Goal: Task Accomplishment & Management: Use online tool/utility

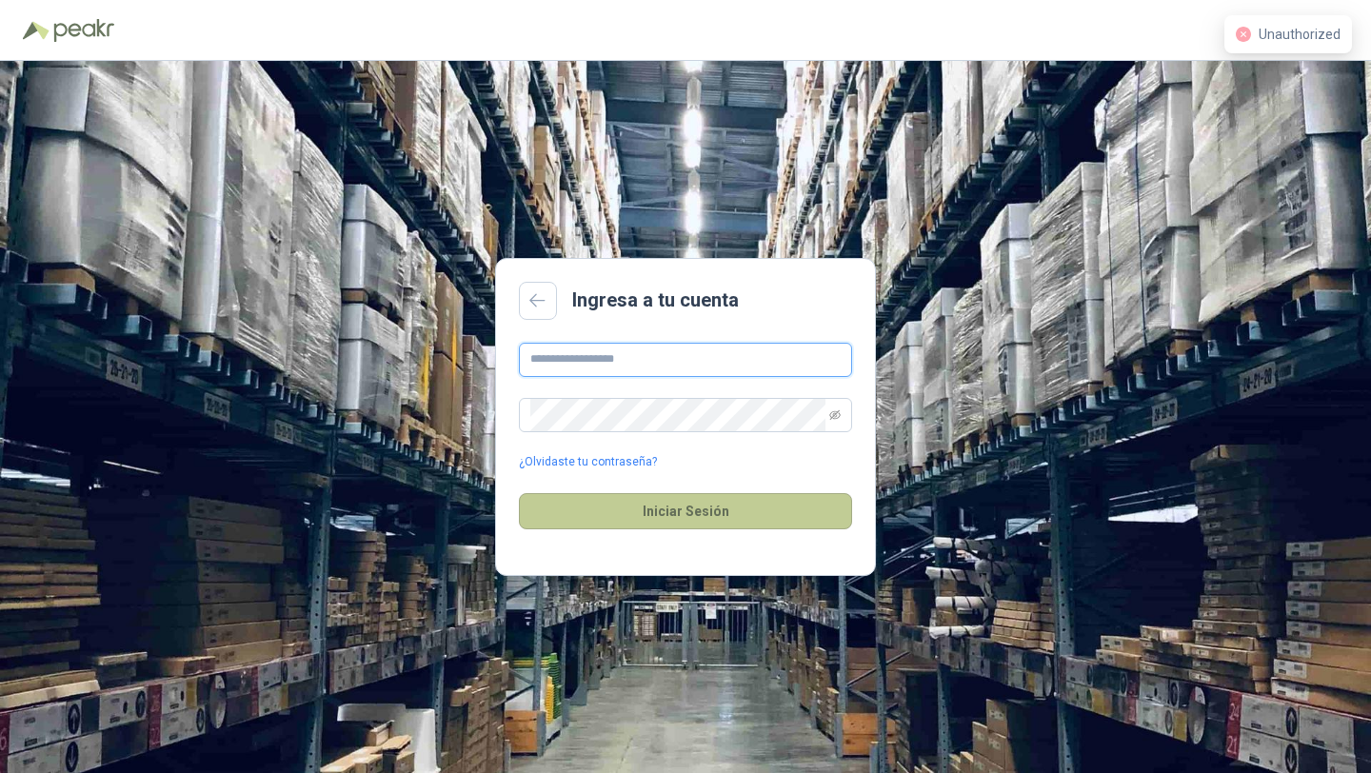
type input "**********"
click at [727, 520] on button "Iniciar Sesión" at bounding box center [685, 511] width 333 height 36
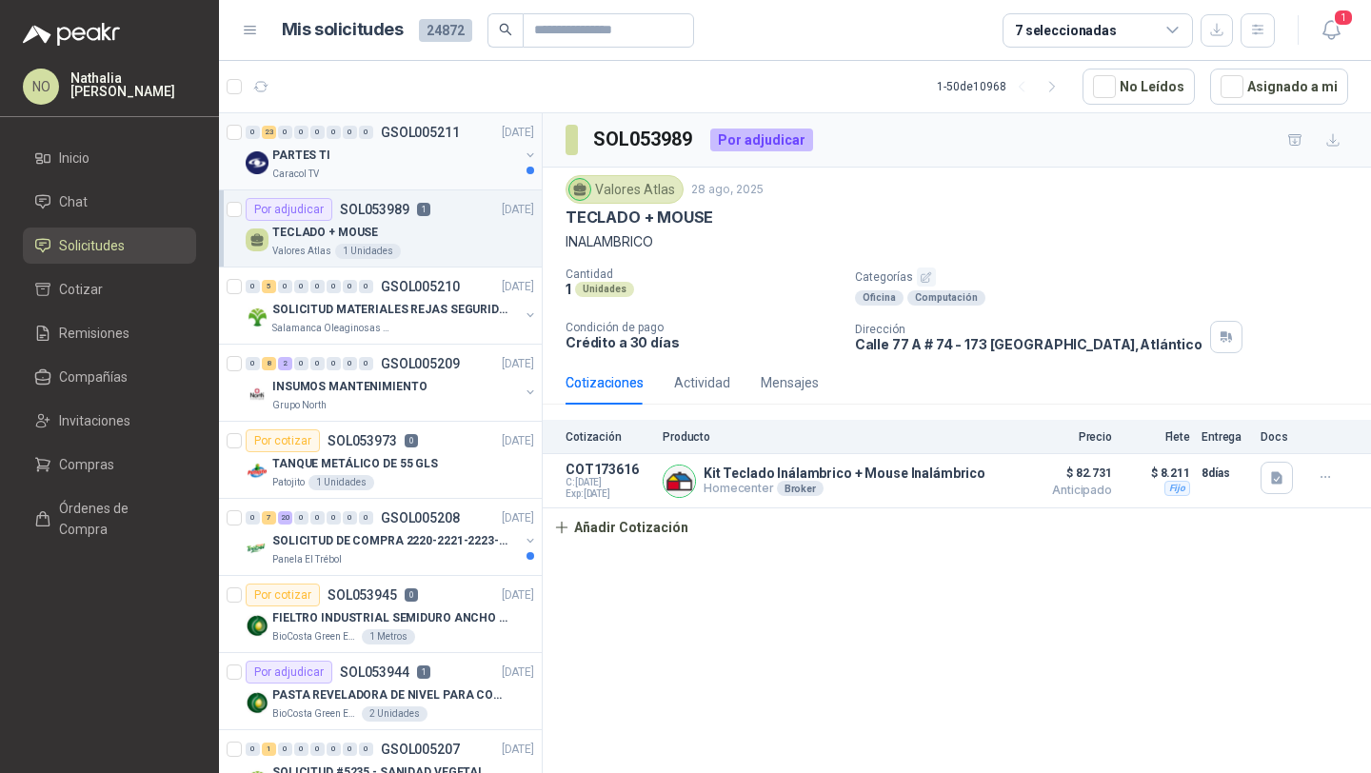
click at [355, 156] on div "PARTES TI" at bounding box center [395, 155] width 247 height 23
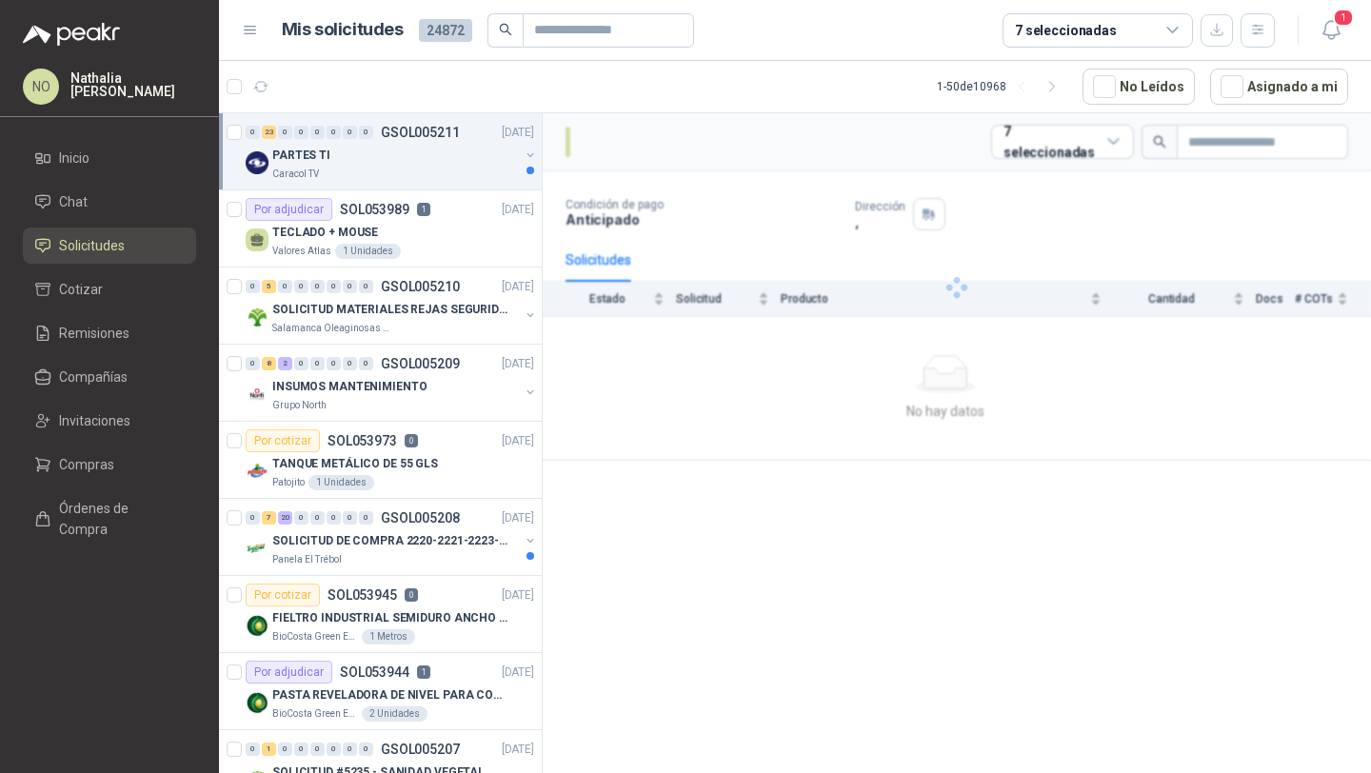
click at [355, 156] on div "PARTES TI" at bounding box center [395, 155] width 247 height 23
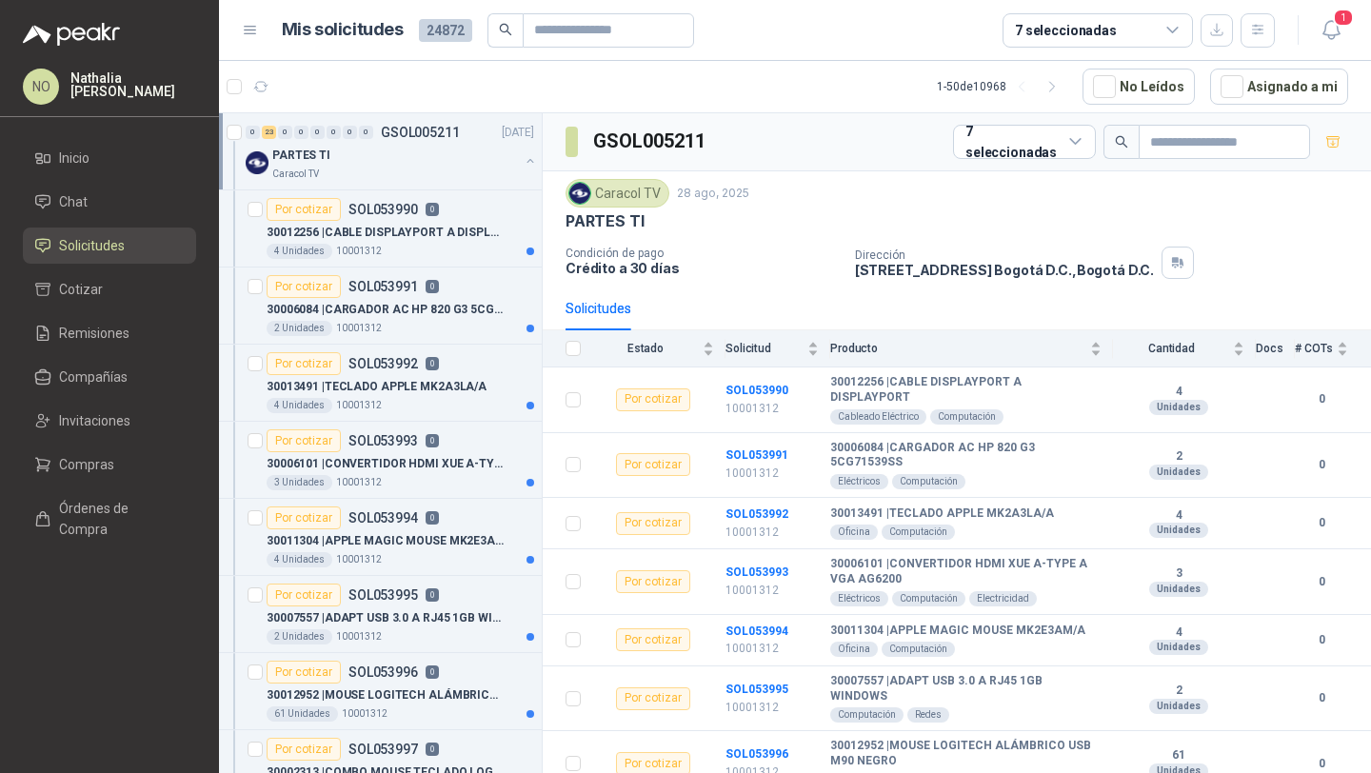
scroll to position [7, 0]
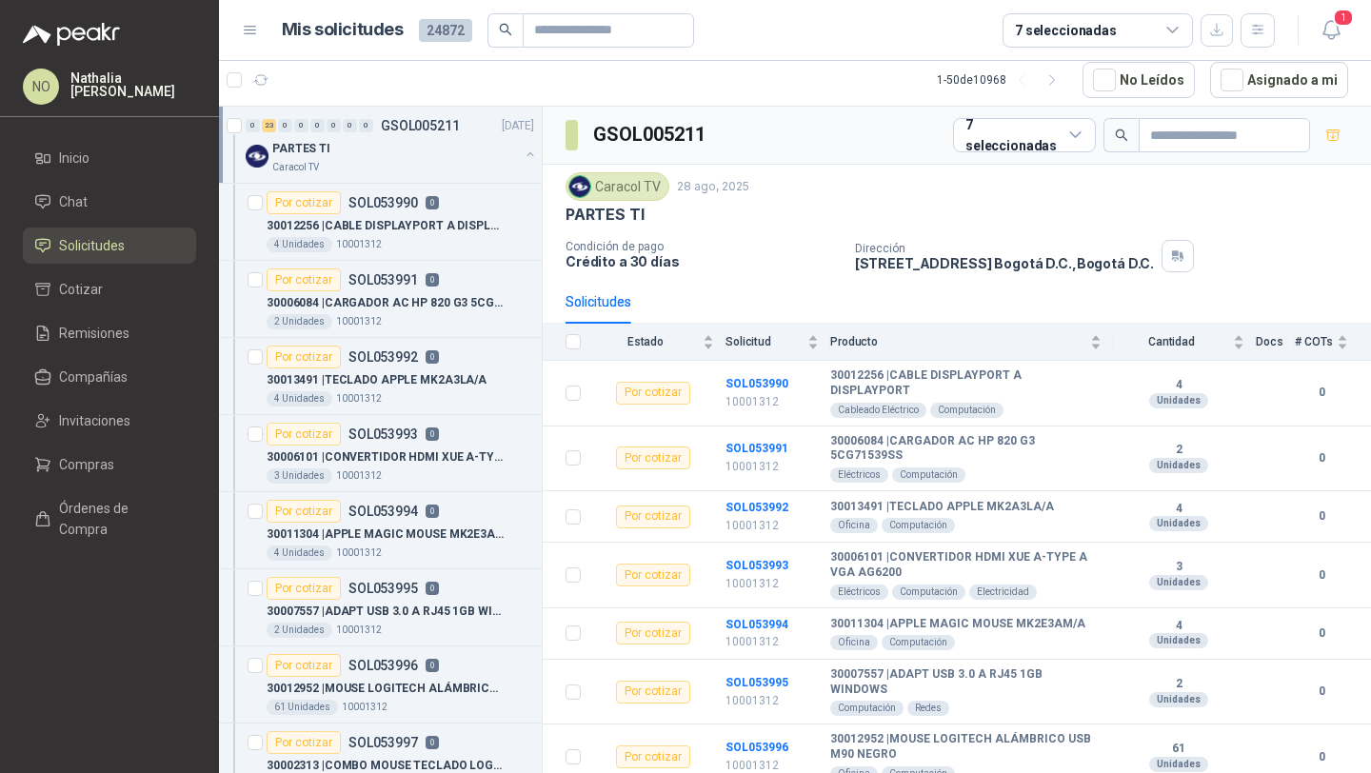
click at [355, 156] on div "PARTES TI" at bounding box center [395, 148] width 247 height 23
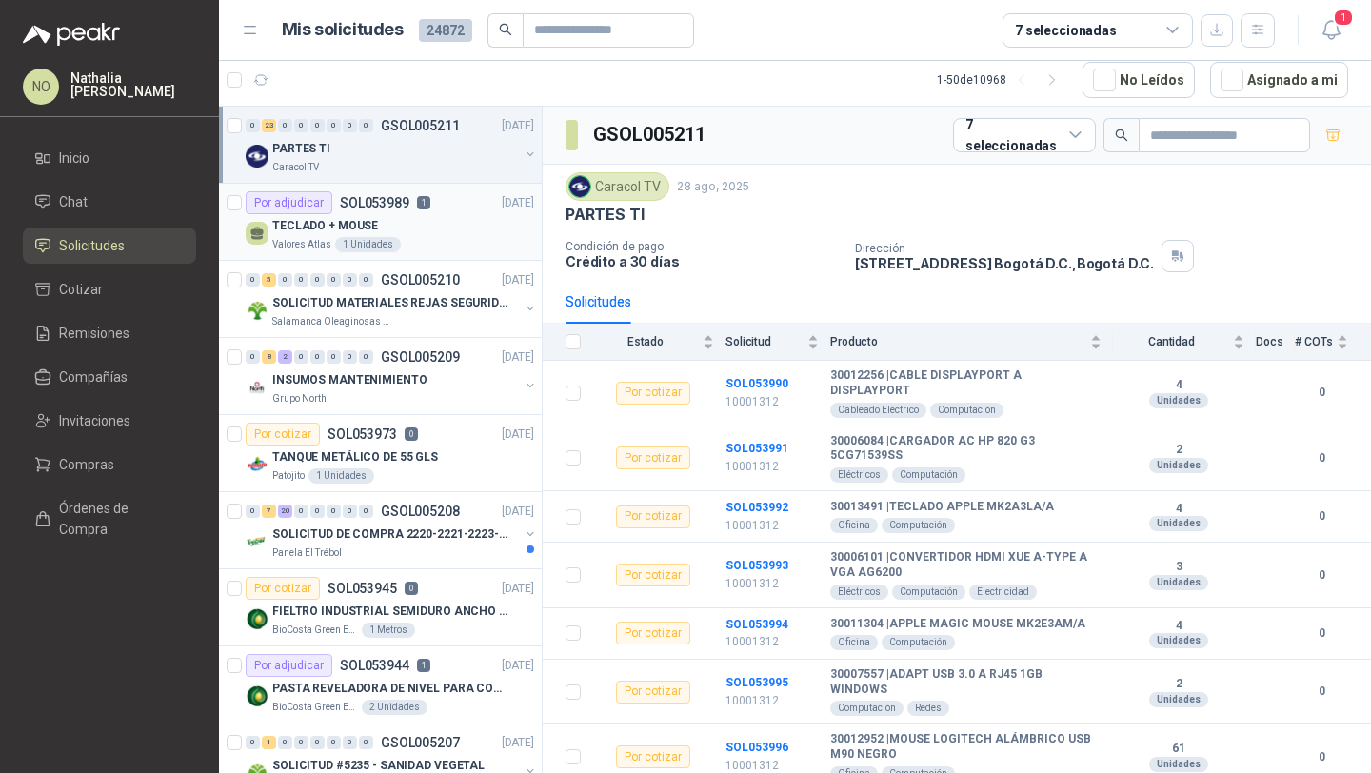
click at [403, 234] on div "TECLADO + MOUSE" at bounding box center [403, 225] width 262 height 23
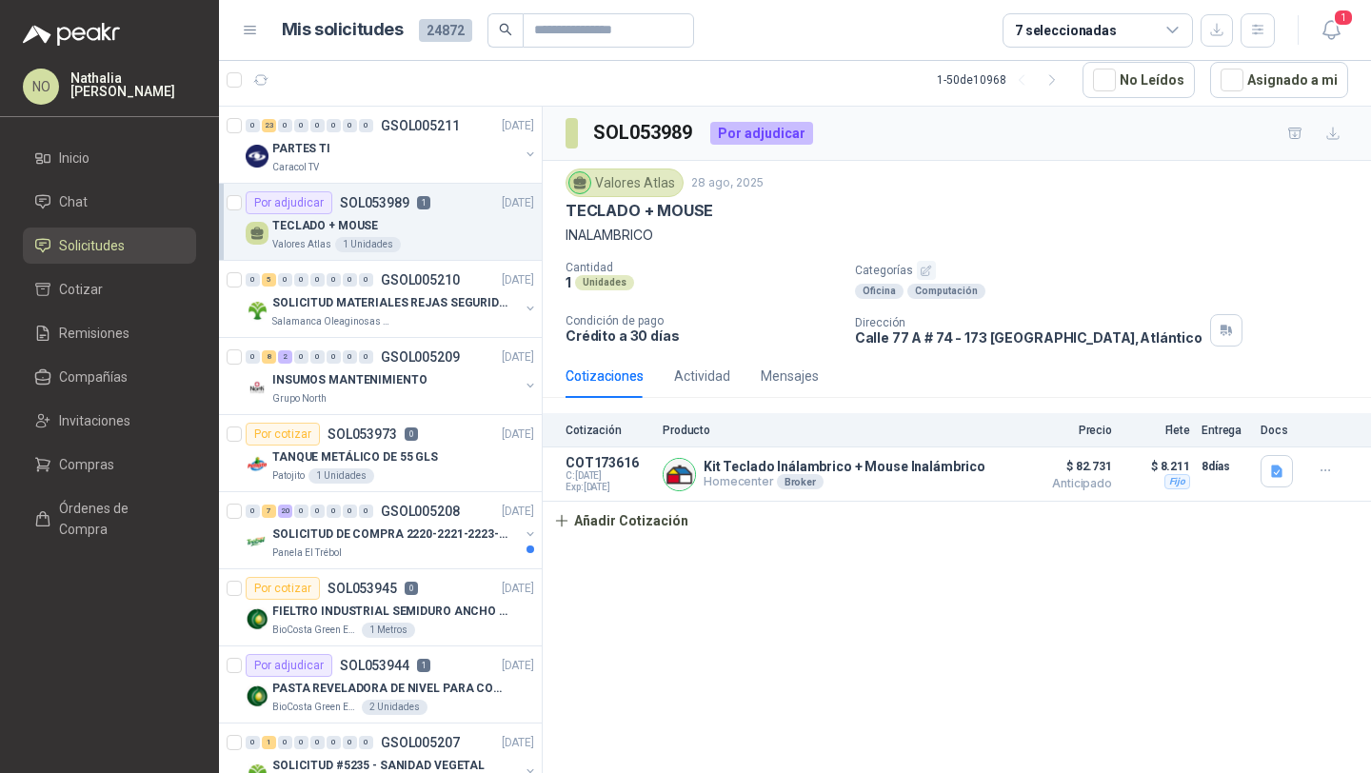
drag, startPoint x: 570, startPoint y: 208, endPoint x: 717, endPoint y: 216, distance: 146.9
click at [717, 216] on div "TECLADO + MOUSE" at bounding box center [957, 211] width 783 height 20
drag, startPoint x: 566, startPoint y: 210, endPoint x: 662, endPoint y: 231, distance: 98.4
click at [662, 231] on div "Valores Atlas [DATE] TECLADO + MOUSE INALAMBRICO" at bounding box center [957, 207] width 783 height 77
copy div "TECLADO + MOUSE INALAMBRICO"
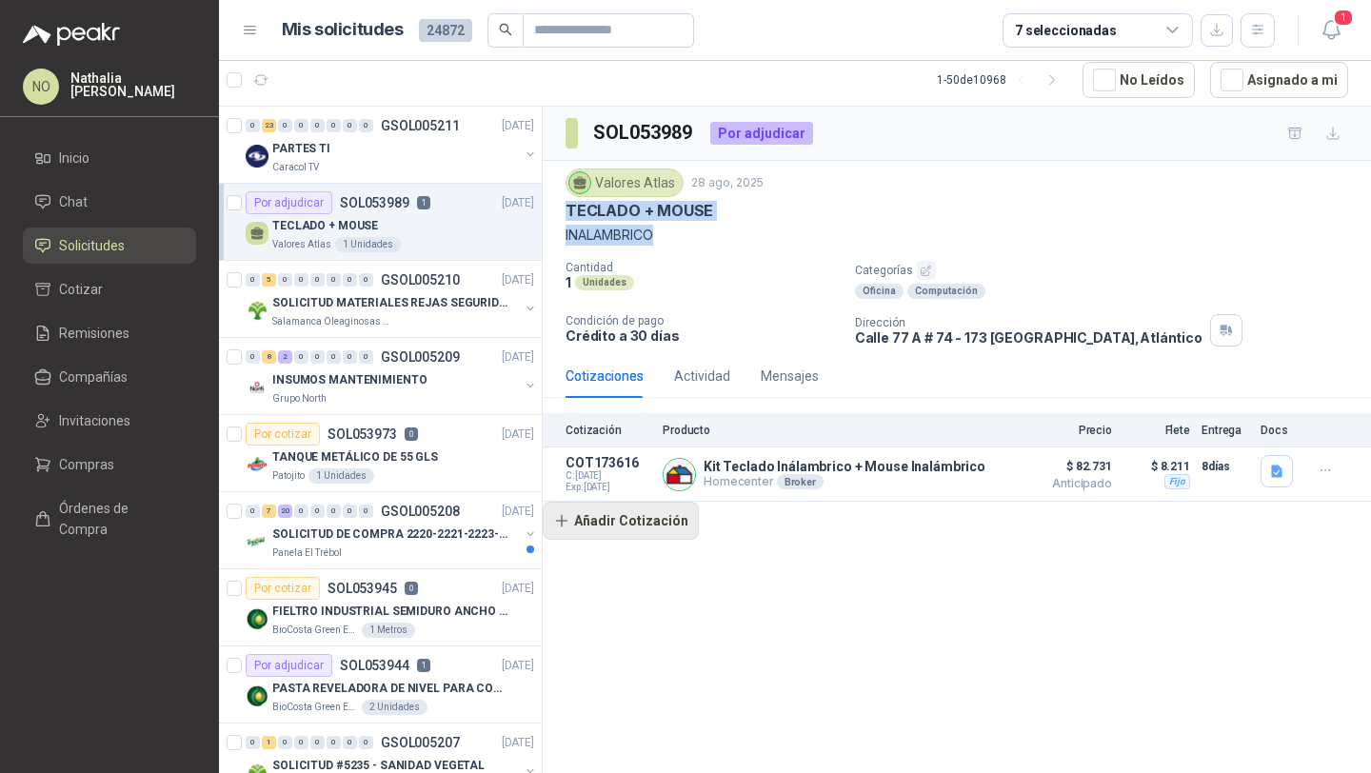
click at [628, 515] on button "Añadir Cotización" at bounding box center [621, 521] width 156 height 38
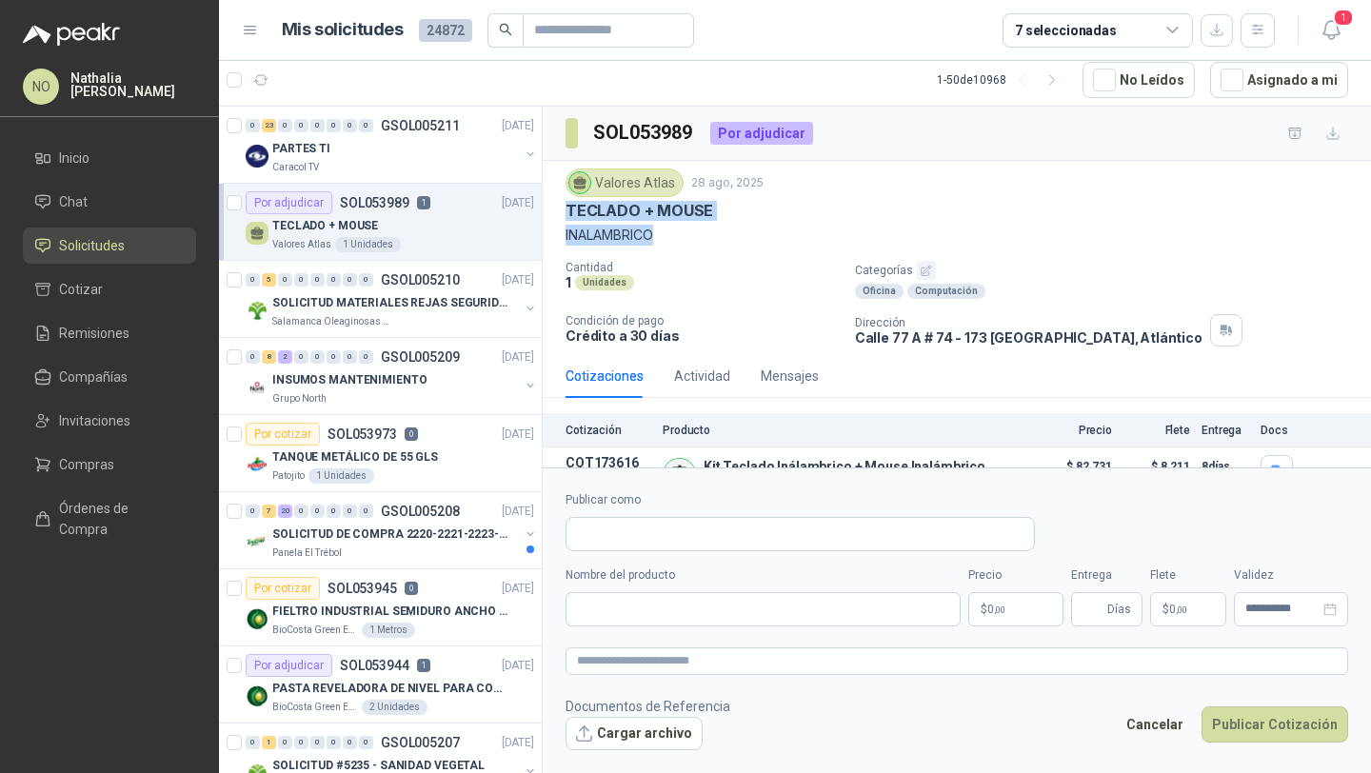
click at [629, 517] on div at bounding box center [800, 534] width 469 height 34
click at [627, 522] on input "Publicar como" at bounding box center [801, 534] width 468 height 32
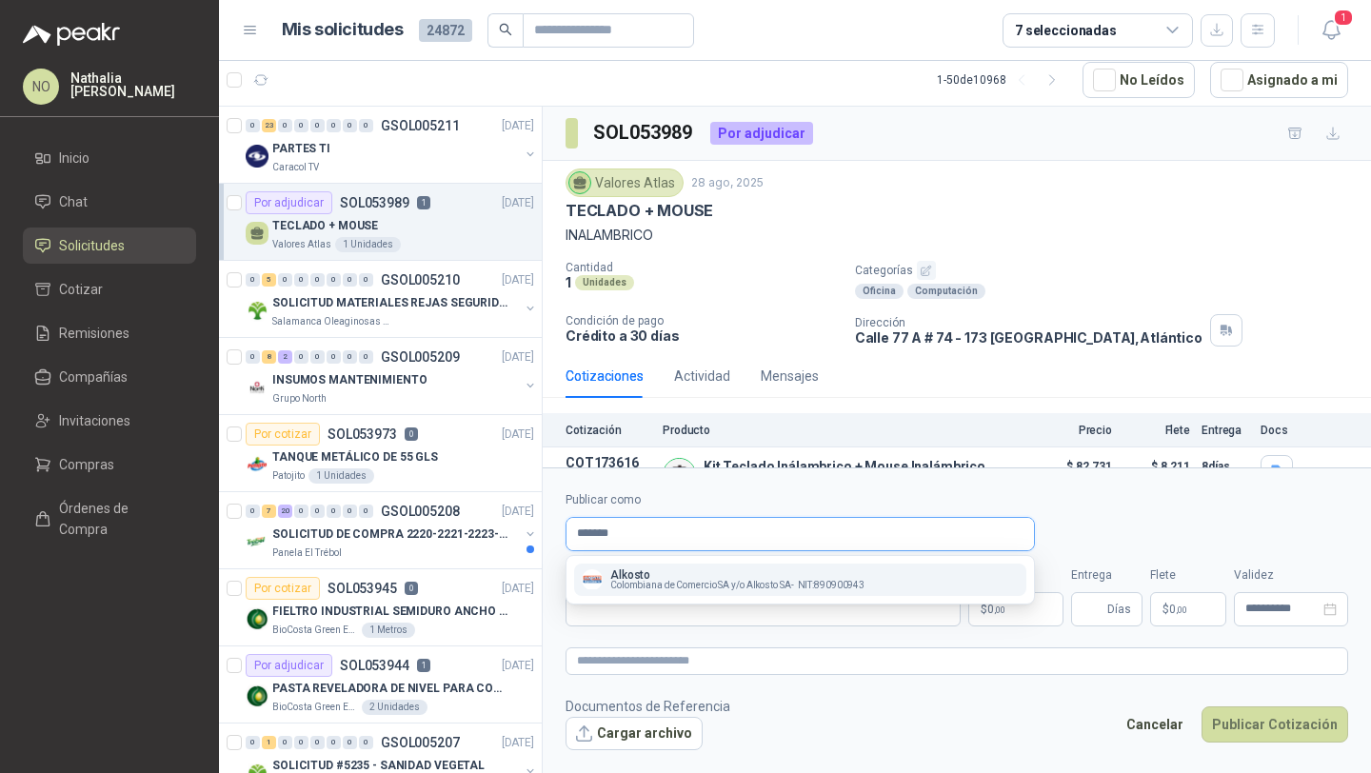
type input "*******"
click at [659, 581] on span "Colombiana de Comercio SA y/o Alkosto SA -" at bounding box center [702, 586] width 184 height 10
type input "**********"
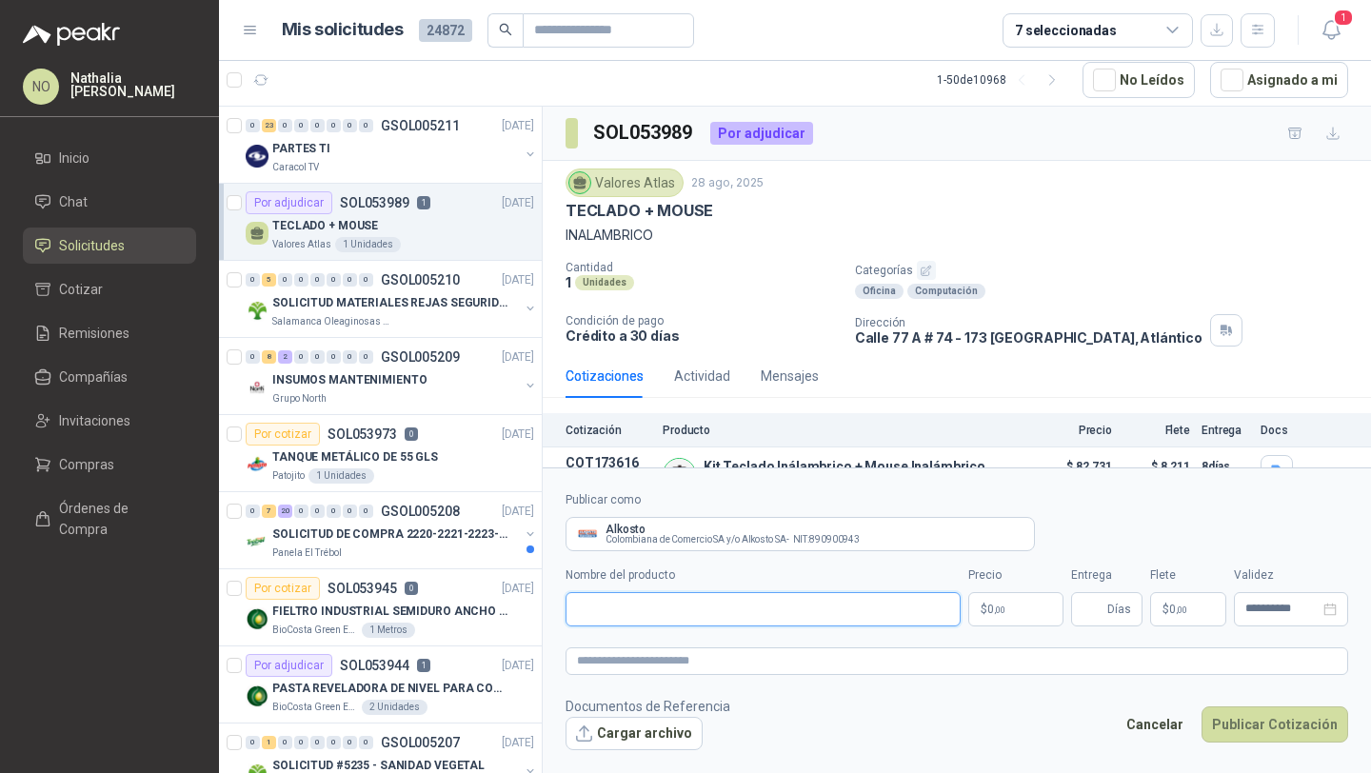
click at [630, 607] on input "Nombre del producto" at bounding box center [763, 609] width 395 height 34
paste input "**********"
type input "**********"
click at [991, 617] on body "NO [PERSON_NAME] Inicio Chat Solicitudes Cotizar Remisiones Compañías Invitacio…" at bounding box center [685, 386] width 1371 height 773
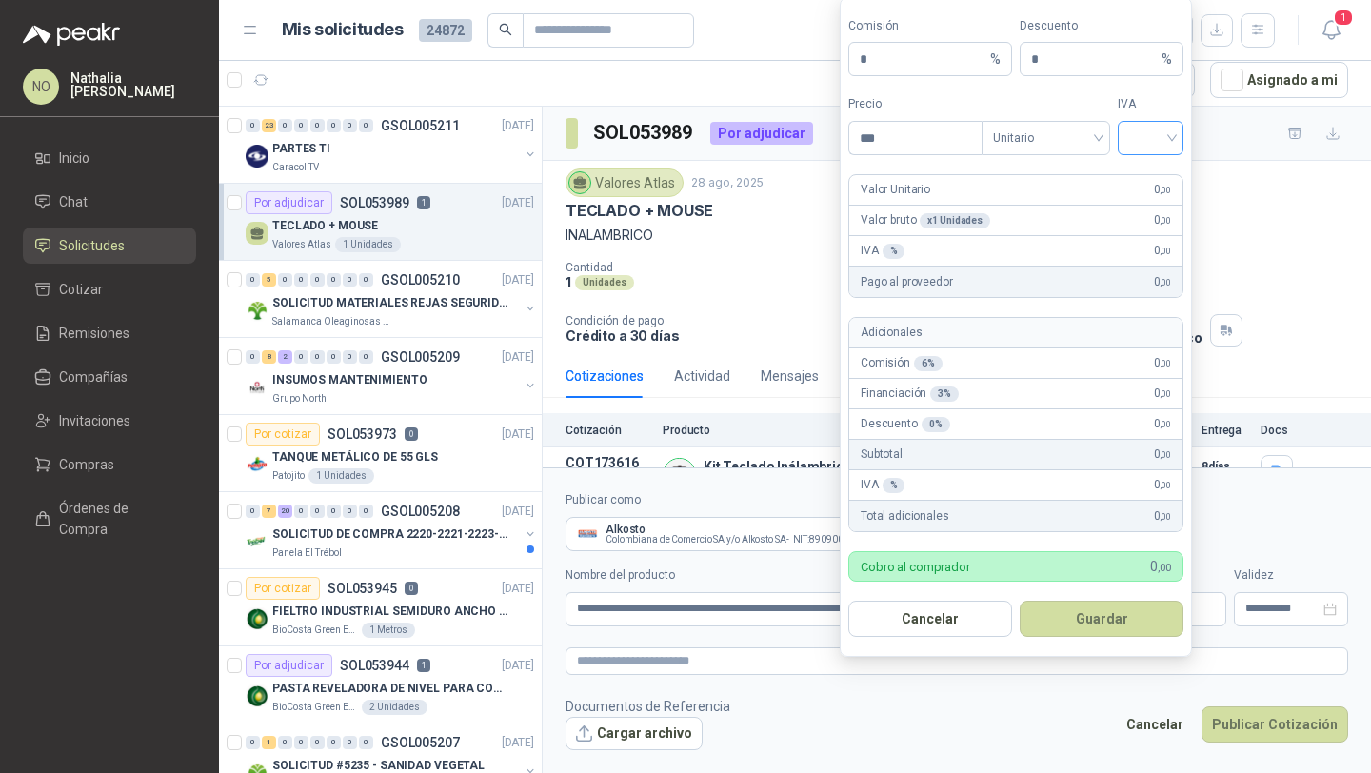
click at [1146, 139] on input "search" at bounding box center [1150, 136] width 43 height 29
click at [1145, 174] on div "19%" at bounding box center [1150, 178] width 35 height 21
click at [1045, 146] on span "Unitario" at bounding box center [1046, 138] width 106 height 29
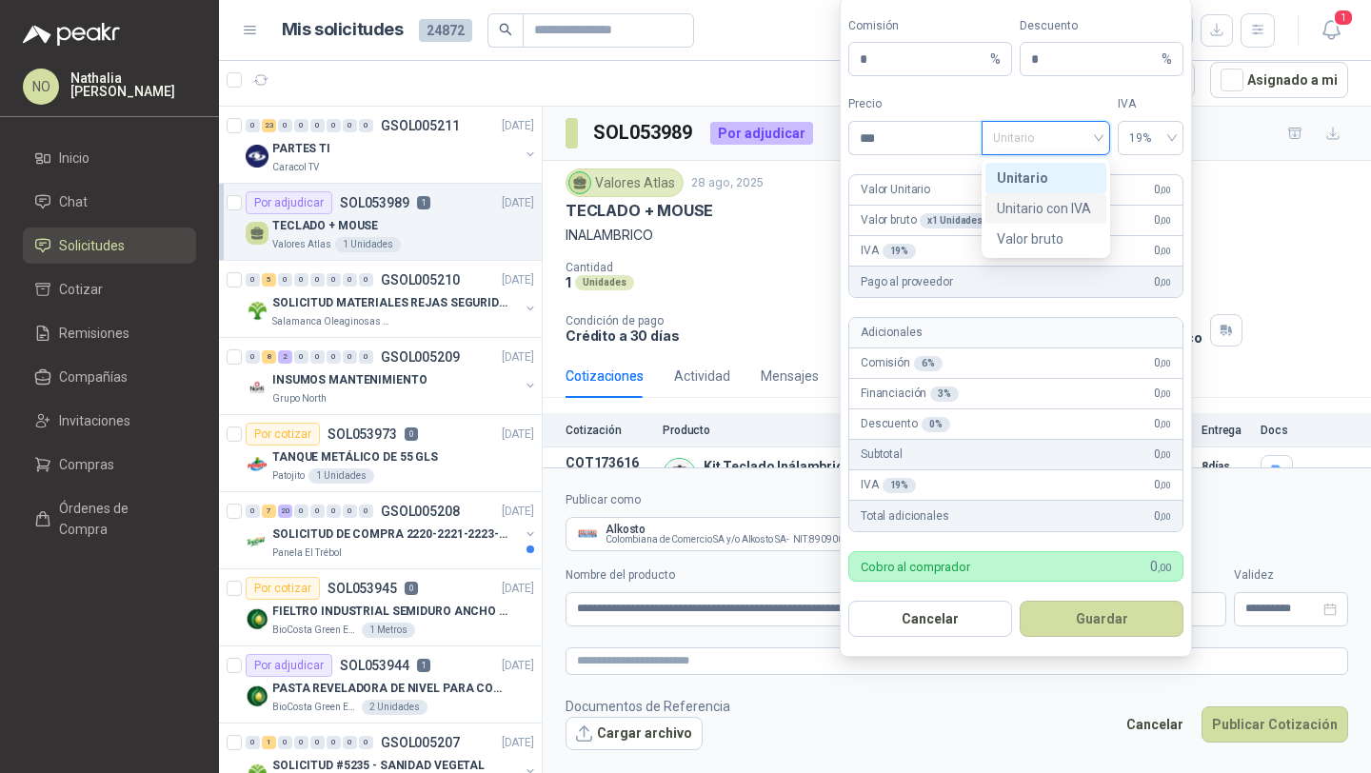
click at [1046, 198] on div "Unitario con IVA" at bounding box center [1046, 208] width 98 height 21
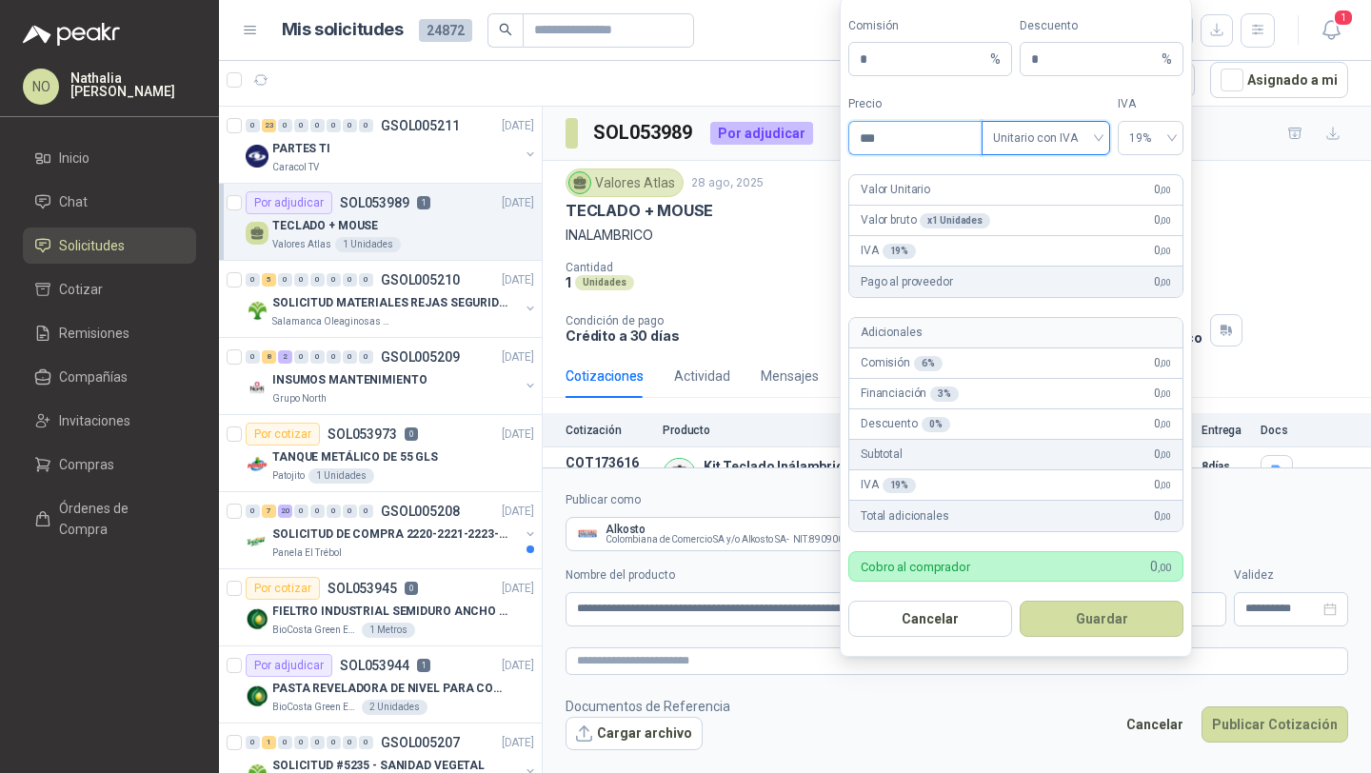
click at [927, 149] on input "***" at bounding box center [915, 138] width 132 height 32
type input "*"
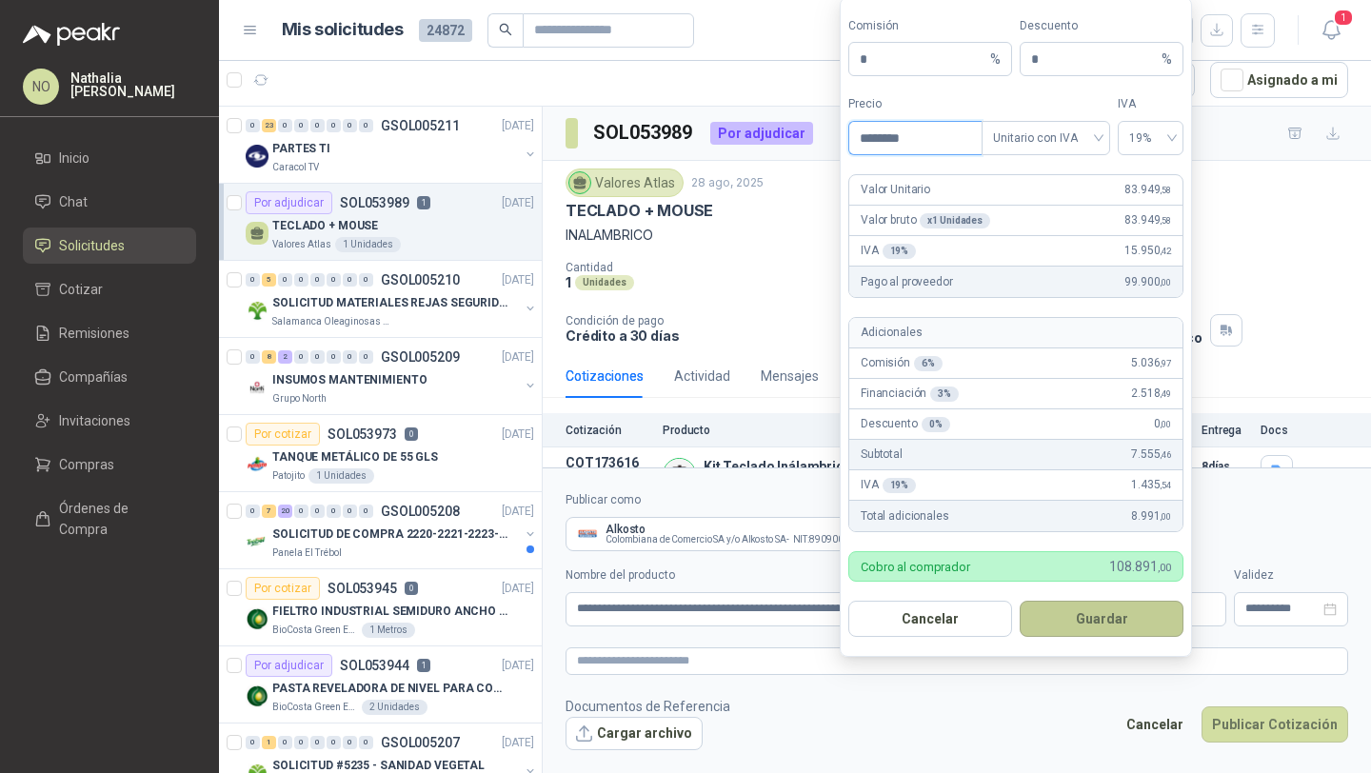
type input "********"
click at [1131, 619] on button "Guardar" at bounding box center [1102, 619] width 164 height 36
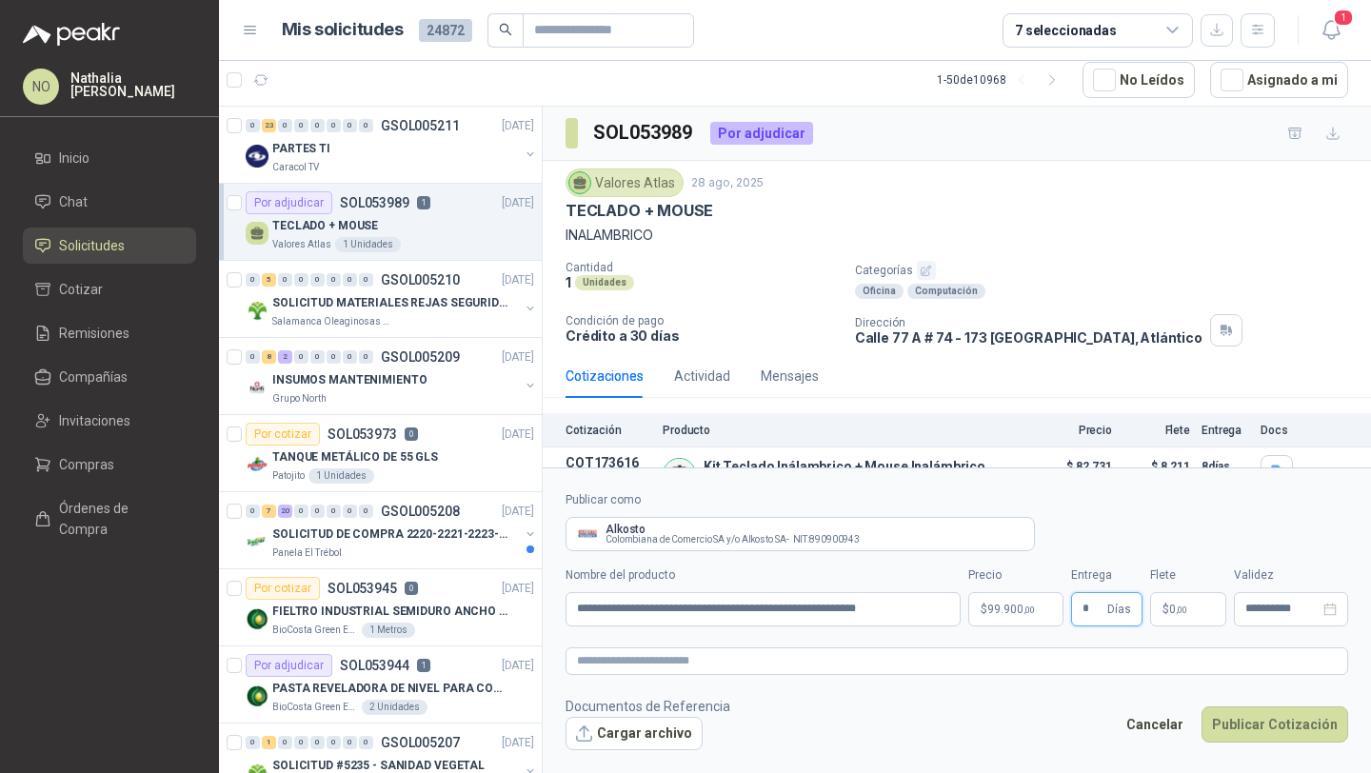
type input "*"
click at [1037, 687] on form "**********" at bounding box center [957, 621] width 828 height 306
click at [1189, 595] on p "$ 0 ,00" at bounding box center [1188, 609] width 76 height 34
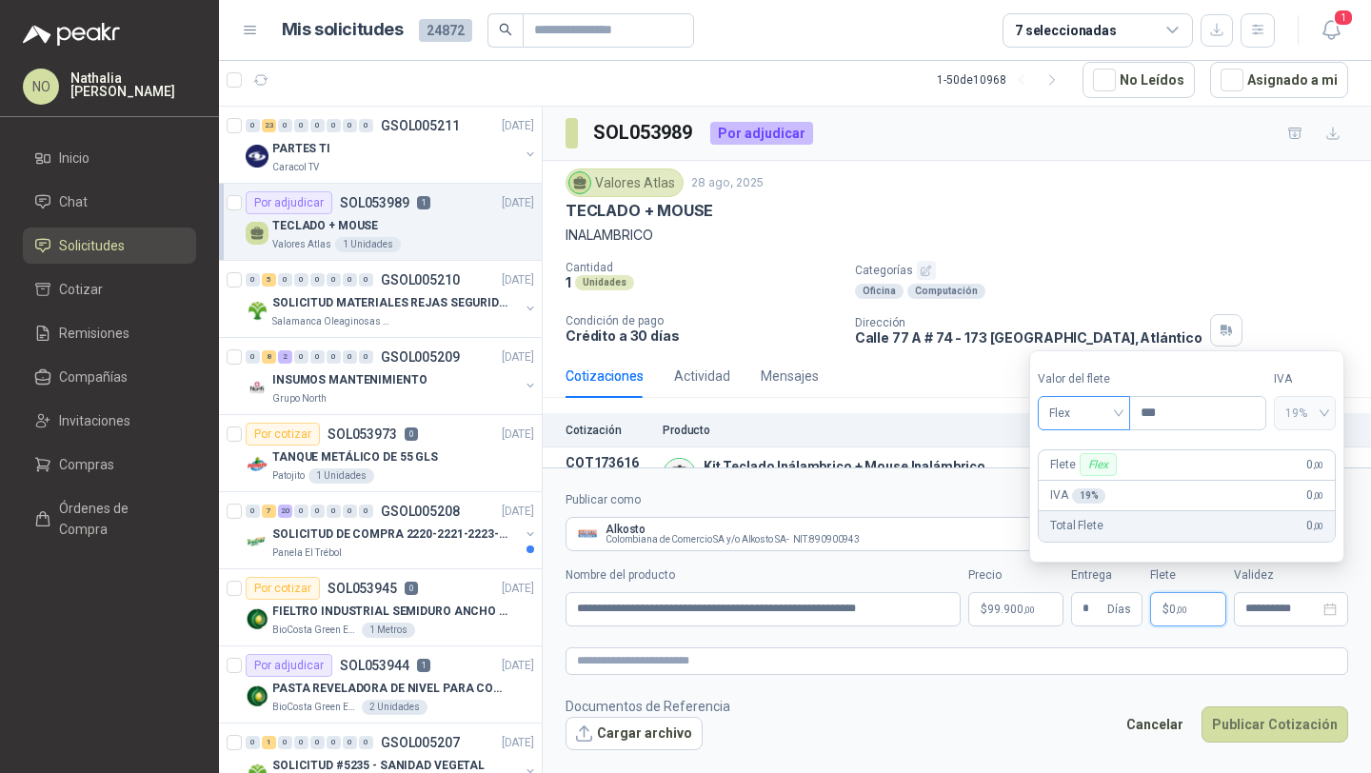
click at [1091, 412] on span "Flex" at bounding box center [1084, 413] width 70 height 29
click at [1083, 496] on div "Incluido" at bounding box center [1085, 483] width 86 height 30
click at [1287, 618] on div "**********" at bounding box center [1291, 609] width 114 height 34
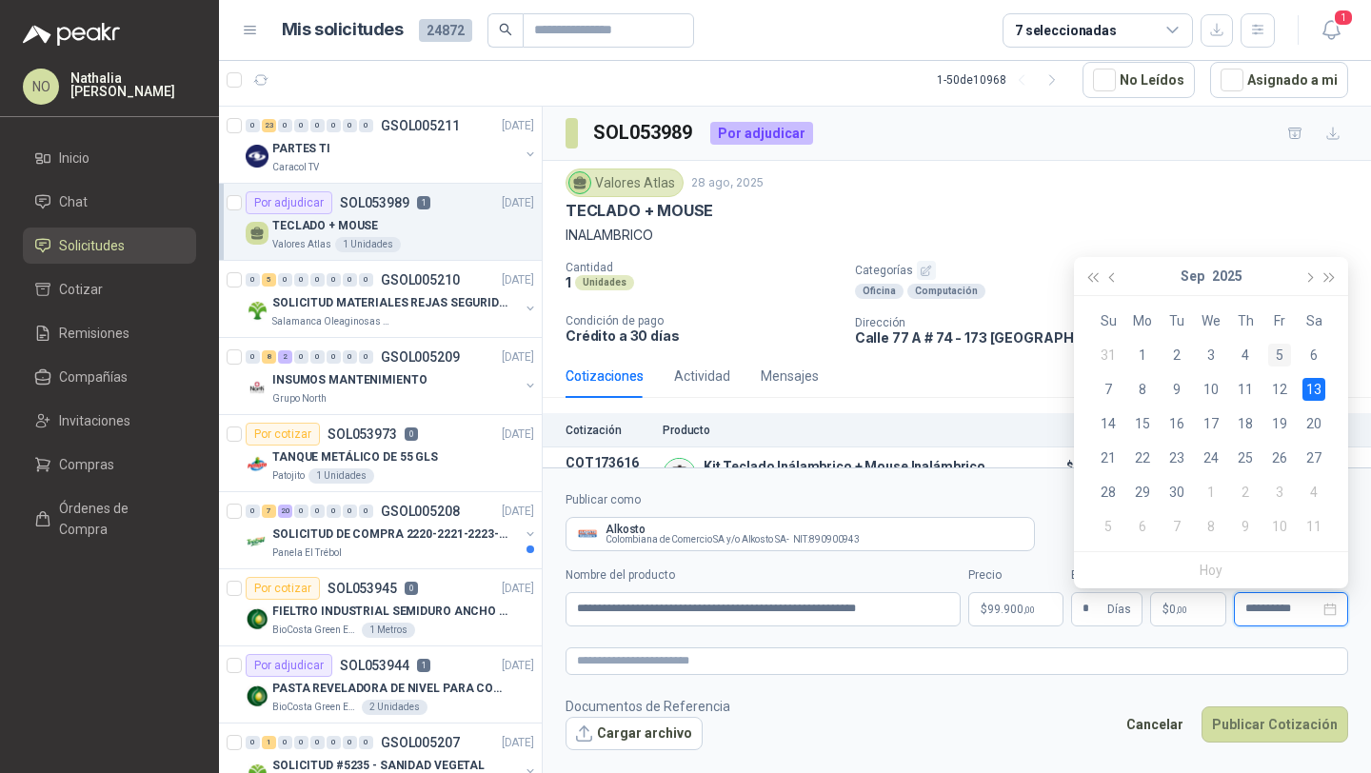
type input "**********"
click at [1285, 357] on div "5" at bounding box center [1279, 355] width 23 height 23
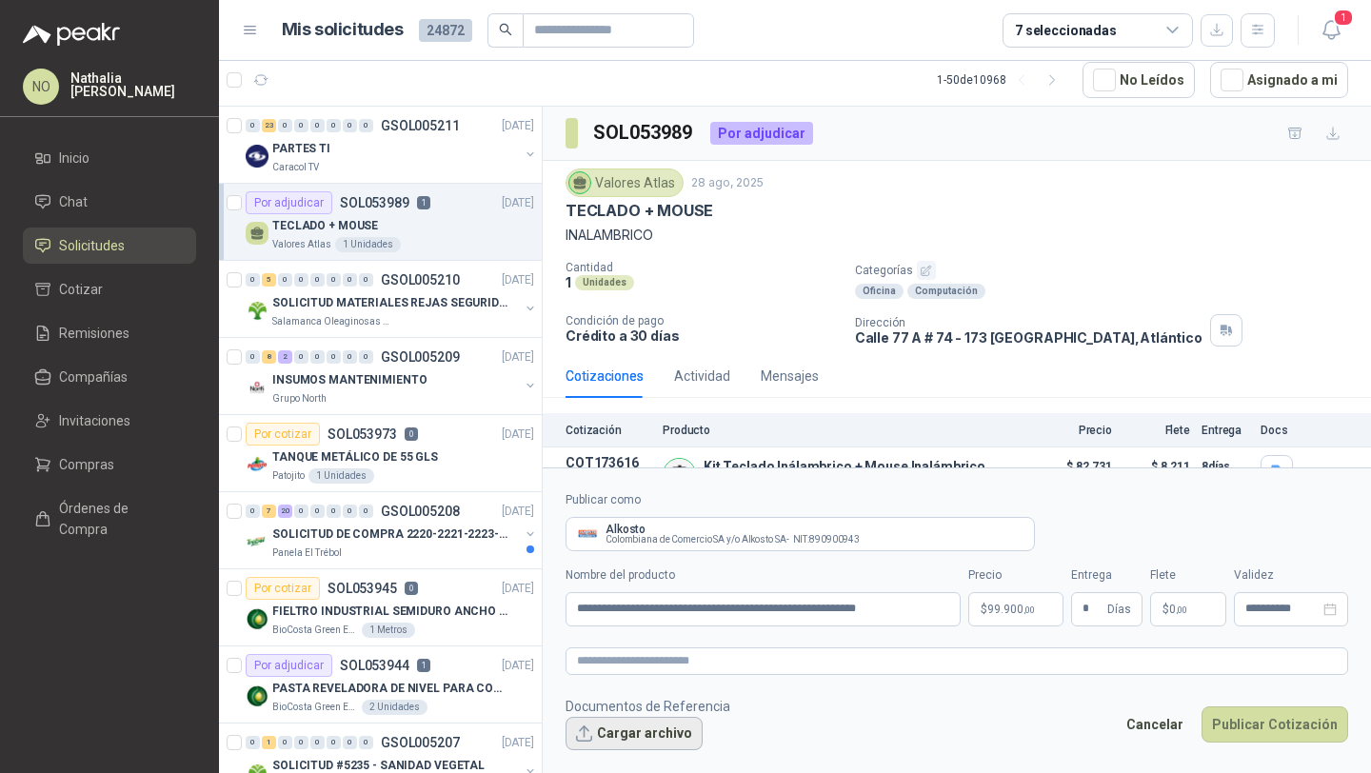
click at [603, 726] on button "Cargar archivo" at bounding box center [634, 734] width 137 height 34
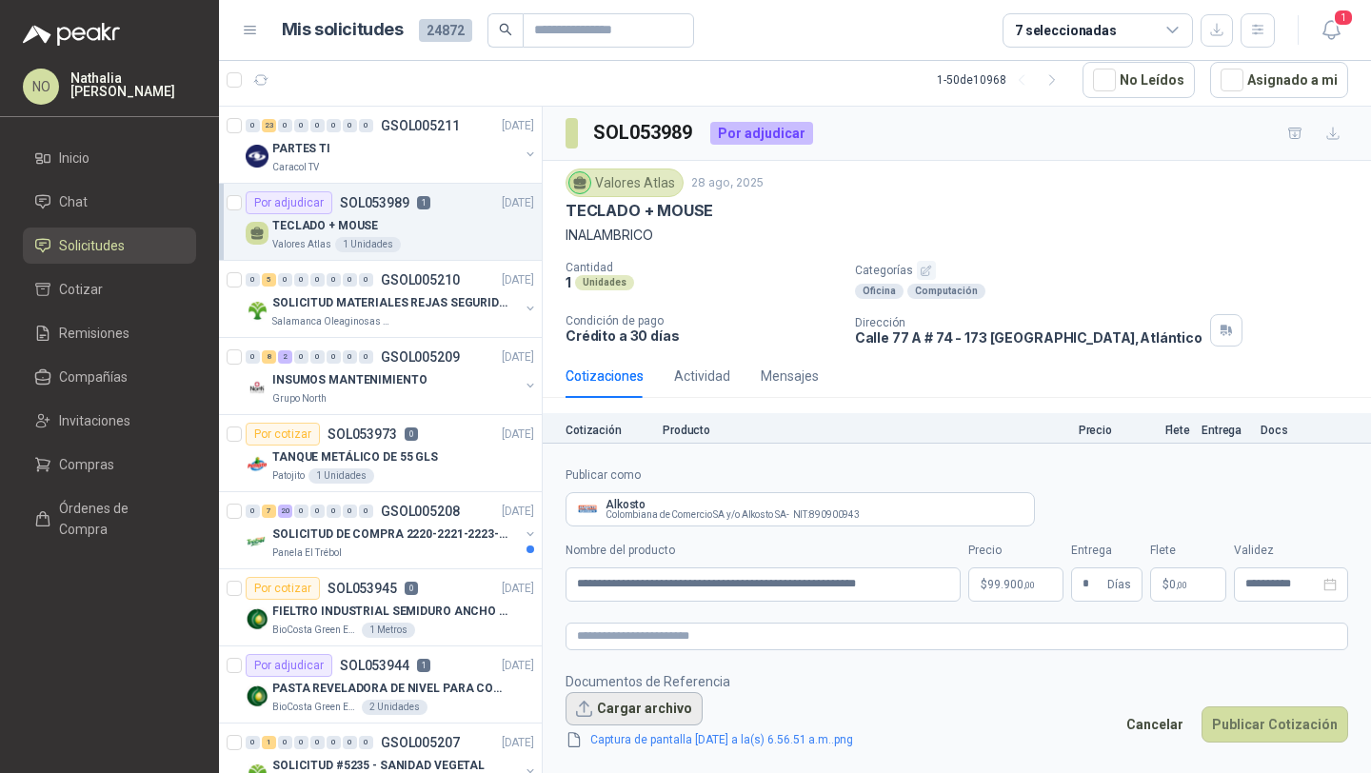
click at [648, 697] on button "Cargar archivo" at bounding box center [634, 709] width 137 height 34
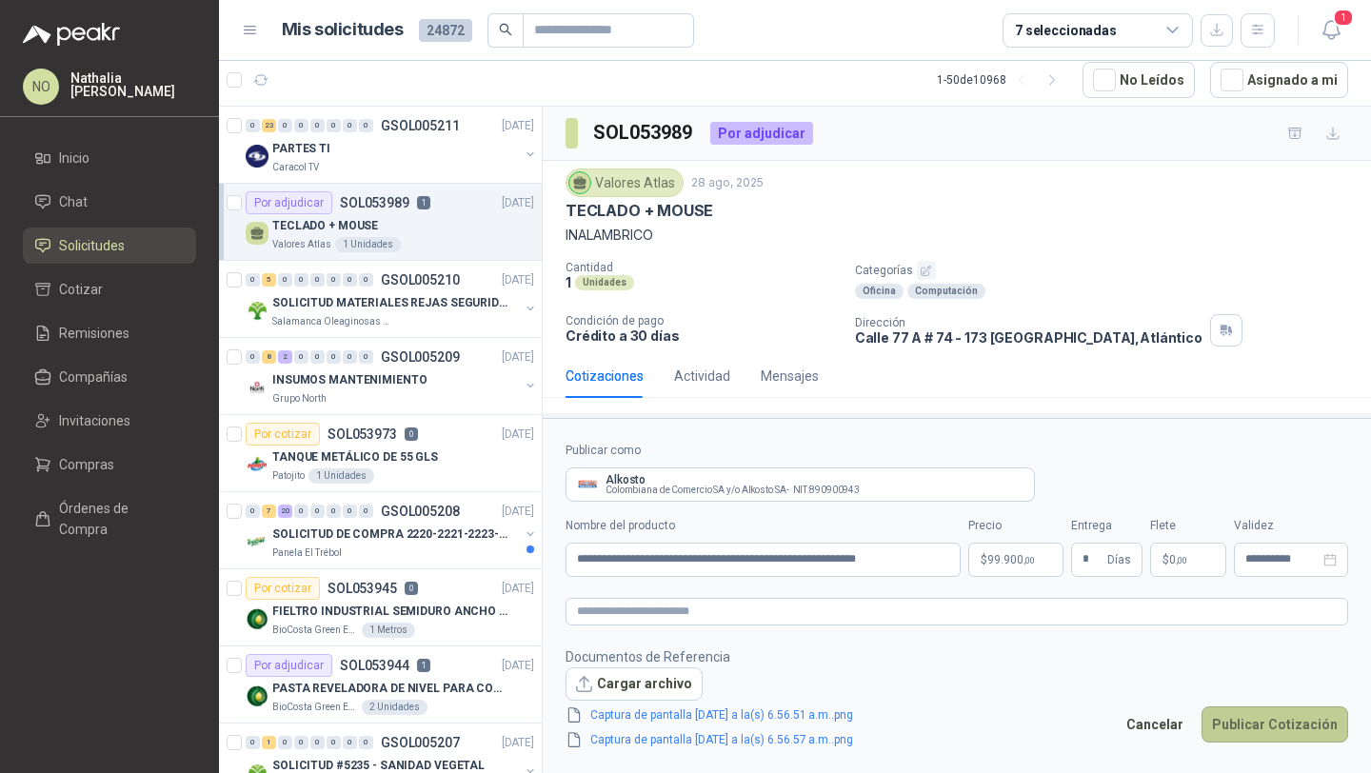
click at [1285, 727] on button "Publicar Cotización" at bounding box center [1275, 725] width 147 height 36
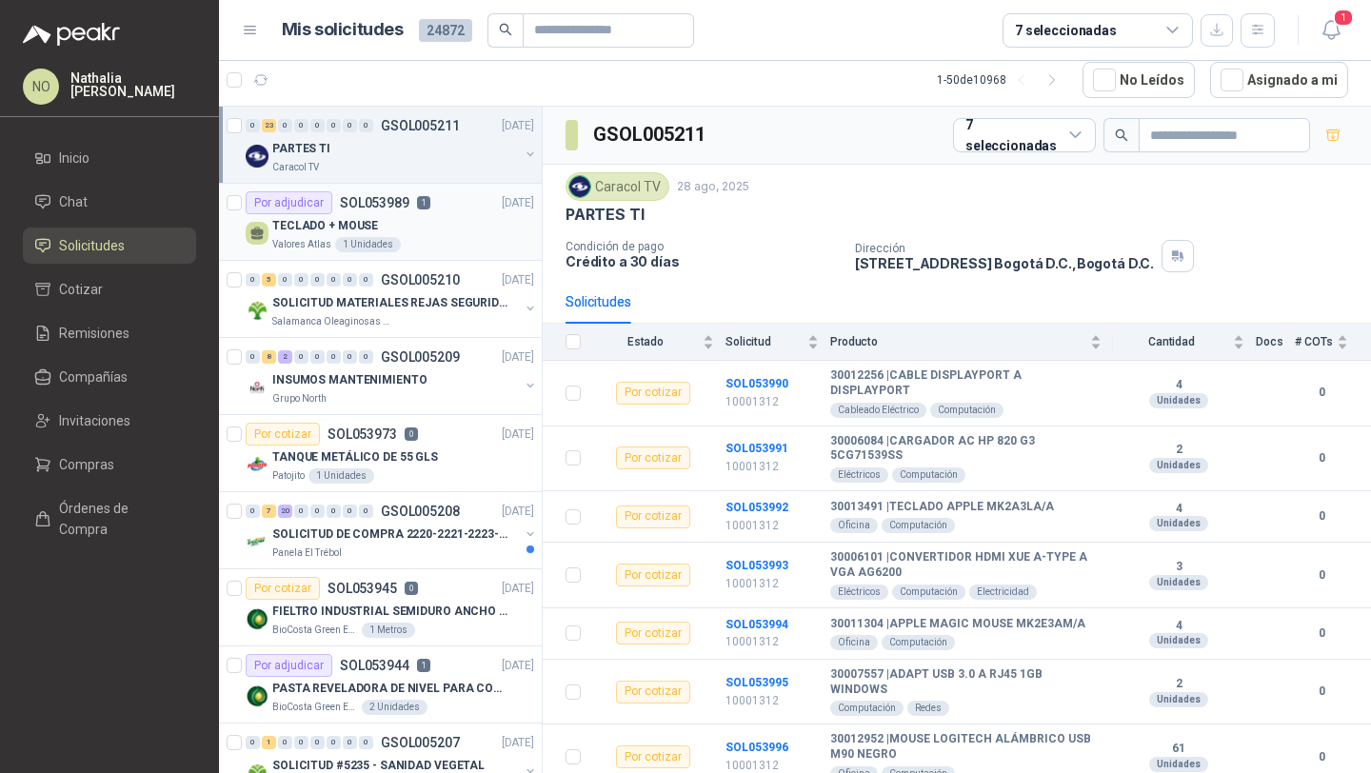
click at [366, 217] on p "TECLADO + MOUSE" at bounding box center [325, 226] width 106 height 18
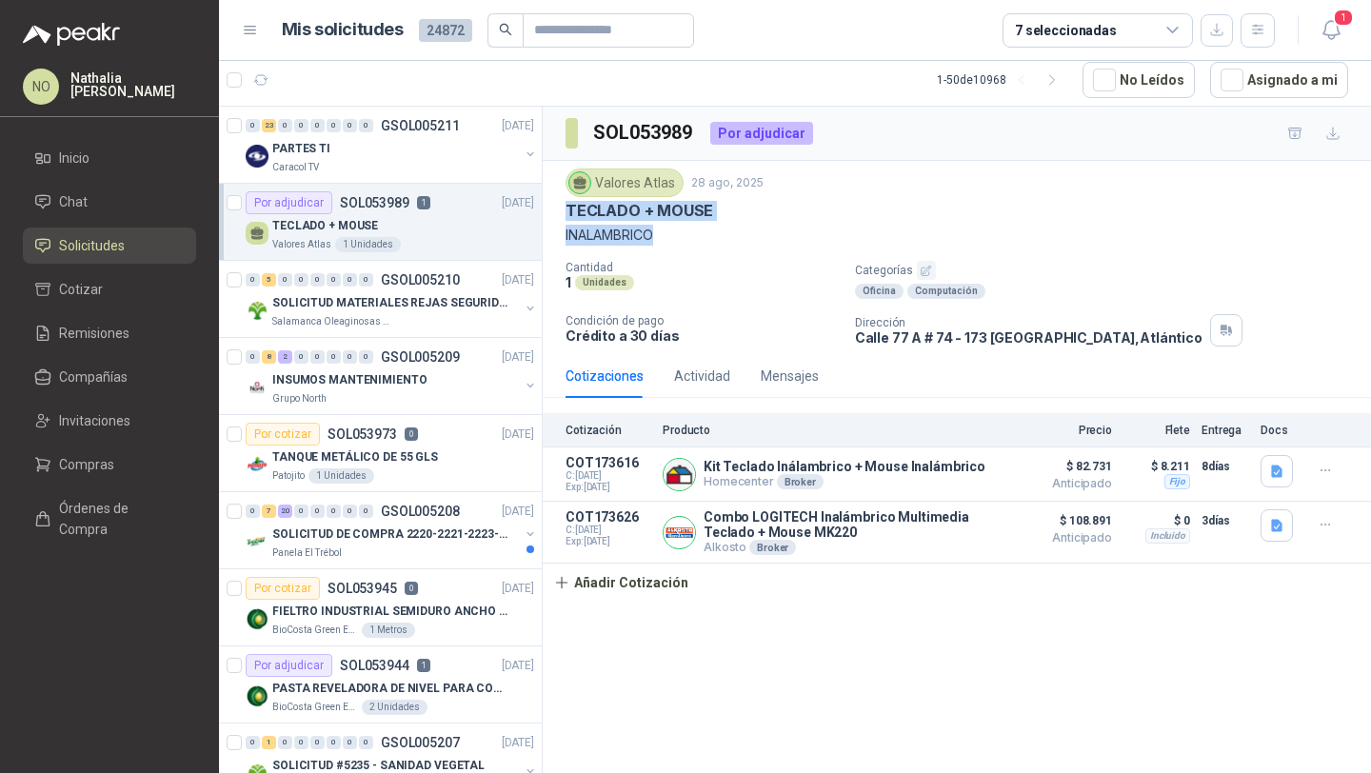
drag, startPoint x: 566, startPoint y: 208, endPoint x: 666, endPoint y: 234, distance: 103.5
click at [666, 234] on div "Valores Atlas [DATE] TECLADO + MOUSE INALAMBRICO" at bounding box center [957, 207] width 783 height 77
copy div "TECLADO + MOUSE INALAMBRICO"
click at [592, 587] on button "Añadir Cotización" at bounding box center [621, 583] width 156 height 38
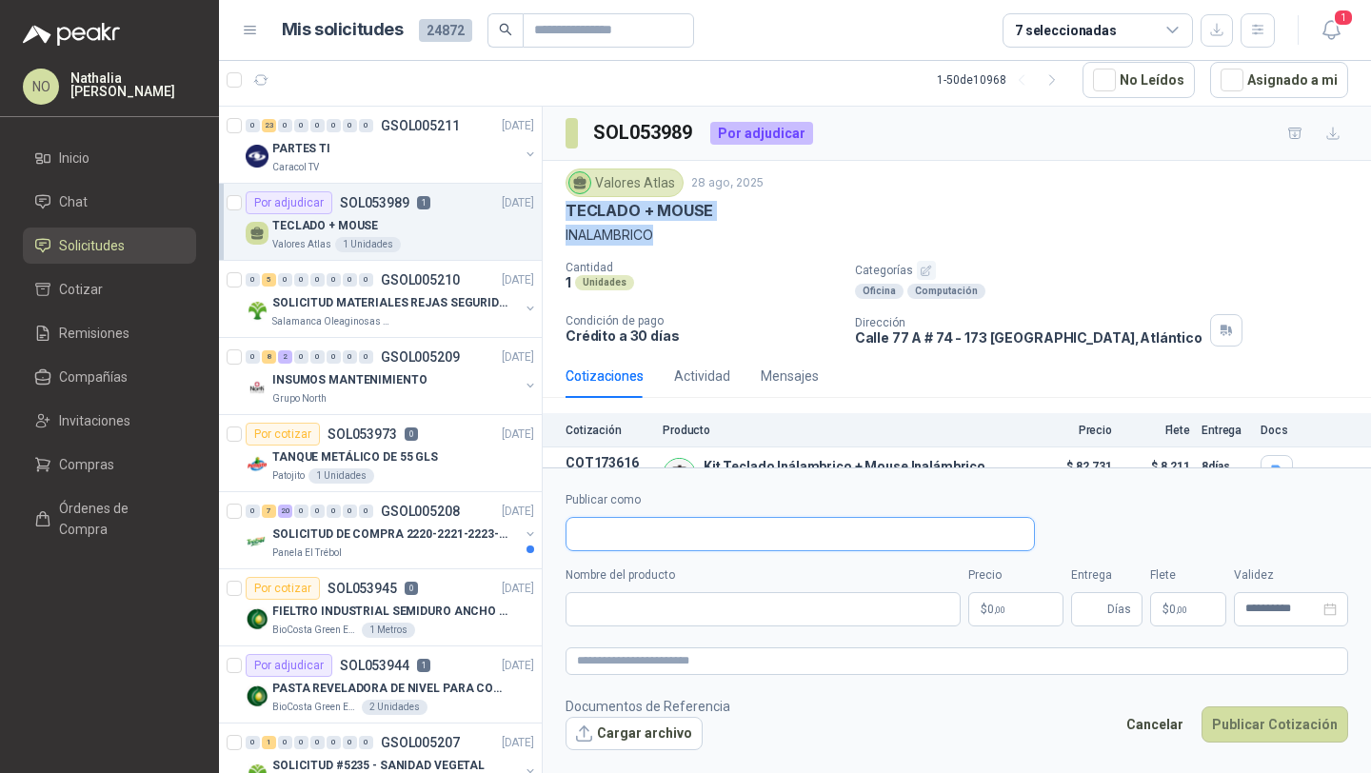
click at [656, 529] on input "Publicar como" at bounding box center [801, 534] width 468 height 32
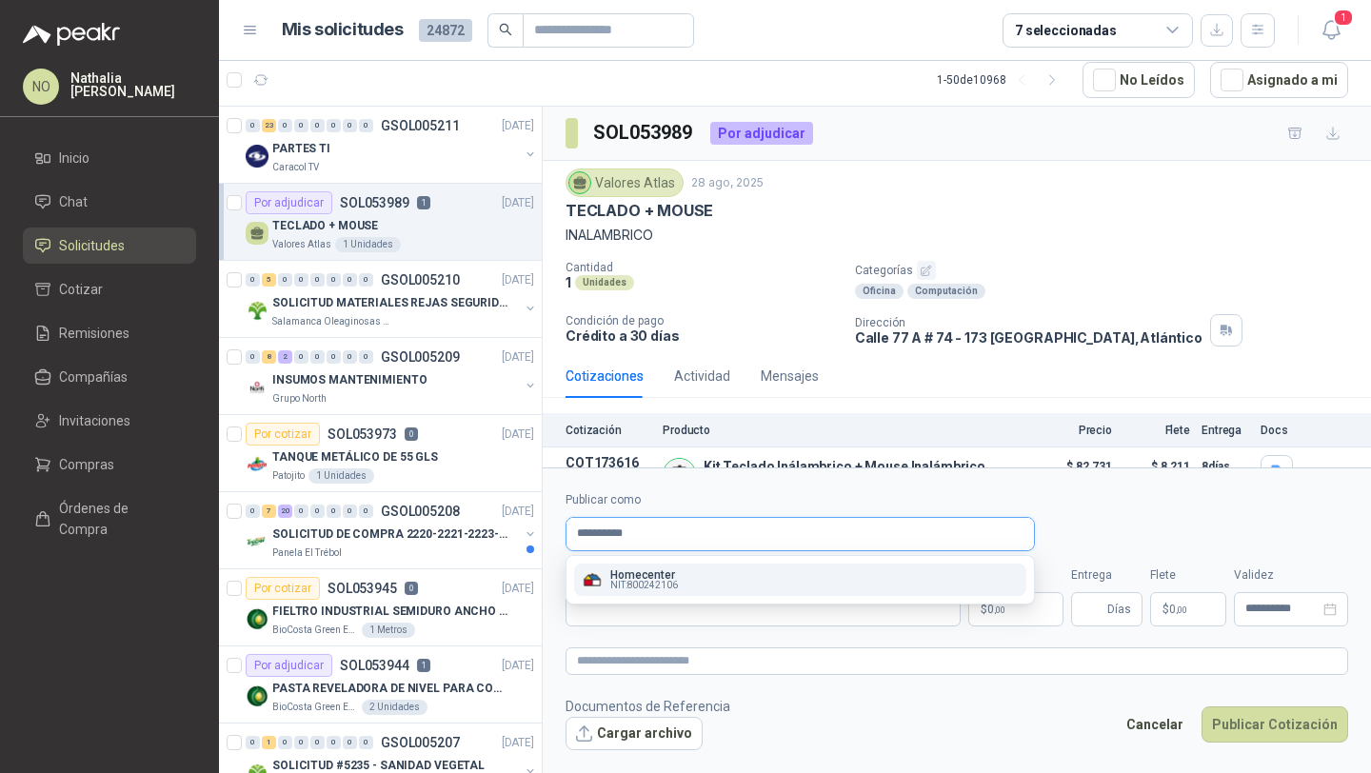
type input "**********"
click at [733, 588] on div "Homecenter NIT : 800242106" at bounding box center [800, 579] width 437 height 21
type input "**********"
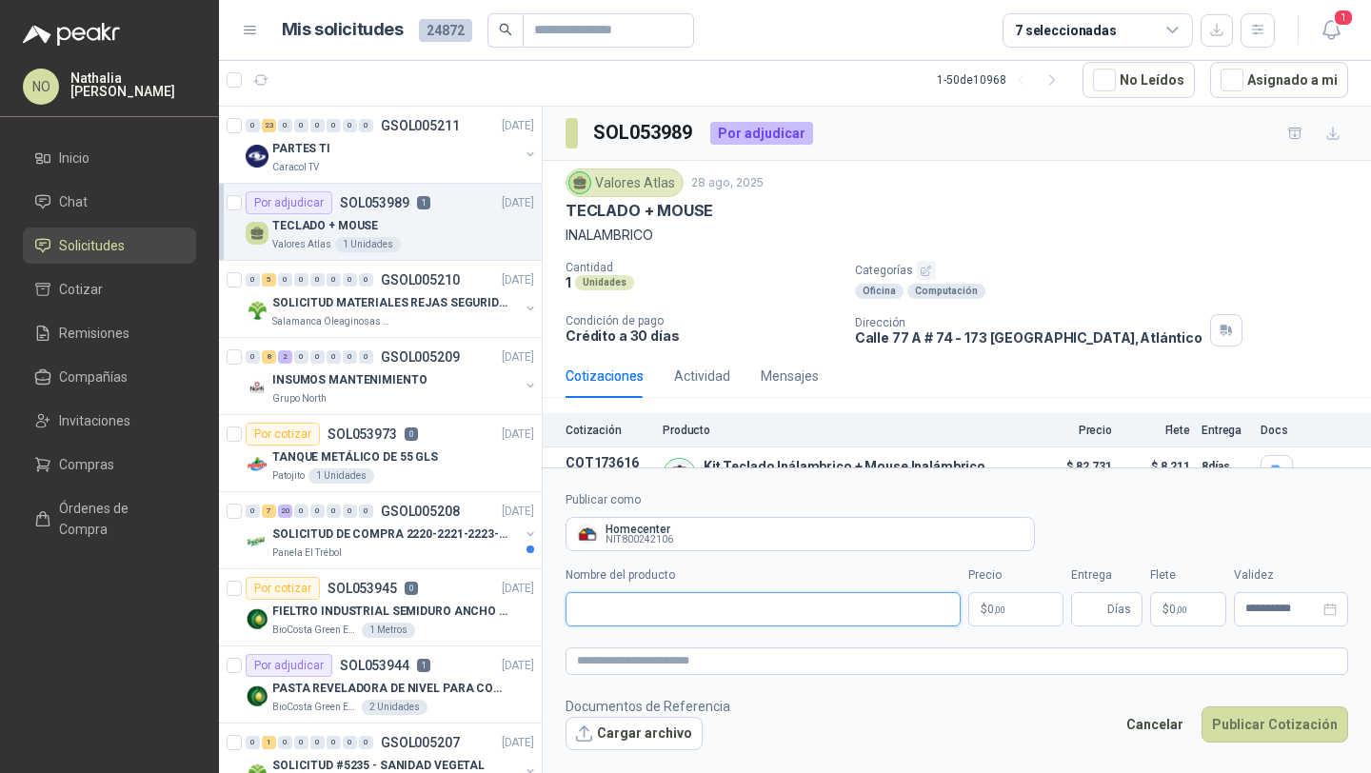
click at [689, 602] on input "Nombre del producto" at bounding box center [763, 609] width 395 height 34
paste input "**********"
type input "**********"
click at [1000, 610] on body "NO [PERSON_NAME] Inicio Chat Solicitudes Cotizar Remisiones Compañías Invitacio…" at bounding box center [685, 386] width 1371 height 773
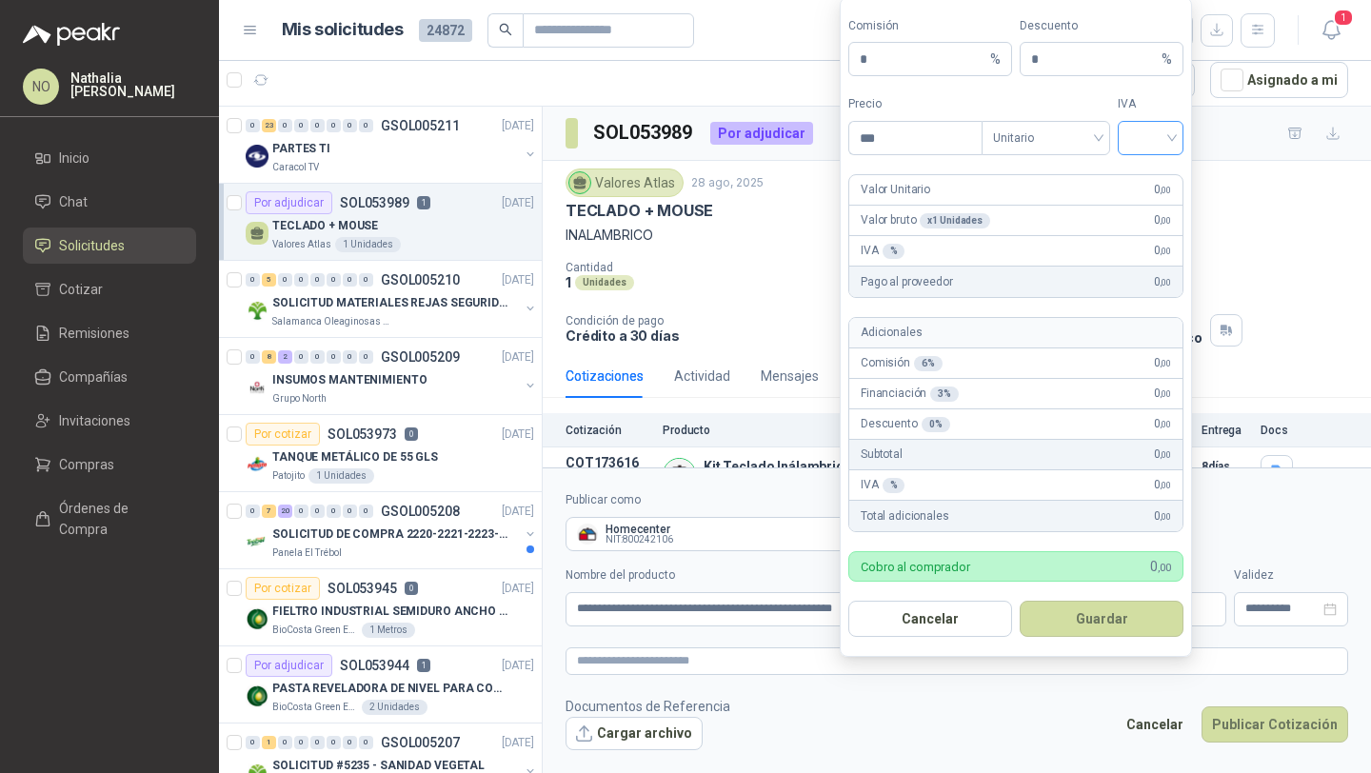
click at [1146, 133] on input "search" at bounding box center [1150, 136] width 43 height 29
click at [1145, 171] on div "19%" at bounding box center [1150, 178] width 35 height 21
click at [1035, 124] on span "Unitario" at bounding box center [1046, 138] width 106 height 29
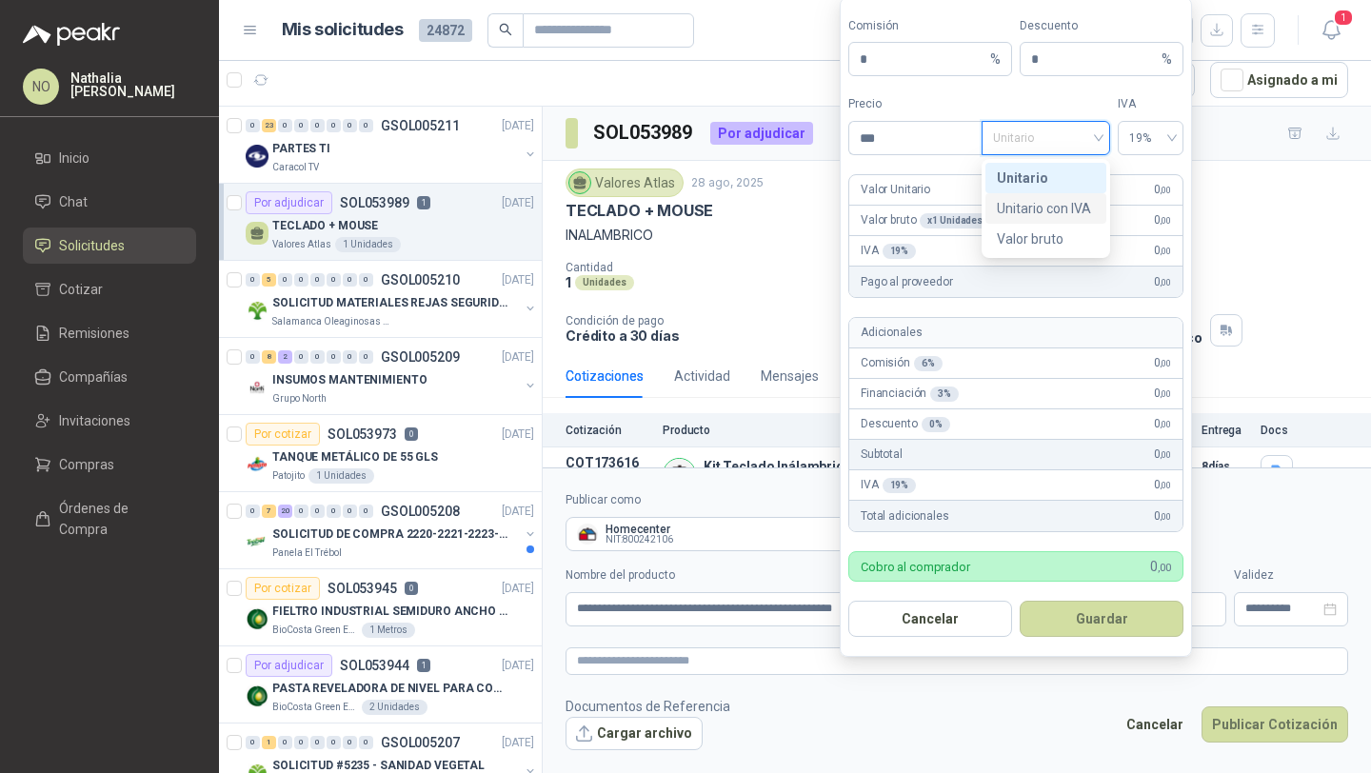
click at [1043, 198] on div "Unitario con IVA" at bounding box center [1046, 208] width 98 height 21
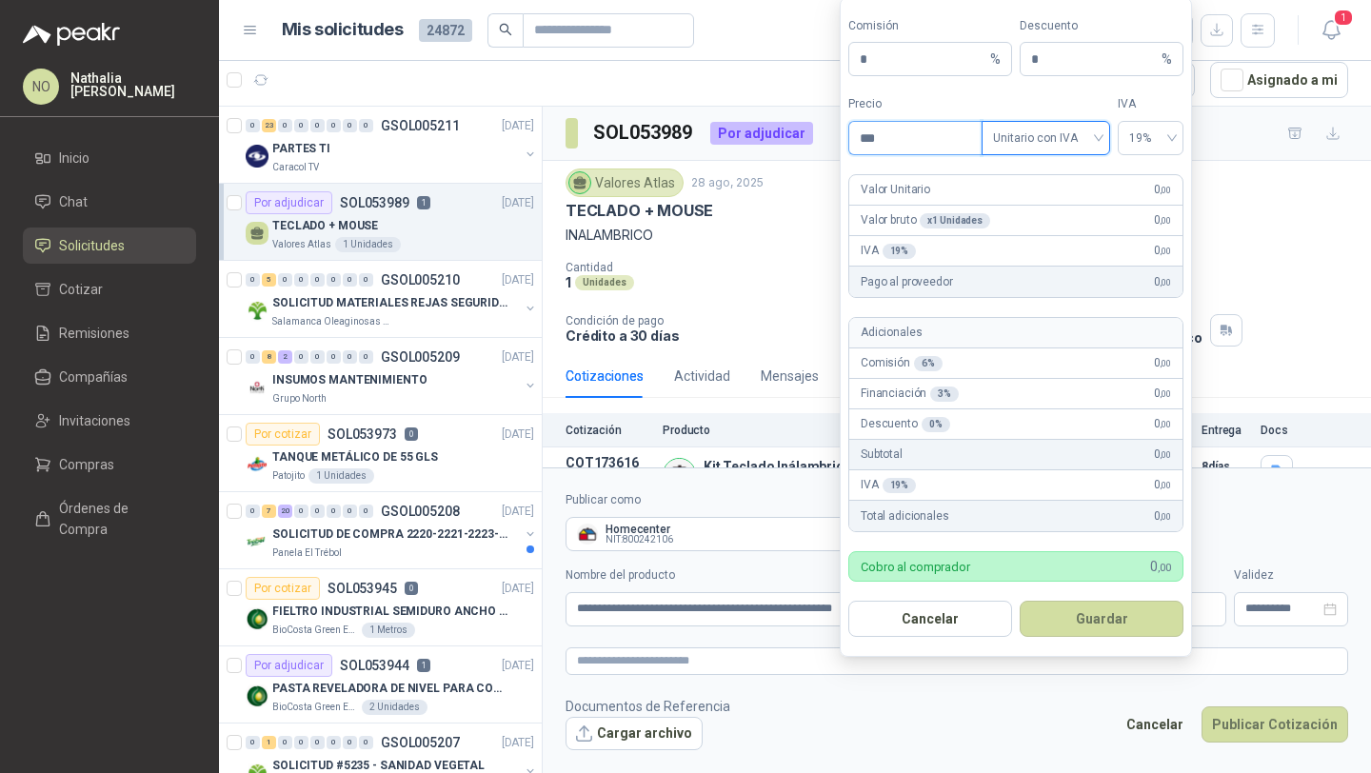
click at [922, 144] on input "***" at bounding box center [915, 138] width 132 height 32
type input "*"
type input "********"
click at [1066, 68] on input "*" at bounding box center [1094, 59] width 127 height 32
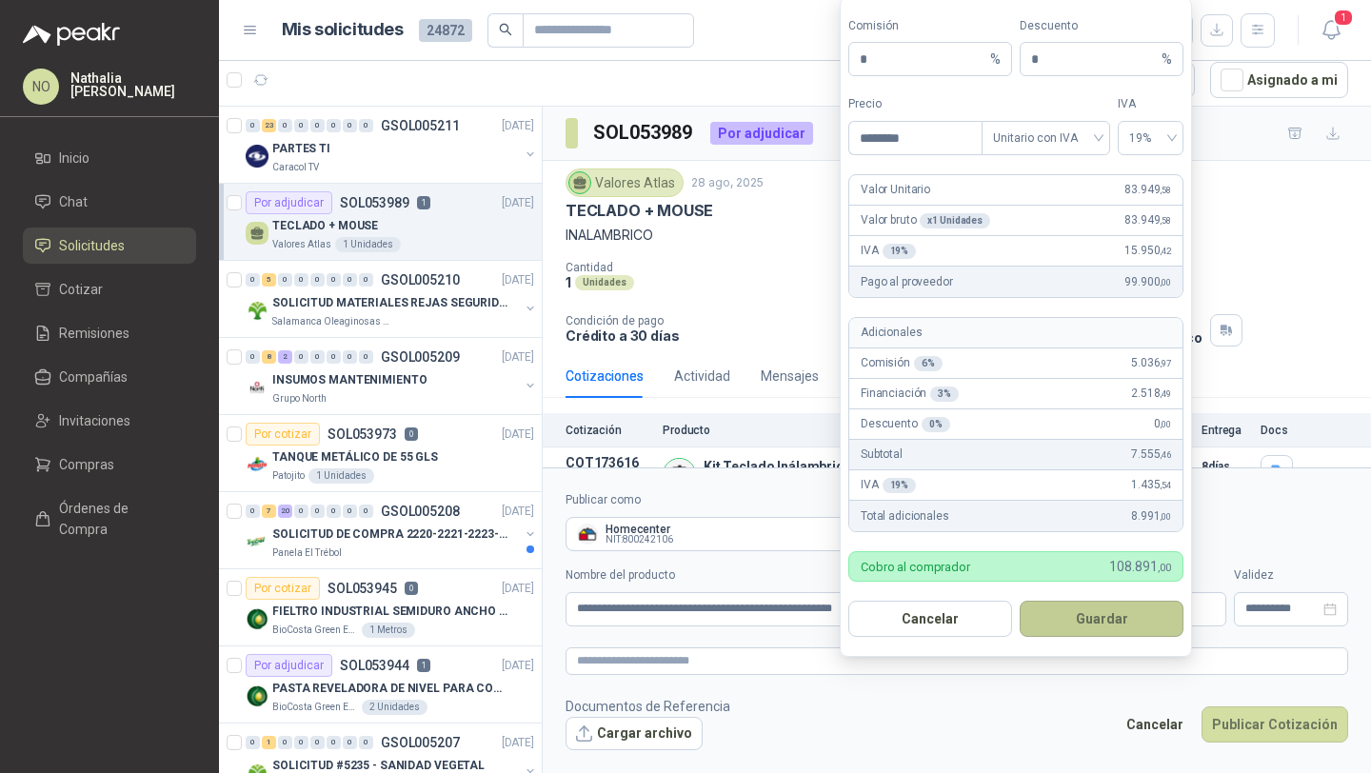
click at [1111, 612] on button "Guardar" at bounding box center [1102, 619] width 164 height 36
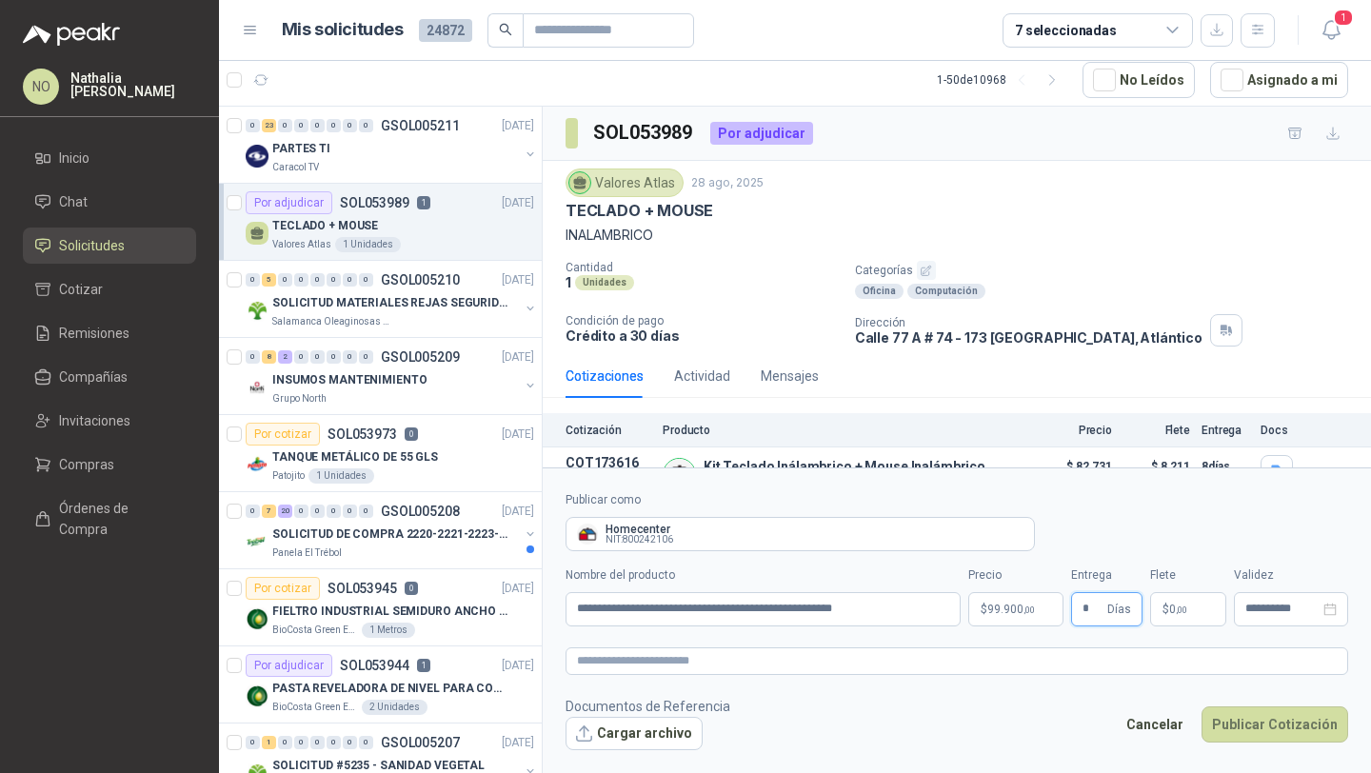
type input "*"
click at [1046, 744] on footer "Documentos de Referencia Cargar archivo Cancelar Publicar Cotización" at bounding box center [957, 723] width 783 height 55
click at [1178, 611] on span ",00" at bounding box center [1181, 610] width 11 height 10
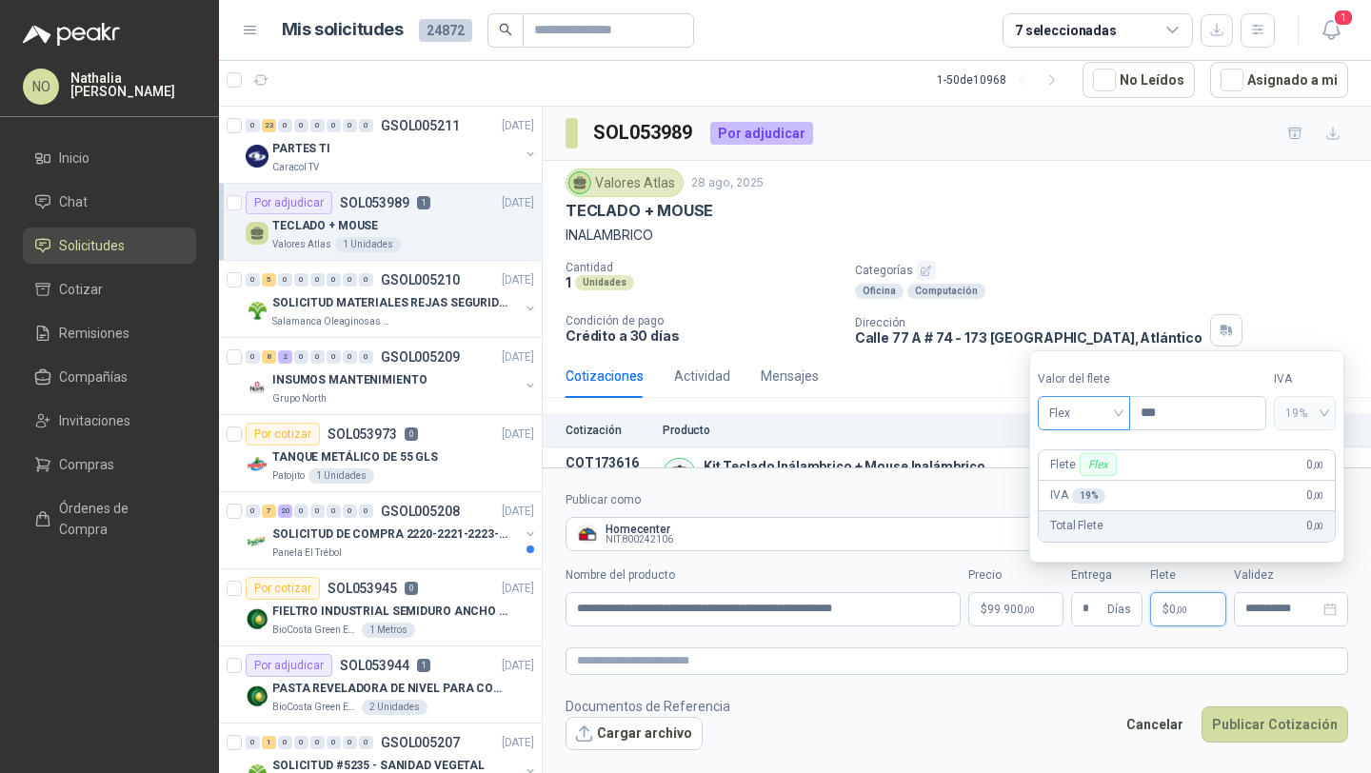
click at [1087, 421] on span "Flex" at bounding box center [1084, 413] width 70 height 29
click at [1083, 488] on div "Incluido" at bounding box center [1084, 483] width 63 height 21
click at [1259, 618] on div "**********" at bounding box center [1291, 609] width 114 height 34
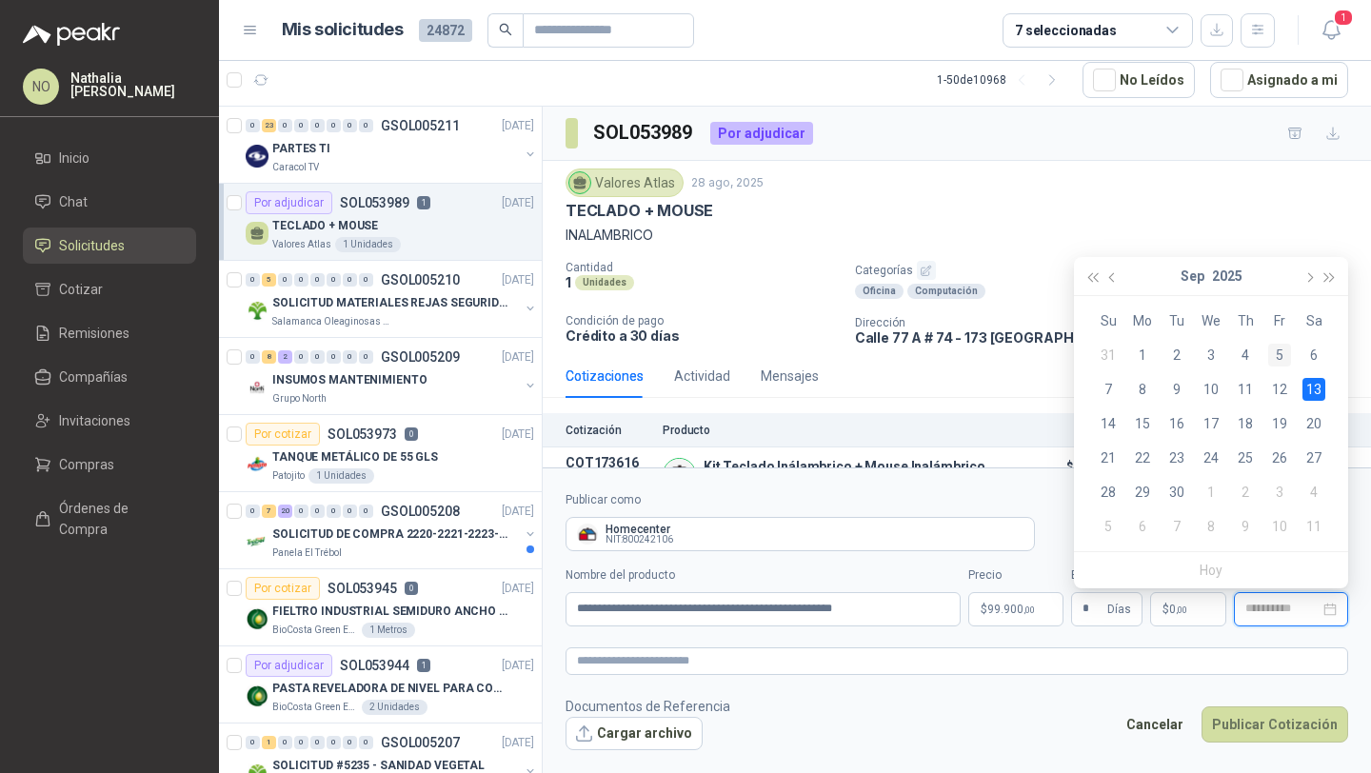
type input "**********"
click at [1283, 351] on div "5" at bounding box center [1279, 355] width 23 height 23
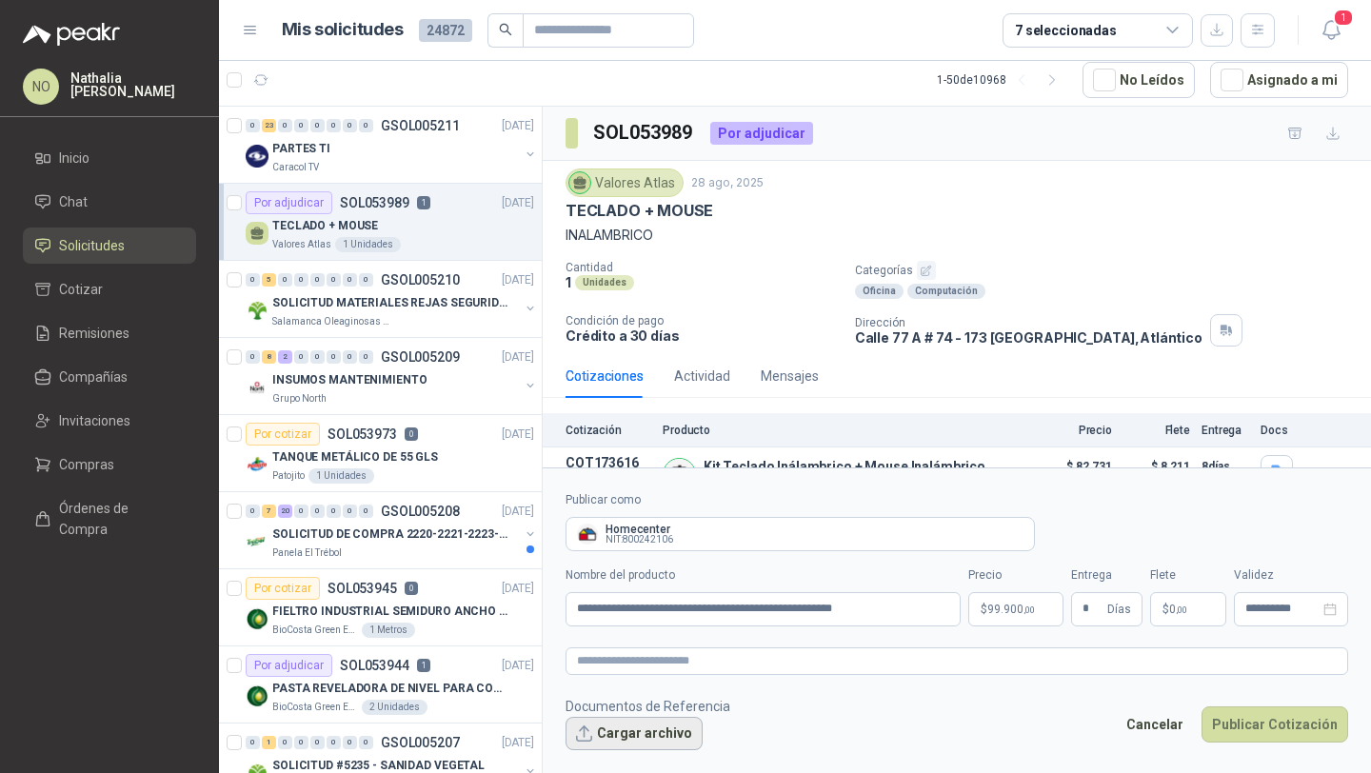
click at [633, 735] on button "Cargar archivo" at bounding box center [634, 734] width 137 height 34
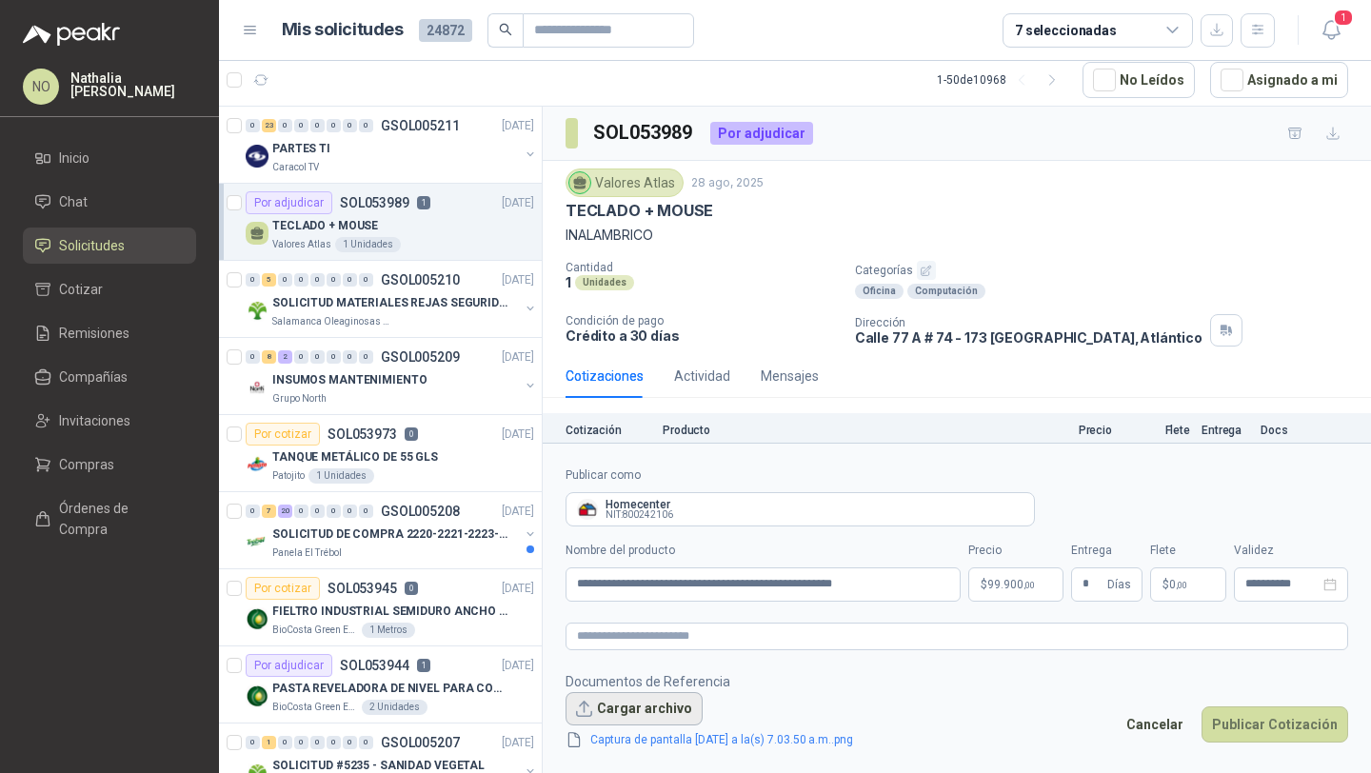
click at [655, 704] on button "Cargar archivo" at bounding box center [634, 709] width 137 height 34
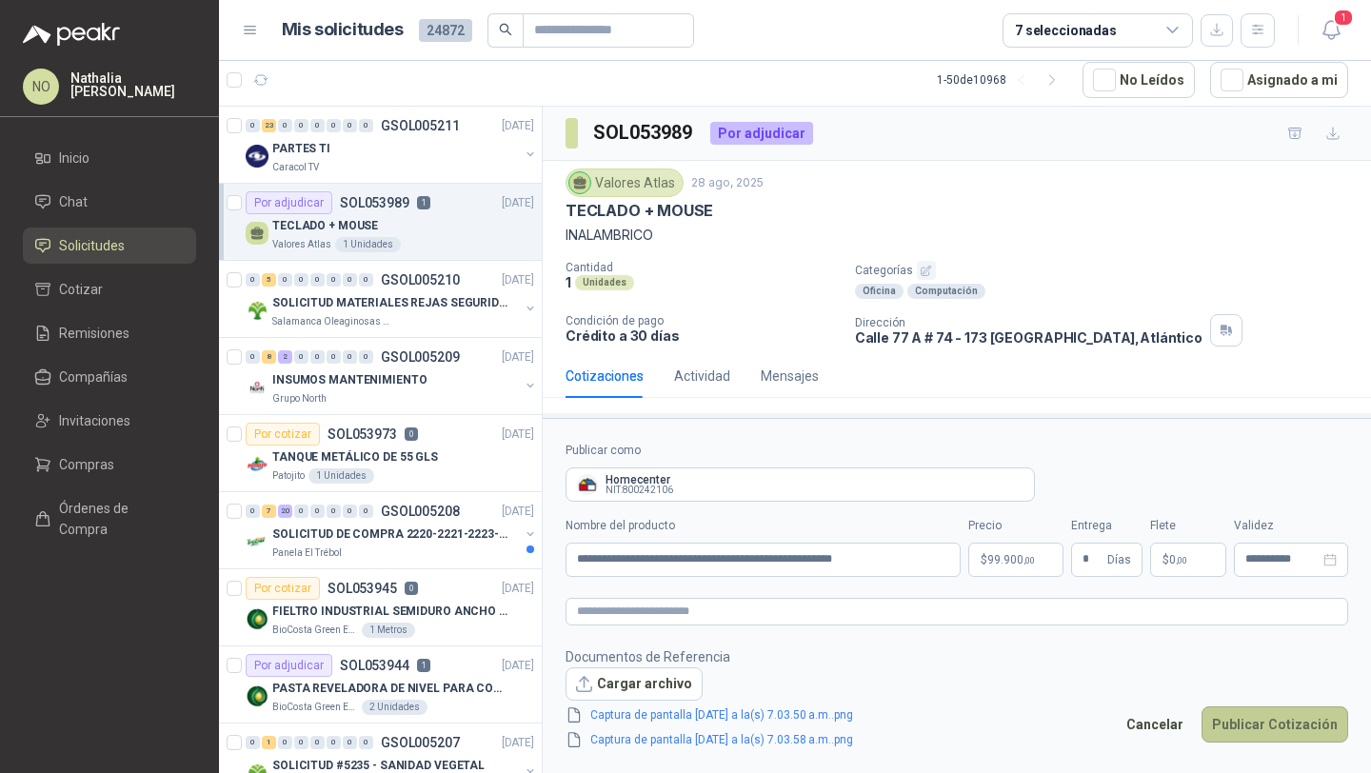
click at [1287, 728] on button "Publicar Cotización" at bounding box center [1275, 725] width 147 height 36
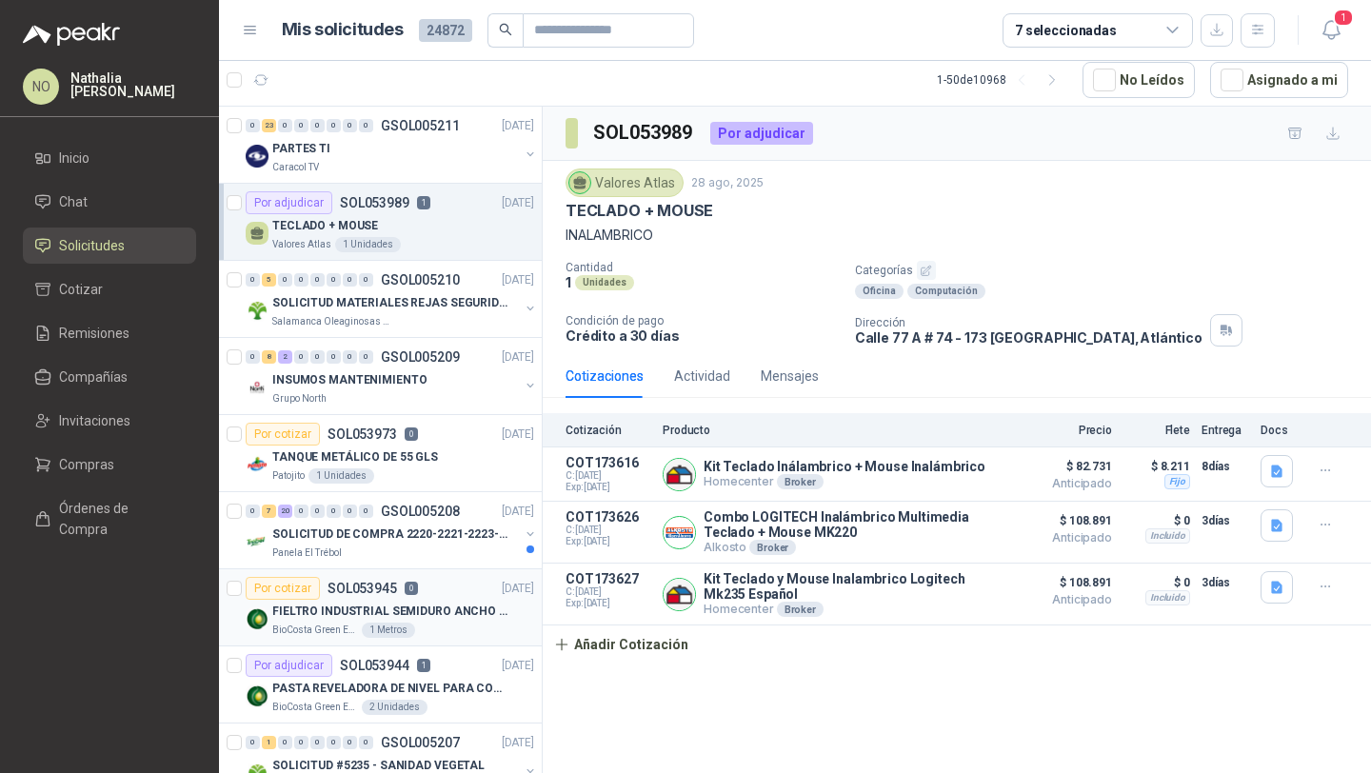
click at [426, 625] on div "BioCosta [PERSON_NAME] Energy S.A.S 1 Metros" at bounding box center [403, 630] width 262 height 15
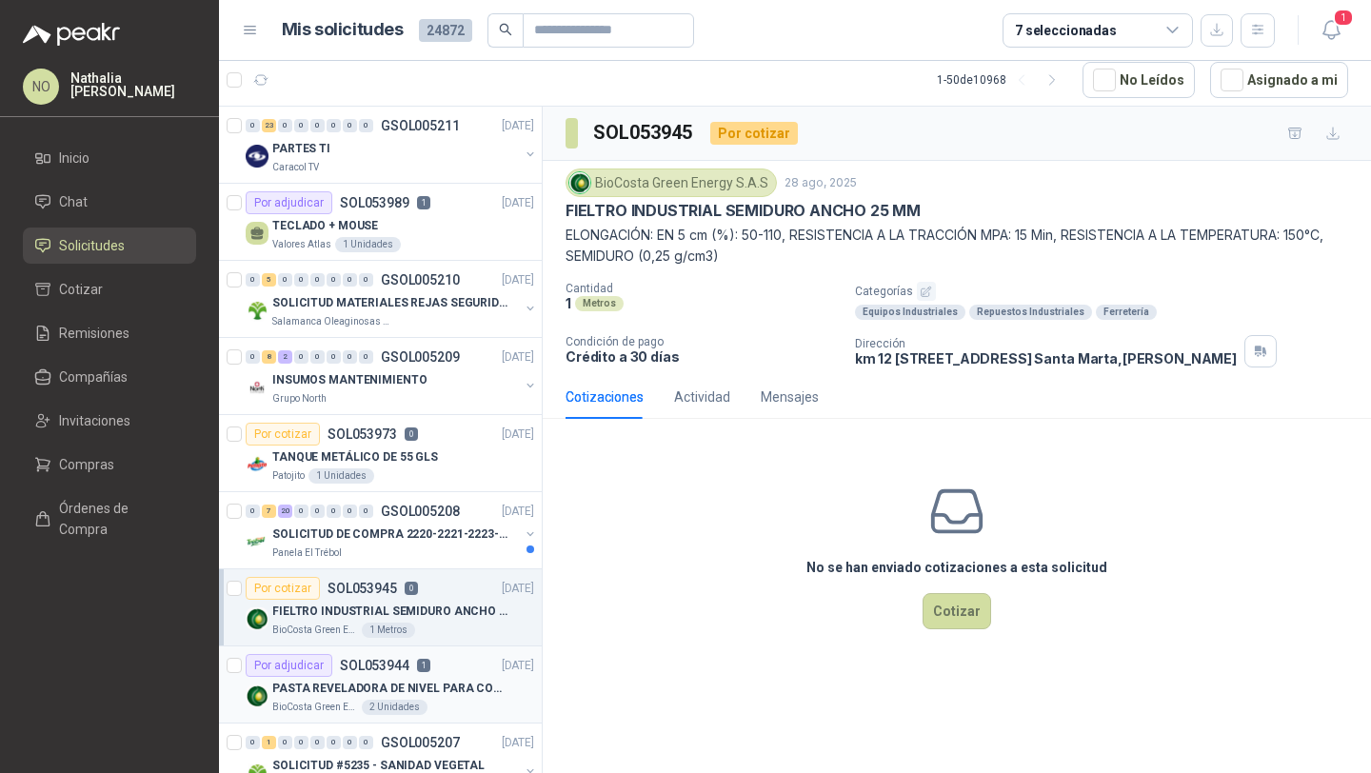
click at [425, 682] on p "PASTA REVELADORA DE NIVEL PARA COMBUSTIBLES/ACEITES DE COLOR ROSADA marca kolor…" at bounding box center [390, 689] width 237 height 18
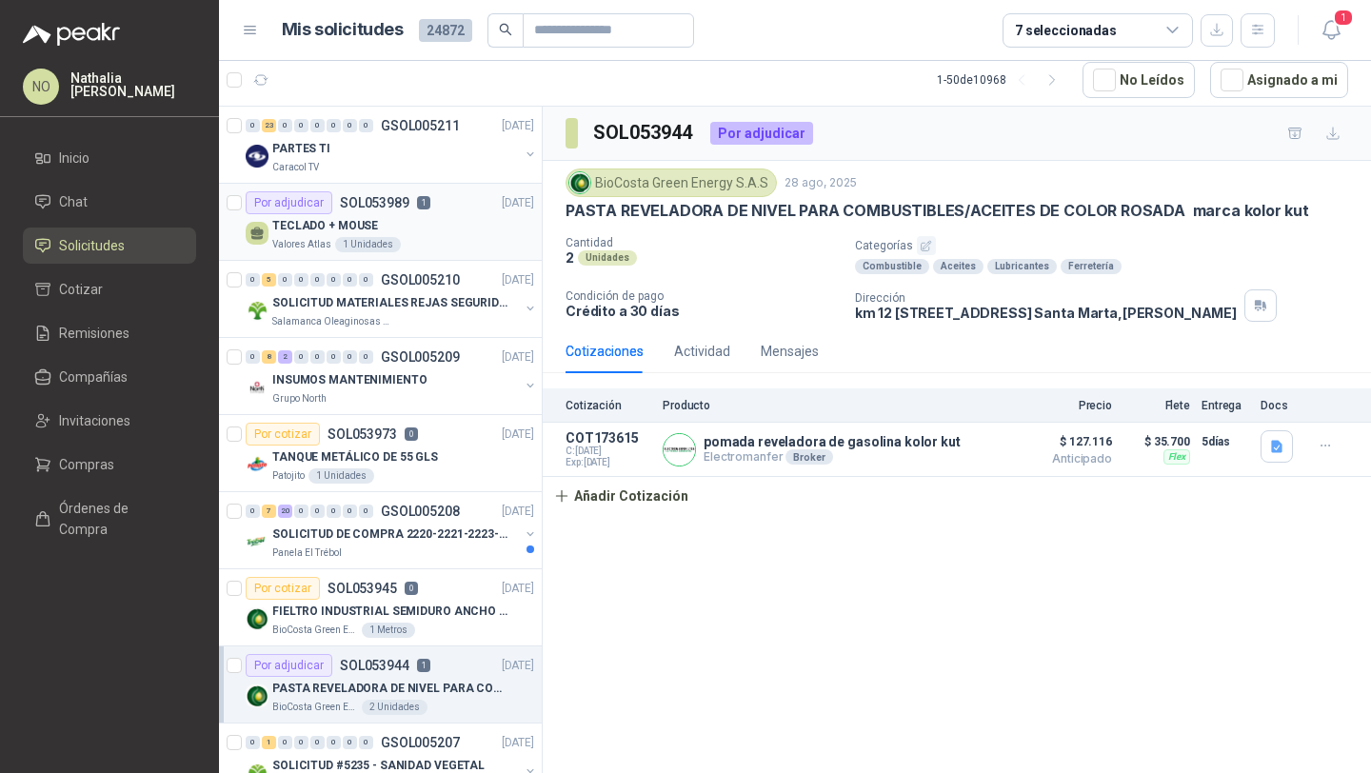
click at [386, 233] on div "TECLADO + MOUSE" at bounding box center [403, 225] width 262 height 23
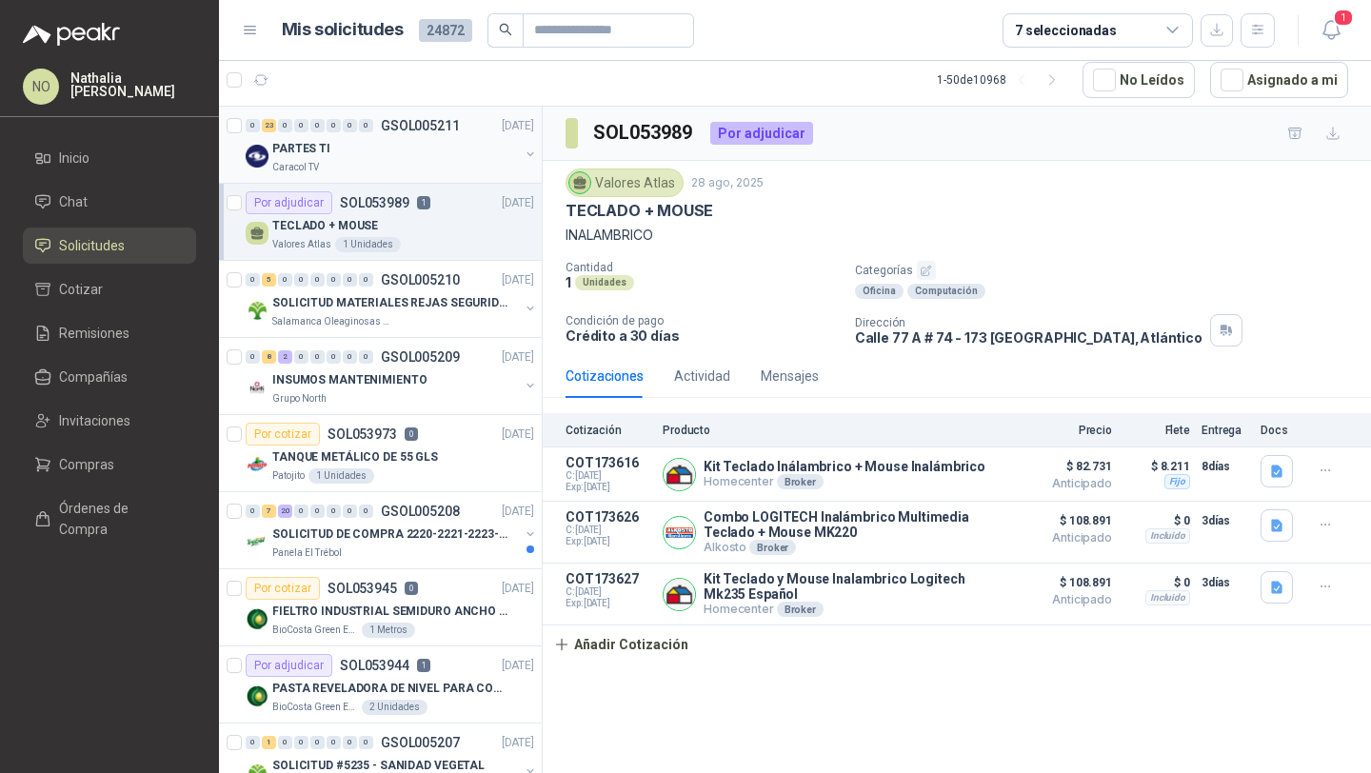
click at [412, 141] on div "PARTES TI" at bounding box center [395, 148] width 247 height 23
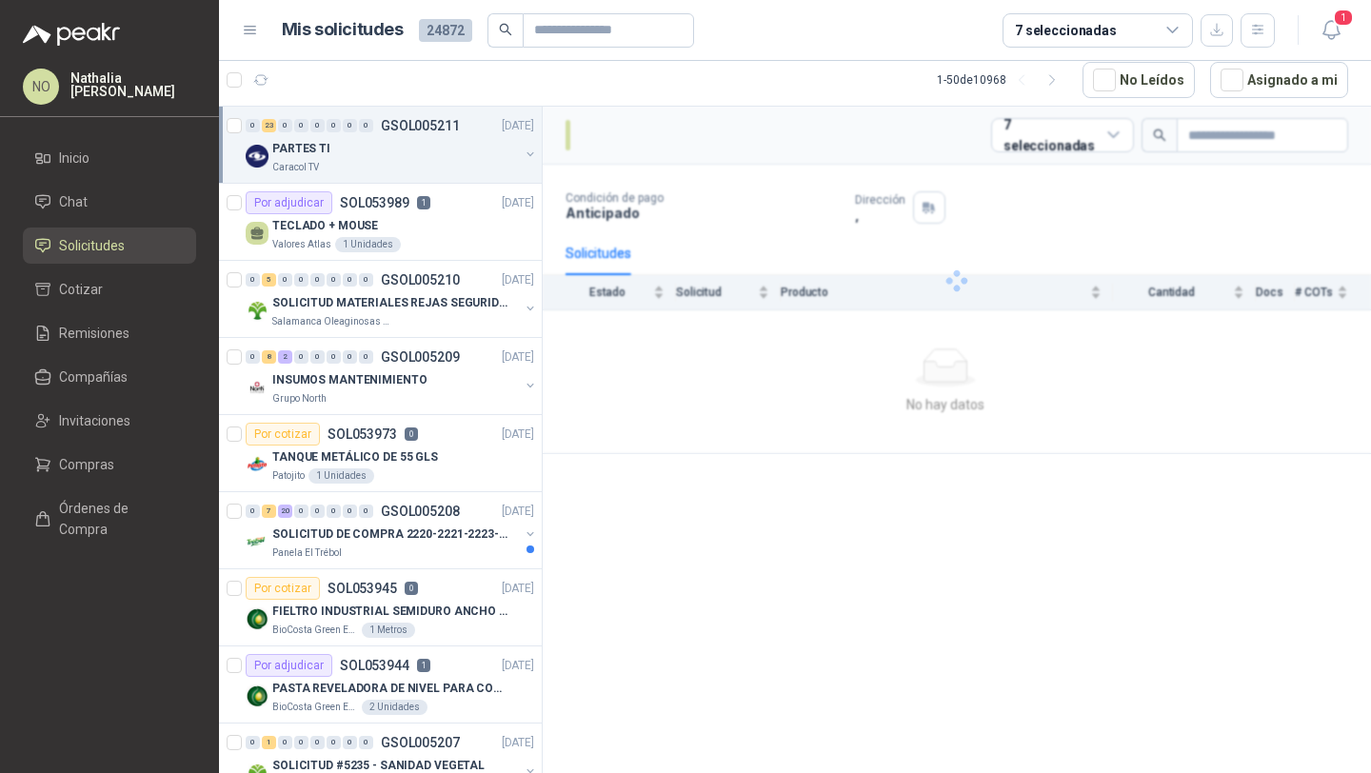
click at [412, 141] on div "PARTES TI" at bounding box center [395, 148] width 247 height 23
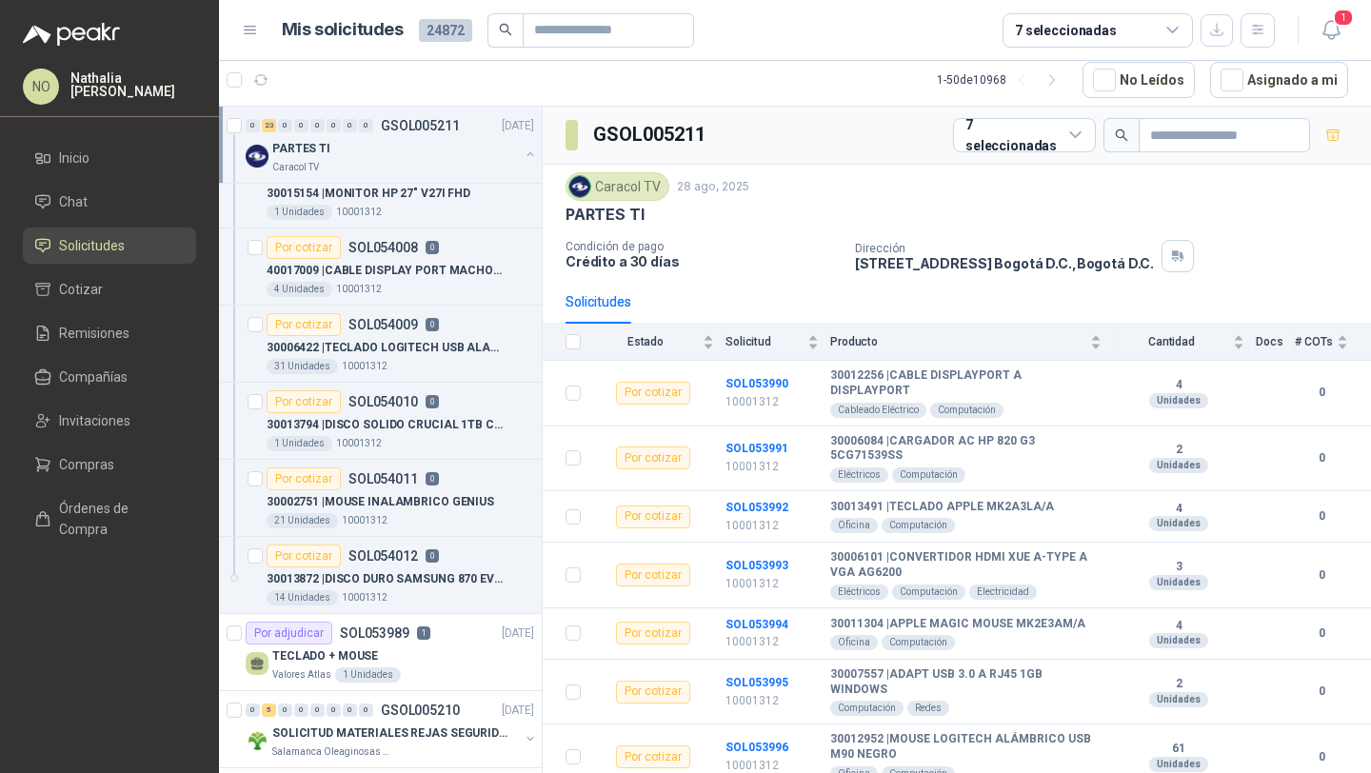
scroll to position [1564, 0]
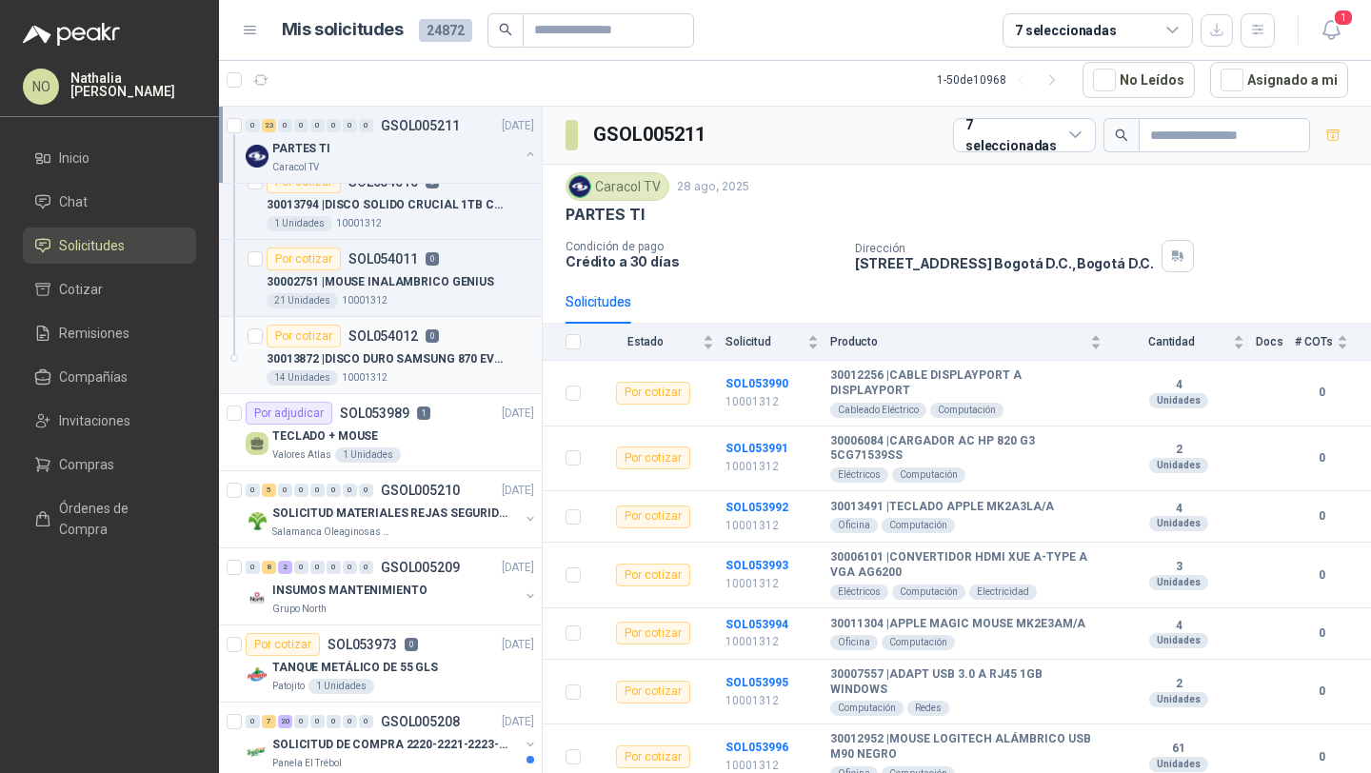
click at [412, 350] on p "30013872 | DISCO DURO SAMSUNG 870 EVO MZ-77E1T0 1TB" at bounding box center [385, 359] width 237 height 18
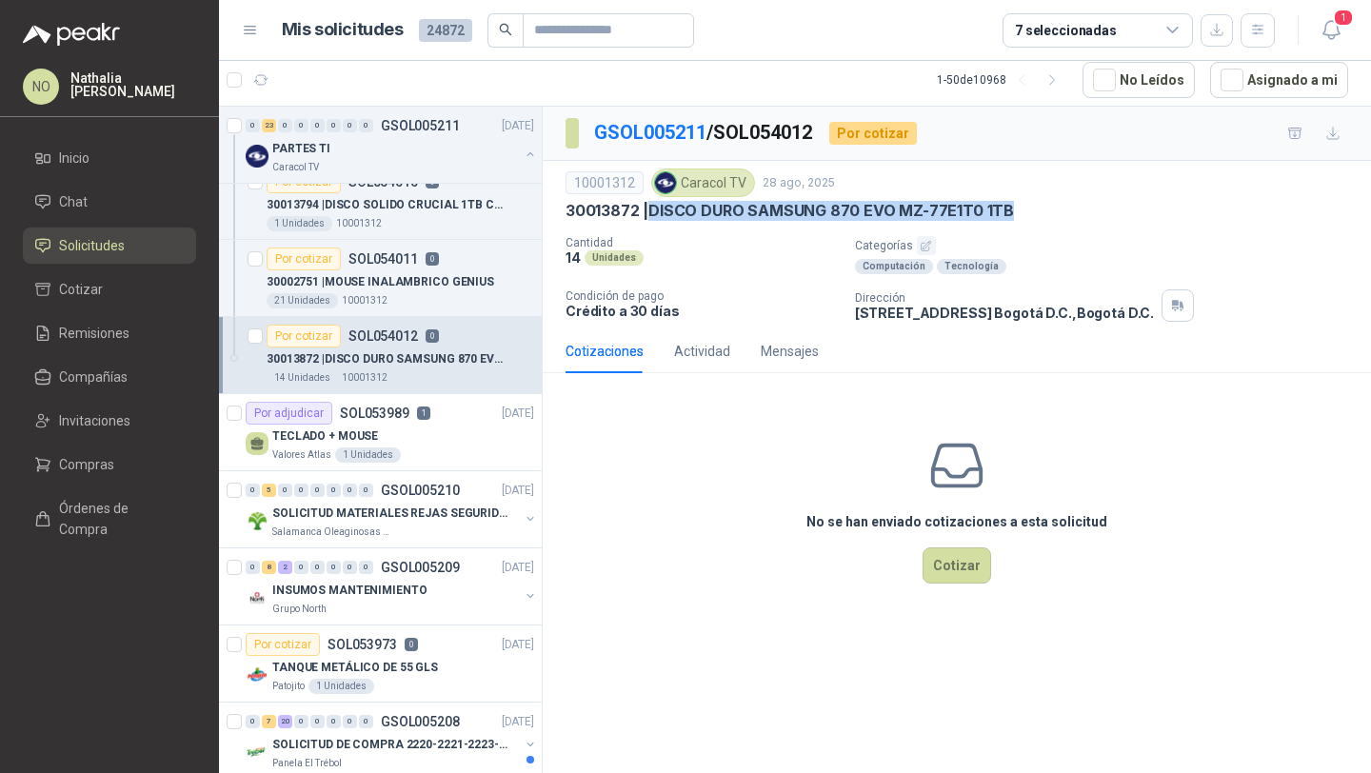
drag, startPoint x: 650, startPoint y: 209, endPoint x: 1033, endPoint y: 217, distance: 382.9
click at [1033, 217] on div "30013872 | DISCO DURO SAMSUNG 870 EVO MZ-77E1T0 1TB" at bounding box center [957, 211] width 783 height 20
copy p "DISCO DURO SAMSUNG 870 EVO MZ-77E1T0 1TB"
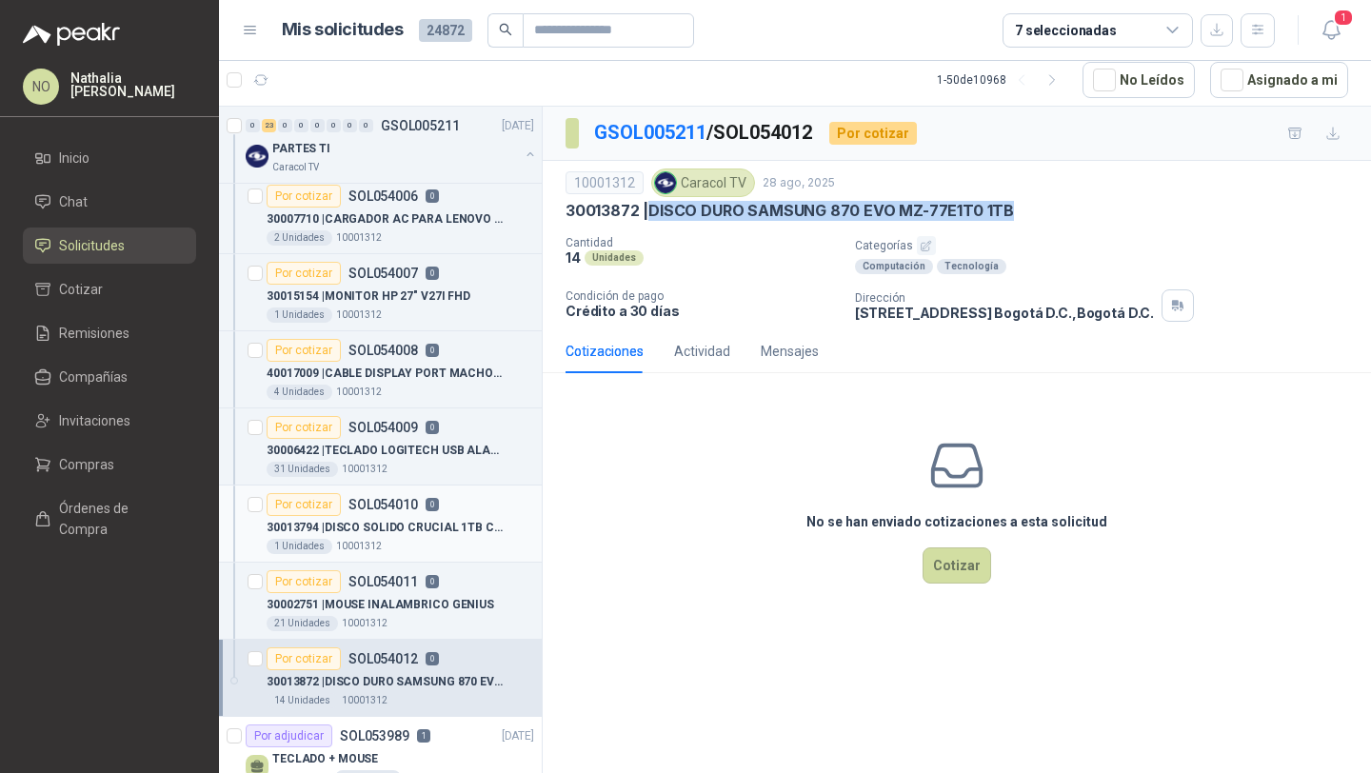
scroll to position [1237, 0]
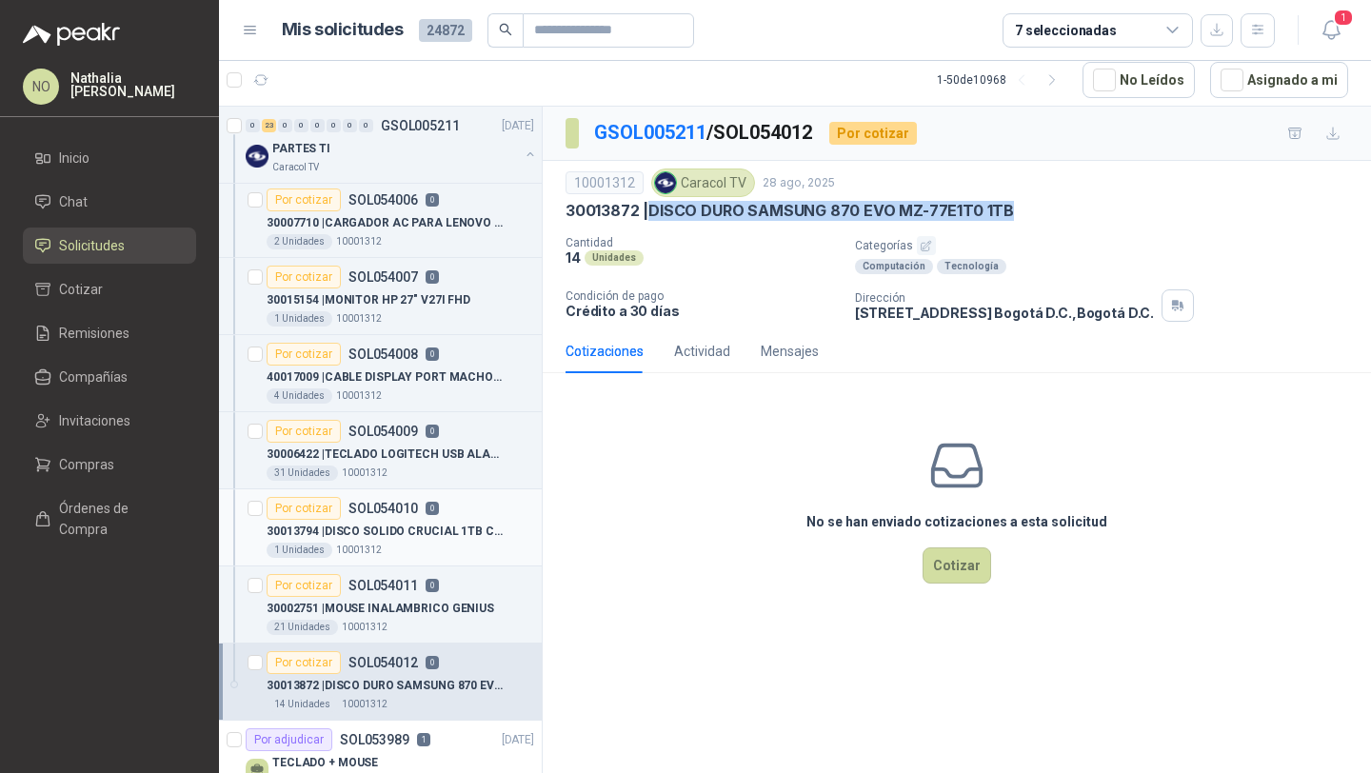
click at [443, 543] on div "1 Unidades 10001312" at bounding box center [401, 550] width 268 height 15
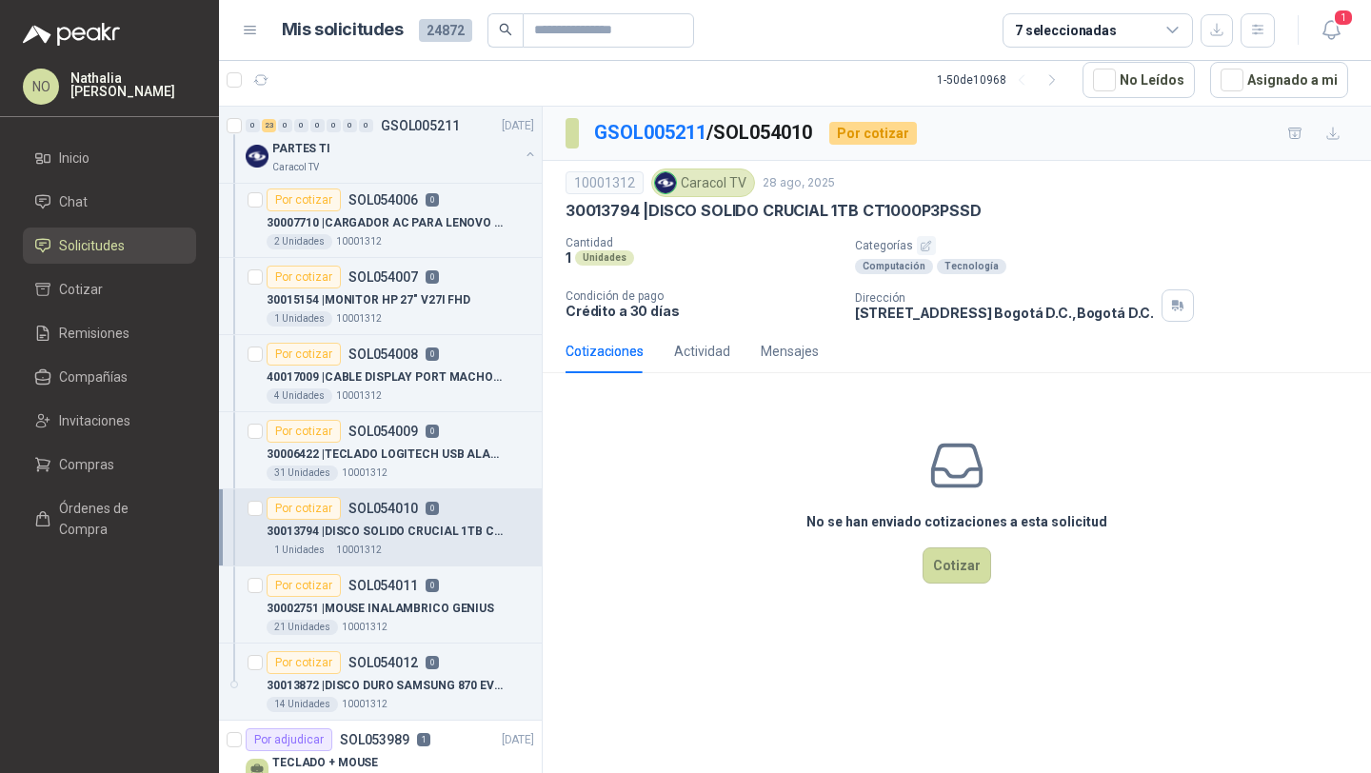
click at [646, 215] on p "30013794 | DISCO SOLIDO CRUCIAL 1TB CT1000P3PSSD" at bounding box center [774, 211] width 416 height 20
click at [647, 215] on p "30013794 | DISCO SOLIDO CRUCIAL 1TB CT1000P3PSSD" at bounding box center [774, 211] width 416 height 20
click at [654, 209] on p "30013794 | DISCO SOLIDO CRUCIAL 1TB CT1000P3PSSD" at bounding box center [774, 211] width 416 height 20
drag, startPoint x: 654, startPoint y: 209, endPoint x: 991, endPoint y: 212, distance: 337.1
click at [991, 212] on div "30013794 | DISCO SOLIDO CRUCIAL 1TB CT1000P3PSSD" at bounding box center [957, 211] width 783 height 20
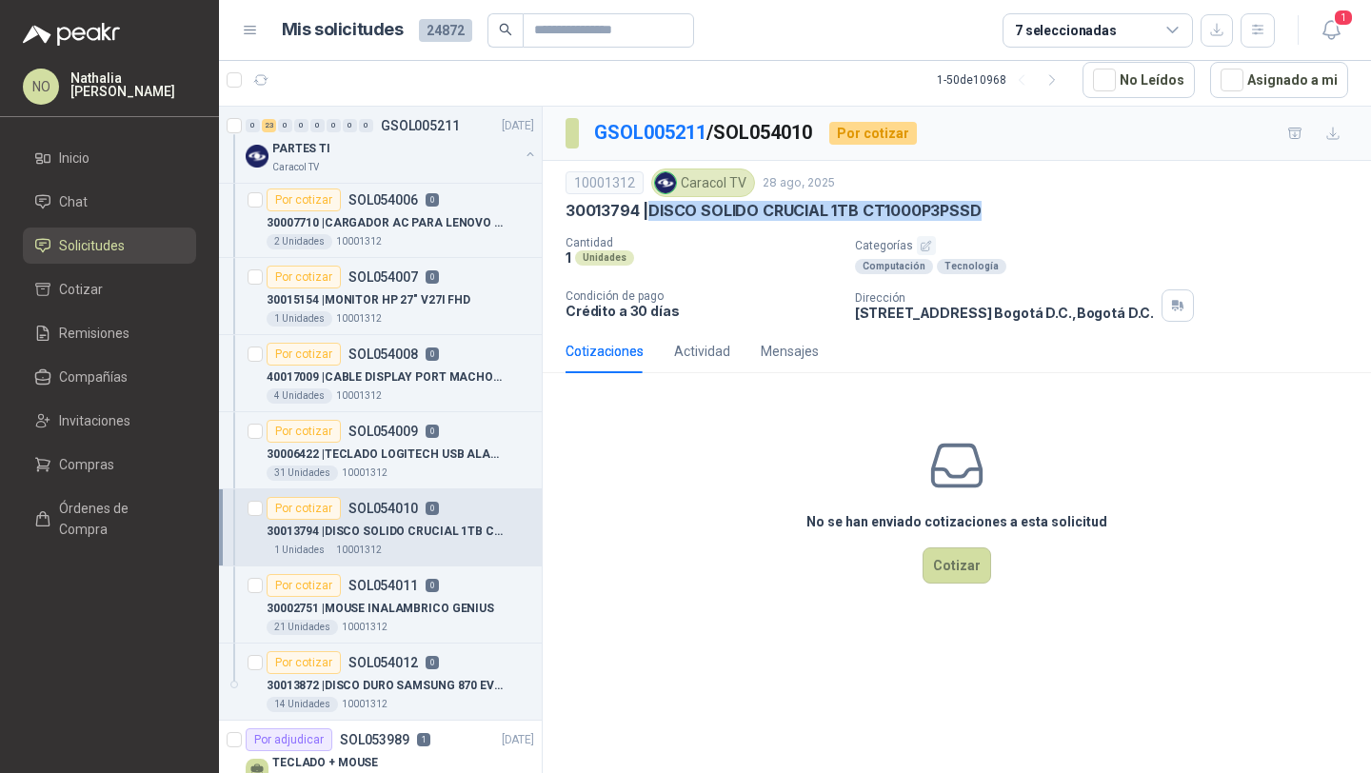
copy p "DISCO SOLIDO CRUCIAL 1TB CT1000P3PSSD"
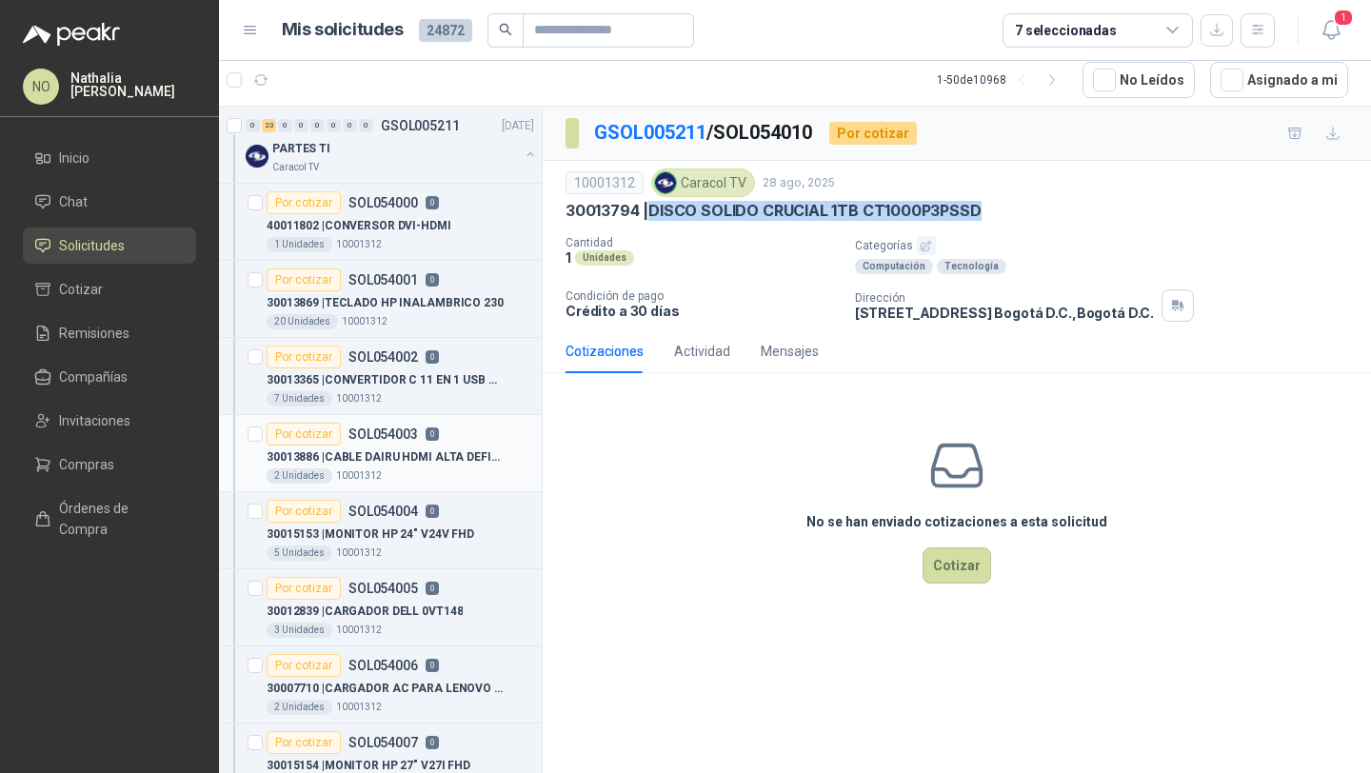
scroll to position [700, 0]
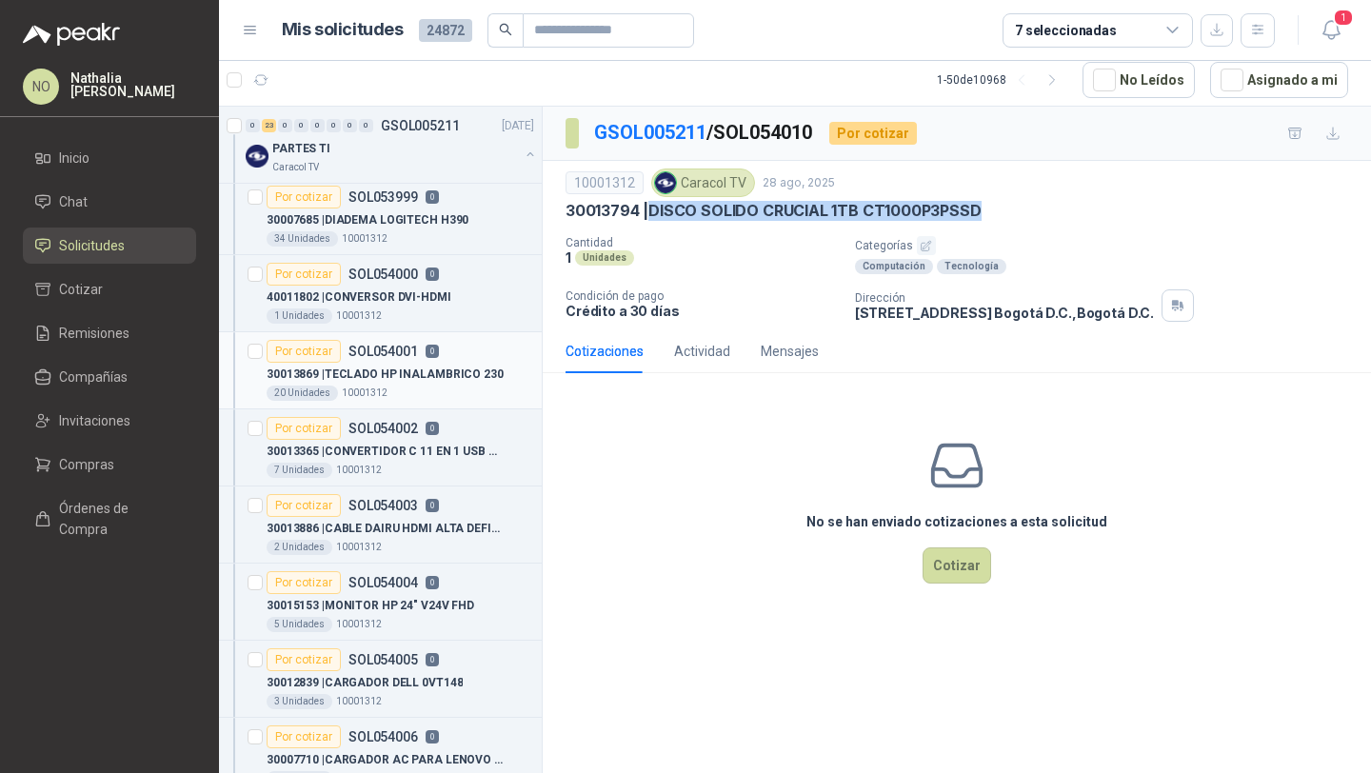
click at [442, 359] on div "Por cotizar SOL054001 0" at bounding box center [401, 351] width 268 height 23
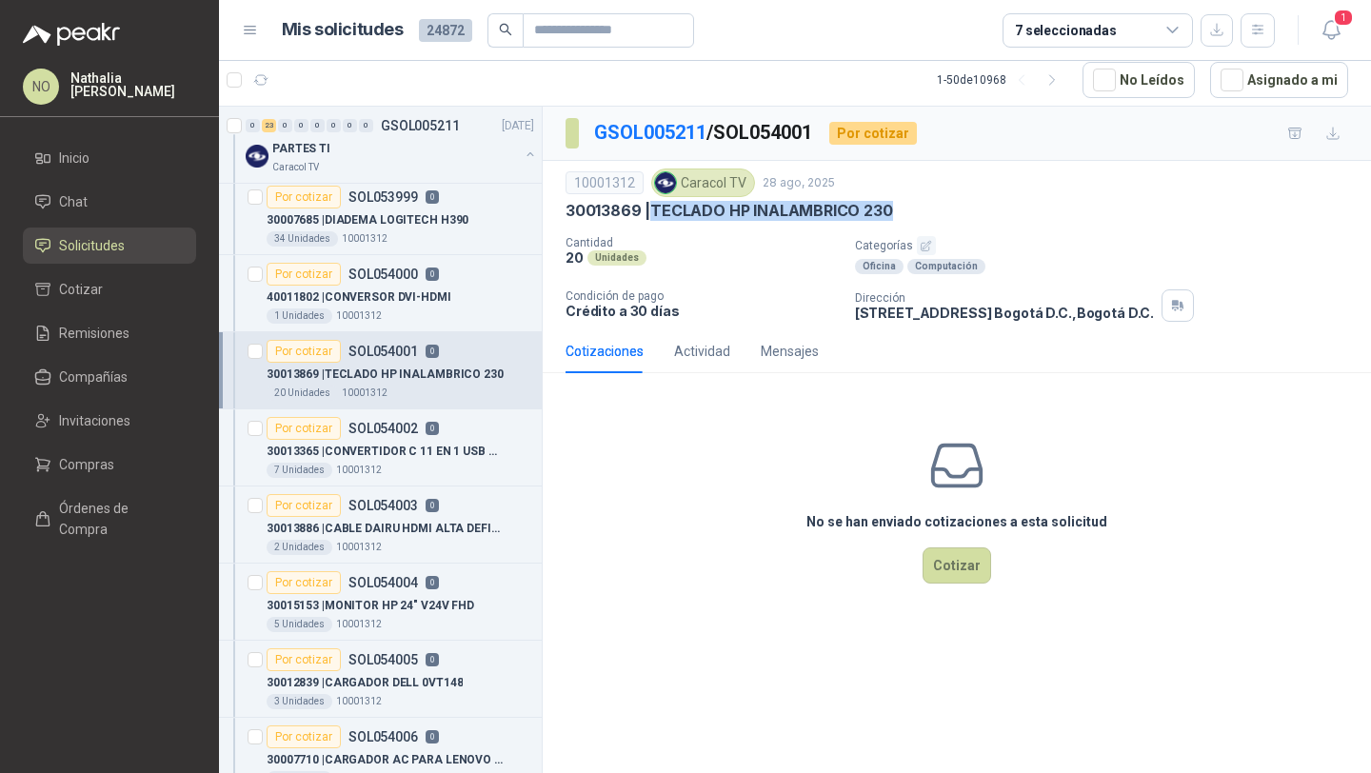
drag, startPoint x: 652, startPoint y: 206, endPoint x: 918, endPoint y: 206, distance: 265.7
click at [919, 206] on div "30013869 | TECLADO HP INALAMBRICO 230" at bounding box center [957, 211] width 783 height 20
copy p "TECLADO HP INALAMBRICO 230"
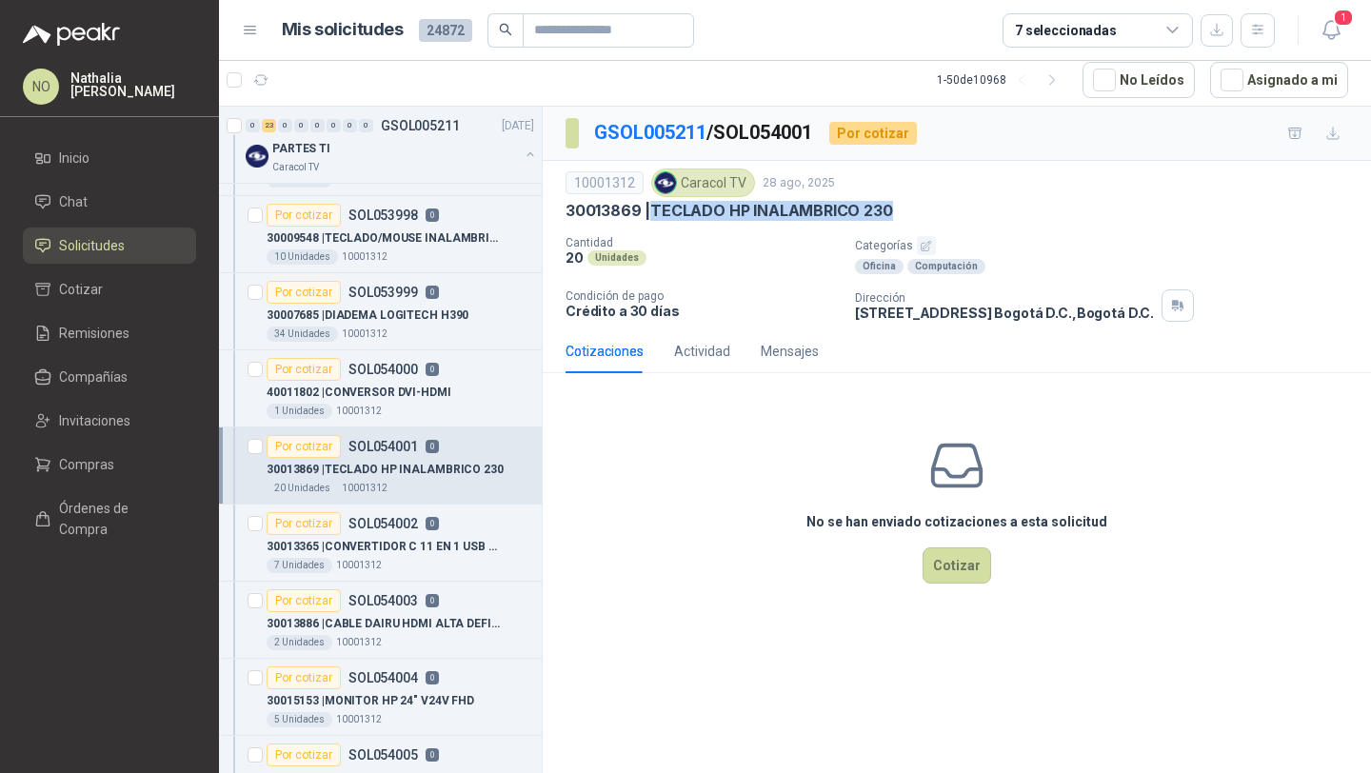
scroll to position [597, 0]
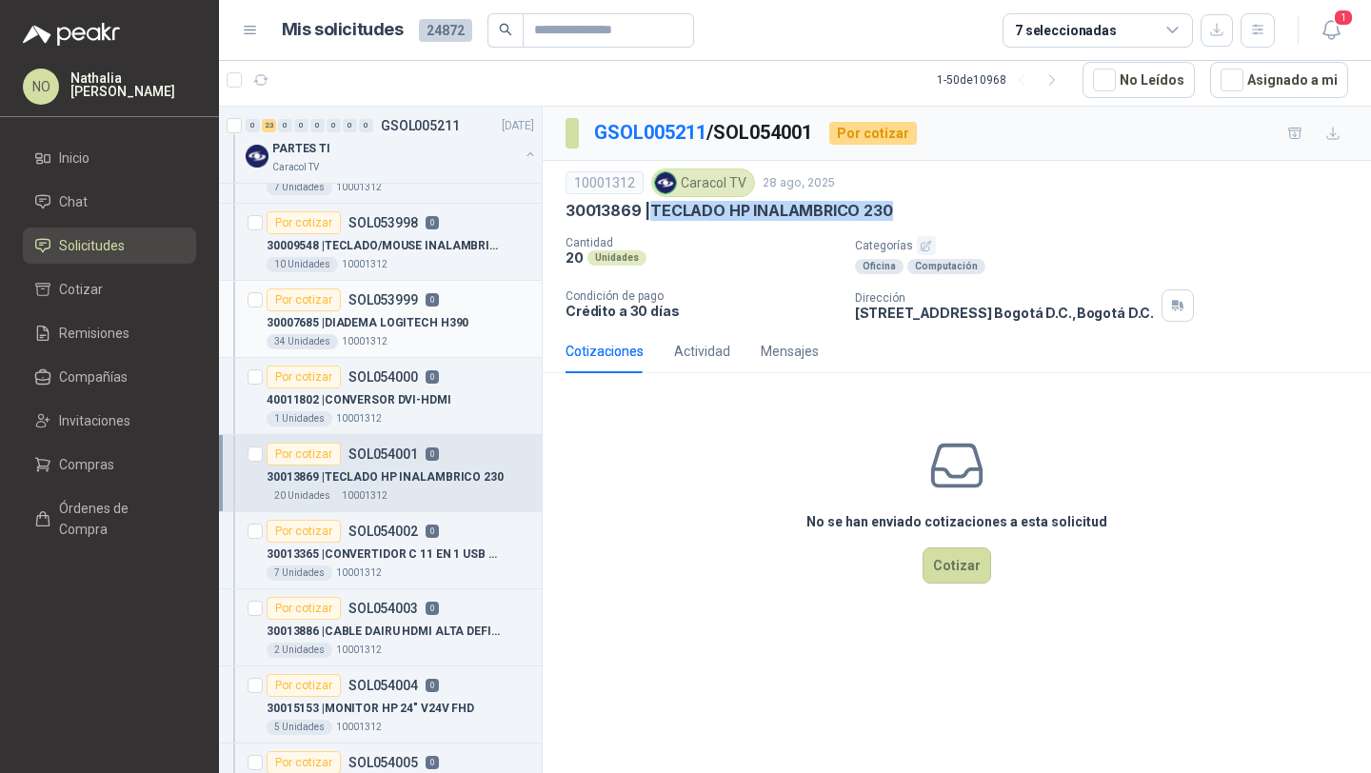
click at [425, 327] on p "30007685 | DIADEMA LOGITECH H390" at bounding box center [368, 323] width 202 height 18
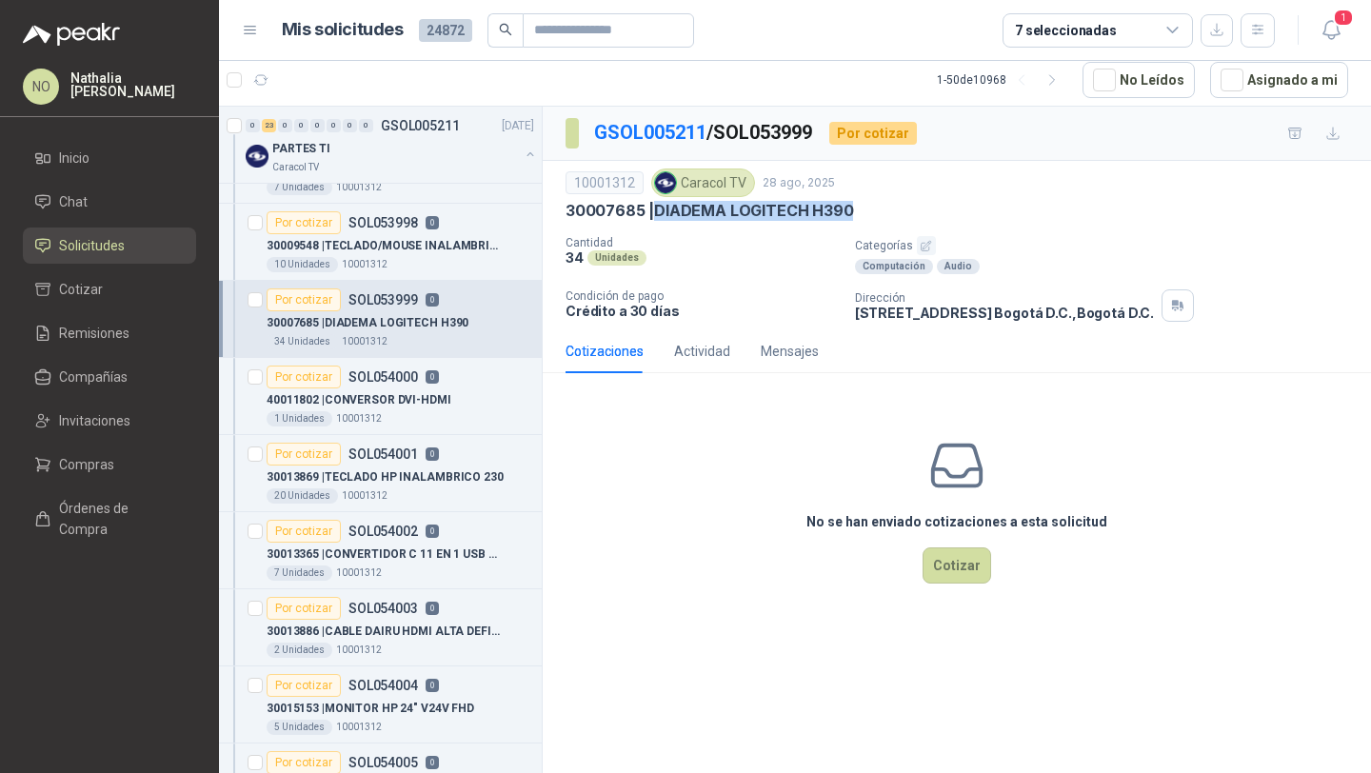
drag, startPoint x: 655, startPoint y: 209, endPoint x: 856, endPoint y: 208, distance: 200.9
click at [856, 208] on div "30007685 | DIADEMA LOGITECH H390" at bounding box center [957, 211] width 783 height 20
copy p "DIADEMA LOGITECH H390"
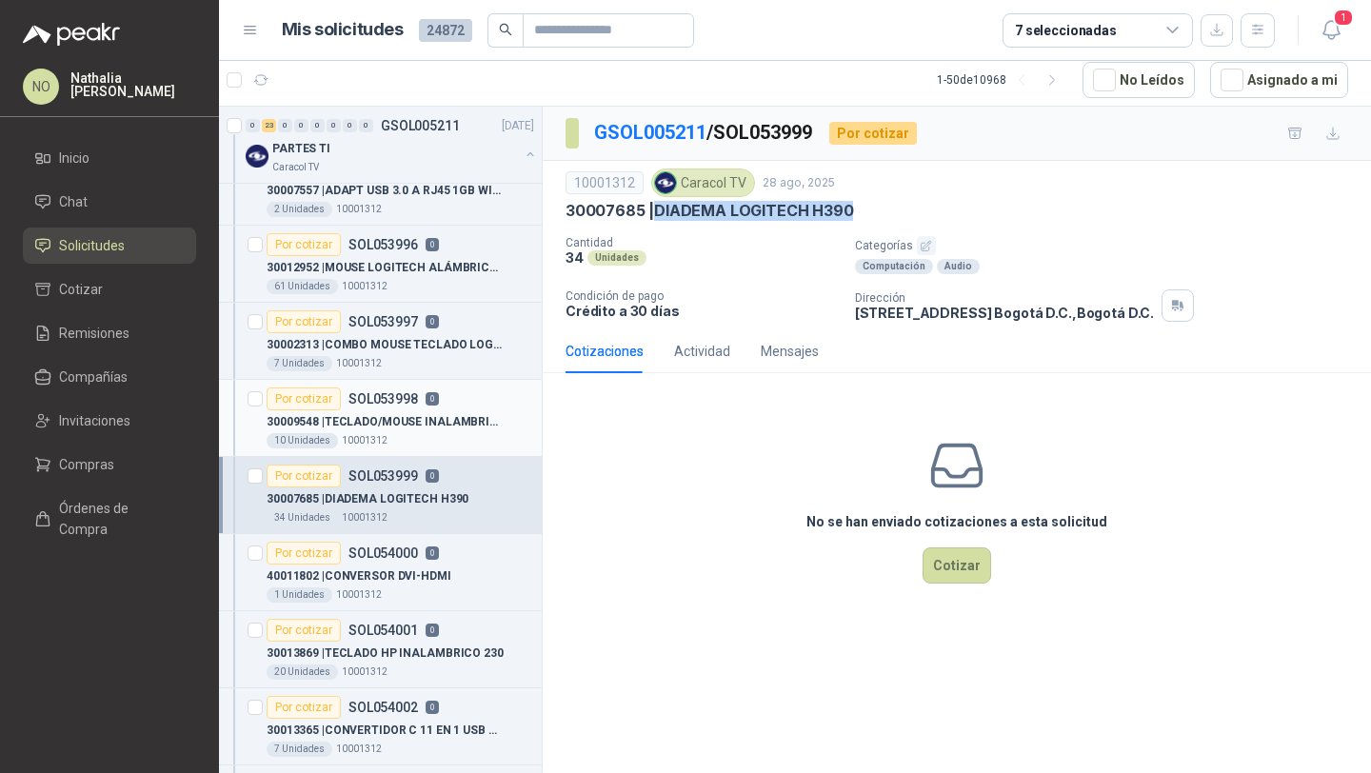
scroll to position [388, 0]
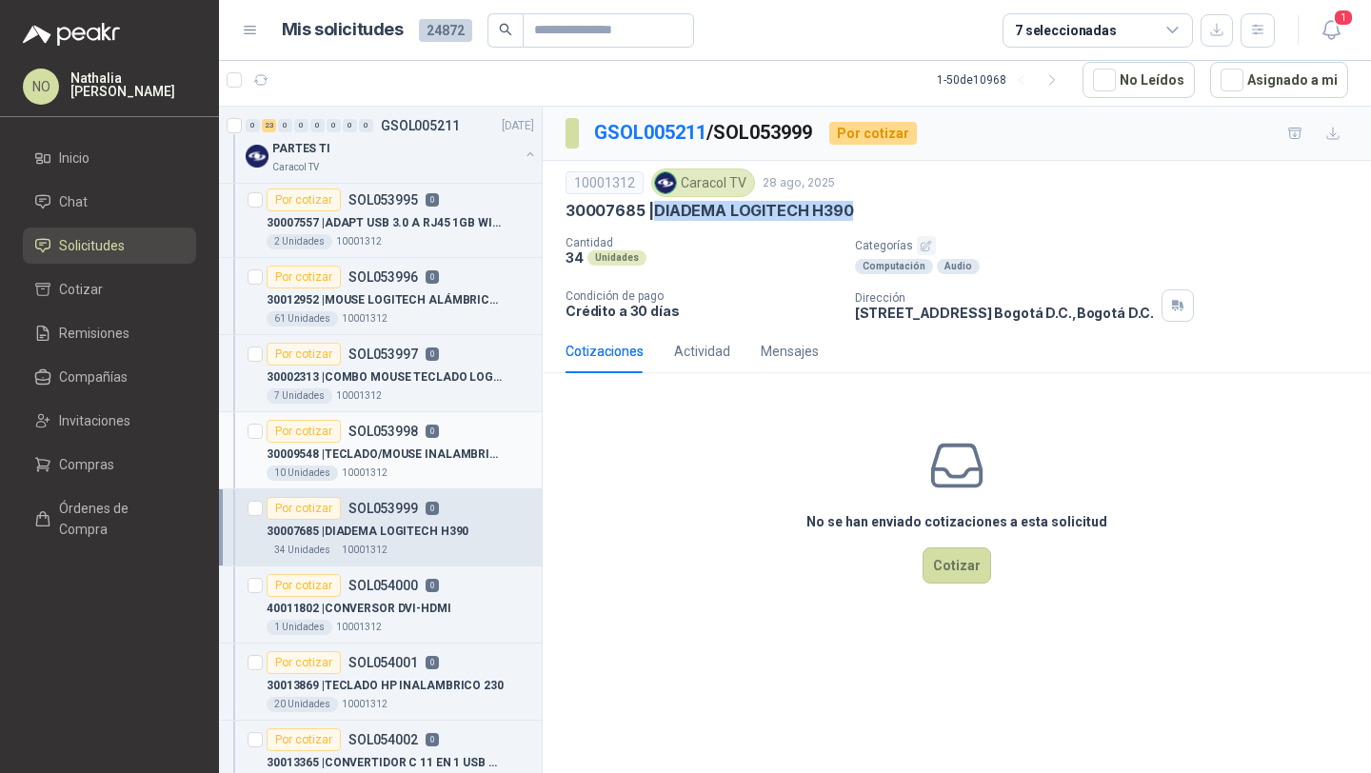
click at [393, 316] on div "61 Unidades 10001312" at bounding box center [401, 318] width 268 height 15
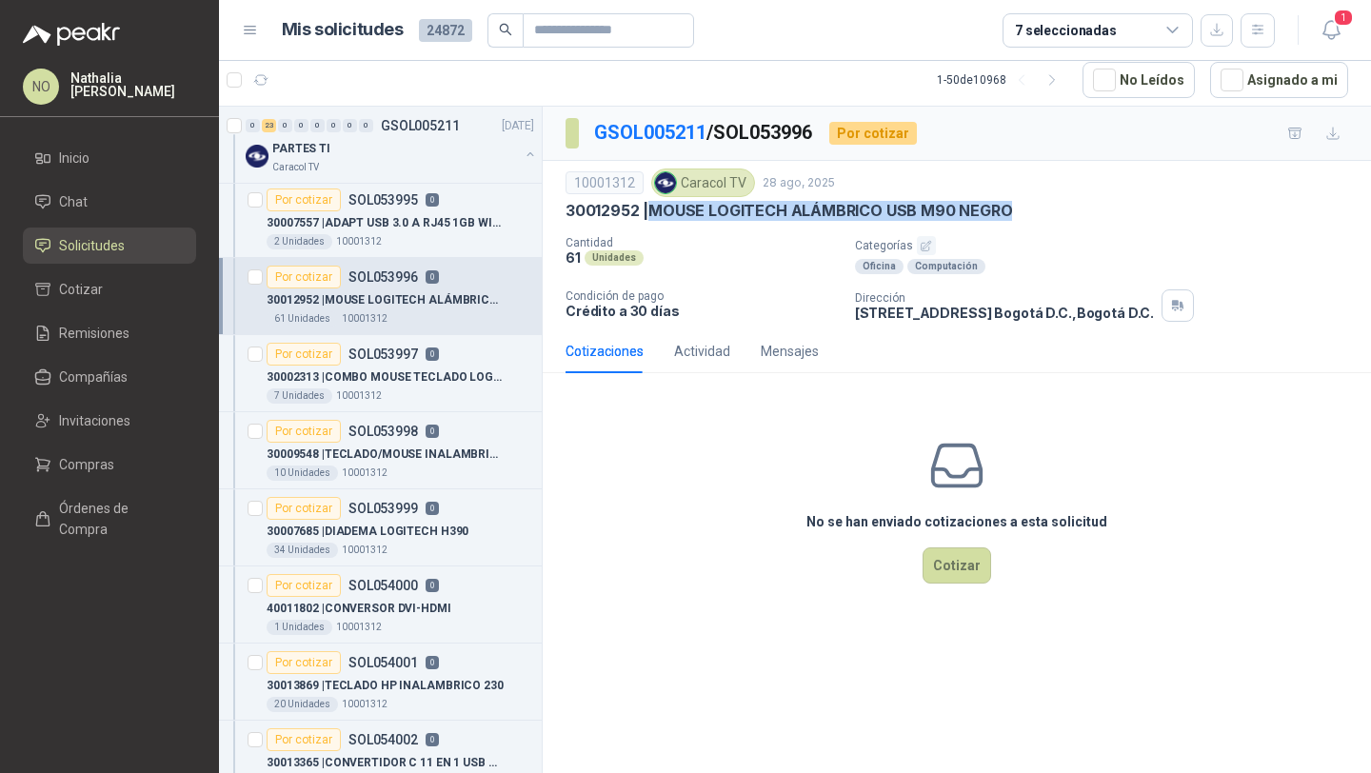
drag, startPoint x: 650, startPoint y: 211, endPoint x: 1018, endPoint y: 210, distance: 367.6
click at [1018, 210] on div "30012952 | MOUSE LOGITECH ALÁMBRICO USB M90 NEGRO" at bounding box center [957, 211] width 783 height 20
copy p "MOUSE LOGITECH ALÁMBRICO USB M90 NEGRO"
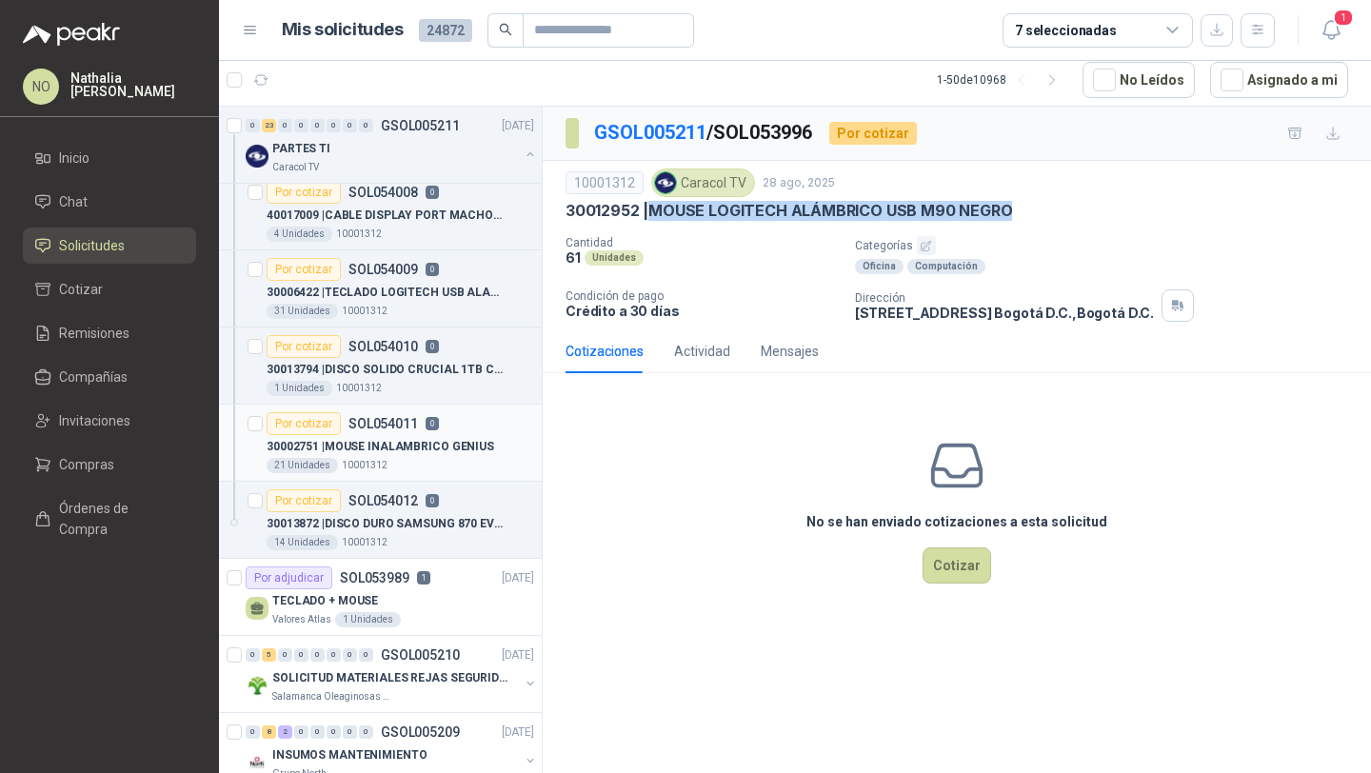
scroll to position [1386, 0]
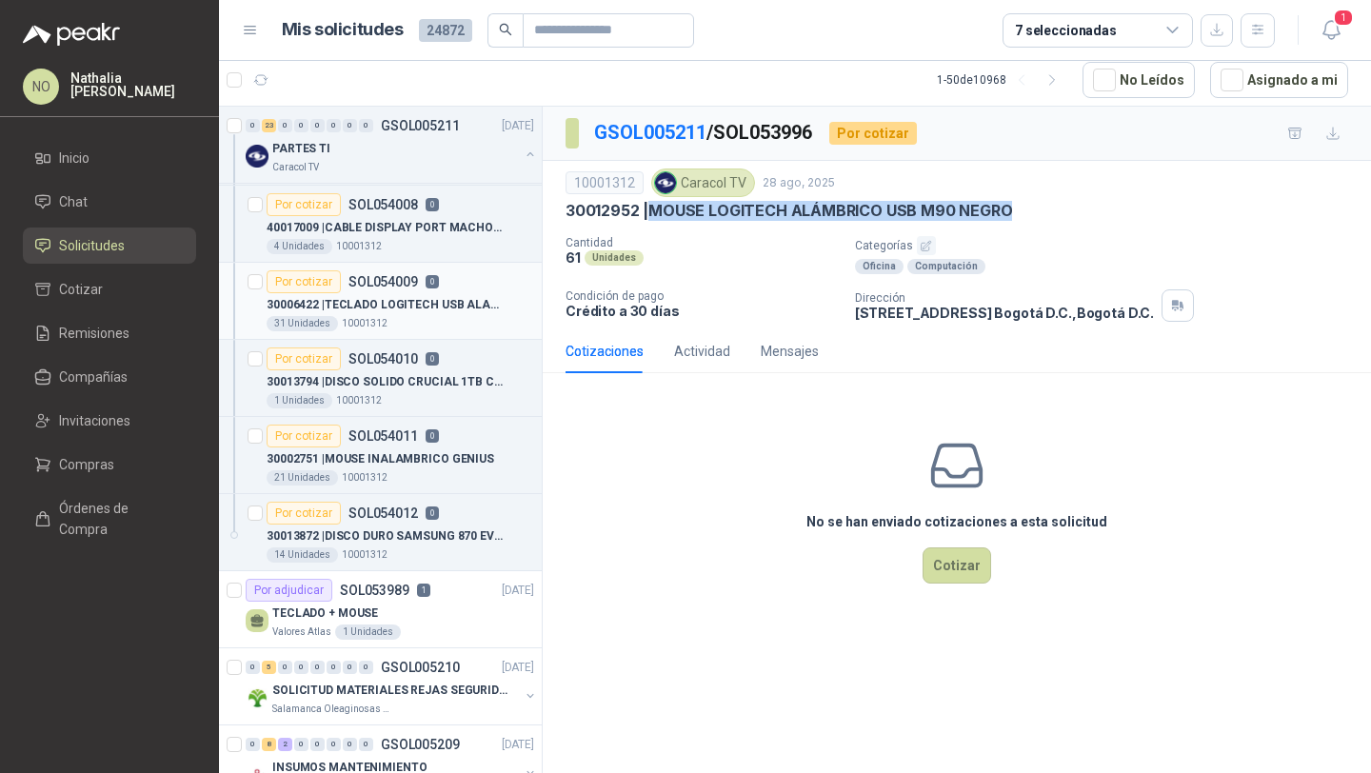
click at [449, 329] on div "31 Unidades 10001312" at bounding box center [401, 323] width 268 height 15
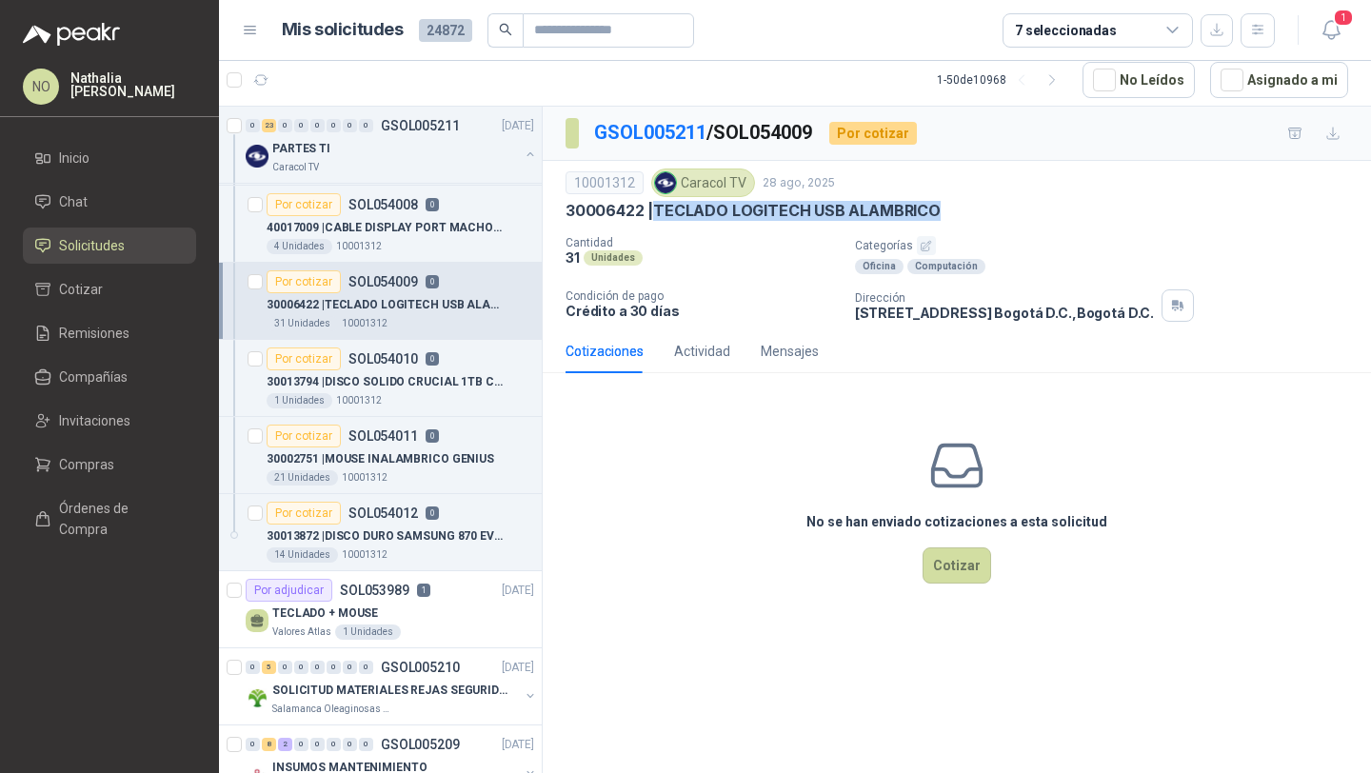
drag, startPoint x: 656, startPoint y: 205, endPoint x: 973, endPoint y: 208, distance: 317.1
click at [973, 208] on div "30006422 | TECLADO LOGITECH USB ALAMBRICO" at bounding box center [957, 211] width 783 height 20
copy p "TECLADO LOGITECH USB ALAMBRICO"
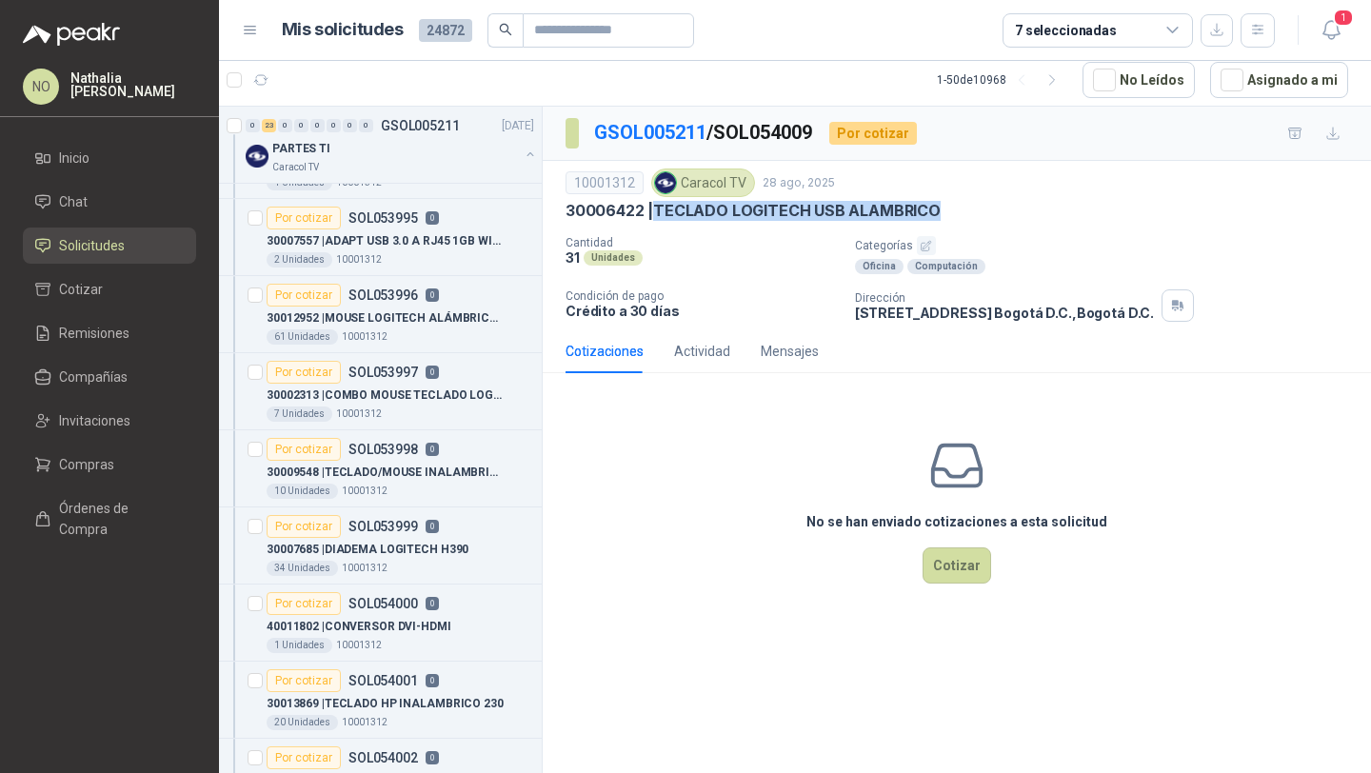
scroll to position [368, 0]
click at [401, 438] on article "Por cotizar SOL053998 0 30009548 | TECLADO/MOUSE INALAMBRICO LOGITECH MK270 1…" at bounding box center [380, 471] width 323 height 77
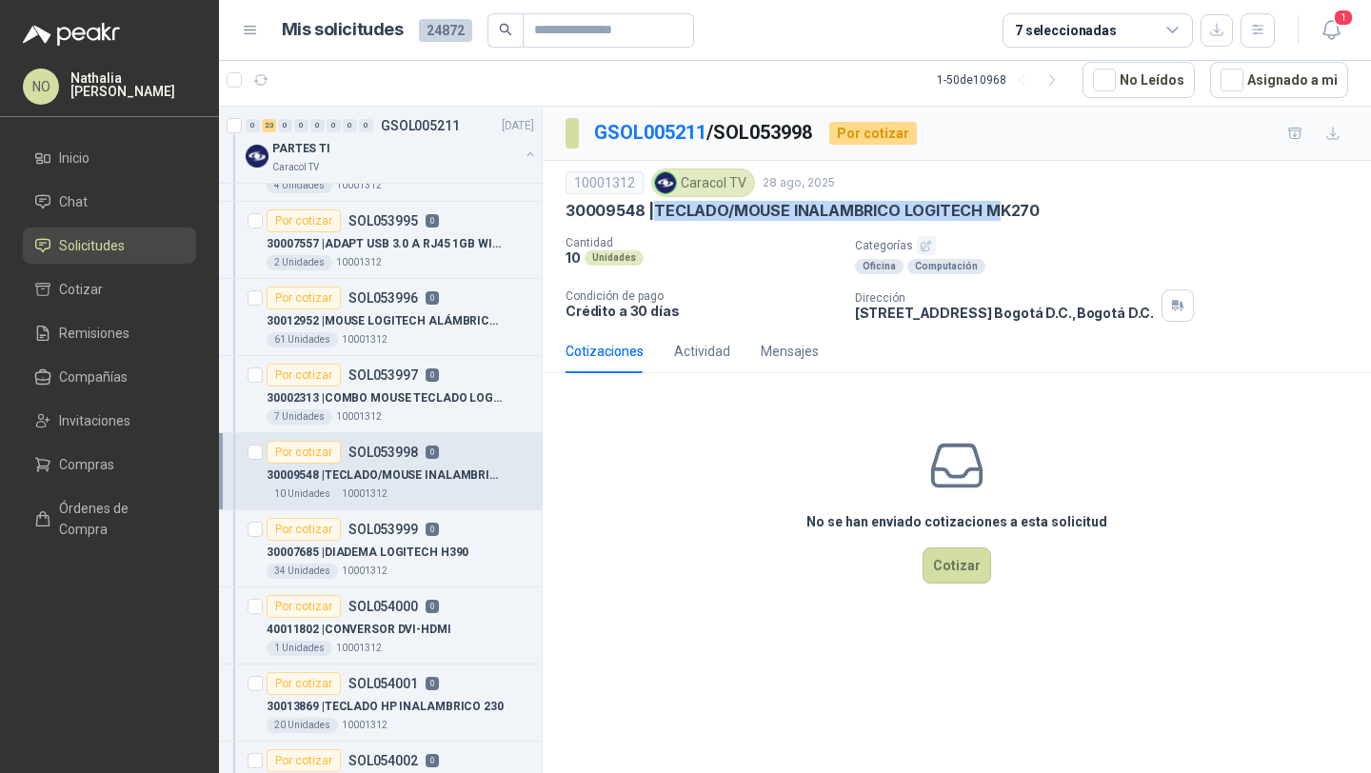
drag, startPoint x: 661, startPoint y: 212, endPoint x: 997, endPoint y: 215, distance: 336.1
click at [997, 215] on p "30009548 | TECLADO/MOUSE INALAMBRICO LOGITECH MK270" at bounding box center [803, 211] width 474 height 20
copy p "TECLADO/MOUSE INALAMBRICO LOGITECH M"
click at [997, 215] on p "30009548 | TECLADO/MOUSE INALAMBRICO LOGITECH MK270" at bounding box center [803, 211] width 474 height 20
drag, startPoint x: 659, startPoint y: 208, endPoint x: 1110, endPoint y: 208, distance: 451.3
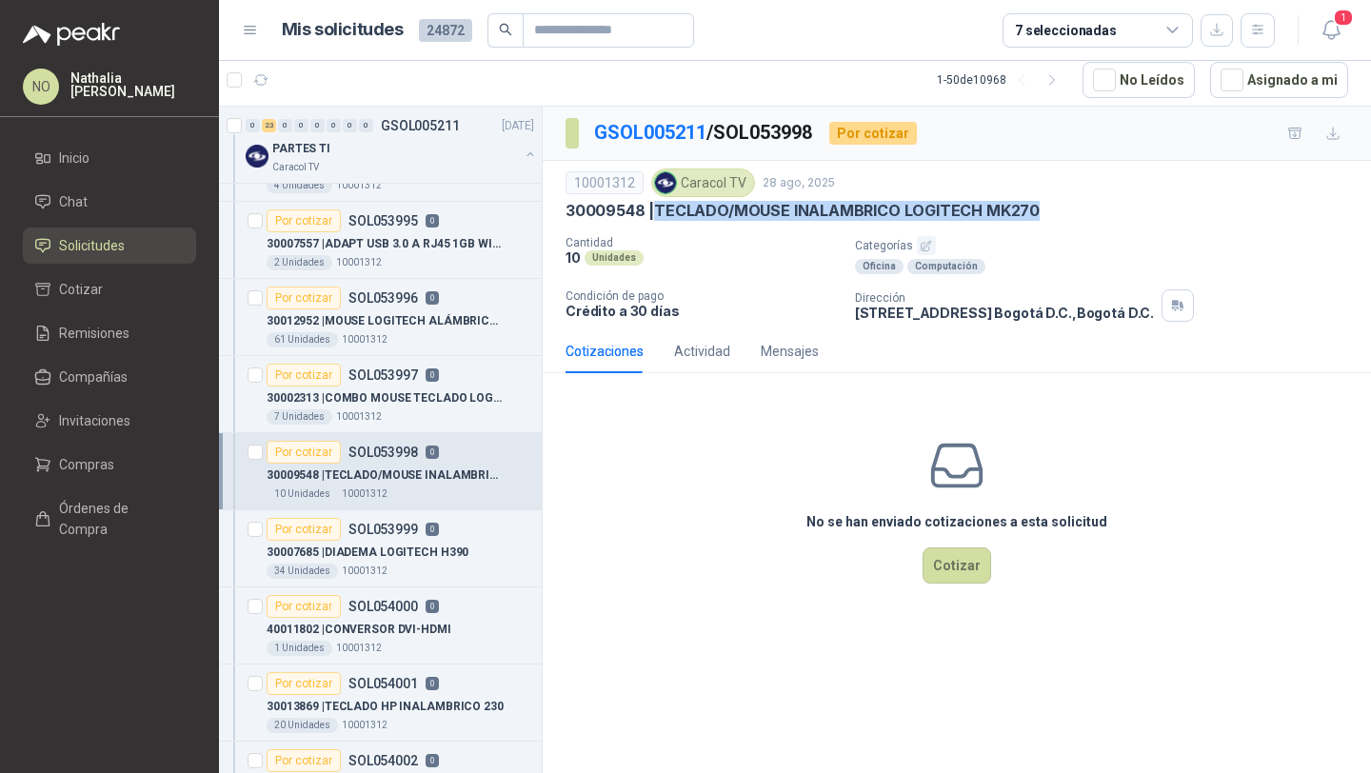
click at [1110, 208] on div "30009548 | TECLADO/MOUSE INALAMBRICO LOGITECH MK270" at bounding box center [957, 211] width 783 height 20
copy p "TECLADO/MOUSE INALAMBRICO LOGITECH MK270"
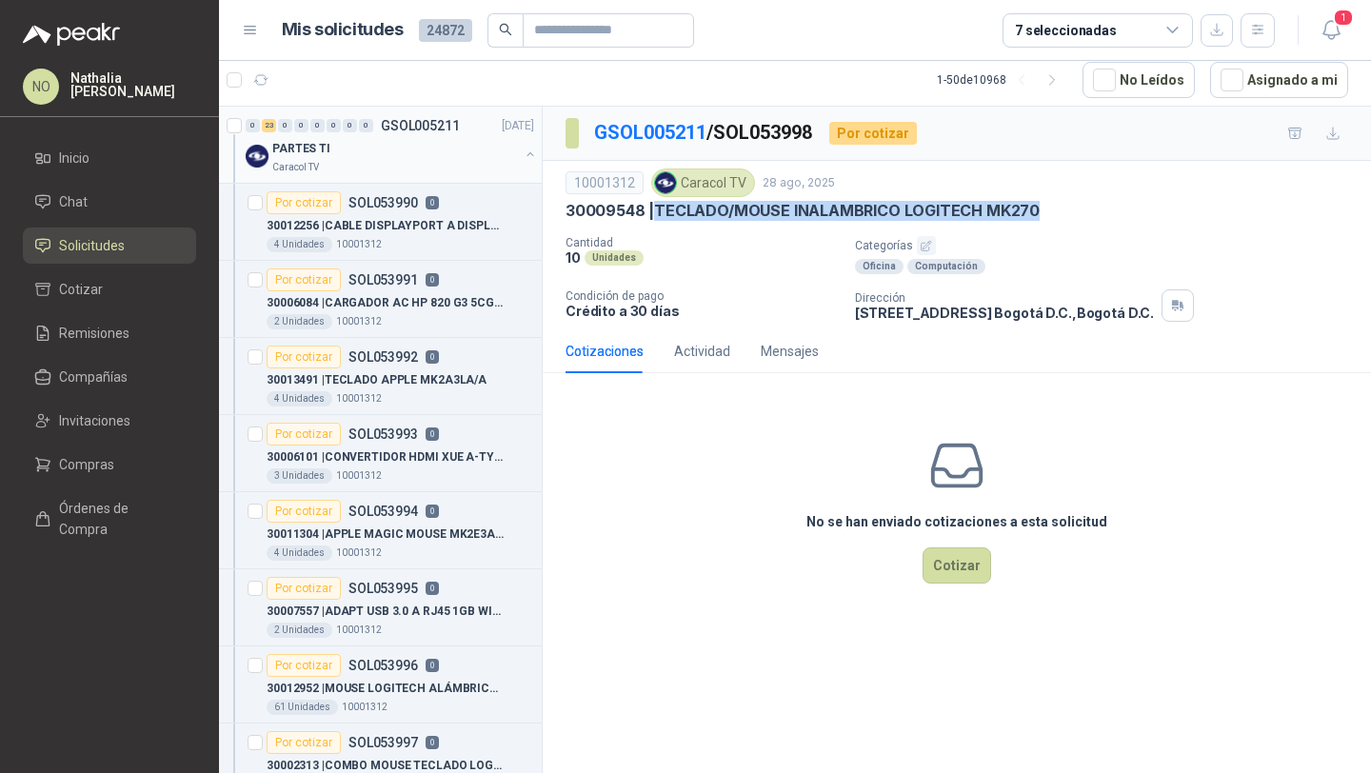
click at [396, 141] on div "PARTES TI" at bounding box center [395, 148] width 247 height 23
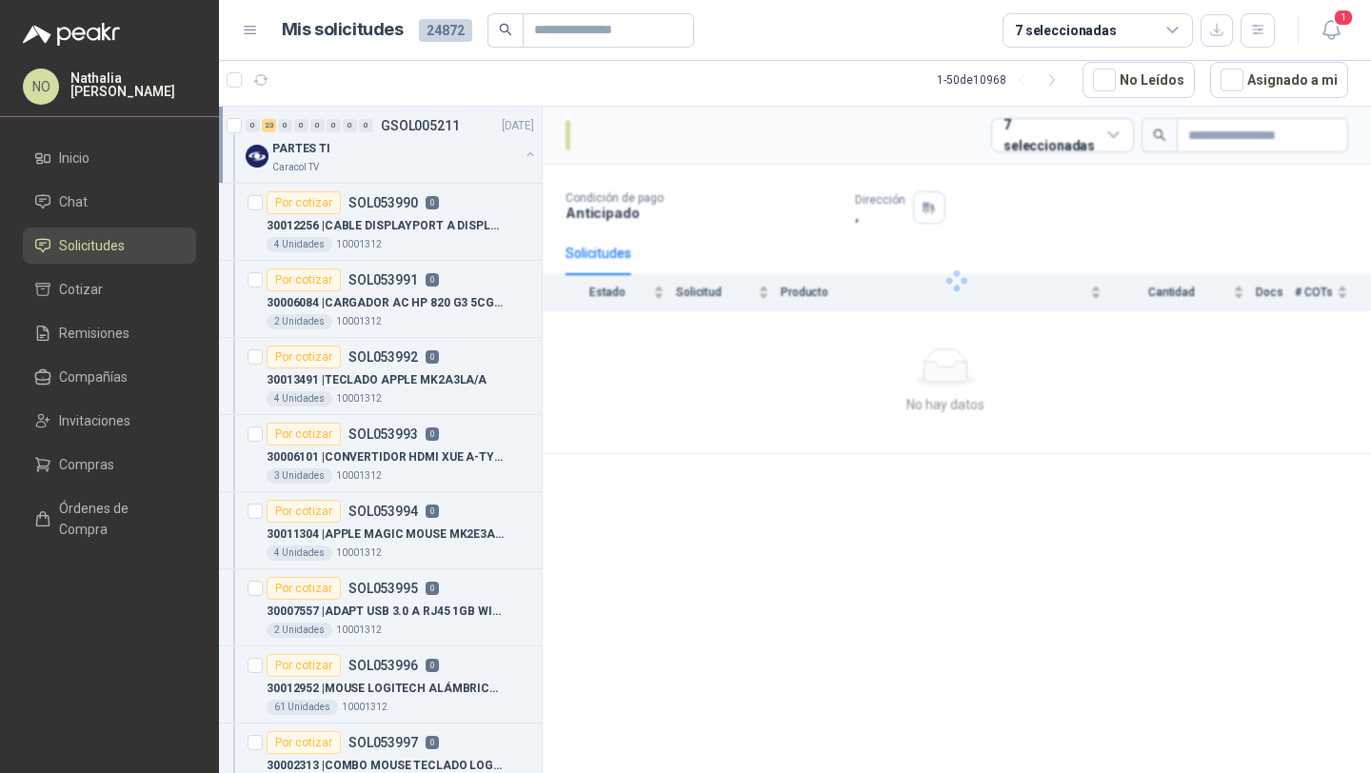
click at [396, 141] on div "PARTES TI" at bounding box center [395, 148] width 247 height 23
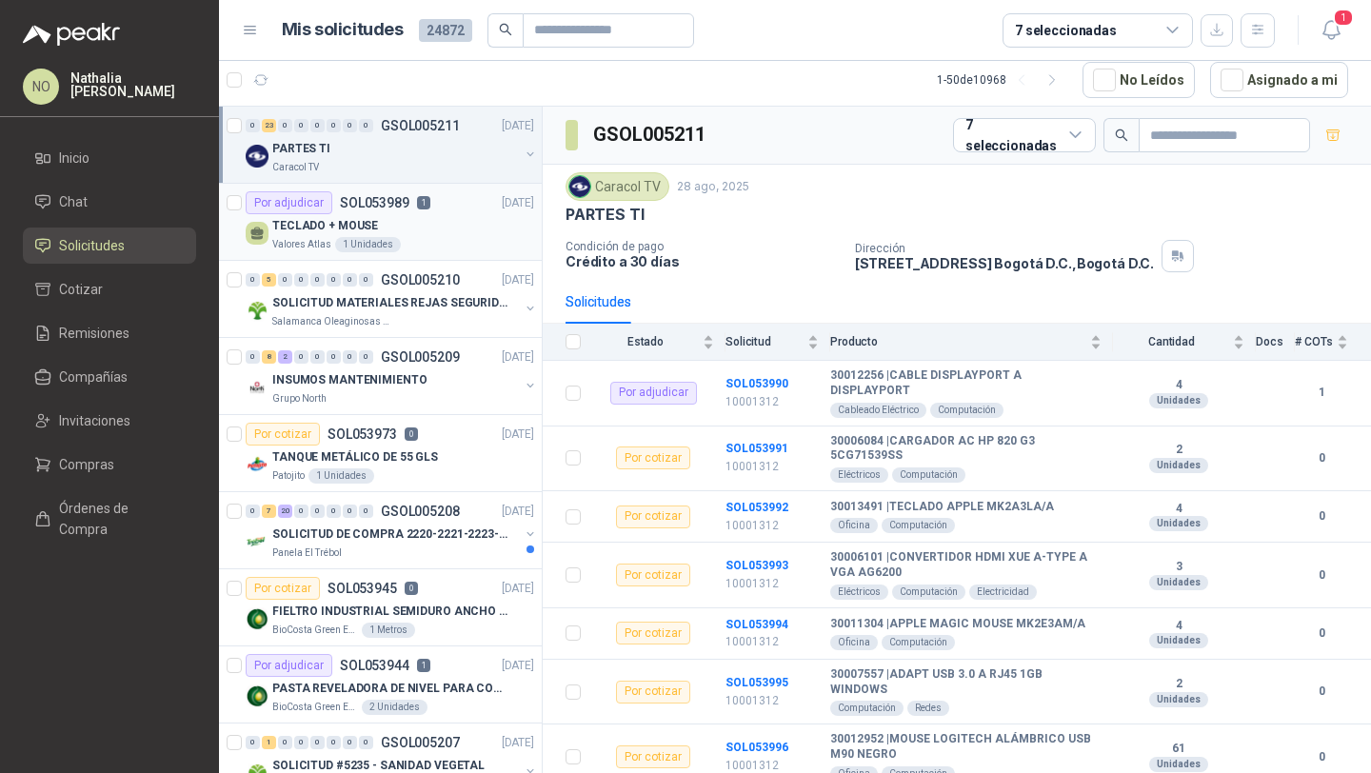
click at [443, 257] on article "Por adjudicar SOL053989 1 [DATE] TECLADO + MOUSE Valores Atlas 1 Unidades" at bounding box center [380, 222] width 323 height 77
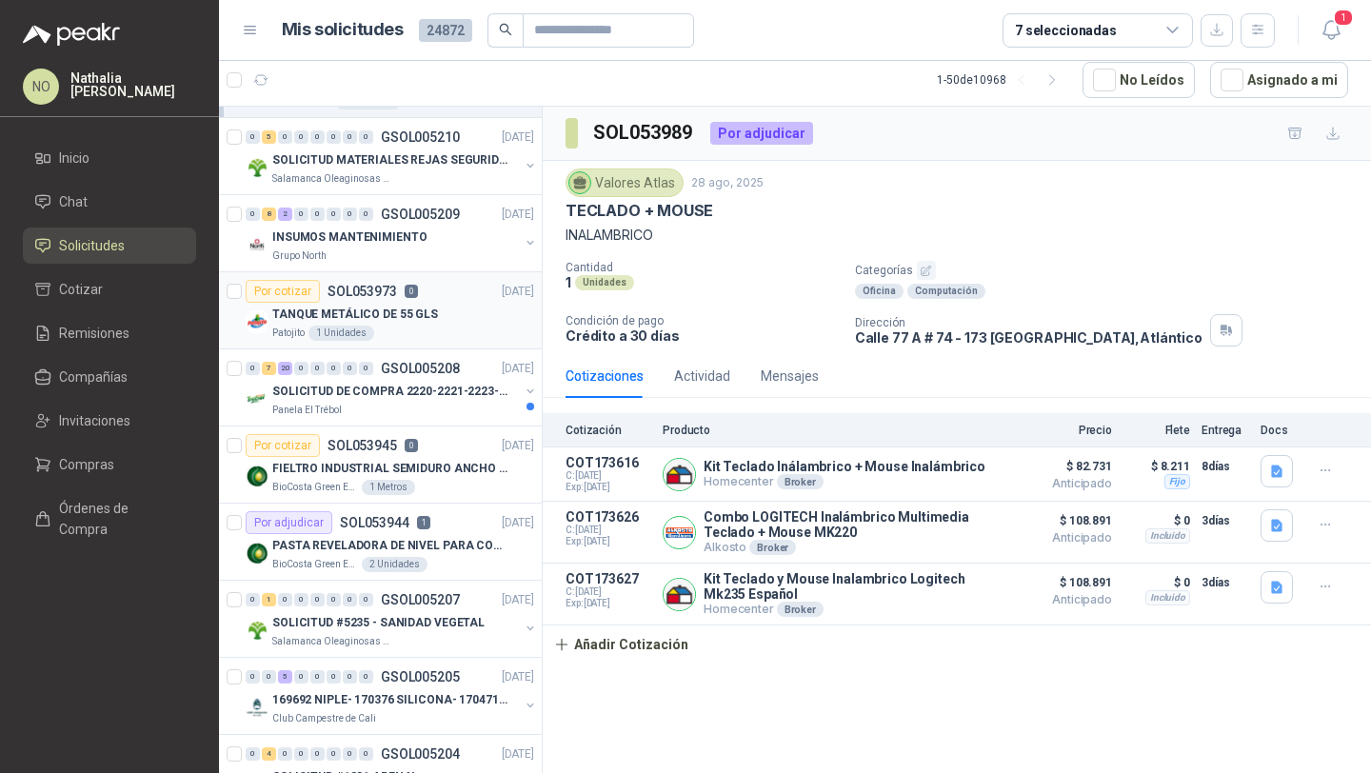
scroll to position [145, 0]
click at [451, 423] on div "0 7 20 0 0 0 0 0 GSOL005208 [DATE] SOLICITUD DE COMPRA 2220-2221-2223-2224 Pane…" at bounding box center [380, 386] width 323 height 77
click at [453, 509] on div "Por adjudicar SOL053944 1 [DATE]" at bounding box center [390, 520] width 289 height 23
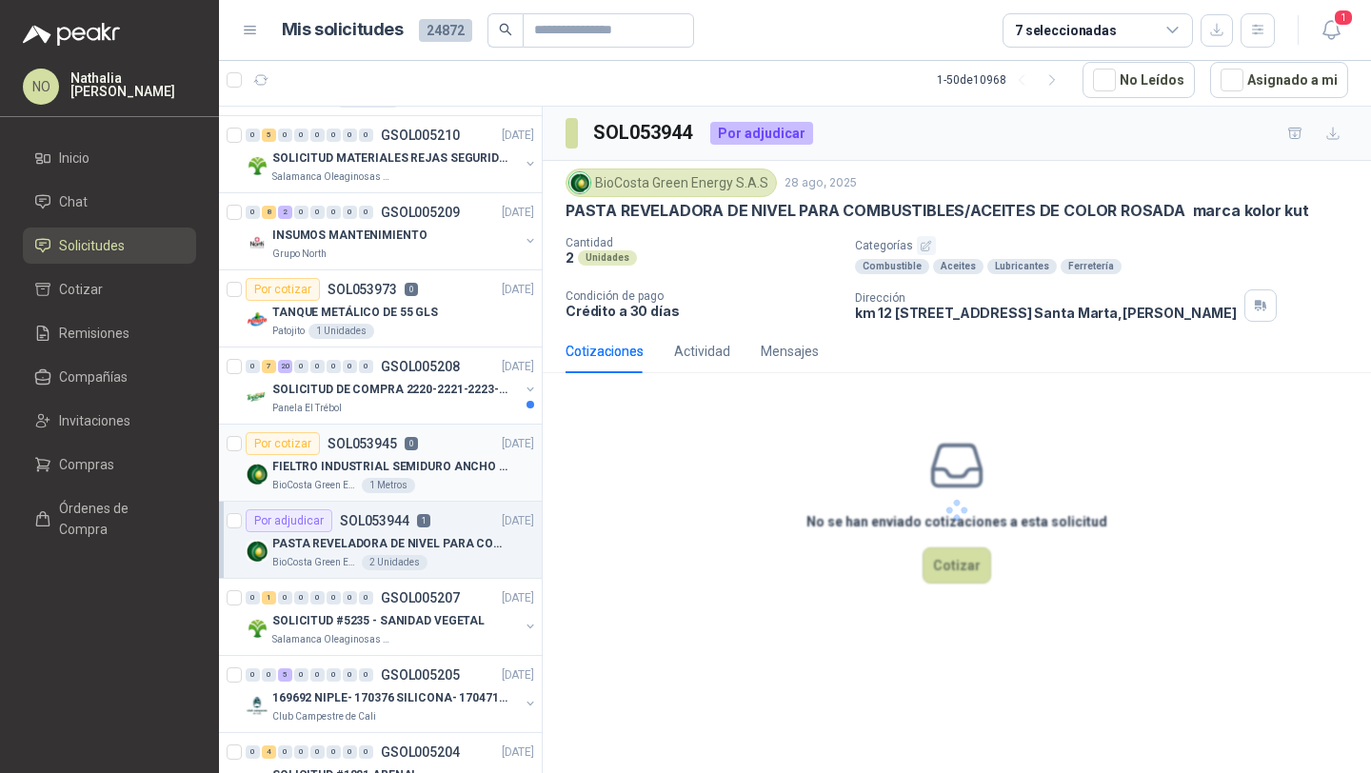
click at [456, 478] on div "BioCosta [PERSON_NAME] Energy S.A.S 1 Metros" at bounding box center [403, 485] width 262 height 15
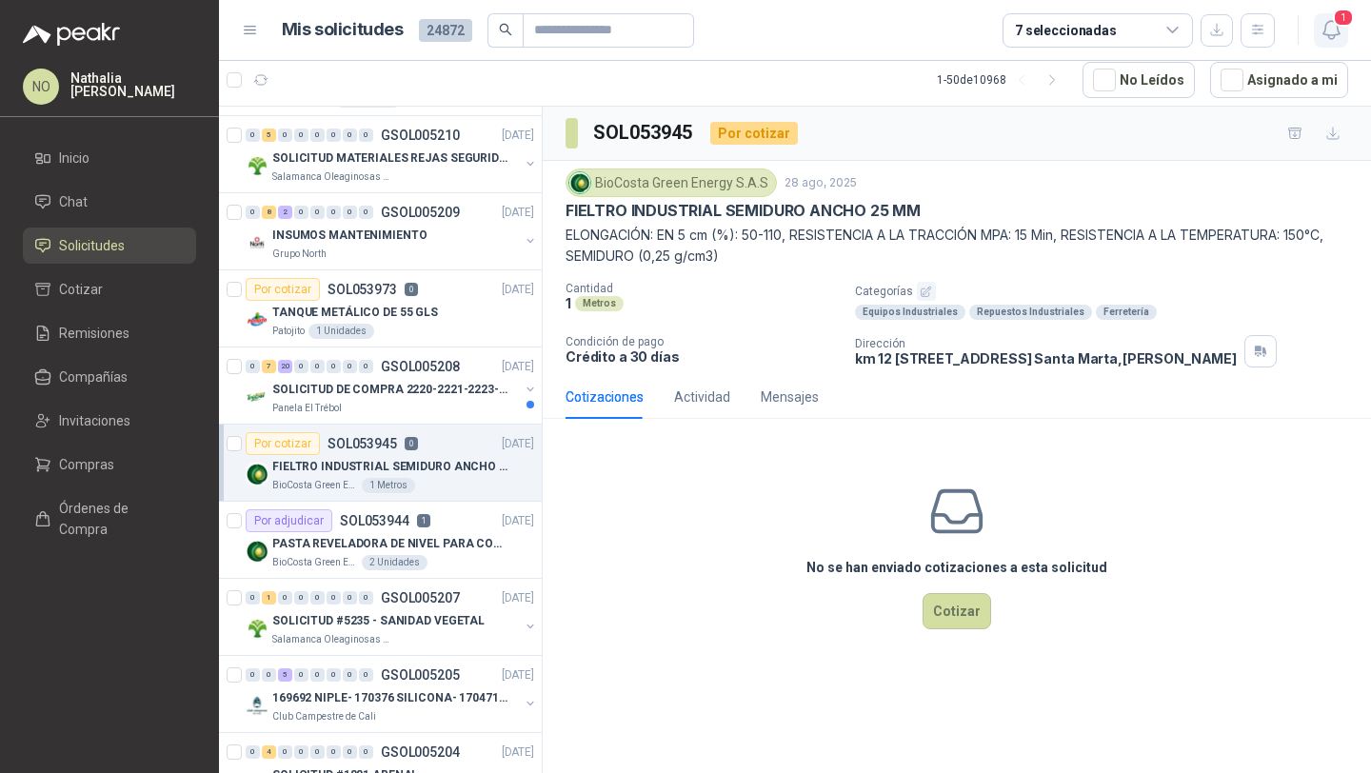
click at [1329, 30] on icon "button" at bounding box center [1332, 30] width 24 height 24
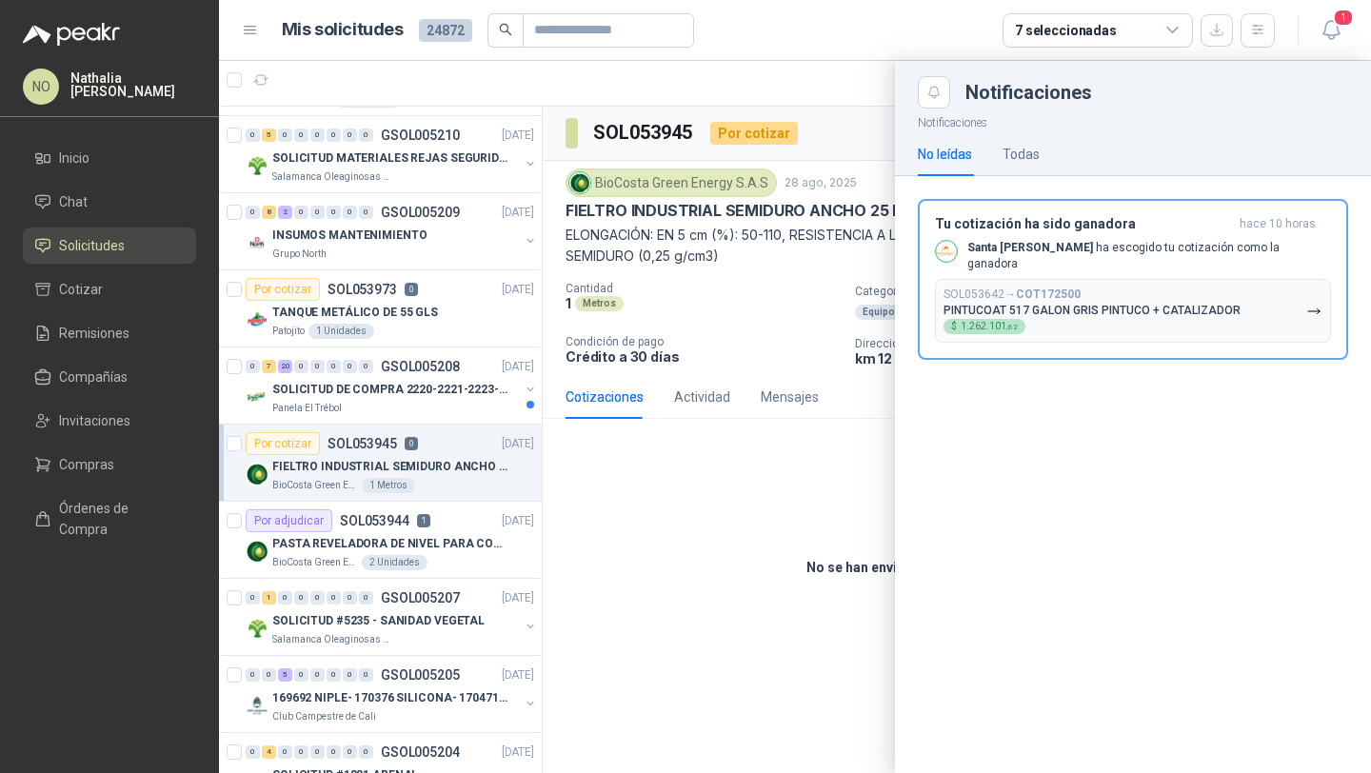
click at [867, 101] on div at bounding box center [795, 417] width 1152 height 712
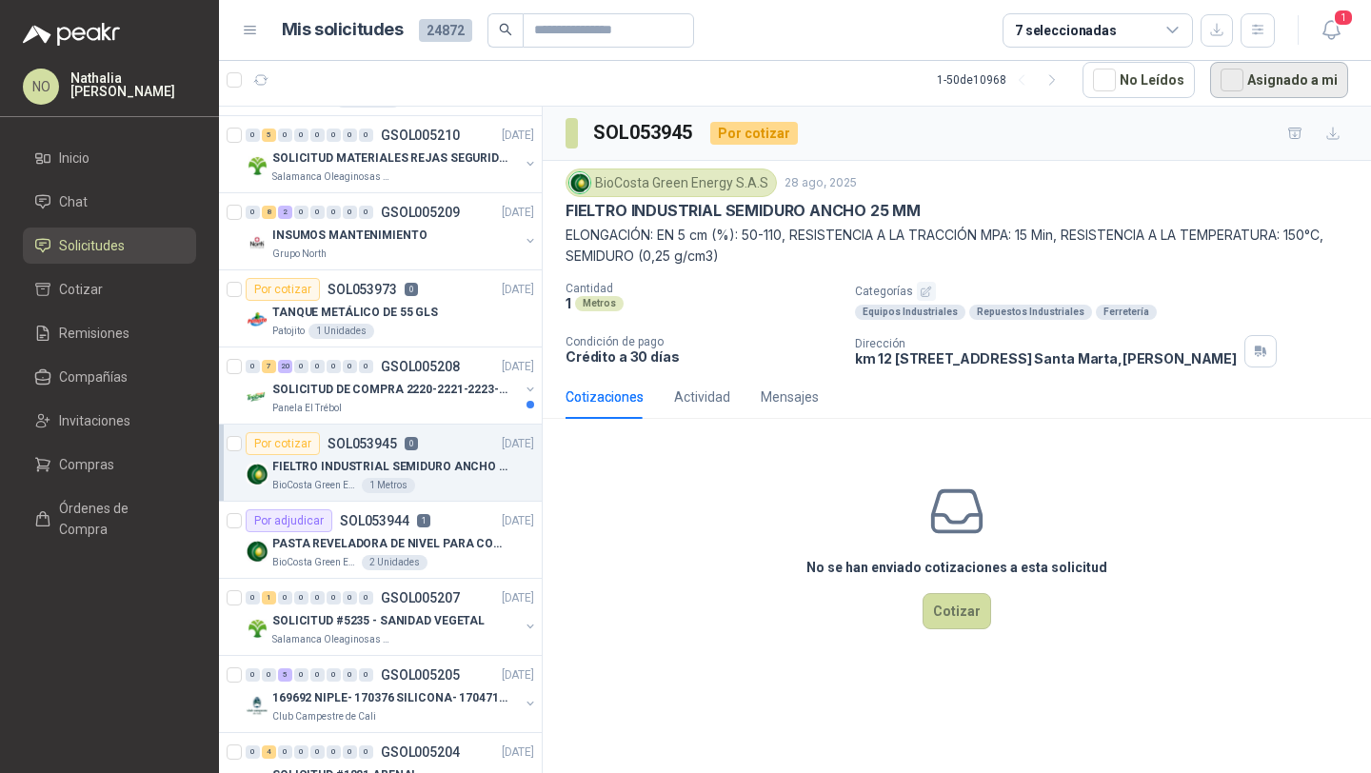
click at [1278, 76] on button "Asignado a mi" at bounding box center [1279, 80] width 138 height 36
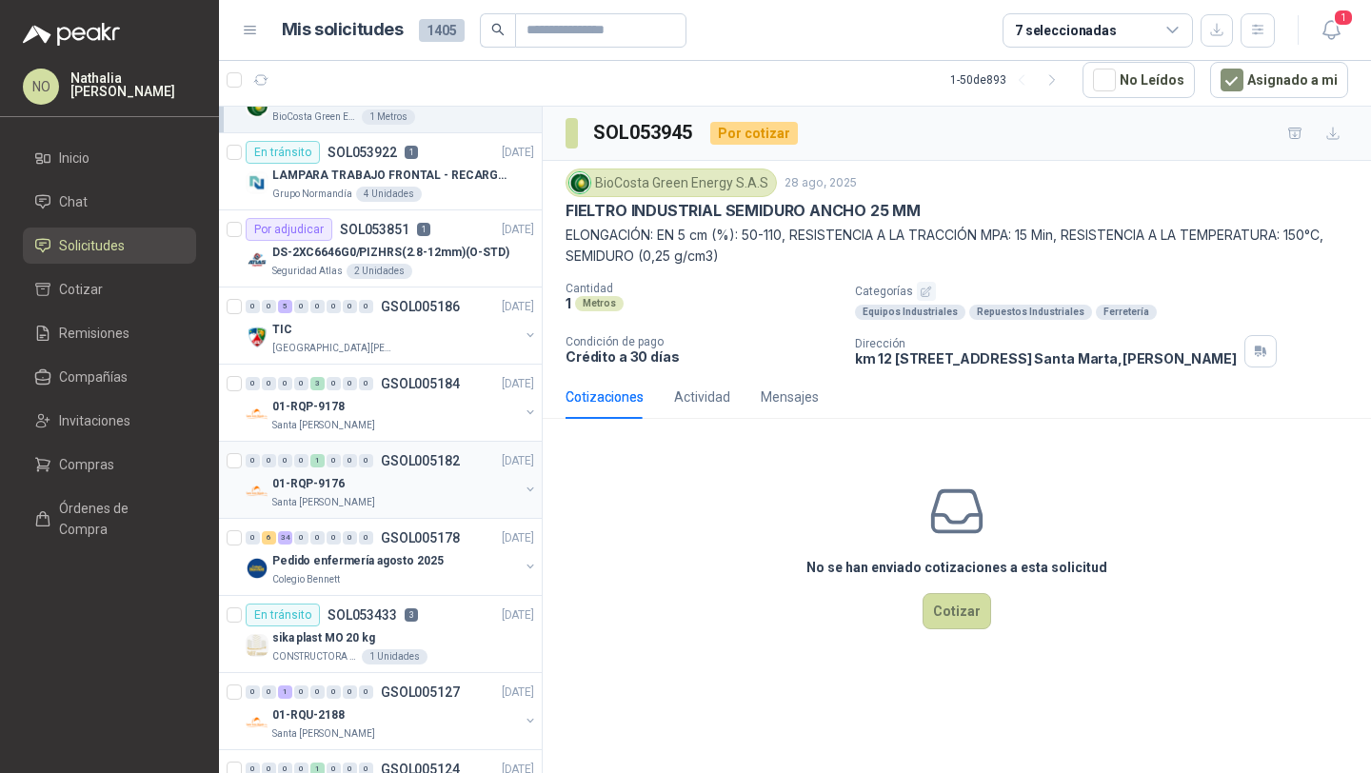
scroll to position [68, 0]
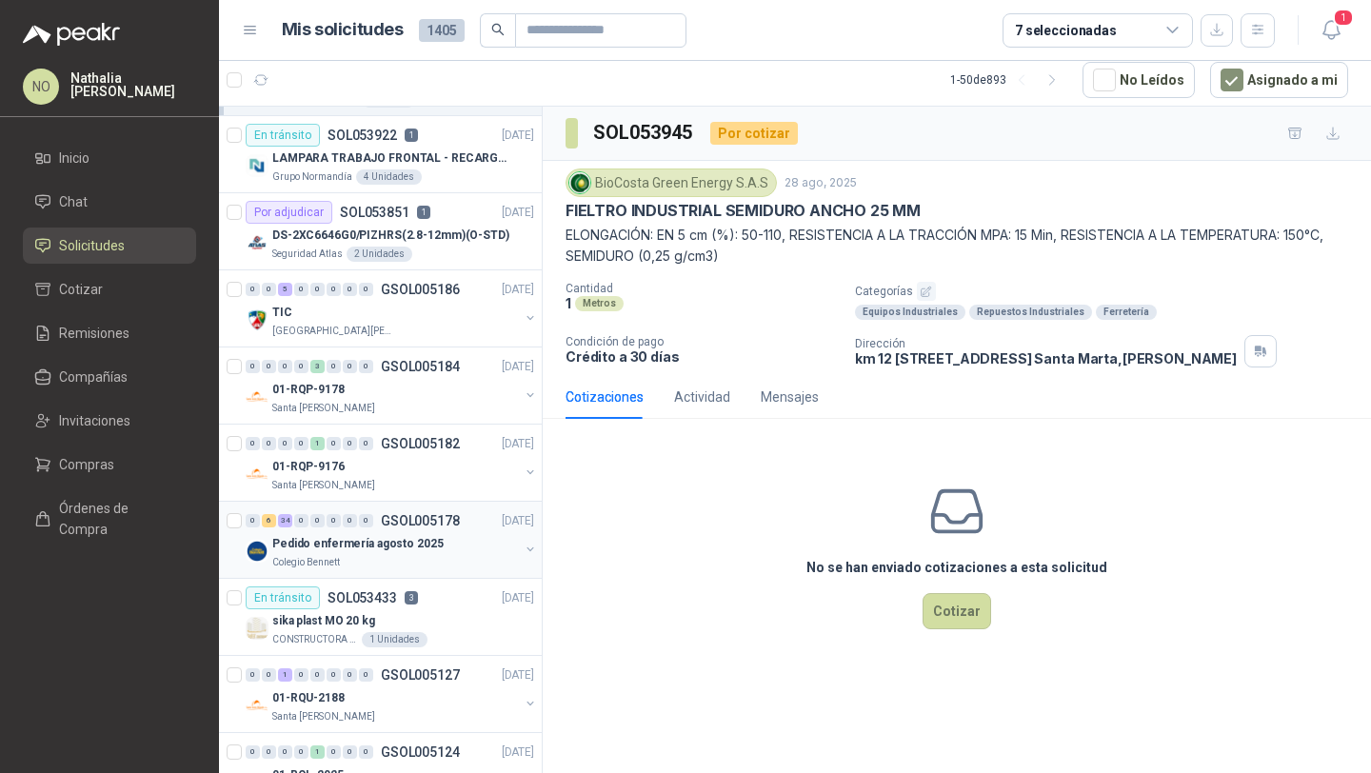
click at [433, 541] on div "Pedido enfermería agosto 2025" at bounding box center [395, 543] width 247 height 23
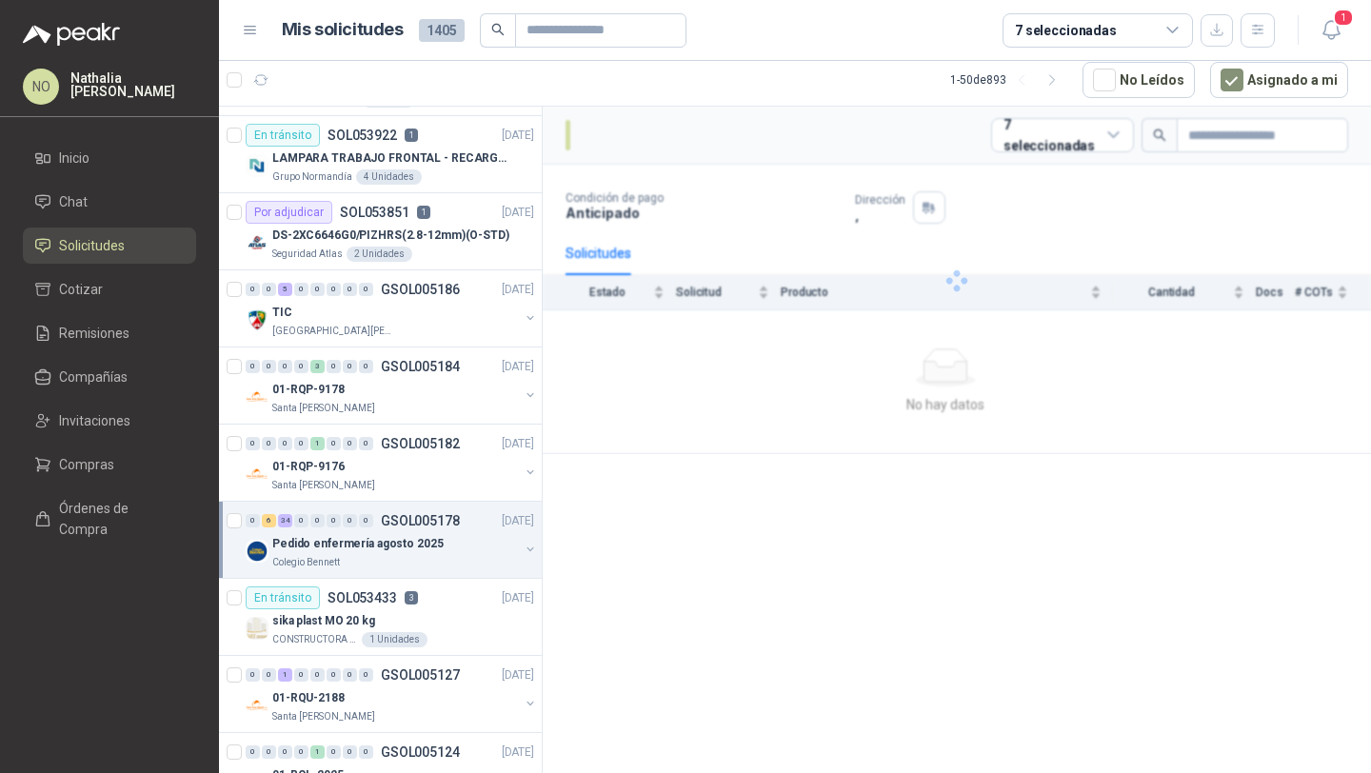
click at [433, 541] on div "Pedido enfermería agosto 2025" at bounding box center [395, 543] width 247 height 23
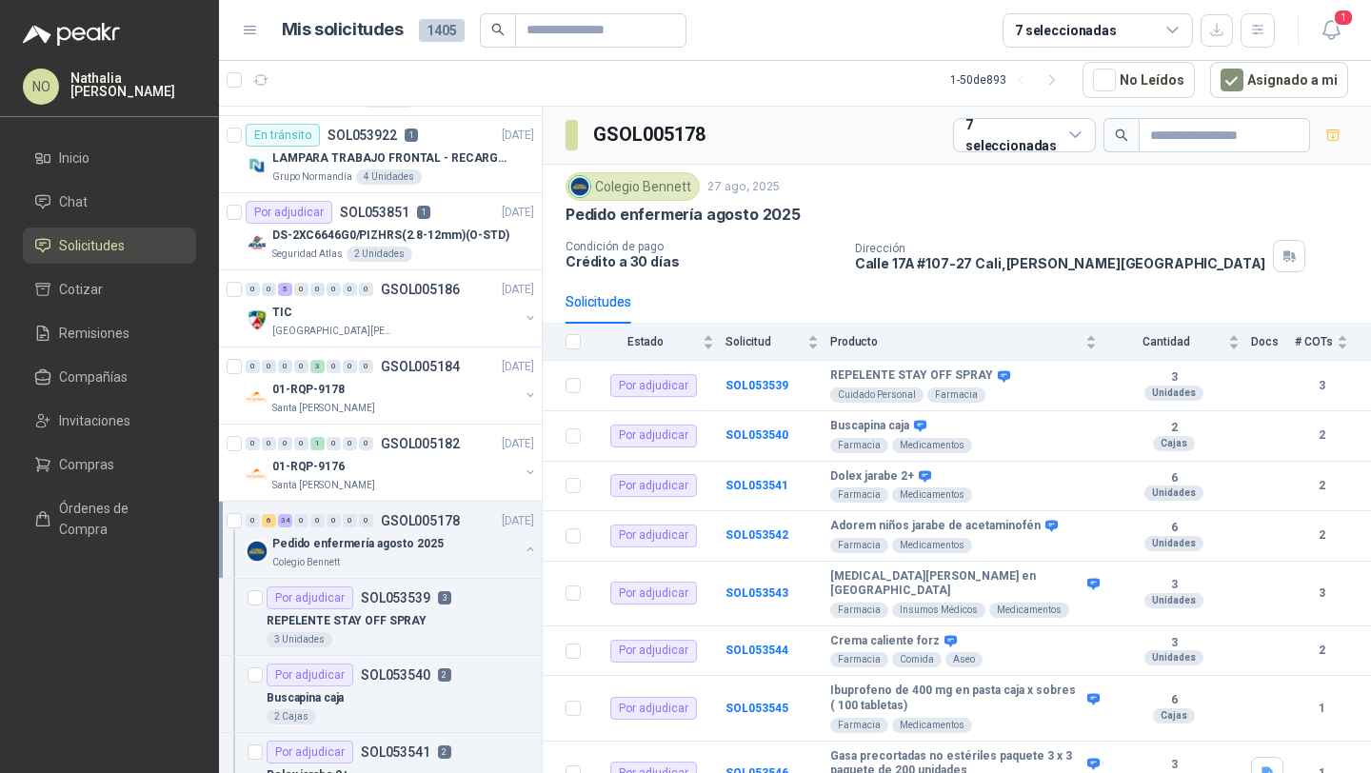
click at [433, 541] on div "Pedido enfermería agosto 2025" at bounding box center [395, 543] width 247 height 23
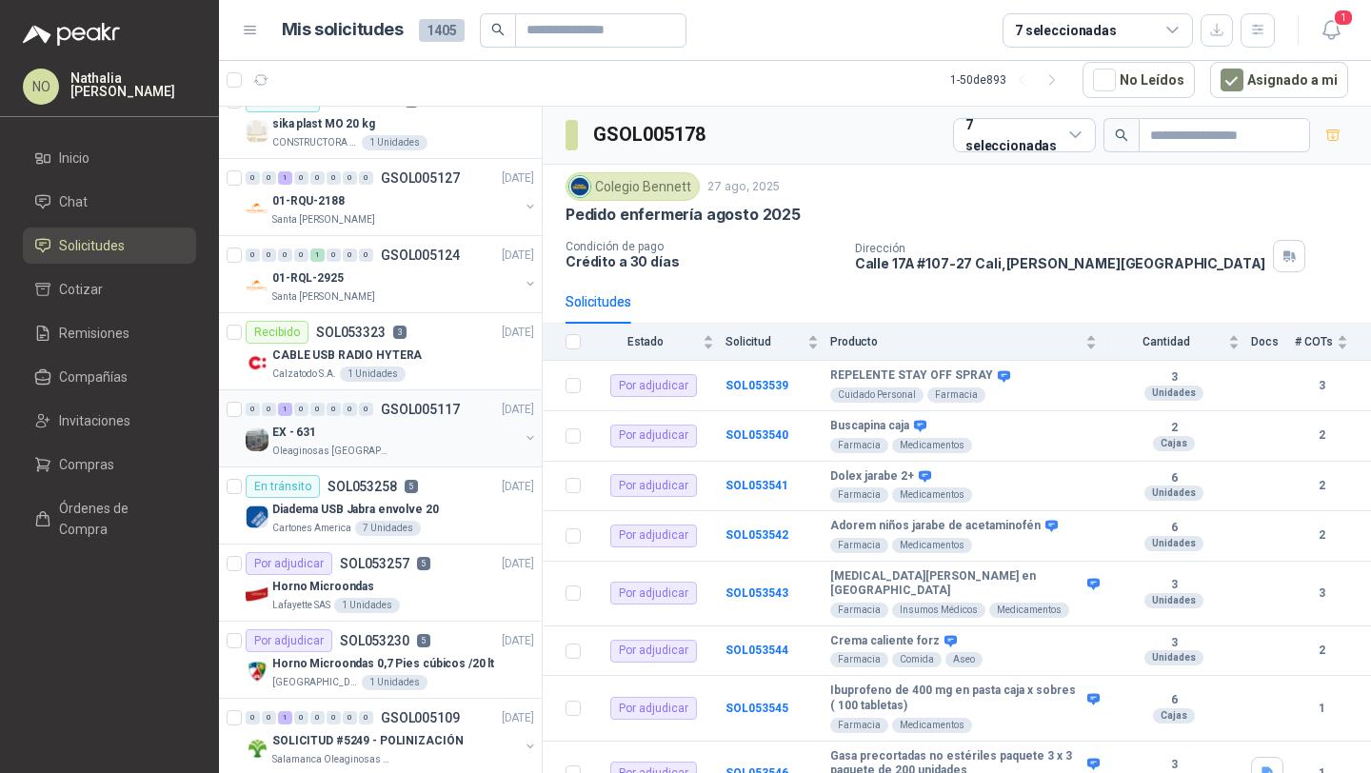
scroll to position [697, 0]
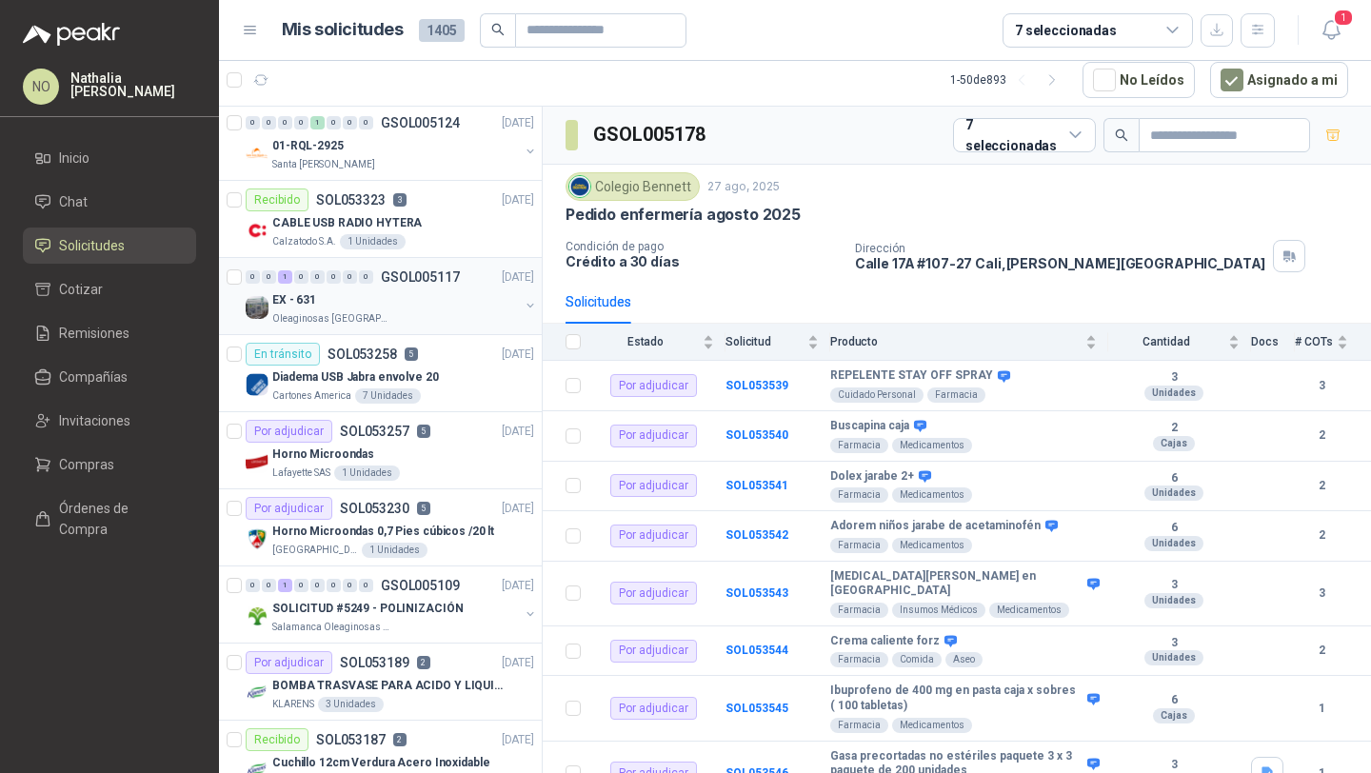
click at [421, 433] on p "5" at bounding box center [423, 431] width 13 height 13
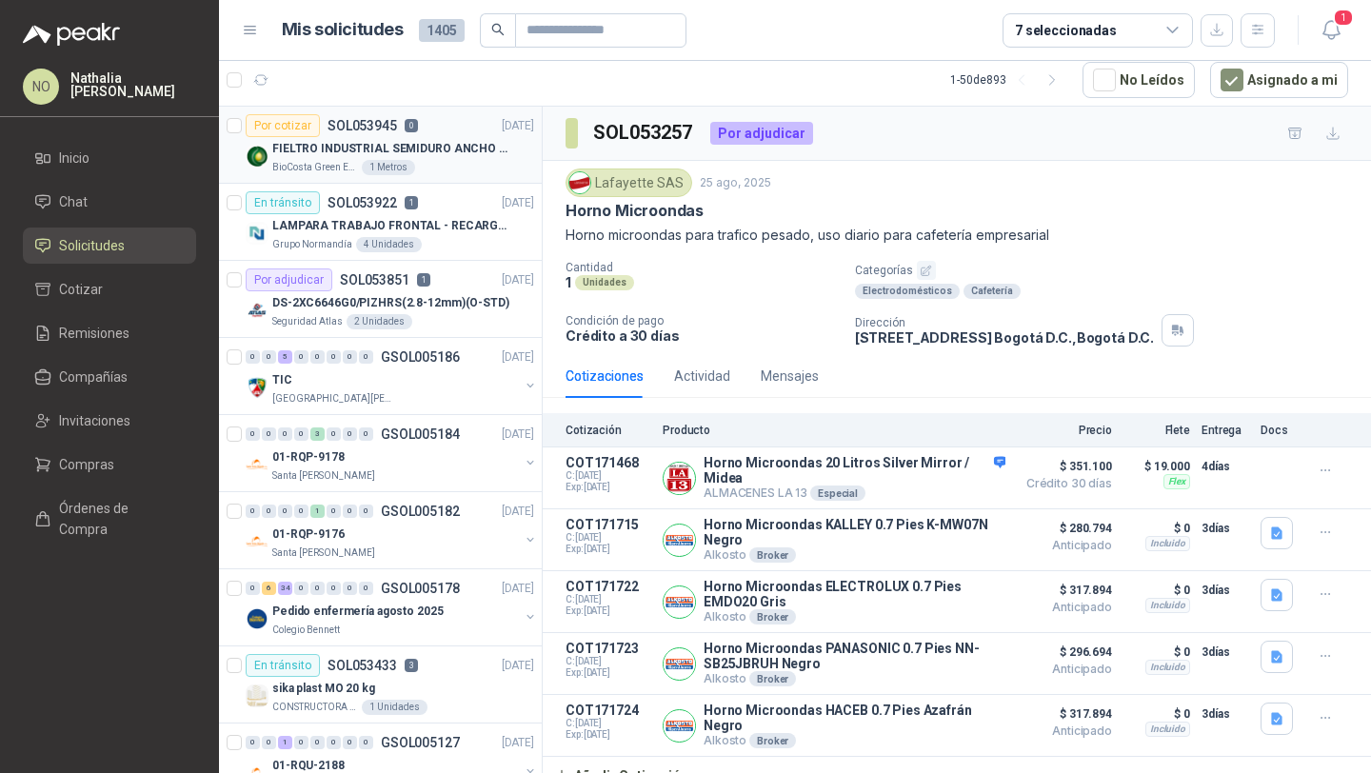
click at [481, 154] on p "FIELTRO INDUSTRIAL SEMIDURO ANCHO 25 MM" at bounding box center [390, 149] width 237 height 18
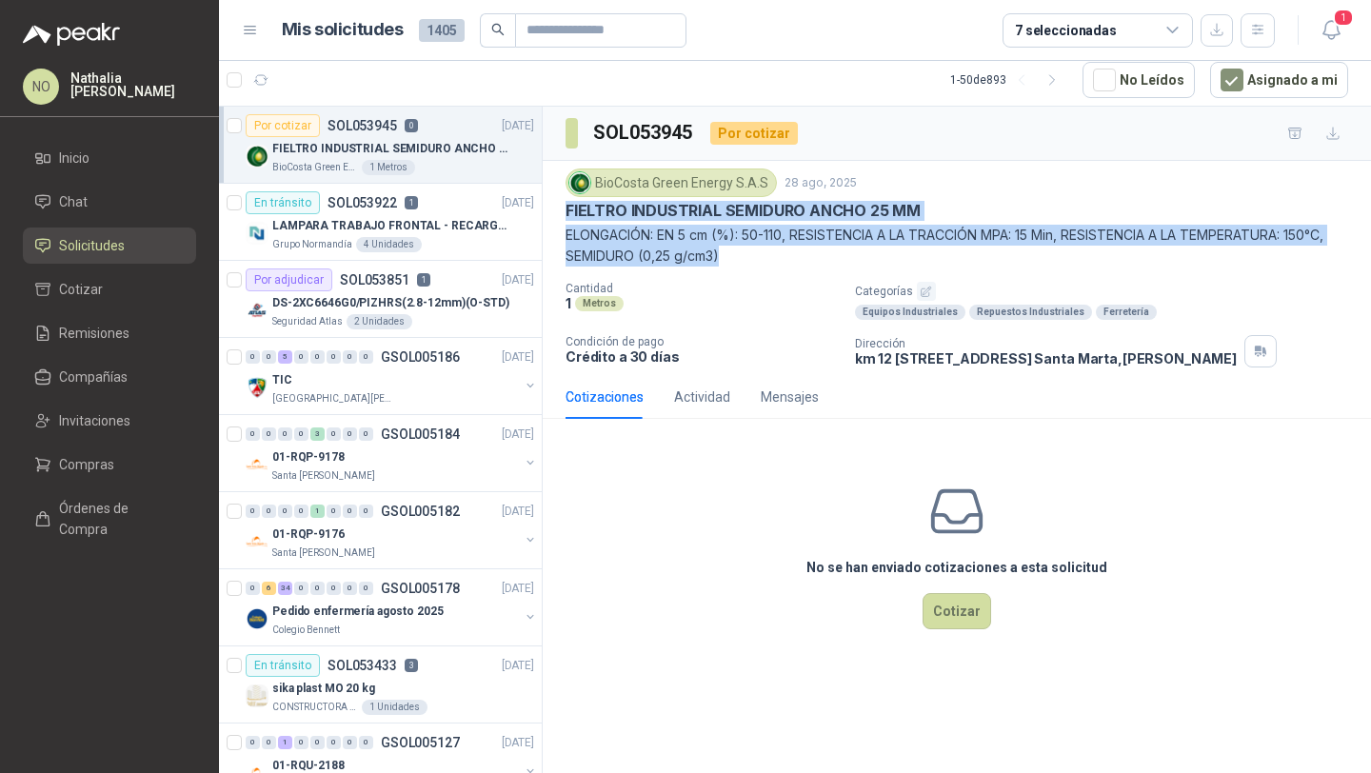
drag, startPoint x: 569, startPoint y: 209, endPoint x: 753, endPoint y: 267, distance: 192.5
click at [753, 267] on div "BioCosta [PERSON_NAME] Energy S.A.S [DATE] FIELTRO INDUSTRIAL SEMIDURO ANCHO 25…" at bounding box center [957, 268] width 783 height 199
click at [431, 316] on div "Seguridad Atlas 2 Unidades" at bounding box center [403, 321] width 262 height 15
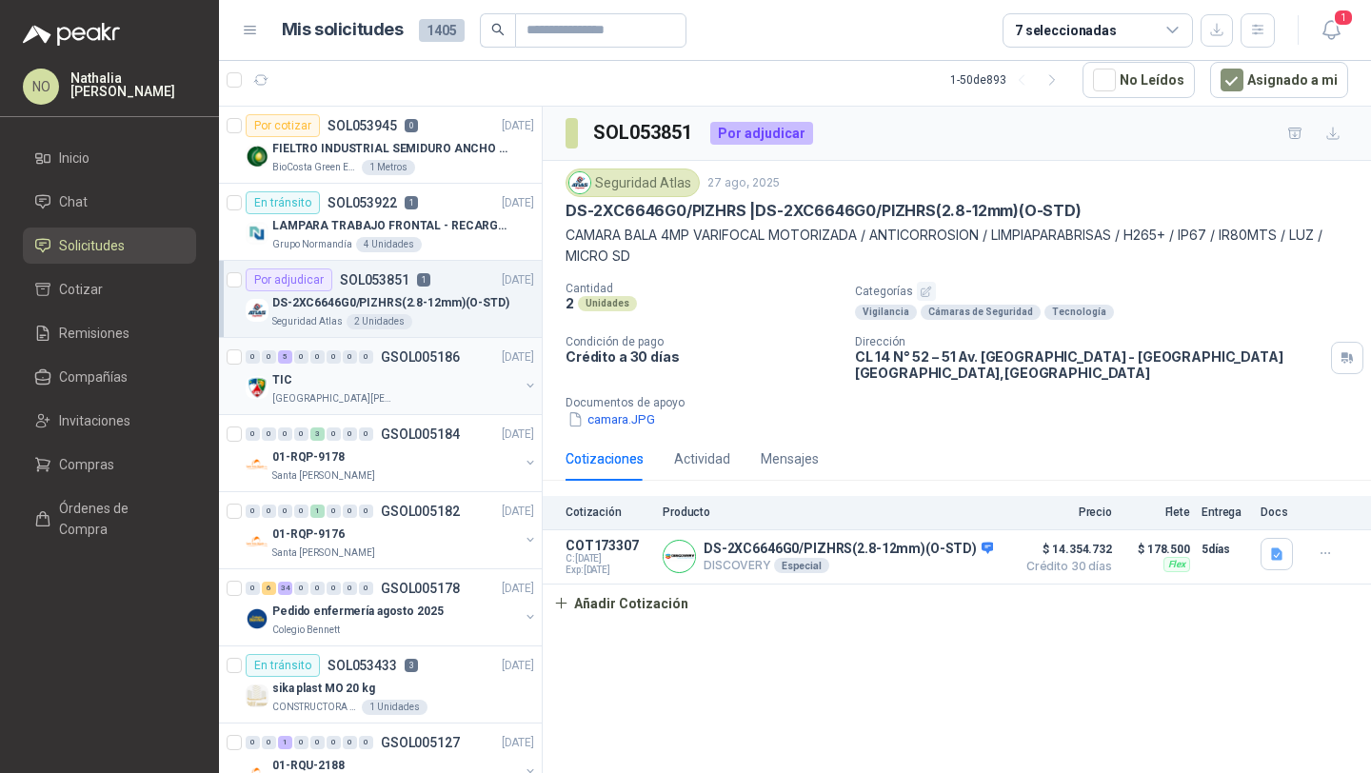
click at [431, 393] on div "[GEOGRAPHIC_DATA][PERSON_NAME]" at bounding box center [395, 398] width 247 height 15
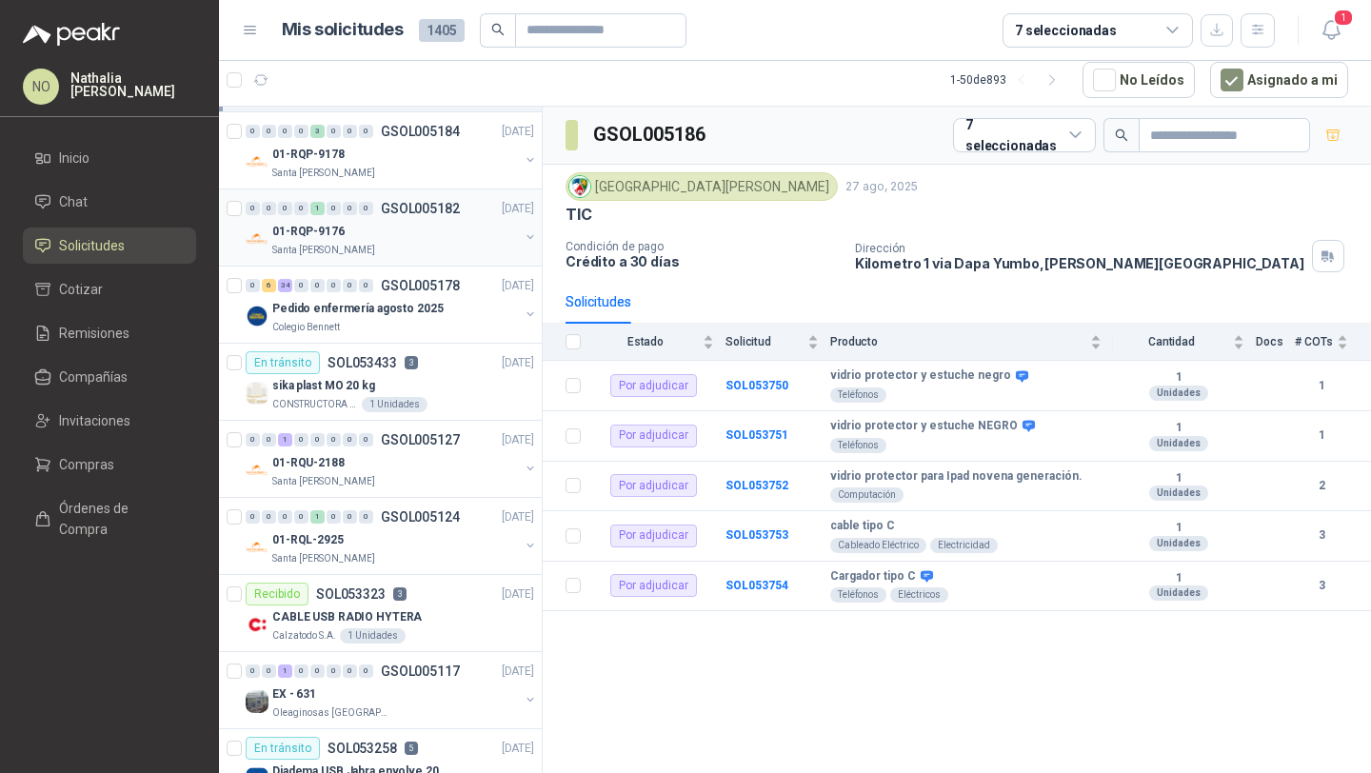
scroll to position [324, 0]
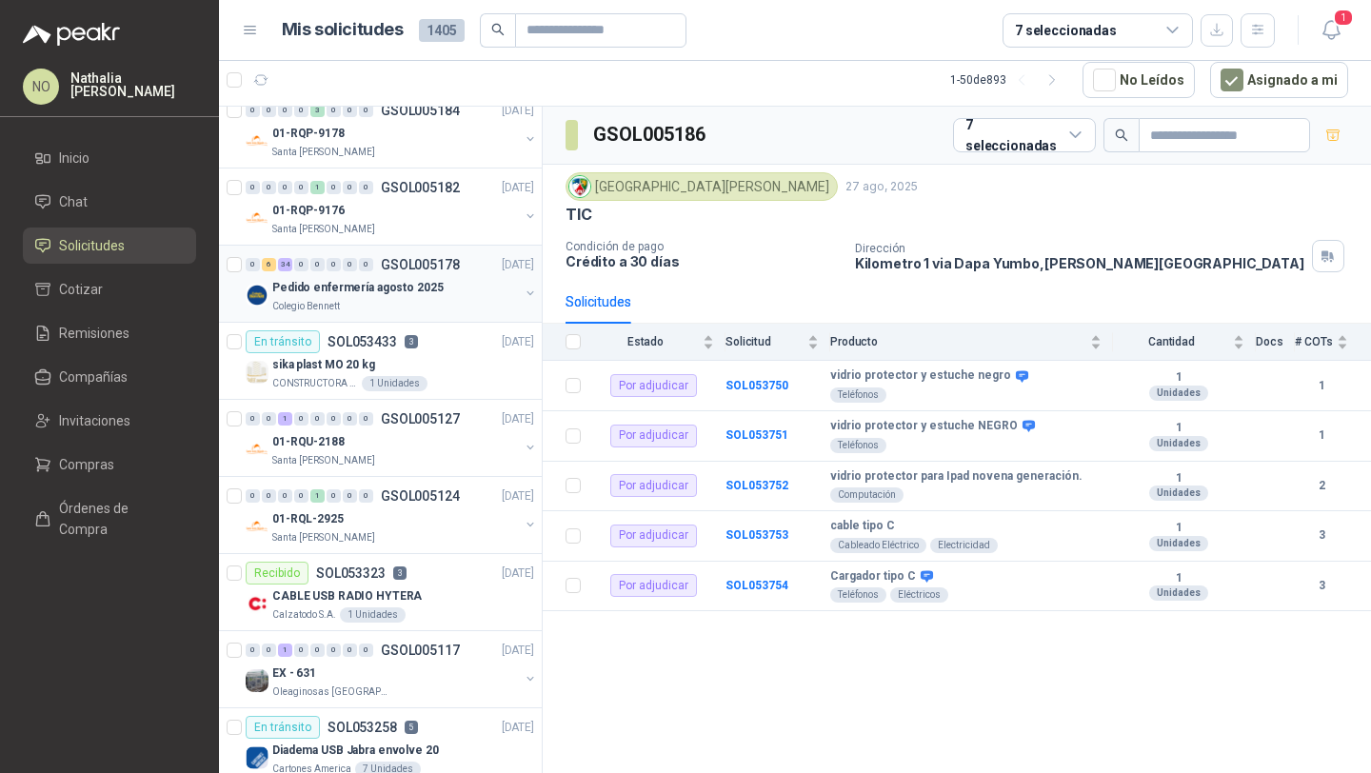
click at [433, 289] on div "Pedido enfermería agosto 2025" at bounding box center [395, 287] width 247 height 23
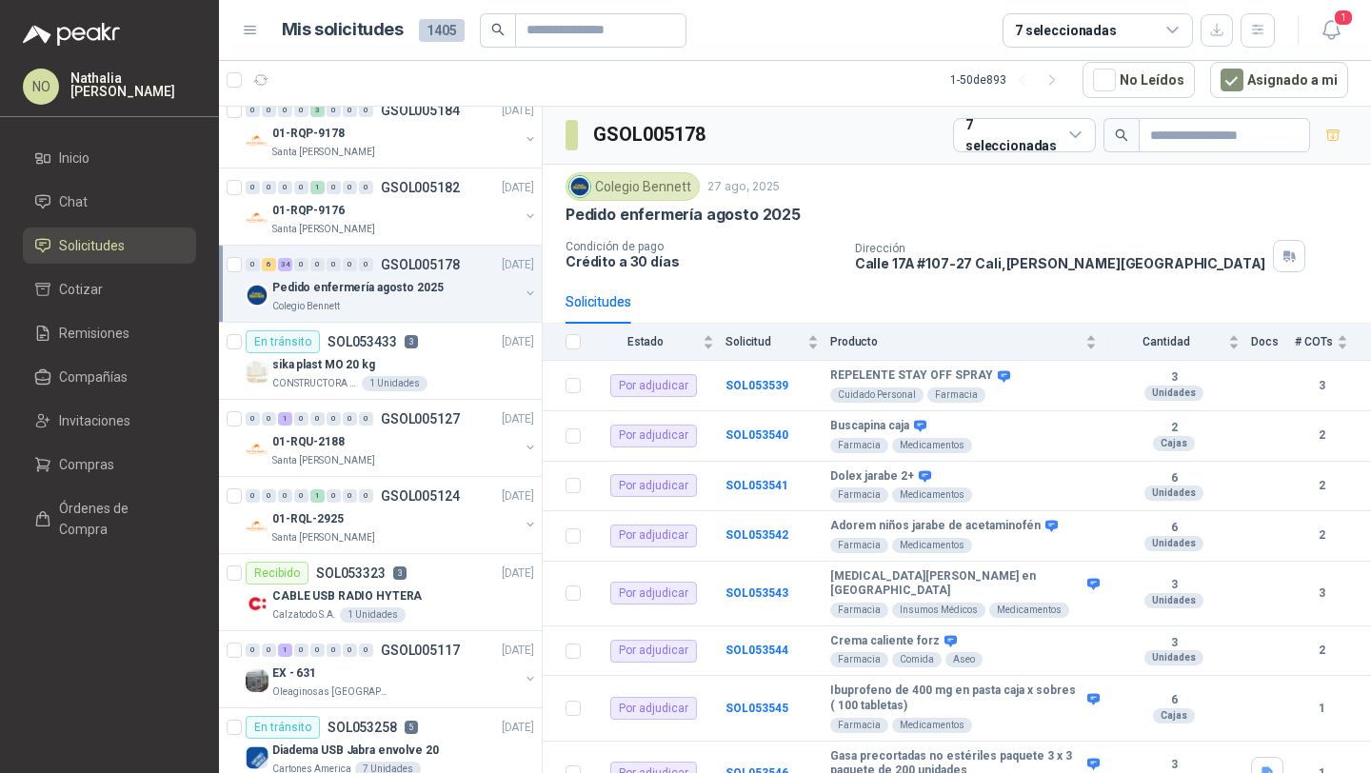
scroll to position [620, 0]
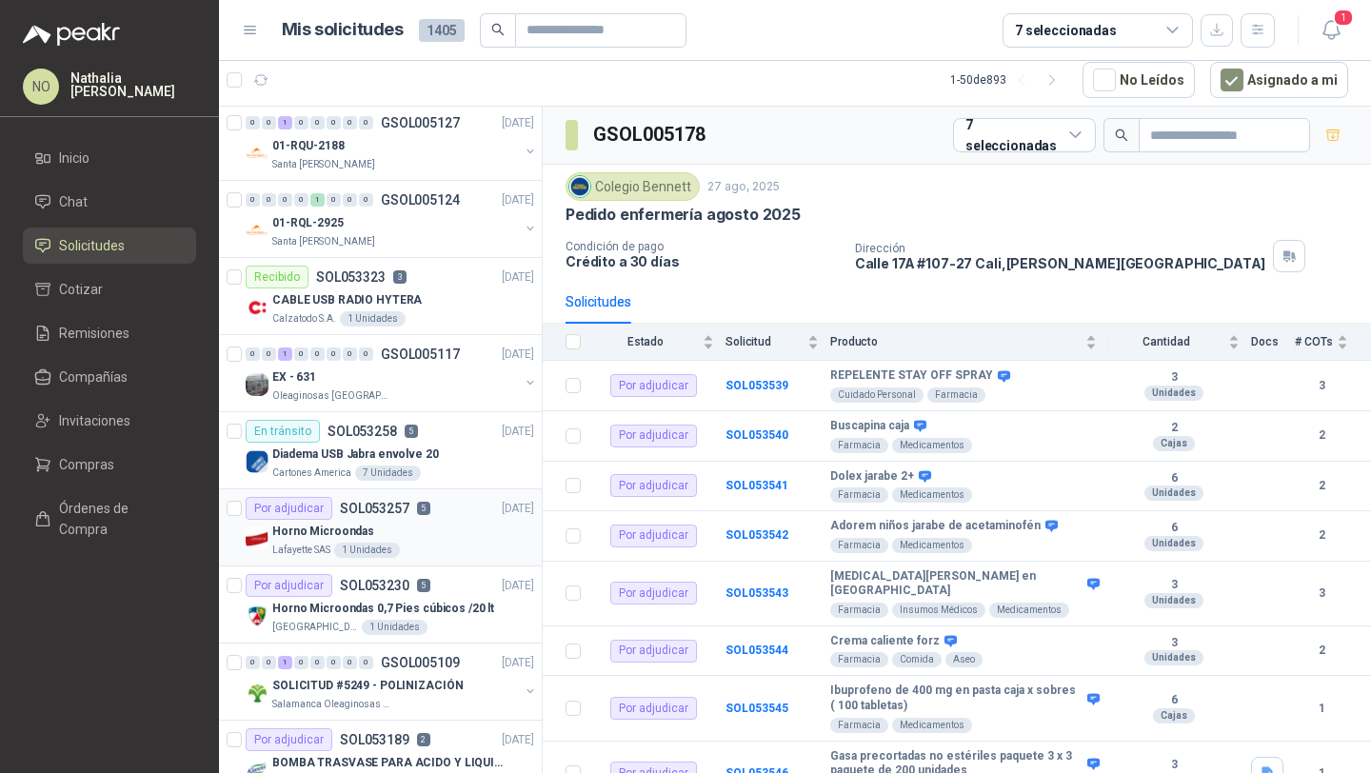
click at [405, 524] on div "Horno Microondas" at bounding box center [403, 531] width 262 height 23
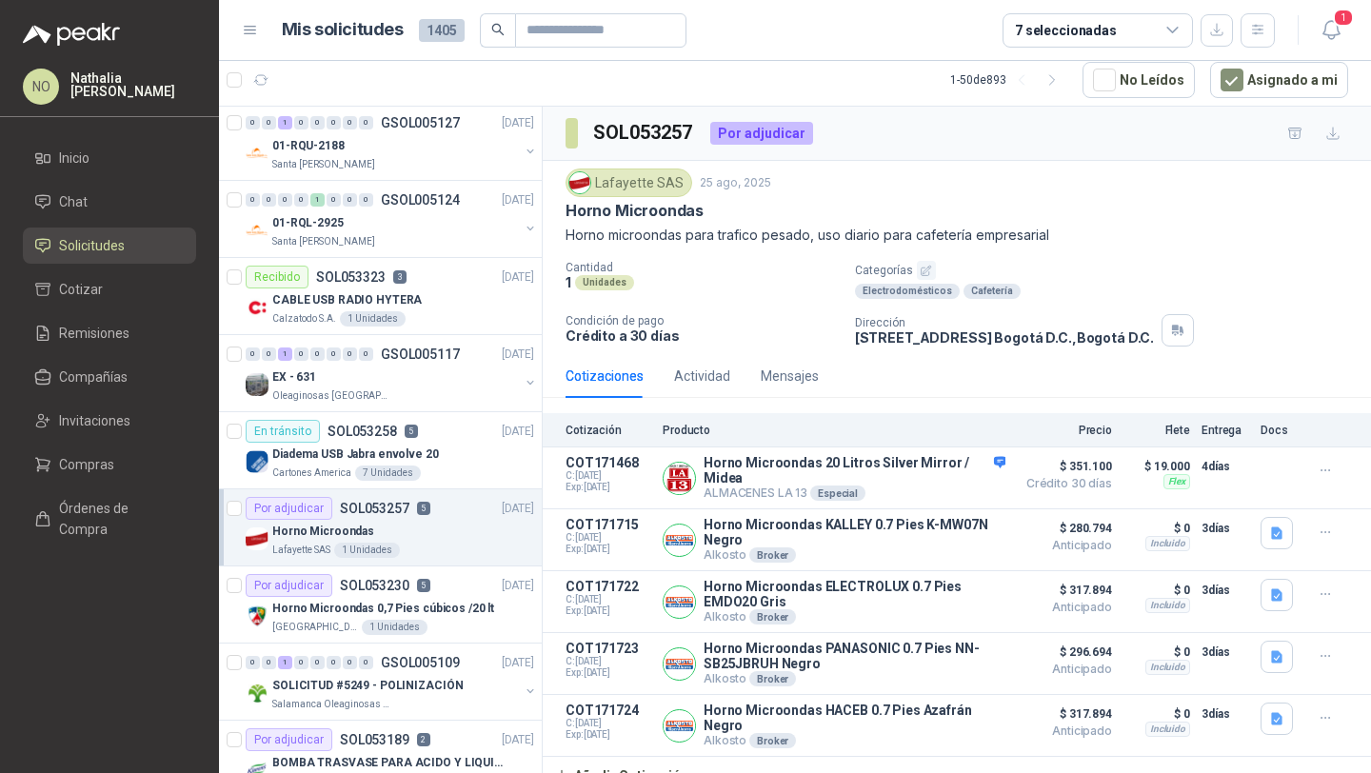
scroll to position [715, 0]
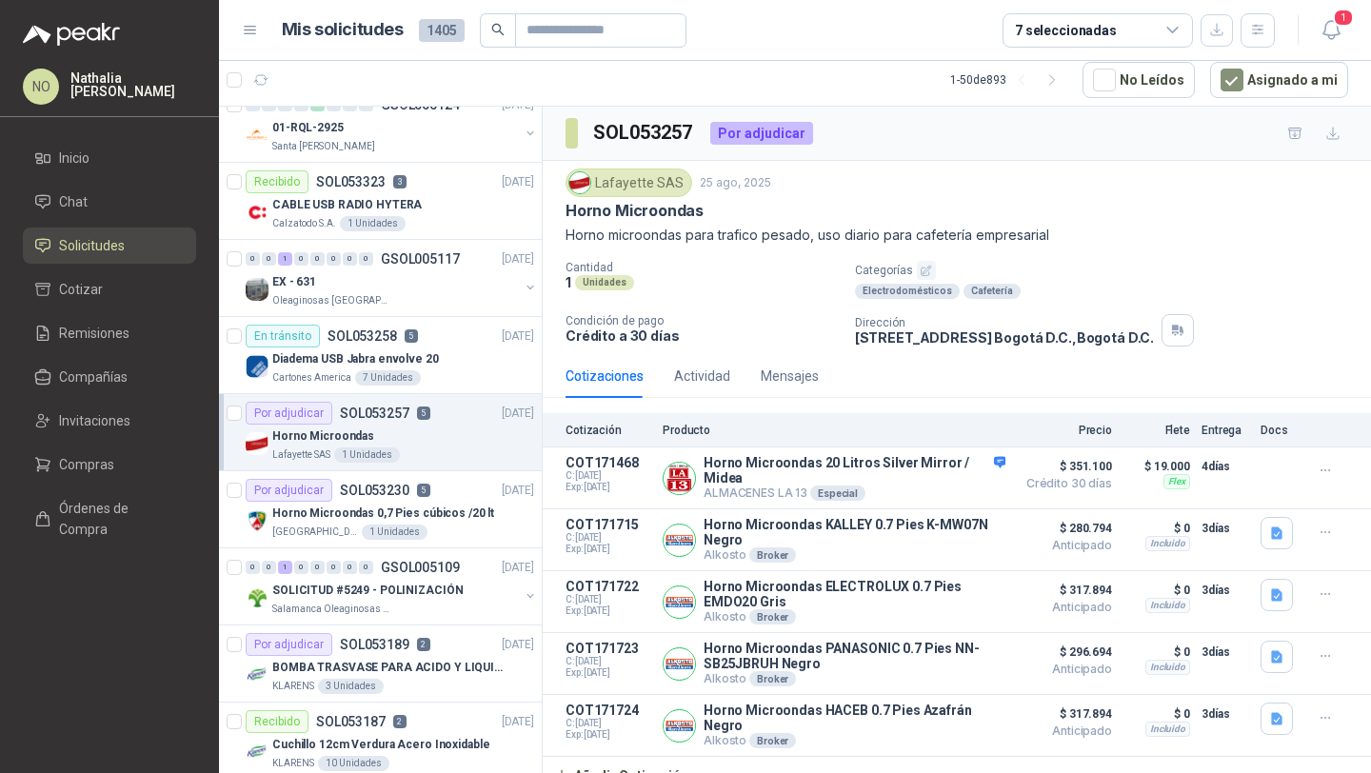
click at [405, 524] on div "Horno Microondas 0,7 Pies cúbicos /20 lt" at bounding box center [403, 513] width 262 height 23
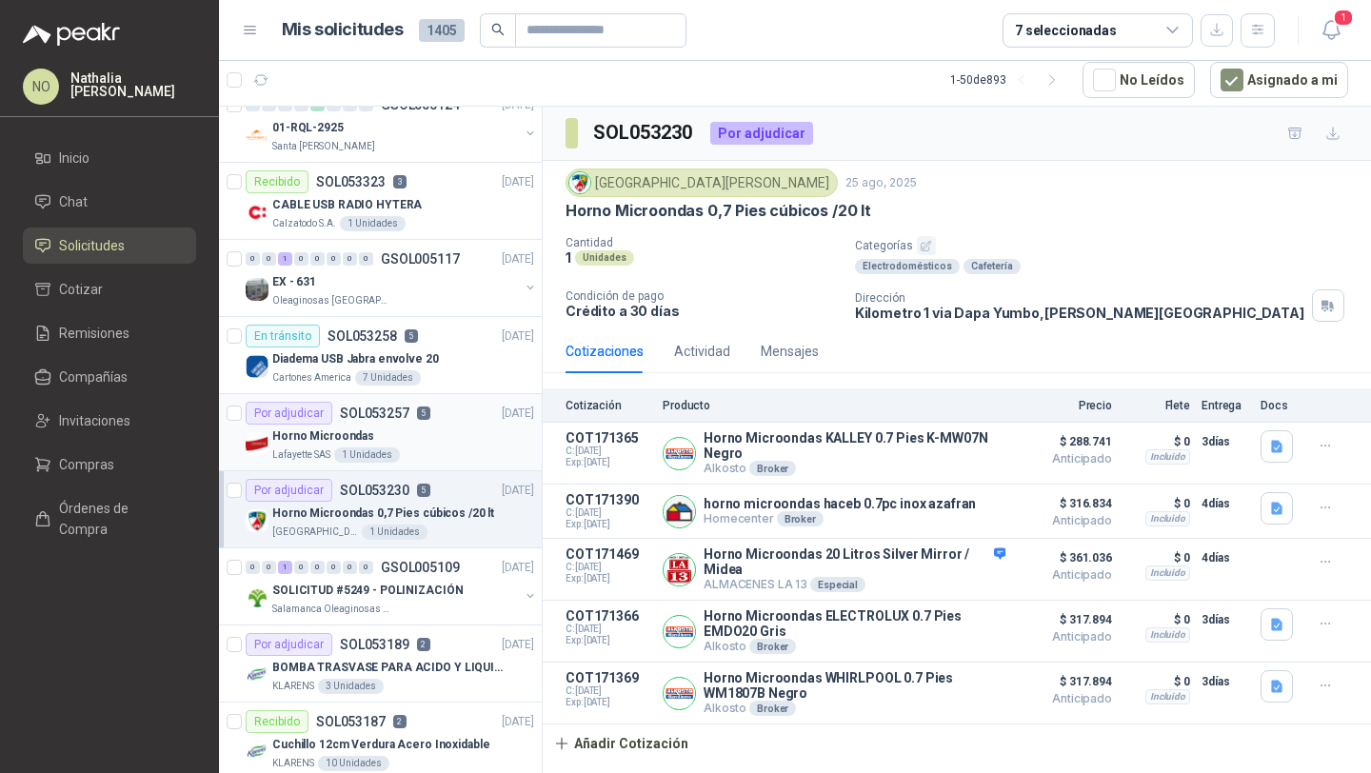
scroll to position [896, 0]
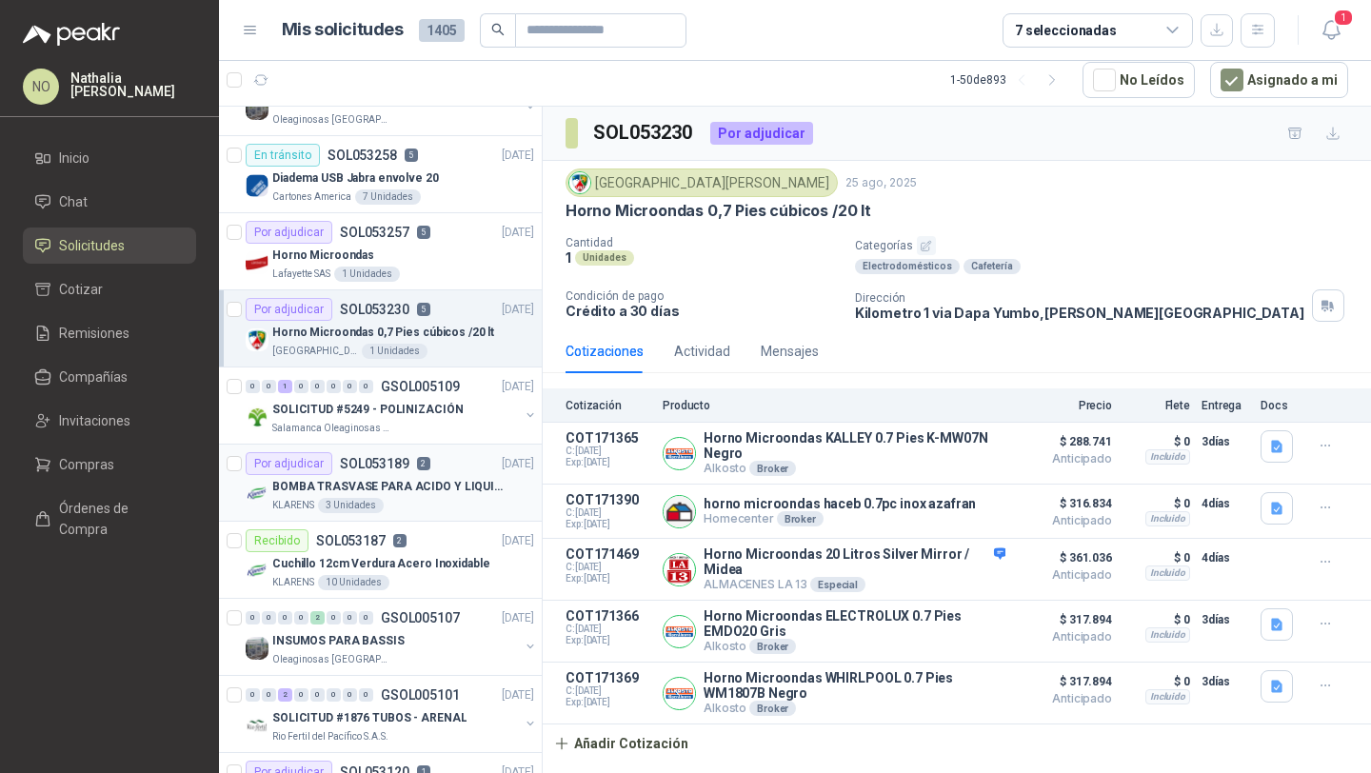
click at [453, 471] on div "Por adjudicar SOL053189 2 [DATE]" at bounding box center [390, 463] width 289 height 23
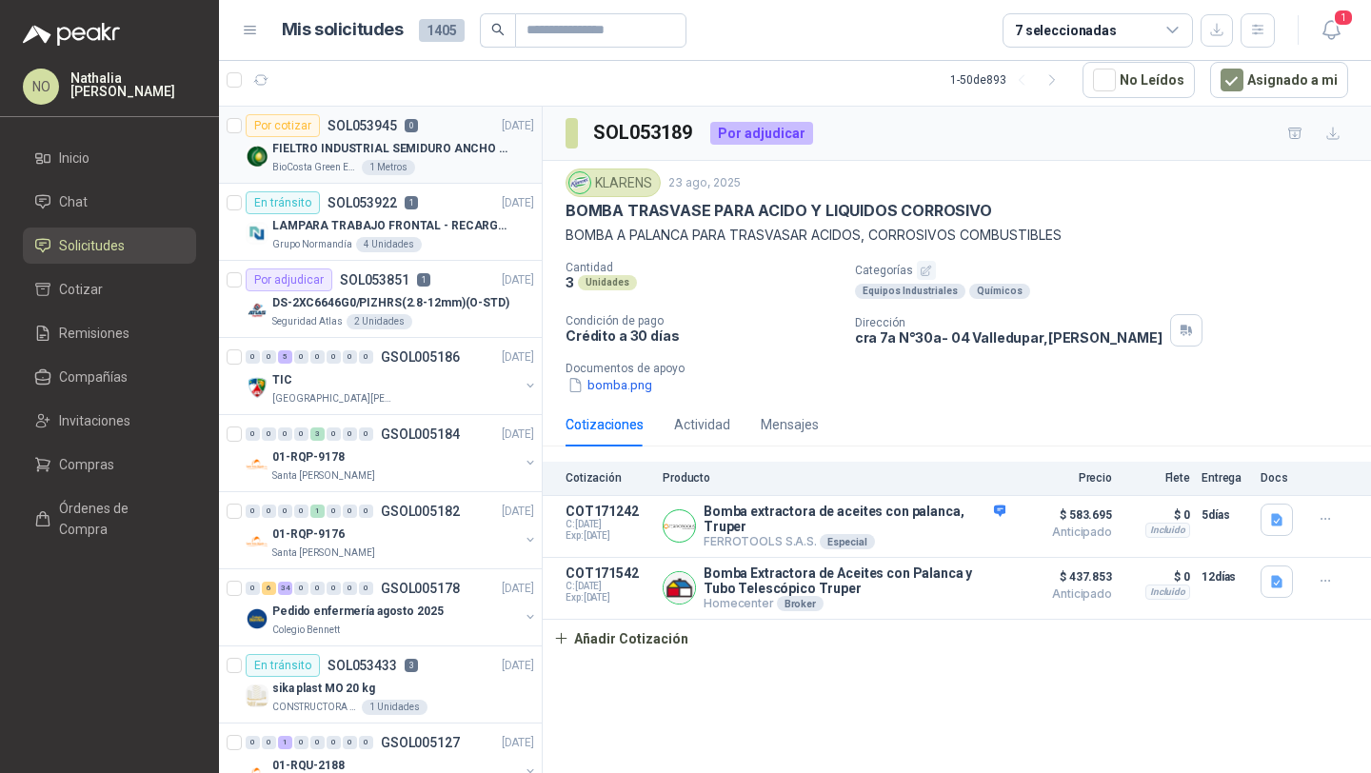
click at [422, 140] on p "FIELTRO INDUSTRIAL SEMIDURO ANCHO 25 MM" at bounding box center [390, 149] width 237 height 18
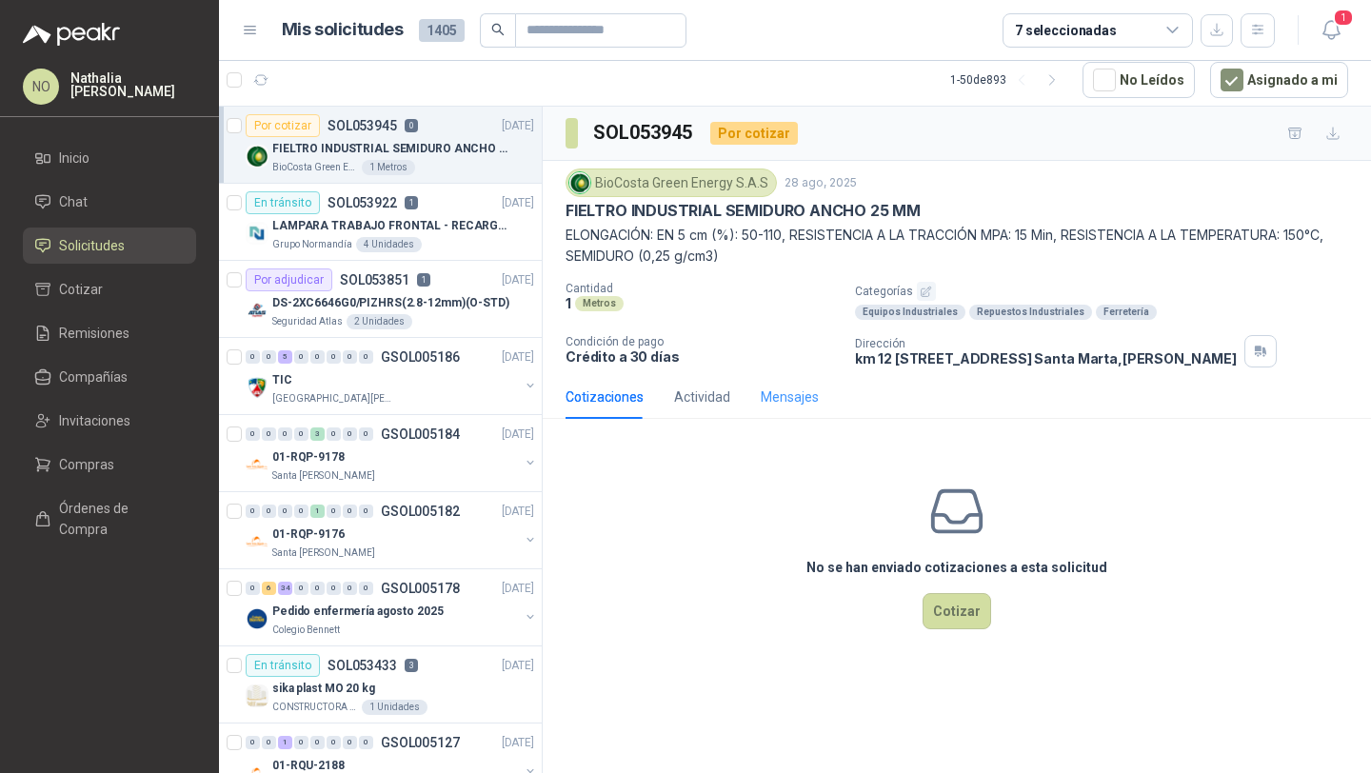
click at [798, 408] on div "Mensajes" at bounding box center [790, 397] width 58 height 44
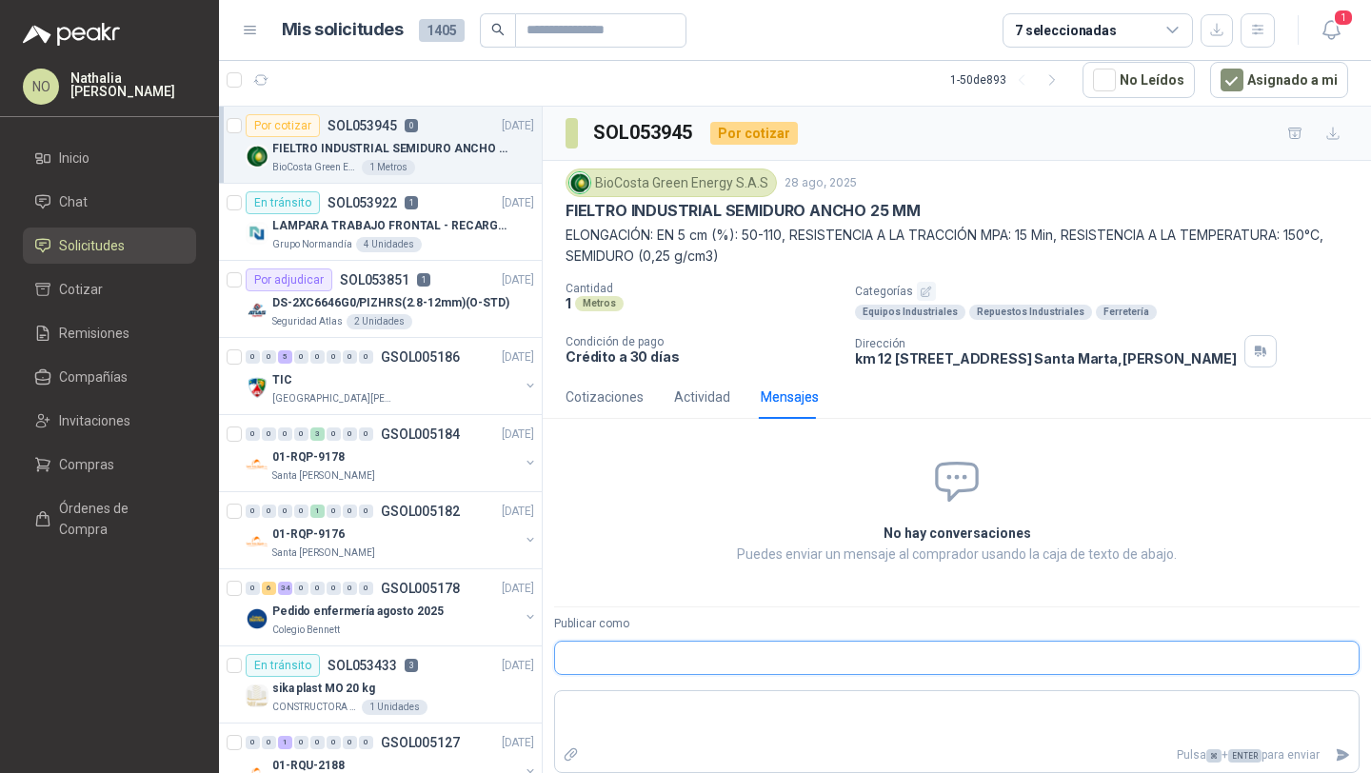
click at [837, 662] on input "Publicar como" at bounding box center [957, 658] width 804 height 32
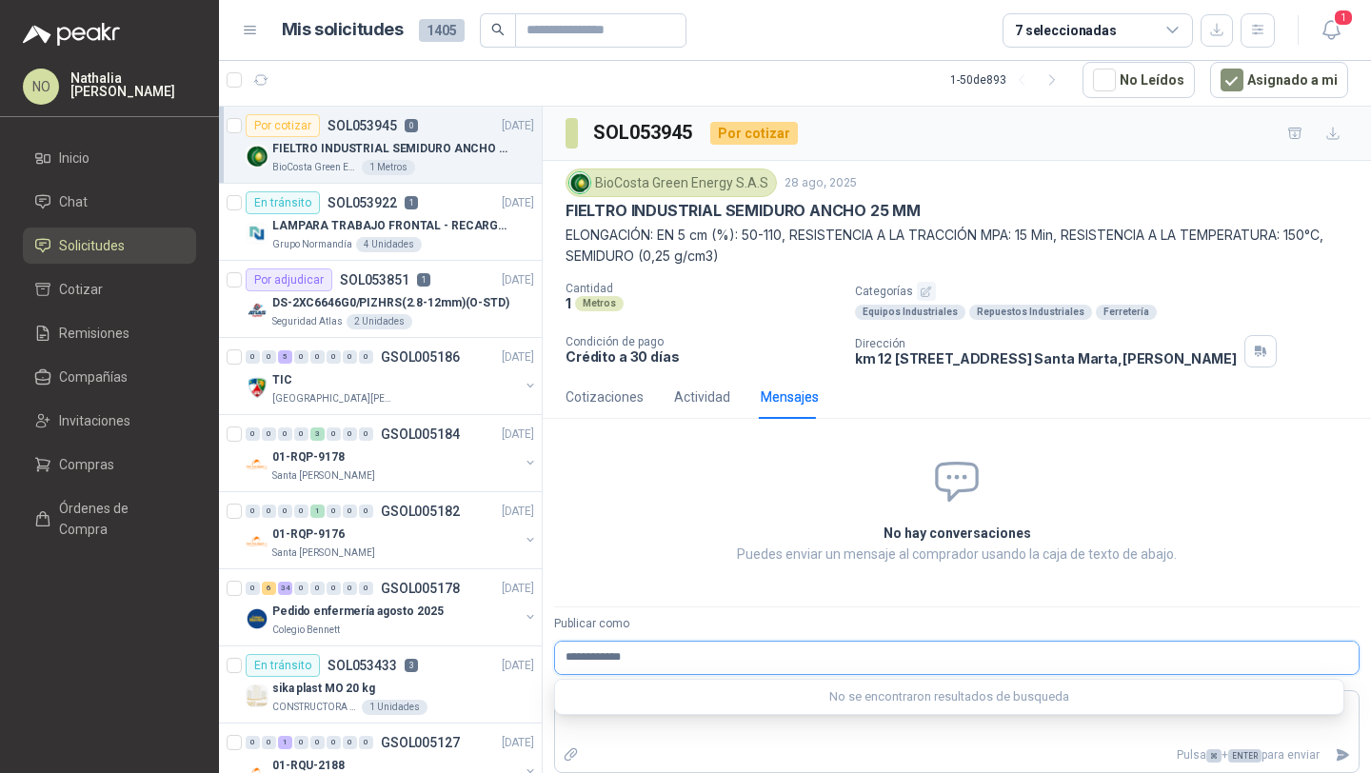
type input "**********"
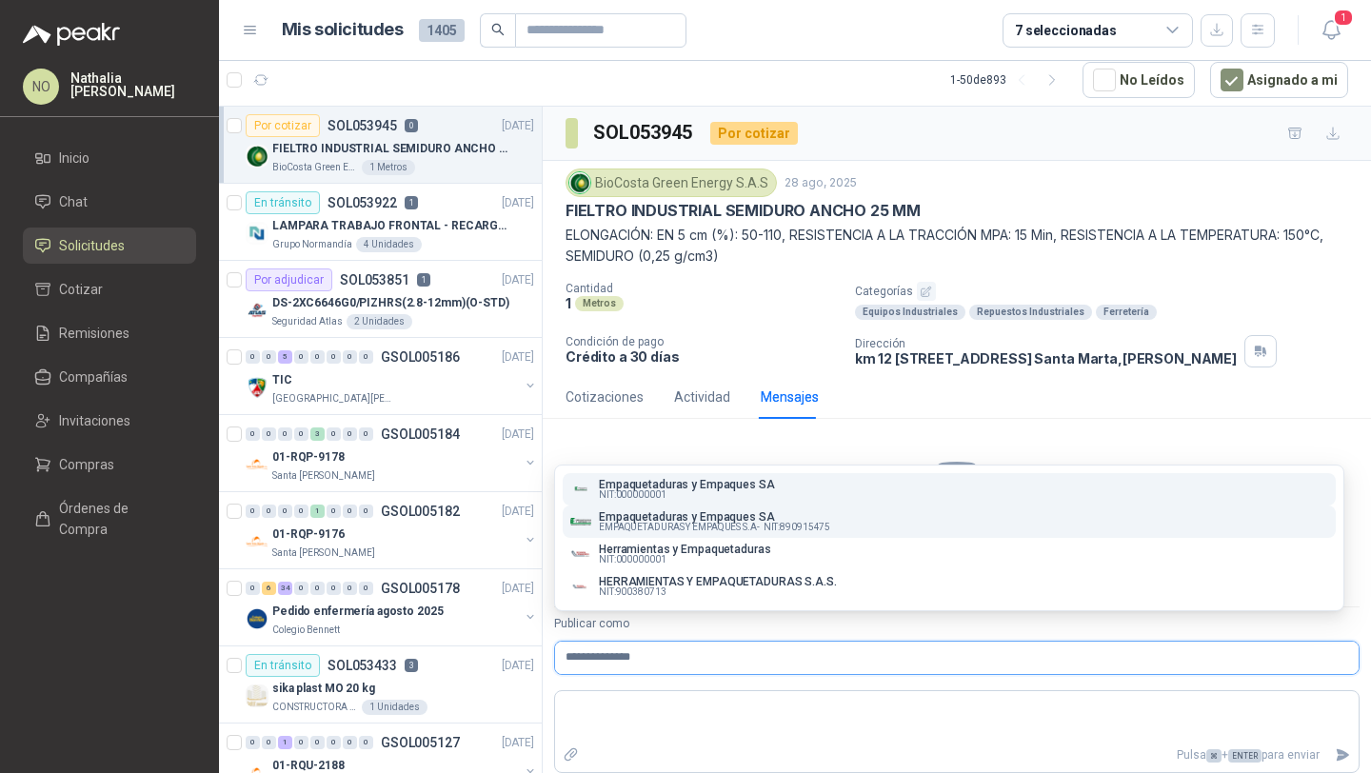
type input "**********"
click at [892, 524] on div "Empaquetaduras y Empaques SA EMPAQUETADURAS Y EMPAQUES S.A - NIT : 890915475" at bounding box center [949, 521] width 758 height 21
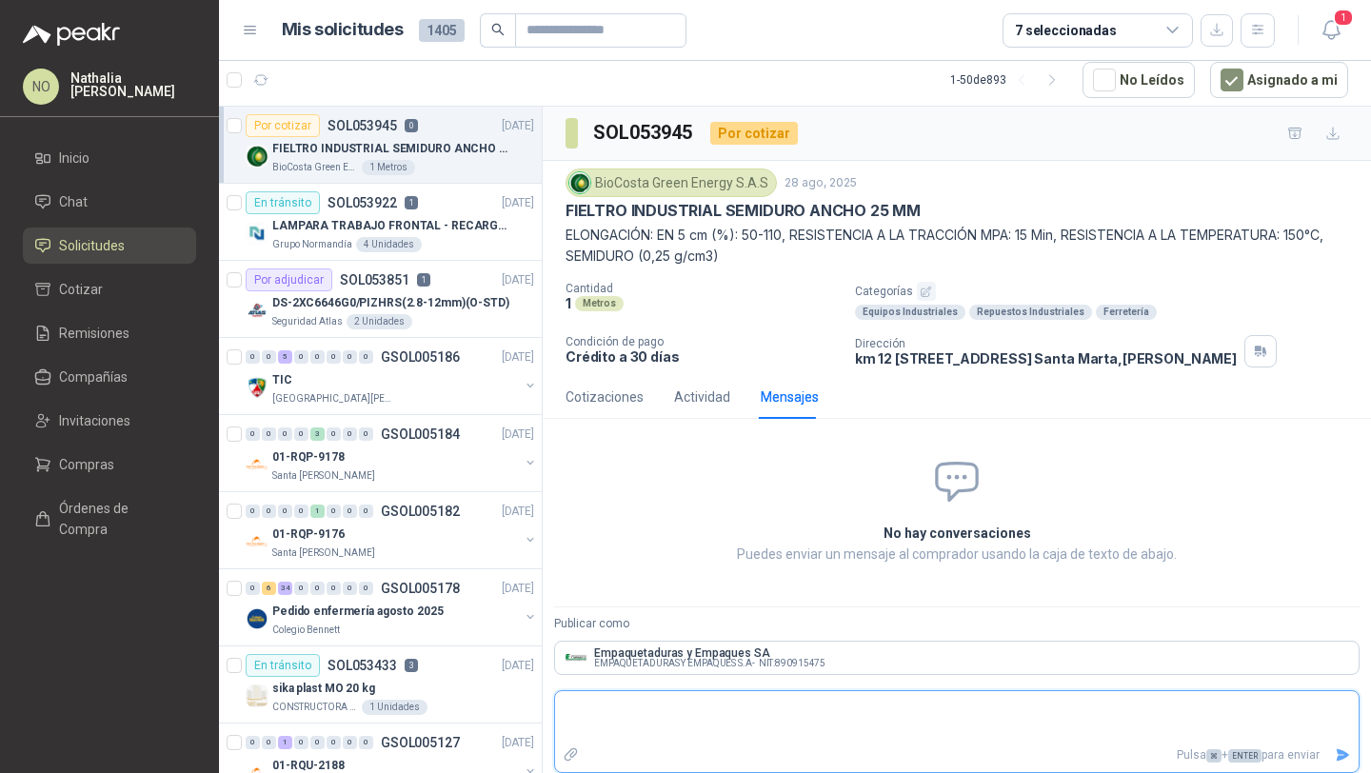
click at [670, 706] on textarea at bounding box center [957, 717] width 804 height 44
type textarea "*"
type textarea "**"
type textarea "***"
type textarea "****"
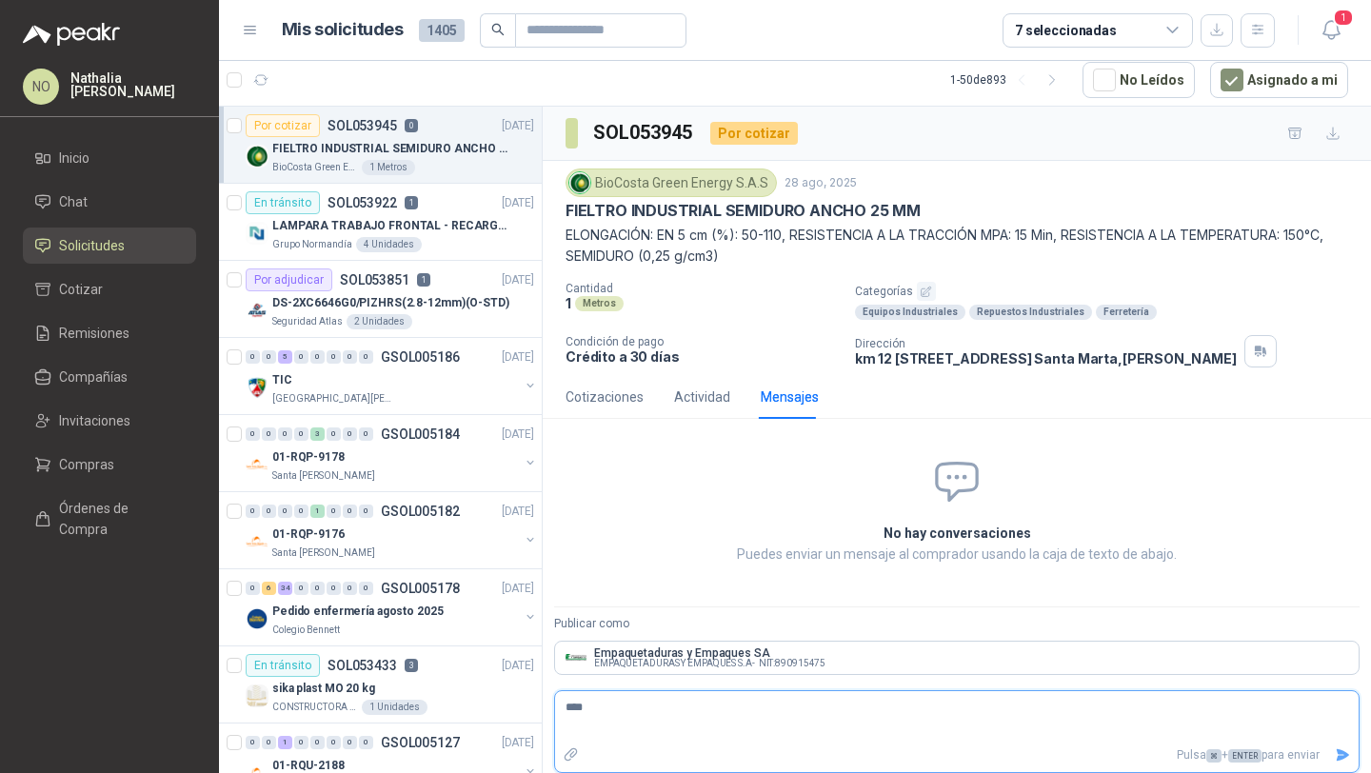
type textarea "*****"
type textarea "******"
type textarea "********"
type textarea "*********"
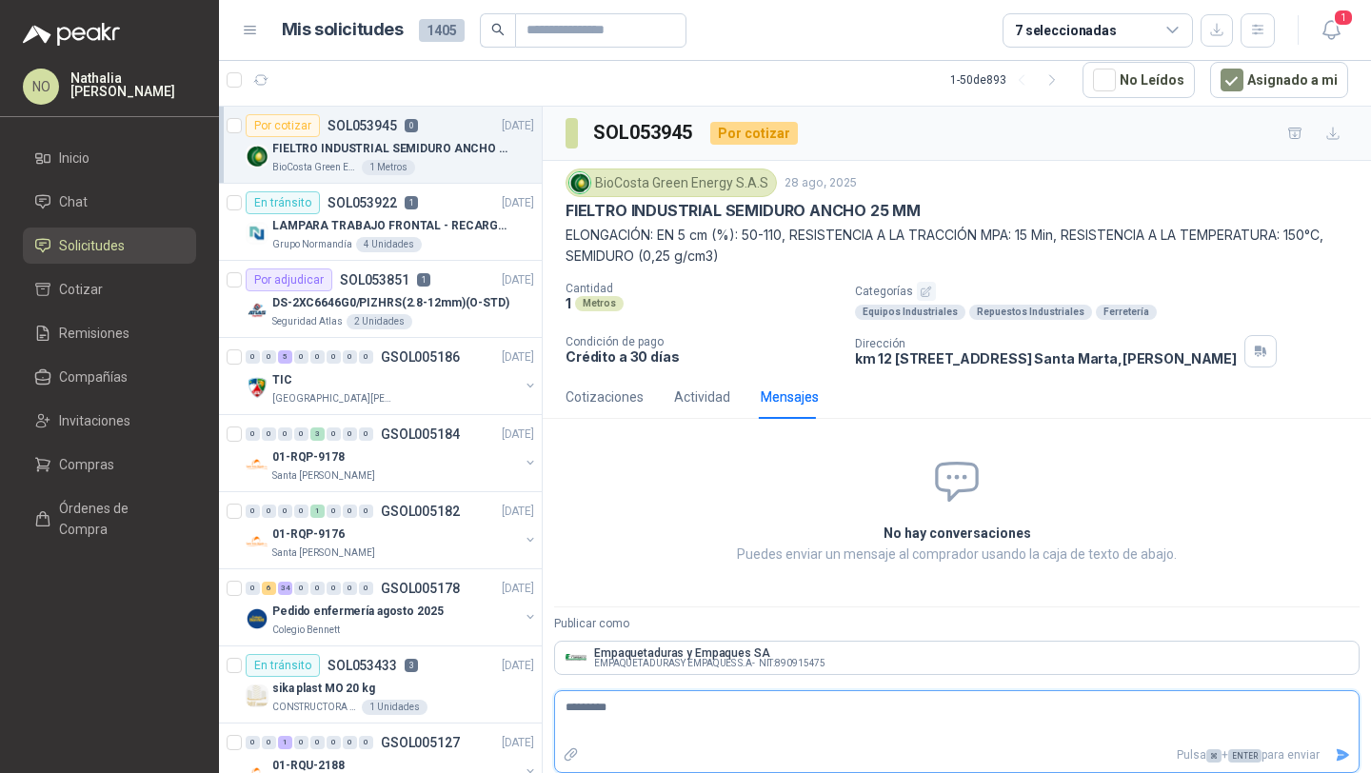
type textarea "*********"
type textarea "**********"
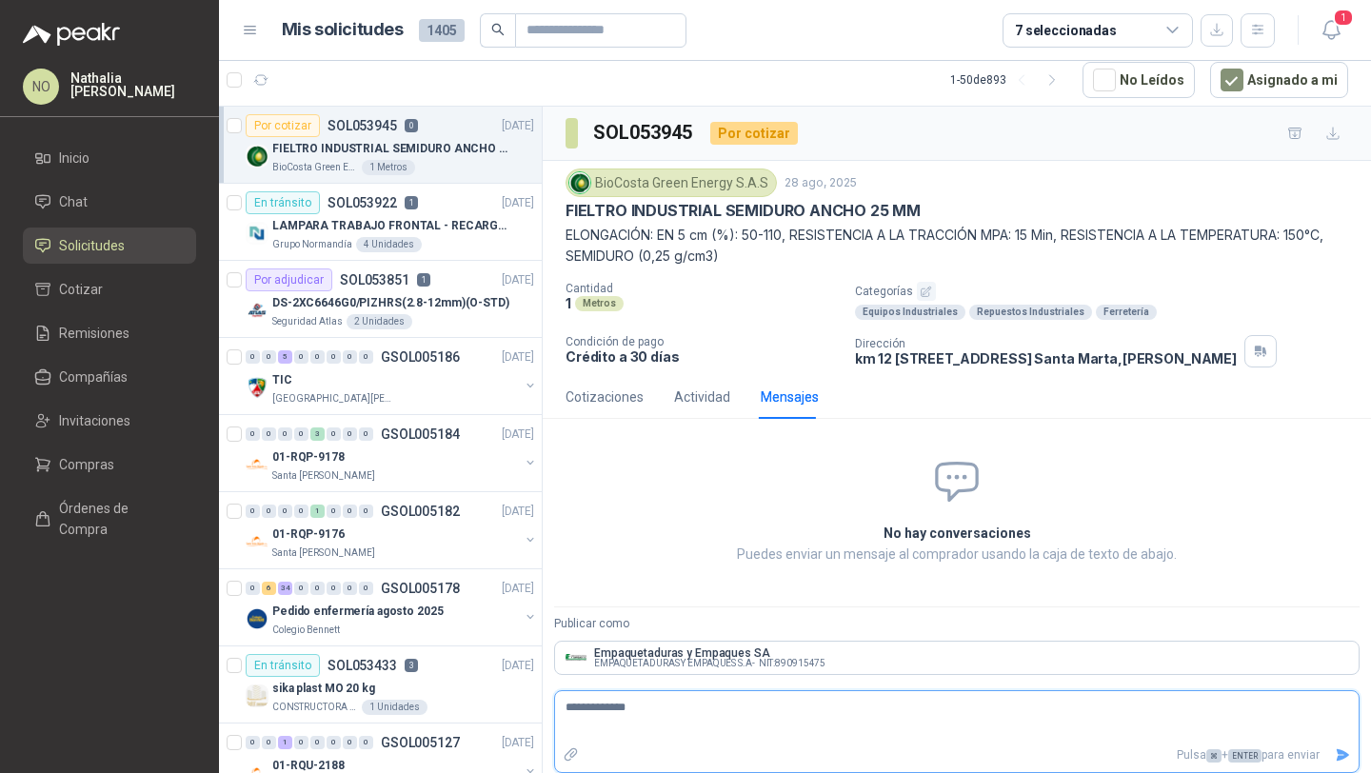
paste textarea "**********"
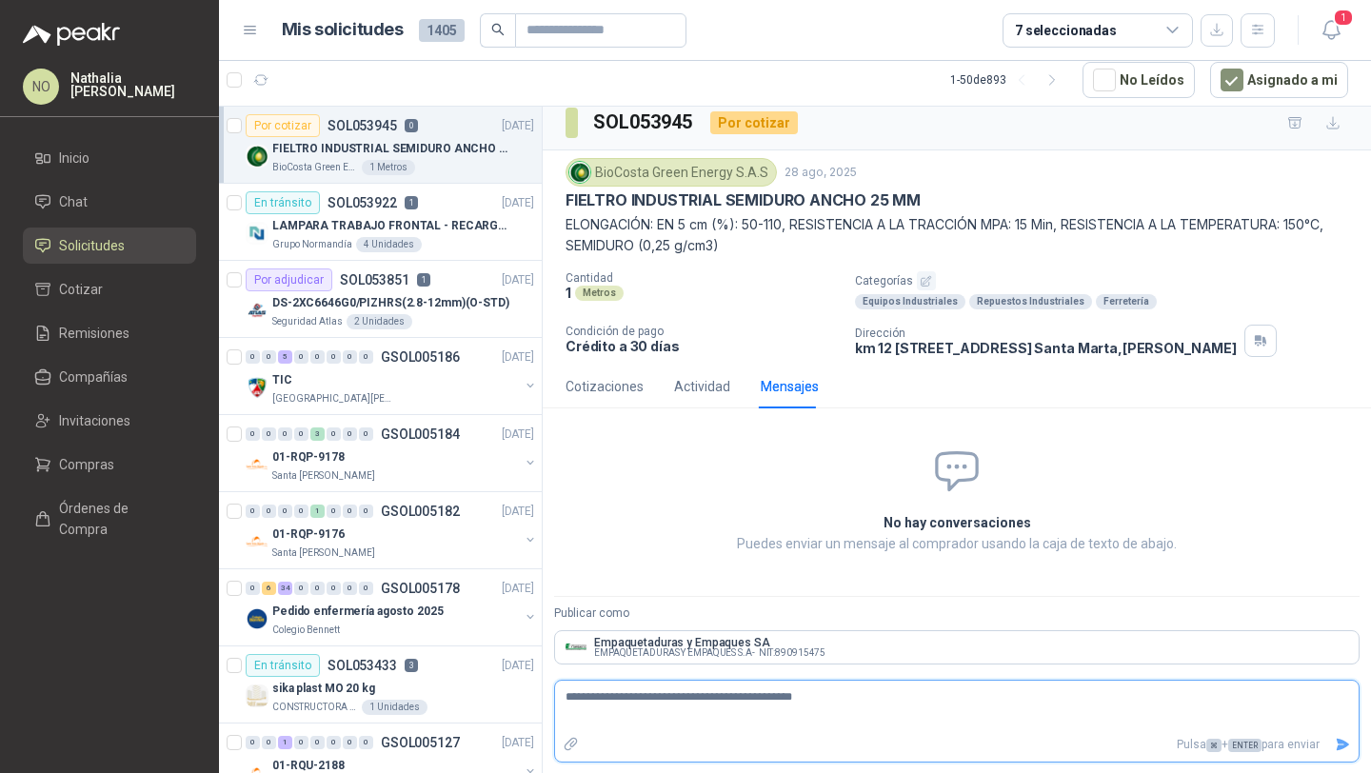
type textarea "**********"
click at [1337, 742] on icon "Enviar" at bounding box center [1343, 745] width 13 height 12
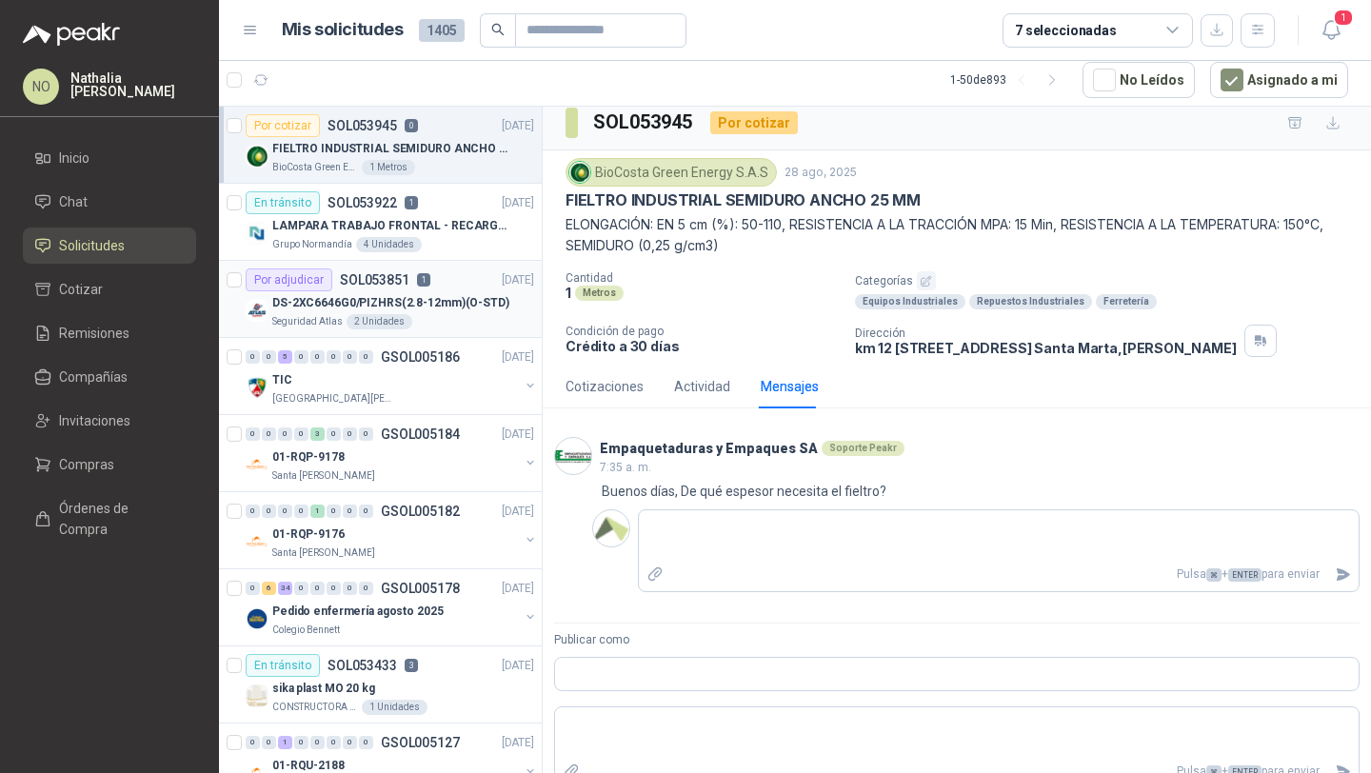
click at [448, 295] on p "DS-2XC6646G0/PIZHRS(2.8-12mm)(O-STD)" at bounding box center [390, 303] width 237 height 18
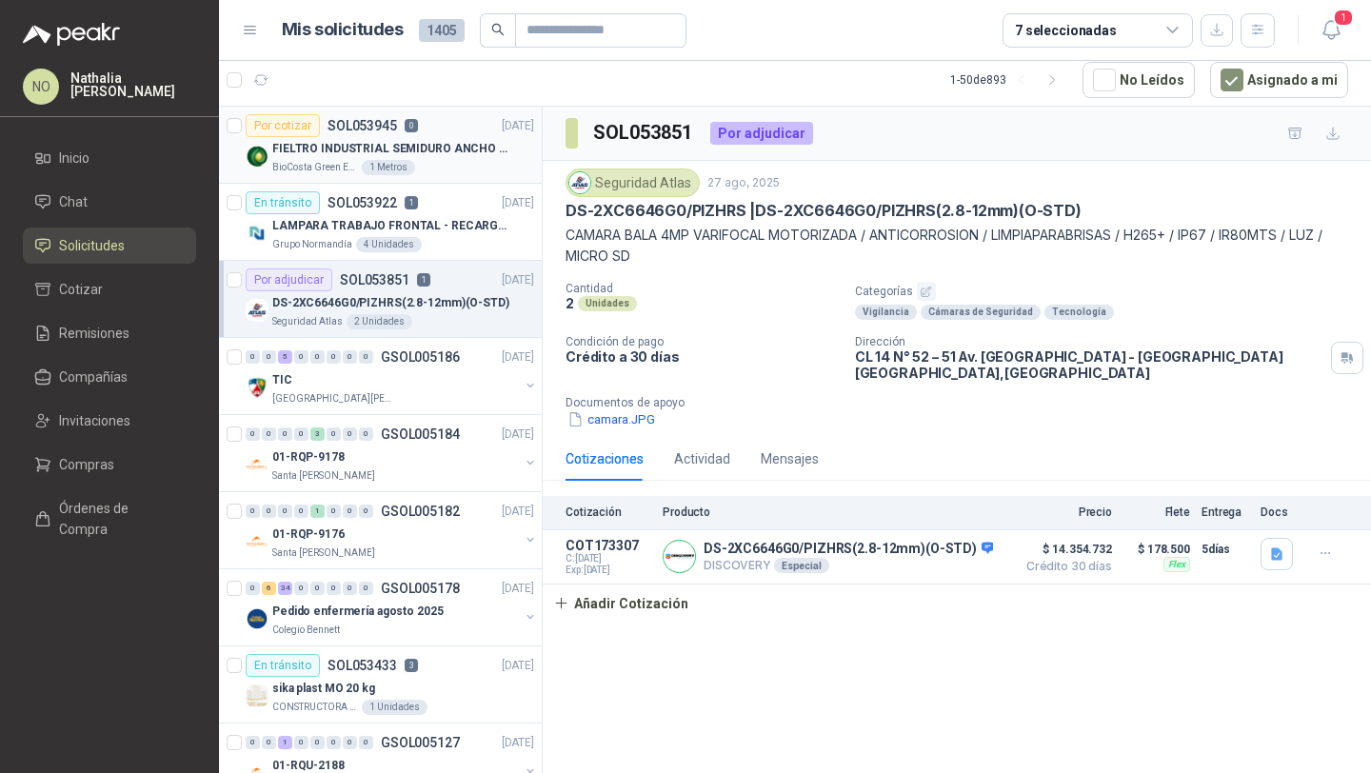
click at [429, 149] on p "FIELTRO INDUSTRIAL SEMIDURO ANCHO 25 MM" at bounding box center [390, 149] width 237 height 18
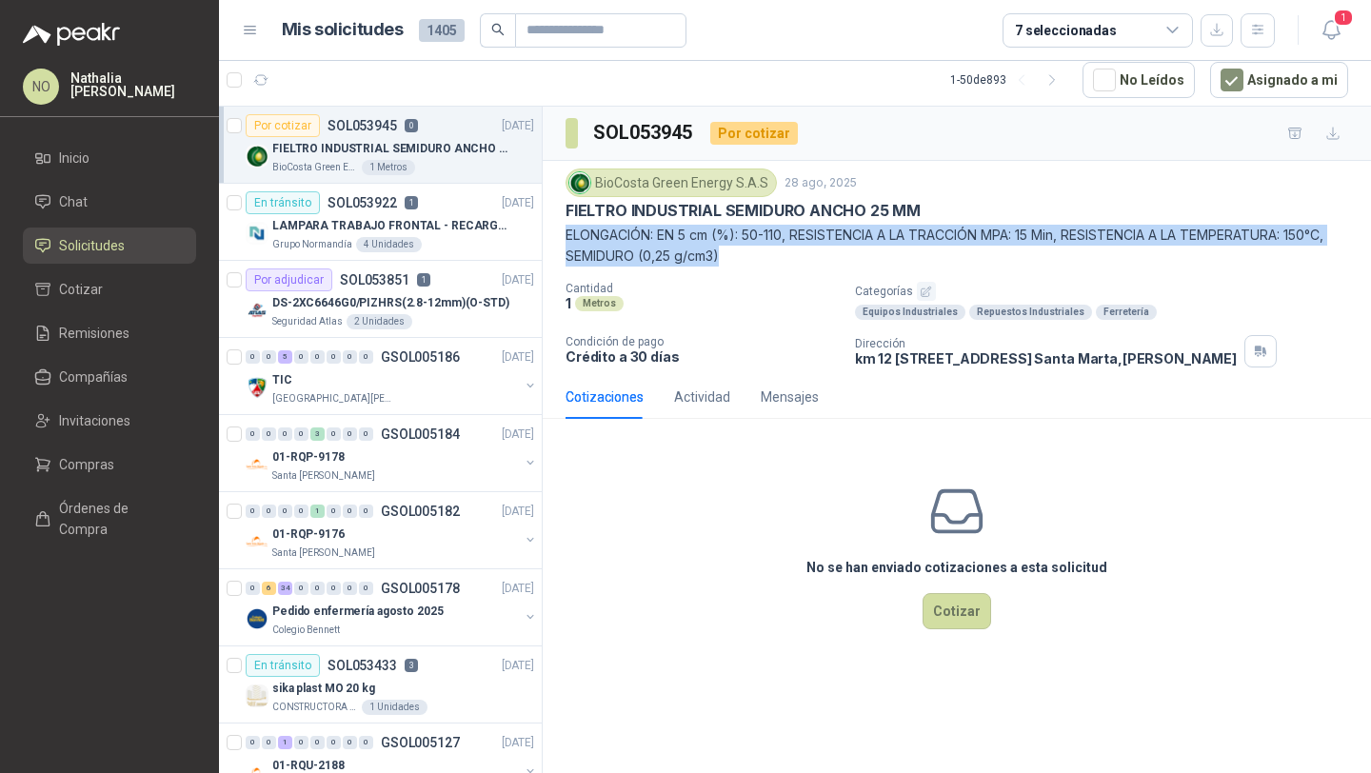
drag, startPoint x: 560, startPoint y: 231, endPoint x: 753, endPoint y: 260, distance: 195.4
click at [753, 260] on div "BioCosta [PERSON_NAME] Energy S.A.S [DATE] FIELTRO INDUSTRIAL SEMIDURO ANCHO 25…" at bounding box center [957, 268] width 828 height 214
click at [902, 229] on p "ELONGACIÓN: EN 5 cm (%): 50-110, RESISTENCIA A LA TRACCIÓN MPA: 15 Min, RESISTE…" at bounding box center [957, 246] width 783 height 42
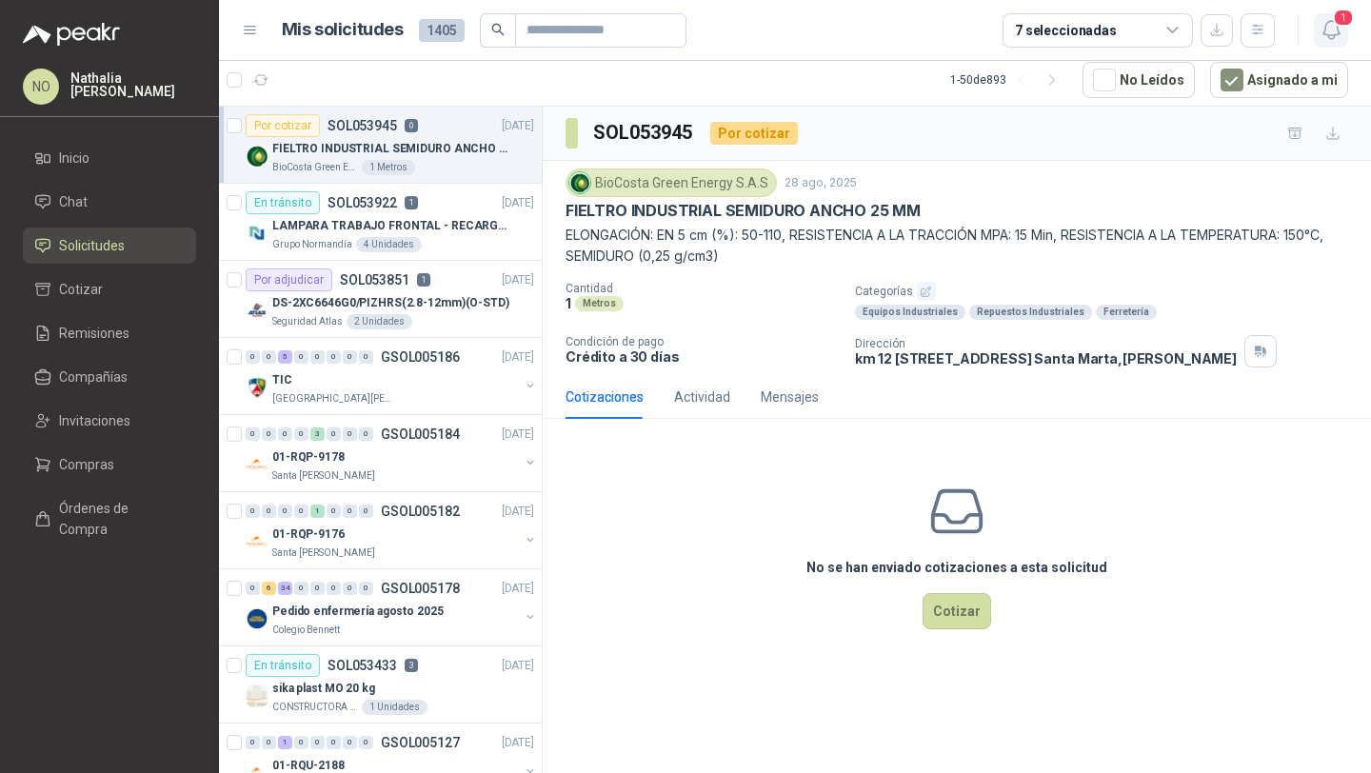
click at [1344, 30] on button "1" at bounding box center [1331, 30] width 34 height 34
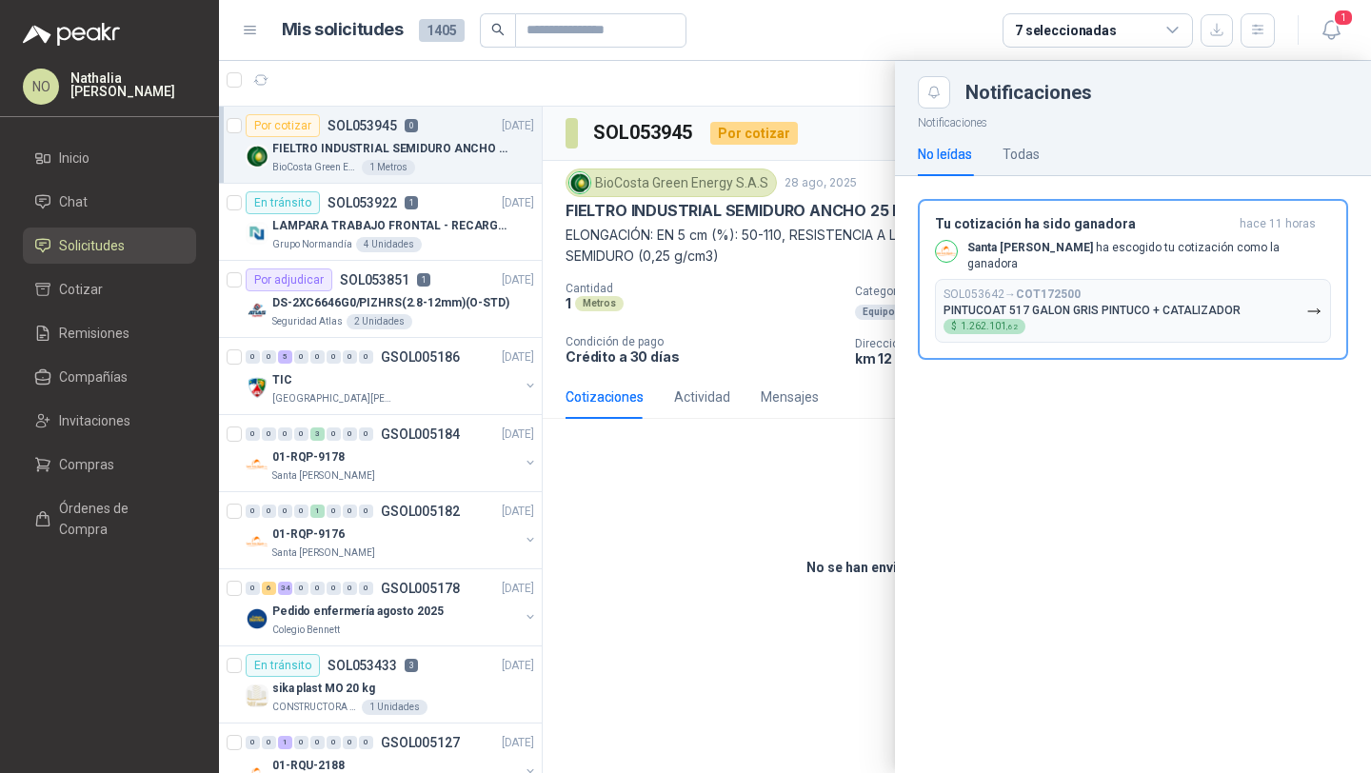
click at [709, 290] on div at bounding box center [795, 417] width 1152 height 712
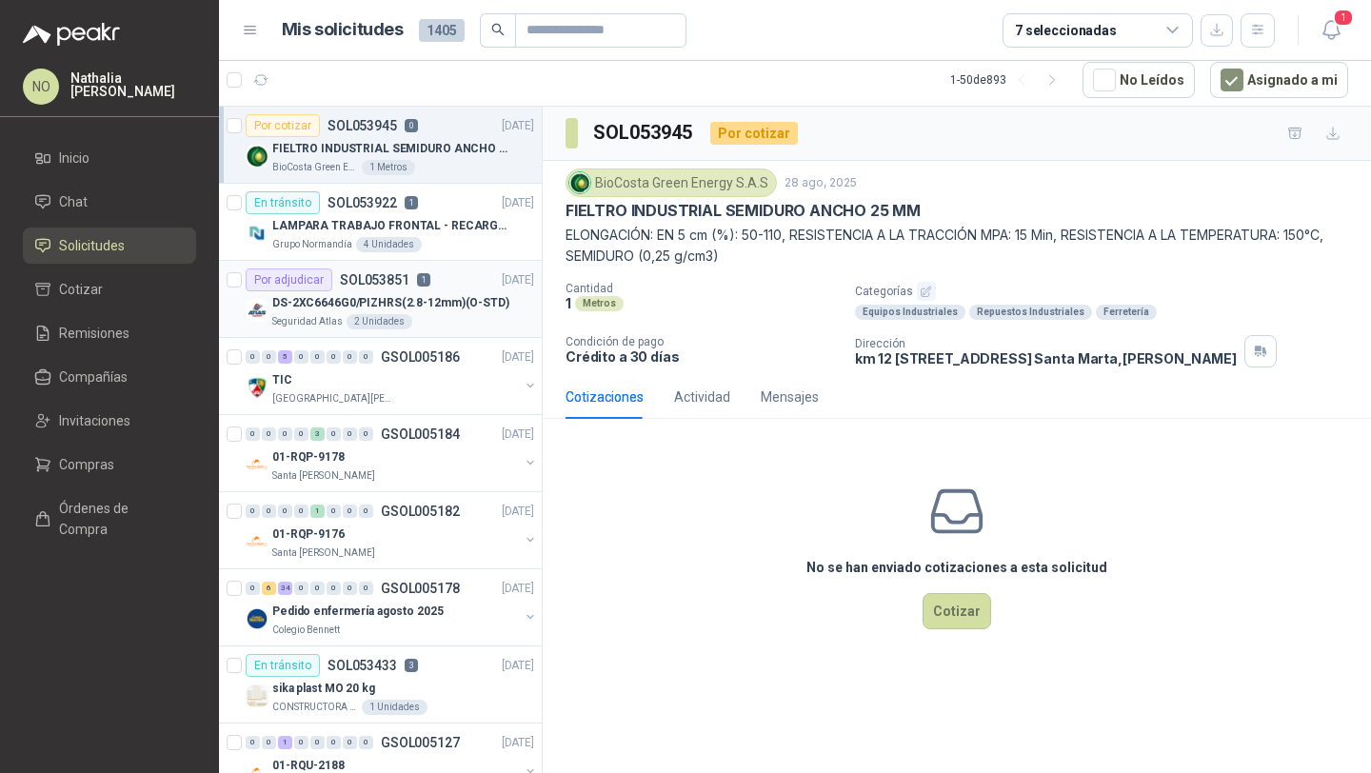
click at [423, 295] on p "DS-2XC6646G0/PIZHRS(2.8-12mm)(O-STD)" at bounding box center [390, 303] width 237 height 18
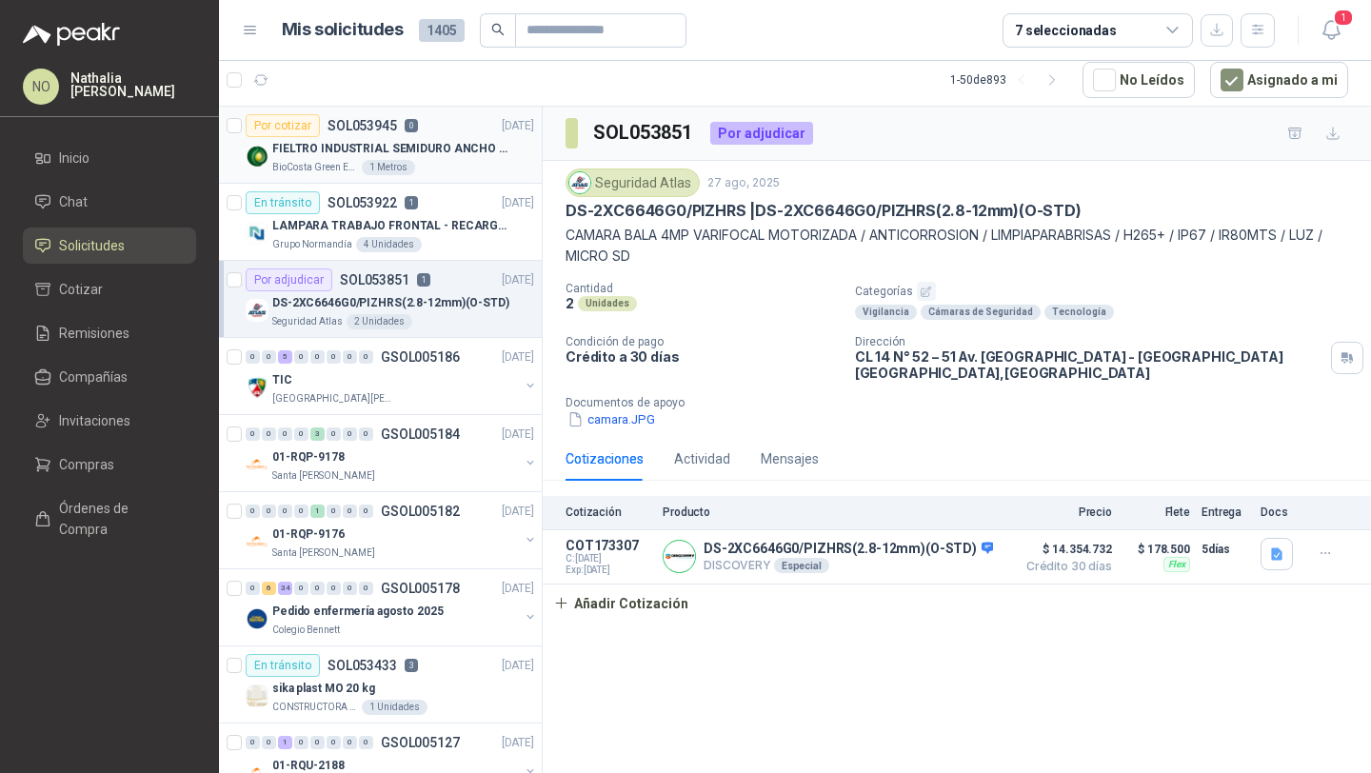
click at [429, 146] on p "FIELTRO INDUSTRIAL SEMIDURO ANCHO 25 MM" at bounding box center [390, 149] width 237 height 18
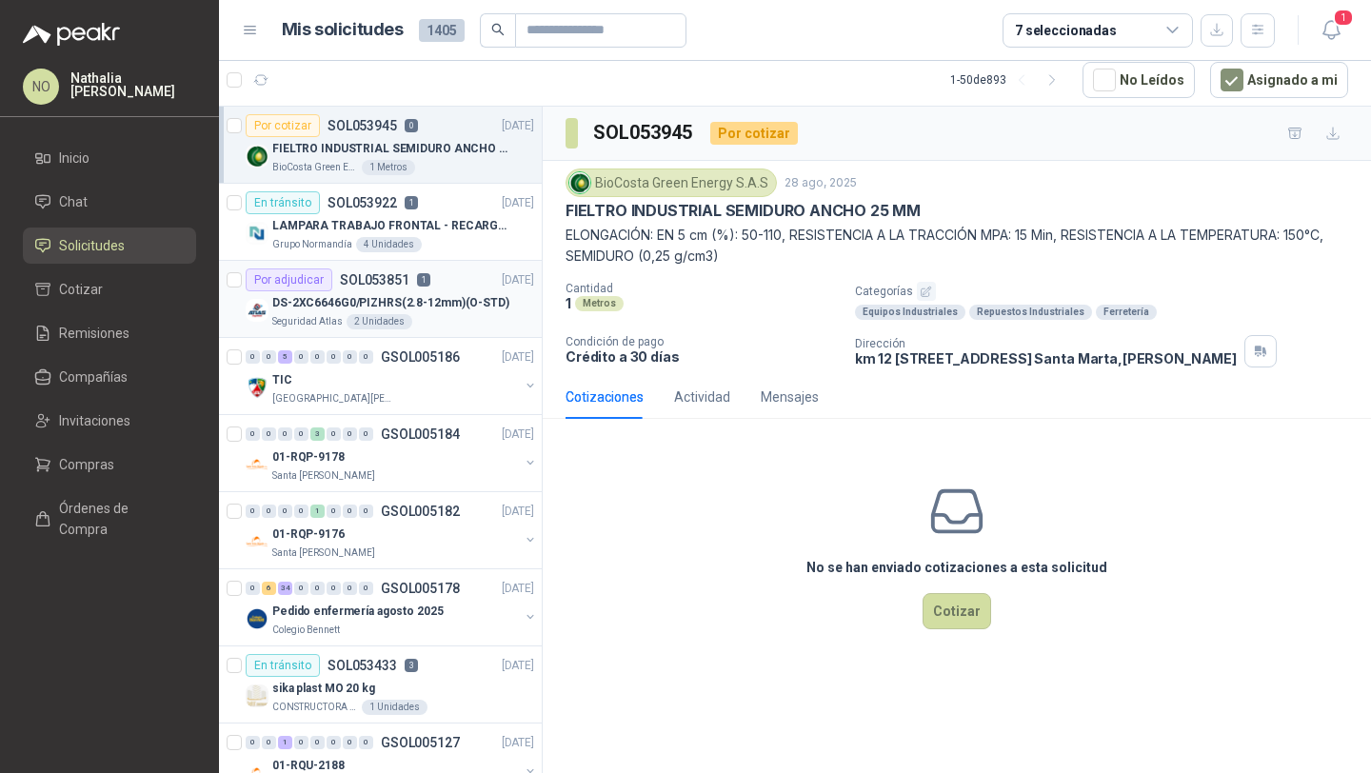
click at [449, 300] on p "DS-2XC6646G0/PIZHRS(2.8-12mm)(O-STD)" at bounding box center [390, 303] width 237 height 18
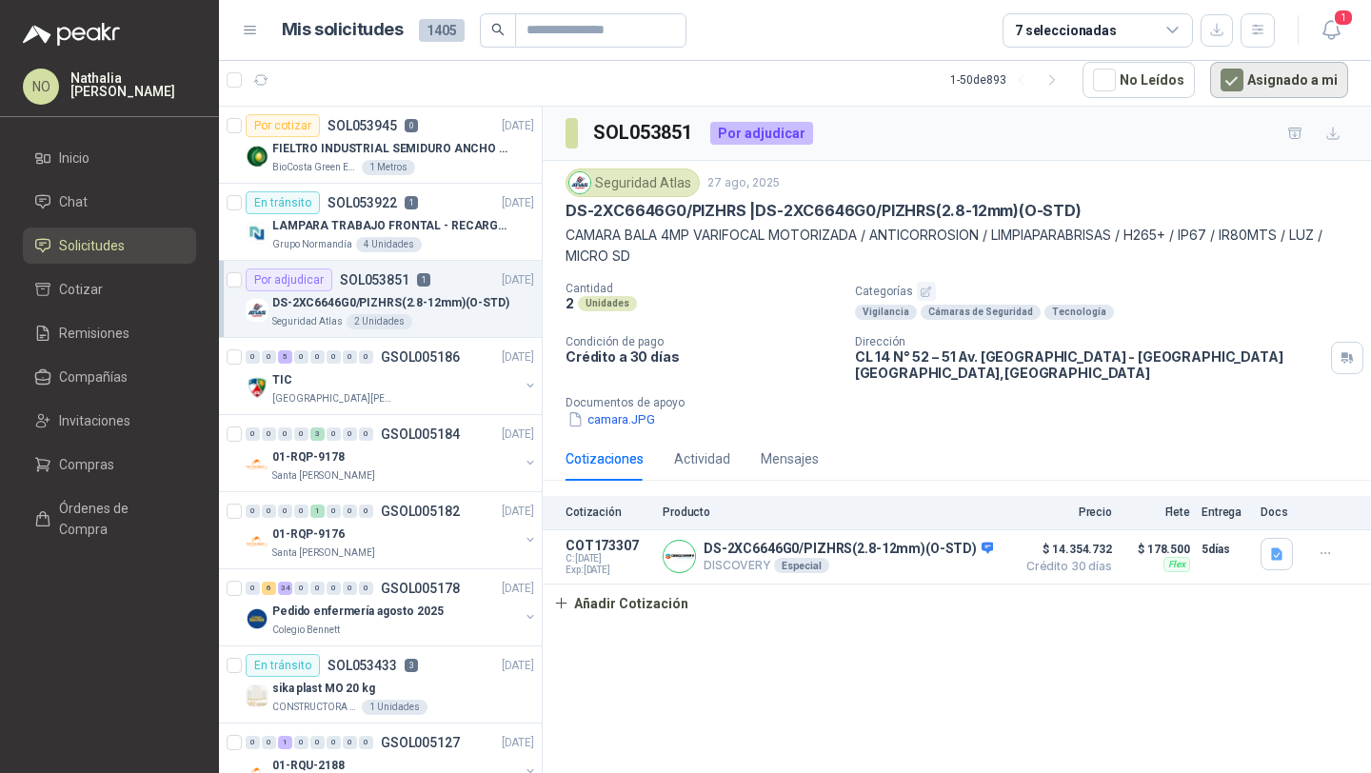
click at [1270, 81] on button "Asignado a mi" at bounding box center [1279, 80] width 138 height 36
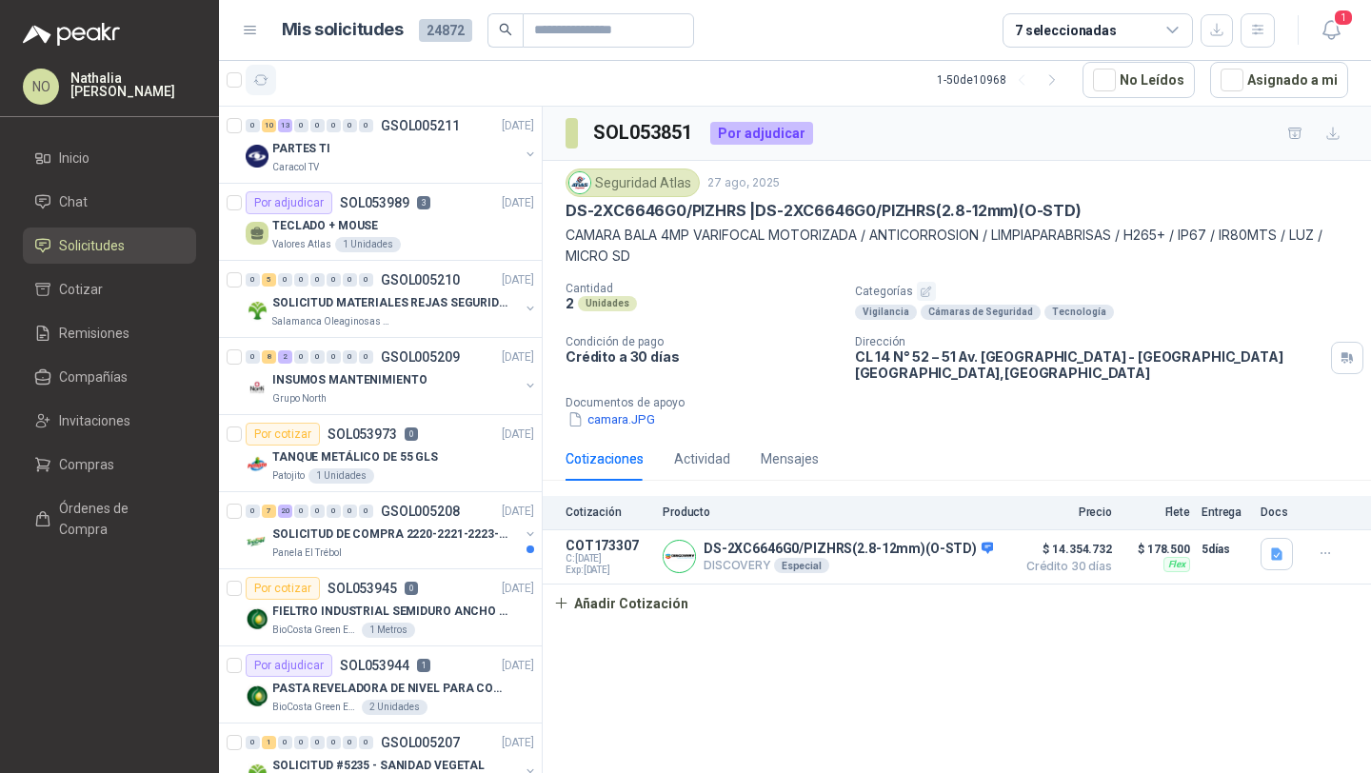
click at [255, 73] on icon "button" at bounding box center [261, 80] width 16 height 16
click at [440, 156] on div "PARTES TI" at bounding box center [395, 148] width 247 height 23
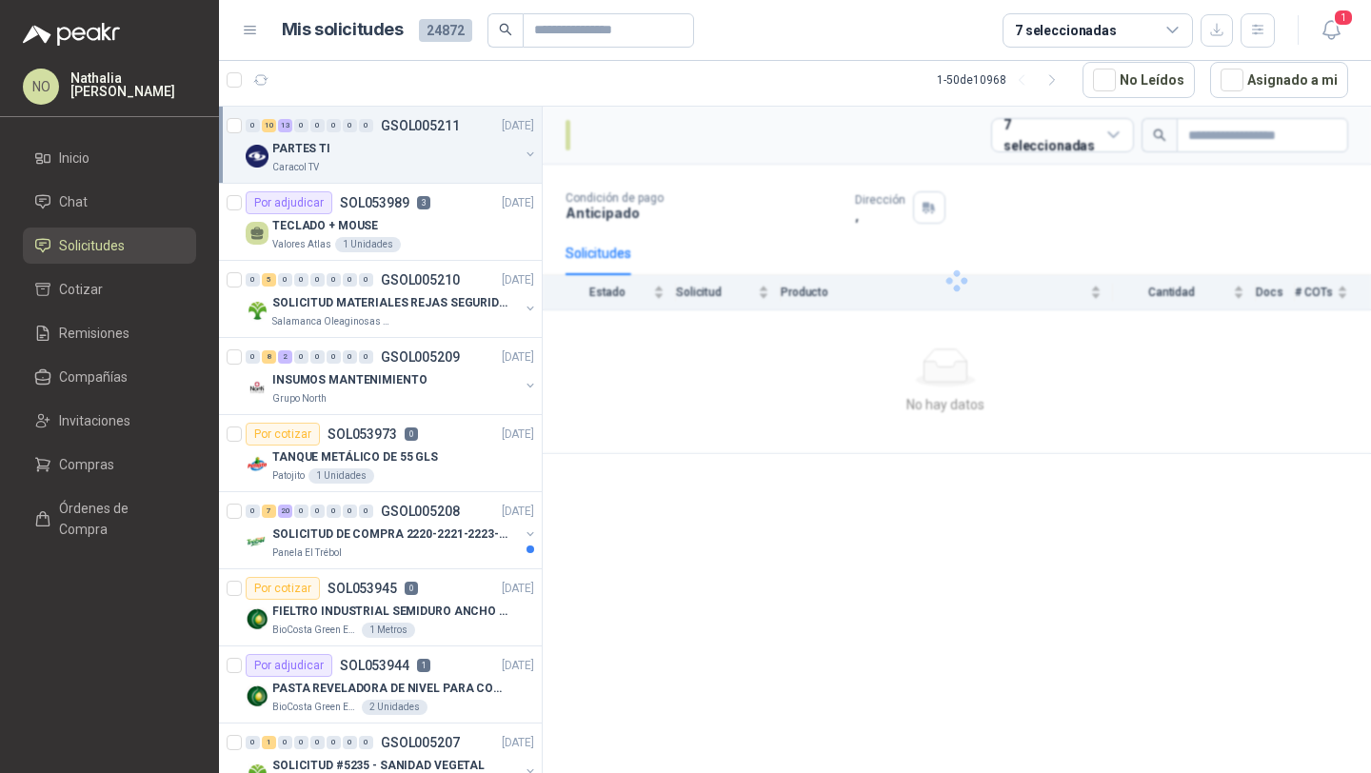
click at [440, 156] on div "PARTES TI" at bounding box center [395, 148] width 247 height 23
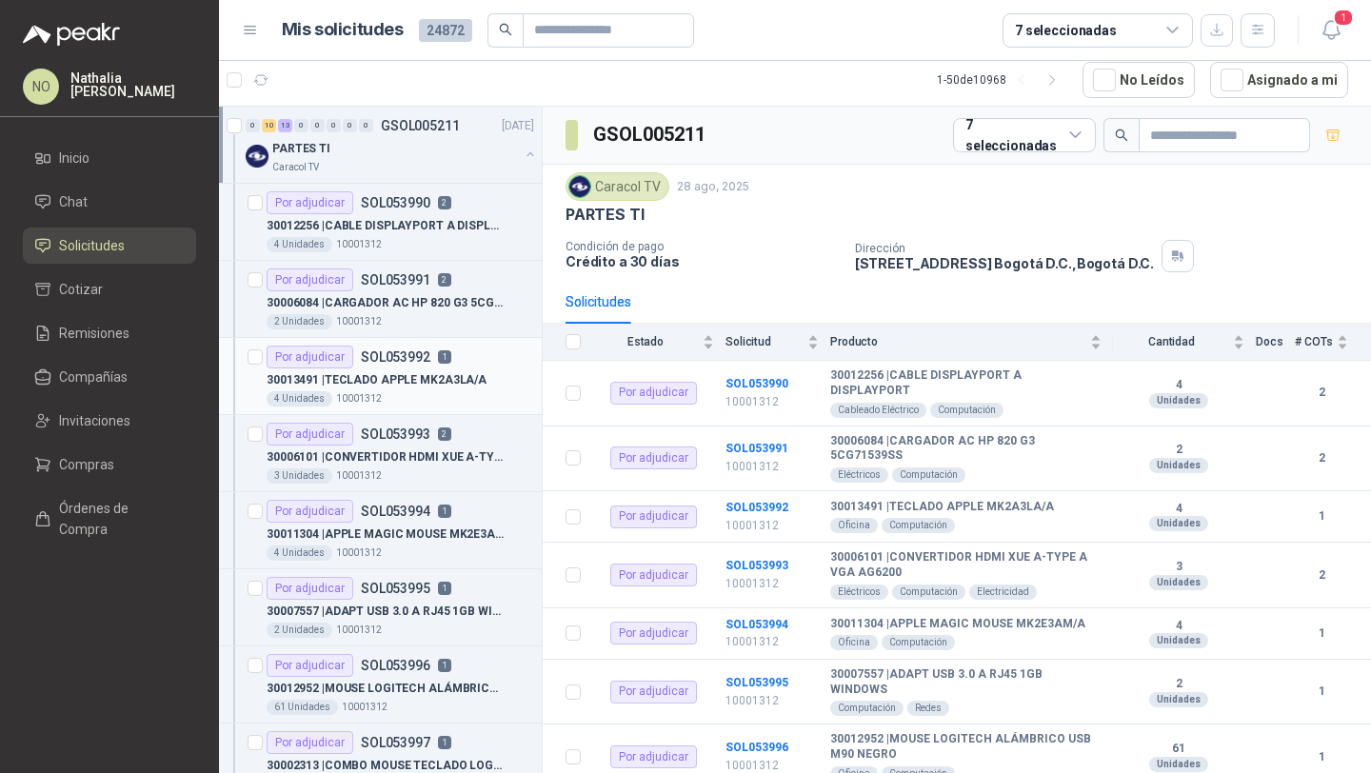
click at [407, 409] on article "Por adjudicar SOL053992 1 30013491 | TECLADO APPLE MK2A3LA/A 4 Unidades 10001…" at bounding box center [380, 376] width 323 height 77
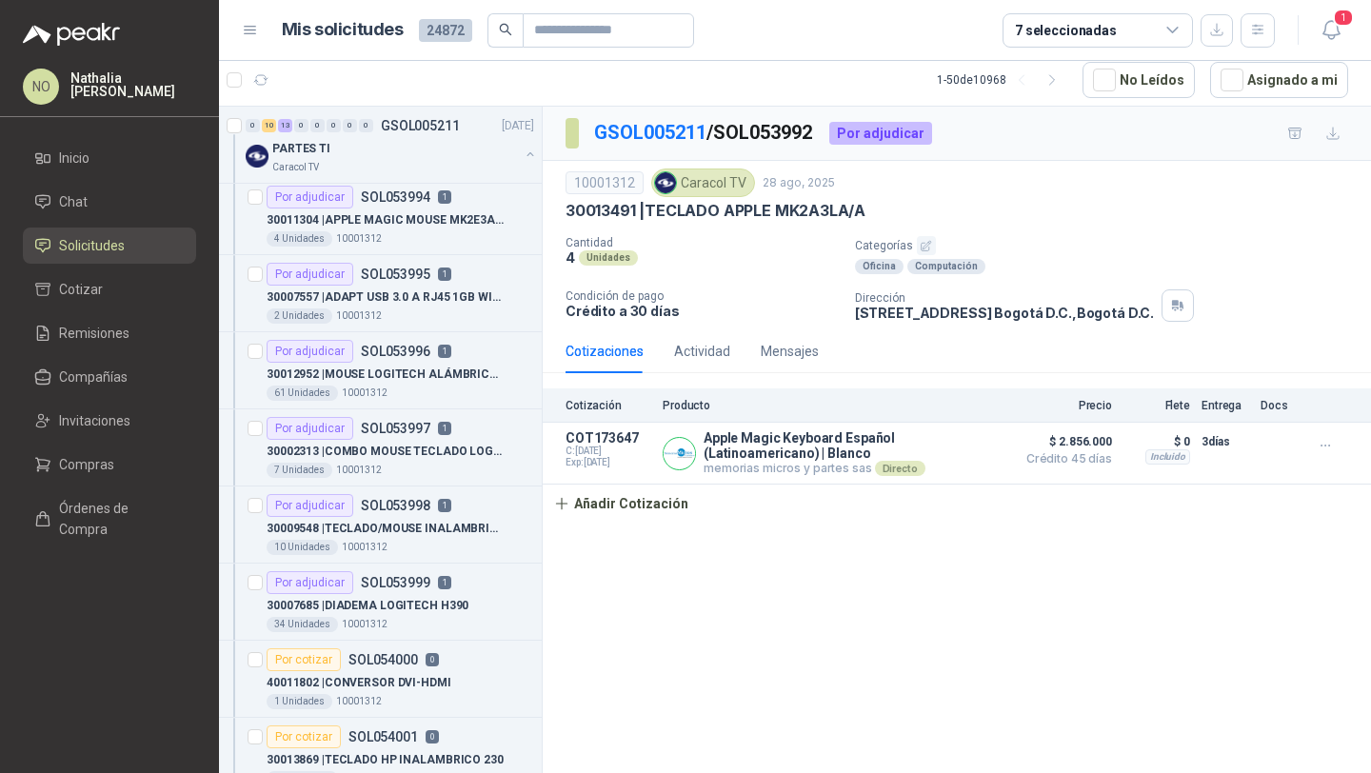
scroll to position [321, 0]
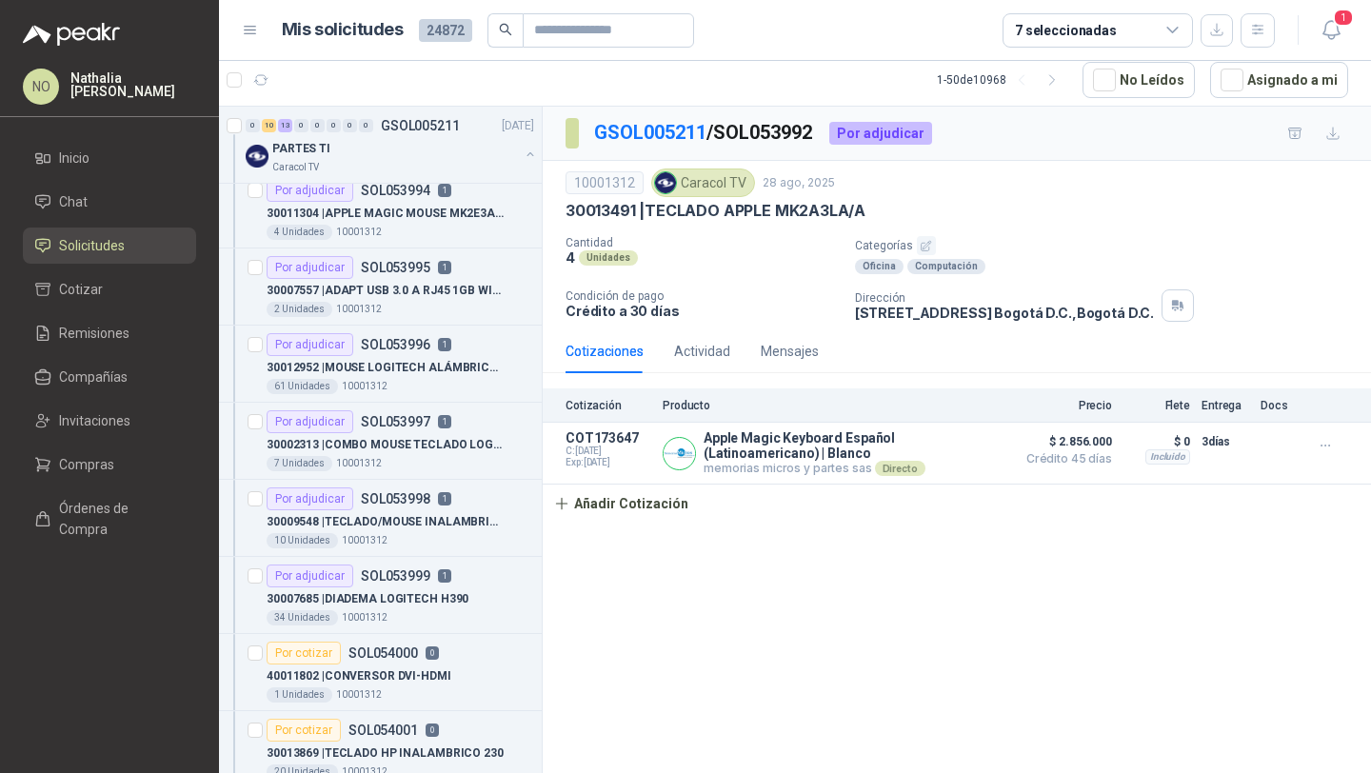
click at [407, 409] on article "Por adjudicar SOL053997 1 30002313 | COMBO MOUSE TECLADO LOGITECH 7 Unidades …" at bounding box center [380, 441] width 323 height 77
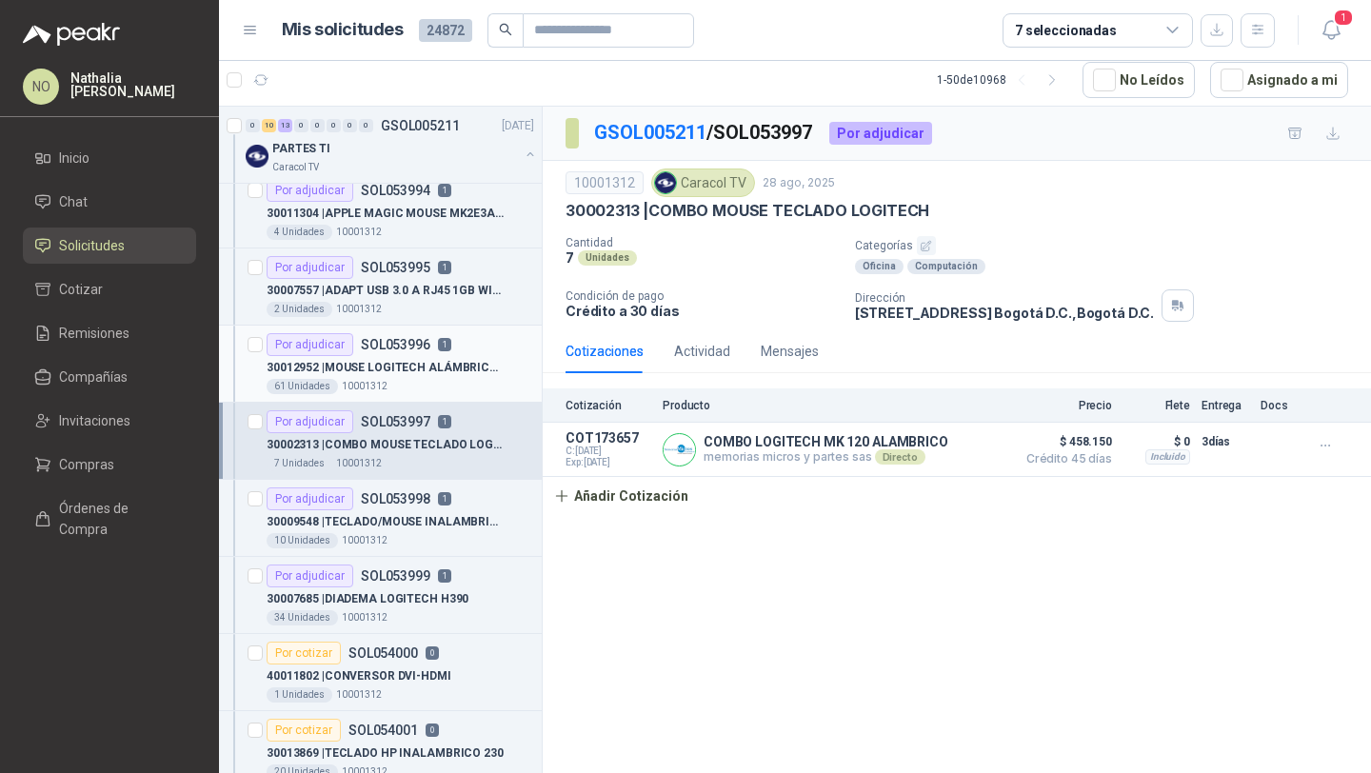
click at [419, 374] on p "30012952 | MOUSE LOGITECH ALÁMBRICO USB M90 NEGRO" at bounding box center [385, 368] width 237 height 18
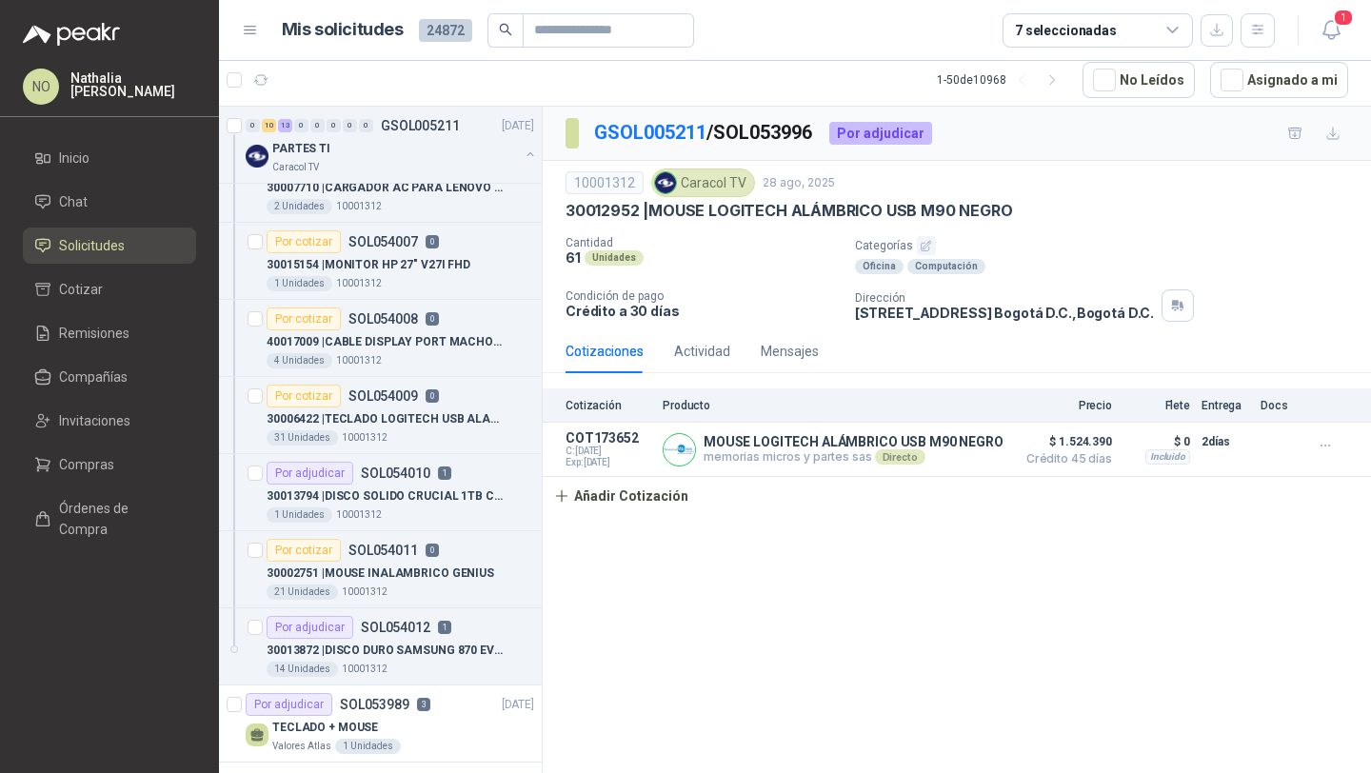
scroll to position [1277, 0]
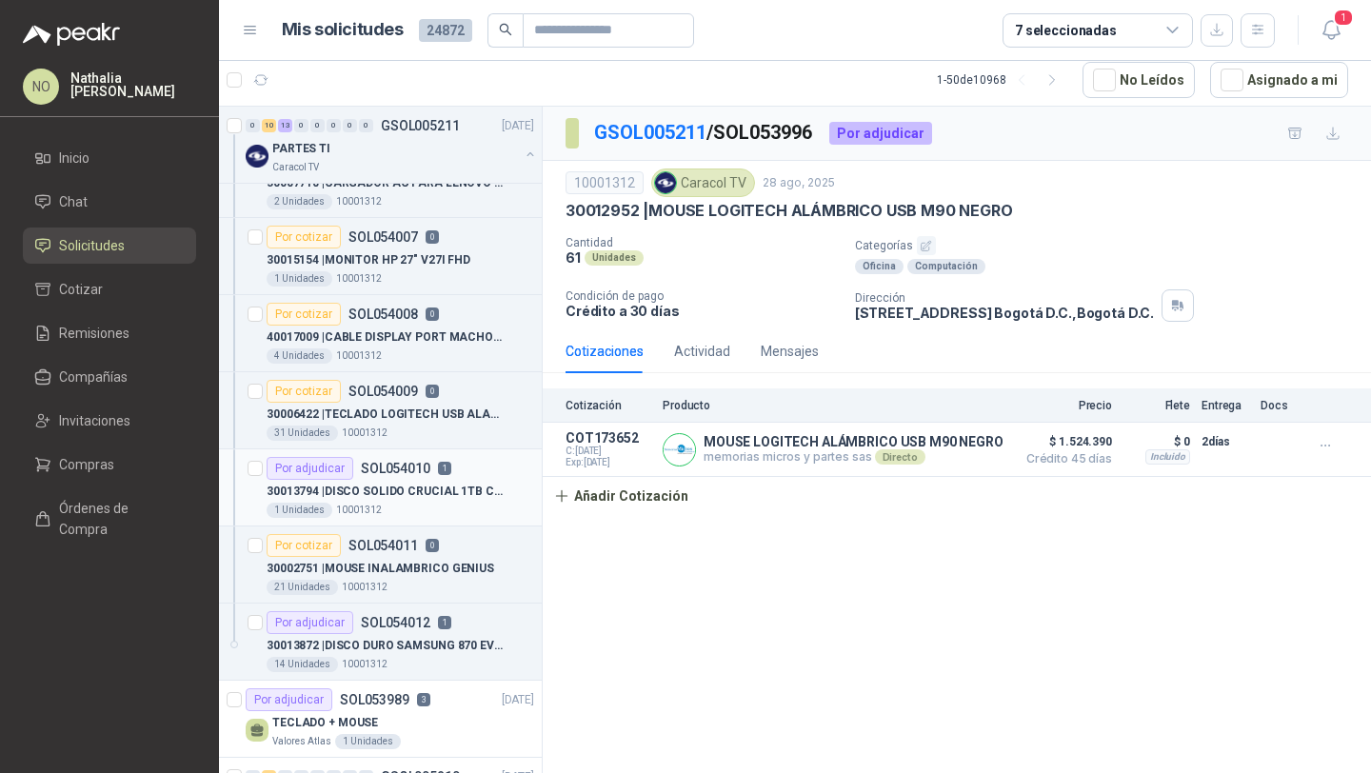
click at [437, 511] on div "1 Unidades 10001312" at bounding box center [401, 510] width 268 height 15
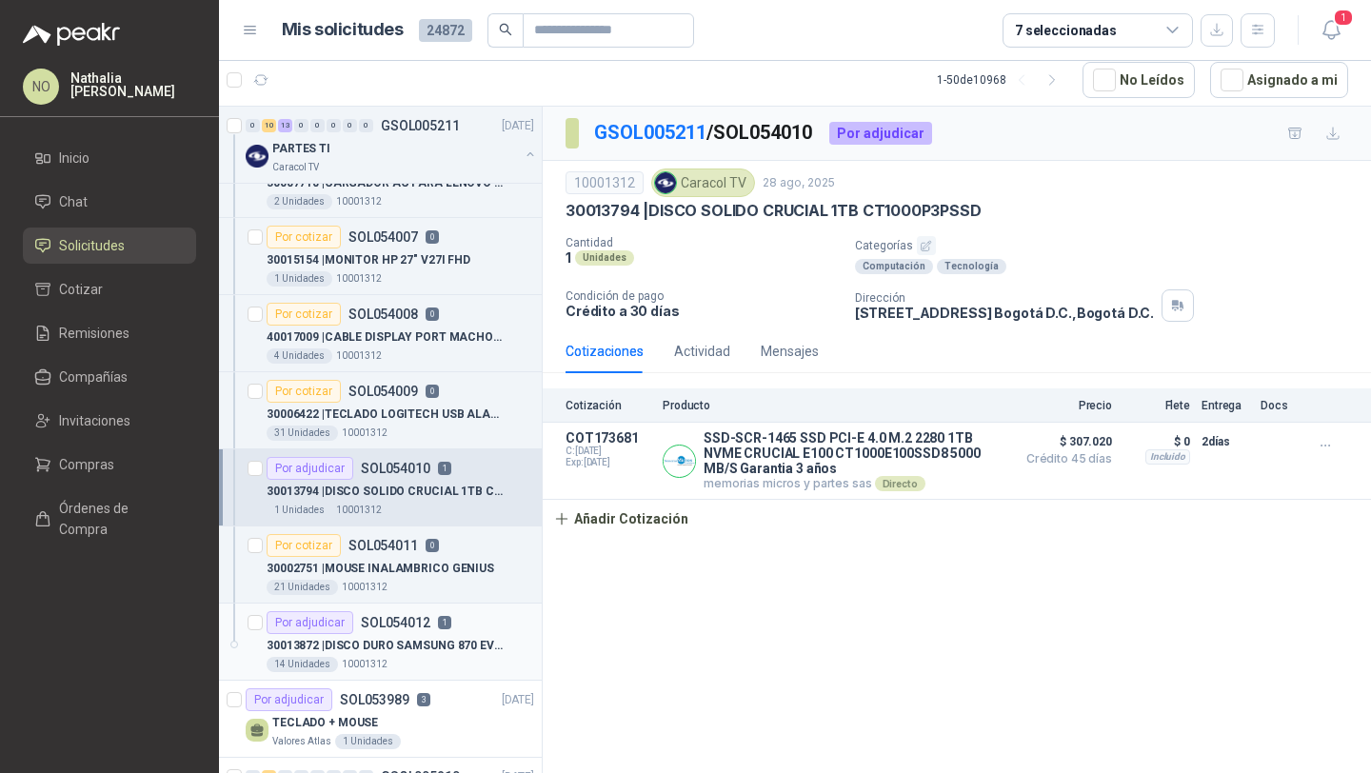
click at [431, 647] on p "30013872 | DISCO DURO SAMSUNG 870 EVO MZ-77E1T0 1TB" at bounding box center [385, 646] width 237 height 18
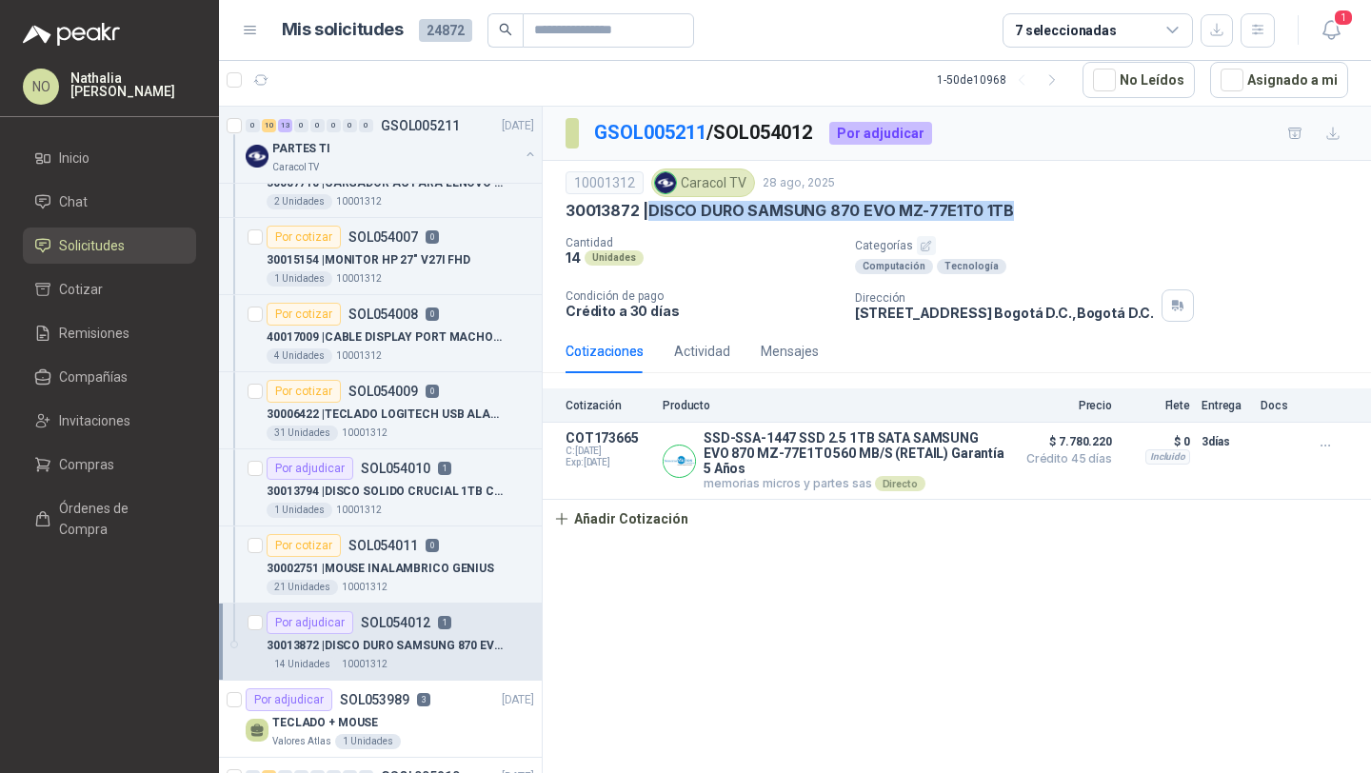
drag, startPoint x: 654, startPoint y: 209, endPoint x: 1071, endPoint y: 209, distance: 417.1
click at [1071, 209] on div "30013872 | DISCO DURO SAMSUNG 870 EVO MZ-77E1T0 1TB" at bounding box center [957, 211] width 783 height 20
click at [651, 210] on p "30013872 | DISCO DURO SAMSUNG 870 EVO MZ-77E1T0 1TB" at bounding box center [790, 211] width 448 height 20
drag, startPoint x: 651, startPoint y: 209, endPoint x: 1021, endPoint y: 211, distance: 369.5
click at [1021, 211] on div "30013872 | DISCO DURO SAMSUNG 870 EVO MZ-77E1T0 1TB" at bounding box center [957, 211] width 783 height 20
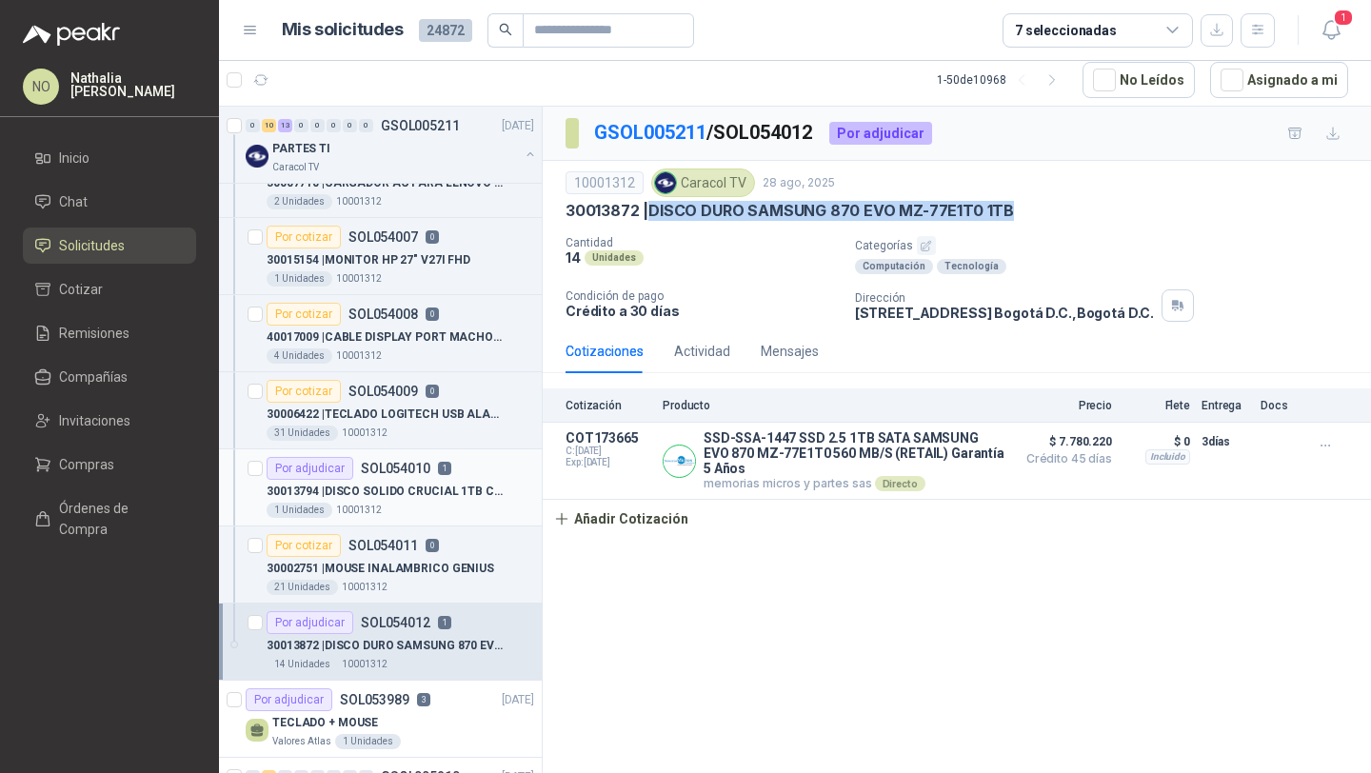
click at [452, 476] on div "Por adjudicar SOL054010 1" at bounding box center [401, 468] width 268 height 23
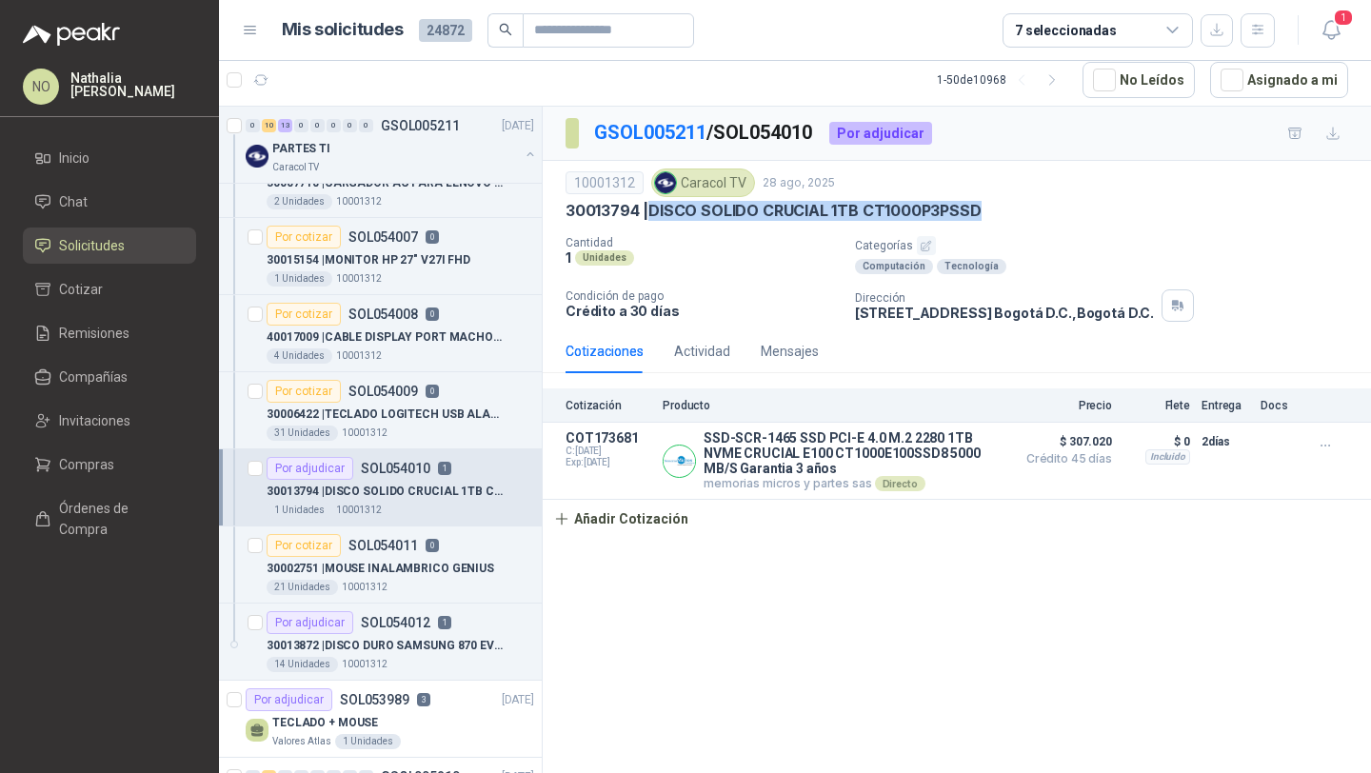
drag, startPoint x: 649, startPoint y: 209, endPoint x: 1055, endPoint y: 209, distance: 405.6
click at [1055, 209] on div "30013794 | DISCO SOLIDO CRUCIAL 1TB CT1000P3PSSD" at bounding box center [957, 211] width 783 height 20
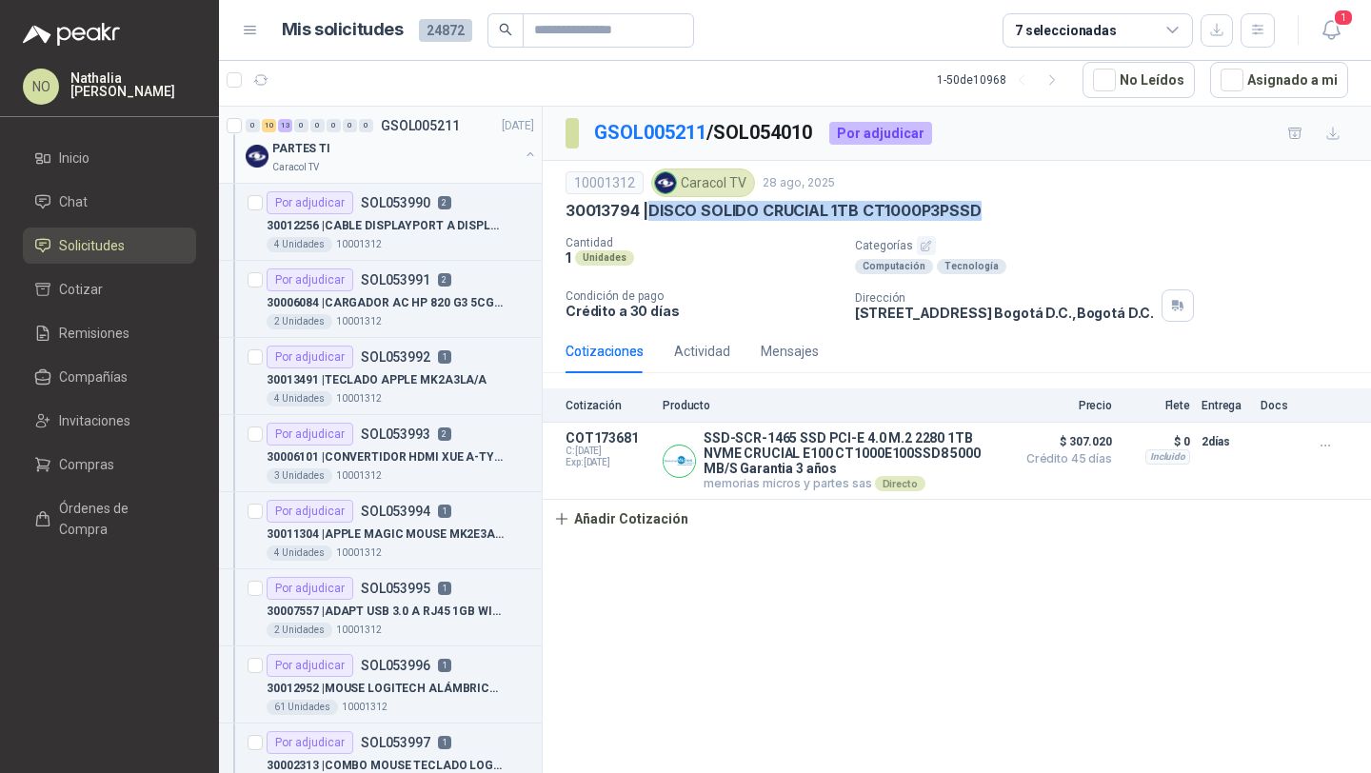
click at [465, 140] on div "PARTES TI" at bounding box center [395, 148] width 247 height 23
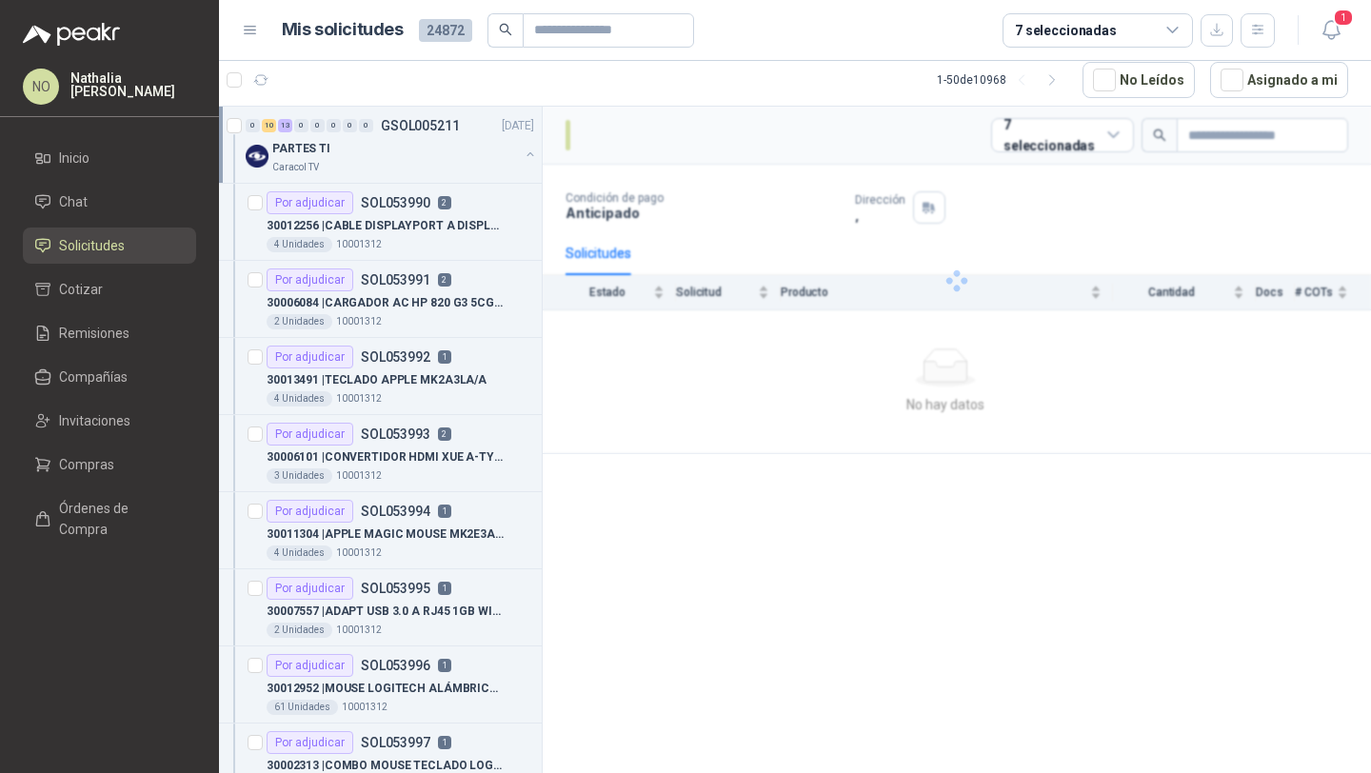
click at [465, 140] on div "PARTES TI" at bounding box center [395, 148] width 247 height 23
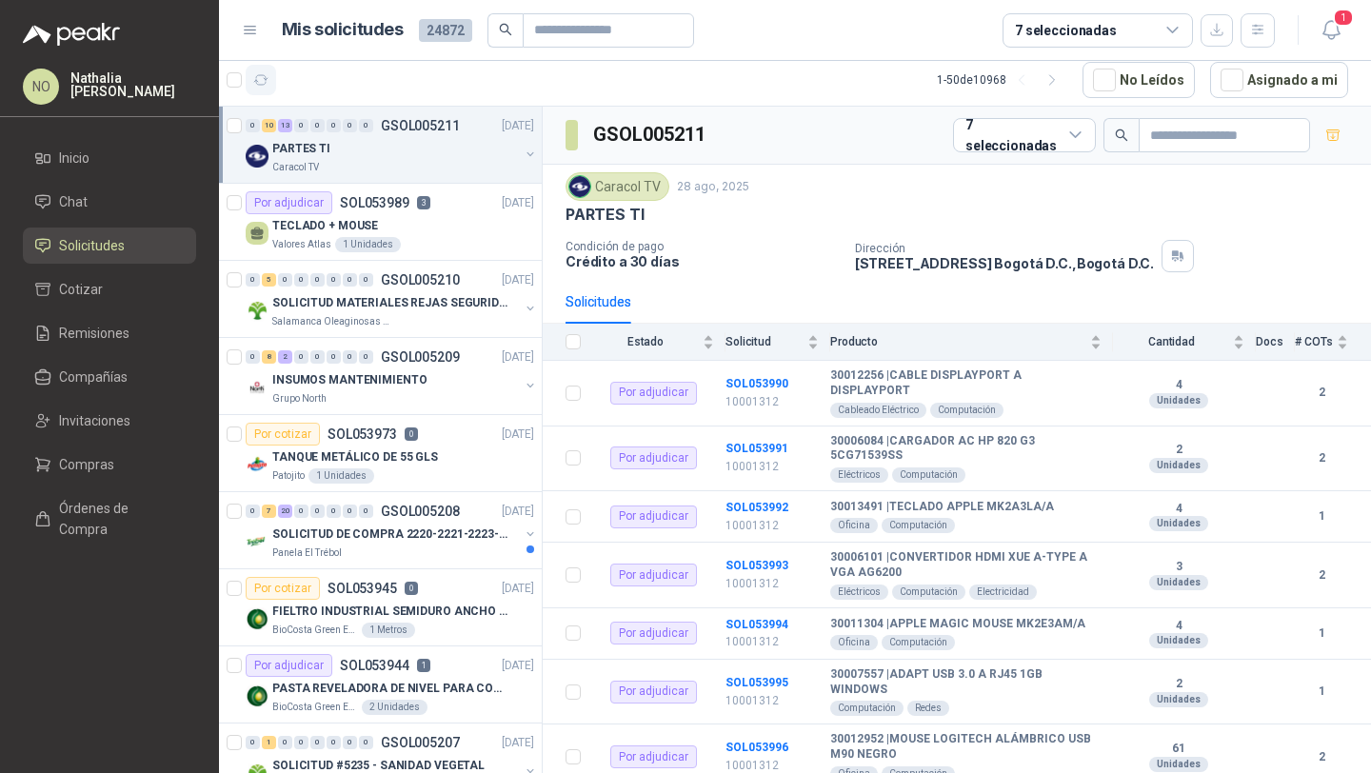
click at [259, 85] on icon "button" at bounding box center [261, 80] width 14 height 10
click at [1263, 79] on button "Asignado a mi" at bounding box center [1279, 80] width 138 height 36
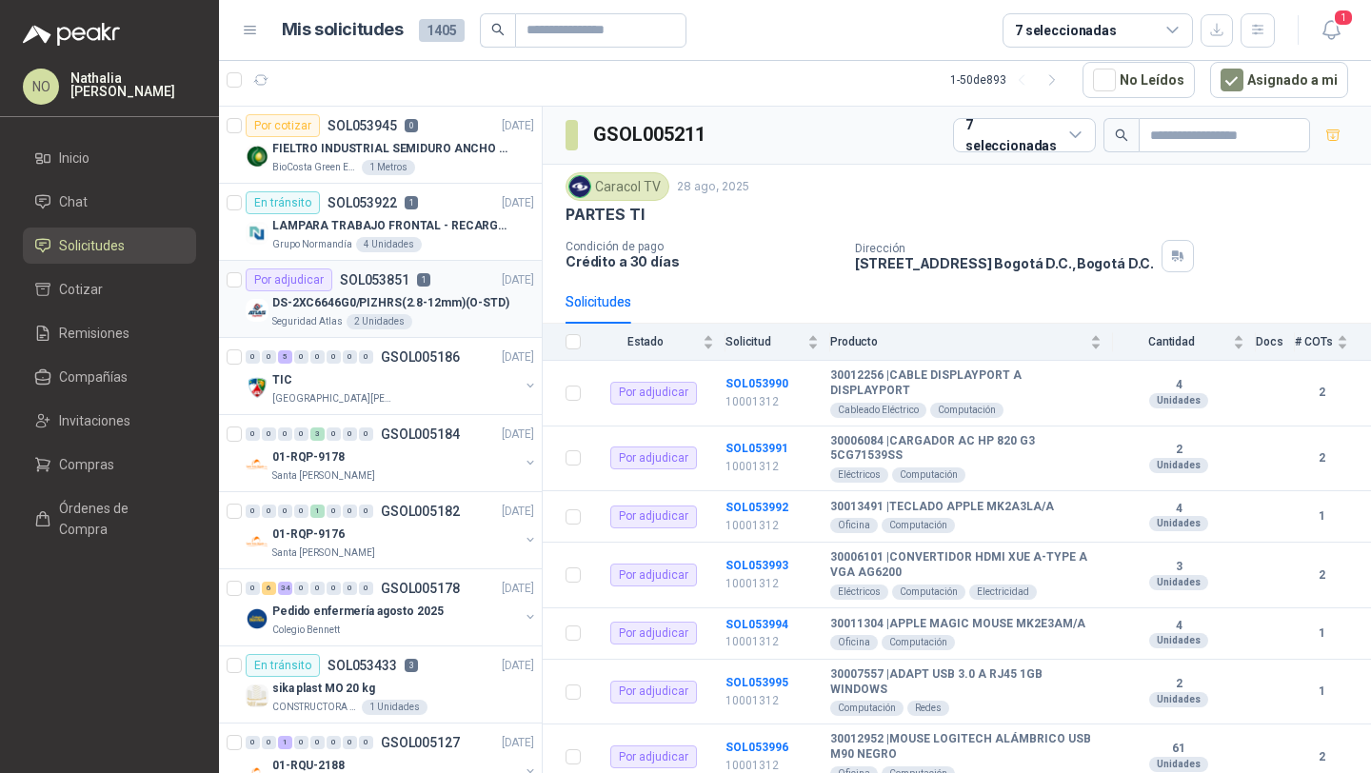
click at [407, 296] on p "DS-2XC6646G0/PIZHRS(2.8-12mm)(O-STD)" at bounding box center [390, 303] width 237 height 18
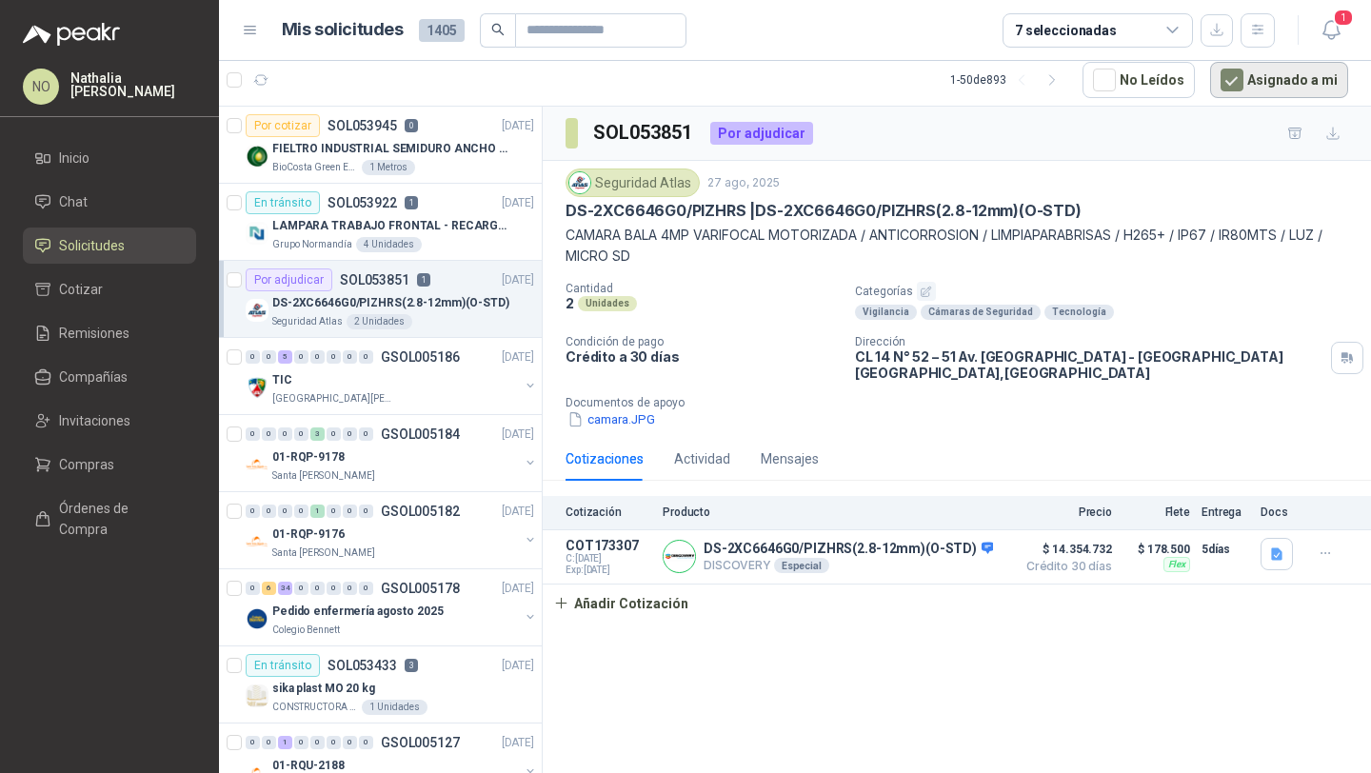
click at [1279, 70] on button "Asignado a mi" at bounding box center [1279, 80] width 138 height 36
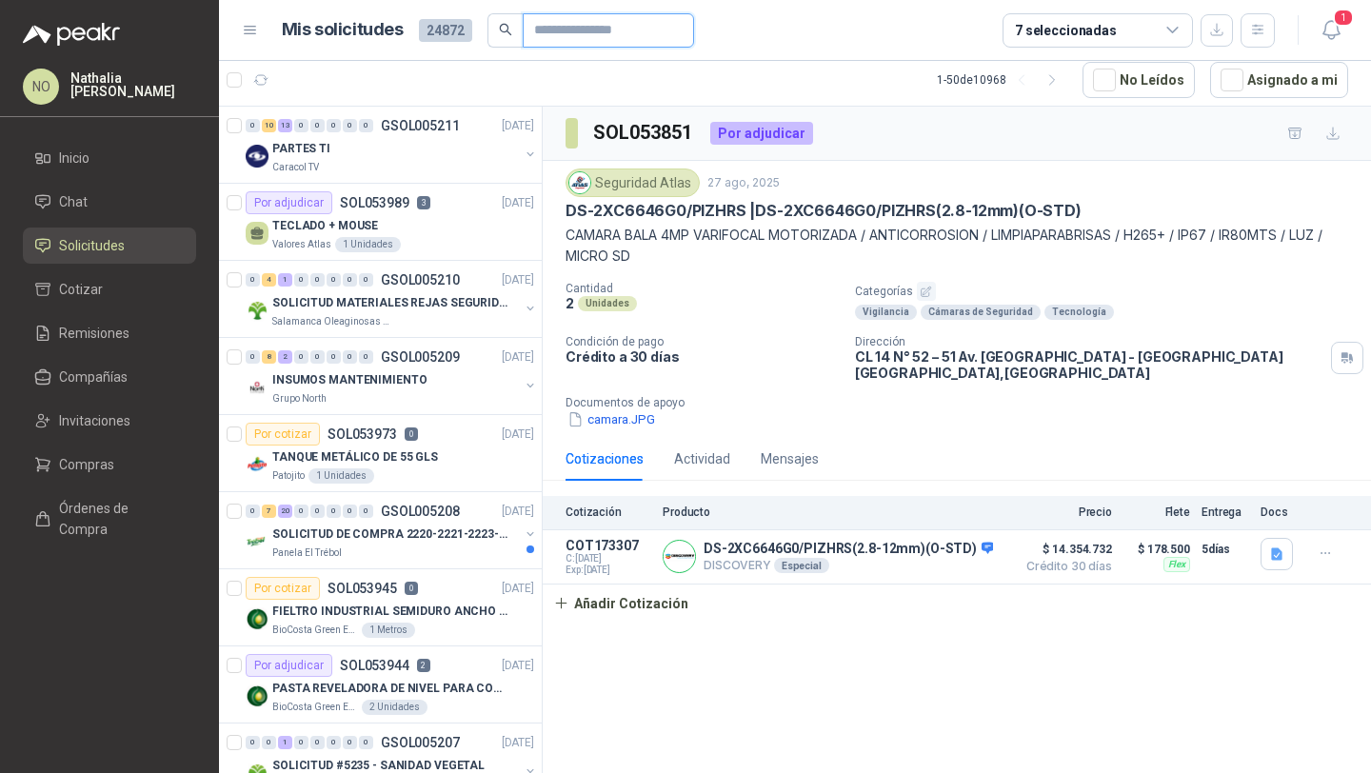
click at [622, 32] on input "text" at bounding box center [600, 30] width 133 height 32
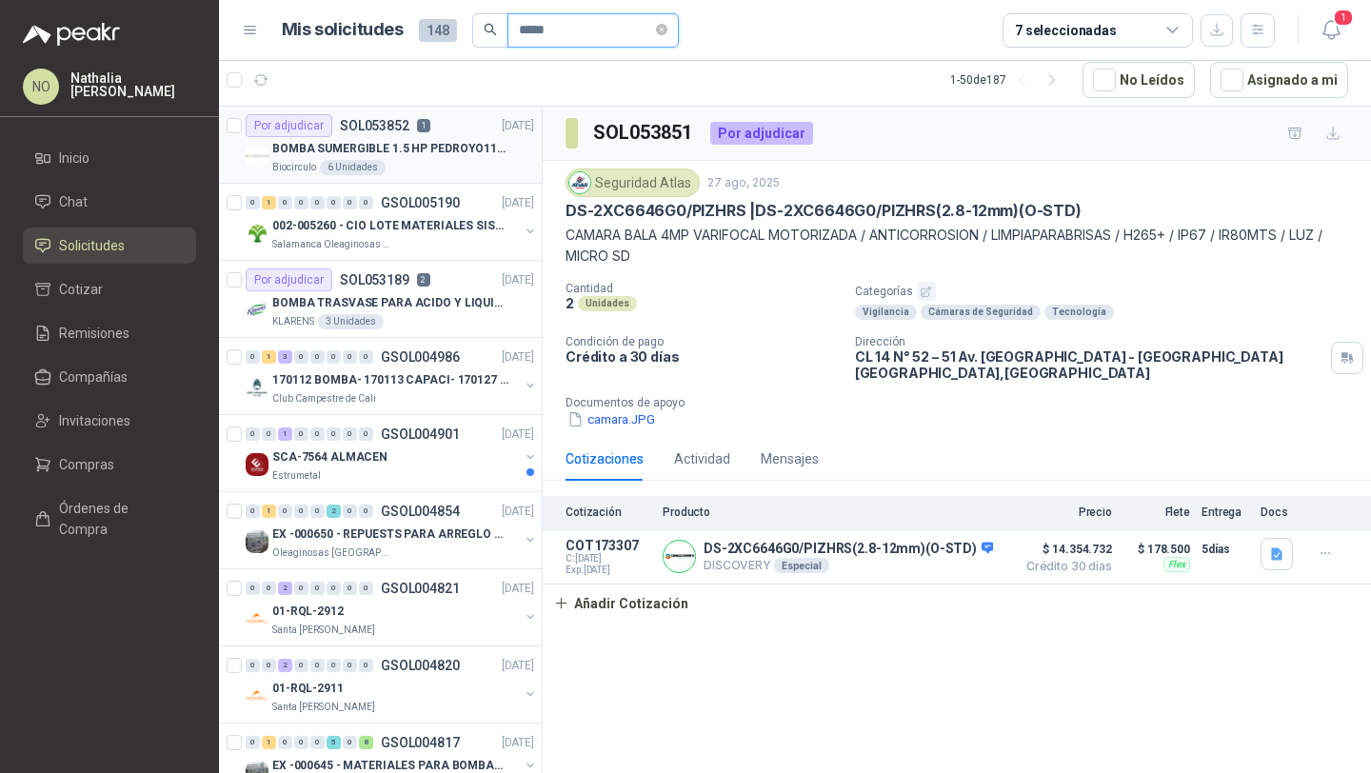
type input "*****"
click at [443, 149] on p "BOMBA SUMERGIBLE 1.5 HP PEDROYO110 VOLTIOS" at bounding box center [390, 149] width 237 height 18
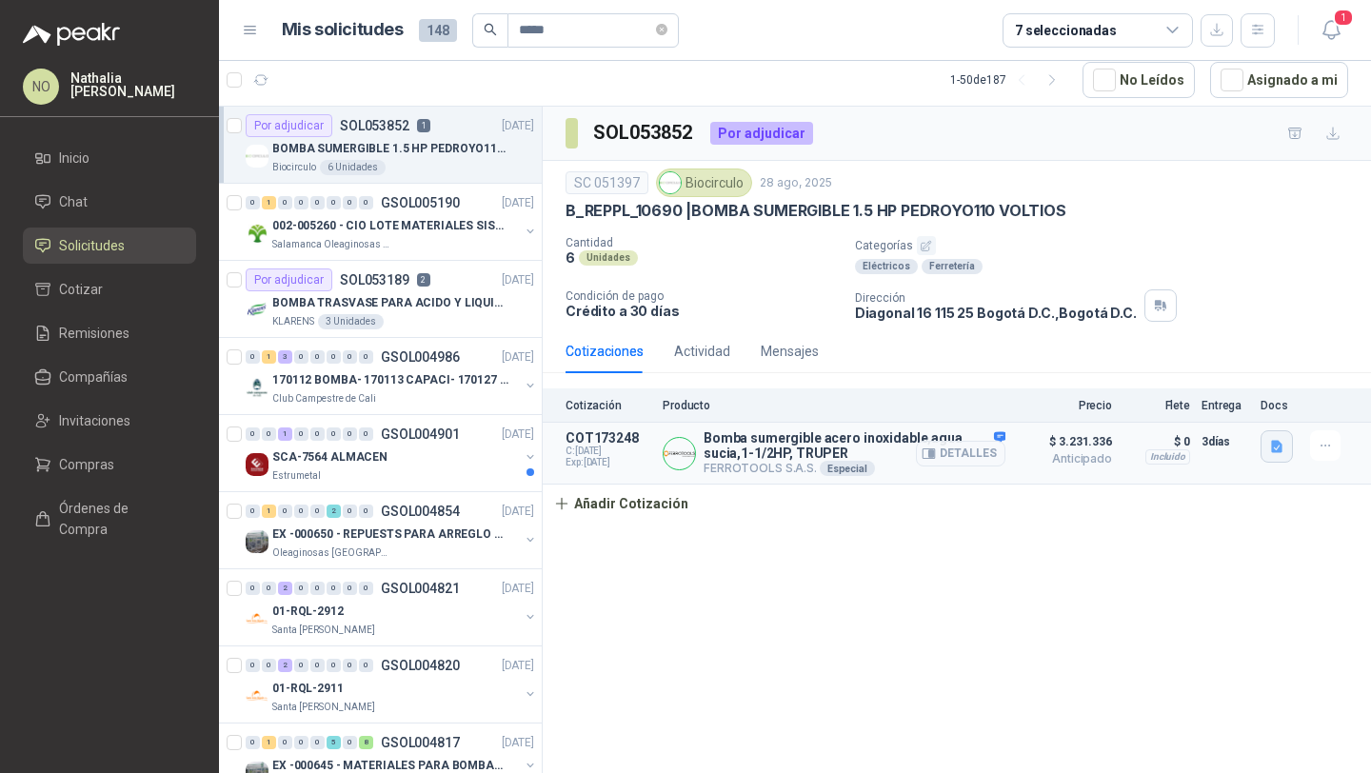
click at [1271, 447] on icon "button" at bounding box center [1276, 447] width 11 height 12
click at [1235, 406] on button "Ficha Técnica - 12608.pdf" at bounding box center [1198, 405] width 165 height 20
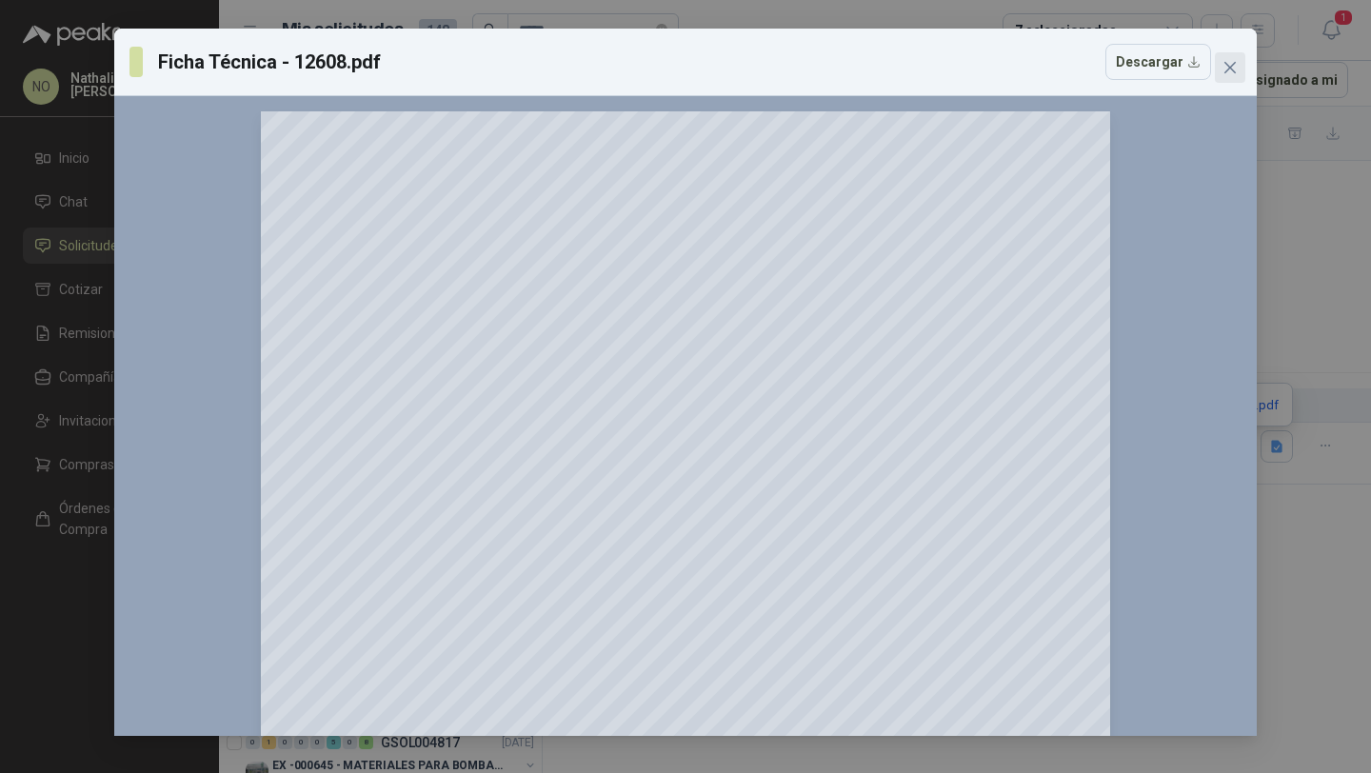
click at [1232, 67] on icon "close" at bounding box center [1230, 67] width 15 height 15
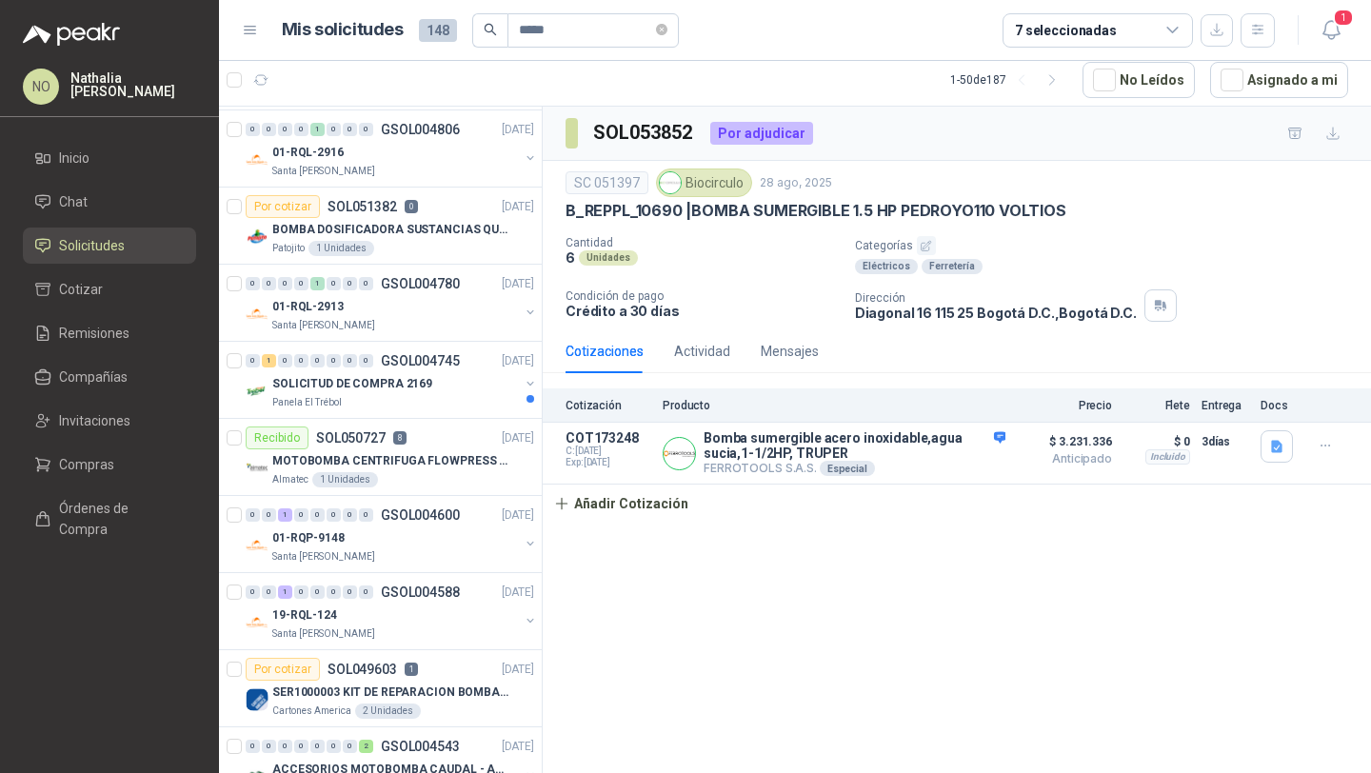
scroll to position [822, 0]
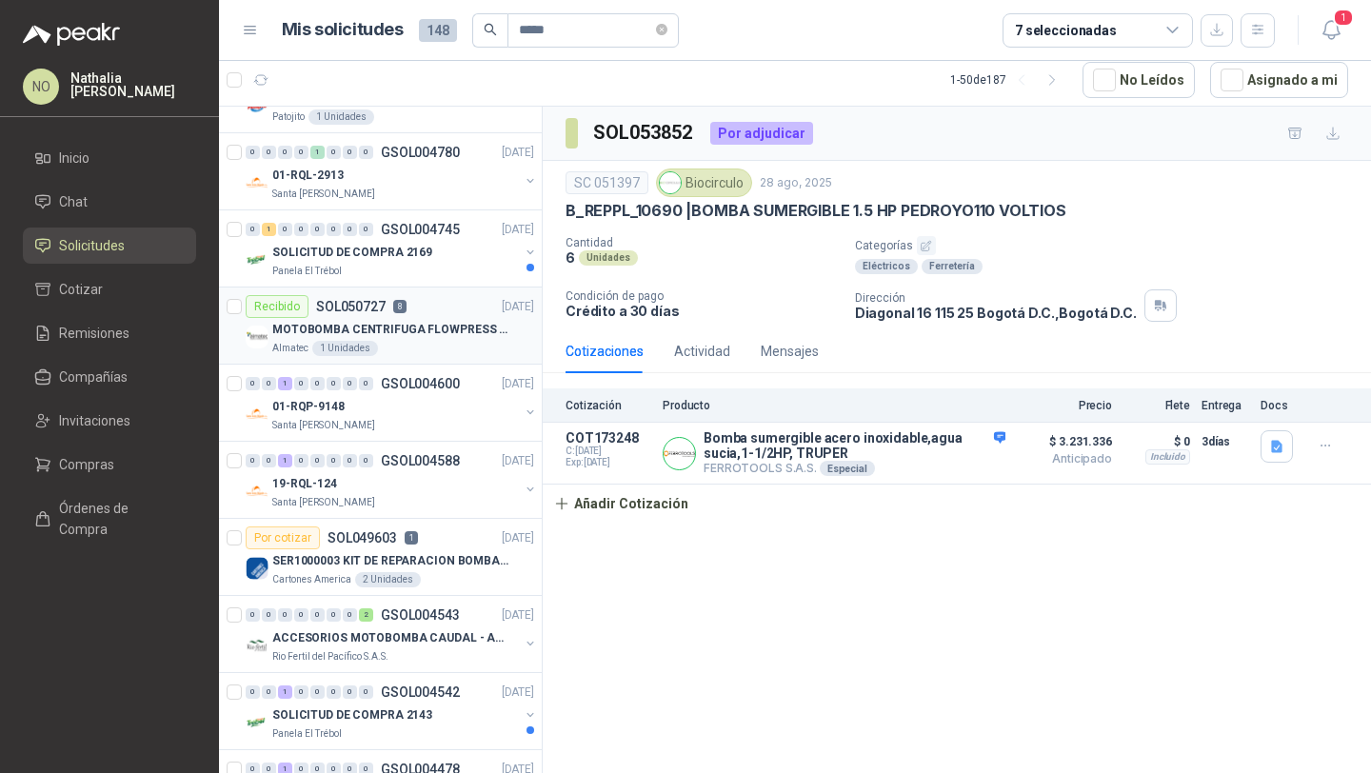
click at [448, 300] on div "Recibido SOL050727 8 [DATE]" at bounding box center [390, 306] width 289 height 23
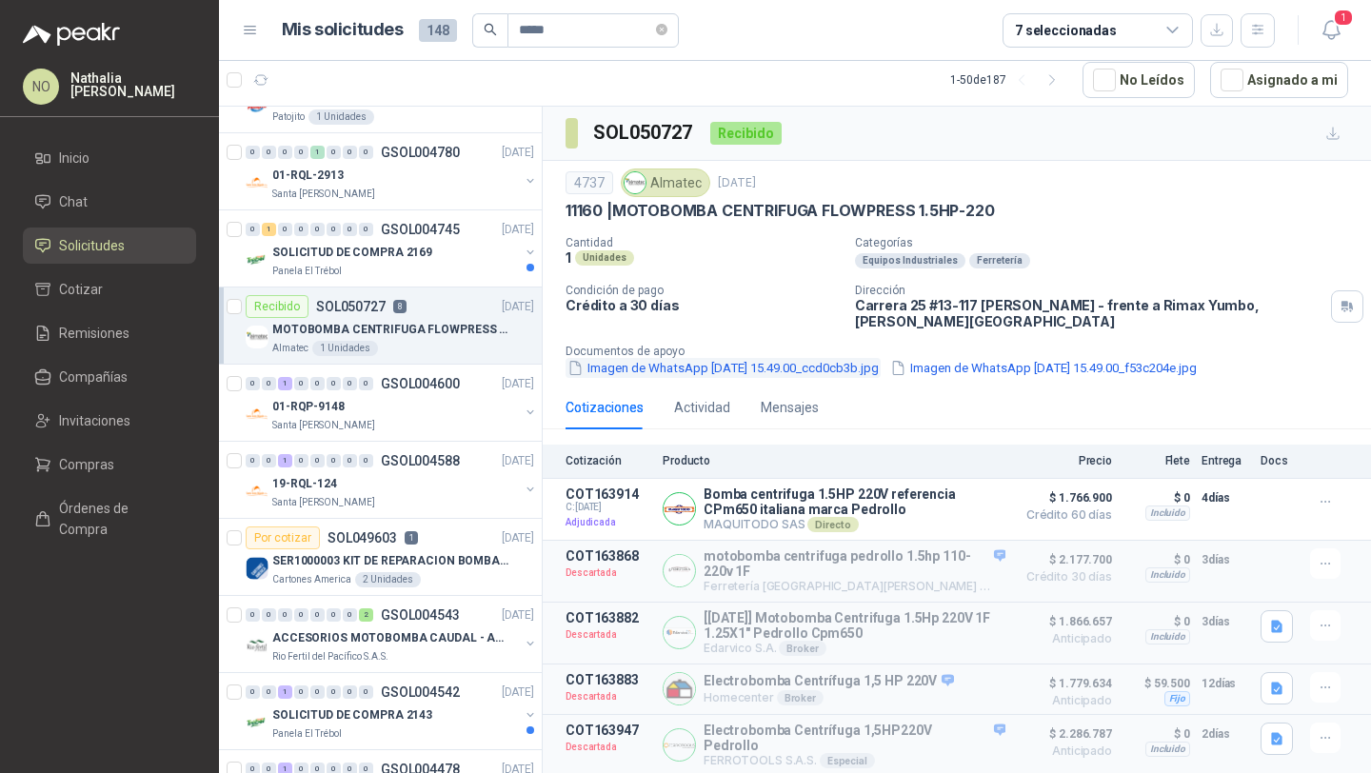
click at [868, 367] on button "Imagen de WhatsApp [DATE] 15.49.00_ccd0cb3b.jpg" at bounding box center [723, 368] width 315 height 20
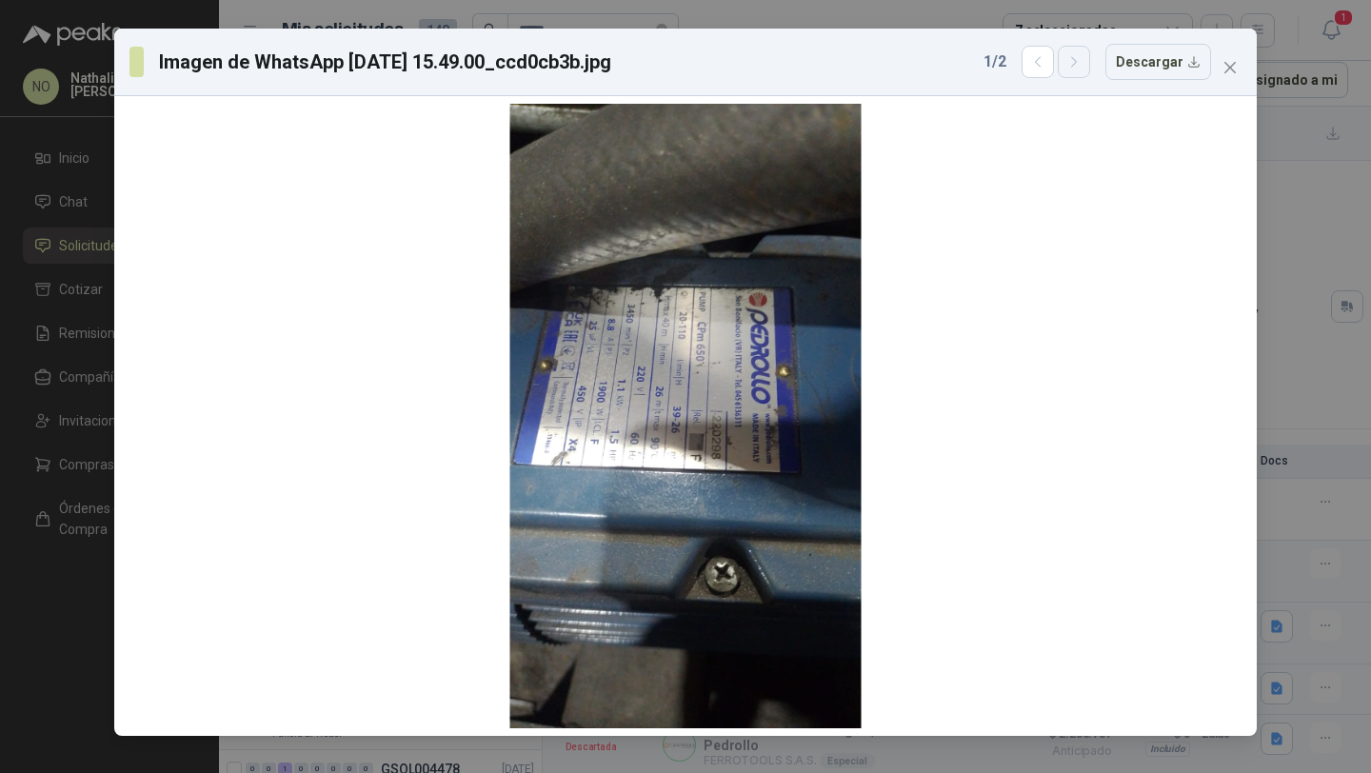
click at [1082, 55] on icon "button" at bounding box center [1074, 62] width 16 height 16
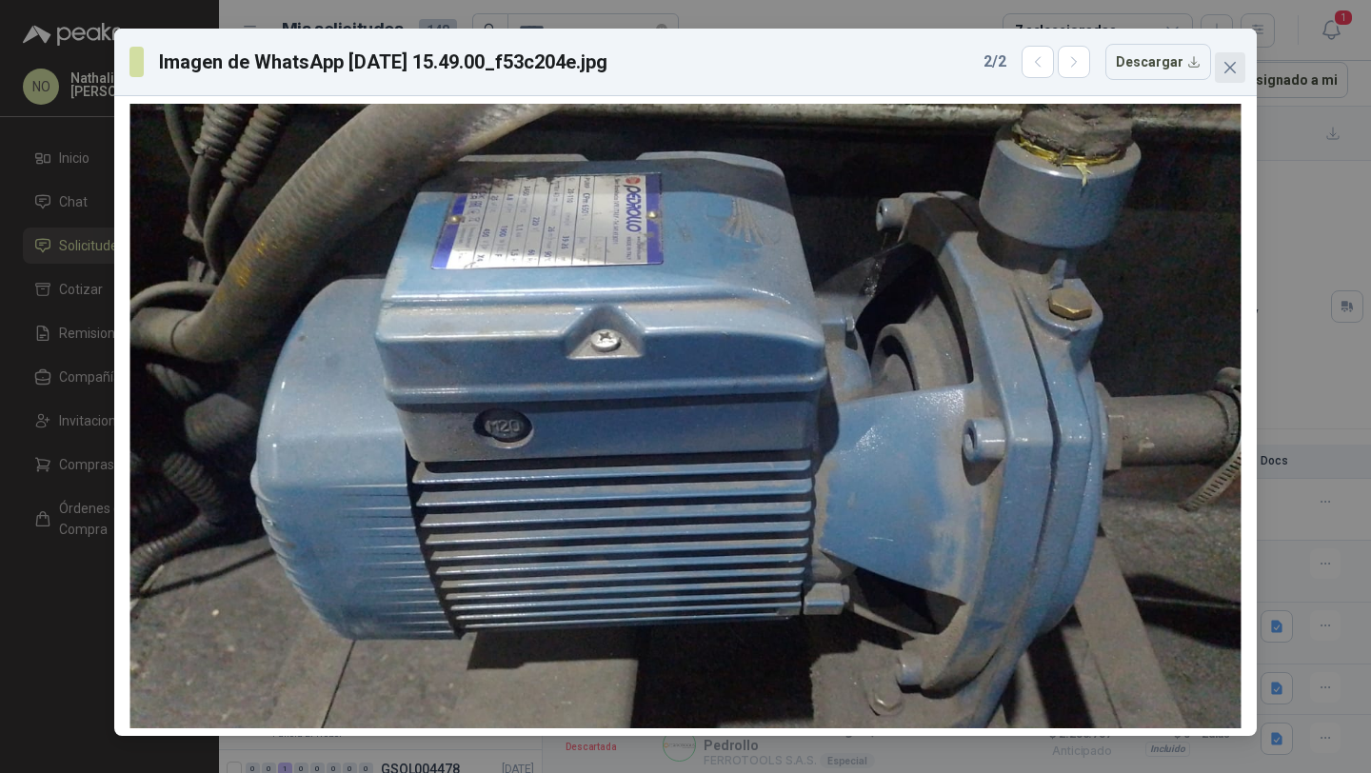
click at [1236, 70] on icon "close" at bounding box center [1230, 67] width 15 height 15
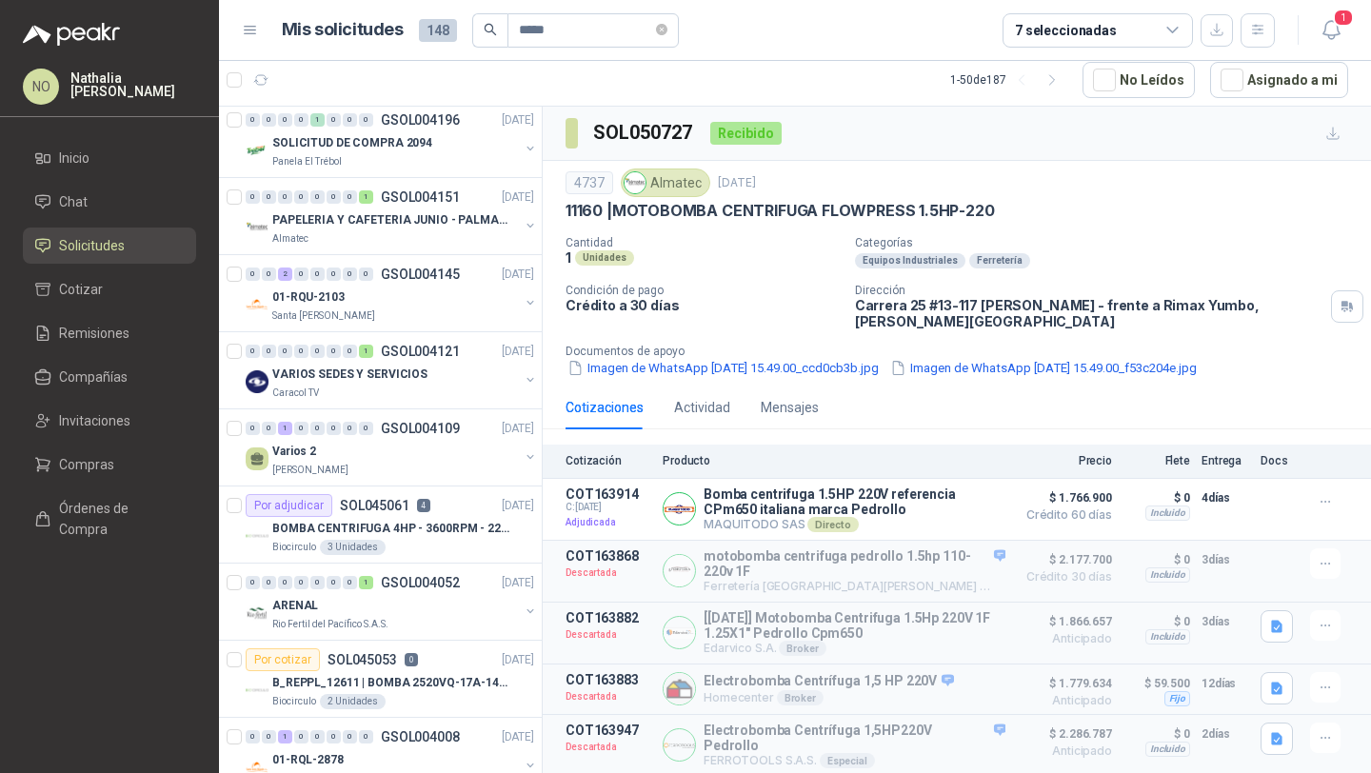
scroll to position [2662, 0]
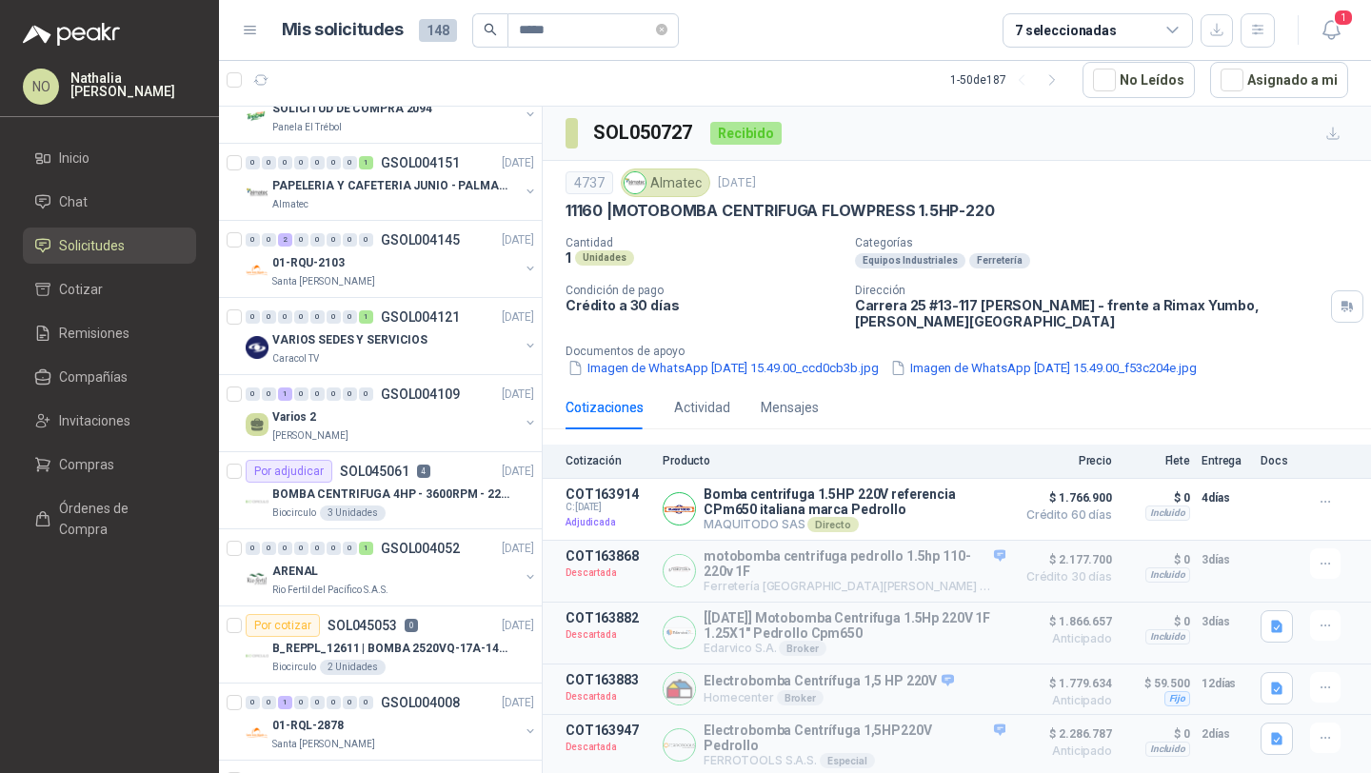
click at [432, 483] on div "BOMBA CENTRIFUGA 4HP - 3600RPM - 220/440V - IMPULSOR ABIERTO (Adjunto imagen)" at bounding box center [403, 494] width 262 height 23
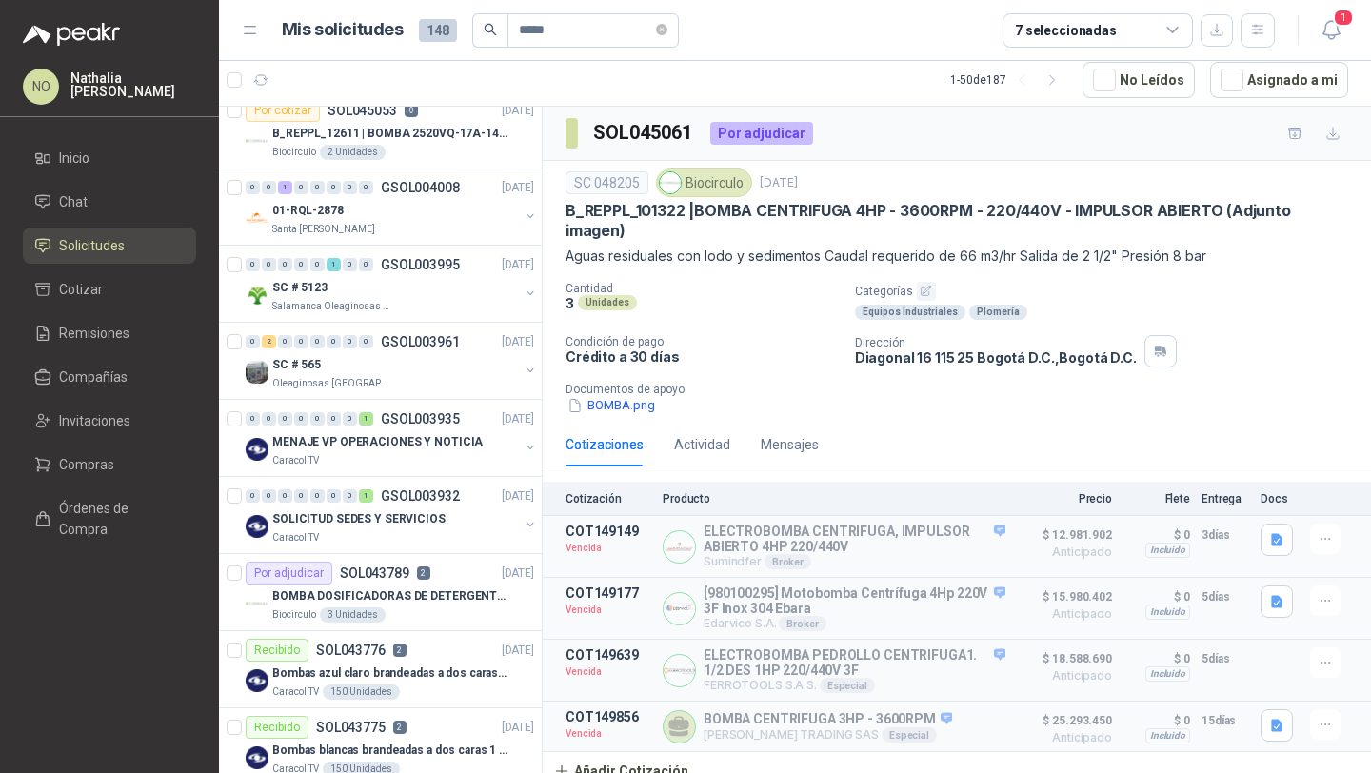
scroll to position [3232, 0]
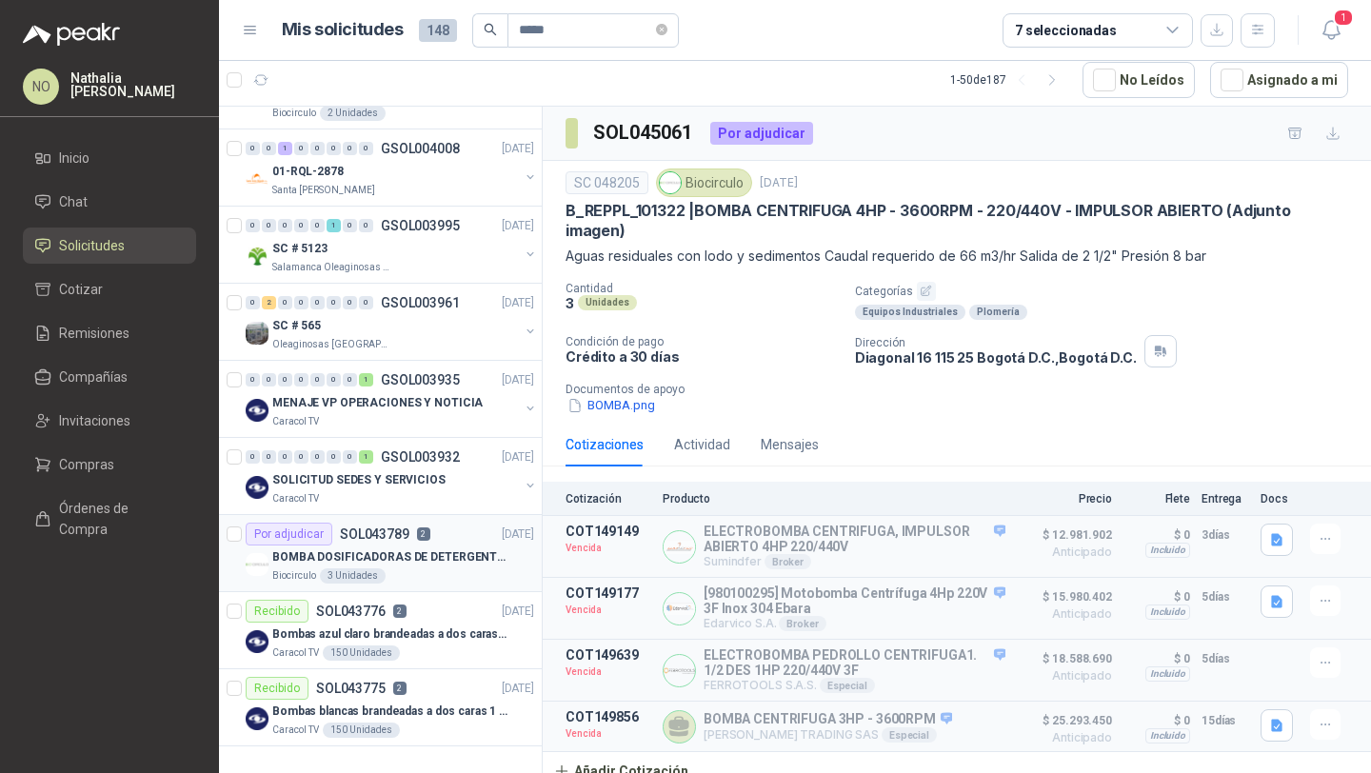
click at [448, 548] on p "BOMBA DOSIFICADORAS DE DETERGENTE (ADJUNTO IMAGEN)" at bounding box center [390, 557] width 237 height 18
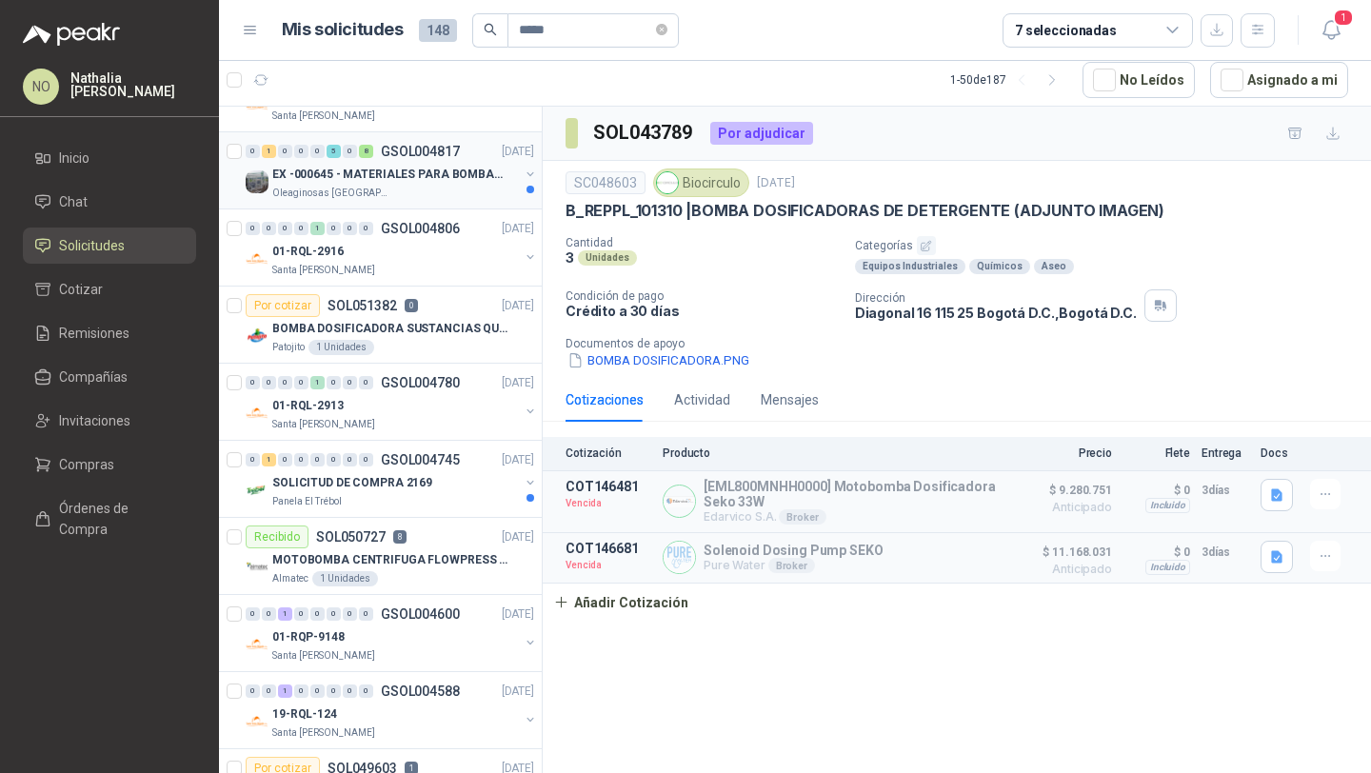
scroll to position [667, 0]
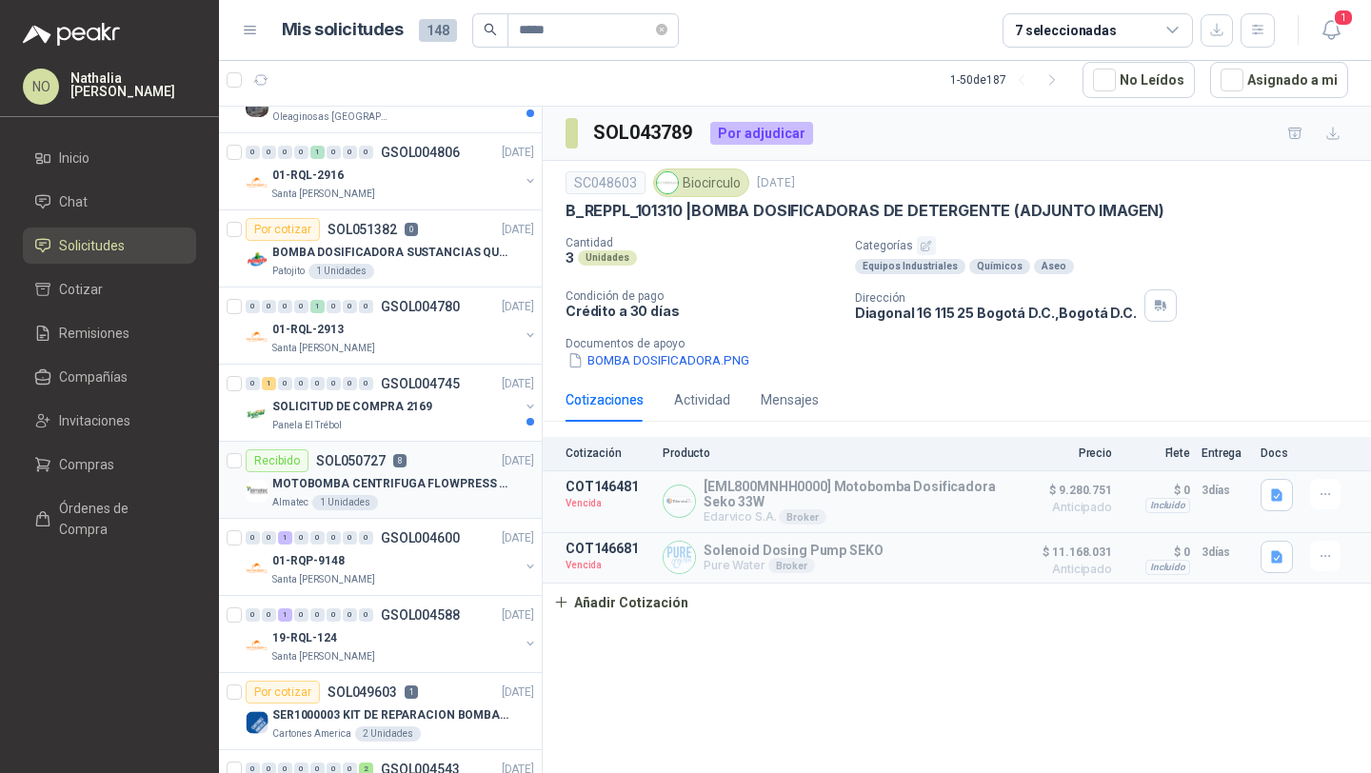
click at [452, 466] on div "Recibido SOL050727 8 [DATE]" at bounding box center [390, 460] width 289 height 23
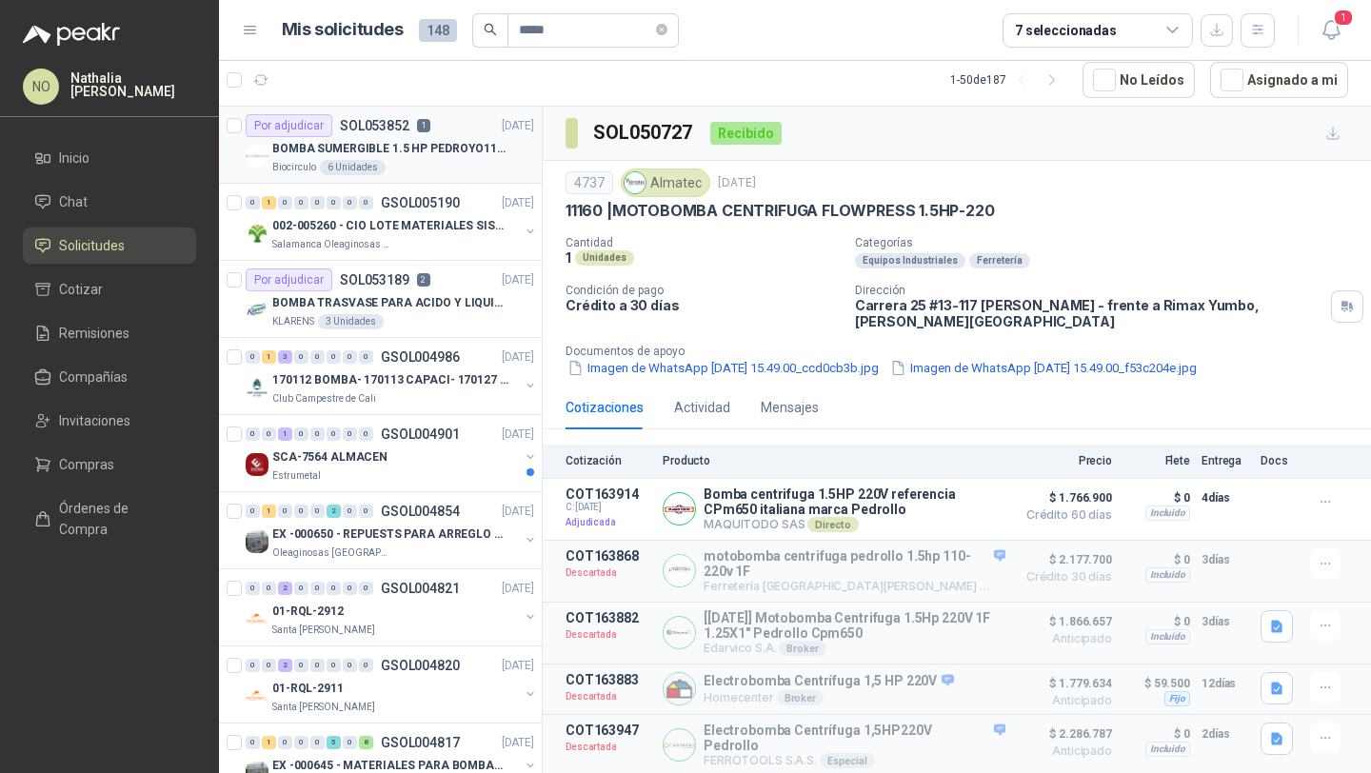
click at [454, 133] on div "Por adjudicar SOL053852 1 [DATE]" at bounding box center [390, 125] width 289 height 23
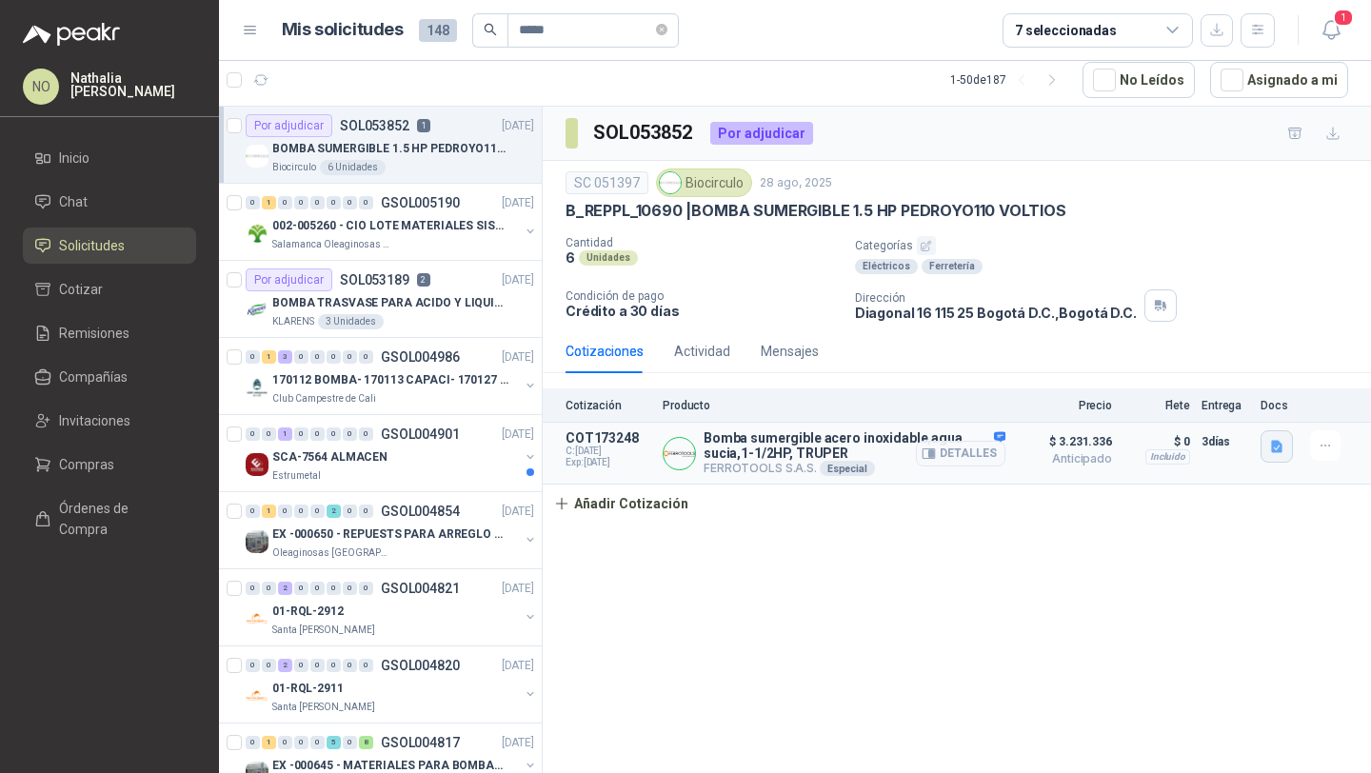
click at [1267, 450] on button "button" at bounding box center [1277, 446] width 32 height 32
click at [1219, 406] on button "Ficha Técnica - 12608.pdf" at bounding box center [1198, 405] width 165 height 20
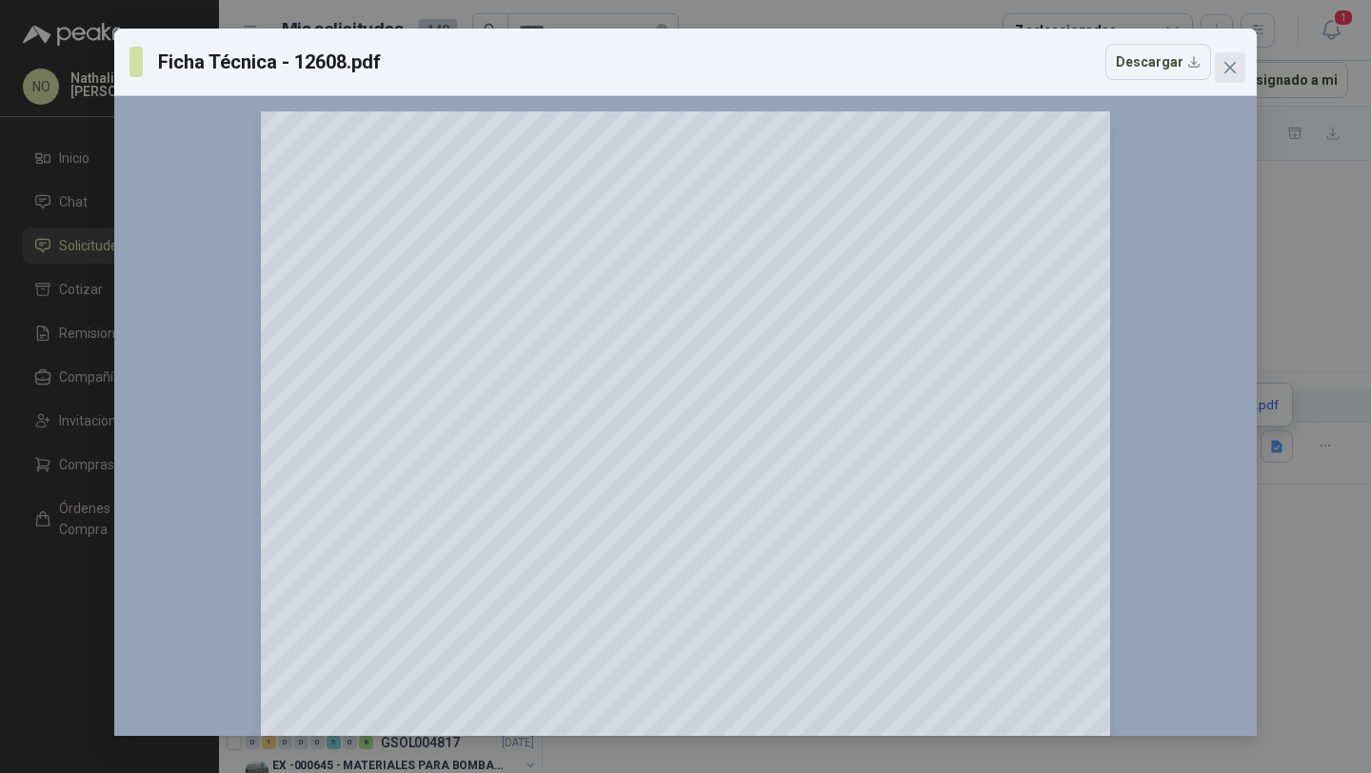
click at [1233, 66] on icon "close" at bounding box center [1230, 67] width 15 height 15
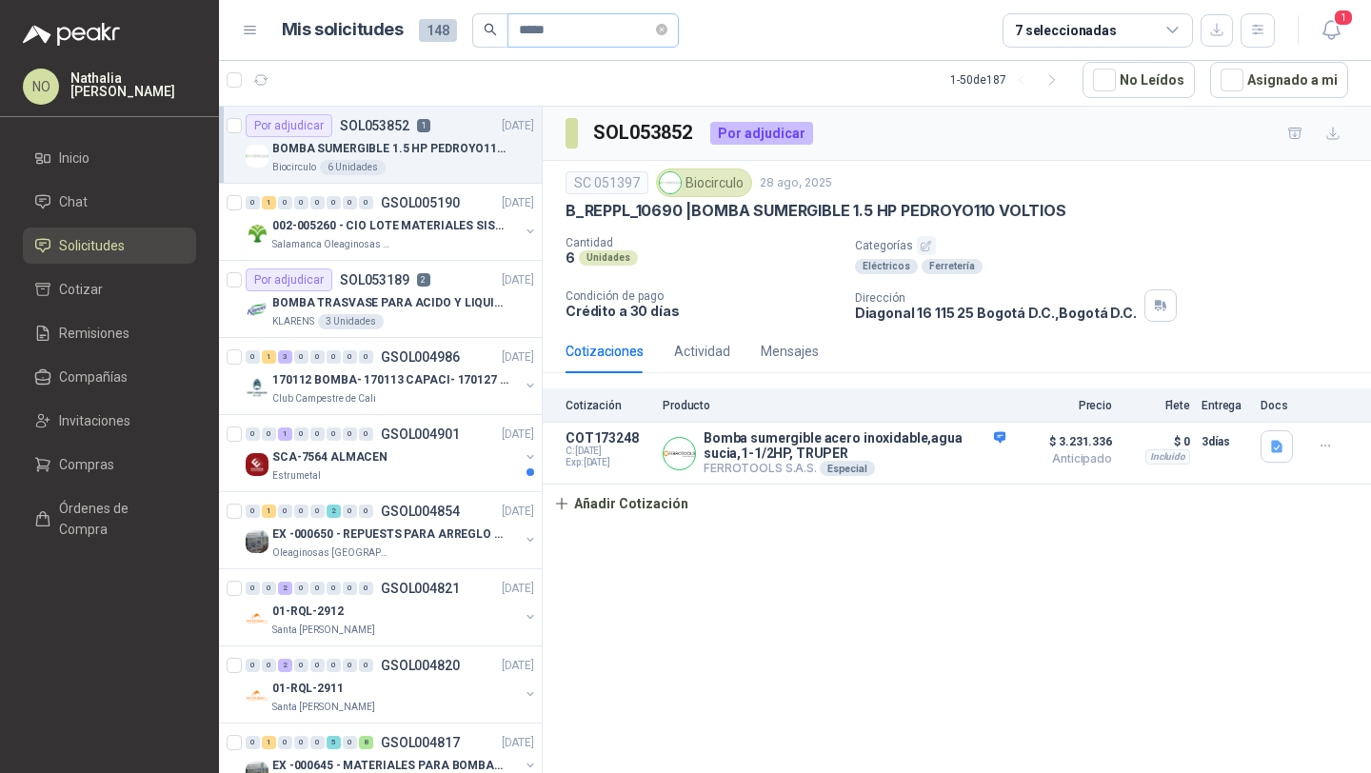
click at [671, 30] on span "*****" at bounding box center [593, 30] width 171 height 34
click at [665, 31] on icon "close-circle" at bounding box center [661, 29] width 11 height 11
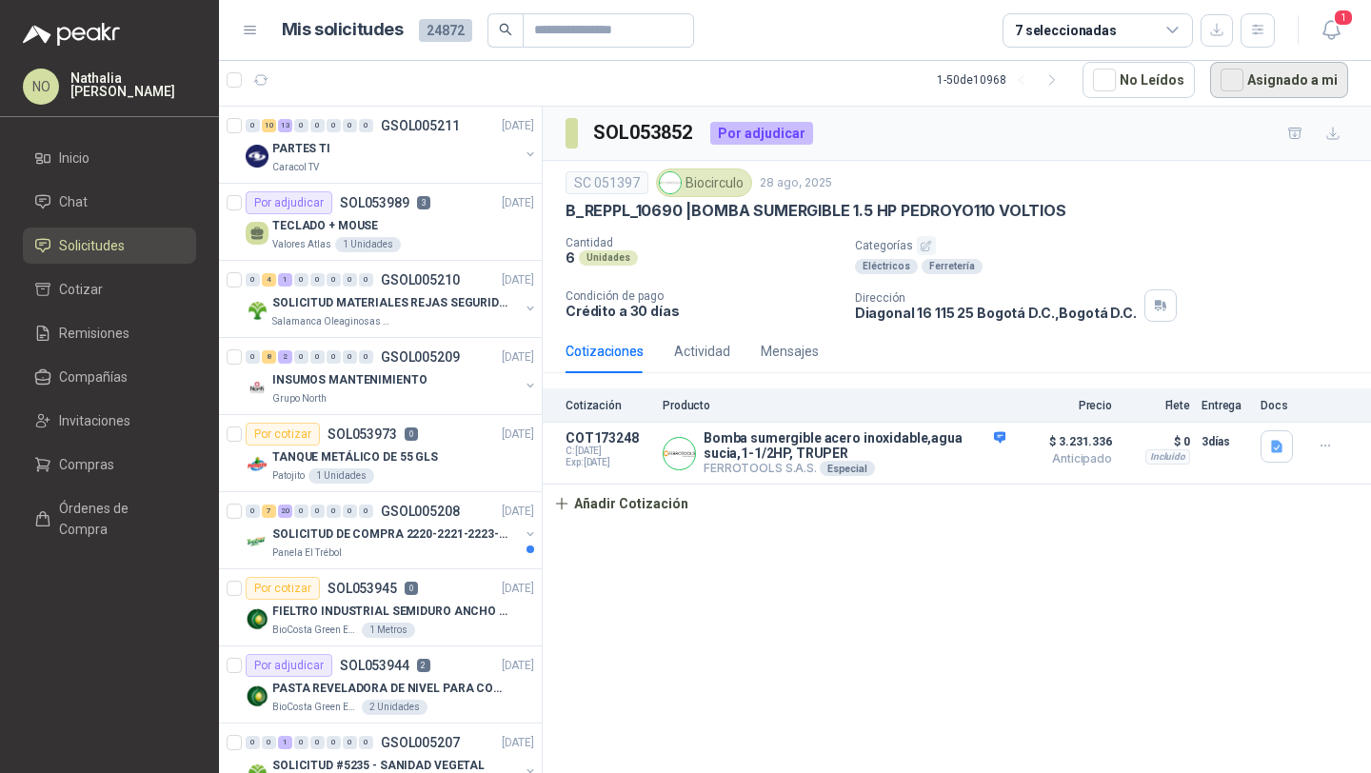
click at [1328, 78] on button "Asignado a mi" at bounding box center [1279, 80] width 138 height 36
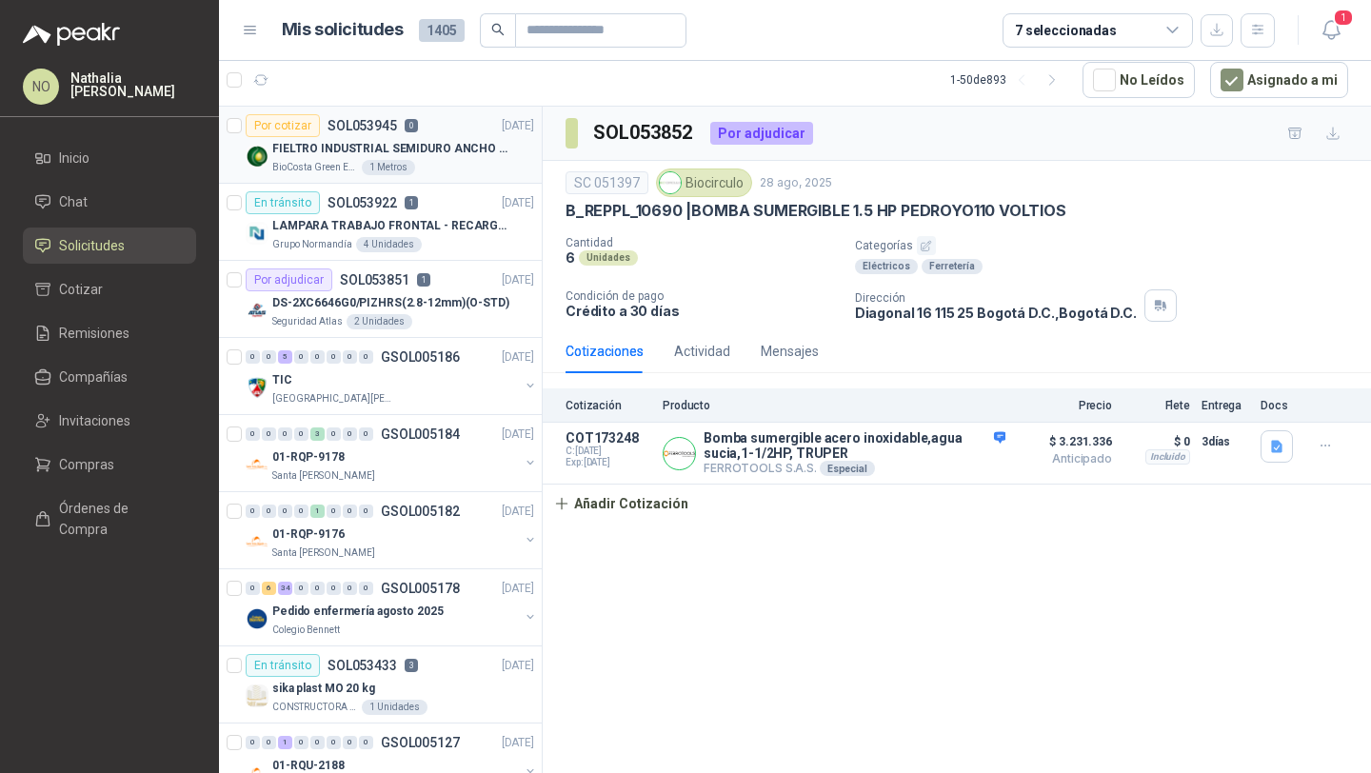
click at [441, 160] on div "BioCosta [PERSON_NAME] Energy S.A.S 1 Metros" at bounding box center [403, 167] width 262 height 15
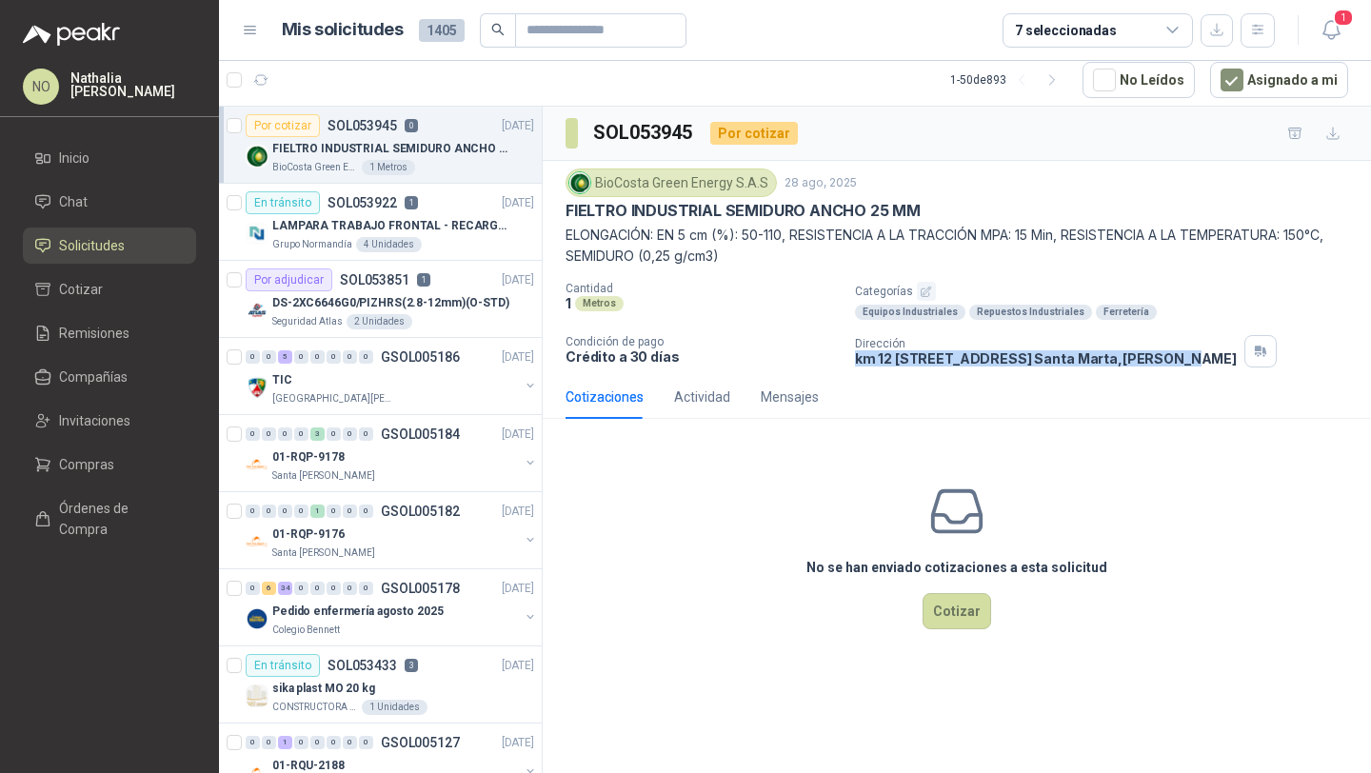
drag, startPoint x: 852, startPoint y: 359, endPoint x: 1295, endPoint y: 366, distance: 442.8
click at [1295, 366] on div "Cantidad 1 Metros Categorías Equipos Industriales Repuestos Industriales Ferret…" at bounding box center [957, 325] width 783 height 86
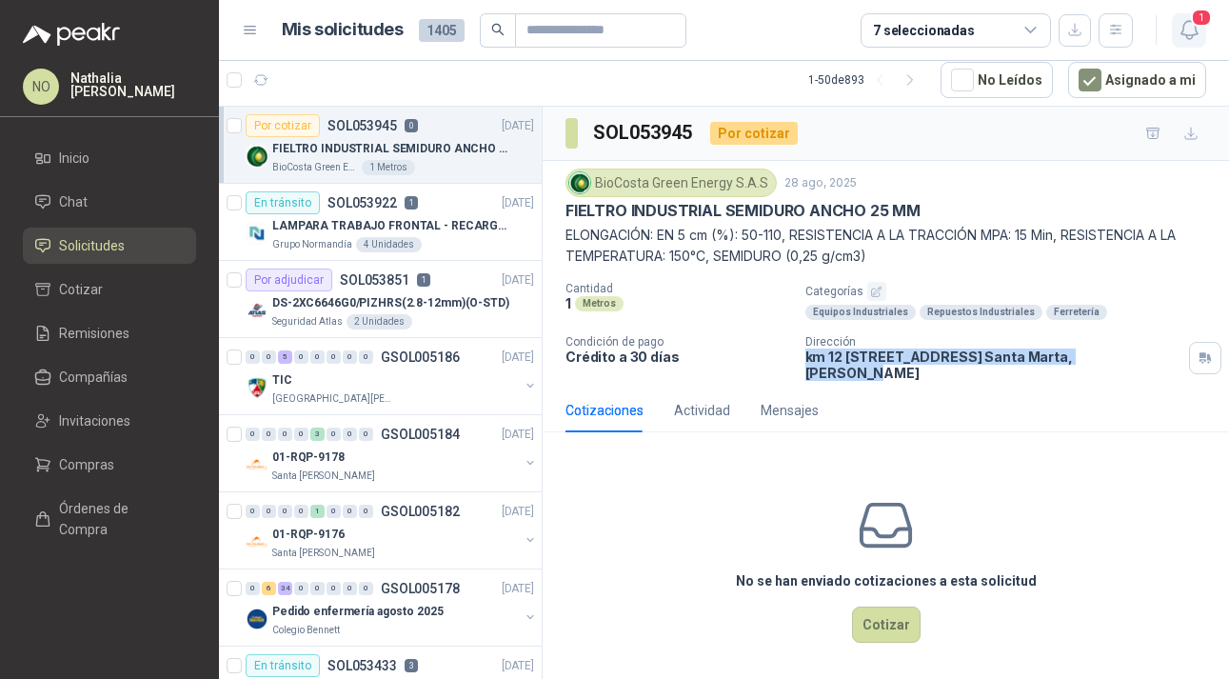
click at [1197, 22] on span "1" at bounding box center [1201, 18] width 21 height 18
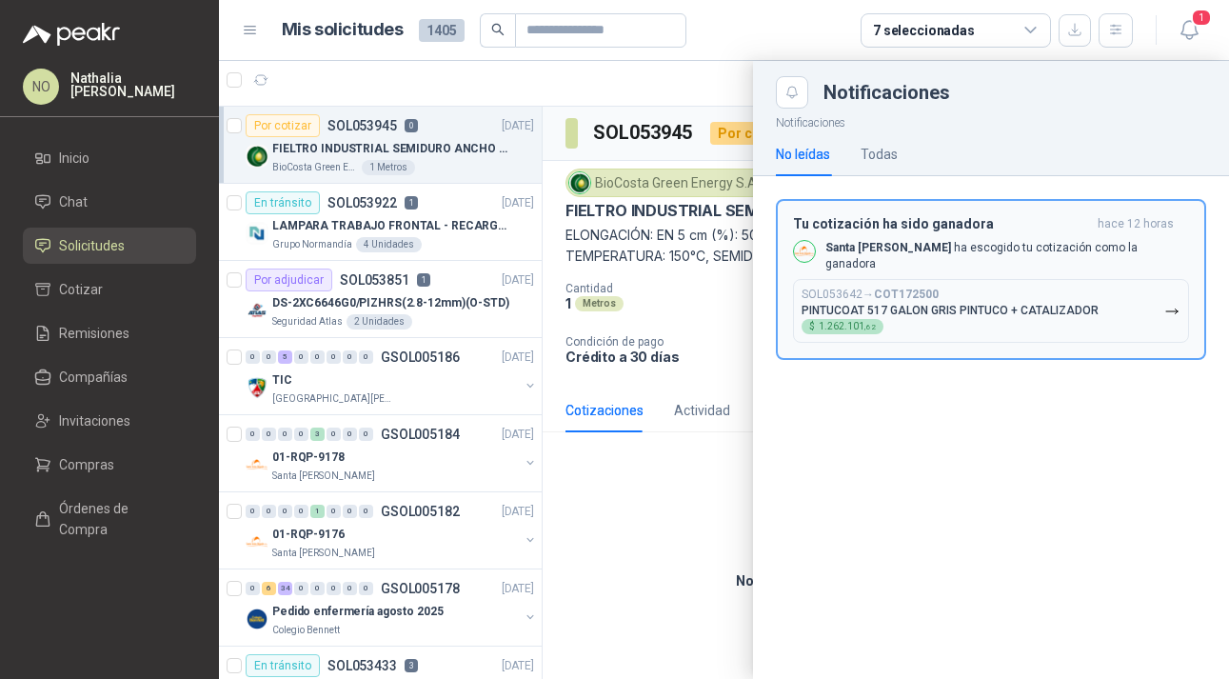
click at [983, 264] on div "Tu cotización ha sido ganadora hace 12 horas Santa [PERSON_NAME] ha escogido tu…" at bounding box center [991, 280] width 396 height 128
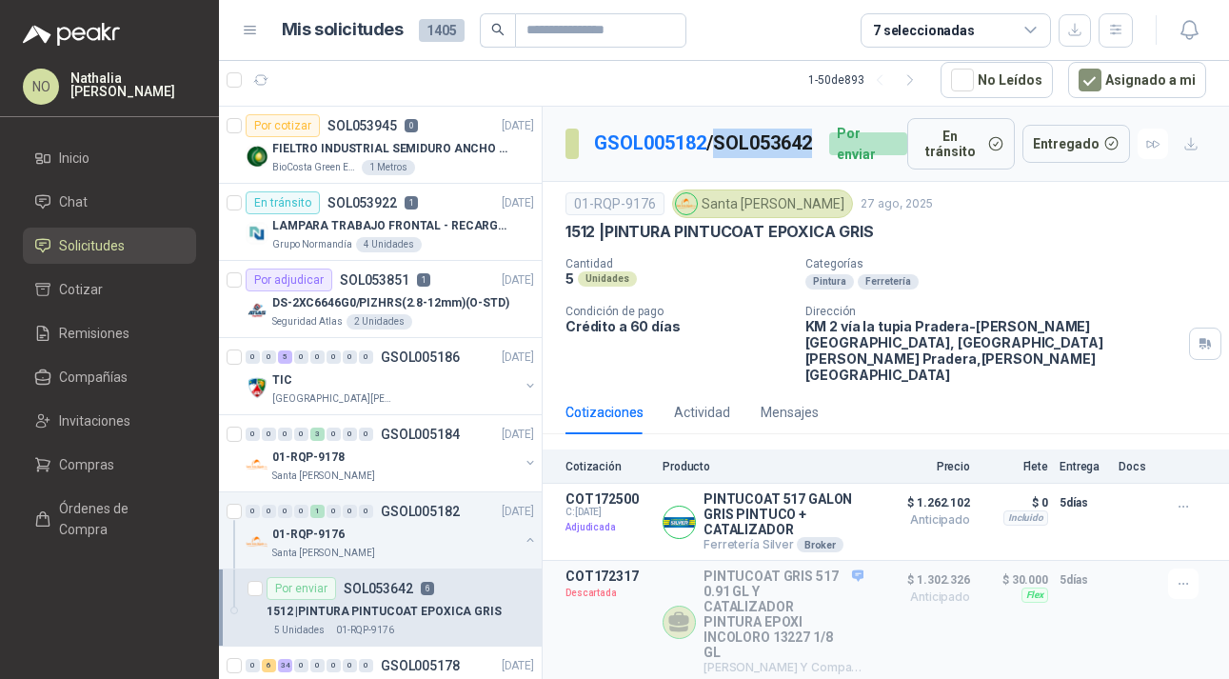
drag, startPoint x: 599, startPoint y: 167, endPoint x: 712, endPoint y: 167, distance: 113.3
click at [712, 158] on p "GSOL005182 / SOL053642" at bounding box center [704, 144] width 220 height 30
click at [806, 509] on button "Detalles" at bounding box center [819, 522] width 90 height 26
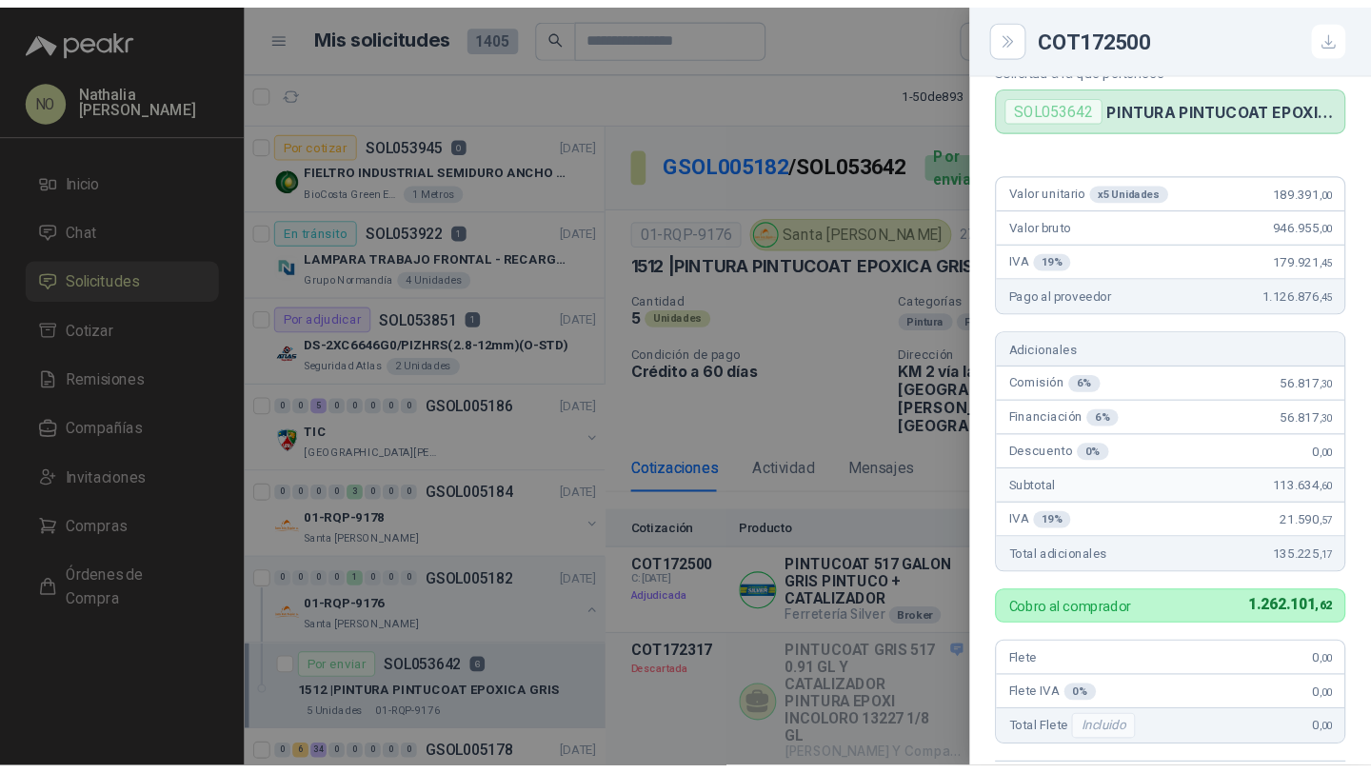
scroll to position [47, 0]
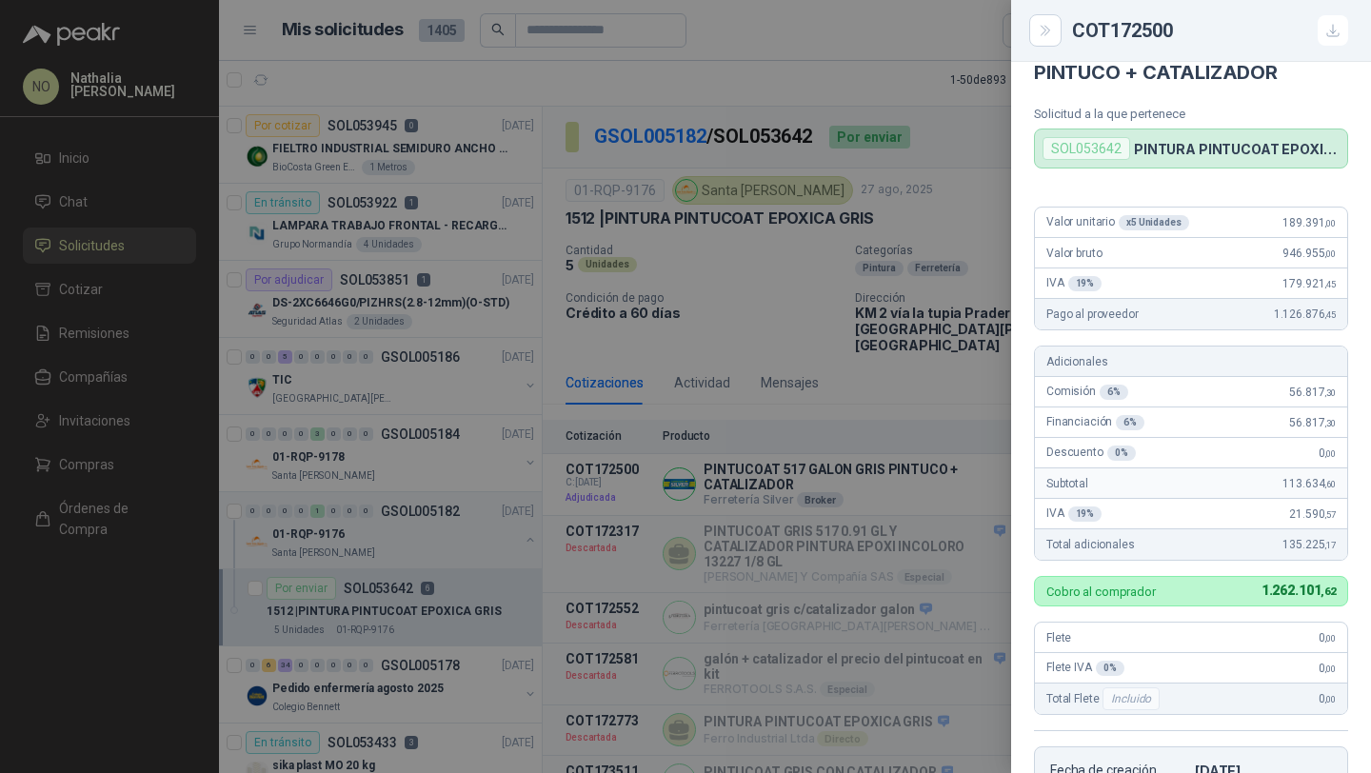
click at [811, 234] on div at bounding box center [685, 386] width 1371 height 773
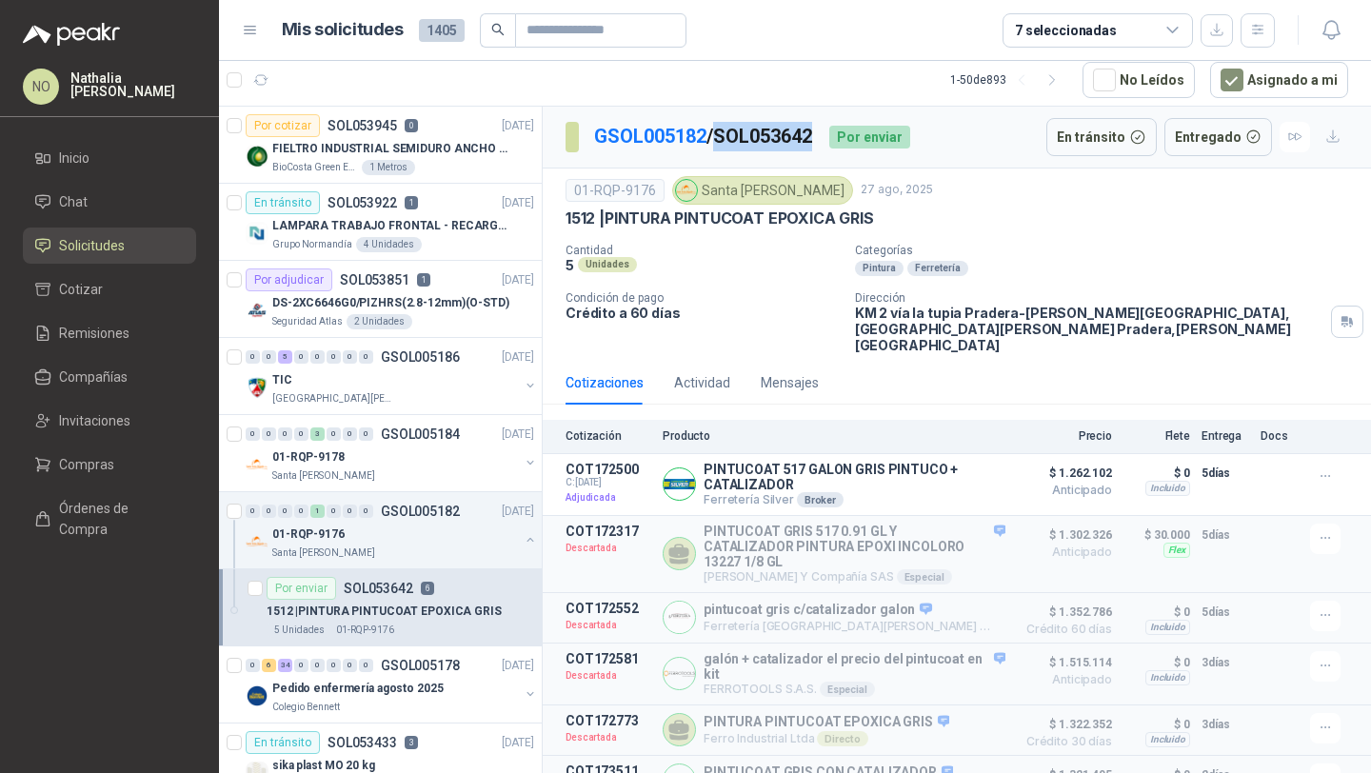
drag, startPoint x: 729, startPoint y: 143, endPoint x: 820, endPoint y: 140, distance: 90.5
click at [814, 140] on p "GSOL005182 / SOL053642" at bounding box center [704, 137] width 220 height 30
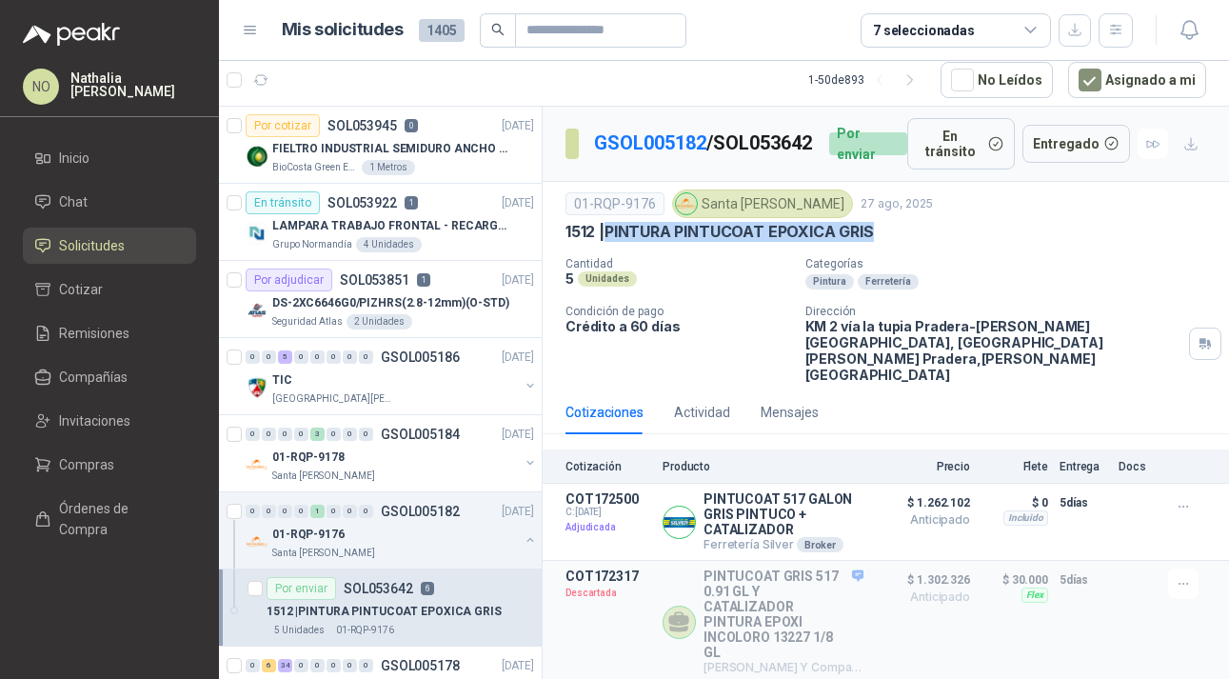
drag, startPoint x: 610, startPoint y: 240, endPoint x: 900, endPoint y: 238, distance: 289.5
click at [901, 238] on div "1512 | PINTURA PINTUCOAT EPOXICA GRIS" at bounding box center [886, 232] width 641 height 20
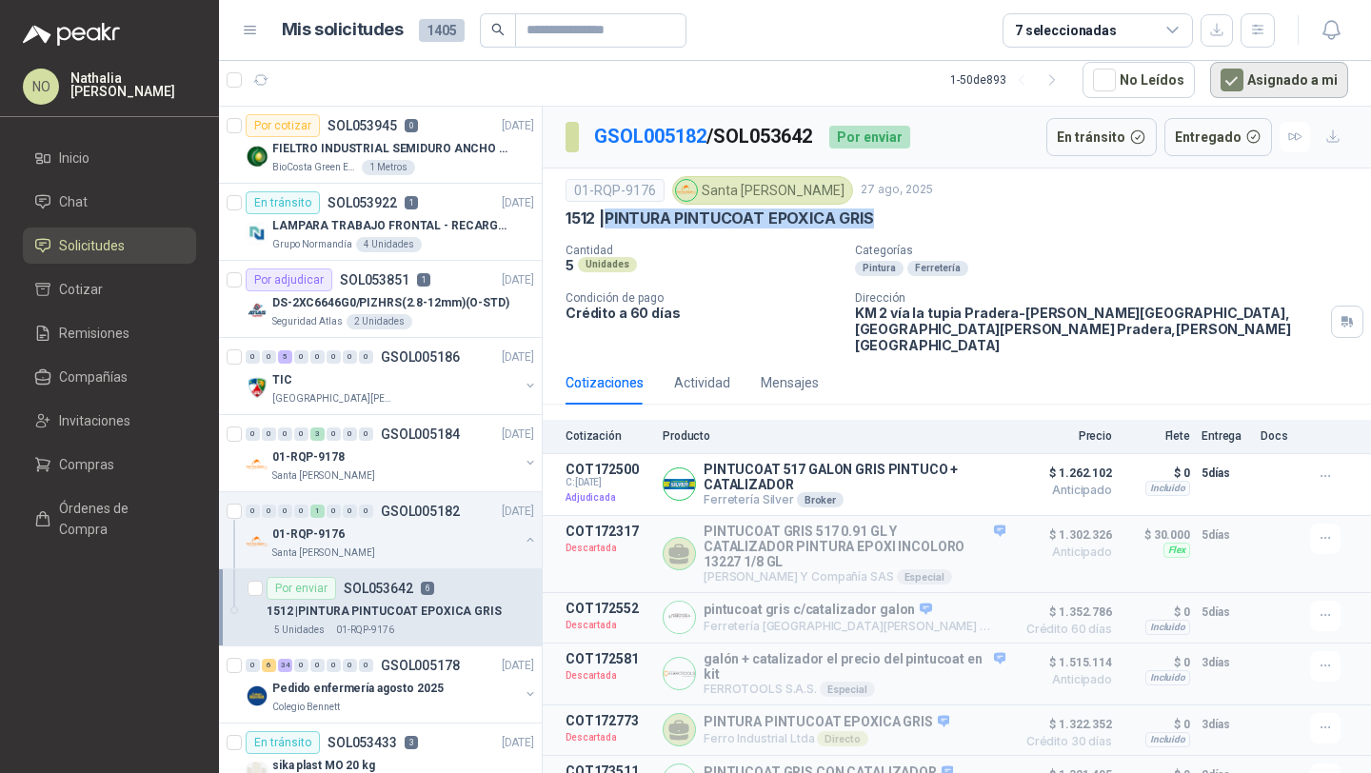
click at [1298, 87] on button "Asignado a mi" at bounding box center [1279, 80] width 138 height 36
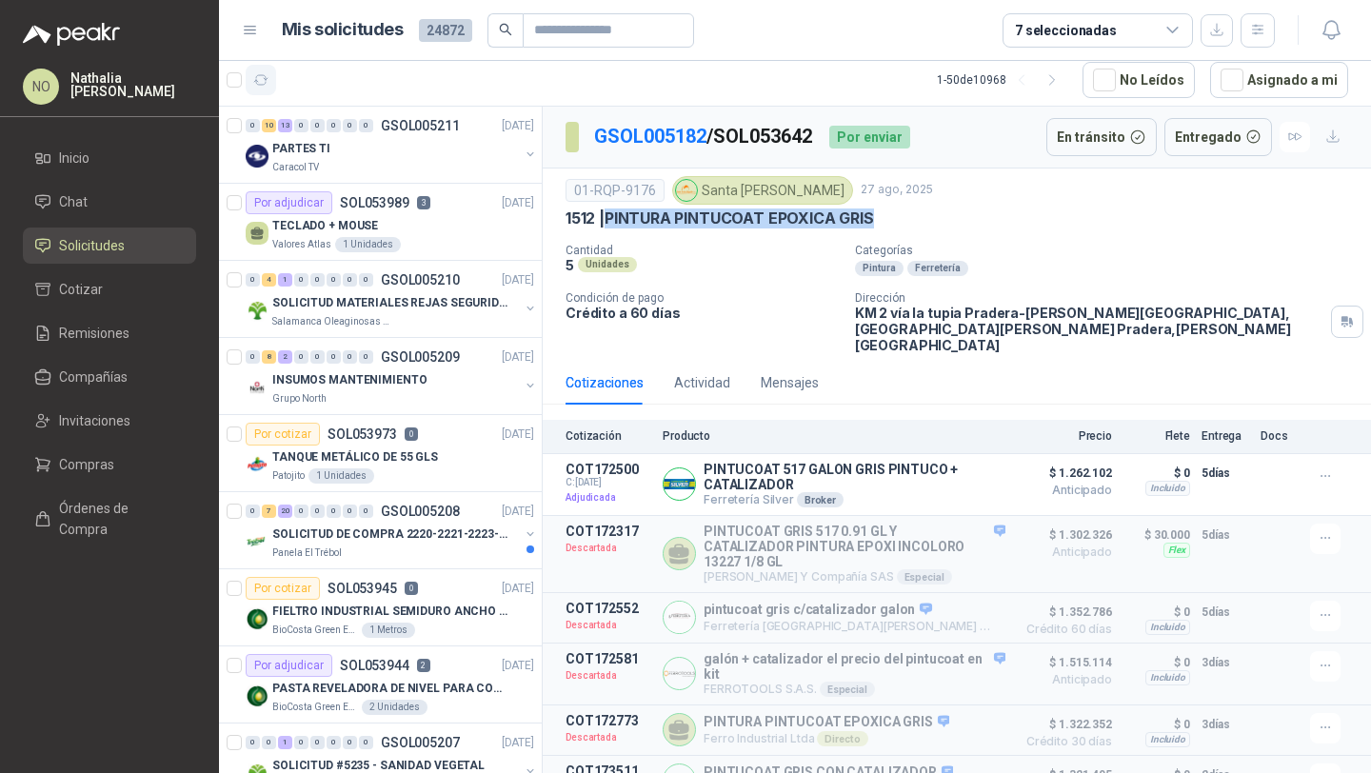
click at [253, 72] on icon "button" at bounding box center [261, 80] width 16 height 16
click at [396, 678] on div "PASTA REVELADORA DE NIVEL PARA COMBUSTIBLES/ACEITES DE COLOR ROSADA marca kolor…" at bounding box center [403, 688] width 262 height 23
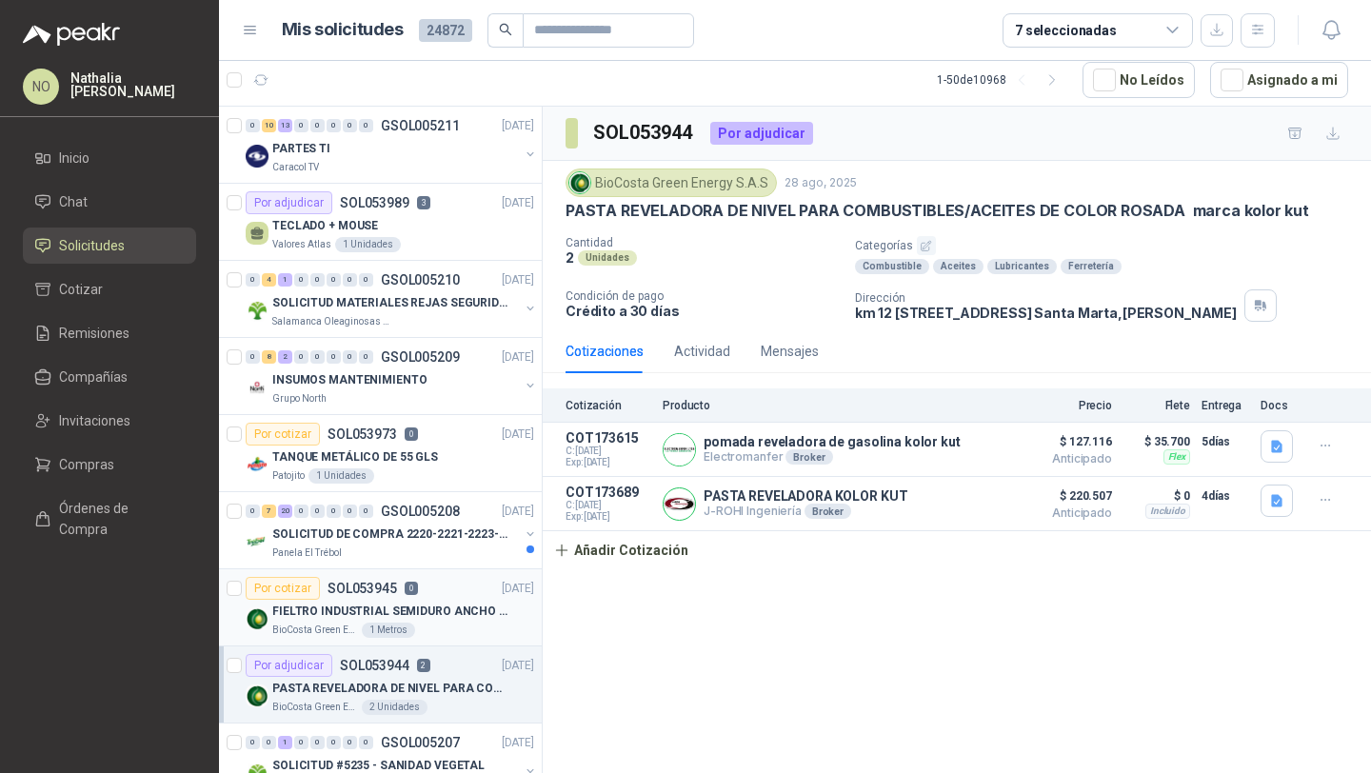
click at [446, 604] on p "FIELTRO INDUSTRIAL SEMIDURO ANCHO 25 MM" at bounding box center [390, 612] width 237 height 18
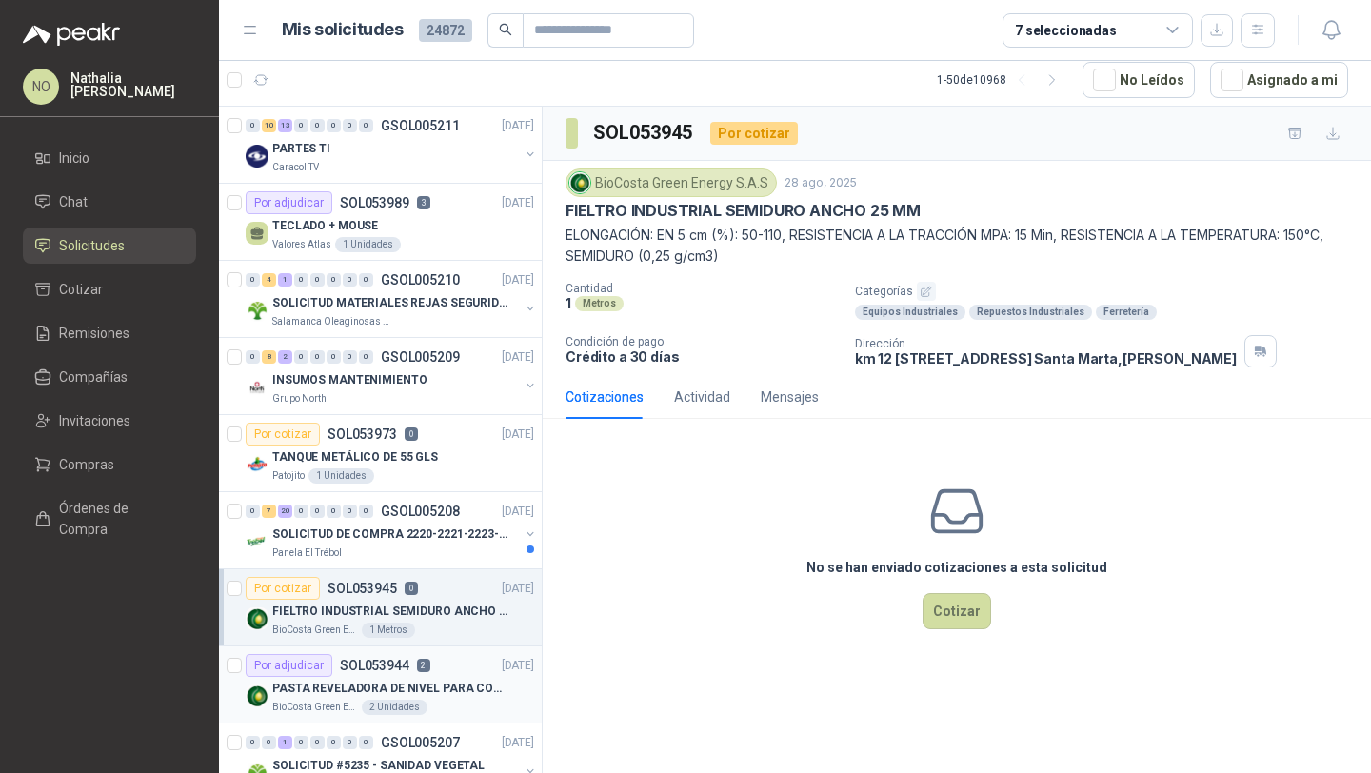
click at [446, 652] on article "Por adjudicar SOL053944 2 [DATE] PASTA REVELADORA DE NIVEL PARA COMBUSTIBLES/AC…" at bounding box center [380, 685] width 323 height 77
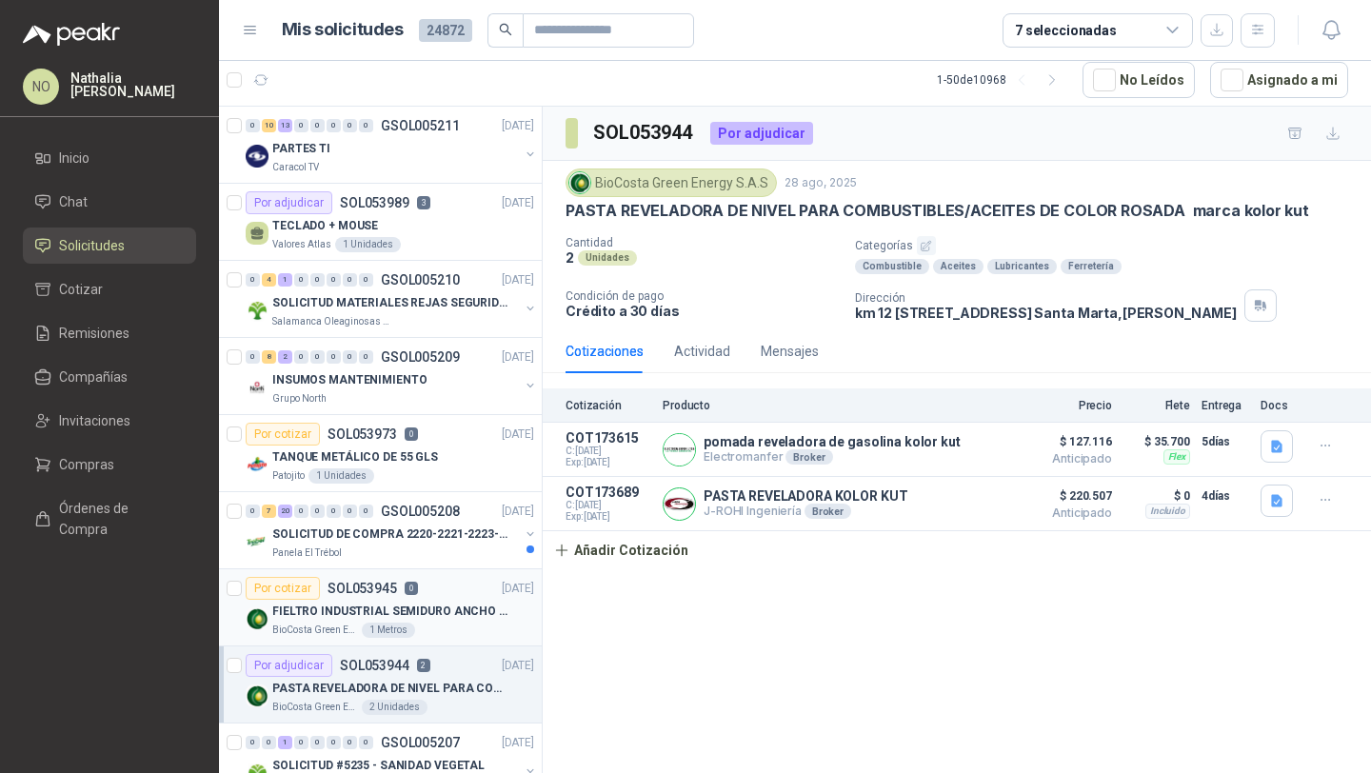
click at [452, 612] on p "FIELTRO INDUSTRIAL SEMIDURO ANCHO 25 MM" at bounding box center [390, 612] width 237 height 18
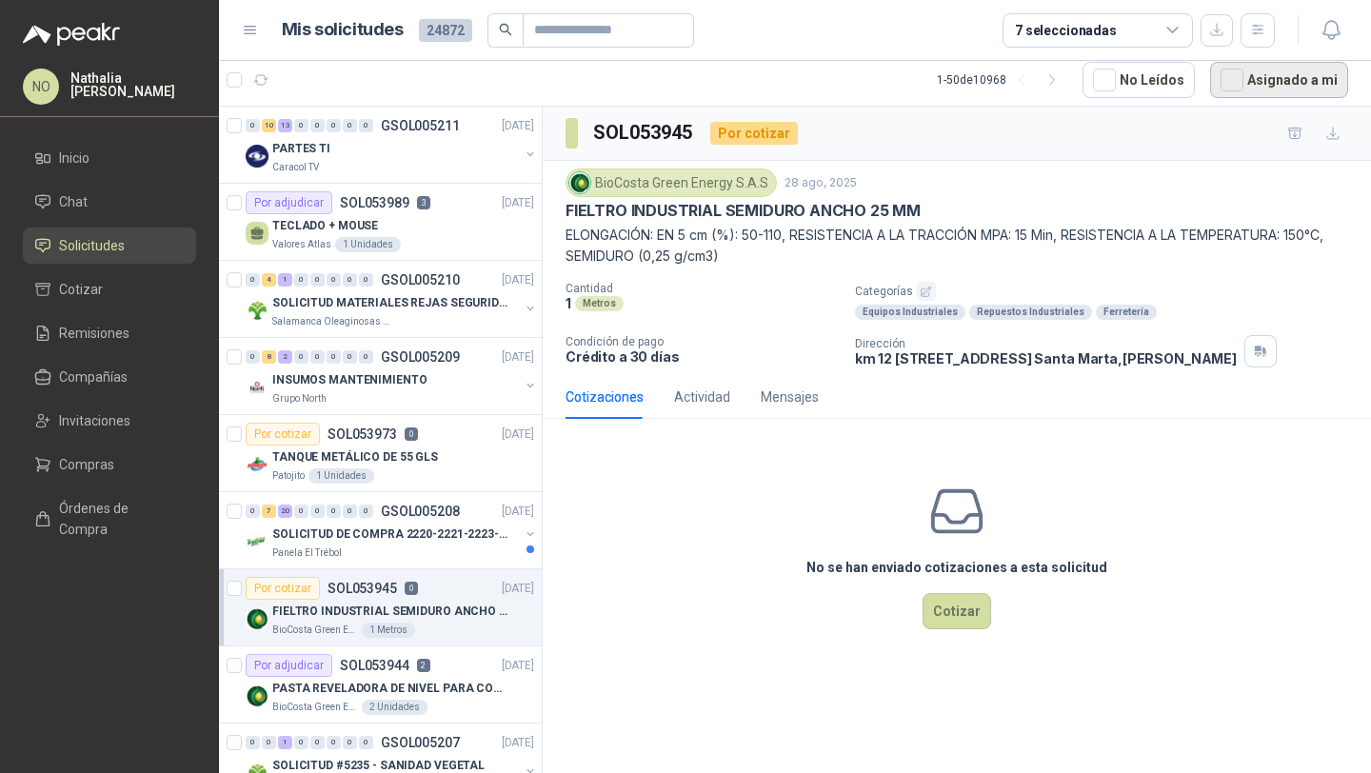
click at [1285, 77] on button "Asignado a mi" at bounding box center [1279, 80] width 138 height 36
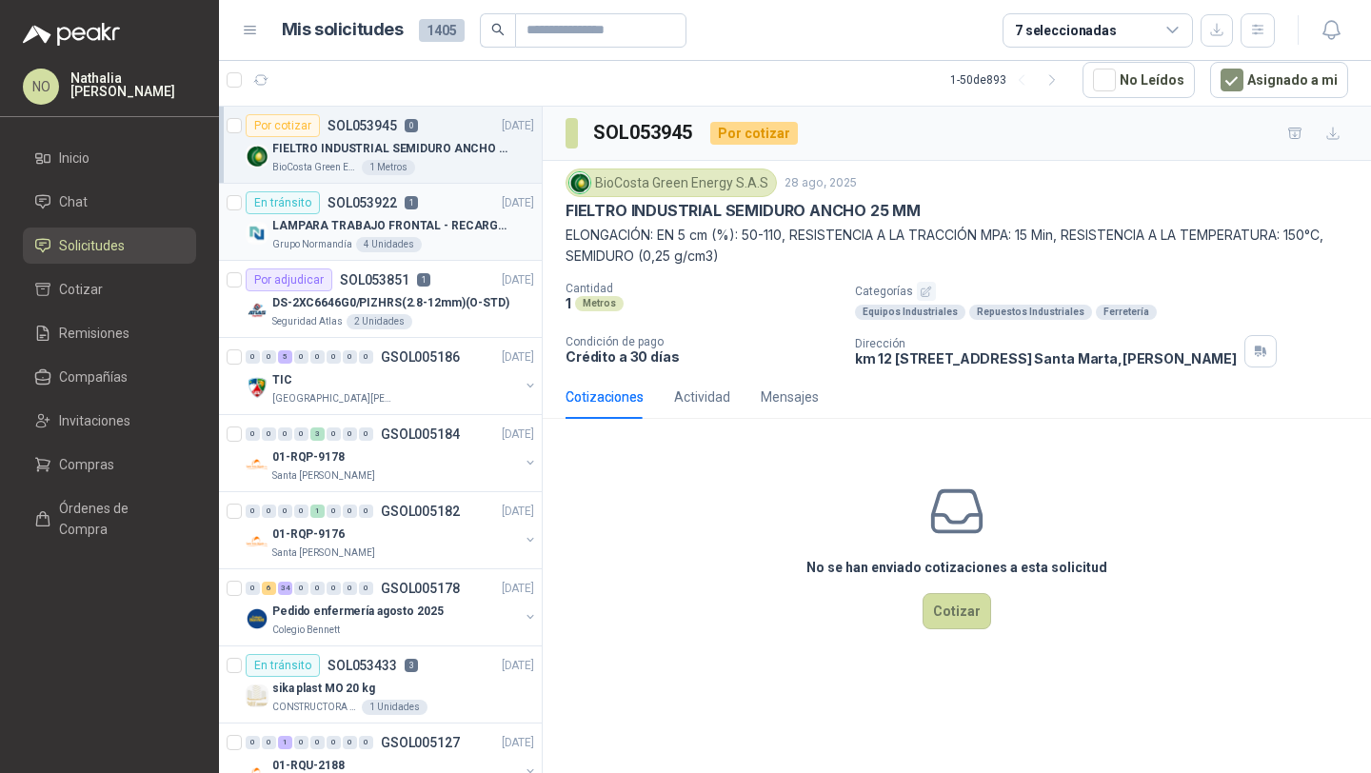
click at [425, 205] on div "En tránsito SOL053922 1 [DATE]" at bounding box center [390, 202] width 289 height 23
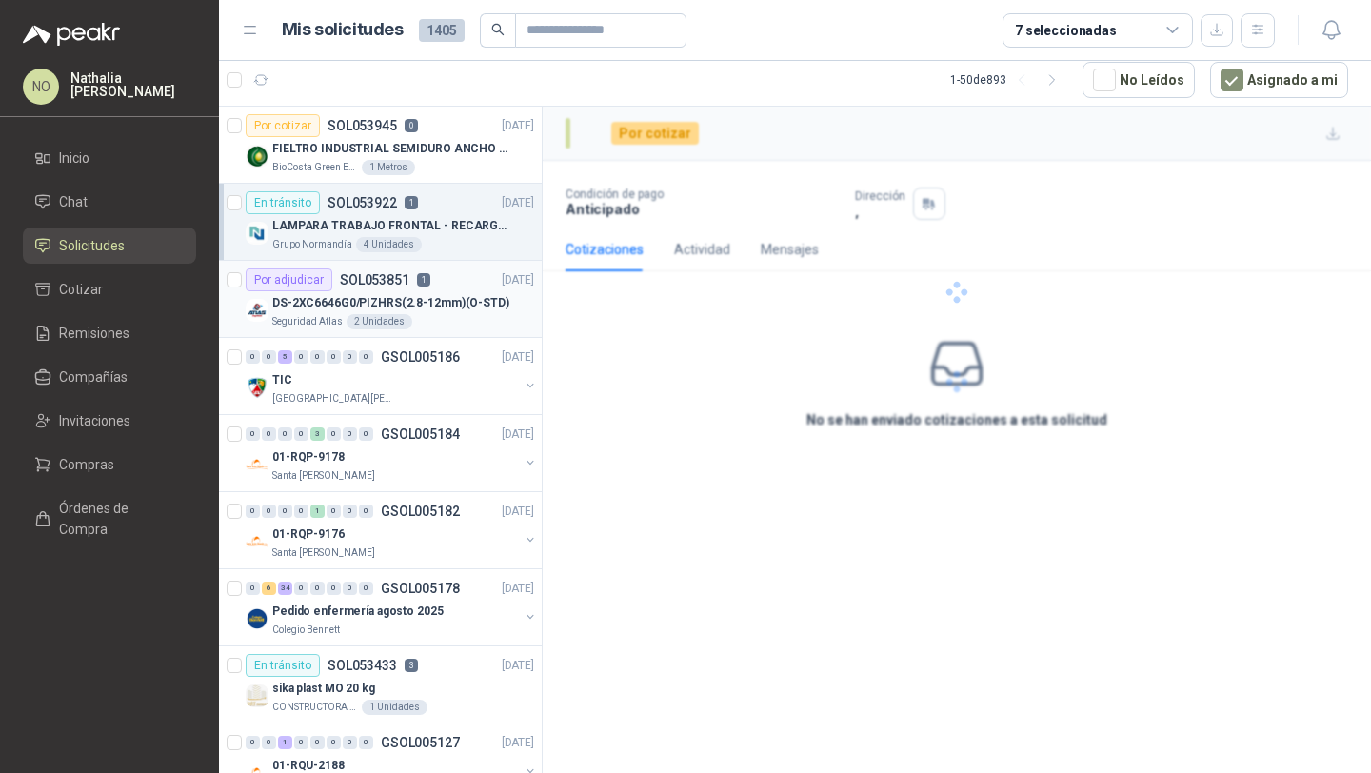
click at [439, 328] on div "Seguridad Atlas 2 Unidades" at bounding box center [403, 321] width 262 height 15
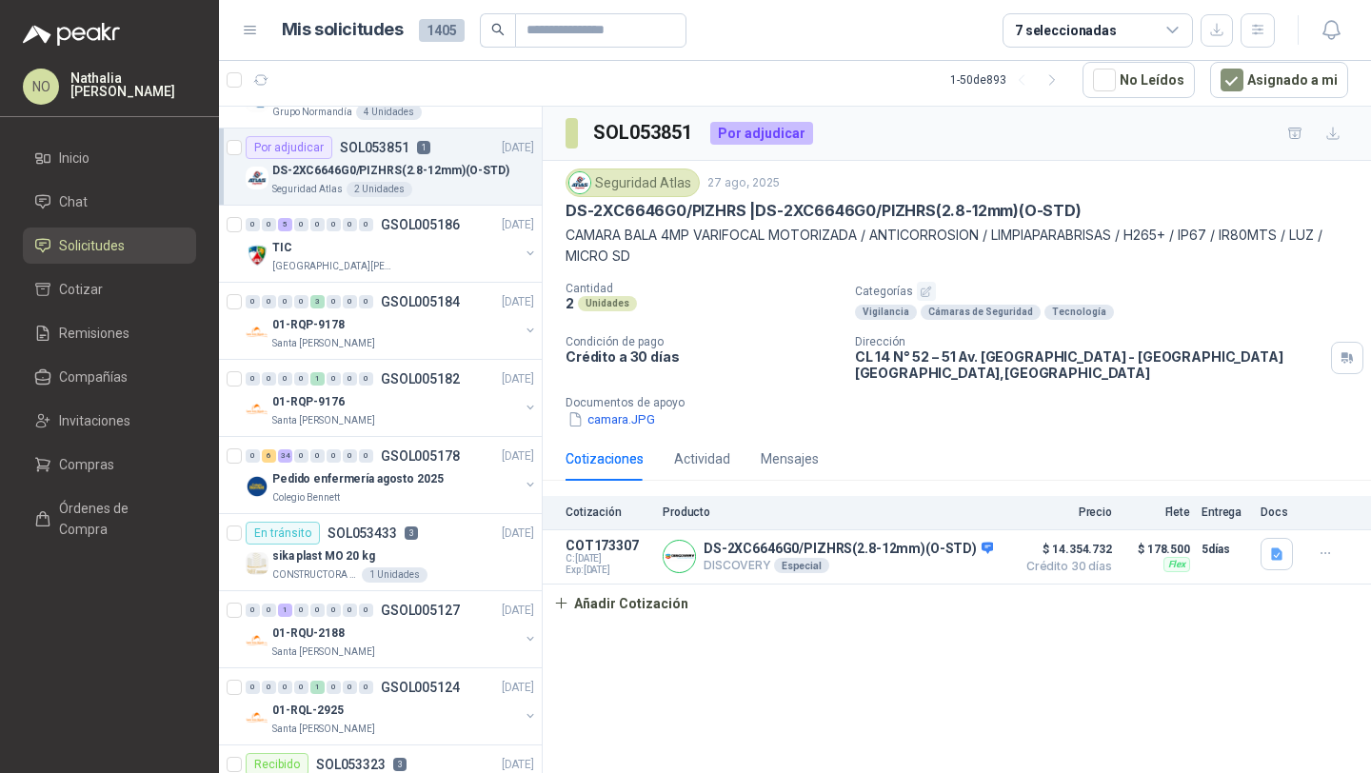
scroll to position [135, 0]
click at [439, 328] on div "01-RQP-9178" at bounding box center [395, 321] width 247 height 23
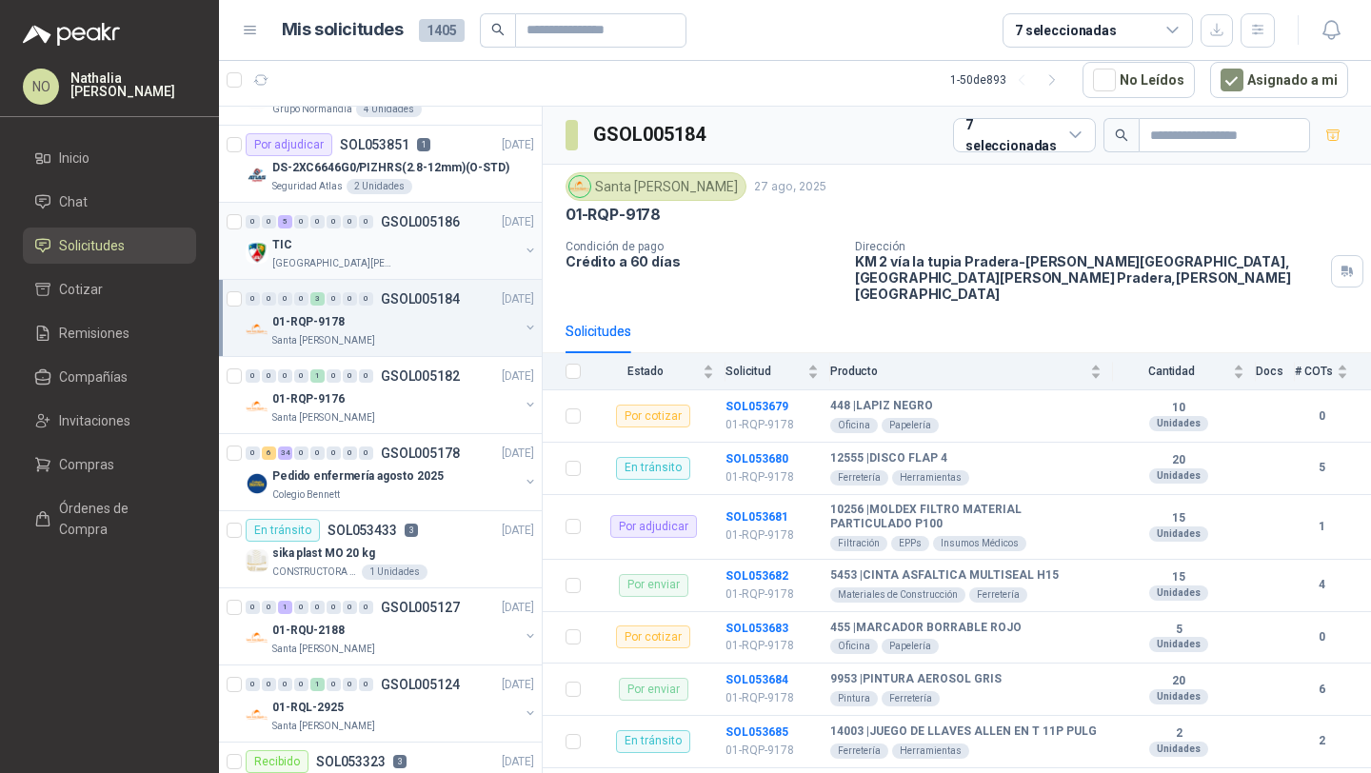
click at [421, 249] on div "TIC" at bounding box center [395, 244] width 247 height 23
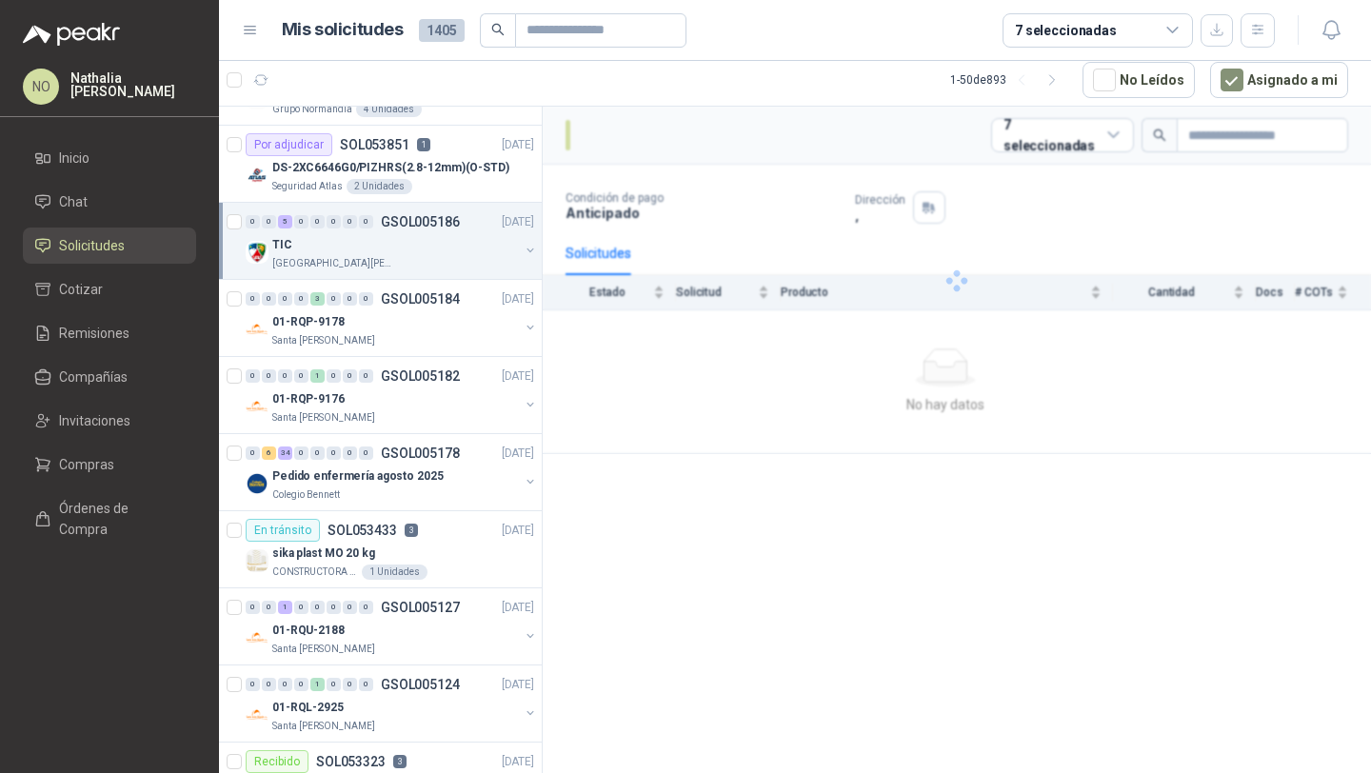
click at [421, 249] on div "TIC" at bounding box center [395, 244] width 247 height 23
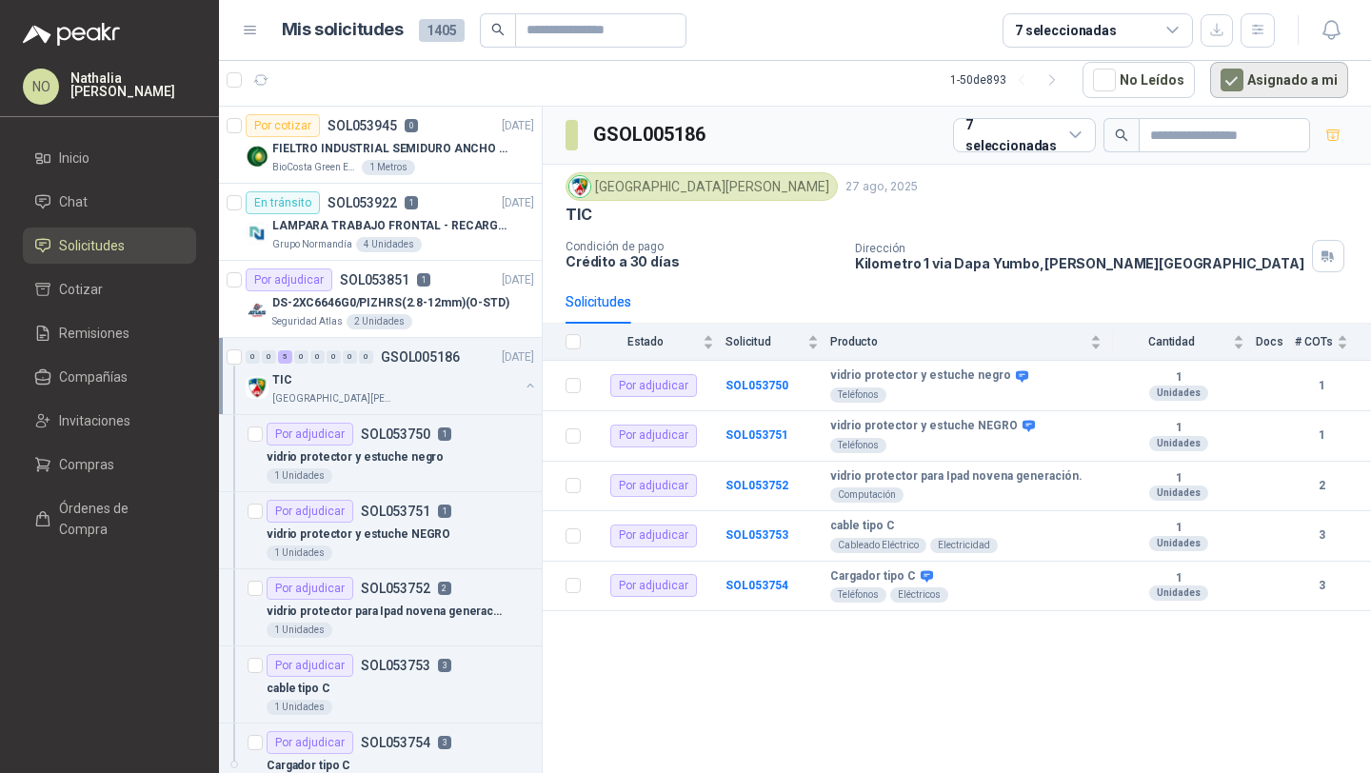
click at [1259, 72] on button "Asignado a mi" at bounding box center [1279, 80] width 138 height 36
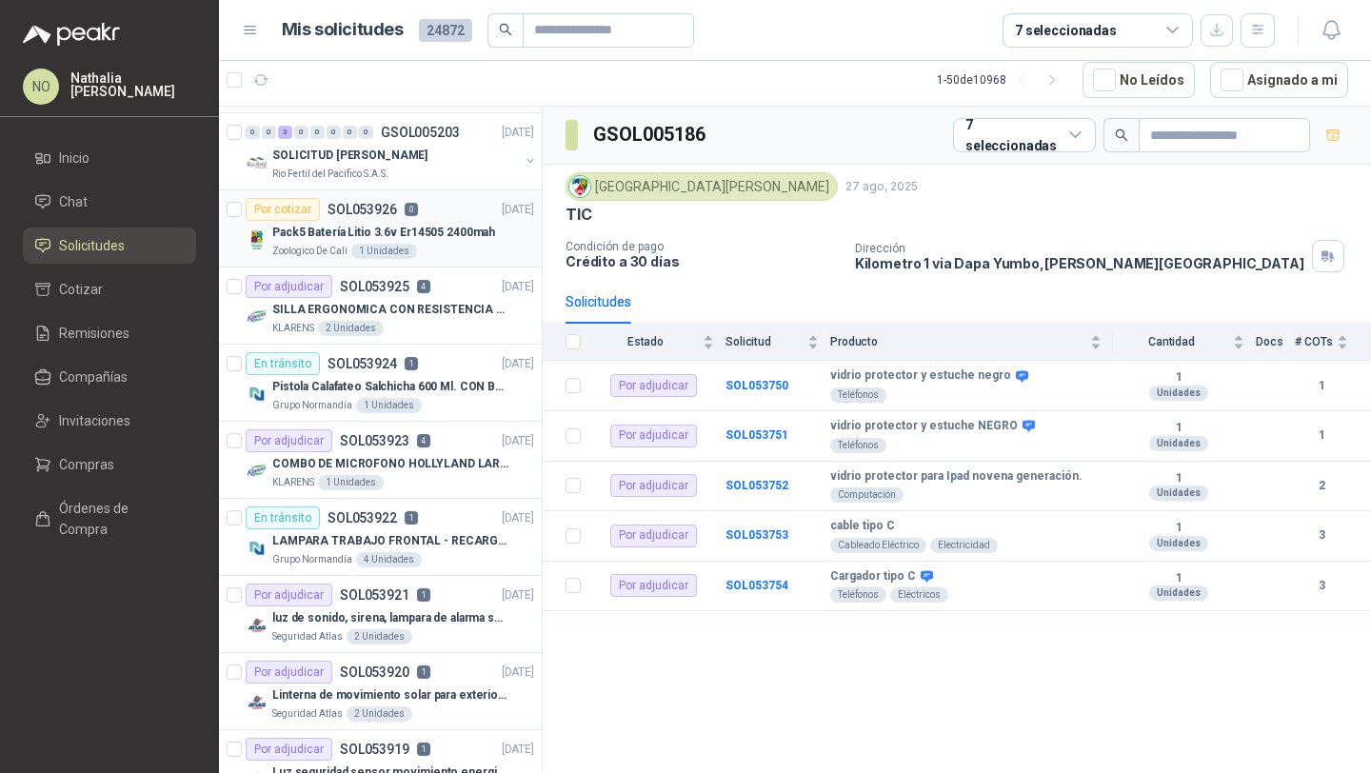
scroll to position [847, 0]
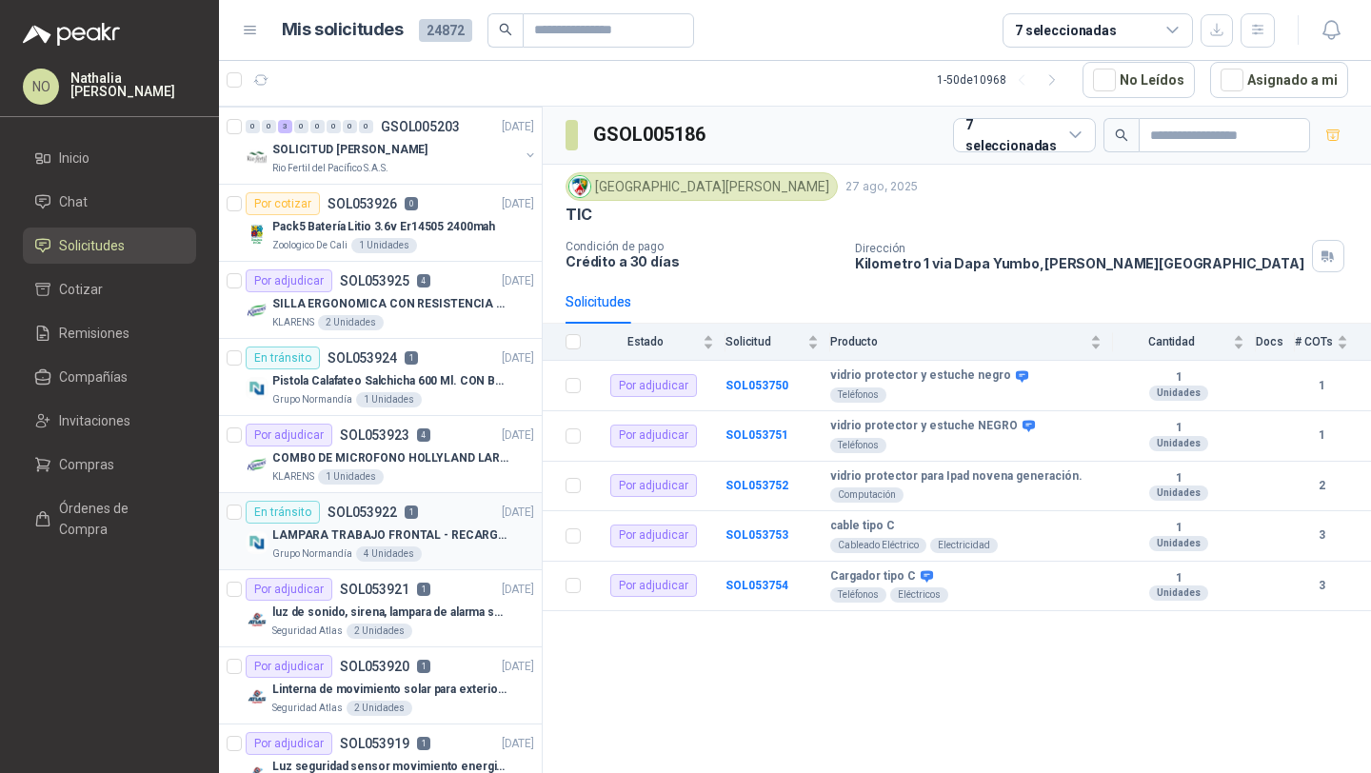
click at [405, 518] on p "1" at bounding box center [411, 512] width 13 height 13
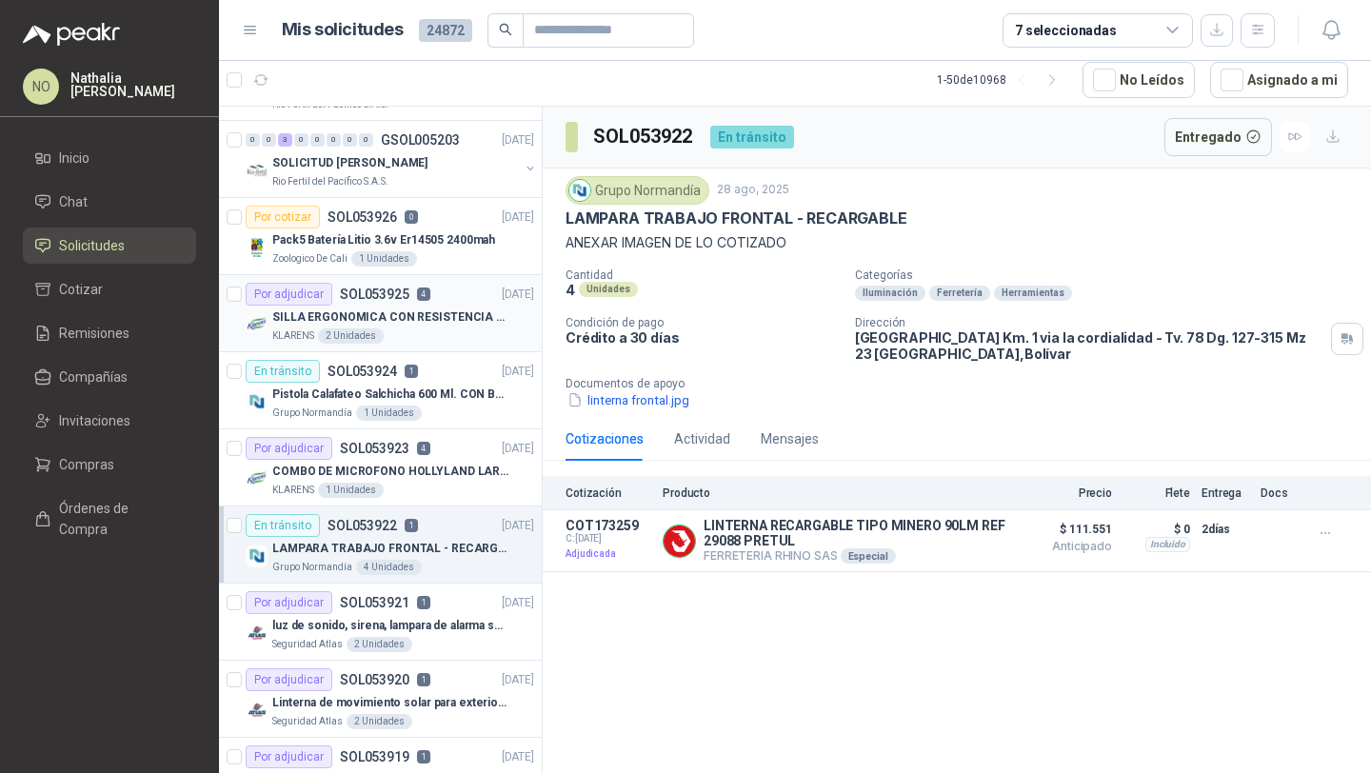
scroll to position [990, 0]
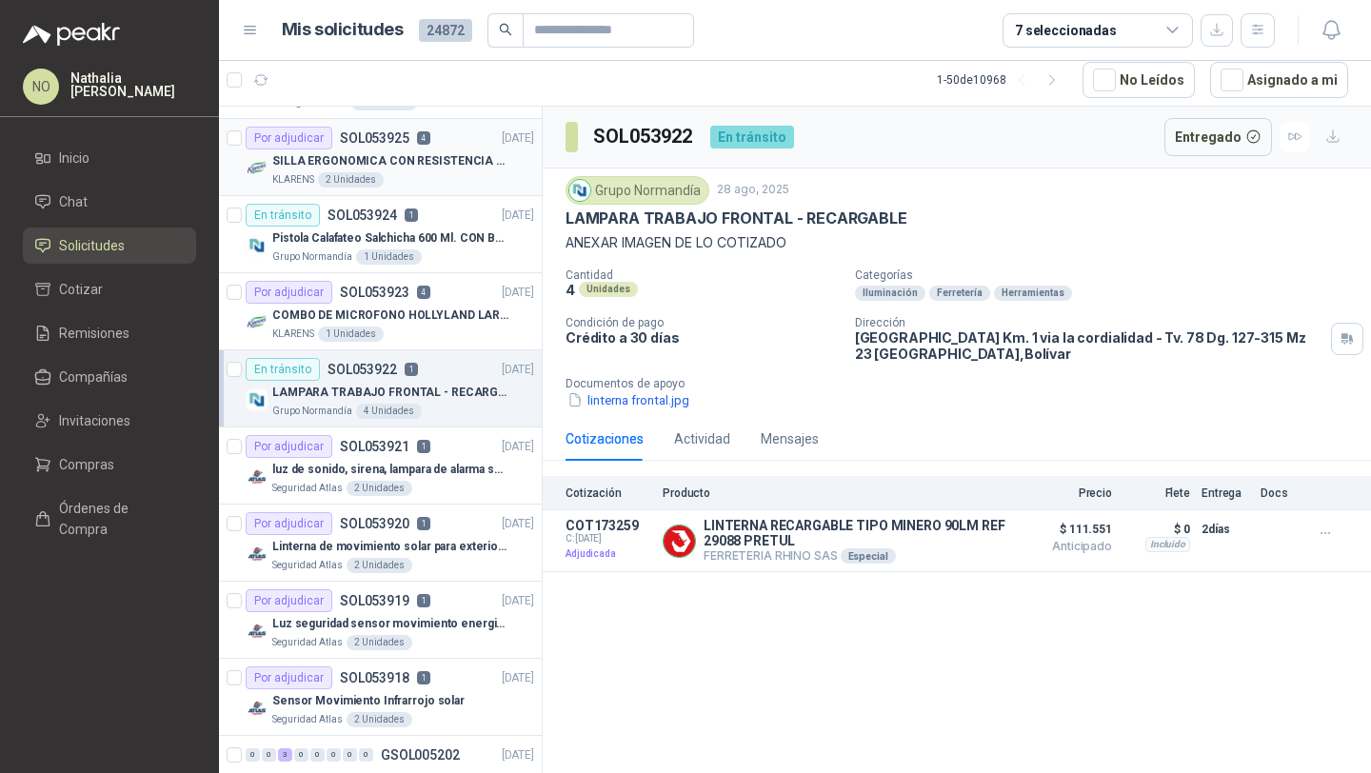
click at [443, 331] on div "KLARENS 1 Unidades" at bounding box center [403, 334] width 262 height 15
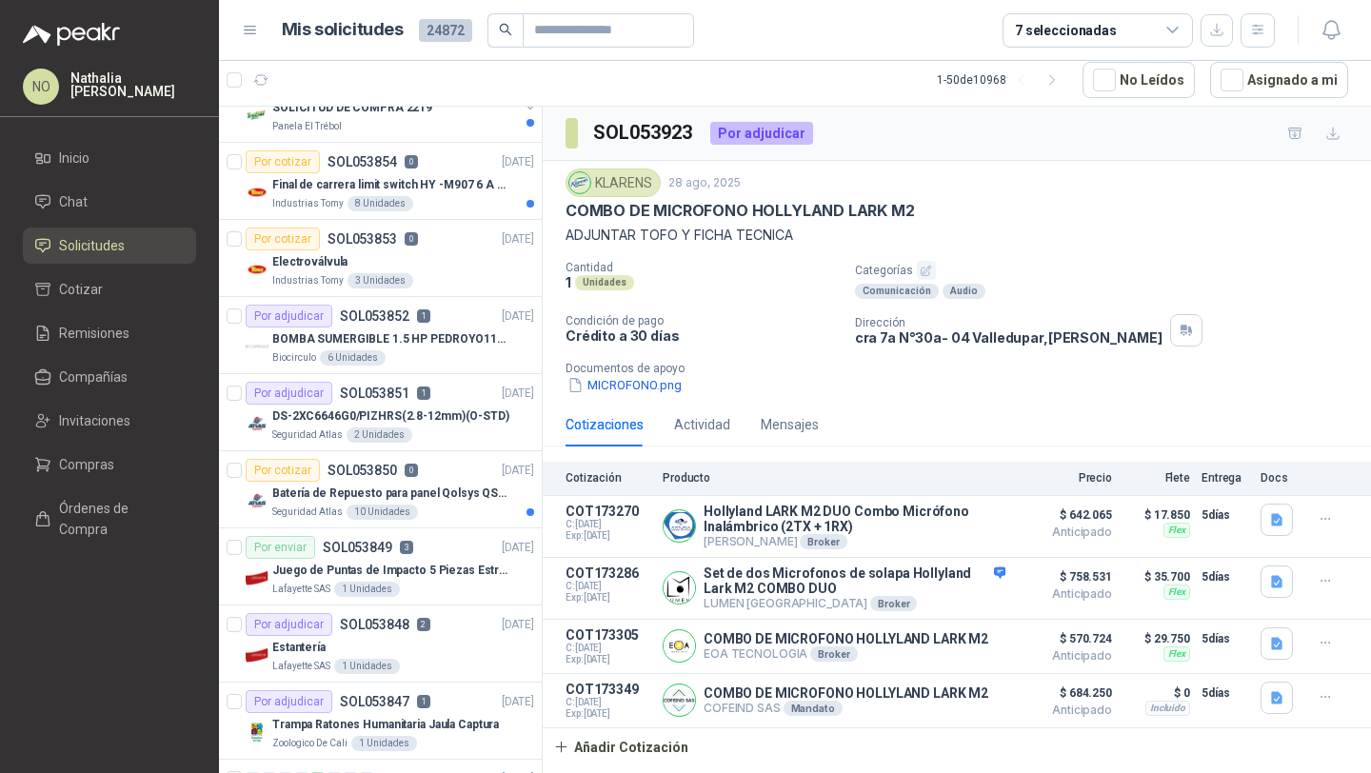
scroll to position [1970, 0]
click at [449, 254] on div "Electroválvula" at bounding box center [403, 260] width 262 height 23
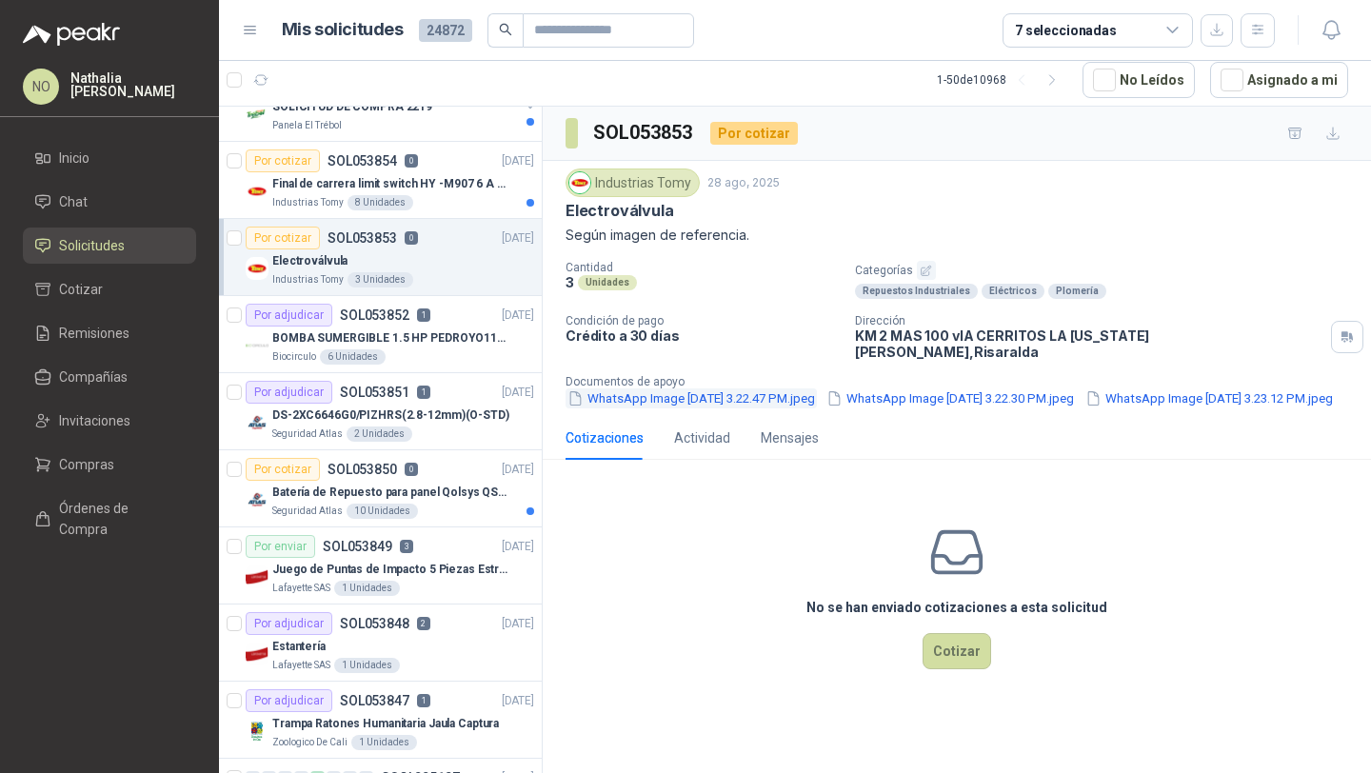
click at [792, 388] on button "WhatsApp Image [DATE] 3.22.47 PM.jpeg" at bounding box center [691, 398] width 251 height 20
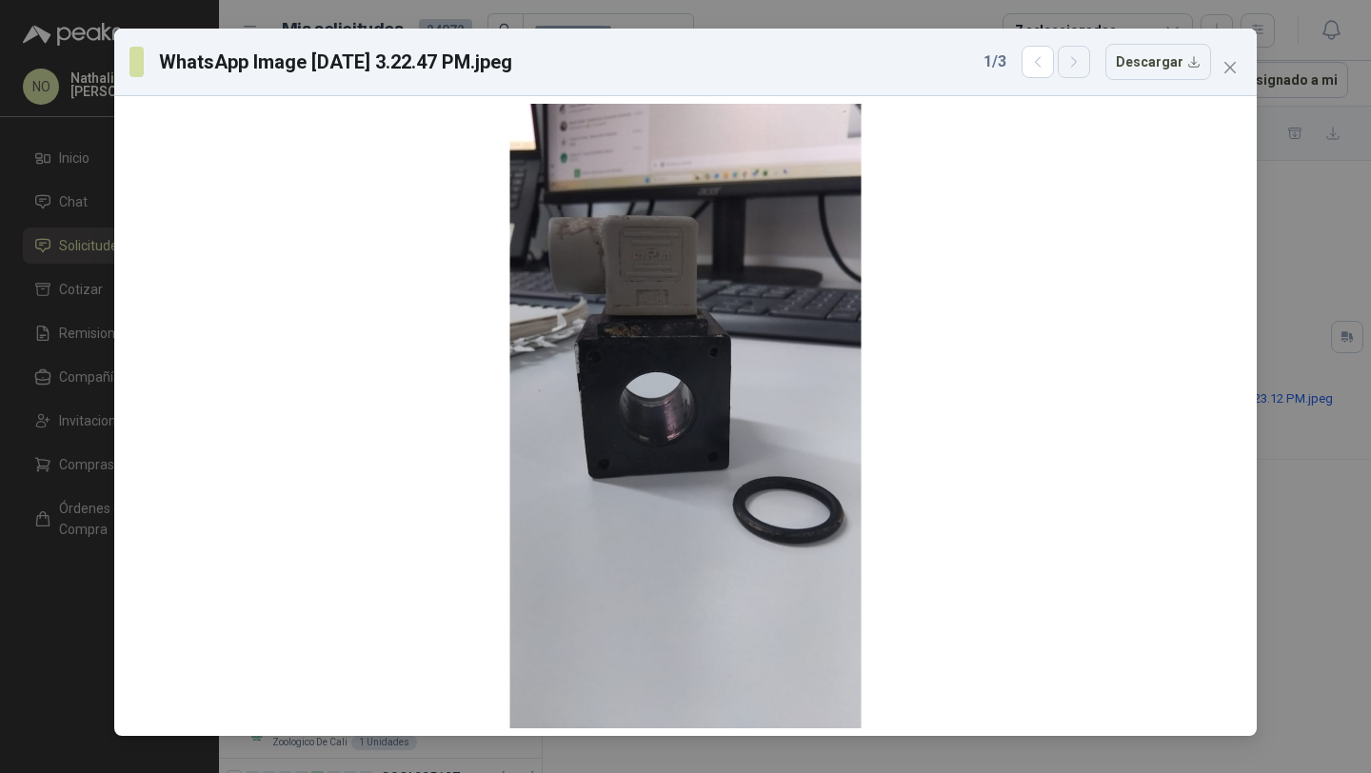
click at [1076, 67] on icon "button" at bounding box center [1073, 62] width 5 height 10
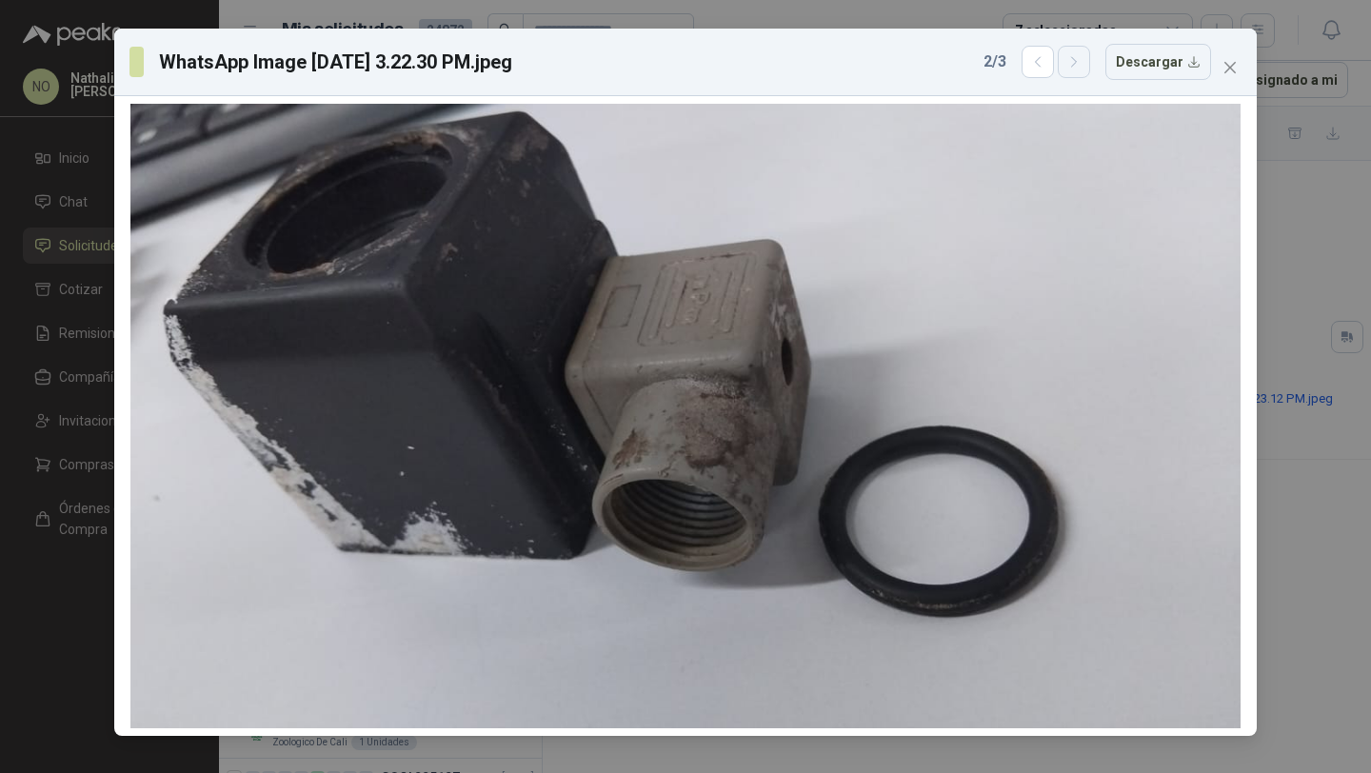
click at [1076, 67] on icon "button" at bounding box center [1073, 62] width 5 height 10
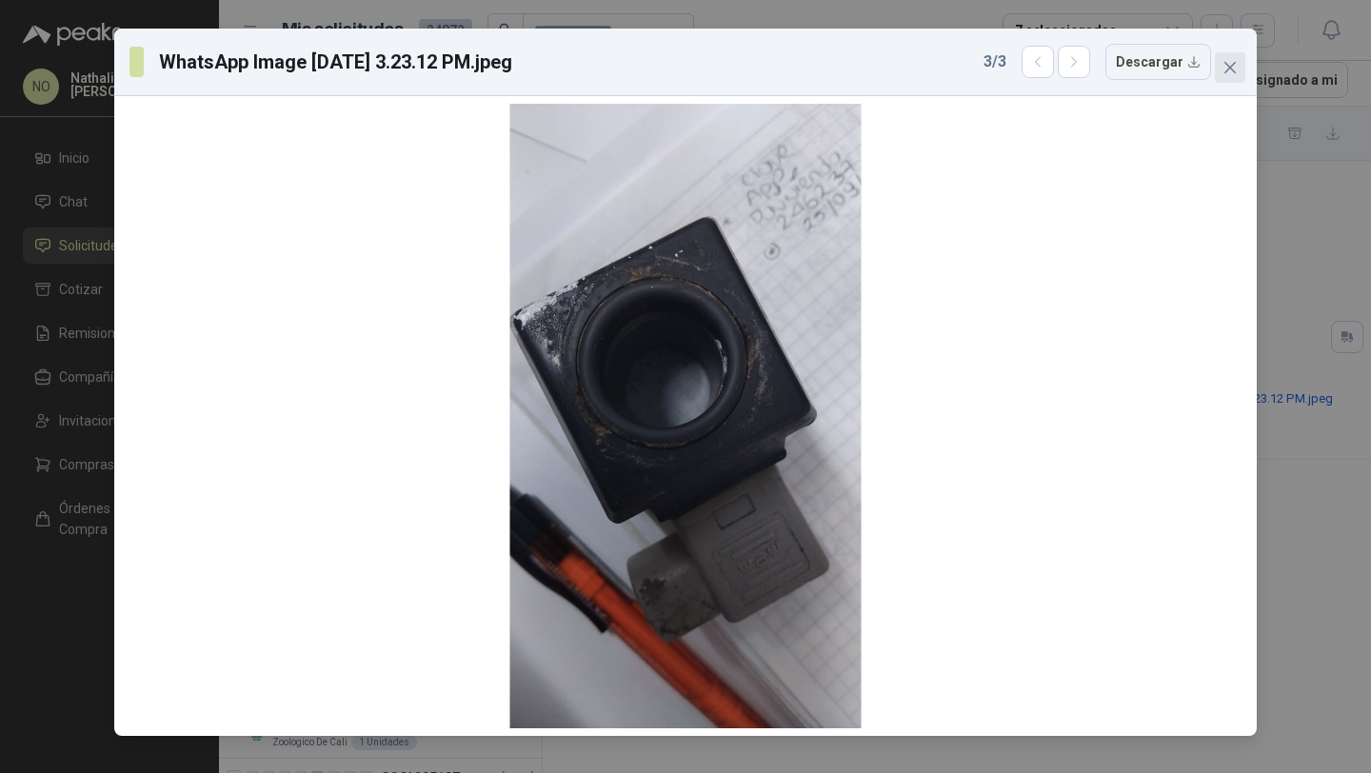
click at [1232, 69] on icon "close" at bounding box center [1230, 67] width 11 height 11
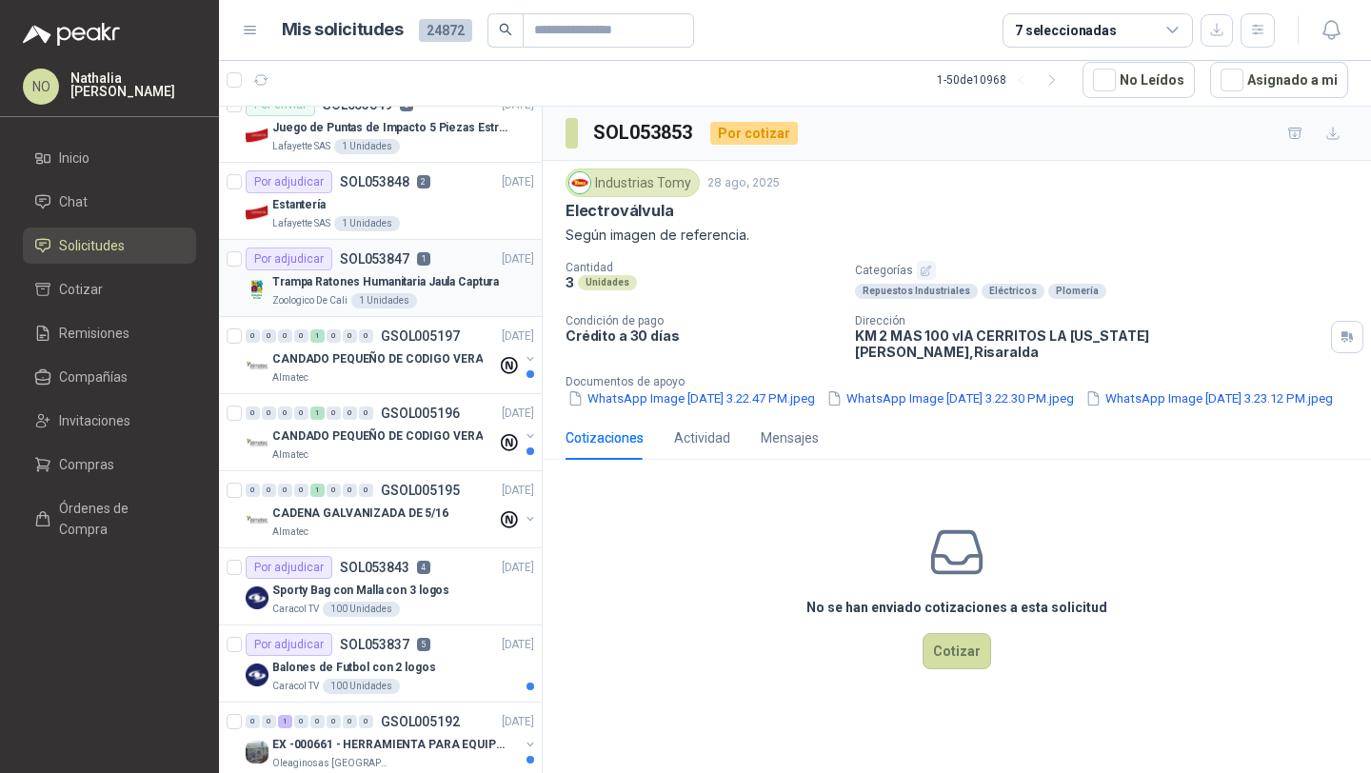
scroll to position [2465, 0]
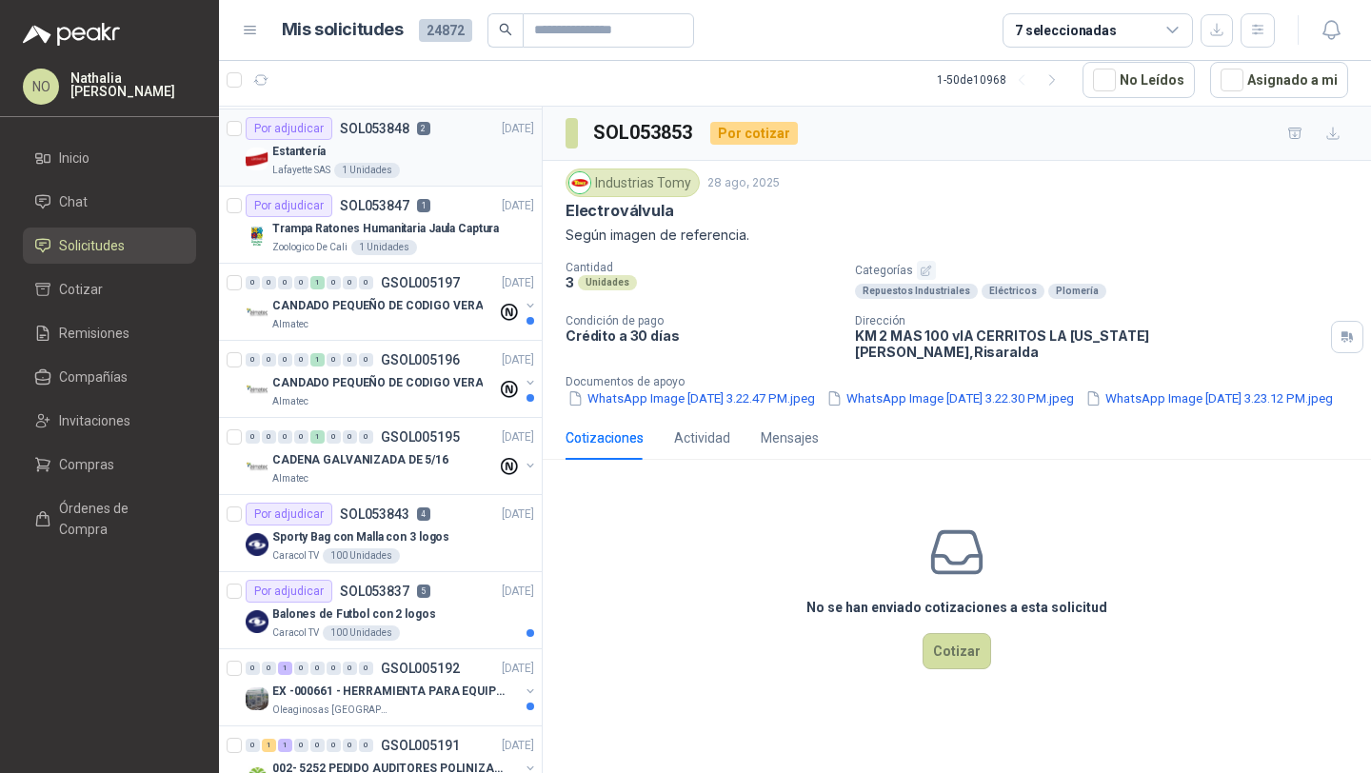
click at [448, 173] on div "Lafayette SAS 1 Unidades" at bounding box center [403, 170] width 262 height 15
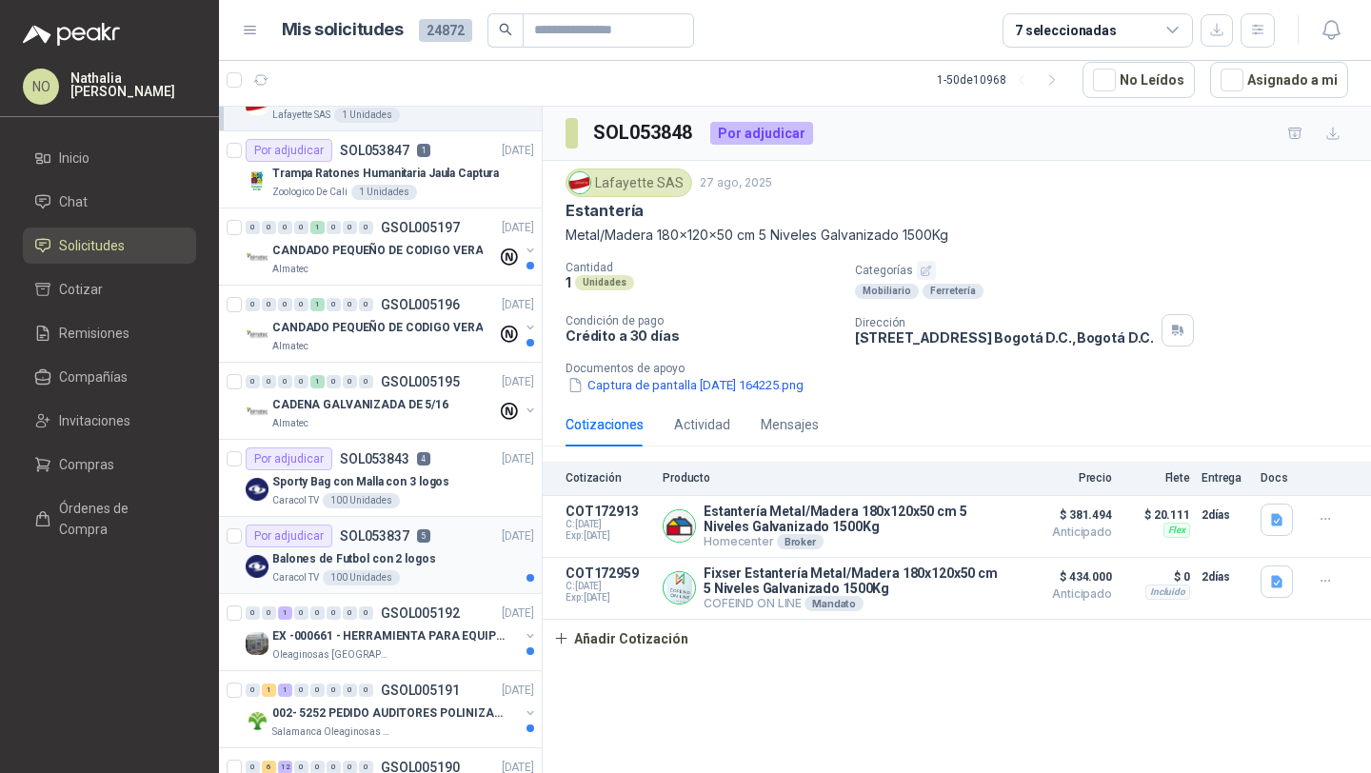
scroll to position [2549, 0]
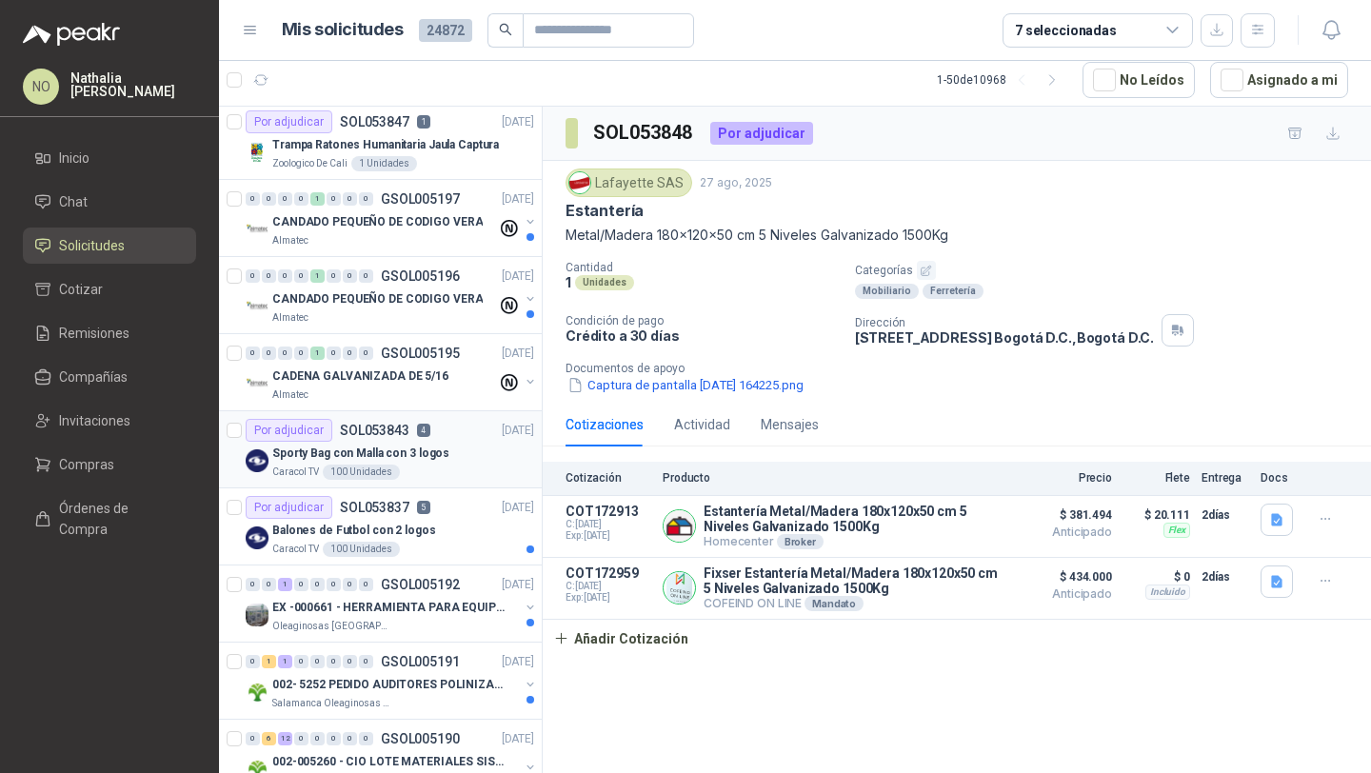
click at [439, 464] on div "Sporty Bag con Malla con 3 logos" at bounding box center [403, 453] width 262 height 23
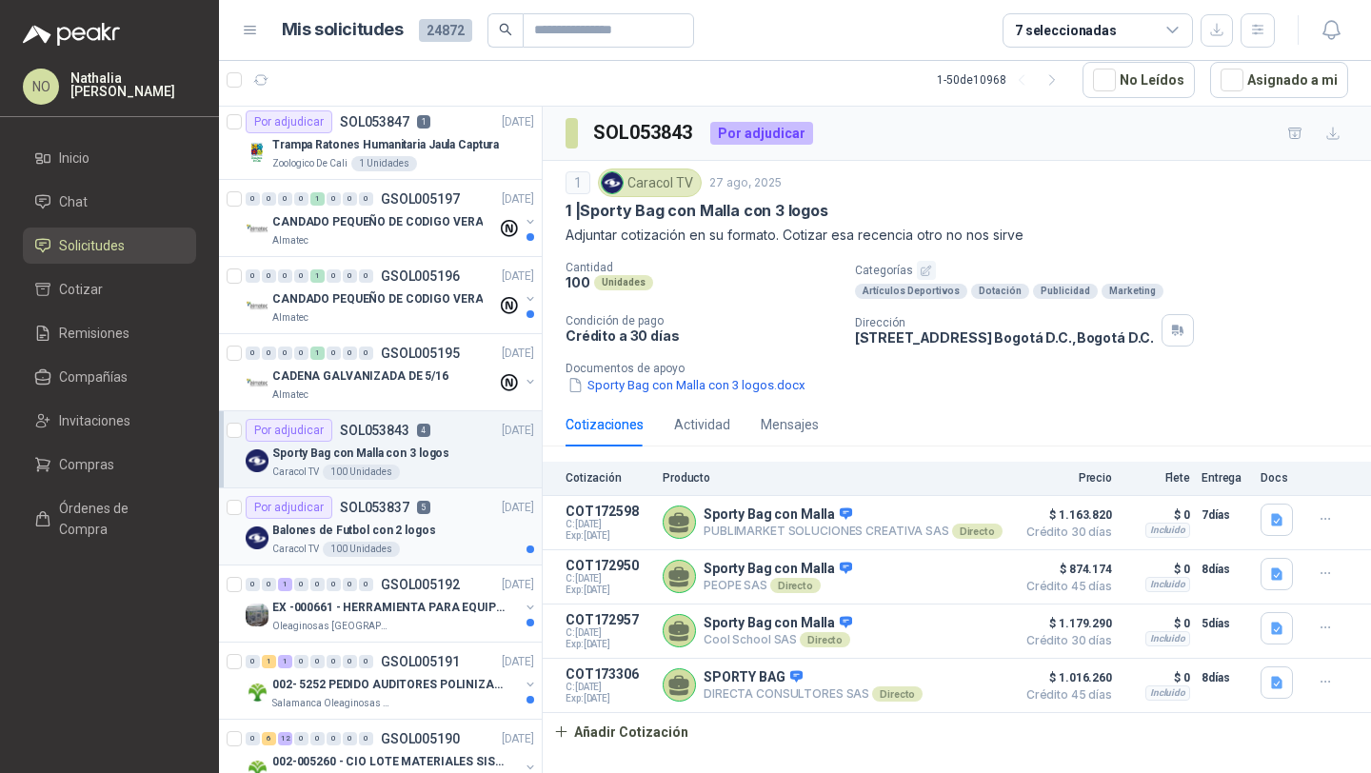
click at [438, 515] on div "Por adjudicar SOL053837 5 [DATE]" at bounding box center [390, 507] width 289 height 23
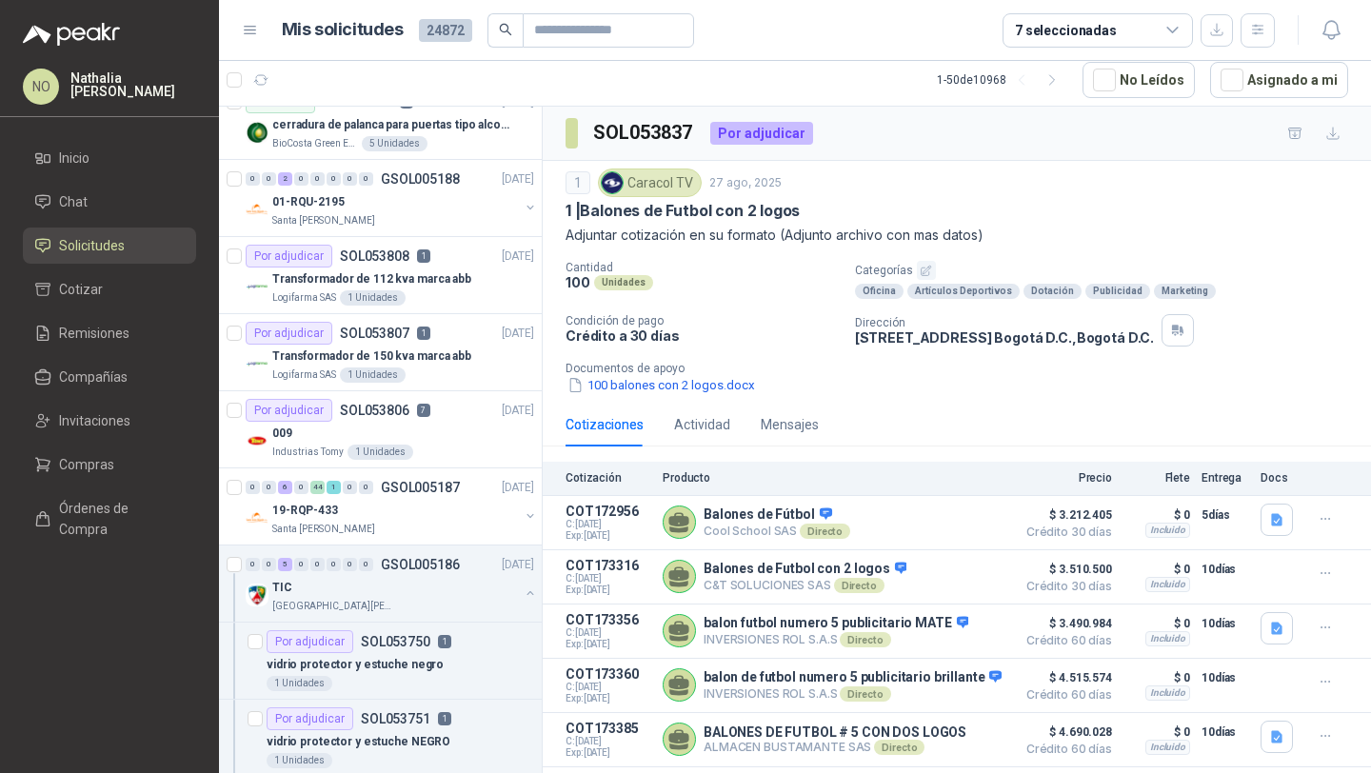
scroll to position [3402, 0]
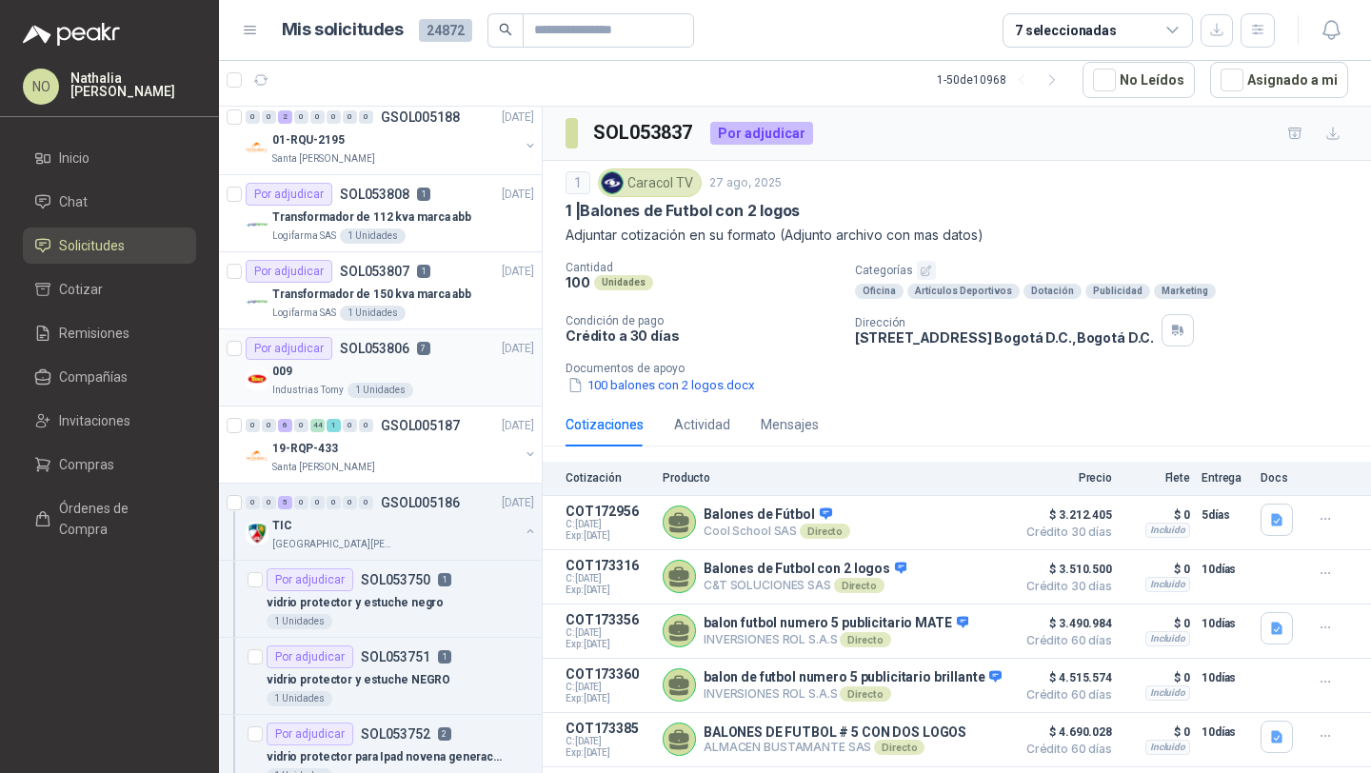
click at [448, 382] on div "009" at bounding box center [403, 371] width 262 height 23
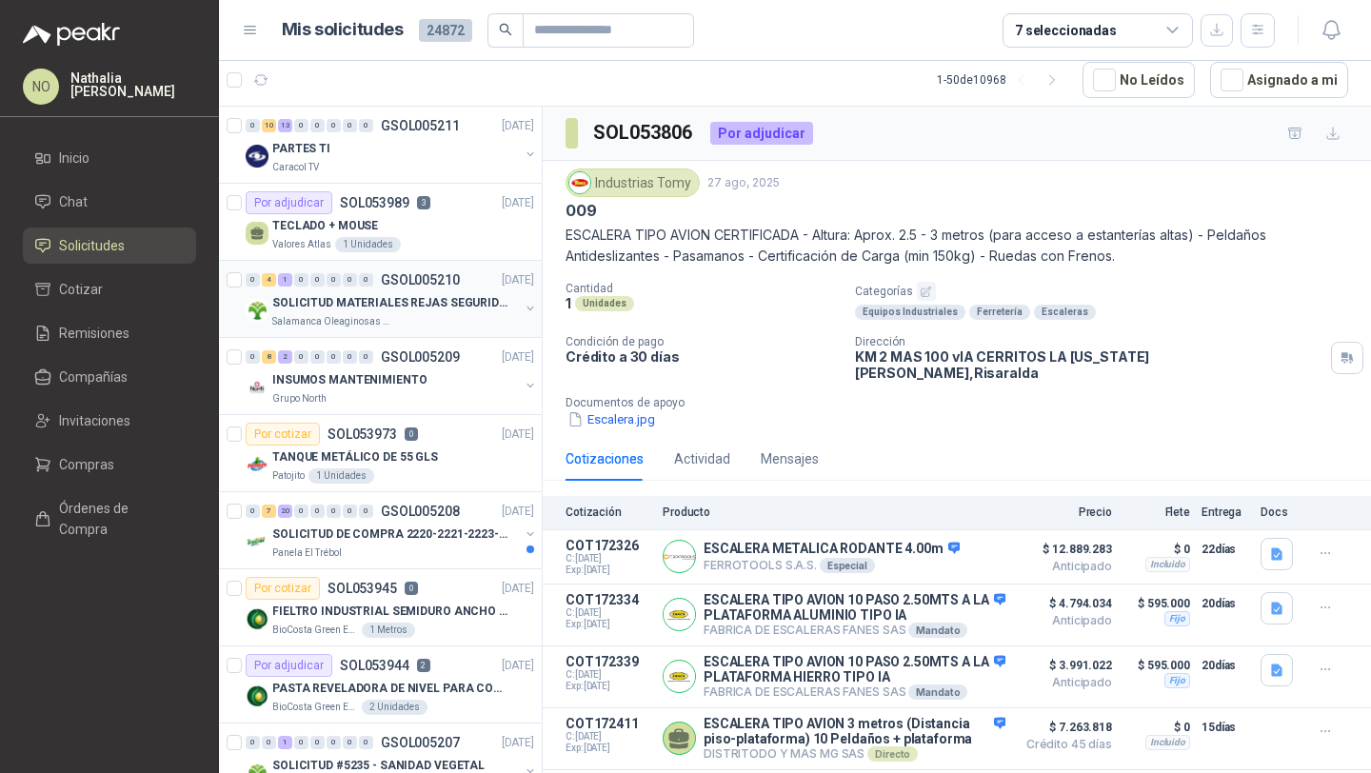
click at [442, 290] on div "0 4 1 0 0 0 0 0 GSOL005210 [DATE]" at bounding box center [392, 280] width 292 height 23
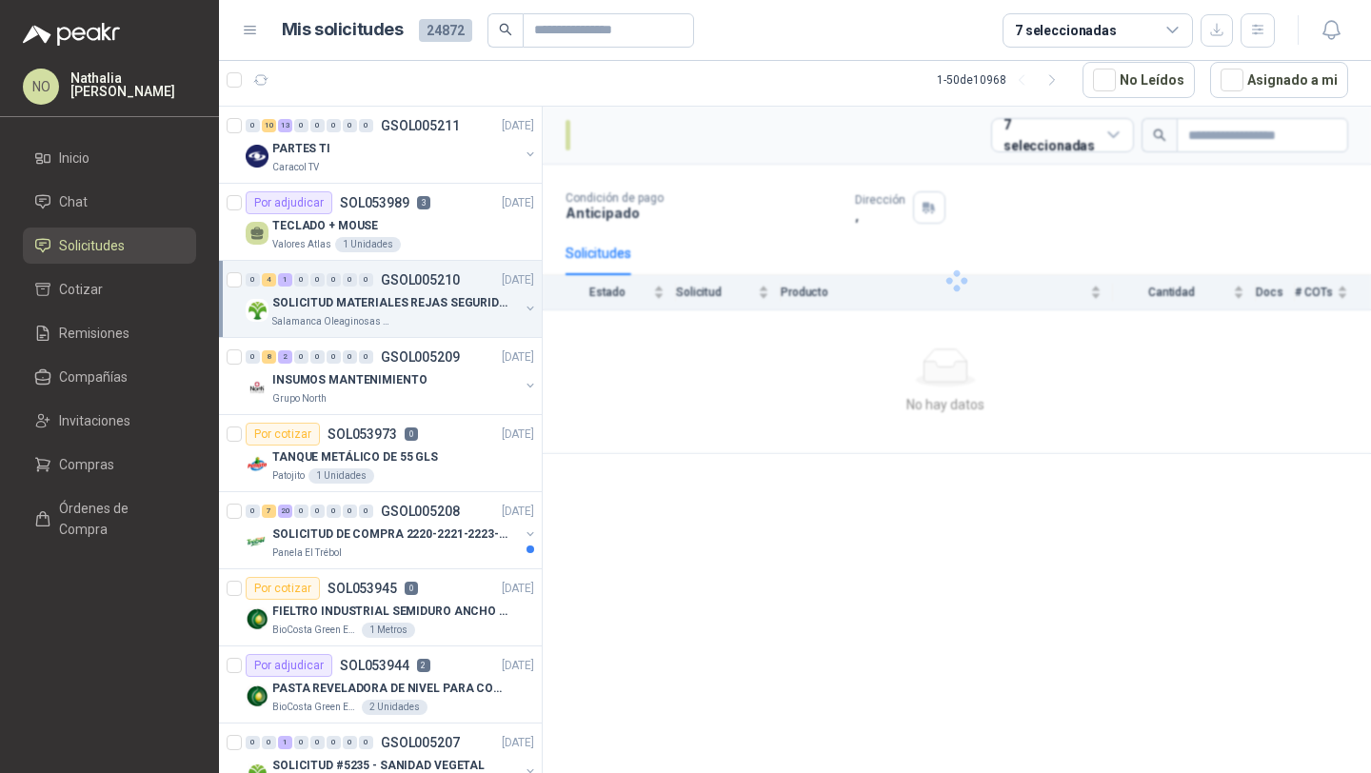
click at [442, 290] on div "0 4 1 0 0 0 0 0 GSOL005210 [DATE]" at bounding box center [392, 280] width 292 height 23
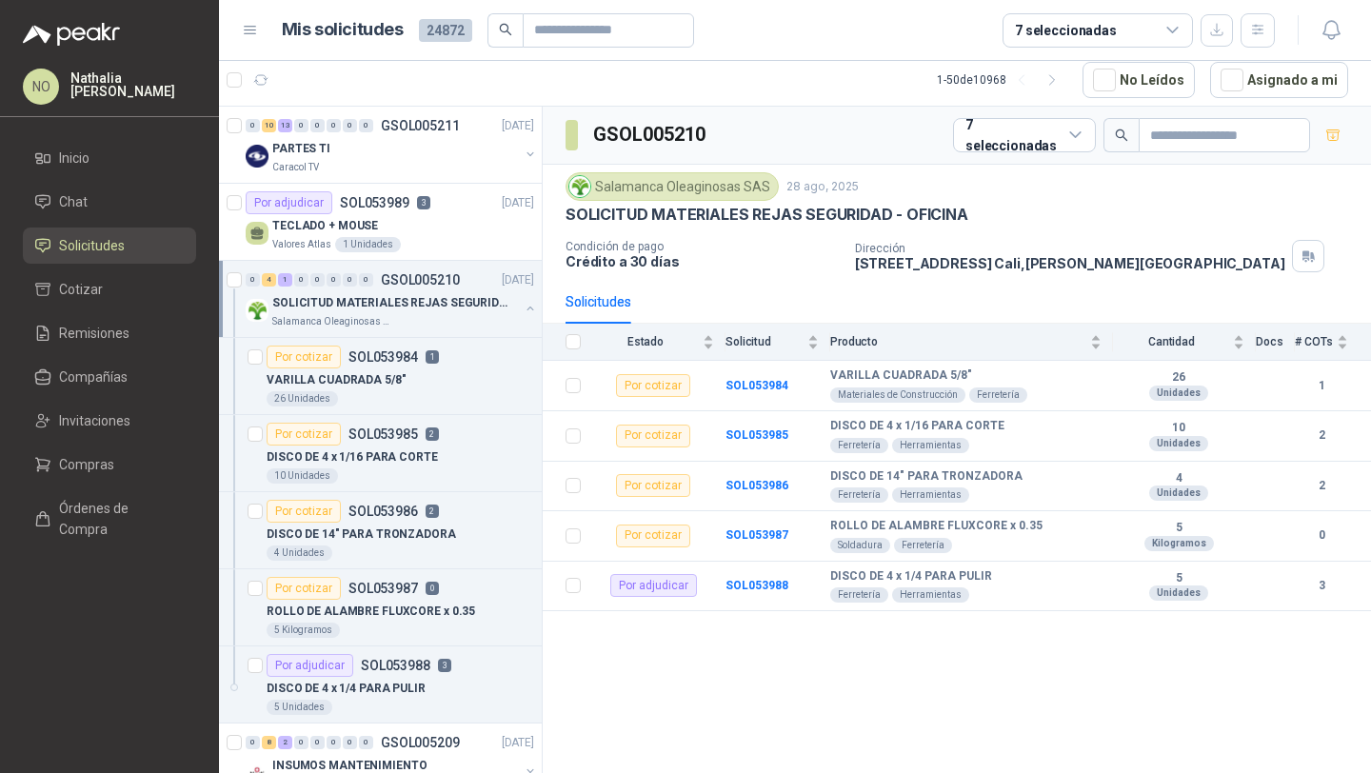
click at [442, 290] on div "0 4 1 0 0 0 0 0 GSOL005210 [DATE]" at bounding box center [392, 280] width 292 height 23
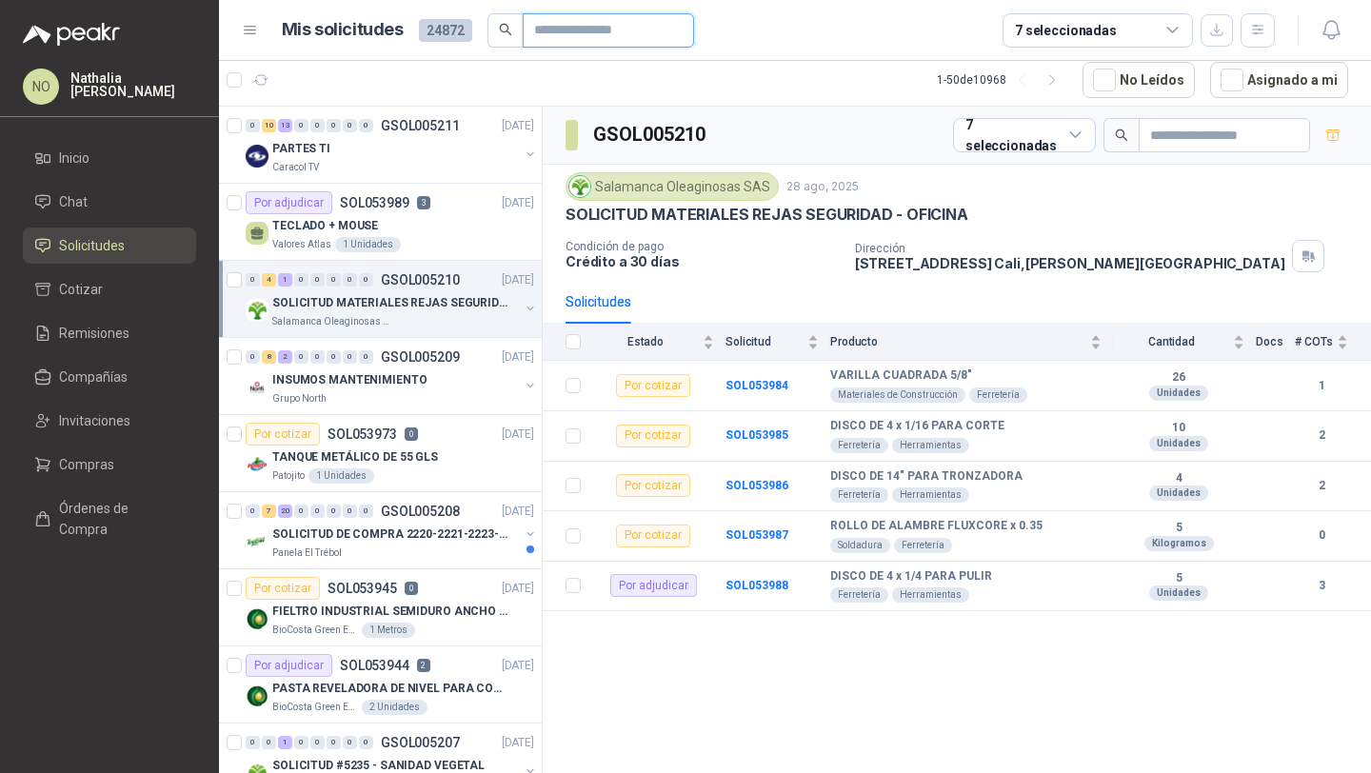
click at [567, 36] on input "text" at bounding box center [600, 30] width 133 height 32
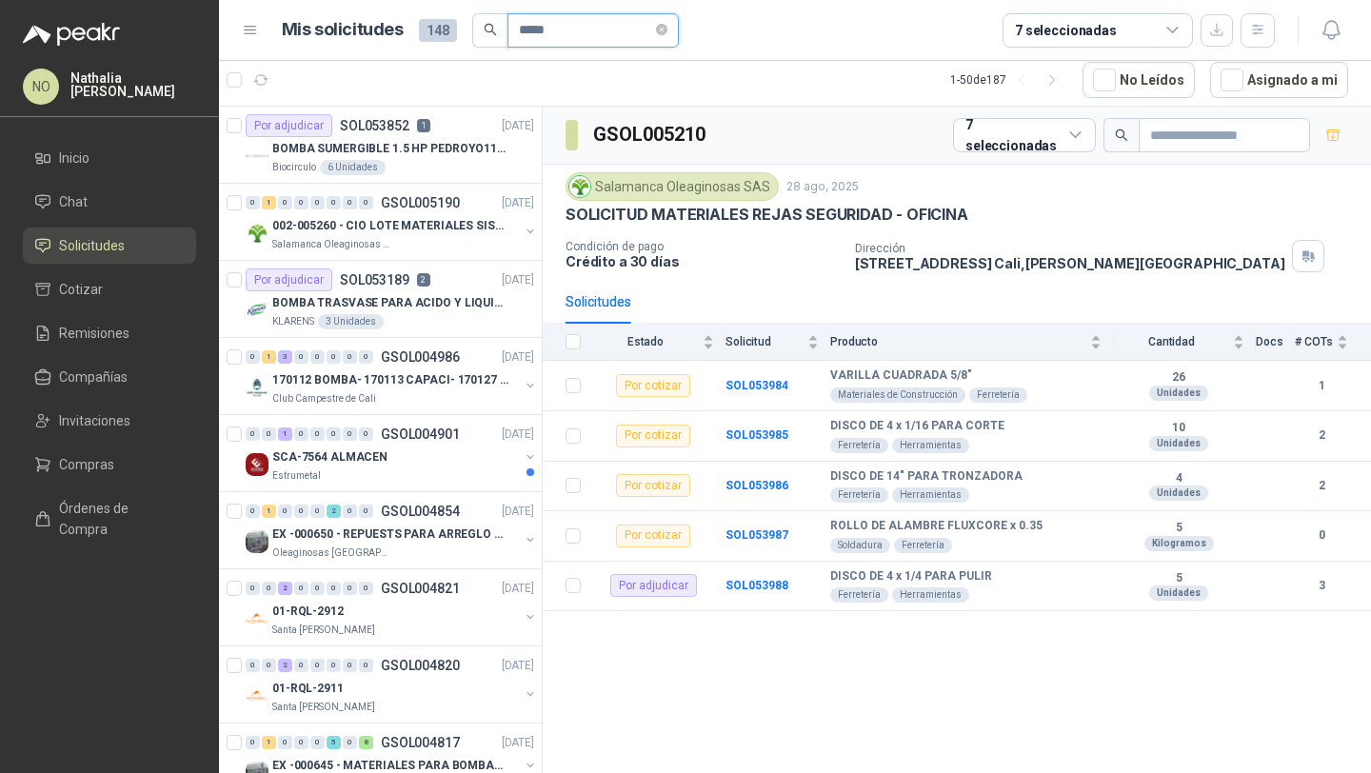
type input "*****"
click at [330, 149] on p "BOMBA SUMERGIBLE 1.5 HP PEDROYO110 VOLTIOS" at bounding box center [390, 149] width 237 height 18
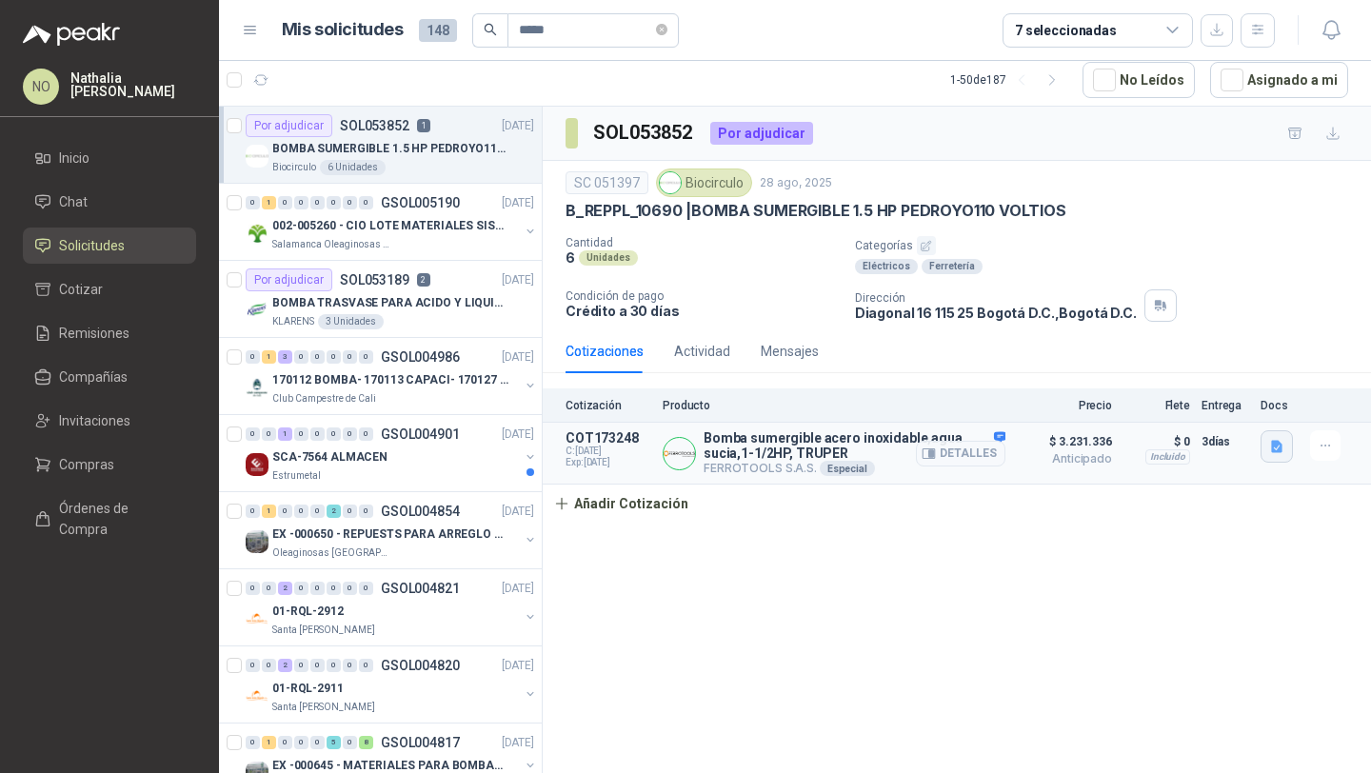
click at [1278, 448] on icon "button" at bounding box center [1277, 447] width 16 height 16
click at [1218, 402] on button "Ficha Técnica - 12608.pdf" at bounding box center [1198, 405] width 165 height 20
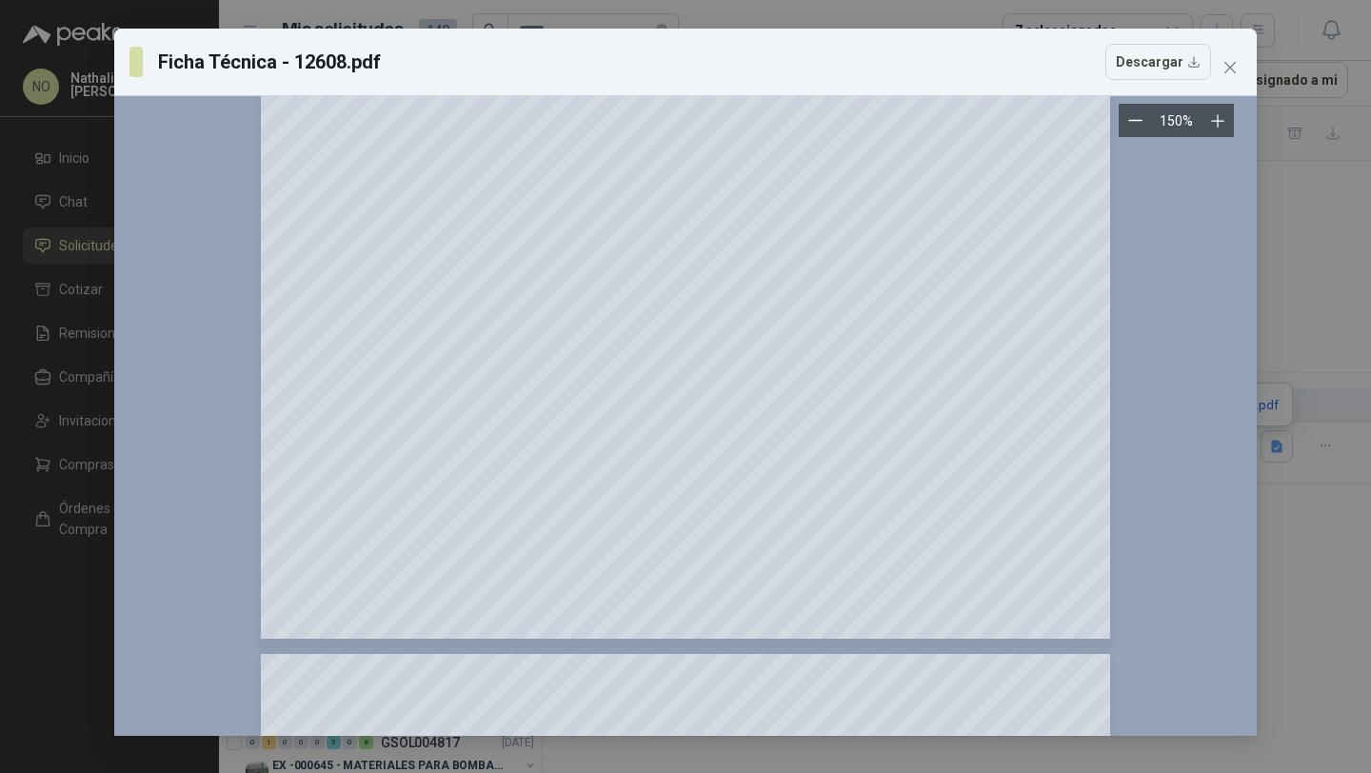
scroll to position [687, 0]
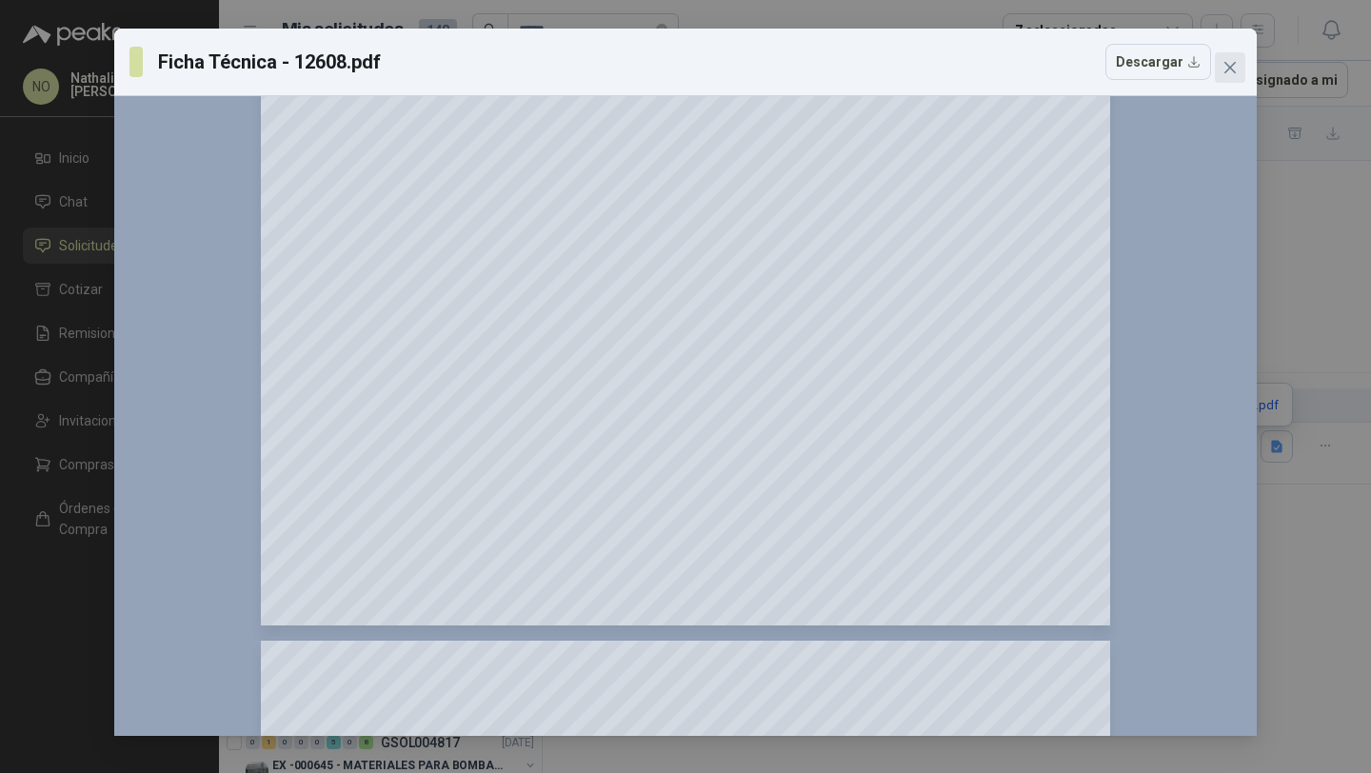
click at [1234, 67] on icon "close" at bounding box center [1230, 67] width 15 height 15
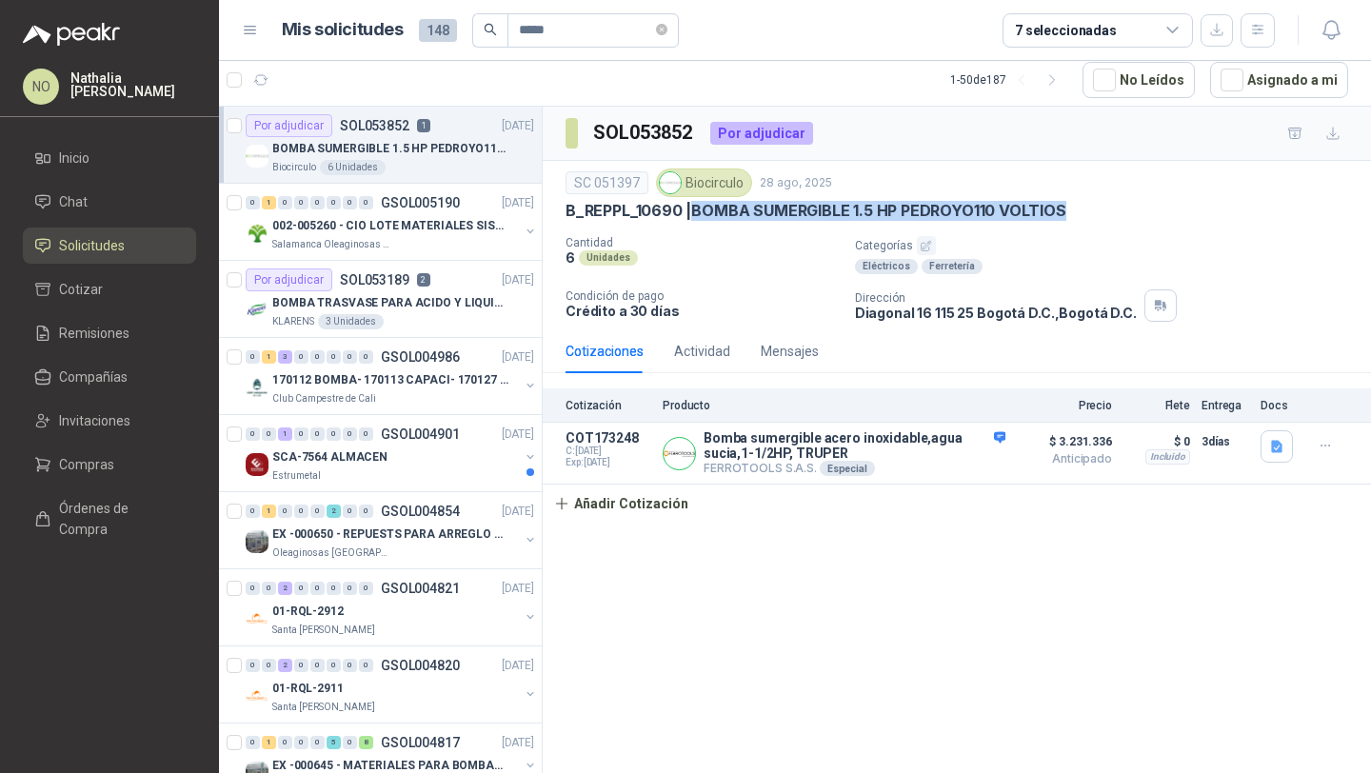
drag, startPoint x: 694, startPoint y: 205, endPoint x: 1267, endPoint y: 205, distance: 573.2
click at [1267, 205] on div "B_REPPL_10690 | BOMBA SUMERGIBLE 1.5 HP PEDROYO110 VOLTIOS" at bounding box center [957, 211] width 783 height 20
click at [1333, 39] on icon "button" at bounding box center [1332, 30] width 24 height 24
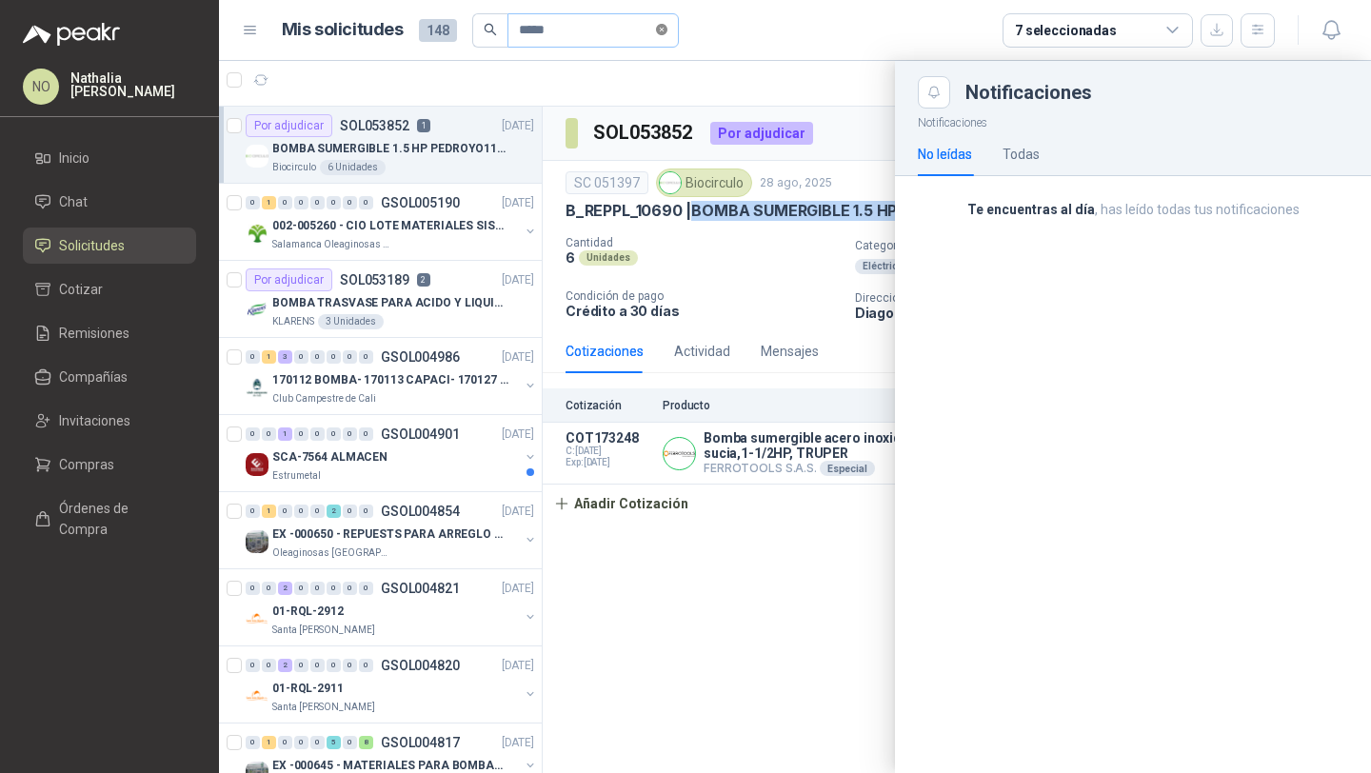
click at [662, 28] on icon "close-circle" at bounding box center [661, 29] width 11 height 11
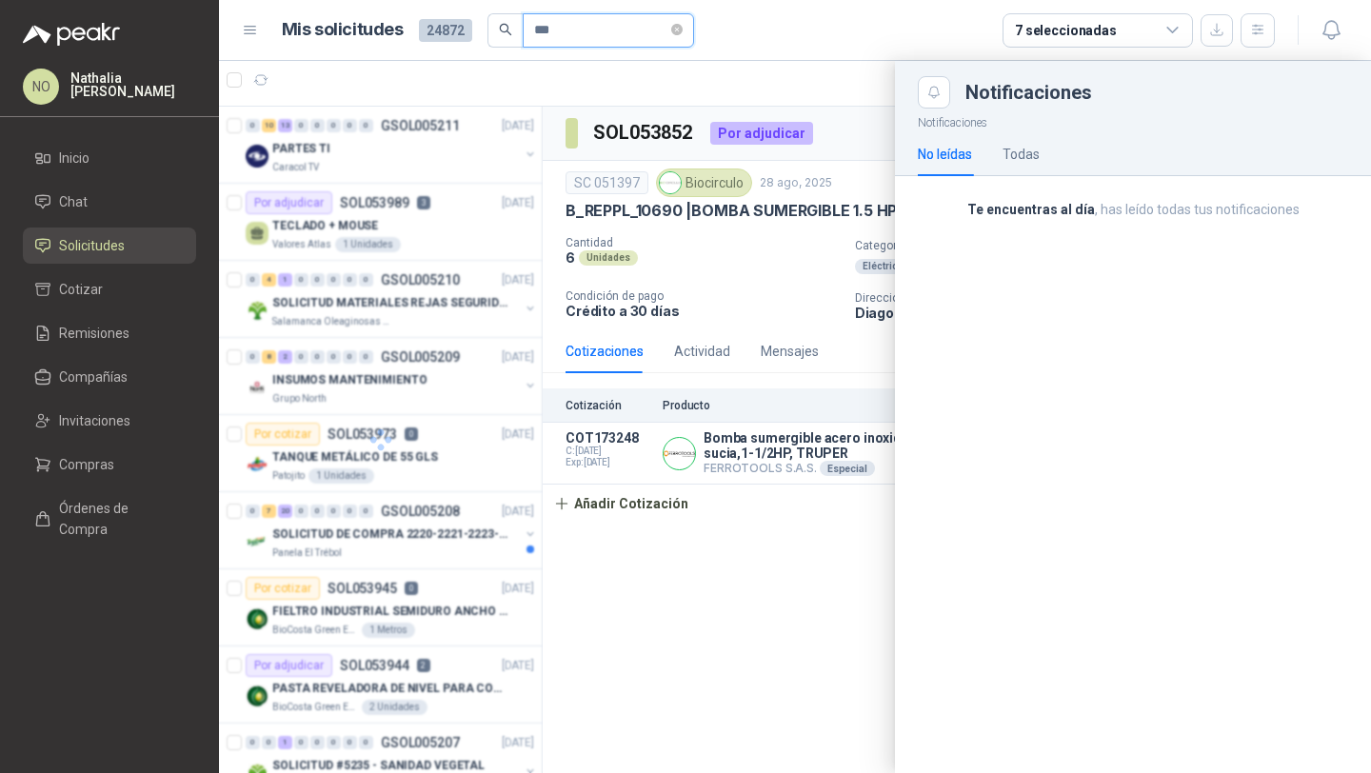
type input "***"
click at [818, 58] on header "Mis solicitudes 24872 *** 7 seleccionadas" at bounding box center [795, 30] width 1152 height 61
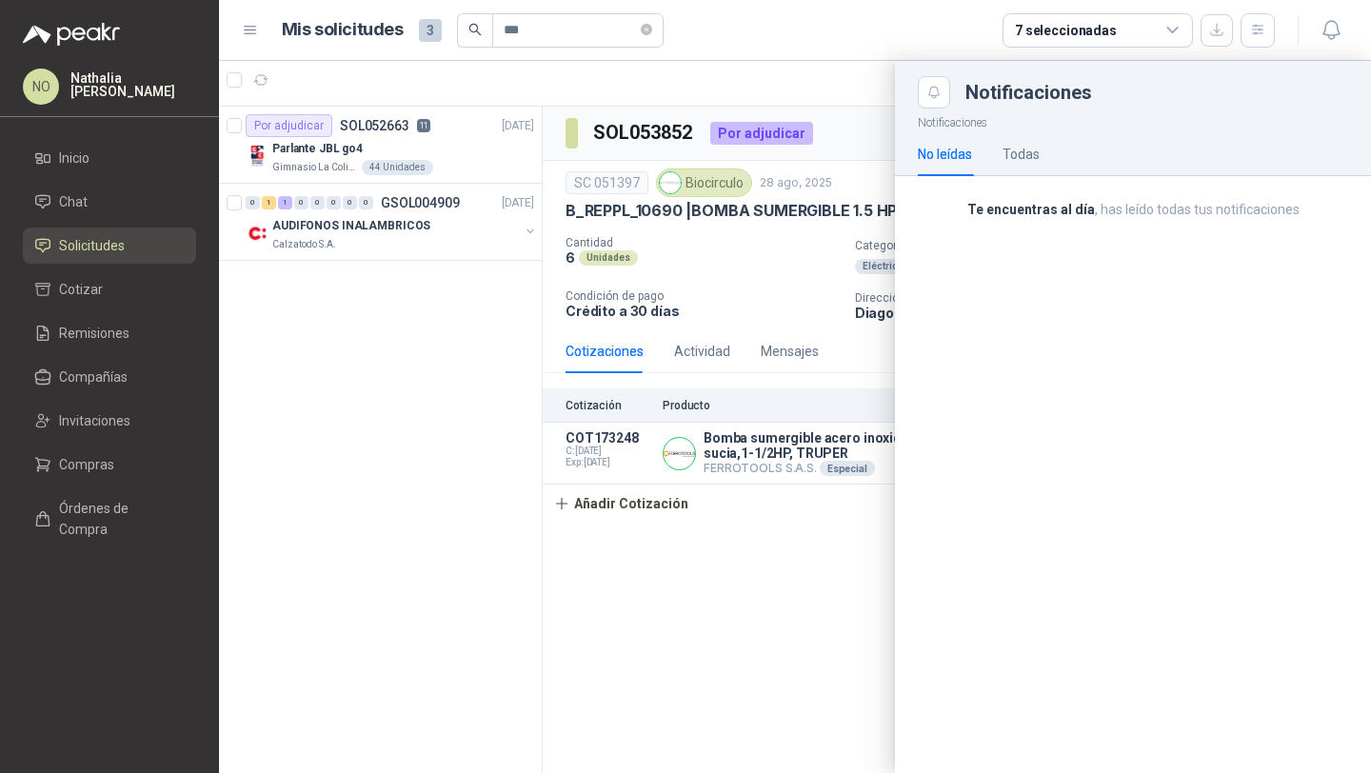
click at [818, 58] on header "Mis solicitudes 3 *** 7 seleccionadas" at bounding box center [795, 30] width 1152 height 61
click at [441, 209] on div at bounding box center [795, 417] width 1152 height 712
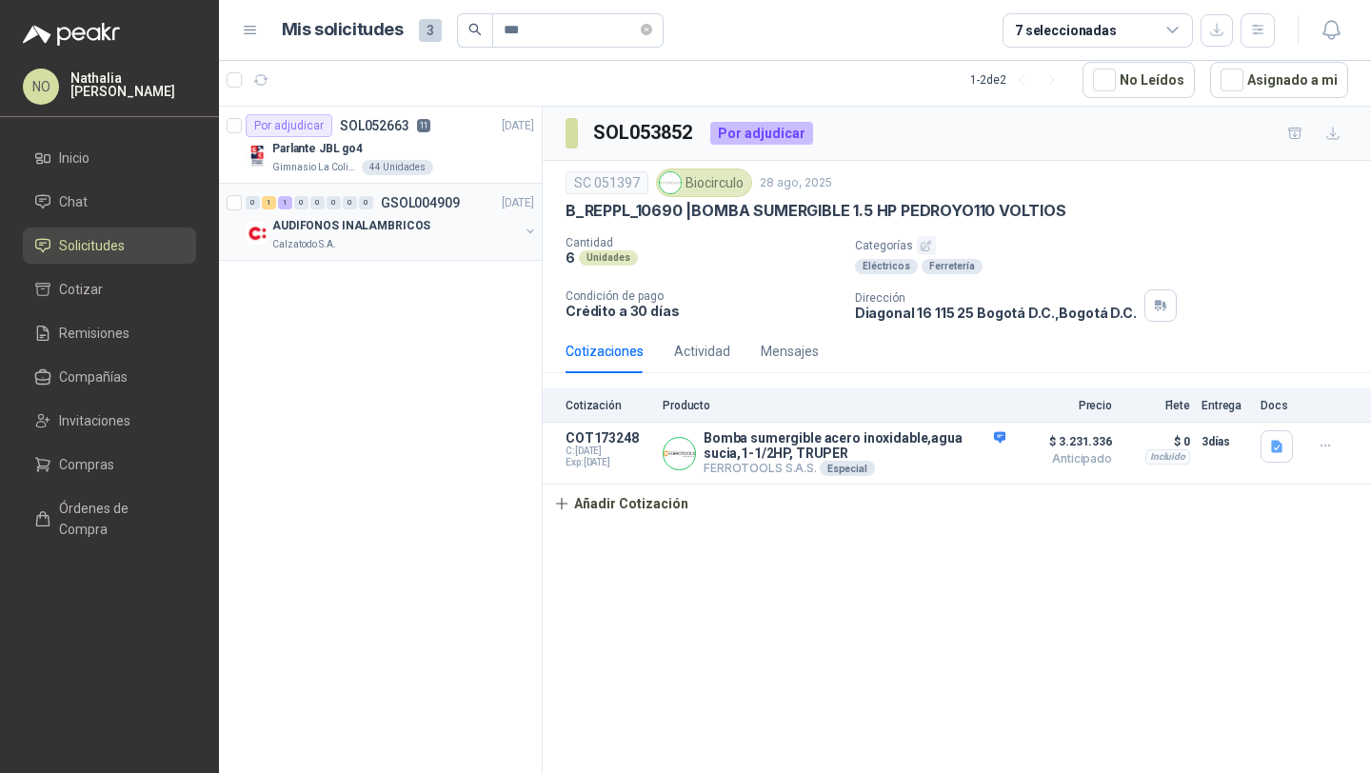
click at [373, 211] on div "0 1 1 0 0 0 0 0 GSOL004909 [DATE]" at bounding box center [392, 202] width 292 height 23
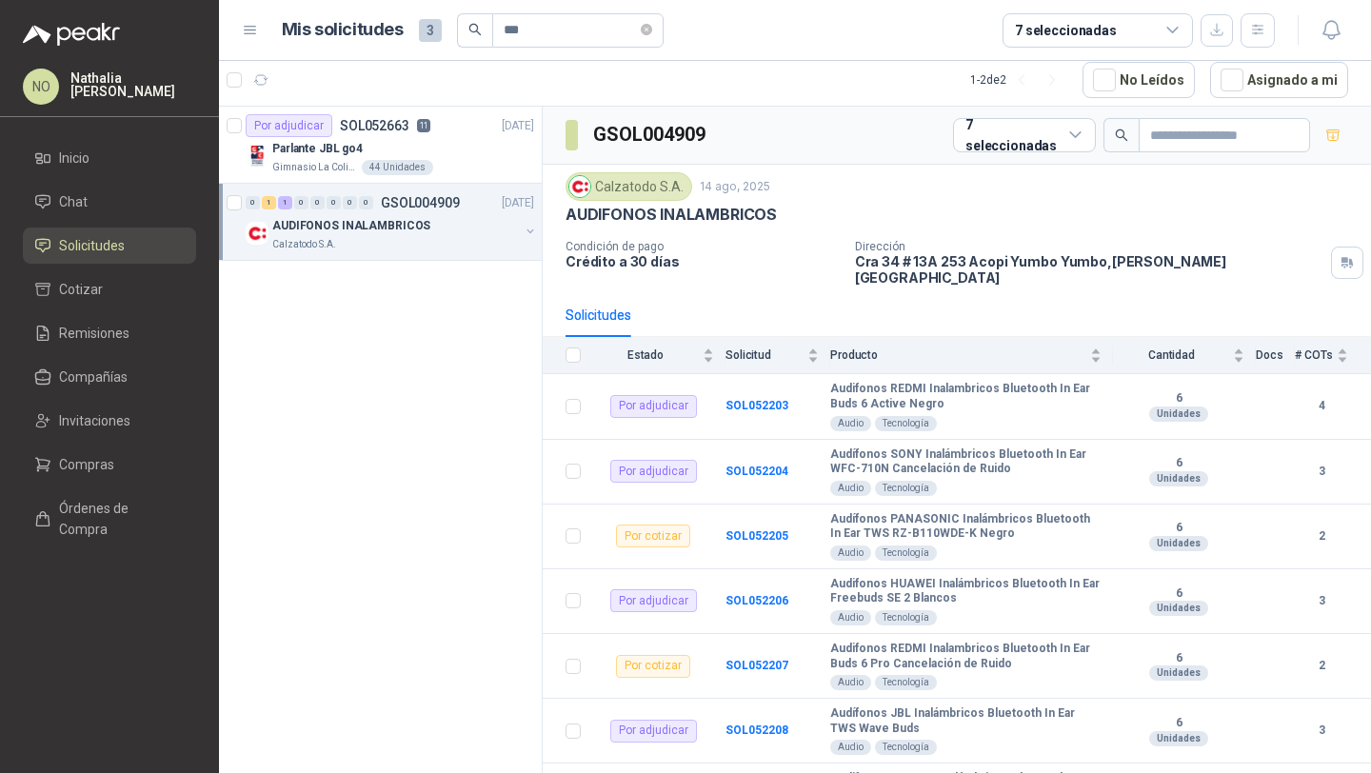
click at [289, 214] on div "AUDIFONOS INALAMBRICOS" at bounding box center [395, 225] width 247 height 23
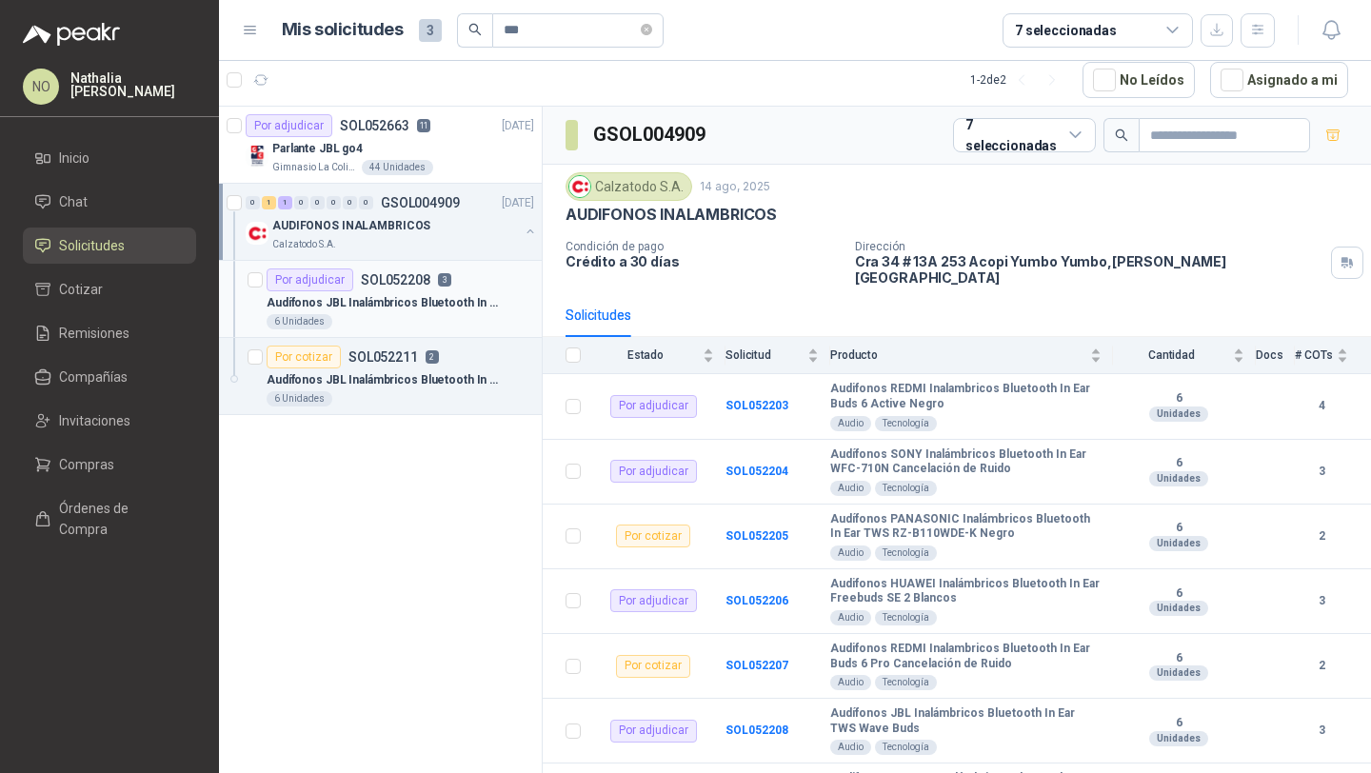
click at [285, 300] on p "Audífonos JBL Inalámbricos Bluetooth In Ear TWS Wave Buds" at bounding box center [385, 303] width 237 height 18
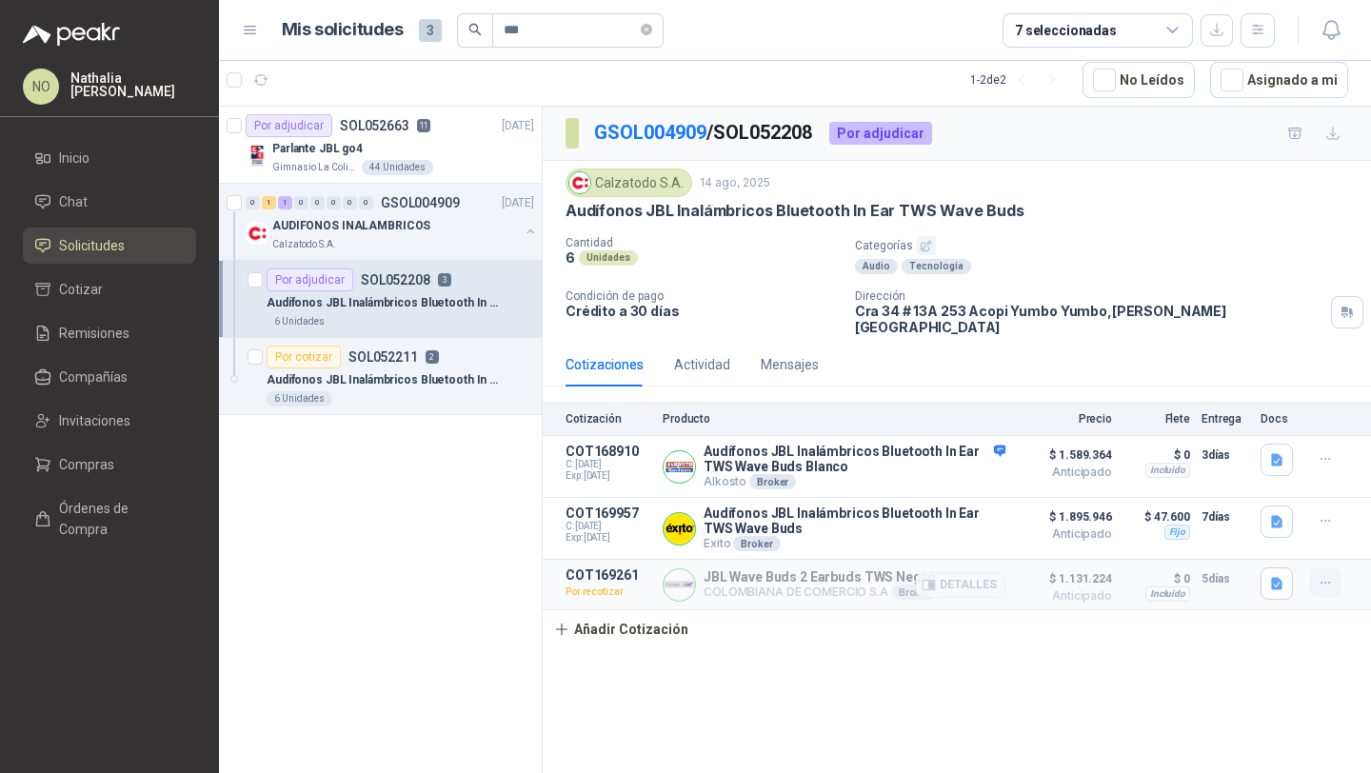
click at [1321, 575] on icon "button" at bounding box center [1326, 583] width 16 height 16
click at [1266, 460] on button "Editar" at bounding box center [1287, 461] width 152 height 30
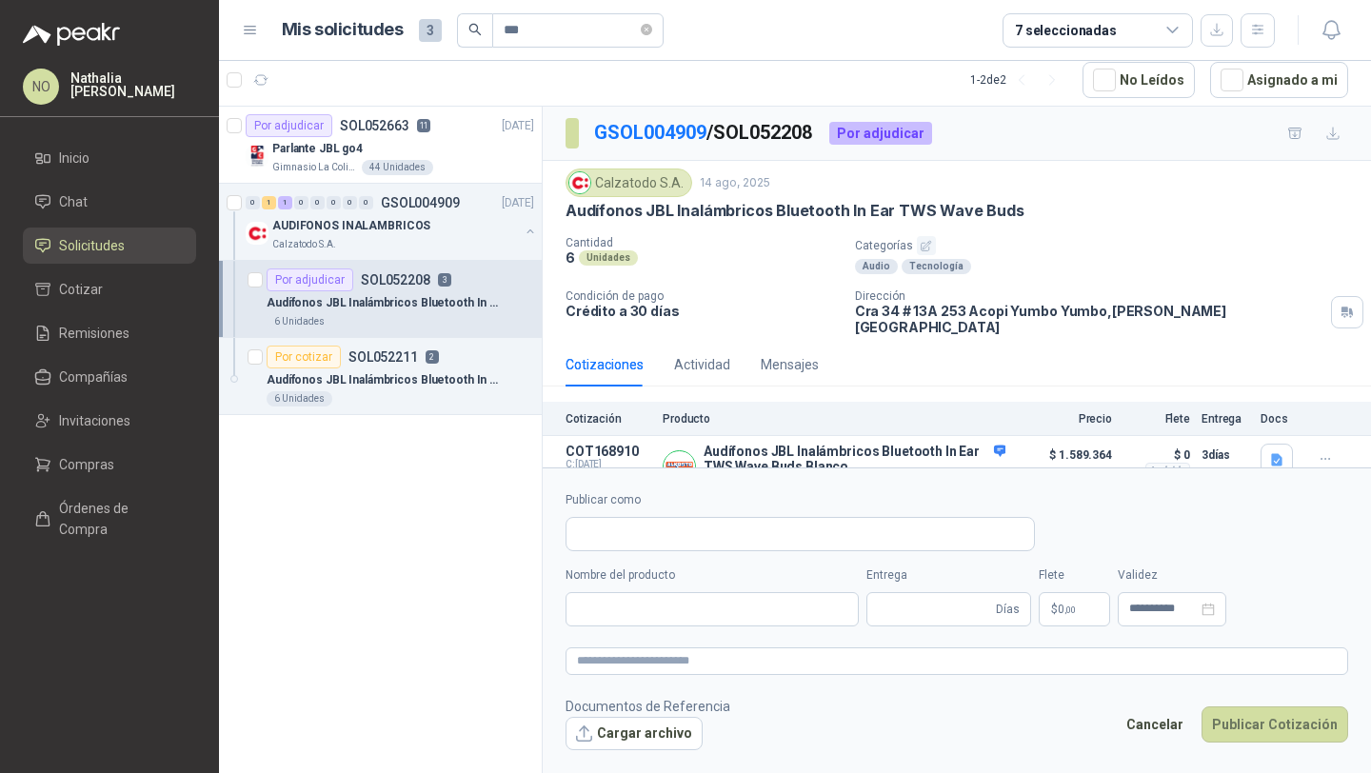
type input "**********"
type input "*"
type input "**********"
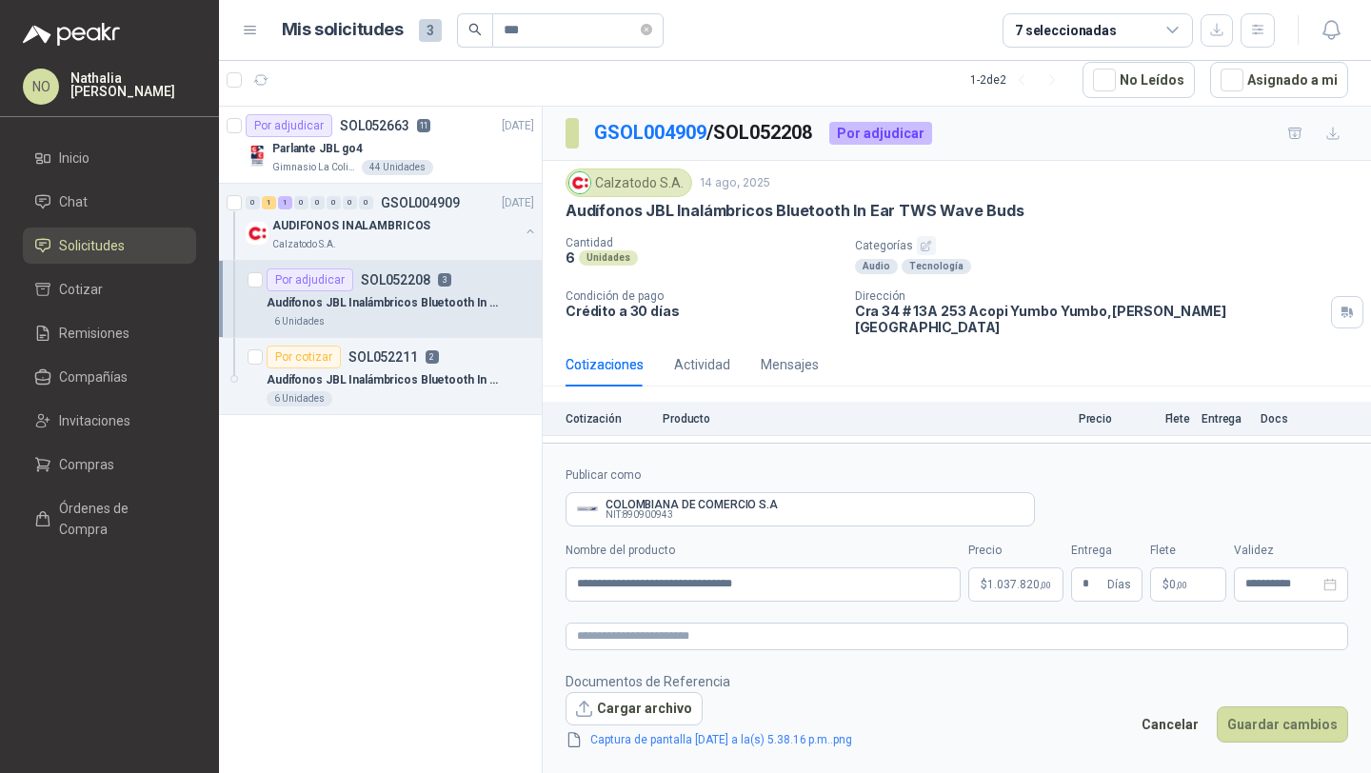
click at [1025, 584] on body "NO [PERSON_NAME] Inicio Chat Solicitudes Cotizar Remisiones Compañías Invitacio…" at bounding box center [685, 386] width 1371 height 773
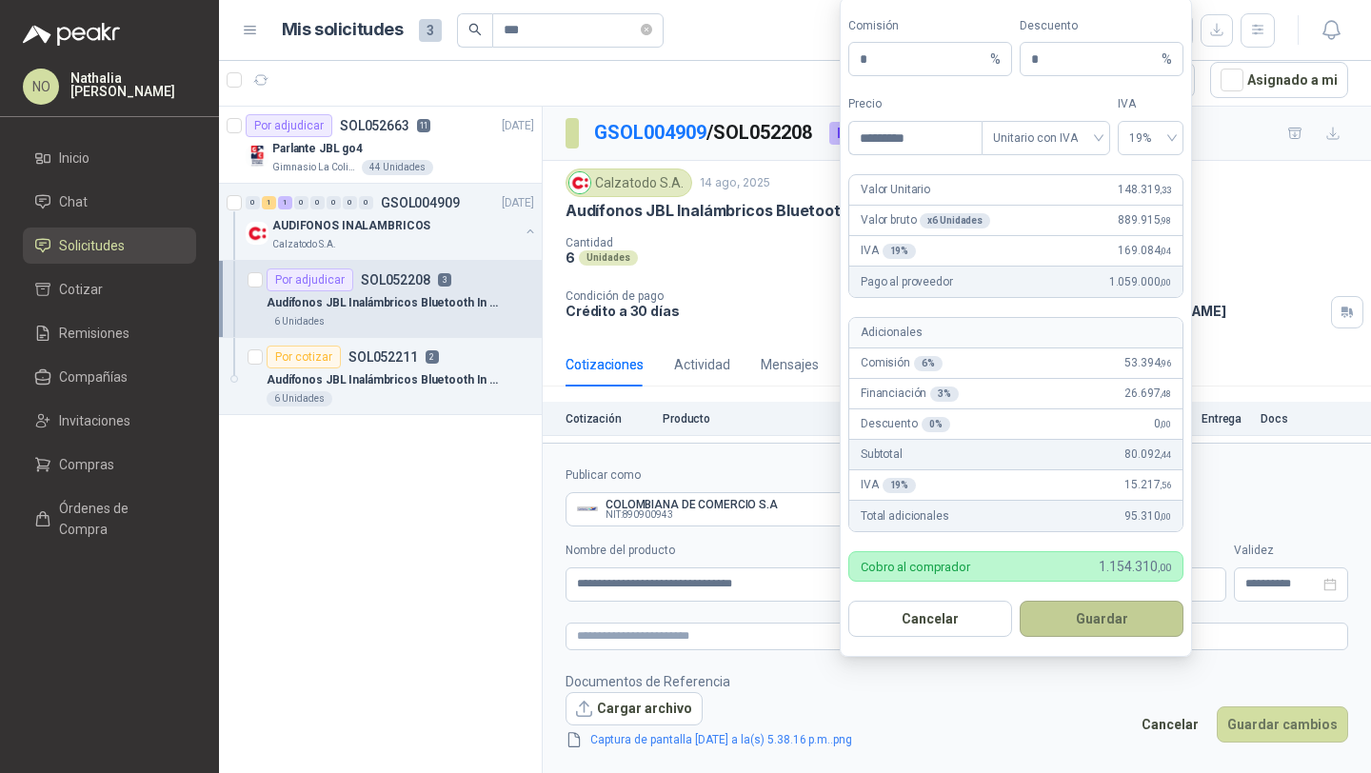
type input "*********"
click at [1107, 616] on button "Guardar" at bounding box center [1102, 619] width 164 height 36
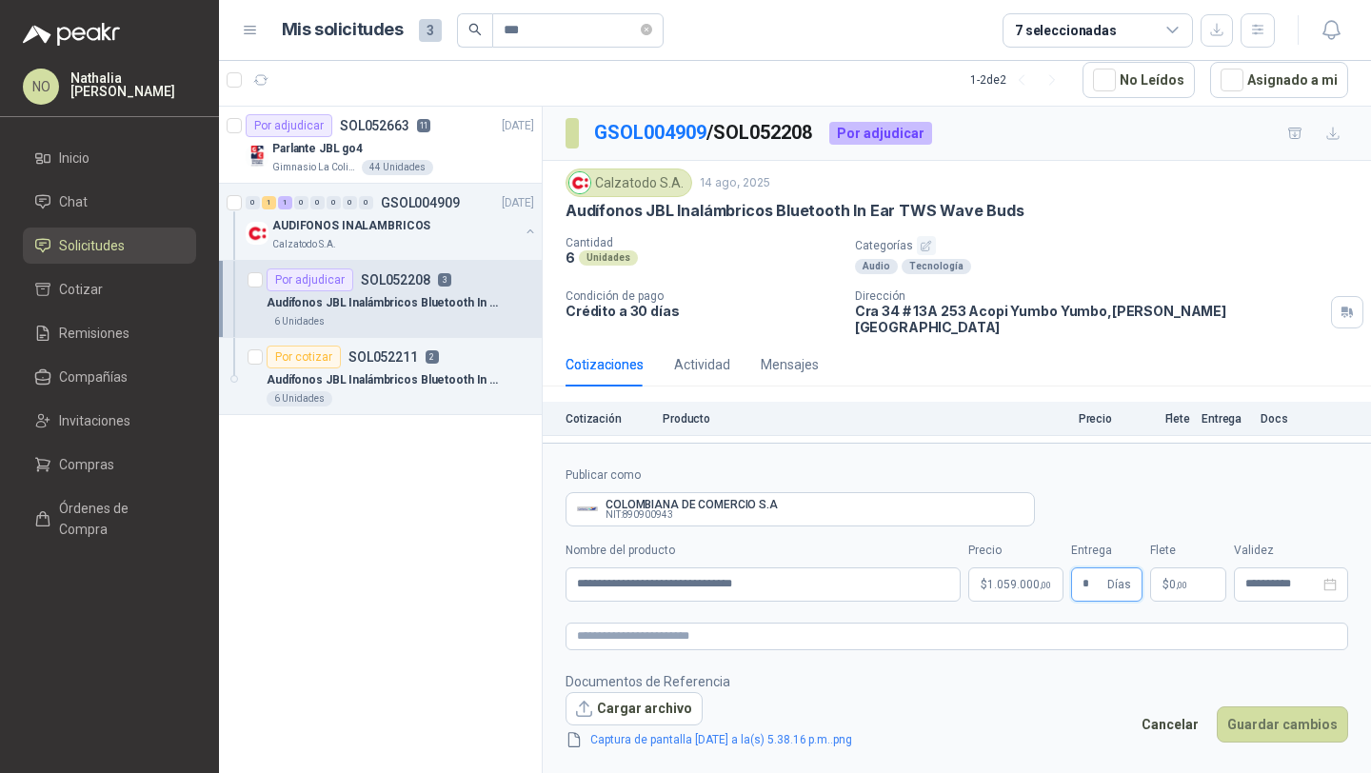
scroll to position [157, 0]
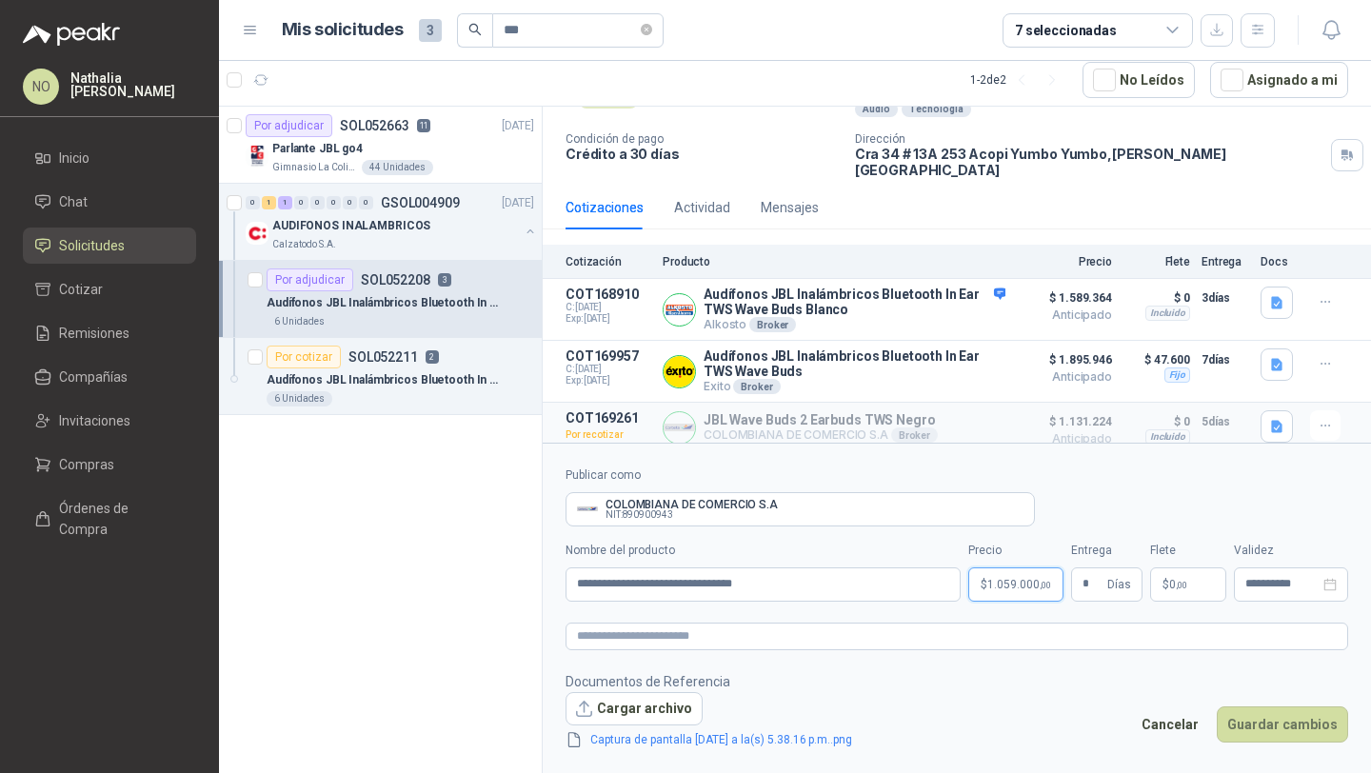
click at [999, 589] on body "NO [PERSON_NAME] Inicio Chat Solicitudes Cotizar Remisiones Compañías Invitacio…" at bounding box center [685, 386] width 1371 height 773
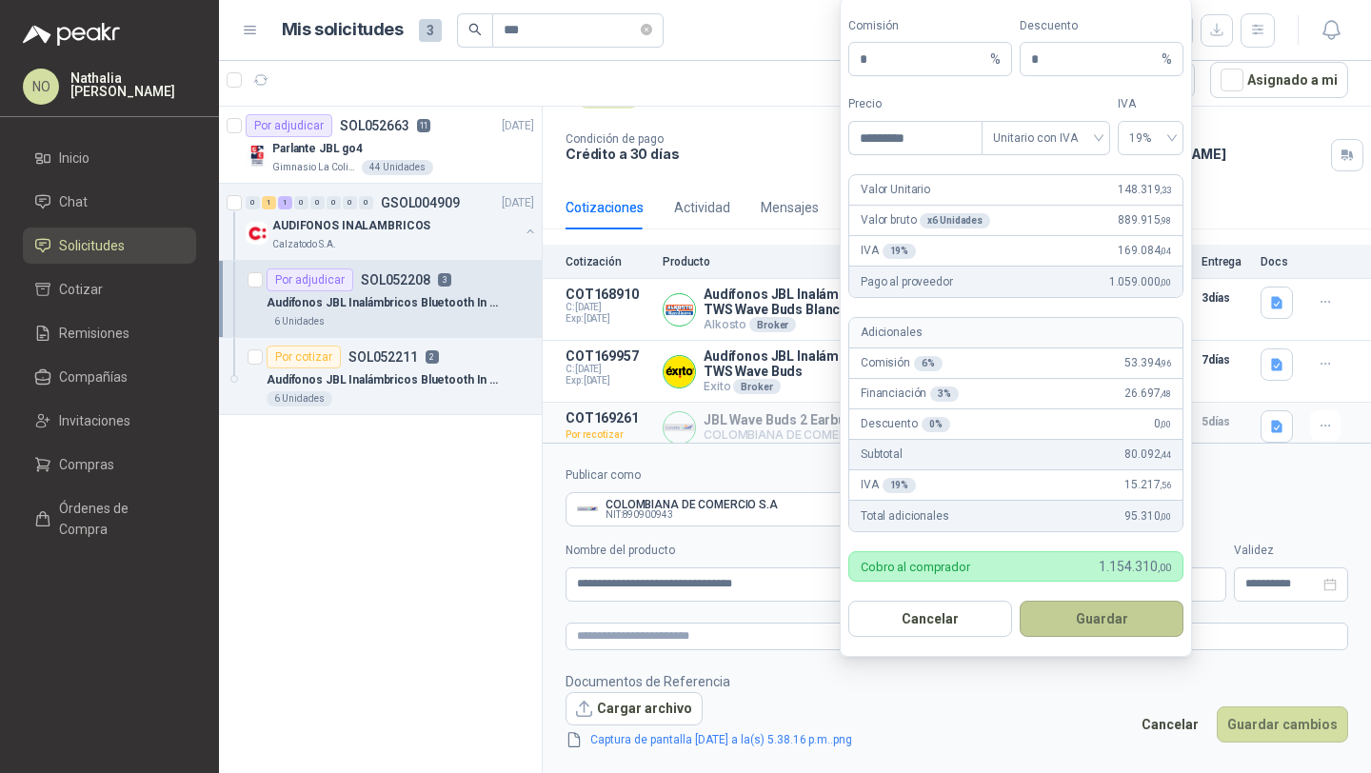
click at [1127, 620] on button "Guardar" at bounding box center [1102, 619] width 164 height 36
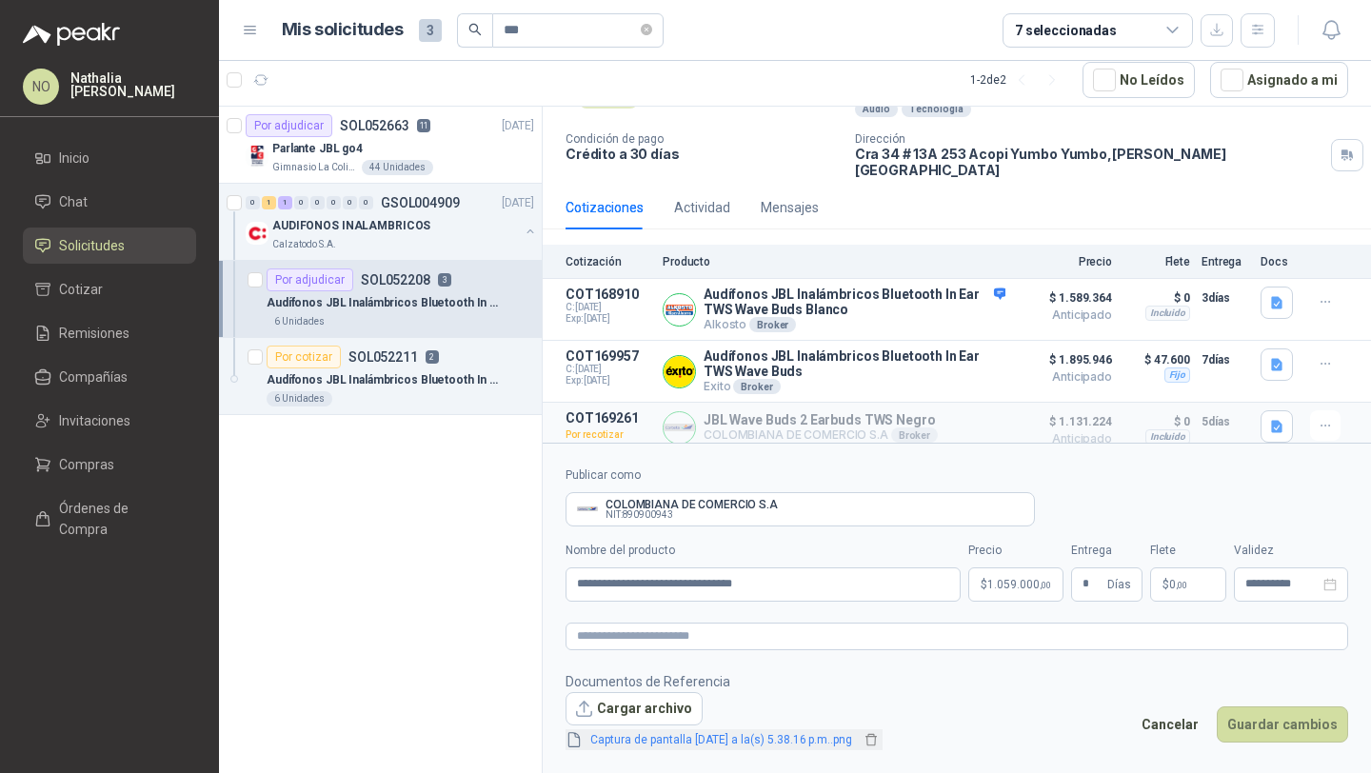
click at [813, 740] on link "Captura de pantalla [DATE] a la(s) 5.38.16 p.m..png" at bounding box center [721, 740] width 277 height 18
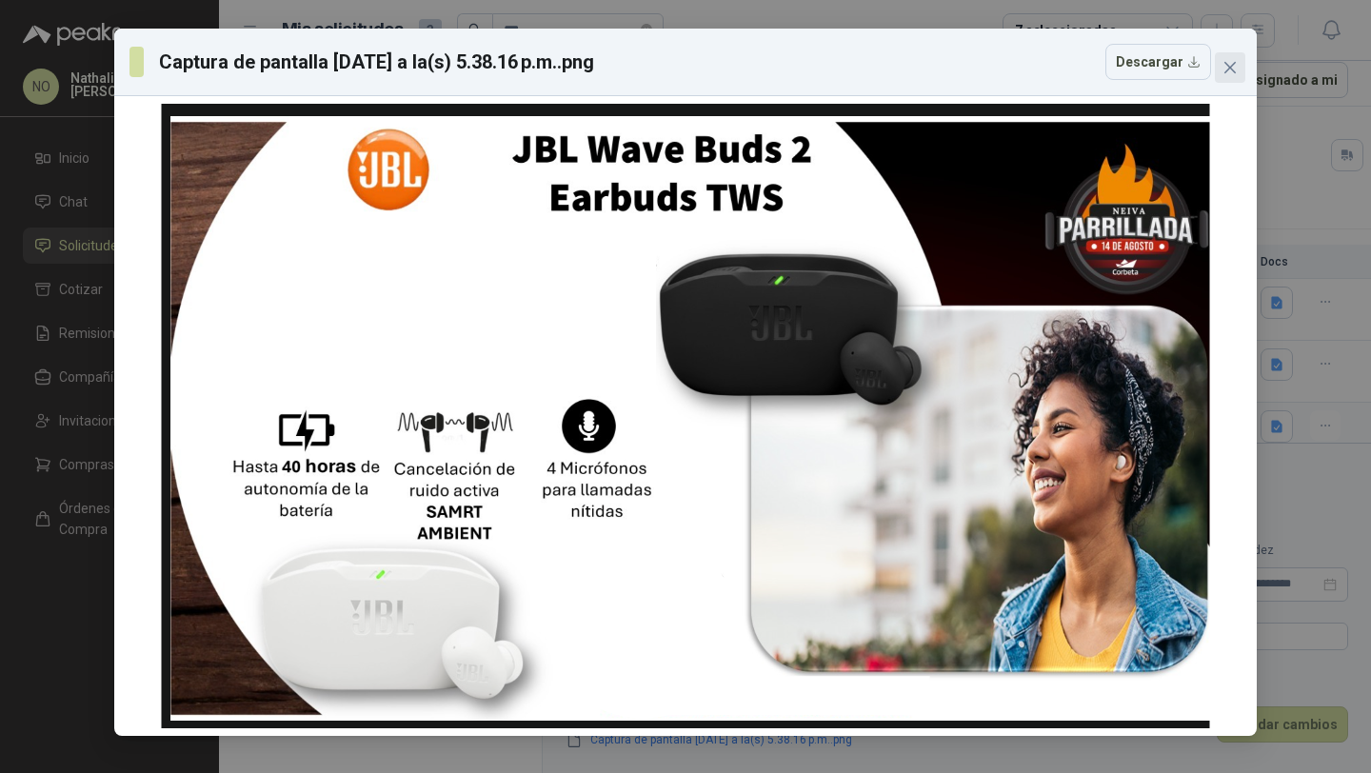
click at [1226, 77] on button "Close" at bounding box center [1230, 67] width 30 height 30
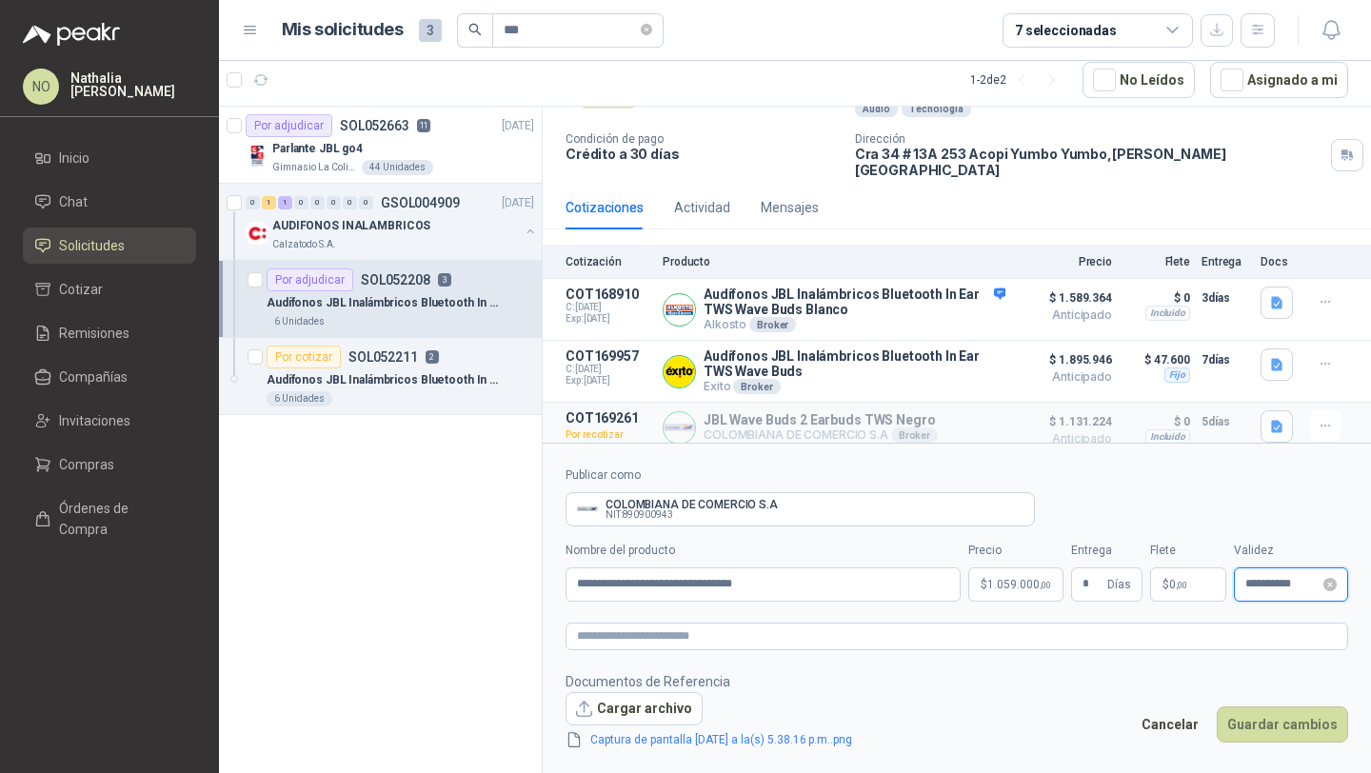
click at [1257, 581] on input "**********" at bounding box center [1282, 584] width 74 height 12
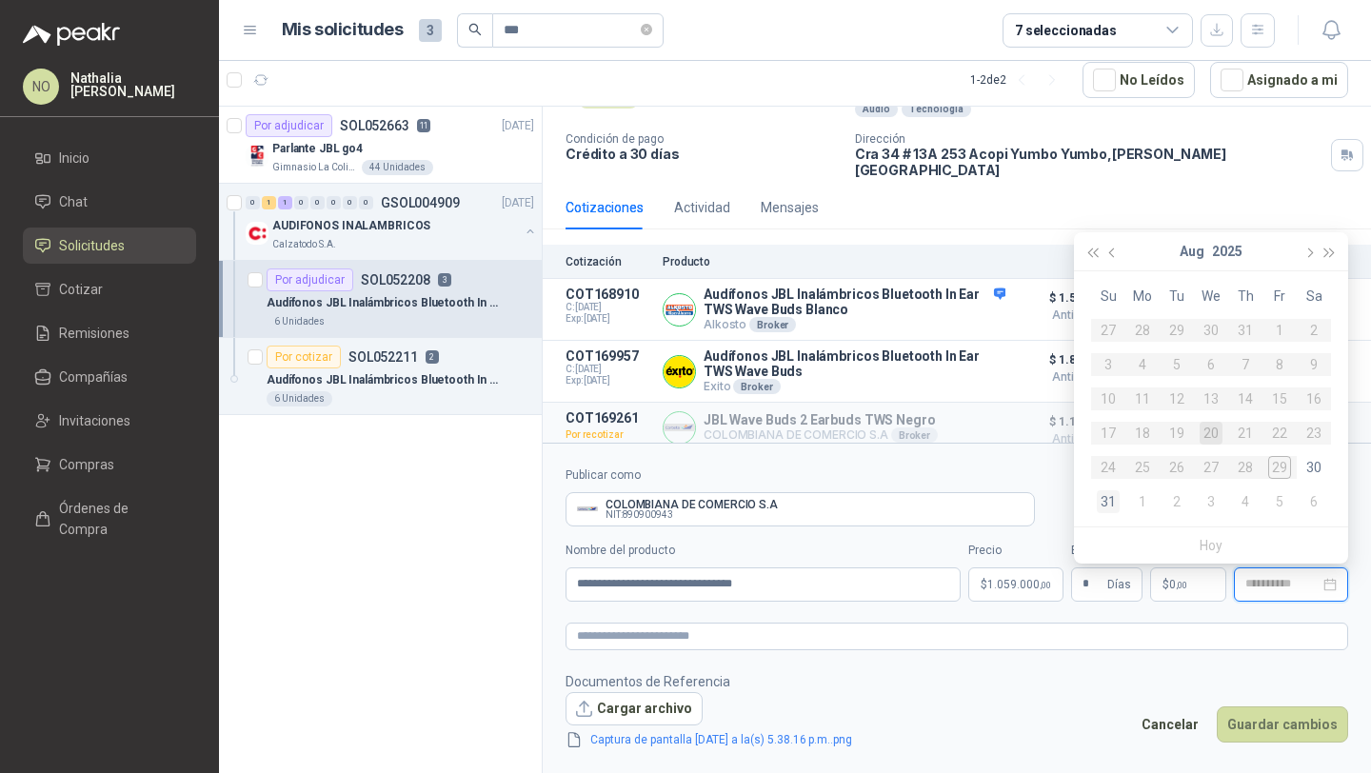
type input "**********"
click at [1109, 506] on div "31" at bounding box center [1108, 501] width 23 height 23
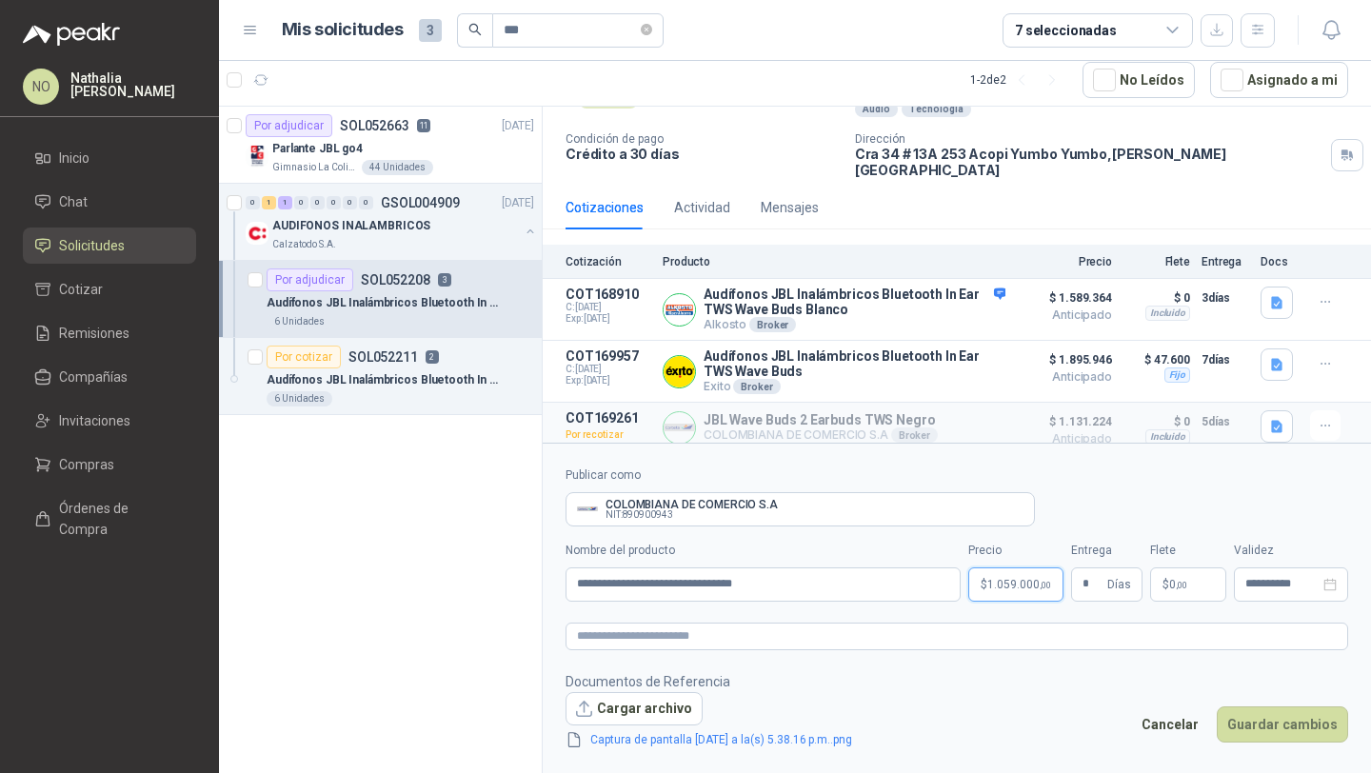
click at [997, 584] on body "NO [PERSON_NAME] Inicio Chat Solicitudes Cotizar Remisiones Compañías Invitacio…" at bounding box center [685, 386] width 1371 height 773
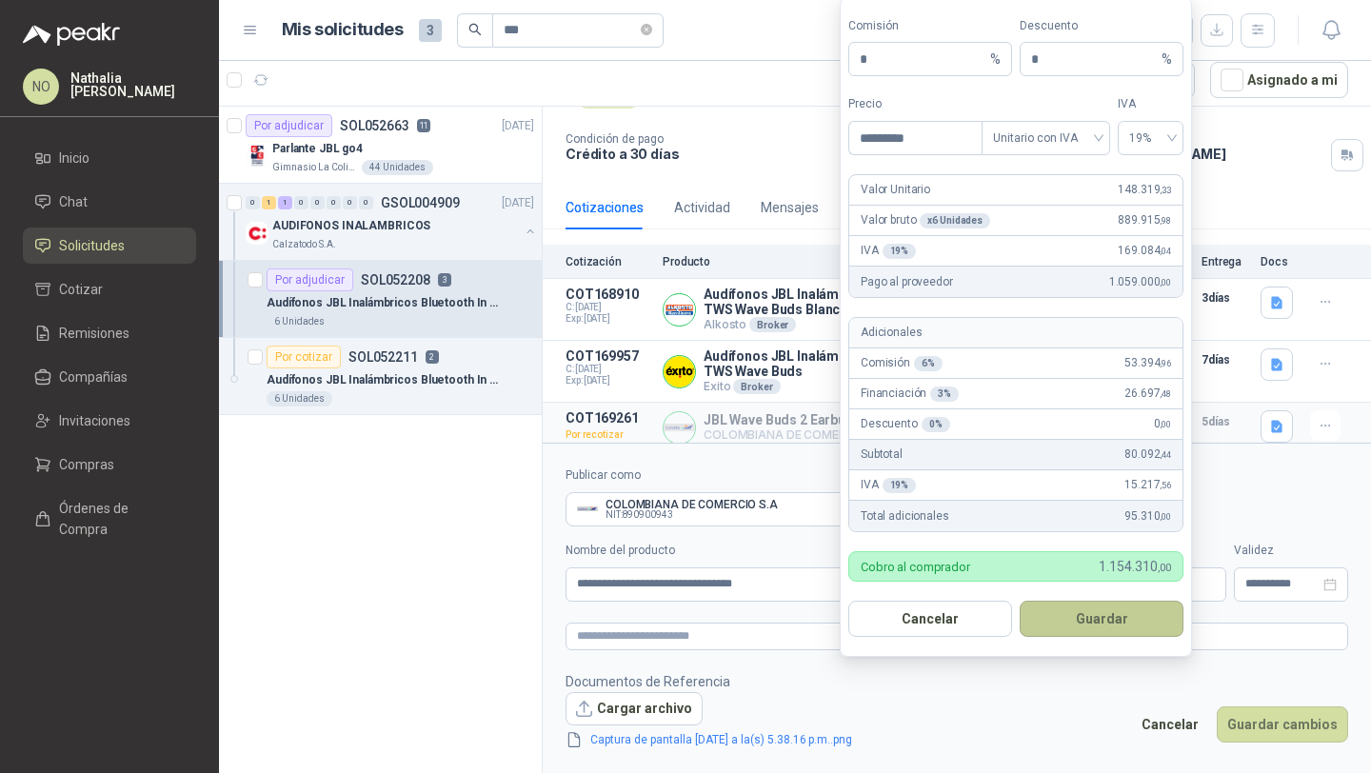
click at [1099, 617] on button "Guardar" at bounding box center [1102, 619] width 164 height 36
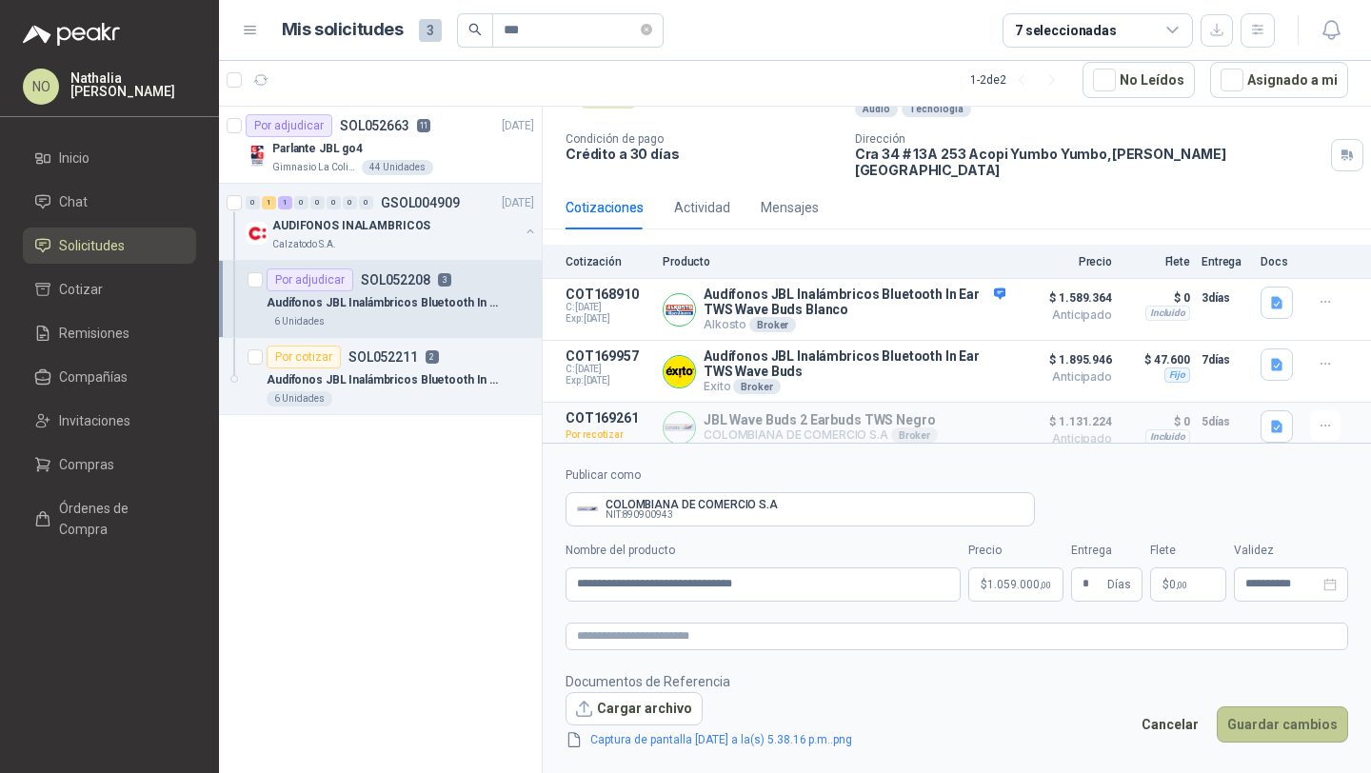
click at [1297, 733] on button "Guardar cambios" at bounding box center [1282, 725] width 131 height 36
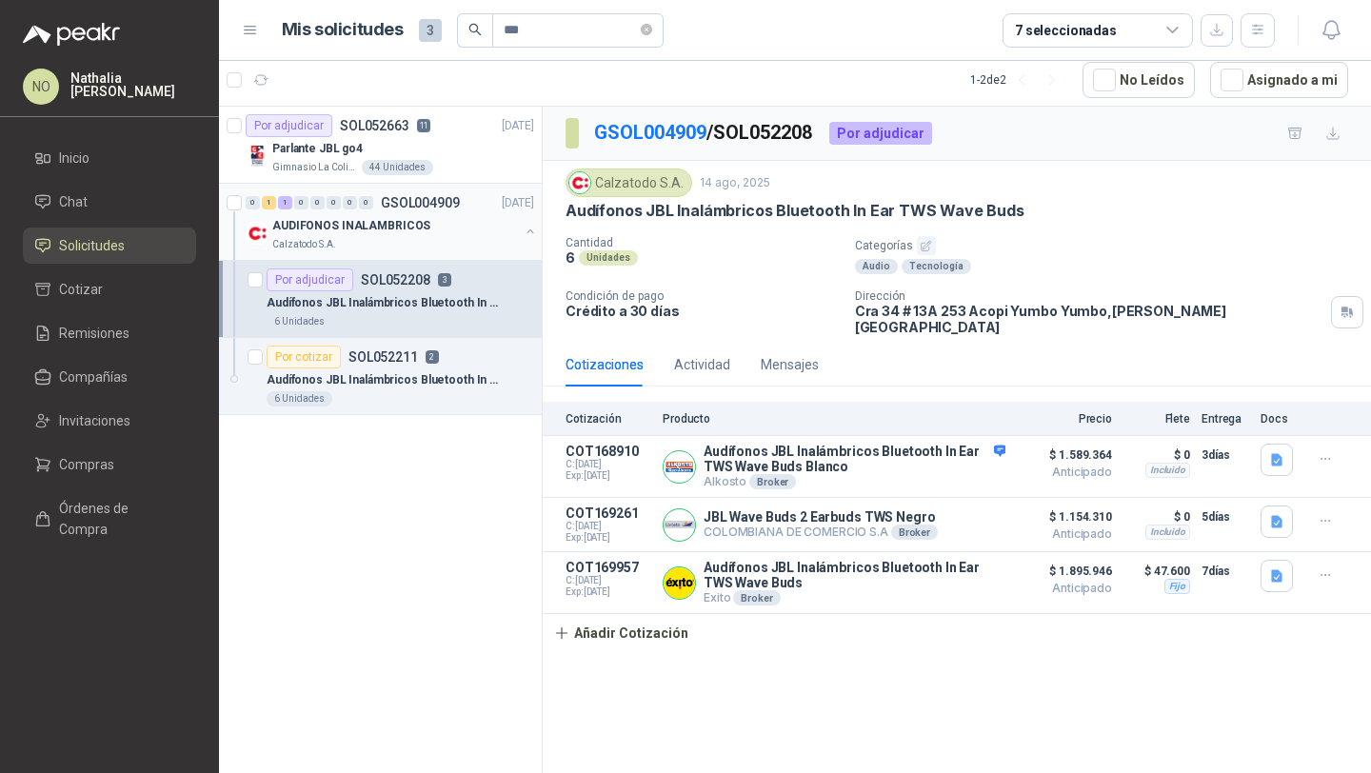
click at [445, 199] on p "GSOL004909" at bounding box center [420, 202] width 79 height 13
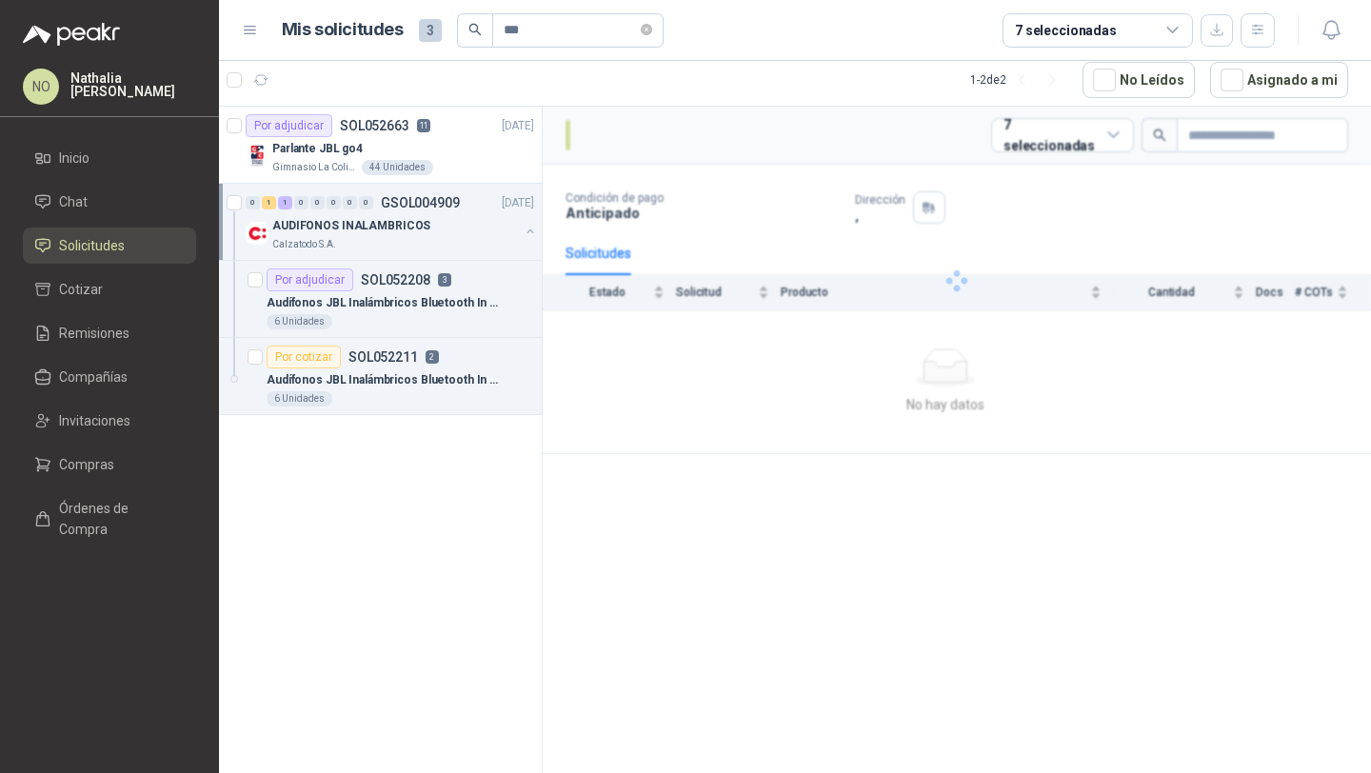
click at [445, 199] on p "GSOL004909" at bounding box center [420, 202] width 79 height 13
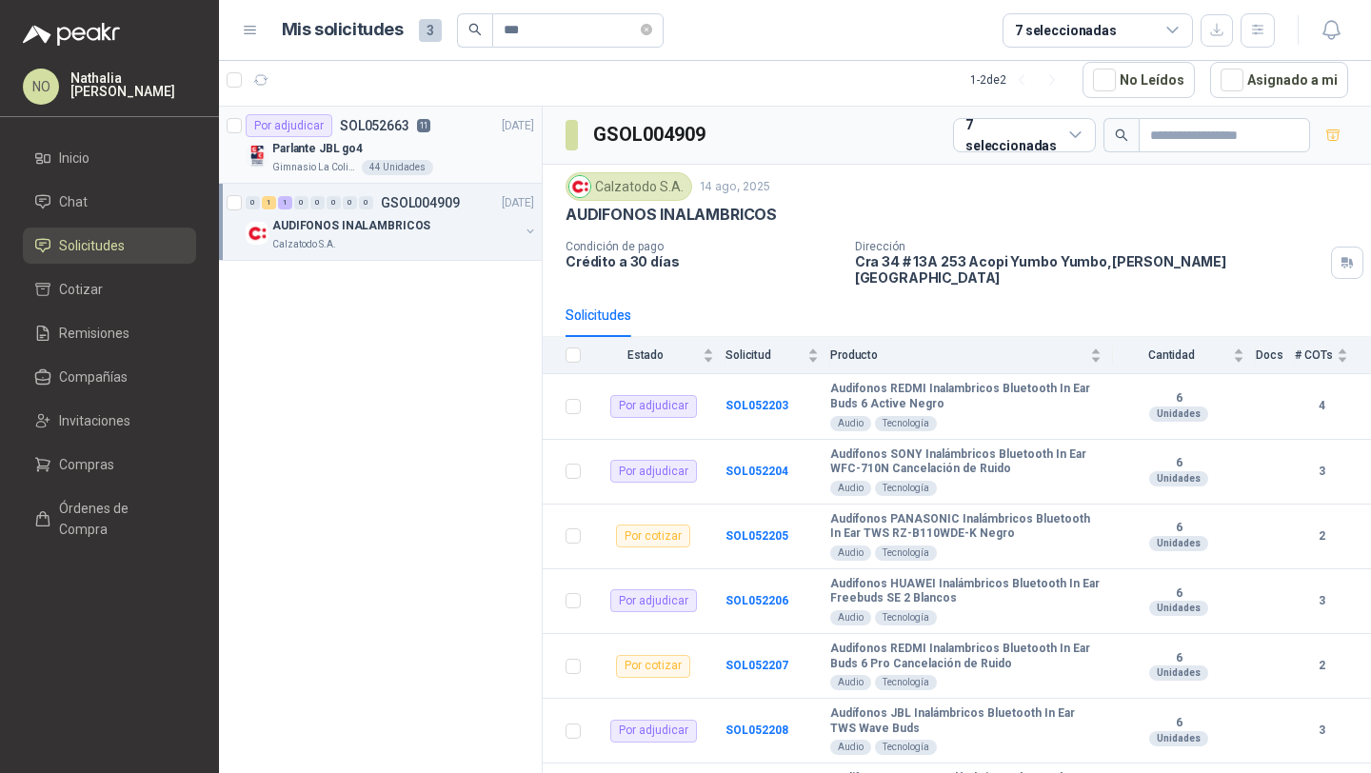
click at [448, 143] on div "Parlante JBL go4" at bounding box center [403, 148] width 262 height 23
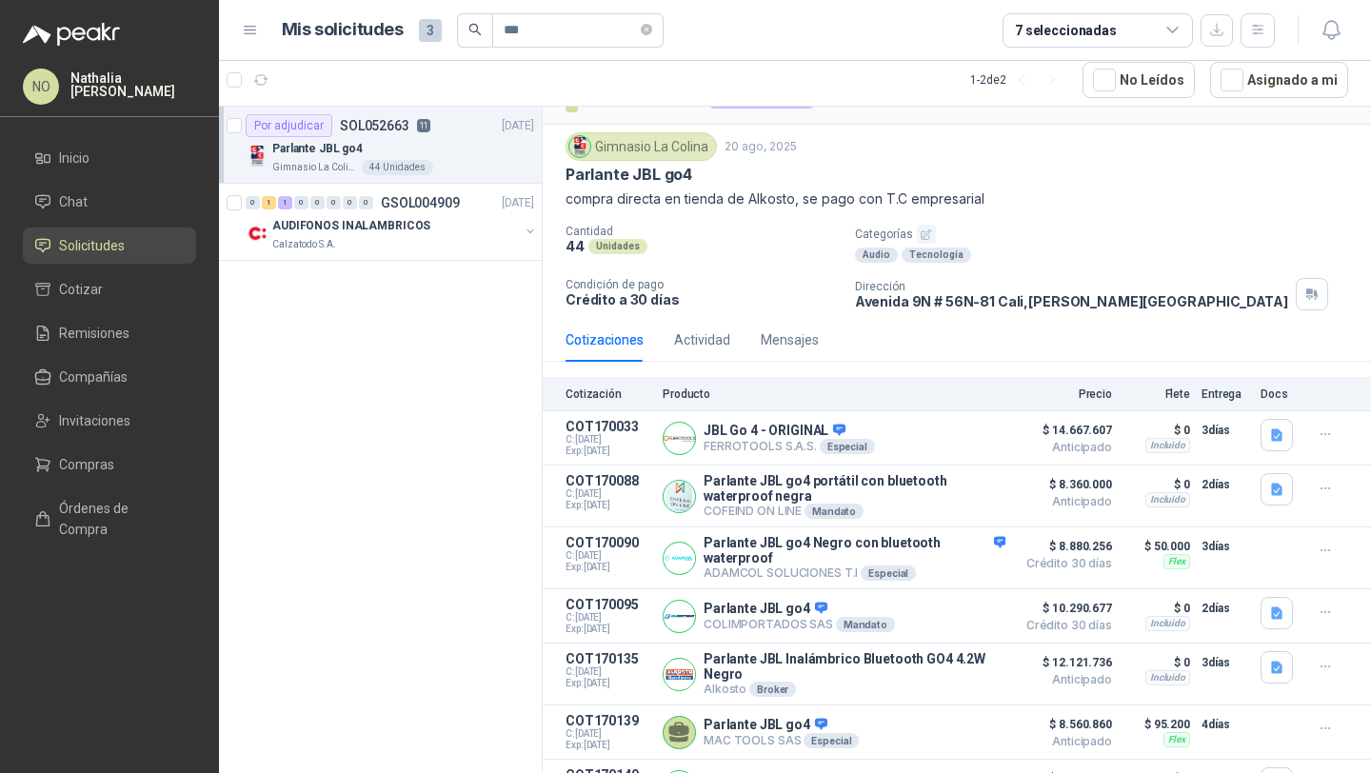
scroll to position [41, 0]
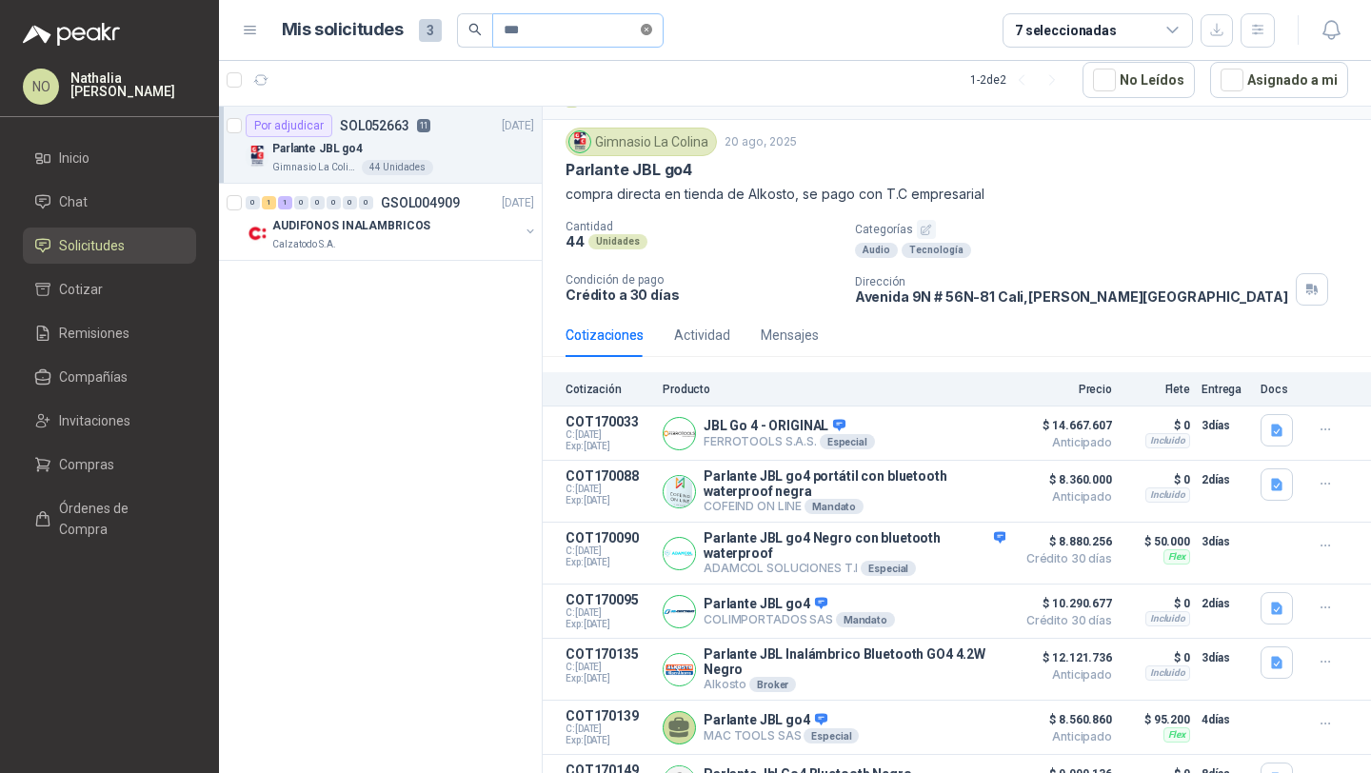
click at [652, 29] on icon "close-circle" at bounding box center [646, 29] width 11 height 11
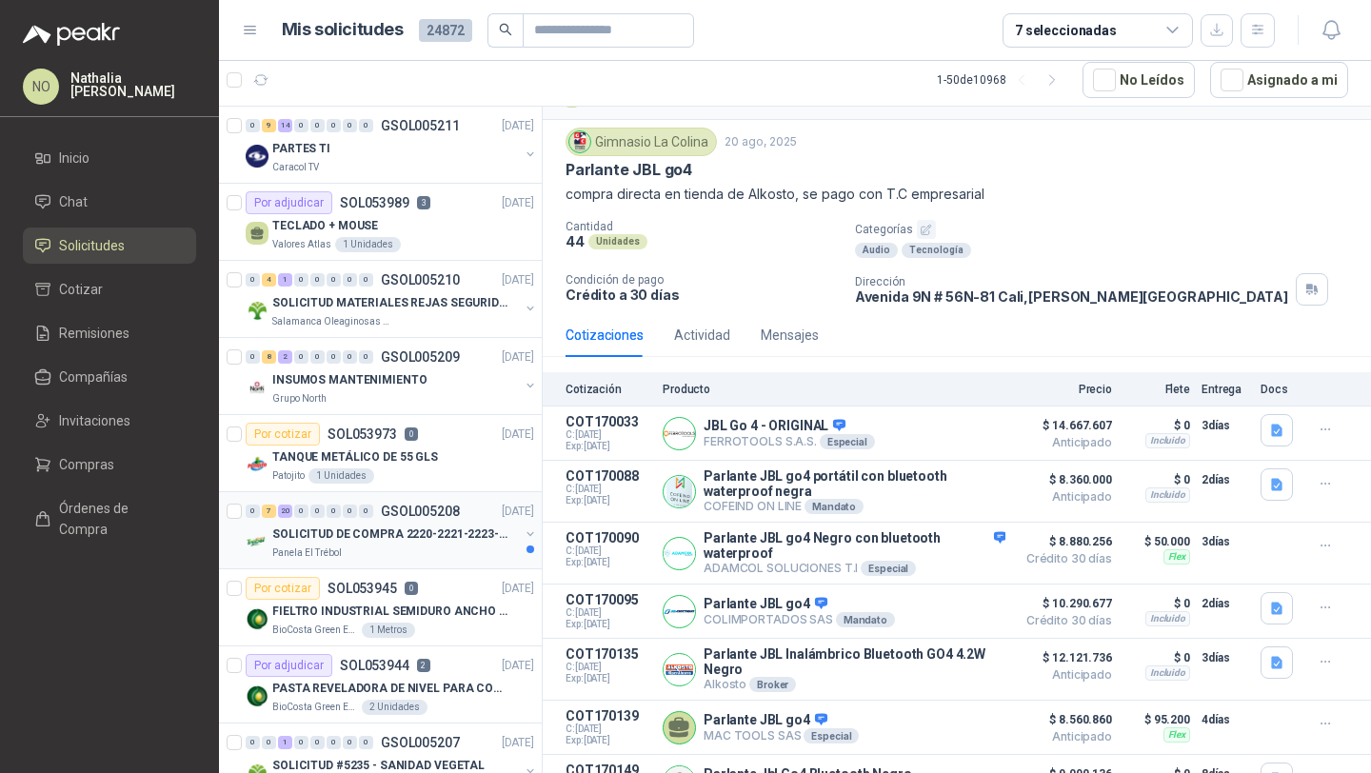
click at [378, 526] on p "SOLICITUD DE COMPRA 2220-2221-2223-2224" at bounding box center [390, 535] width 237 height 18
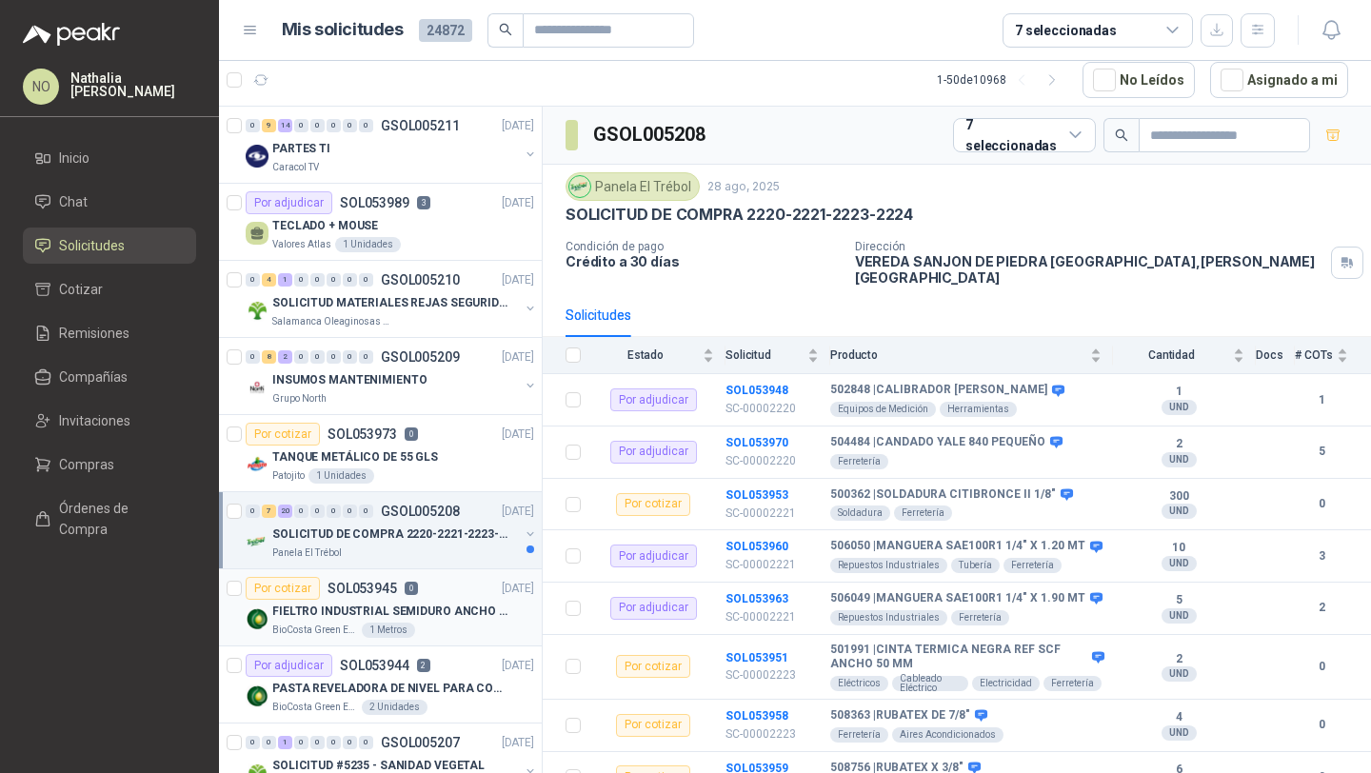
click at [405, 603] on p "FIELTRO INDUSTRIAL SEMIDURO ANCHO 25 MM" at bounding box center [390, 612] width 237 height 18
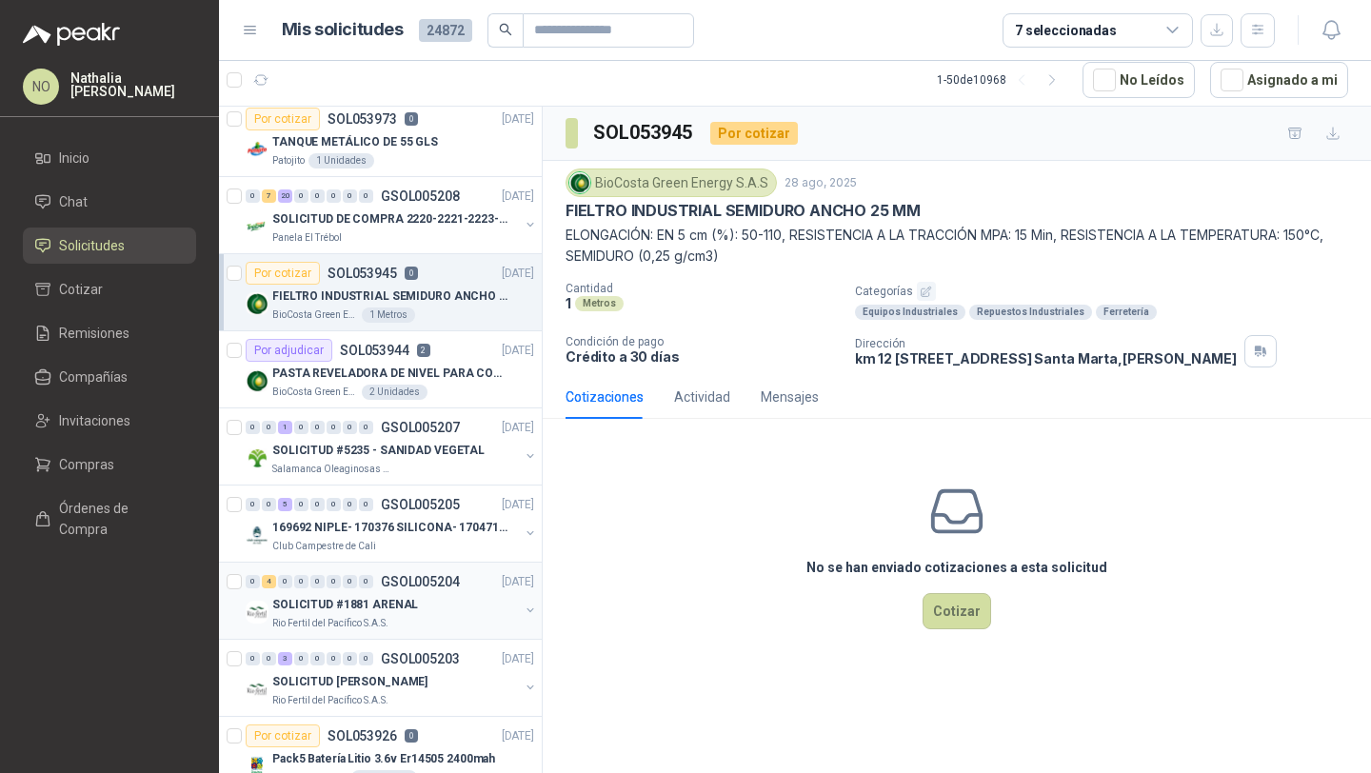
scroll to position [526, 0]
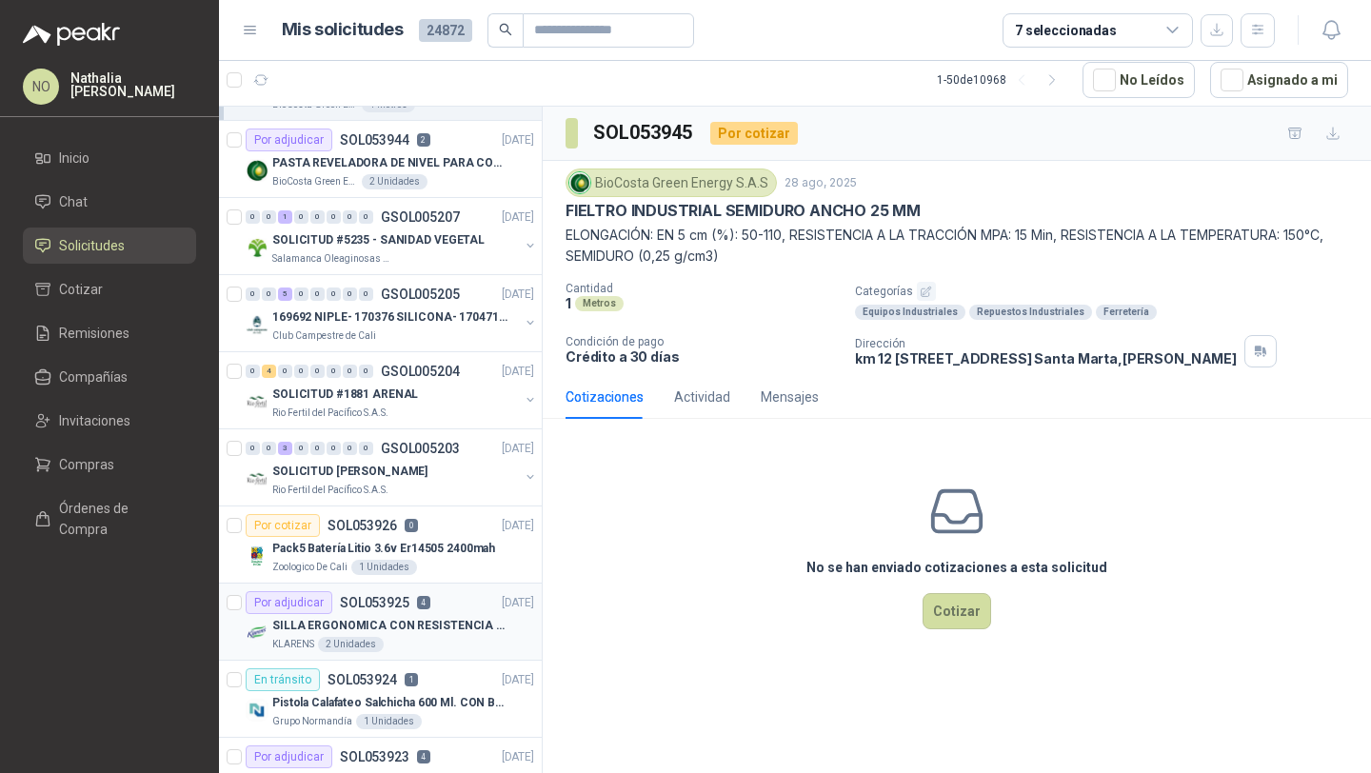
click at [430, 594] on div "Por adjudicar SOL053925 4 [DATE]" at bounding box center [390, 602] width 289 height 23
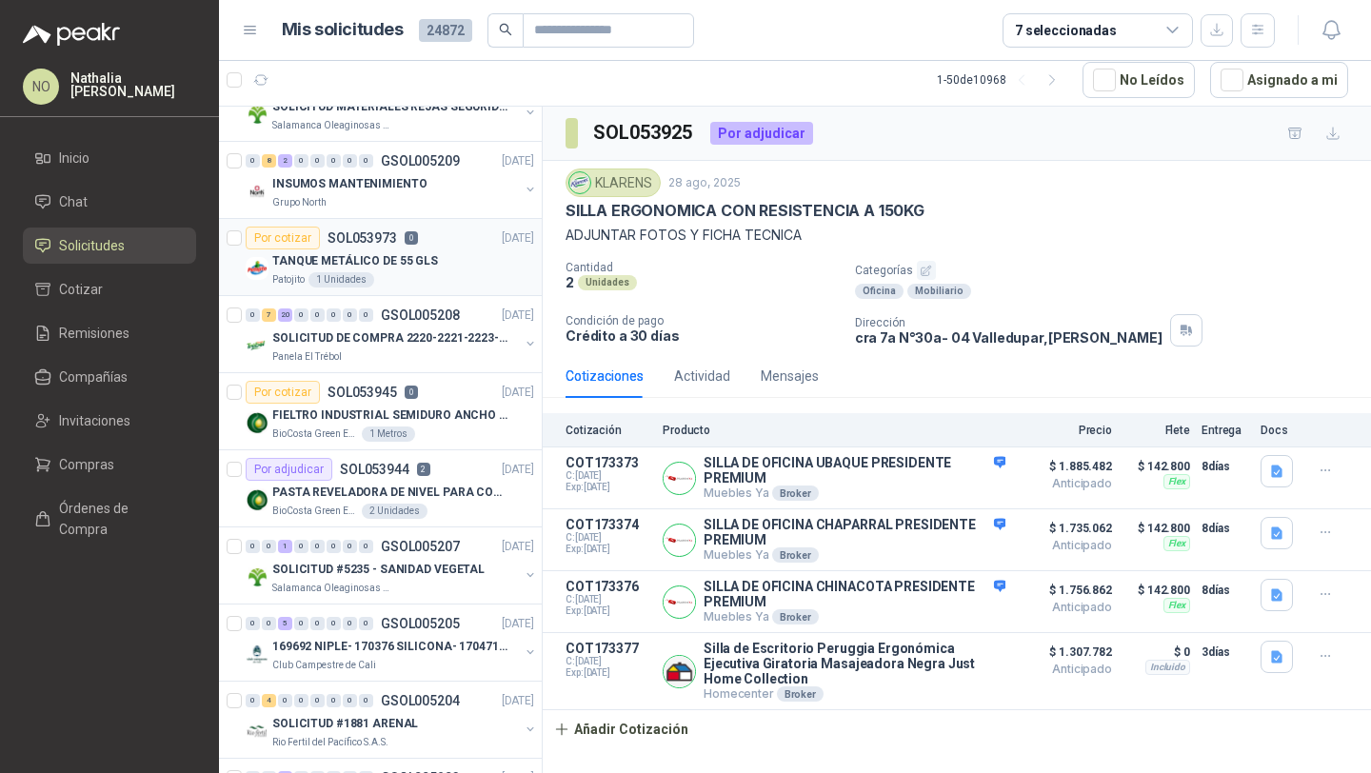
scroll to position [156, 0]
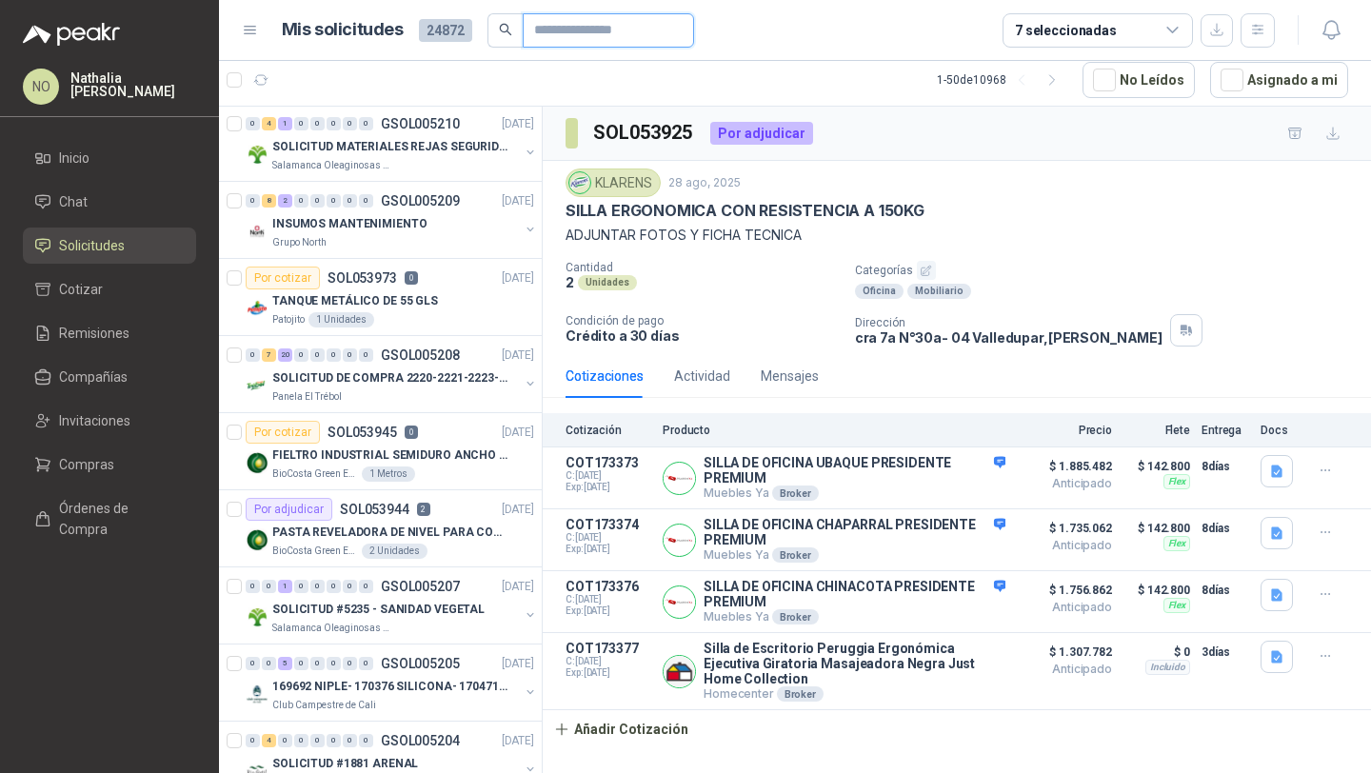
click at [556, 27] on input "text" at bounding box center [600, 30] width 133 height 32
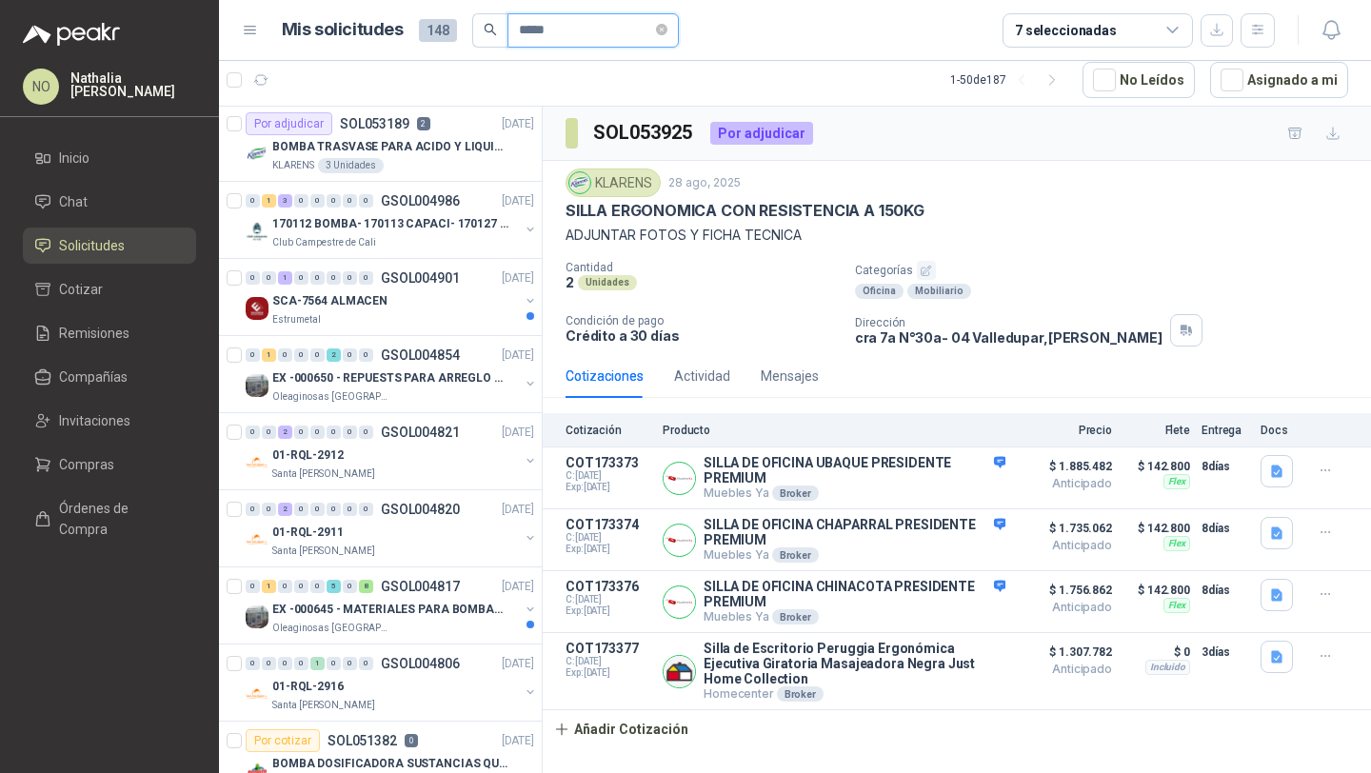
type input "*****"
click at [399, 149] on p "BOMBA TRASVASE PARA ACIDO Y LIQUIDOS CORROSIVO" at bounding box center [390, 147] width 237 height 18
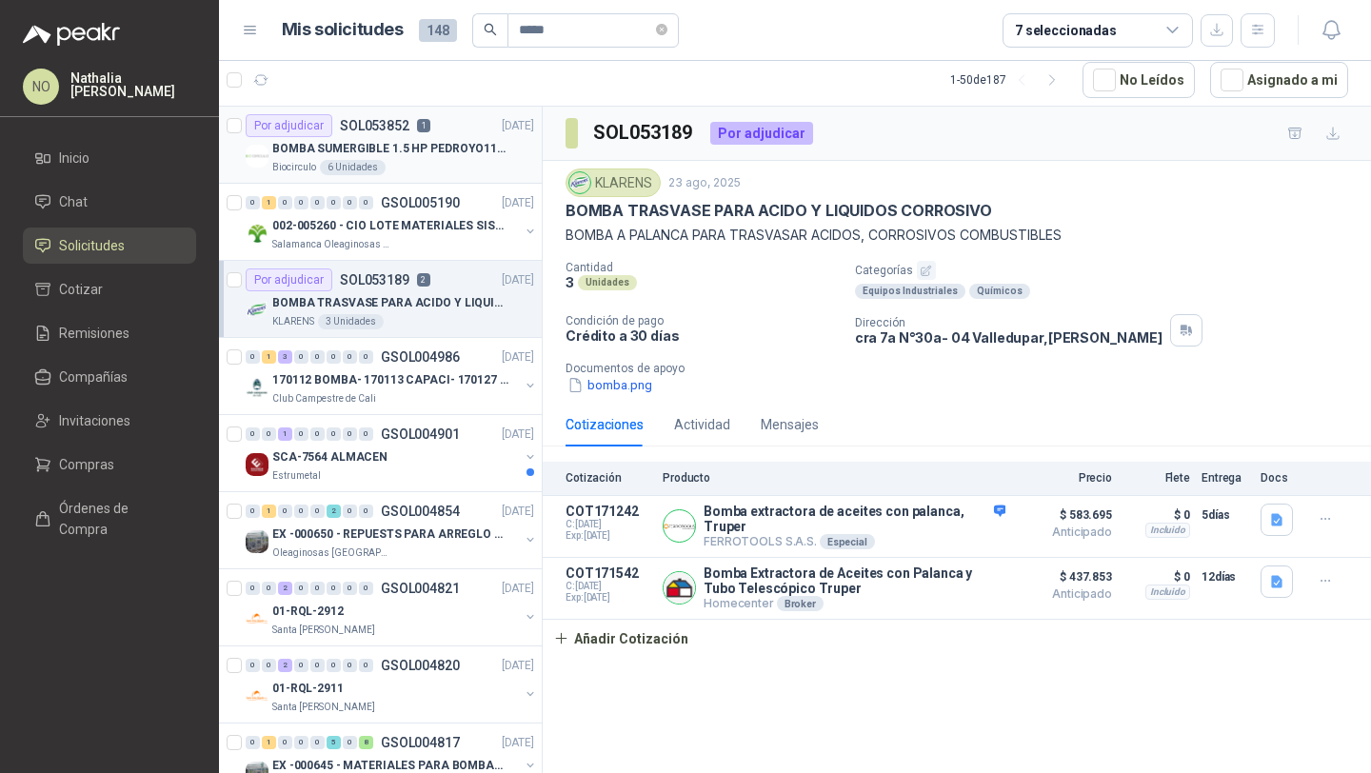
click at [441, 157] on div "BOMBA SUMERGIBLE 1.5 HP PEDROYO110 VOLTIOS" at bounding box center [403, 148] width 262 height 23
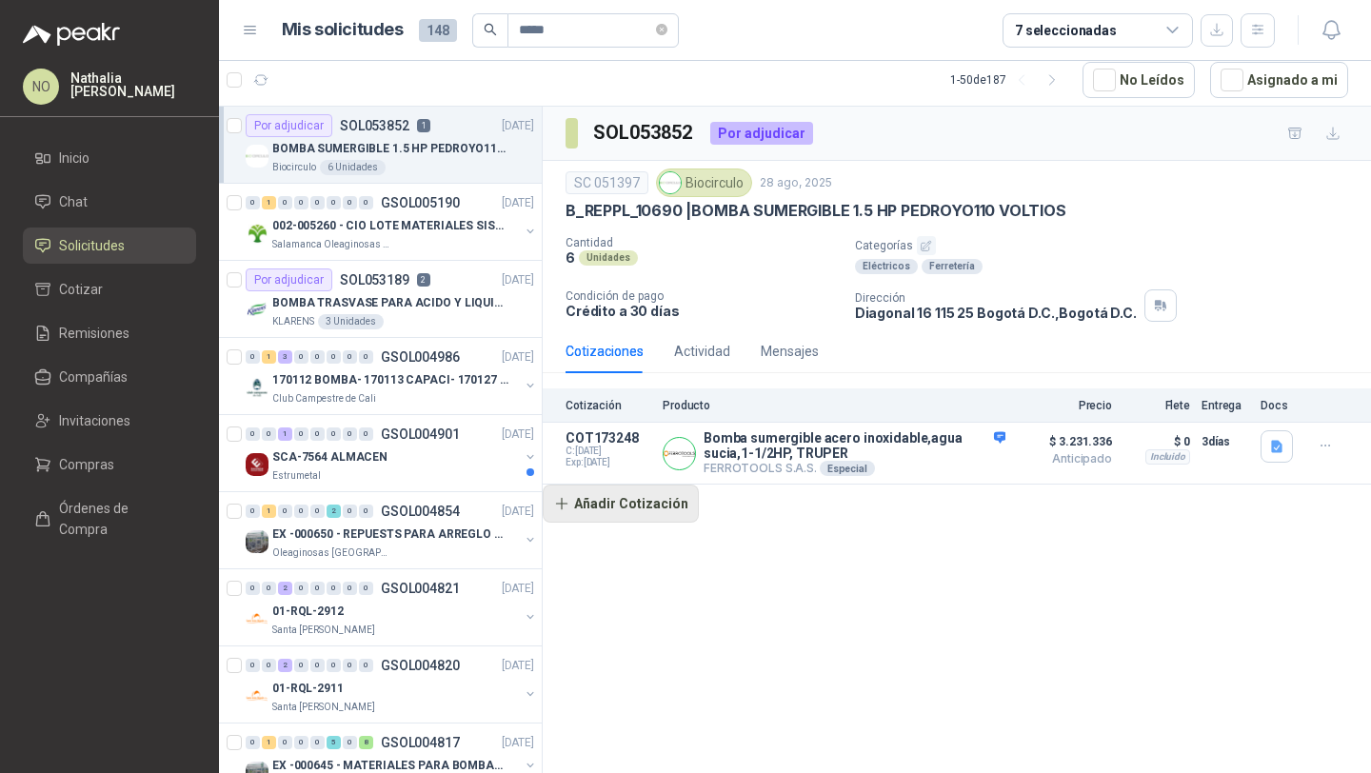
click at [650, 509] on button "Añadir Cotización" at bounding box center [621, 504] width 156 height 38
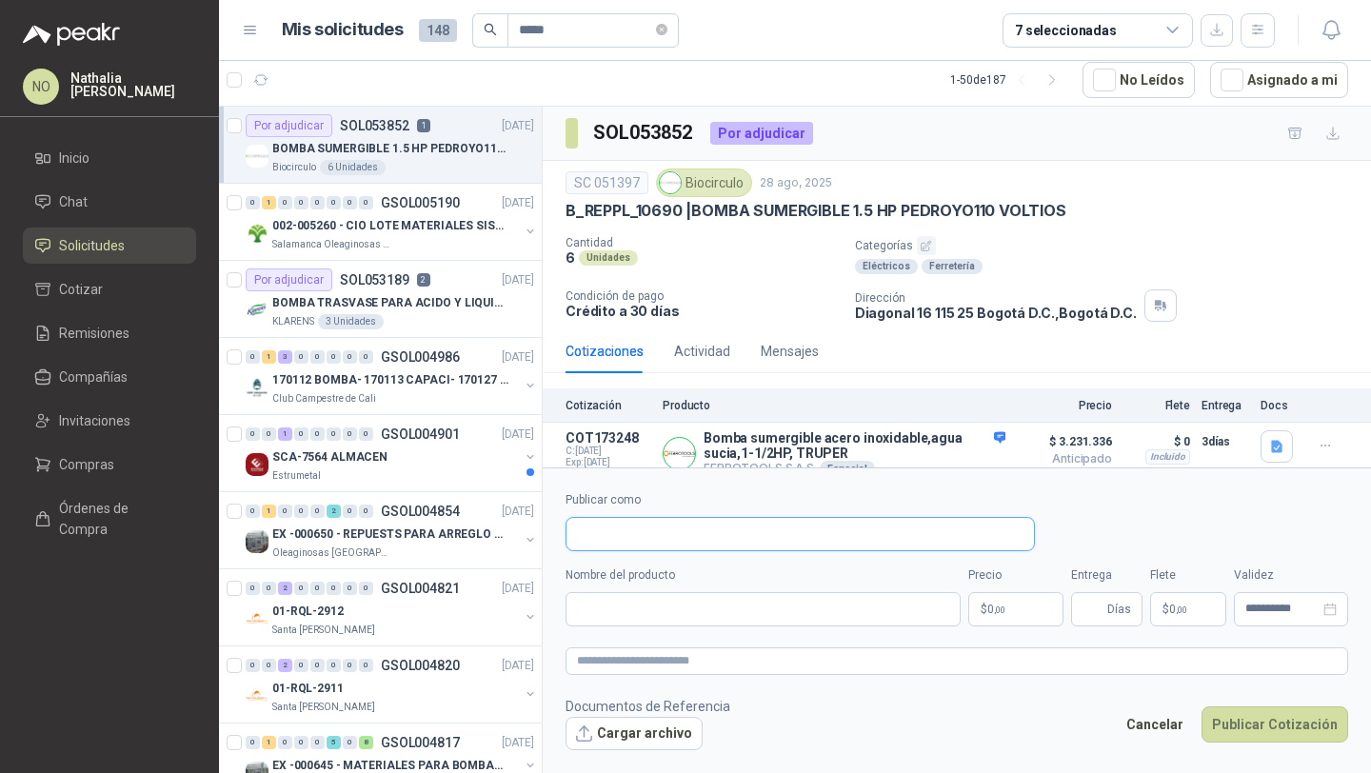
click at [650, 536] on input "Publicar como" at bounding box center [801, 534] width 468 height 32
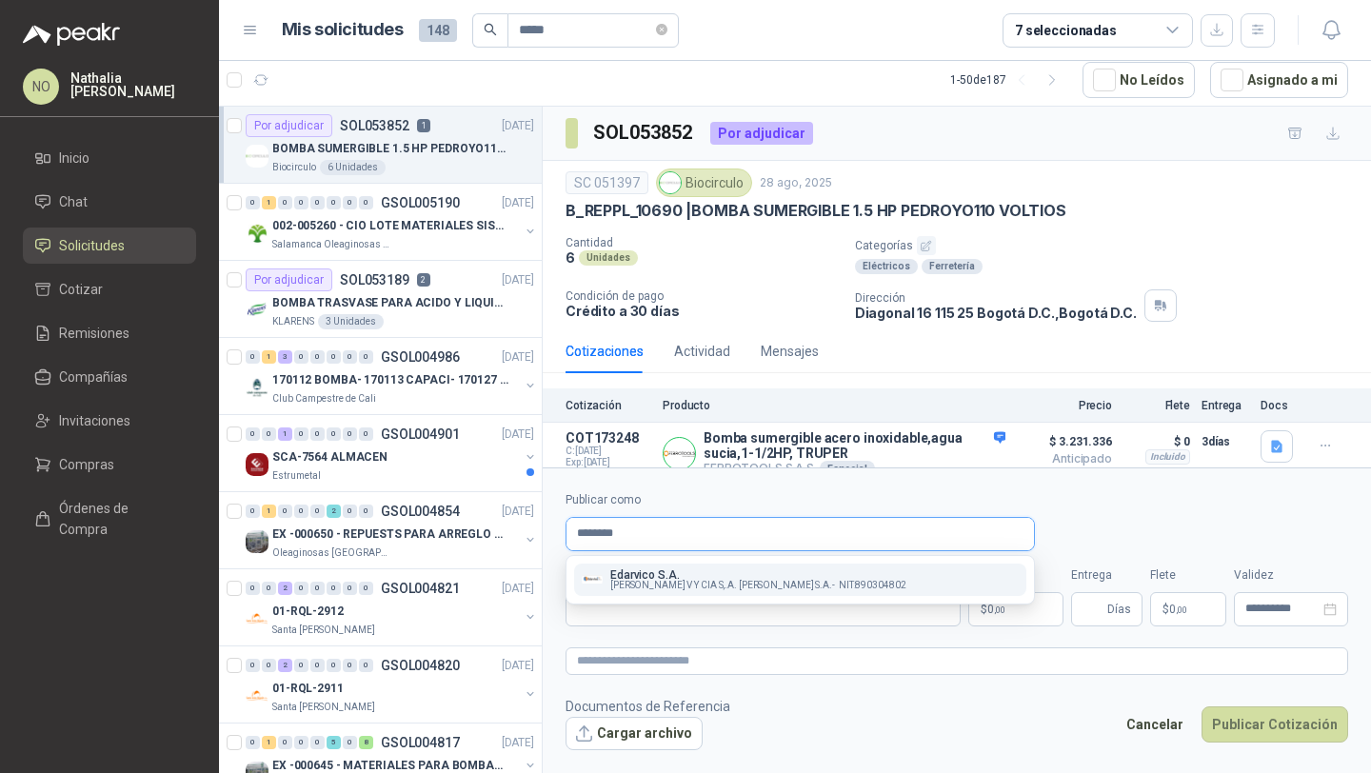
type input "********"
click at [660, 581] on span "[PERSON_NAME] V Y CIA S,.A. [PERSON_NAME] S.A. -" at bounding box center [722, 586] width 225 height 10
type input "**********"
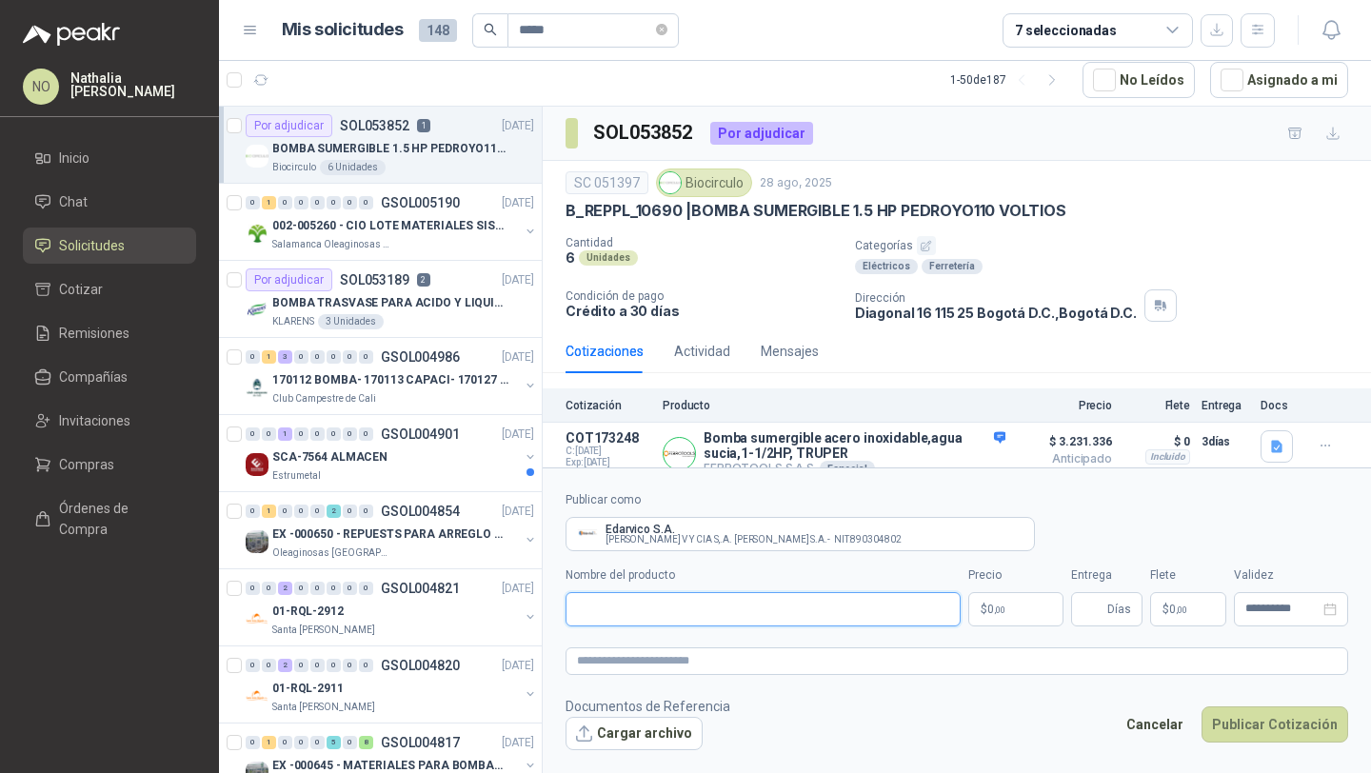
click at [720, 601] on input "Nombre del producto" at bounding box center [763, 609] width 395 height 34
paste input "**********"
type input "**********"
click at [1009, 609] on body "NO [PERSON_NAME] Inicio Chat Solicitudes Cotizar Remisiones Compañías Invitacio…" at bounding box center [685, 386] width 1371 height 773
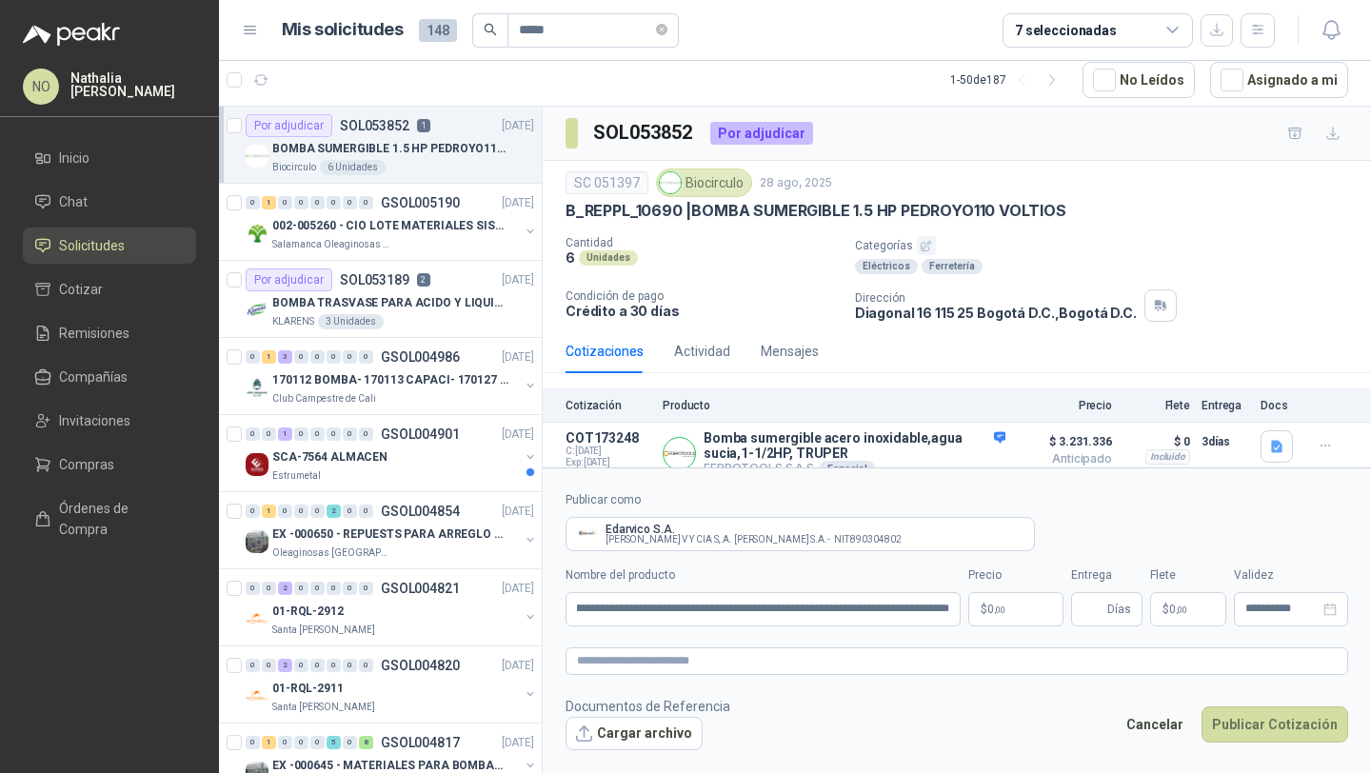
scroll to position [0, 0]
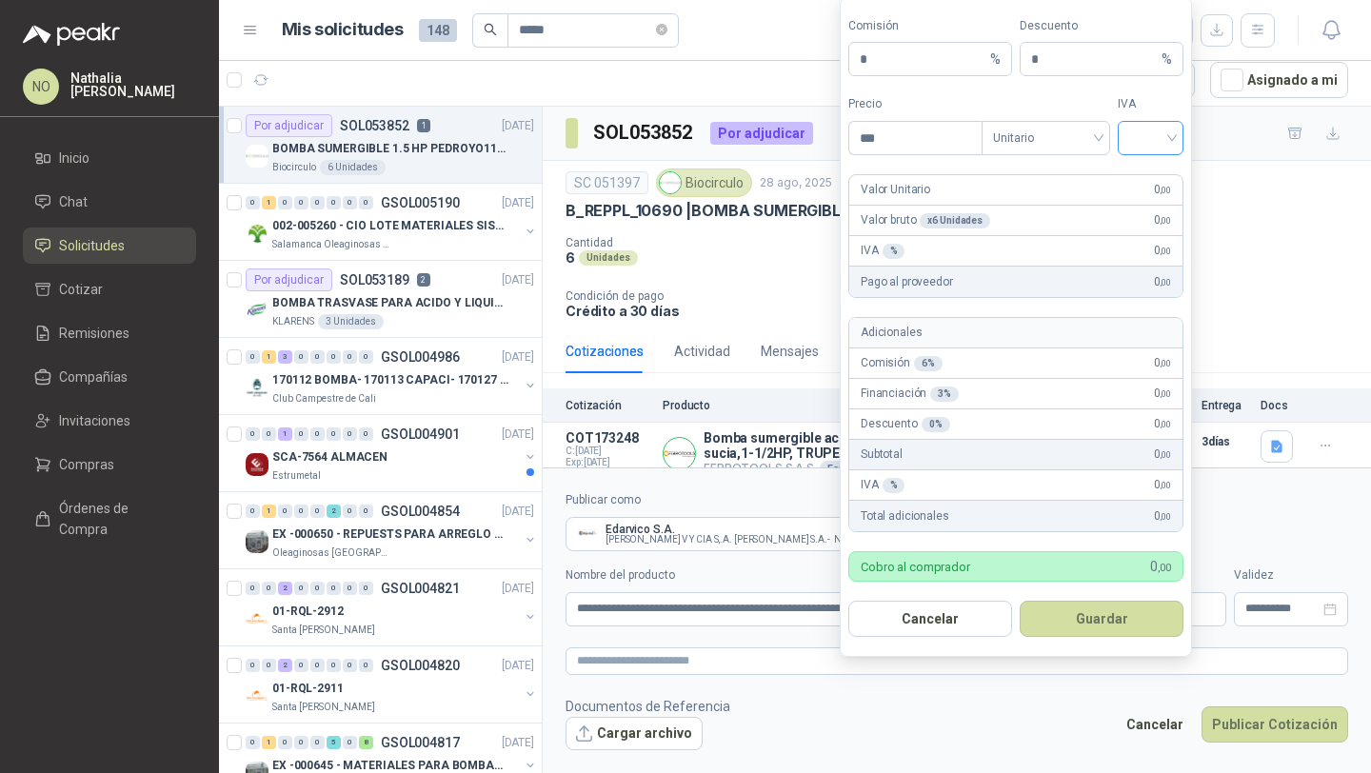
click at [1149, 140] on input "search" at bounding box center [1150, 136] width 43 height 29
click at [1154, 177] on div "19%" at bounding box center [1150, 178] width 35 height 21
click at [902, 135] on input "***" at bounding box center [915, 138] width 132 height 32
type input "*"
type input "**********"
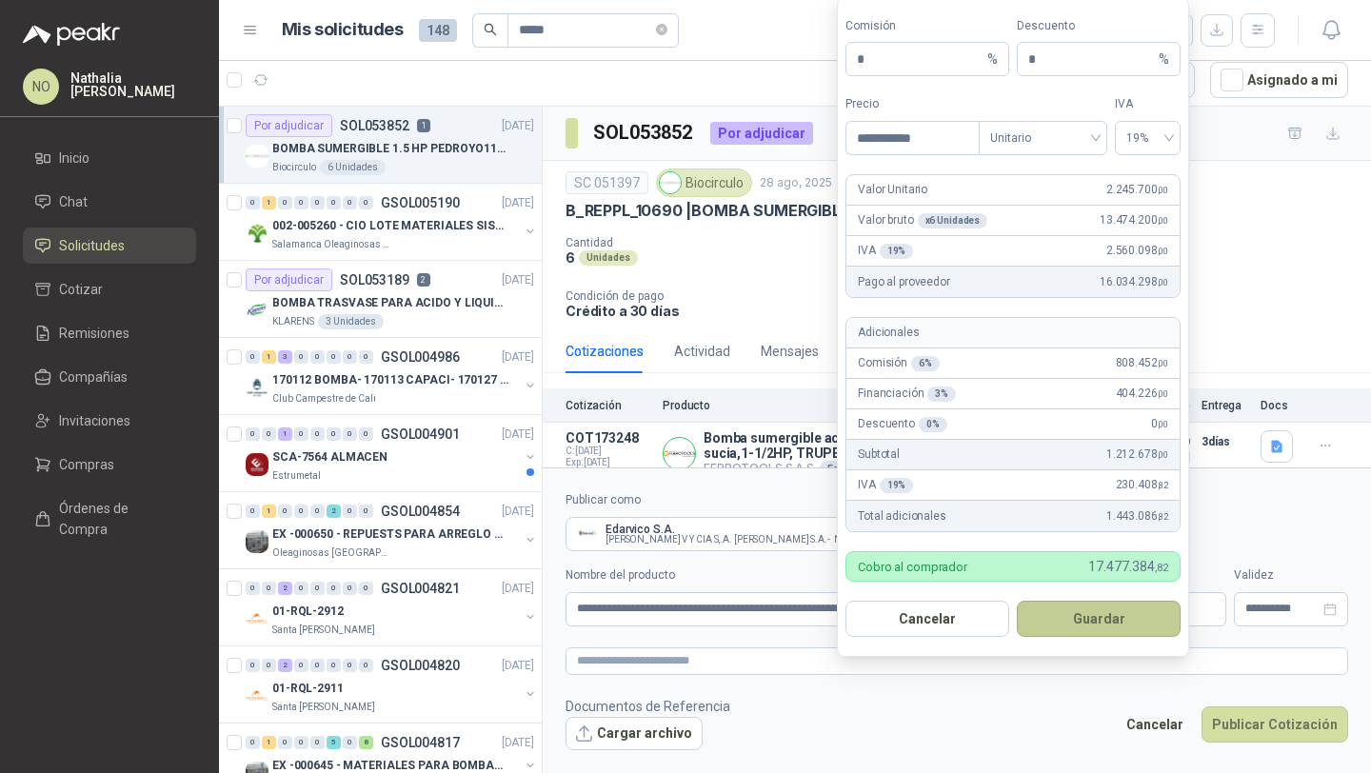
click at [1134, 618] on button "Guardar" at bounding box center [1099, 619] width 164 height 36
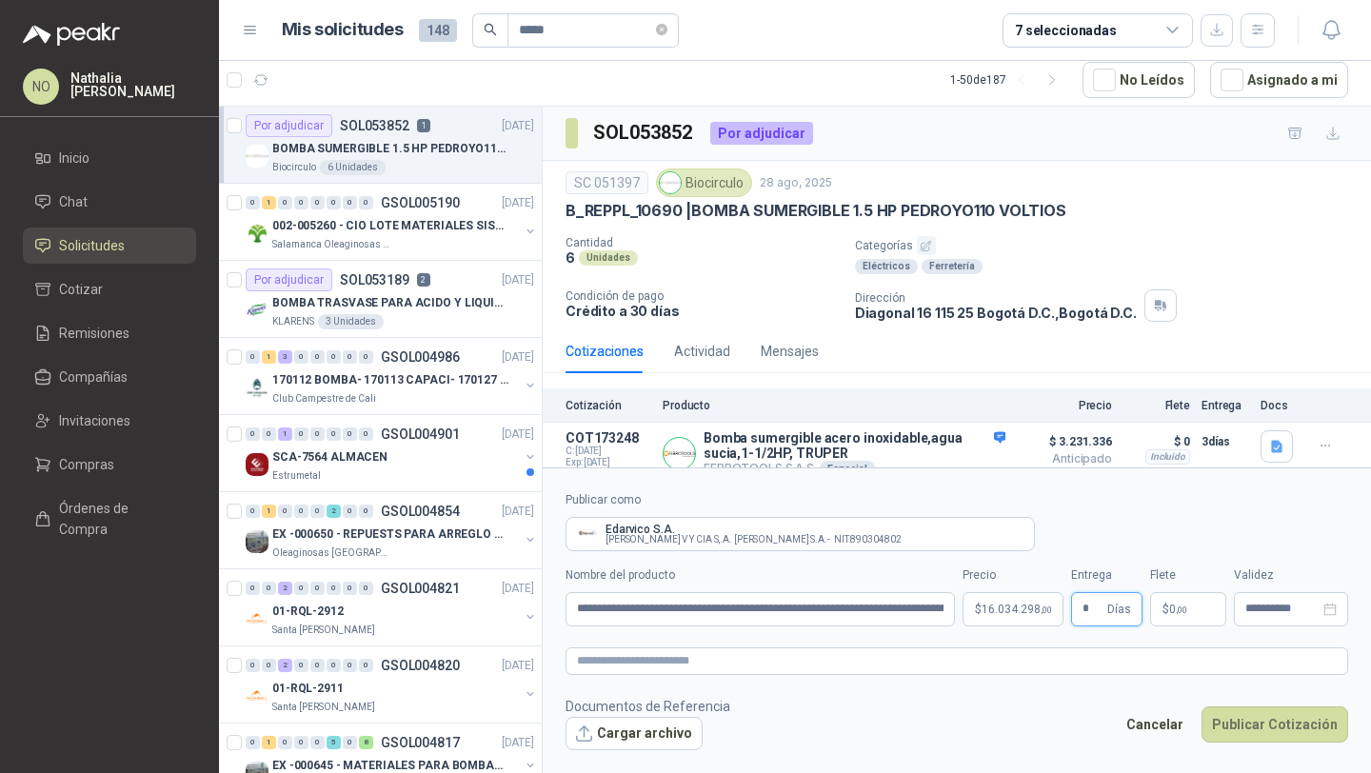
type input "*"
click at [935, 765] on form "**********" at bounding box center [957, 621] width 828 height 306
click at [1201, 597] on p "$ 0 ,00" at bounding box center [1188, 609] width 76 height 34
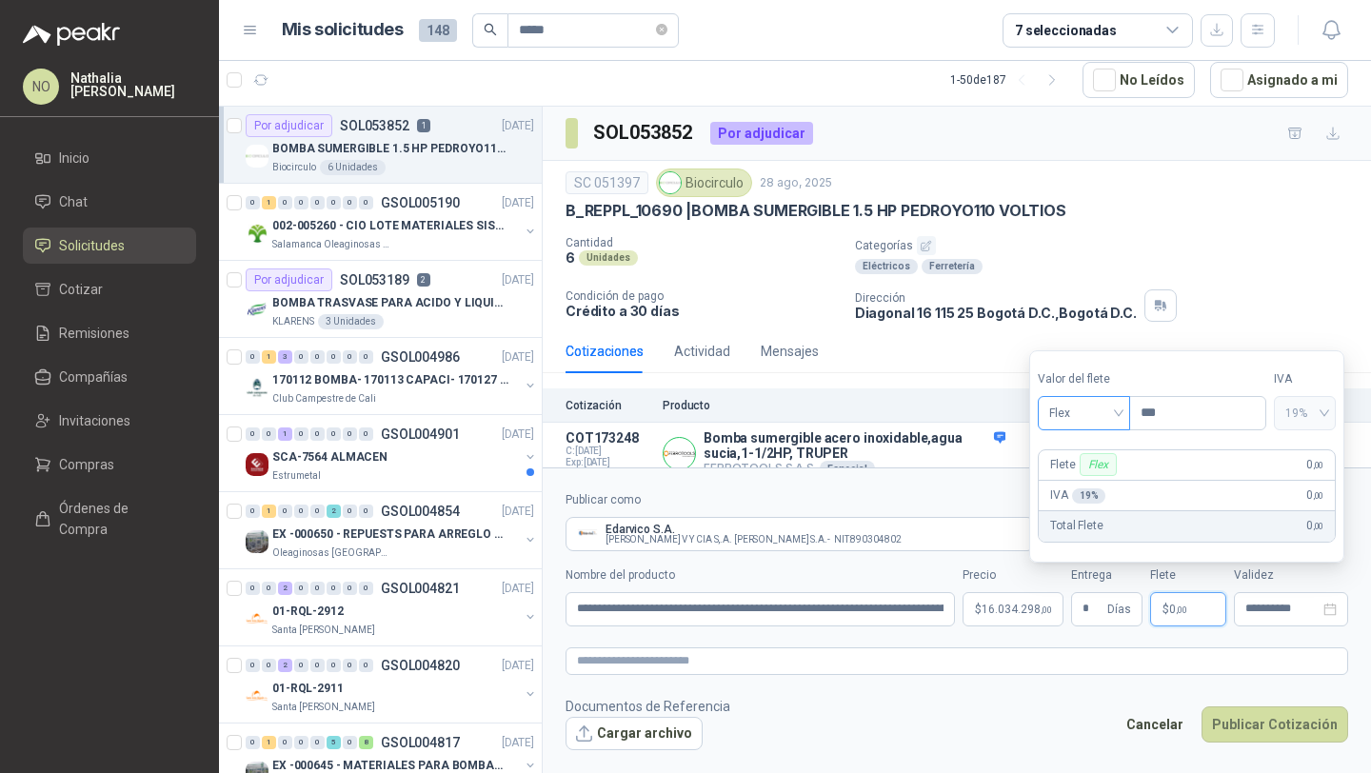
click at [1114, 403] on span "Flex" at bounding box center [1084, 413] width 70 height 29
click at [1083, 481] on div "Incluido" at bounding box center [1084, 483] width 63 height 21
click at [1266, 609] on input "**********" at bounding box center [1282, 609] width 74 height 12
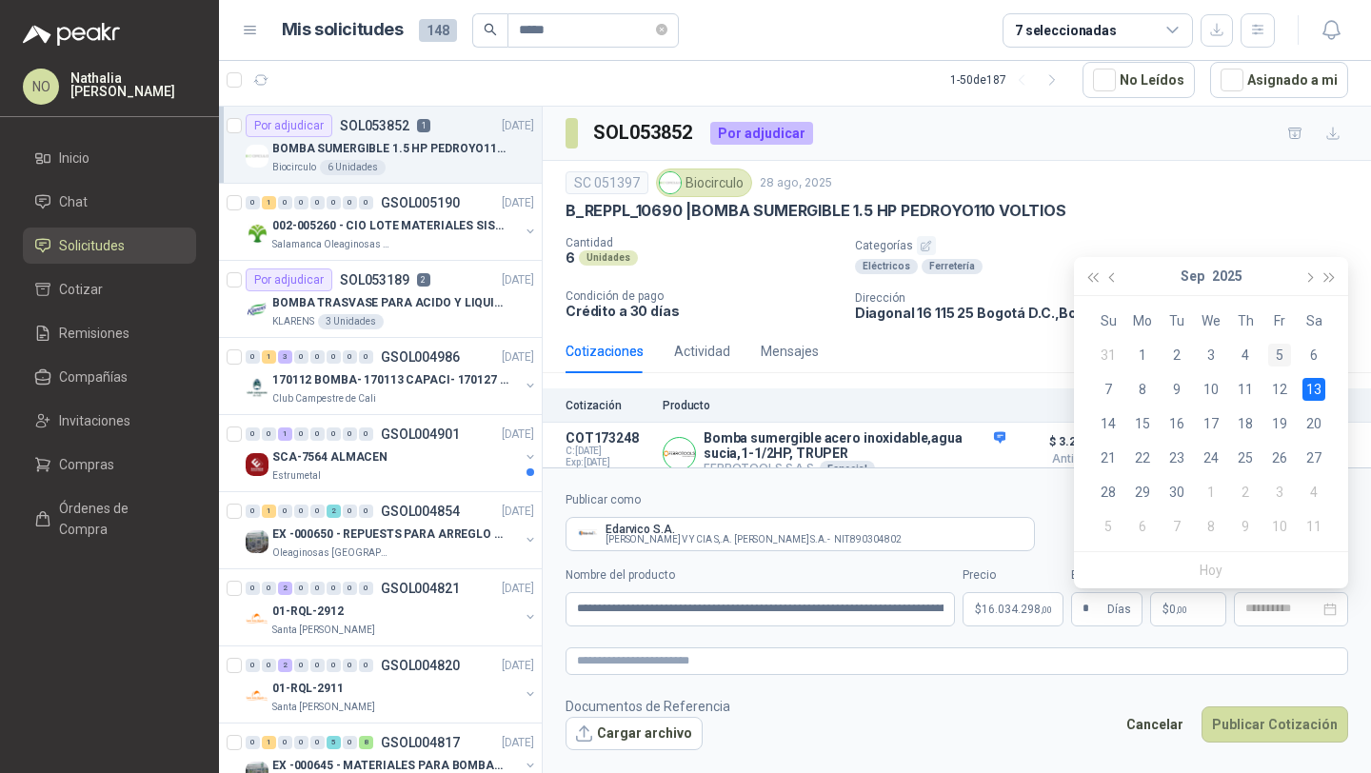
click at [1282, 356] on div "5" at bounding box center [1279, 355] width 23 height 23
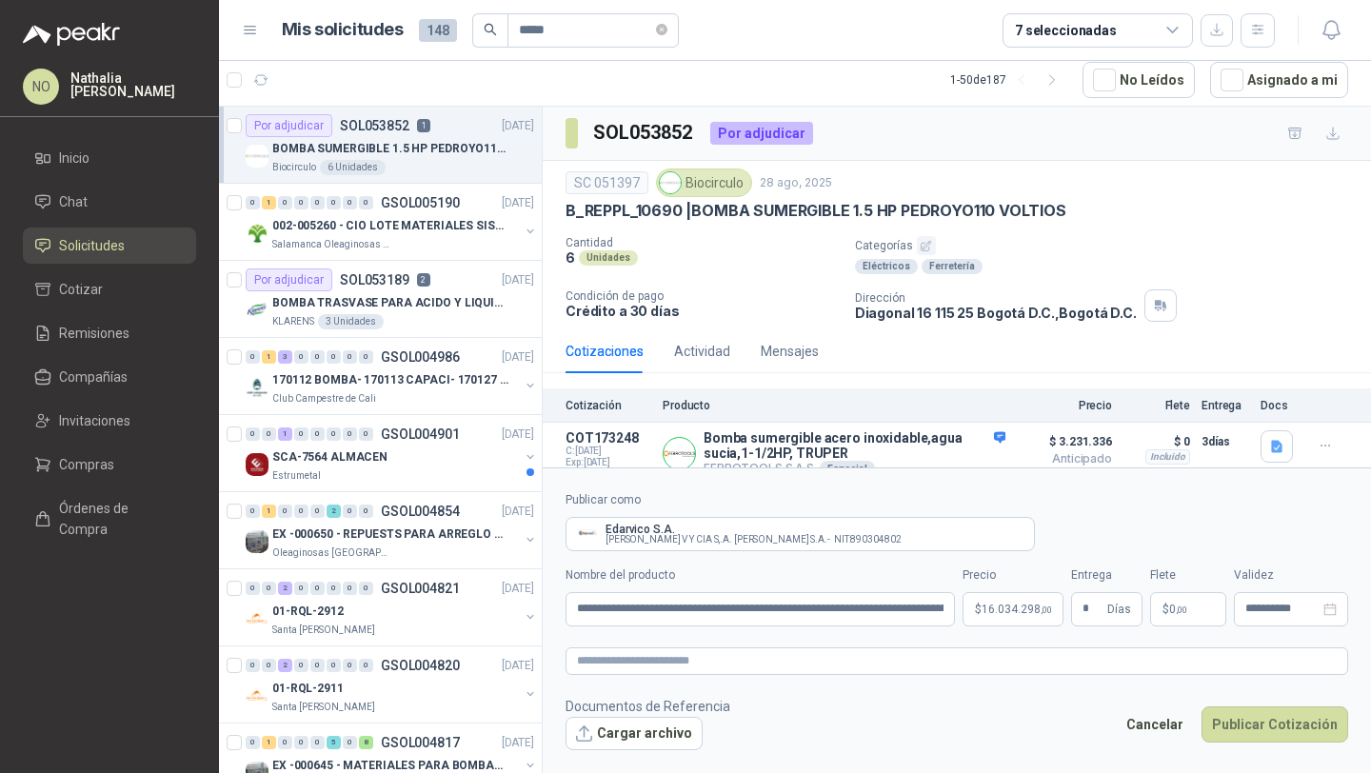
type input "**********"
click at [608, 727] on button "Cargar archivo" at bounding box center [634, 734] width 137 height 34
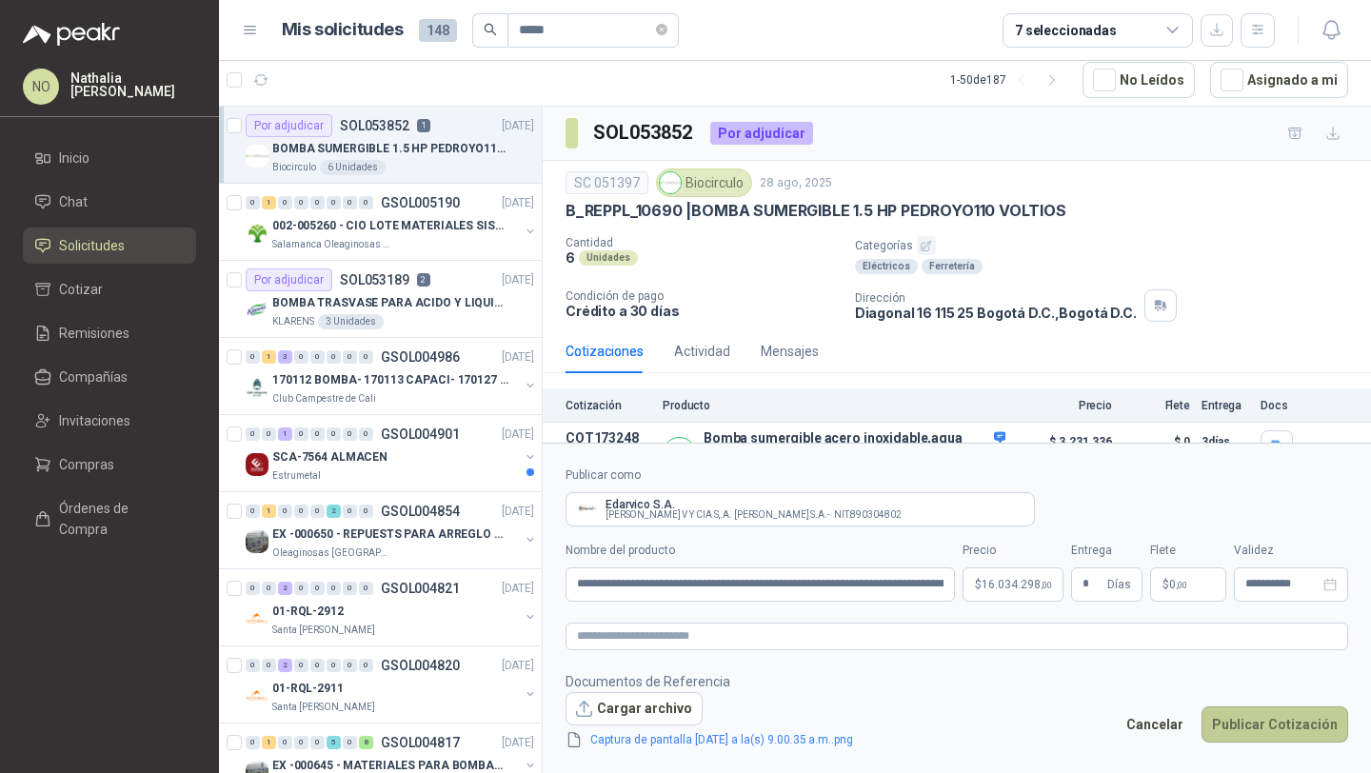
click at [1286, 730] on button "Publicar Cotización" at bounding box center [1275, 725] width 147 height 36
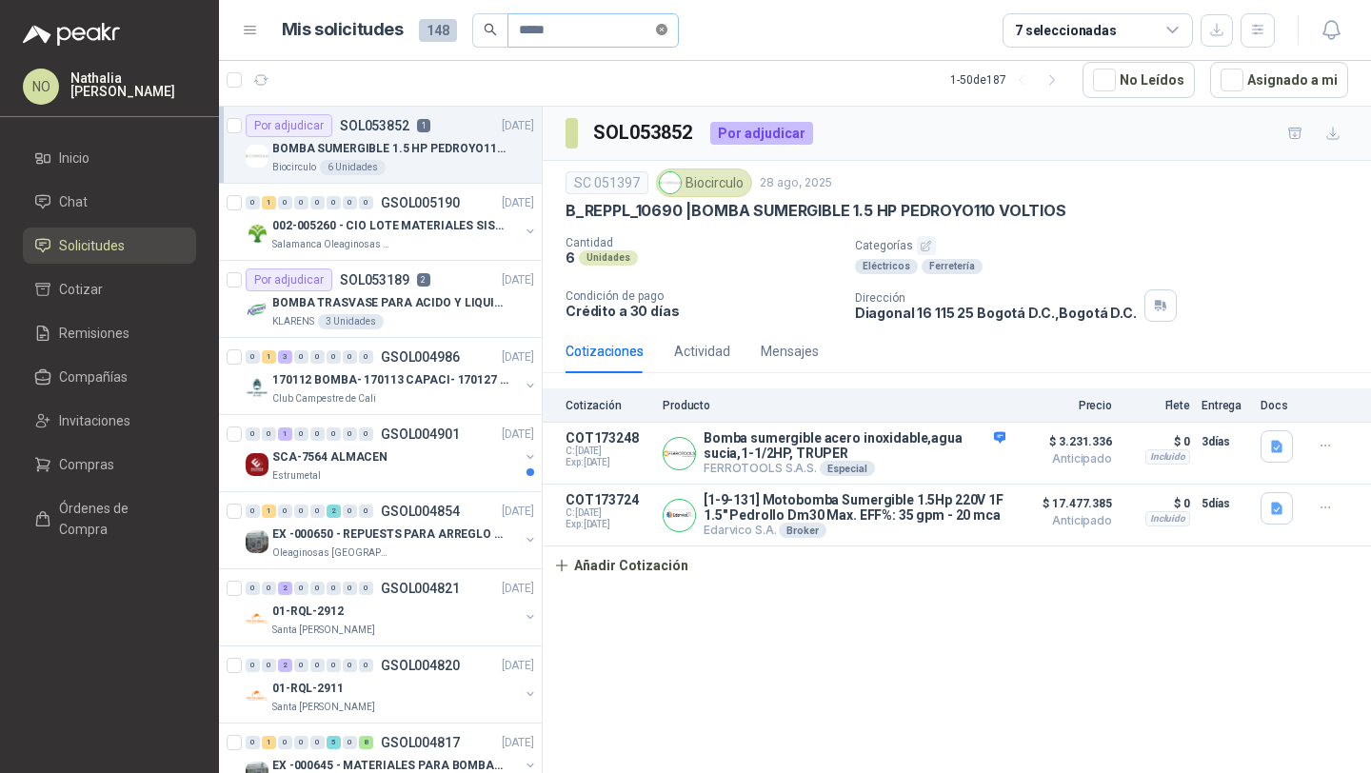
click at [667, 29] on icon "close-circle" at bounding box center [661, 29] width 11 height 11
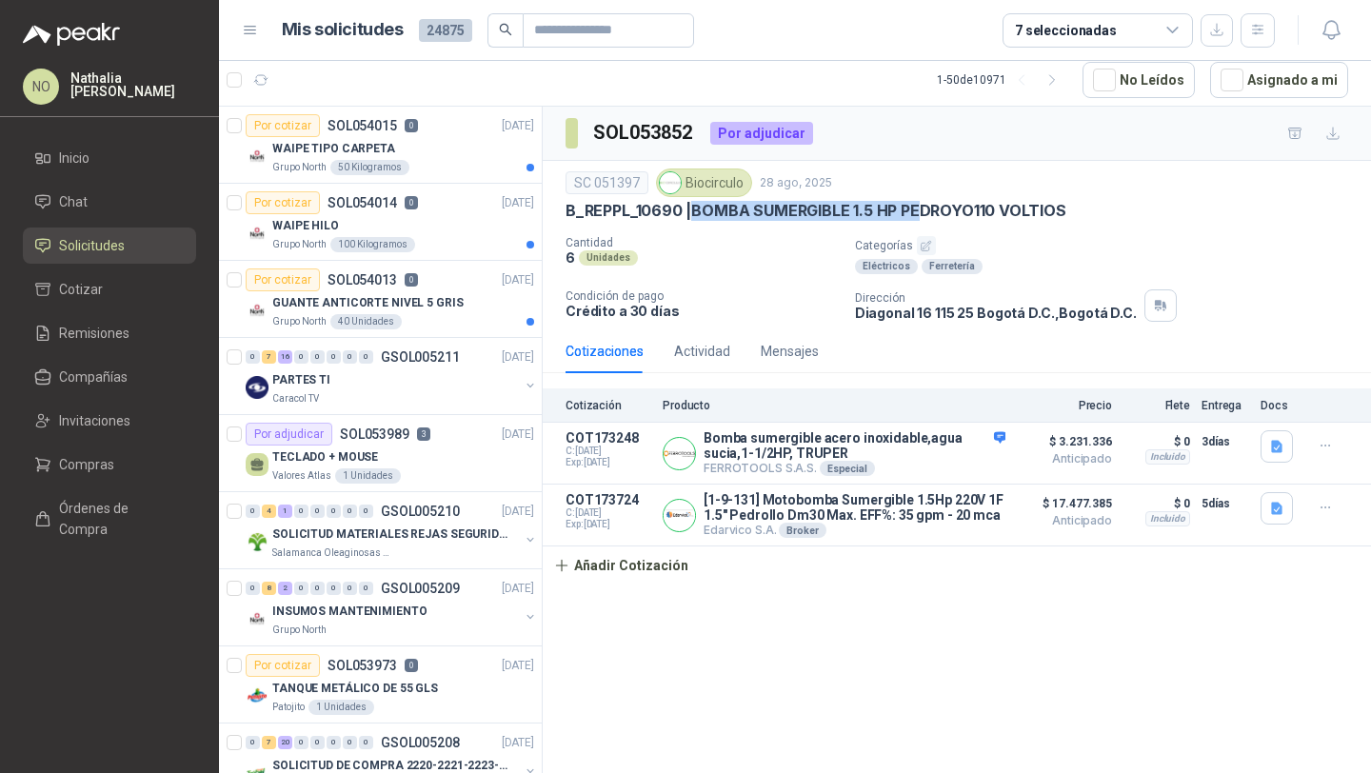
drag, startPoint x: 692, startPoint y: 210, endPoint x: 924, endPoint y: 208, distance: 231.4
click at [924, 208] on p "B_REPPL_10690 | BOMBA SUMERGIBLE 1.5 HP PEDROYO110 VOLTIOS" at bounding box center [816, 211] width 501 height 20
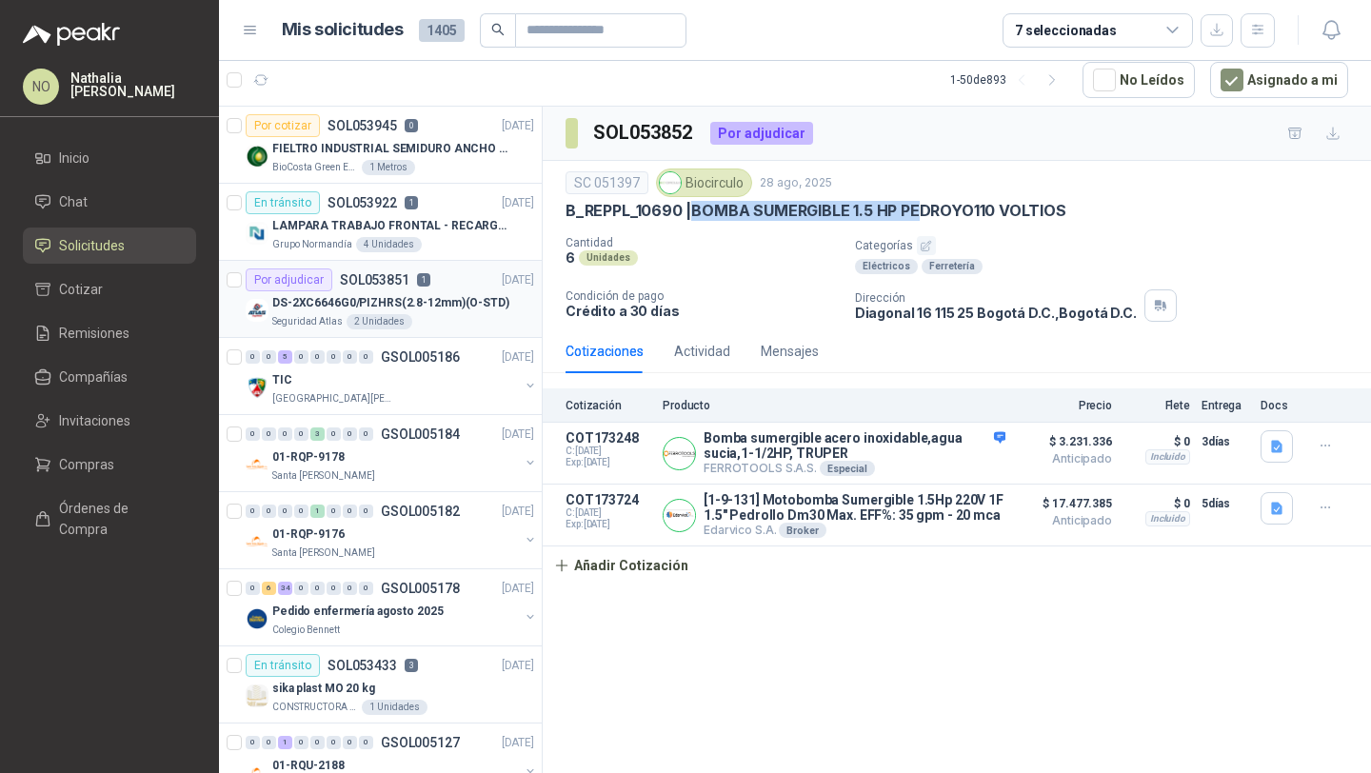
click at [428, 298] on p "DS-2XC6646G0/PIZHRS(2.8-12mm)(O-STD)" at bounding box center [390, 303] width 237 height 18
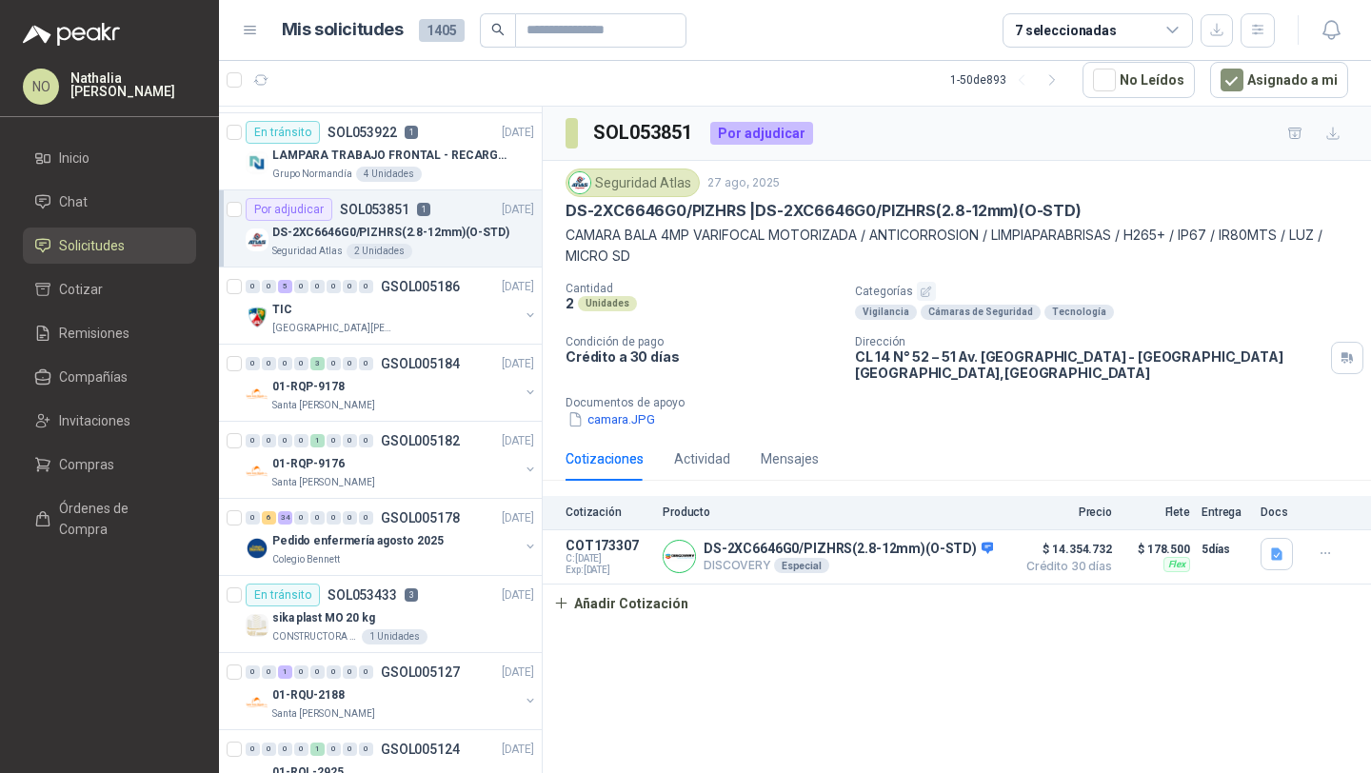
scroll to position [93, 0]
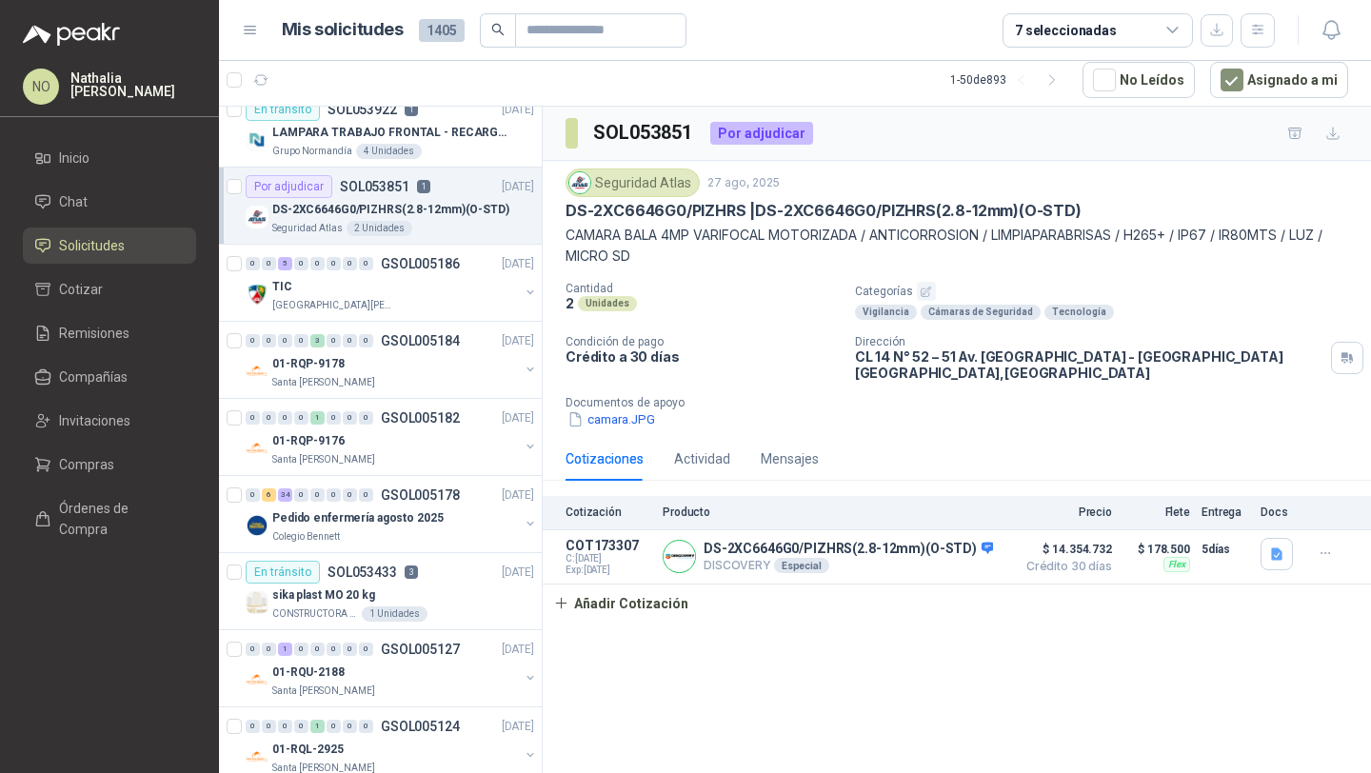
click at [428, 298] on div "[GEOGRAPHIC_DATA][PERSON_NAME]" at bounding box center [395, 305] width 247 height 15
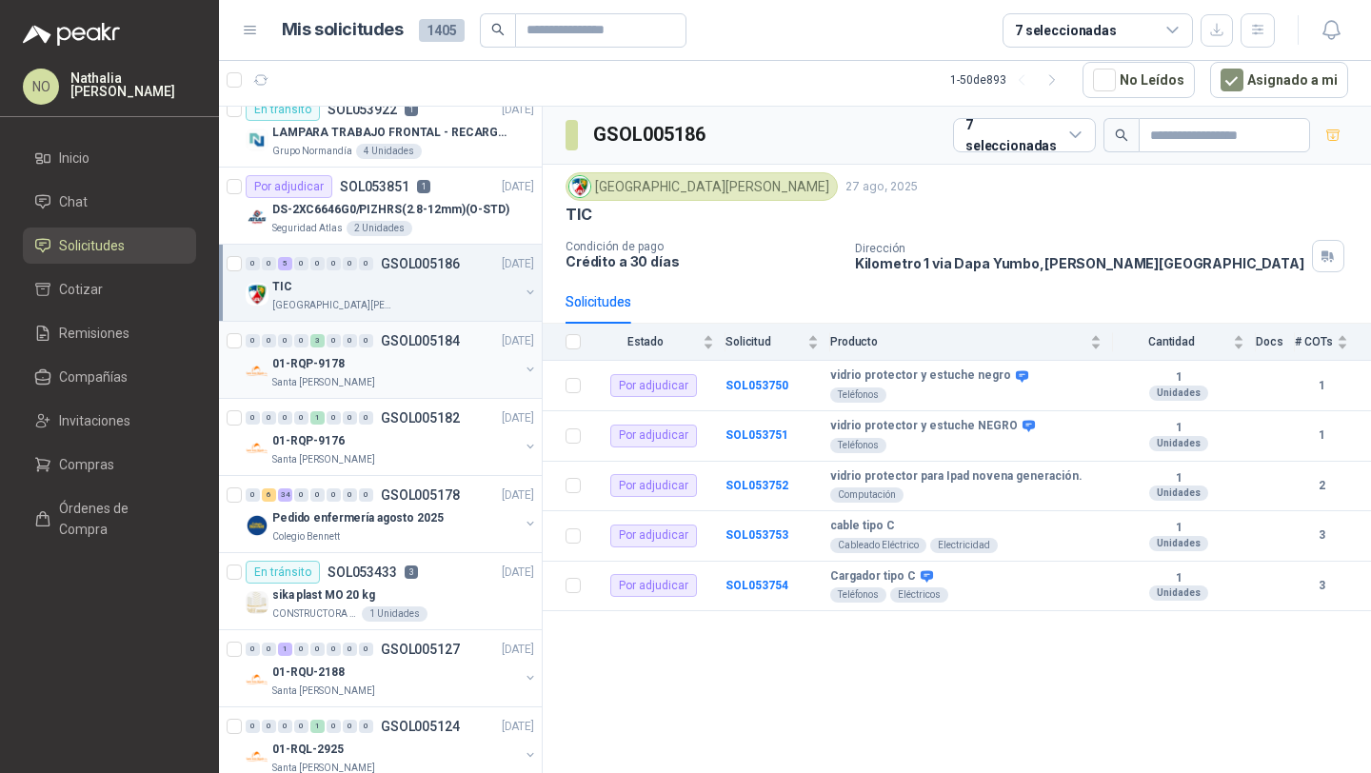
click at [462, 373] on div "01-RQP-9178" at bounding box center [395, 363] width 247 height 23
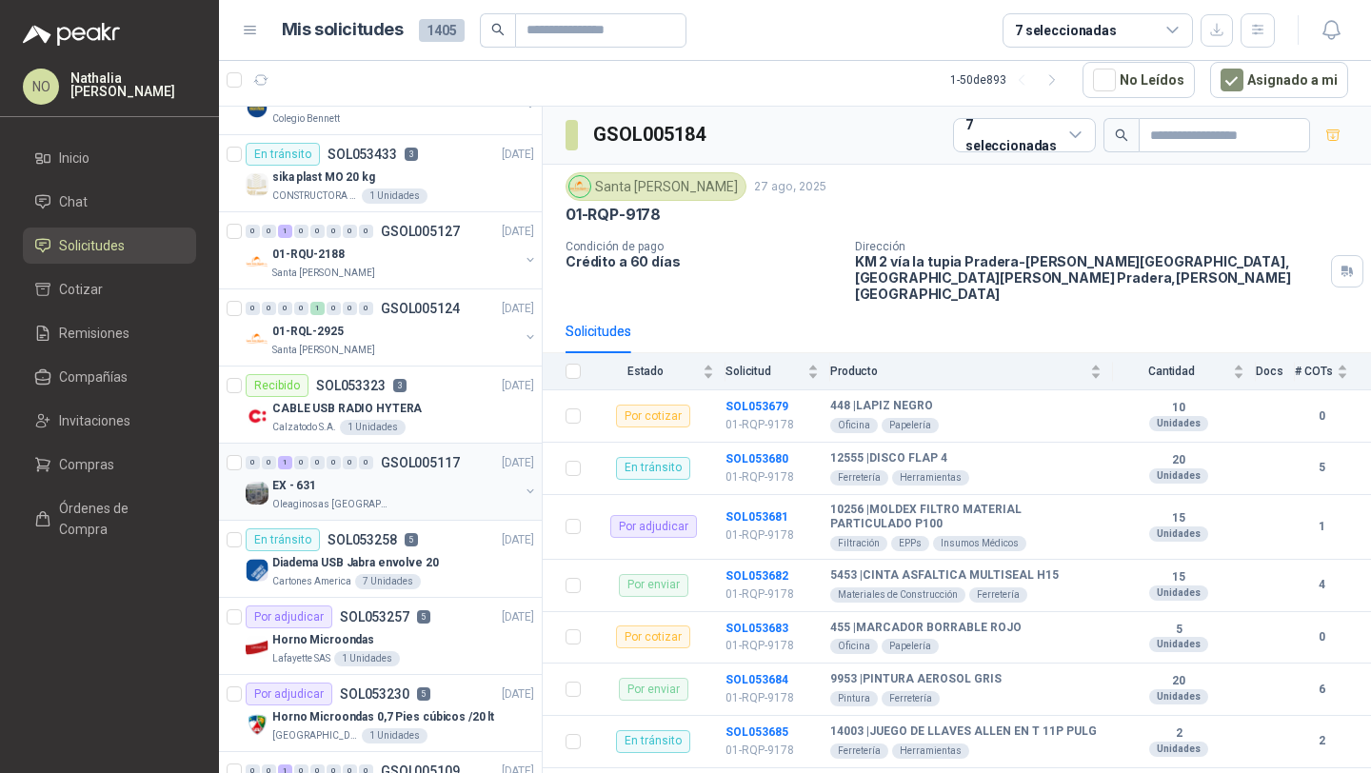
scroll to position [515, 0]
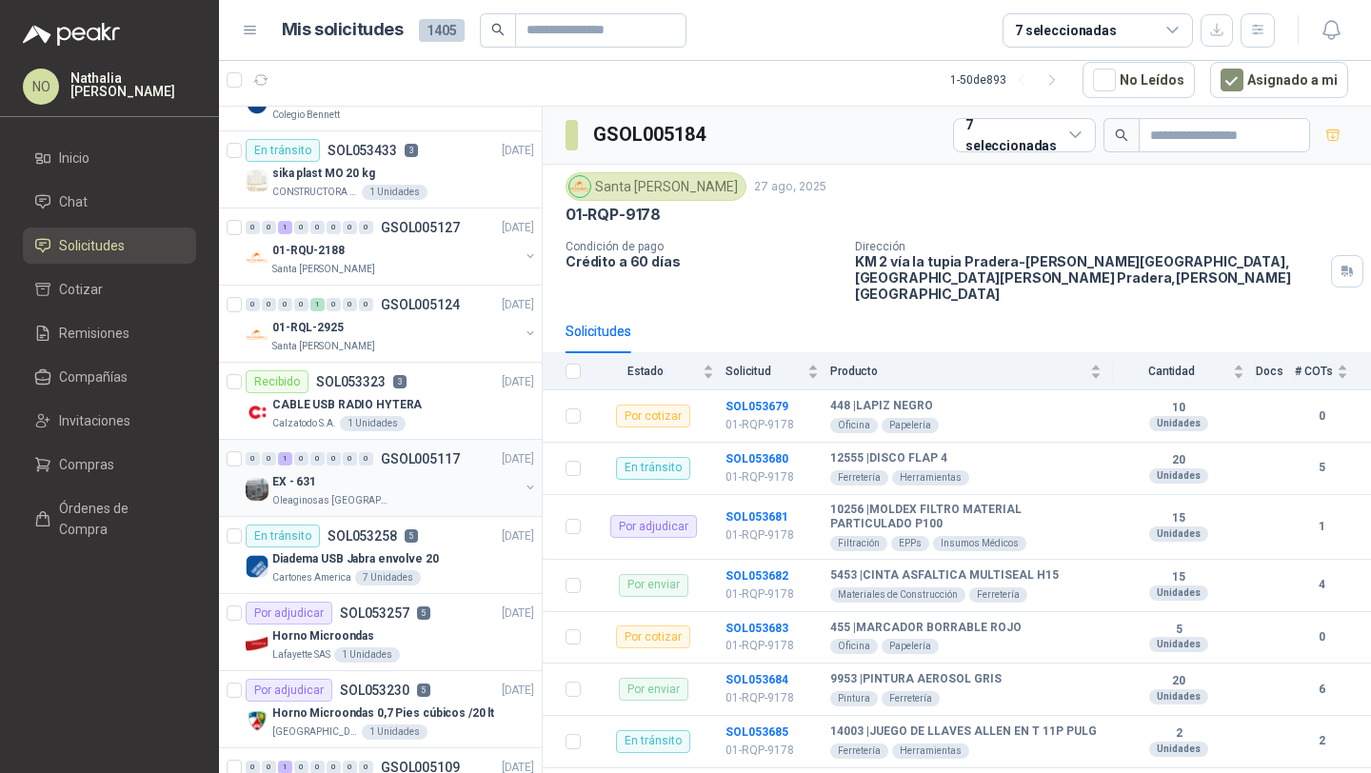
click at [420, 461] on p "GSOL005117" at bounding box center [420, 458] width 79 height 13
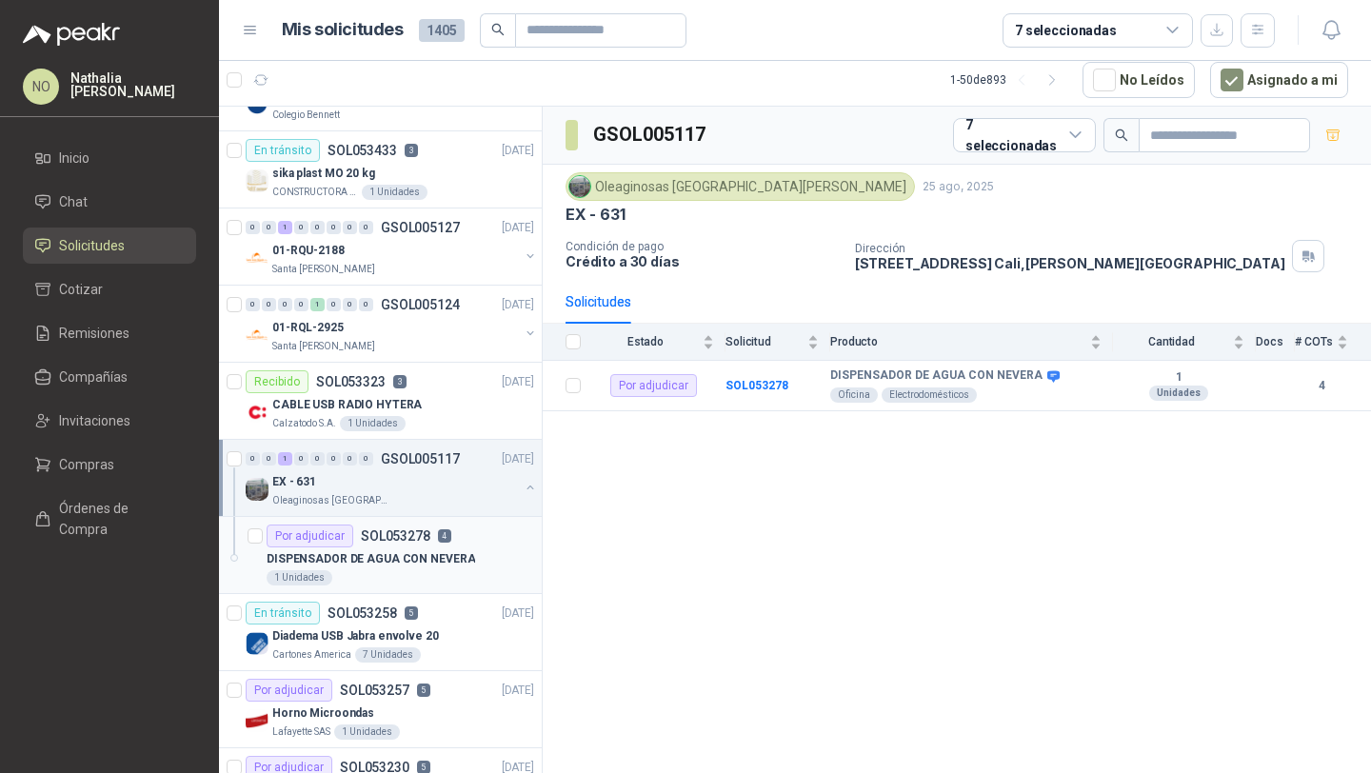
click at [431, 564] on p "DISPENSADOR DE AGUA CON NEVERA" at bounding box center [371, 559] width 209 height 18
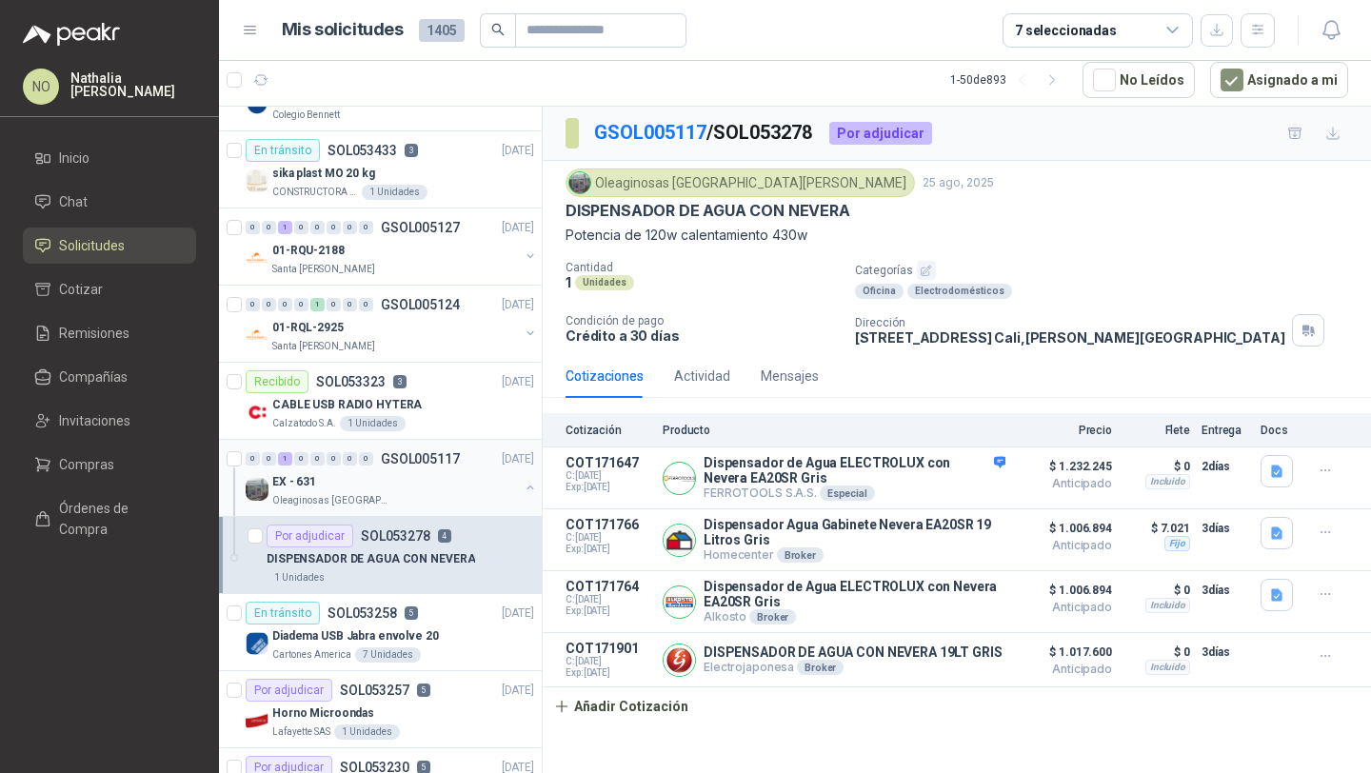
click at [448, 452] on p "GSOL005117" at bounding box center [420, 458] width 79 height 13
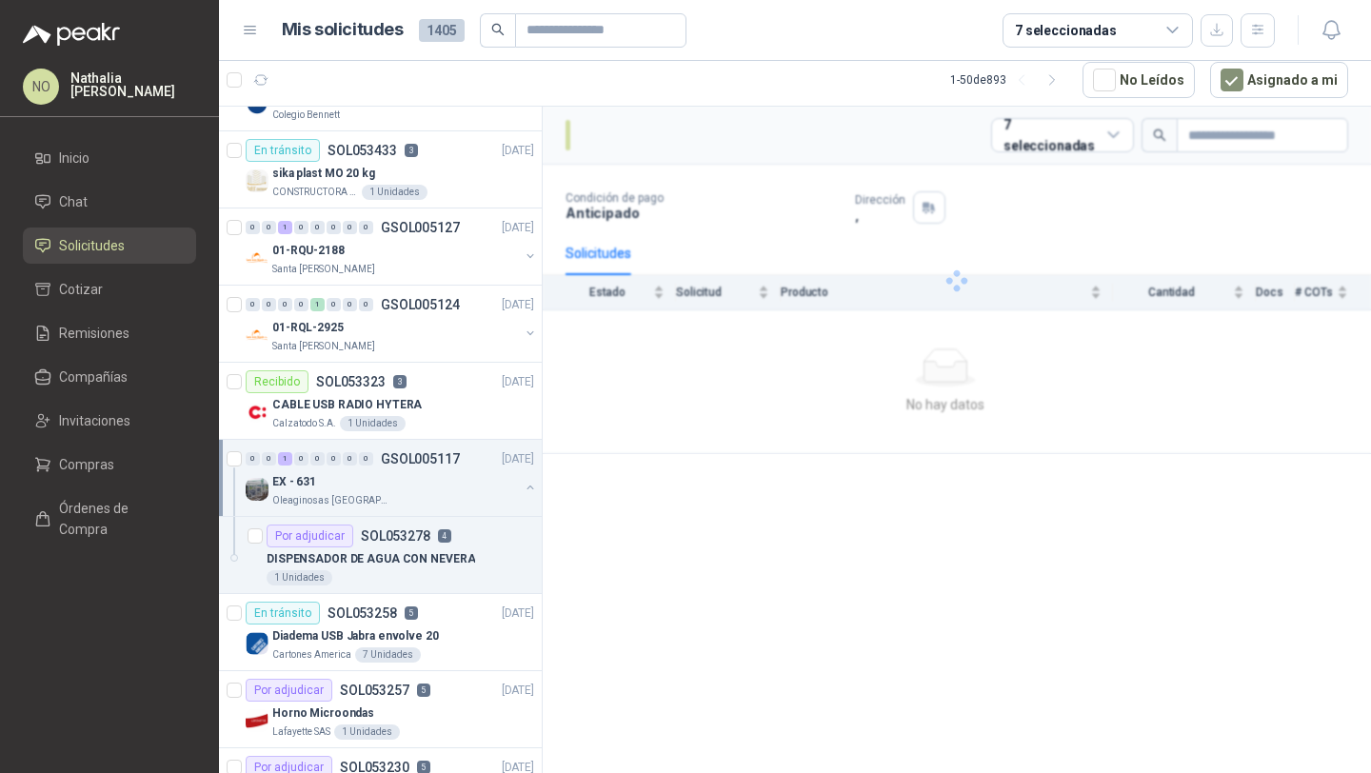
click at [448, 452] on p "GSOL005117" at bounding box center [420, 458] width 79 height 13
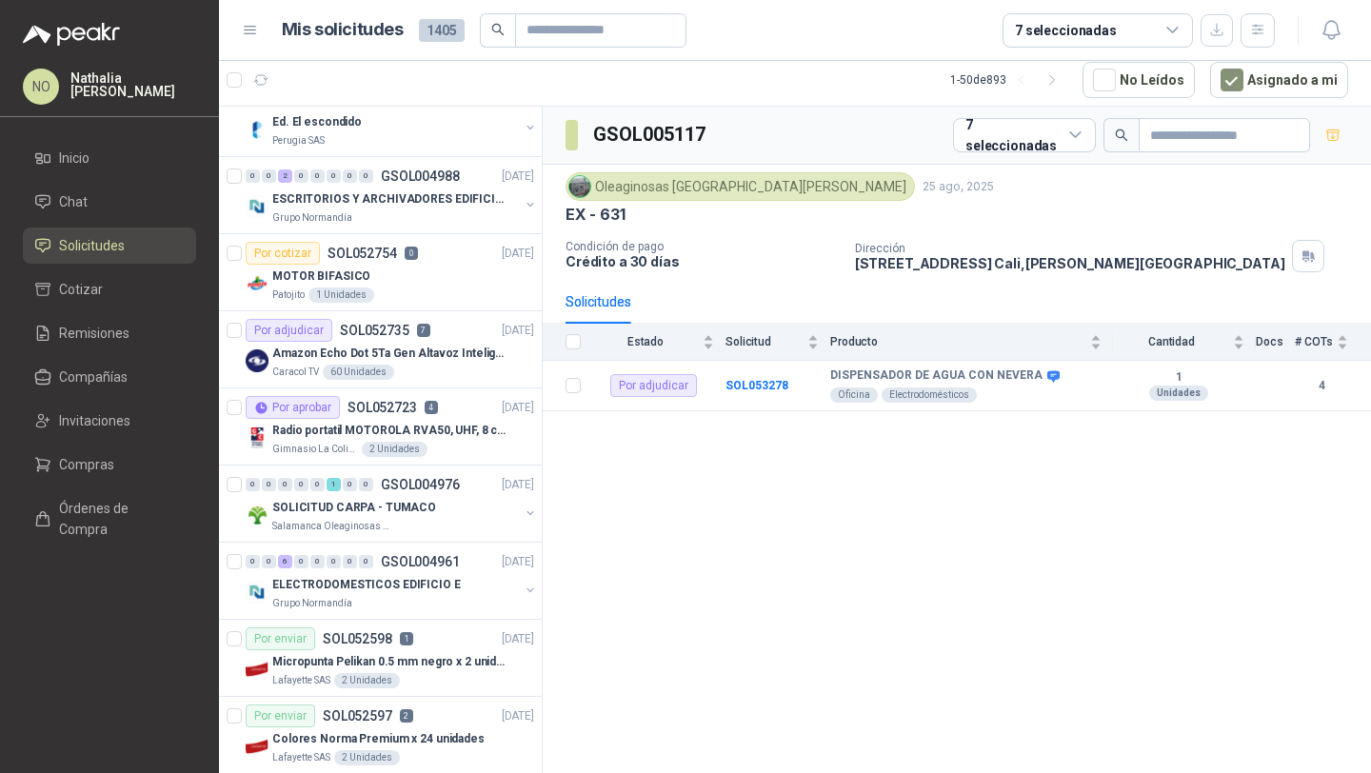
scroll to position [1957, 0]
click at [434, 425] on p "Radio portatil MOTOROLA RVA50, UHF, 8 canales, 500MW" at bounding box center [390, 429] width 237 height 18
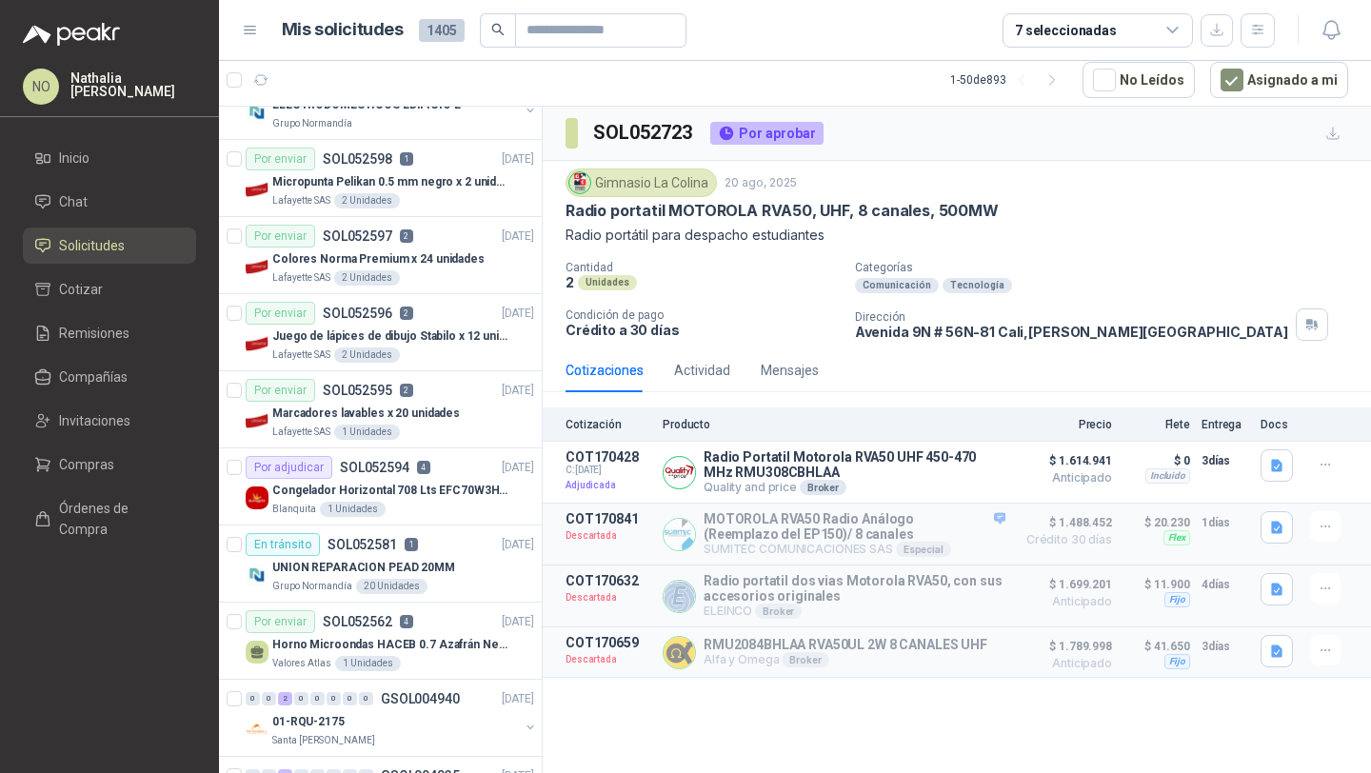
scroll to position [2456, 0]
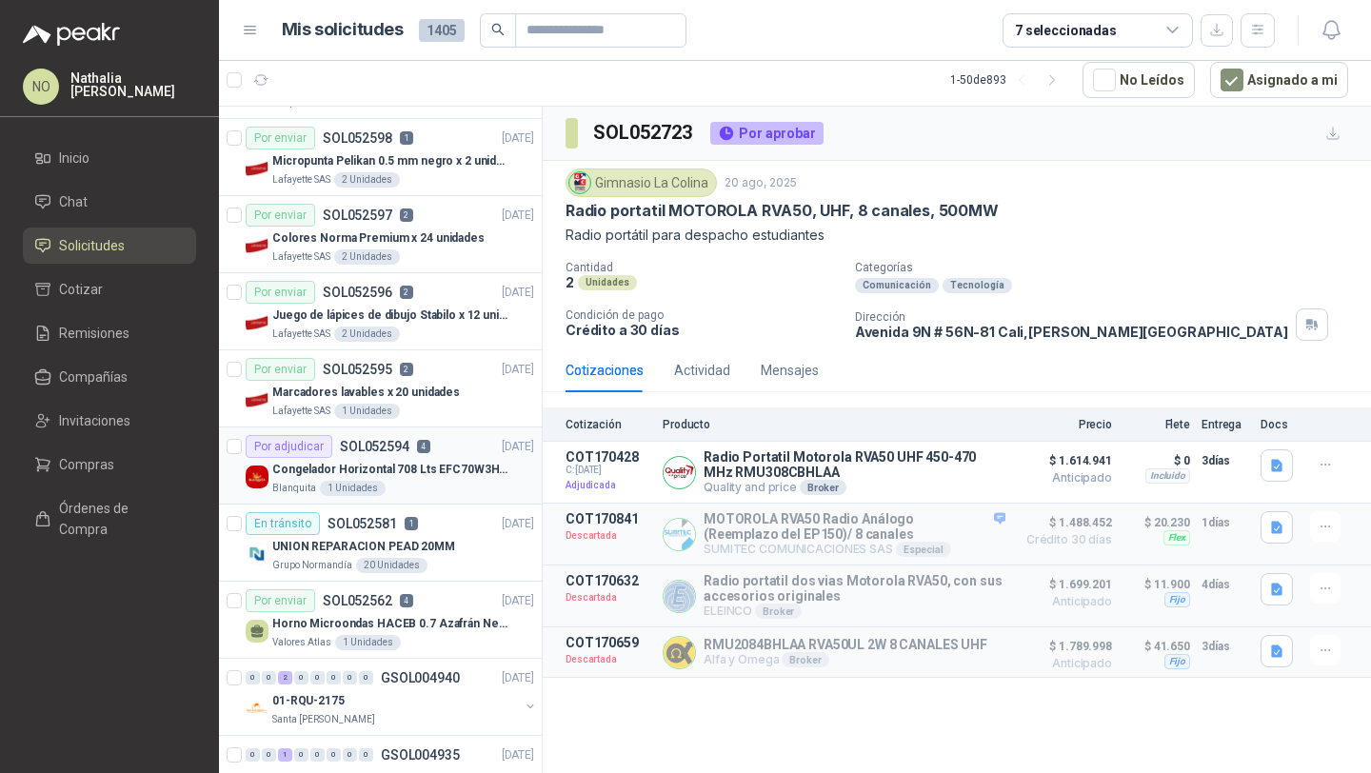
click at [422, 460] on div "Congelador Horizontal 708 Lts EFC70W3HTW Blanco Modelo EFC70W3HTW Código 501967" at bounding box center [403, 469] width 262 height 23
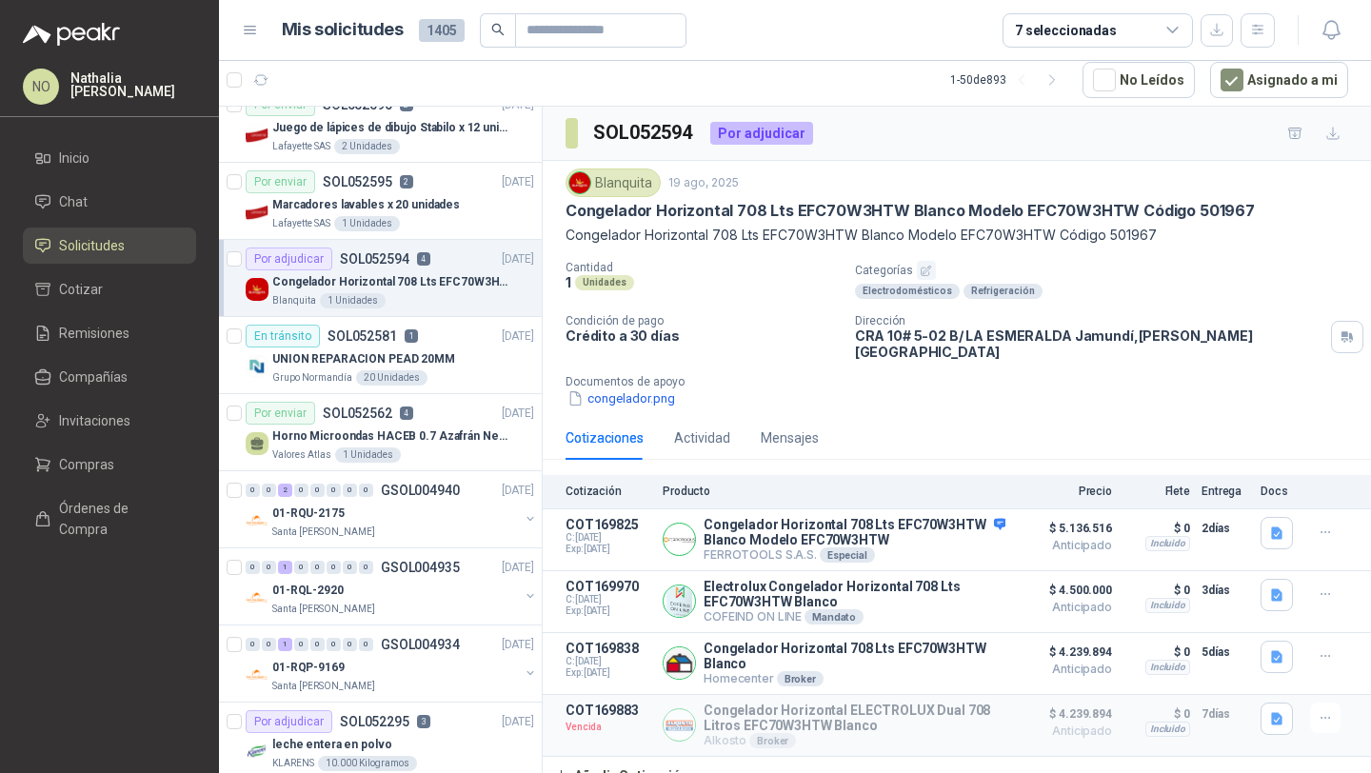
click at [422, 460] on div "Valores Atlas 1 Unidades" at bounding box center [403, 455] width 262 height 15
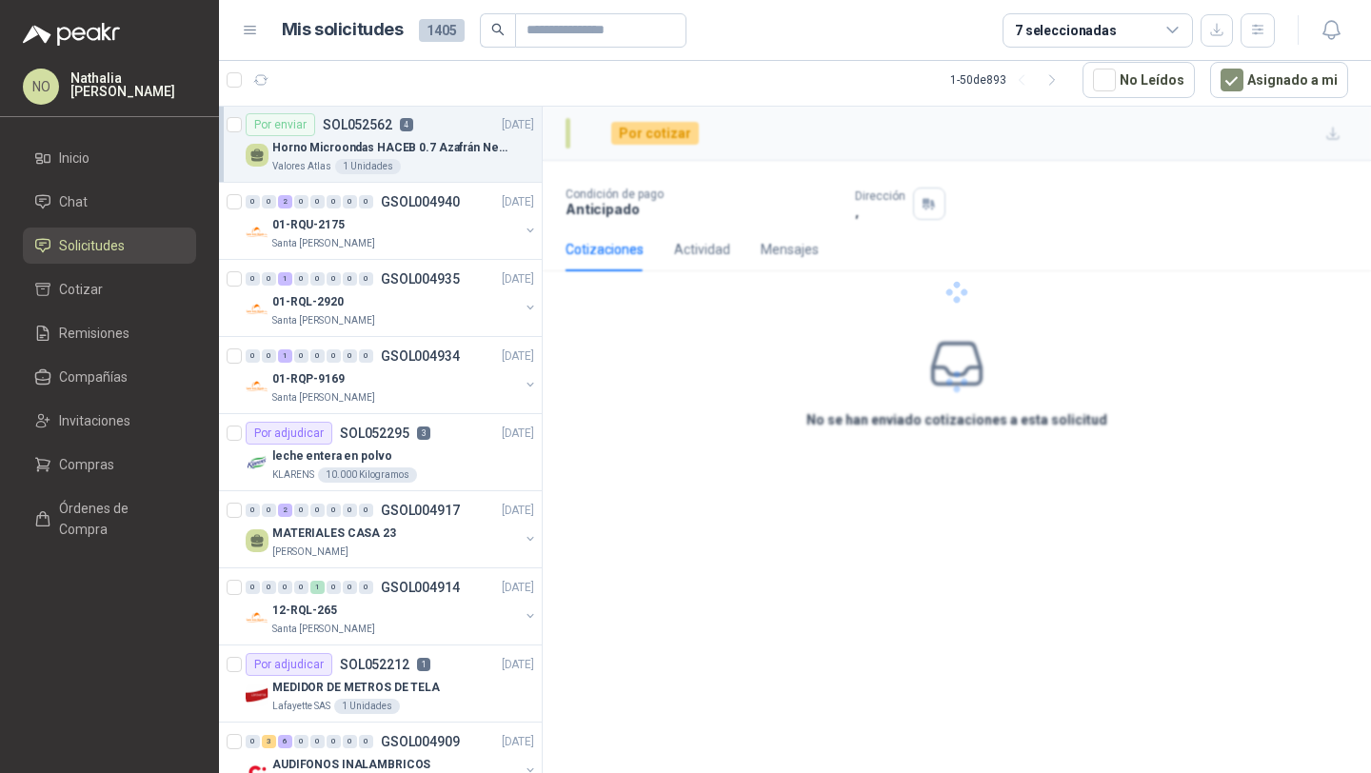
scroll to position [2940, 0]
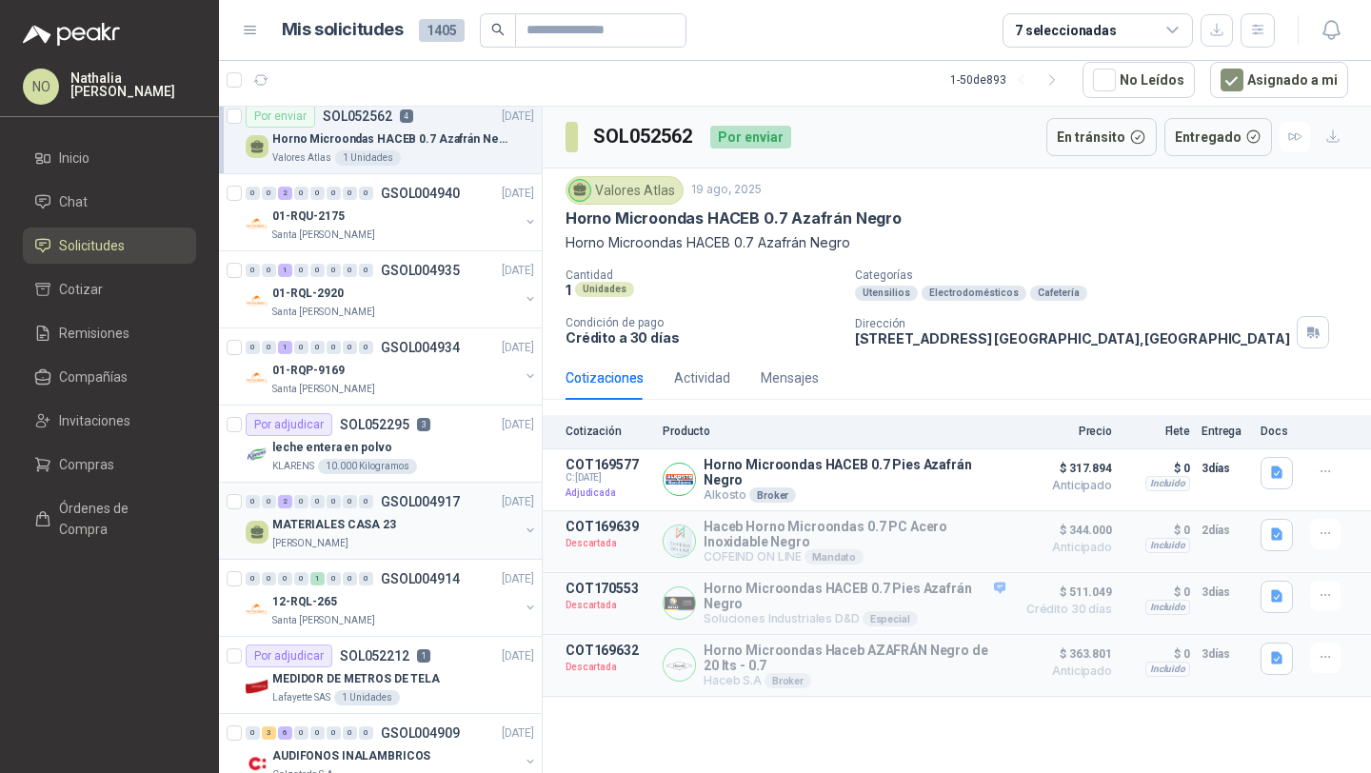
click at [419, 519] on div "MATERIALES CASA 23" at bounding box center [395, 524] width 247 height 23
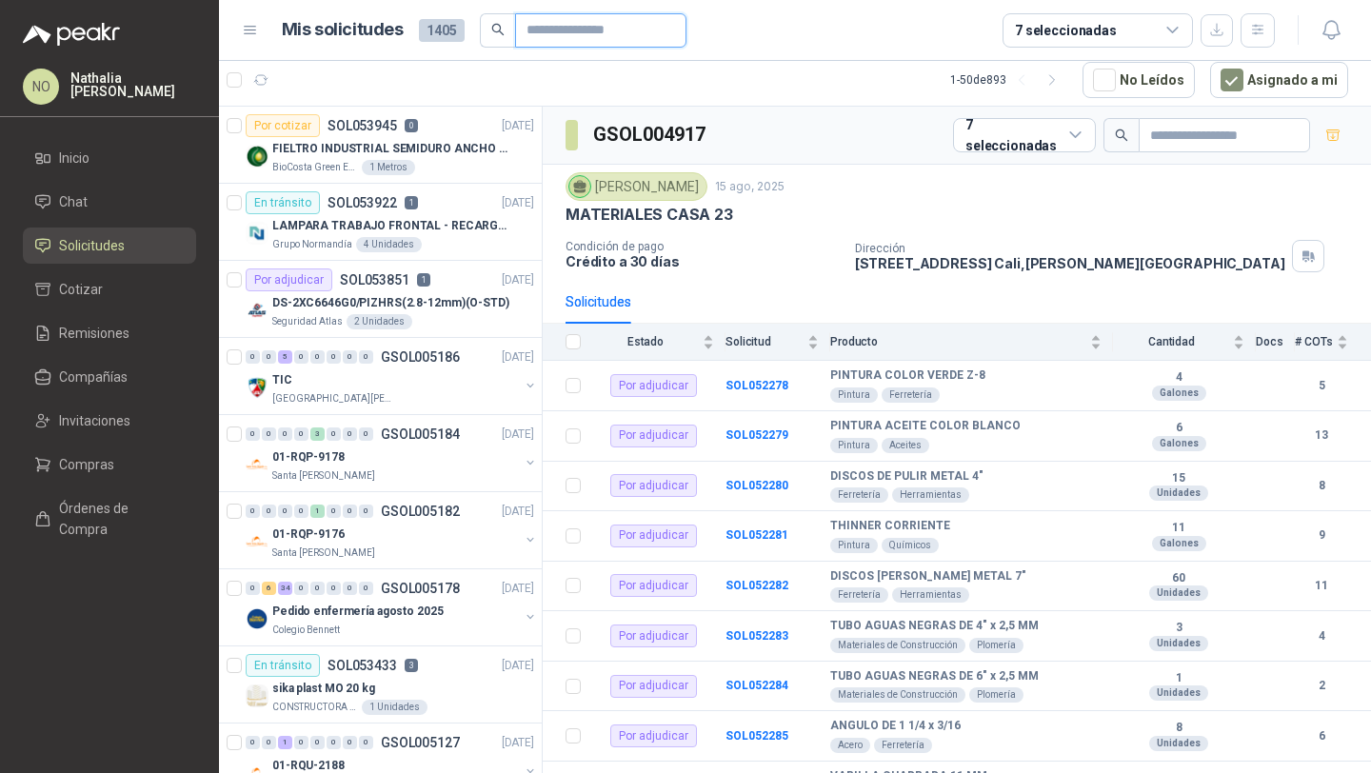
click at [580, 26] on input "text" at bounding box center [593, 30] width 133 height 32
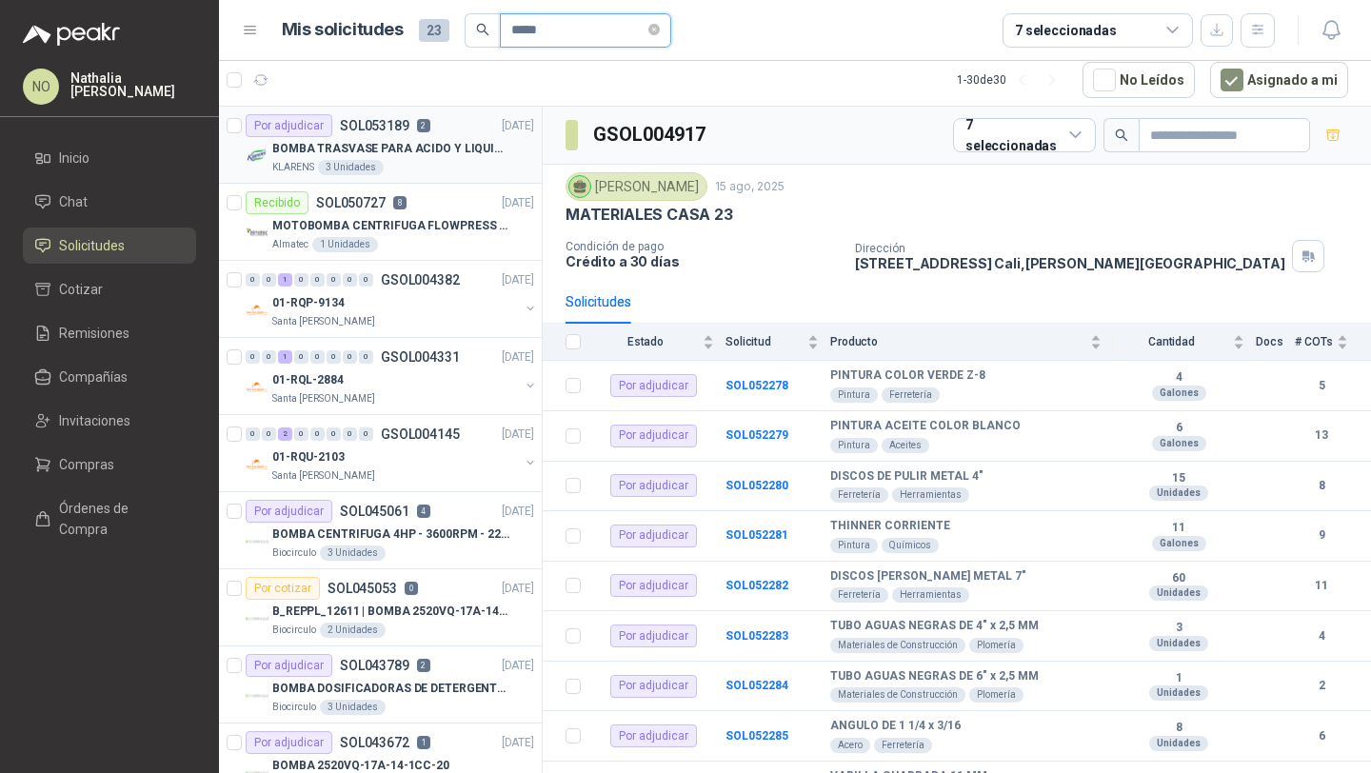
type input "*****"
click at [435, 153] on p "BOMBA TRASVASE PARA ACIDO Y LIQUIDOS CORROSIVO" at bounding box center [390, 149] width 237 height 18
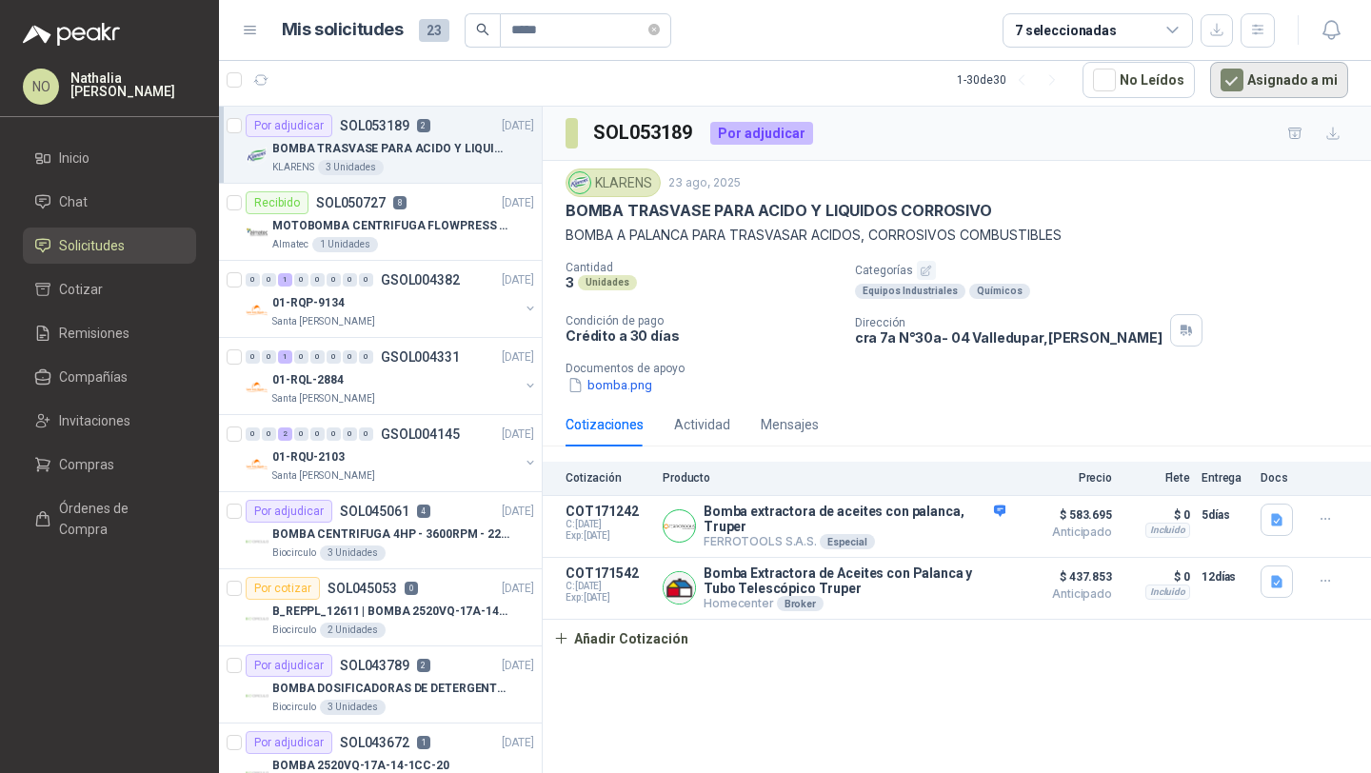
click at [1257, 80] on button "Asignado a mi" at bounding box center [1279, 80] width 138 height 36
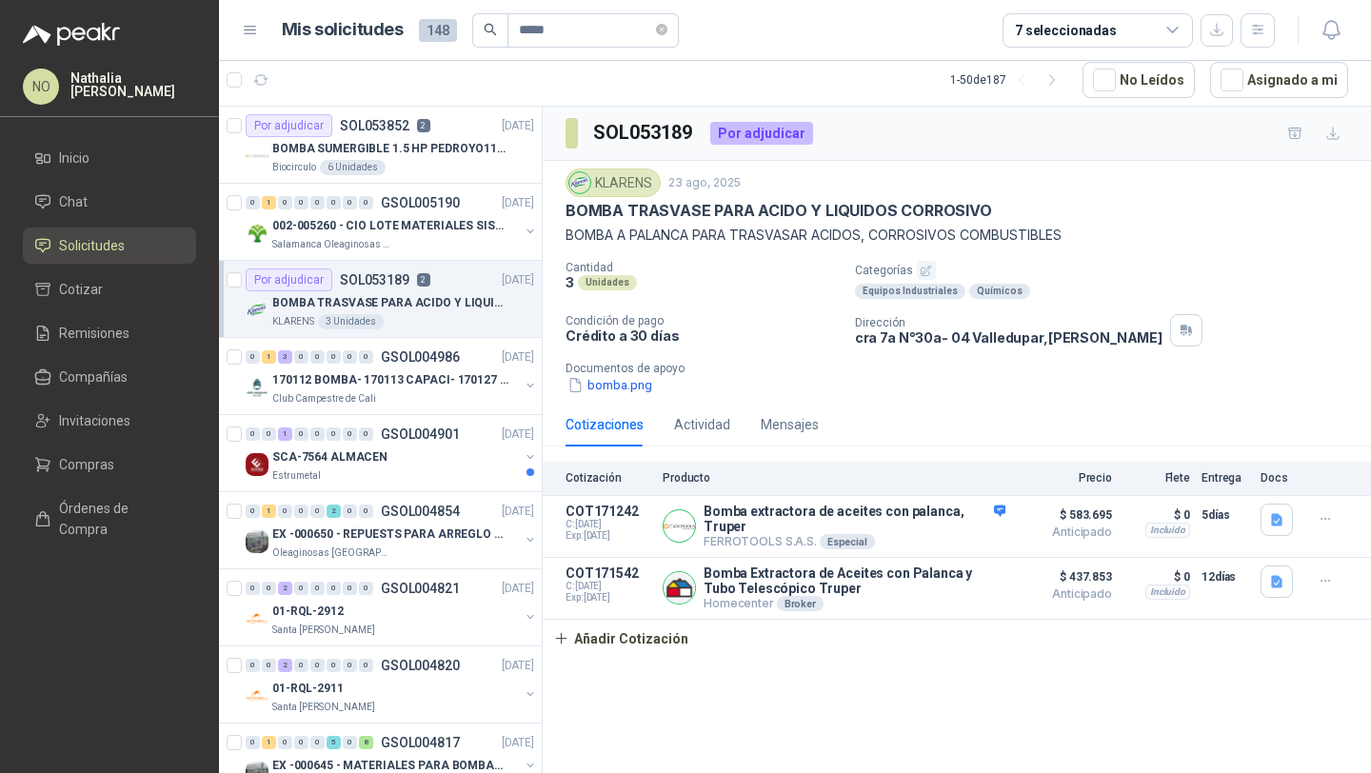
click at [390, 152] on p "BOMBA SUMERGIBLE 1.5 HP PEDROYO110 VOLTIOS" at bounding box center [390, 149] width 237 height 18
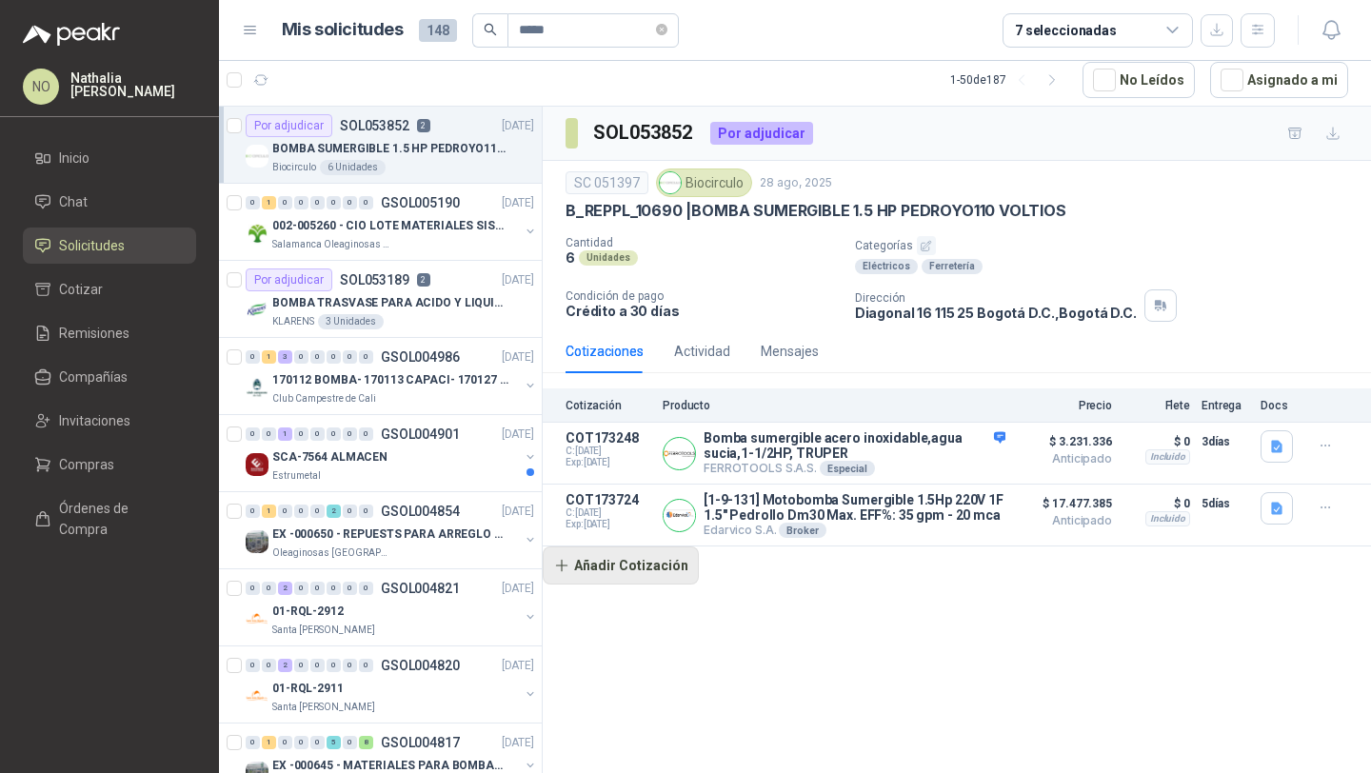
click at [666, 571] on button "Añadir Cotización" at bounding box center [621, 566] width 156 height 38
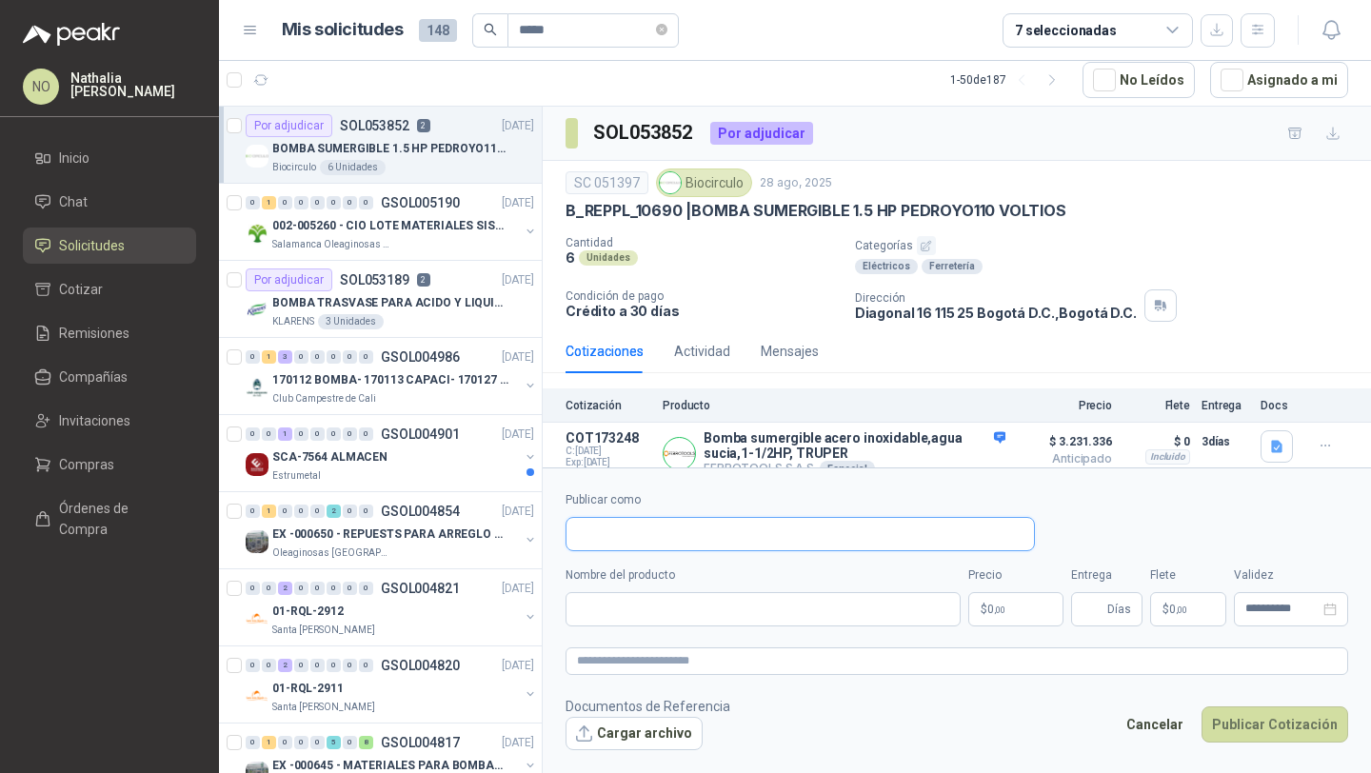
click at [754, 526] on input "Publicar como" at bounding box center [801, 534] width 468 height 32
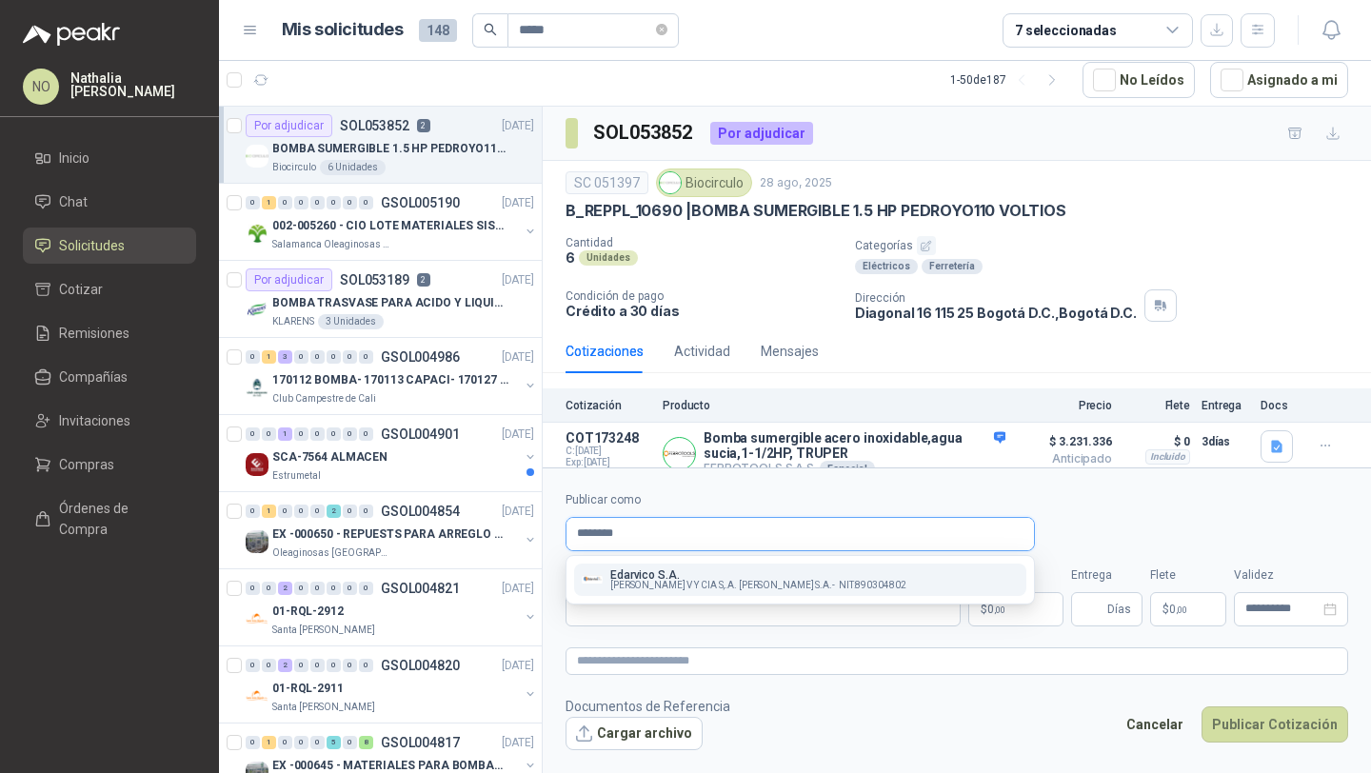
type input "********"
click at [865, 588] on span "NIT : 890304802" at bounding box center [873, 586] width 68 height 10
type input "**********"
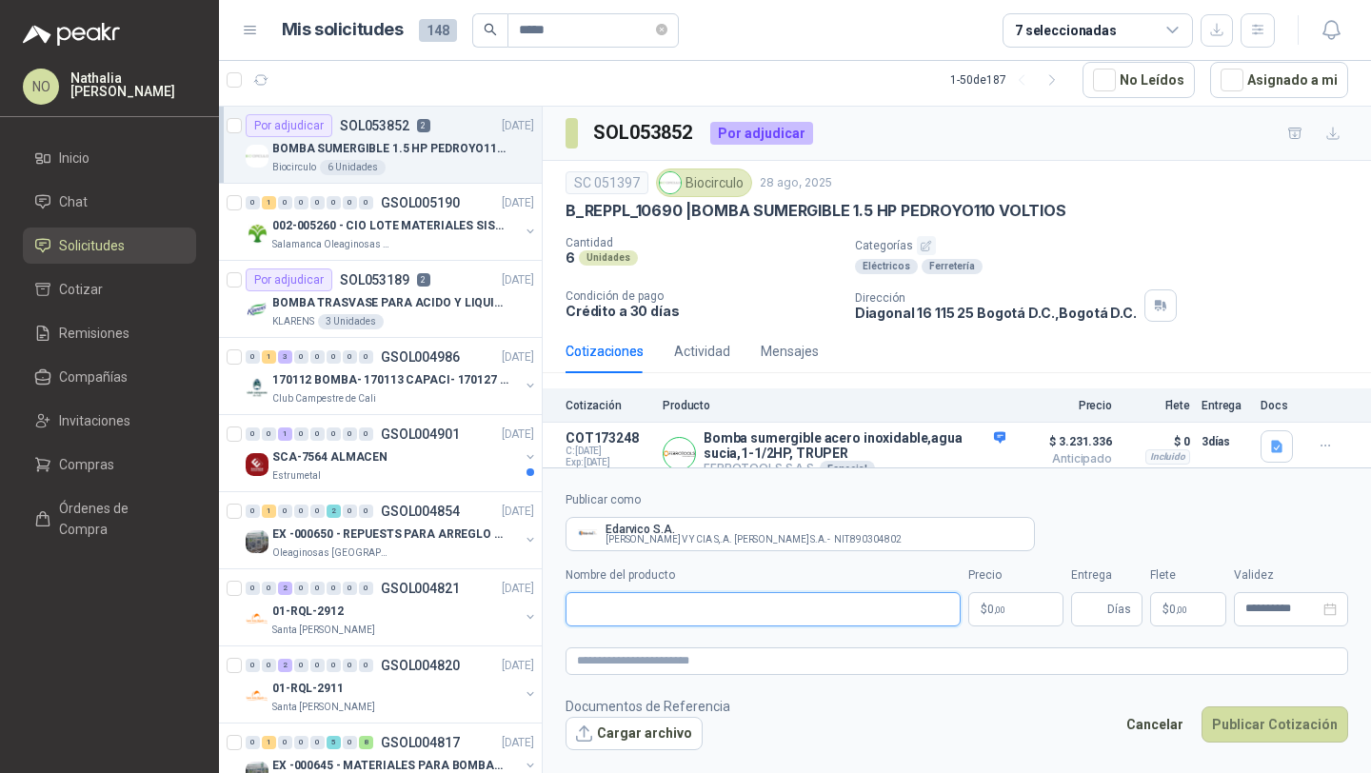
click at [734, 608] on input "Nombre del producto" at bounding box center [763, 609] width 395 height 34
paste input "**********"
click at [574, 611] on input "**********" at bounding box center [763, 609] width 395 height 34
type input "**********"
click at [996, 610] on body "NO [PERSON_NAME] Inicio Chat Solicitudes Cotizar Remisiones Compañías Invitacio…" at bounding box center [685, 386] width 1371 height 773
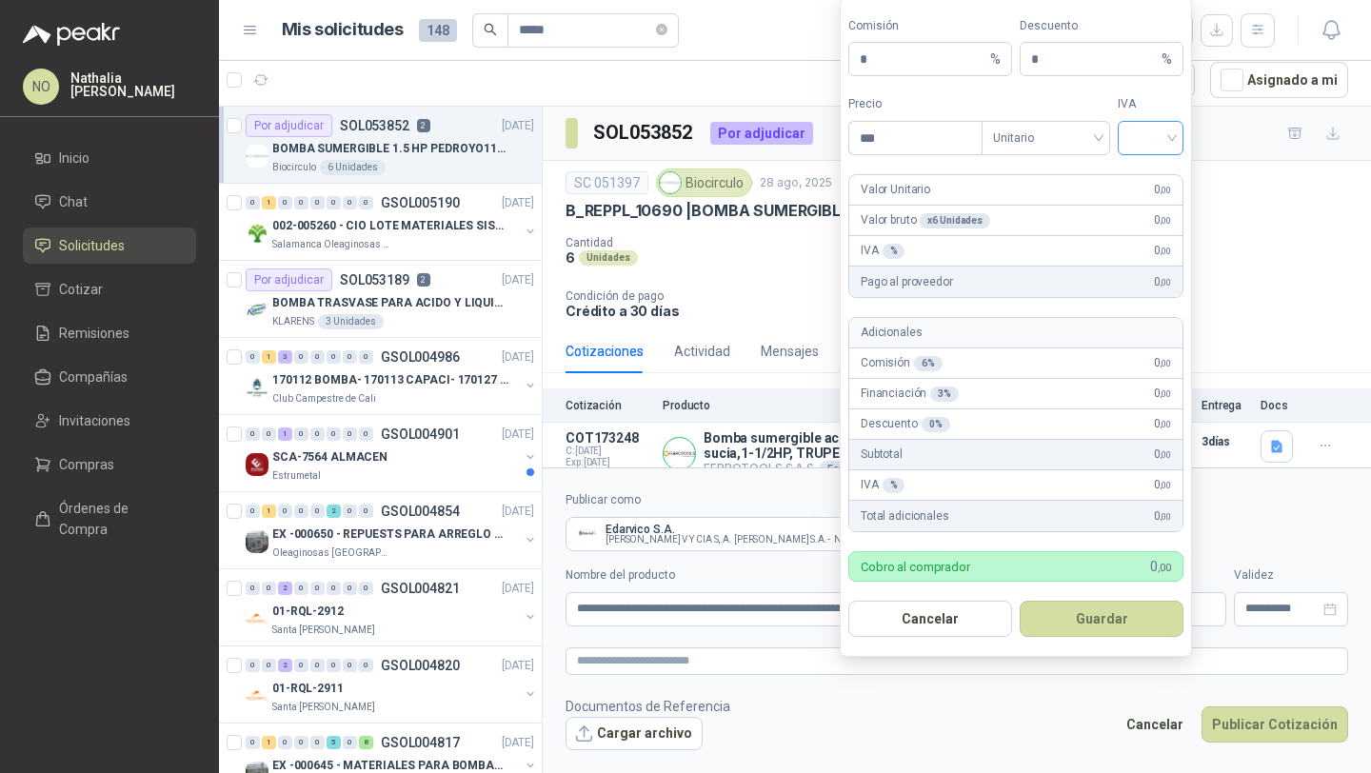
click at [1140, 143] on input "search" at bounding box center [1150, 136] width 43 height 29
click at [1143, 175] on div "19%" at bounding box center [1150, 178] width 35 height 21
click at [1054, 149] on span "Unitario" at bounding box center [1046, 138] width 106 height 29
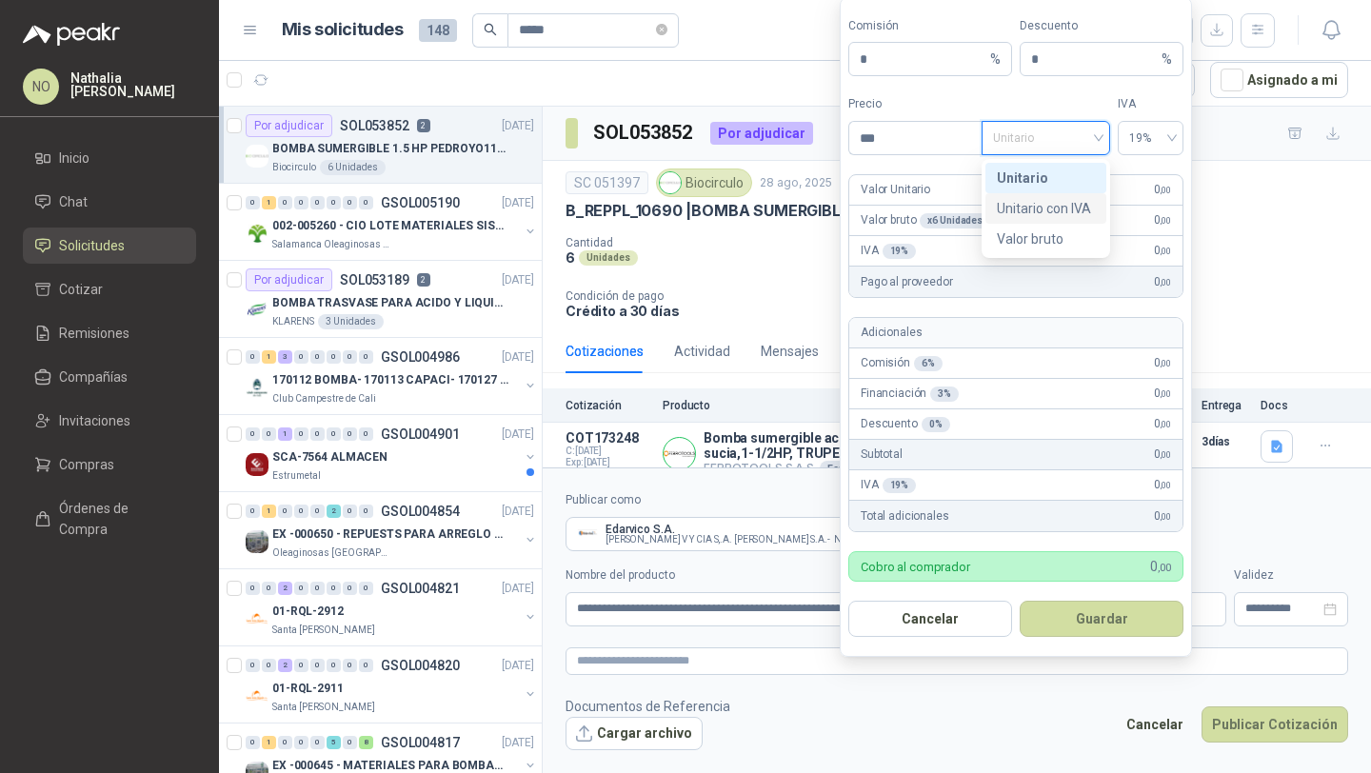
click at [1054, 201] on div "Unitario con IVA" at bounding box center [1046, 208] width 98 height 21
click at [917, 143] on input "***" at bounding box center [915, 138] width 132 height 32
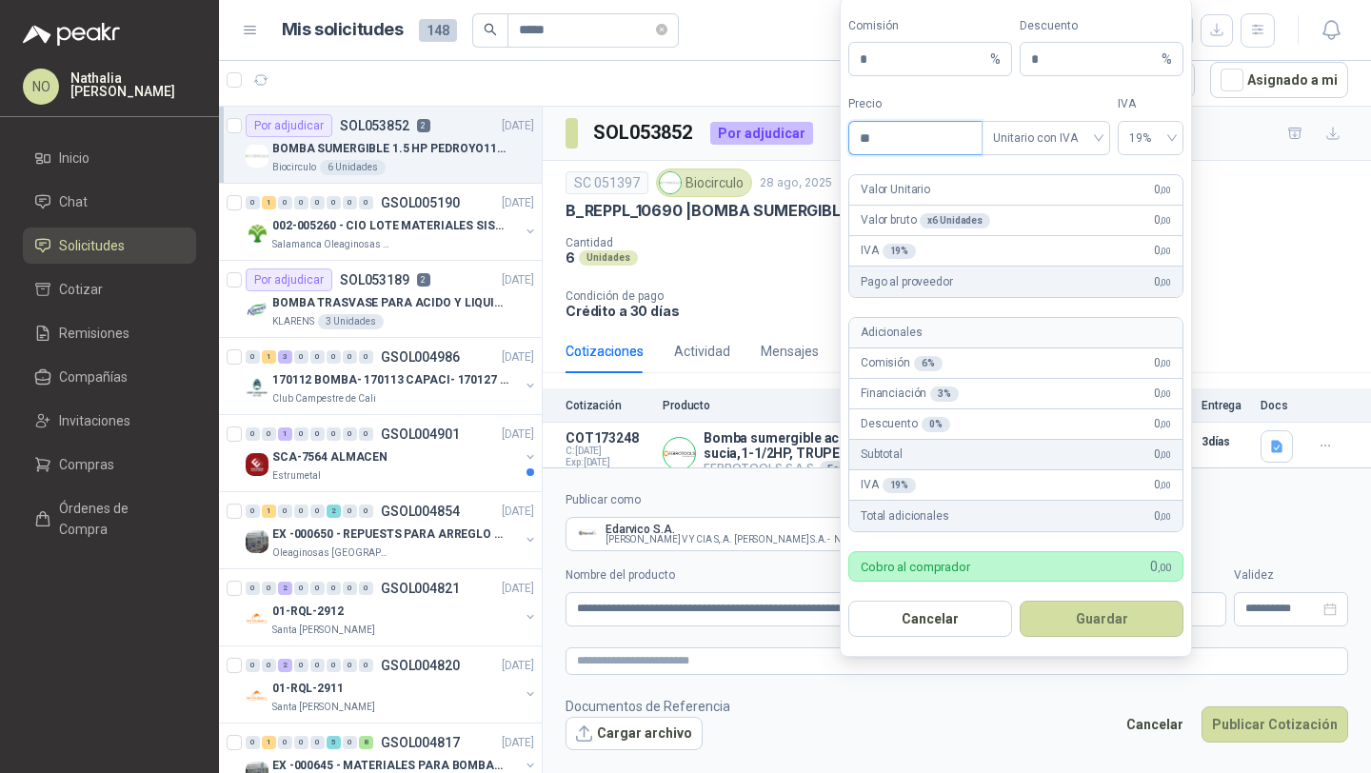
type input "*"
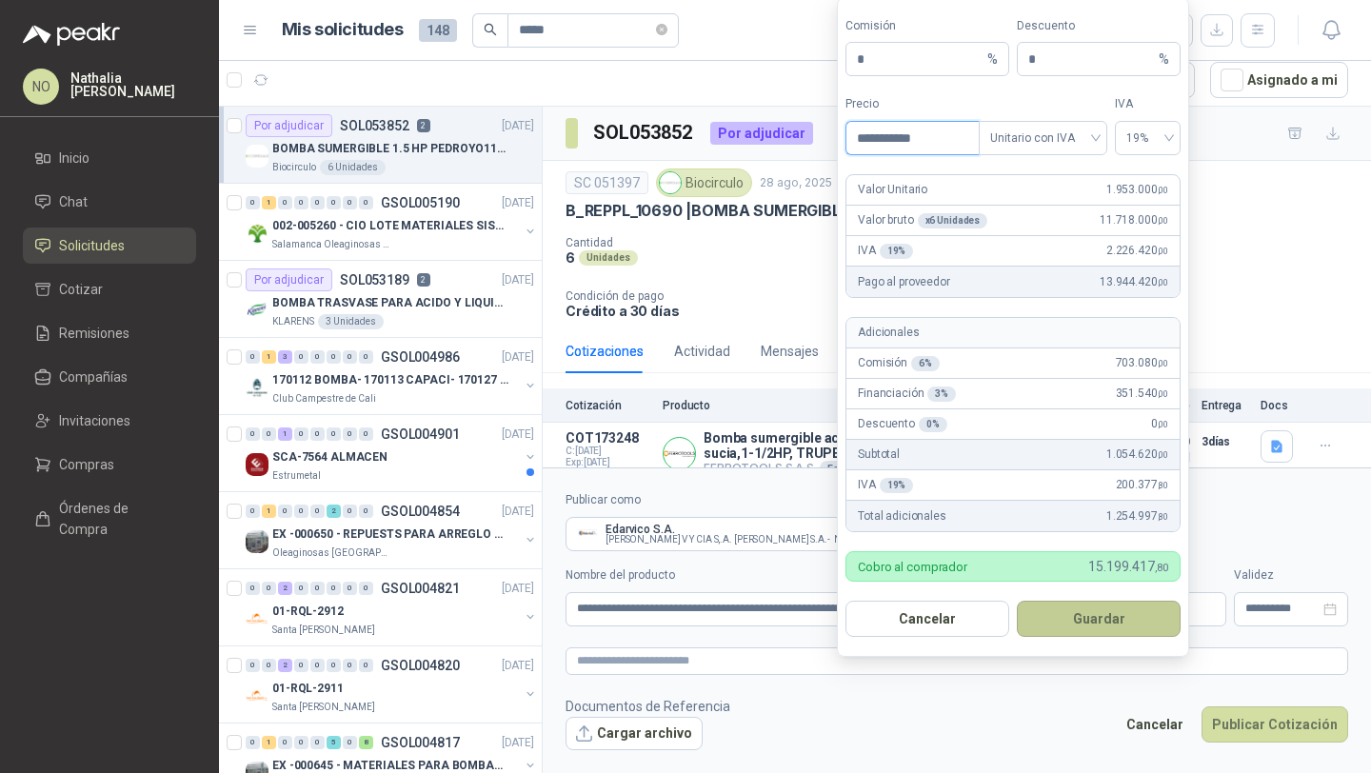
type input "**********"
click at [1131, 626] on button "Guardar" at bounding box center [1099, 619] width 164 height 36
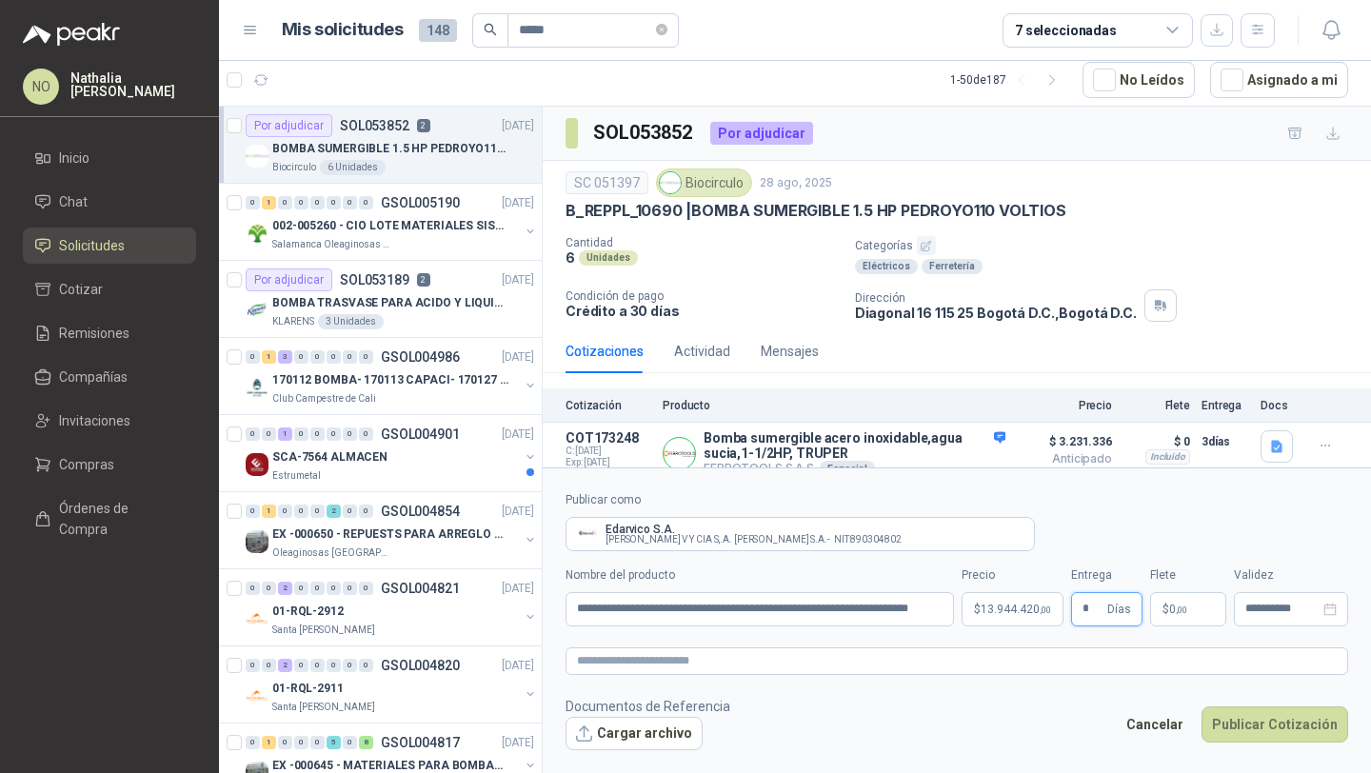
type input "*"
click at [963, 716] on footer "Documentos de Referencia Cargar archivo Cancelar Publicar Cotización" at bounding box center [957, 723] width 783 height 55
click at [1185, 614] on span ",00" at bounding box center [1181, 610] width 11 height 10
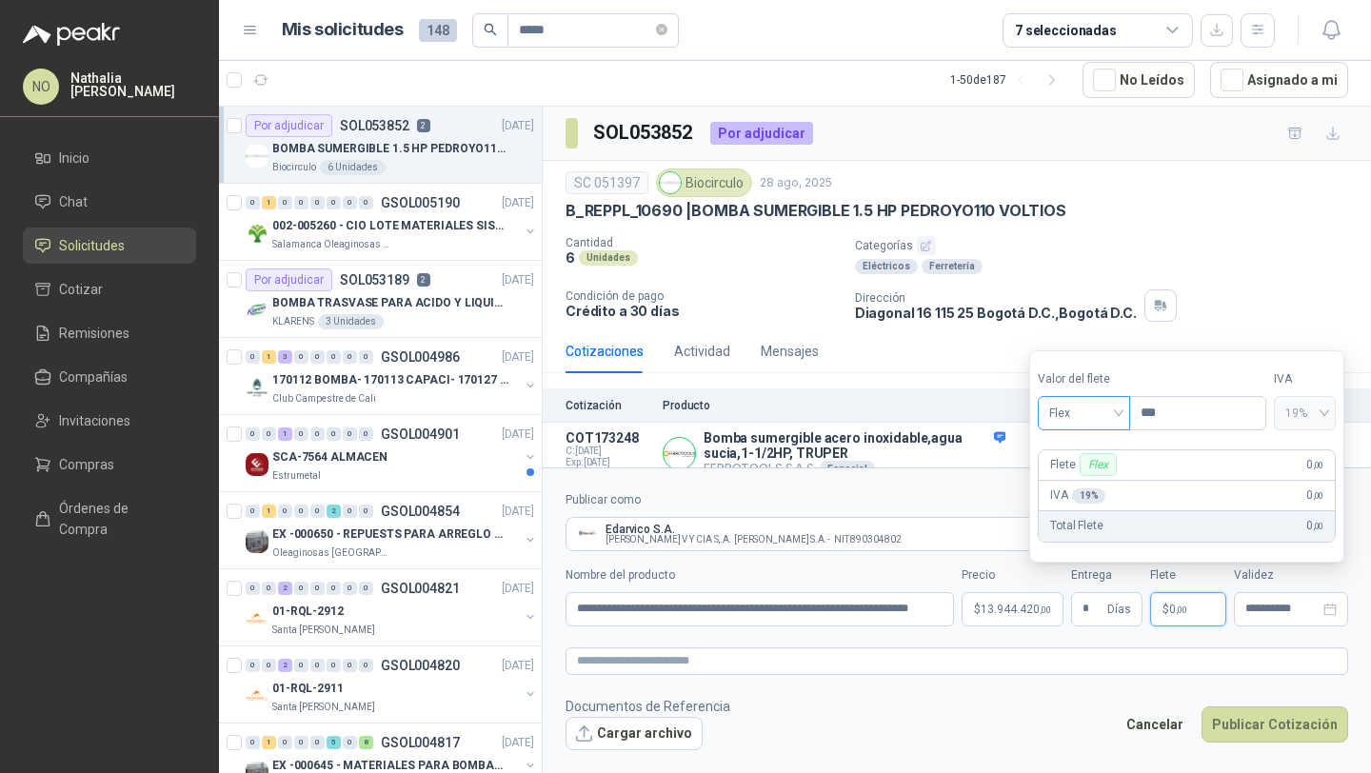
click at [1096, 410] on span "Flex" at bounding box center [1084, 413] width 70 height 29
click at [1092, 486] on div "Incluido" at bounding box center [1084, 483] width 63 height 21
click at [1269, 603] on input "**********" at bounding box center [1282, 609] width 74 height 12
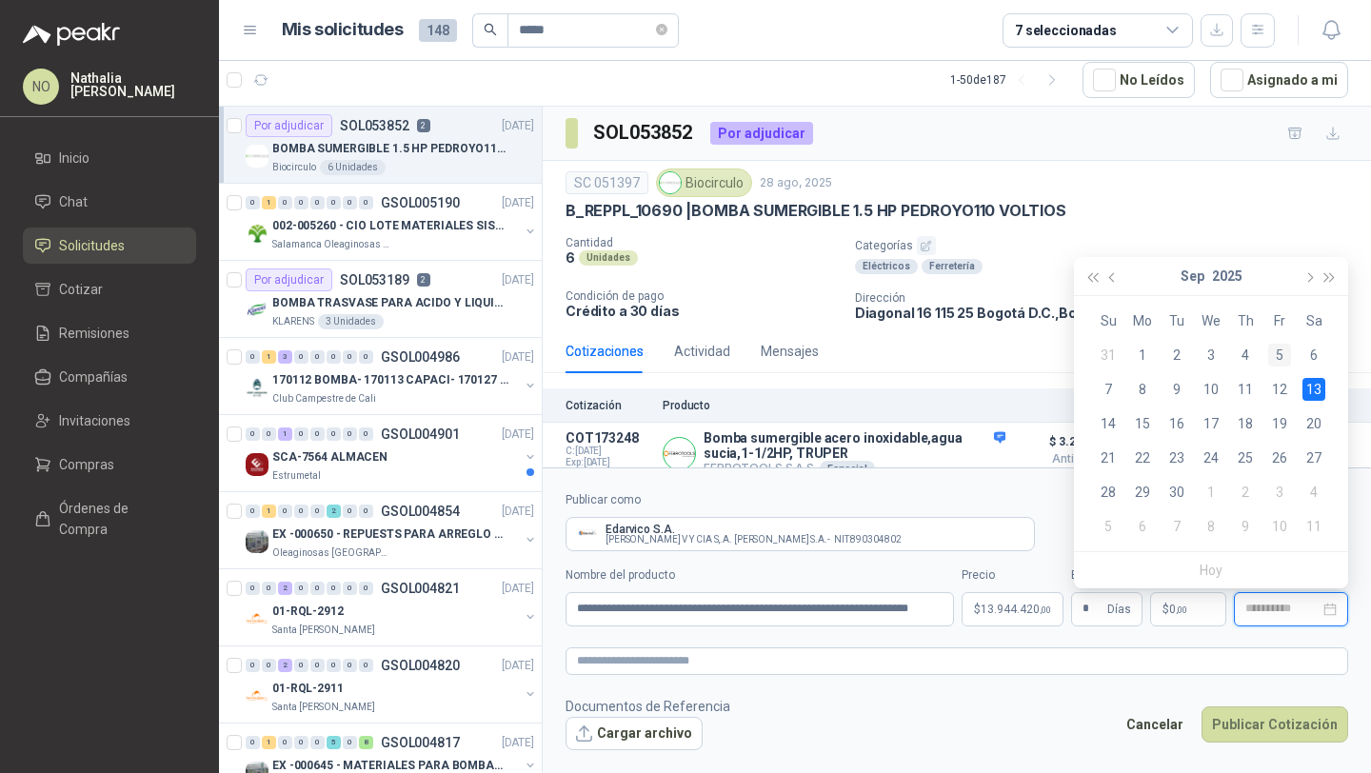
type input "**********"
click at [1278, 349] on div "5" at bounding box center [1279, 355] width 23 height 23
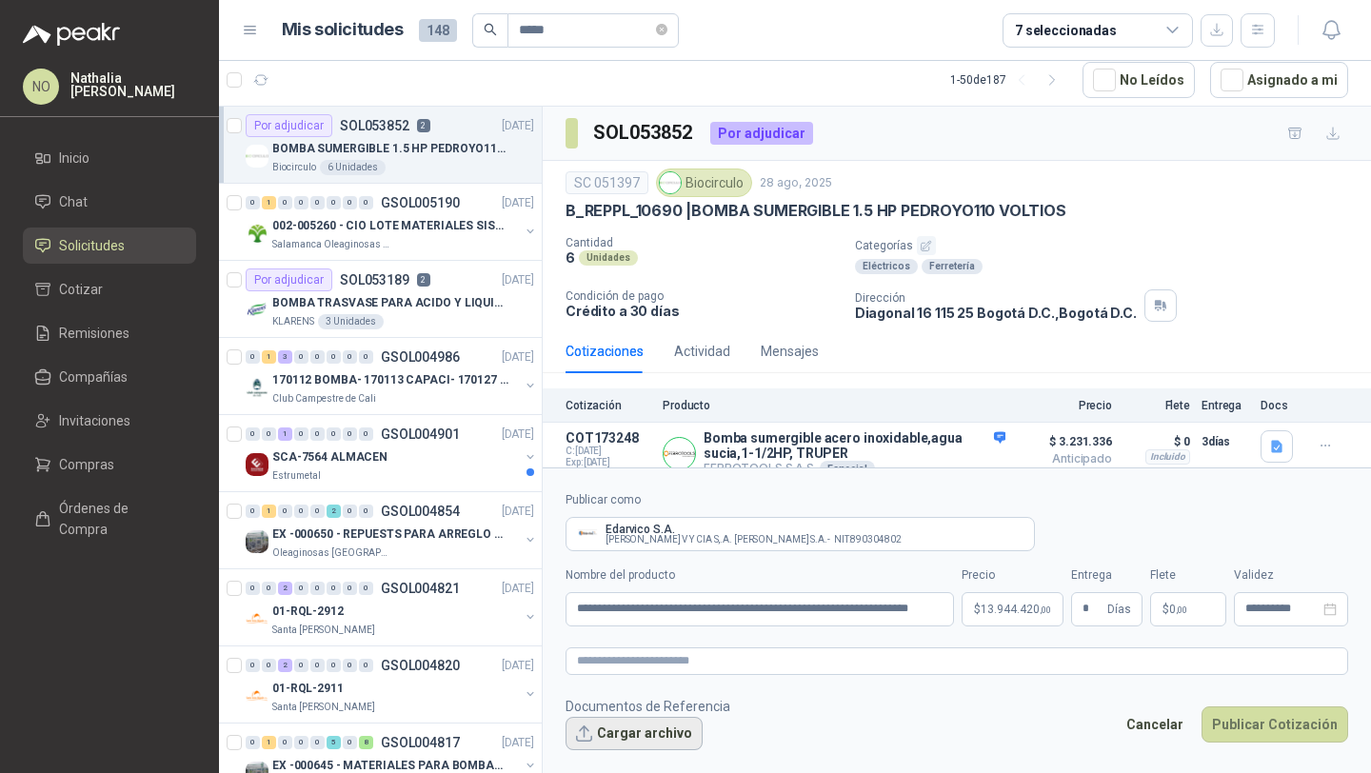
click at [640, 741] on button "Cargar archivo" at bounding box center [634, 734] width 137 height 34
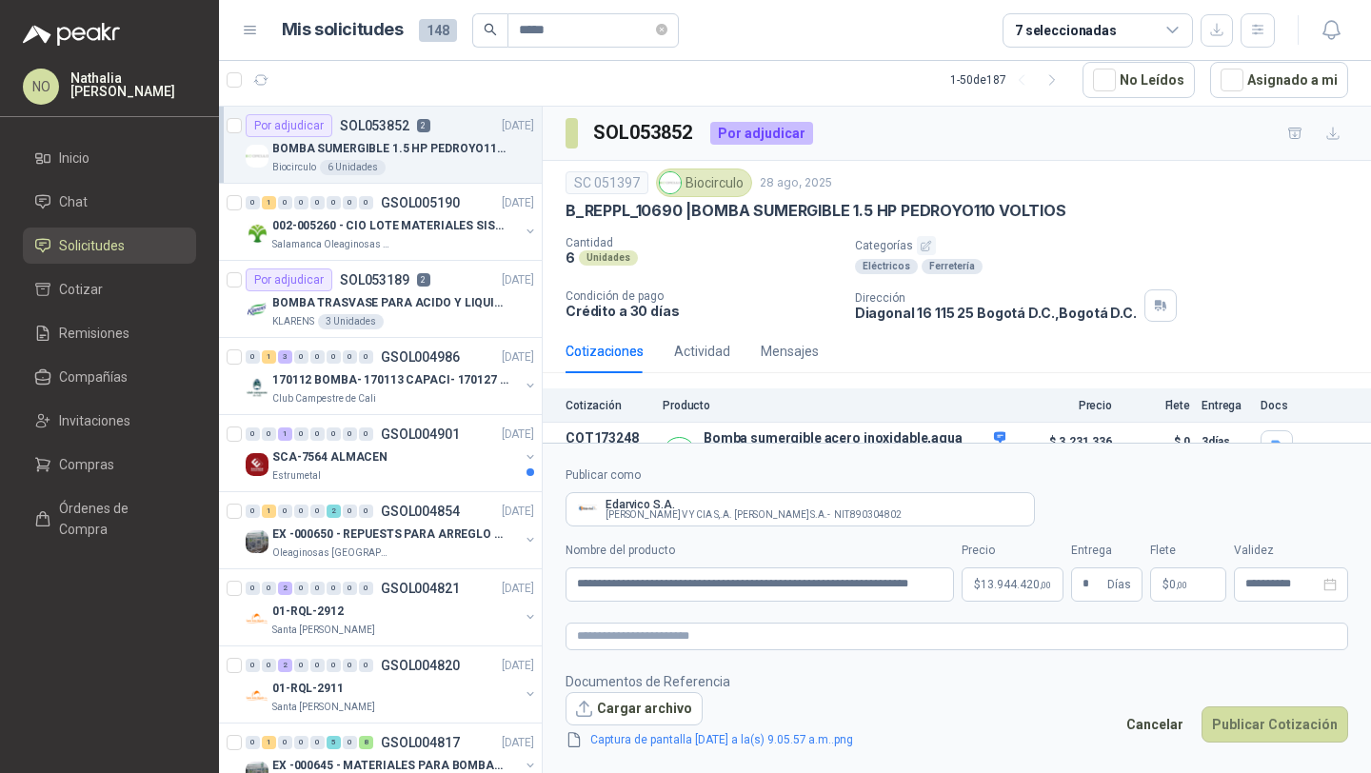
click at [747, 746] on link "Captura de pantalla [DATE] a la(s) 9.05.57 a.m..png" at bounding box center [722, 740] width 278 height 18
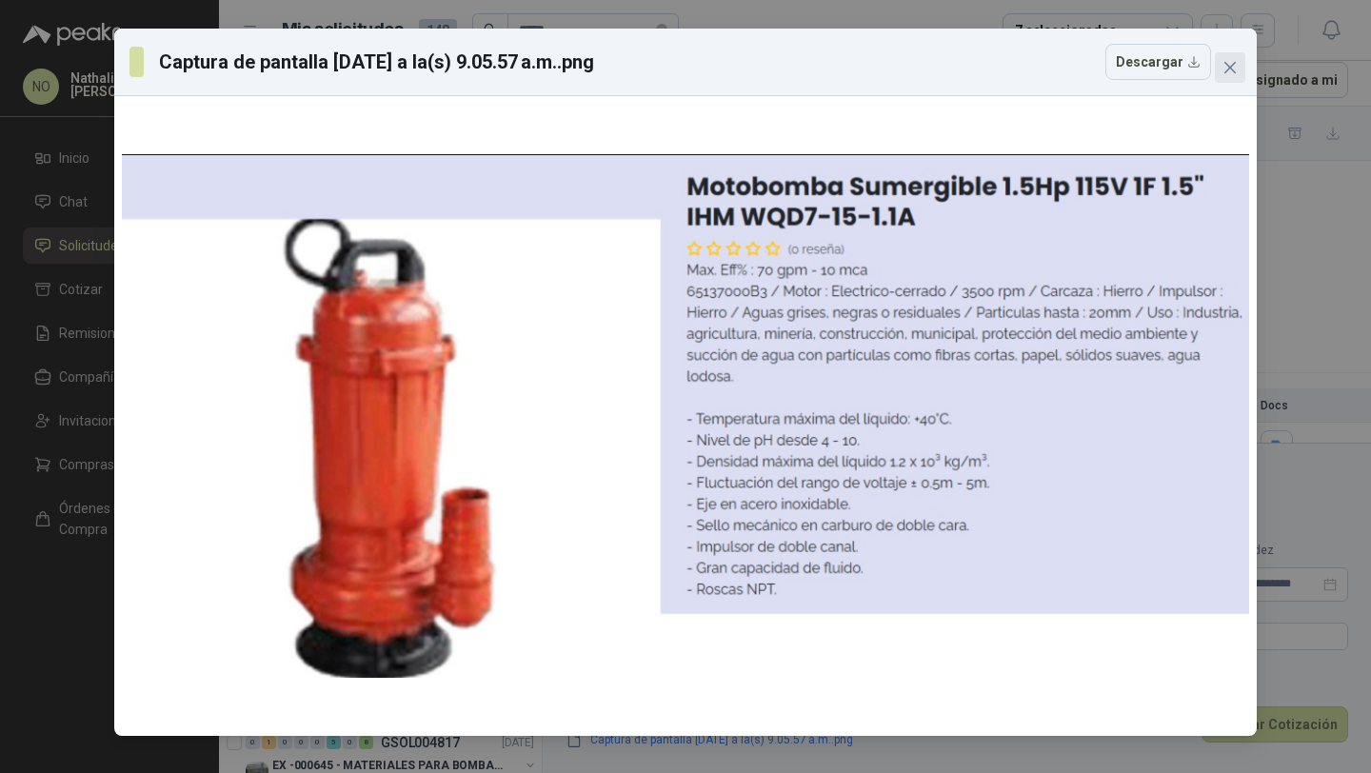
click at [1227, 69] on icon "close" at bounding box center [1230, 67] width 11 height 11
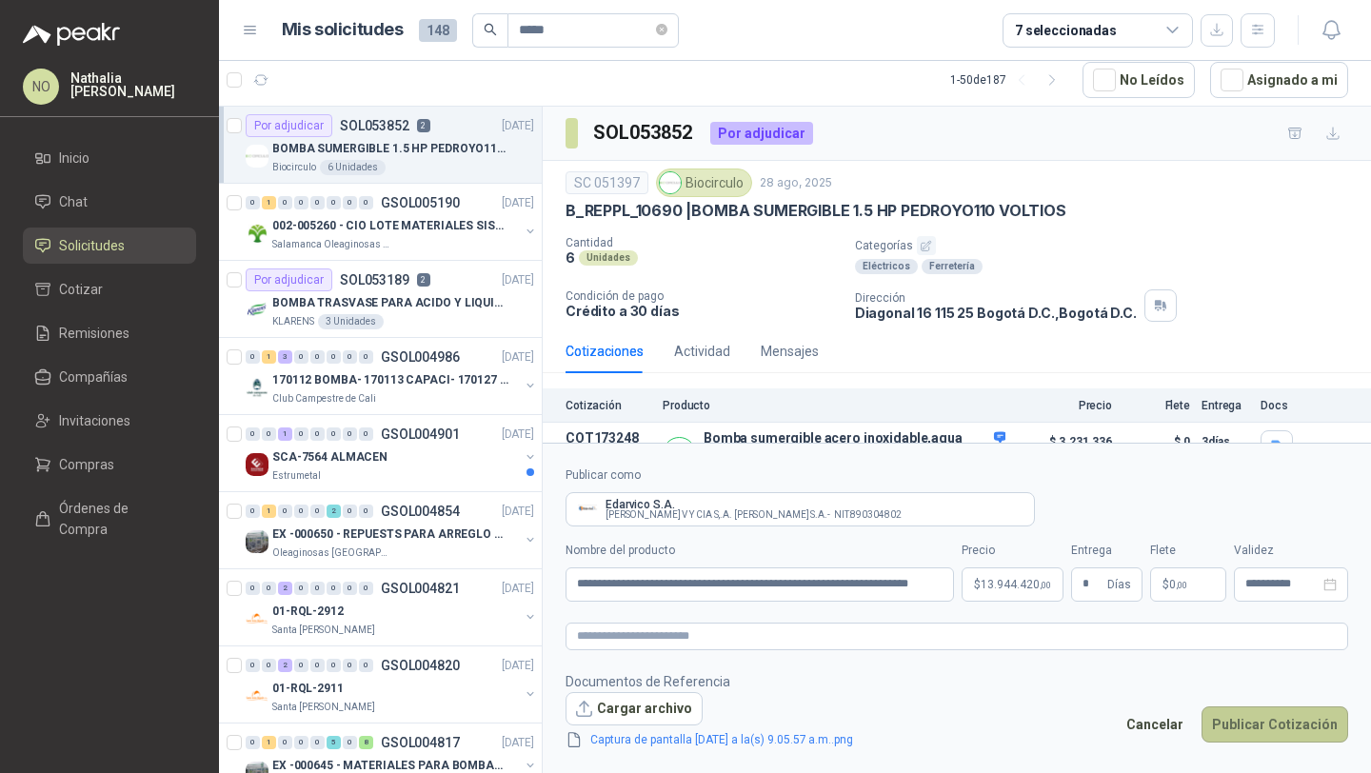
click at [1252, 712] on button "Publicar Cotización" at bounding box center [1275, 725] width 147 height 36
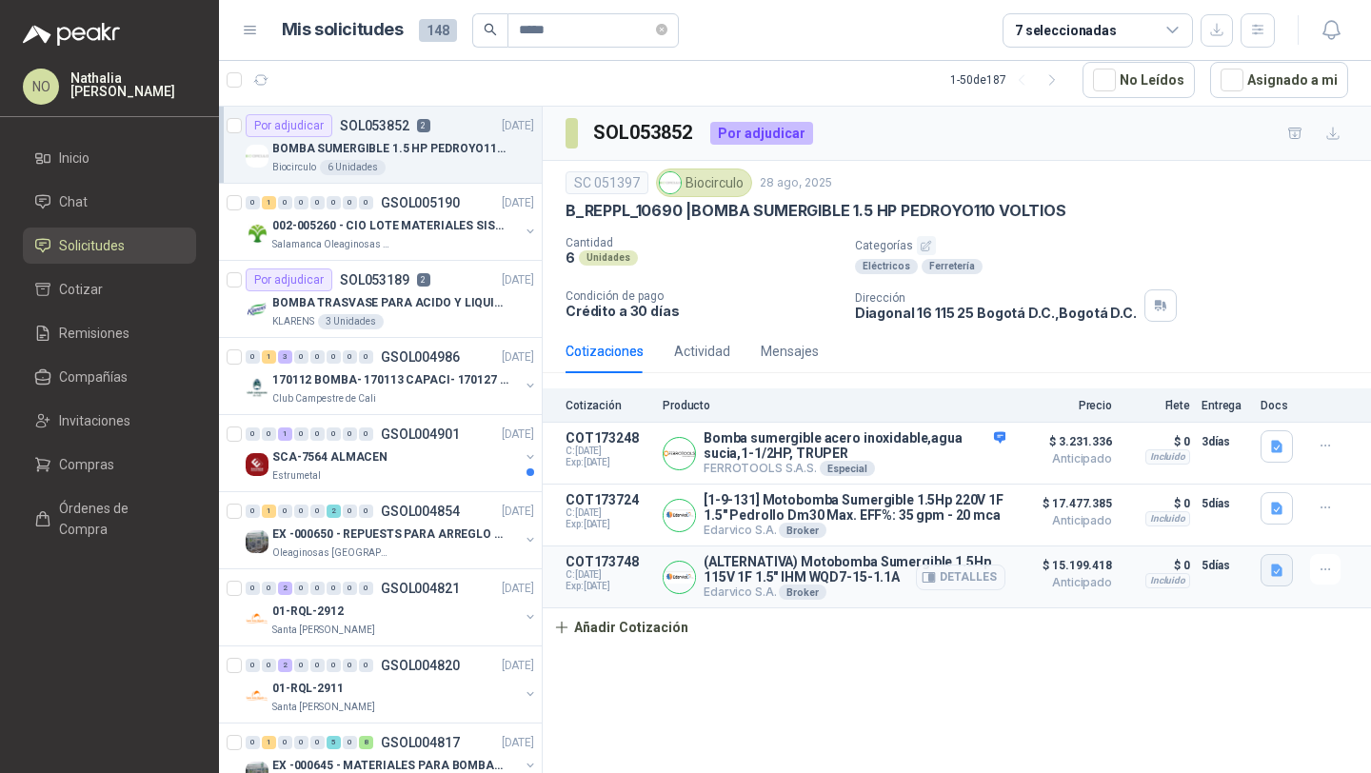
click at [1264, 573] on button "button" at bounding box center [1277, 570] width 32 height 32
click at [1200, 534] on button "Captura de pantalla [DATE] a la(s) 9.05.57 a.m..png" at bounding box center [1130, 531] width 302 height 20
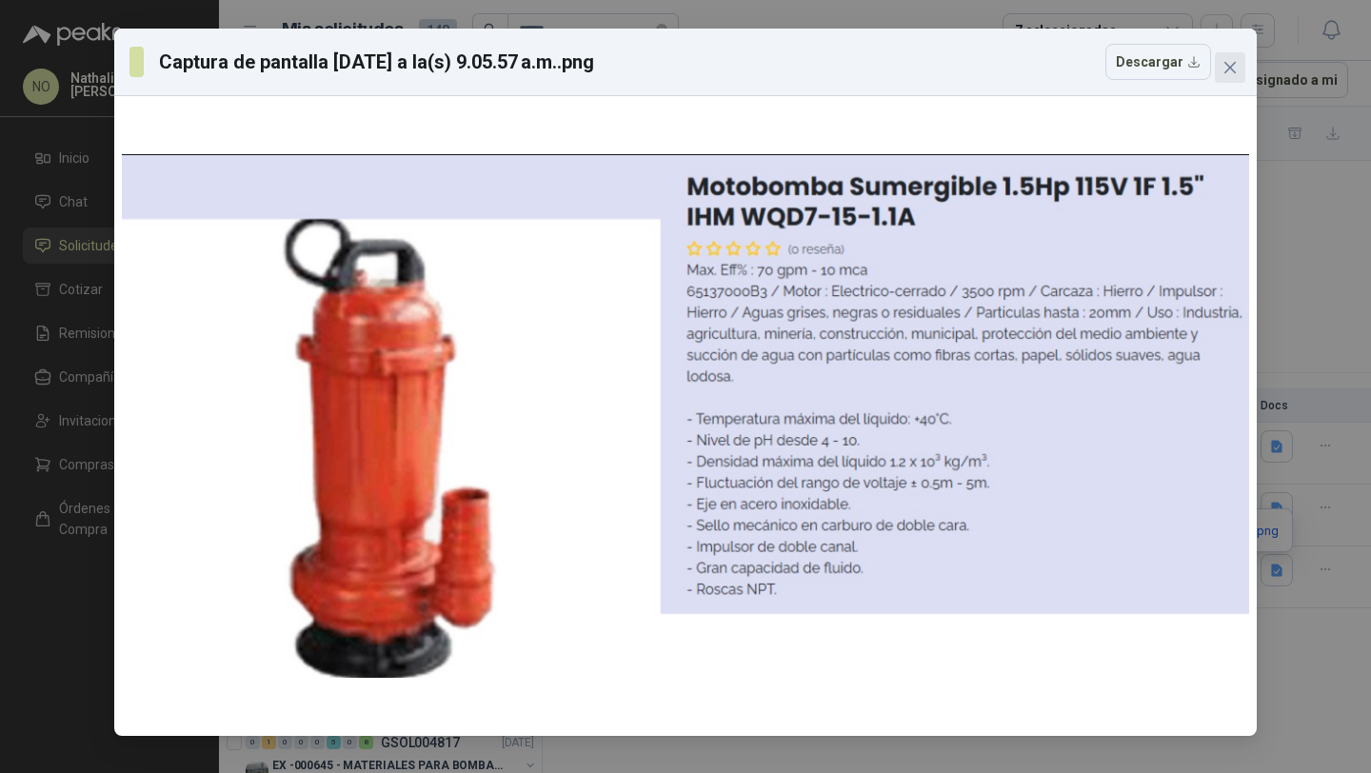
click at [1239, 60] on span "Close" at bounding box center [1230, 67] width 30 height 15
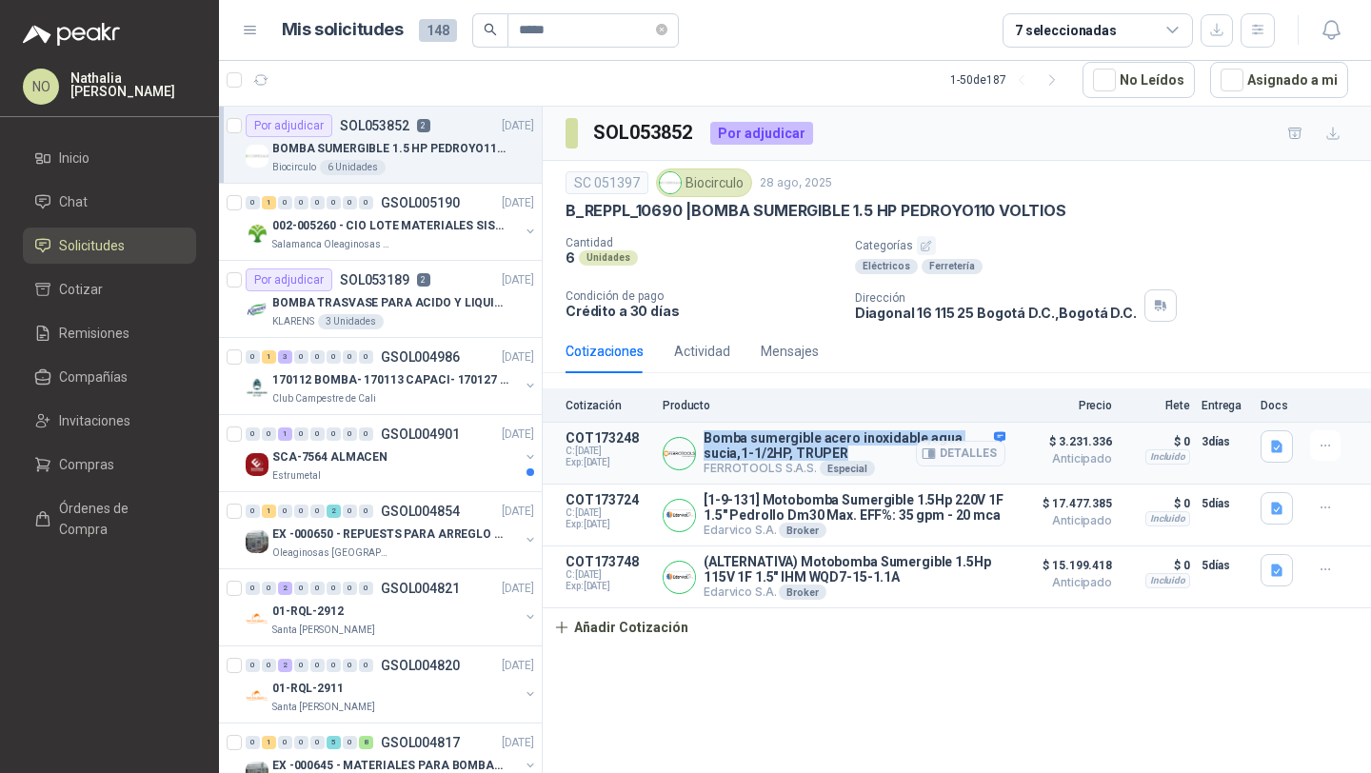
drag, startPoint x: 704, startPoint y: 439, endPoint x: 854, endPoint y: 455, distance: 151.3
click at [854, 455] on p "Bomba sumergible acero inoxidable,agua sucia,1-1/2HP, TRUPER" at bounding box center [855, 445] width 302 height 30
click at [1279, 524] on button "button" at bounding box center [1277, 508] width 32 height 32
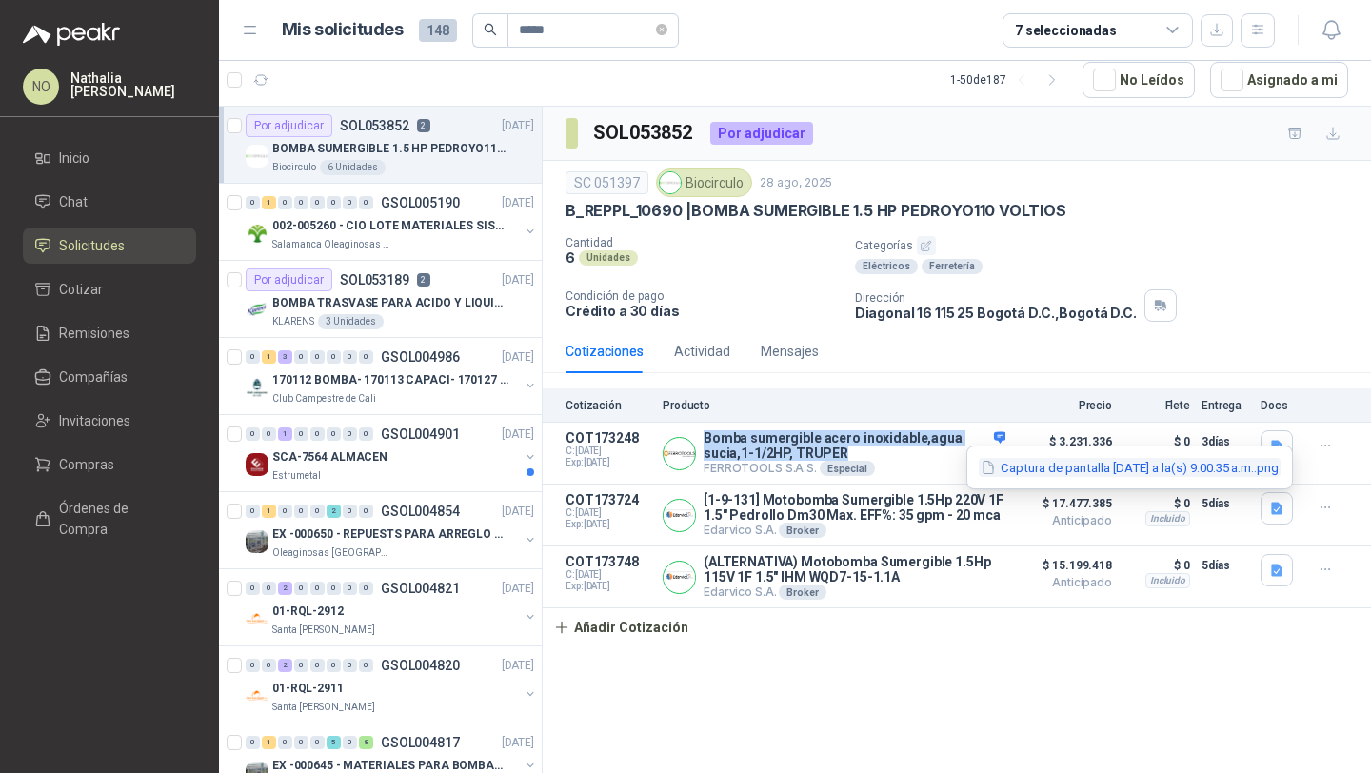
click at [1197, 470] on button "Captura de pantalla [DATE] a la(s) 9.00.35 a.m..png" at bounding box center [1130, 468] width 302 height 20
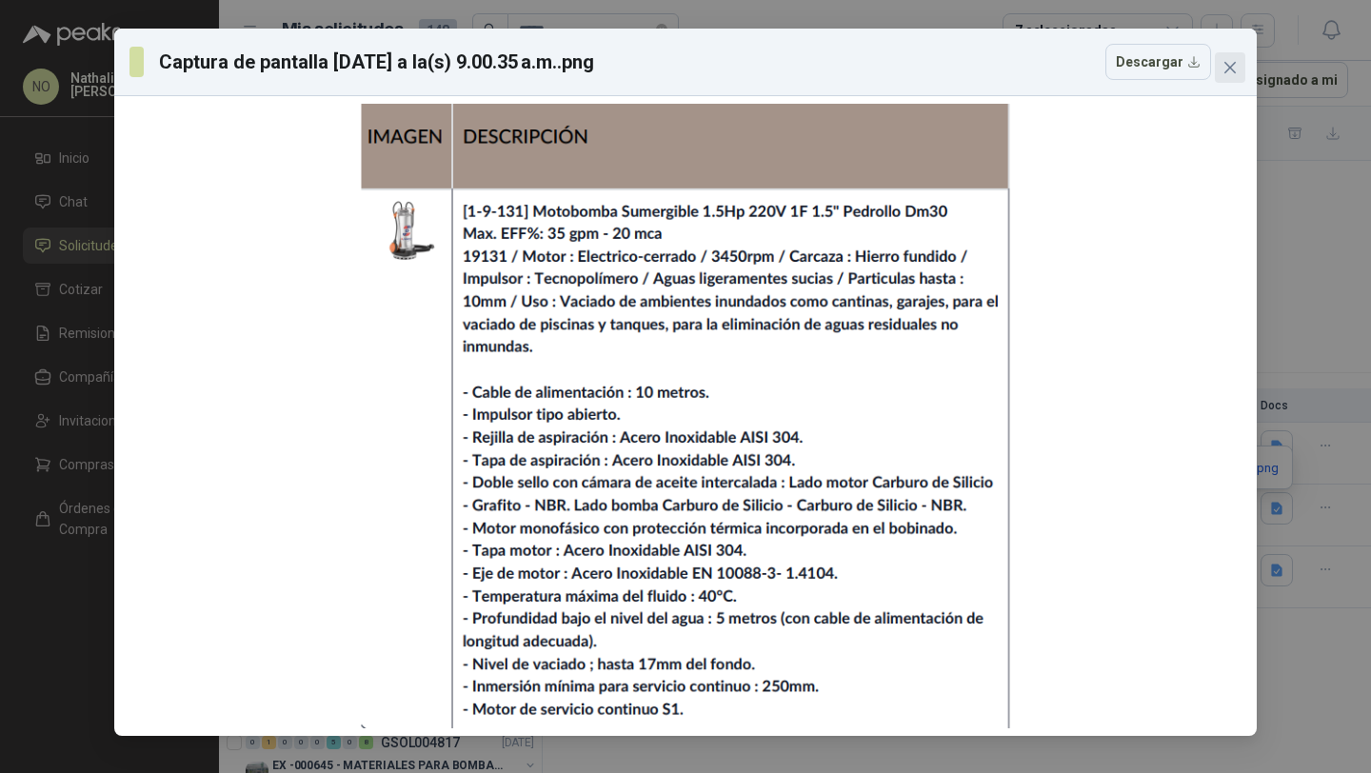
click at [1235, 69] on icon "close" at bounding box center [1230, 67] width 15 height 15
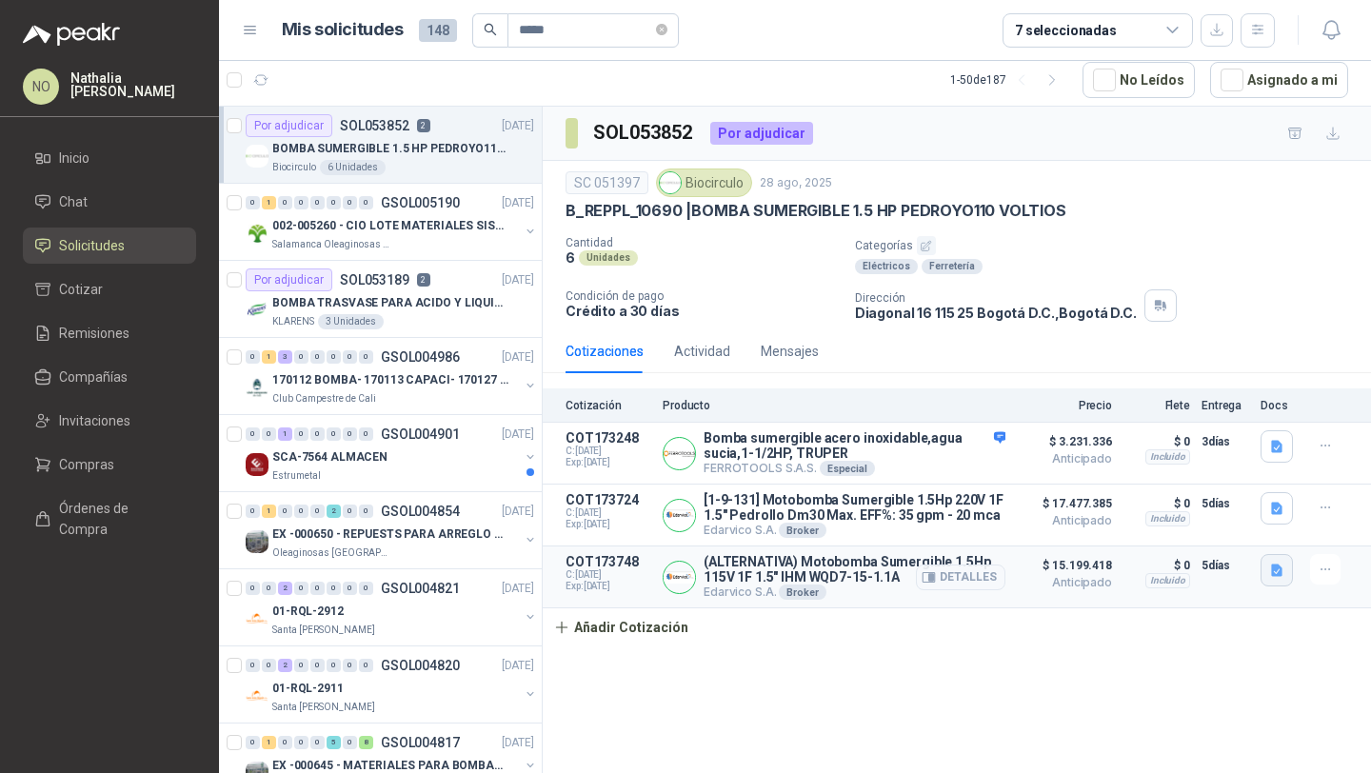
click at [1278, 574] on icon "button" at bounding box center [1276, 571] width 11 height 12
click at [1167, 528] on button "Captura de pantalla [DATE] a la(s) 9.05.57 a.m..png" at bounding box center [1130, 531] width 302 height 20
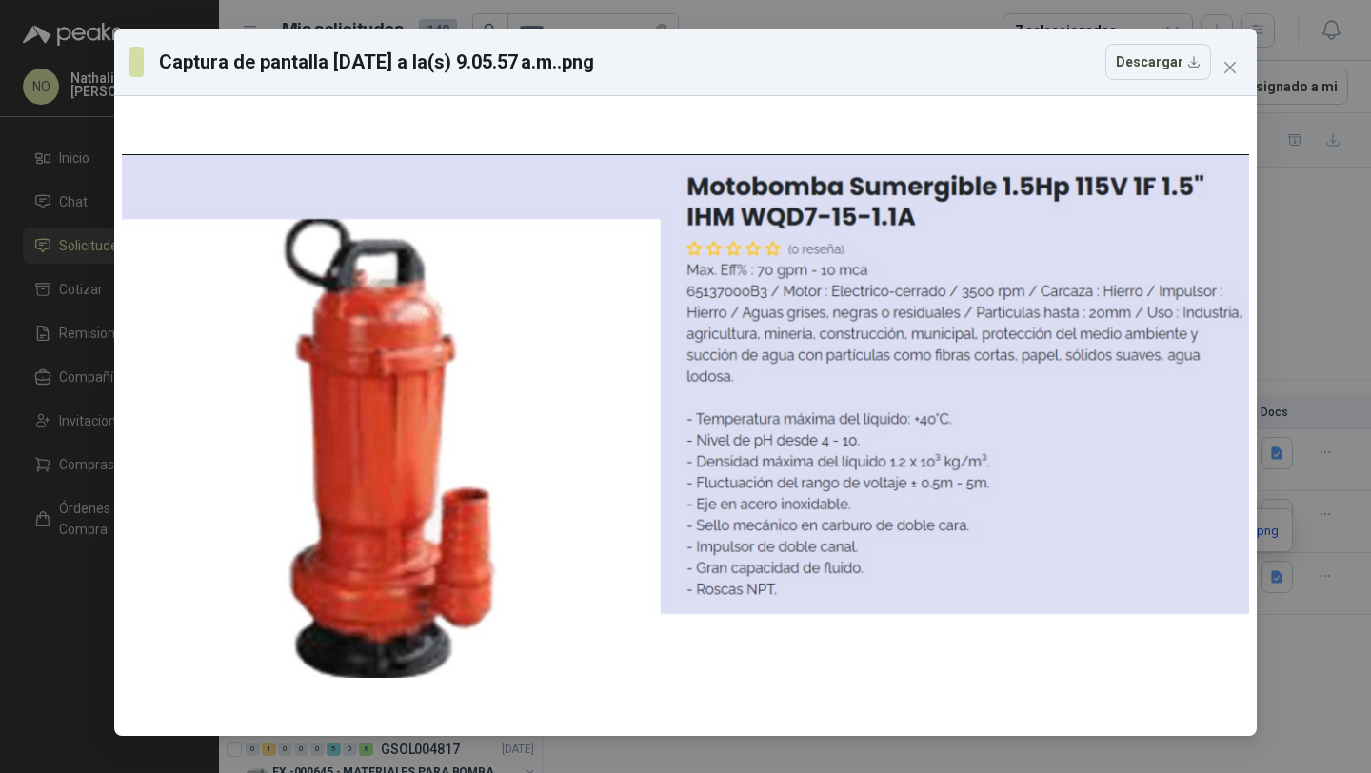
scroll to position [7, 0]
click at [1235, 70] on icon "close" at bounding box center [1230, 67] width 15 height 15
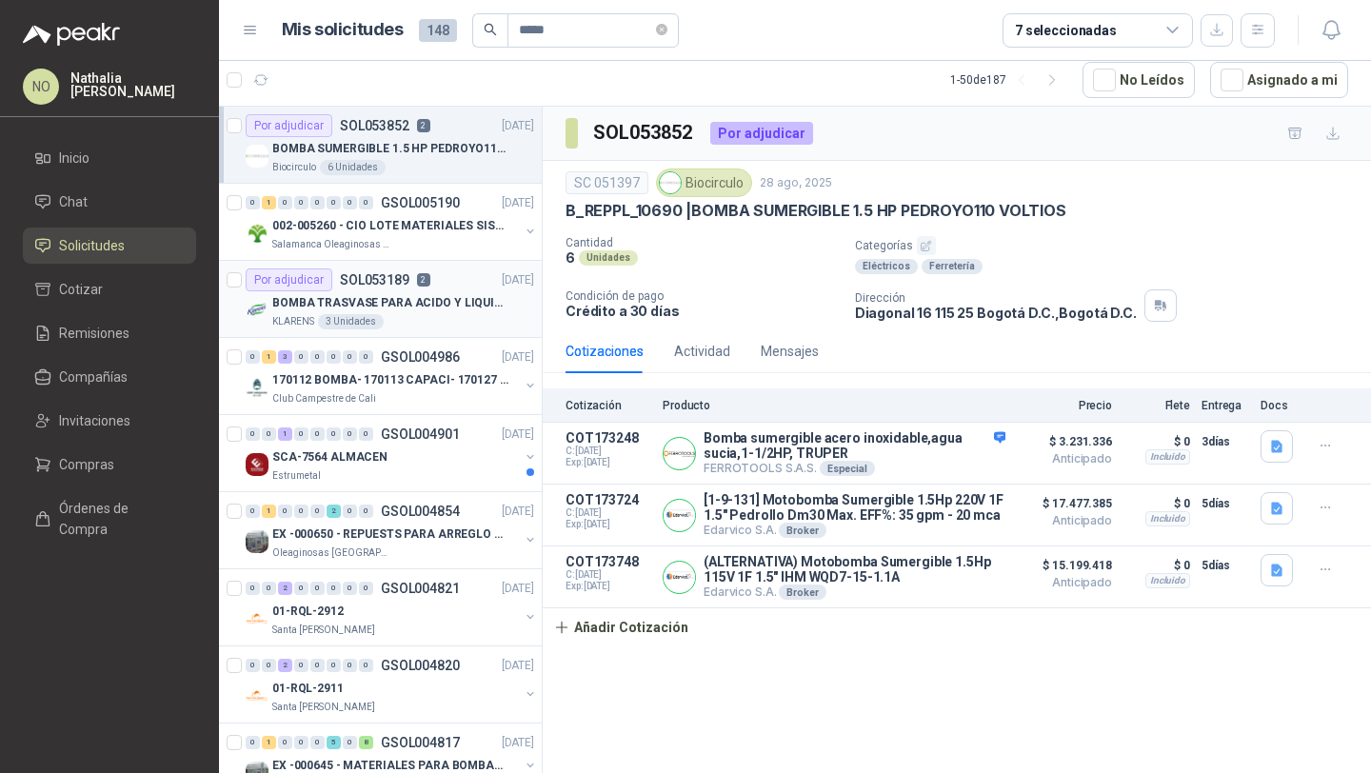
click at [427, 288] on div "Por adjudicar SOL053189 2" at bounding box center [338, 280] width 185 height 23
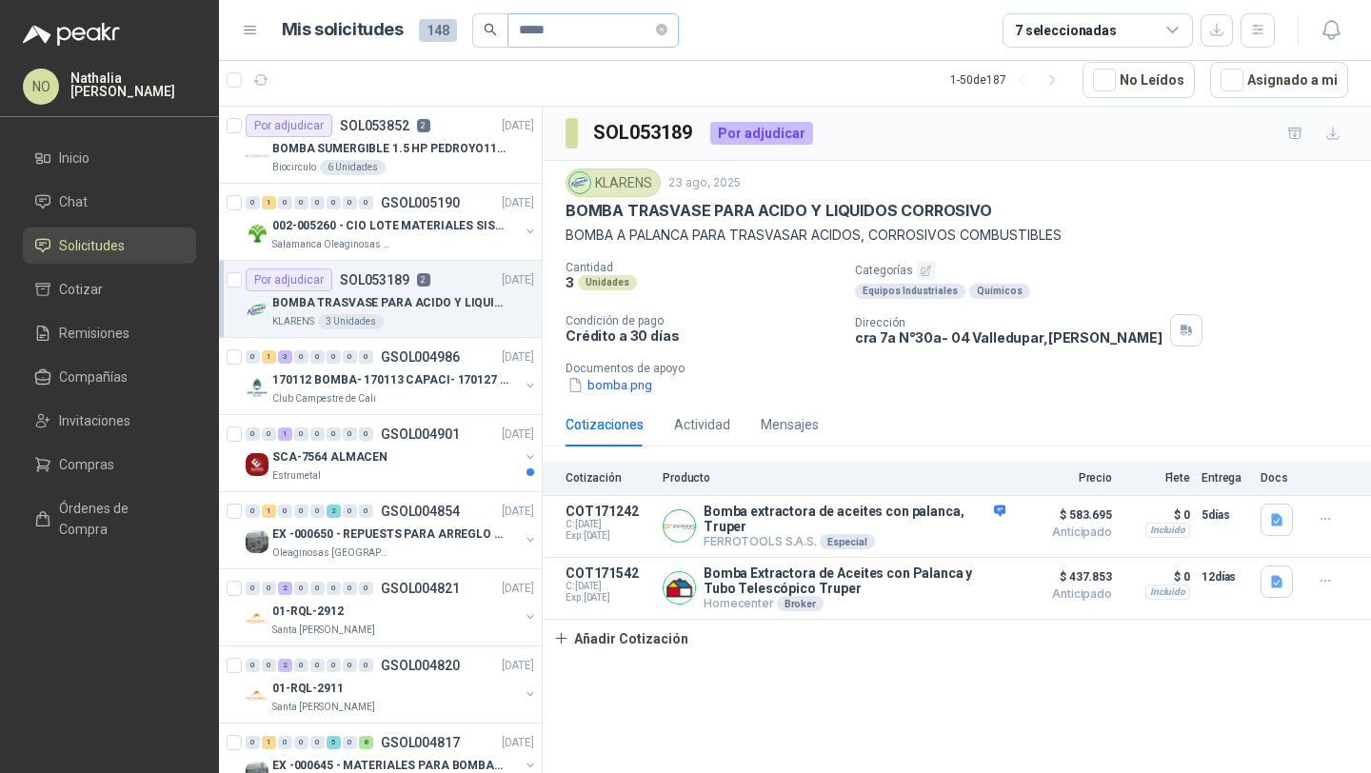
click at [670, 38] on span "*****" at bounding box center [593, 30] width 171 height 34
click at [667, 30] on icon "close-circle" at bounding box center [661, 29] width 11 height 11
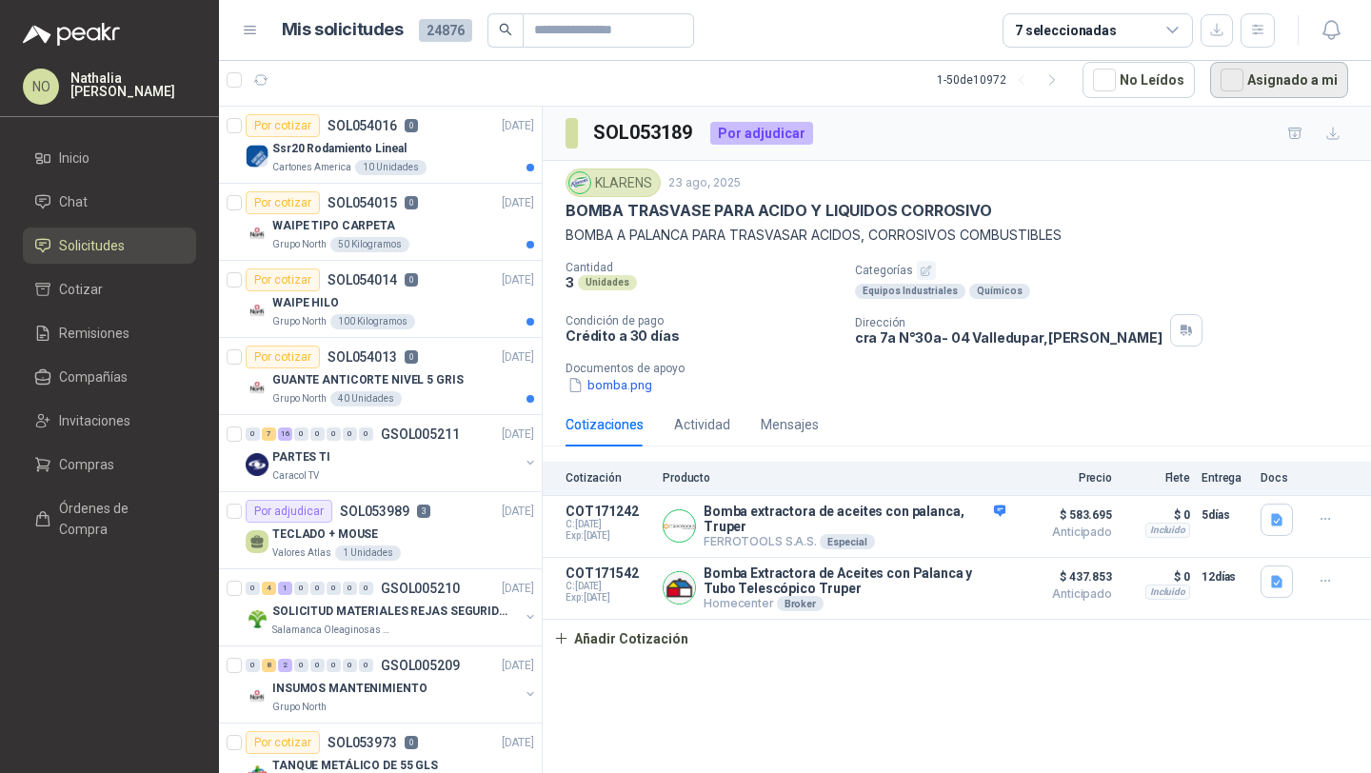
click at [1284, 75] on button "Asignado a mi" at bounding box center [1279, 80] width 138 height 36
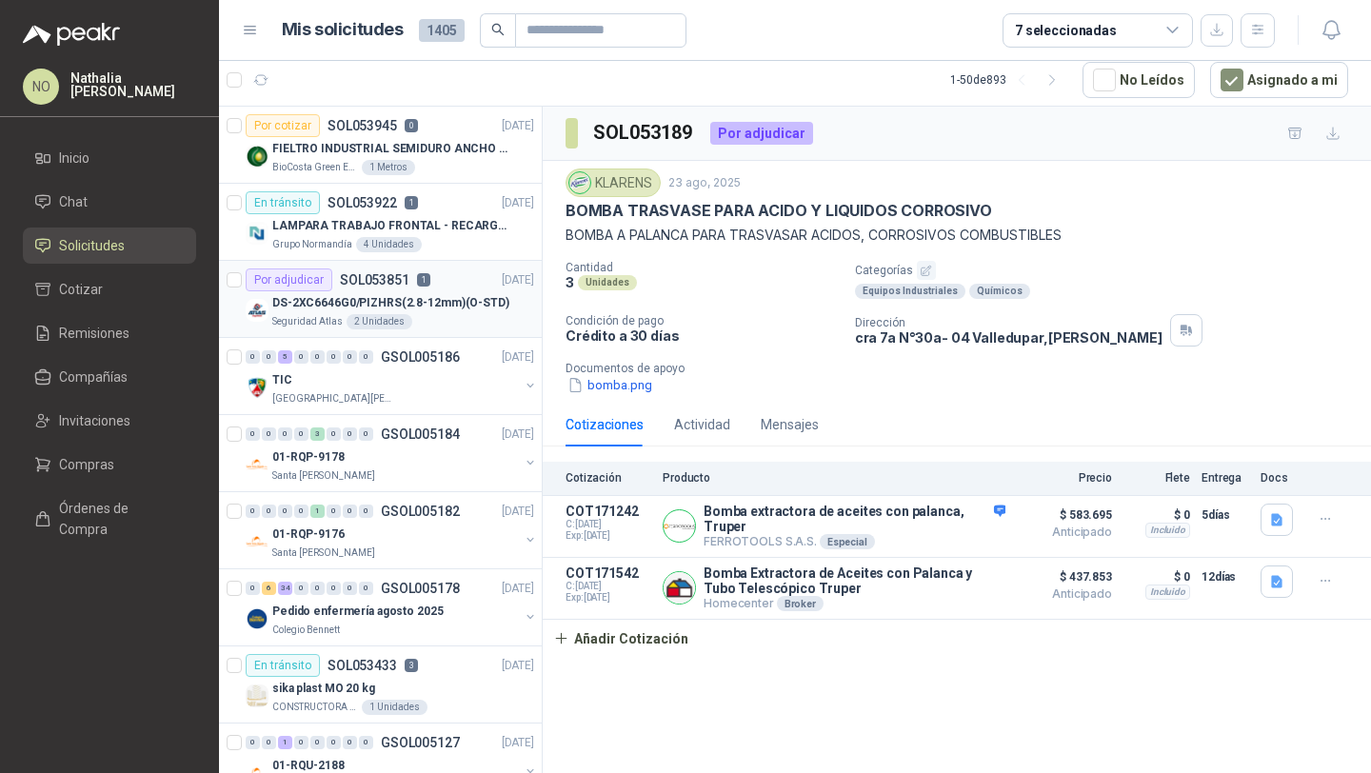
click at [441, 325] on div "Seguridad Atlas 2 Unidades" at bounding box center [403, 321] width 262 height 15
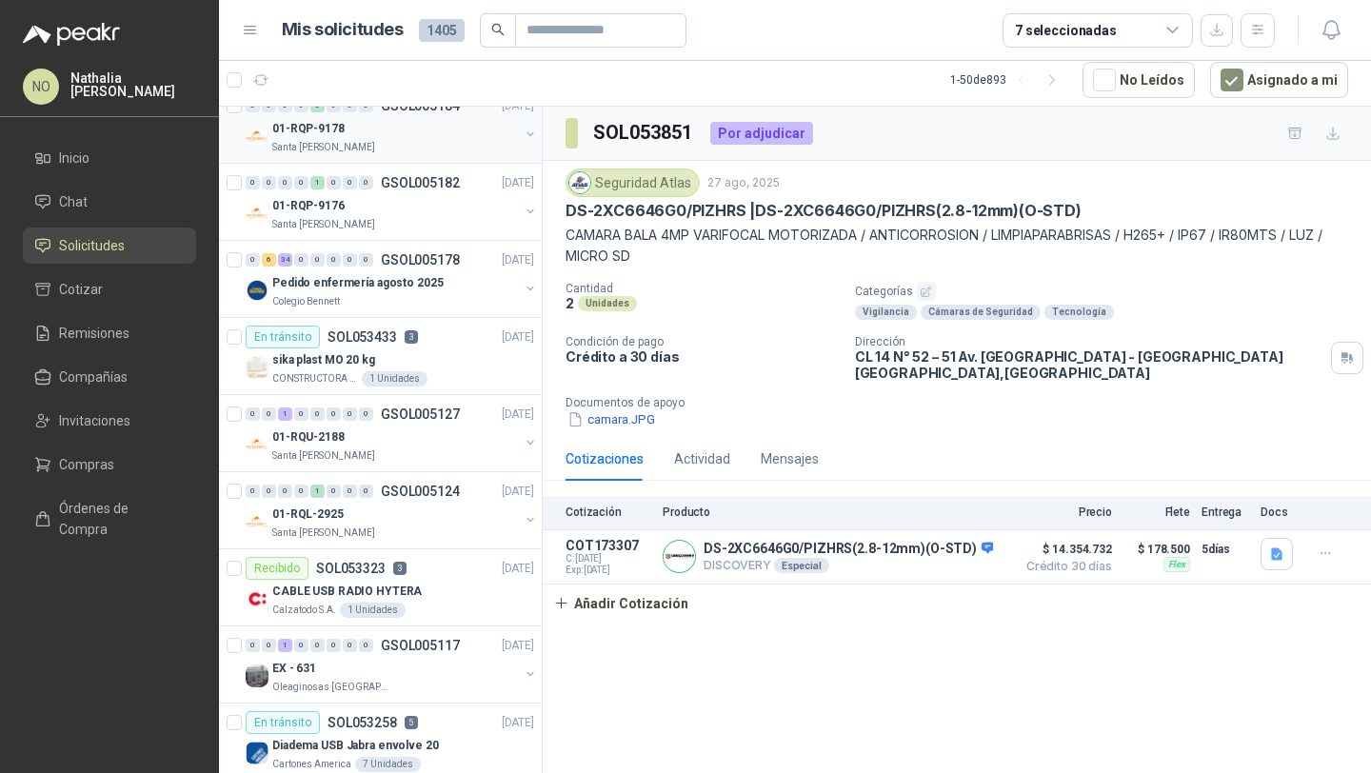
scroll to position [328, 0]
click at [453, 287] on div "Pedido enfermería agosto 2025" at bounding box center [395, 283] width 247 height 23
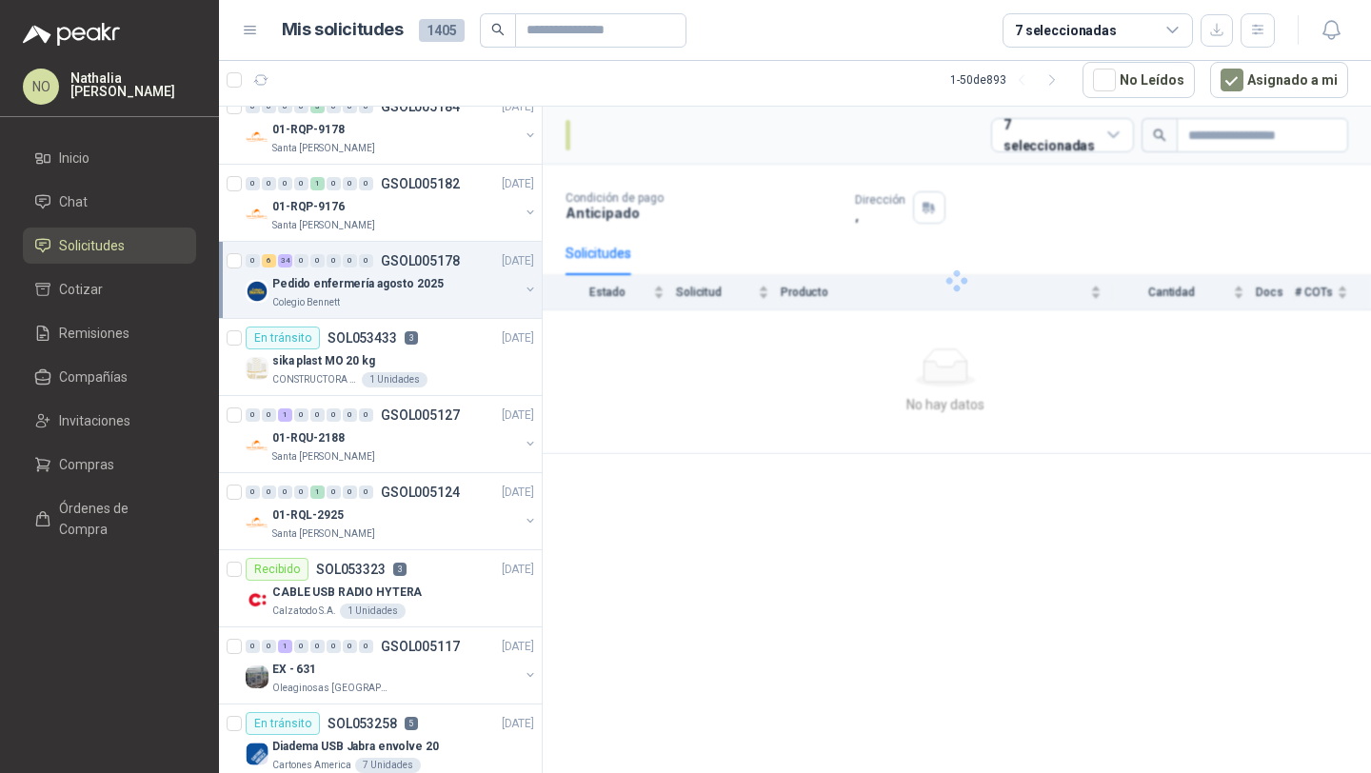
click at [453, 287] on div "Pedido enfermería agosto 2025" at bounding box center [395, 283] width 247 height 23
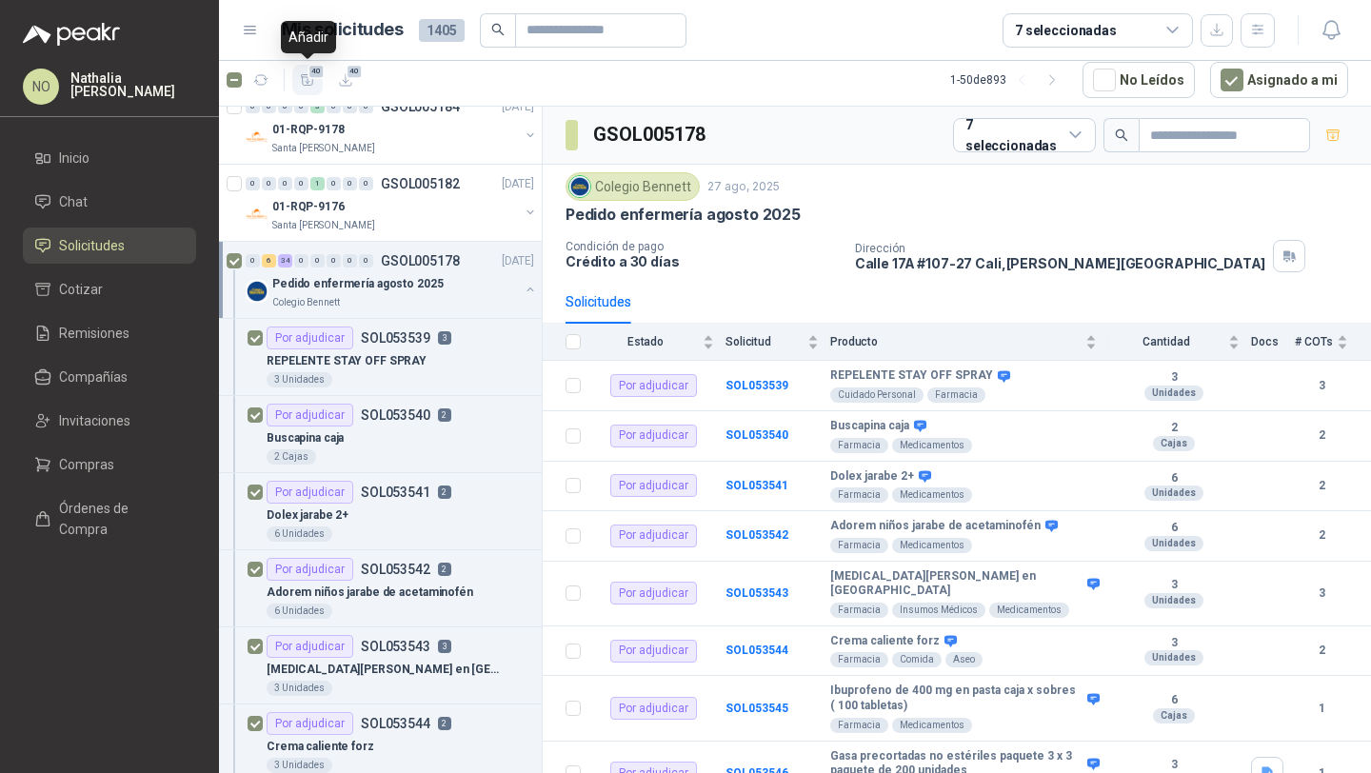
click at [309, 79] on icon "button" at bounding box center [308, 80] width 16 height 16
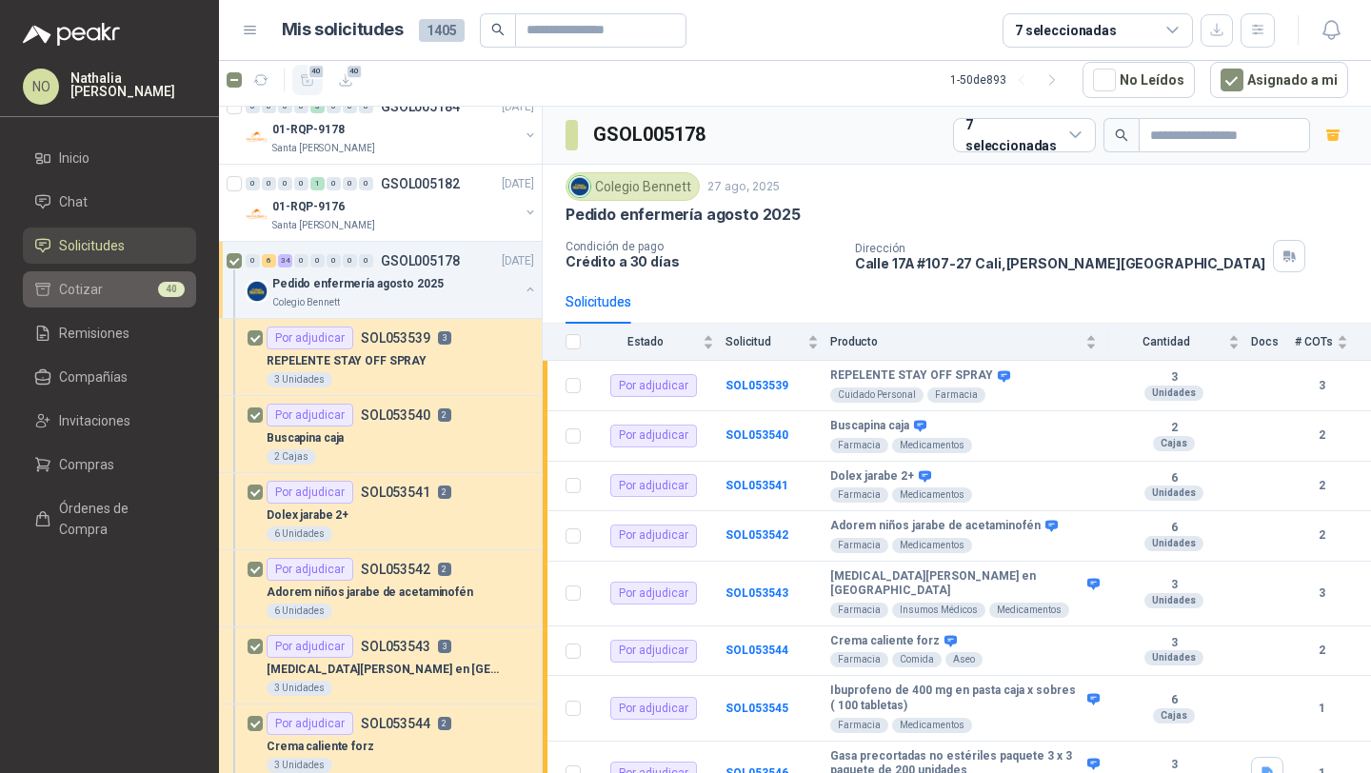
click at [110, 286] on li "Cotizar 40" at bounding box center [109, 289] width 150 height 21
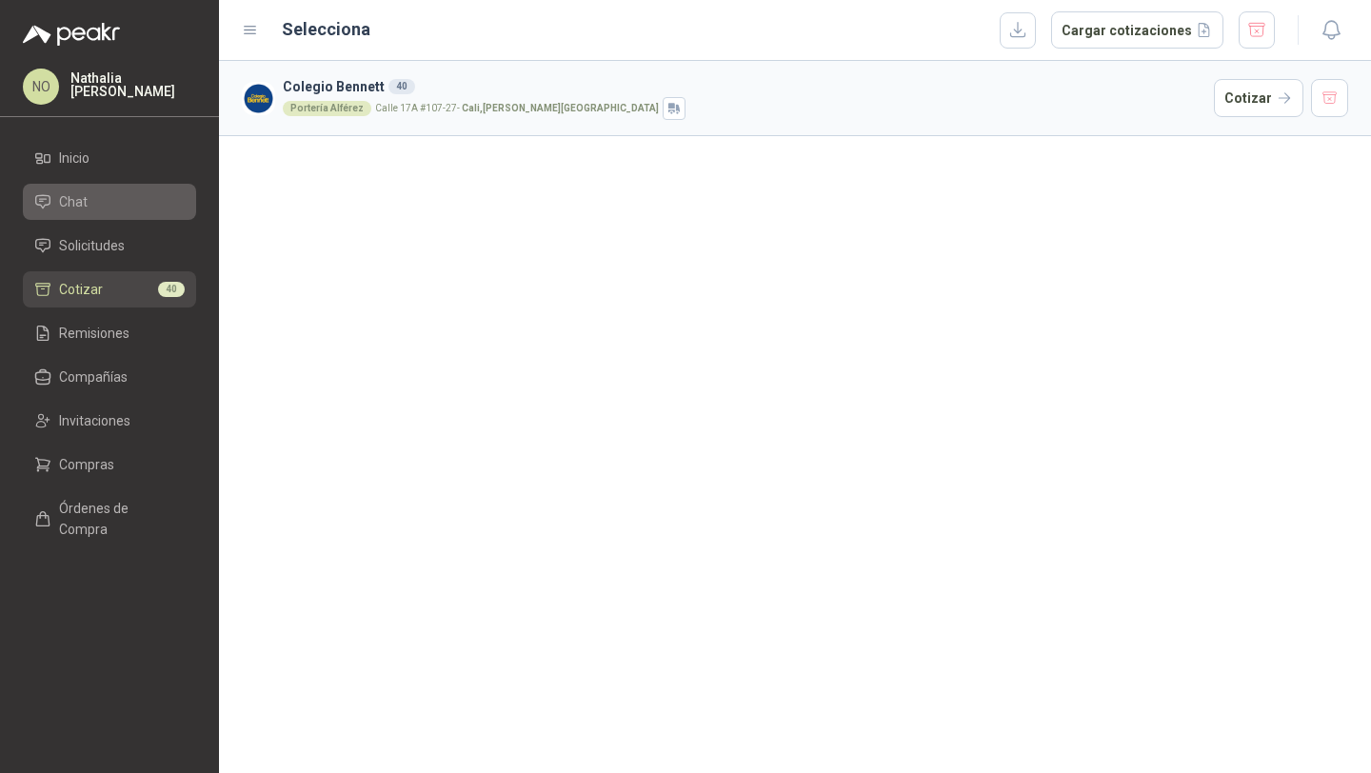
click at [130, 209] on li "Chat" at bounding box center [109, 201] width 150 height 21
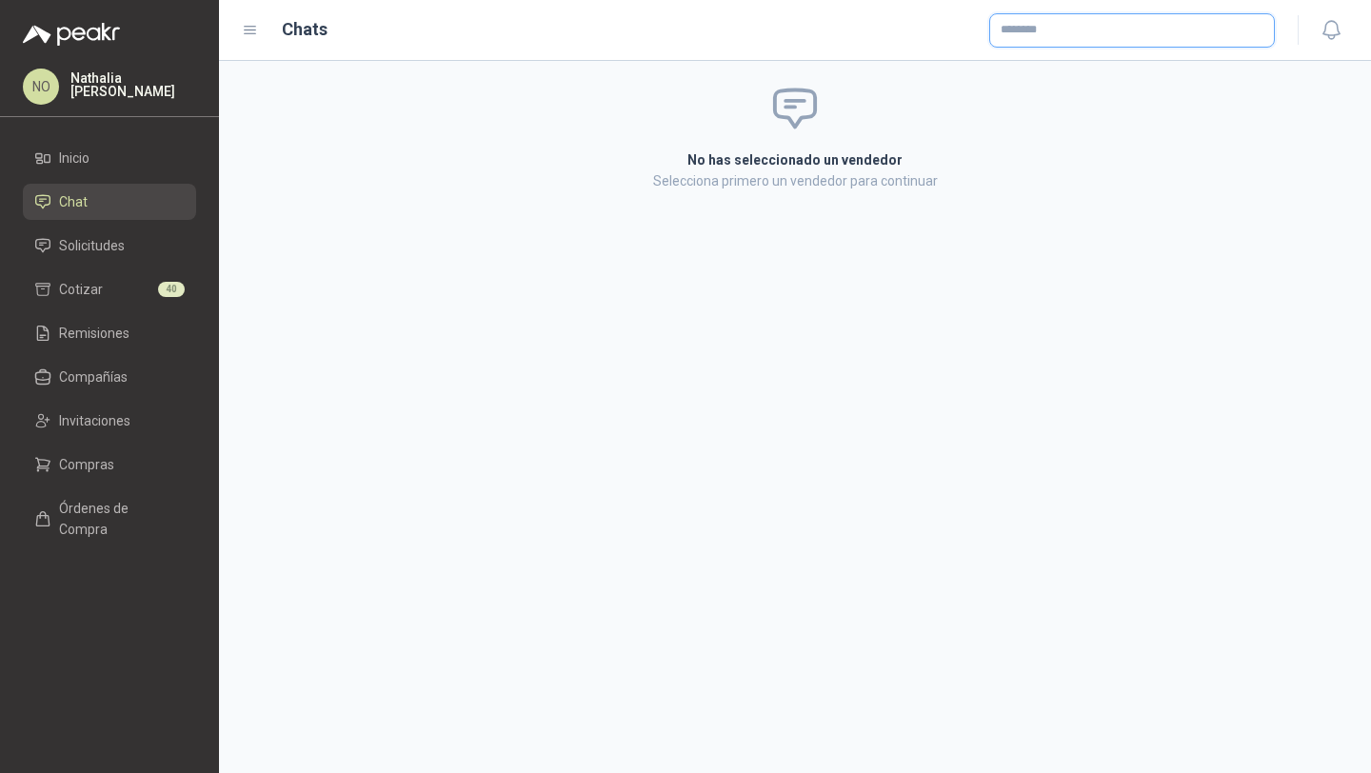
click at [1145, 28] on input "text" at bounding box center [1132, 30] width 284 height 32
click at [1145, 28] on input "****" at bounding box center [1132, 30] width 284 height 32
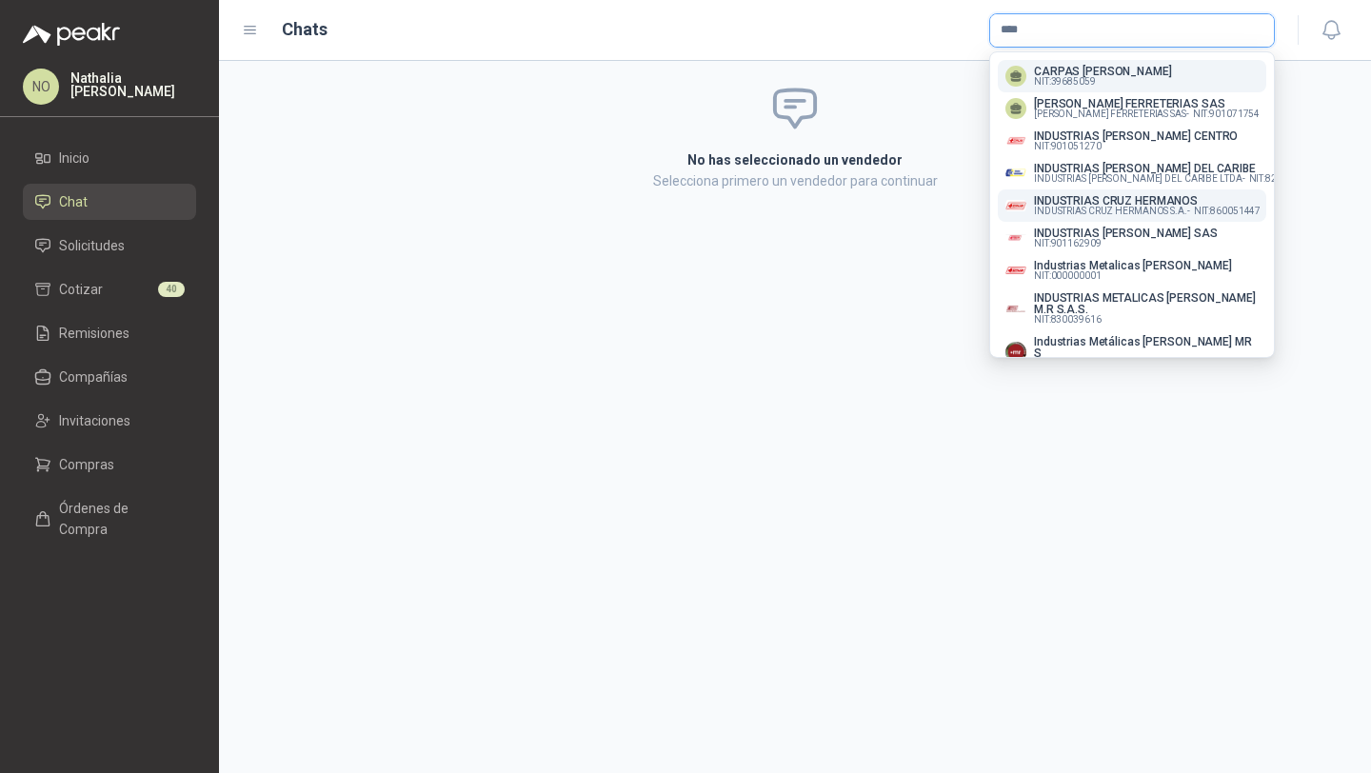
type input "****"
click at [1144, 207] on span "INDUSTRIAS CRUZ HERMANOS S.A. -" at bounding box center [1112, 212] width 156 height 10
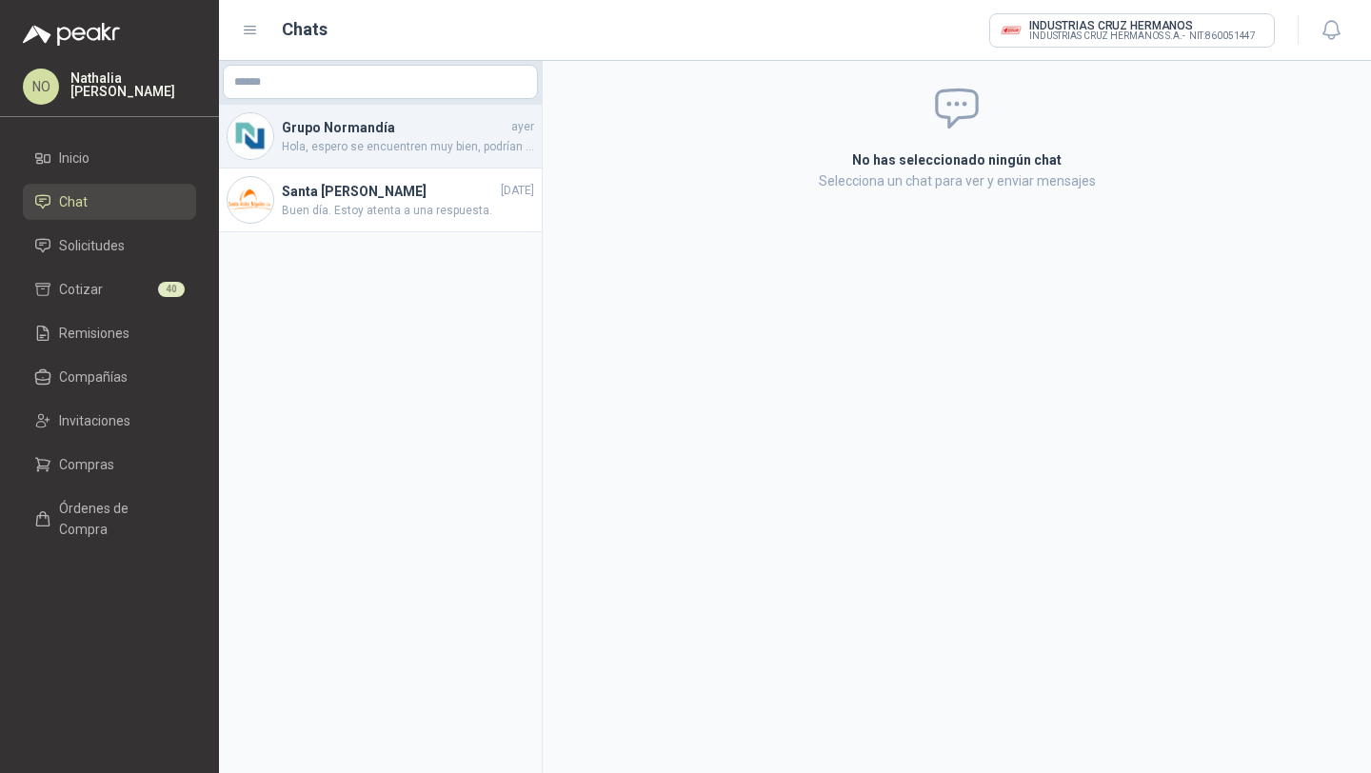
click at [421, 143] on span "Hola, espero se encuentren muy bien, podrían cotizarme también el escritorio qu…" at bounding box center [408, 147] width 252 height 18
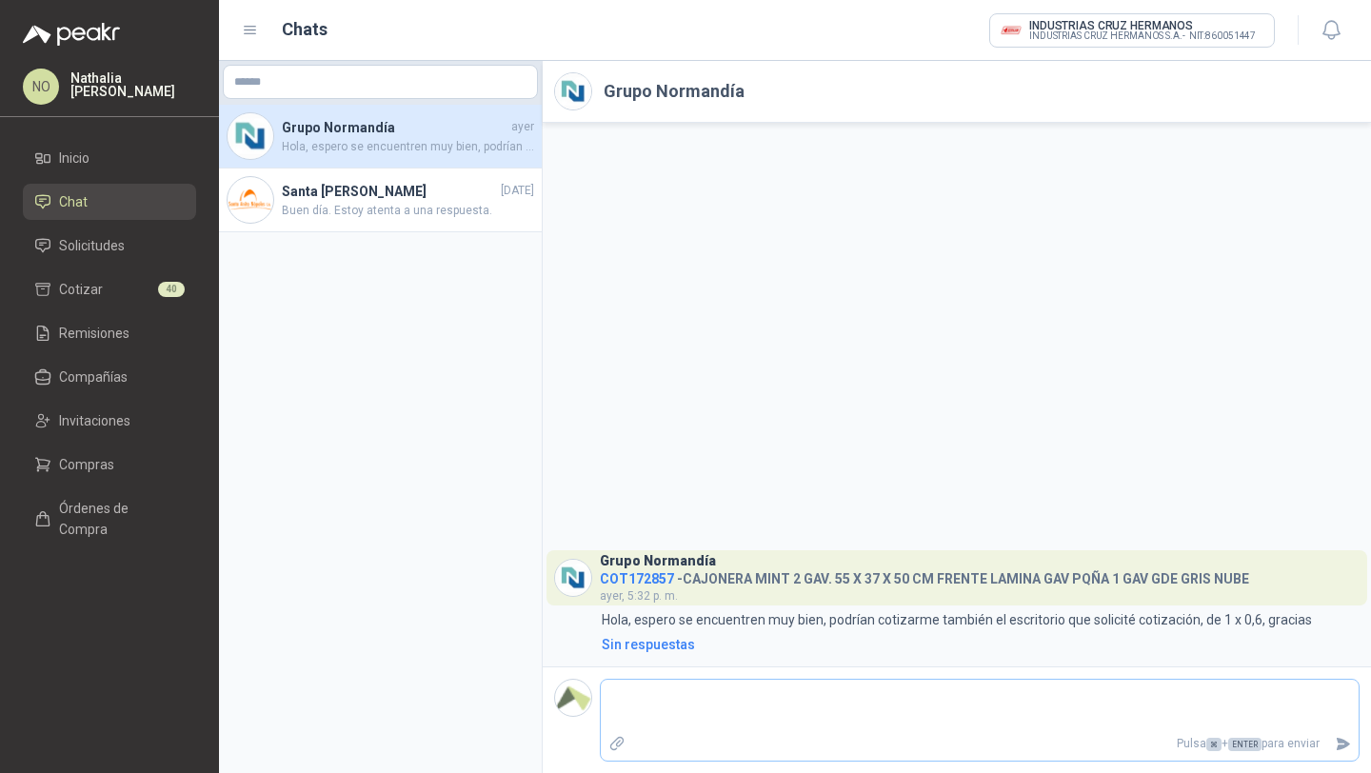
type textarea "*"
type textarea "**"
type textarea "***"
type textarea "****"
type textarea "*****"
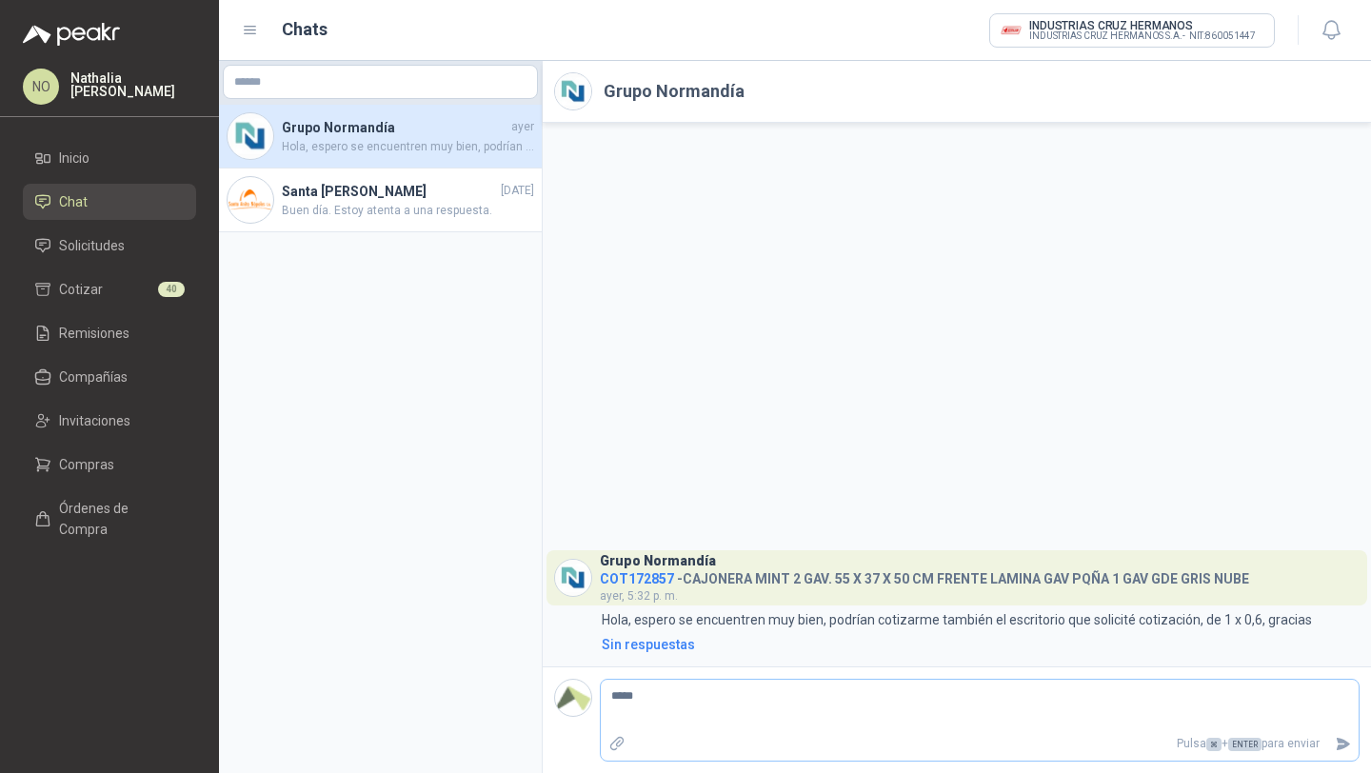
type textarea "*****"
type textarea "*******"
type textarea "********"
type textarea "**********"
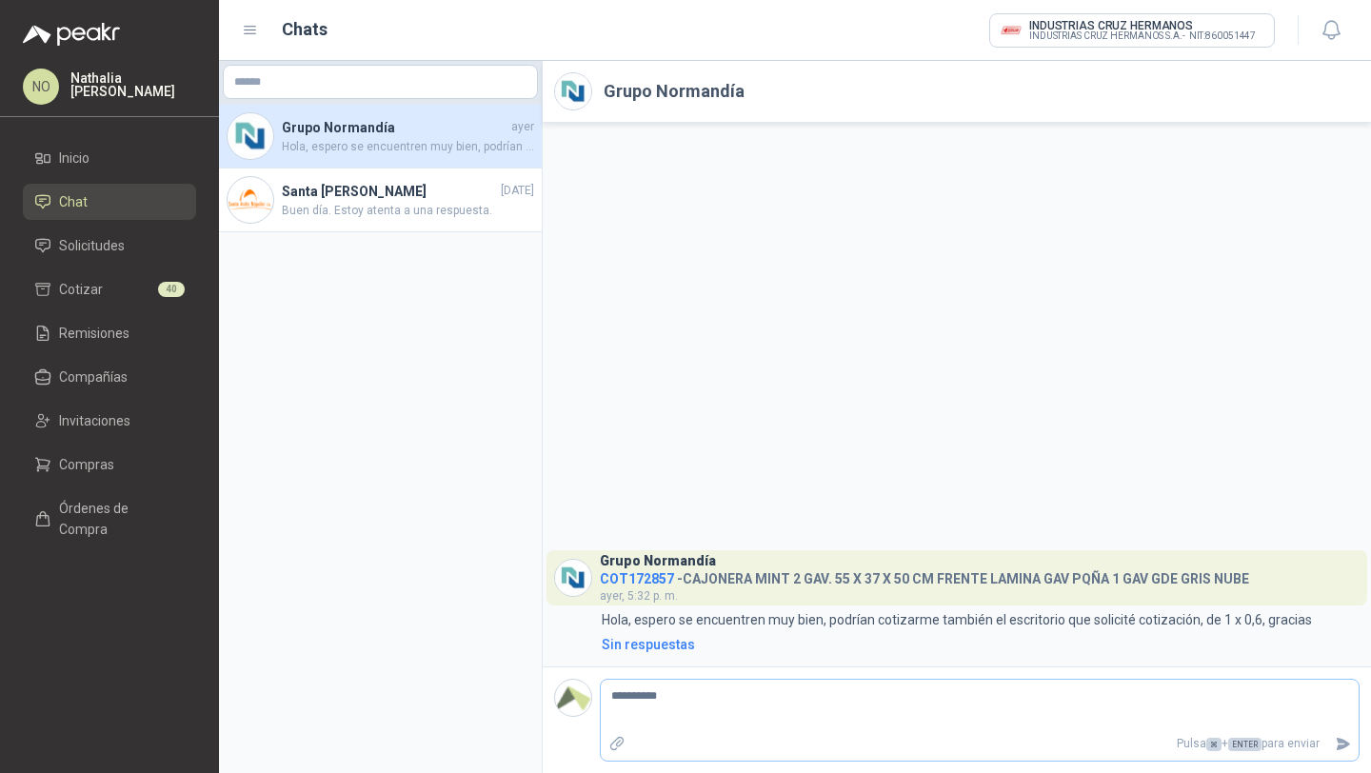
type textarea "**********"
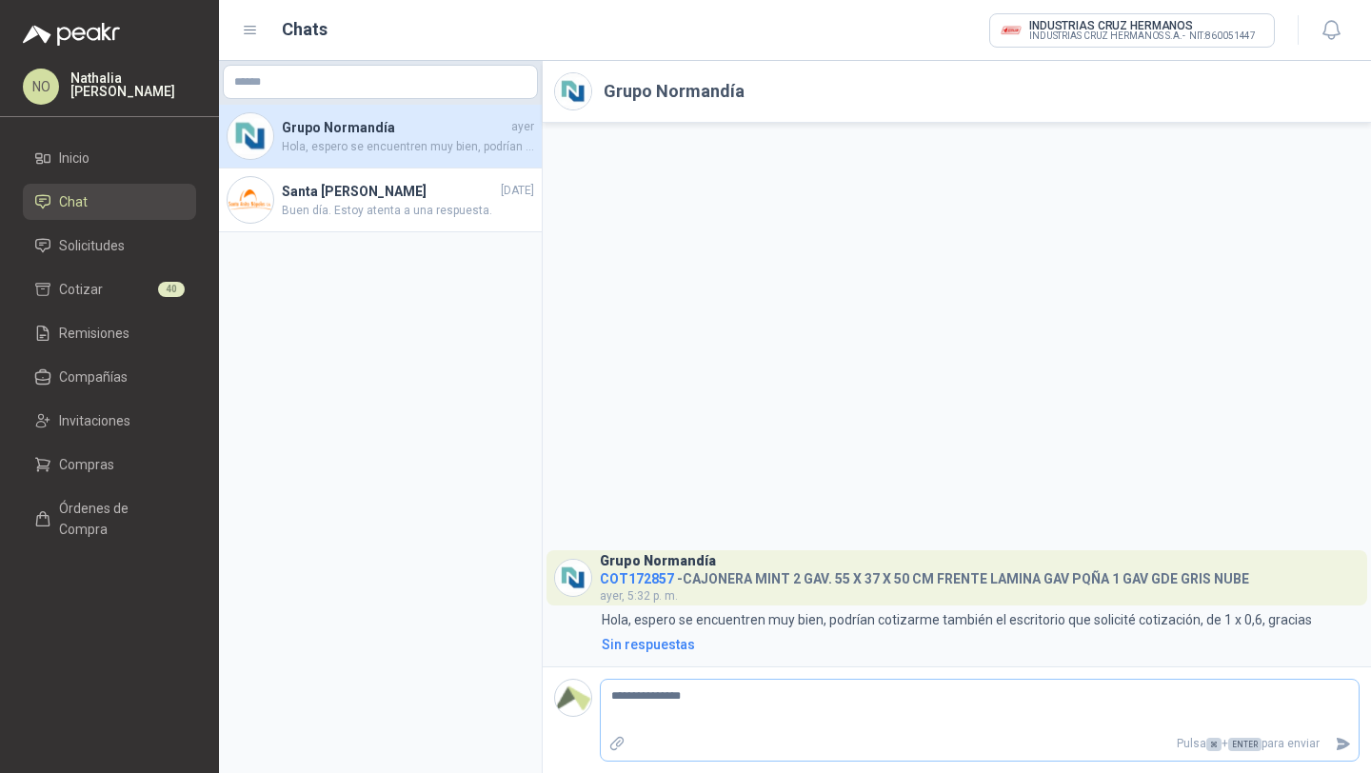
type textarea "**********"
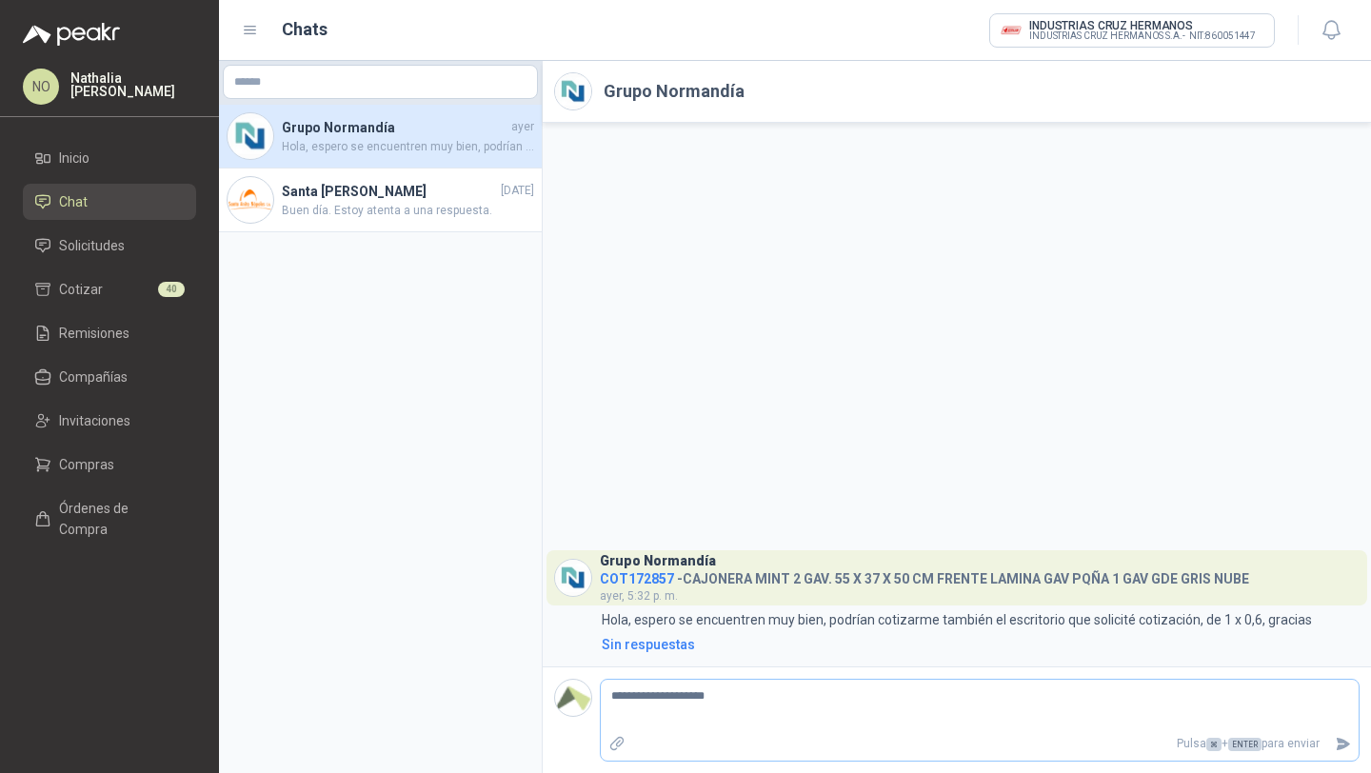
type textarea "**********"
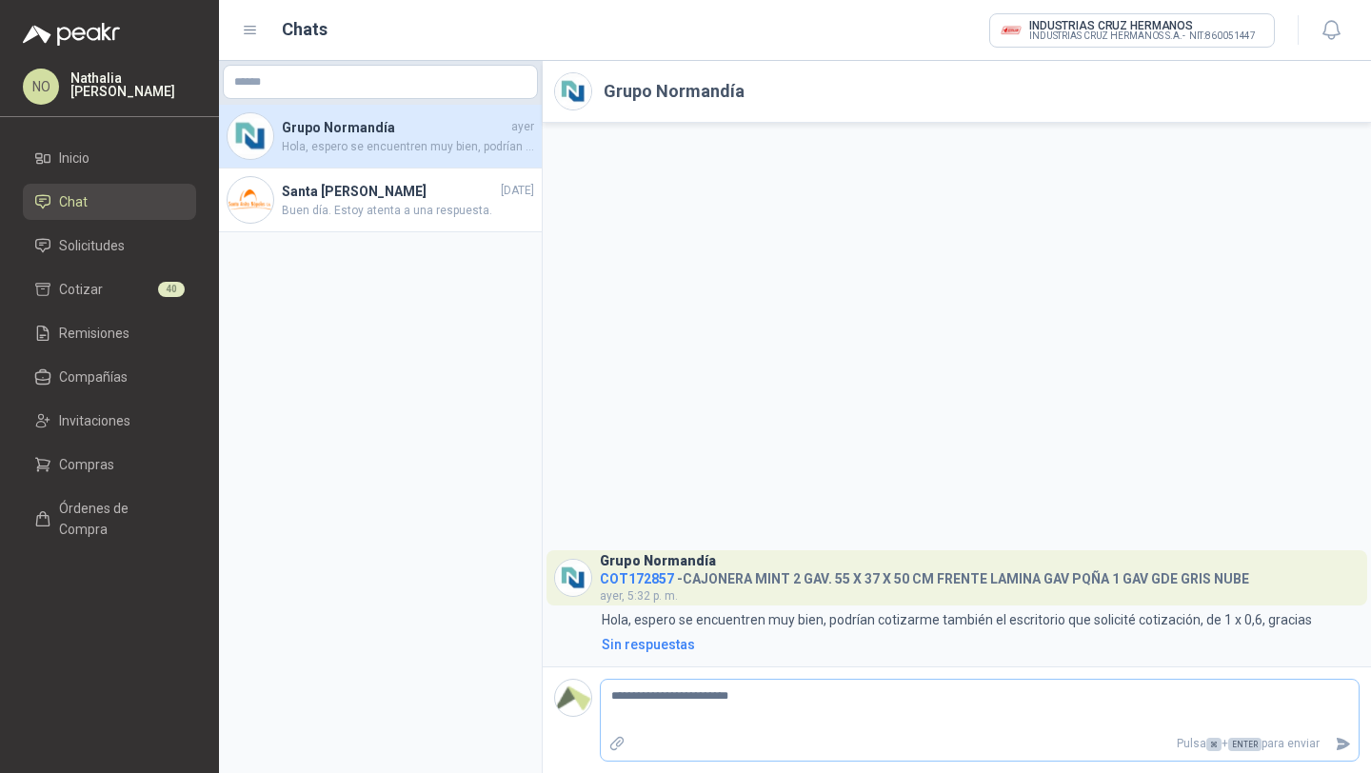
type textarea "**********"
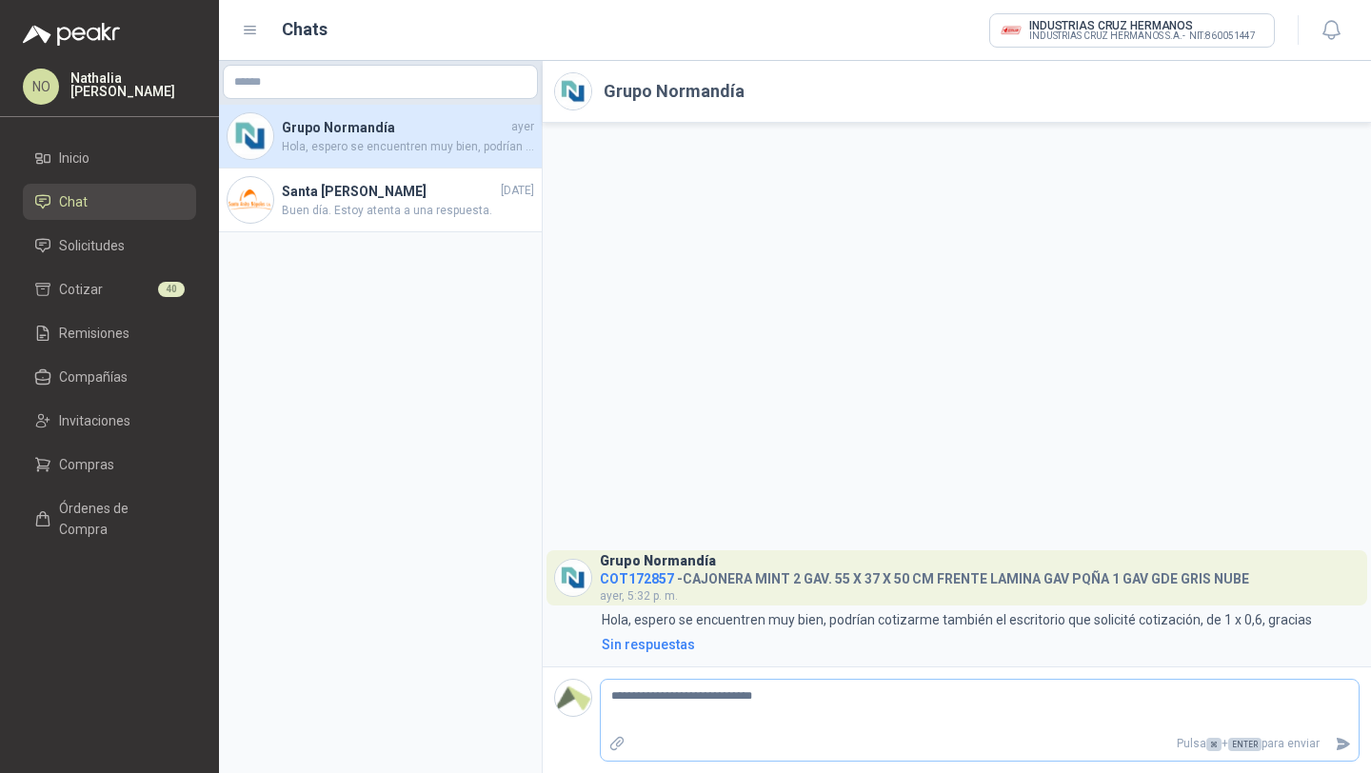
type textarea "**********"
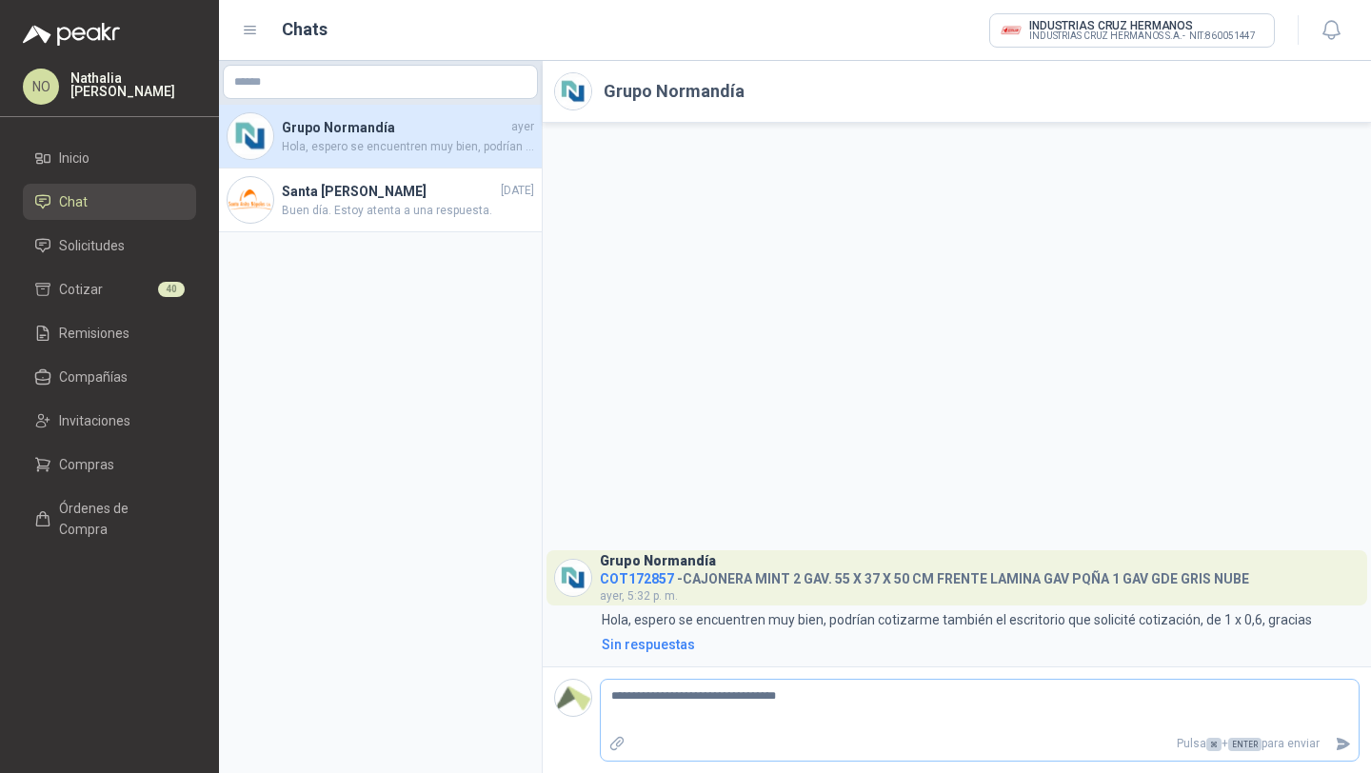
type textarea "**********"
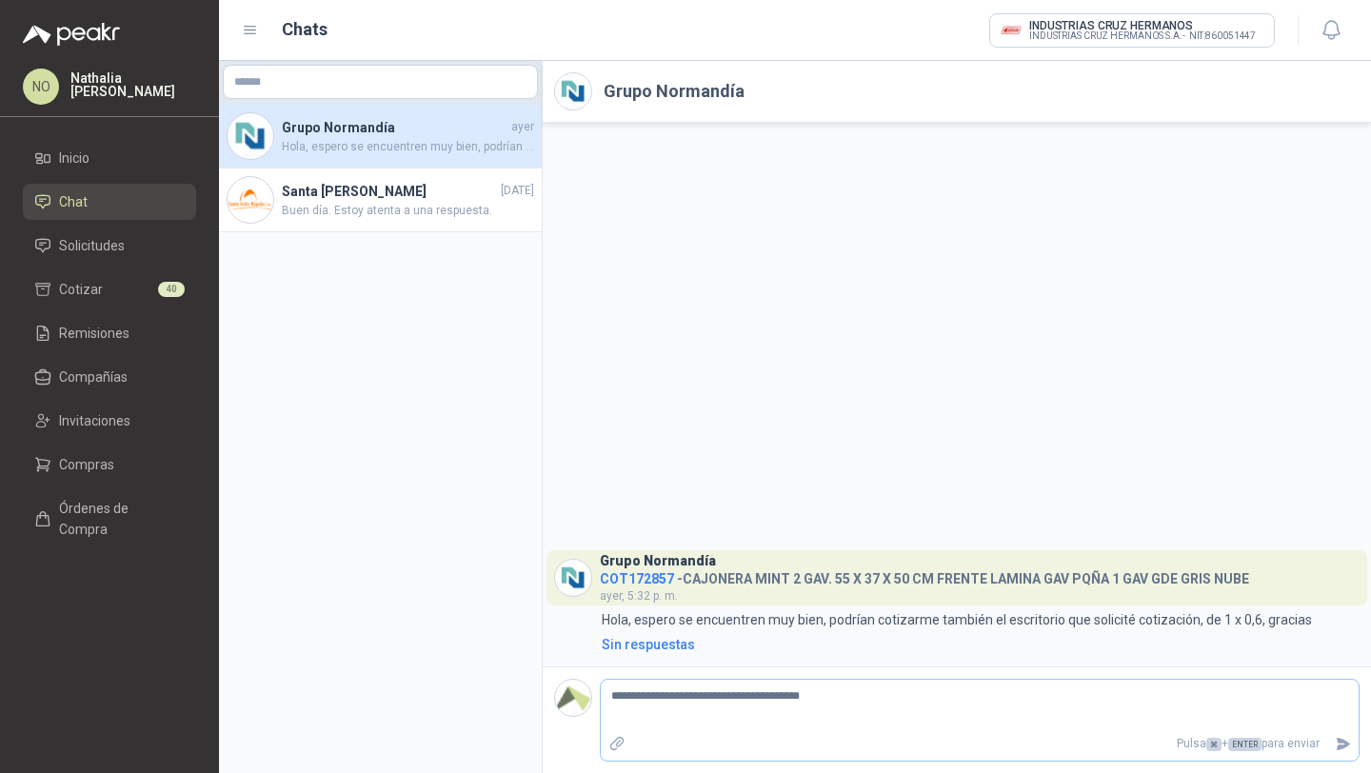
type textarea "**********"
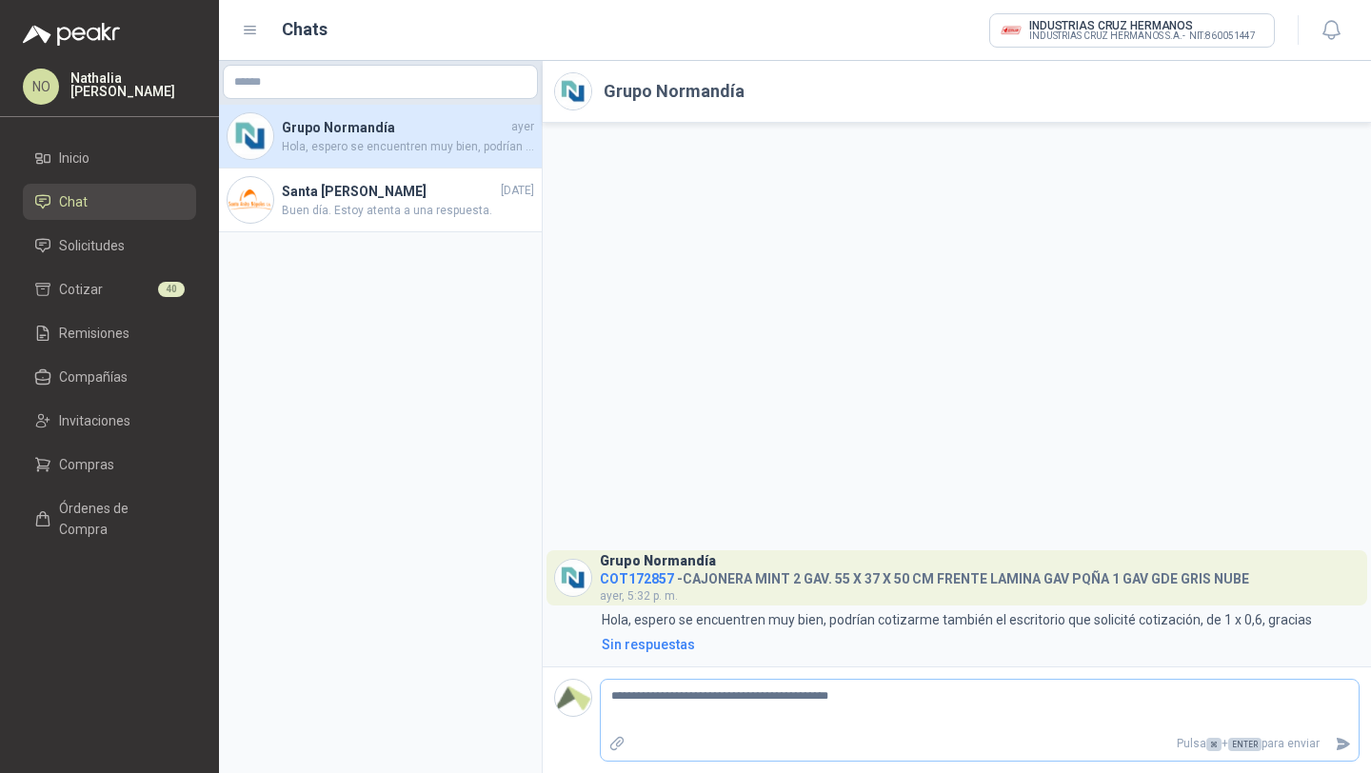
type textarea "**********"
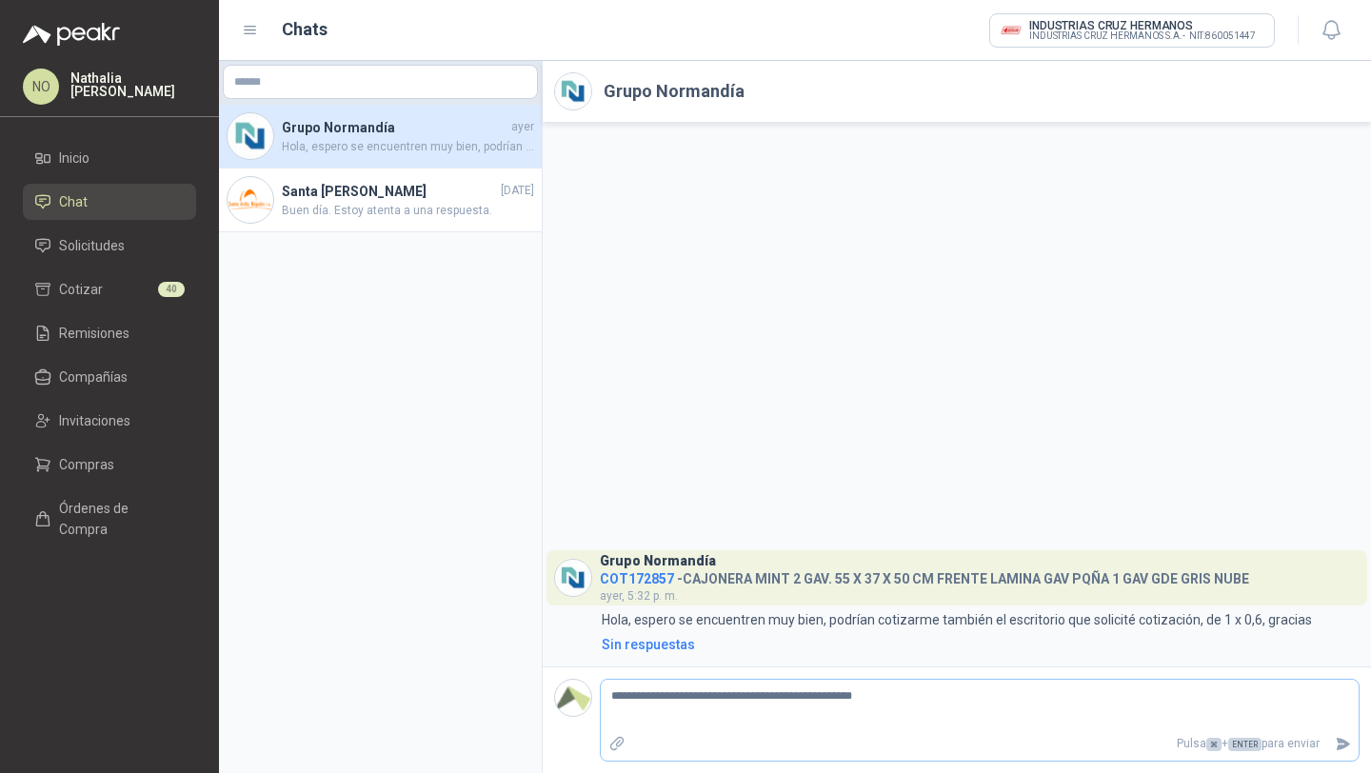
type textarea "**********"
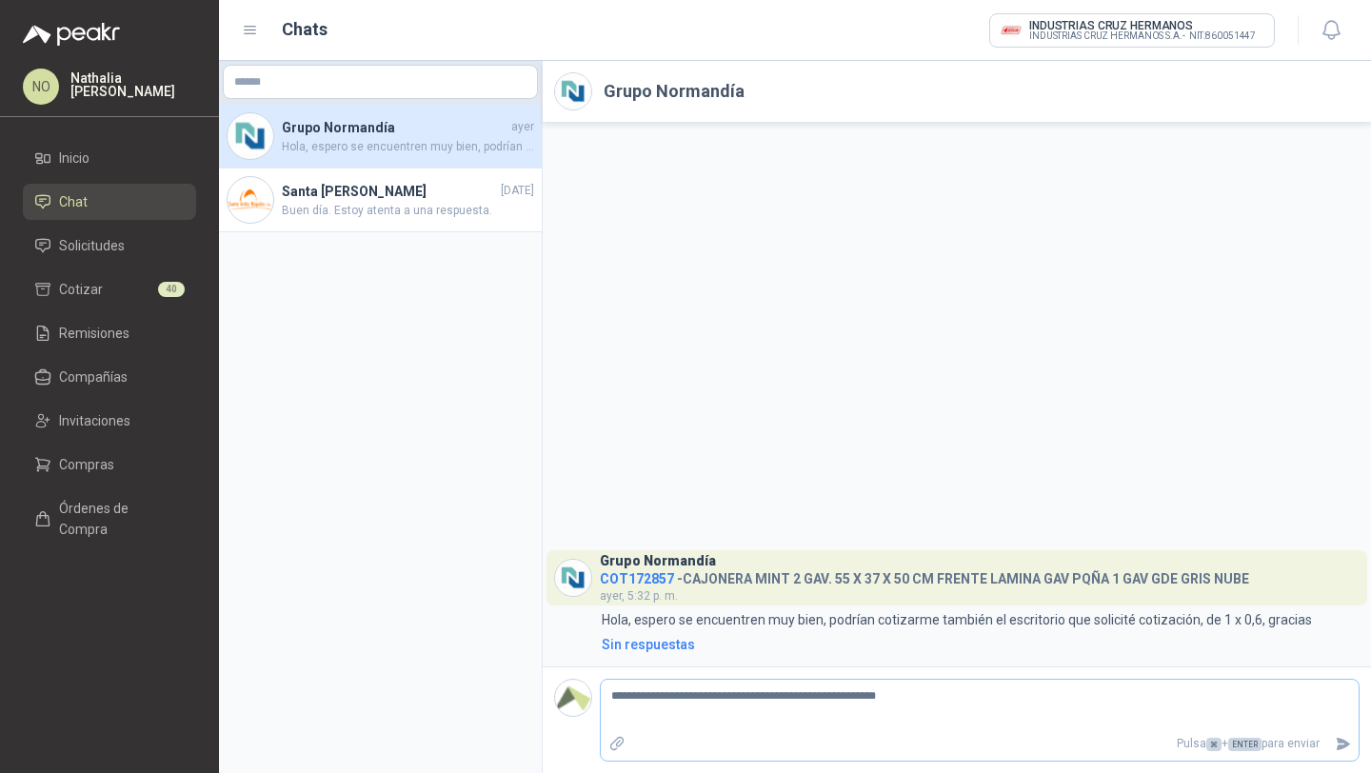
type textarea "**********"
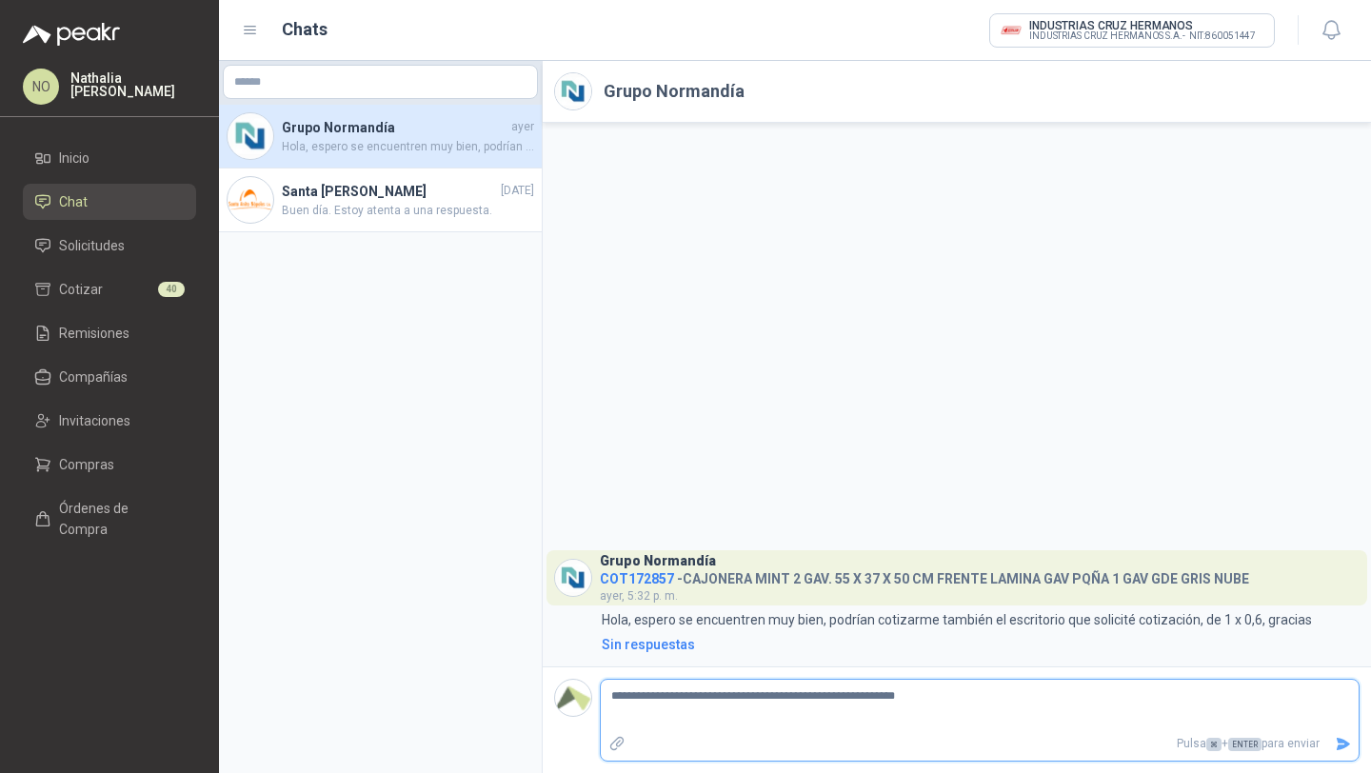
click at [1340, 737] on icon "Enviar" at bounding box center [1343, 744] width 16 height 16
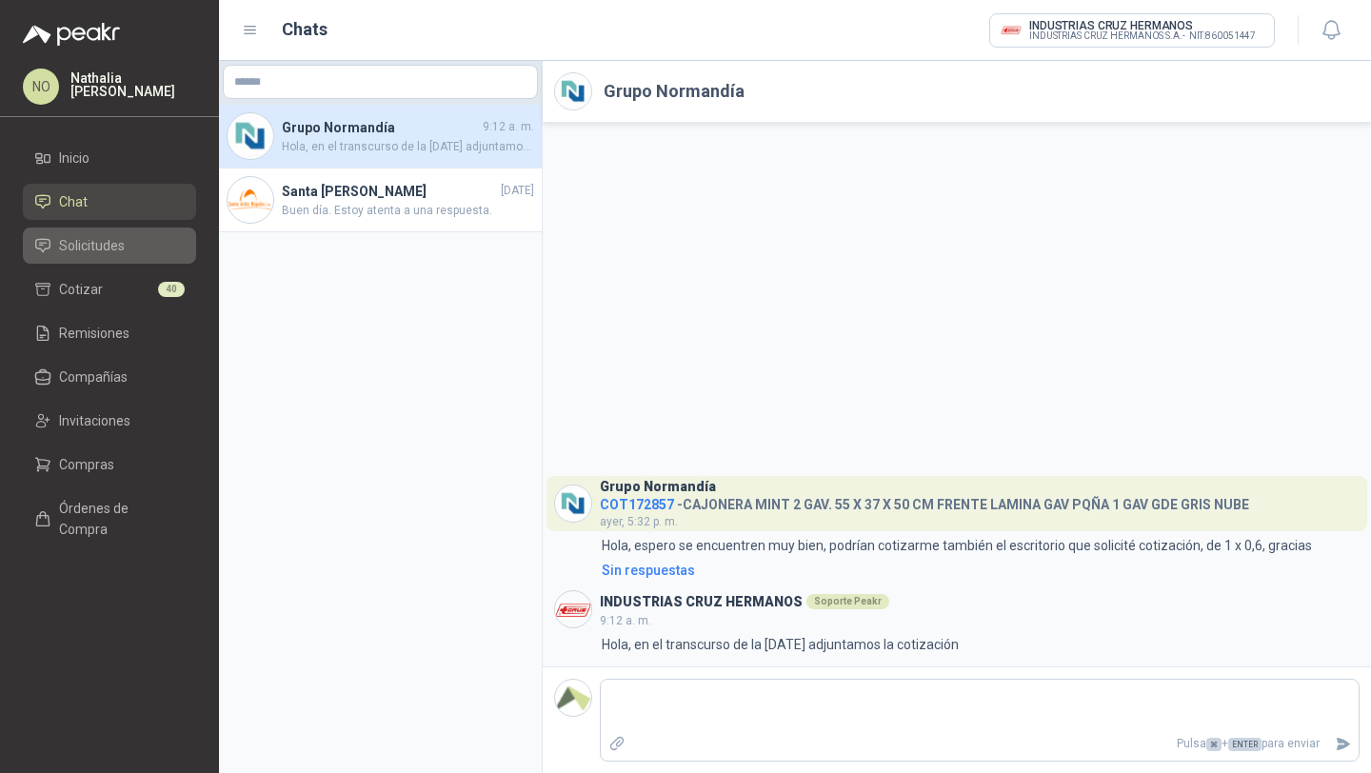
click at [123, 246] on span "Solicitudes" at bounding box center [92, 245] width 66 height 21
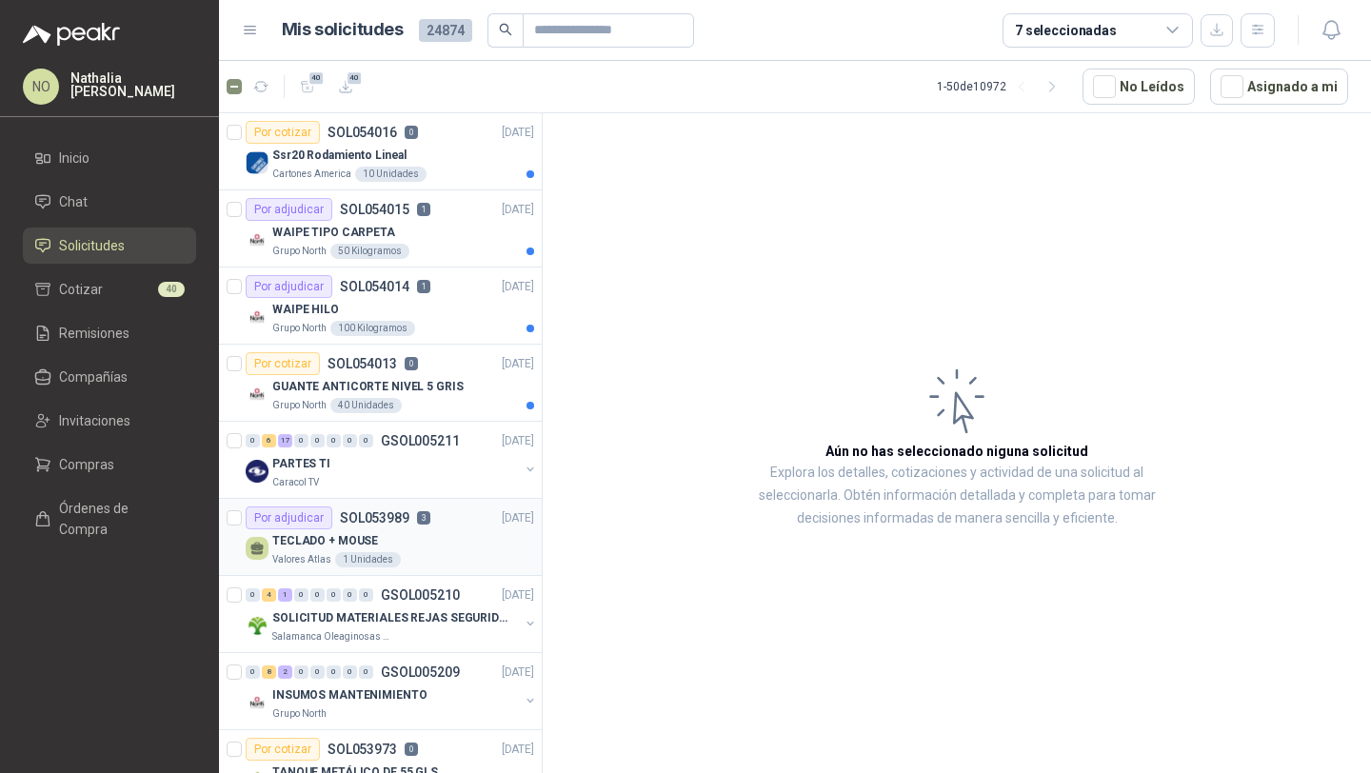
click at [483, 539] on div "TECLADO + MOUSE" at bounding box center [403, 540] width 262 height 23
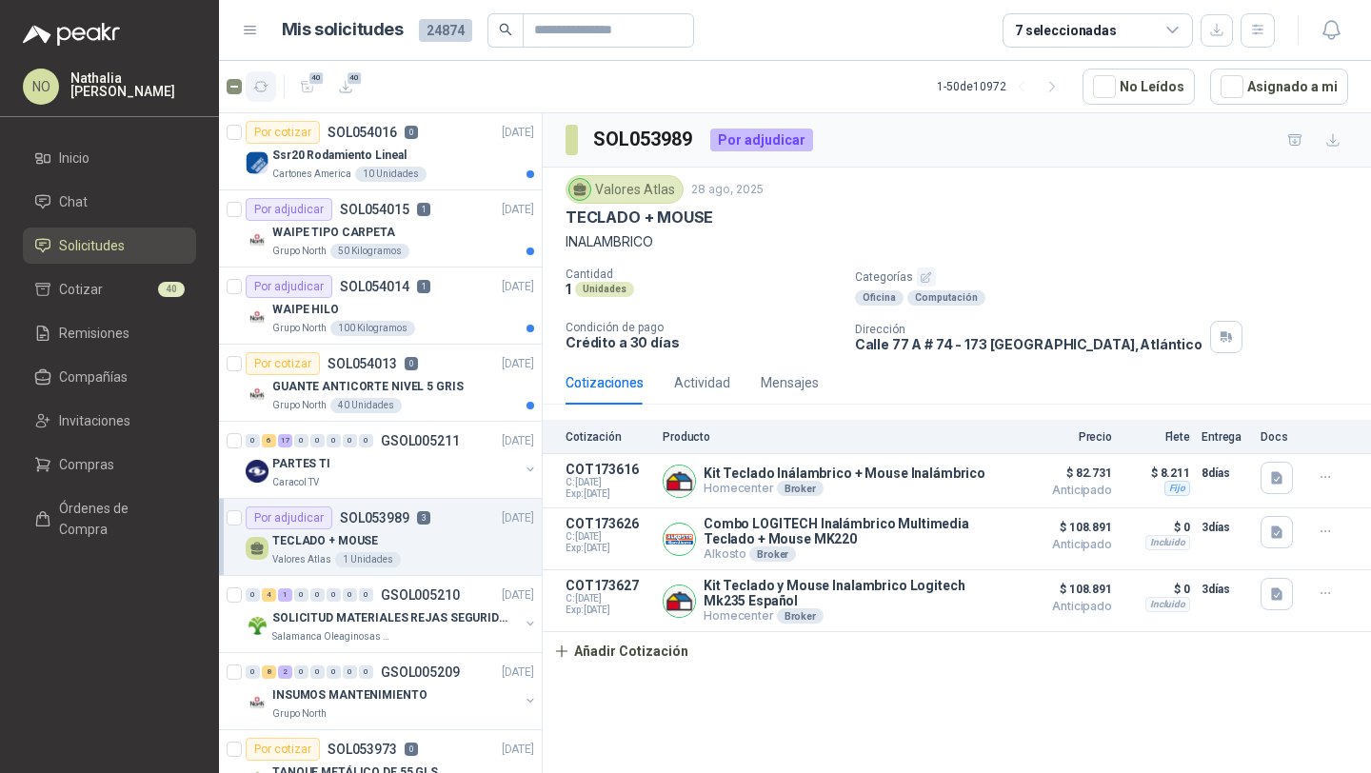
click at [257, 84] on icon "button" at bounding box center [261, 87] width 16 height 16
click at [1270, 98] on button "Asignado a mi" at bounding box center [1279, 87] width 138 height 36
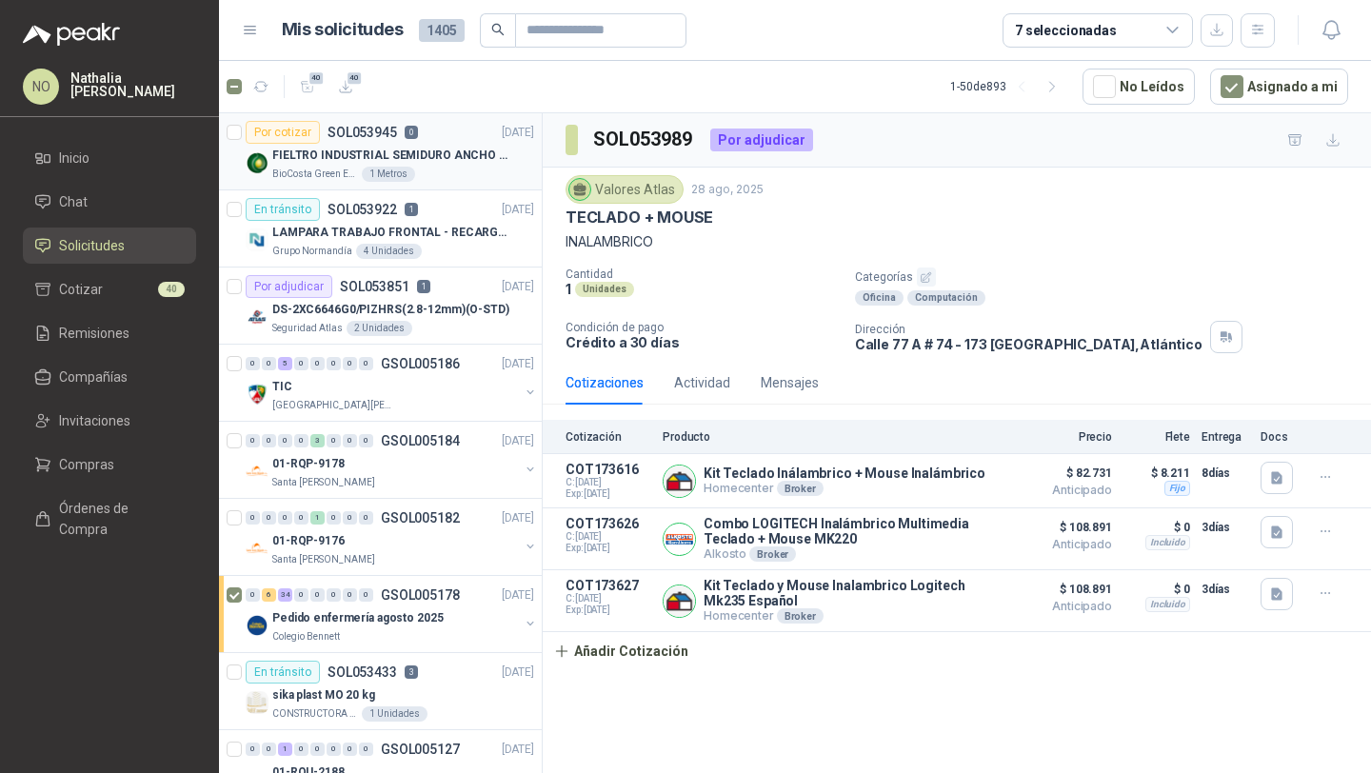
click at [456, 152] on p "FIELTRO INDUSTRIAL SEMIDURO ANCHO 25 MM" at bounding box center [390, 156] width 237 height 18
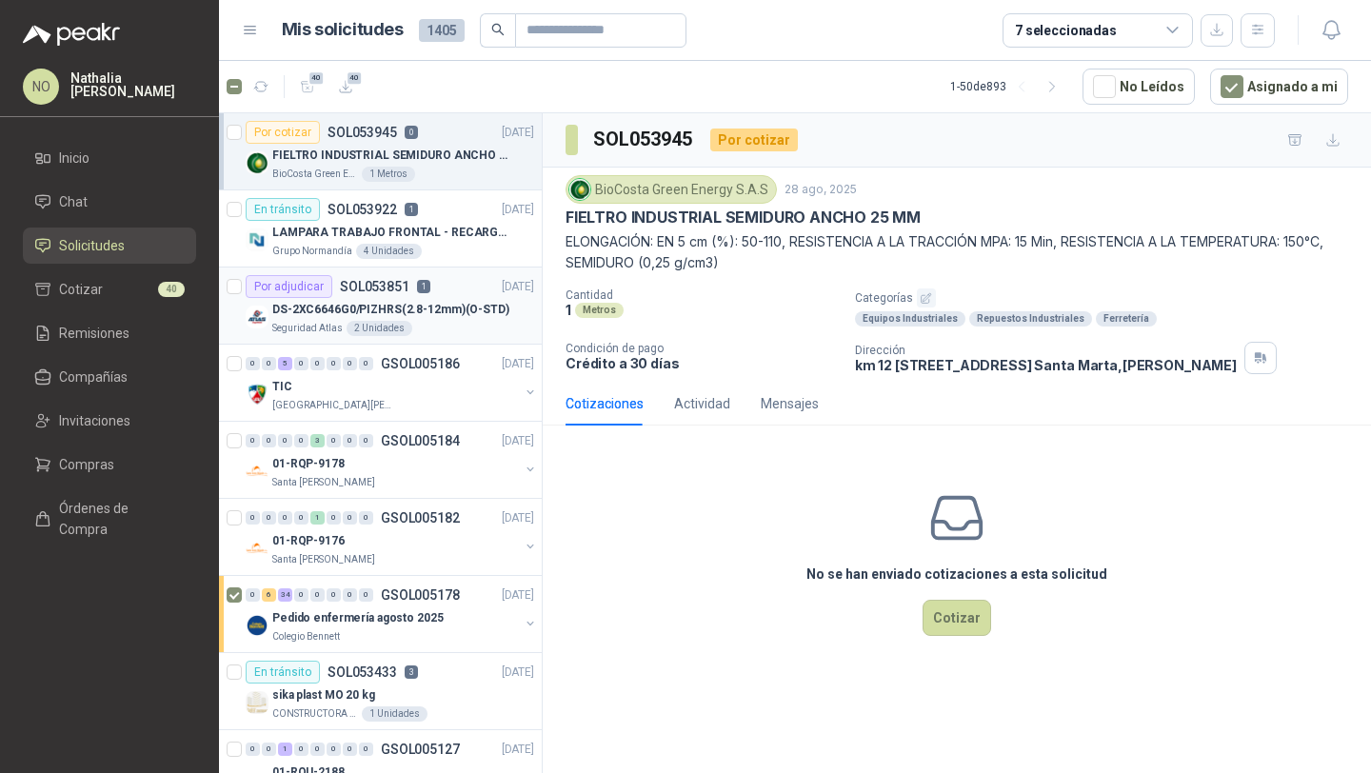
click at [465, 304] on p "DS-2XC6646G0/PIZHRS(2.8-12mm)(O-STD)" at bounding box center [390, 310] width 237 height 18
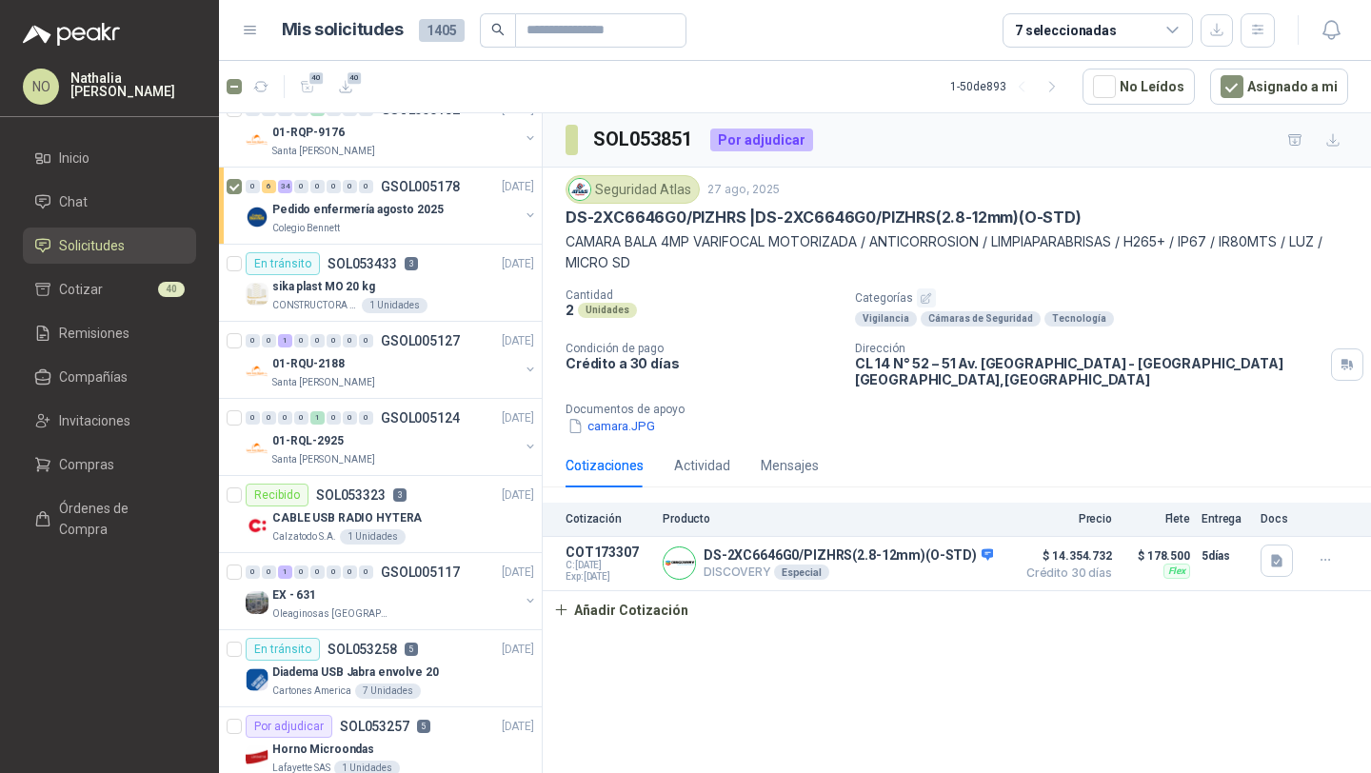
scroll to position [412, 0]
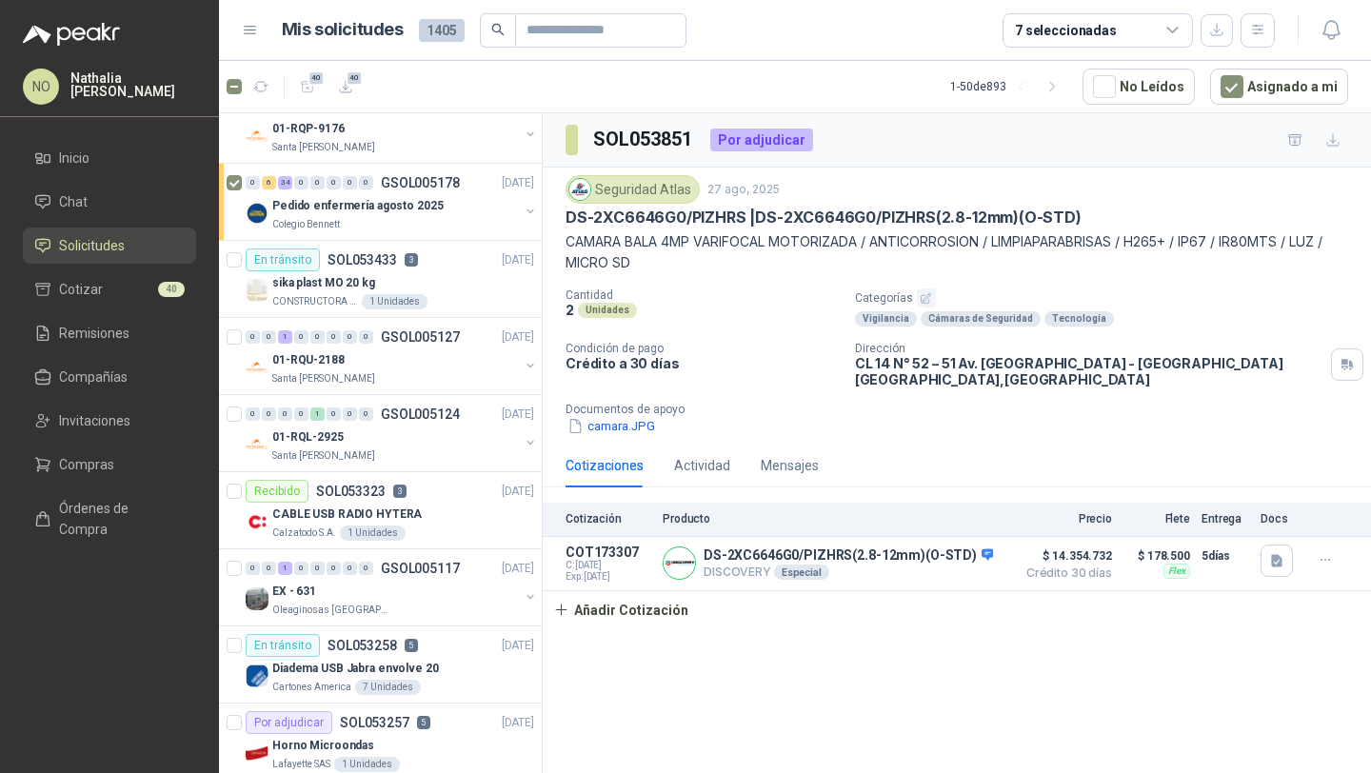
click at [447, 448] on div "Santa [PERSON_NAME]" at bounding box center [395, 455] width 247 height 15
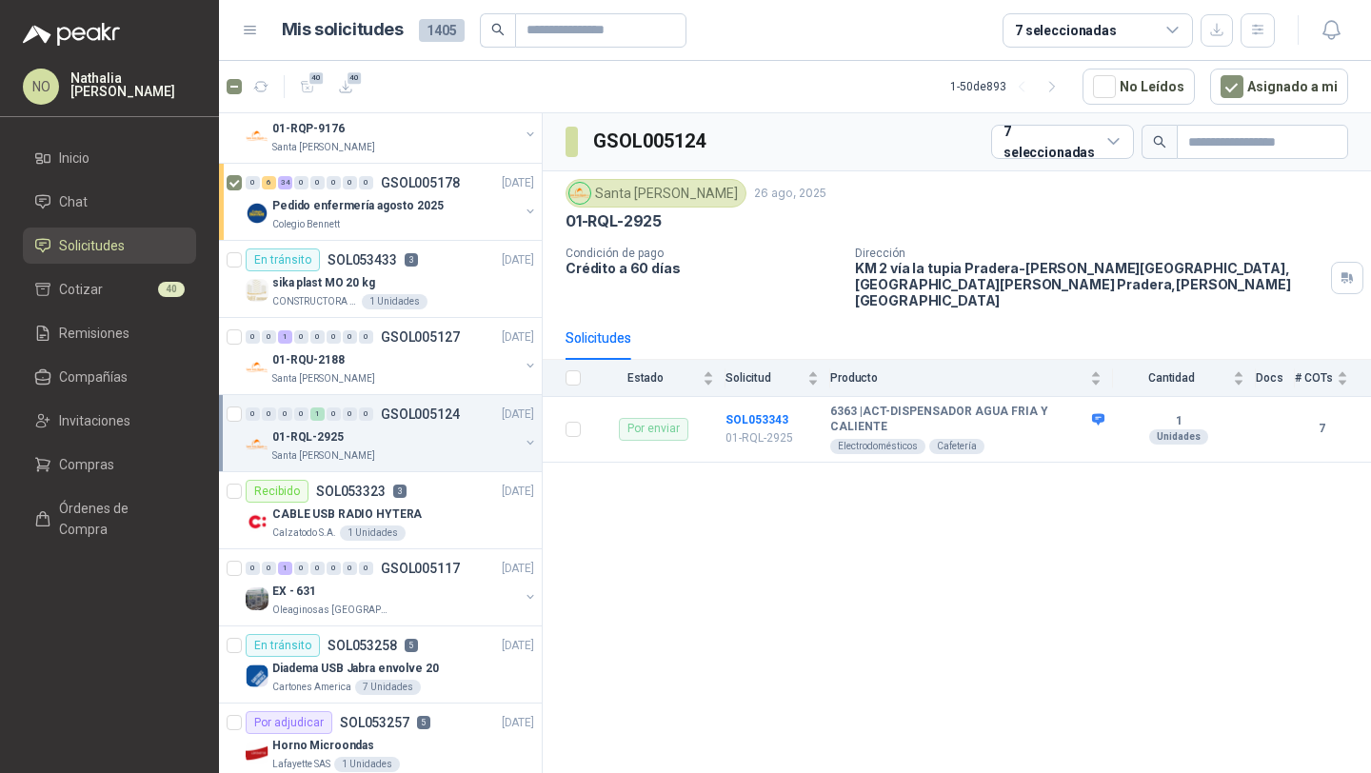
click at [447, 448] on div "Santa [PERSON_NAME]" at bounding box center [395, 455] width 247 height 15
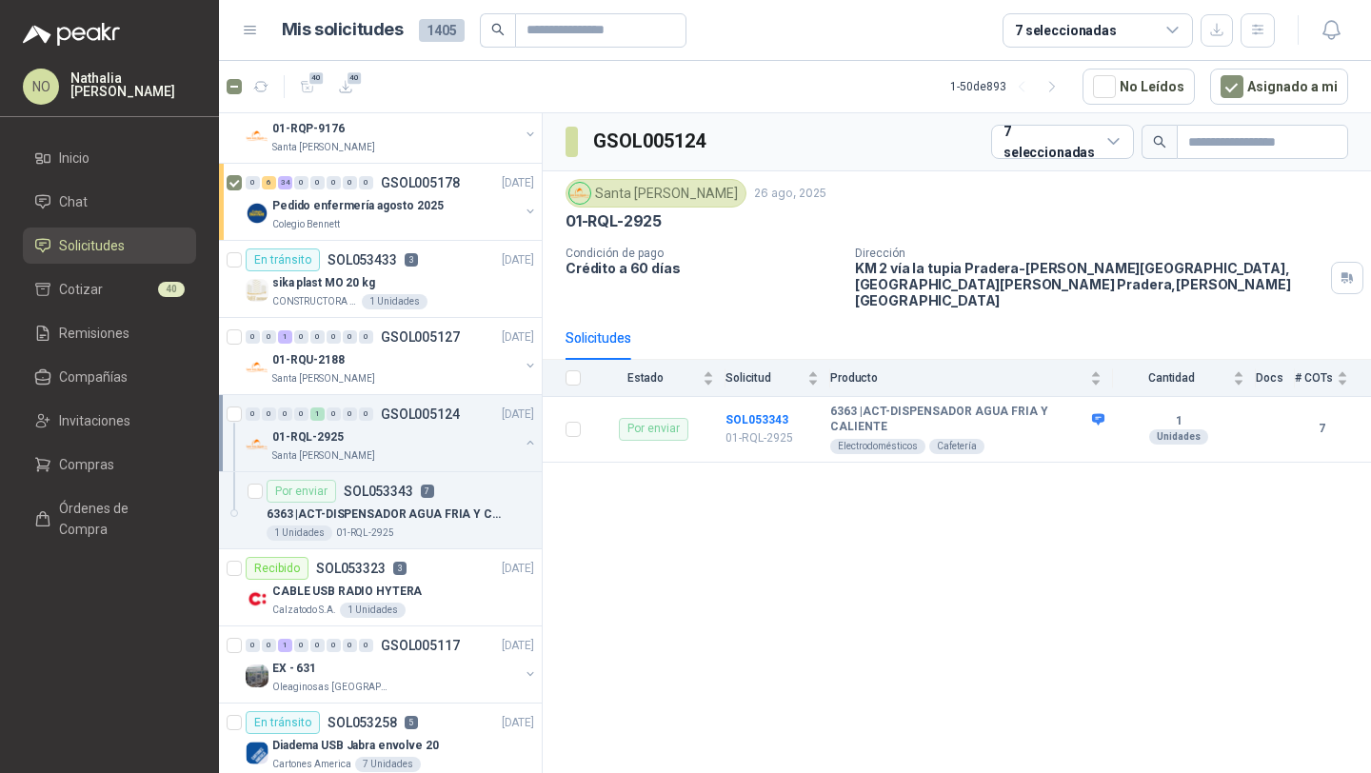
click at [447, 448] on div "Santa [PERSON_NAME]" at bounding box center [395, 455] width 247 height 15
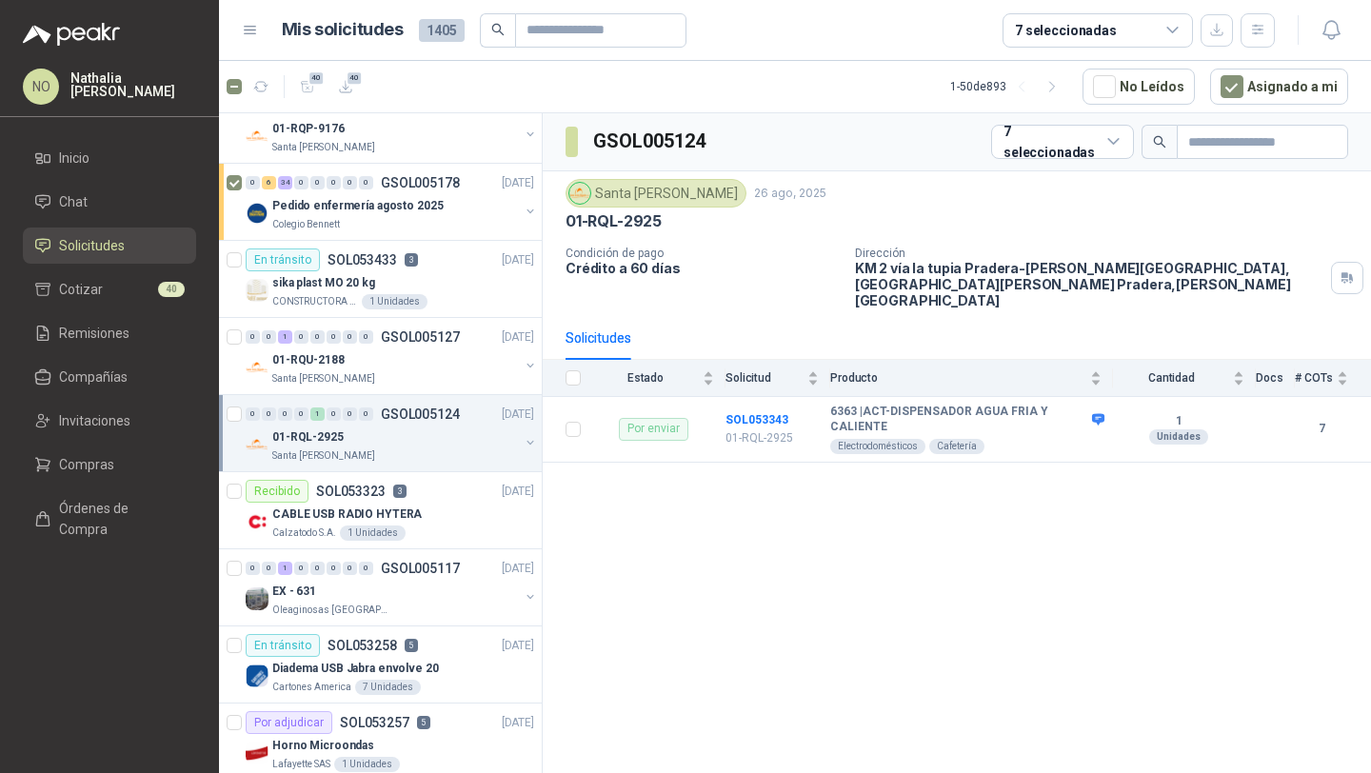
click at [447, 448] on div "Santa [PERSON_NAME]" at bounding box center [395, 455] width 247 height 15
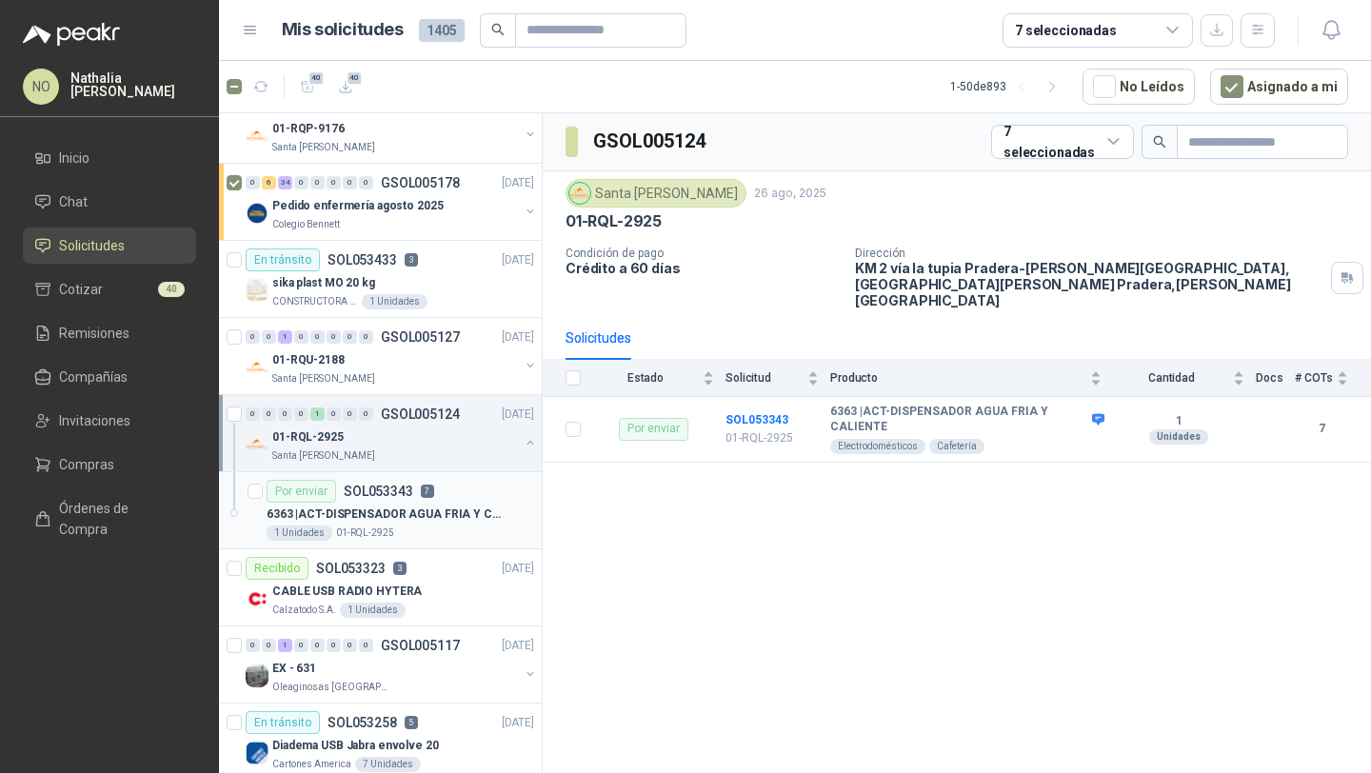
click at [447, 516] on p "6363 | ACT-DISPENSADOR AGUA FRIA Y CALIENTE" at bounding box center [385, 515] width 237 height 18
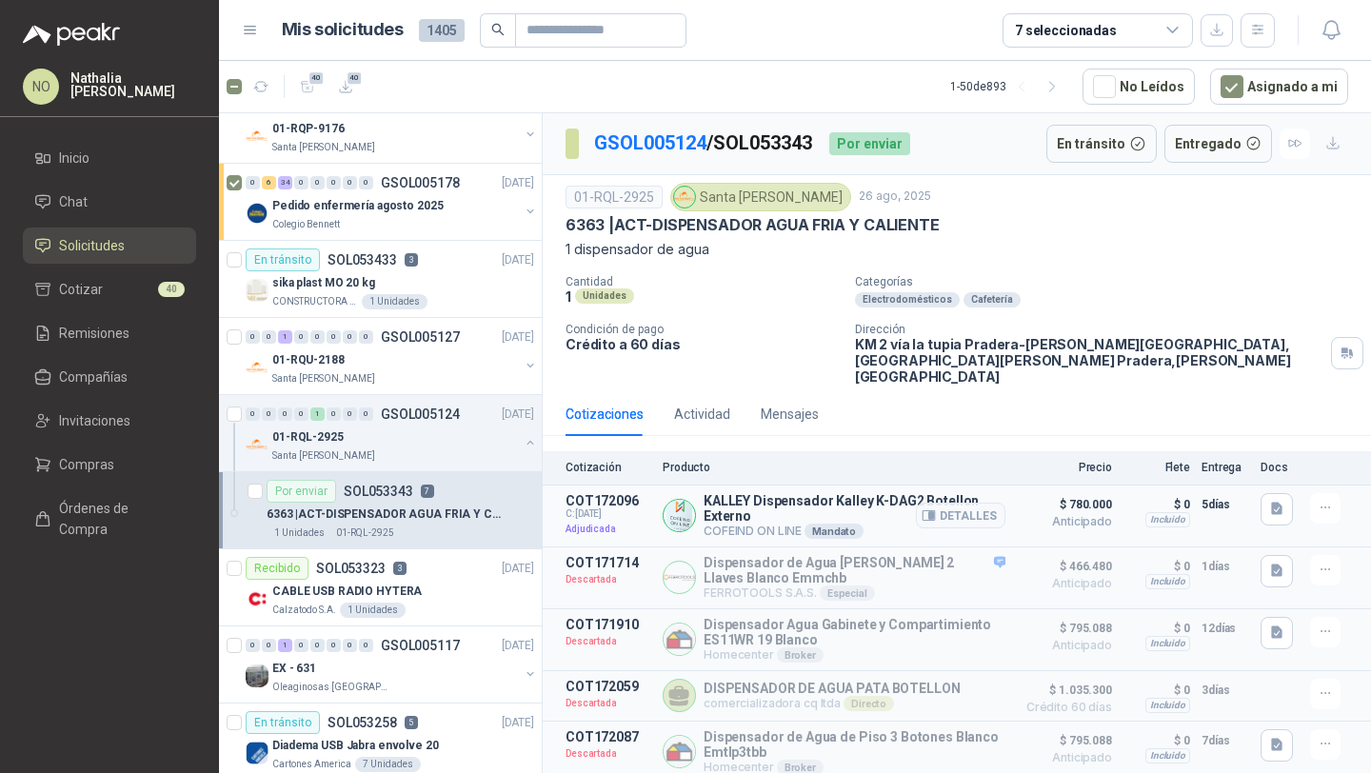
scroll to position [117, 0]
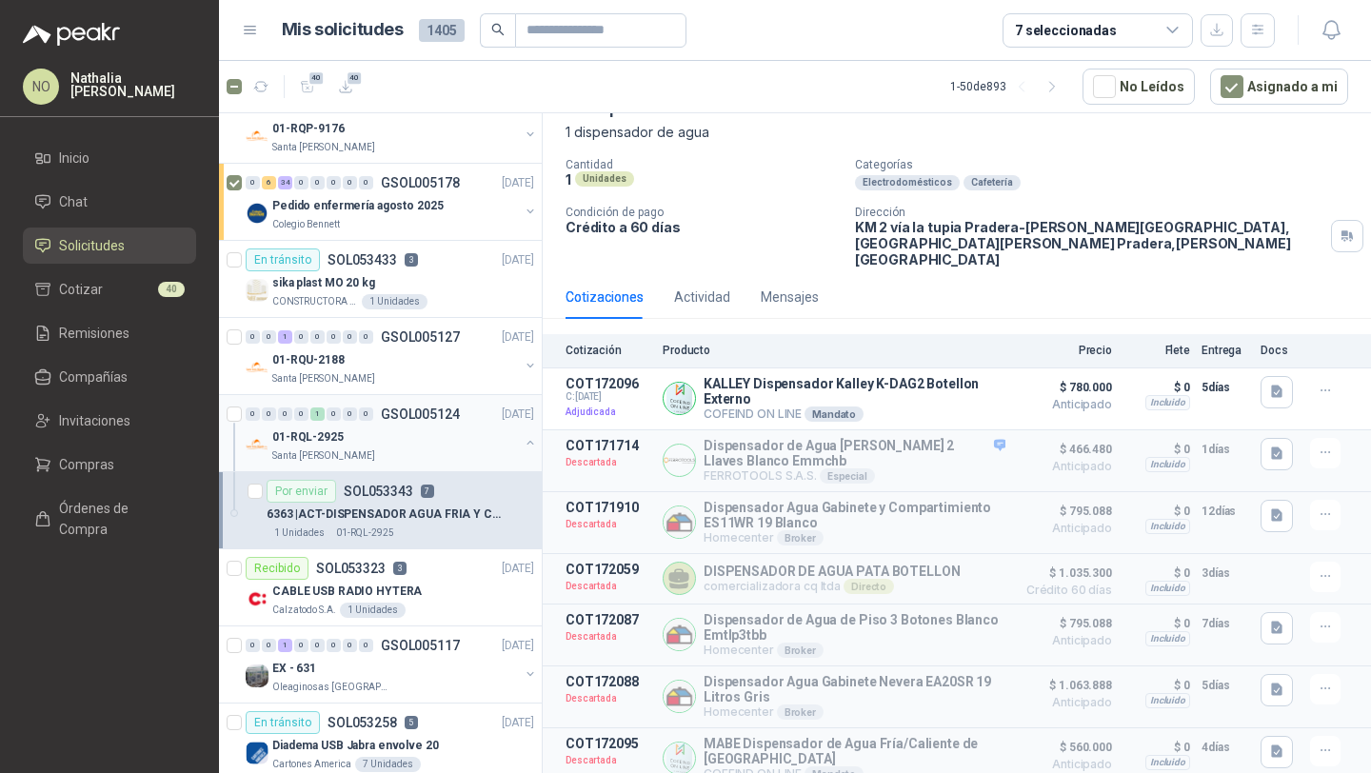
click at [423, 439] on div "01-RQL-2925" at bounding box center [395, 437] width 247 height 23
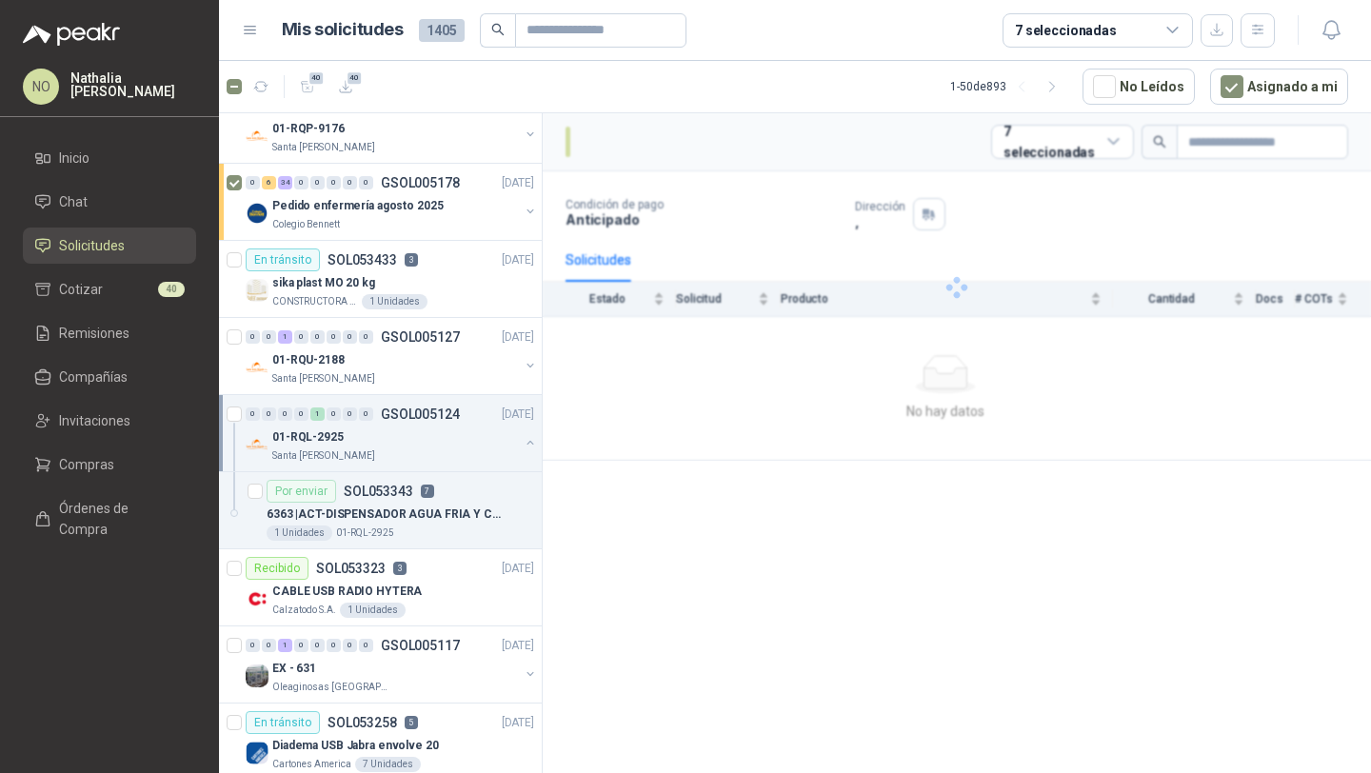
click at [423, 439] on div "01-RQL-2925" at bounding box center [395, 437] width 247 height 23
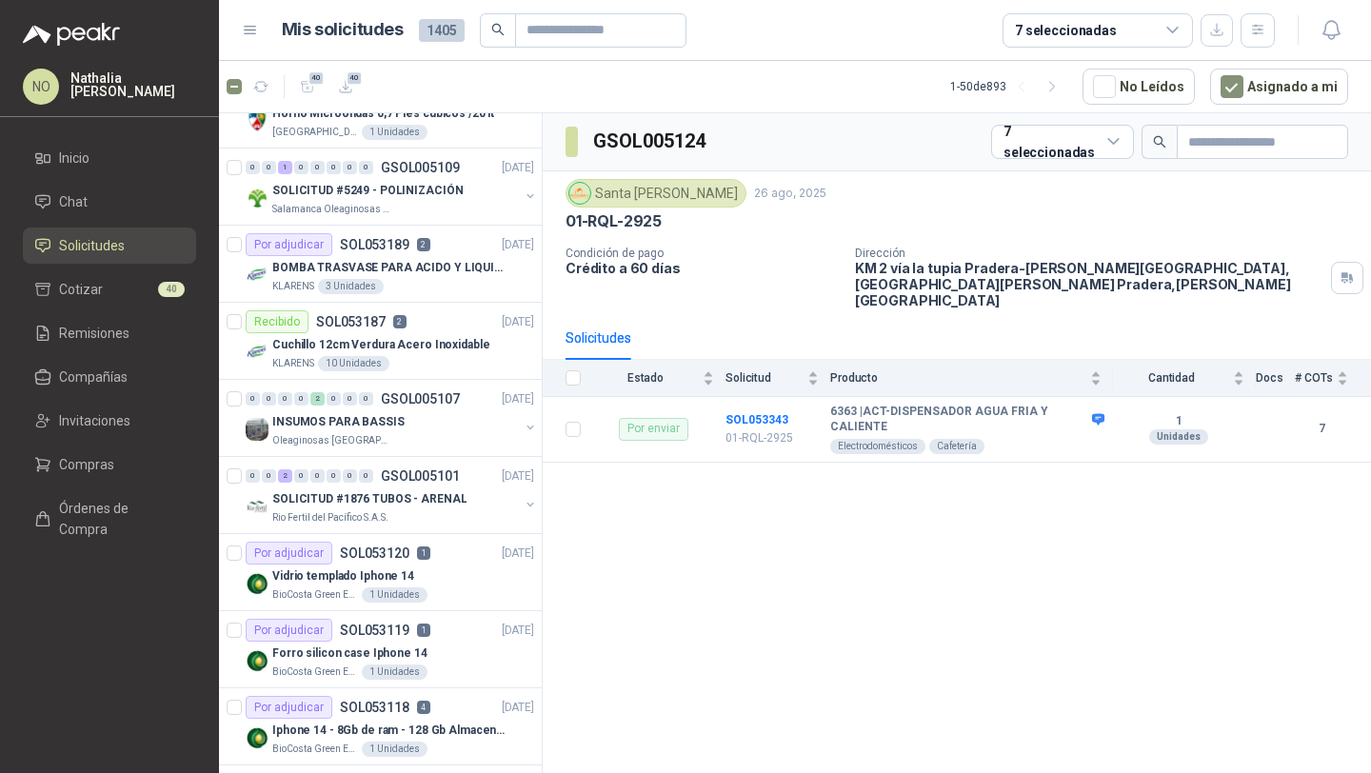
scroll to position [1111, 0]
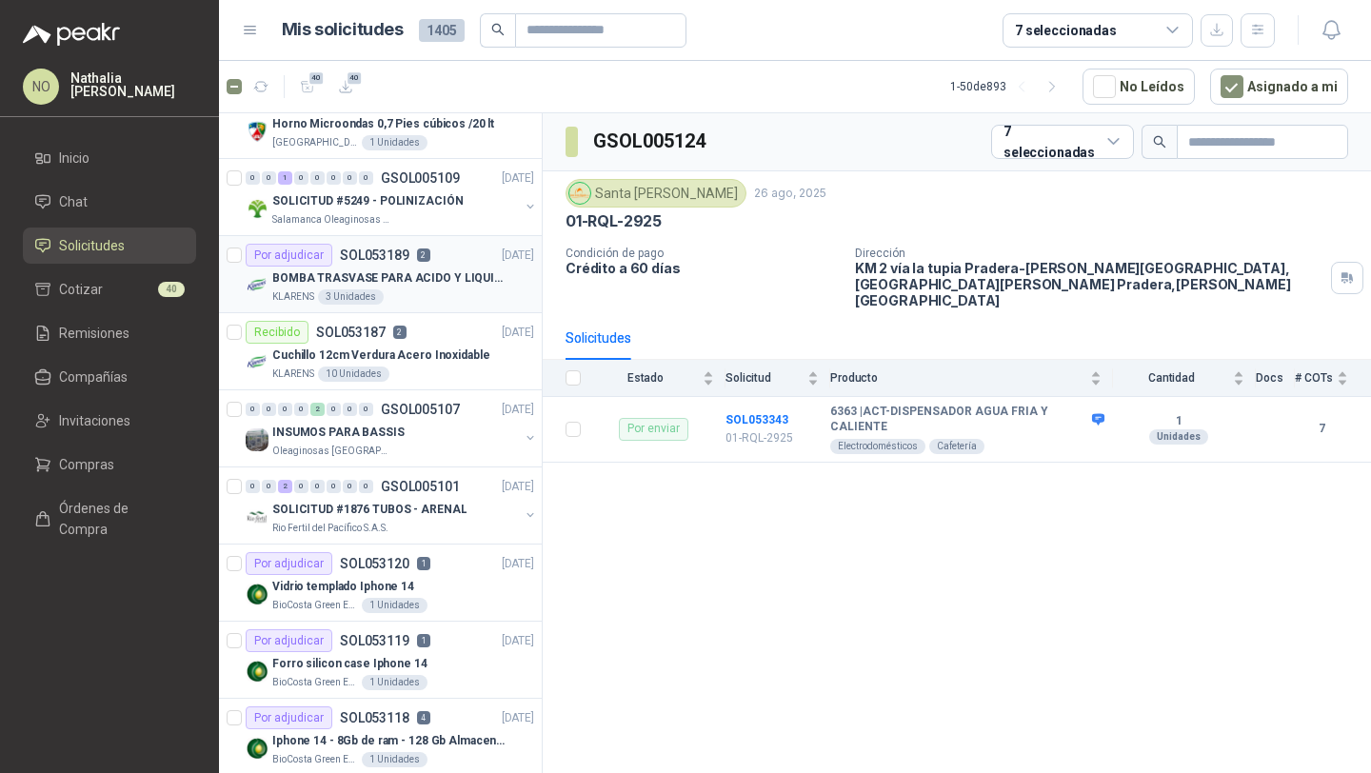
click at [464, 279] on p "BOMBA TRASVASE PARA ACIDO Y LIQUIDOS CORROSIVO" at bounding box center [390, 278] width 237 height 18
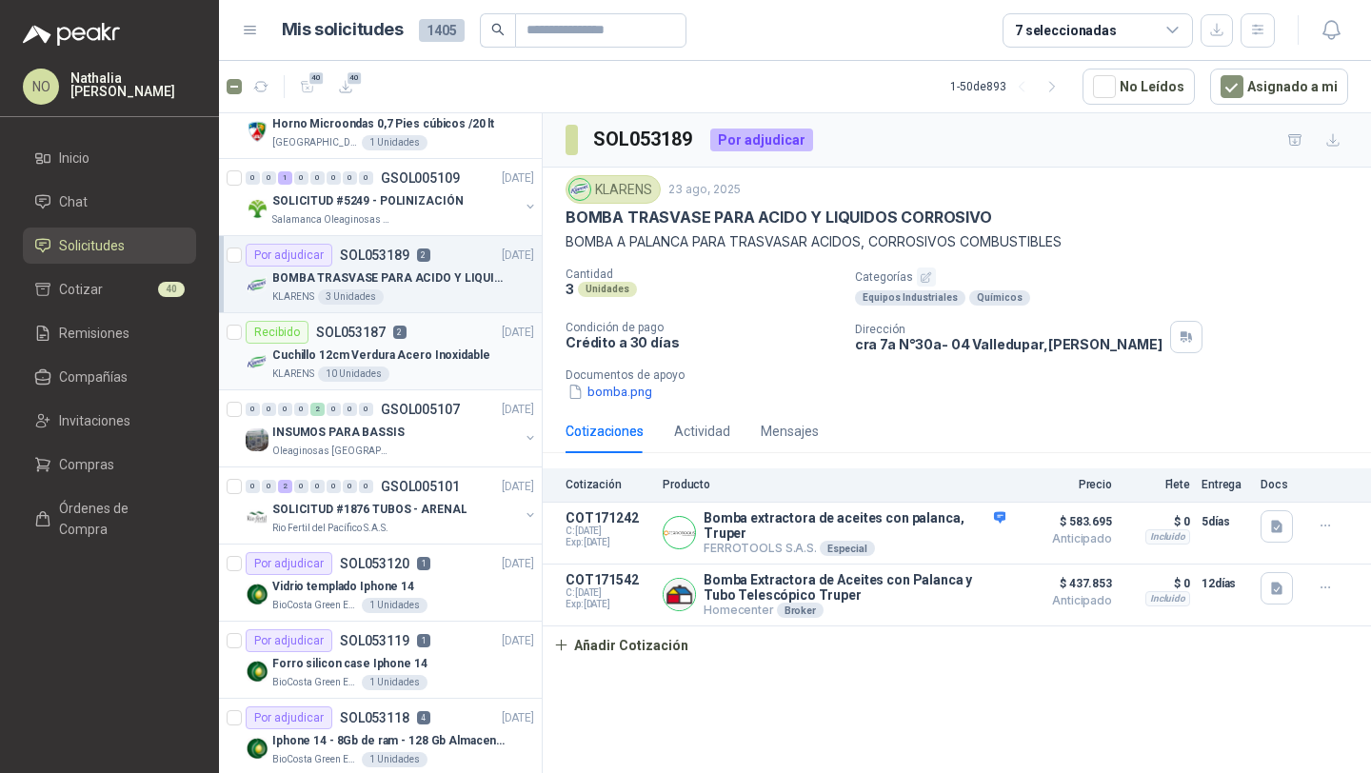
click at [440, 340] on div "Recibido SOL053187 2 23/08/25" at bounding box center [390, 332] width 289 height 23
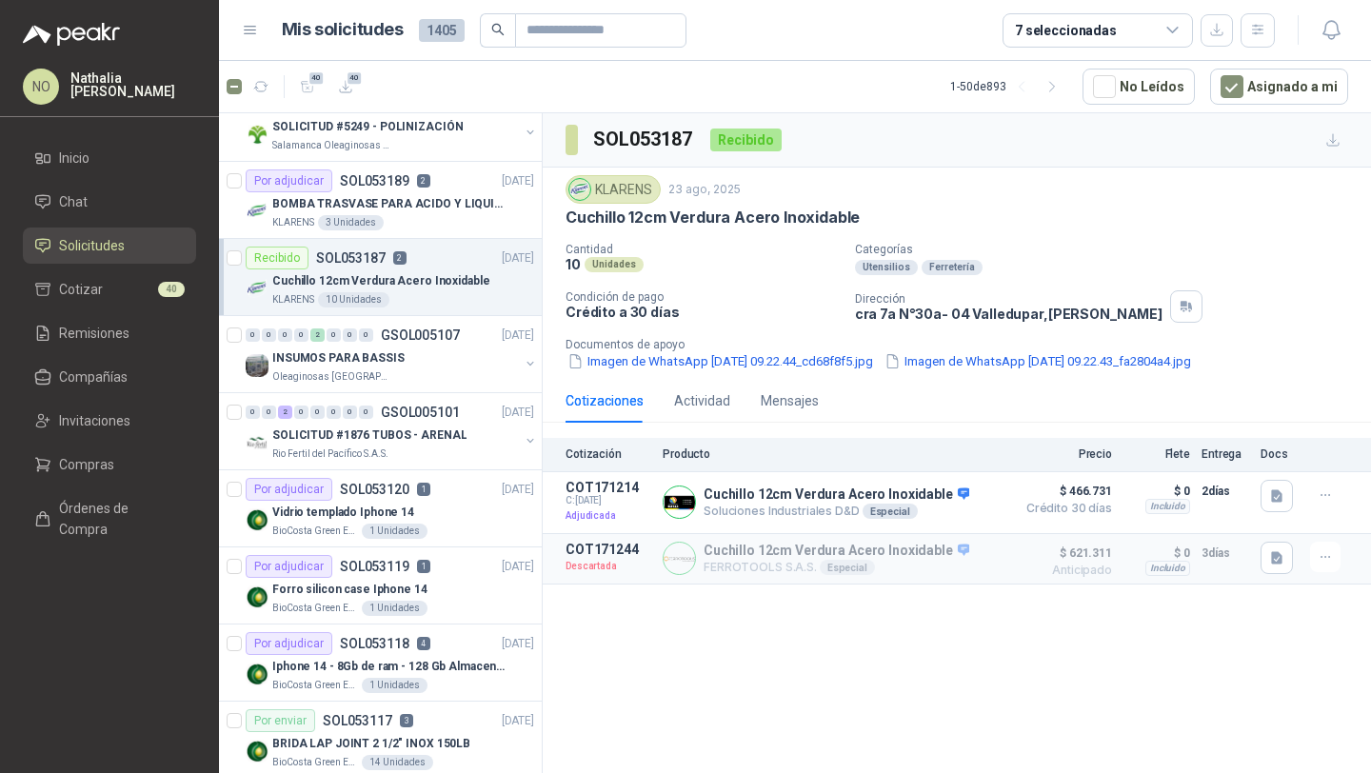
scroll to position [1224, 0]
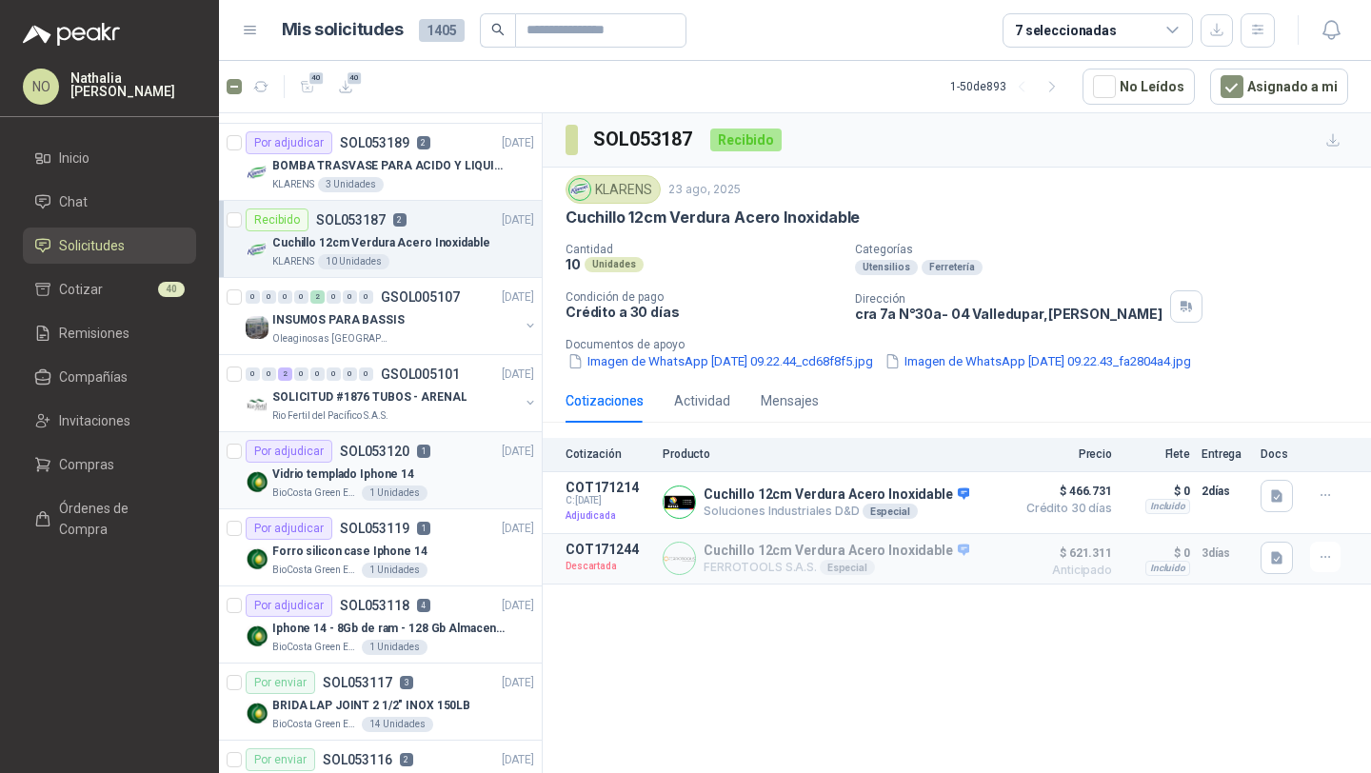
click at [448, 447] on div "Por adjudicar SOL053120 1 22/08/25" at bounding box center [390, 451] width 289 height 23
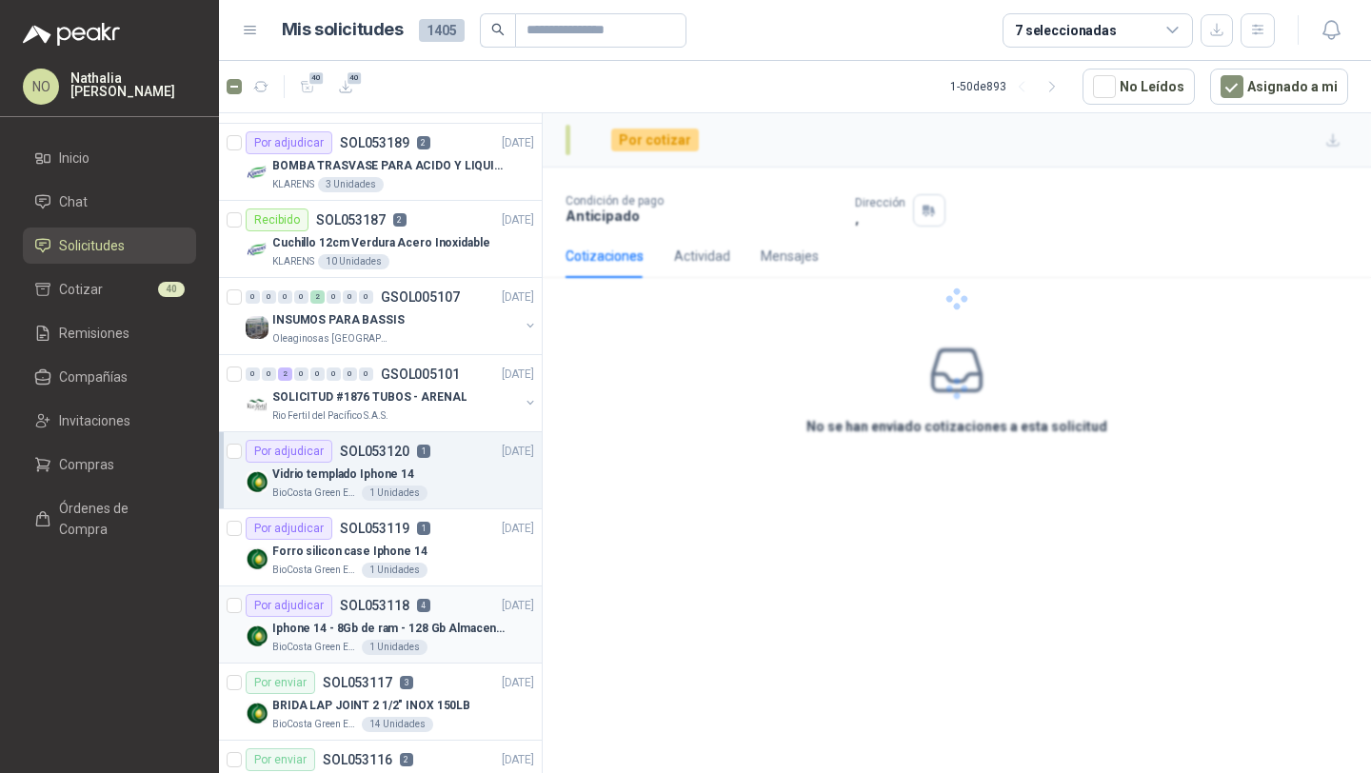
click at [453, 595] on div "Por adjudicar SOL053118 4 22/08/25" at bounding box center [390, 605] width 289 height 23
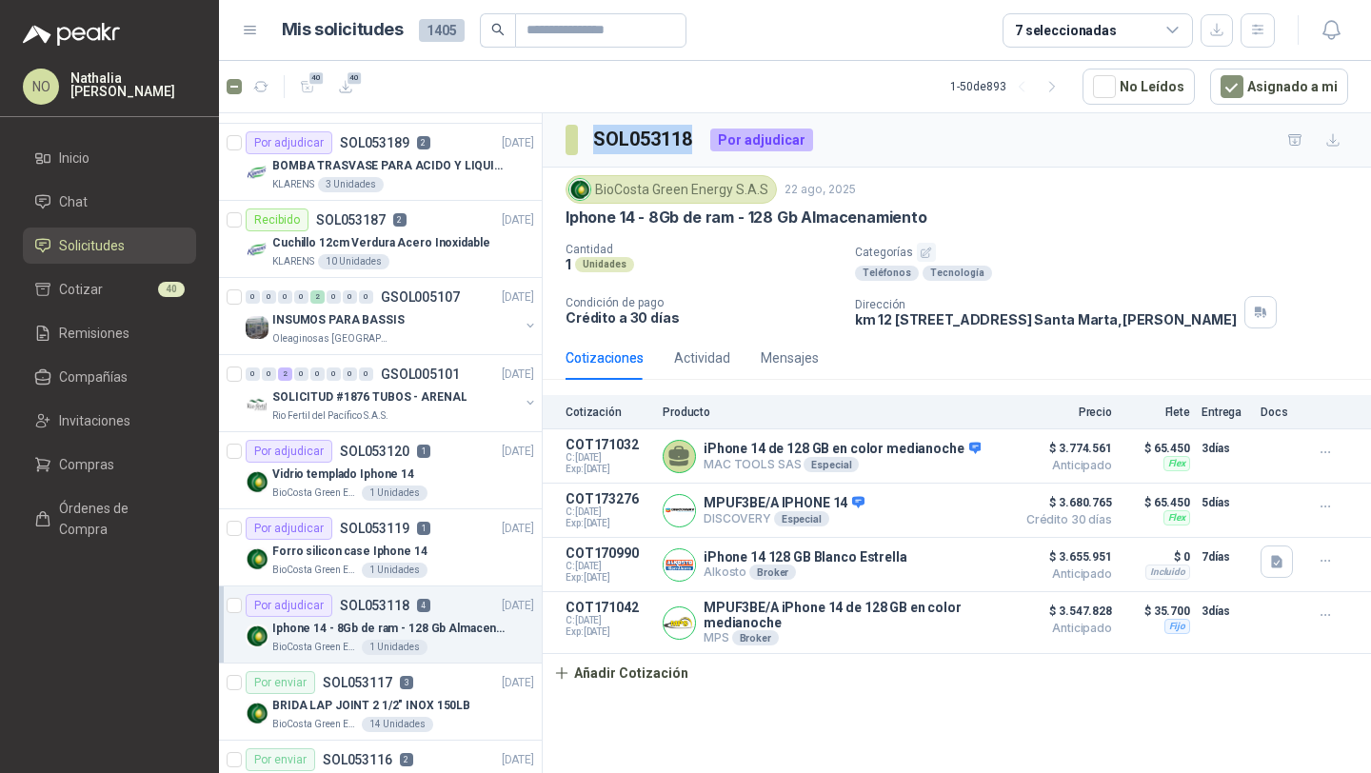
drag, startPoint x: 590, startPoint y: 143, endPoint x: 692, endPoint y: 142, distance: 101.9
click at [692, 141] on section "SOL053118" at bounding box center [630, 140] width 129 height 30
copy h3 "SOL053118"
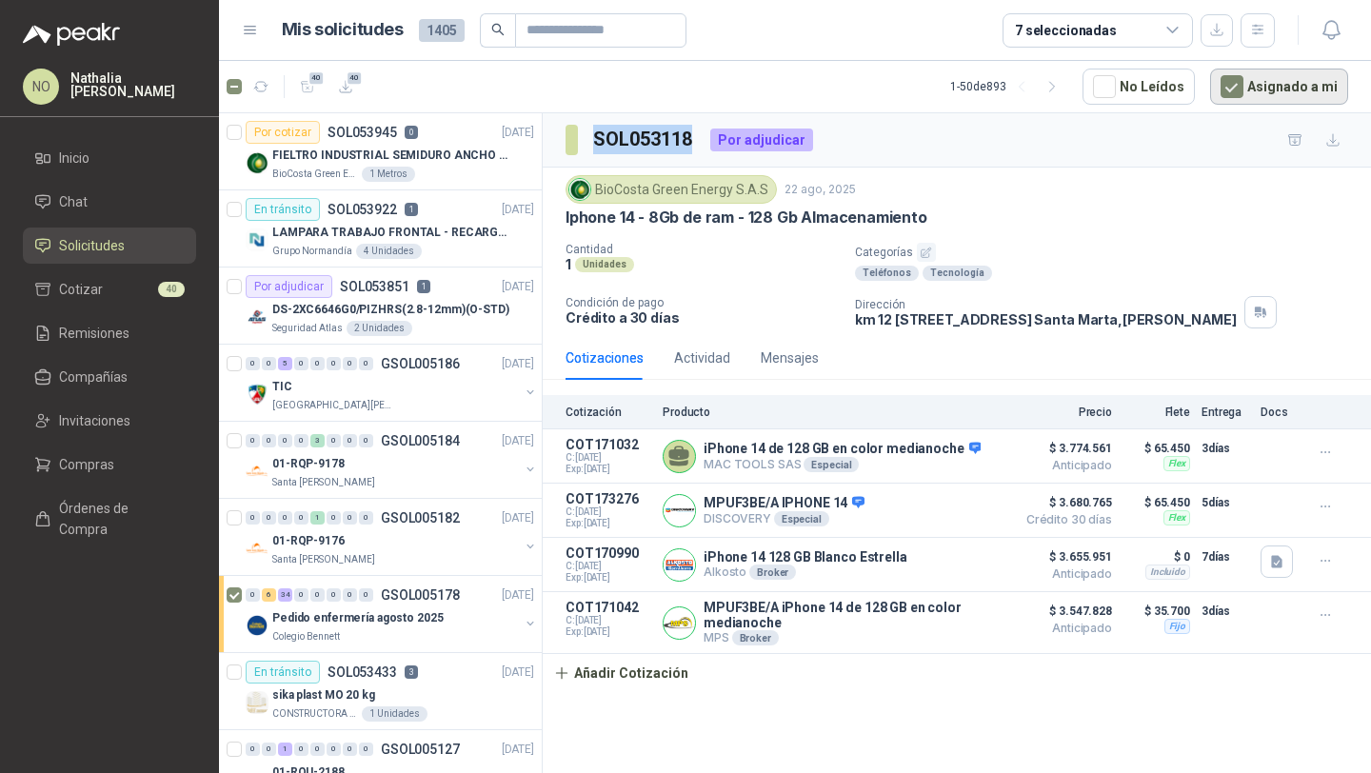
click at [1260, 87] on button "Asignado a mi" at bounding box center [1279, 87] width 138 height 36
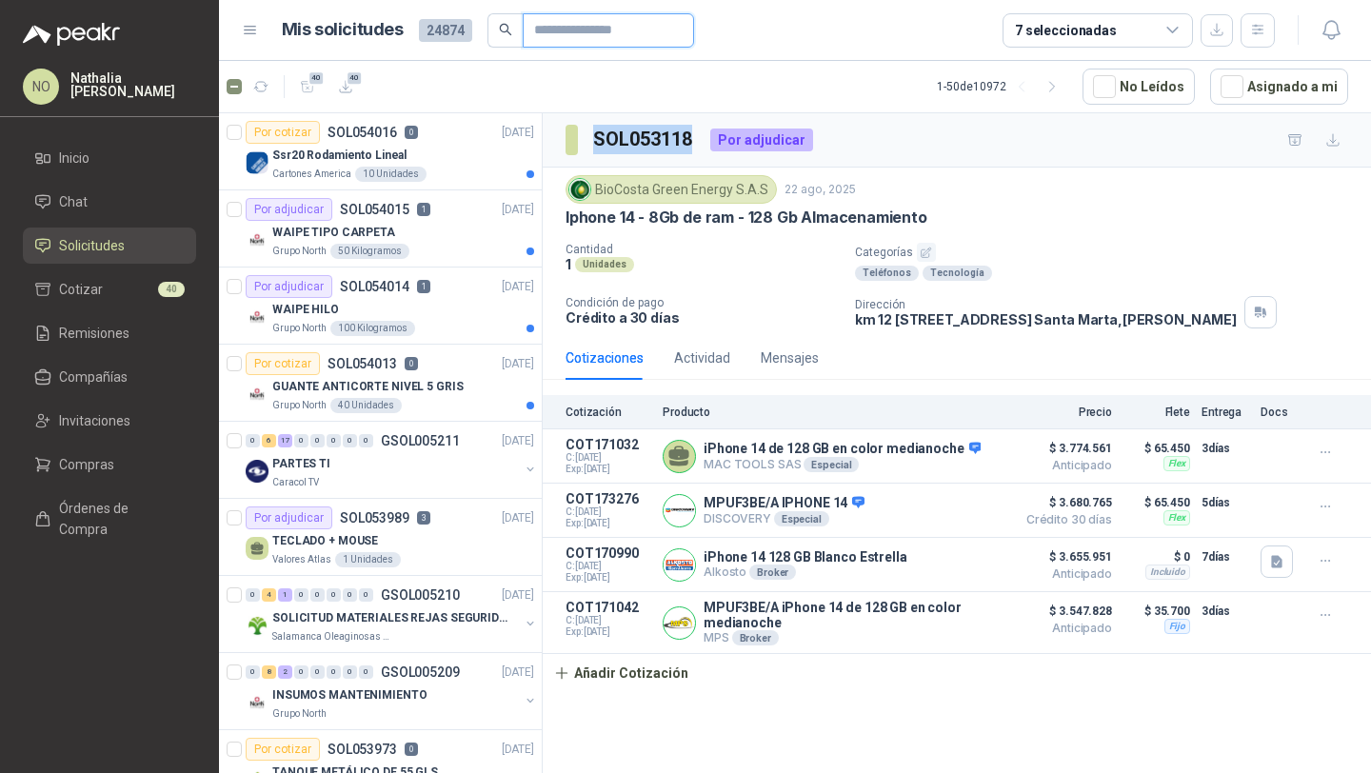
click at [592, 33] on input "text" at bounding box center [600, 30] width 133 height 32
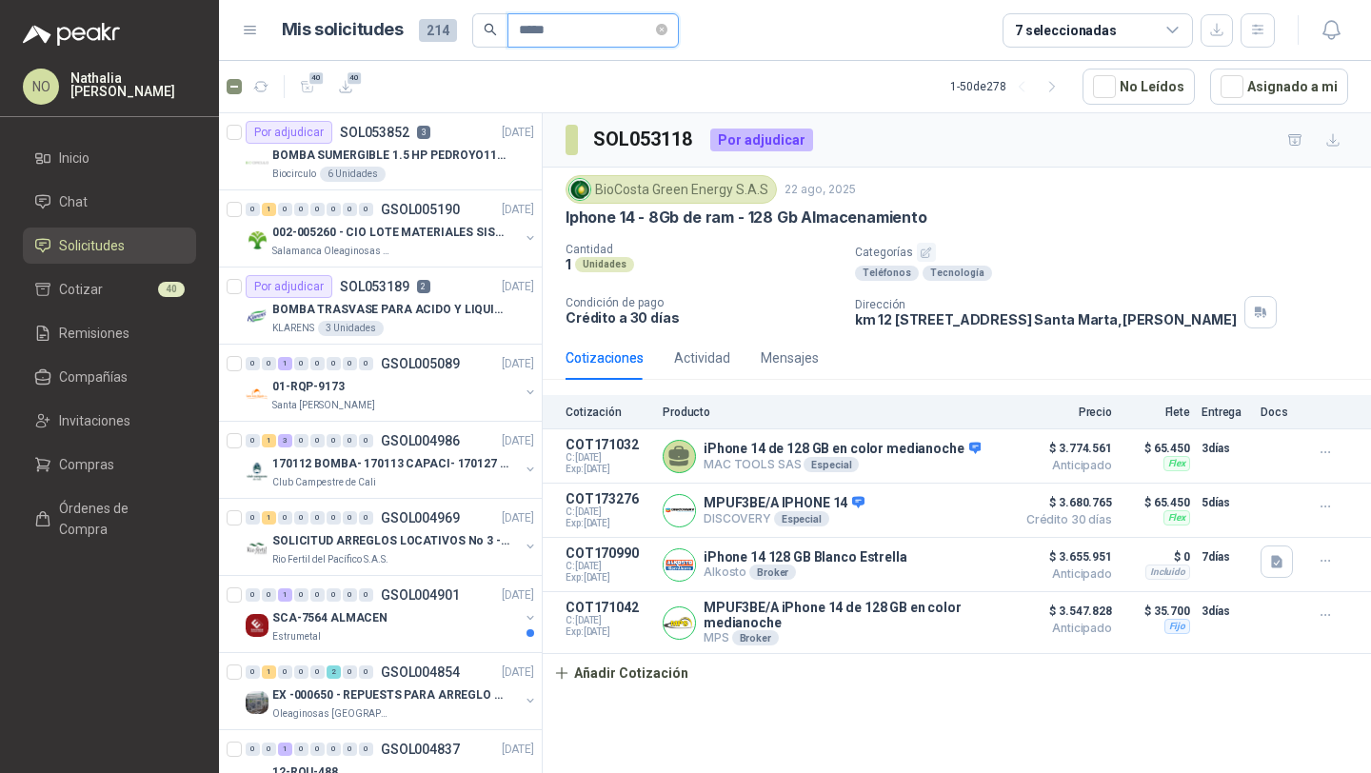
type input "*****"
click at [415, 168] on div "Biocirculo 6 Unidades" at bounding box center [403, 174] width 262 height 15
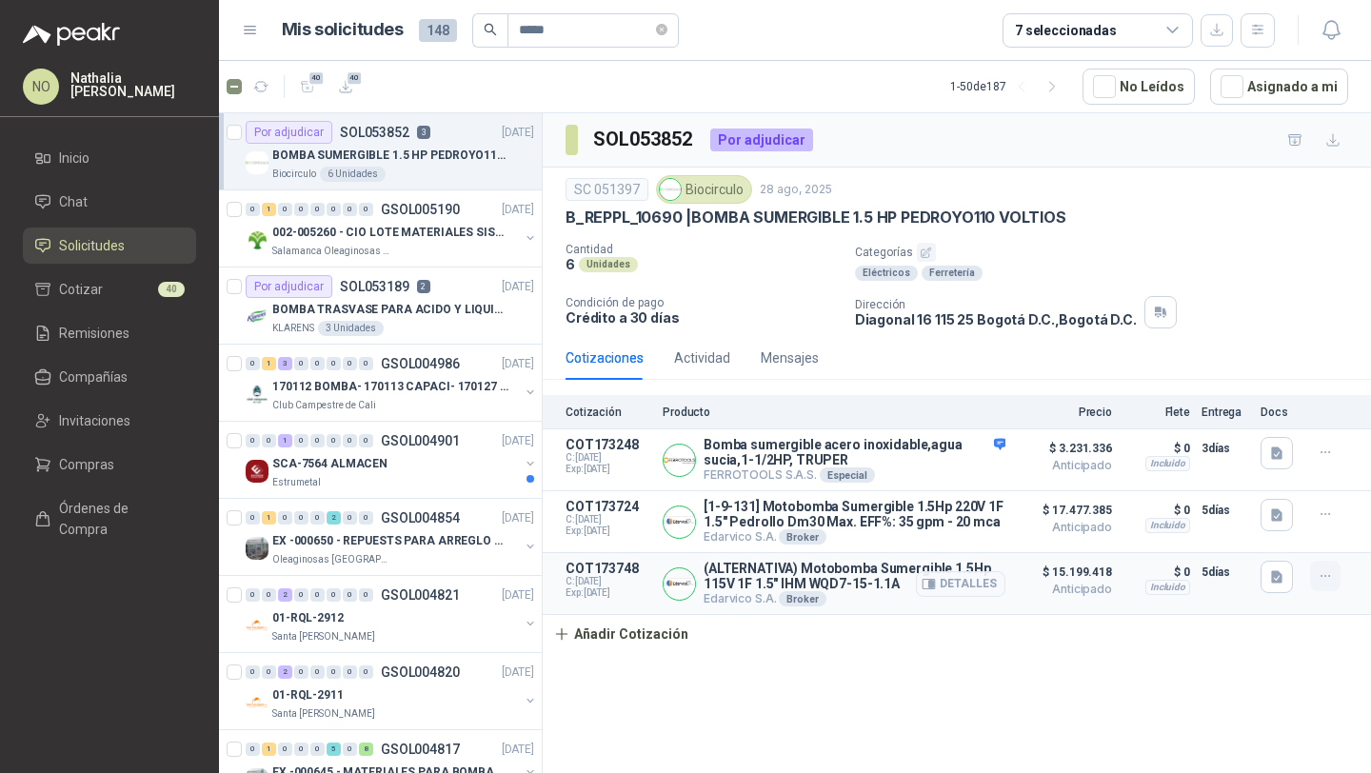
click at [1319, 571] on icon "button" at bounding box center [1326, 576] width 16 height 16
click at [1251, 505] on button "Editar" at bounding box center [1287, 502] width 152 height 30
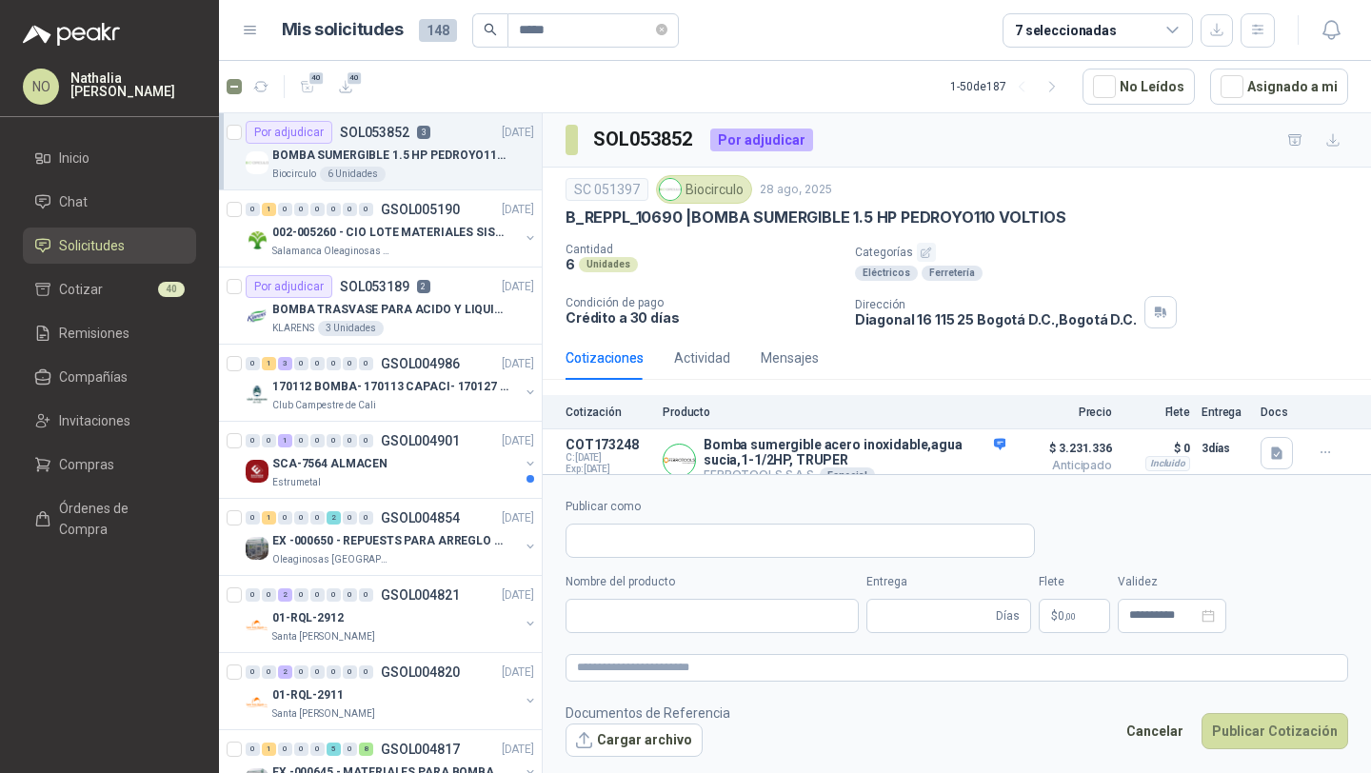
type input "**********"
type input "*"
type input "**********"
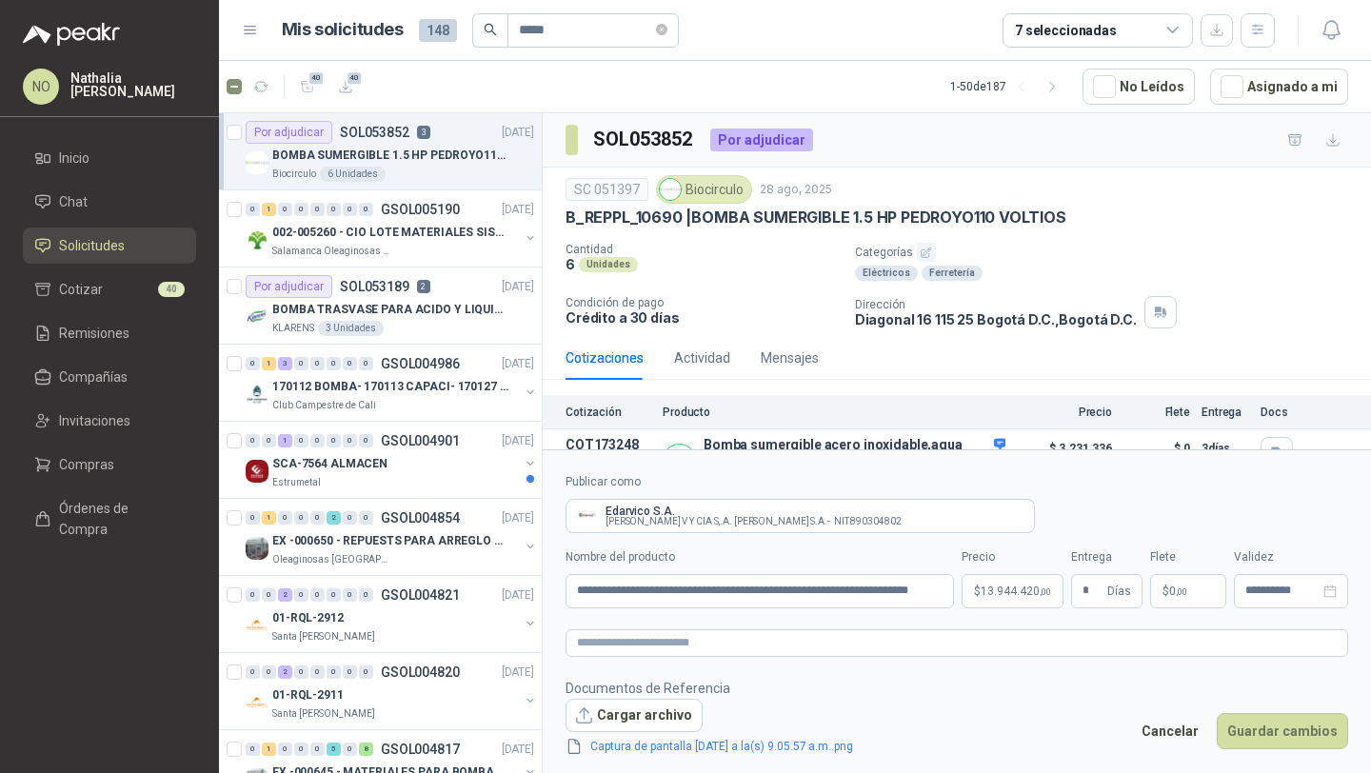
click at [1024, 599] on body "NO Nathalia Ortega Inicio Chat Solicitudes Cotizar 40 Remisiones Compañías Invi…" at bounding box center [685, 386] width 1371 height 773
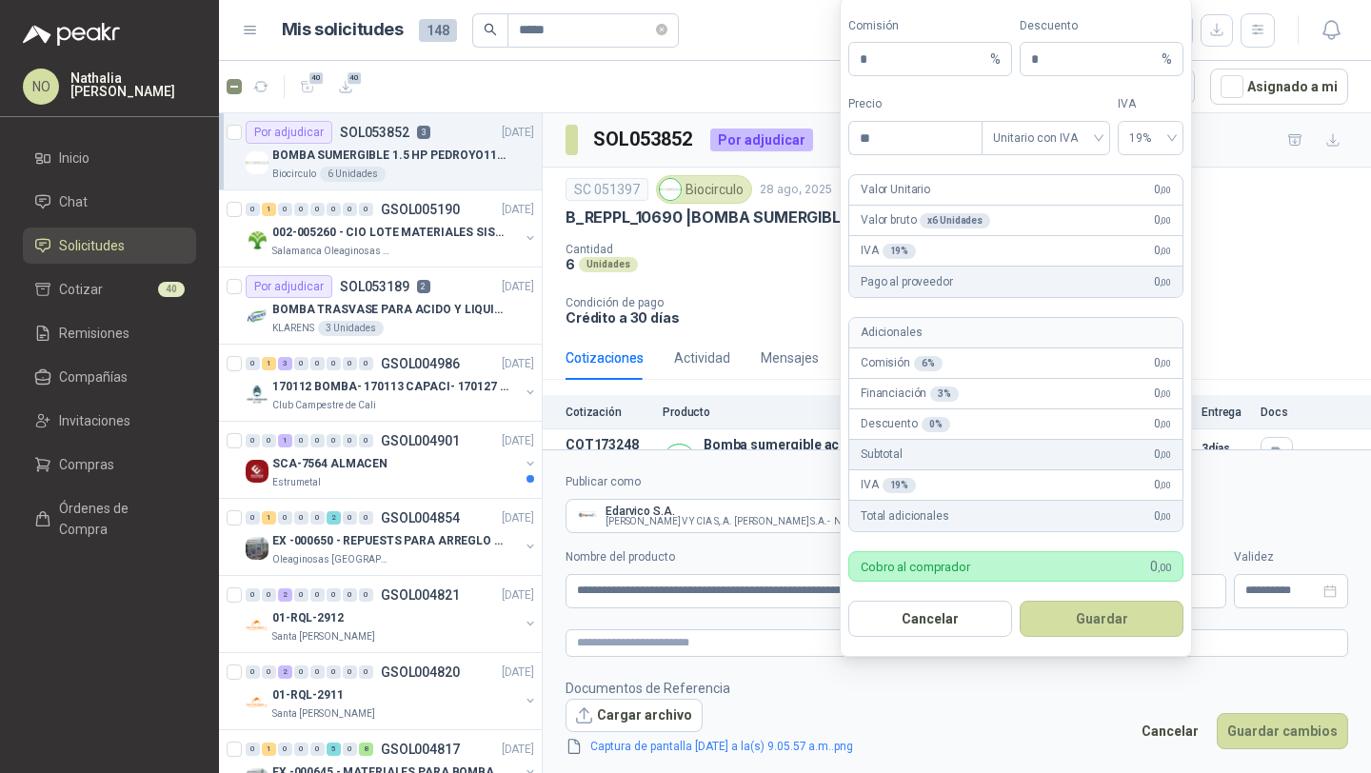
type input "*"
type input "**********"
click at [1013, 137] on span "Unitario con IVA" at bounding box center [1046, 138] width 106 height 29
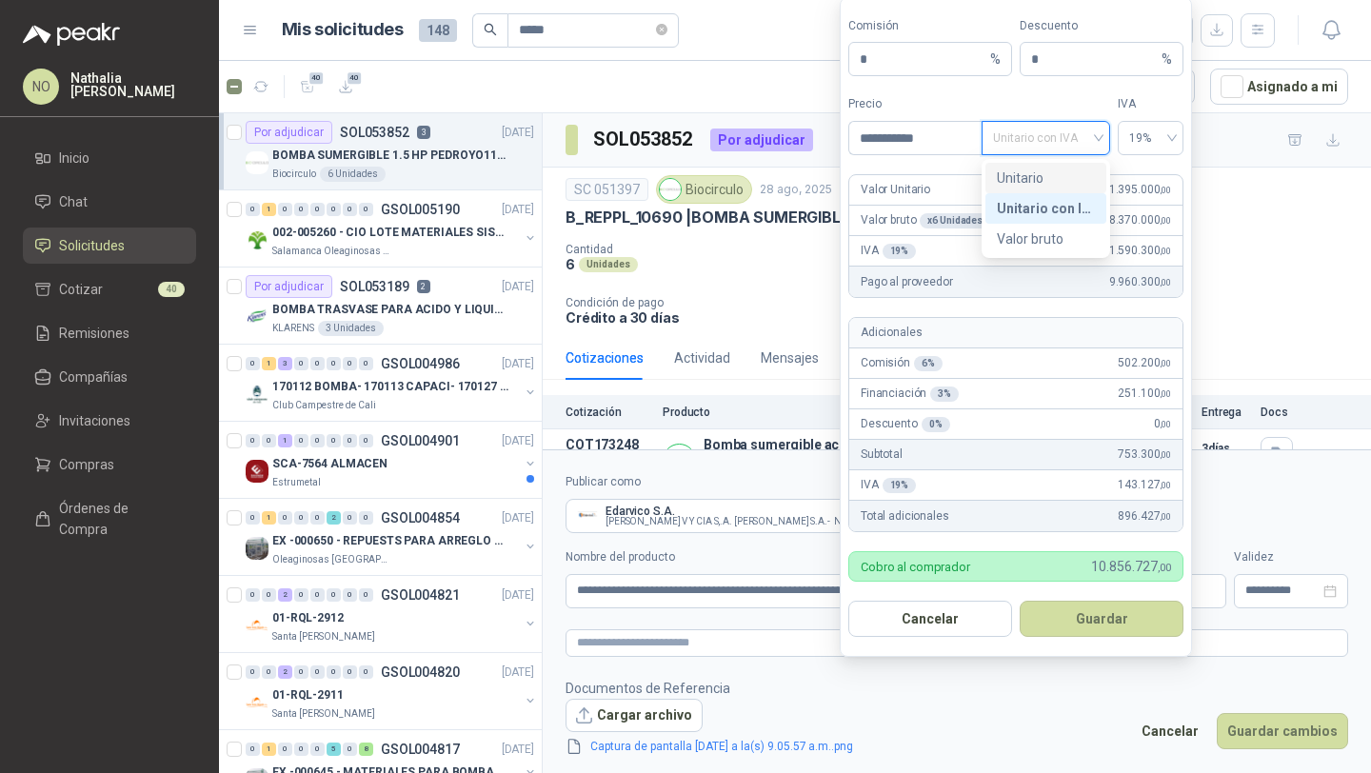
click at [1026, 181] on div "Unitario" at bounding box center [1046, 178] width 98 height 21
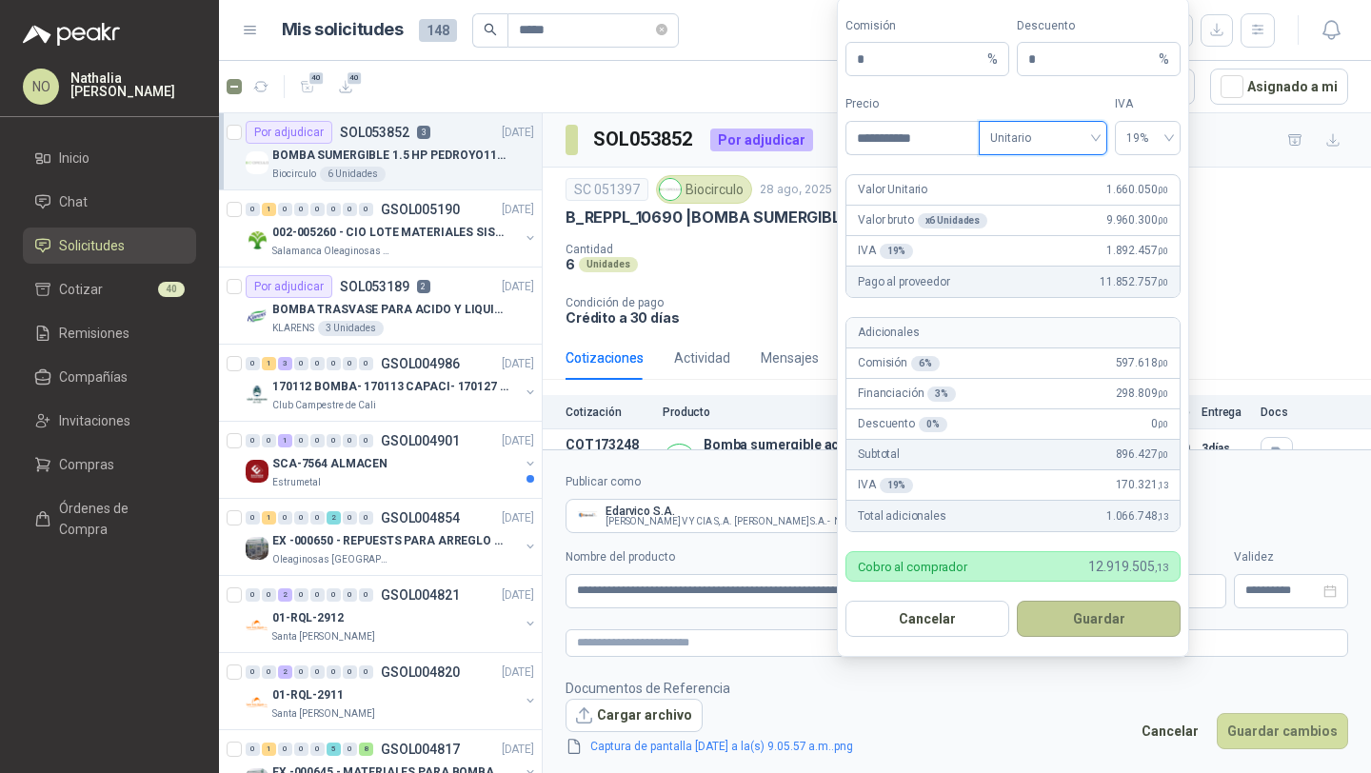
click at [1119, 622] on button "Guardar" at bounding box center [1099, 619] width 164 height 36
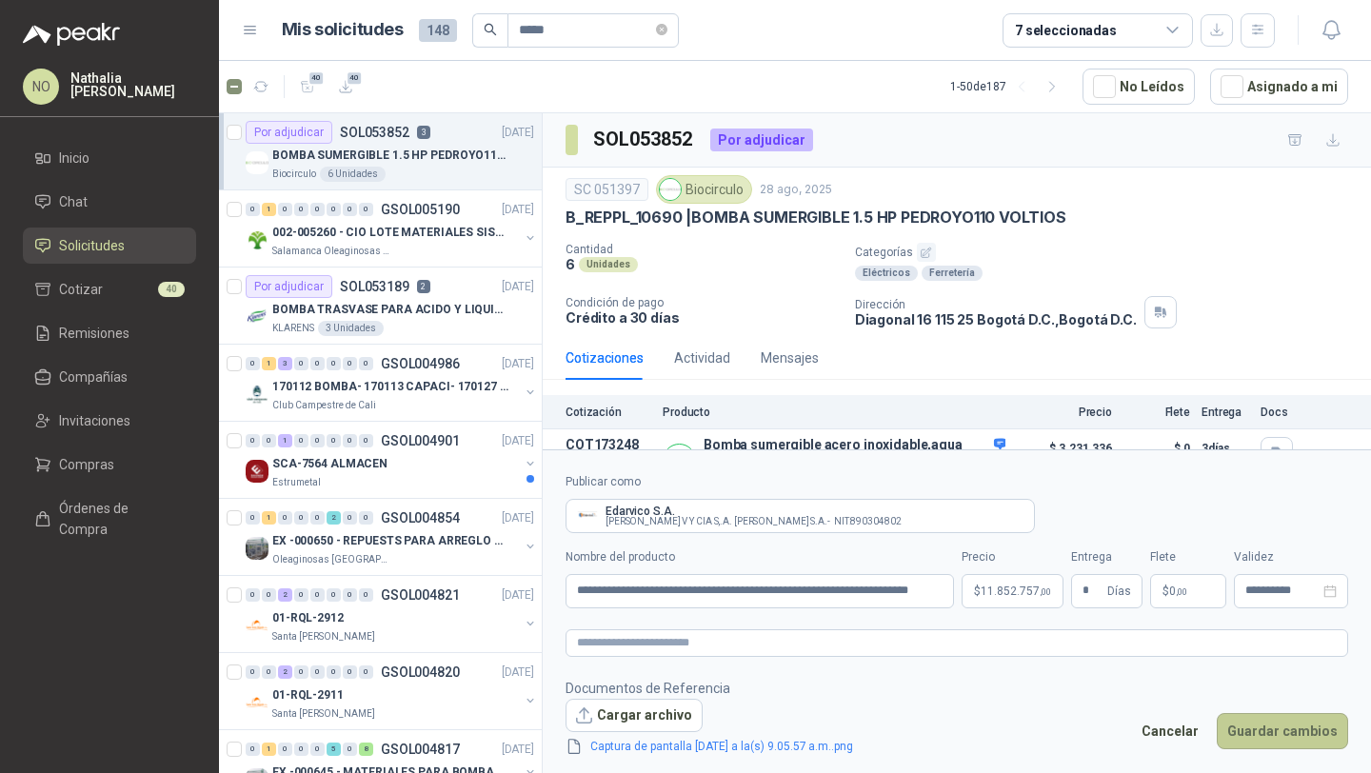
click at [1269, 721] on button "Guardar cambios" at bounding box center [1282, 731] width 131 height 36
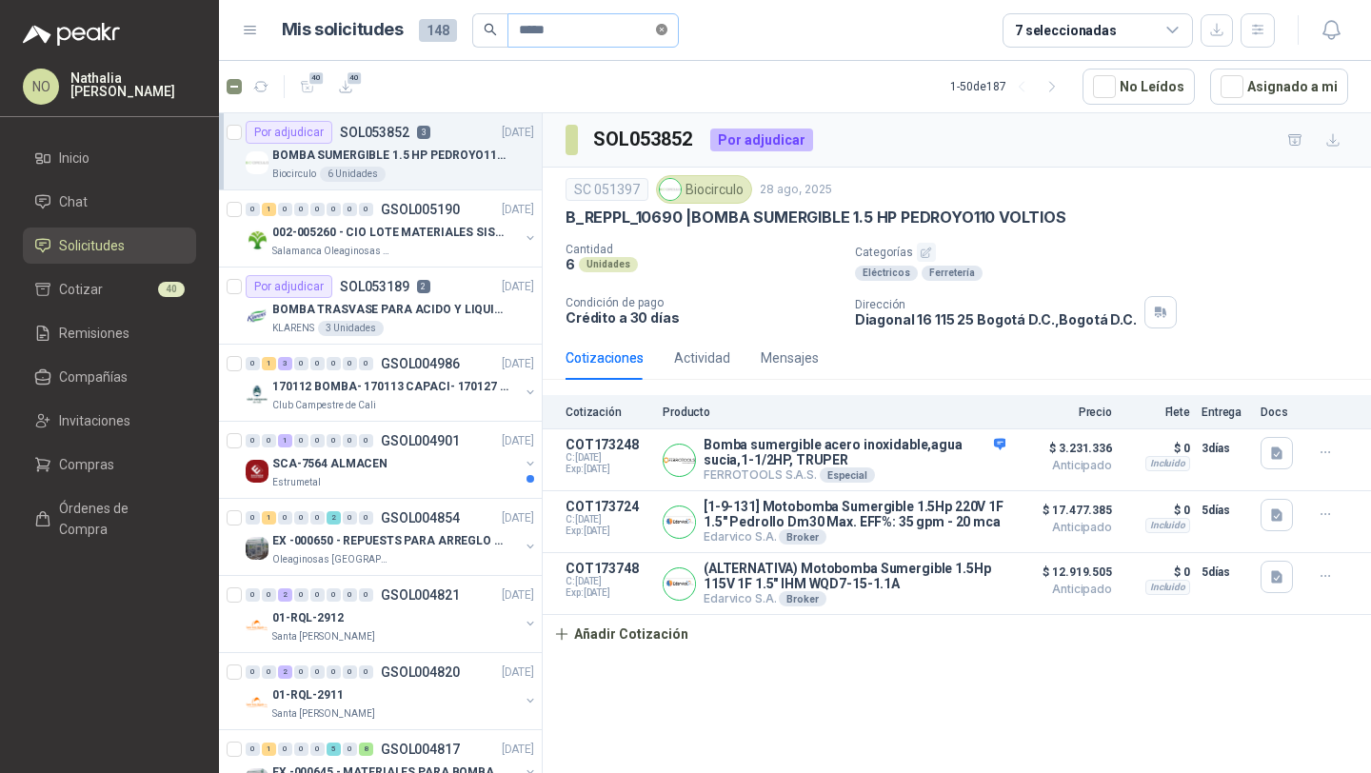
click at [667, 30] on icon "close-circle" at bounding box center [661, 29] width 11 height 11
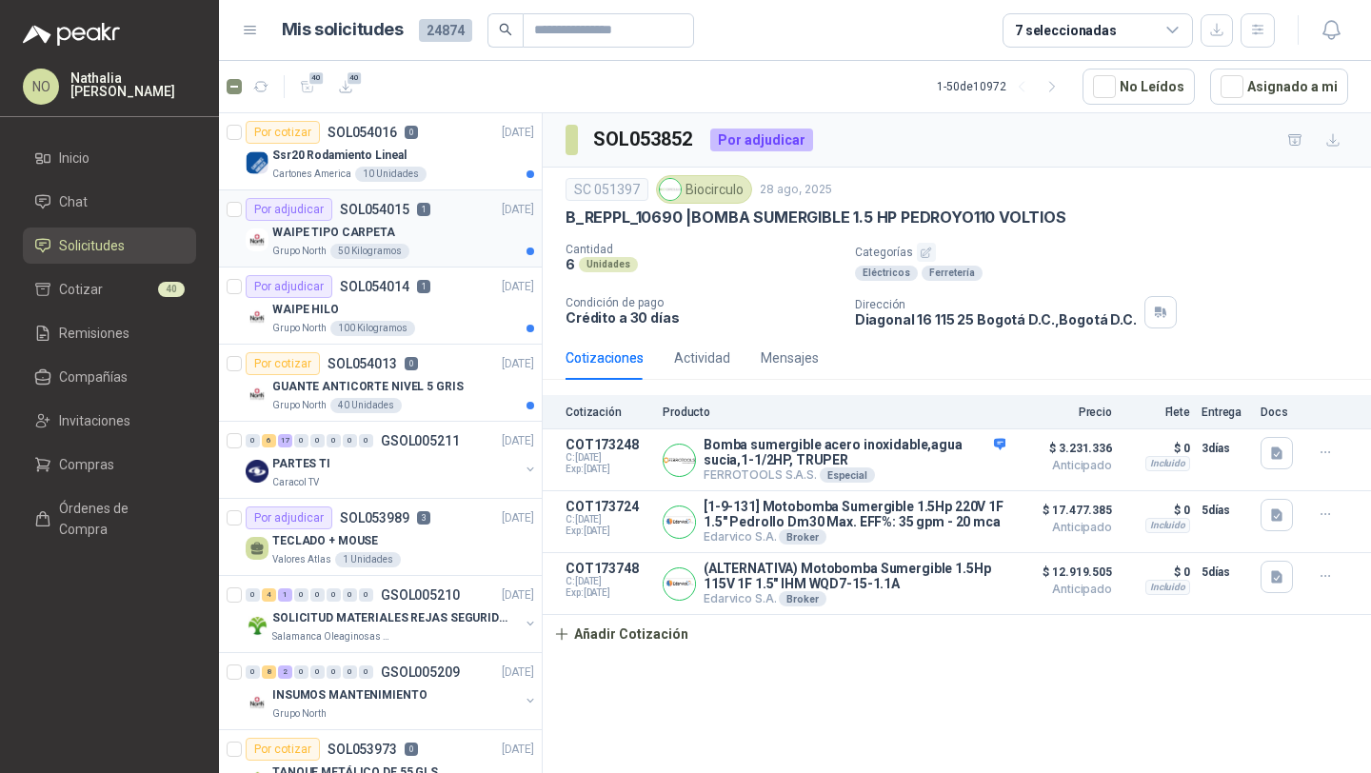
click at [429, 249] on div "Grupo North 50 Kilogramos" at bounding box center [403, 251] width 262 height 15
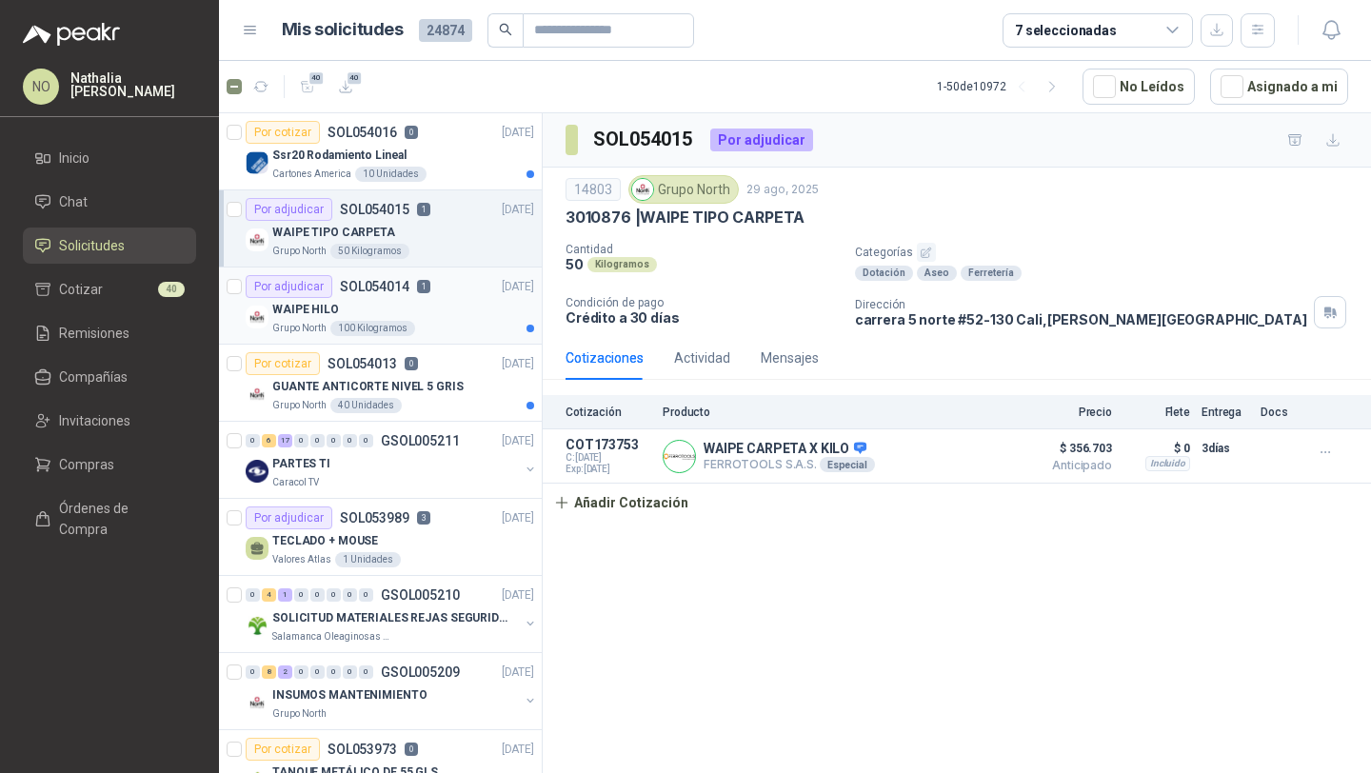
click at [429, 312] on div "WAIPE HILO" at bounding box center [403, 309] width 262 height 23
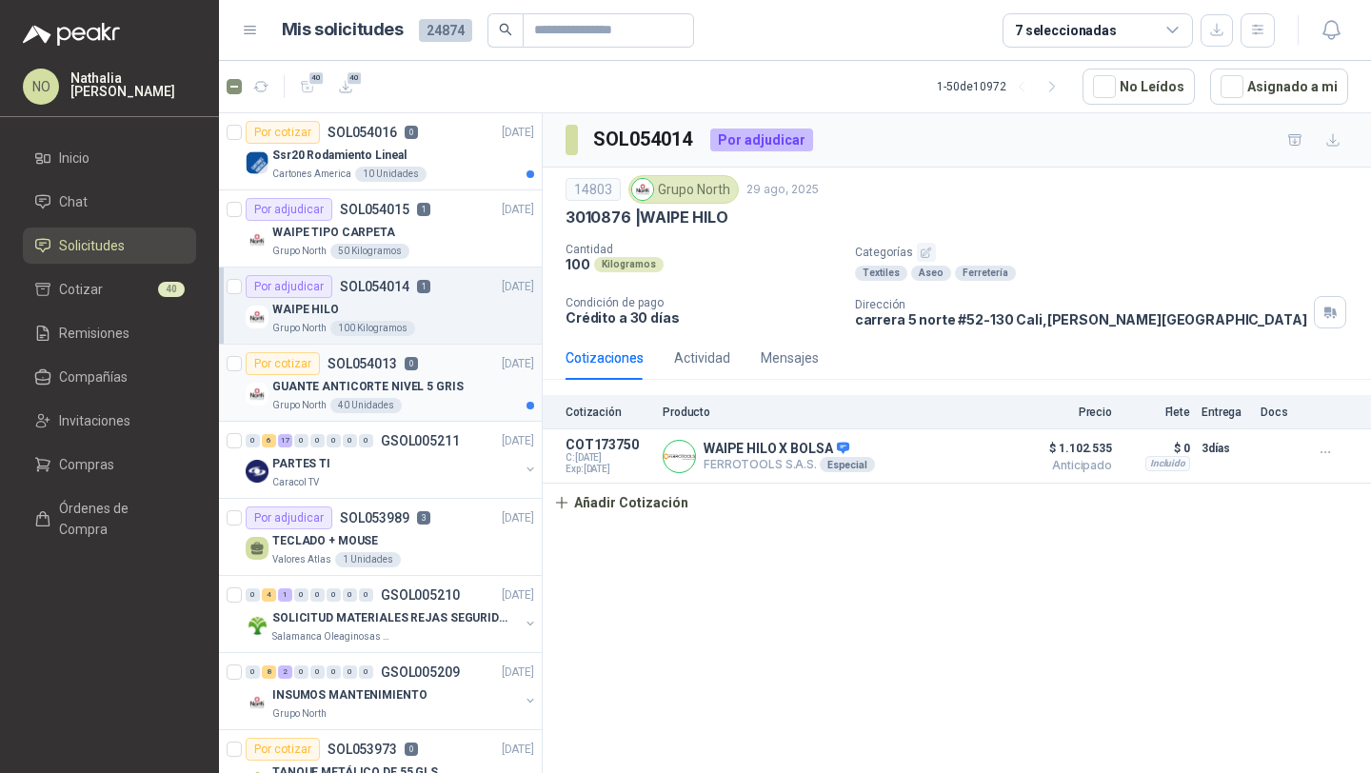
click at [431, 413] on article "Por cotizar SOL054013 0 29/08/25 GUANTE ANTICORTE NIVEL 5 GRIS Grupo North 40 U…" at bounding box center [380, 383] width 323 height 77
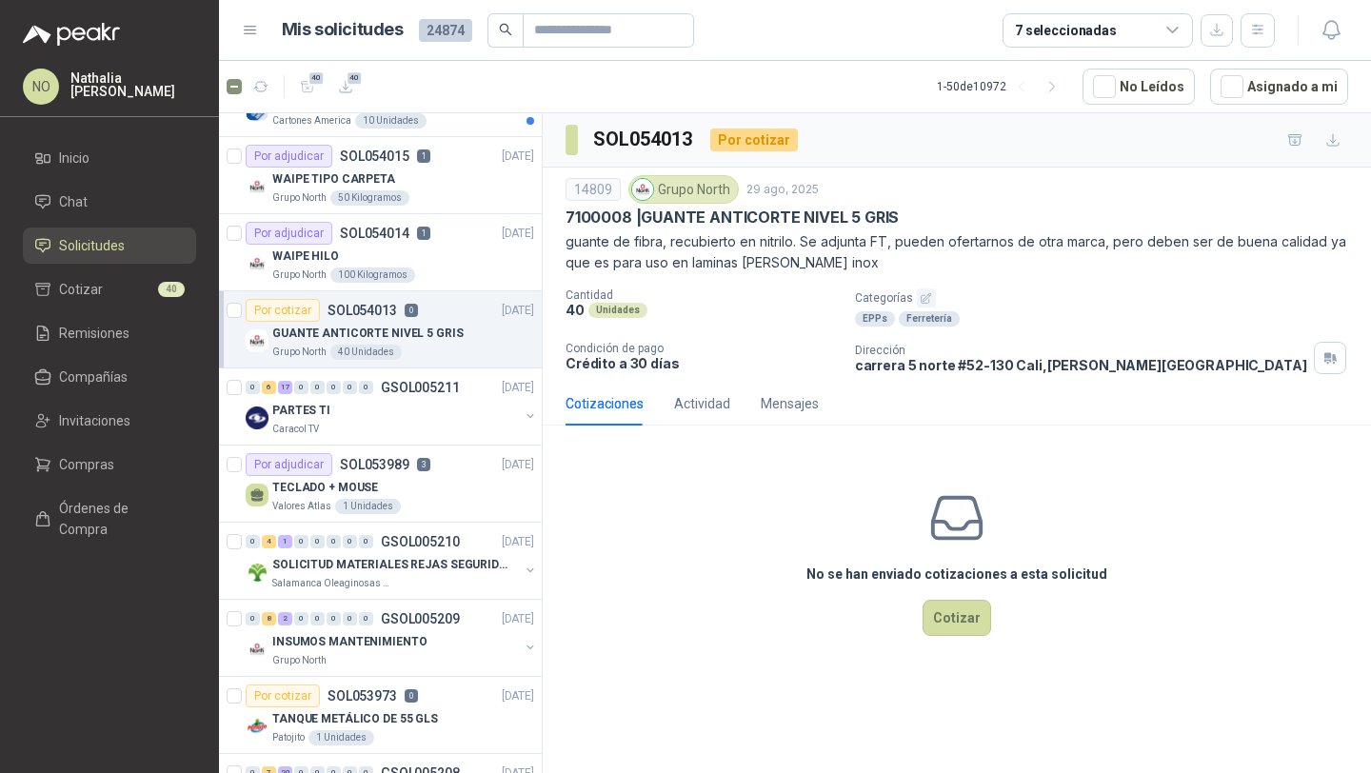
scroll to position [60, 0]
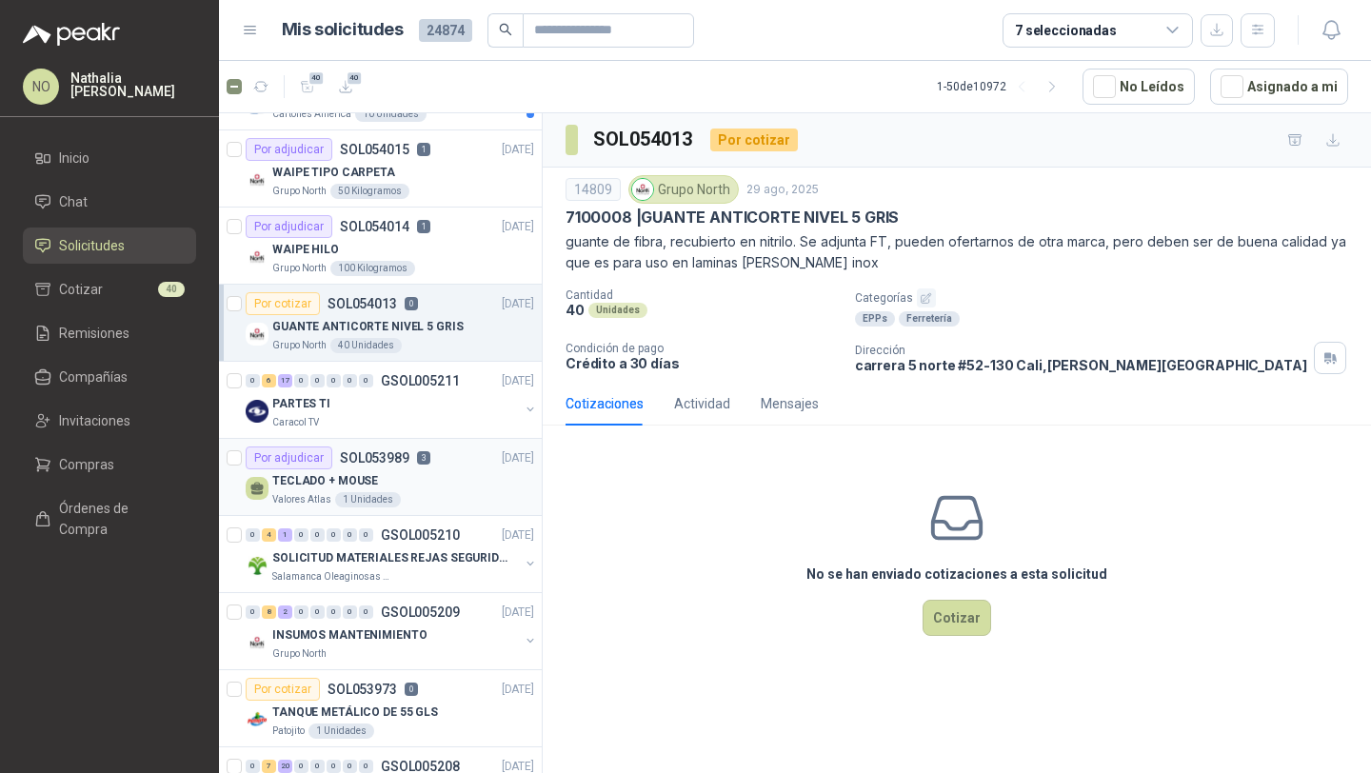
click at [426, 480] on div "TECLADO + MOUSE" at bounding box center [403, 480] width 262 height 23
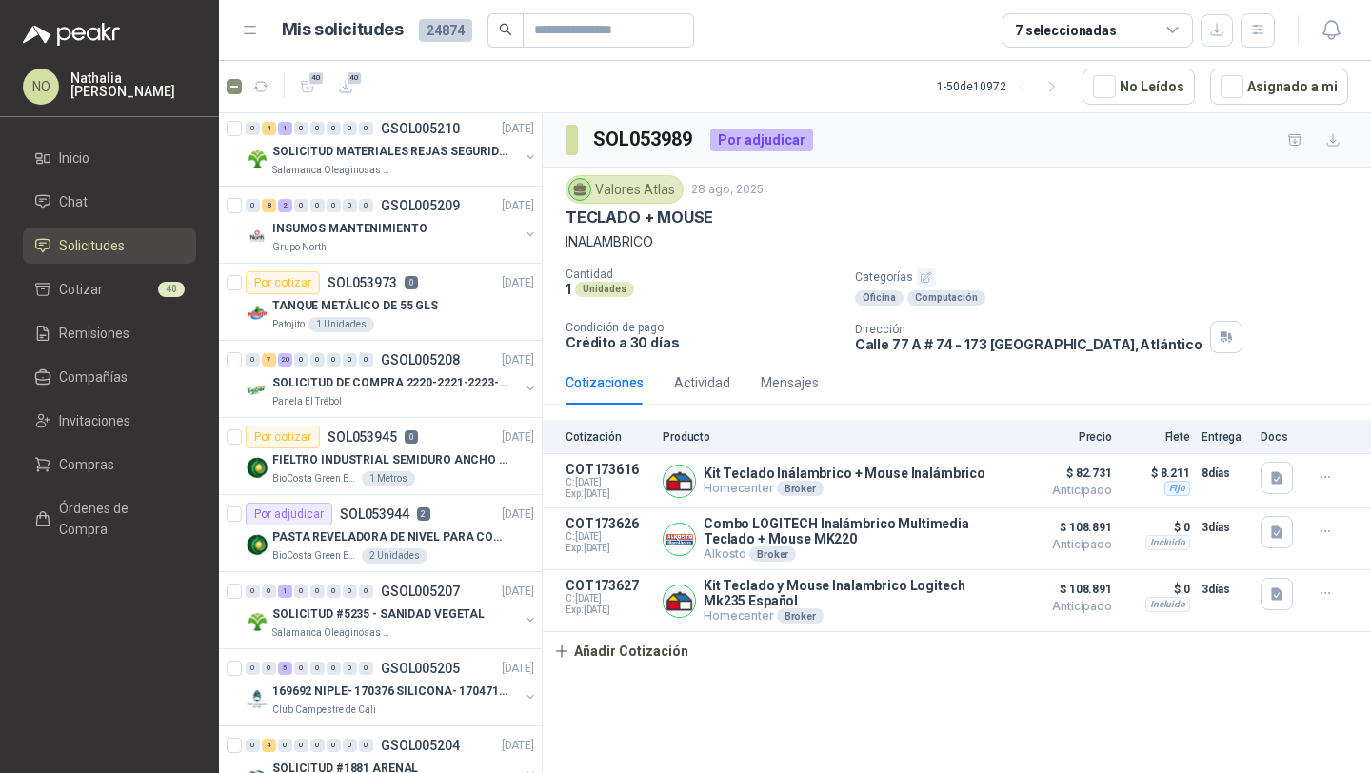
scroll to position [476, 0]
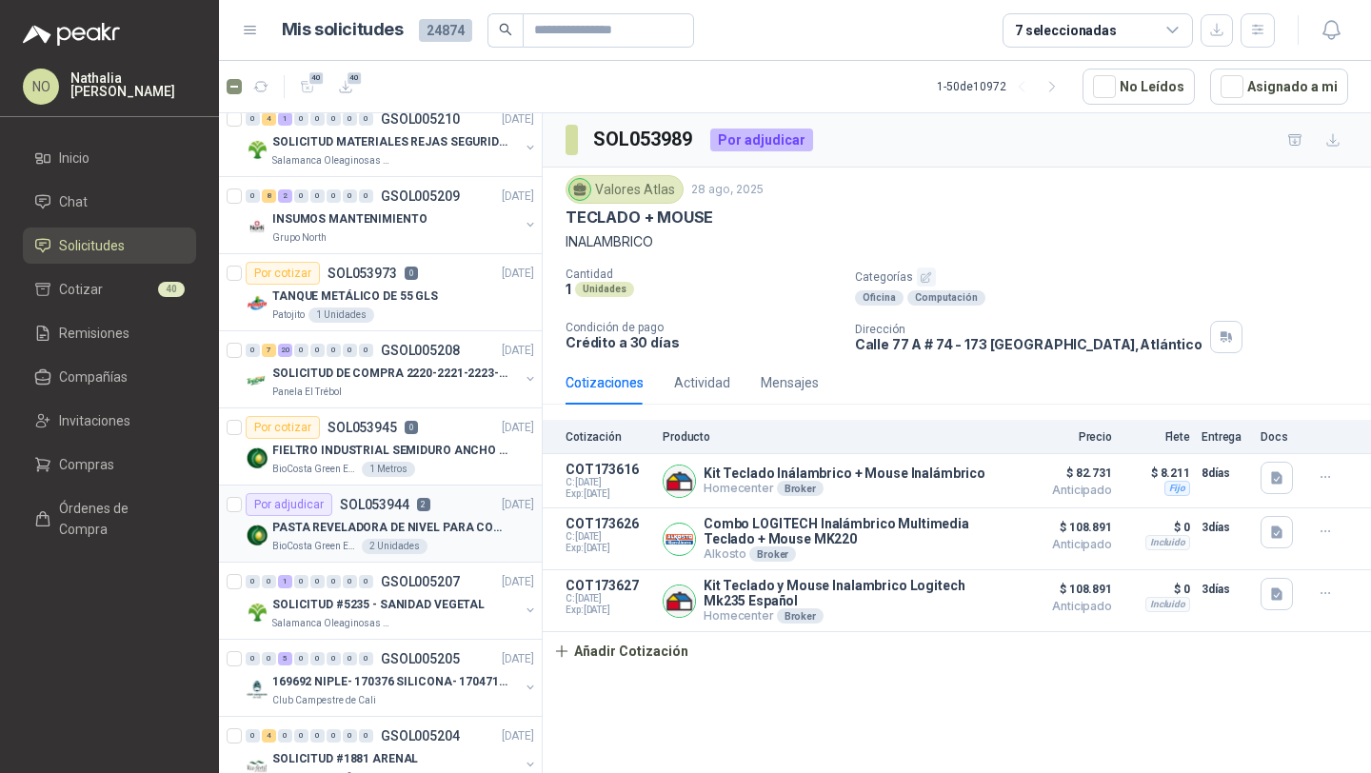
click at [444, 531] on p "PASTA REVELADORA DE NIVEL PARA COMBUSTIBLES/ACEITES DE COLOR ROSADA marca kolor…" at bounding box center [390, 528] width 237 height 18
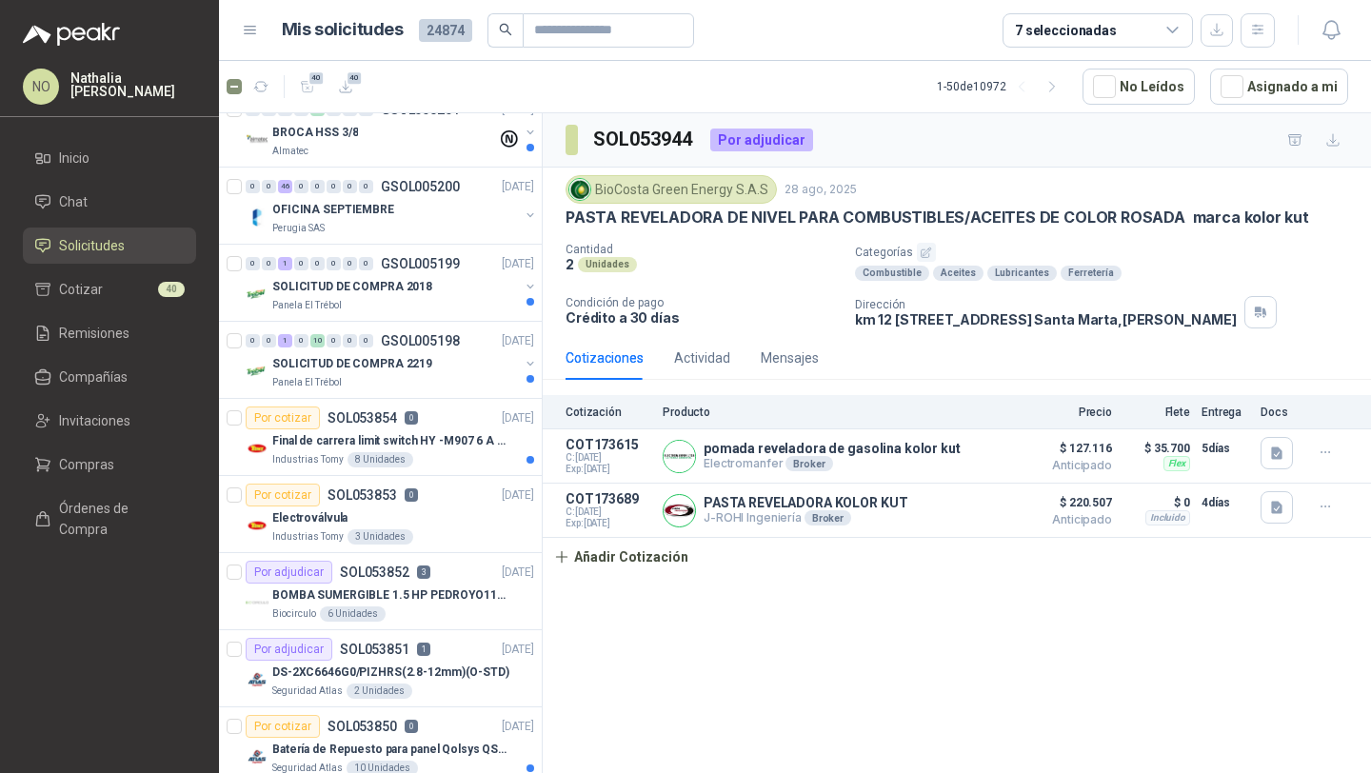
scroll to position [2027, 0]
click at [488, 615] on div "Biocirculo 6 Unidades" at bounding box center [403, 615] width 262 height 15
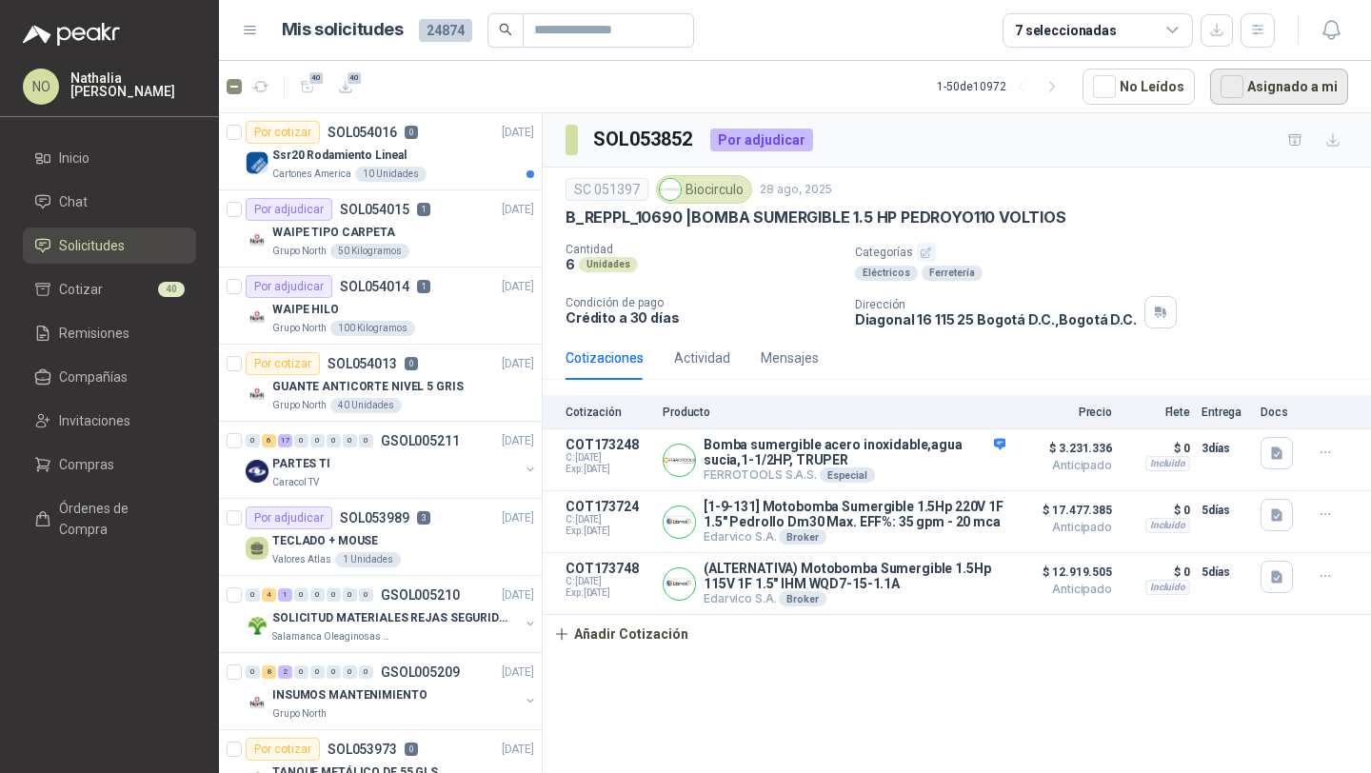
click at [1281, 88] on button "Asignado a mi" at bounding box center [1279, 87] width 138 height 36
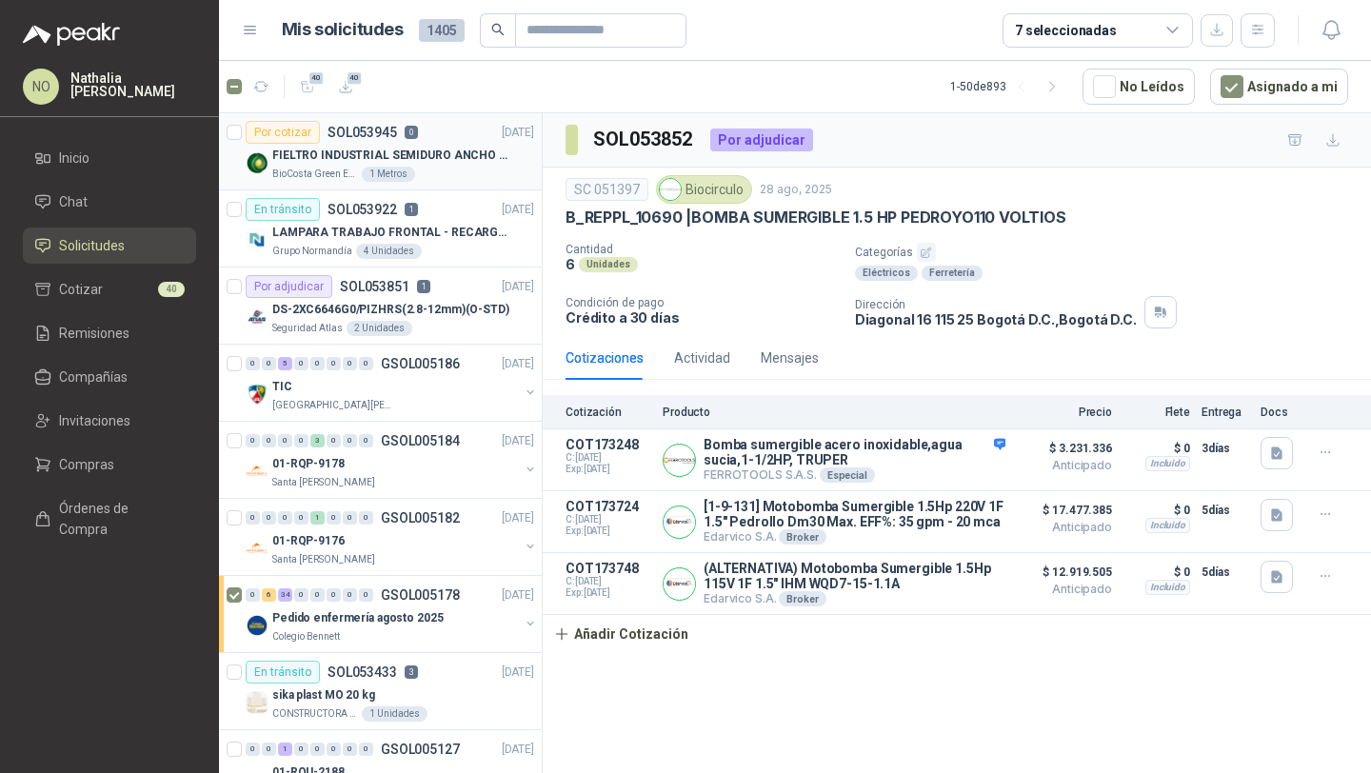
click at [430, 136] on div "Por cotizar SOL053945 0 28/08/25" at bounding box center [390, 132] width 289 height 23
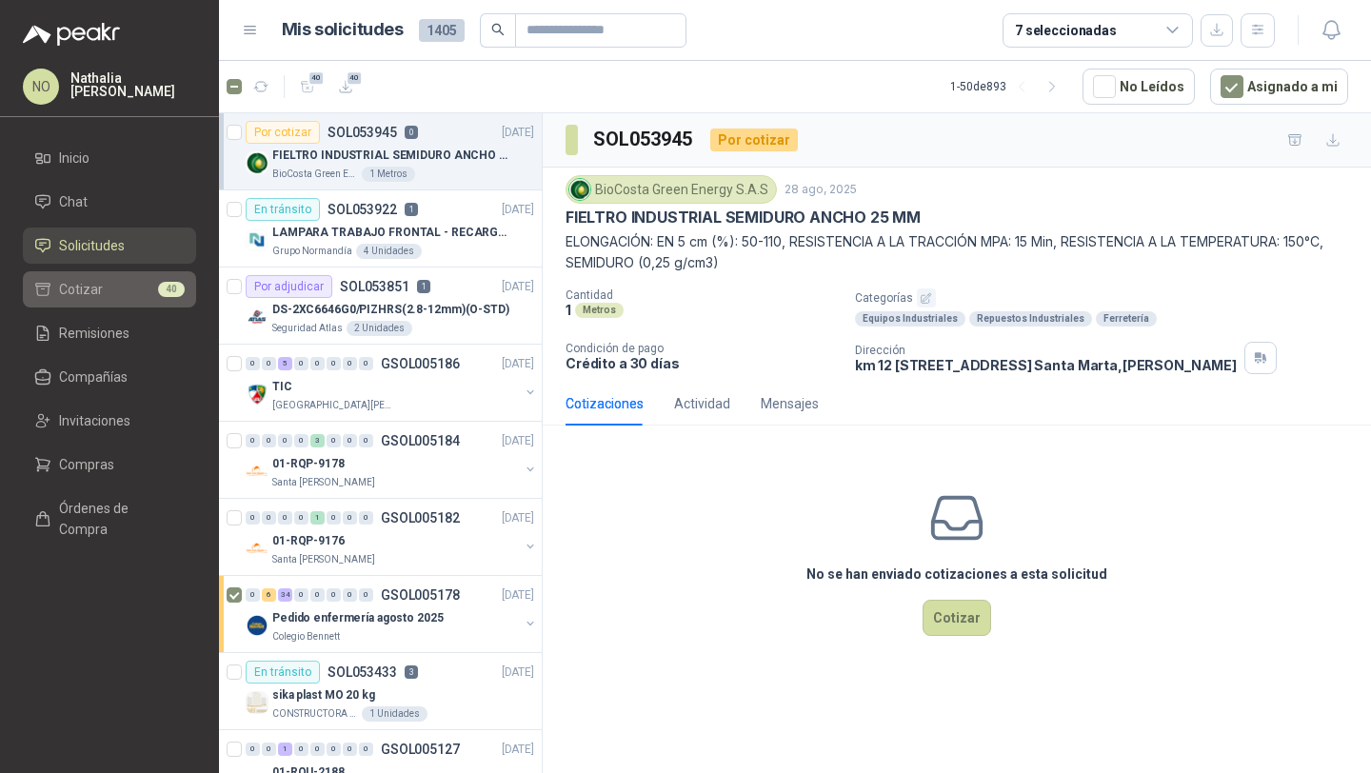
click at [140, 296] on li "Cotizar 40" at bounding box center [109, 289] width 150 height 21
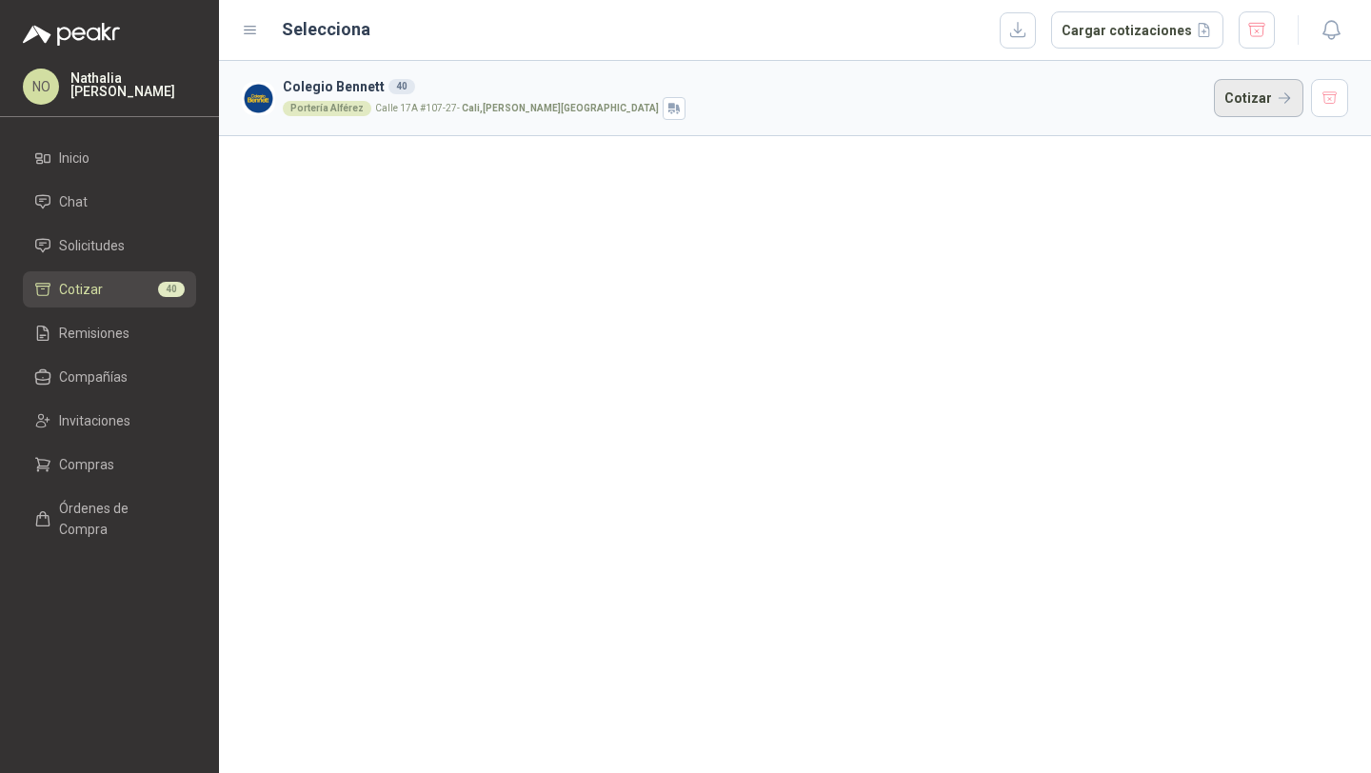
click at [1246, 104] on button "Cotizar" at bounding box center [1259, 98] width 90 height 38
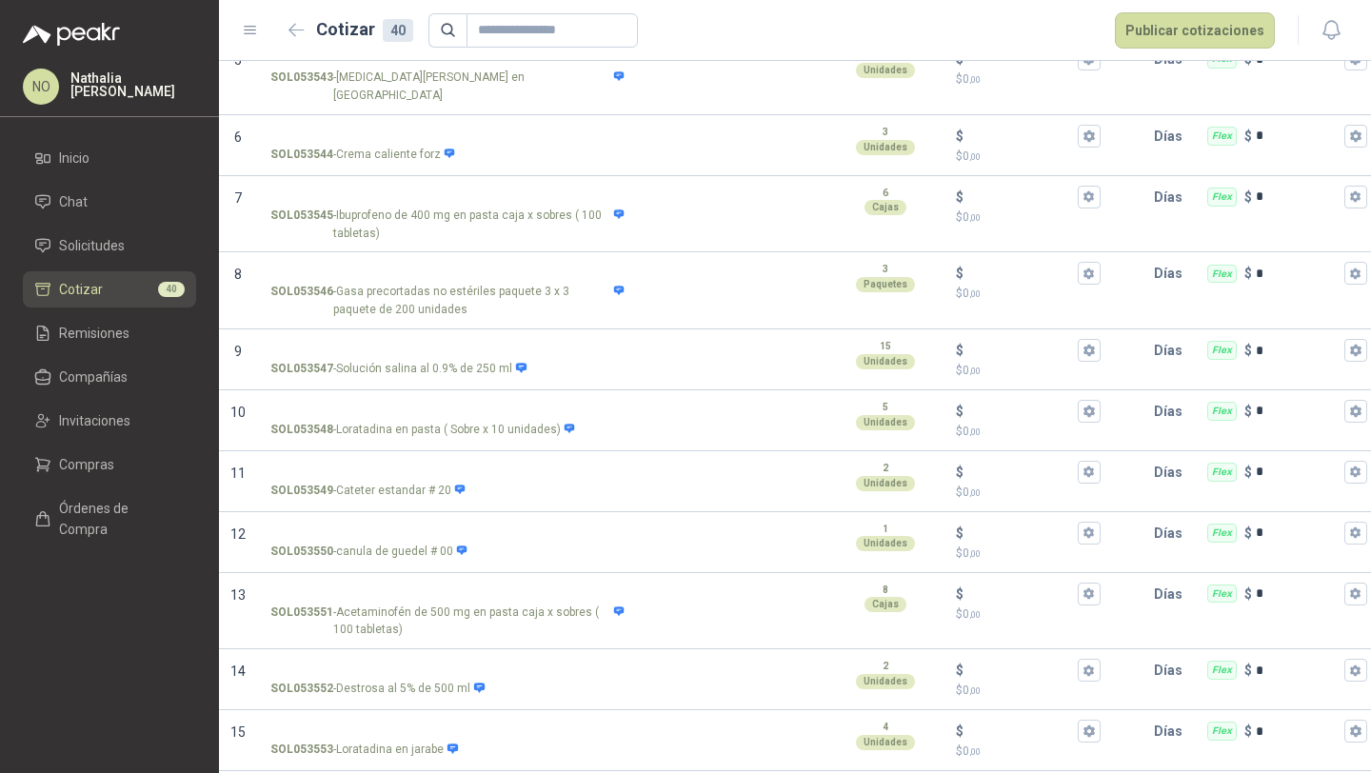
scroll to position [8, 0]
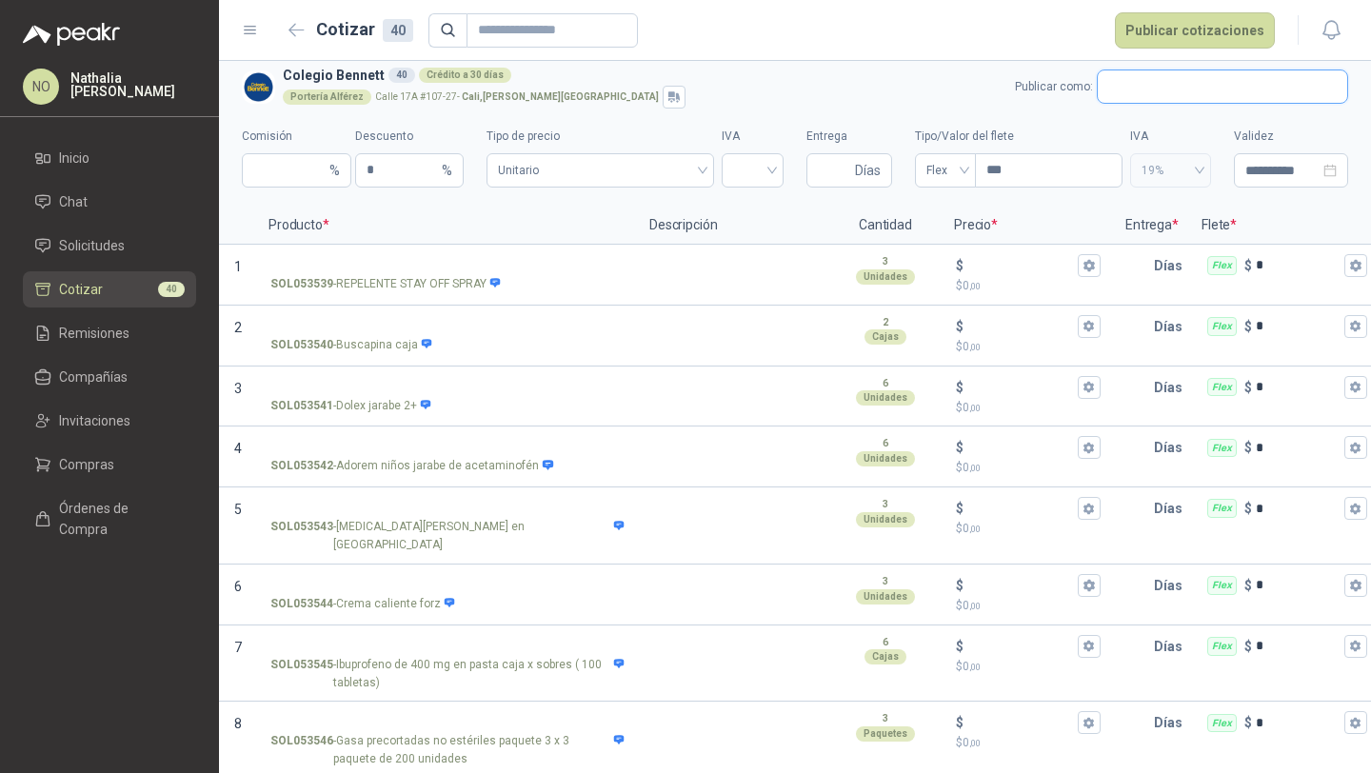
click at [1142, 85] on input "text" at bounding box center [1222, 86] width 249 height 32
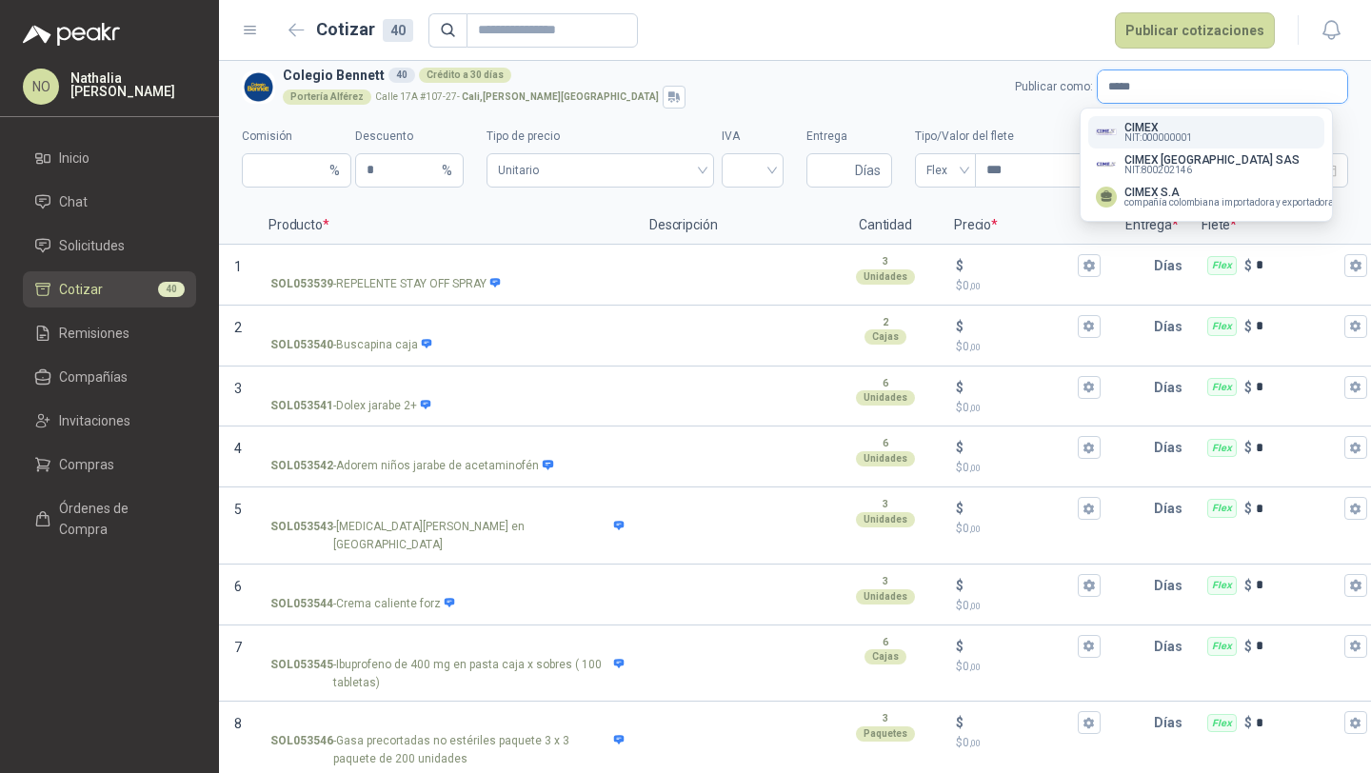
type input "*****"
click at [1153, 166] on span "NIT : 800202146" at bounding box center [1159, 171] width 68 height 10
type input "*"
type input "**********"
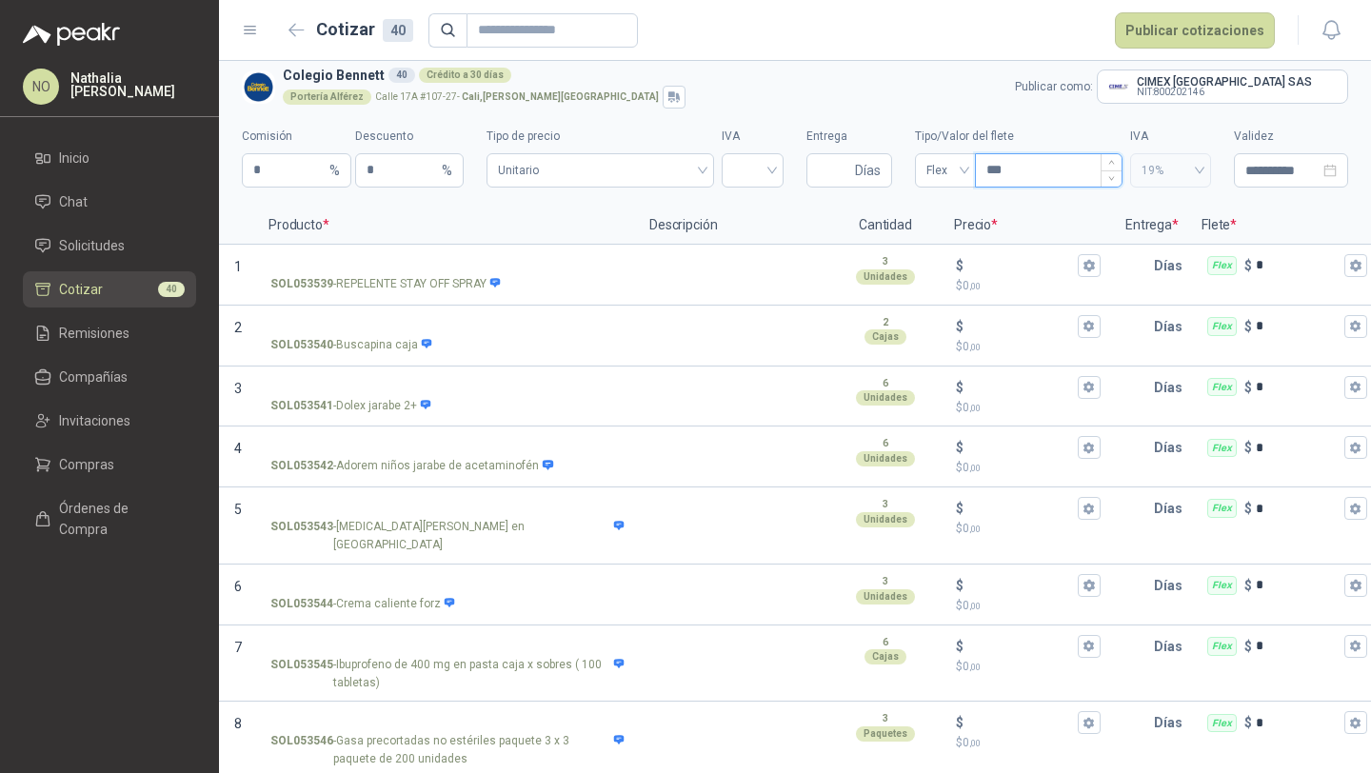
click at [1016, 182] on input "***" at bounding box center [1049, 170] width 146 height 32
type input "*"
type input "***"
type input "****"
type input "********"
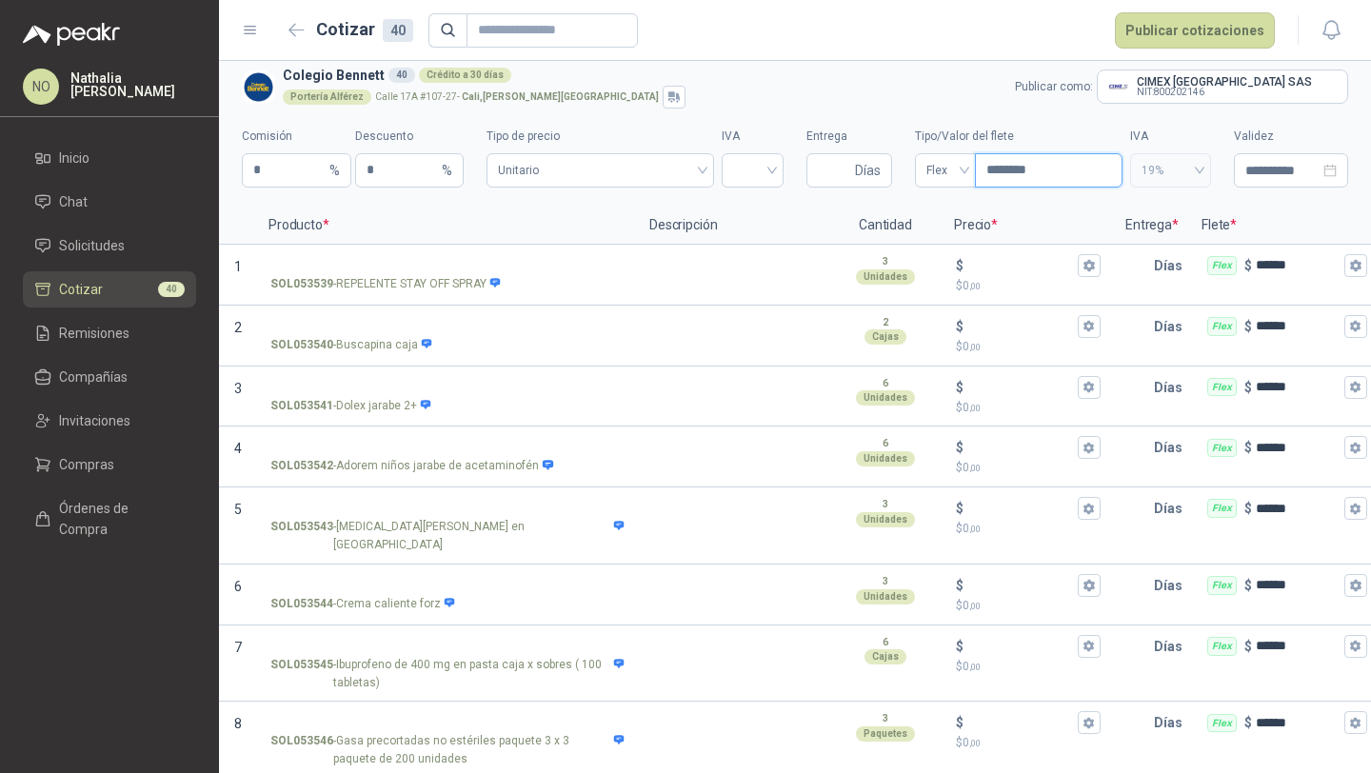
type input "********"
click at [1234, 150] on div "**********" at bounding box center [1291, 158] width 114 height 60
click at [1251, 173] on input "**********" at bounding box center [1282, 170] width 74 height 21
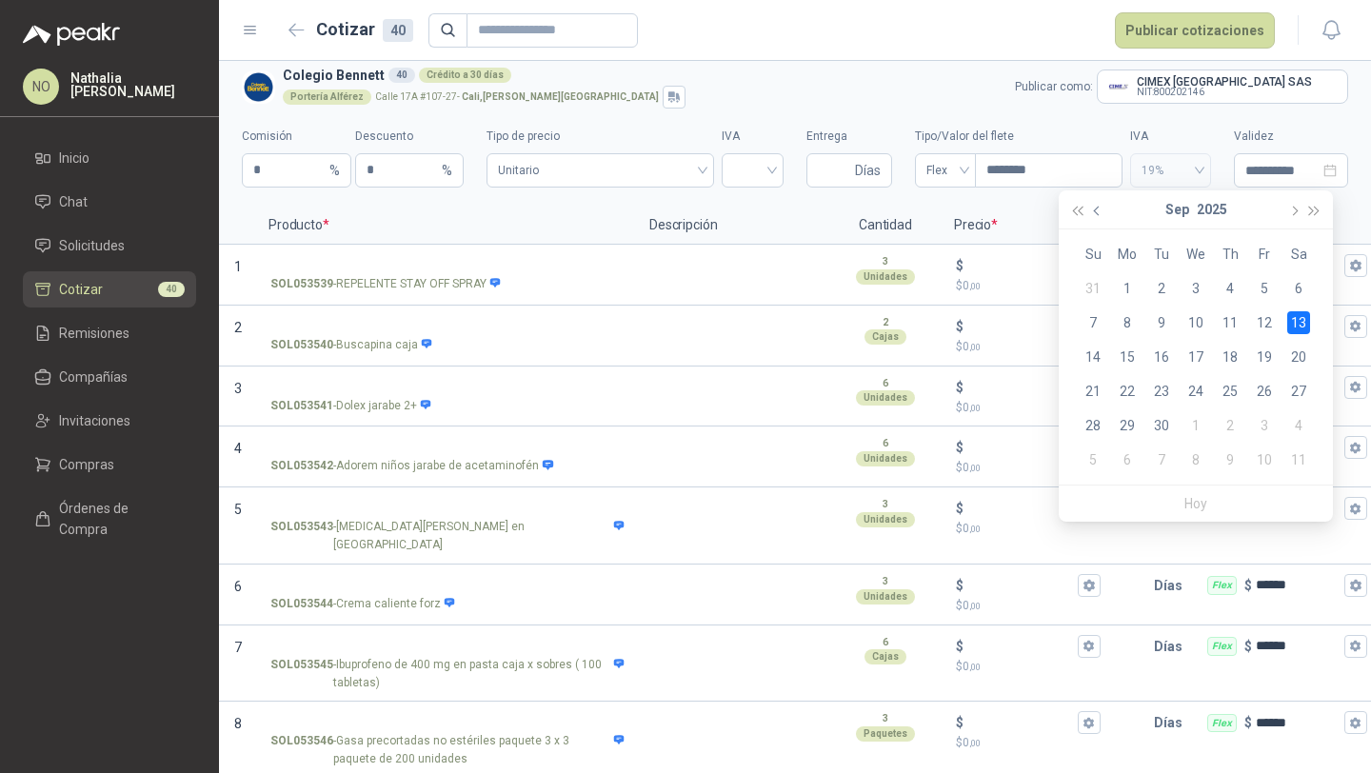
click at [1098, 205] on button "button" at bounding box center [1097, 209] width 21 height 38
click at [1297, 216] on button "button" at bounding box center [1293, 209] width 21 height 38
type input "**********"
click at [1120, 291] on div "1" at bounding box center [1127, 288] width 23 height 23
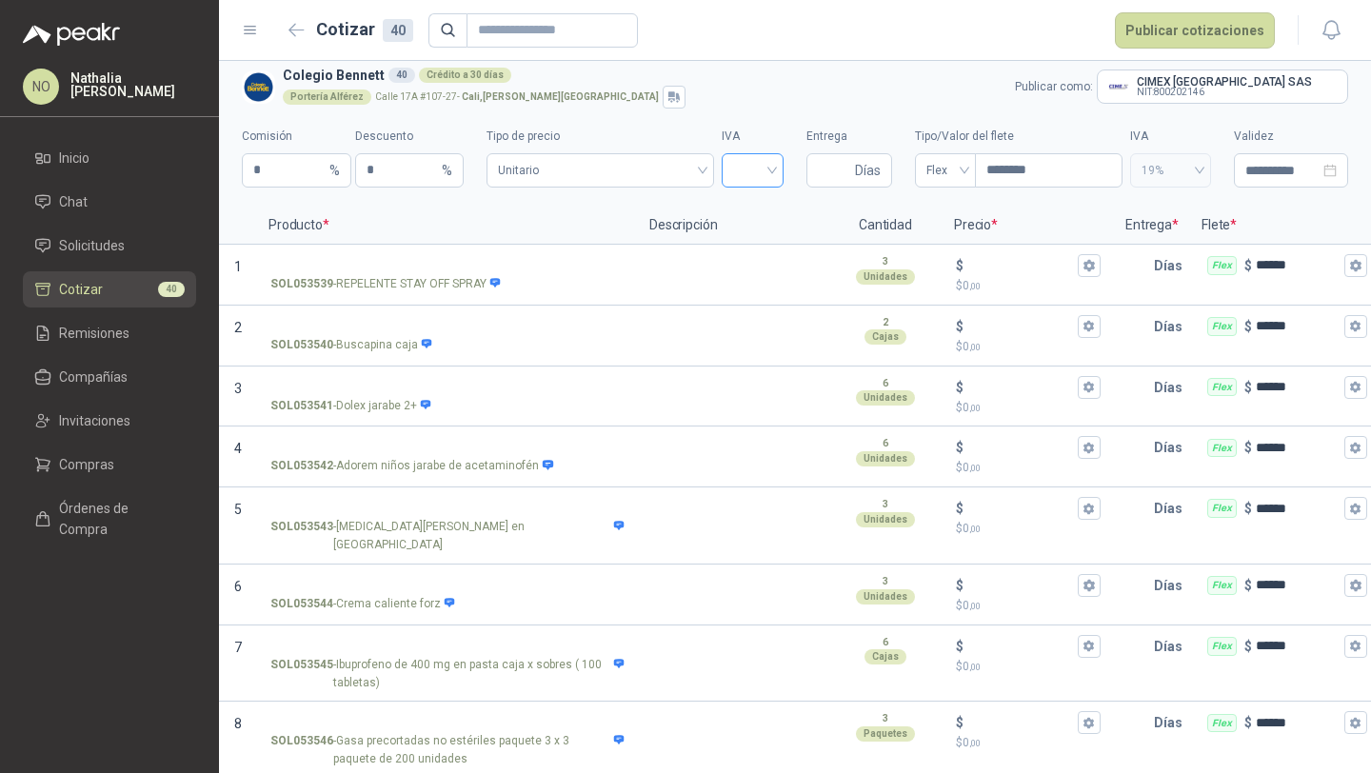
click at [738, 169] on input "search" at bounding box center [752, 168] width 39 height 29
click at [743, 268] on div "0%" at bounding box center [742, 270] width 31 height 21
click at [818, 163] on input "Entrega" at bounding box center [834, 170] width 33 height 32
type input "**"
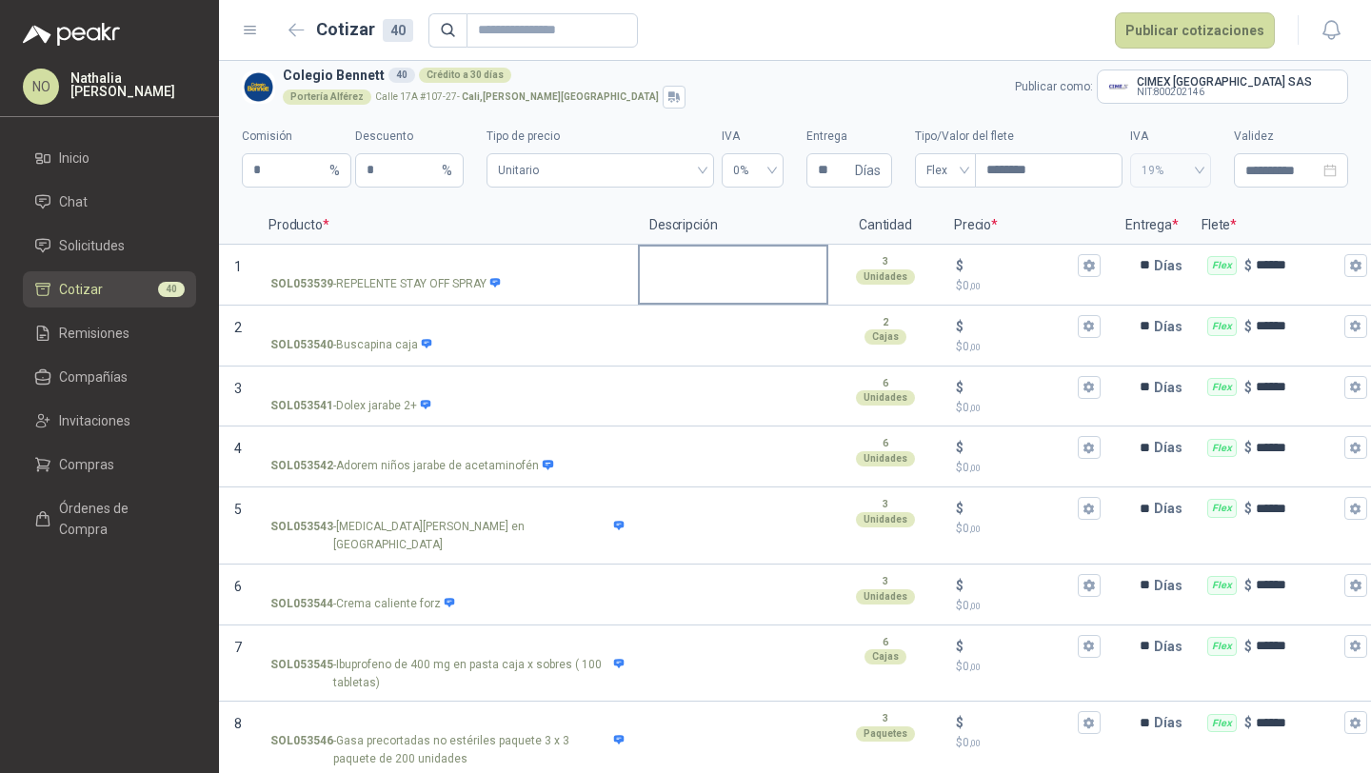
click at [679, 299] on div at bounding box center [733, 275] width 190 height 61
click at [684, 275] on textarea at bounding box center [733, 269] width 187 height 44
type textarea "*"
type textarea "**"
type textarea "*"
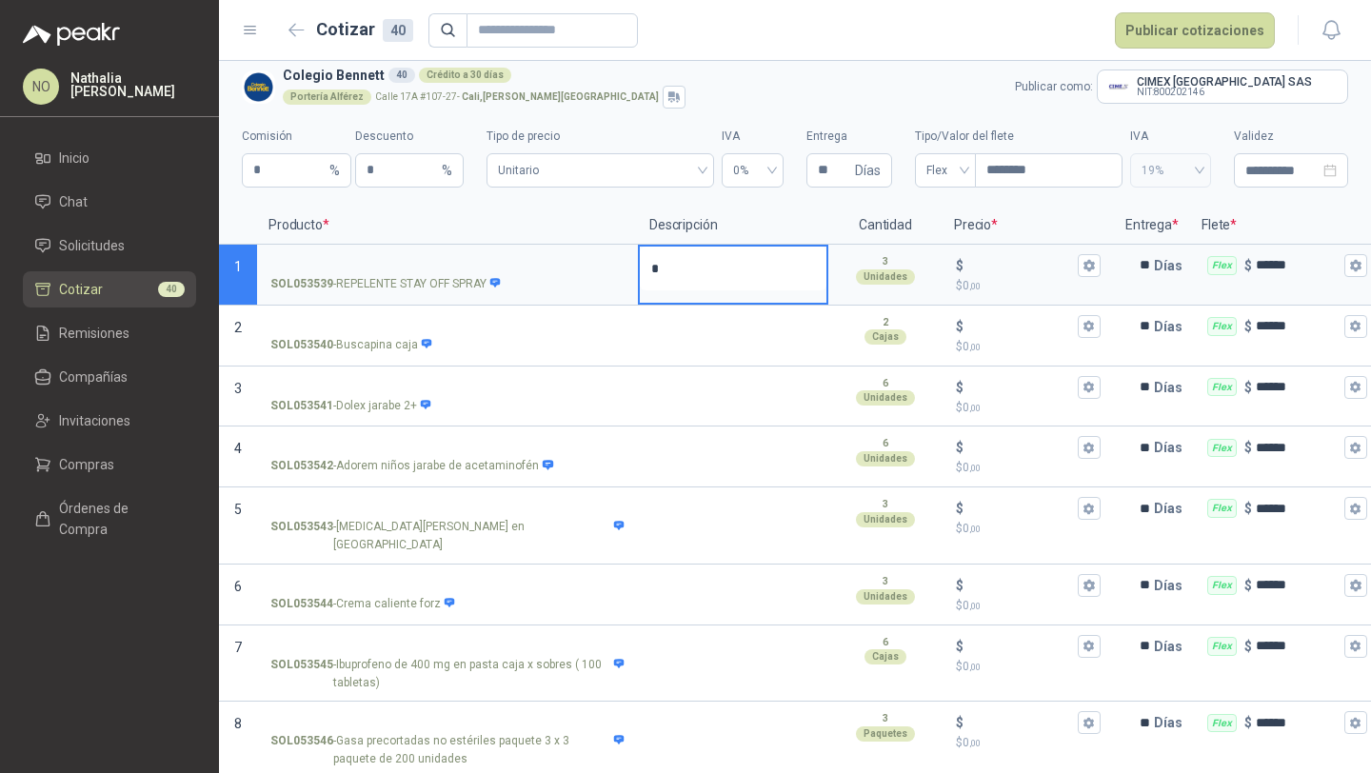
type textarea "**"
type textarea "***"
type textarea "****"
type textarea "*****"
type textarea "******"
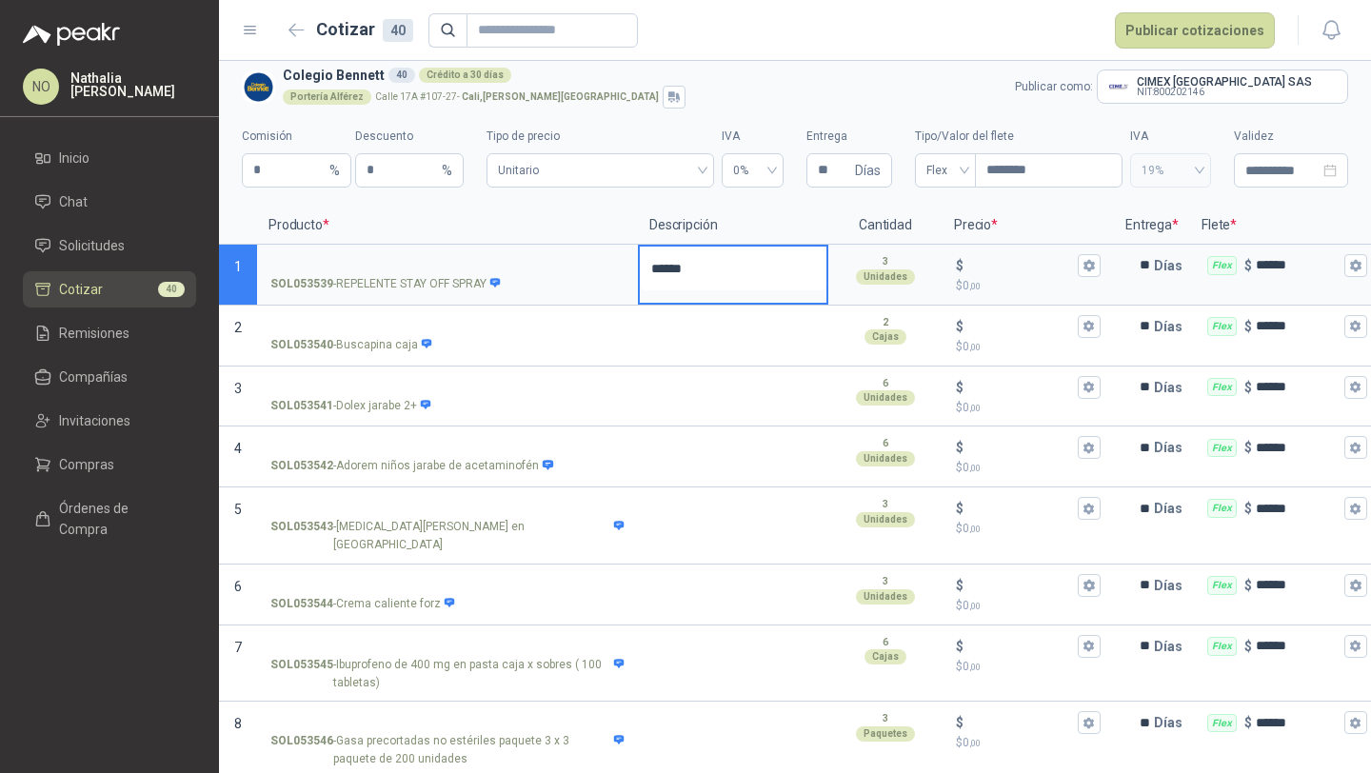
type textarea "*******"
type textarea "********"
type textarea "*********"
type textarea "**********"
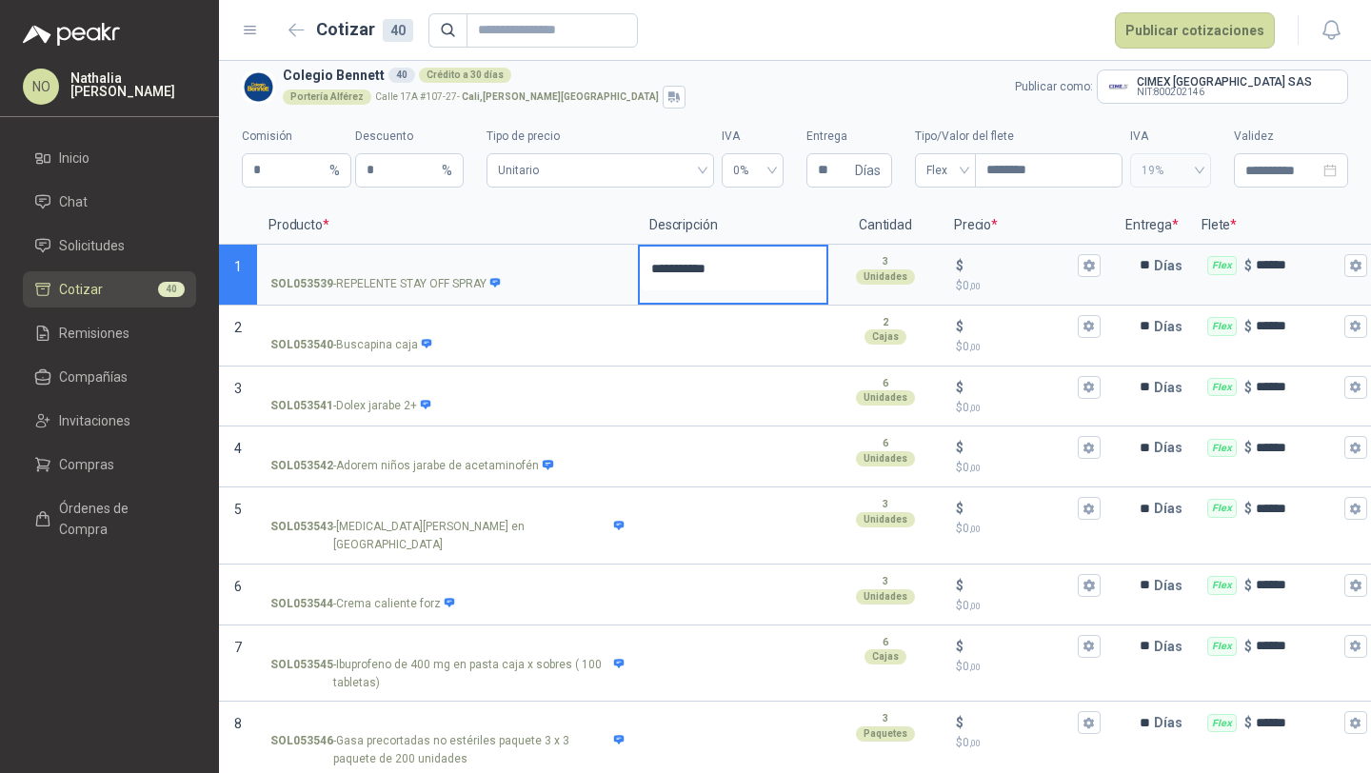
type textarea "**********"
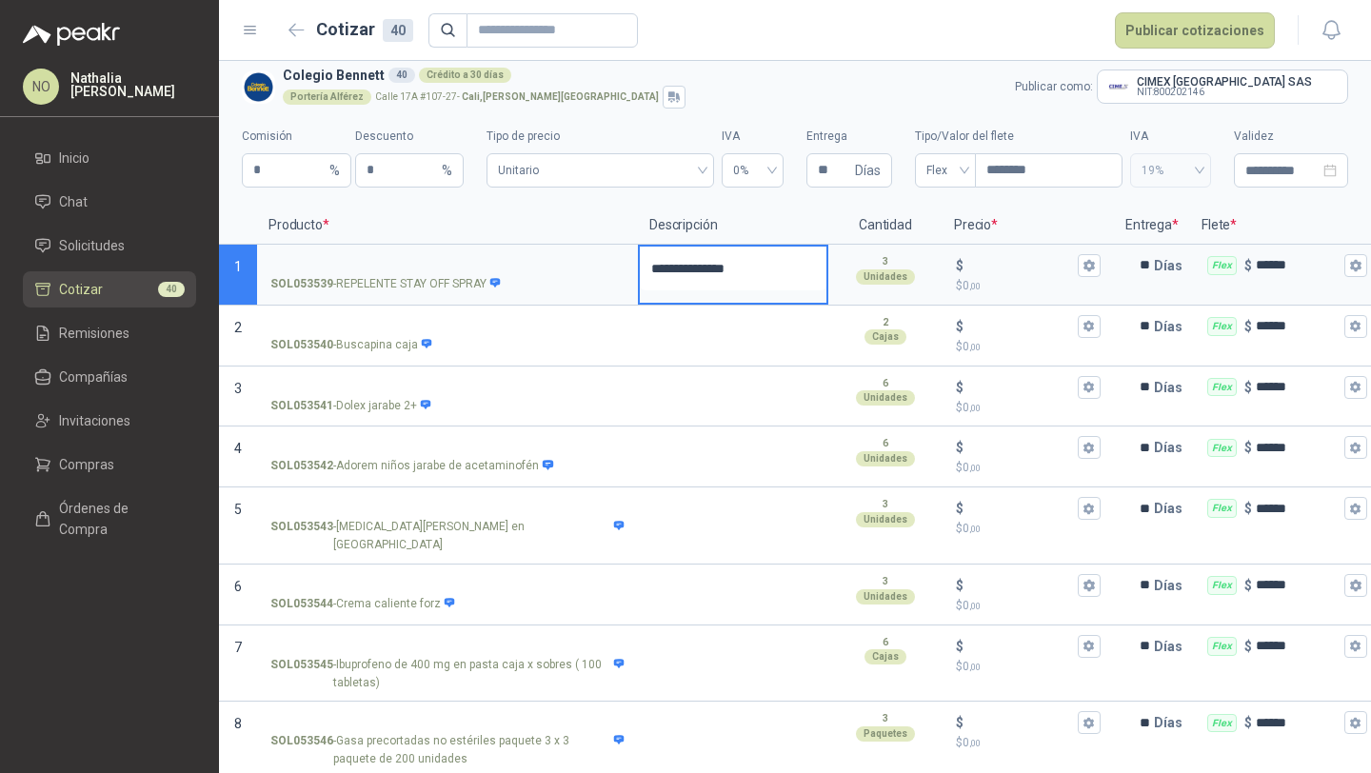
type textarea "**********"
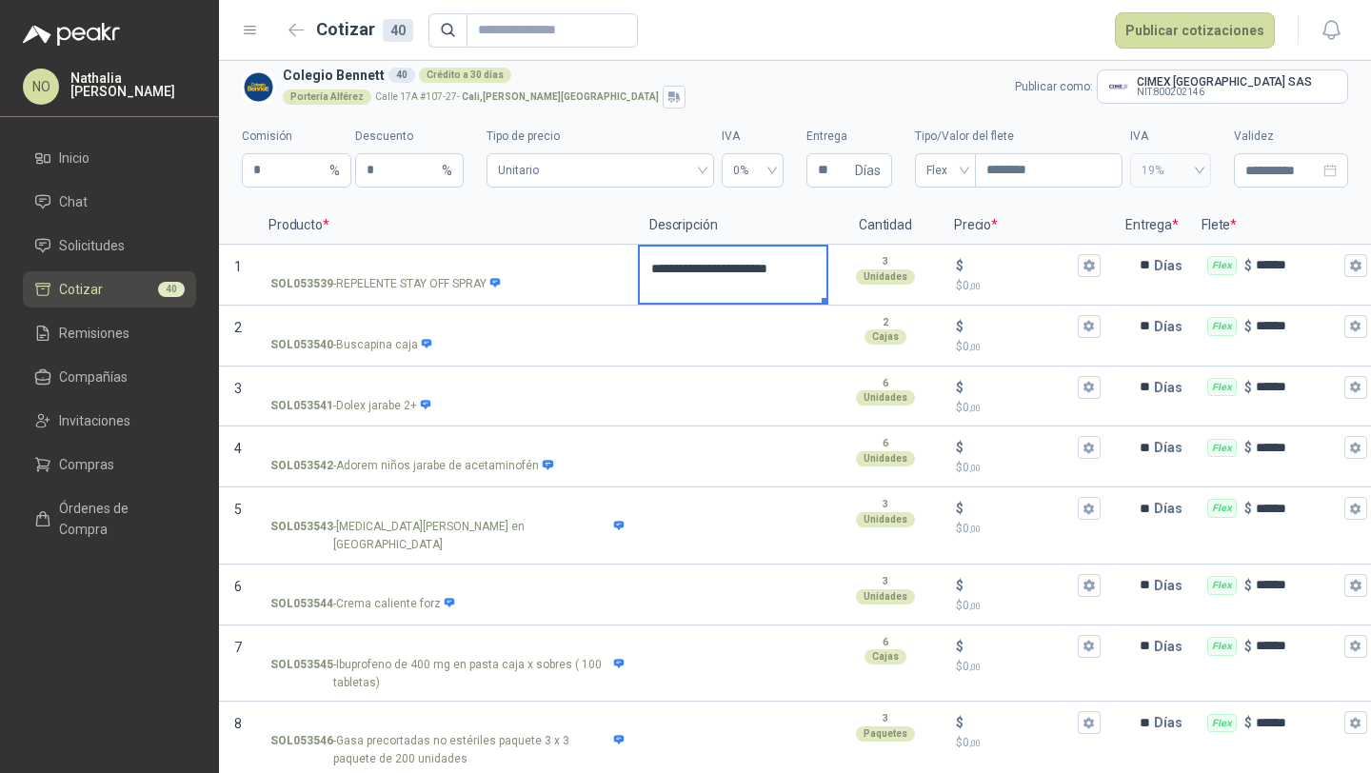
drag, startPoint x: 824, startPoint y: 299, endPoint x: 788, endPoint y: 277, distance: 41.5
click at [788, 277] on div "**********" at bounding box center [733, 275] width 190 height 61
drag, startPoint x: 816, startPoint y: 271, endPoint x: 654, endPoint y: 272, distance: 161.9
click at [654, 272] on textarea "**********" at bounding box center [733, 269] width 187 height 44
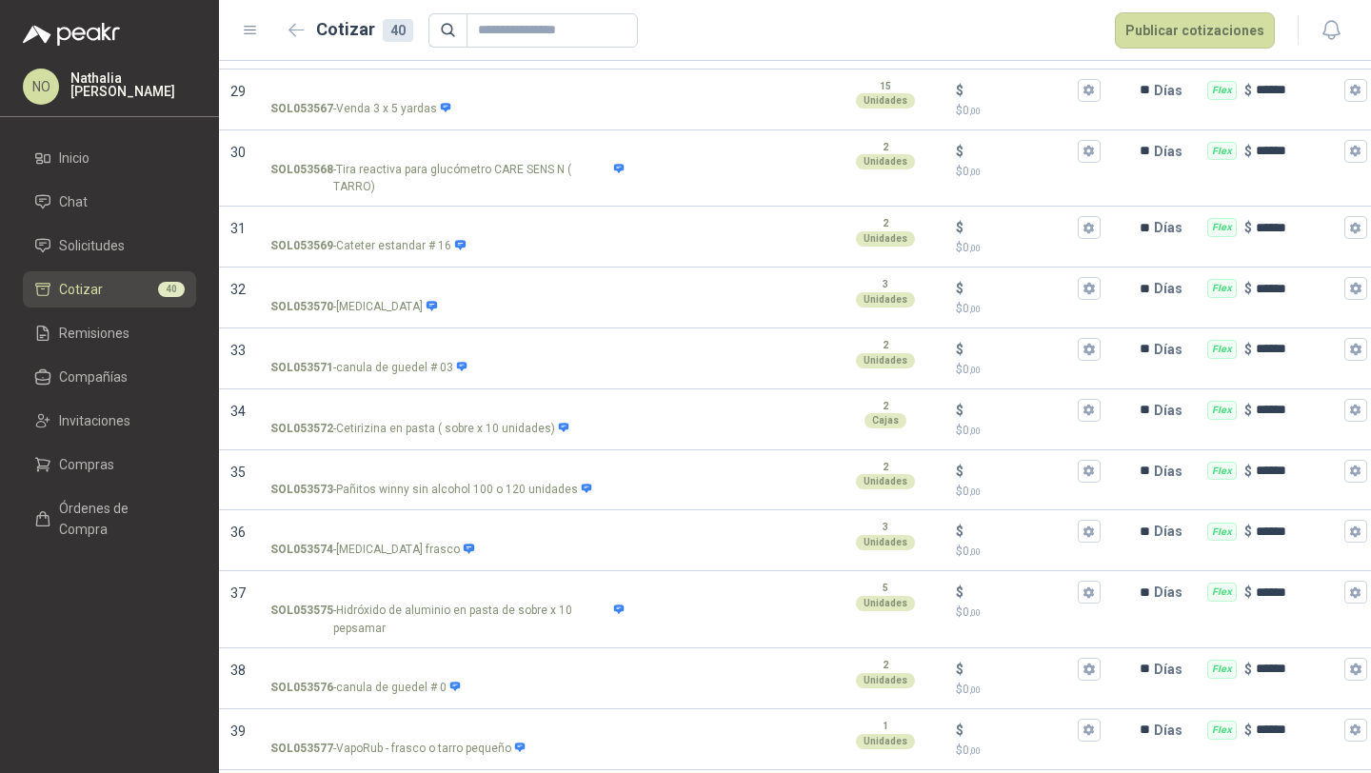
scroll to position [1990, 0]
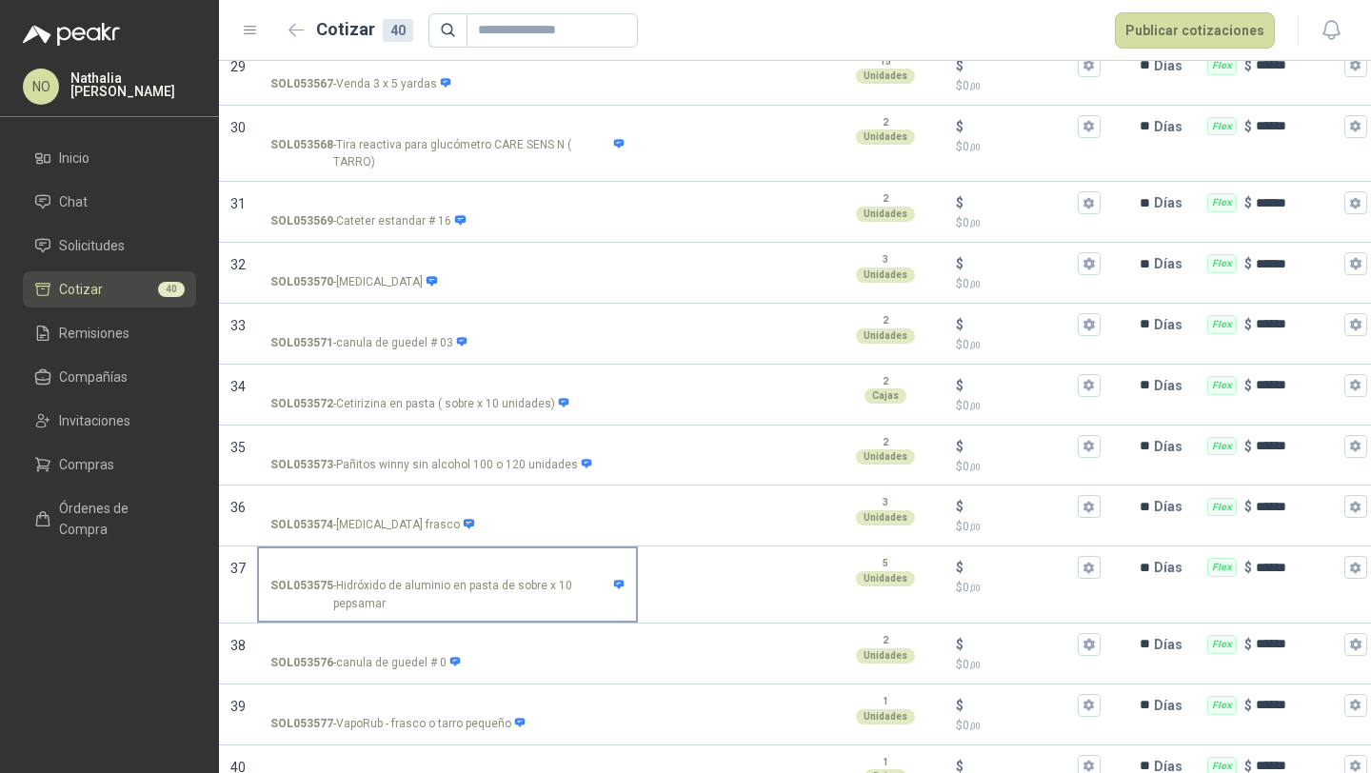
click at [453, 561] on input "SOL053575 - Hidróxido de aluminio en pasta de sobre x 10 pepsamar" at bounding box center [447, 568] width 354 height 14
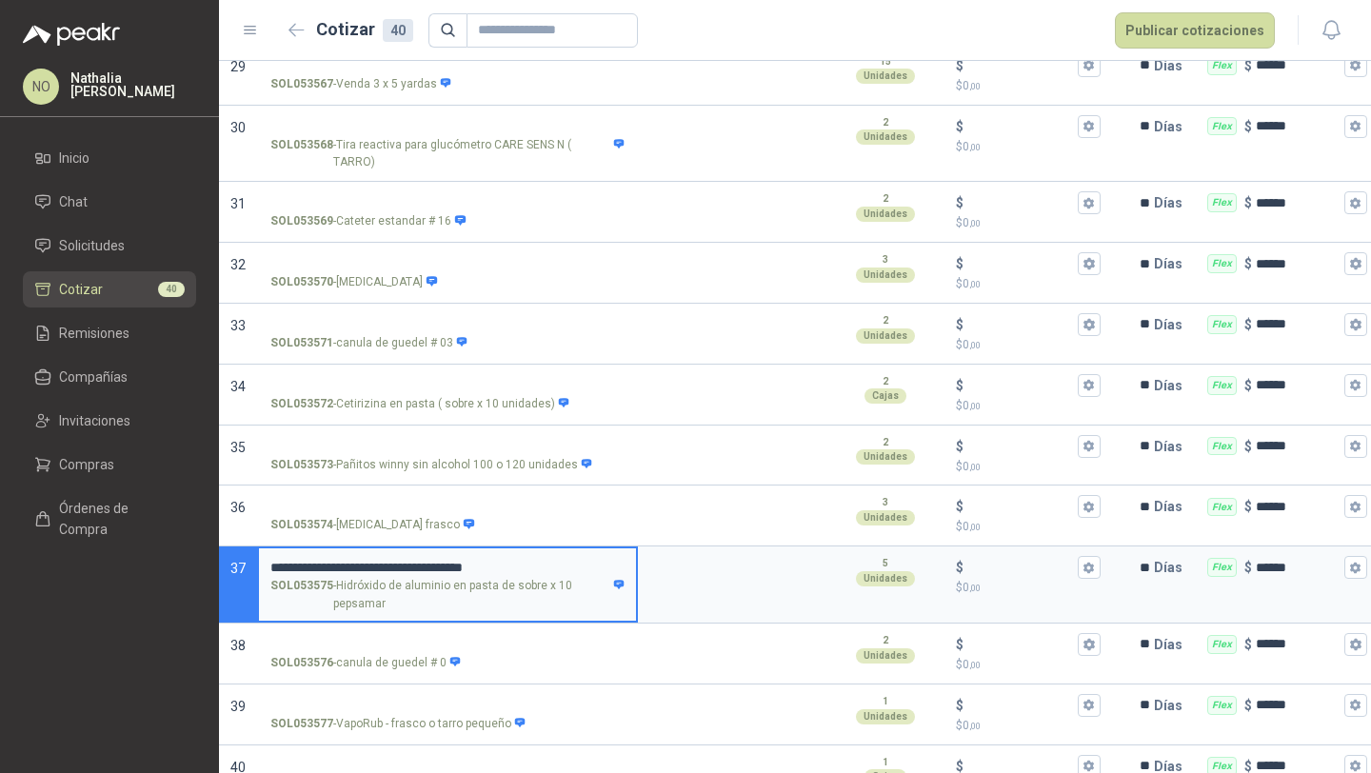
click at [597, 577] on p "SOL053575 - Hidróxido de aluminio en pasta de sobre x 10 pepsamar" at bounding box center [447, 595] width 354 height 36
click at [597, 561] on input "**********" at bounding box center [447, 568] width 354 height 14
drag, startPoint x: 590, startPoint y: 513, endPoint x: 266, endPoint y: 515, distance: 324.7
click at [265, 548] on label "**********" at bounding box center [447, 584] width 377 height 72
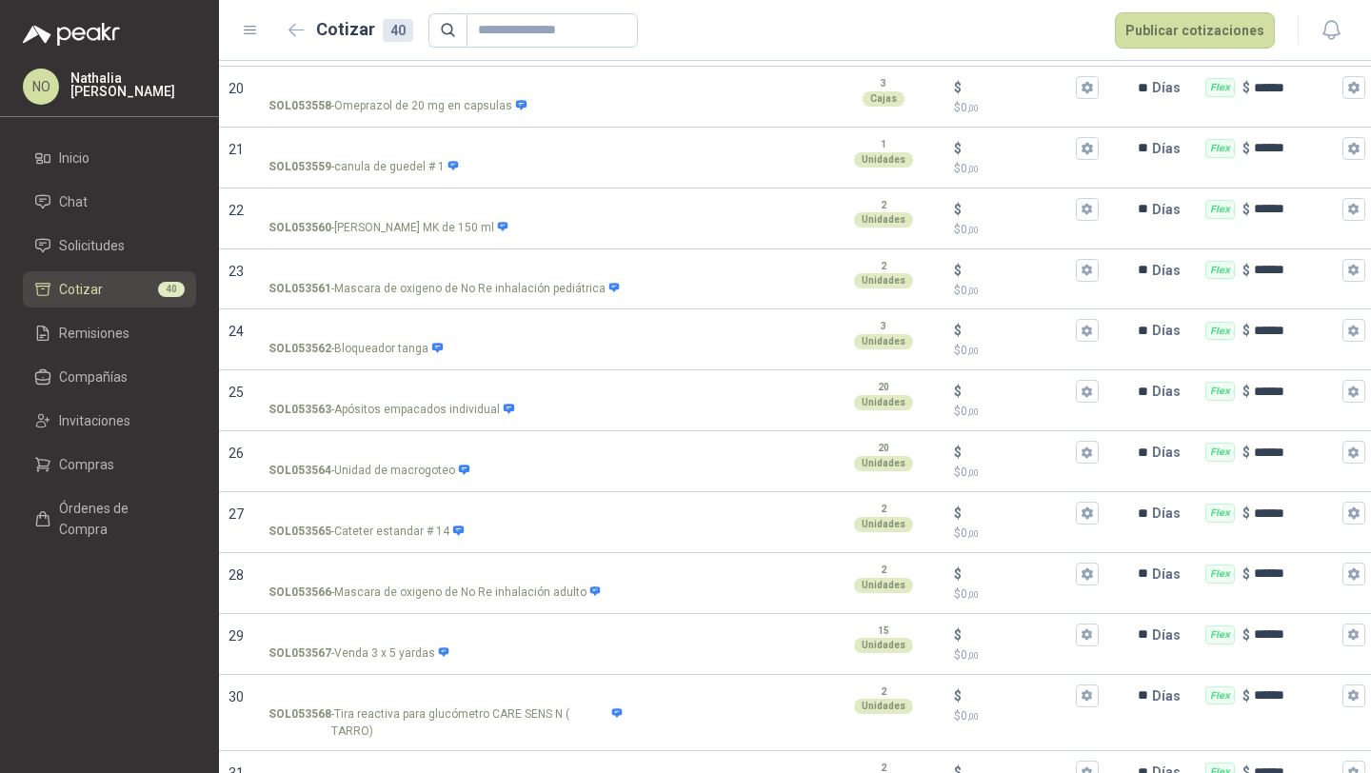
scroll to position [1431, 0]
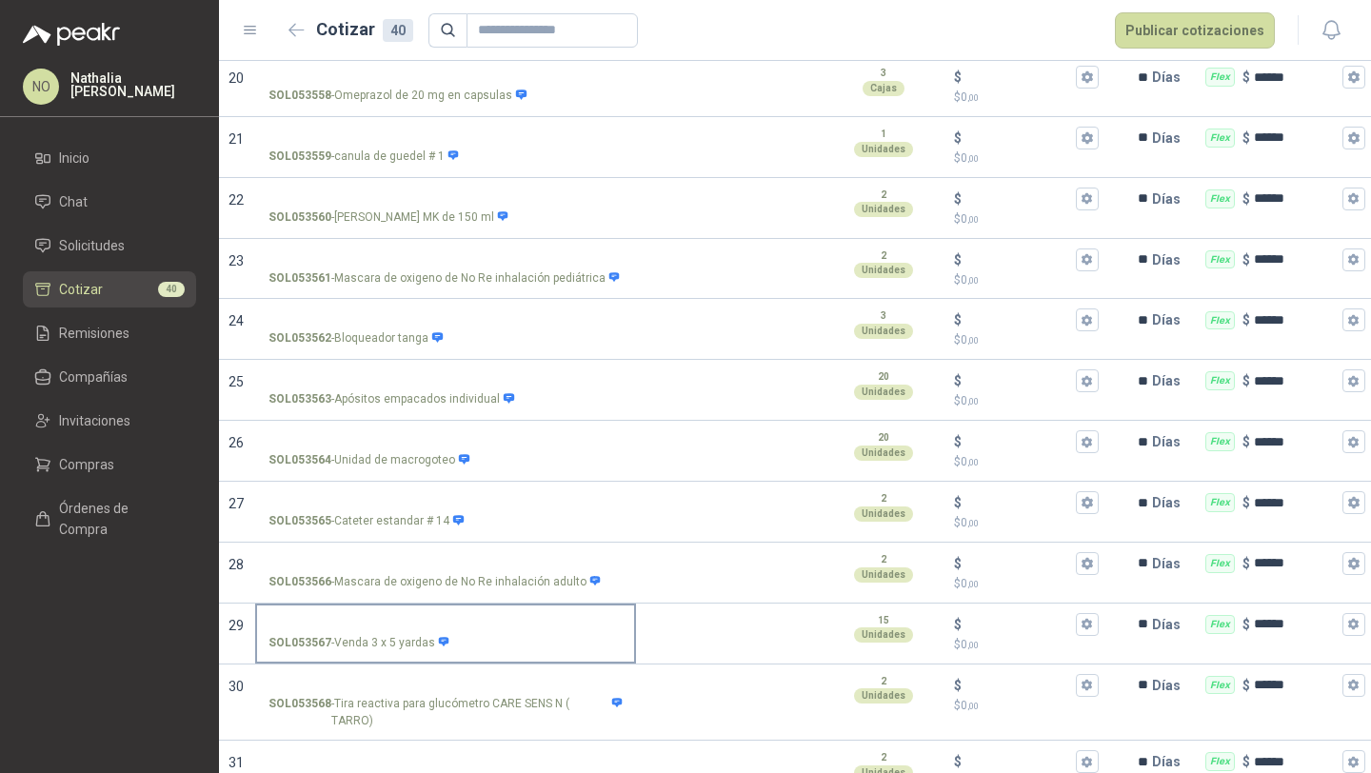
click at [422, 618] on input "SOL053567 - Venda 3 x 5 yardas" at bounding box center [446, 625] width 354 height 14
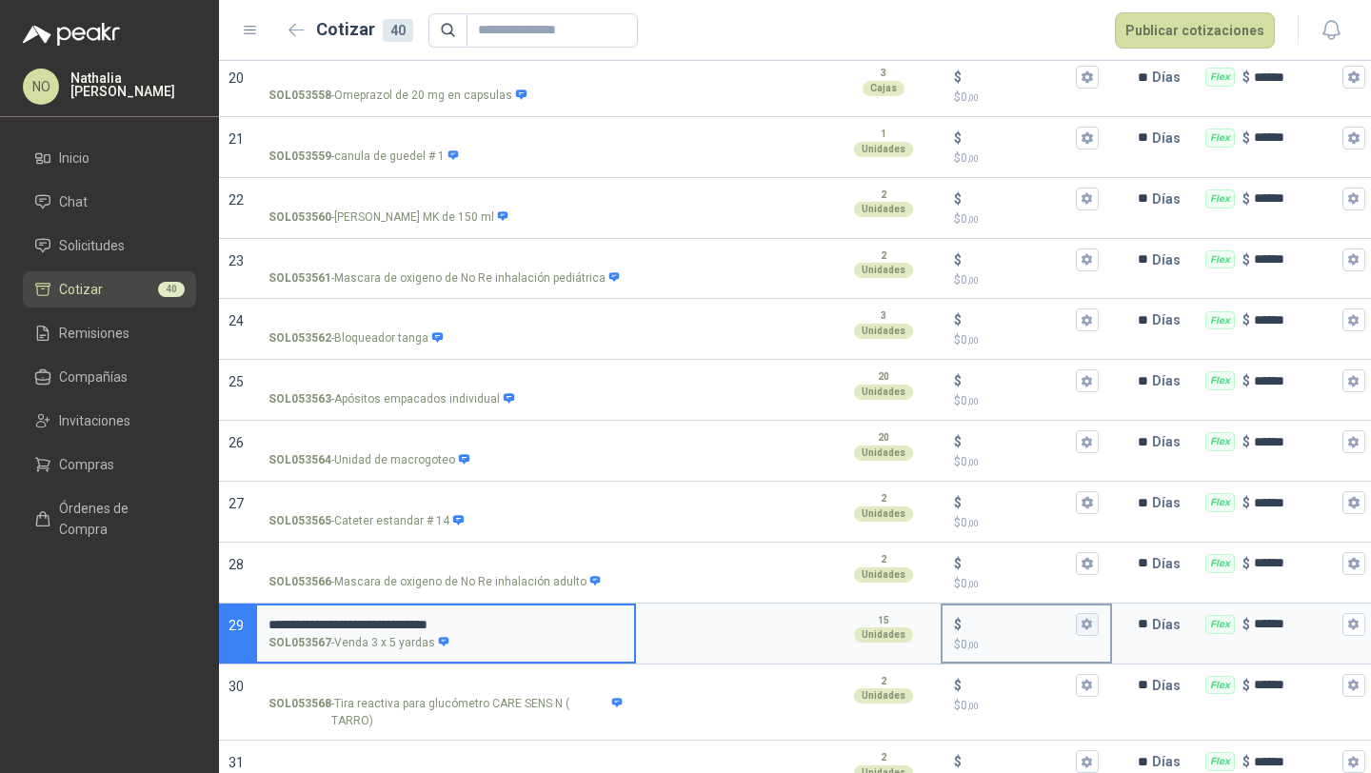
click at [1086, 619] on icon "button" at bounding box center [1087, 624] width 10 height 11
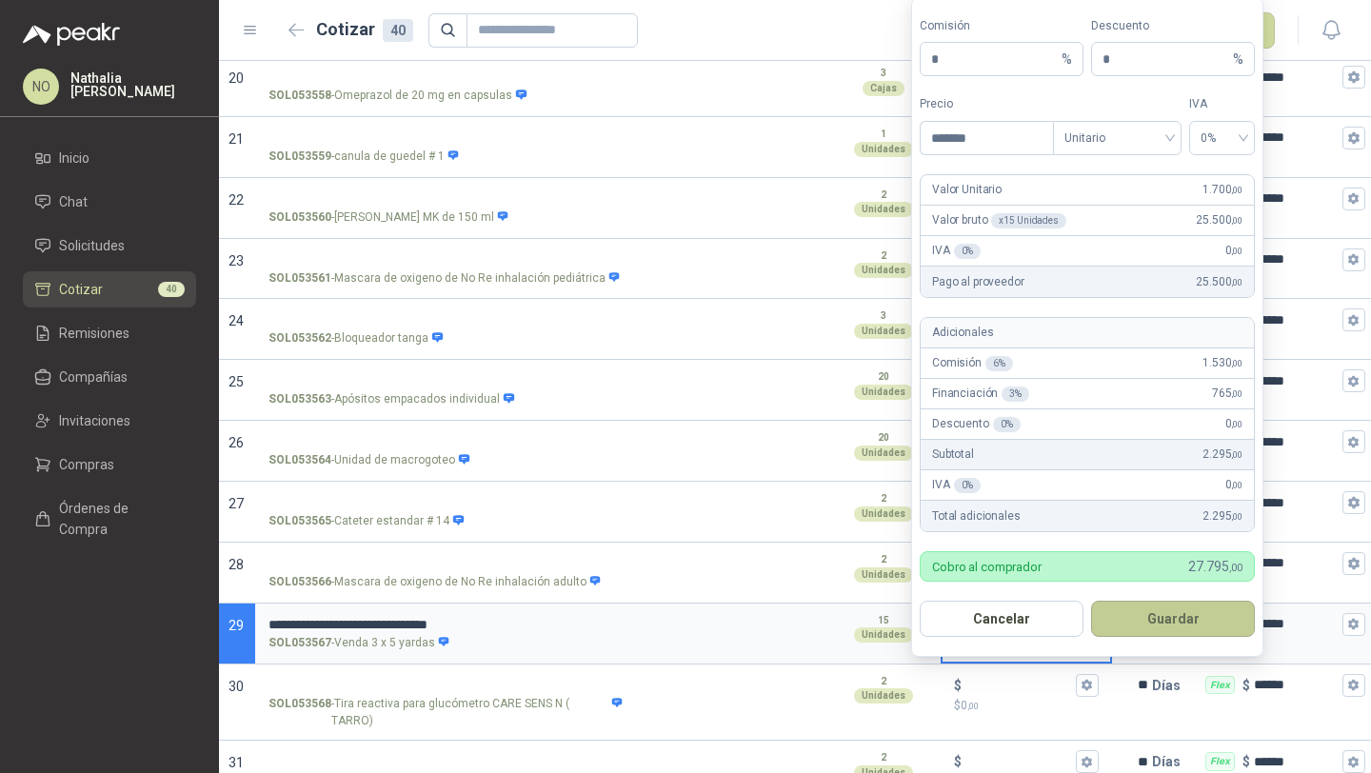
click at [1195, 603] on button "Guardar" at bounding box center [1173, 619] width 164 height 36
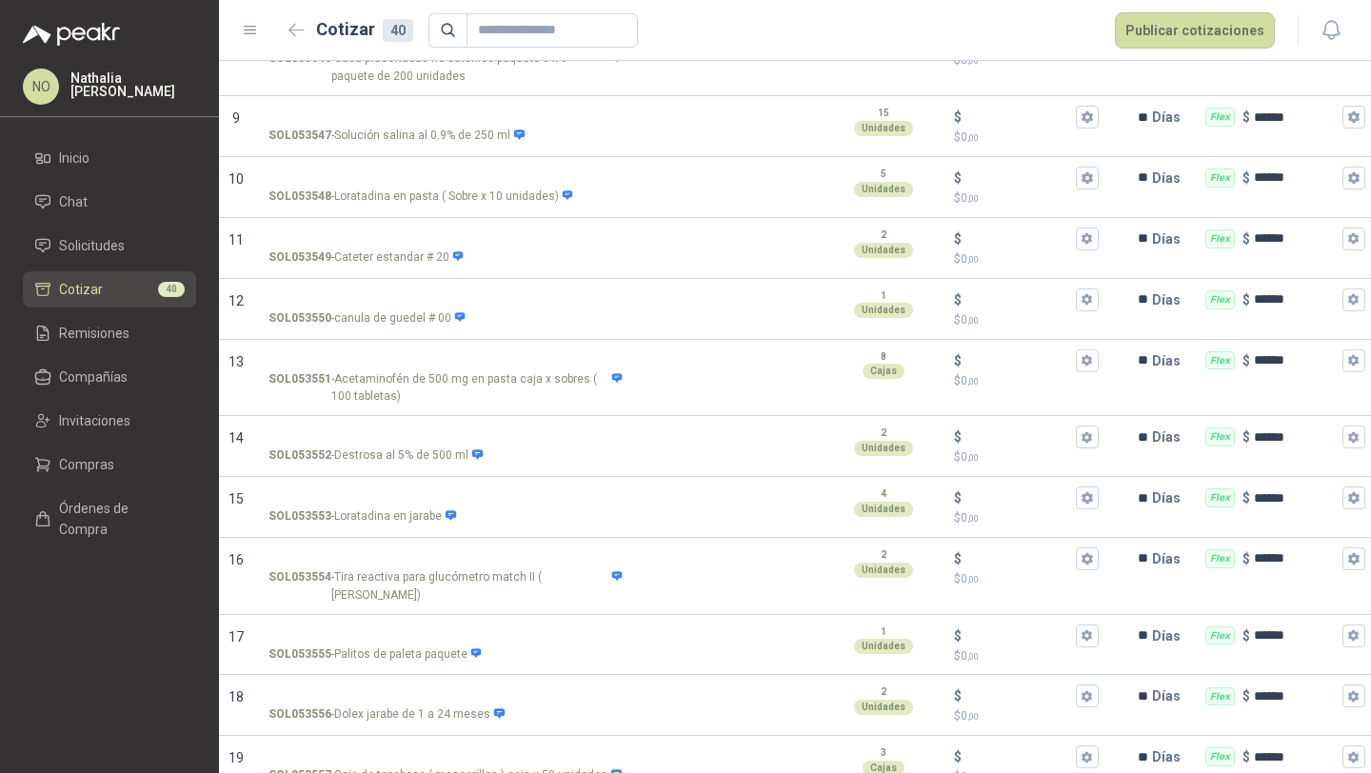
scroll to position [696, 0]
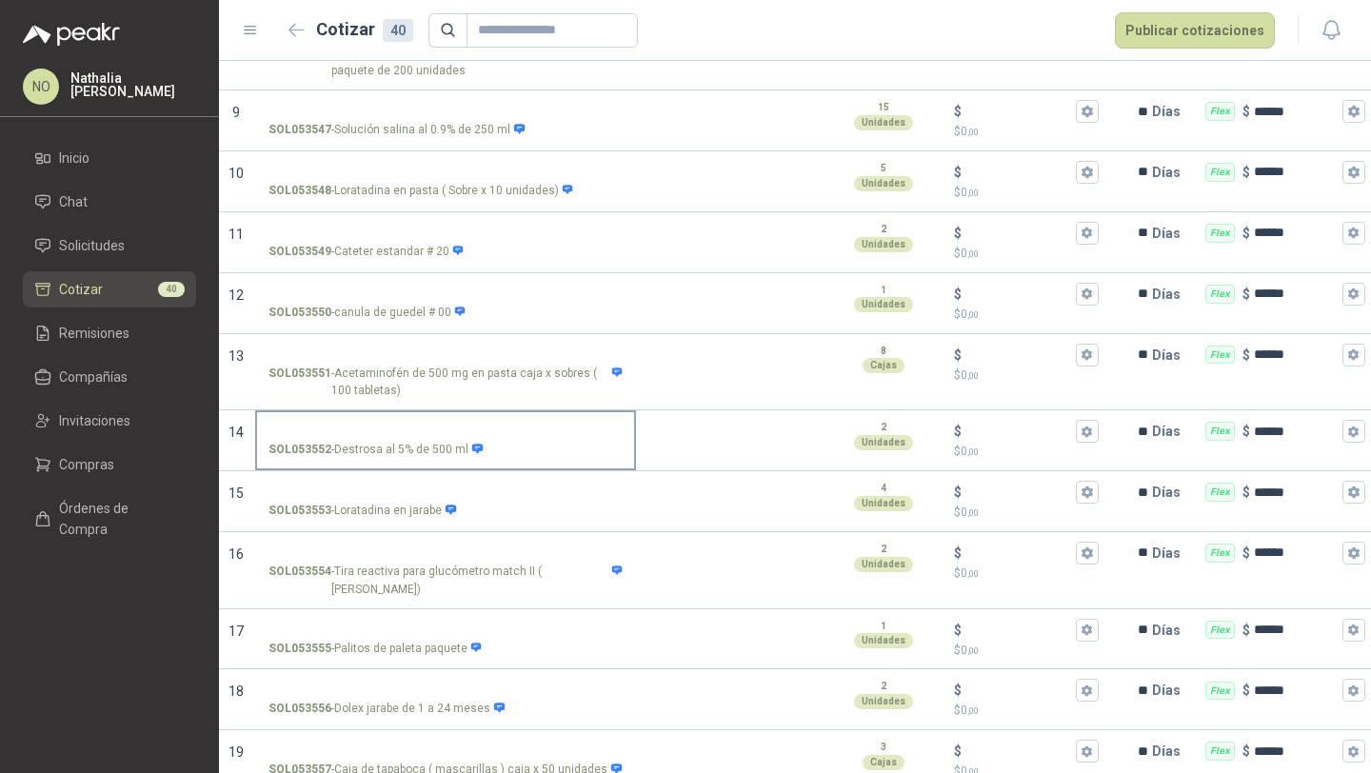
click at [441, 425] on input "SOL053552 - Destrosa al 5% de 500 ml" at bounding box center [446, 432] width 354 height 14
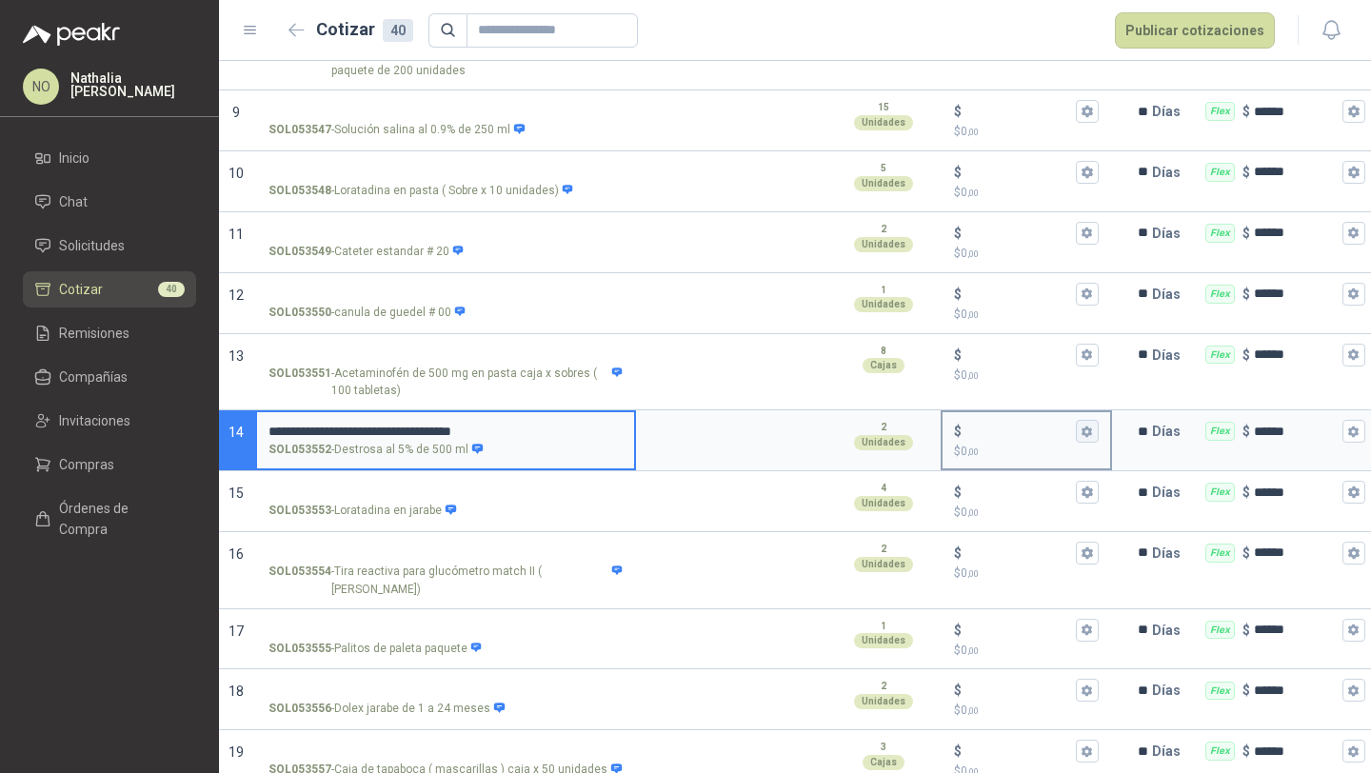
click at [1088, 426] on icon "button" at bounding box center [1087, 431] width 10 height 11
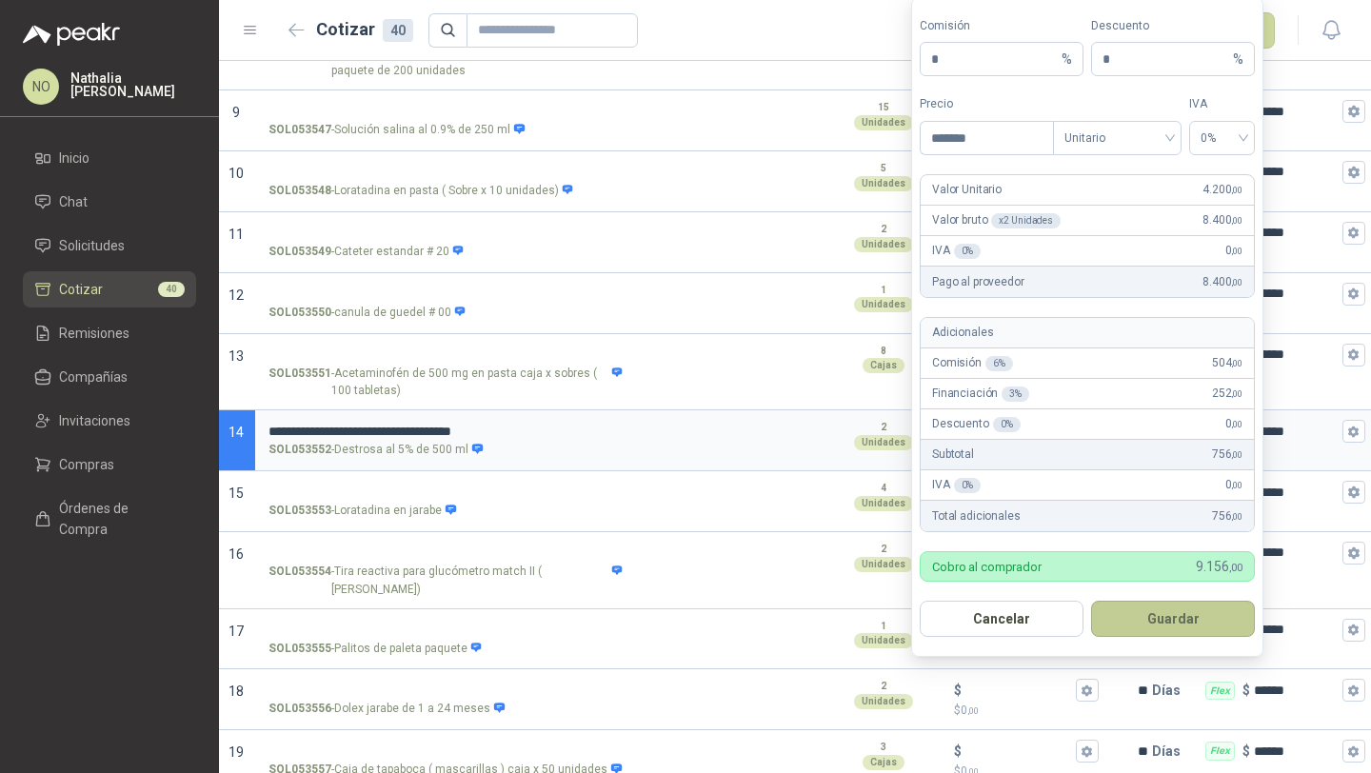
click at [1202, 611] on button "Guardar" at bounding box center [1173, 619] width 164 height 36
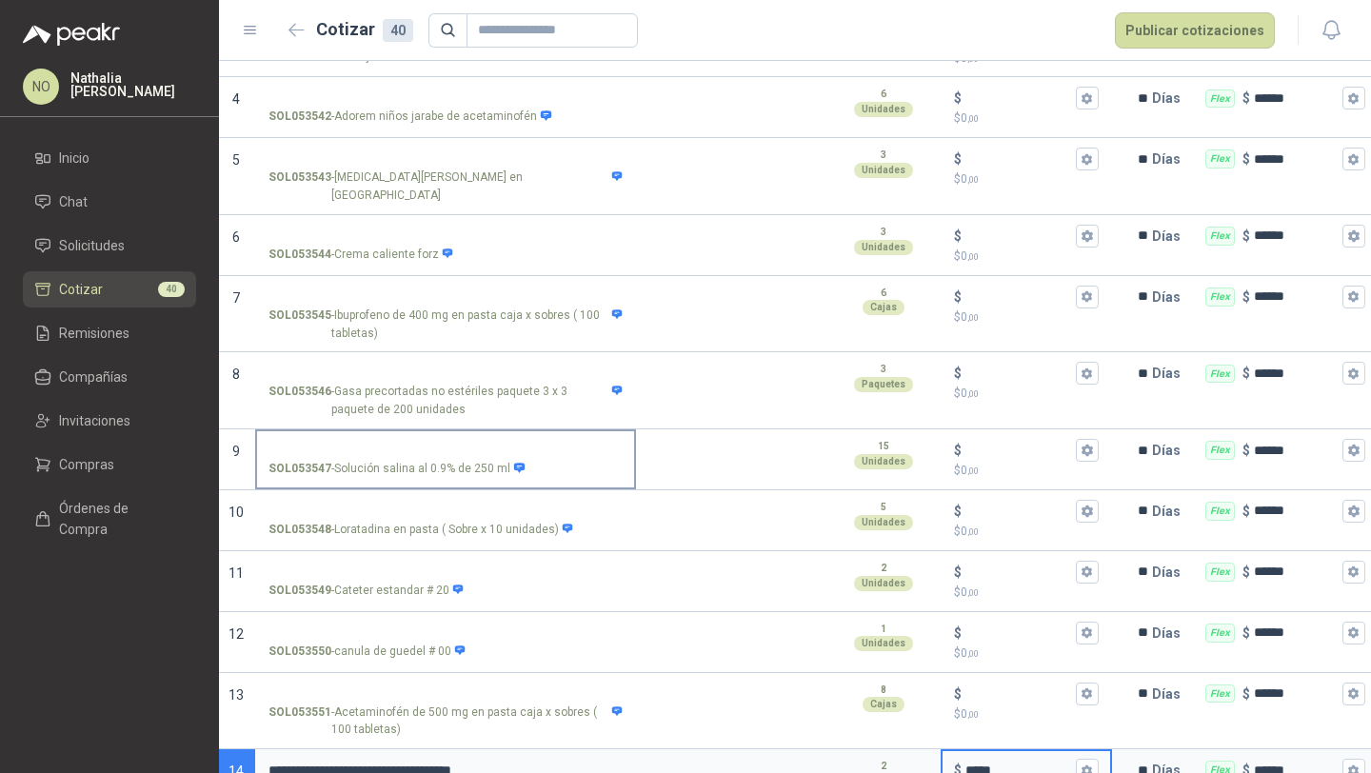
scroll to position [350, 0]
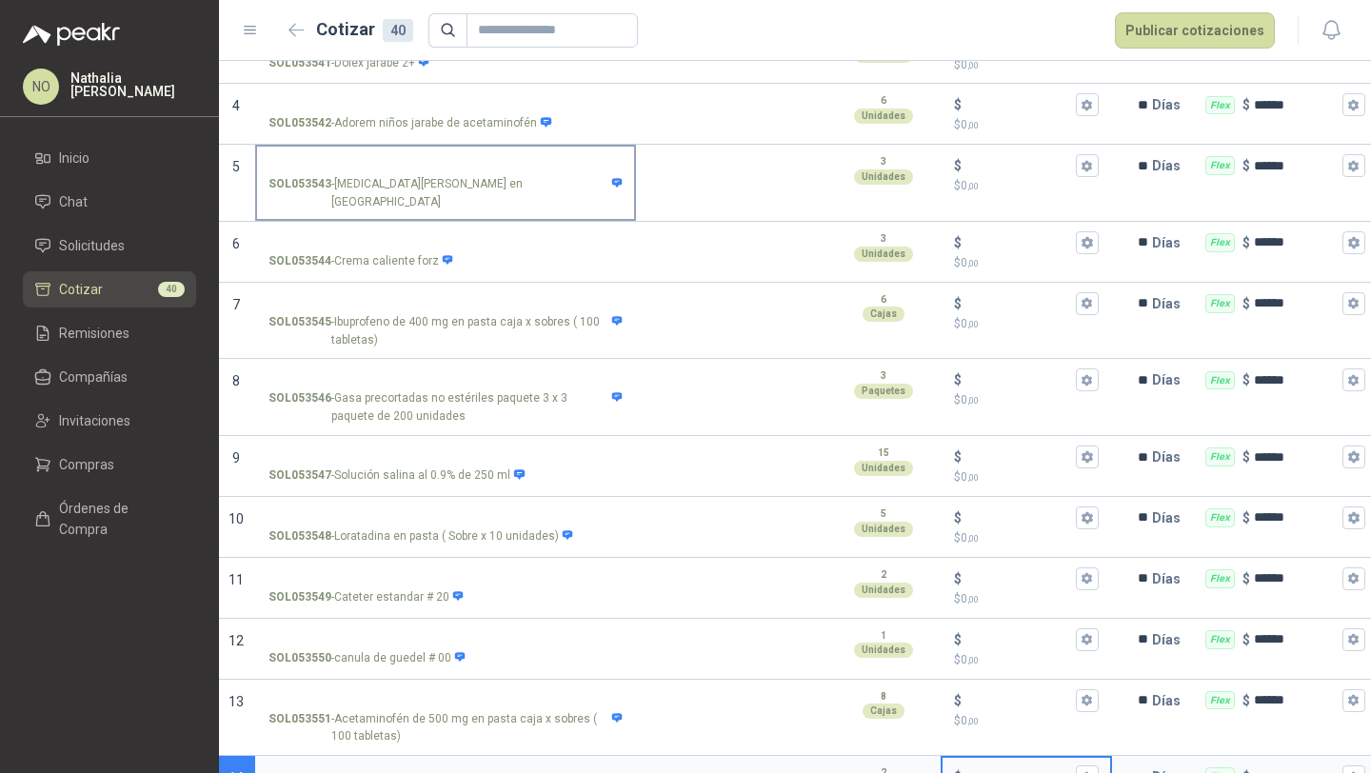
click at [467, 169] on input "SOL053543 - Sulfadiazina de plata en crema" at bounding box center [446, 166] width 354 height 14
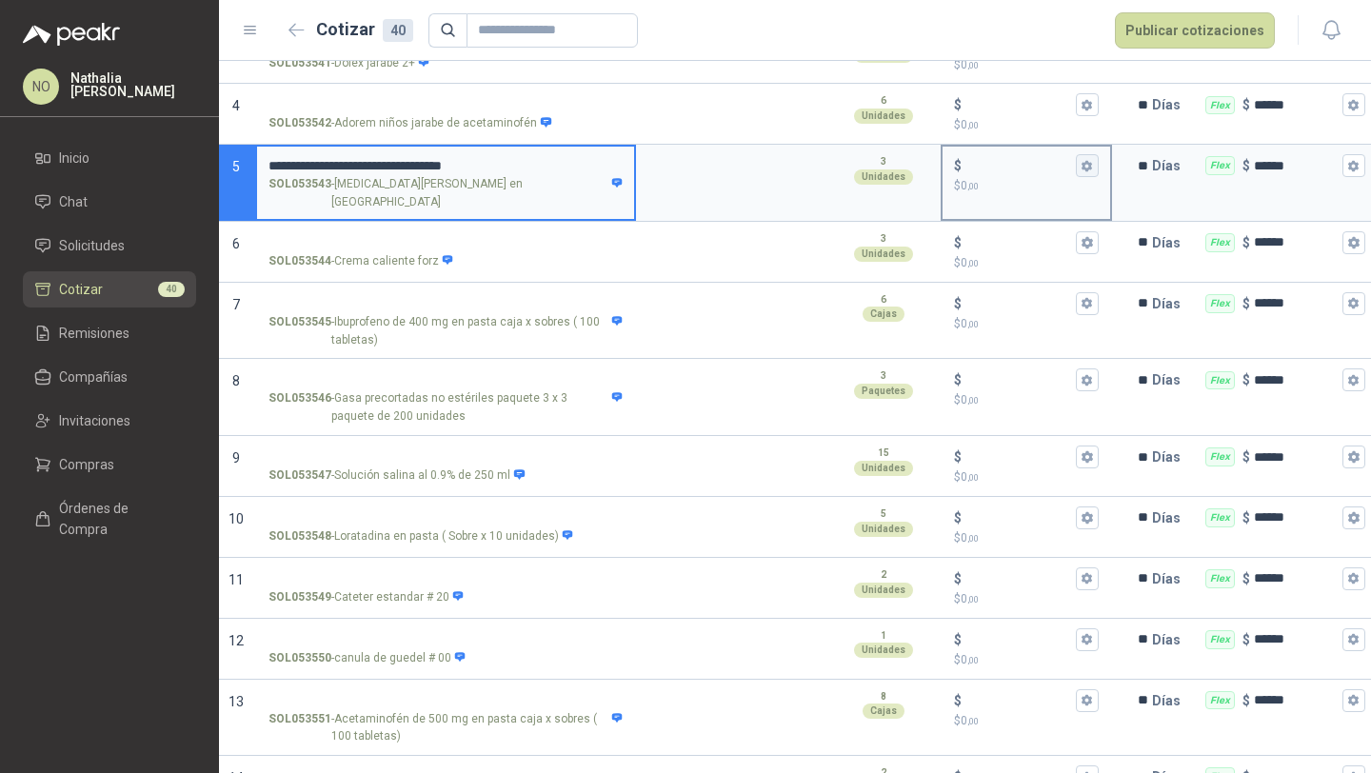
click at [1084, 167] on icon "button" at bounding box center [1087, 165] width 10 height 11
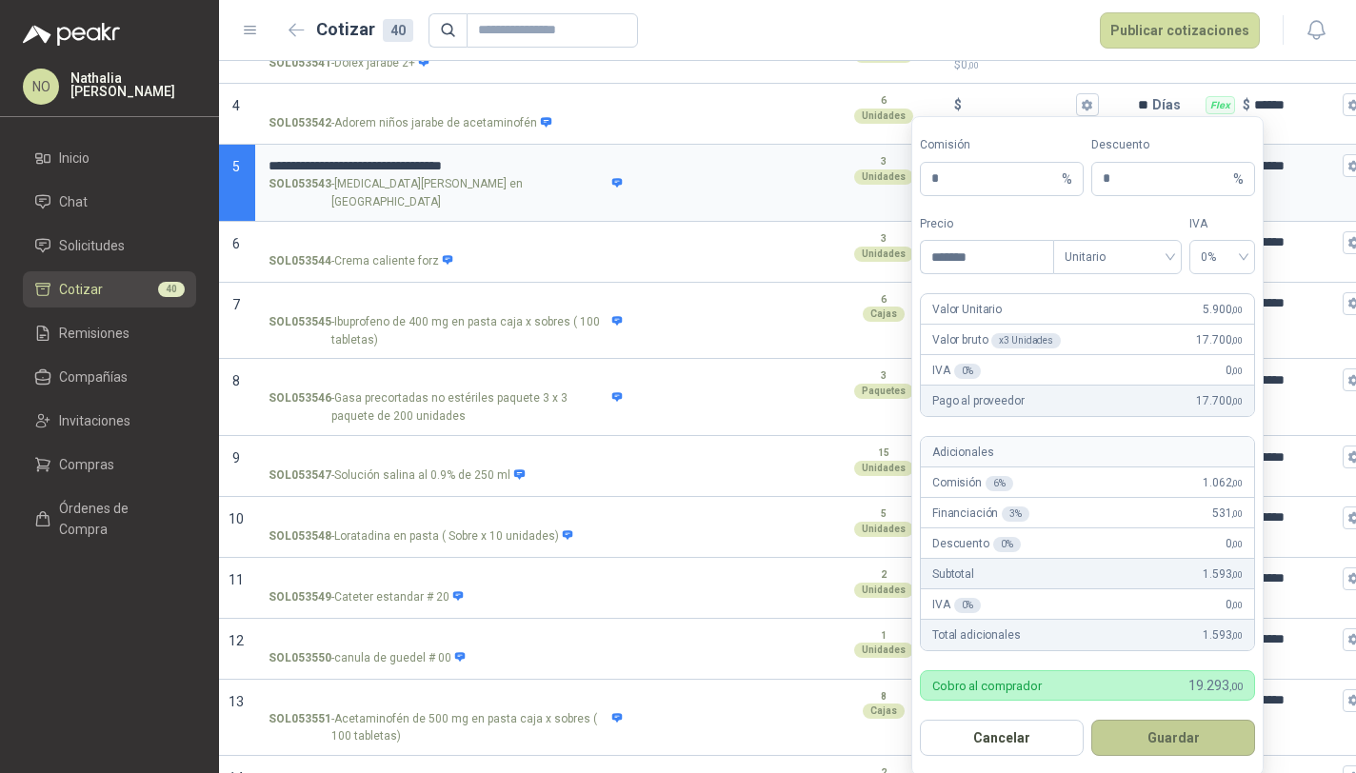
click at [1204, 750] on button "Guardar" at bounding box center [1173, 738] width 164 height 36
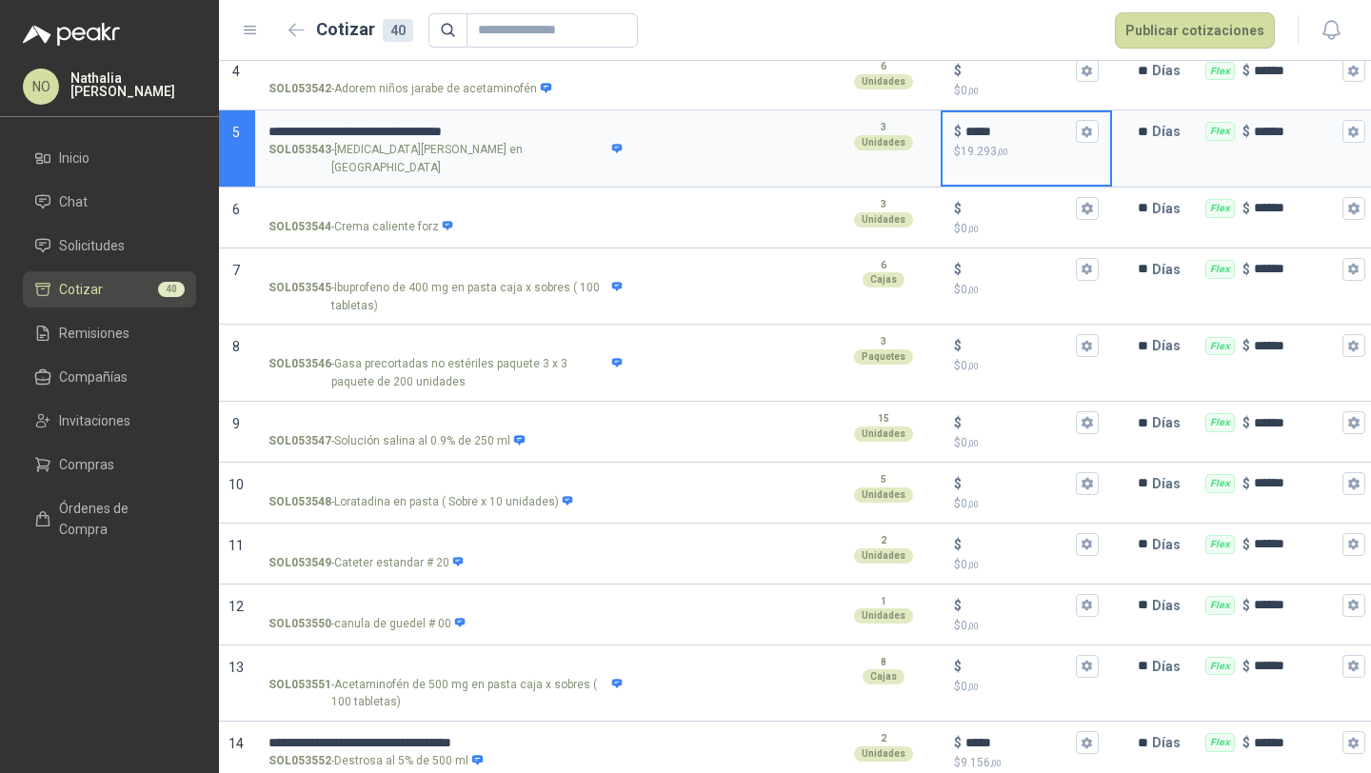
scroll to position [377, 0]
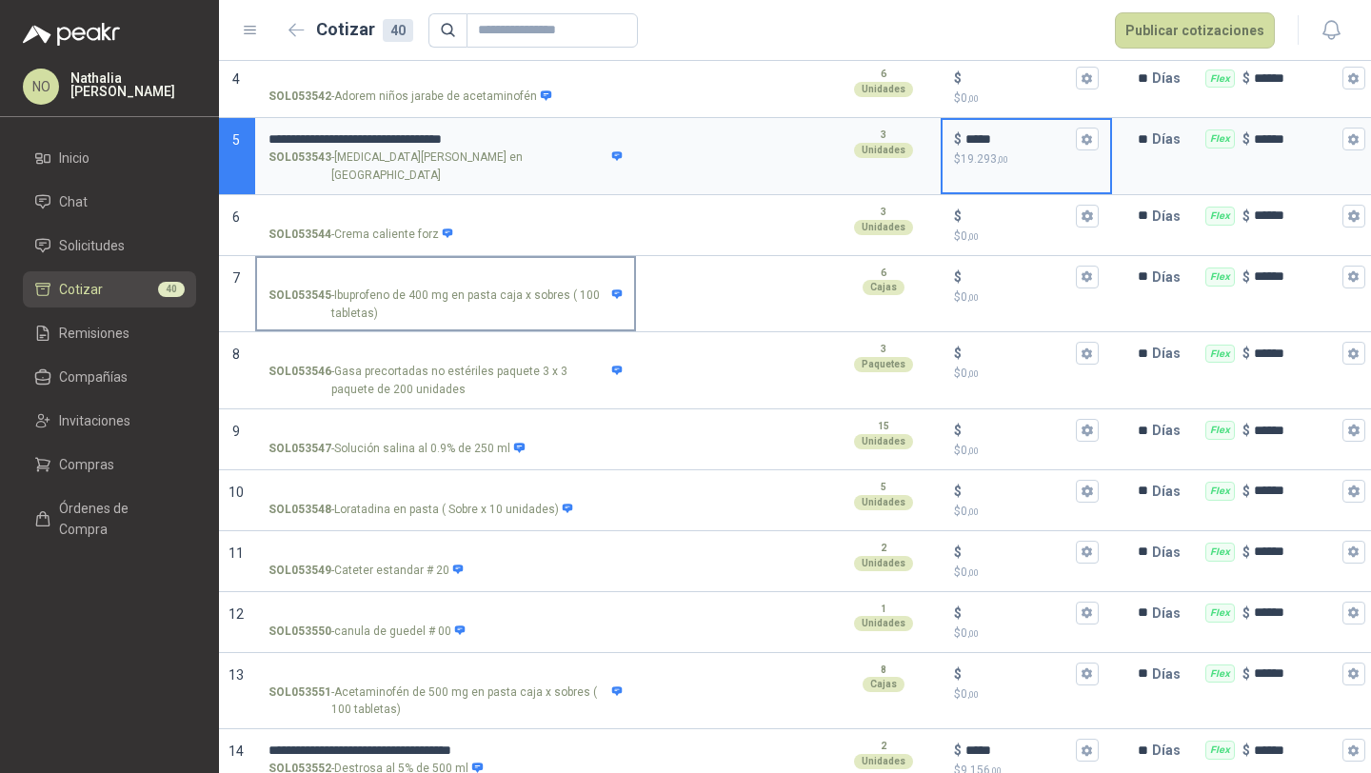
click at [405, 270] on input "SOL053545 - Ibuprofeno de 400 mg en pasta caja x sobres ( 100 tabletas)" at bounding box center [446, 277] width 354 height 14
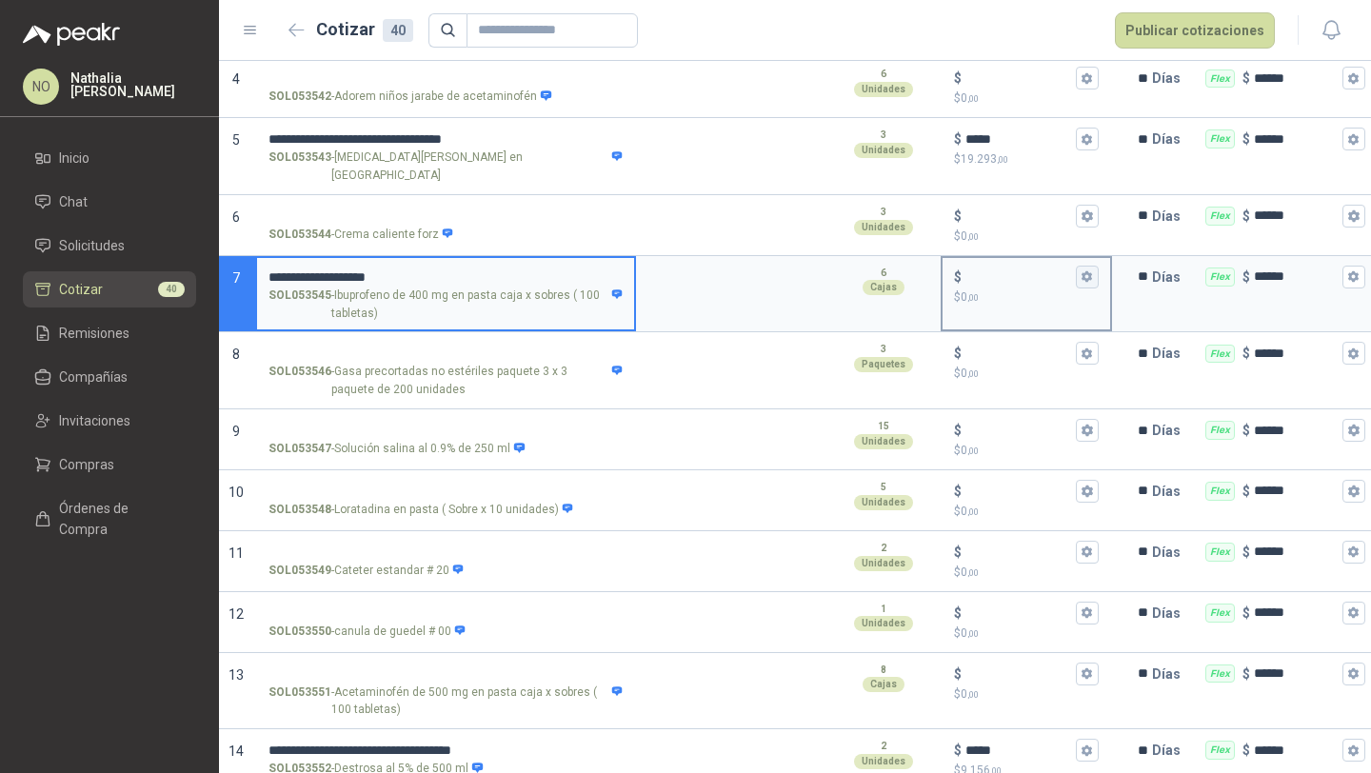
click at [1085, 271] on icon "button" at bounding box center [1087, 276] width 10 height 11
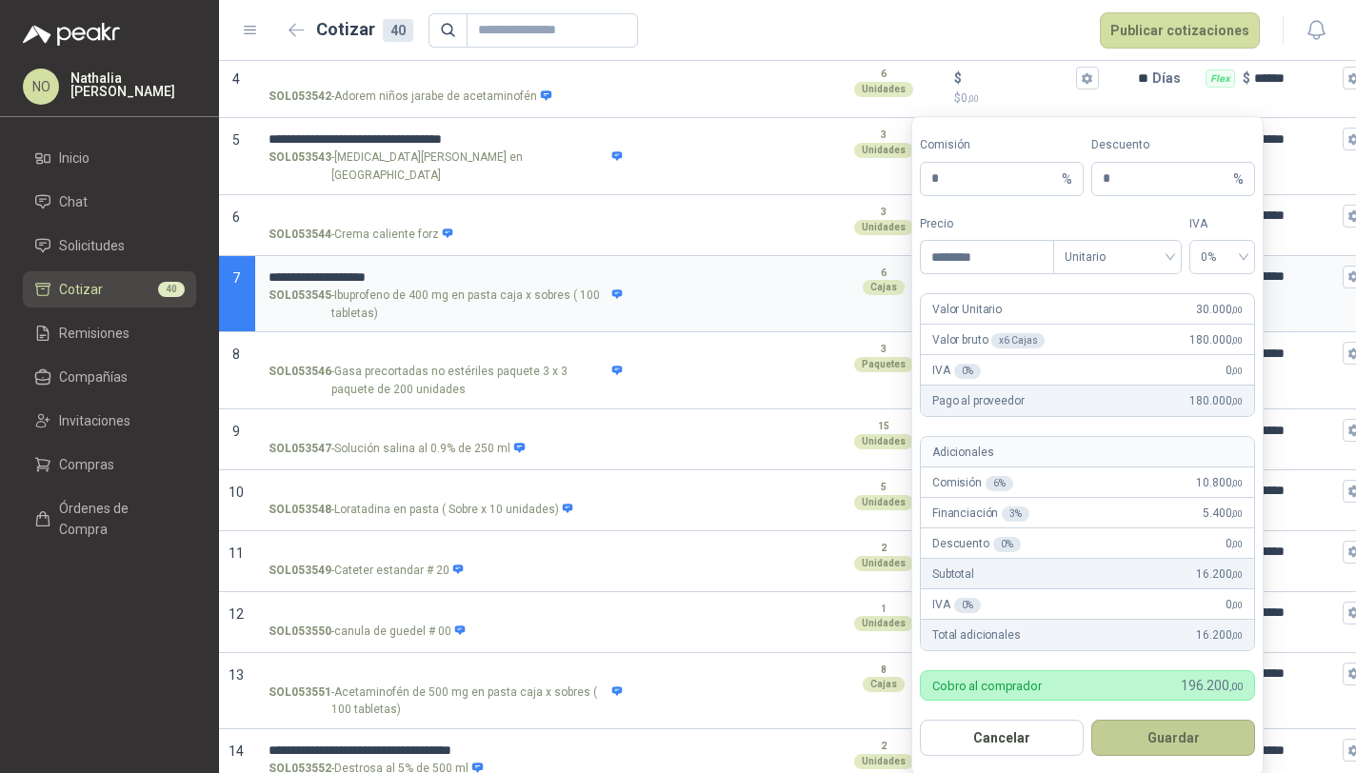
click at [1165, 746] on button "Guardar" at bounding box center [1173, 738] width 164 height 36
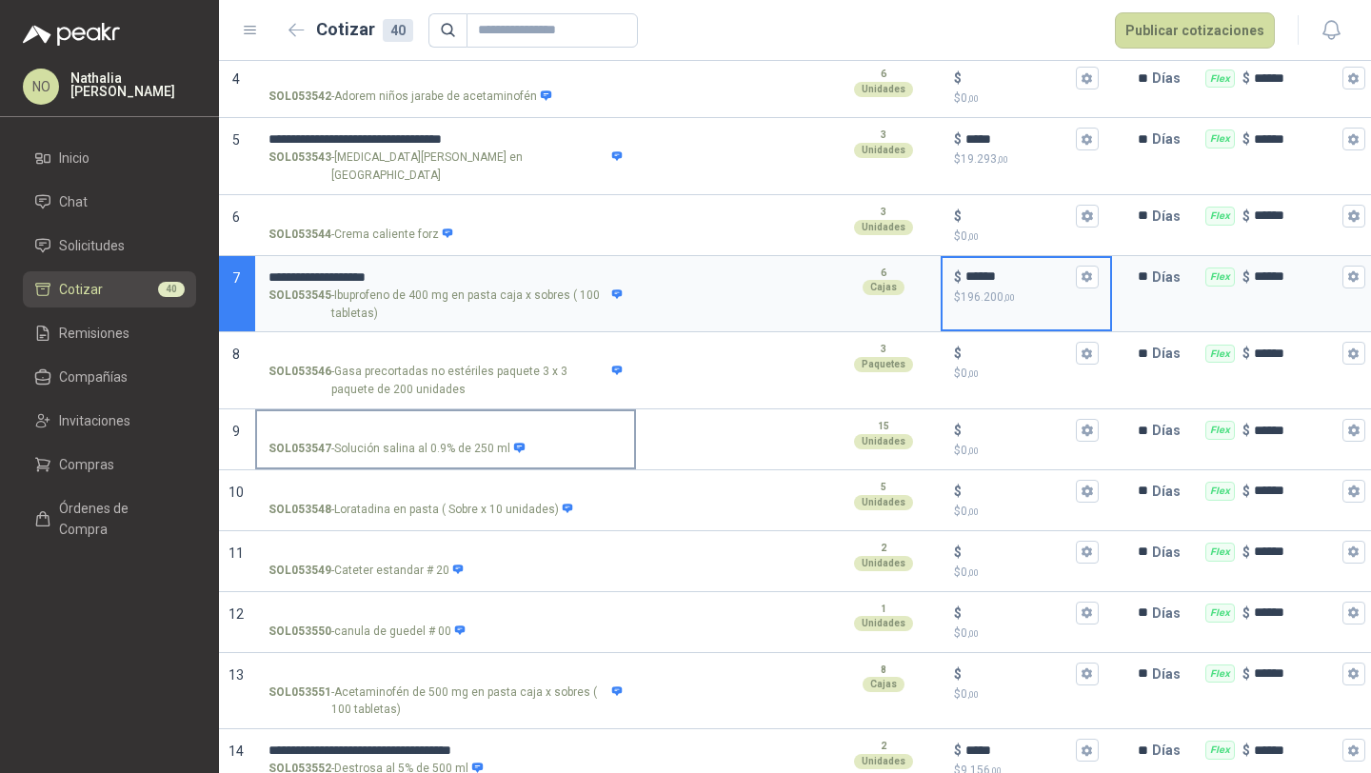
click at [501, 424] on input "SOL053547 - Solución salina al 0.9% de 250 ml" at bounding box center [446, 431] width 354 height 14
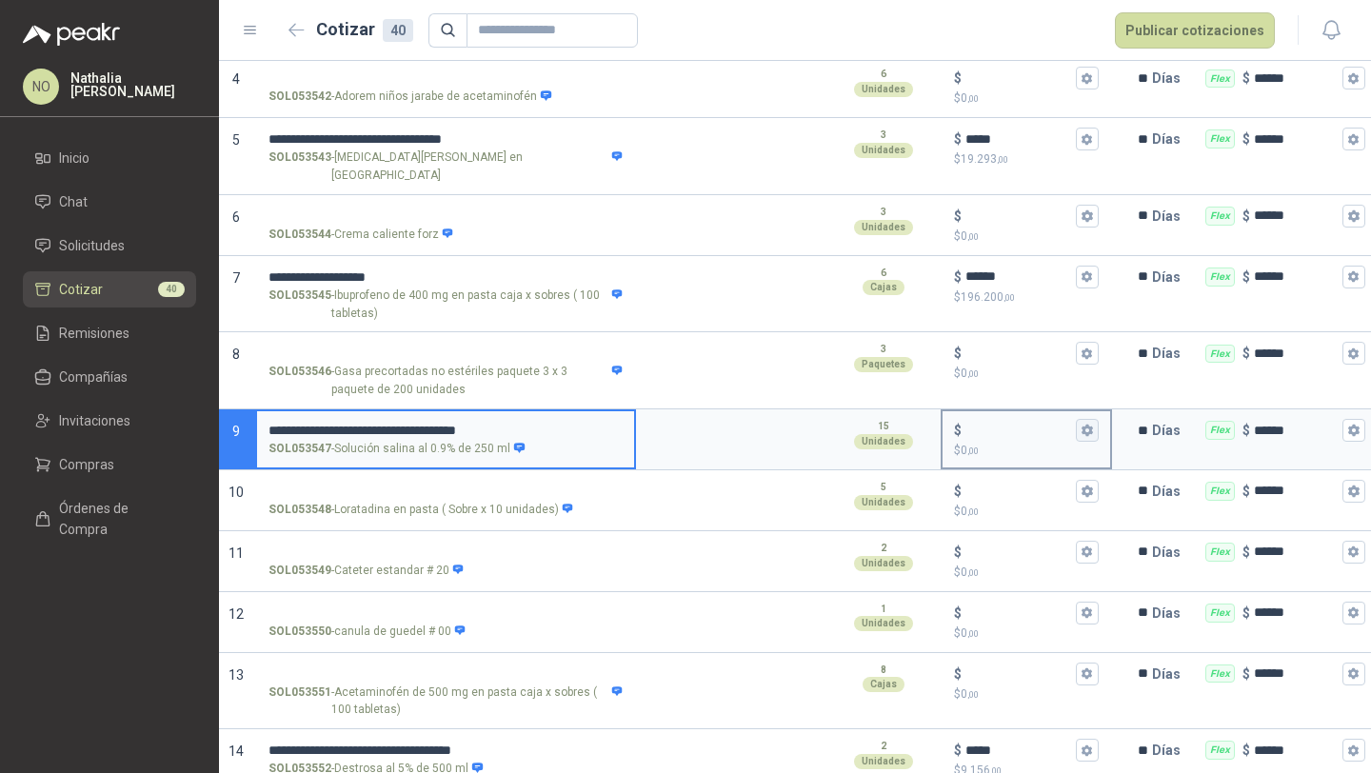
click at [1087, 425] on icon "button" at bounding box center [1087, 430] width 10 height 11
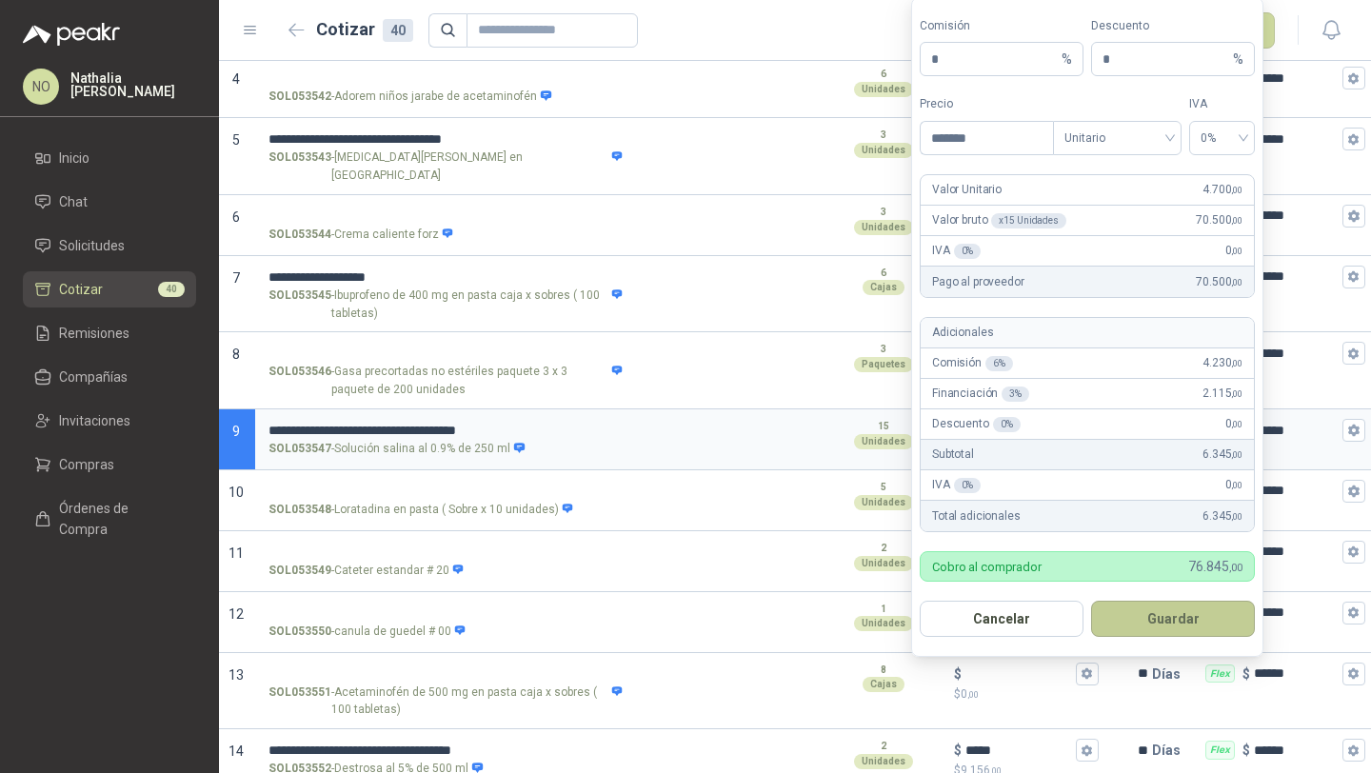
click at [1175, 615] on button "Guardar" at bounding box center [1173, 619] width 164 height 36
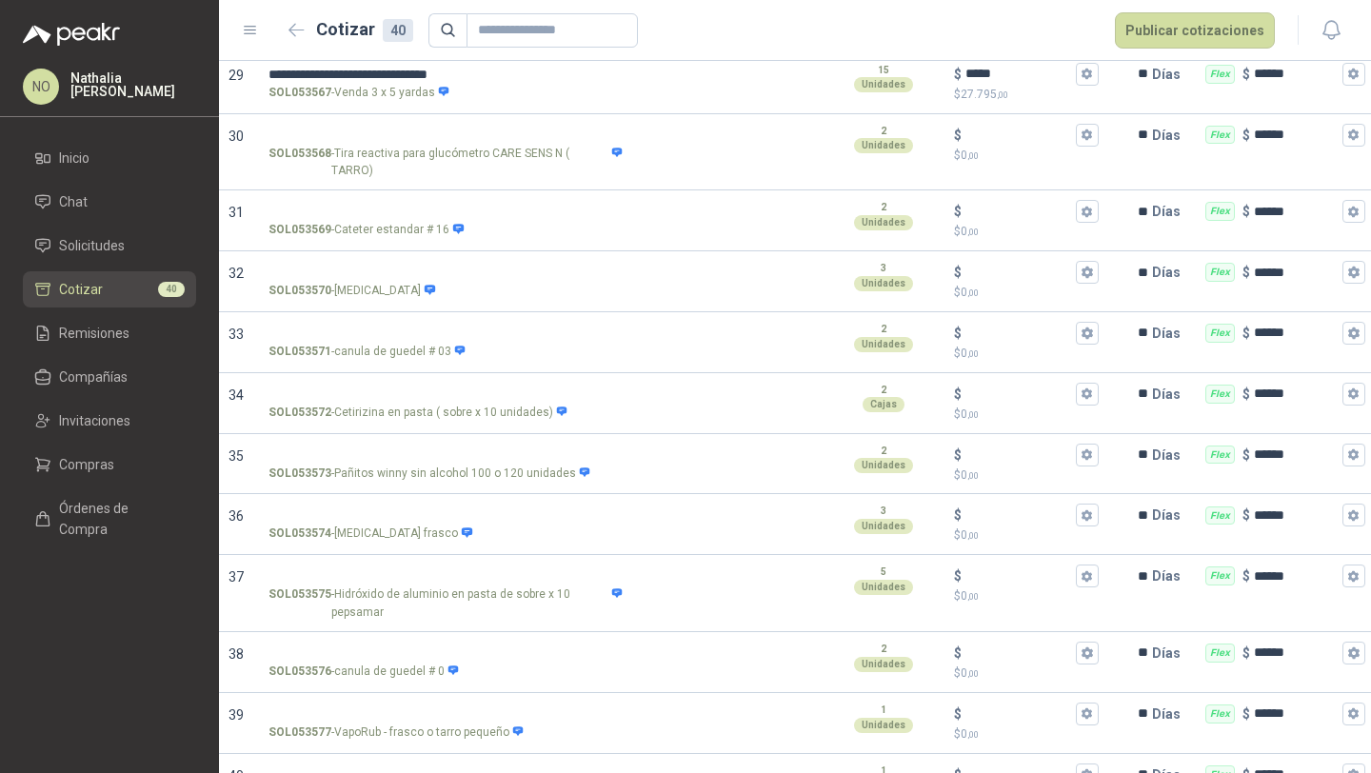
scroll to position [1990, 0]
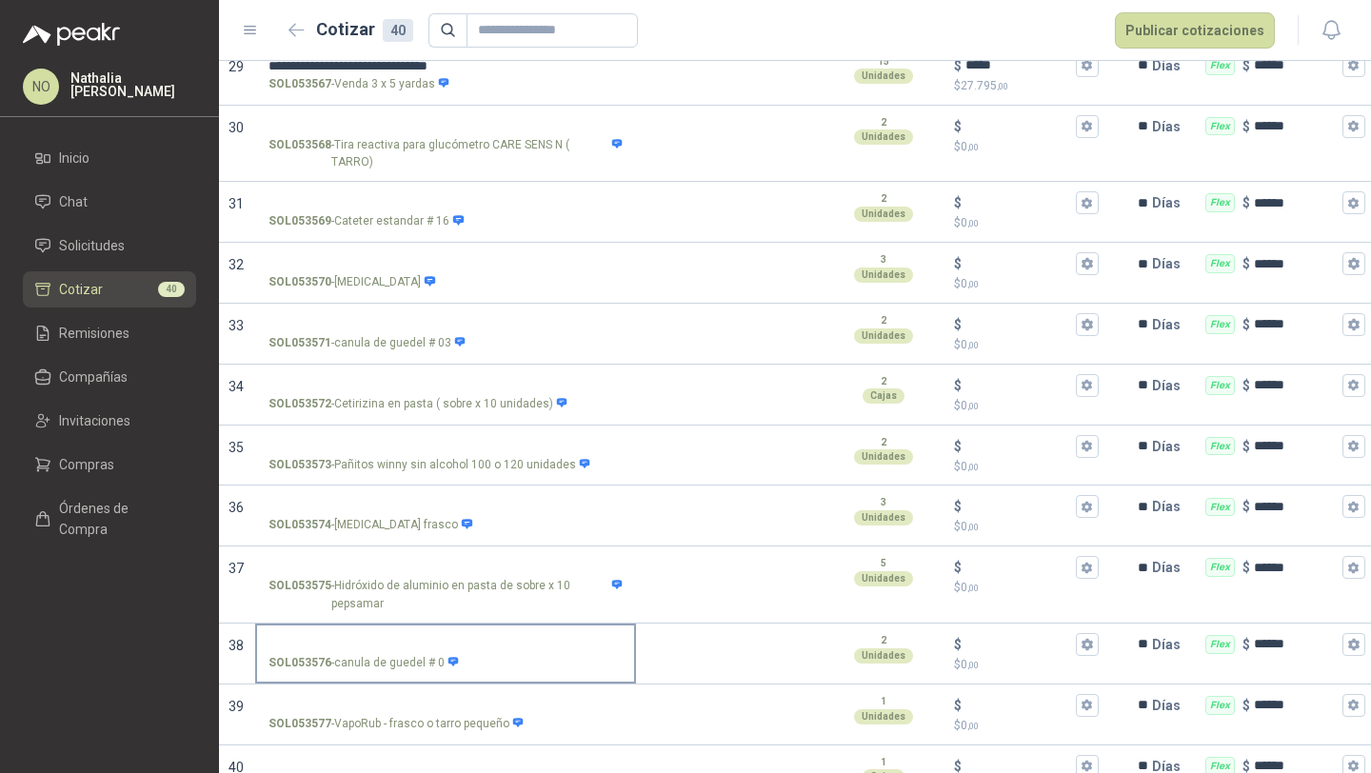
click at [427, 638] on input "SOL053576 - canula de guedel # 0" at bounding box center [446, 645] width 354 height 14
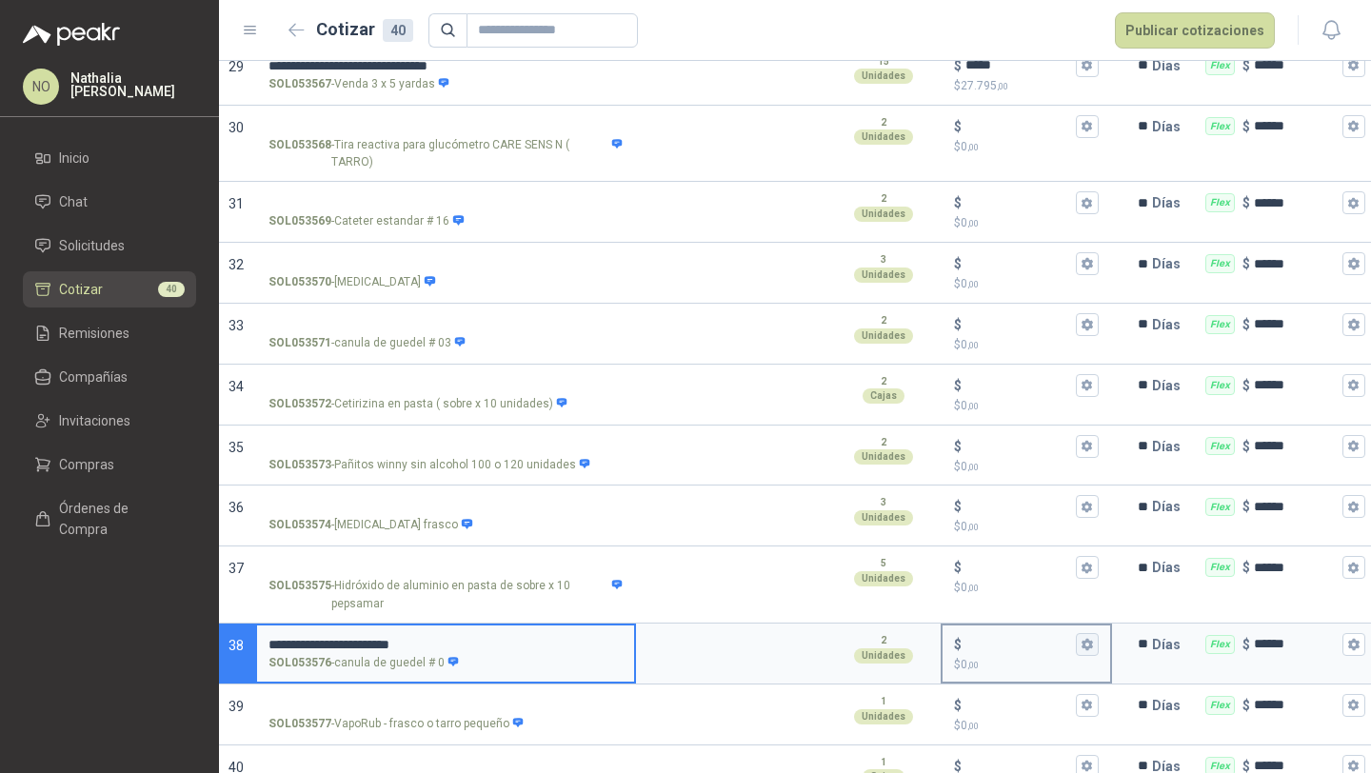
click at [1098, 633] on button "$ $ 0 ,00" at bounding box center [1087, 644] width 23 height 23
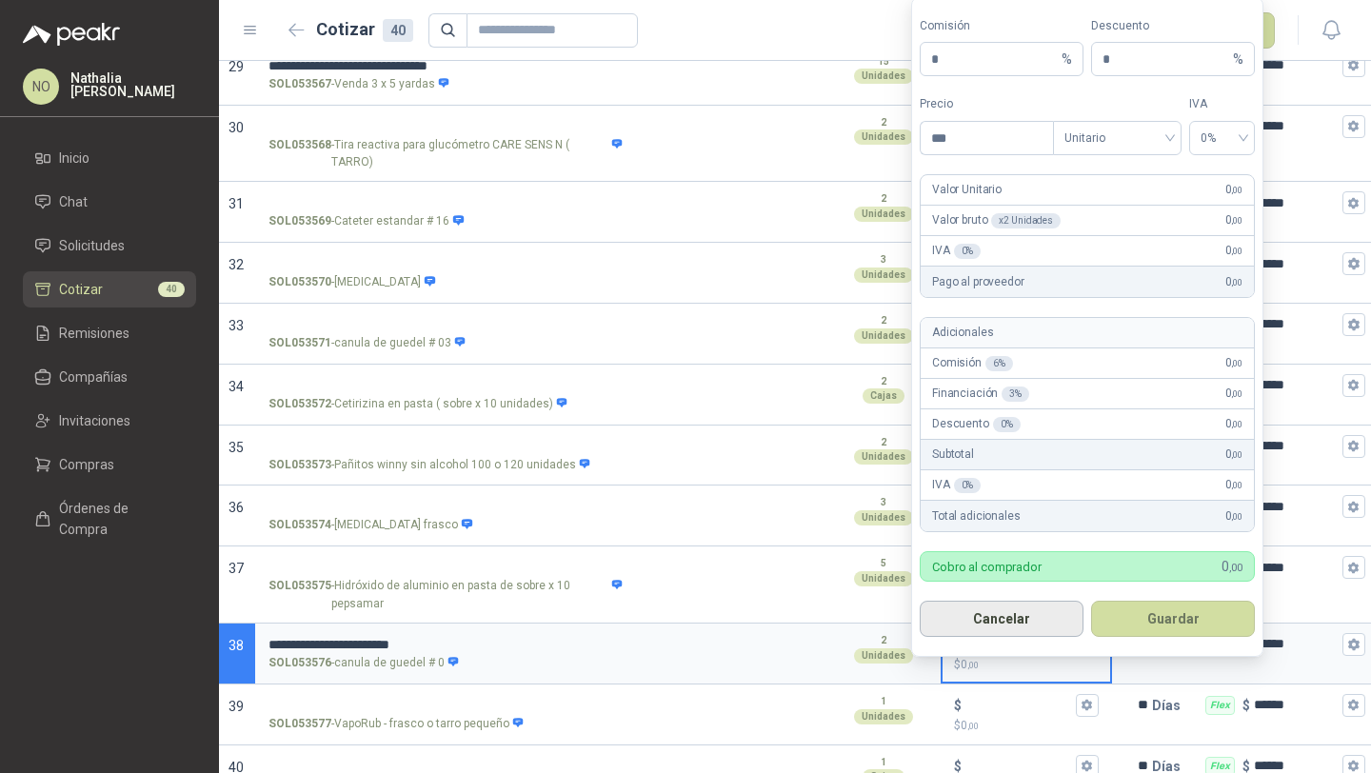
click at [986, 629] on button "Cancelar" at bounding box center [1002, 619] width 164 height 36
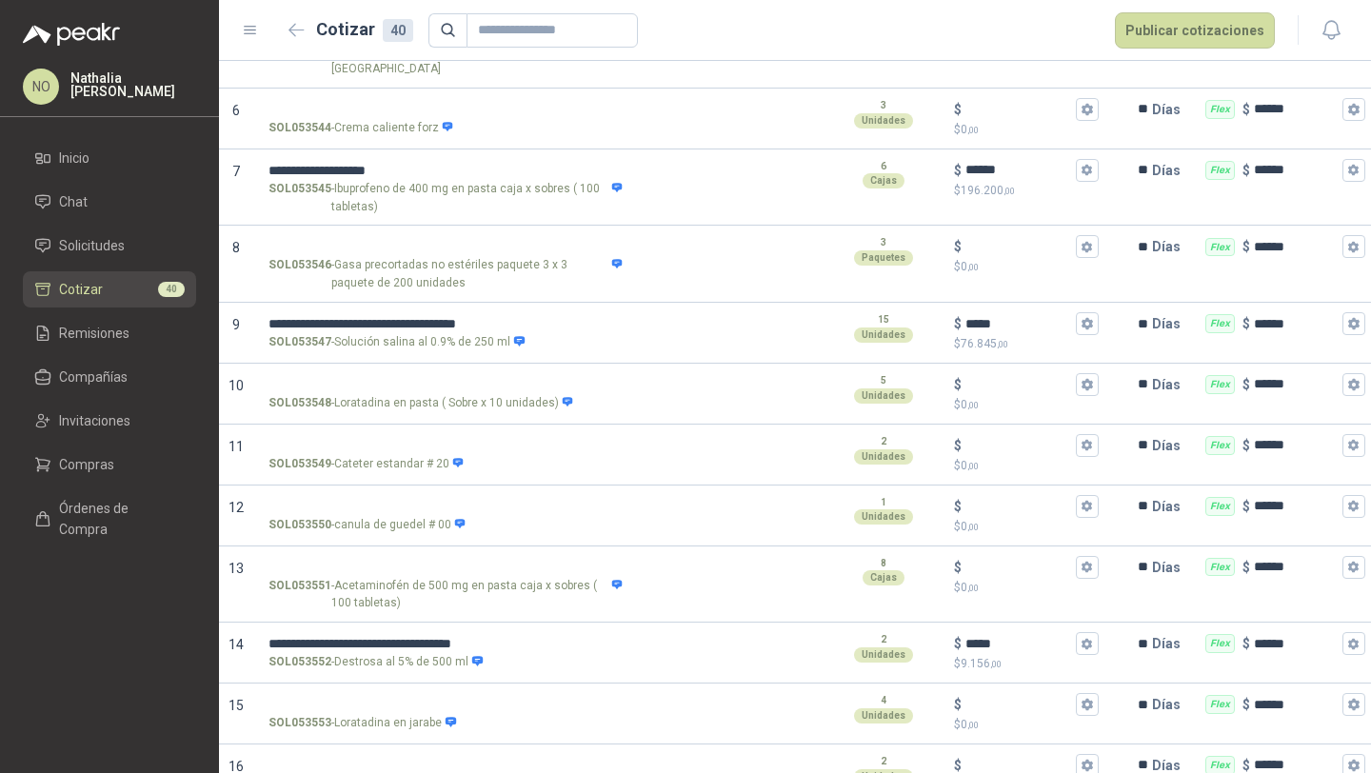
scroll to position [488, 0]
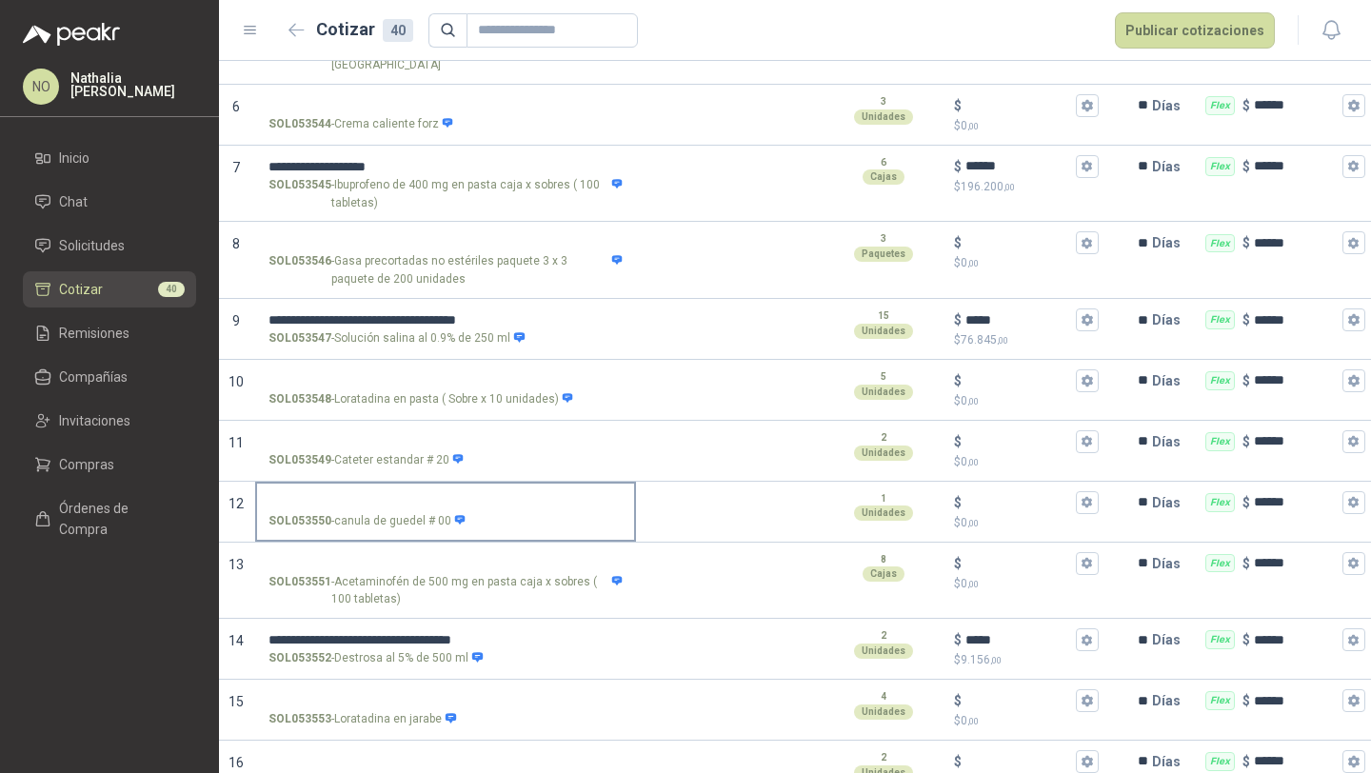
click at [436, 496] on input "SOL053550 - canula de guedel # 00" at bounding box center [446, 503] width 354 height 14
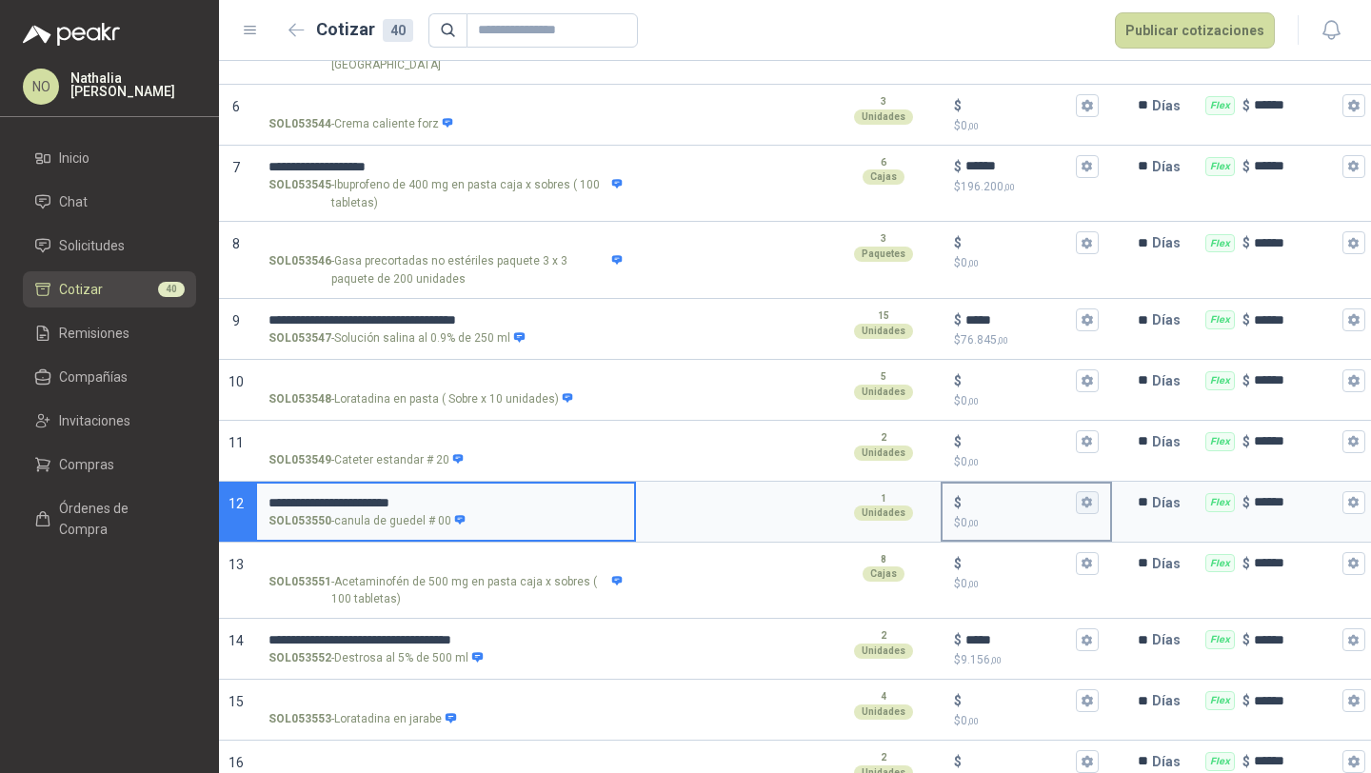
click at [1085, 497] on icon "button" at bounding box center [1087, 502] width 10 height 11
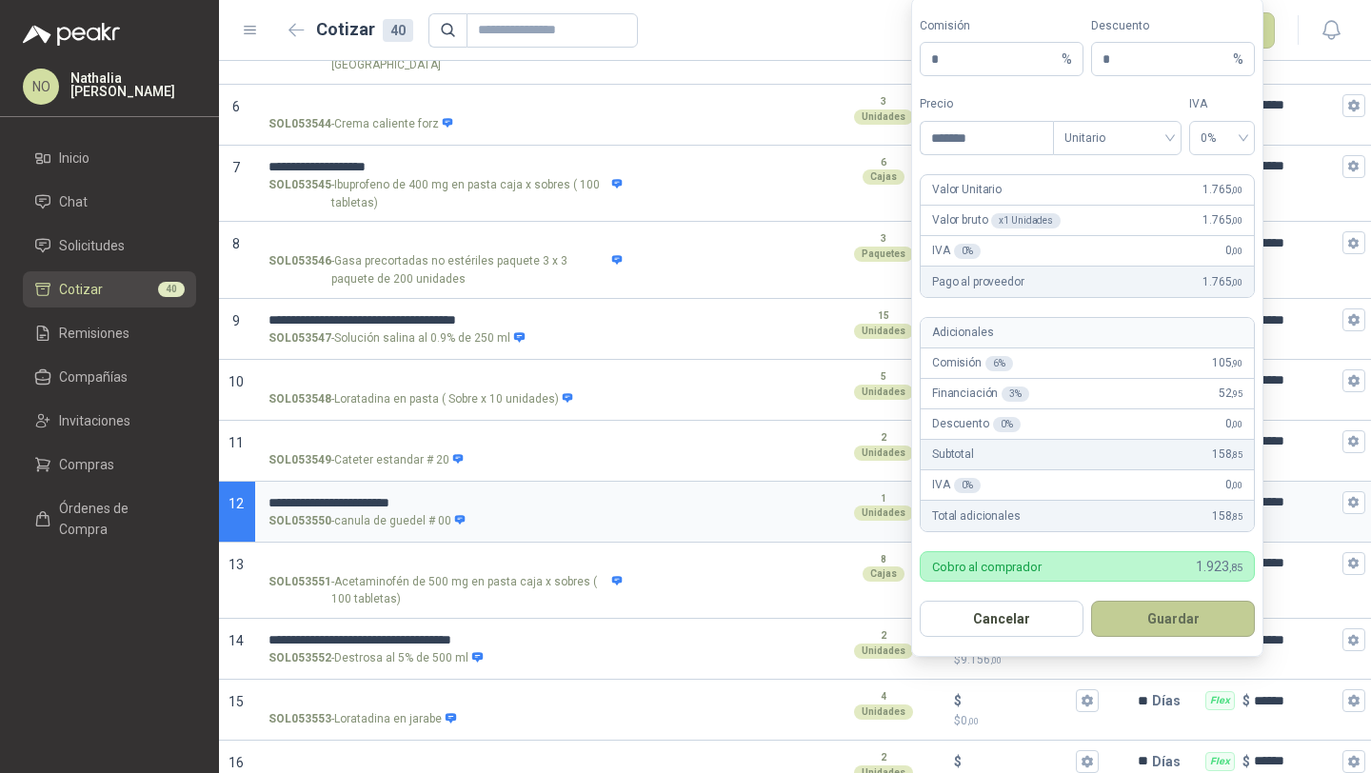
click at [1167, 605] on button "Guardar" at bounding box center [1173, 619] width 164 height 36
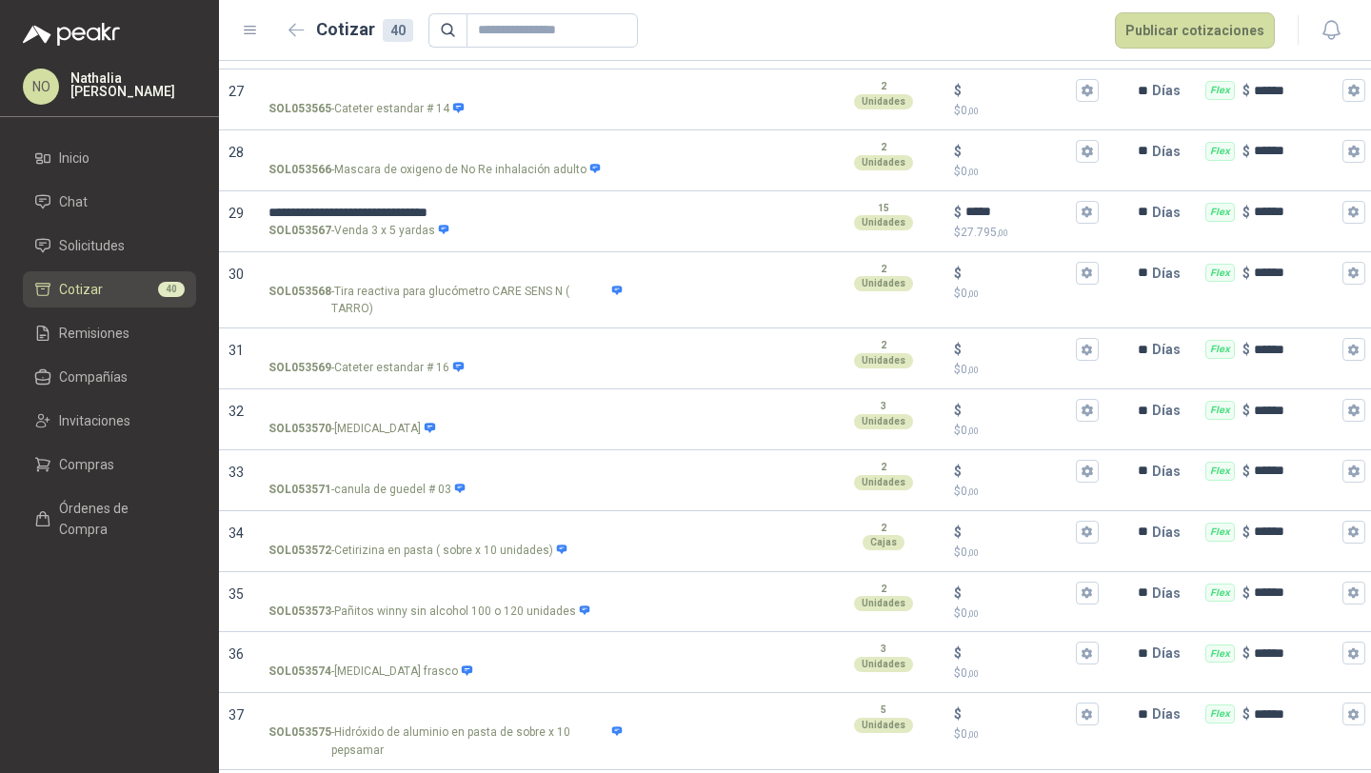
scroll to position [1990, 0]
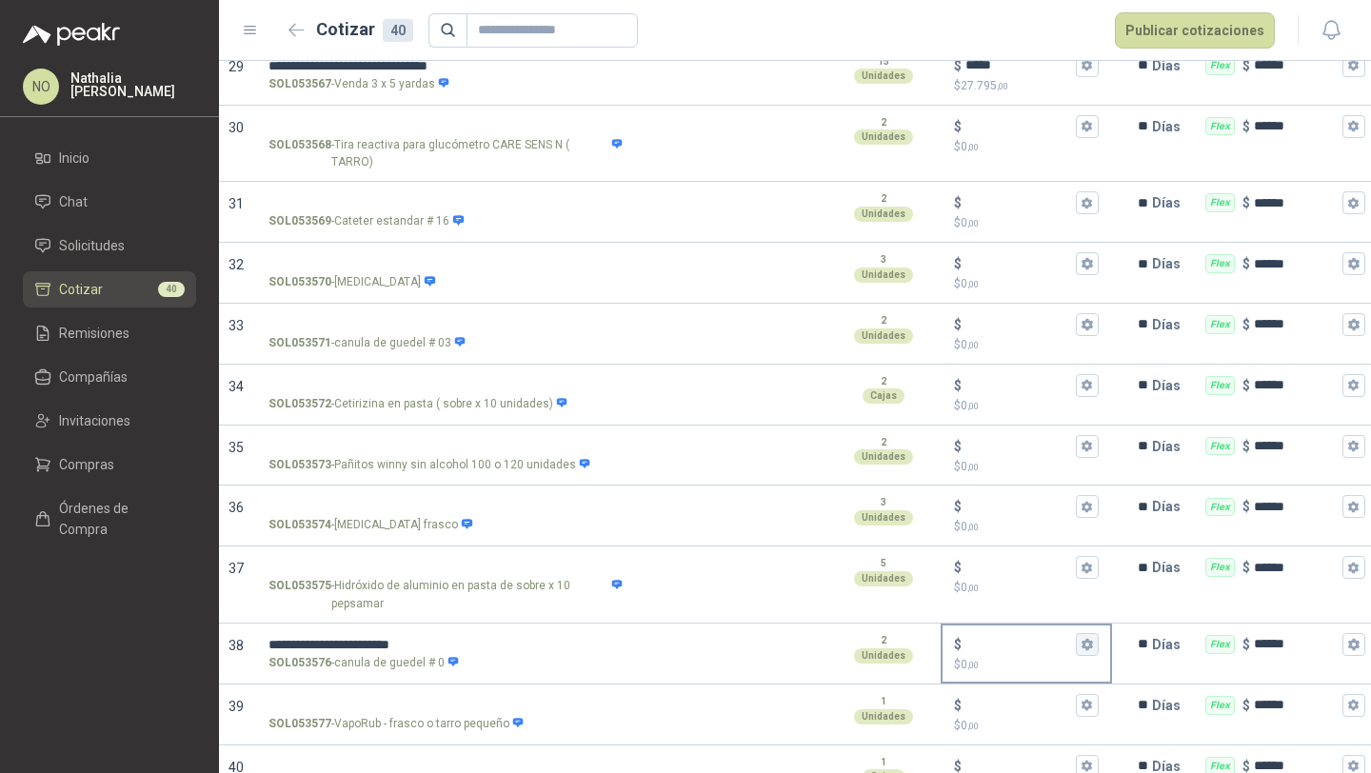
click at [1087, 638] on icon "button" at bounding box center [1087, 644] width 12 height 12
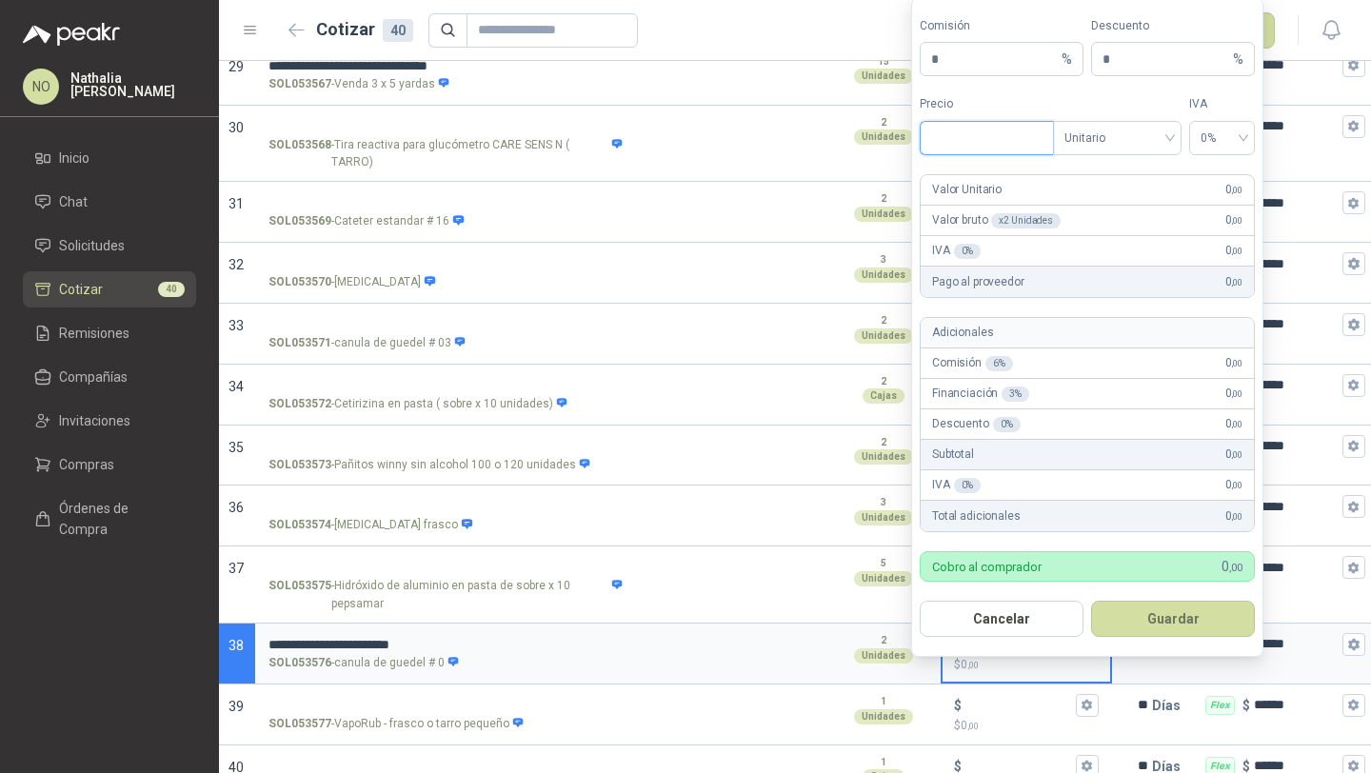
click at [988, 127] on input "Precio" at bounding box center [987, 138] width 132 height 32
click at [1178, 625] on button "Guardar" at bounding box center [1173, 619] width 164 height 36
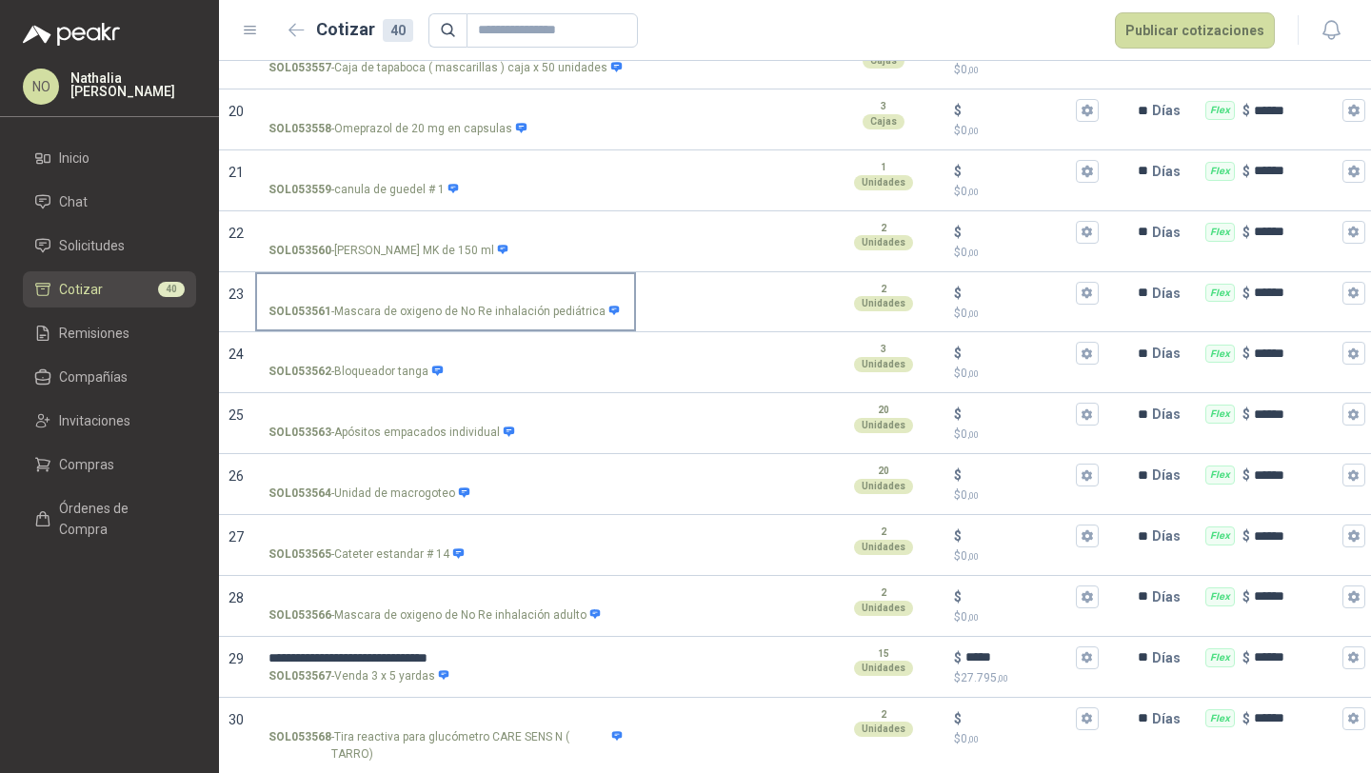
scroll to position [1413, 0]
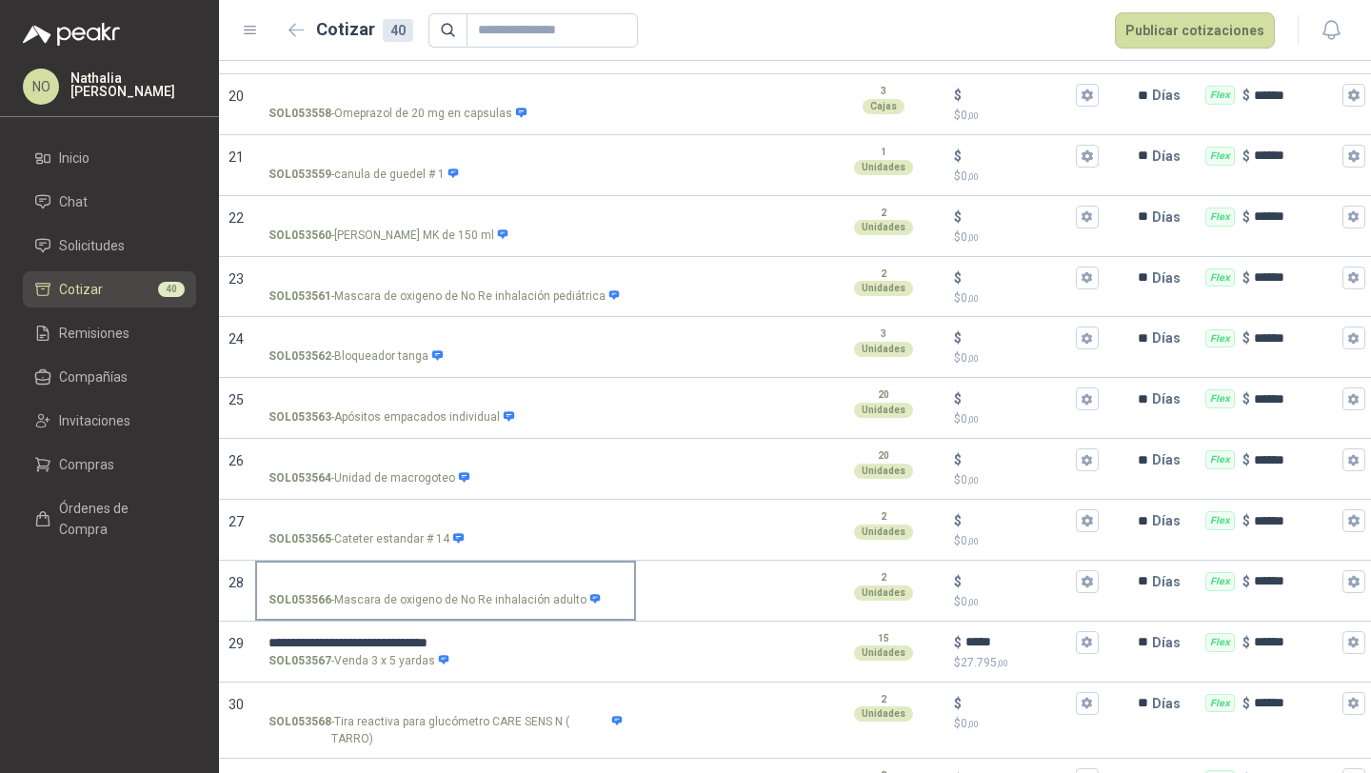
click at [534, 575] on input "SOL053566 - Mascara de oxigeno de No Re inhalación adulto" at bounding box center [446, 582] width 354 height 14
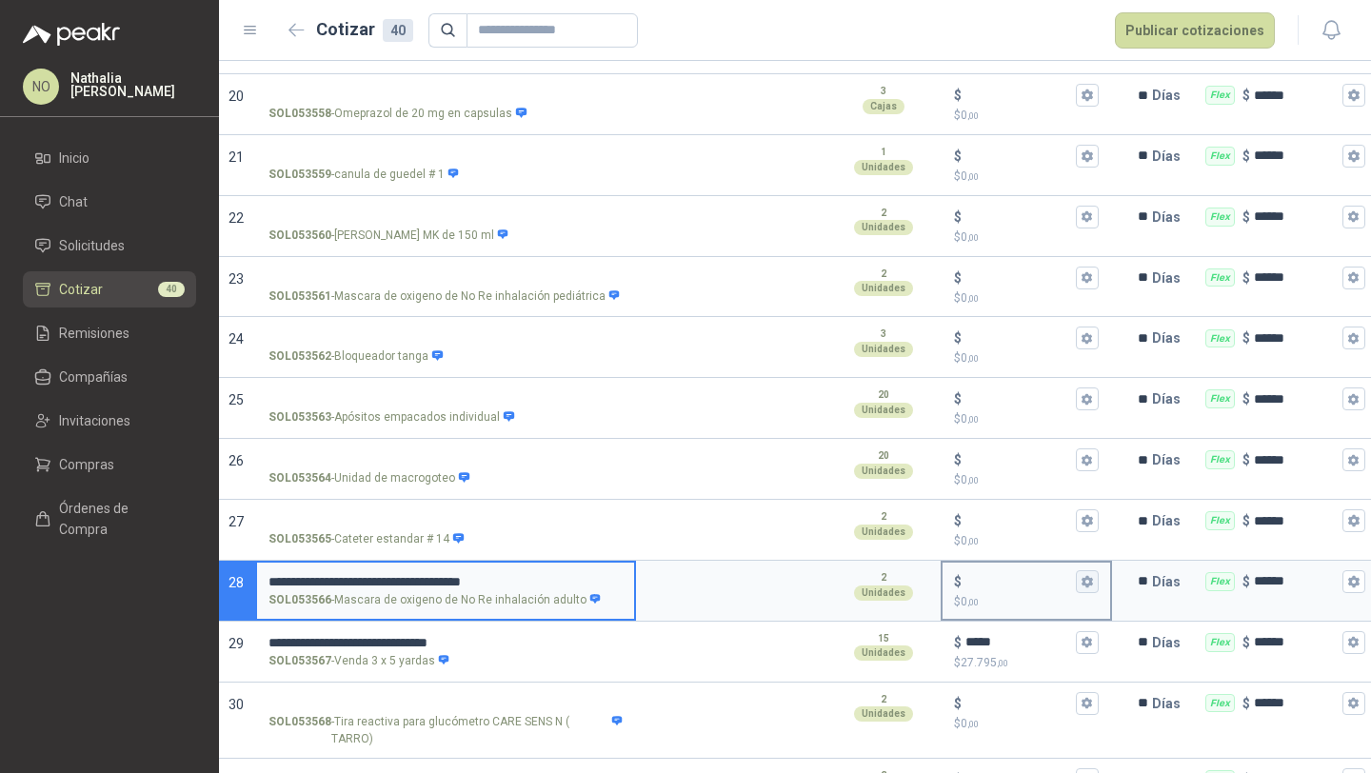
click at [1091, 570] on button "$ $ 0 ,00" at bounding box center [1087, 581] width 23 height 23
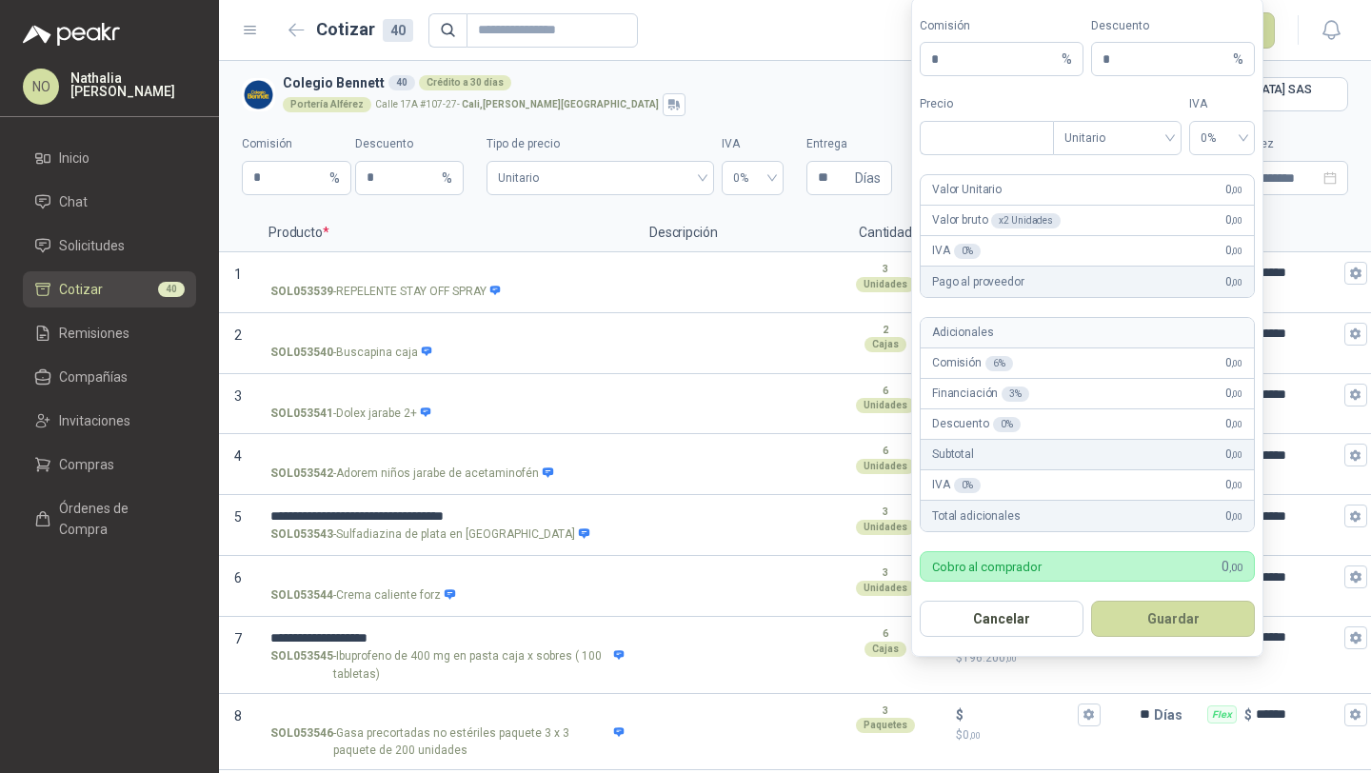
scroll to position [0, 2]
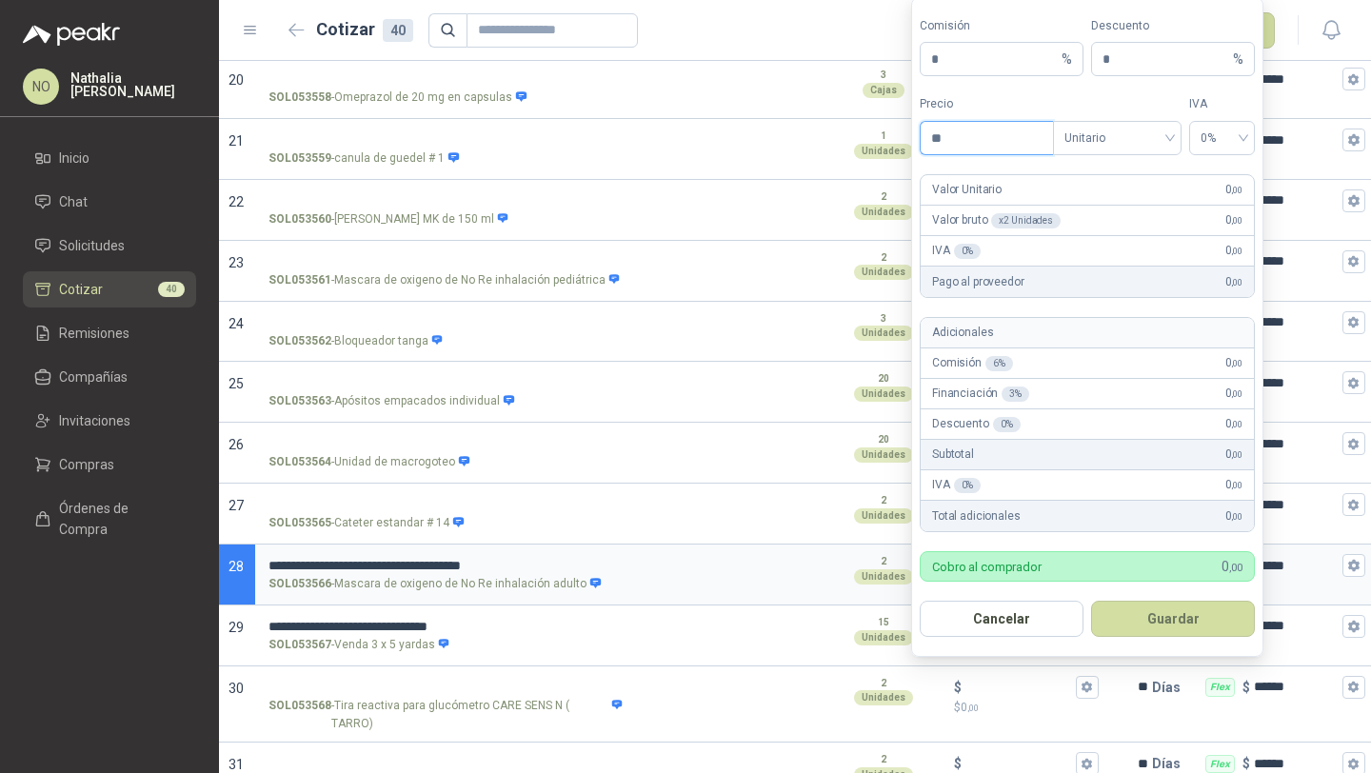
type input "*"
click at [1145, 147] on span "Unitario" at bounding box center [1118, 138] width 106 height 29
type input "*******"
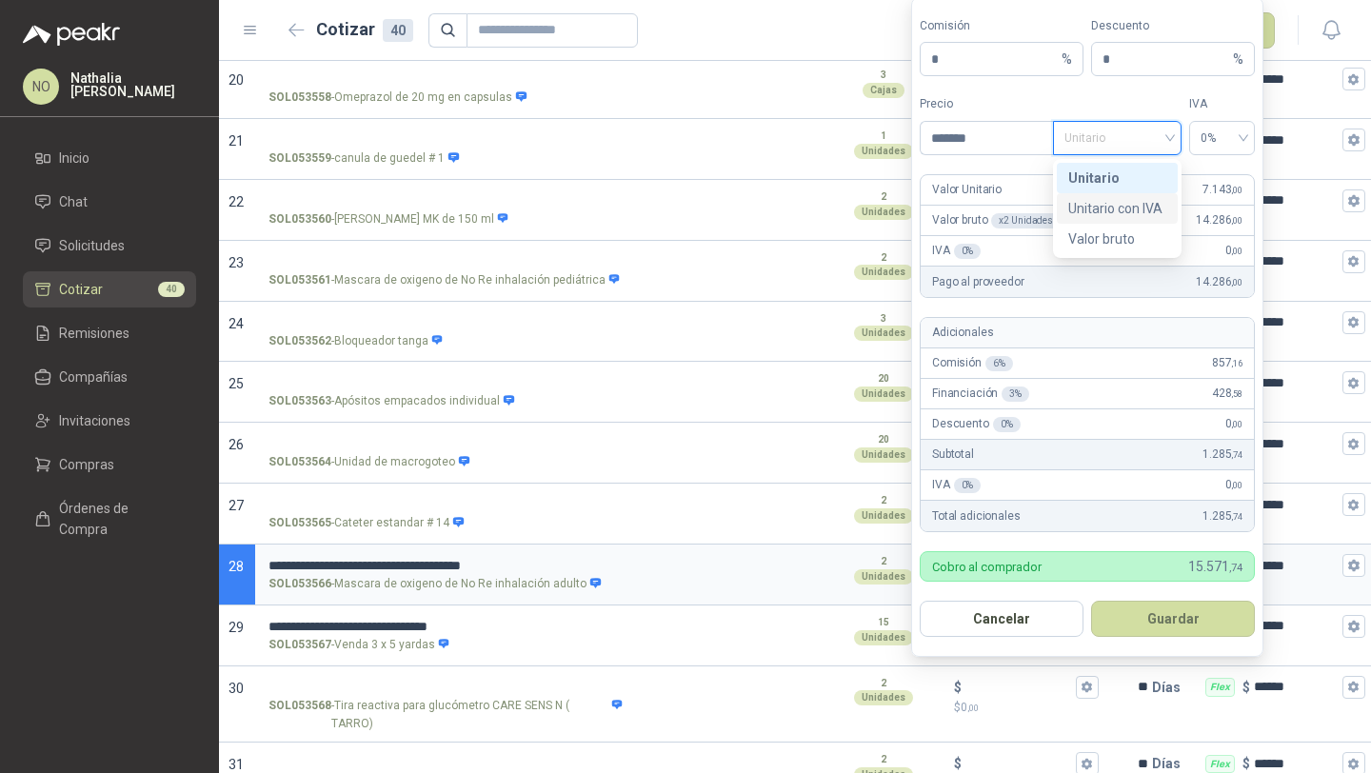
click at [1134, 215] on div "Unitario con IVA" at bounding box center [1117, 208] width 98 height 21
click at [1217, 144] on span "0%" at bounding box center [1222, 138] width 43 height 29
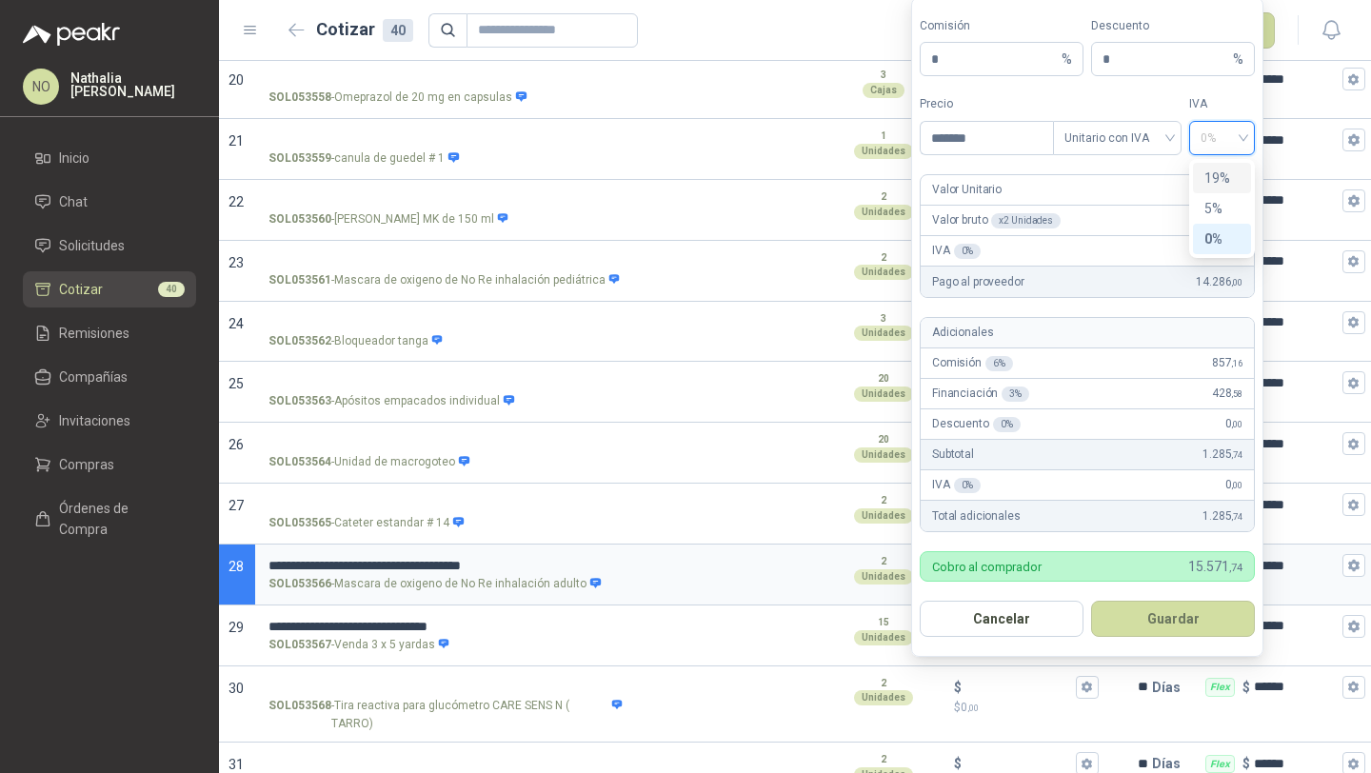
click at [1218, 176] on div "19%" at bounding box center [1222, 178] width 35 height 21
click at [1171, 139] on div "Unitario con IVA" at bounding box center [1117, 138] width 129 height 34
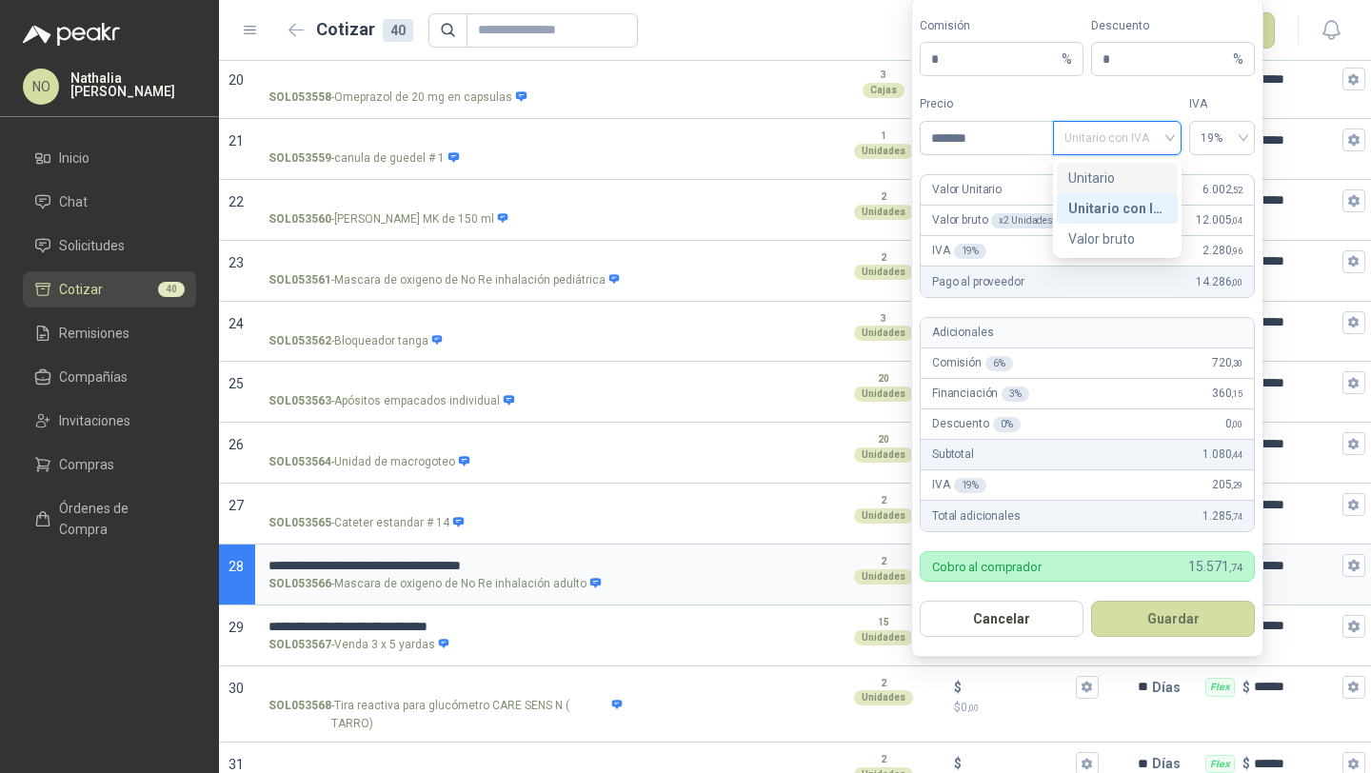
click at [1141, 178] on div "Unitario" at bounding box center [1117, 178] width 98 height 21
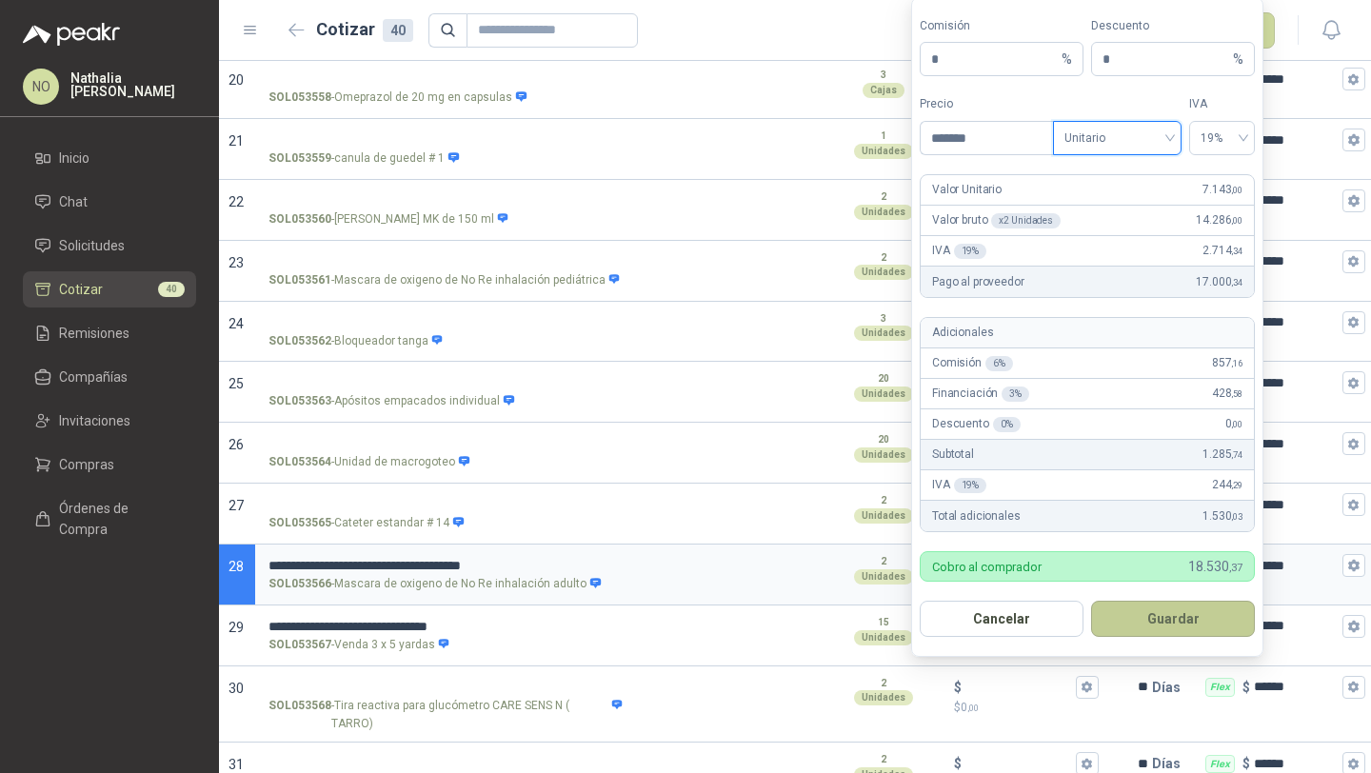
click at [1174, 616] on button "Guardar" at bounding box center [1173, 619] width 164 height 36
type input "*****"
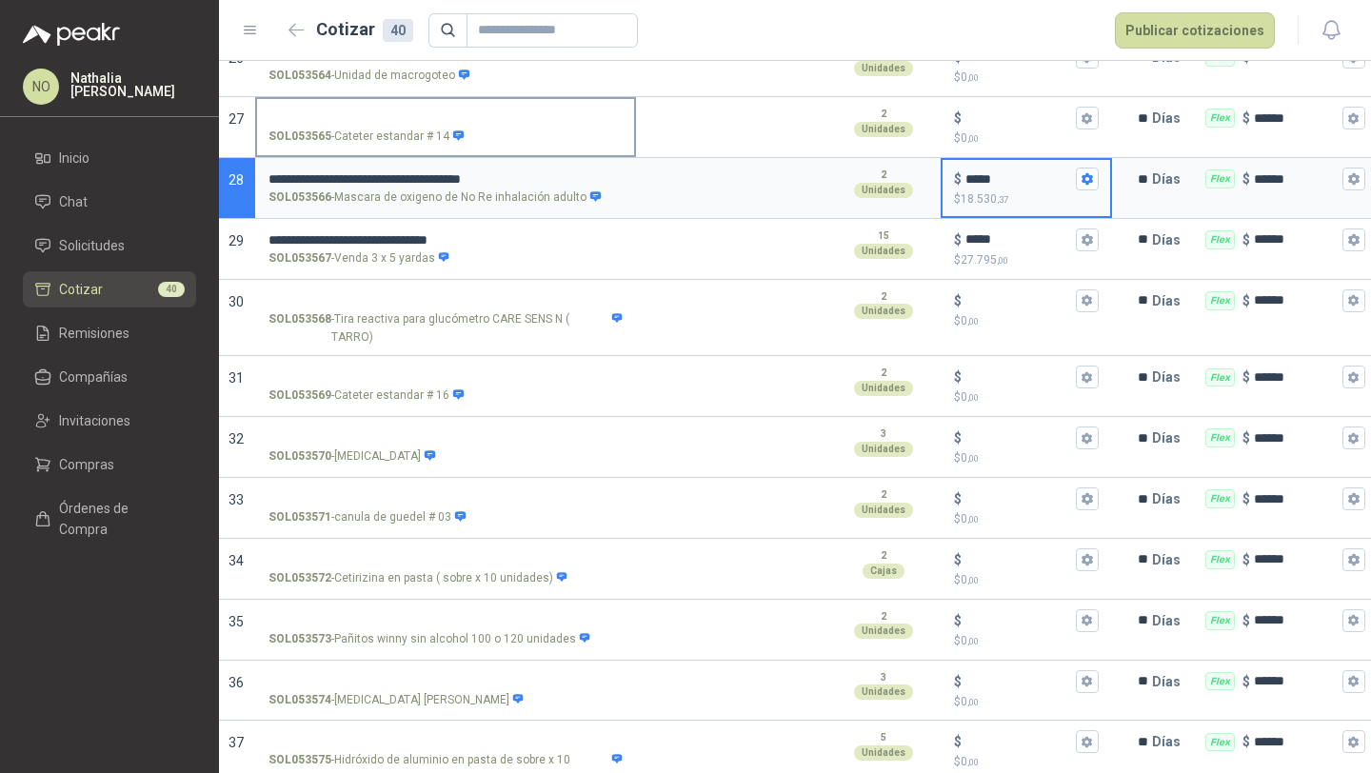
scroll to position [1990, 0]
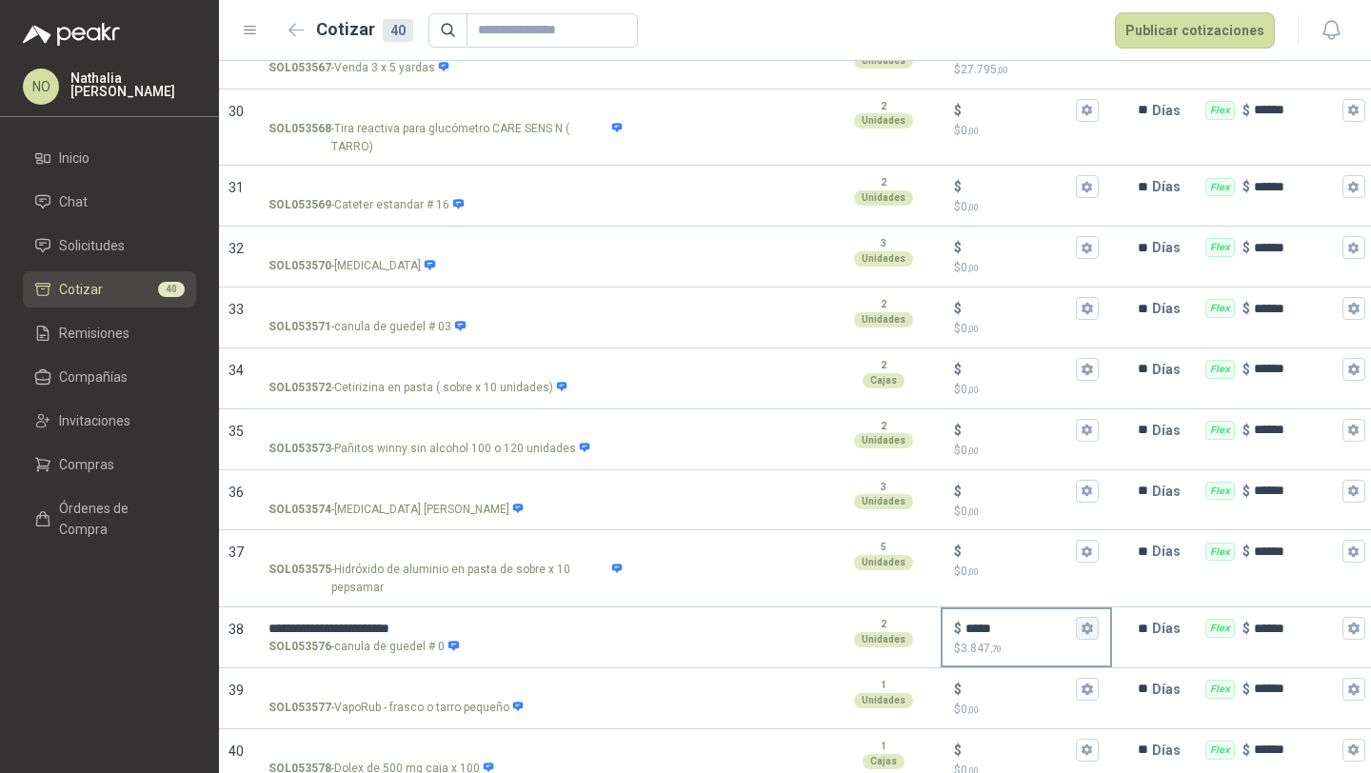
click at [1089, 623] on icon "button" at bounding box center [1087, 628] width 10 height 11
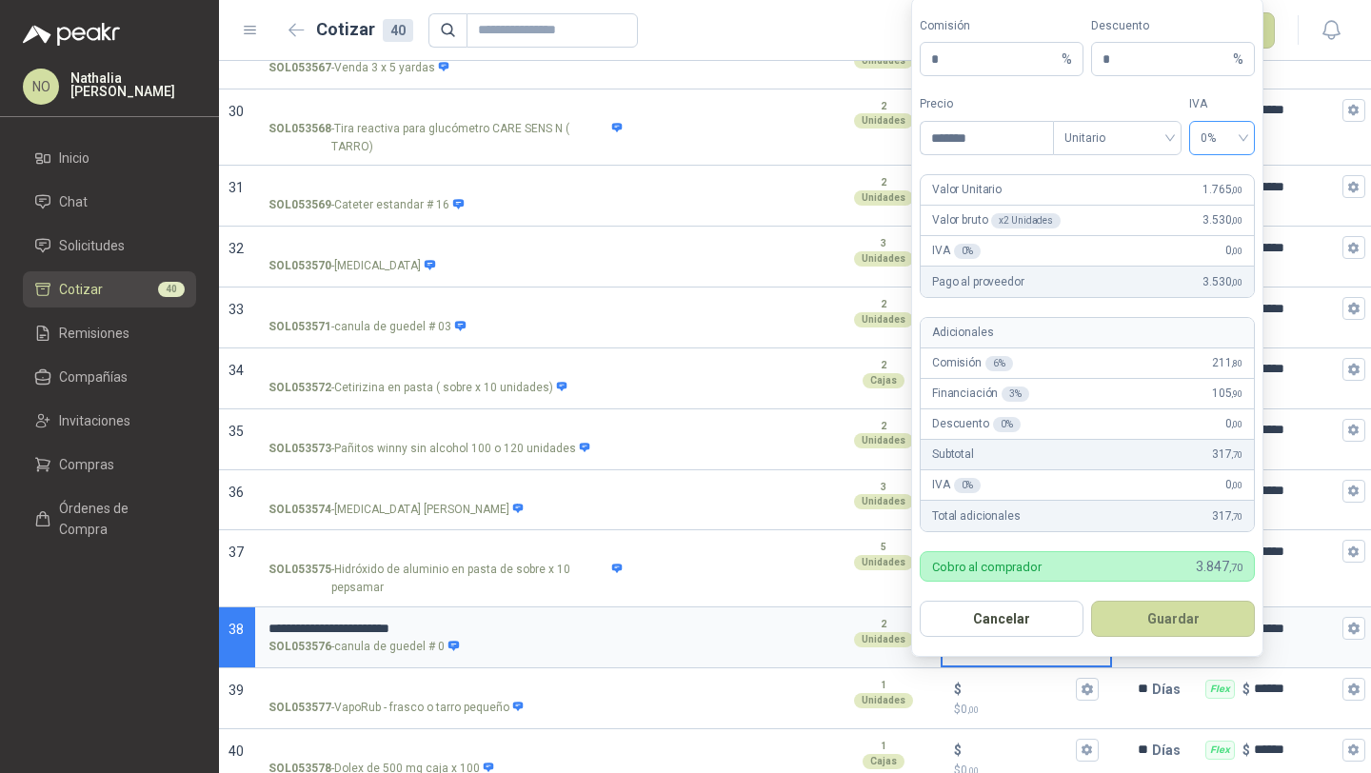
click at [1210, 148] on span "0%" at bounding box center [1222, 138] width 43 height 29
click at [1216, 169] on div "19%" at bounding box center [1222, 178] width 35 height 21
click at [1225, 625] on button "Guardar" at bounding box center [1173, 619] width 164 height 36
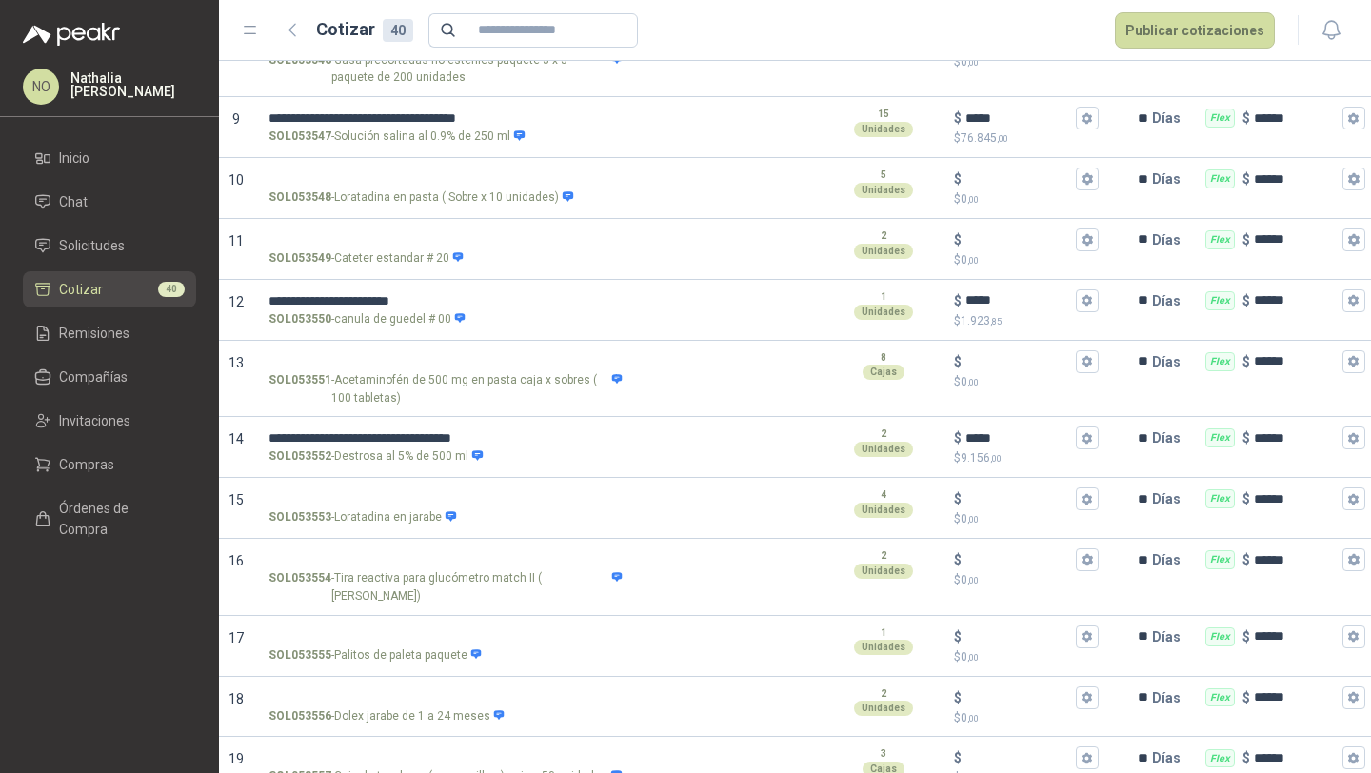
scroll to position [642, 0]
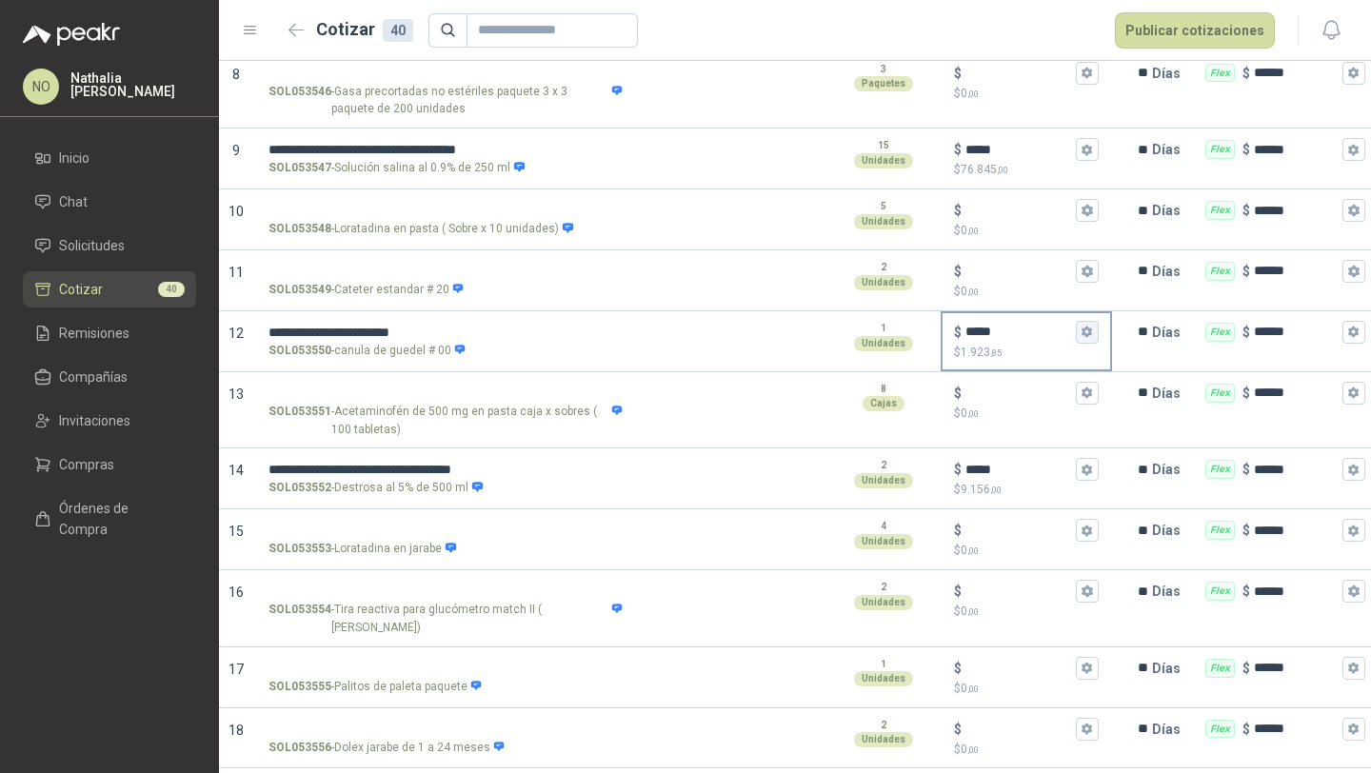
click at [1084, 332] on icon "button" at bounding box center [1087, 332] width 10 height 11
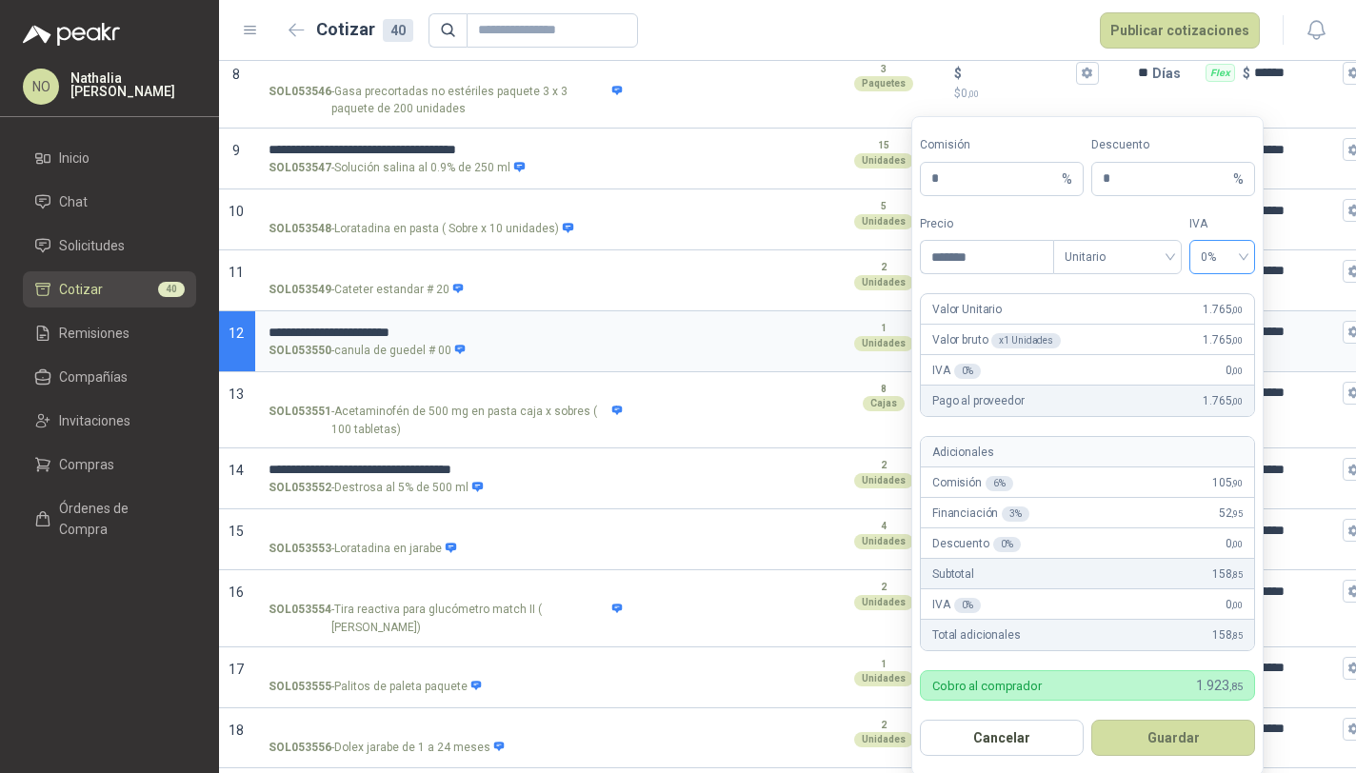
click at [1224, 252] on span "0%" at bounding box center [1222, 257] width 43 height 29
click at [1220, 290] on div "19%" at bounding box center [1222, 298] width 35 height 21
click at [1176, 744] on button "Guardar" at bounding box center [1173, 738] width 164 height 36
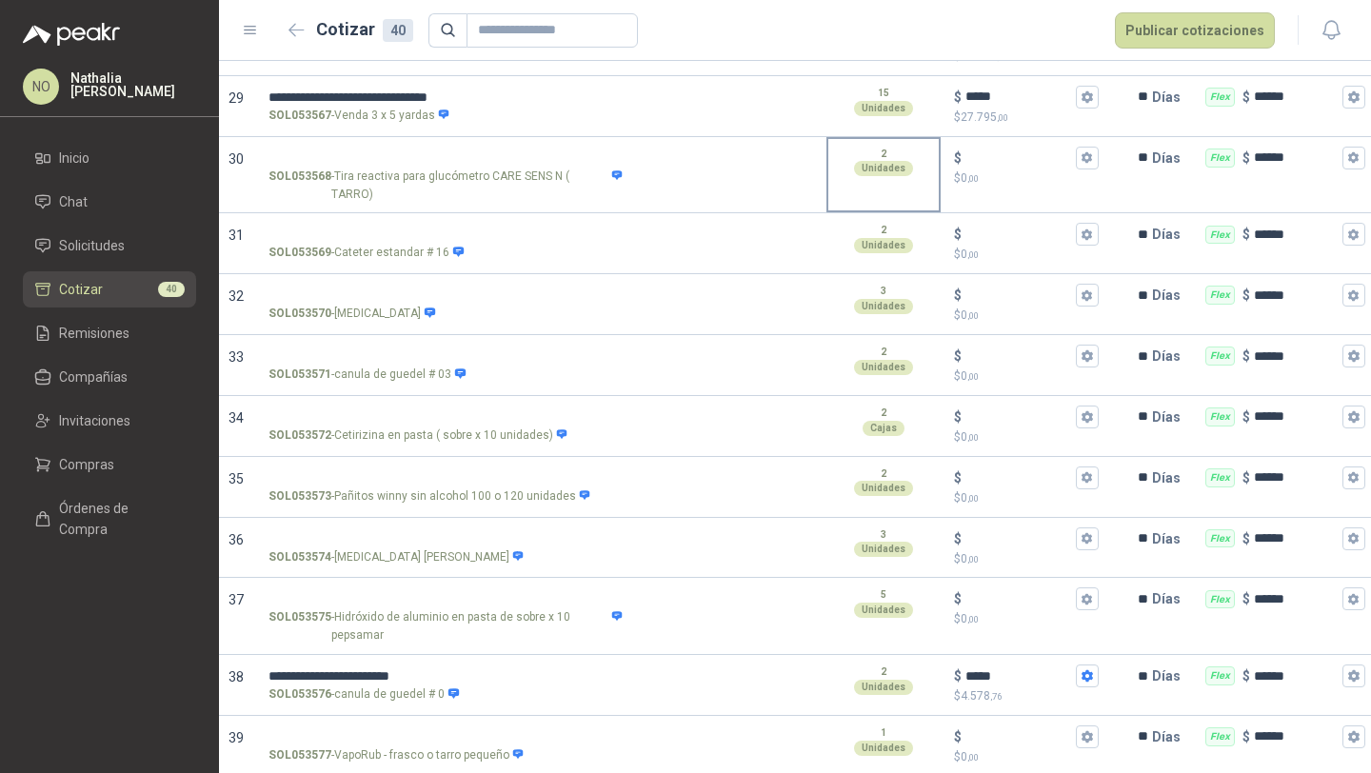
scroll to position [1990, 0]
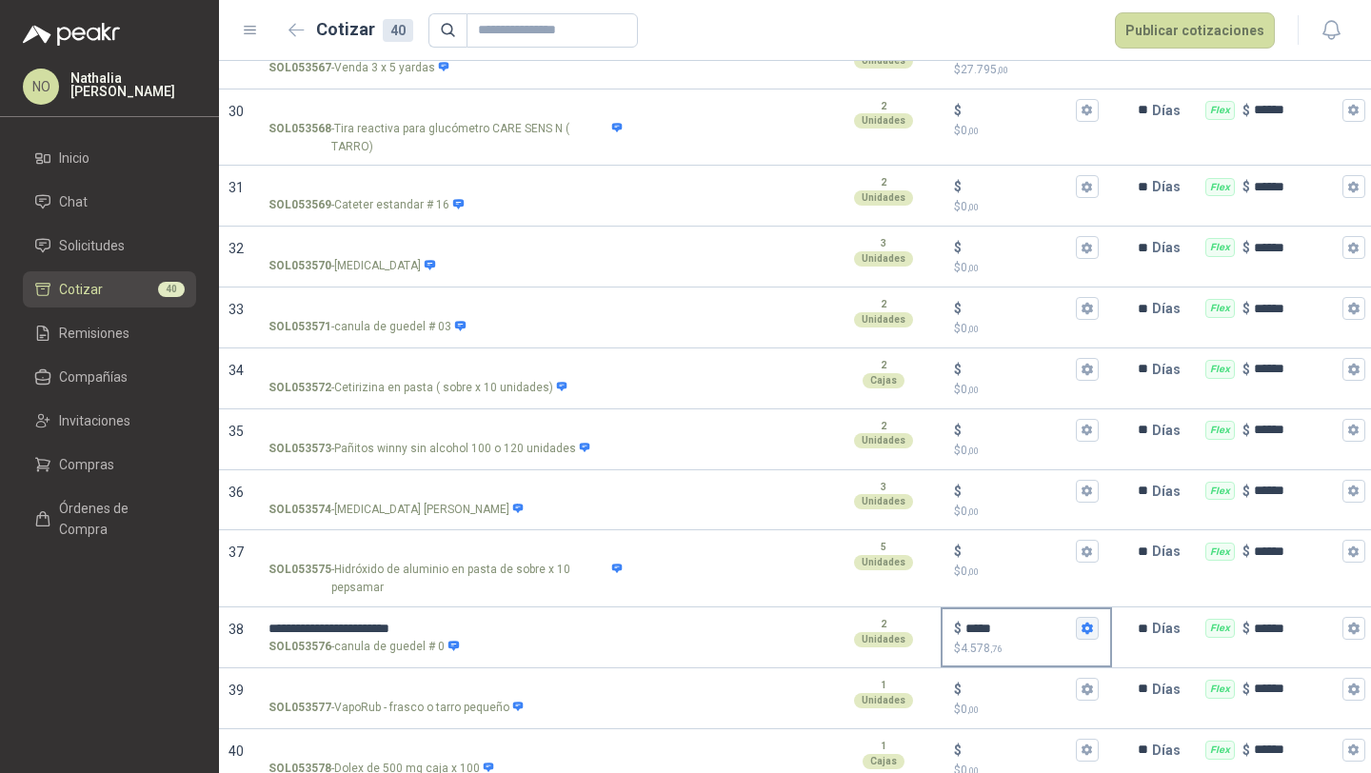
click at [1088, 622] on icon "button" at bounding box center [1087, 628] width 12 height 12
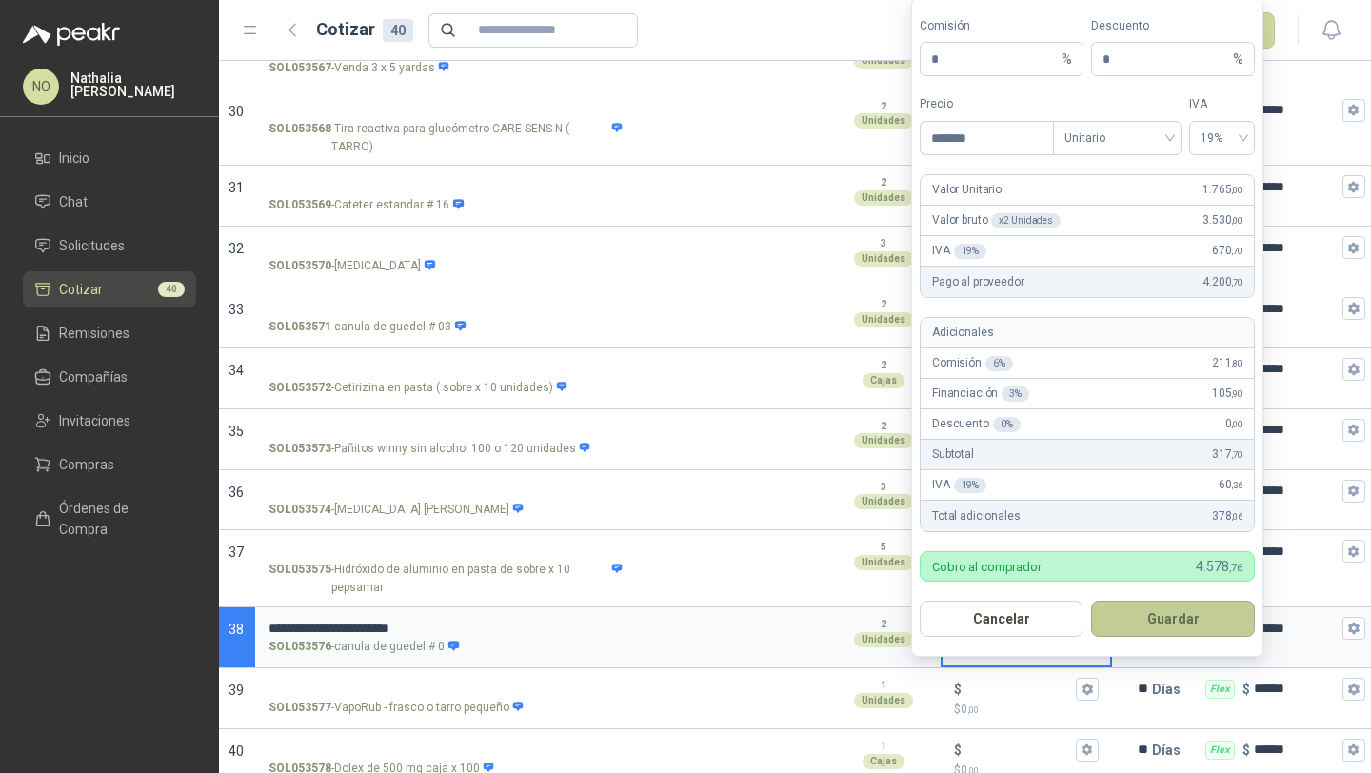
click at [1172, 618] on button "Guardar" at bounding box center [1173, 619] width 164 height 36
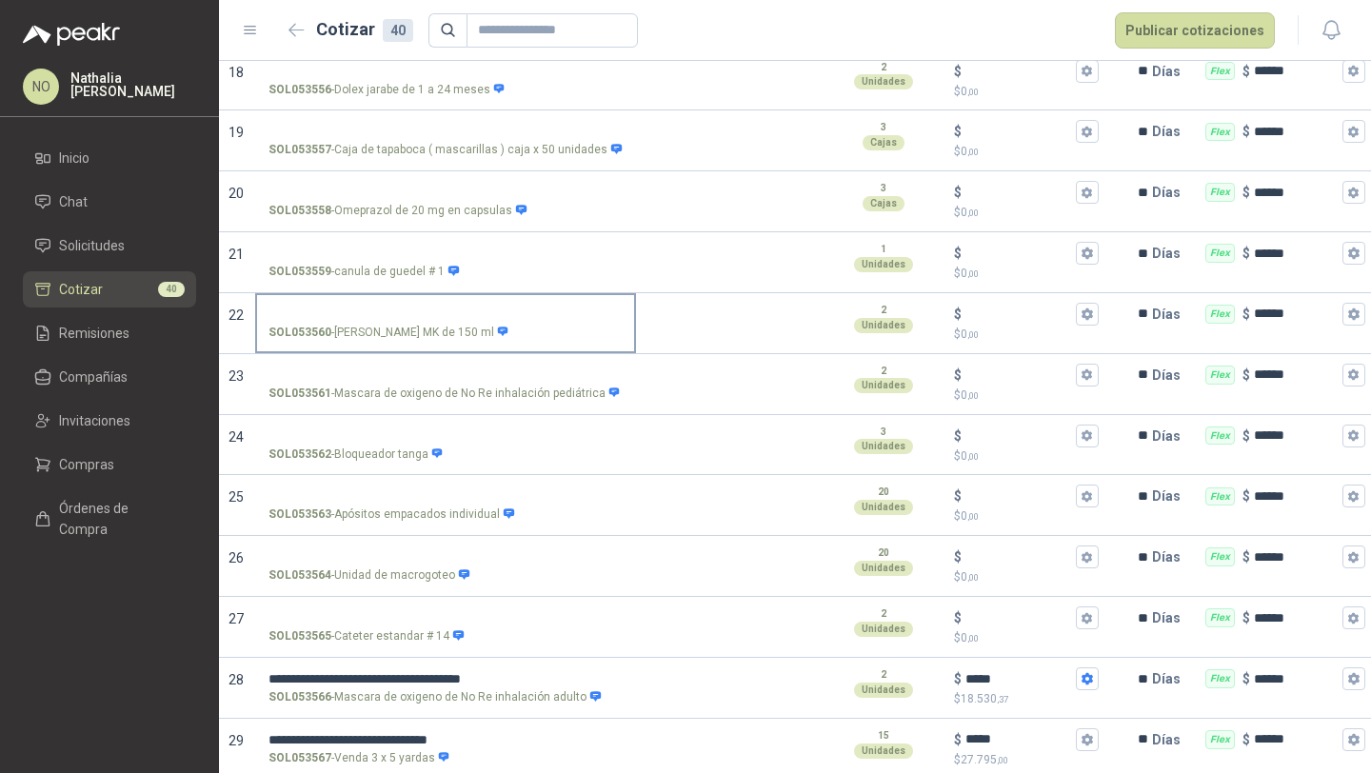
scroll to position [1292, 0]
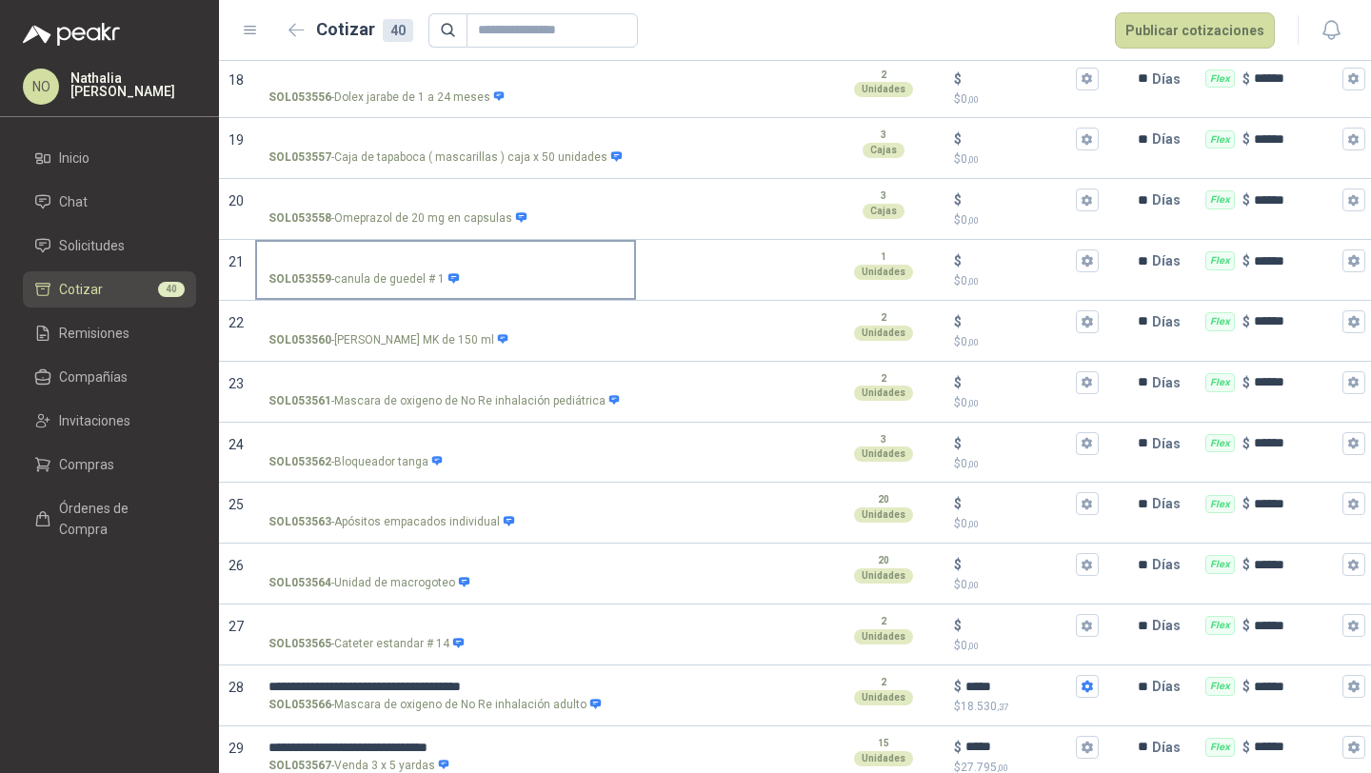
click at [406, 242] on label "SOL053559 - canula de guedel # 1" at bounding box center [445, 269] width 377 height 54
click at [406, 254] on input "SOL053559 - canula de guedel # 1" at bounding box center [446, 261] width 354 height 14
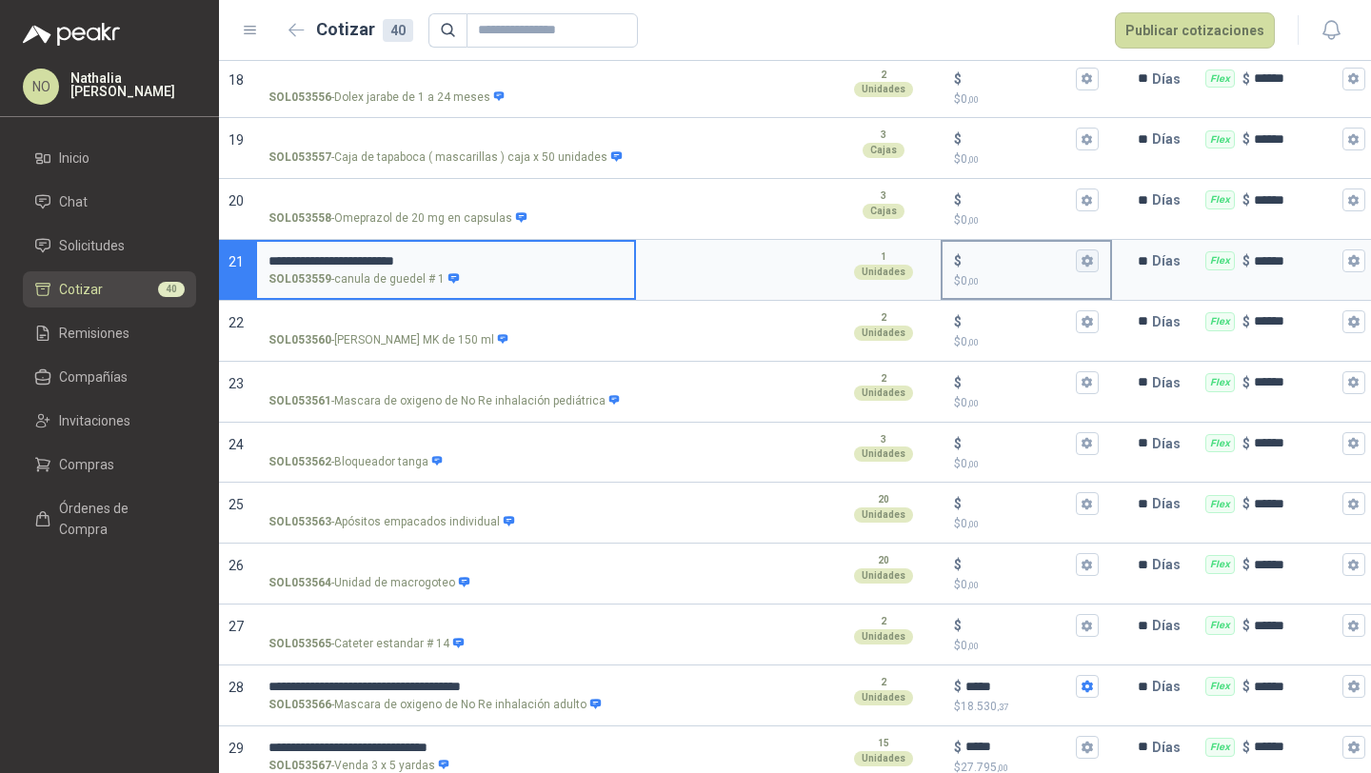
click at [1084, 255] on icon "button" at bounding box center [1087, 260] width 10 height 11
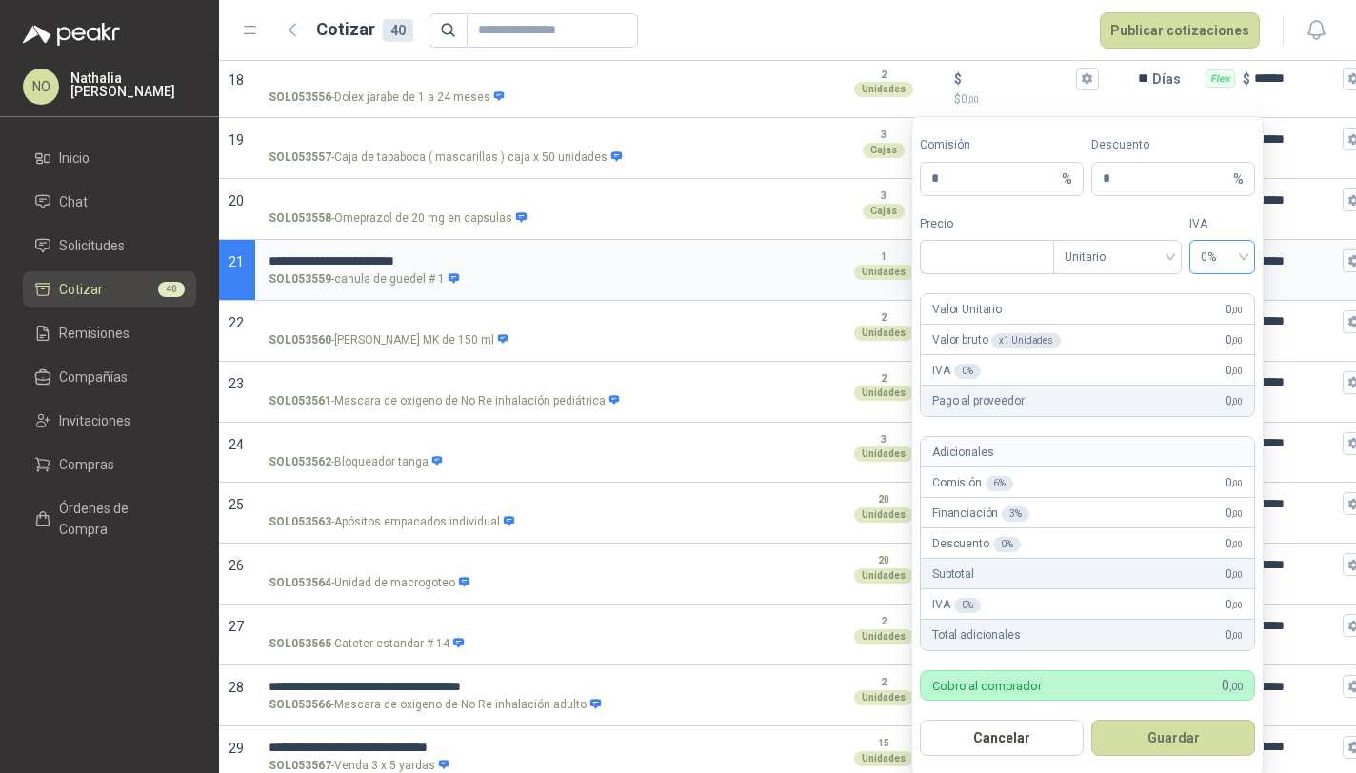
click at [1208, 262] on span "0%" at bounding box center [1222, 257] width 43 height 29
click at [1225, 296] on div "19%" at bounding box center [1222, 298] width 35 height 21
click at [1005, 259] on input "***" at bounding box center [987, 257] width 132 height 32
type input "*"
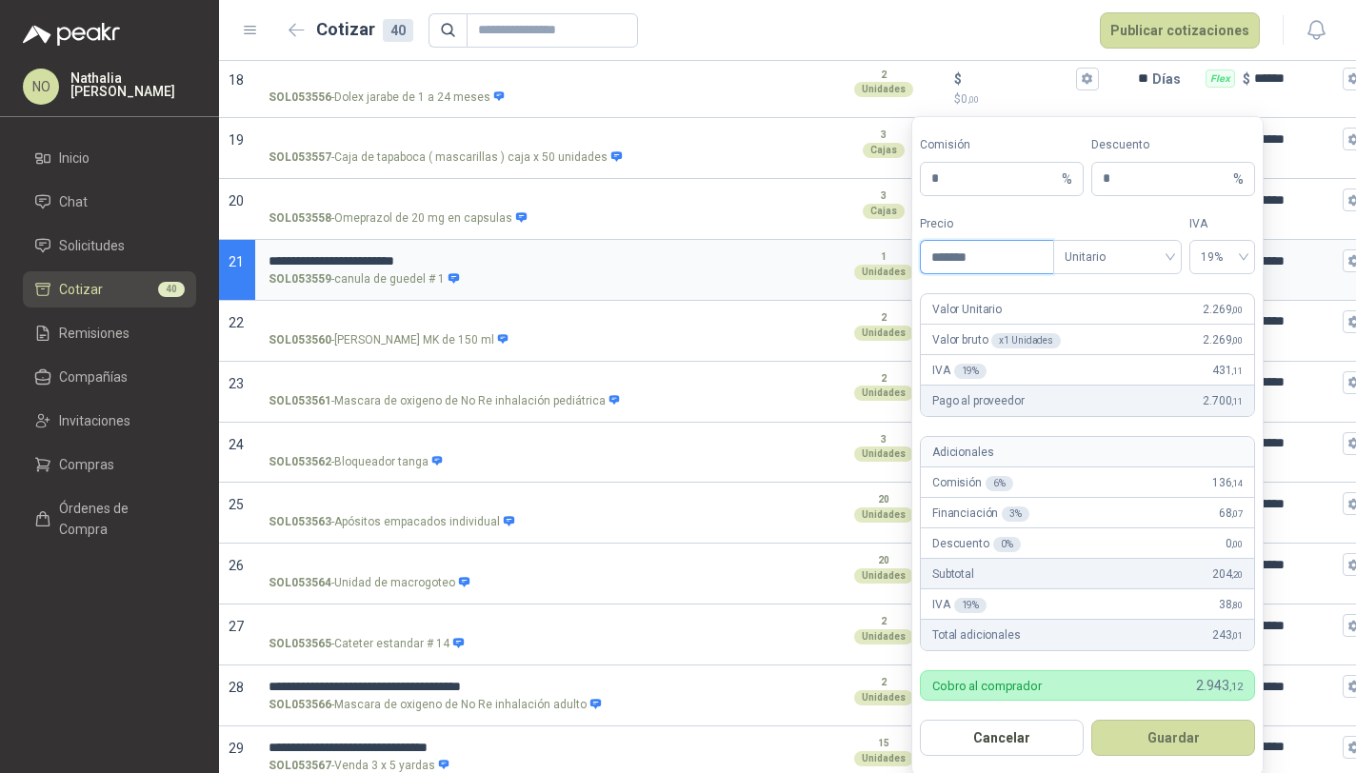
type input "*******"
click at [1154, 732] on button "Guardar" at bounding box center [1173, 738] width 164 height 36
type input "*****"
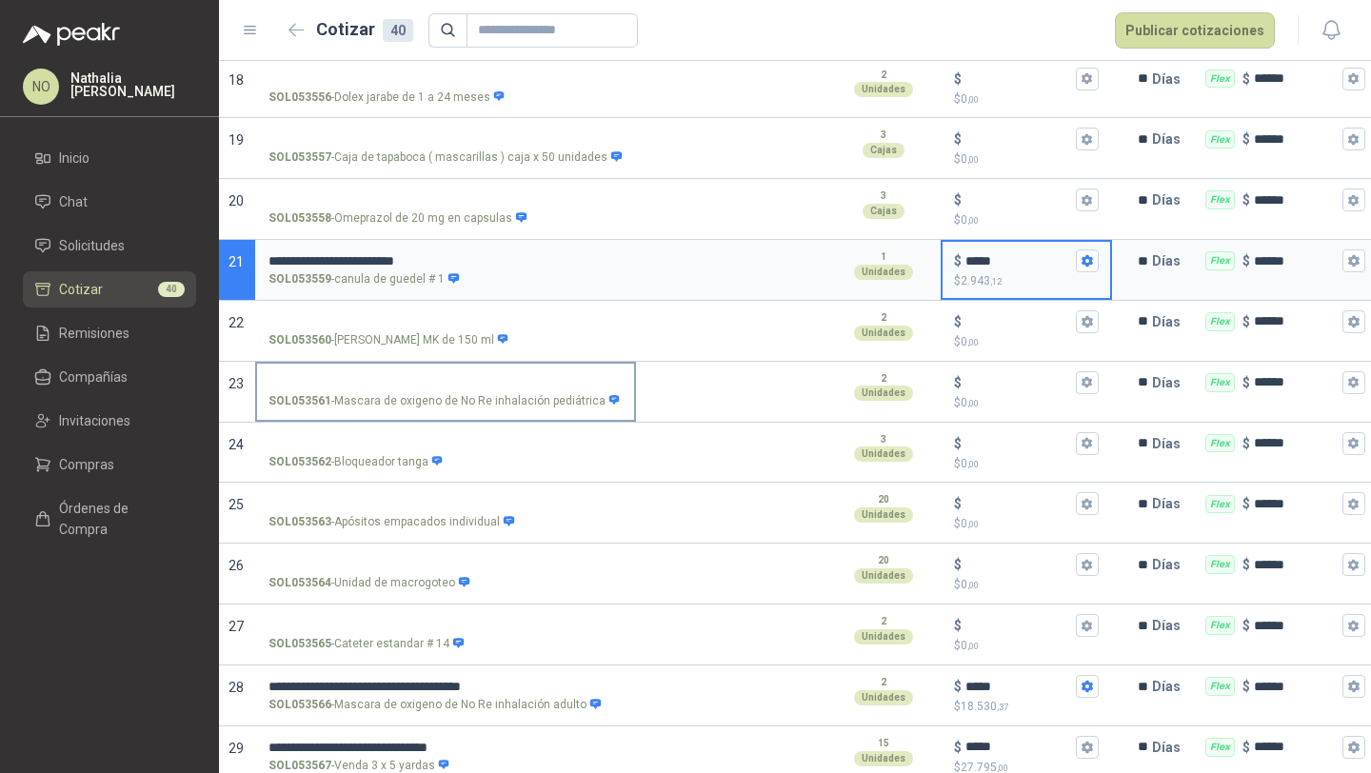
click at [488, 376] on input "SOL053561 - Mascara de oxigeno de No Re inhalación pediátrica" at bounding box center [446, 383] width 354 height 14
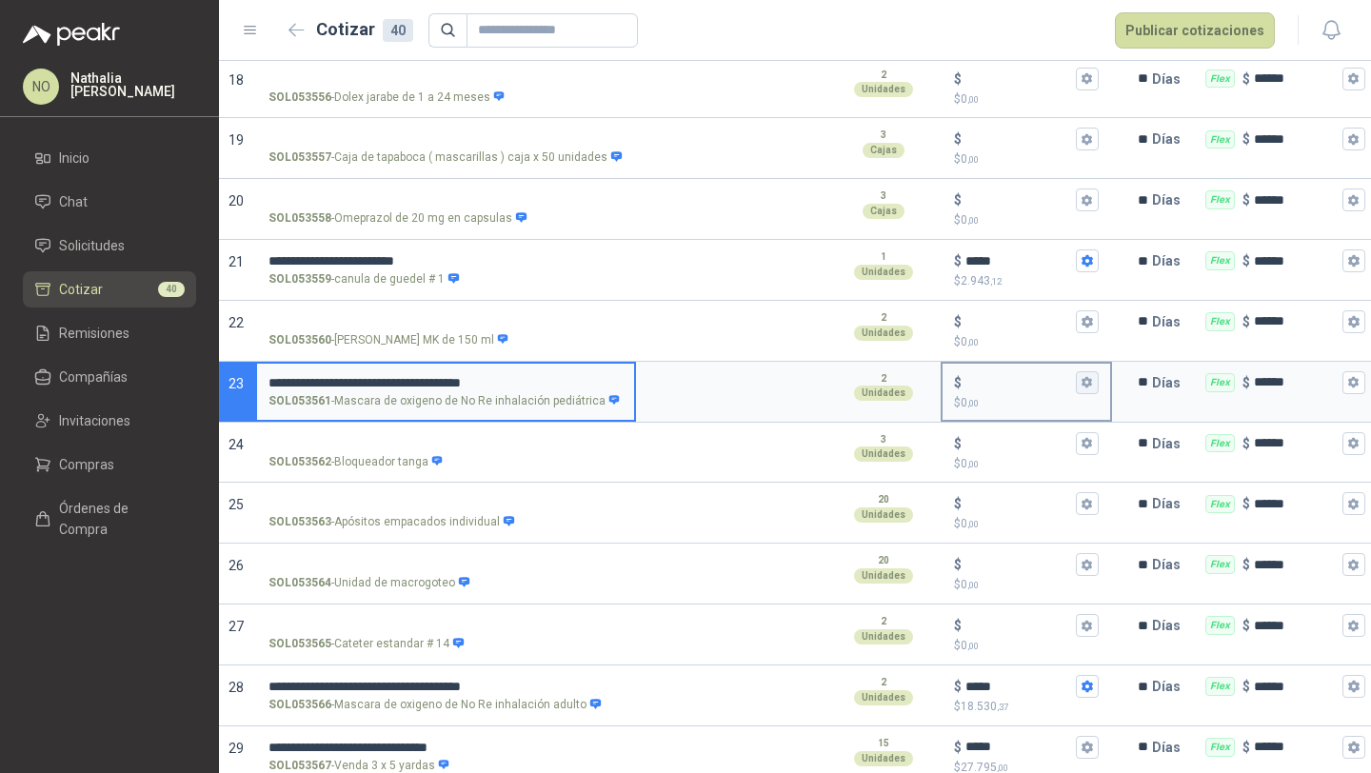
click at [1088, 376] on icon "button" at bounding box center [1087, 382] width 12 height 12
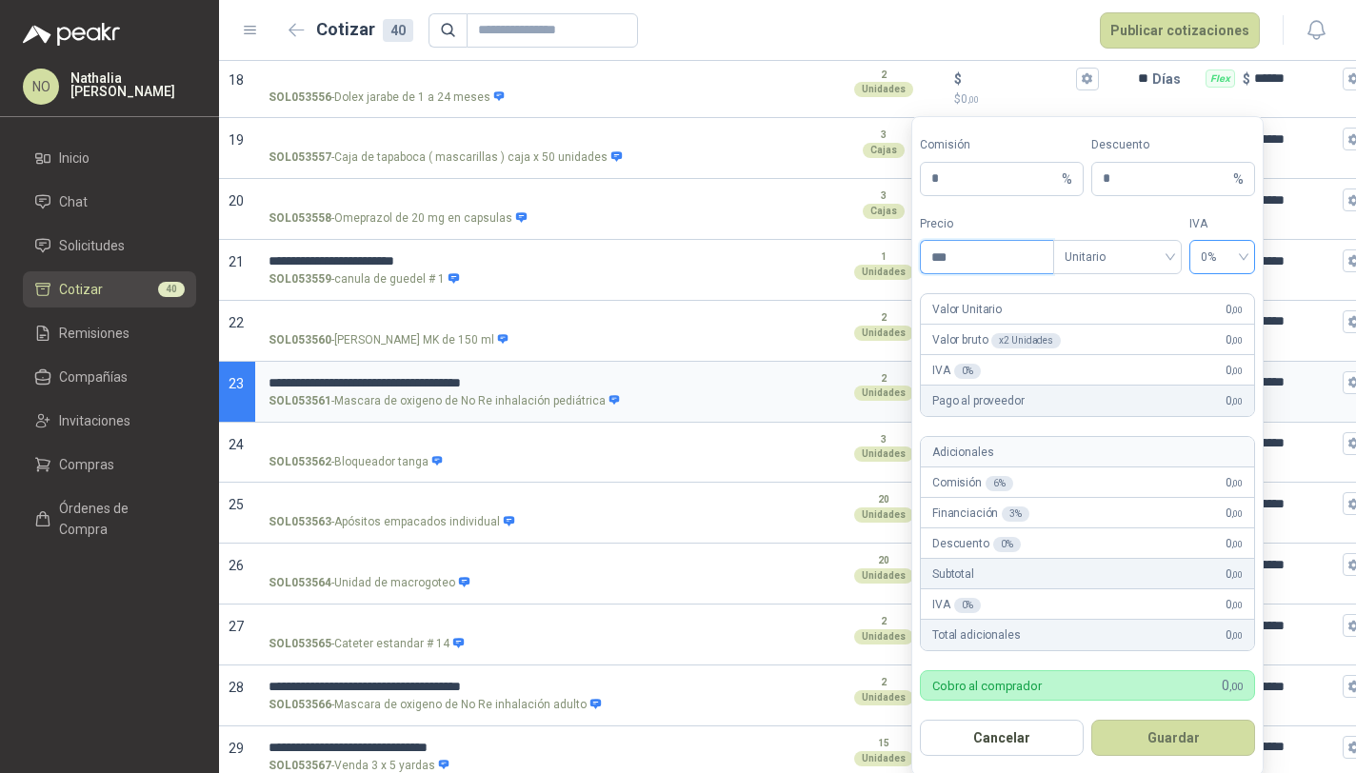
click at [1245, 265] on div "0%" at bounding box center [1222, 257] width 66 height 34
click at [1220, 298] on div "19%" at bounding box center [1222, 298] width 35 height 21
click at [974, 268] on input "***" at bounding box center [987, 257] width 132 height 32
type input "*"
type input "*******"
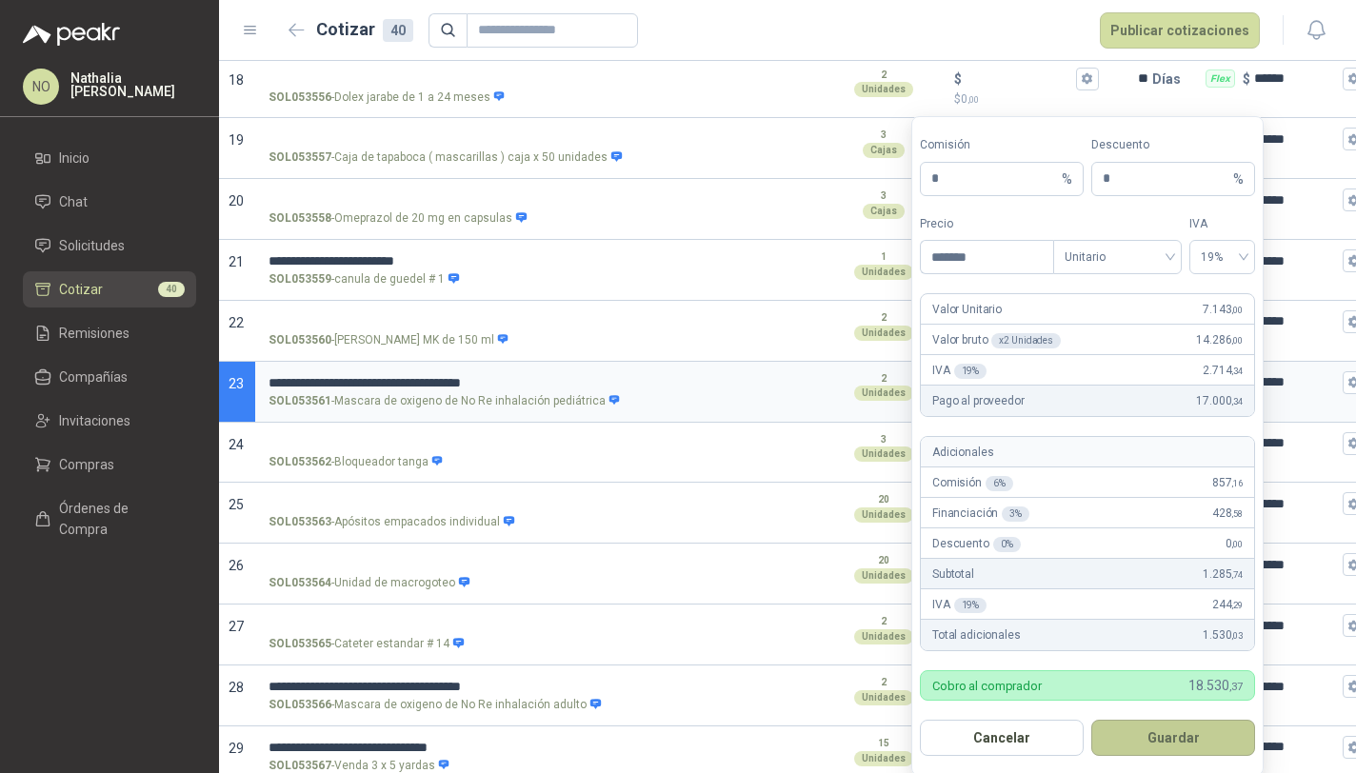
click at [1200, 738] on button "Guardar" at bounding box center [1173, 738] width 164 height 36
type input "*****"
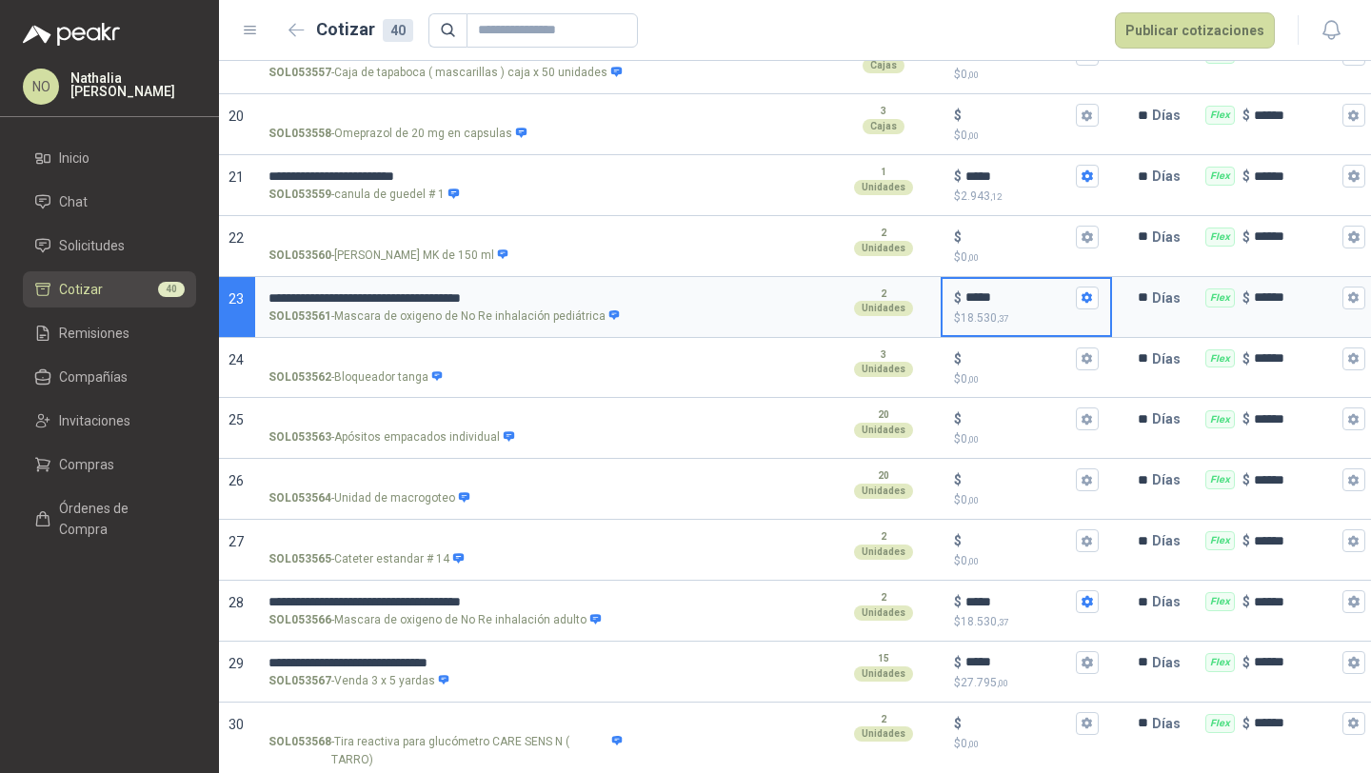
scroll to position [1400, 0]
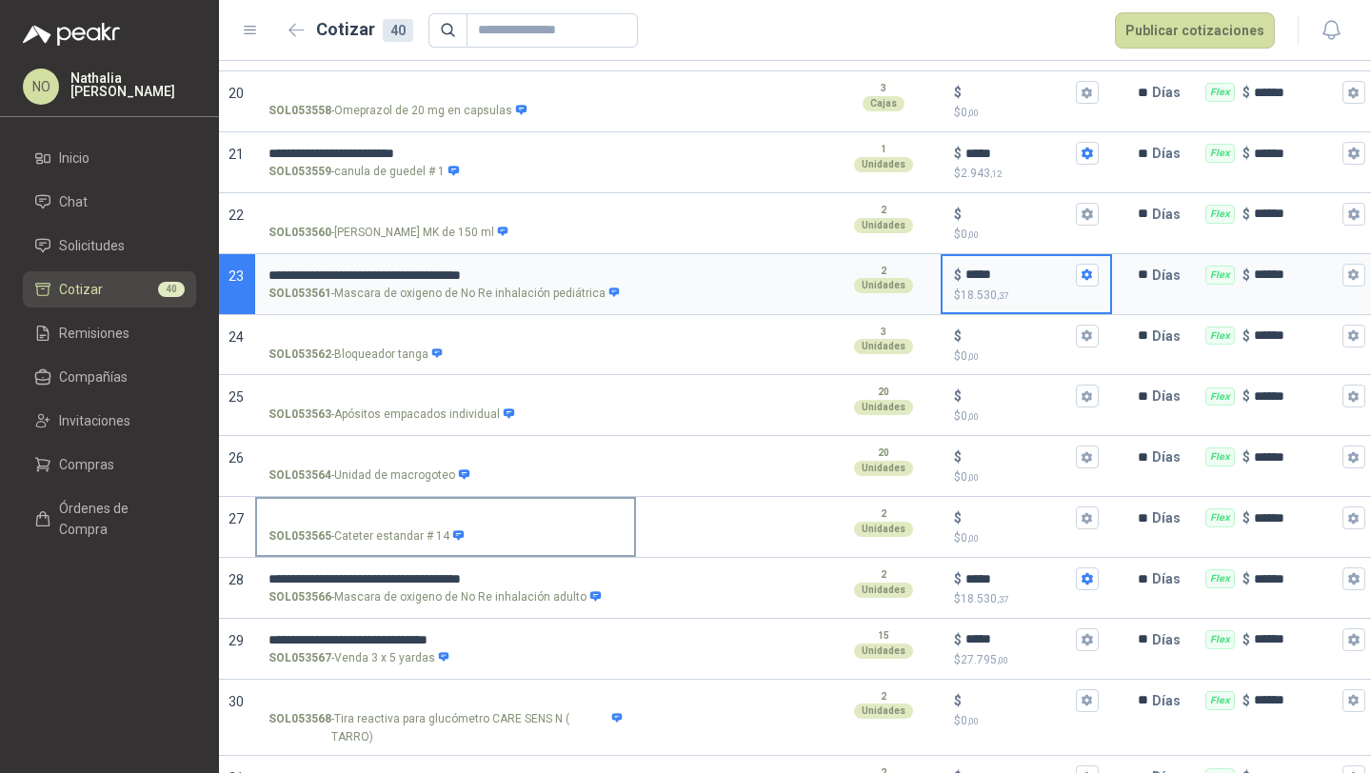
click at [367, 511] on input "SOL053565 - Cateter estandar # 14" at bounding box center [446, 518] width 354 height 14
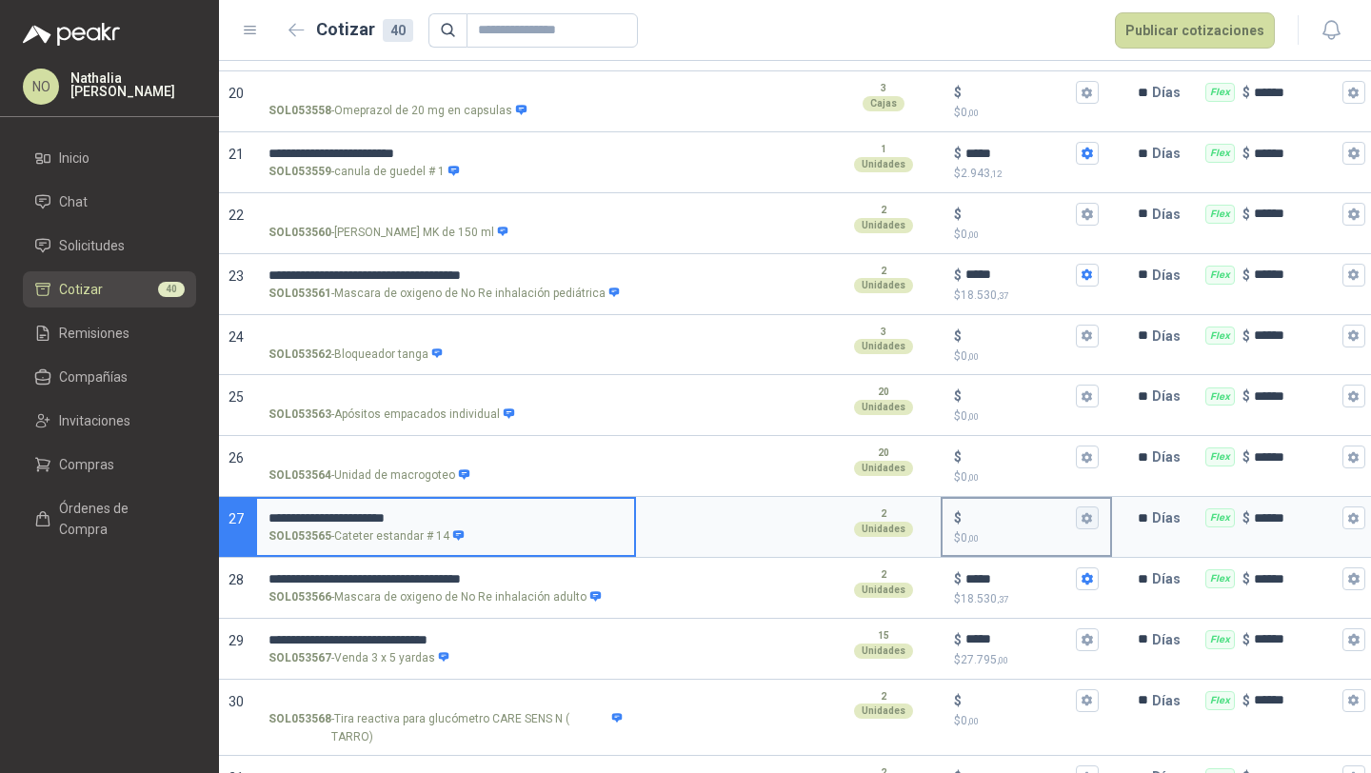
click at [1093, 512] on icon "button" at bounding box center [1087, 518] width 12 height 12
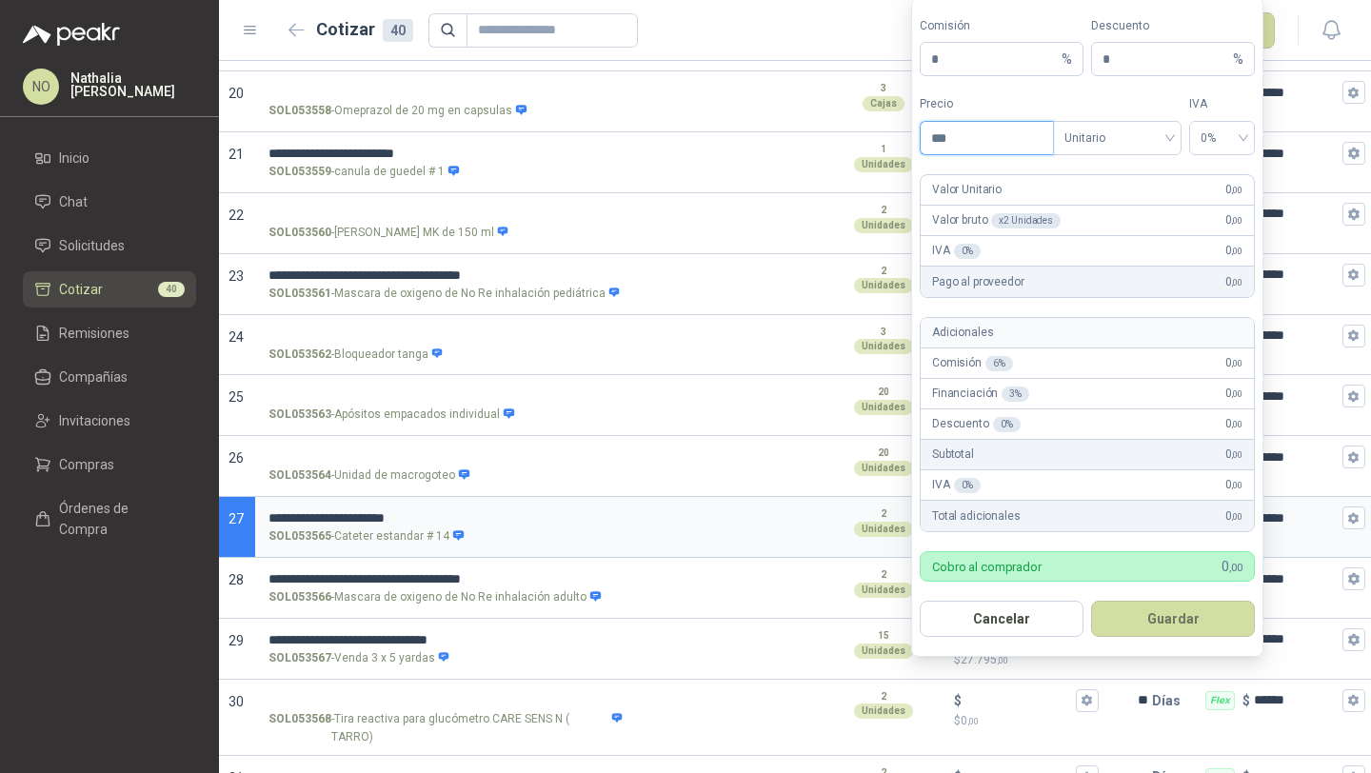
click at [990, 146] on input "***" at bounding box center [987, 138] width 132 height 32
type input "*"
type input "*******"
click at [1187, 613] on button "Guardar" at bounding box center [1173, 619] width 164 height 36
type input "*****"
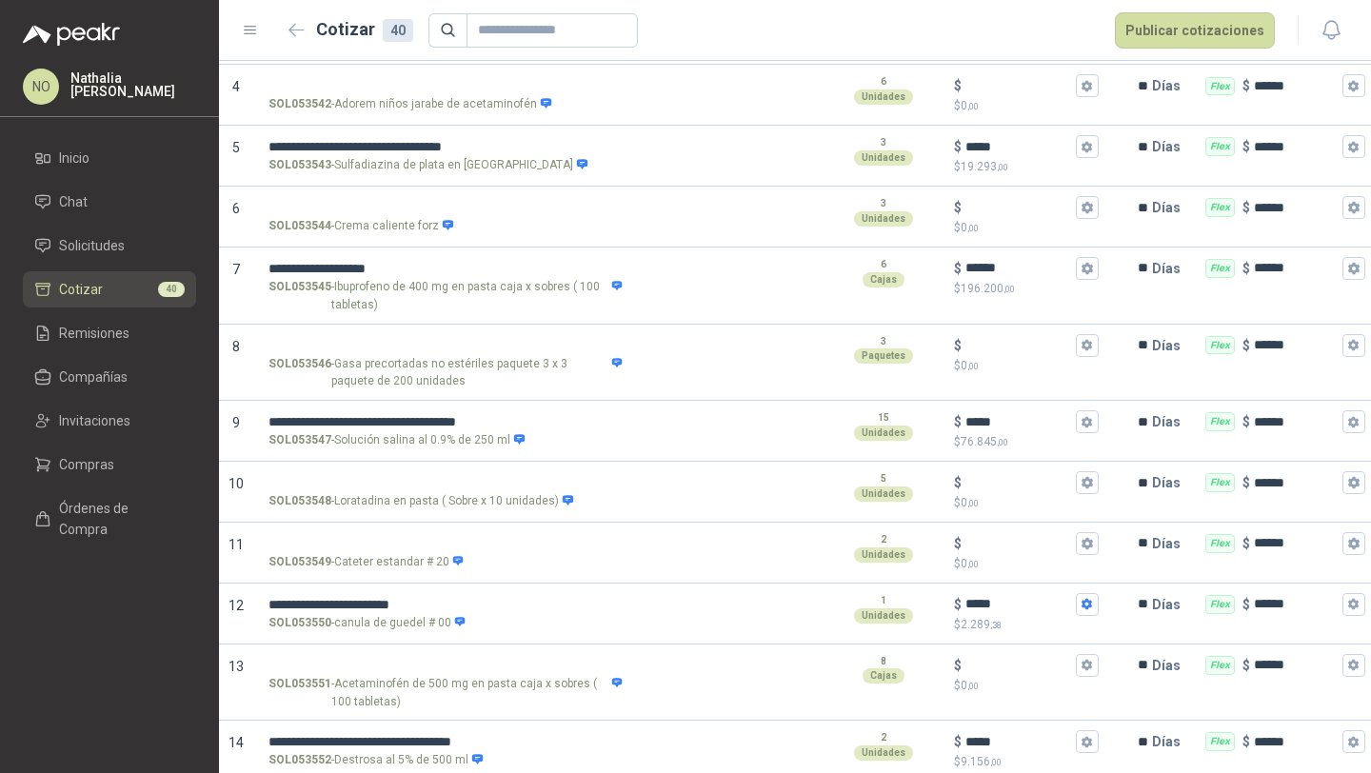
scroll to position [365, 0]
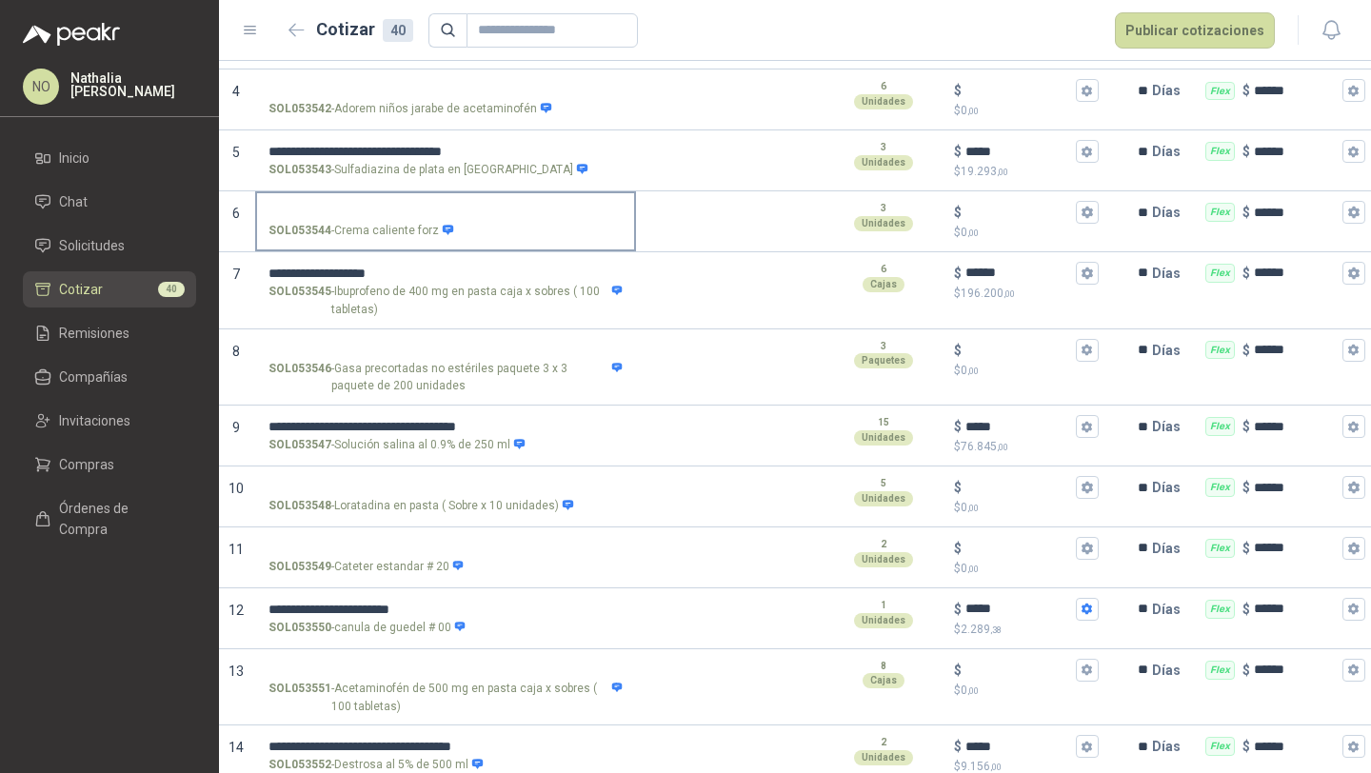
click at [412, 213] on input "SOL053544 - Crema caliente forz" at bounding box center [446, 213] width 354 height 14
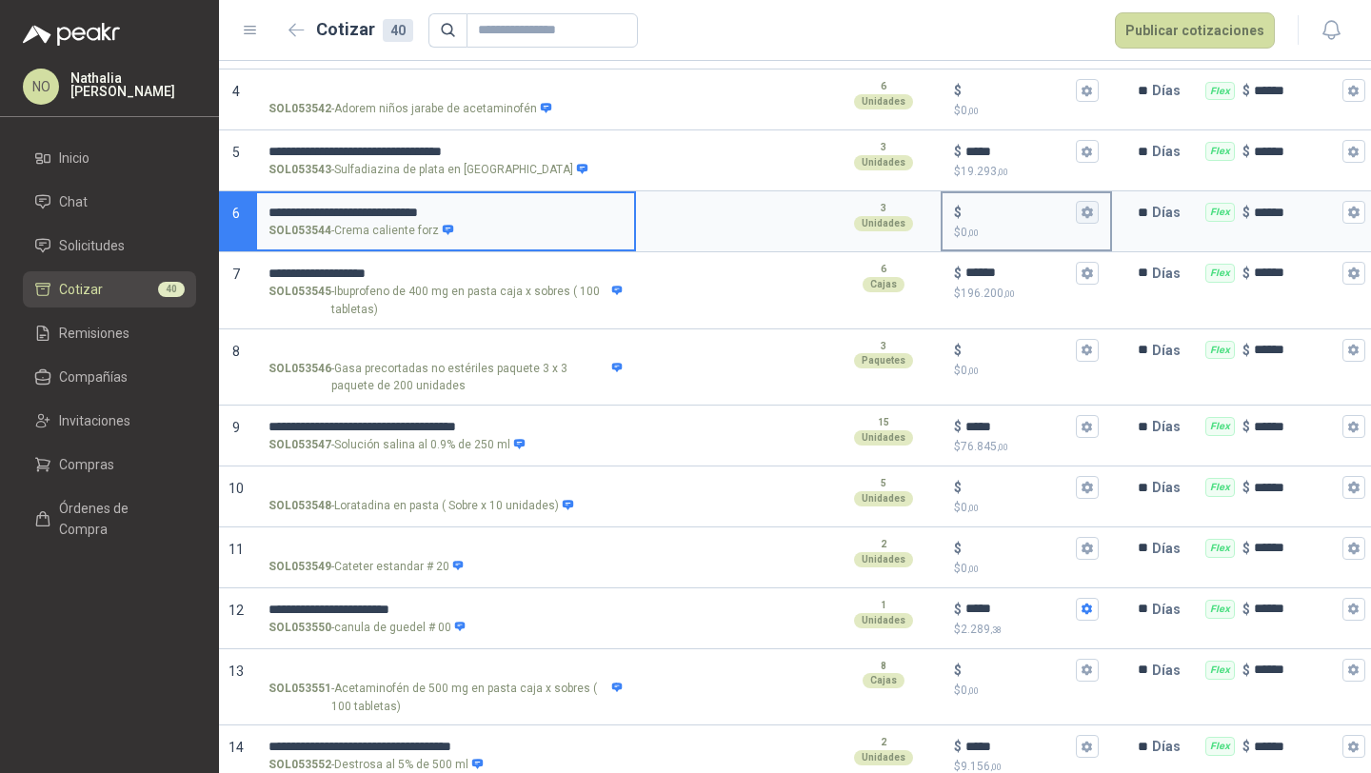
click at [1089, 214] on icon "button" at bounding box center [1087, 212] width 10 height 11
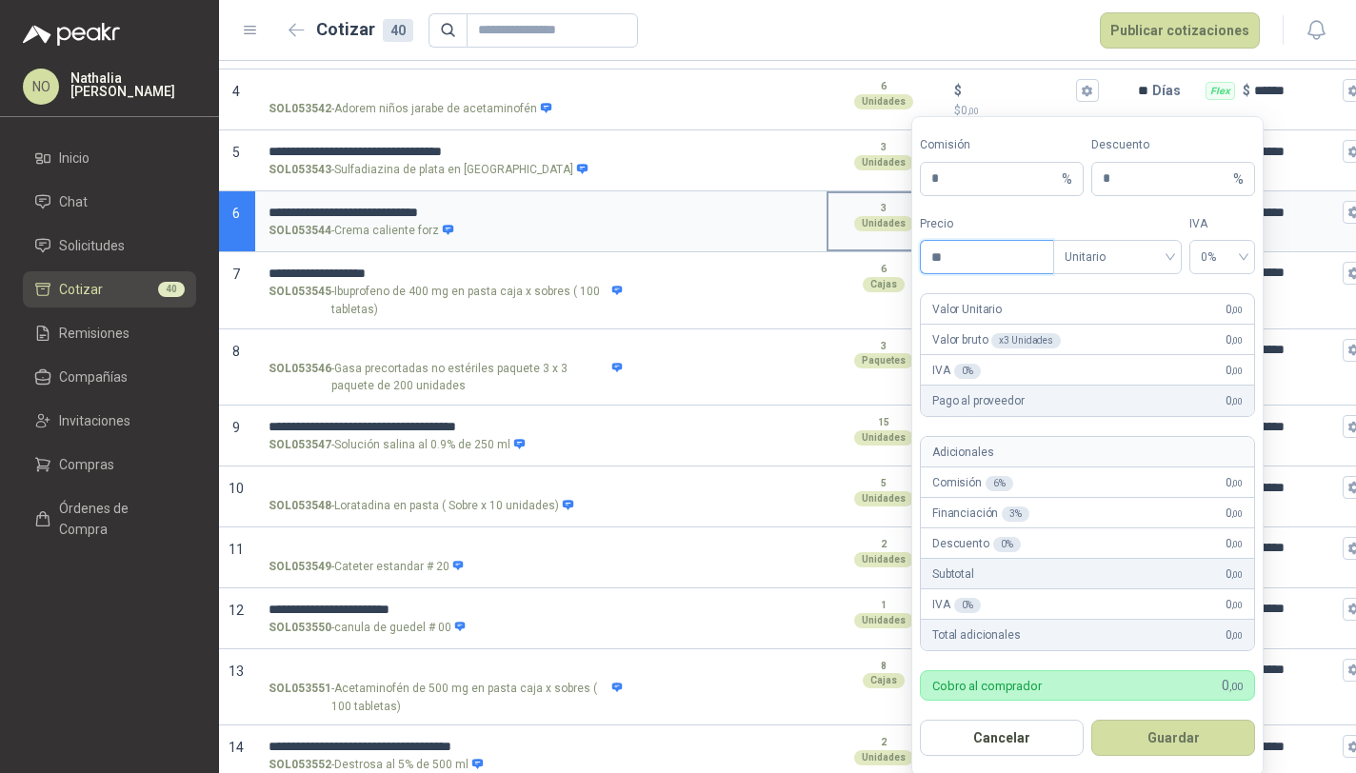
type input "*"
type input "********"
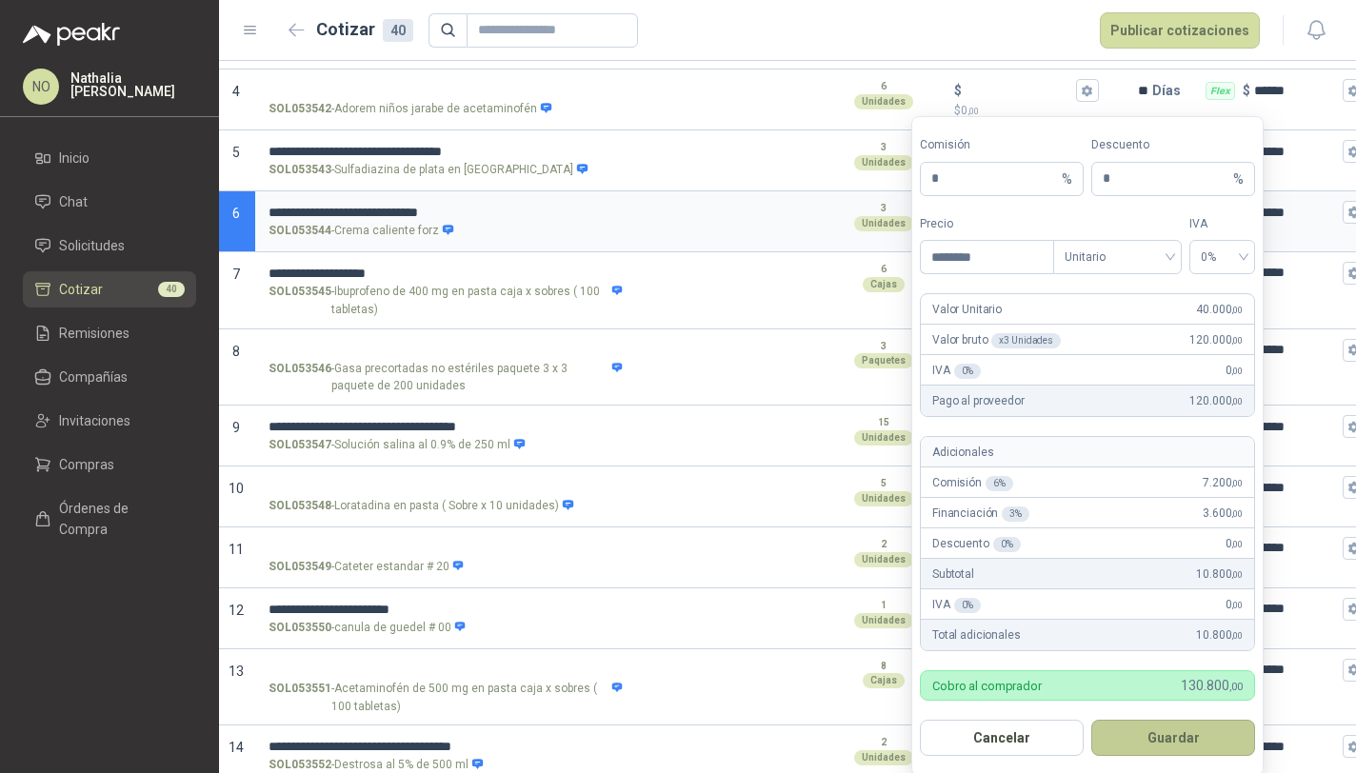
click at [1221, 734] on button "Guardar" at bounding box center [1173, 738] width 164 height 36
type input "******"
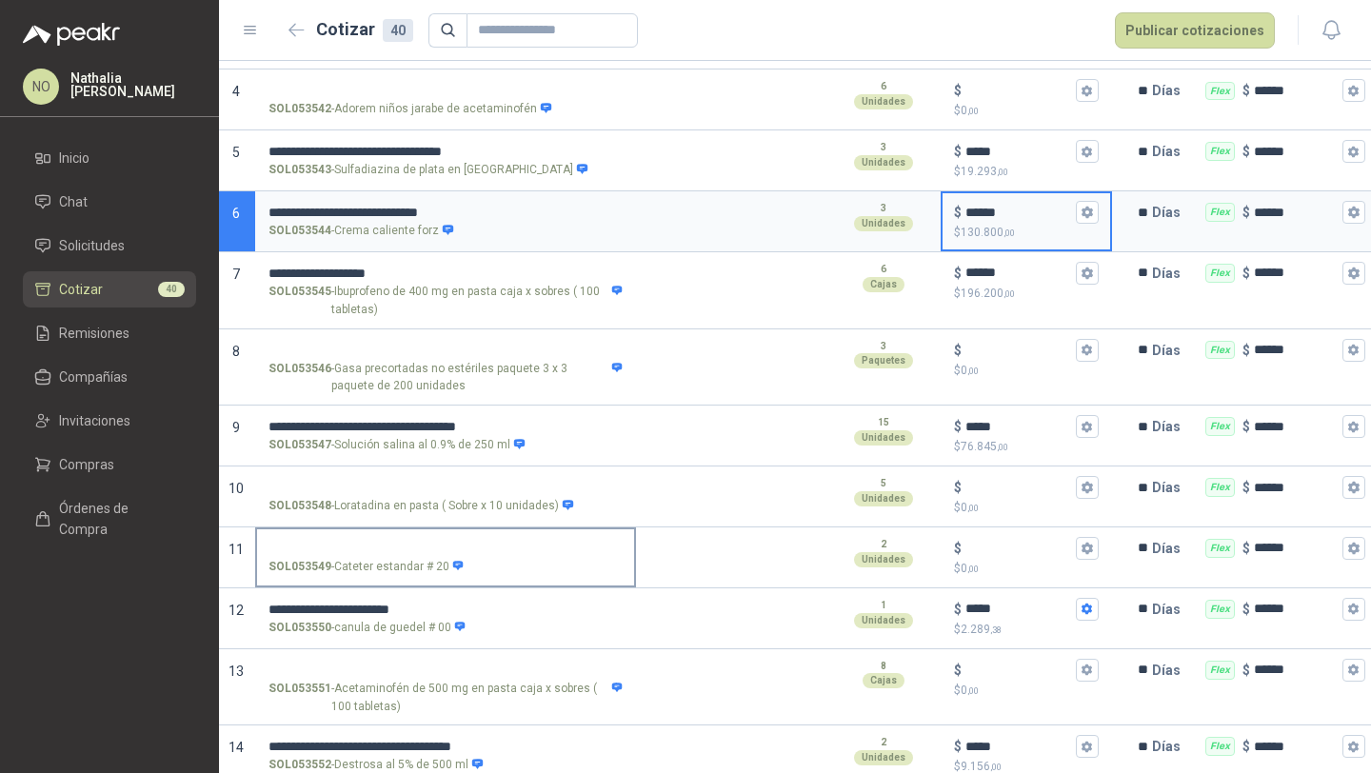
click at [399, 537] on label "SOL053549 - Cateter estandar # 20" at bounding box center [445, 556] width 377 height 54
click at [399, 542] on input "SOL053549 - Cateter estandar # 20" at bounding box center [446, 549] width 354 height 14
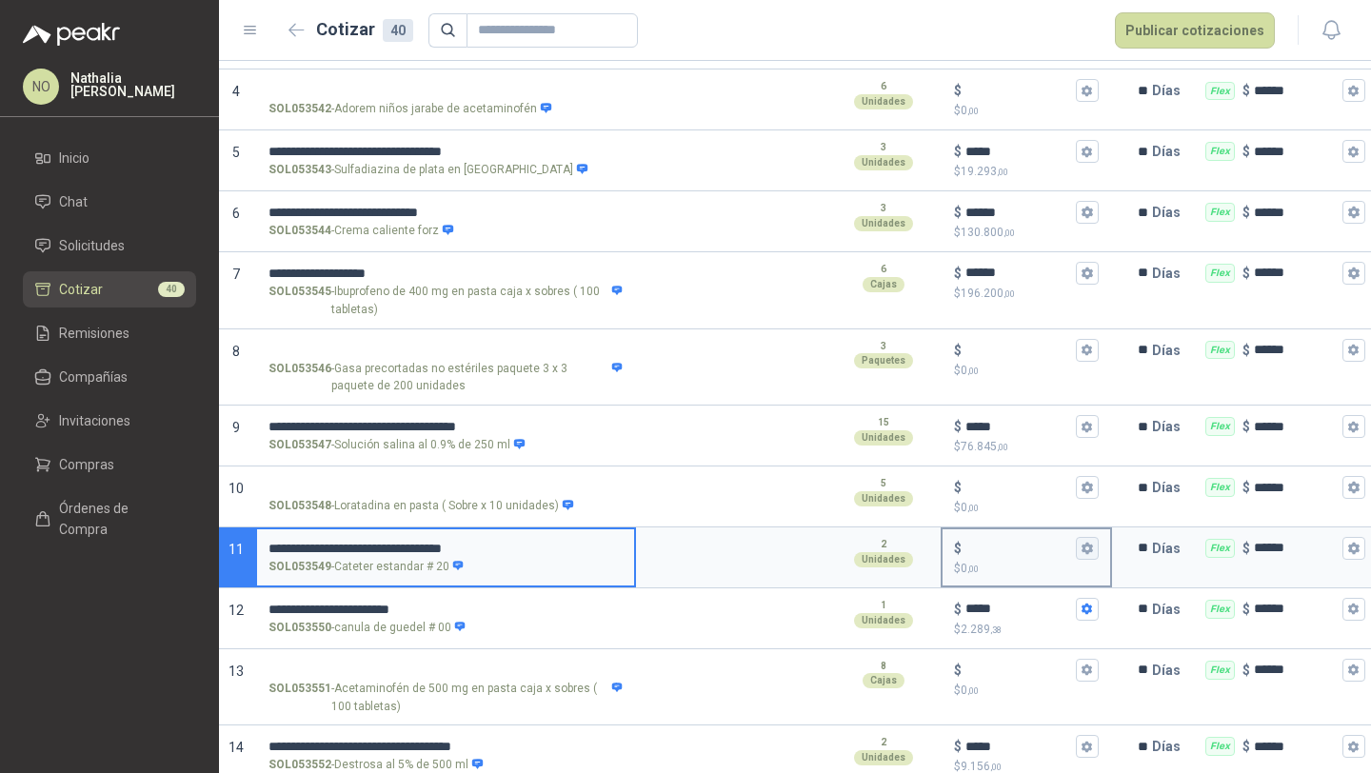
click at [1087, 551] on icon "button" at bounding box center [1087, 548] width 10 height 11
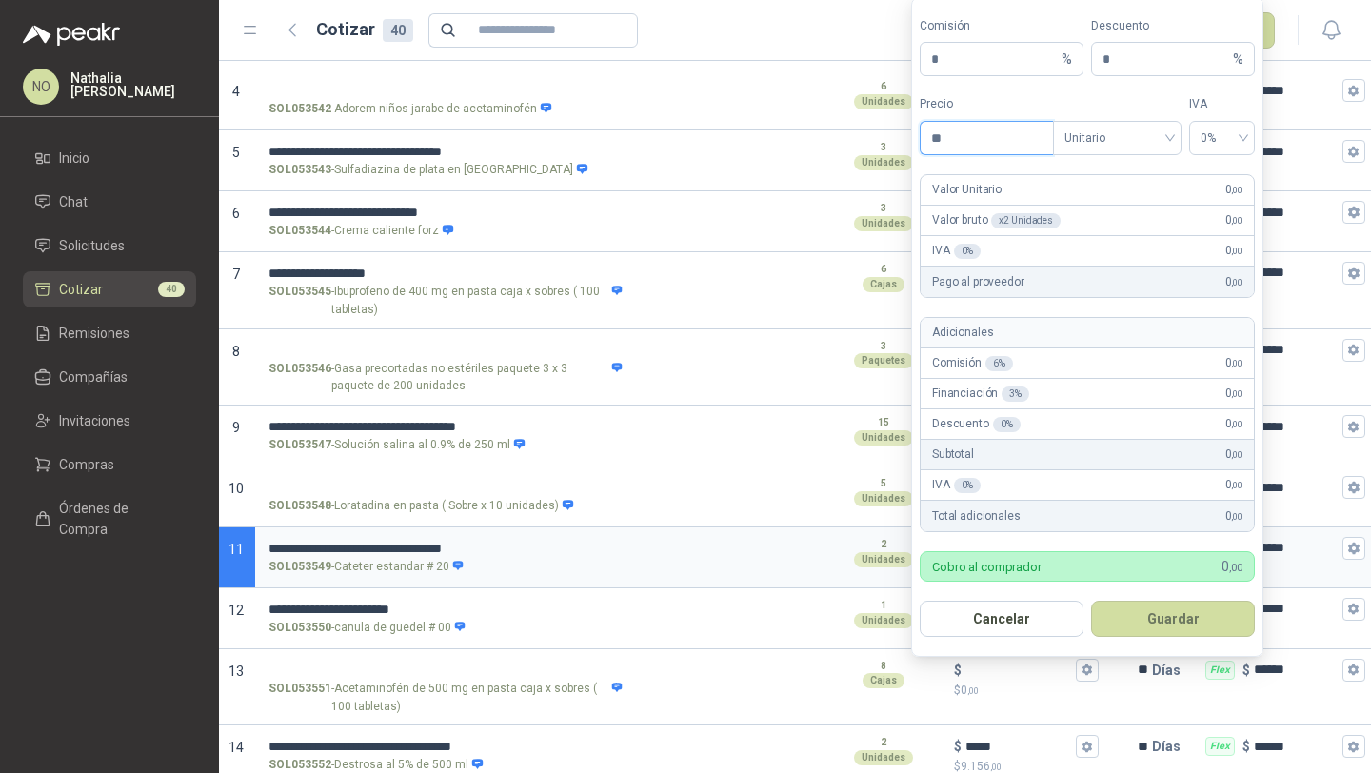
type input "*"
type input "*******"
click at [1171, 602] on button "Guardar" at bounding box center [1173, 619] width 164 height 36
type input "*****"
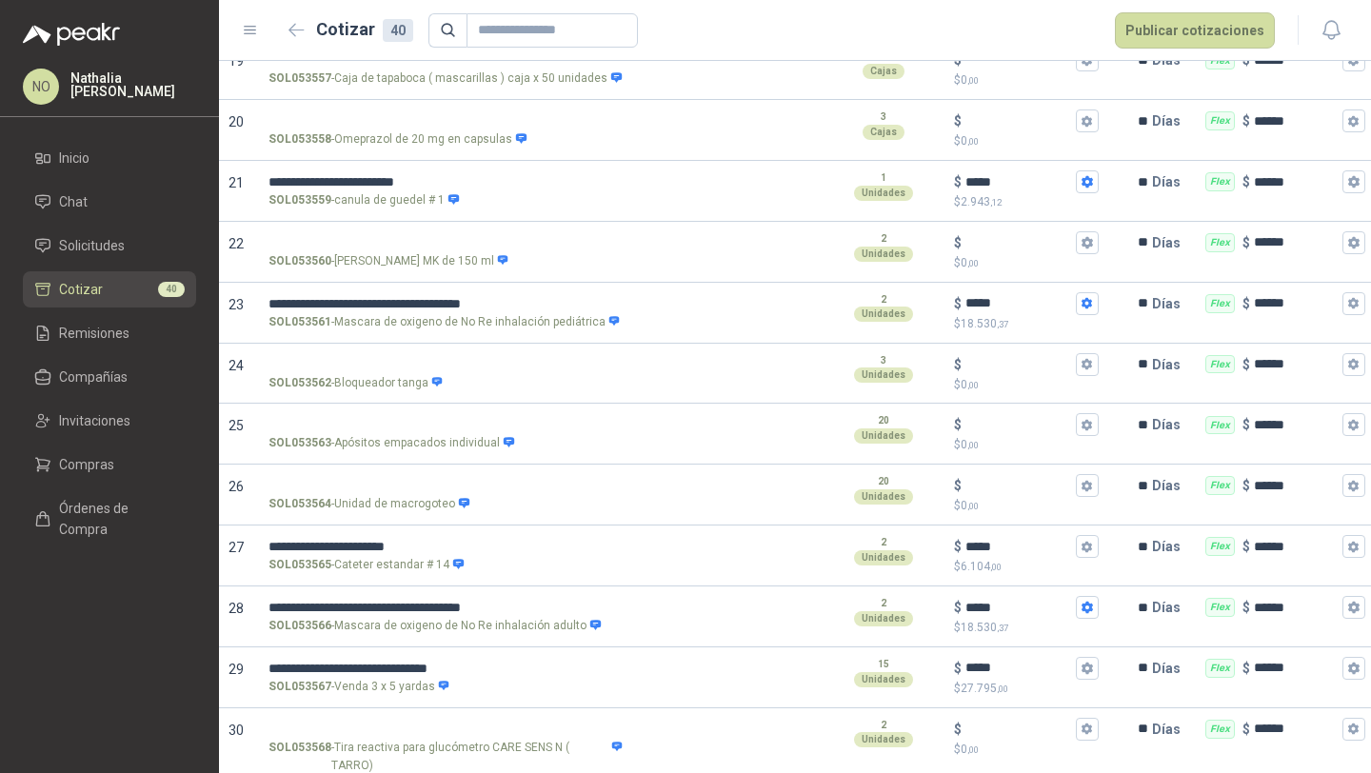
scroll to position [1349, 0]
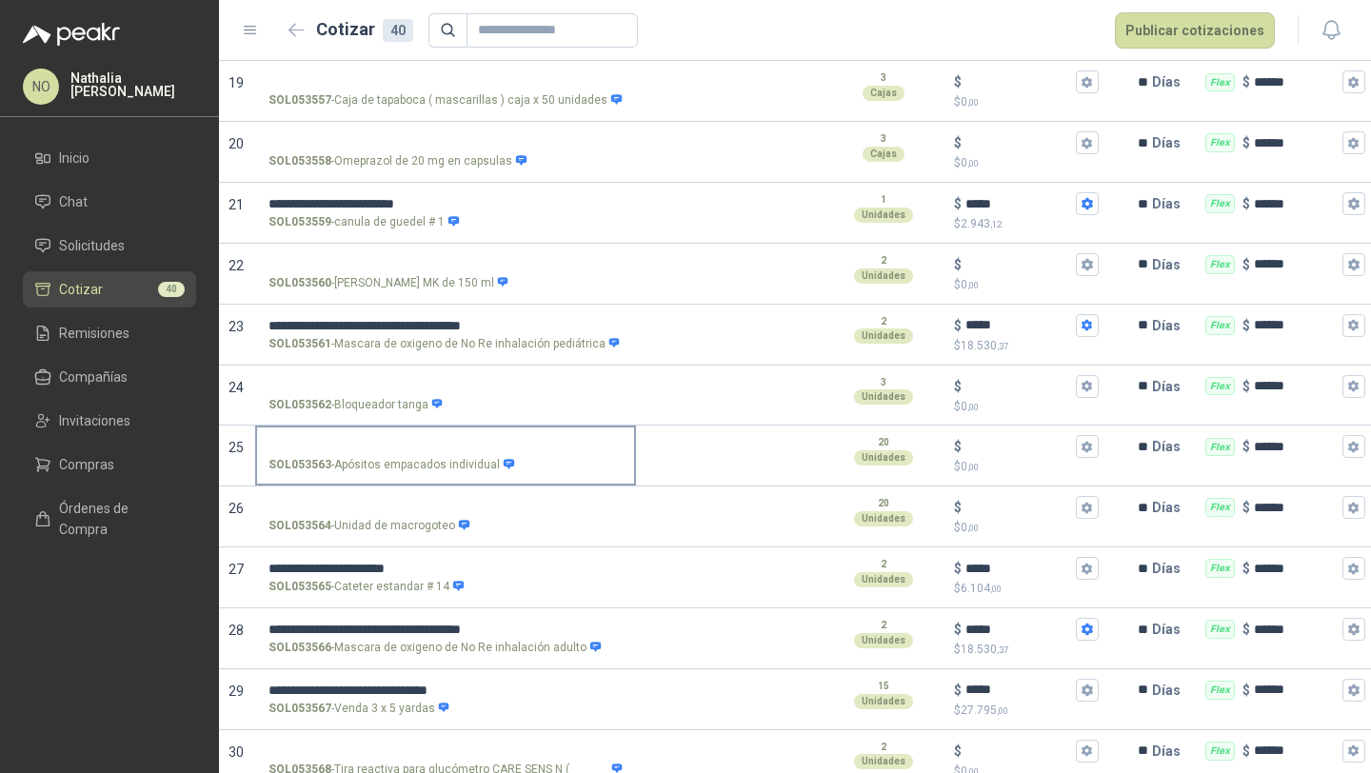
click at [444, 440] on input "SOL053563 - Apósitos empacados individual" at bounding box center [446, 447] width 354 height 14
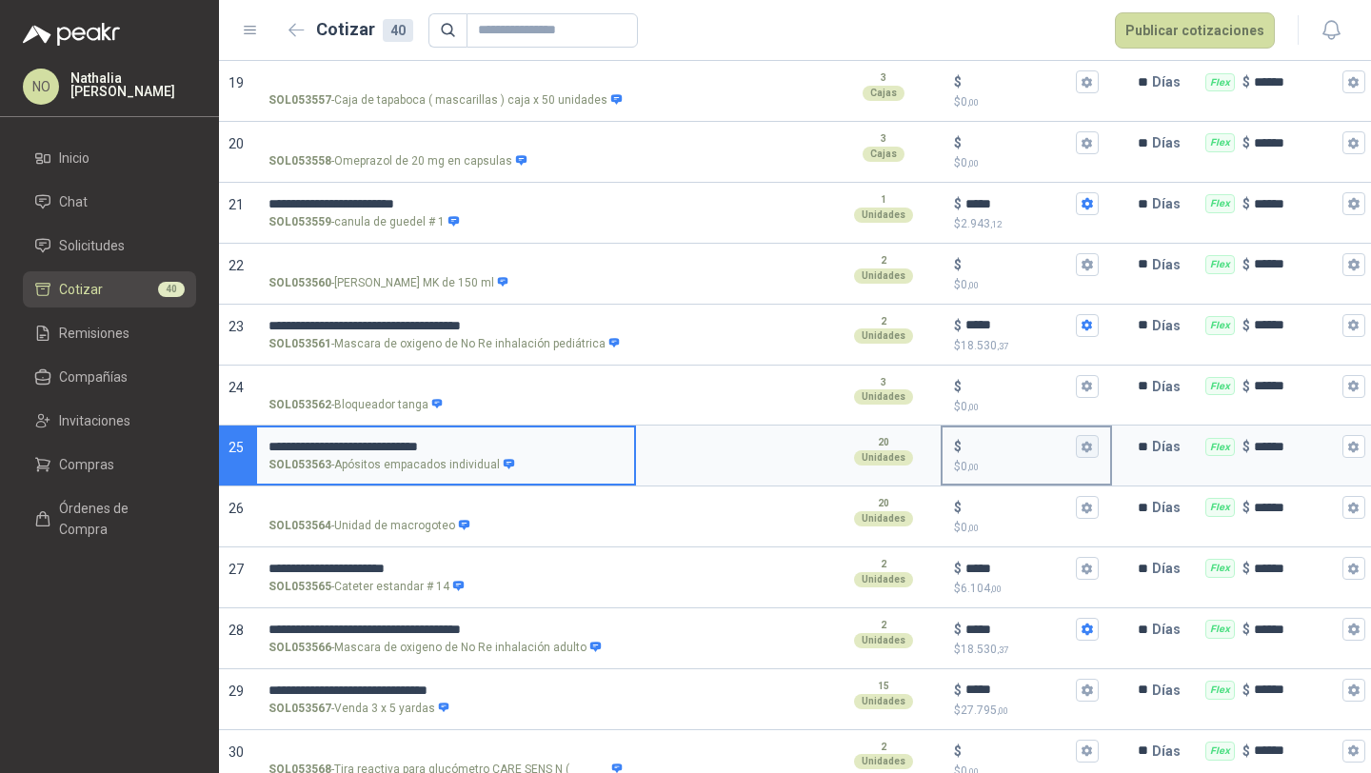
click at [1084, 441] on icon "button" at bounding box center [1087, 446] width 10 height 11
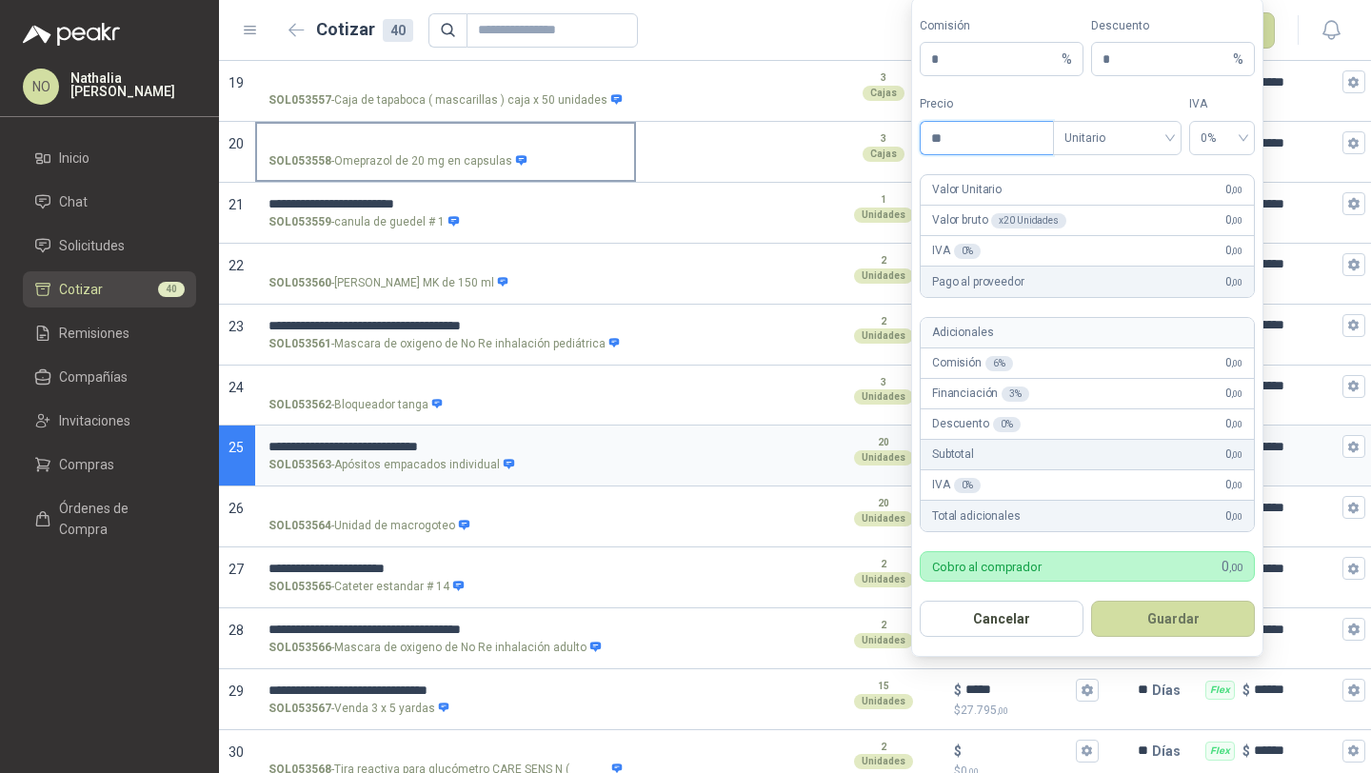
type input "*"
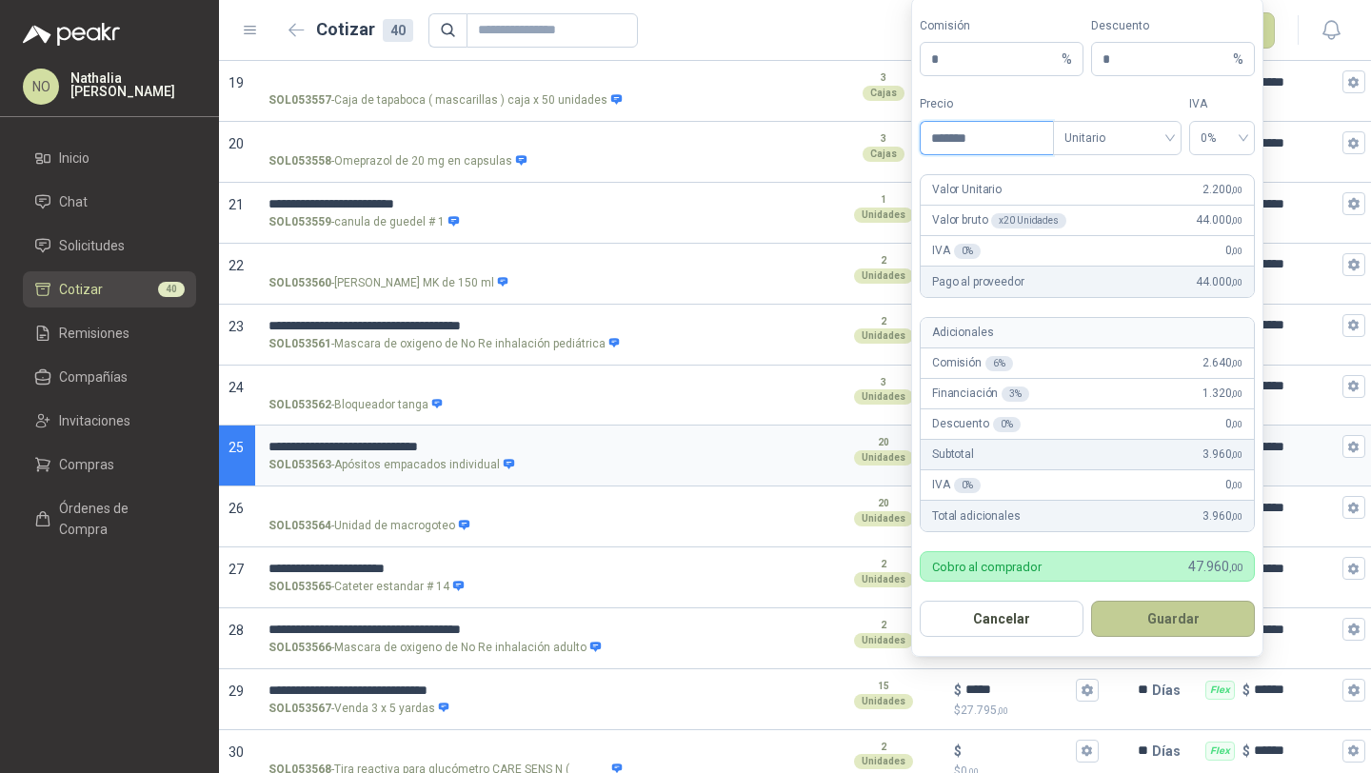
type input "*******"
click at [1161, 617] on button "Guardar" at bounding box center [1173, 619] width 164 height 36
type input "*****"
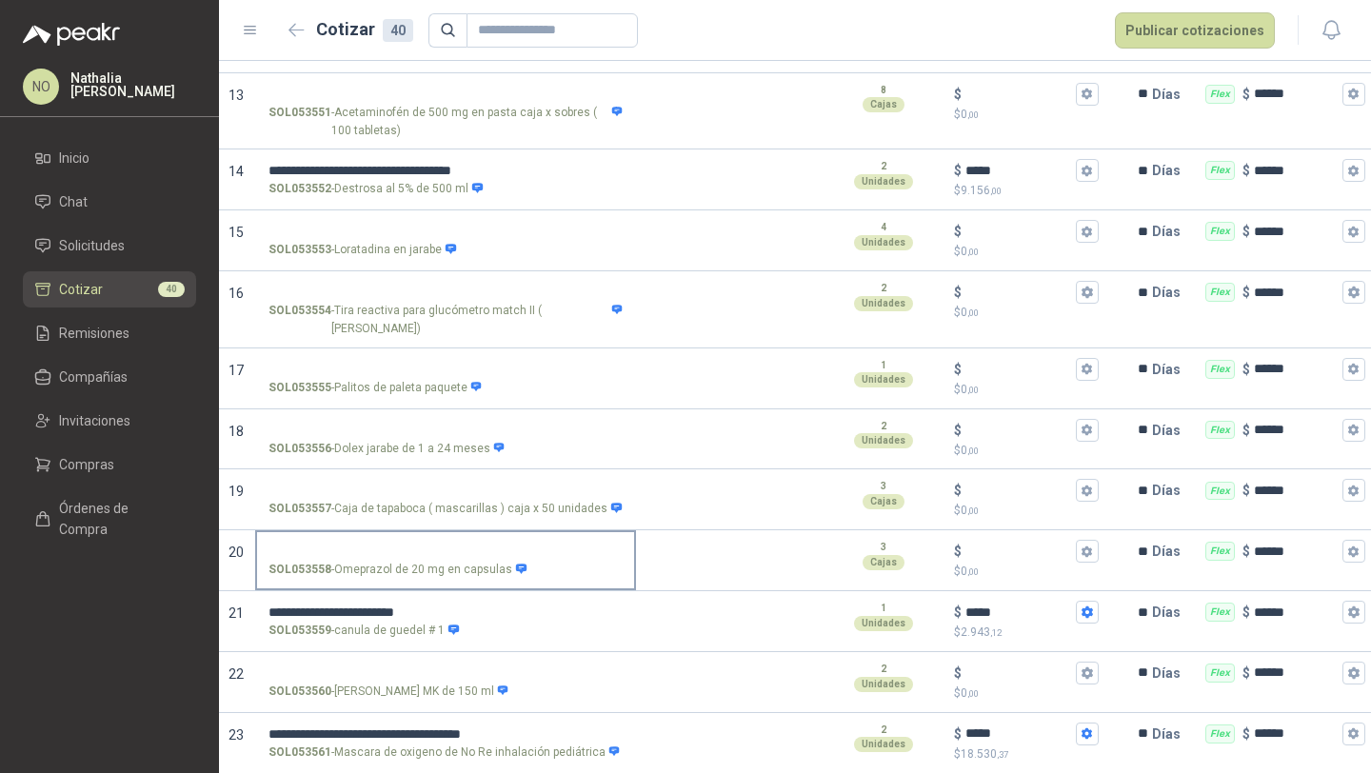
scroll to position [886, 0]
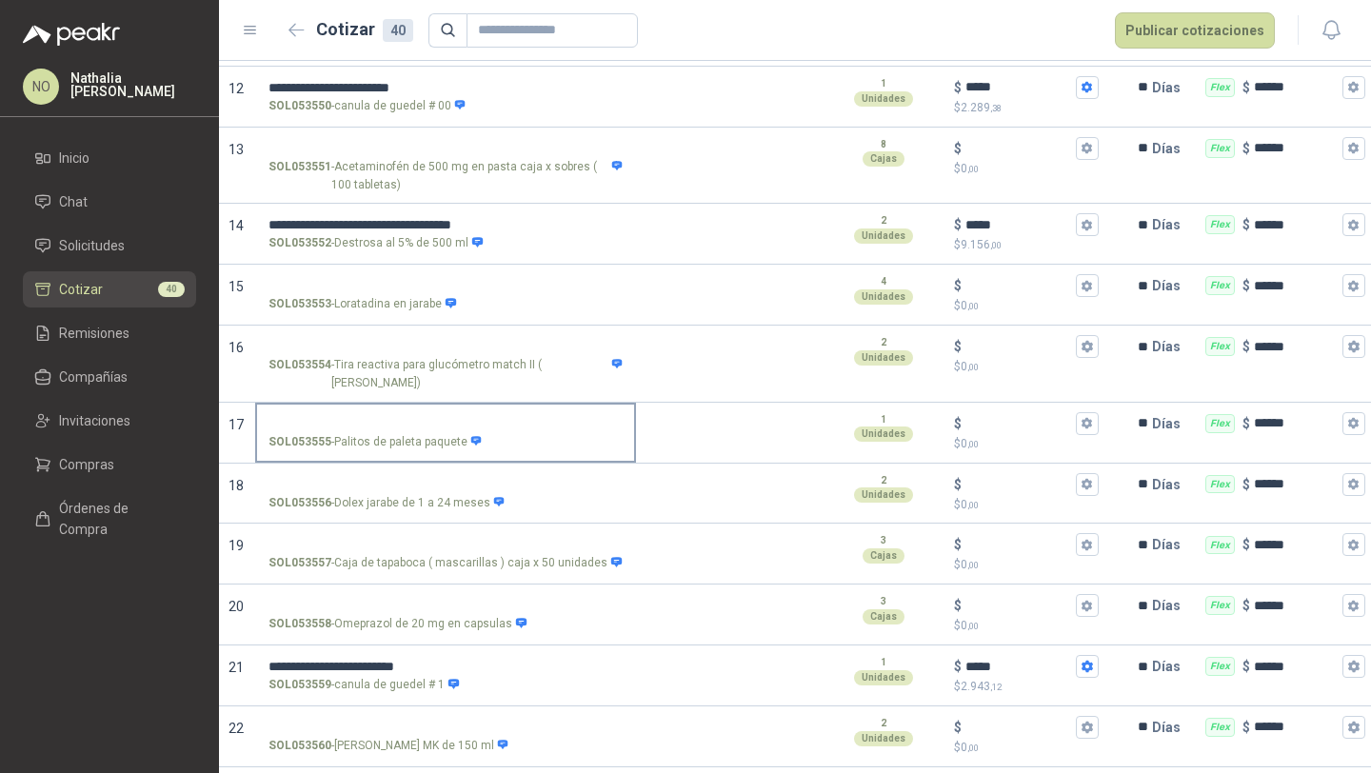
click at [434, 433] on p "SOL053555 - Palitos de paleta paquete" at bounding box center [376, 442] width 214 height 18
click at [434, 417] on input "SOL053555 - Palitos de paleta paquete" at bounding box center [446, 424] width 354 height 14
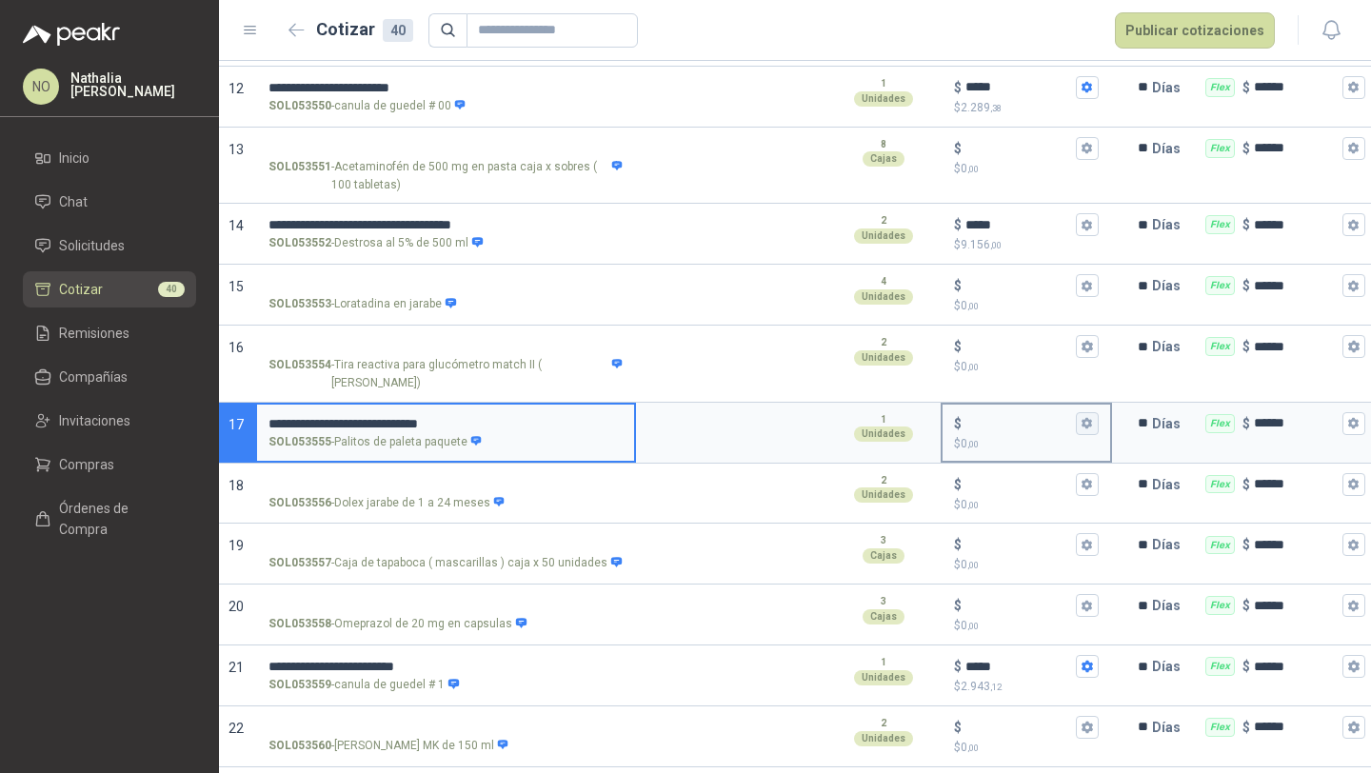
click at [1085, 417] on icon "button" at bounding box center [1087, 423] width 12 height 12
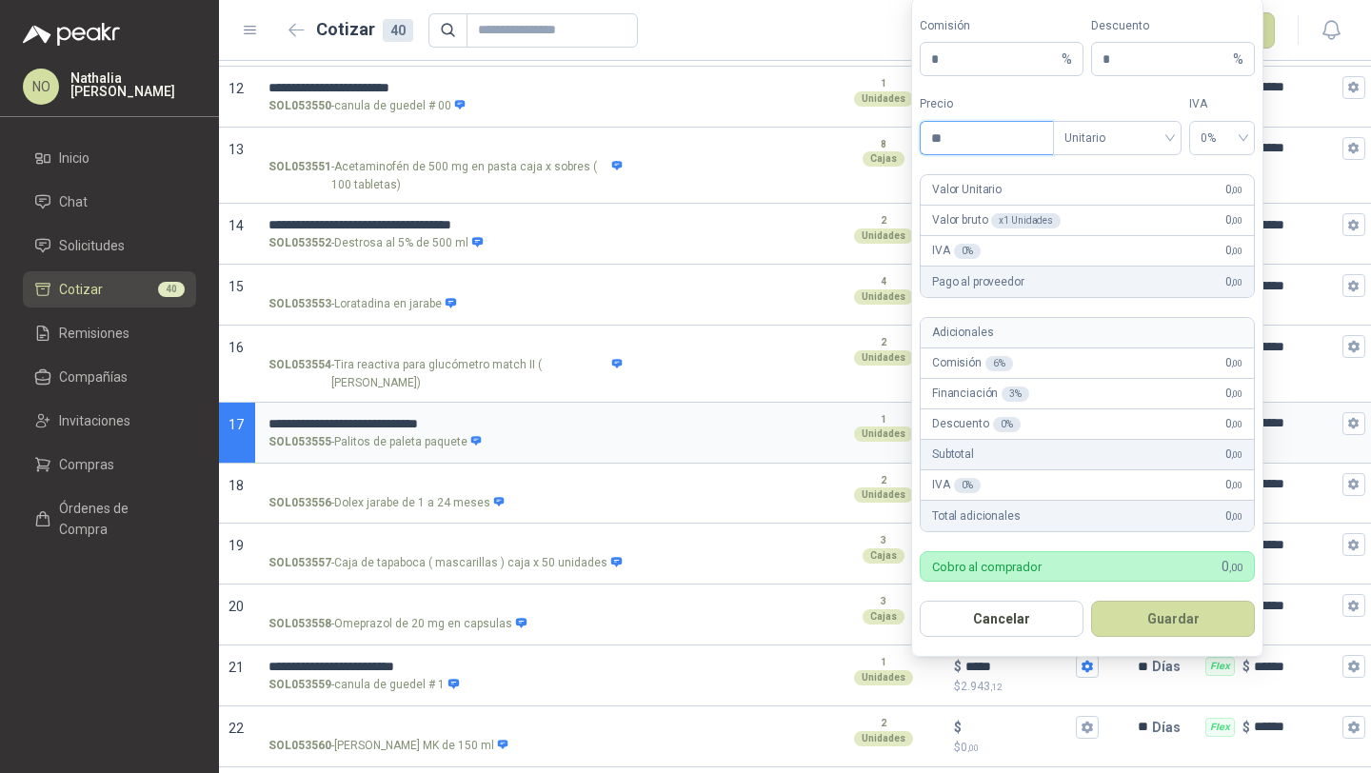
type input "*"
type input "*******"
click at [1209, 141] on span "0%" at bounding box center [1222, 138] width 43 height 29
click at [1219, 171] on div "19%" at bounding box center [1222, 178] width 35 height 21
click at [1180, 620] on button "Guardar" at bounding box center [1173, 619] width 164 height 36
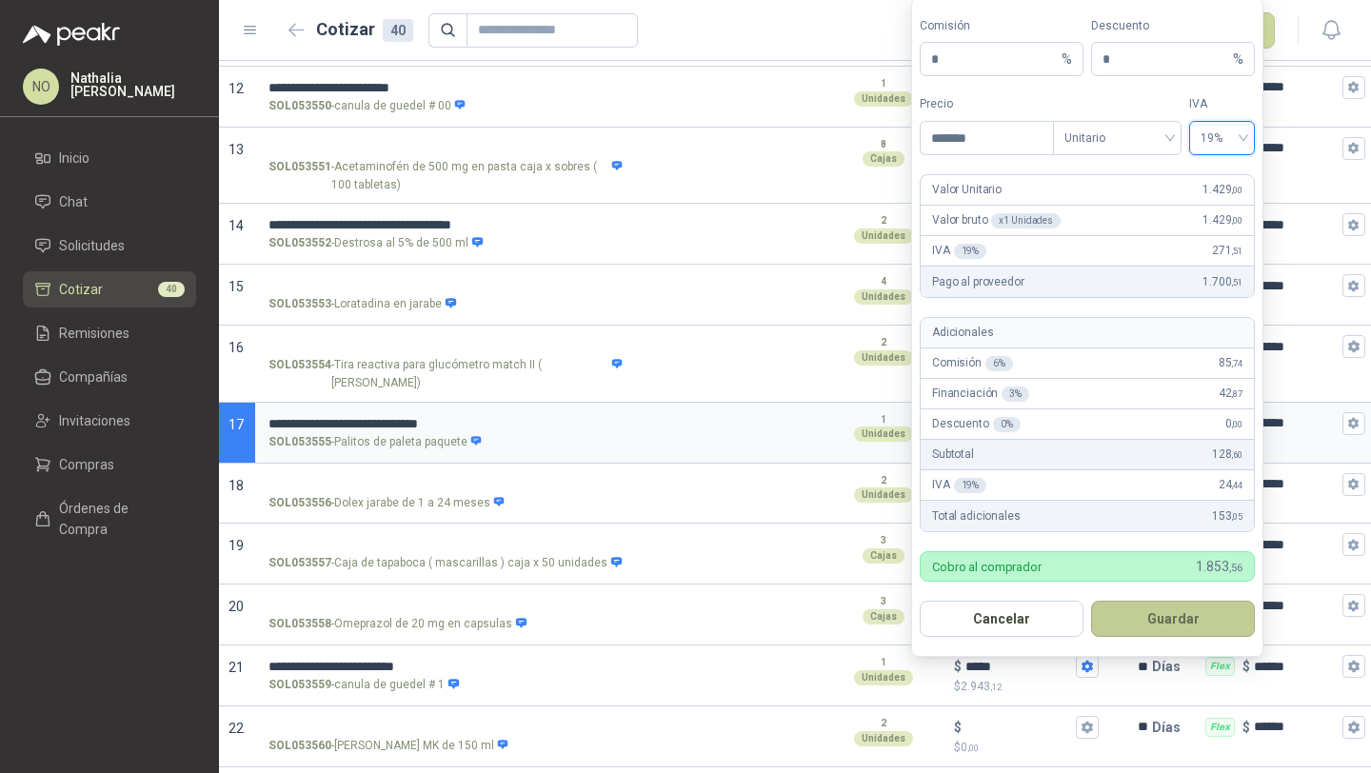
type input "*****"
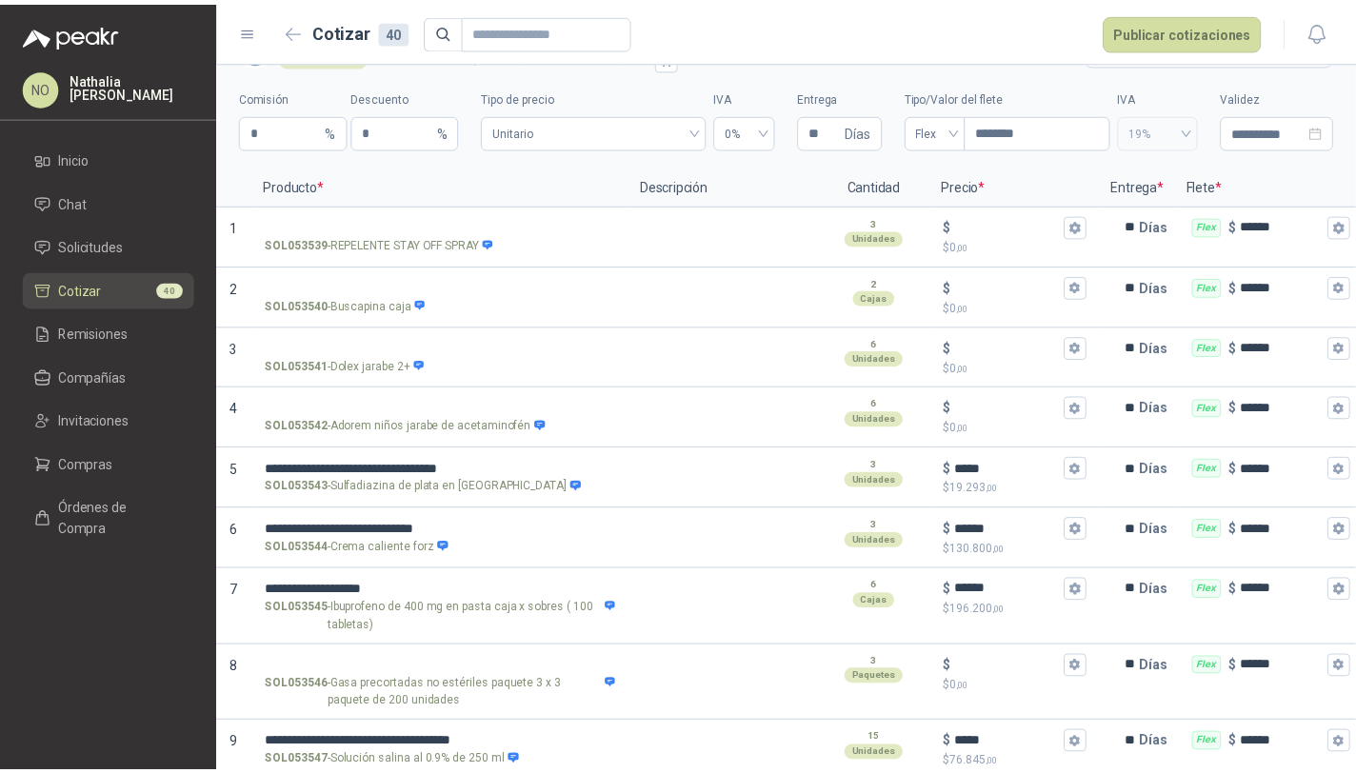
scroll to position [19, 0]
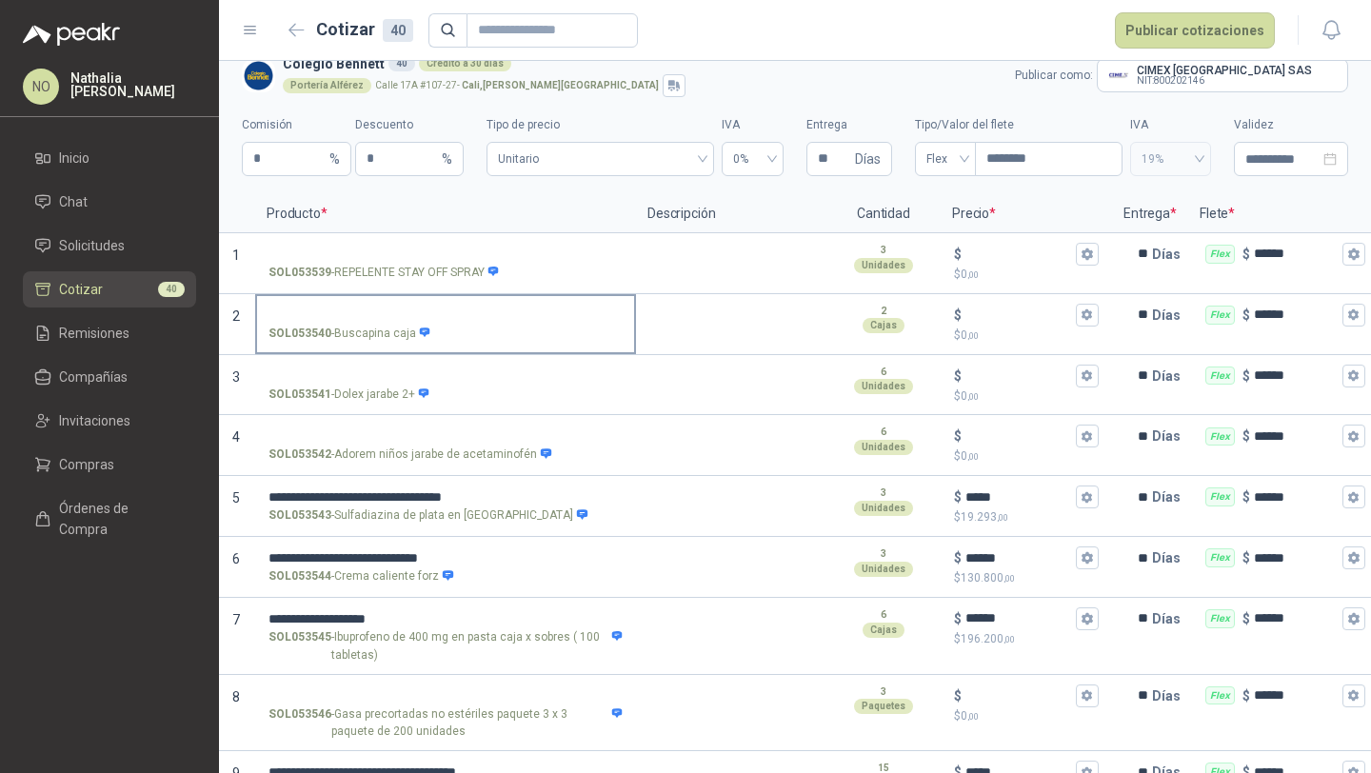
click at [397, 315] on input "SOL053540 - Buscapina caja" at bounding box center [446, 316] width 354 height 14
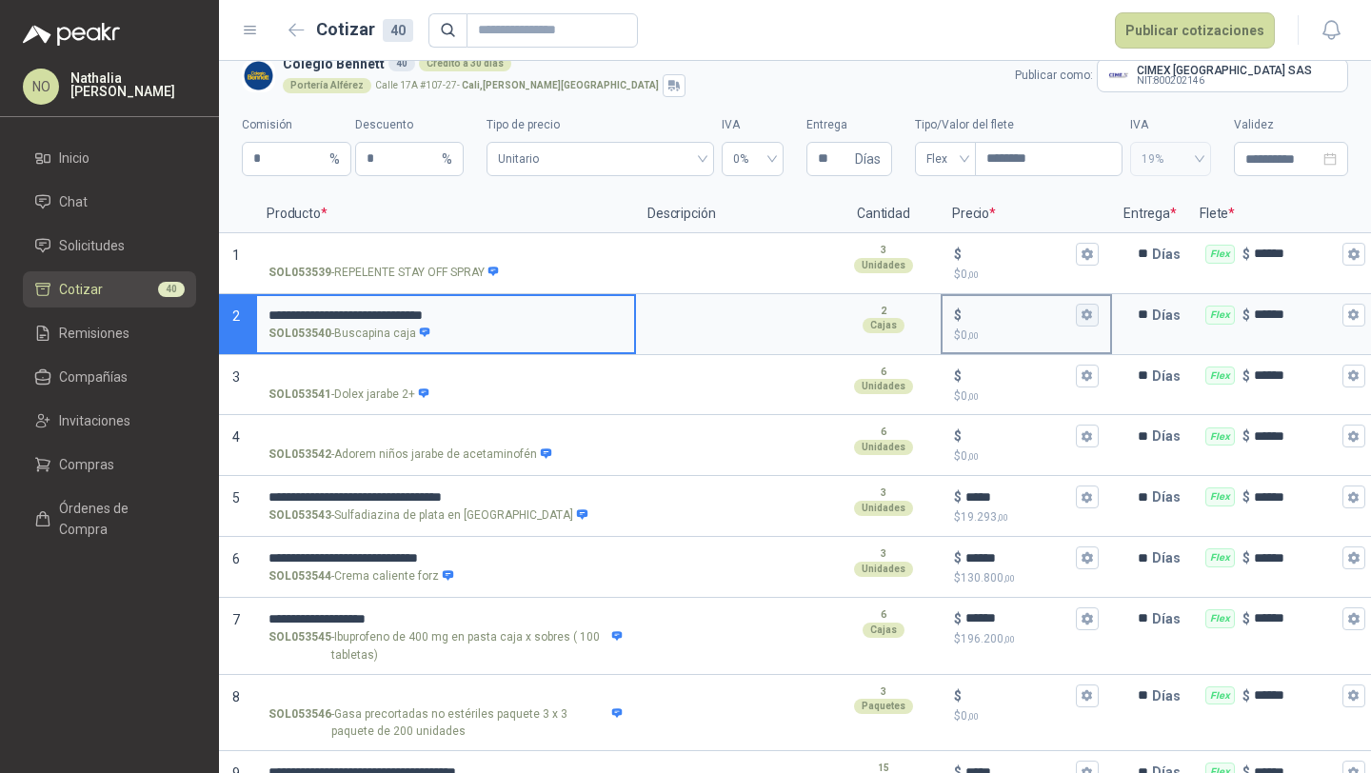
click at [1081, 304] on button "$ $ 0 ,00" at bounding box center [1087, 315] width 23 height 23
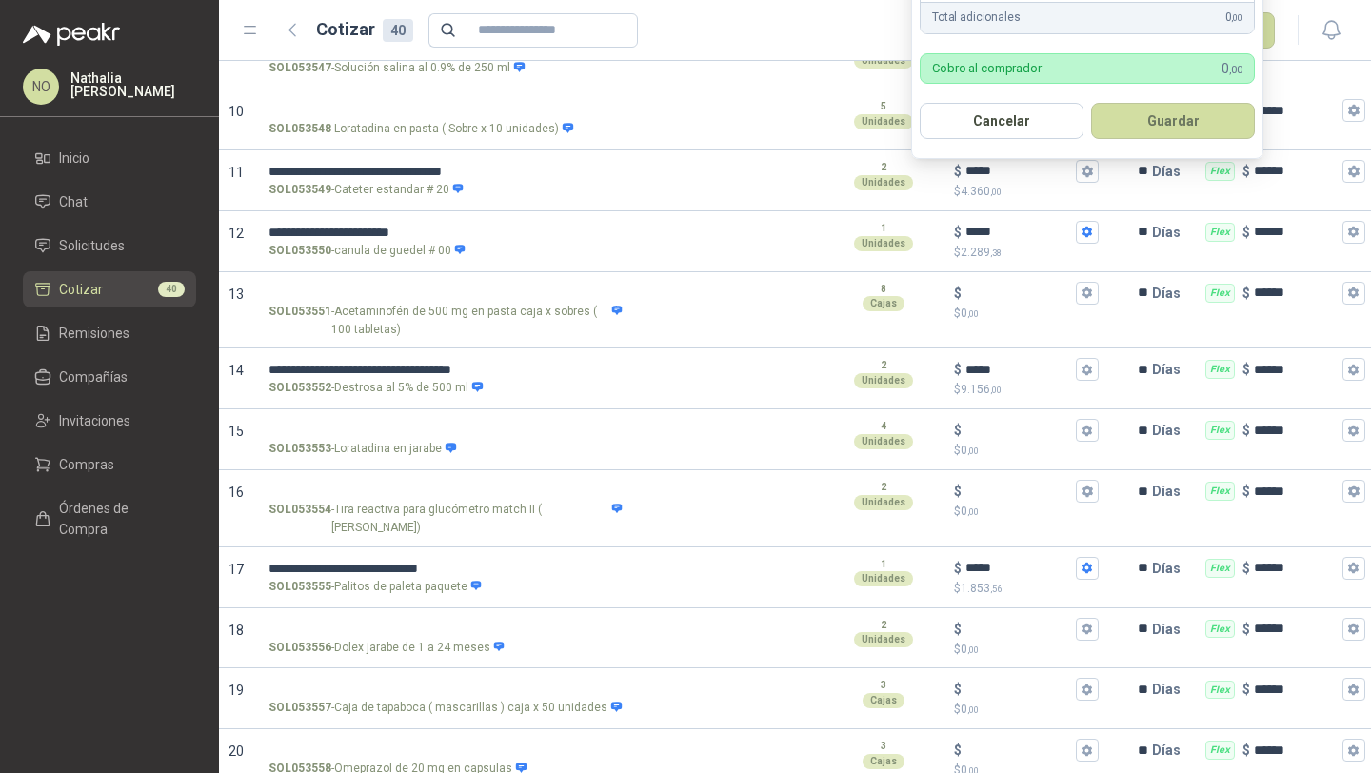
scroll to position [0, 0]
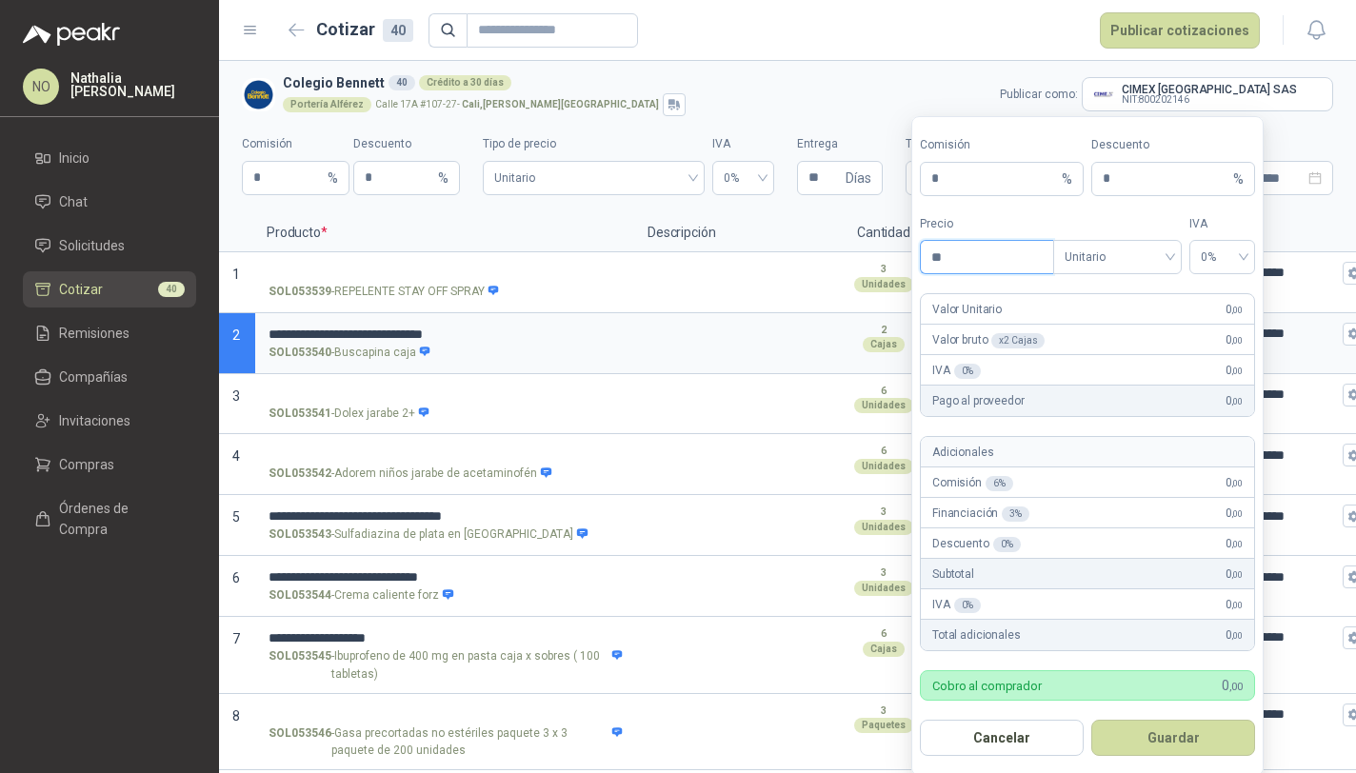
type input "*"
type input "*********"
click at [1202, 731] on button "Guardar" at bounding box center [1173, 738] width 164 height 36
type input "*******"
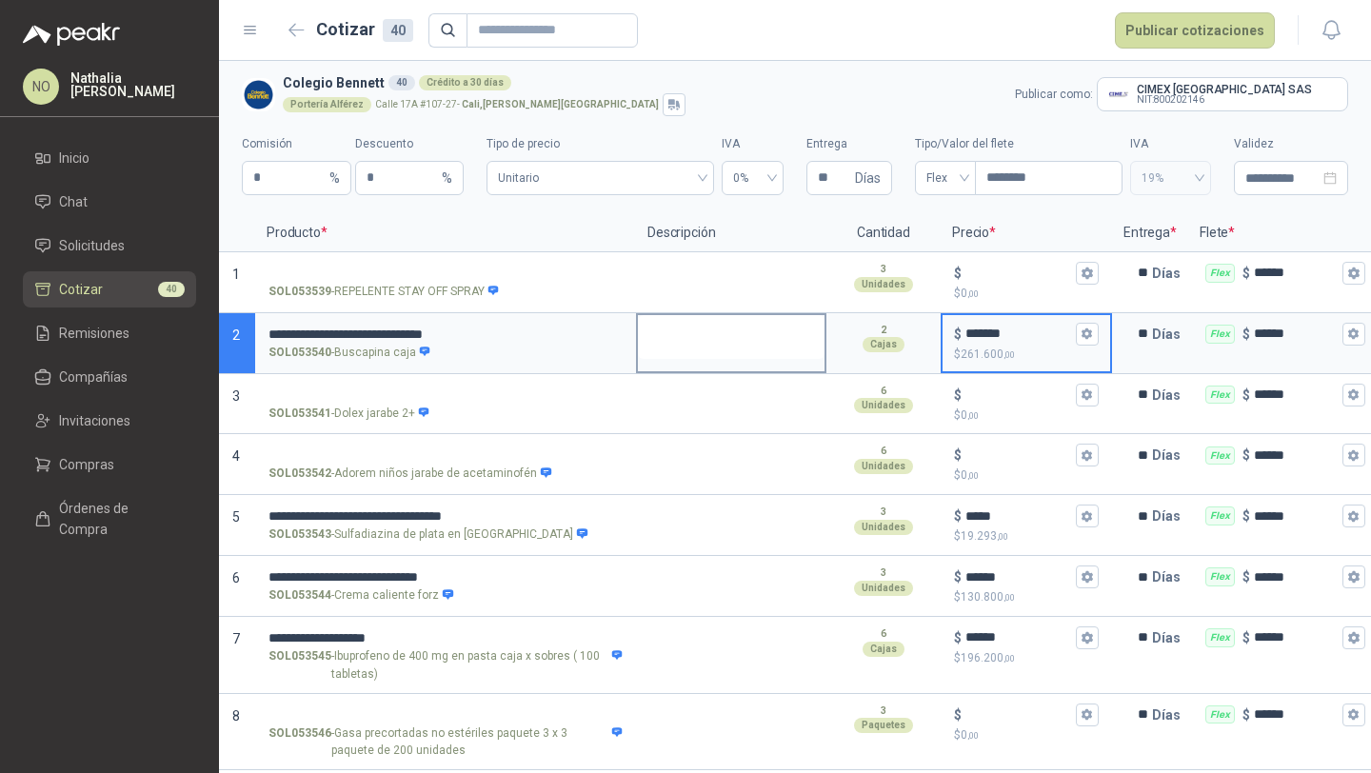
click at [709, 355] on textarea at bounding box center [731, 337] width 187 height 44
type textarea "*"
type textarea "**"
type textarea "***"
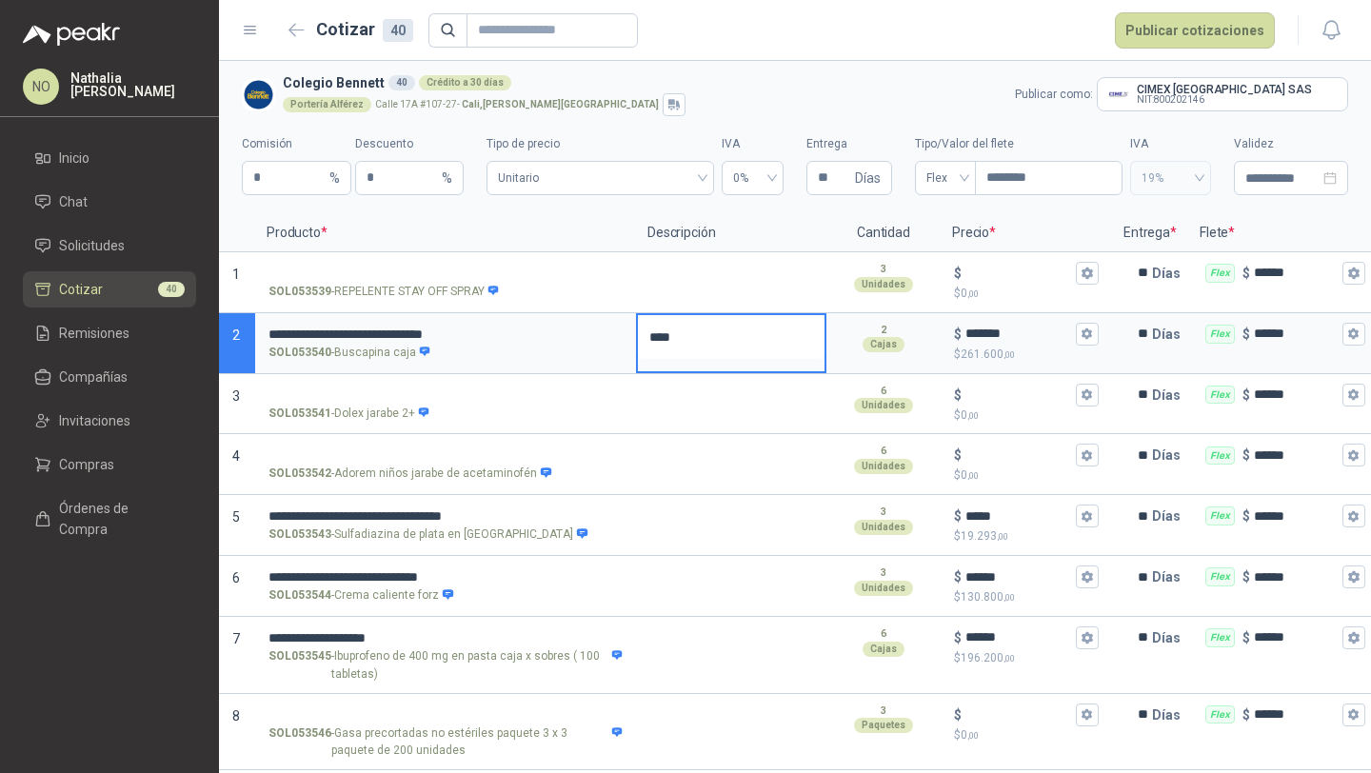
type textarea "*****"
type textarea "******"
type textarea "*******"
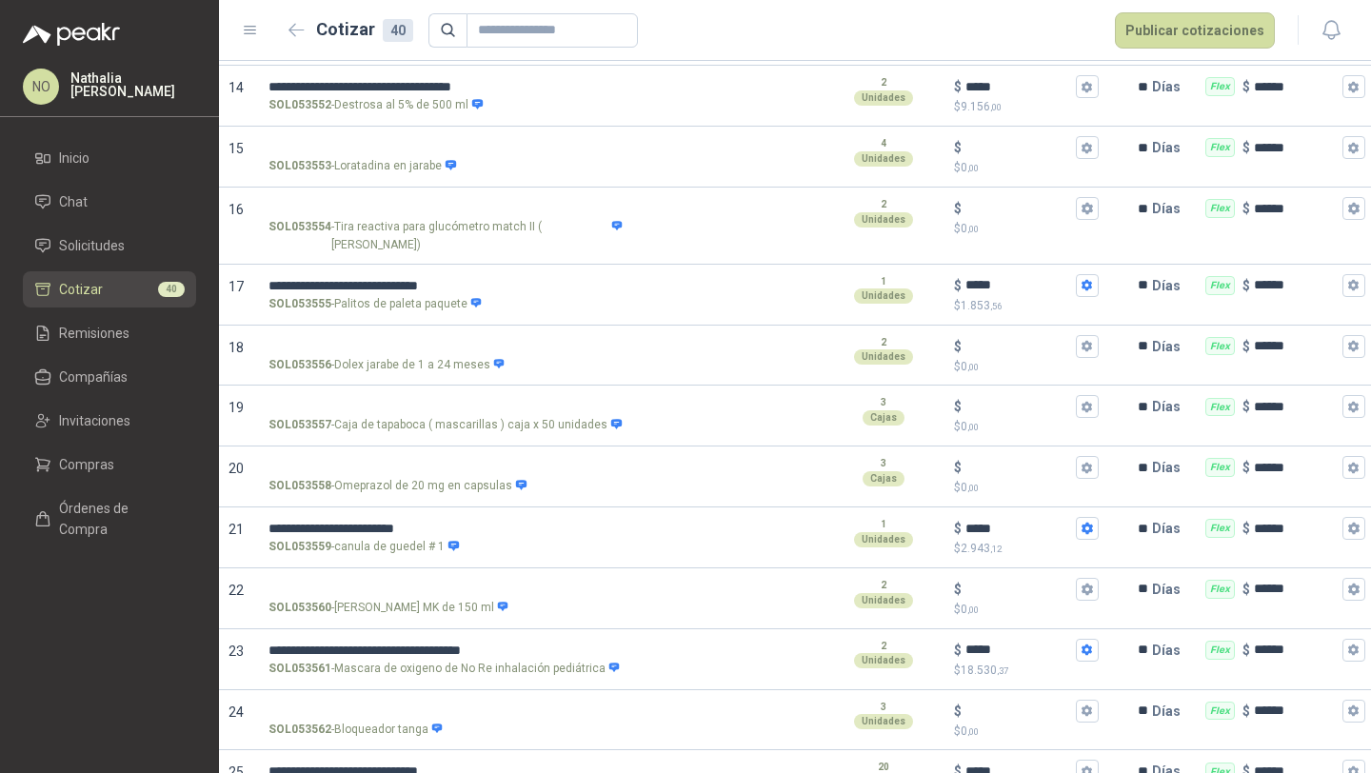
scroll to position [1023, 0]
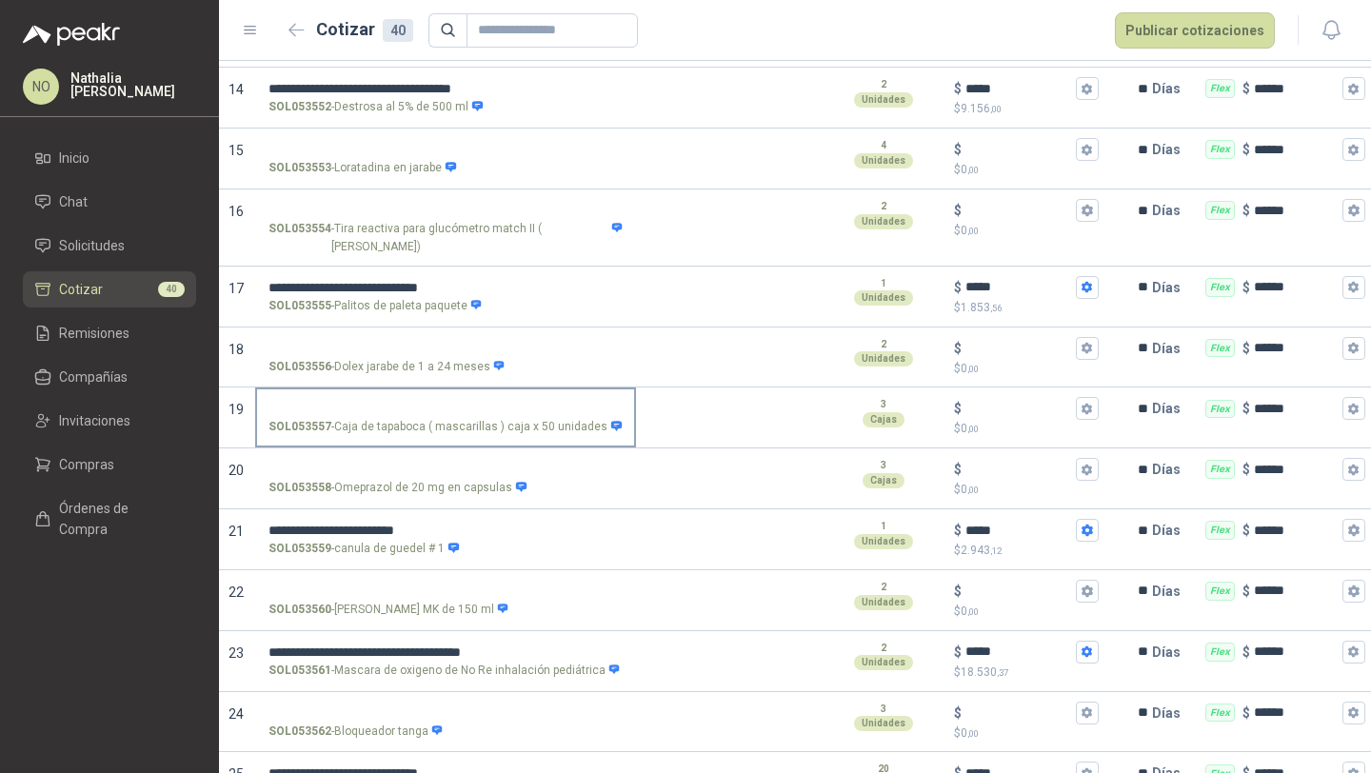
click at [468, 402] on input "SOL053557 - Caja de tapaboca ( mascarillas ) caja x 50 unidades" at bounding box center [446, 409] width 354 height 14
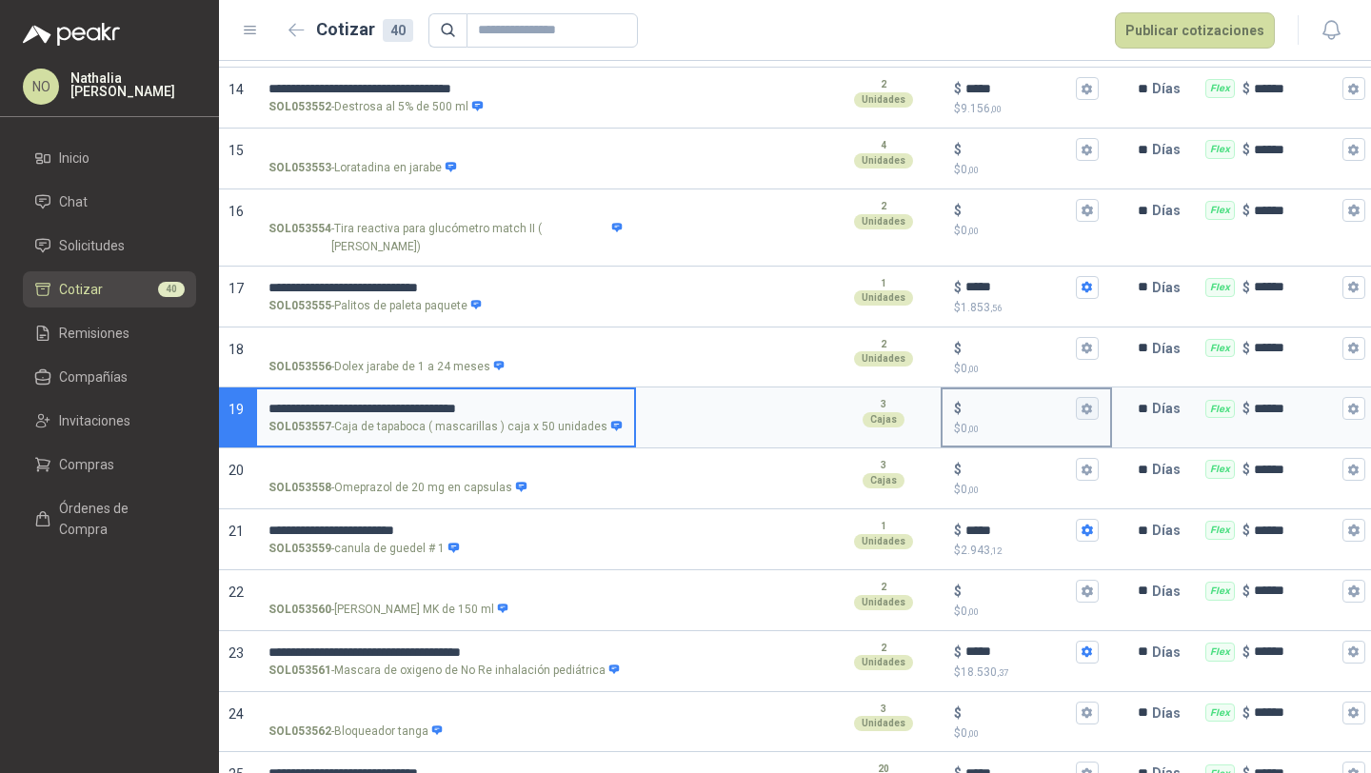
click at [1081, 403] on icon "button" at bounding box center [1087, 409] width 12 height 12
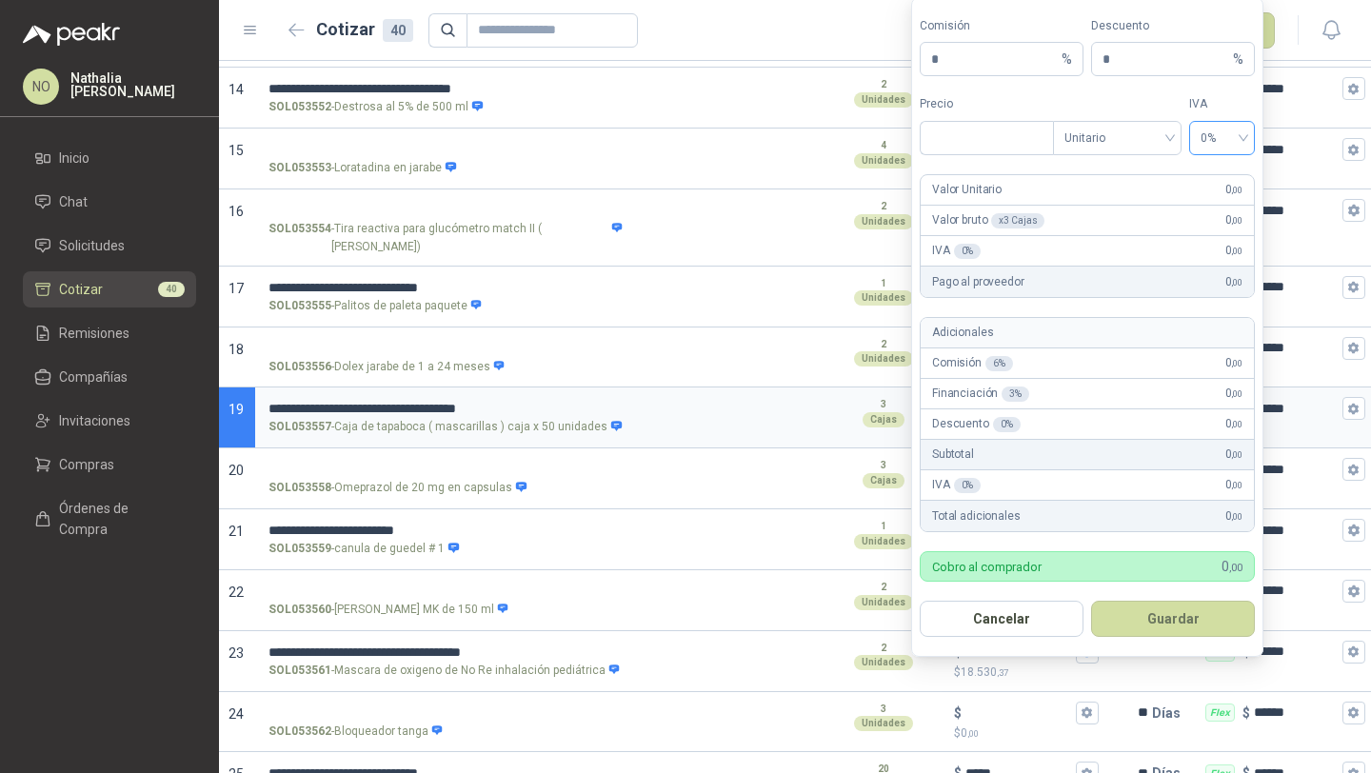
click at [1207, 128] on span "0%" at bounding box center [1222, 138] width 43 height 29
click at [1213, 173] on div "19%" at bounding box center [1222, 178] width 35 height 21
click at [1126, 129] on span "Unitario" at bounding box center [1118, 138] width 106 height 29
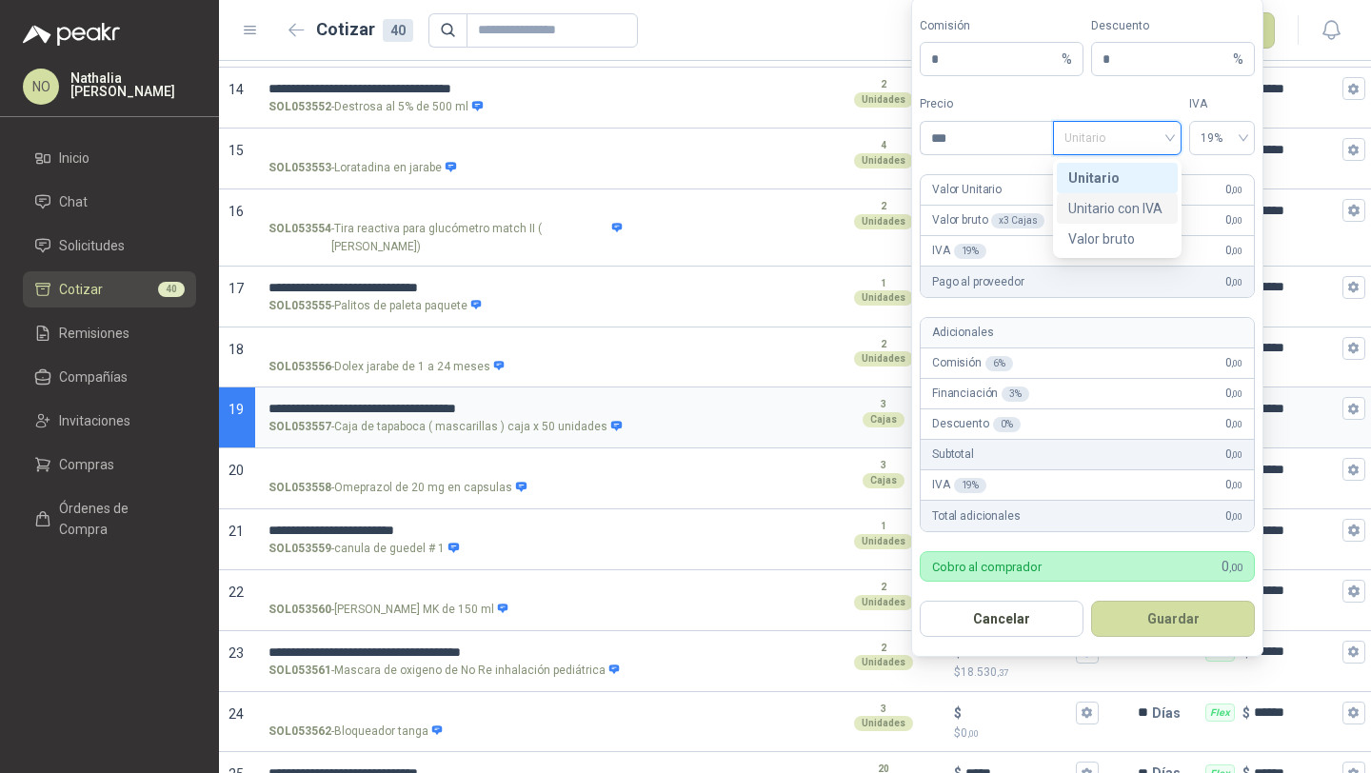
click at [1132, 209] on div "Unitario con IVA" at bounding box center [1117, 208] width 98 height 21
click at [1005, 143] on input "***" at bounding box center [987, 138] width 132 height 32
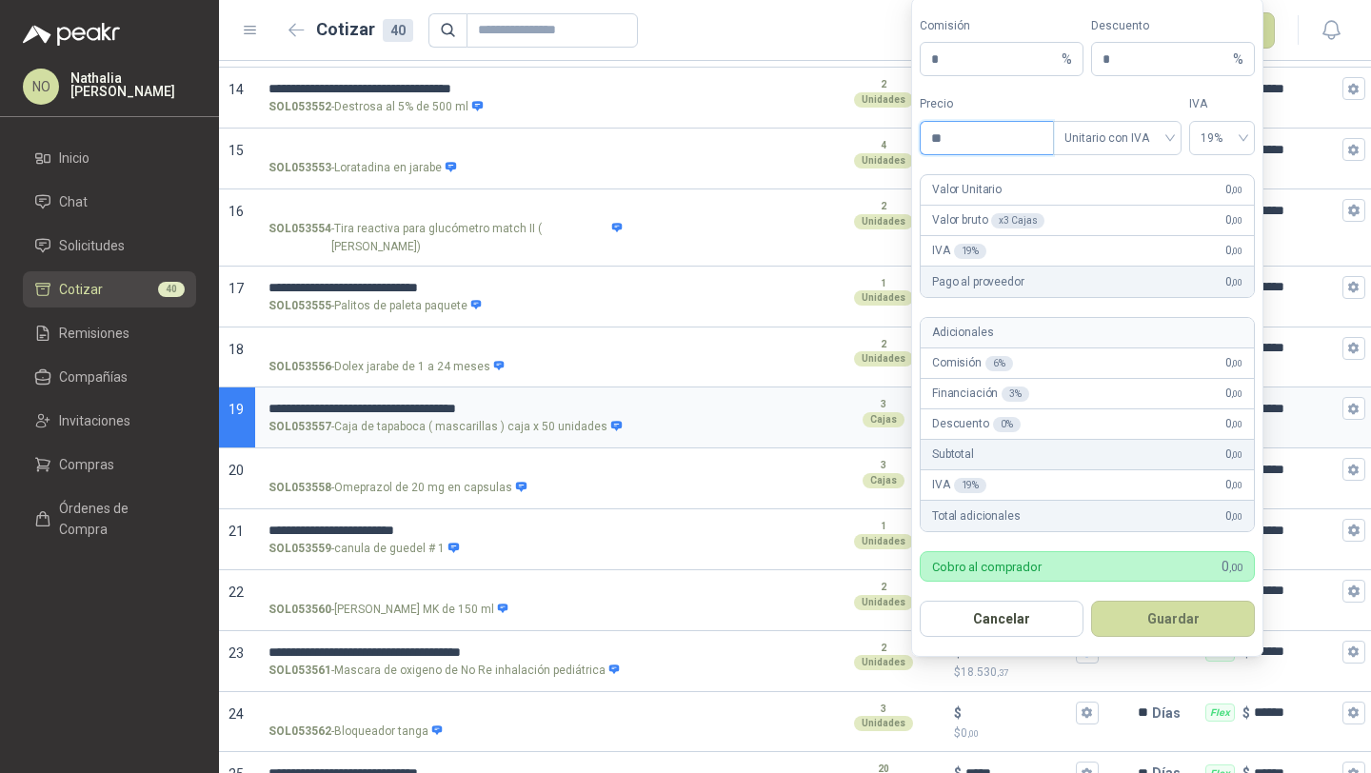
type input "*"
type input "********"
click at [1155, 607] on button "Guardar" at bounding box center [1173, 619] width 164 height 36
type input "******"
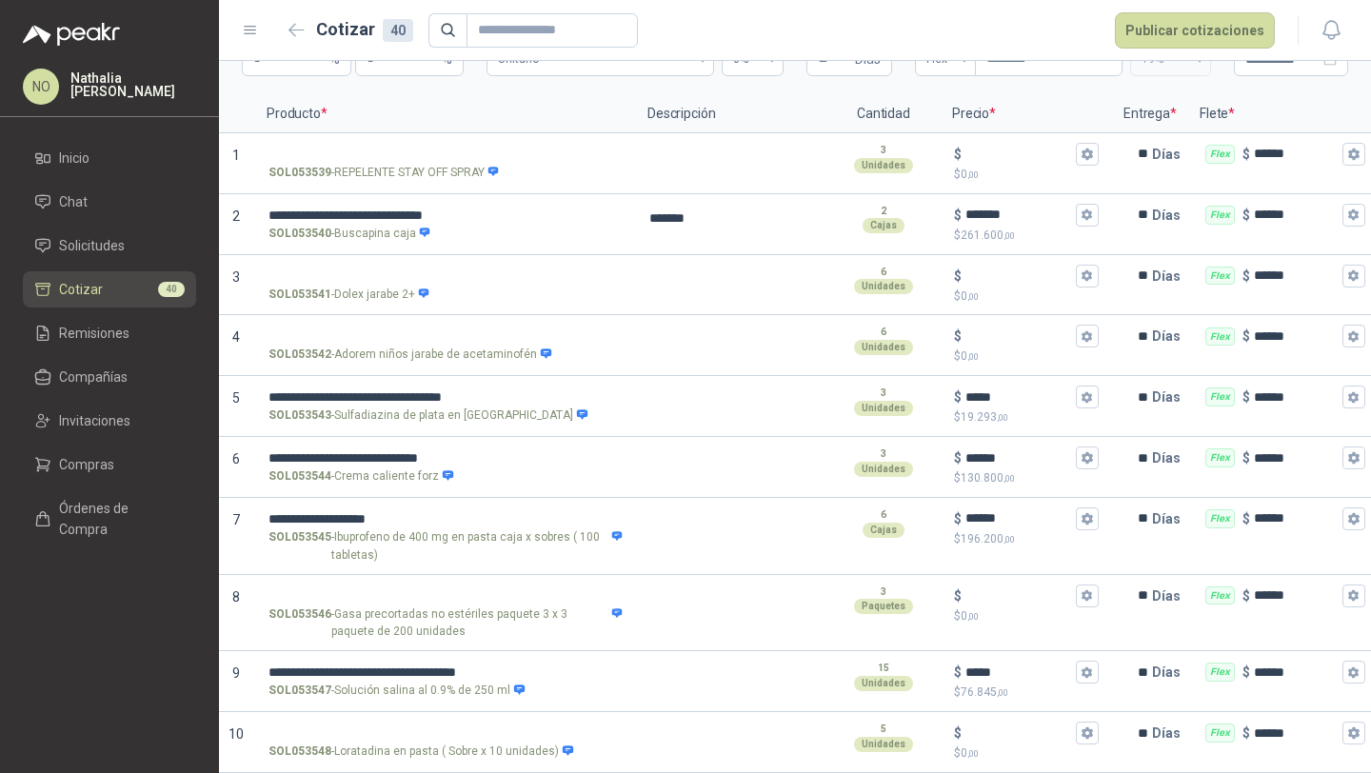
scroll to position [140, 0]
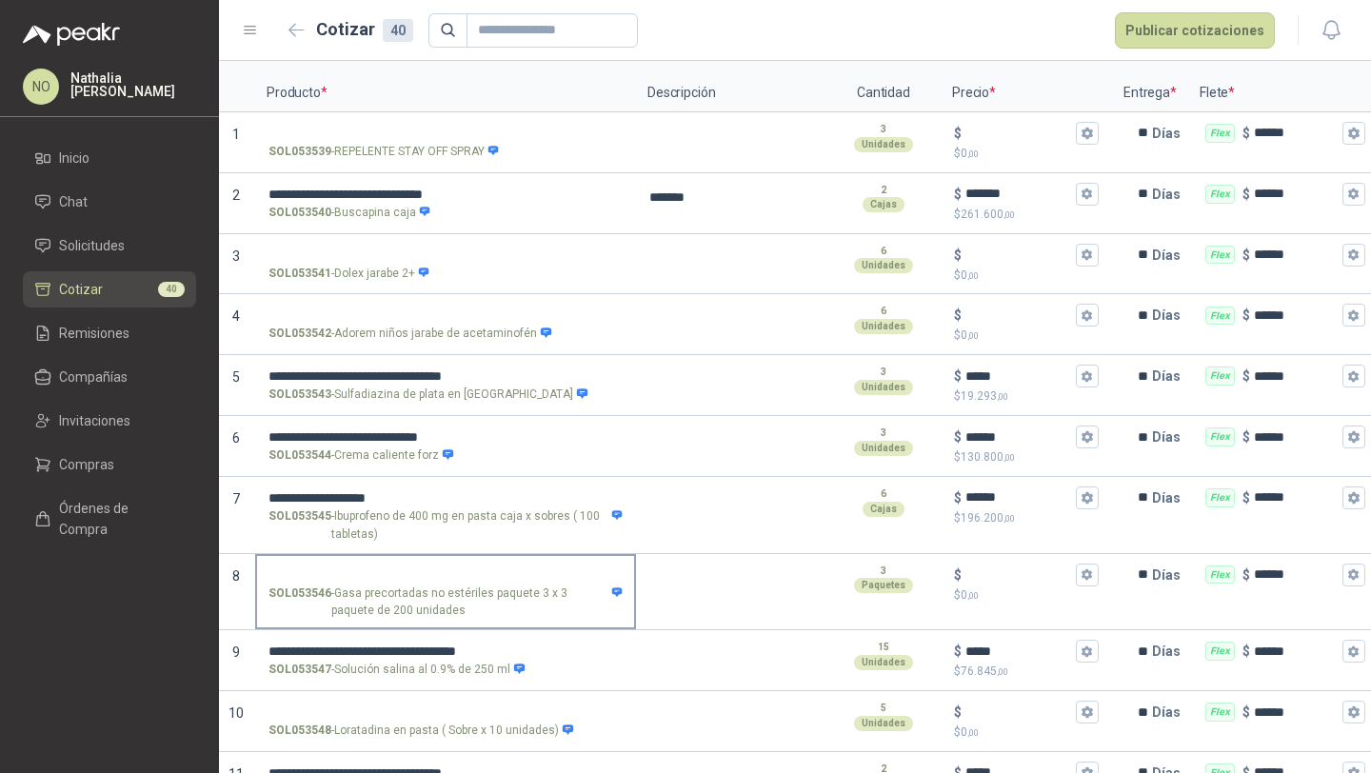
click at [508, 576] on input "SOL053546 - Gasa precortadas no estériles paquete 3 x 3 paquete de 200 unidades" at bounding box center [446, 575] width 354 height 14
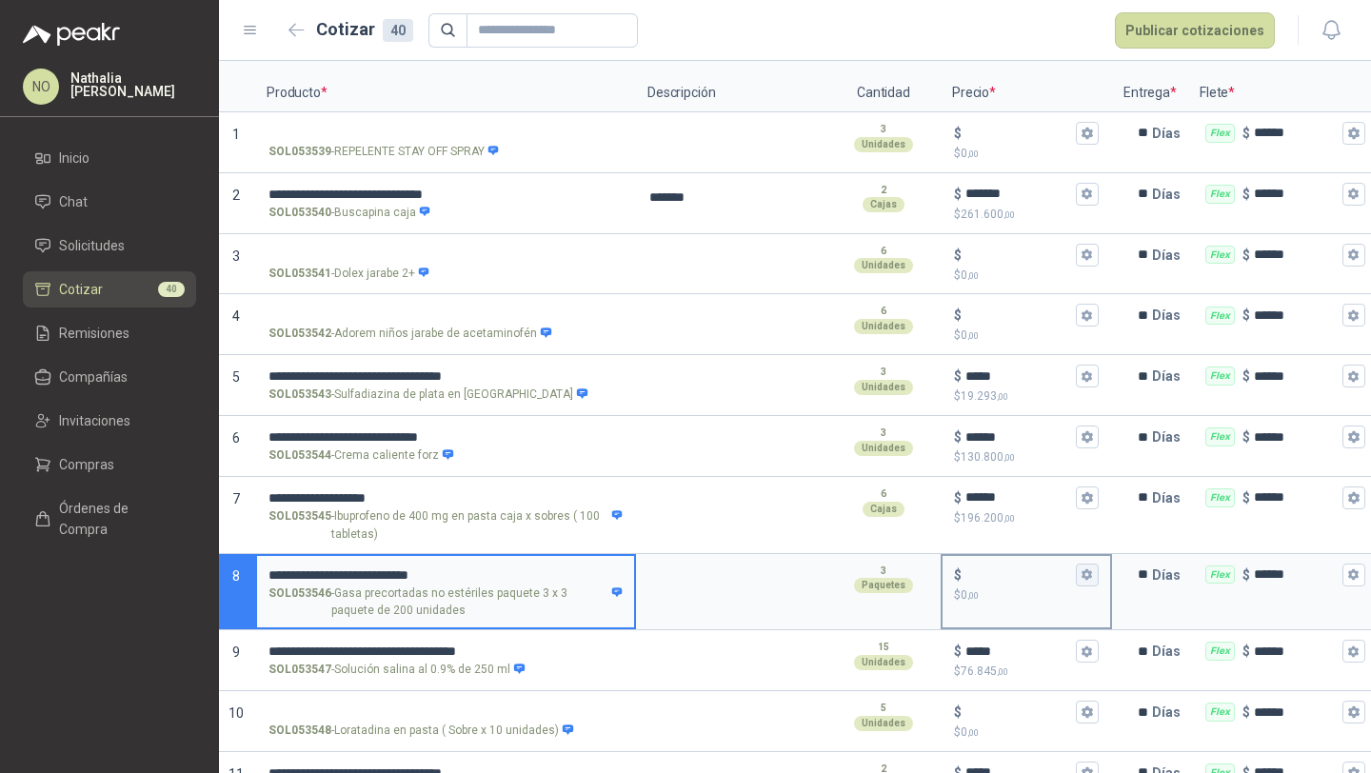
click at [1079, 576] on button "$ $ 0 ,00" at bounding box center [1087, 575] width 23 height 23
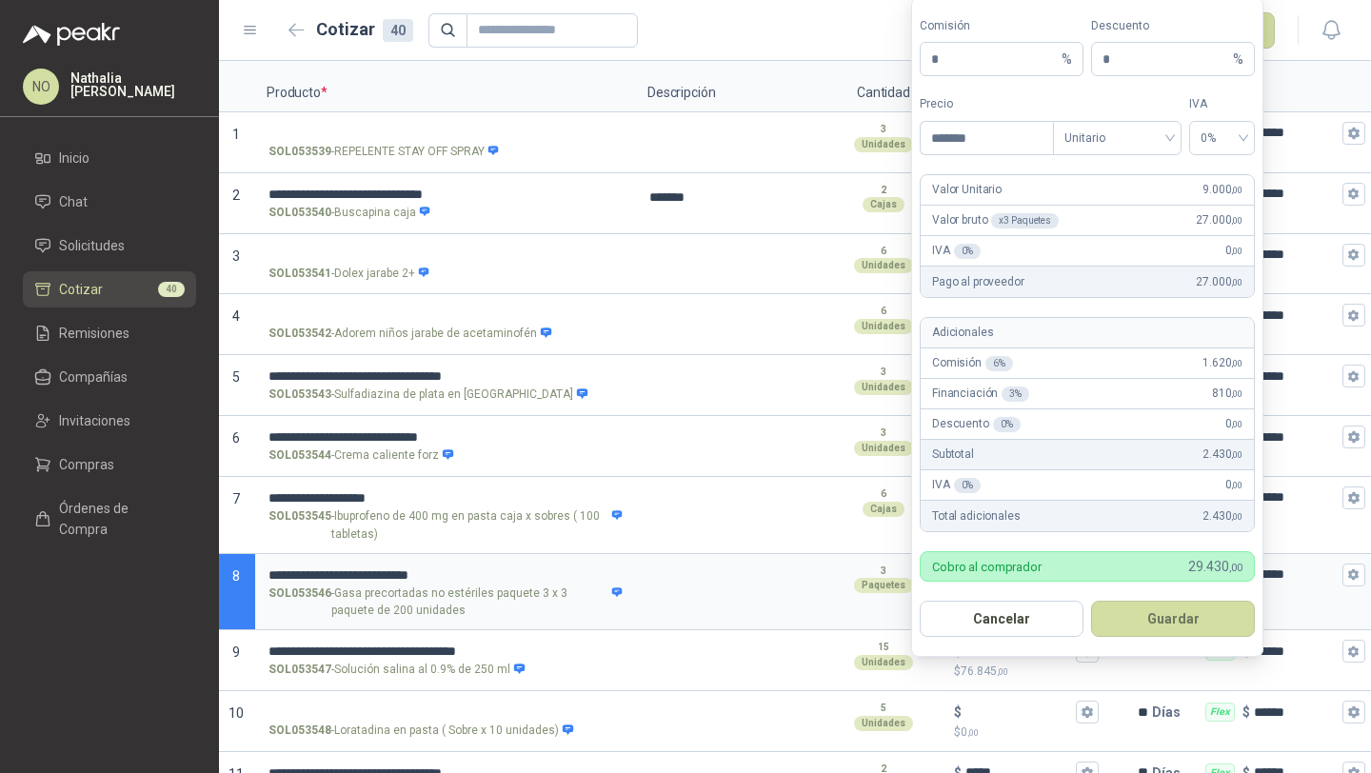
type input "*******"
click at [1175, 618] on button "Guardar" at bounding box center [1173, 619] width 164 height 36
type input "*****"
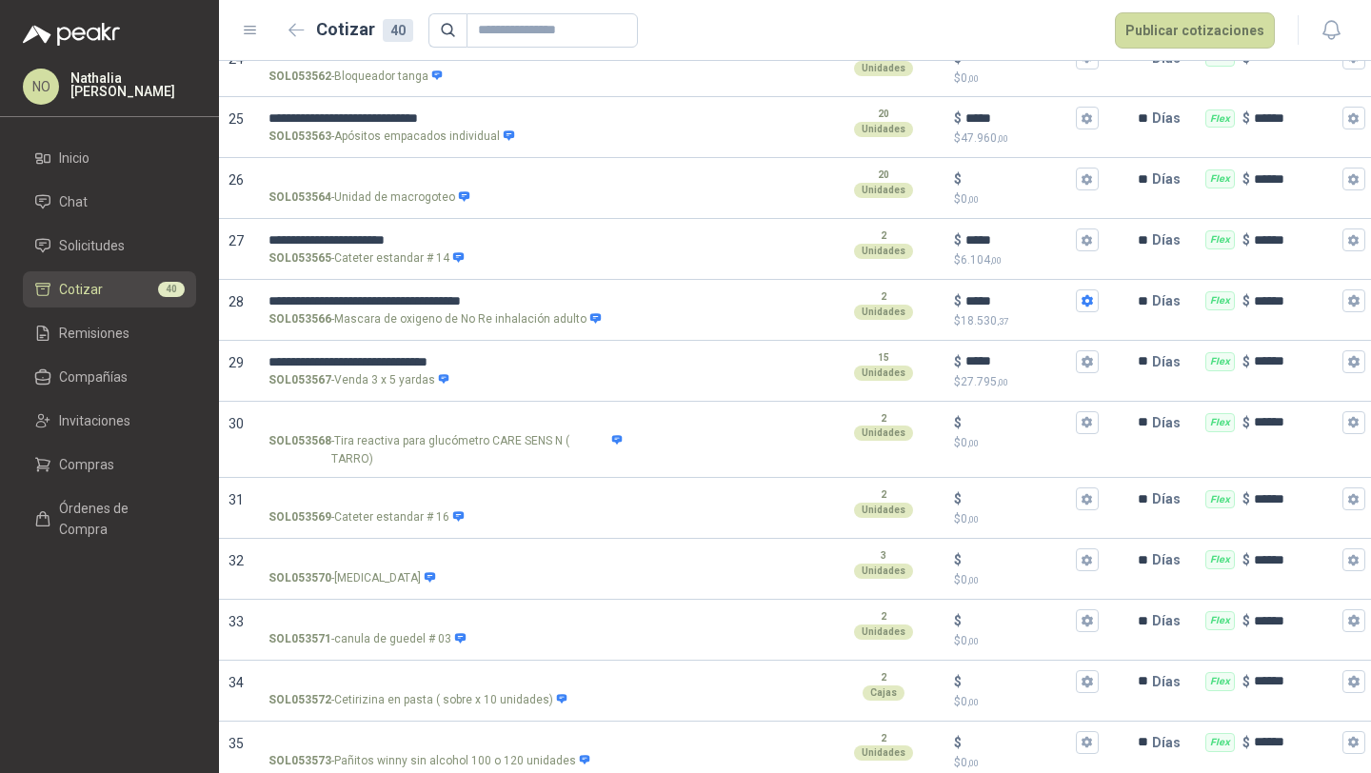
scroll to position [1682, 0]
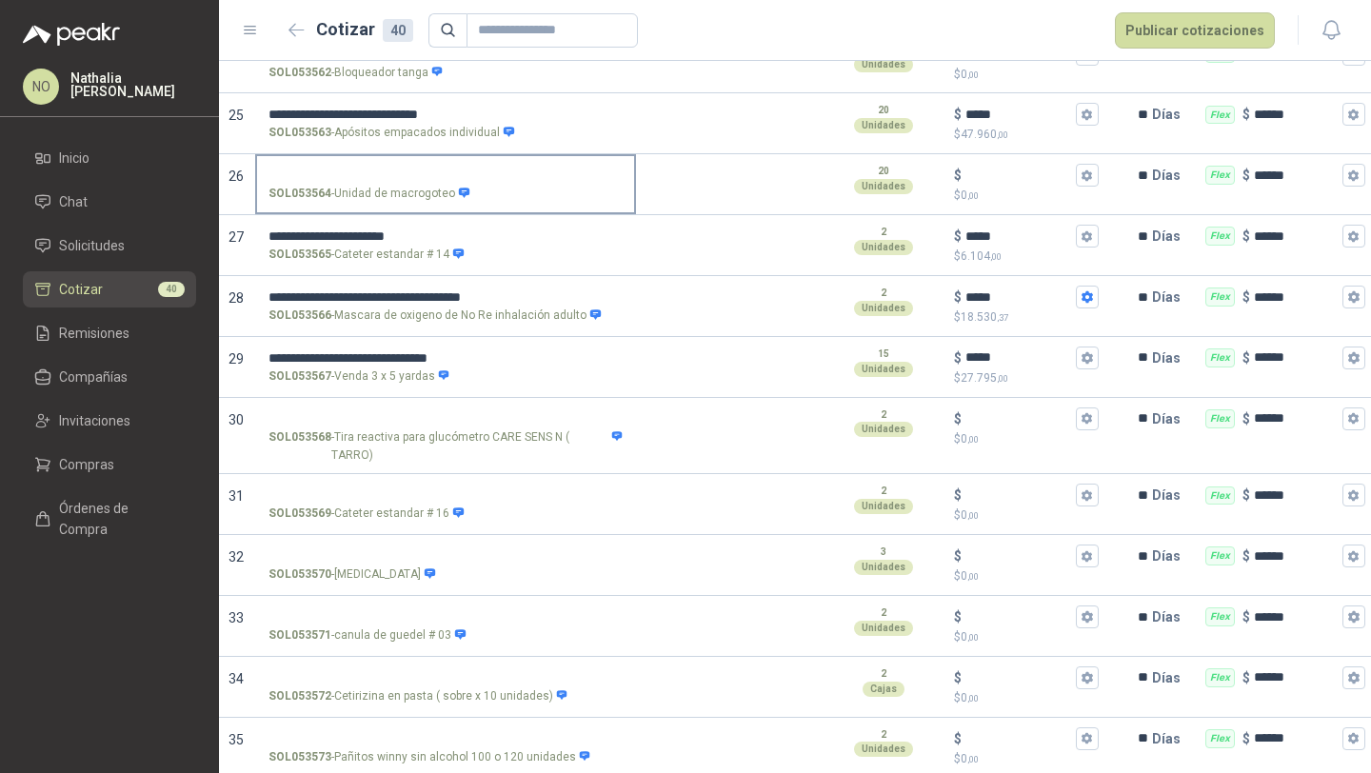
click at [424, 169] on input "SOL053564 - Unidad de macrogoteo" at bounding box center [446, 176] width 354 height 14
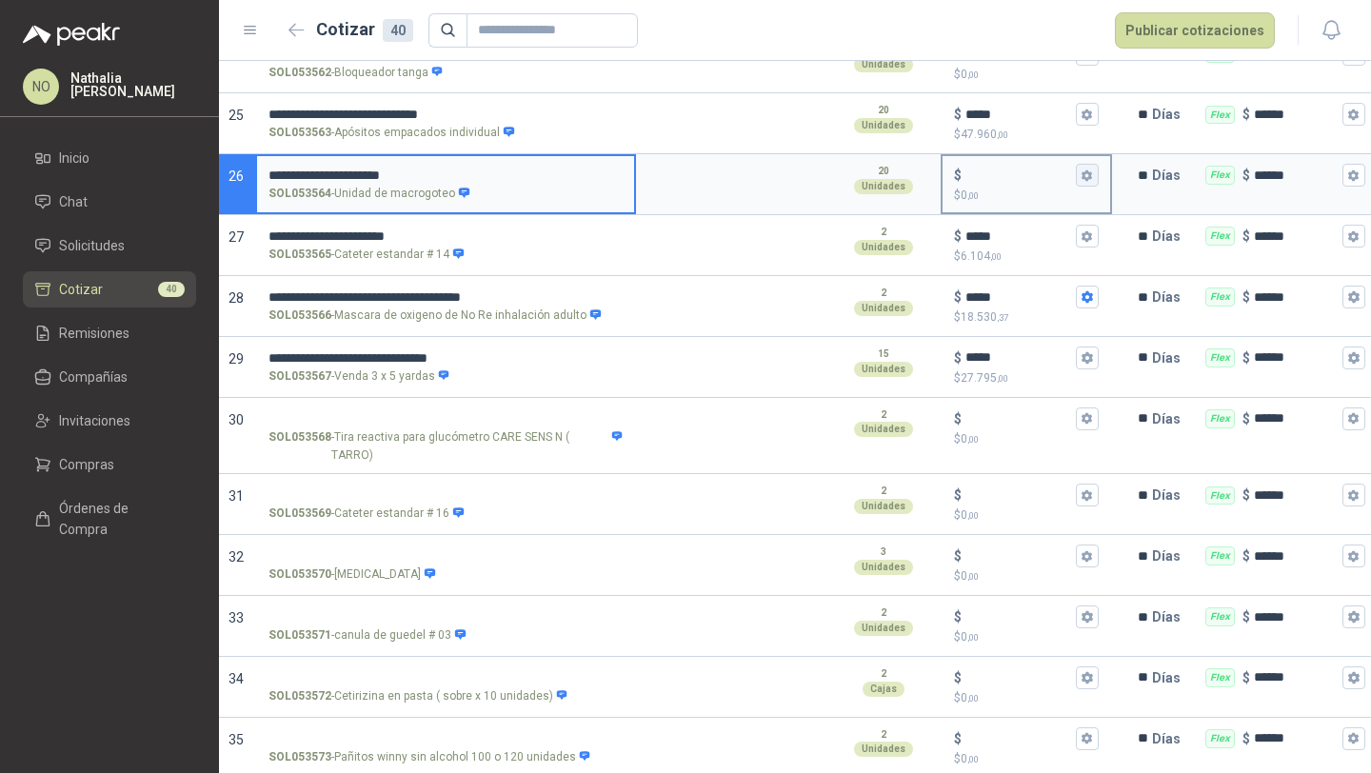
click at [1084, 169] on icon "button" at bounding box center [1087, 174] width 10 height 11
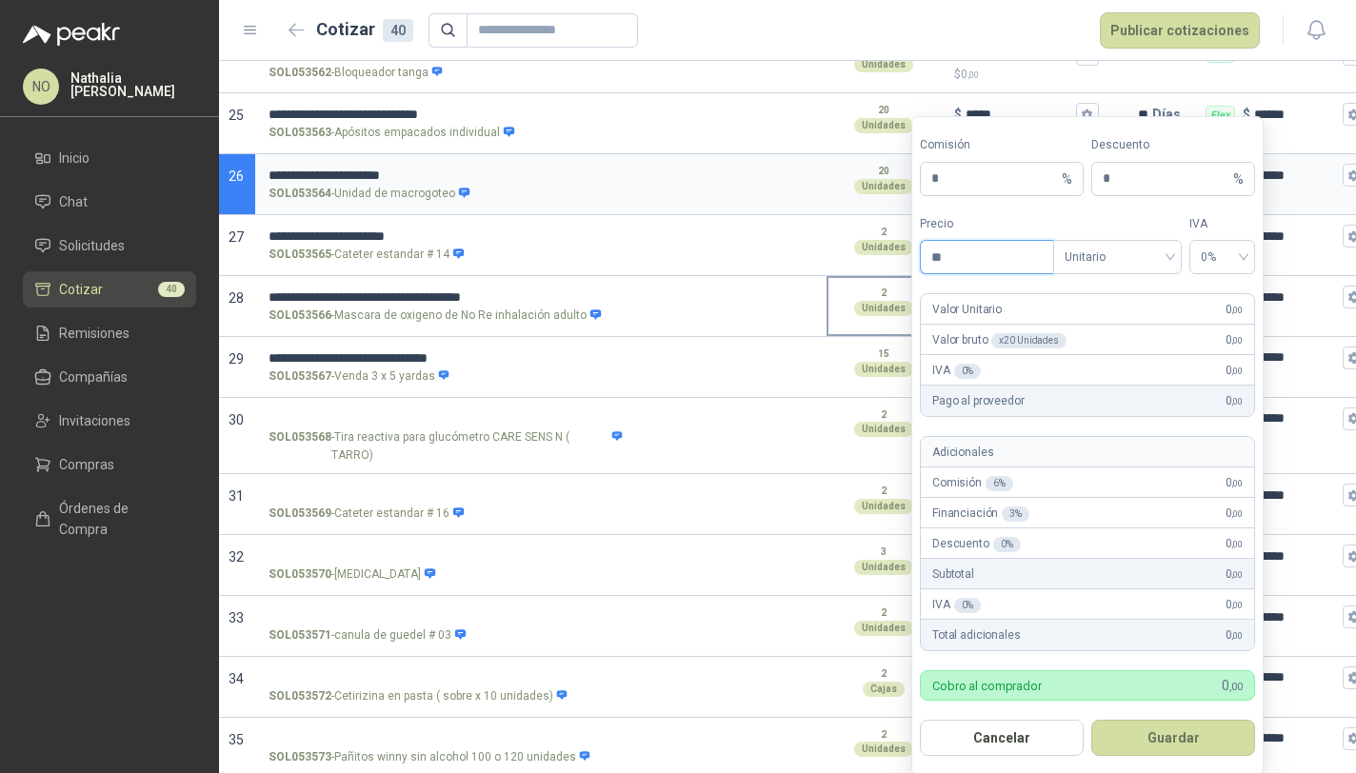
type input "*"
type input "*******"
click at [1215, 741] on button "Guardar" at bounding box center [1173, 738] width 164 height 36
type input "*****"
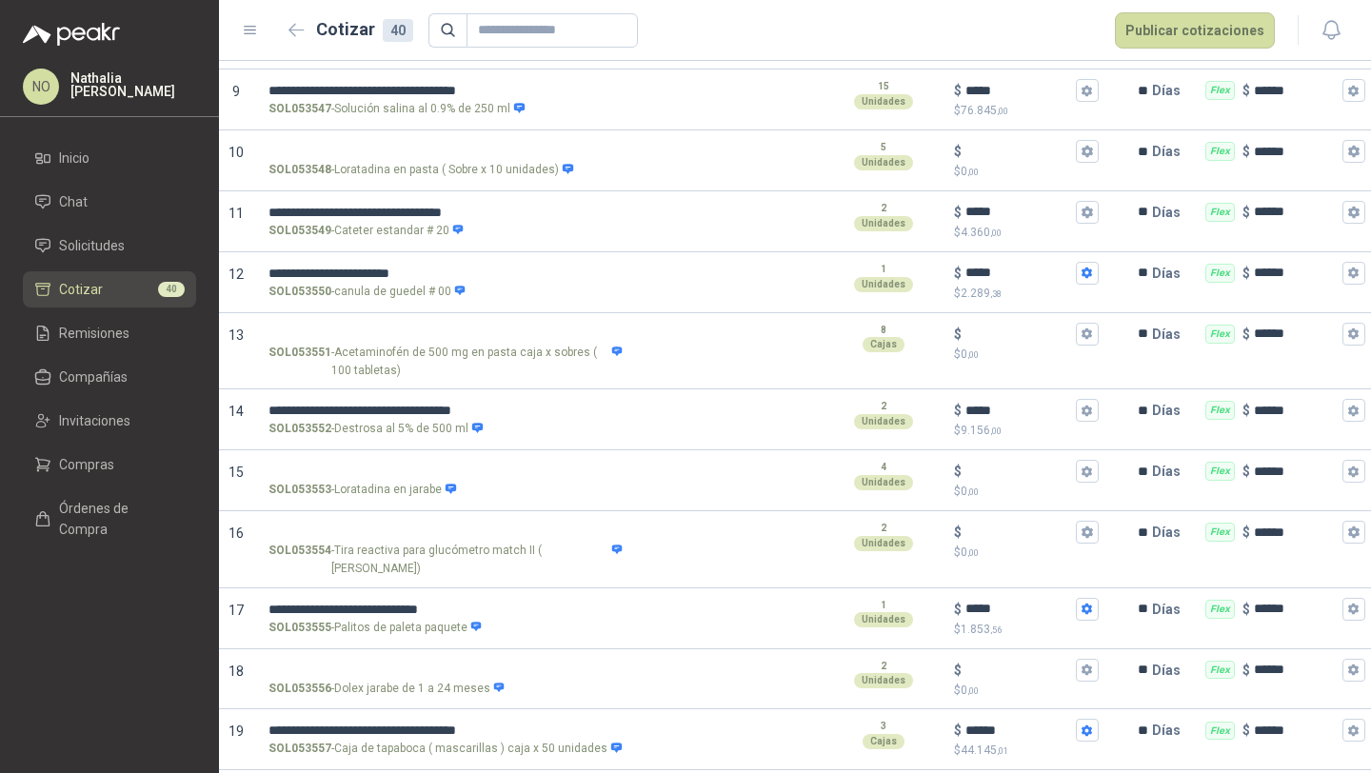
scroll to position [693, 0]
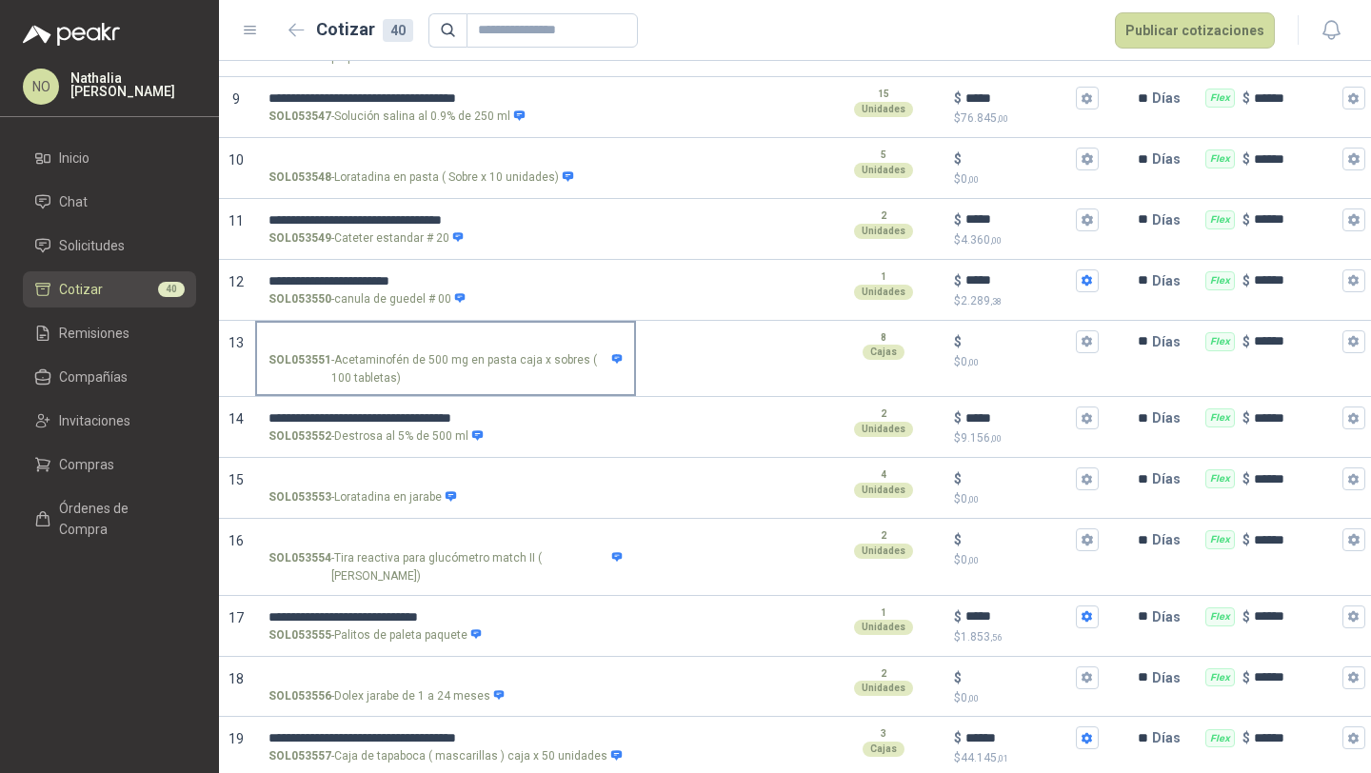
click at [485, 337] on input "SOL053551 - Acetaminofén de 500 mg en pasta caja x sobres ( 100 tabletas)" at bounding box center [446, 342] width 354 height 14
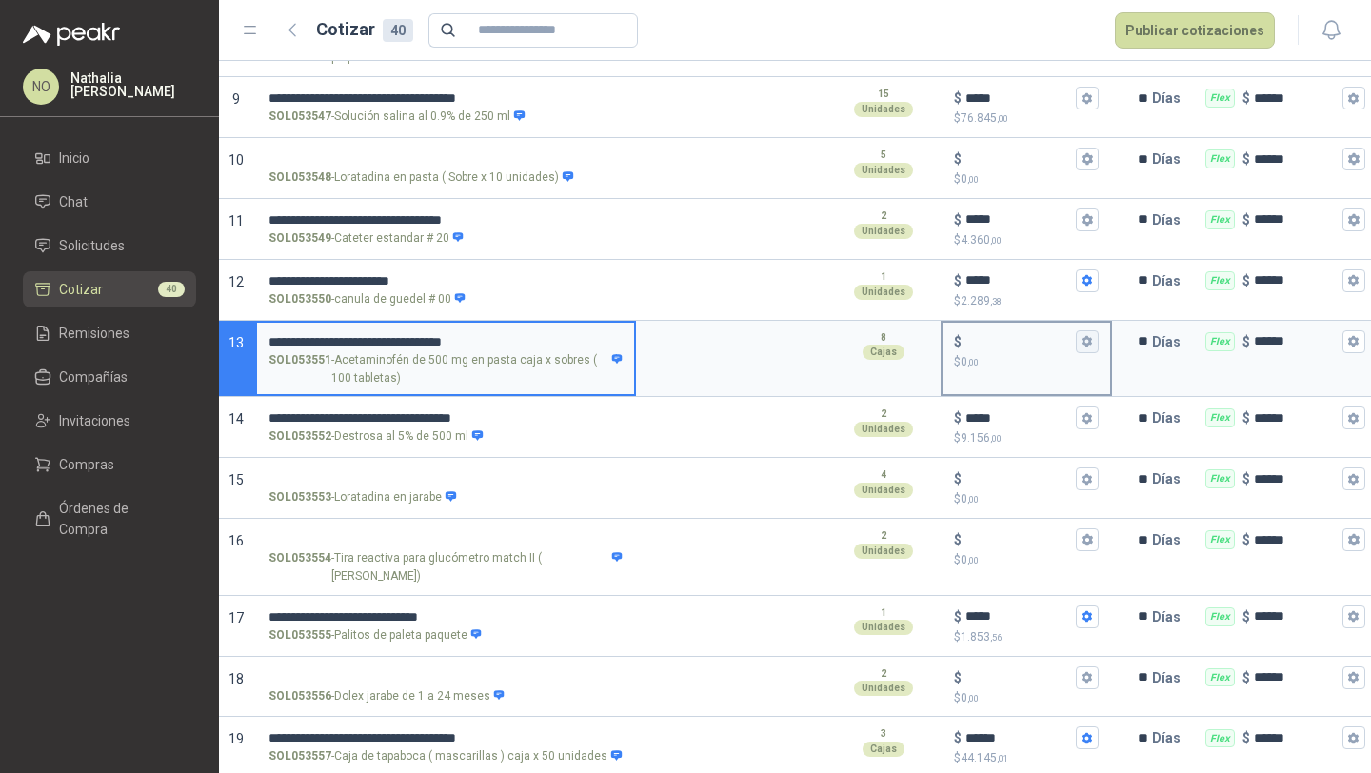
click at [1089, 333] on button "$ $ 0 ,00" at bounding box center [1087, 341] width 23 height 23
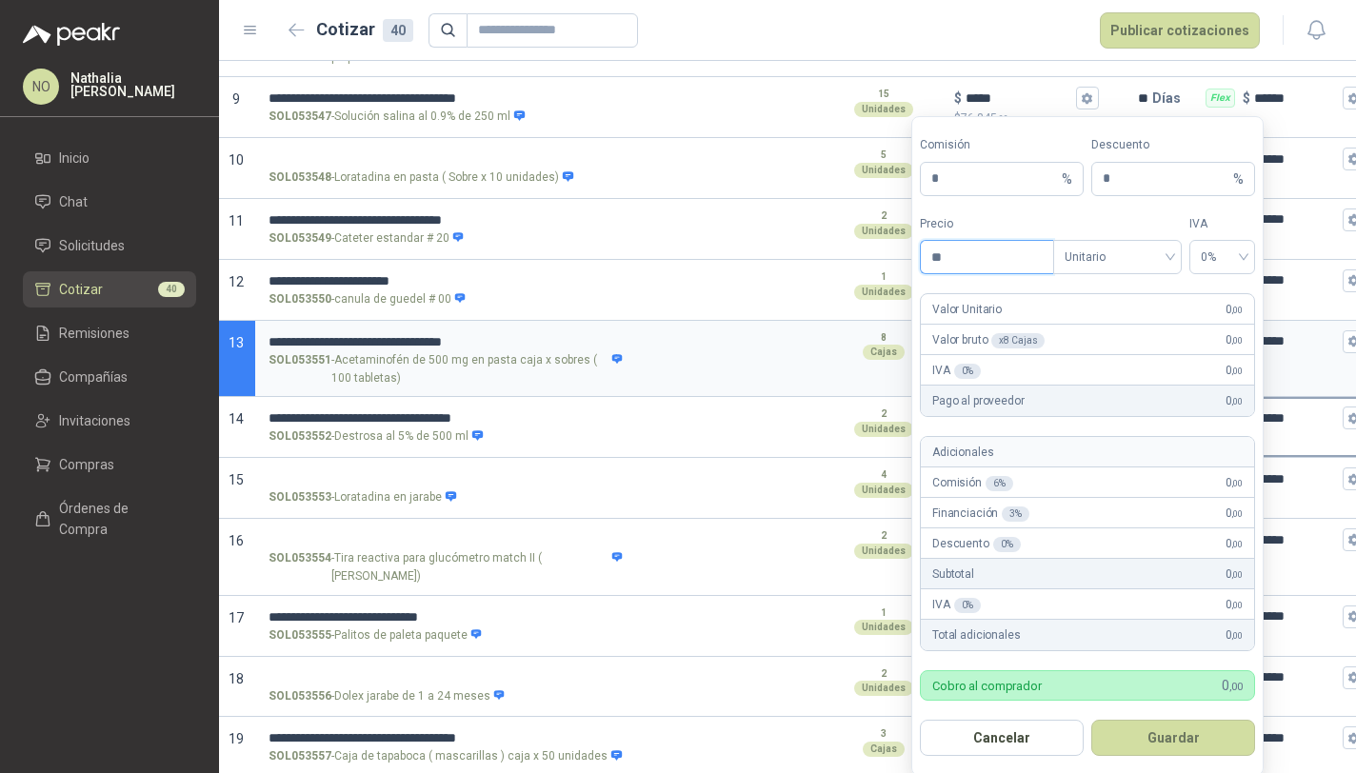
type input "*"
type input "*********"
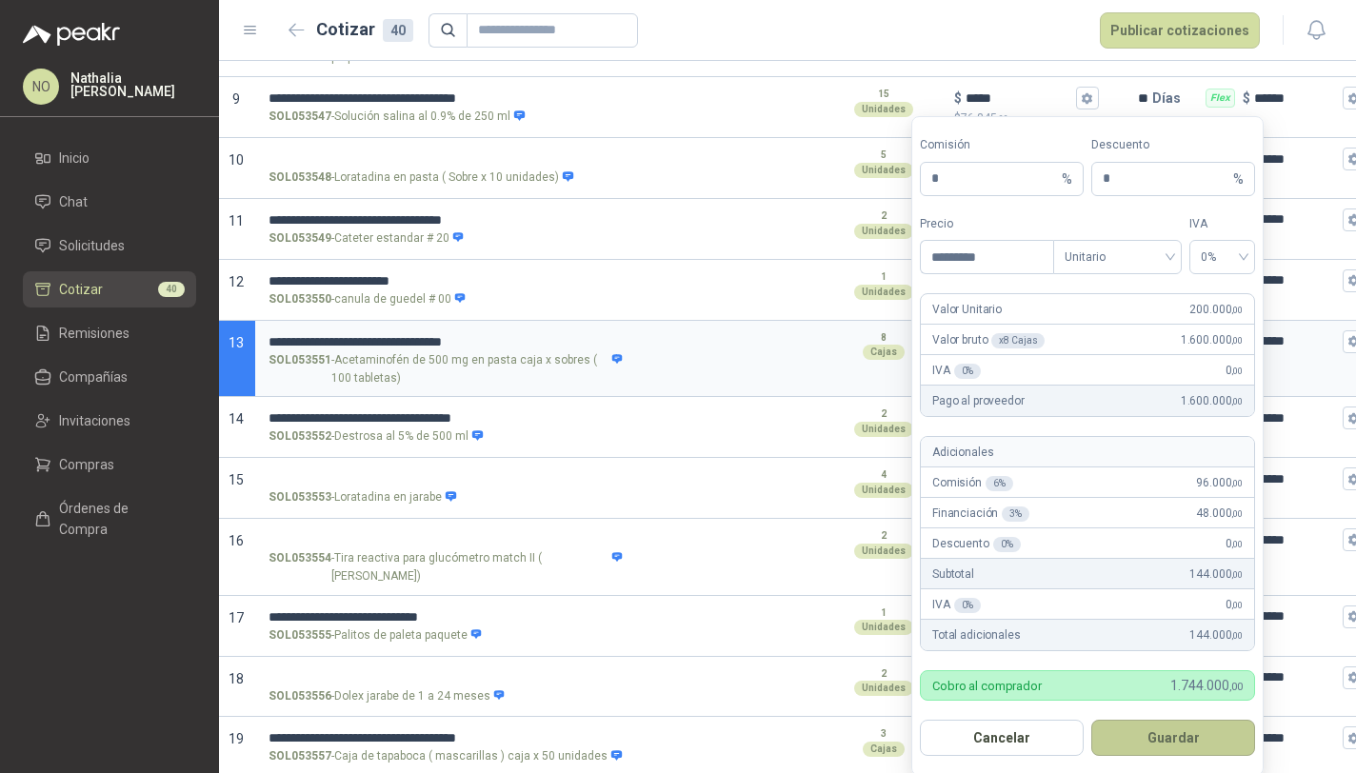
click at [1235, 745] on button "Guardar" at bounding box center [1173, 738] width 164 height 36
type input "*******"
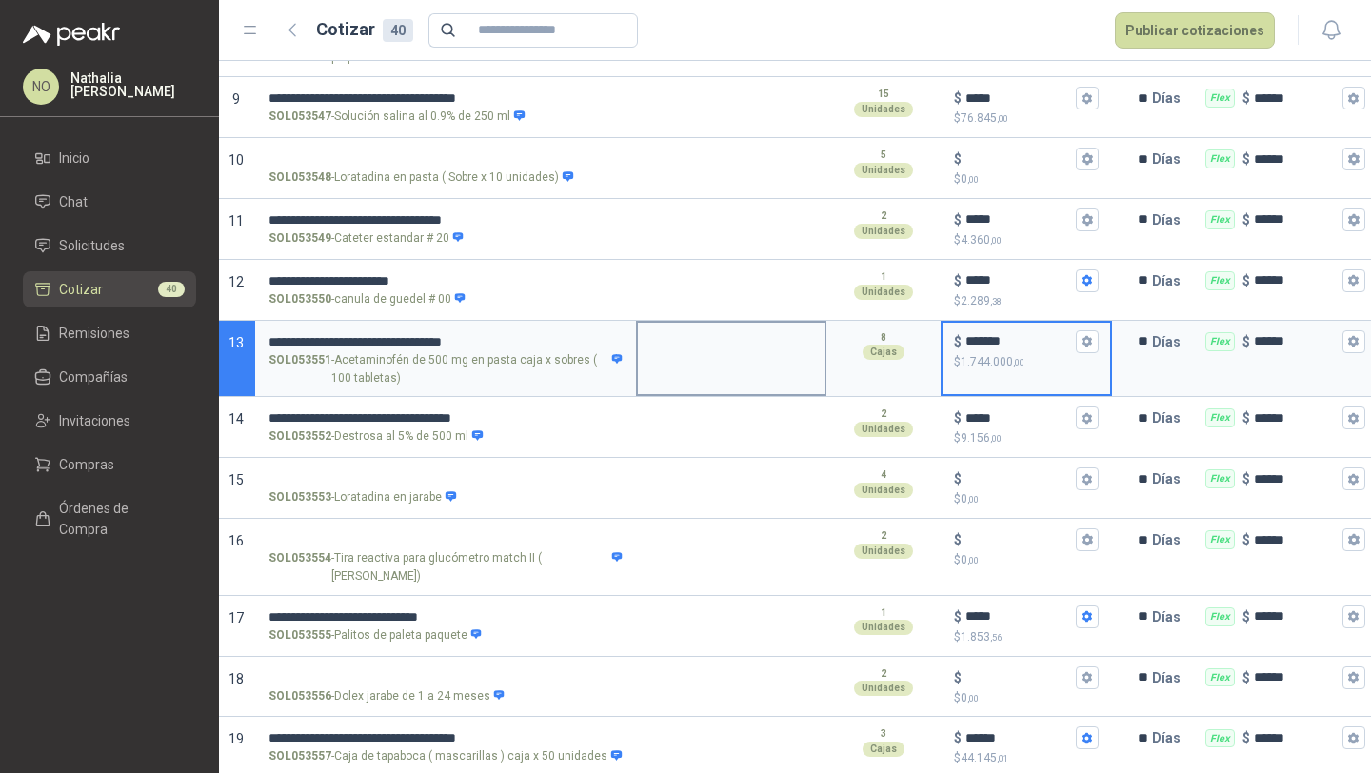
click at [729, 378] on div at bounding box center [731, 359] width 190 height 77
click at [715, 351] on textarea at bounding box center [731, 345] width 187 height 44
type textarea "*"
type textarea "**"
type textarea "***"
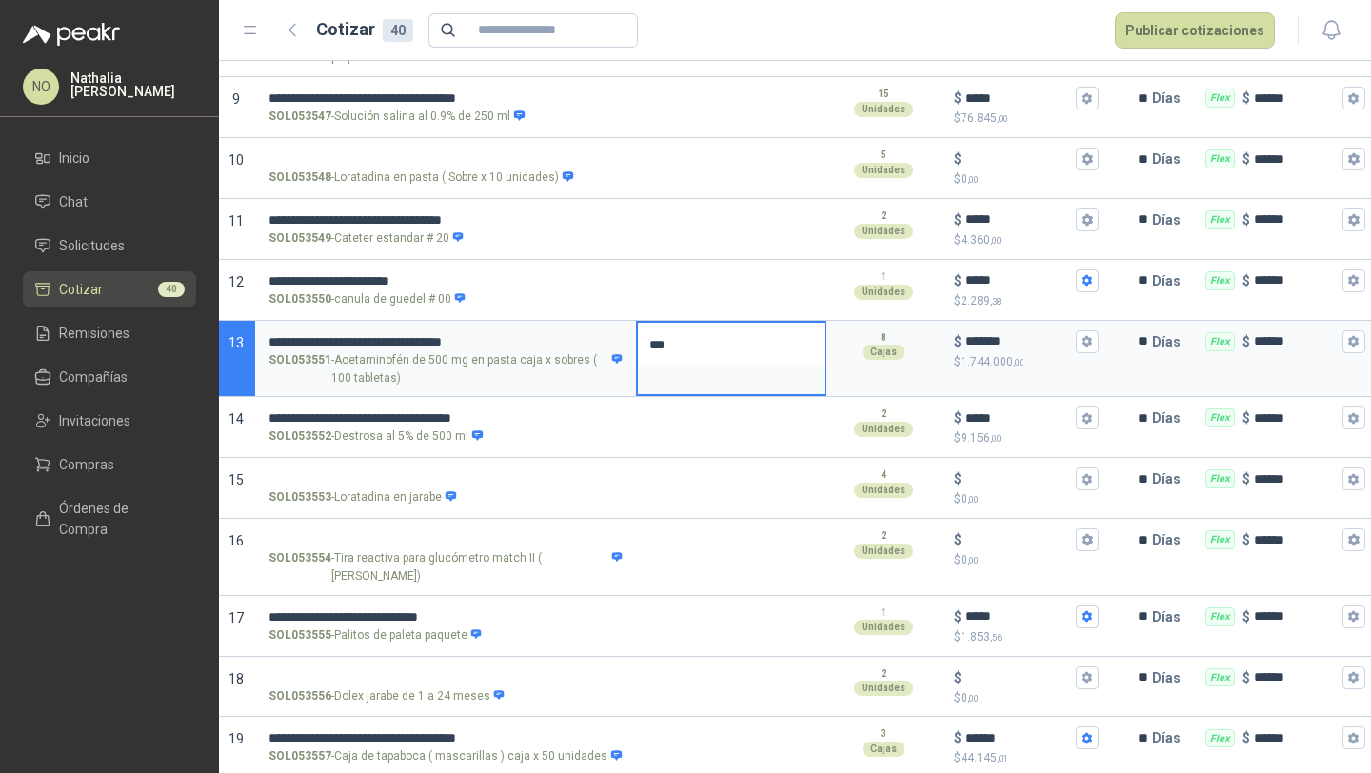
type textarea "***"
type textarea "*****"
type textarea "******"
type textarea "*******"
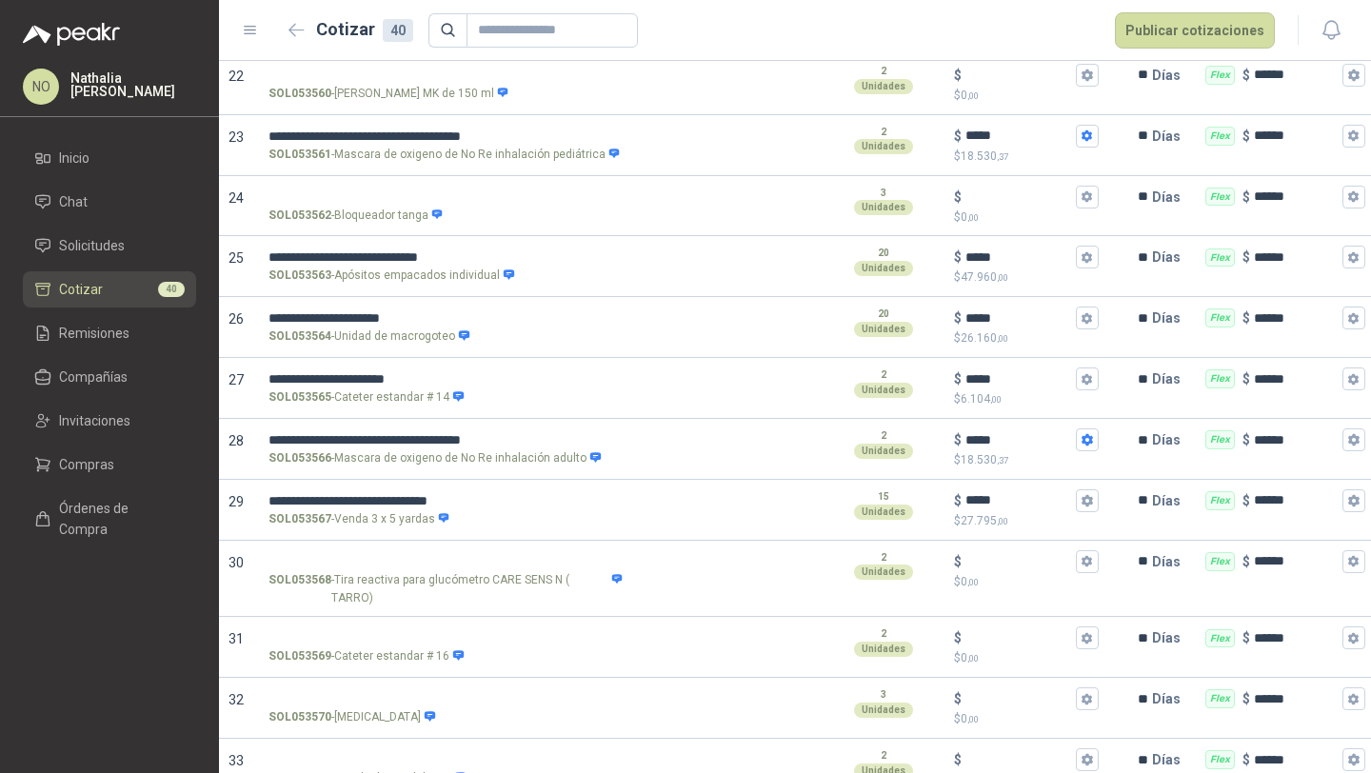
scroll to position [1990, 0]
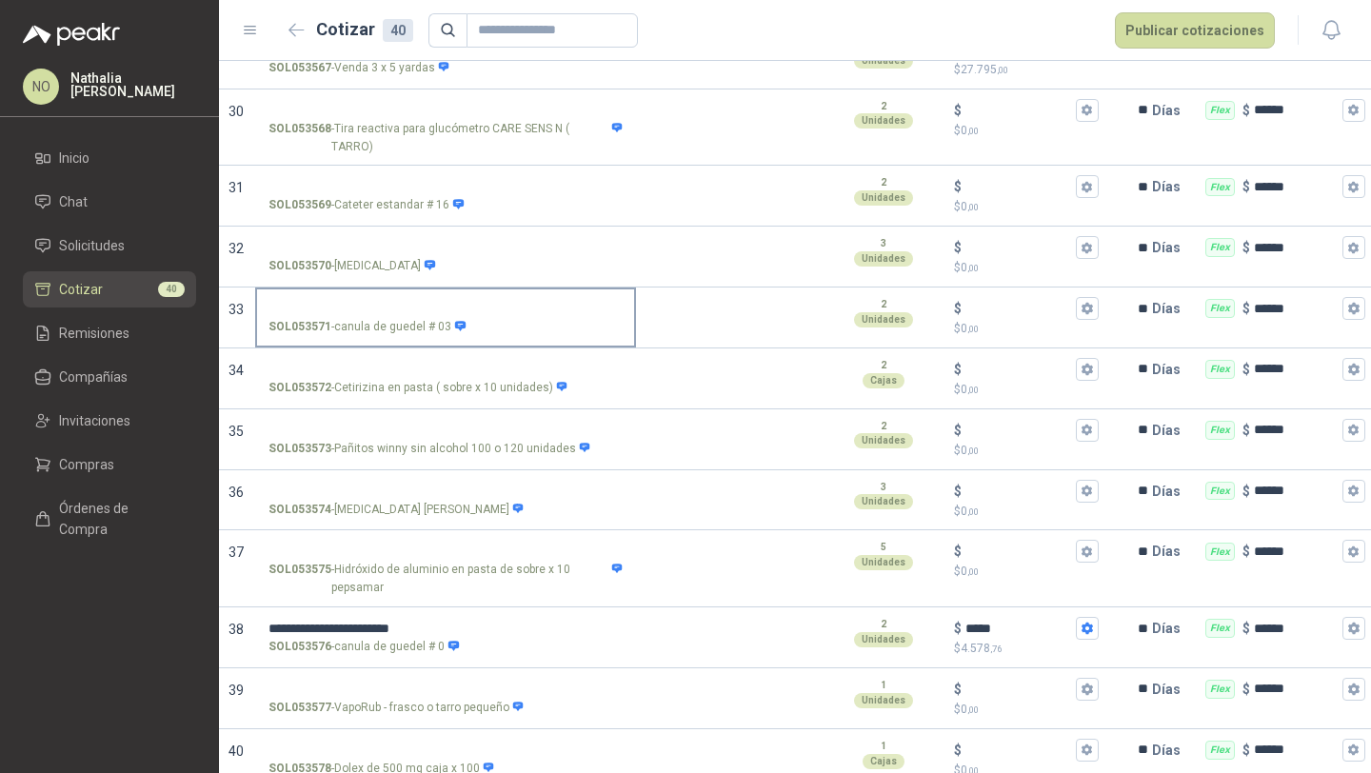
click at [441, 302] on input "SOL053571 - canula de guedel # 03" at bounding box center [446, 309] width 354 height 14
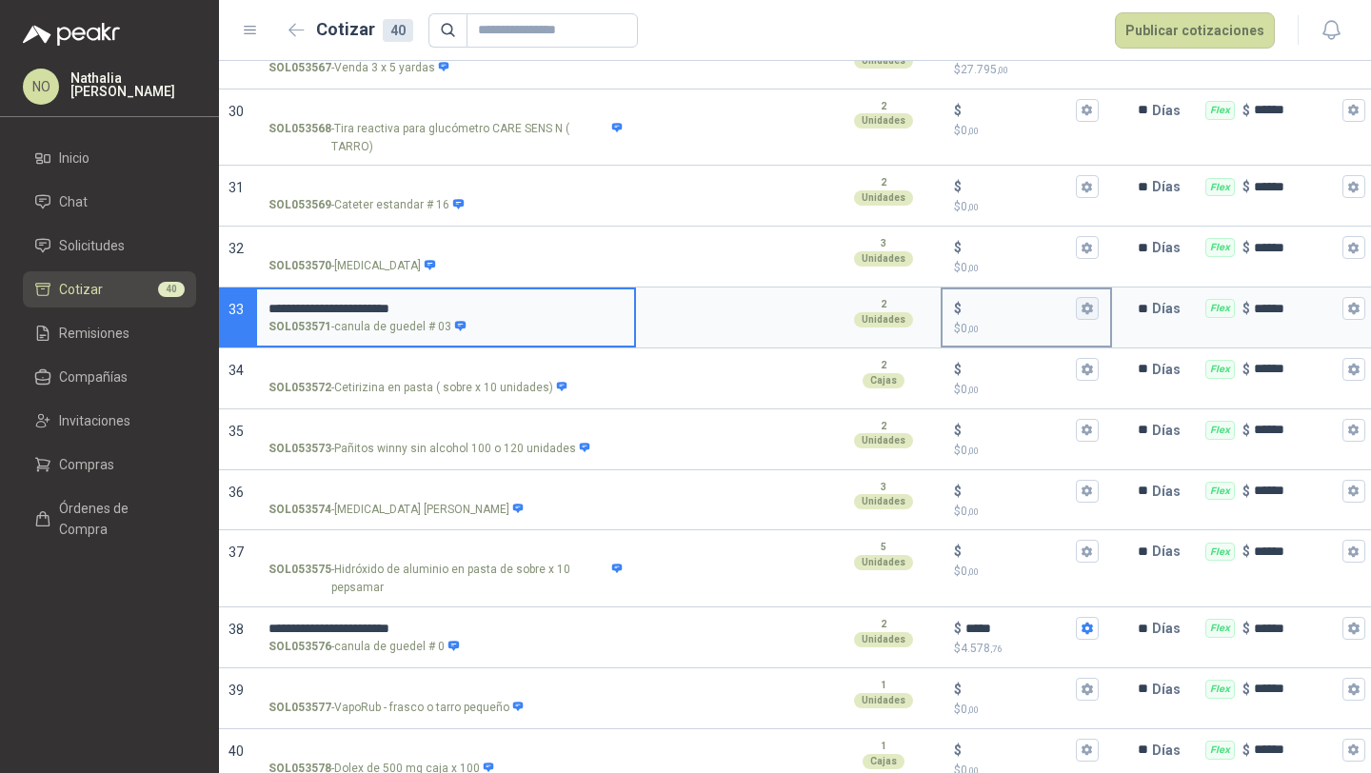
click at [1092, 302] on icon "button" at bounding box center [1087, 308] width 12 height 12
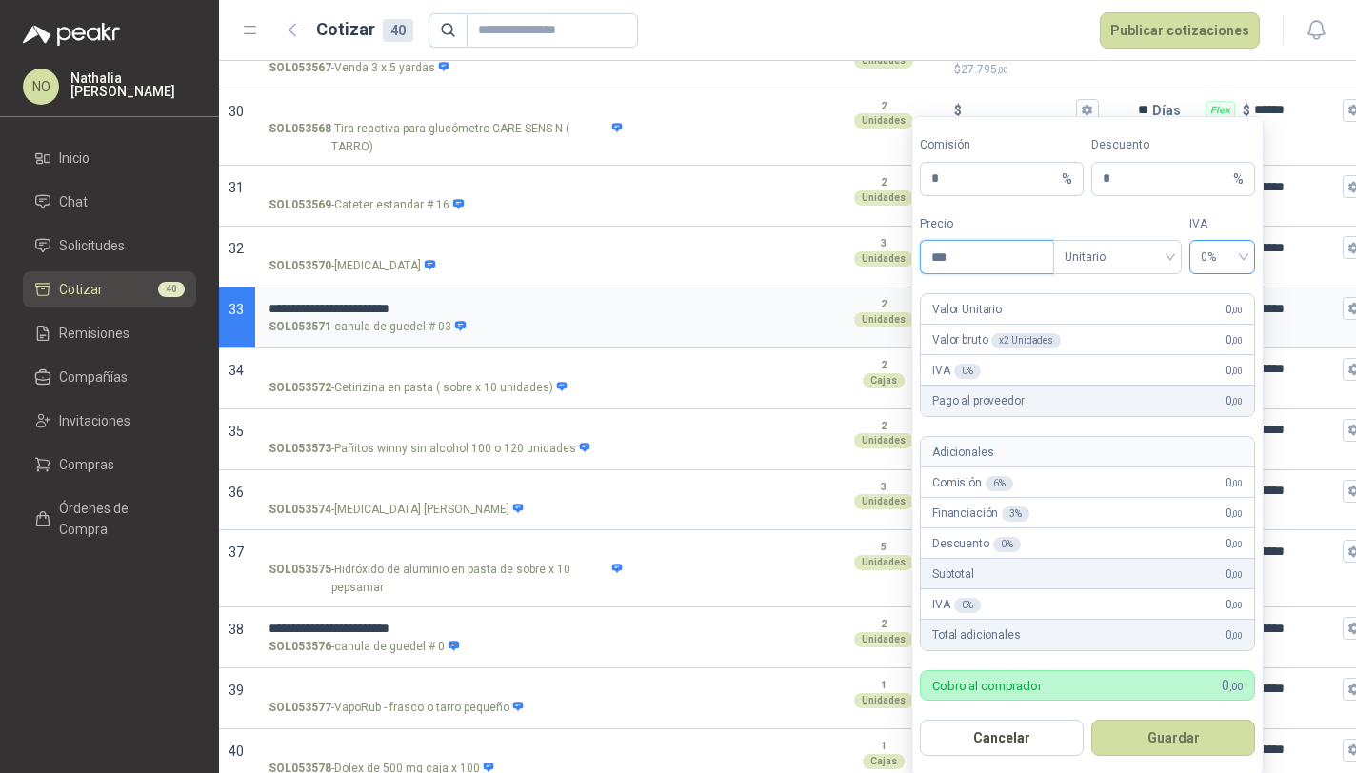
click at [1194, 262] on div "0%" at bounding box center [1222, 257] width 66 height 34
click at [1209, 297] on div "19%" at bounding box center [1222, 298] width 35 height 21
click at [1022, 256] on input "***" at bounding box center [987, 257] width 132 height 32
type input "*"
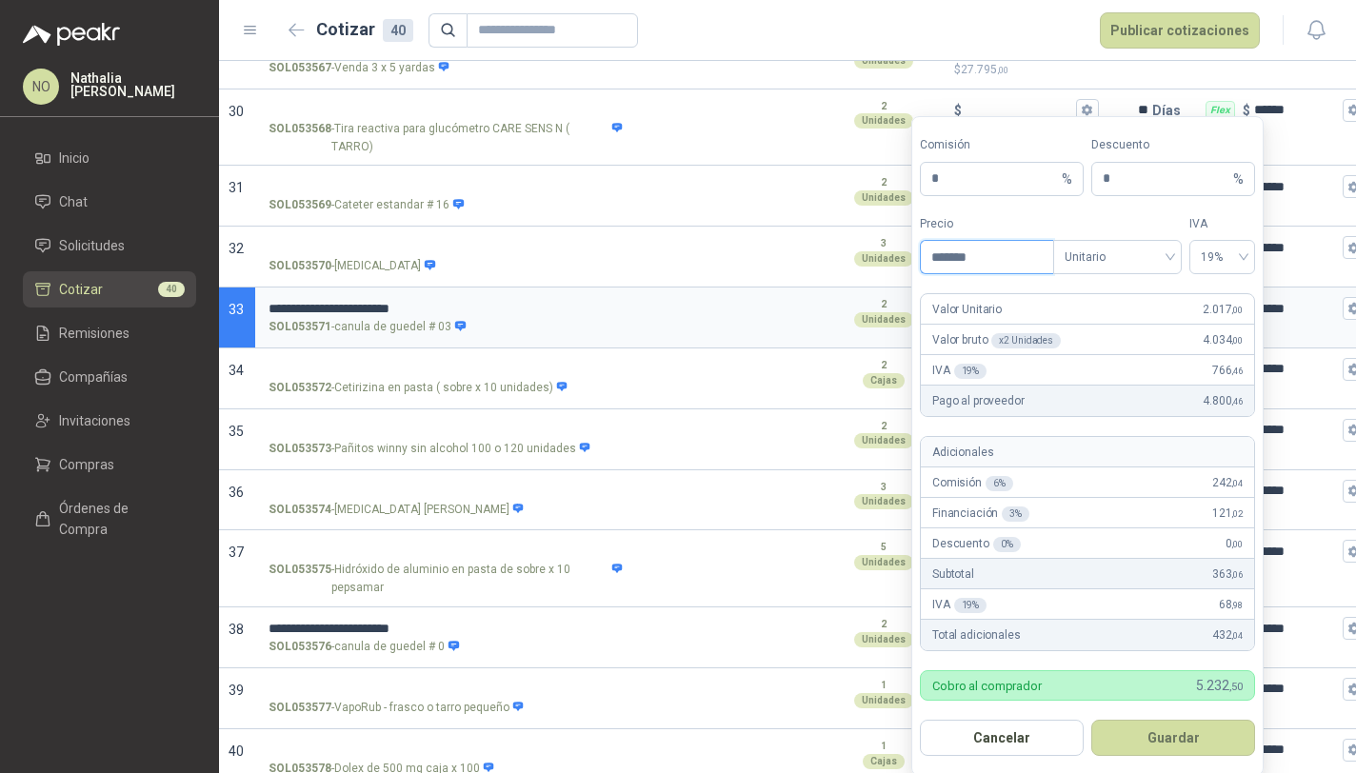
type input "*******"
click at [1162, 734] on button "Guardar" at bounding box center [1173, 738] width 164 height 36
type input "*****"
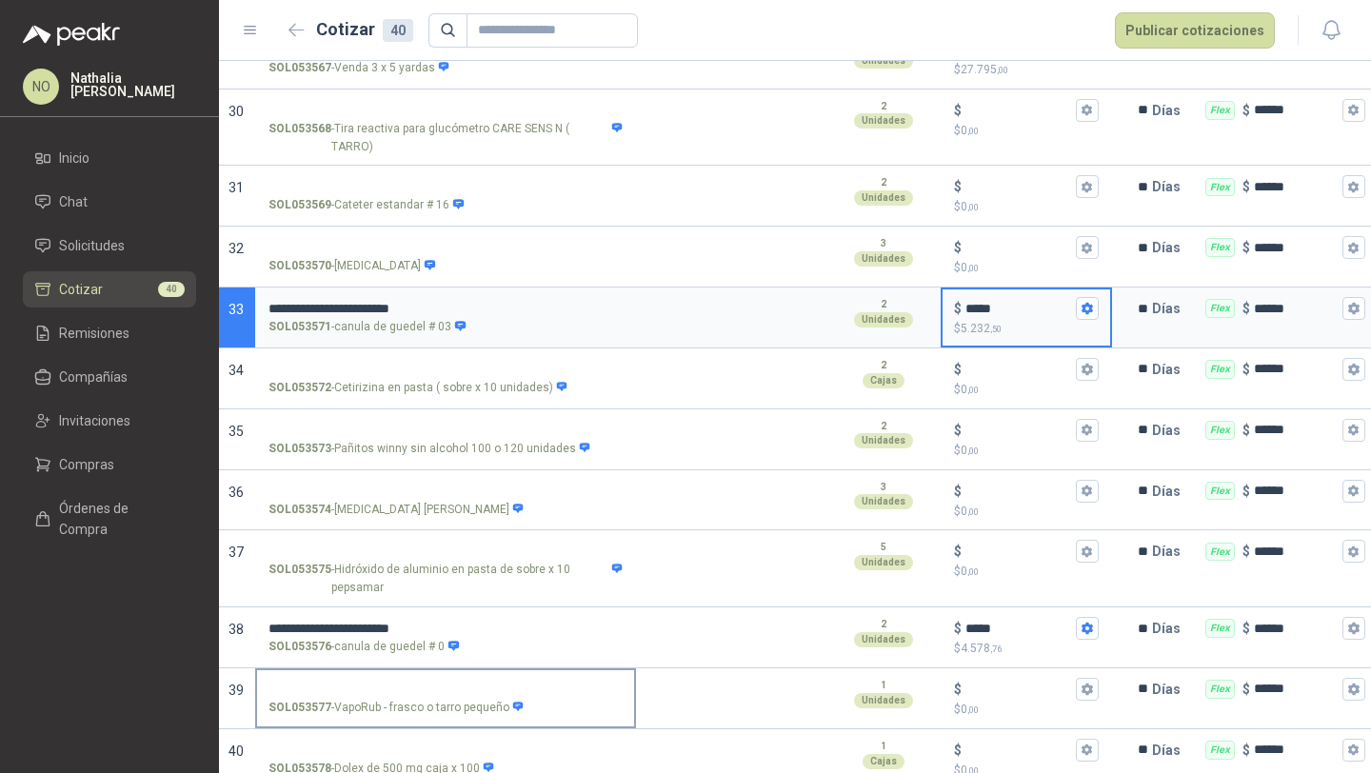
click at [446, 683] on input "SOL053577 - VapoRub - frasco o tarro pequeño" at bounding box center [446, 690] width 354 height 14
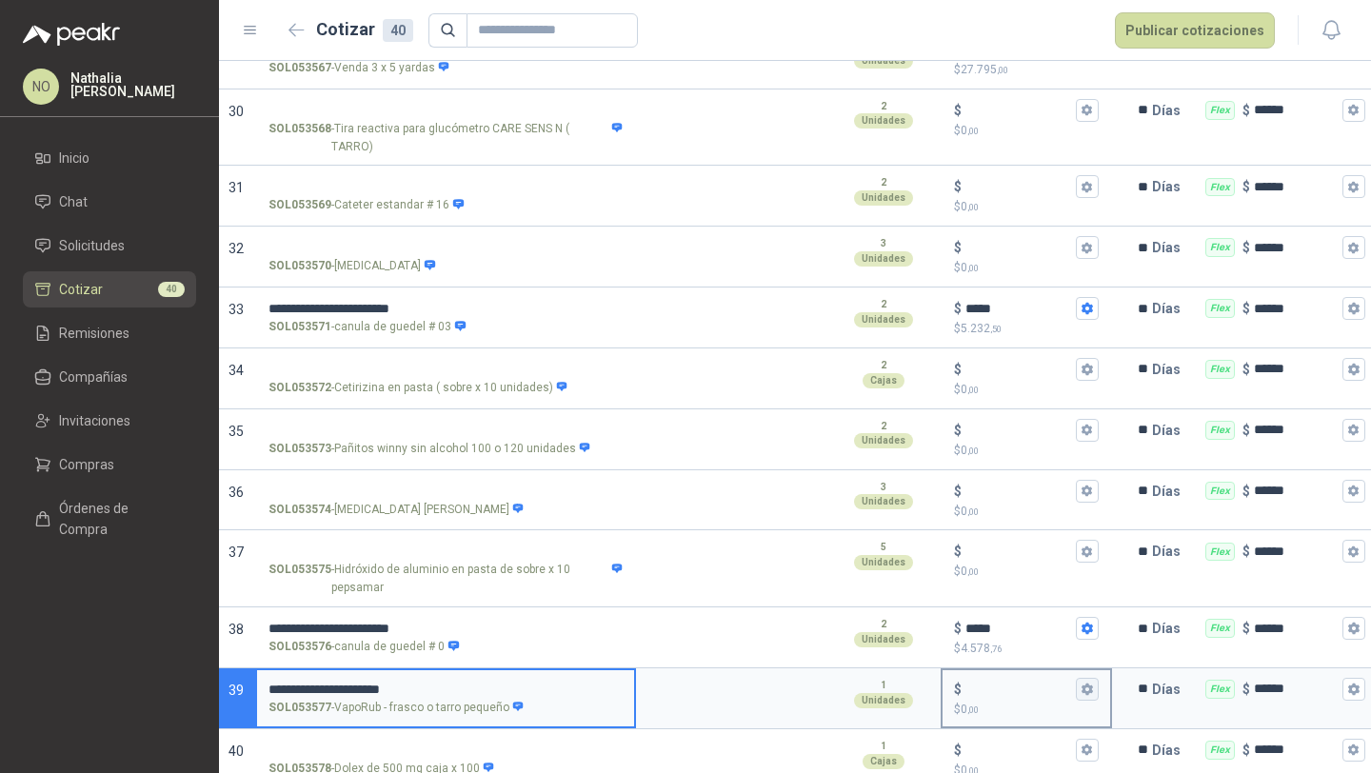
click at [1081, 683] on icon "button" at bounding box center [1087, 689] width 12 height 12
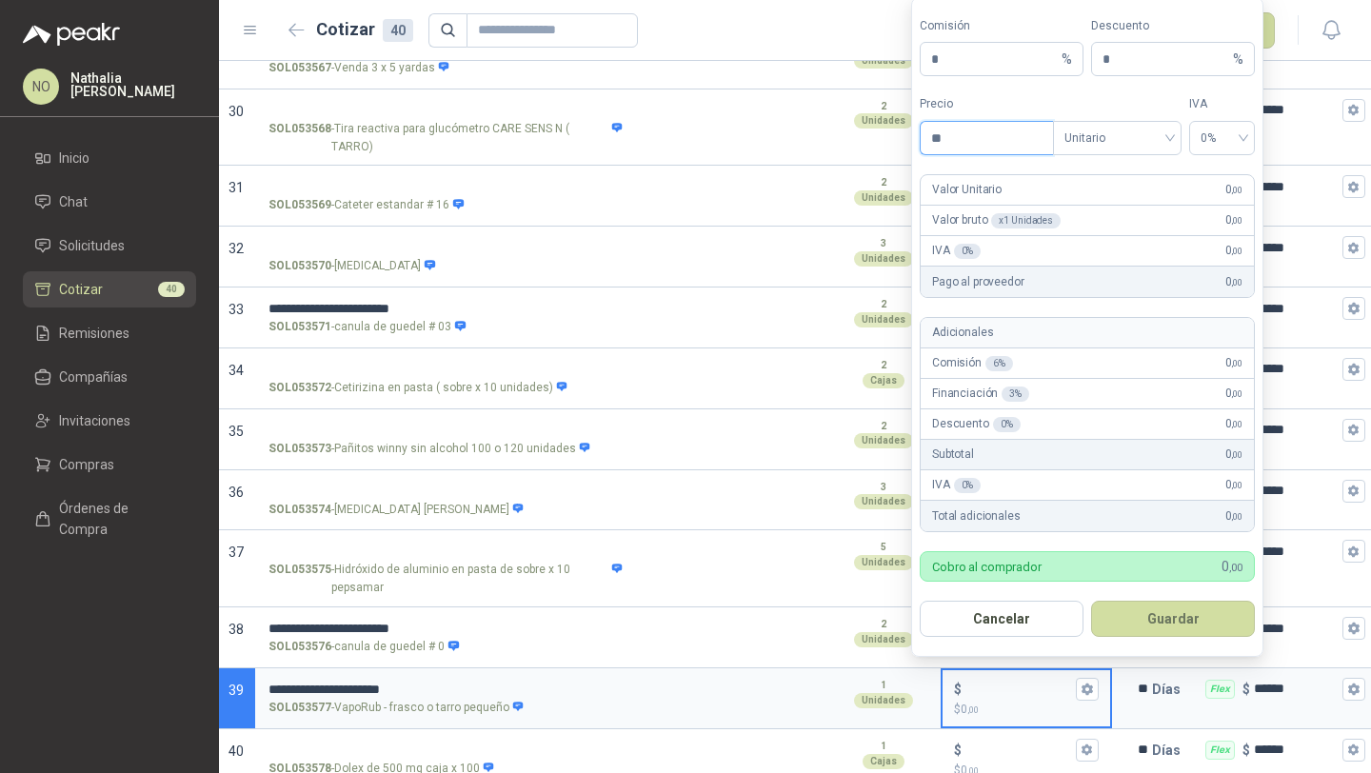
type input "*"
type input "********"
click at [1164, 610] on button "Guardar" at bounding box center [1173, 619] width 164 height 36
type input "******"
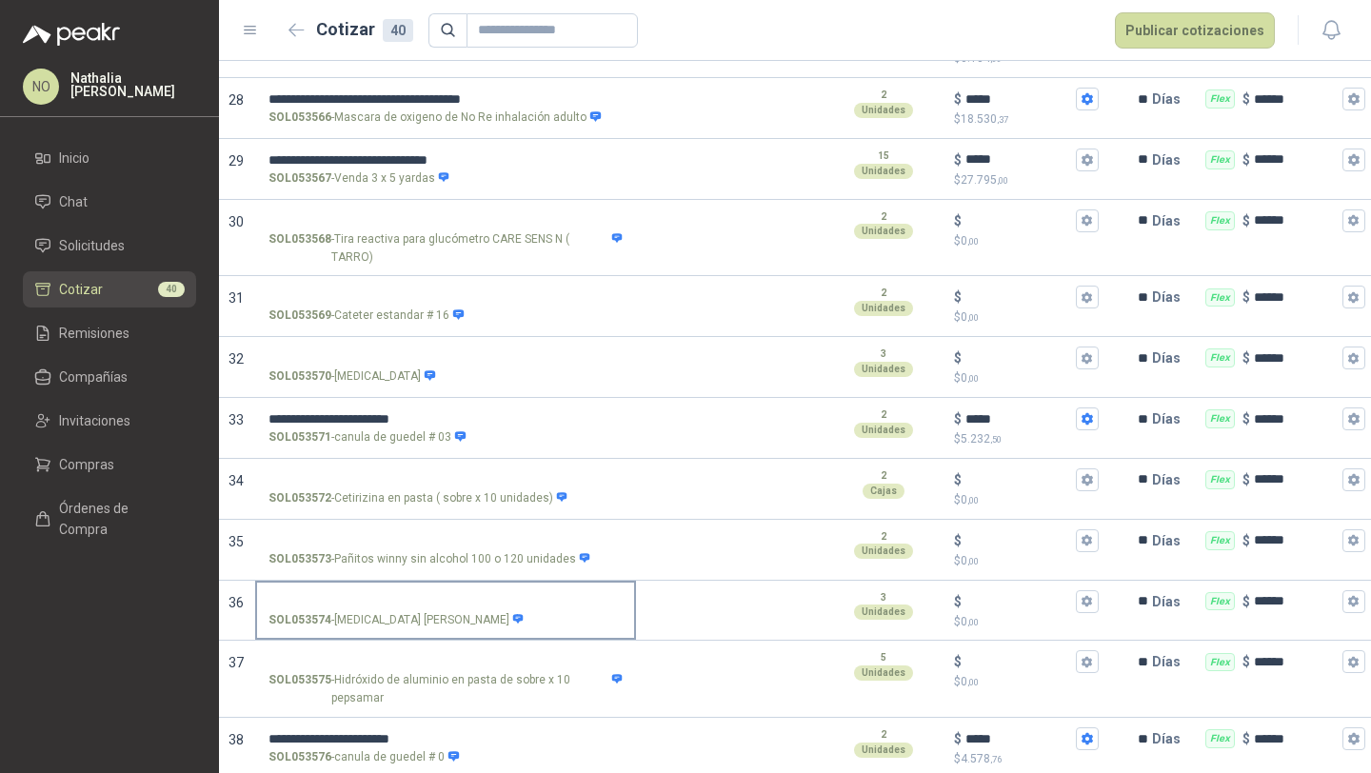
scroll to position [1877, 0]
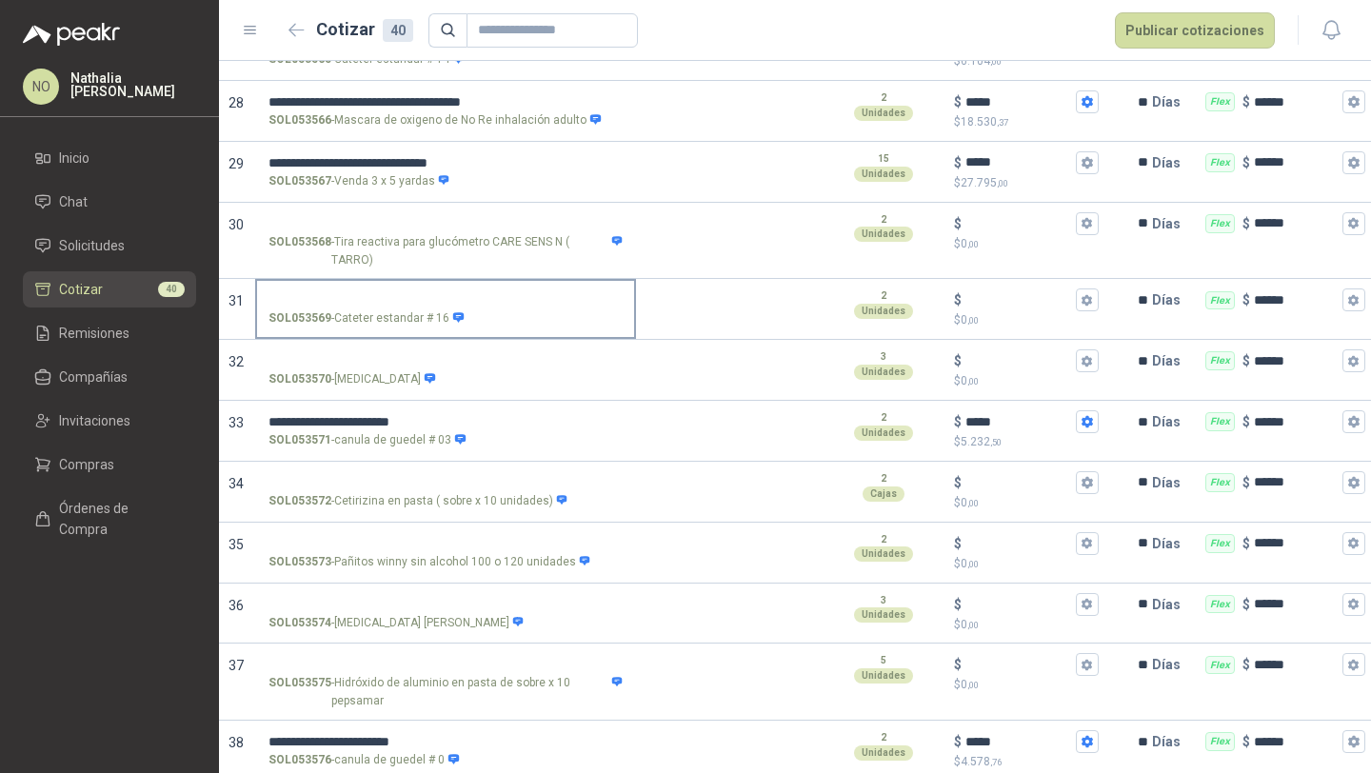
click at [407, 293] on input "SOL053569 - Cateter estandar # 16" at bounding box center [446, 300] width 354 height 14
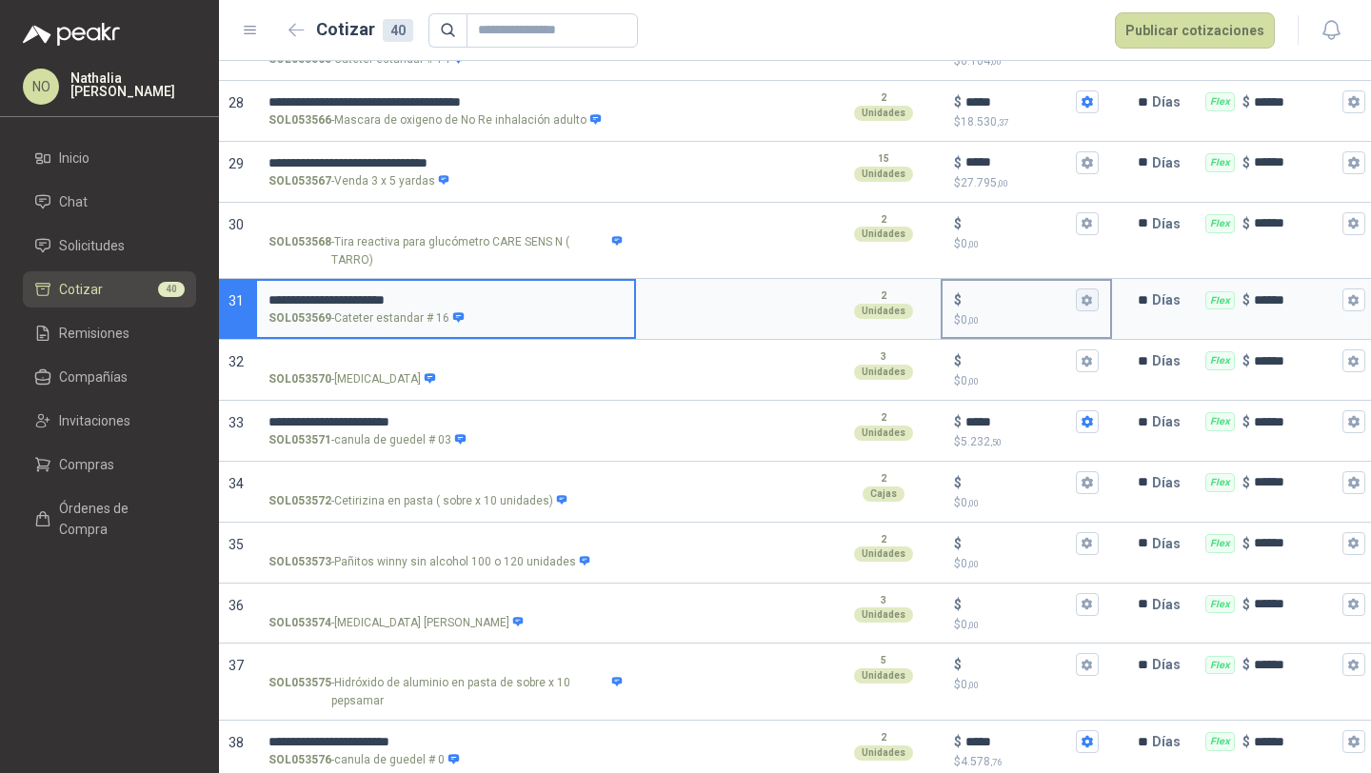
click at [1086, 294] on icon "button" at bounding box center [1087, 299] width 10 height 11
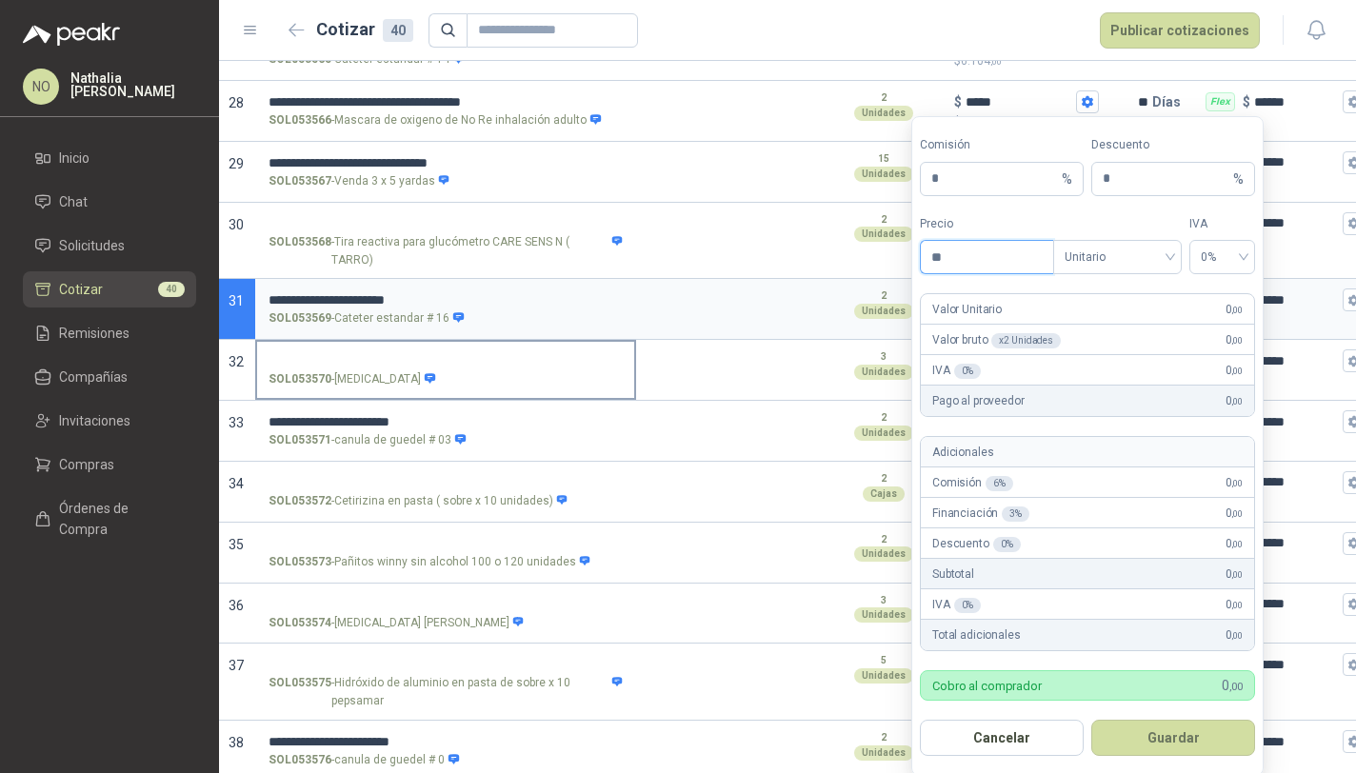
type input "*"
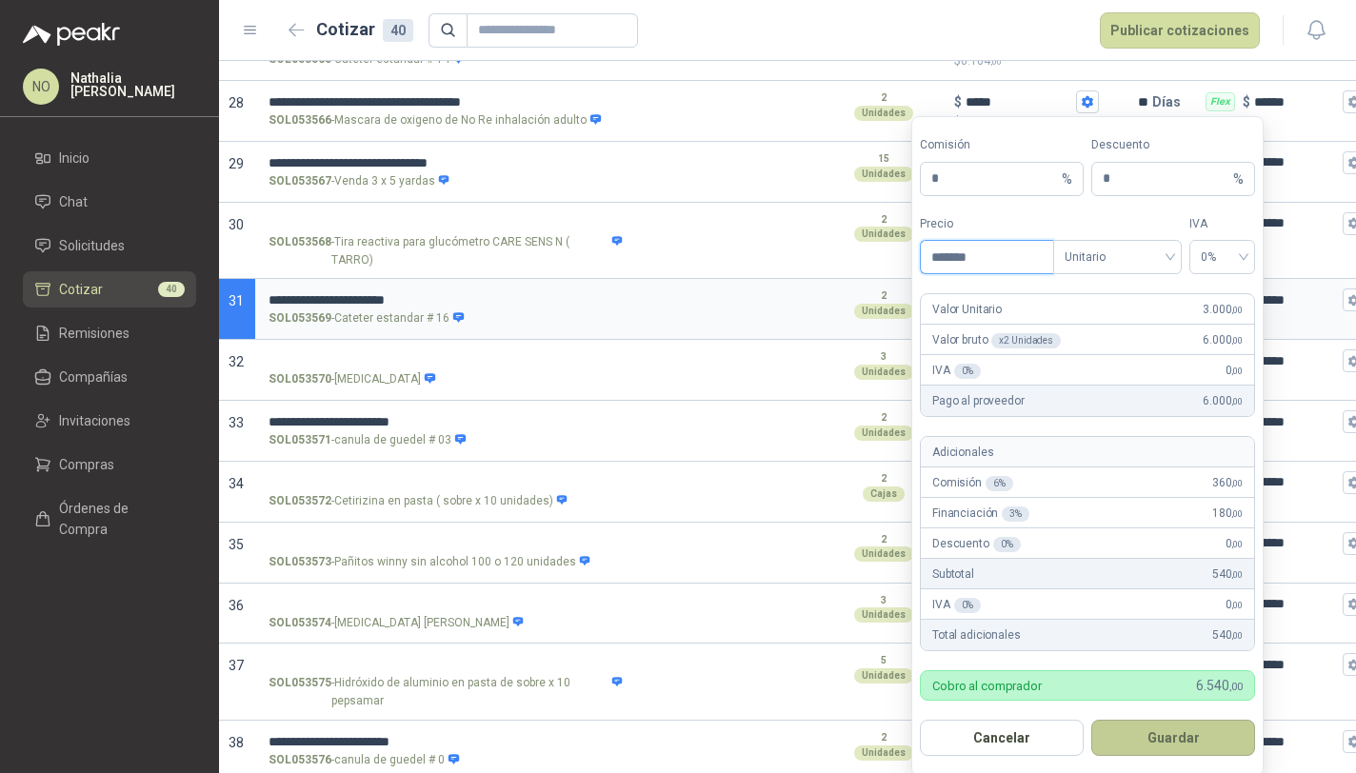
type input "*******"
click at [1128, 732] on button "Guardar" at bounding box center [1173, 738] width 164 height 36
type input "*****"
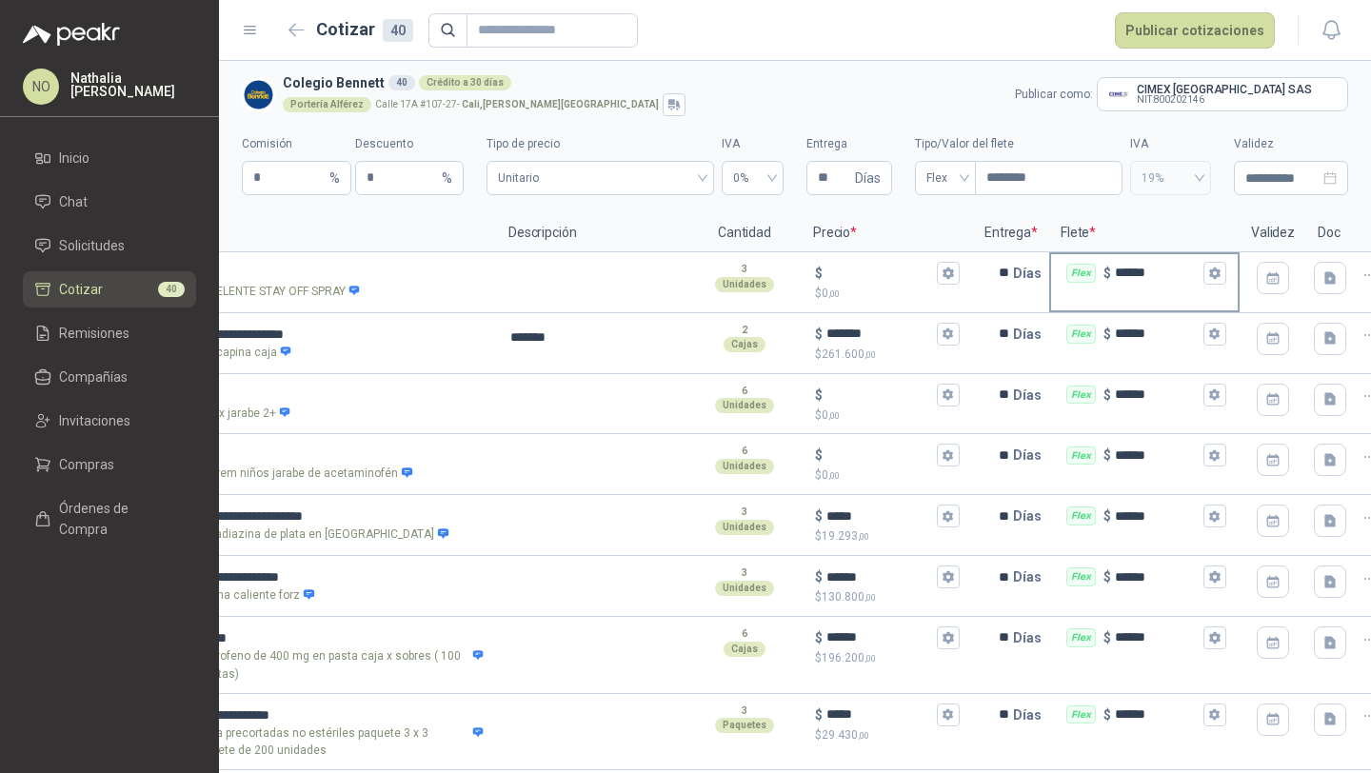
scroll to position [0, 192]
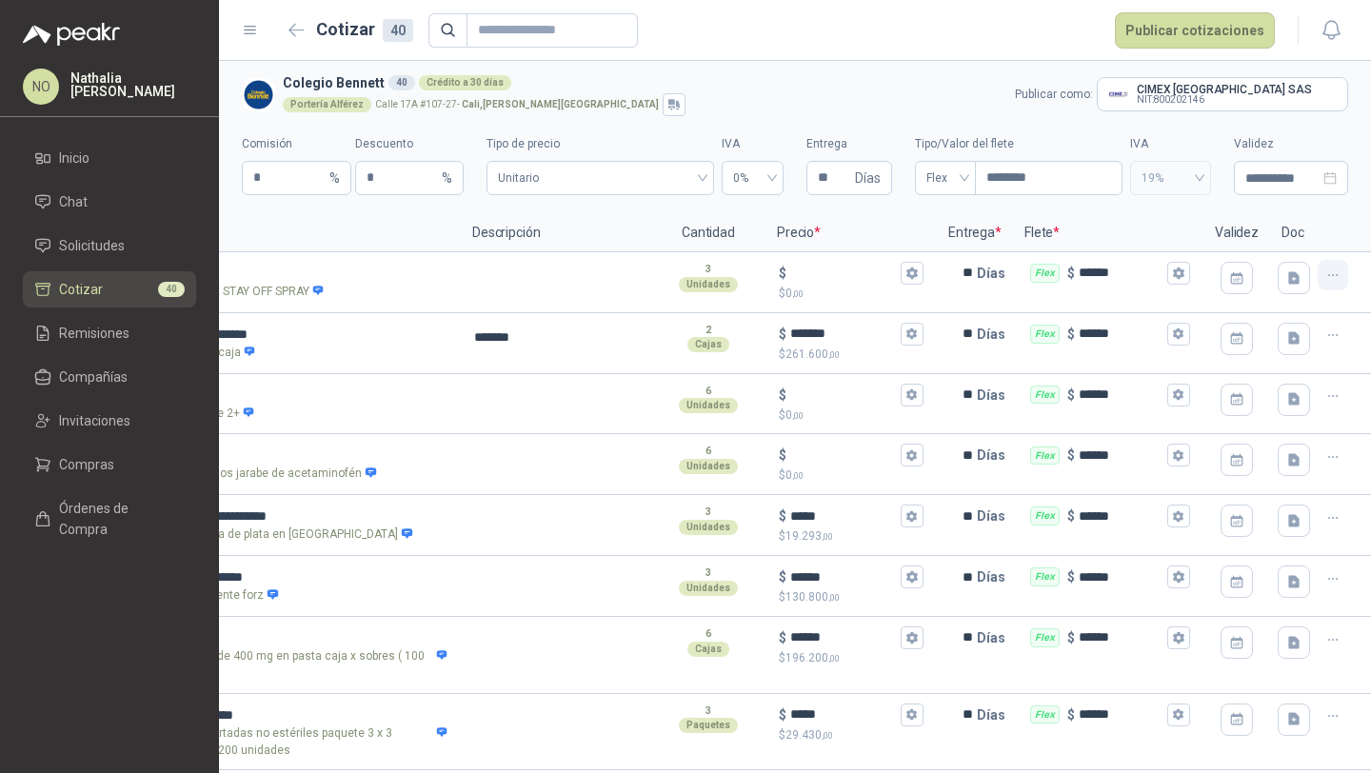
click at [1325, 270] on icon "button" at bounding box center [1333, 276] width 16 height 16
click at [1273, 232] on button "Eliminar cotización" at bounding box center [1250, 229] width 144 height 30
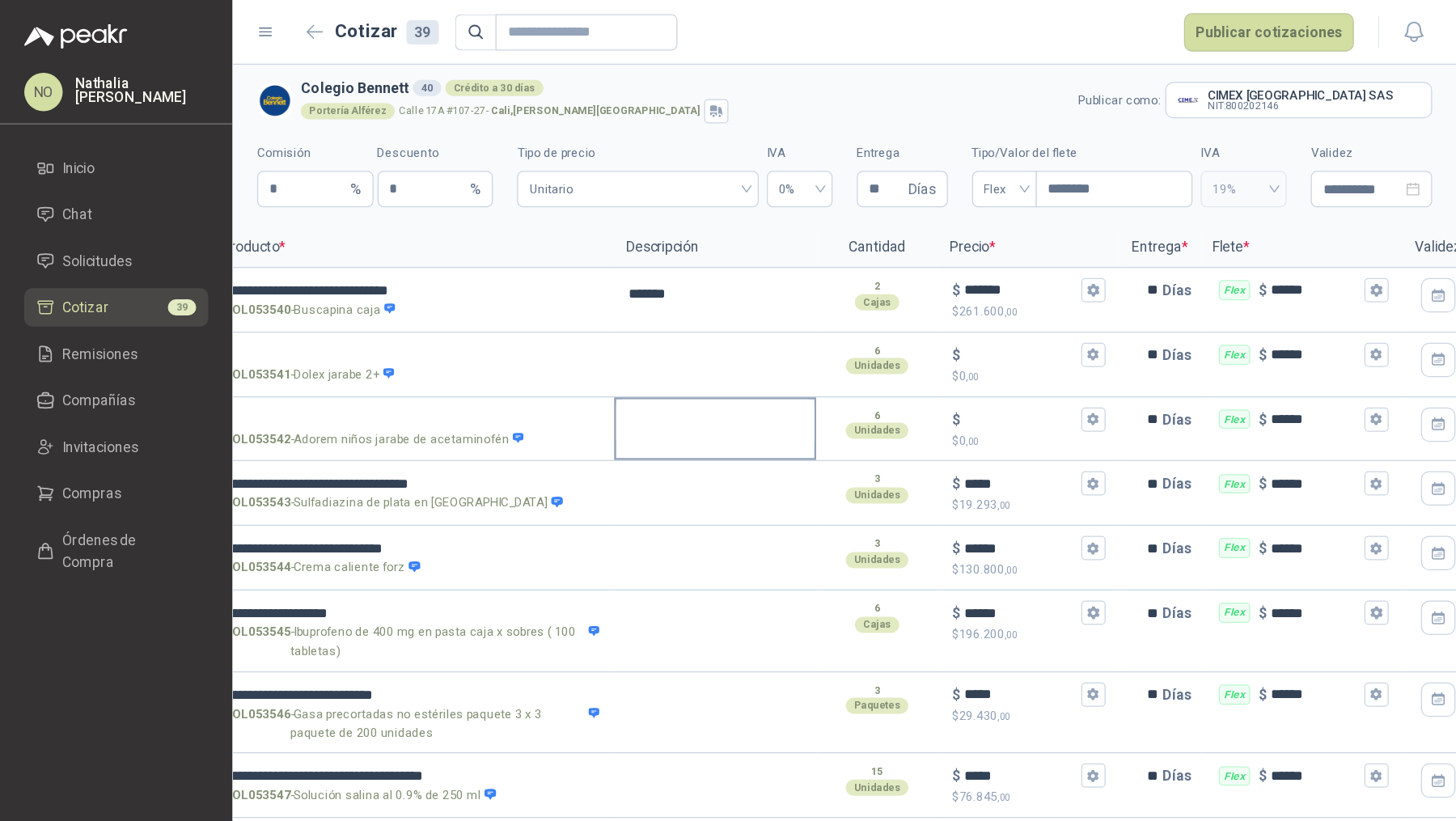
scroll to position [0, 0]
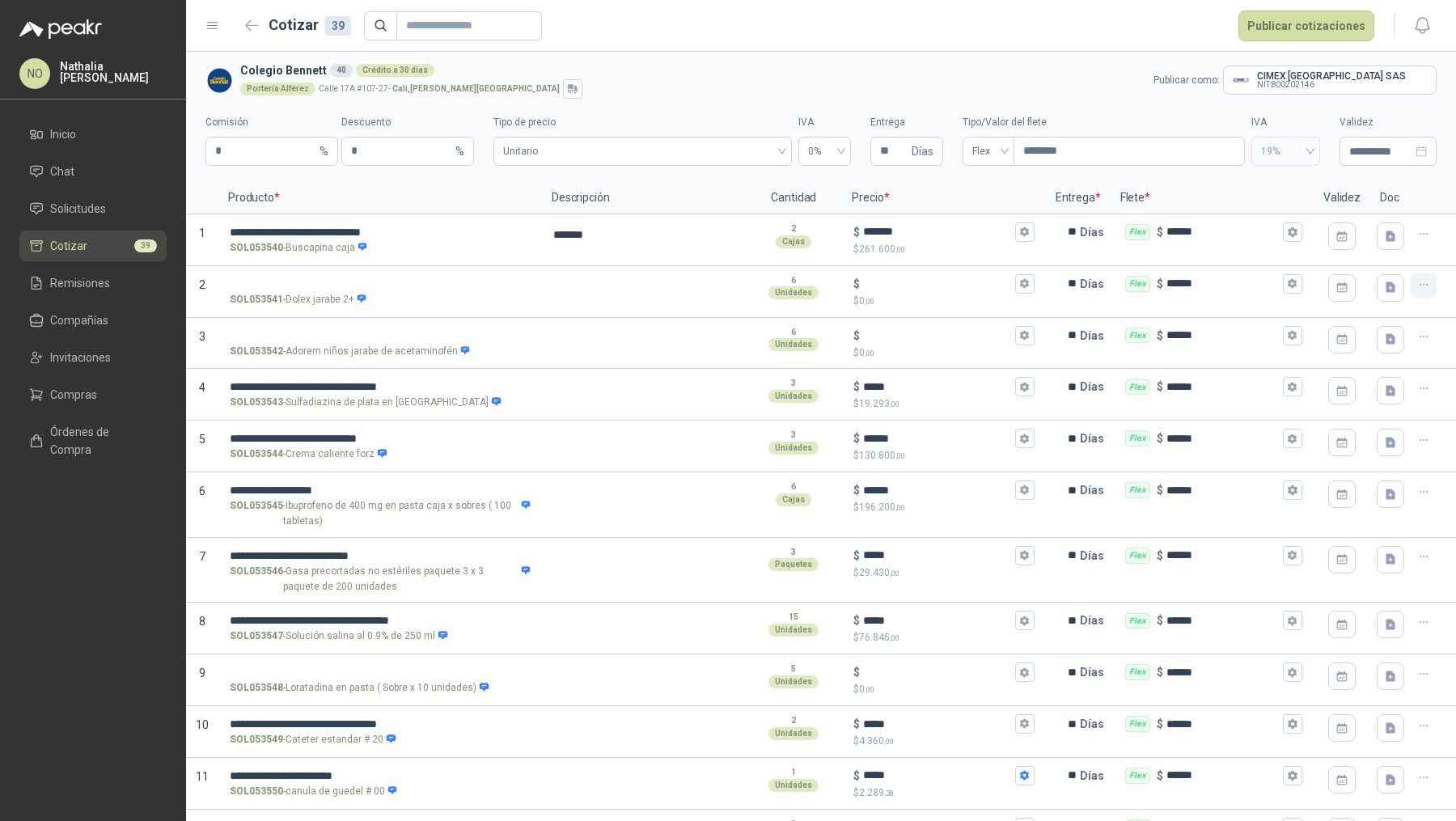
click at [1164, 280] on icon "button" at bounding box center [1424, 286] width 14 height 14
click at [1164, 242] on button "Eliminar cotización" at bounding box center [1354, 246] width 122 height 25
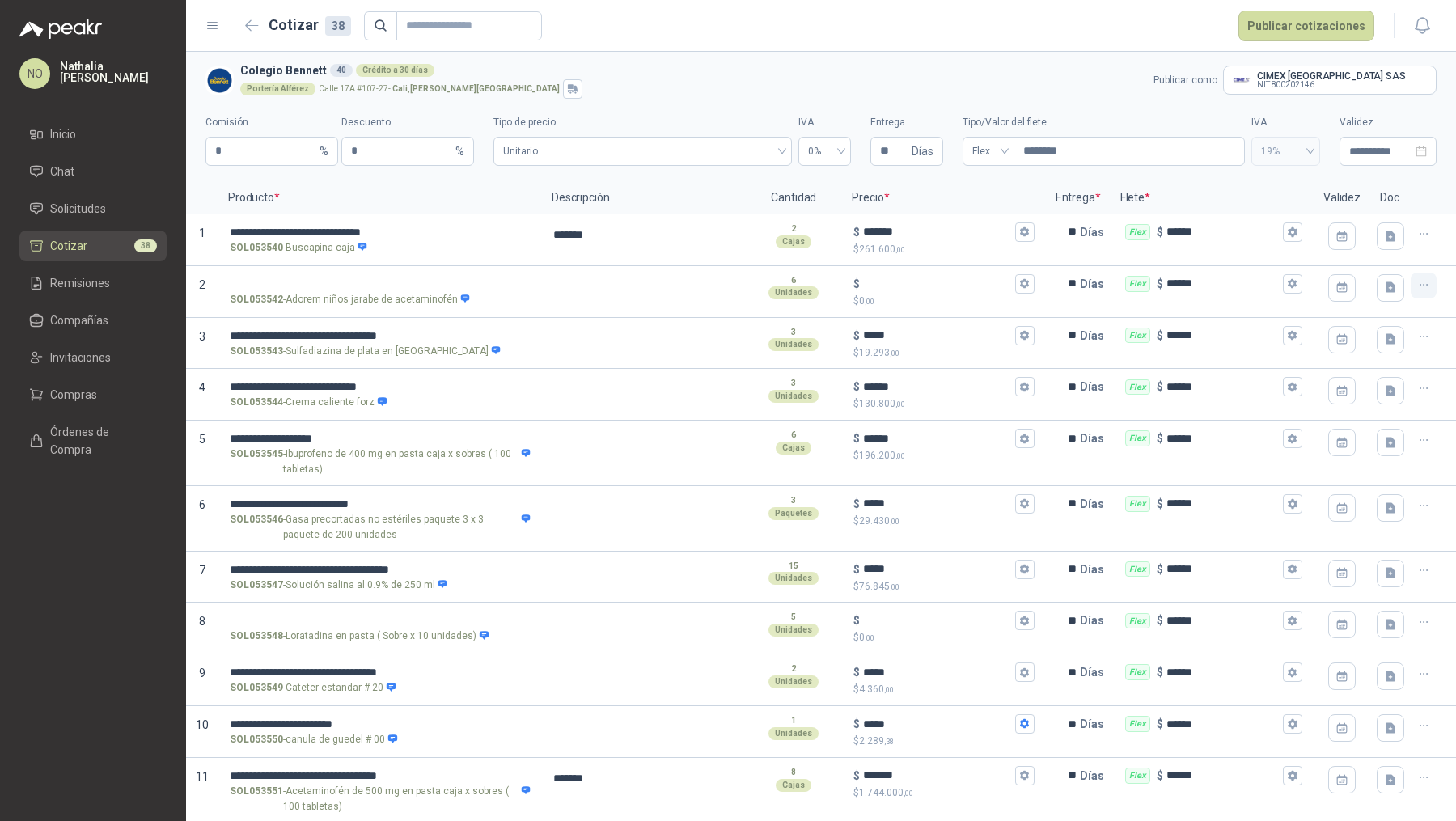
click at [1164, 280] on icon "button" at bounding box center [1424, 286] width 14 height 14
click at [1164, 252] on button "Eliminar cotización" at bounding box center [1354, 246] width 122 height 25
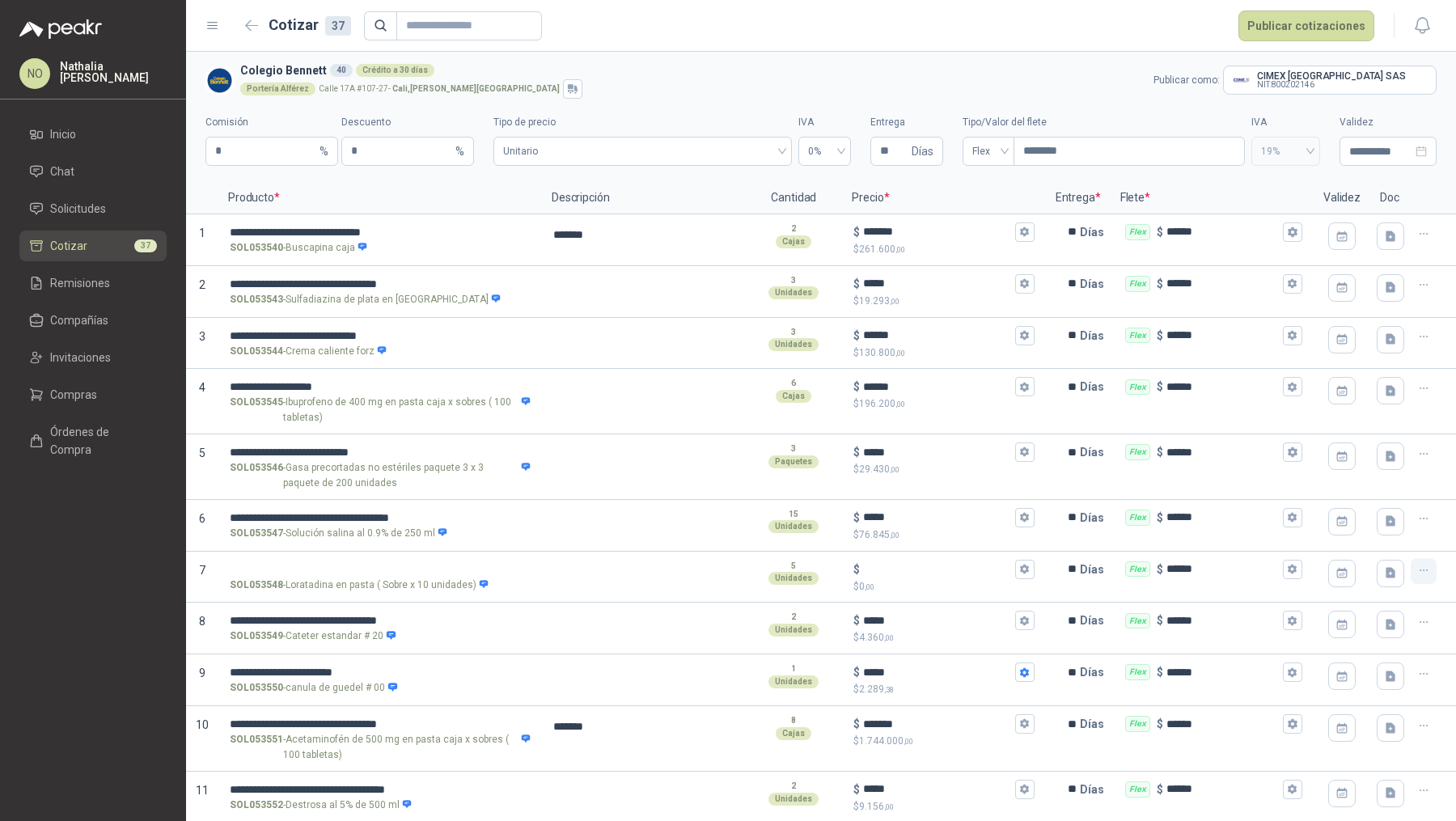
click at [1164, 569] on button "button" at bounding box center [1424, 571] width 25 height 25
click at [1164, 536] on button "Eliminar cotización" at bounding box center [1354, 529] width 122 height 25
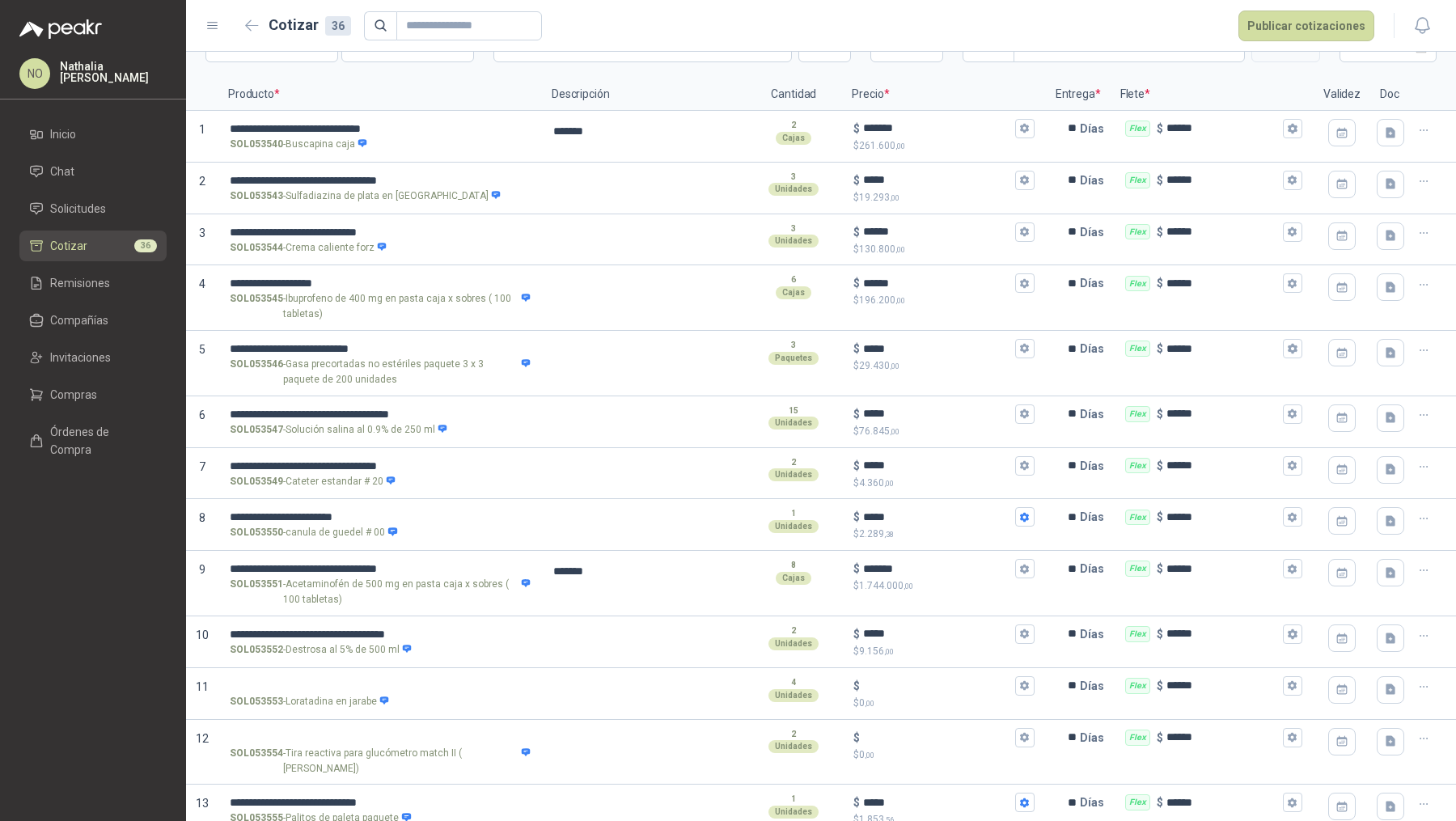
scroll to position [140, 0]
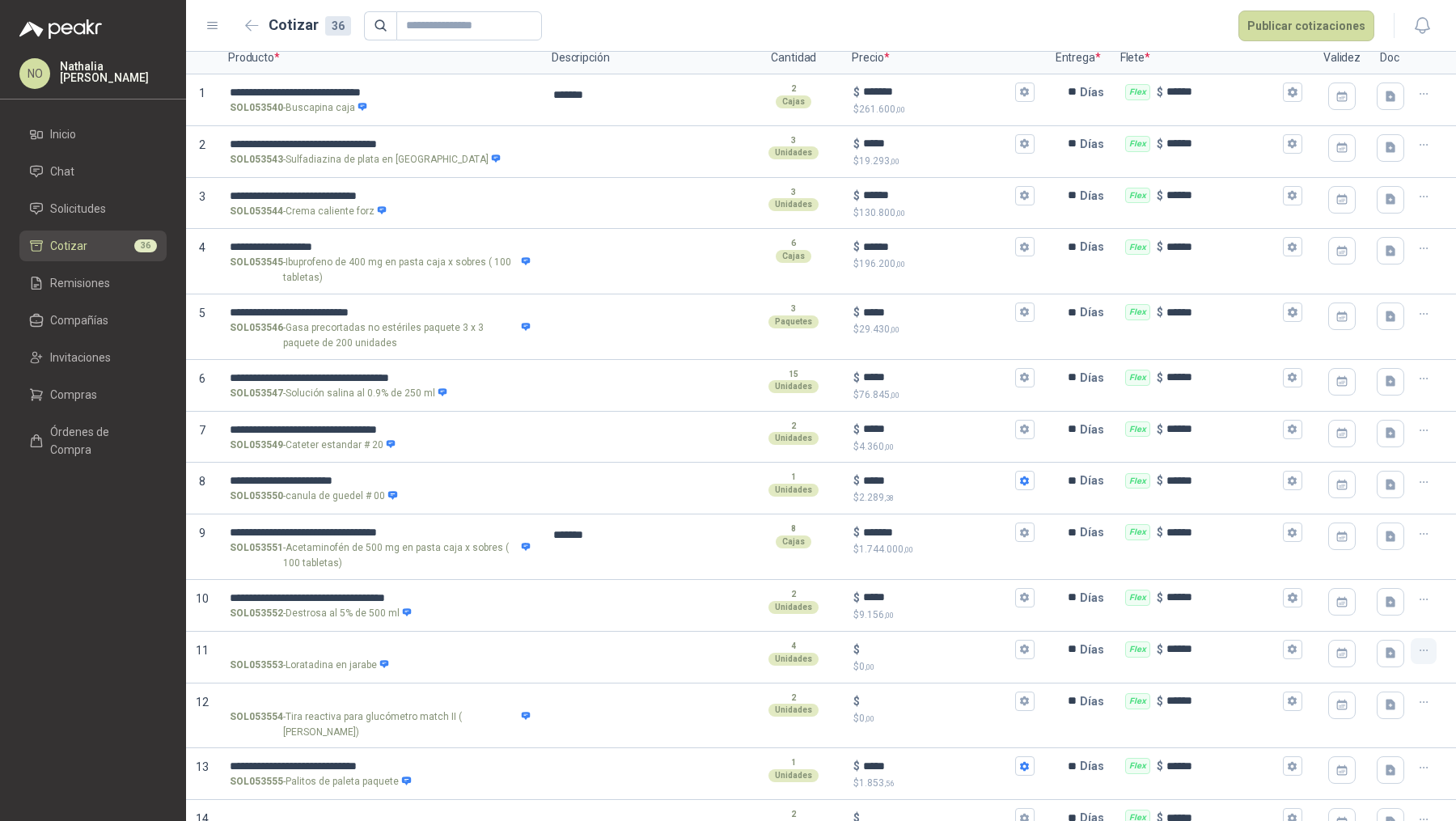
click at [1164, 656] on button "button" at bounding box center [1424, 651] width 25 height 25
click at [1164, 607] on button "Eliminar cotización" at bounding box center [1354, 609] width 122 height 25
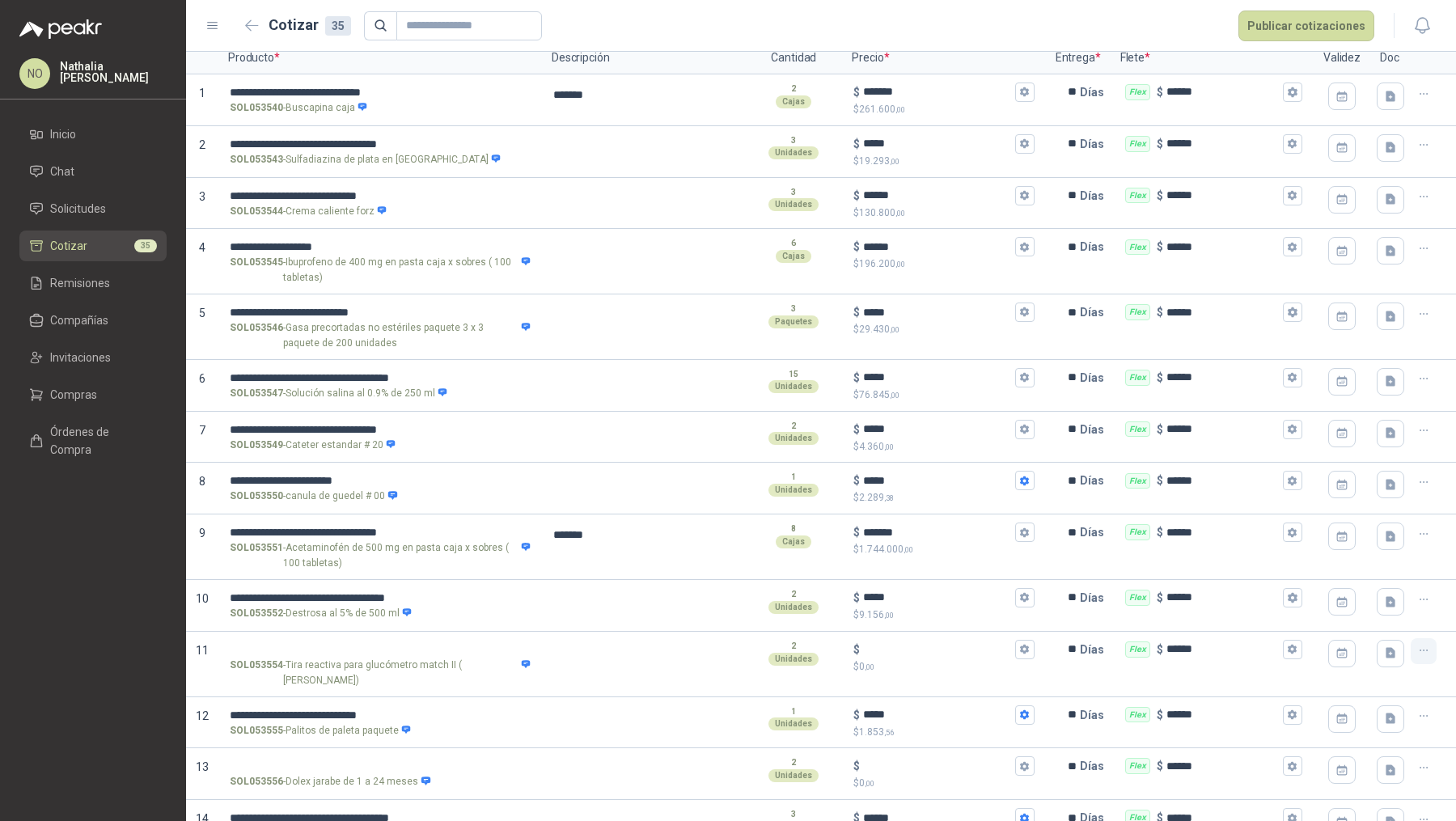
click at [1164, 650] on icon "button" at bounding box center [1424, 651] width 14 height 14
click at [1164, 616] on button "Eliminar cotización" at bounding box center [1354, 609] width 122 height 25
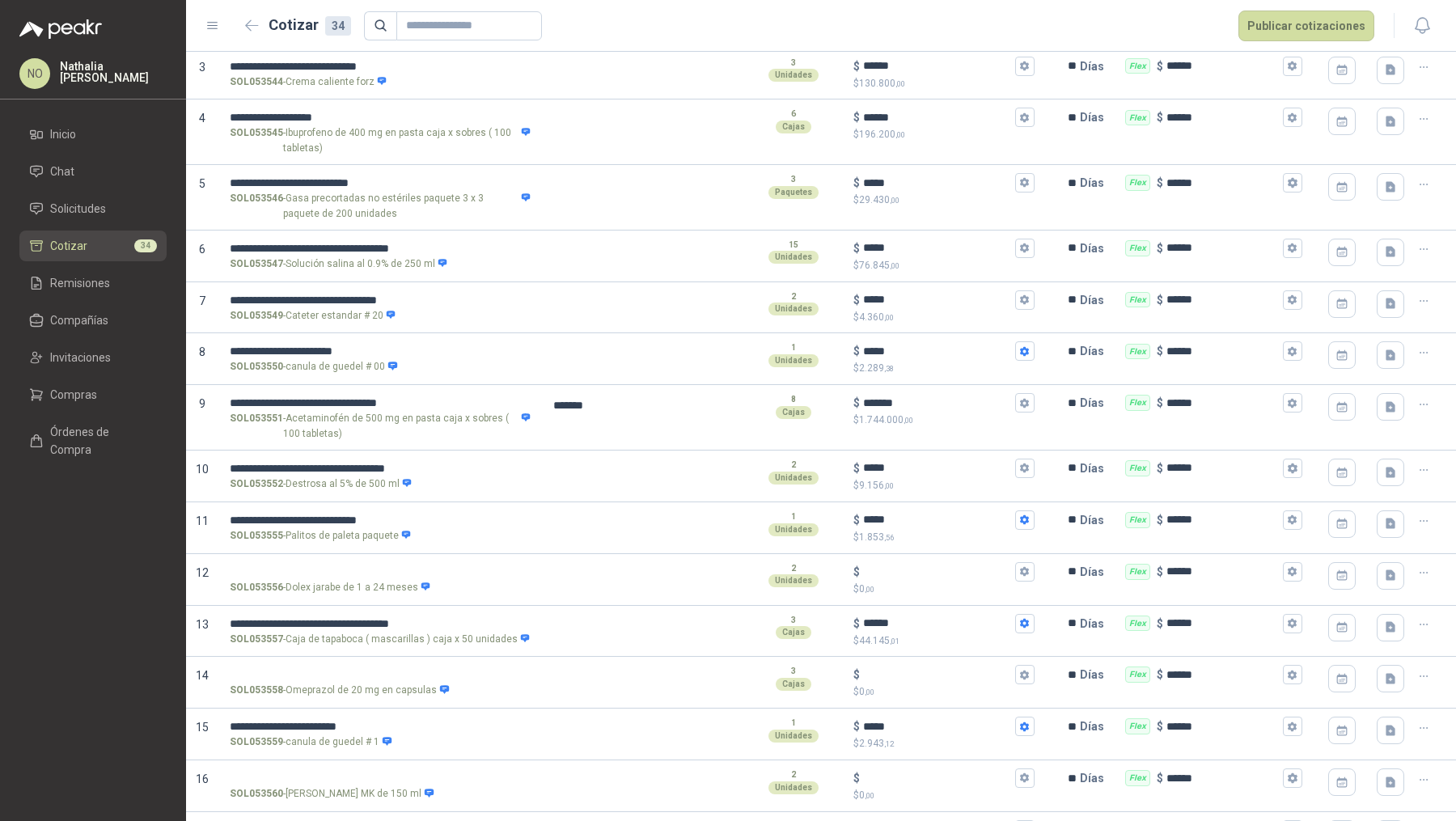
scroll to position [280, 0]
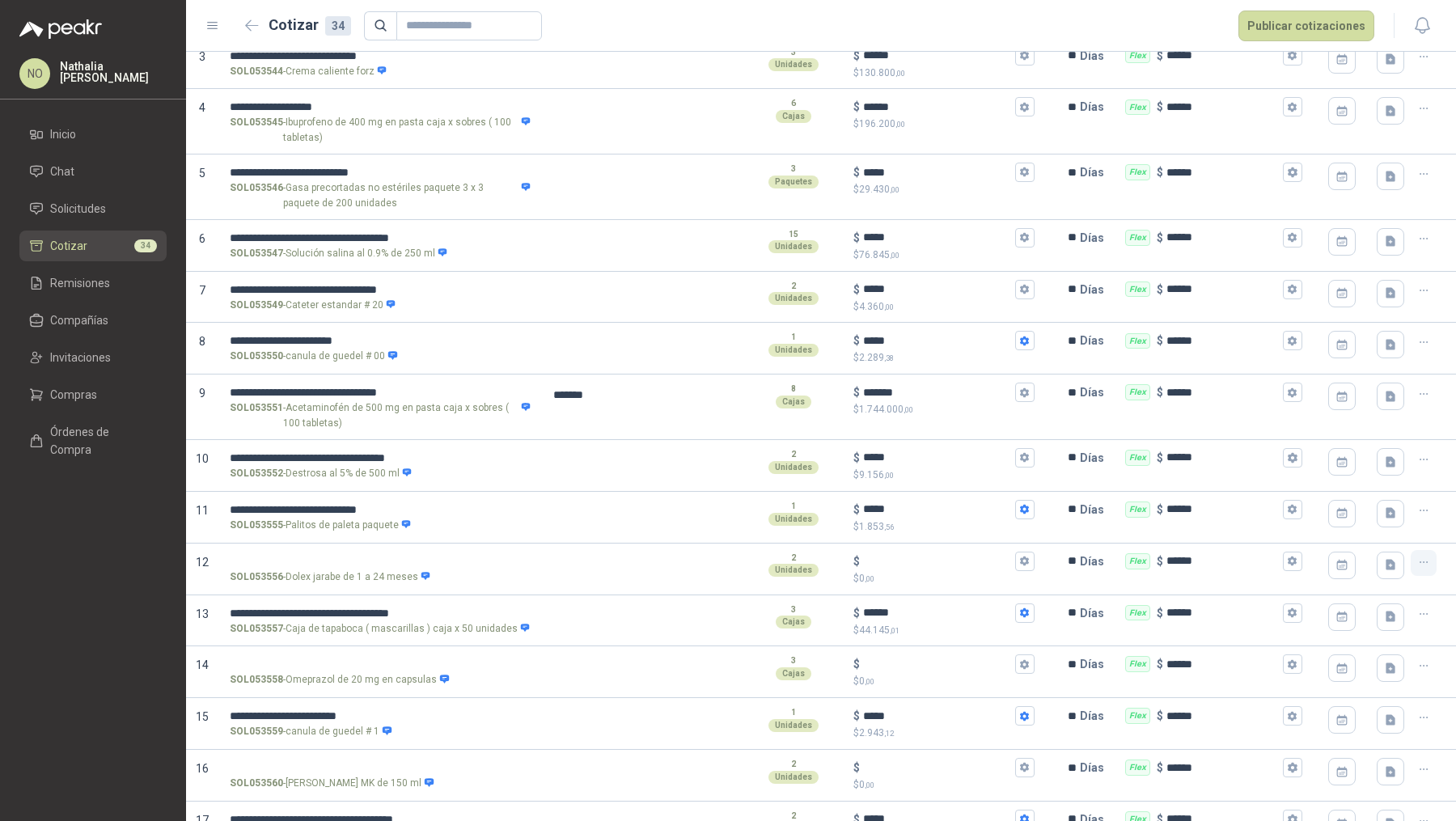
click at [1164, 560] on icon "button" at bounding box center [1424, 563] width 14 height 14
click at [1164, 529] on button "Eliminar cotización" at bounding box center [1354, 520] width 122 height 25
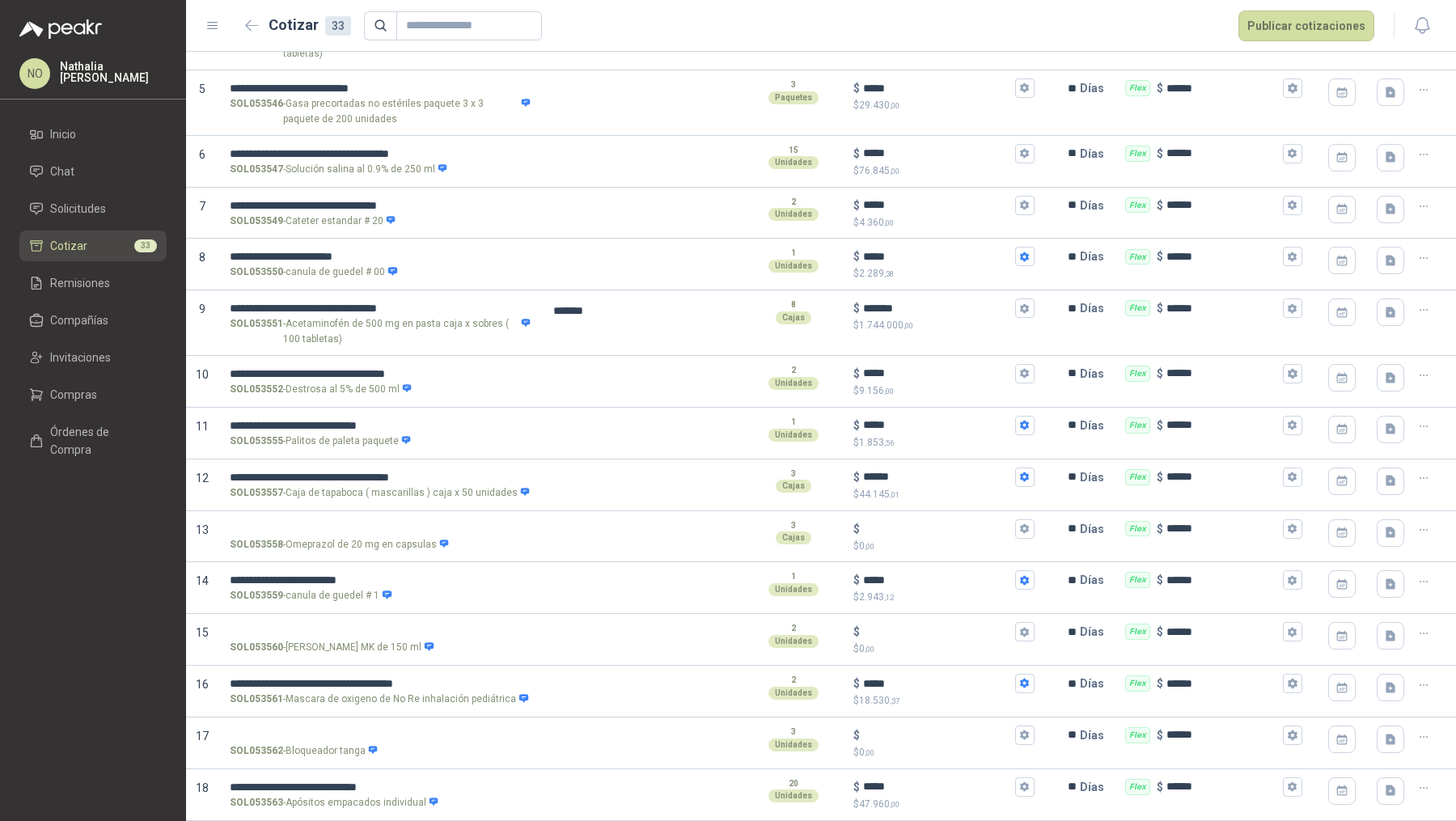
scroll to position [375, 0]
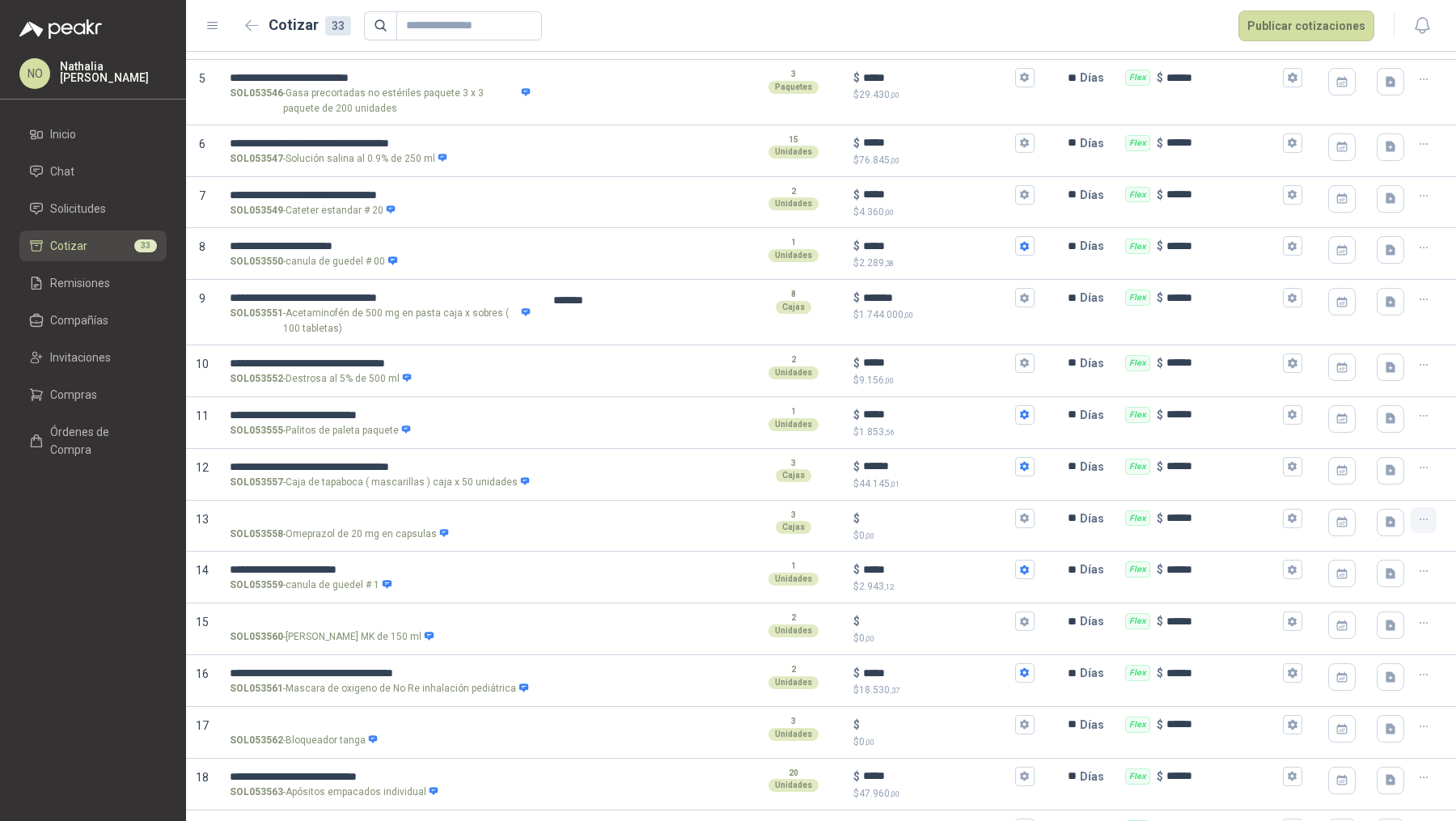
click at [1164, 513] on icon "button" at bounding box center [1424, 520] width 14 height 14
click at [1164, 478] on button "Eliminar cotización" at bounding box center [1354, 477] width 122 height 25
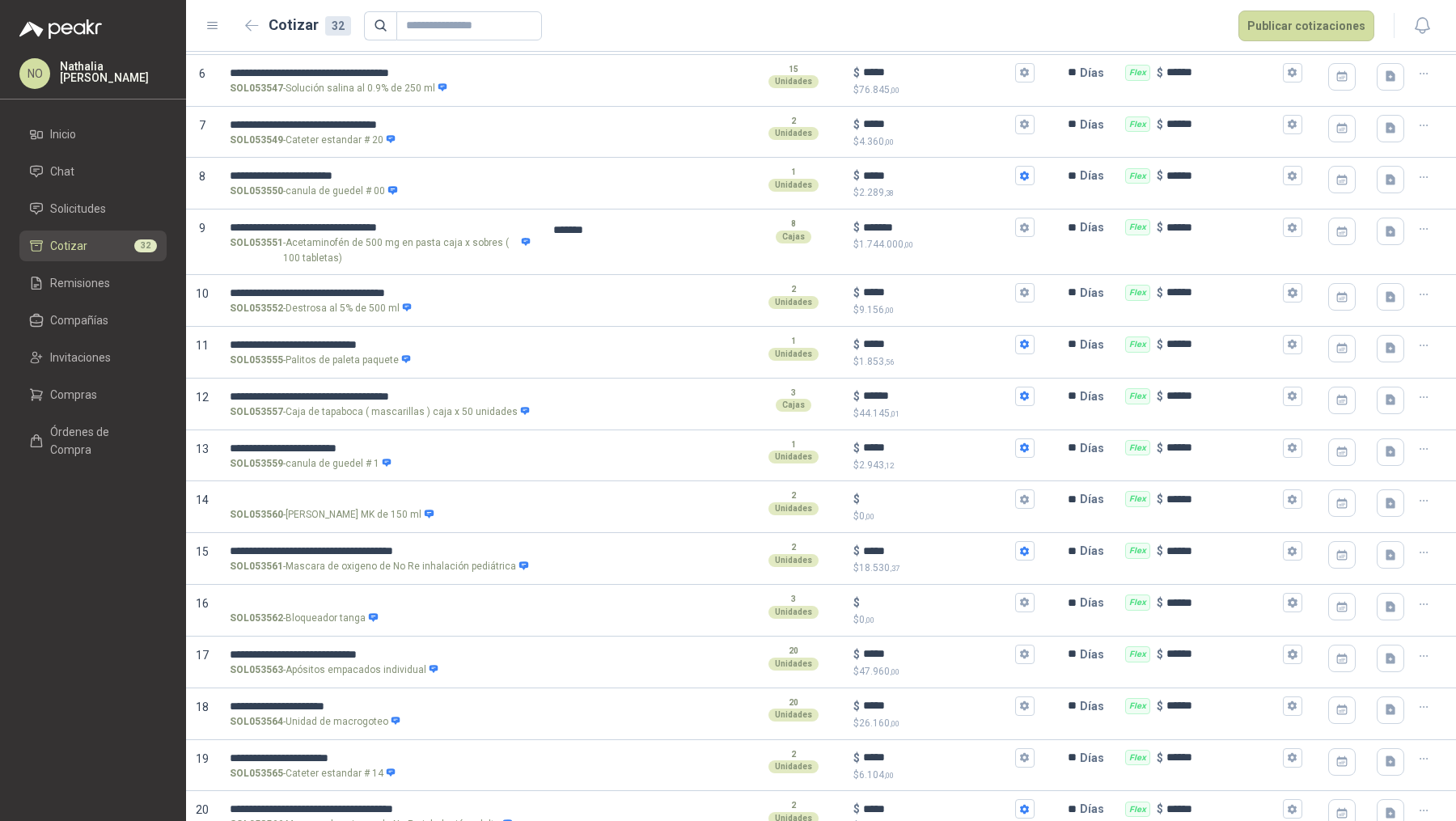
scroll to position [449, 0]
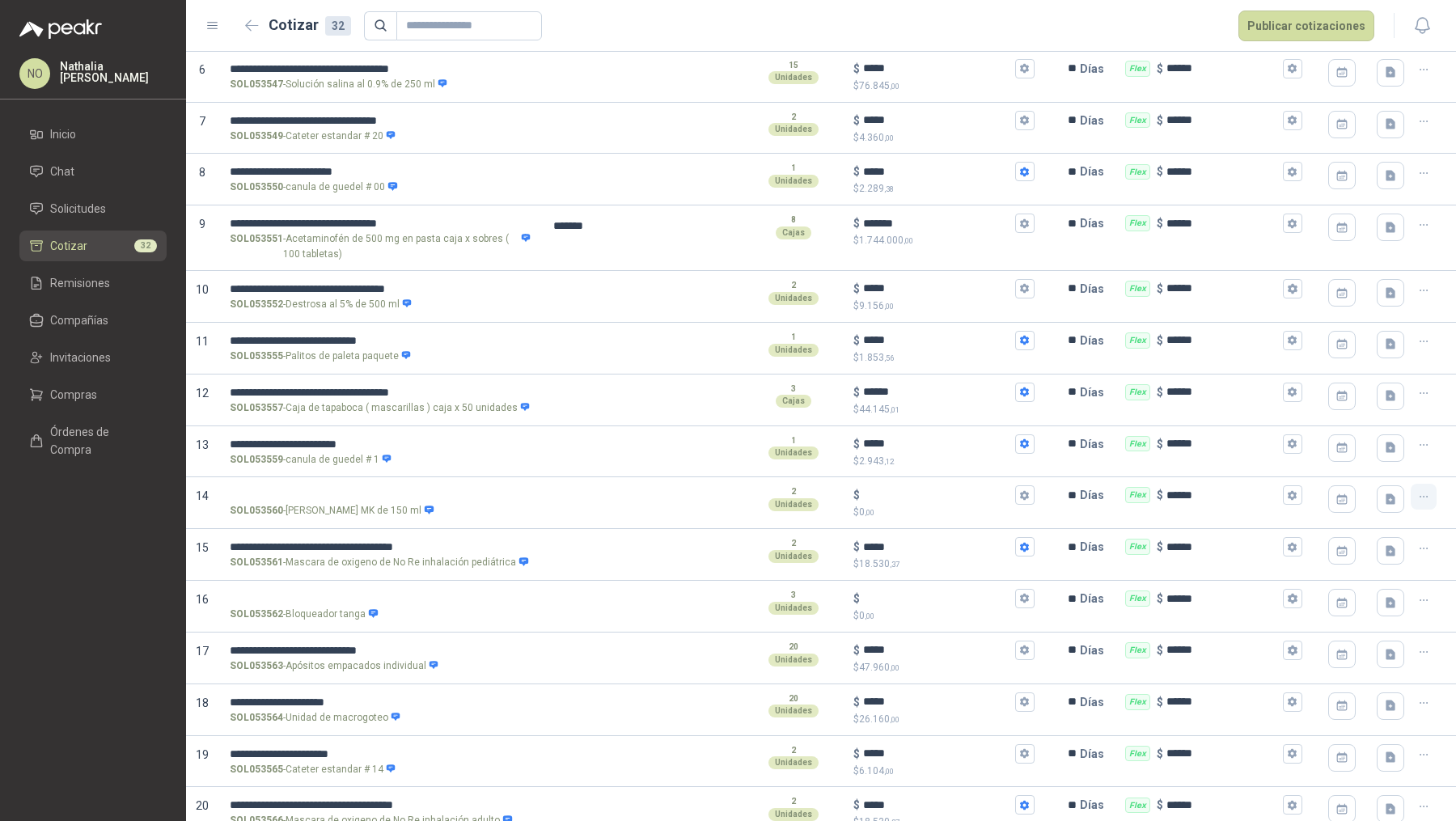
click at [1164, 495] on icon "button" at bounding box center [1424, 497] width 14 height 14
click at [1164, 462] on button "Eliminar cotización" at bounding box center [1354, 454] width 122 height 25
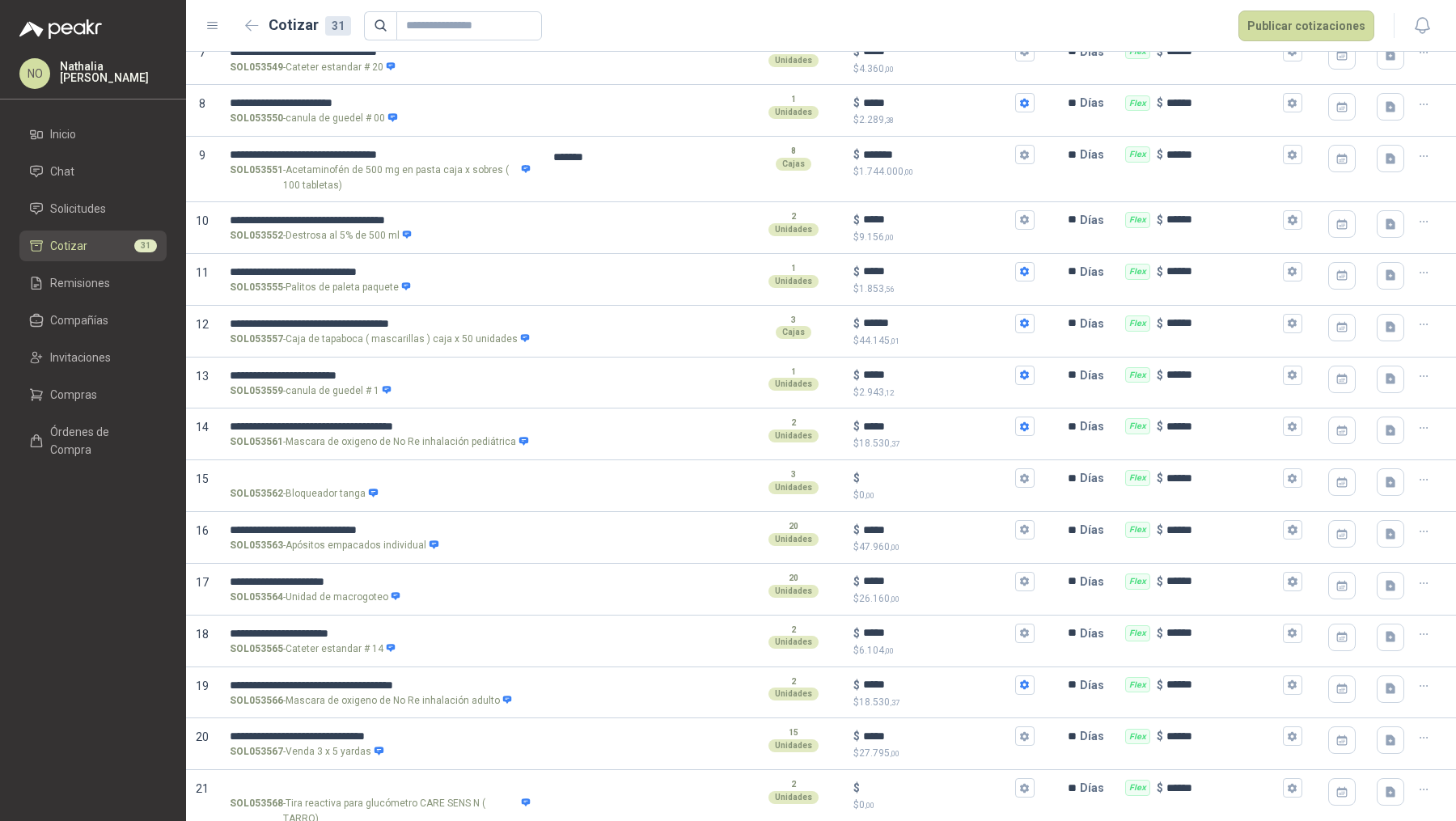
scroll to position [524, 0]
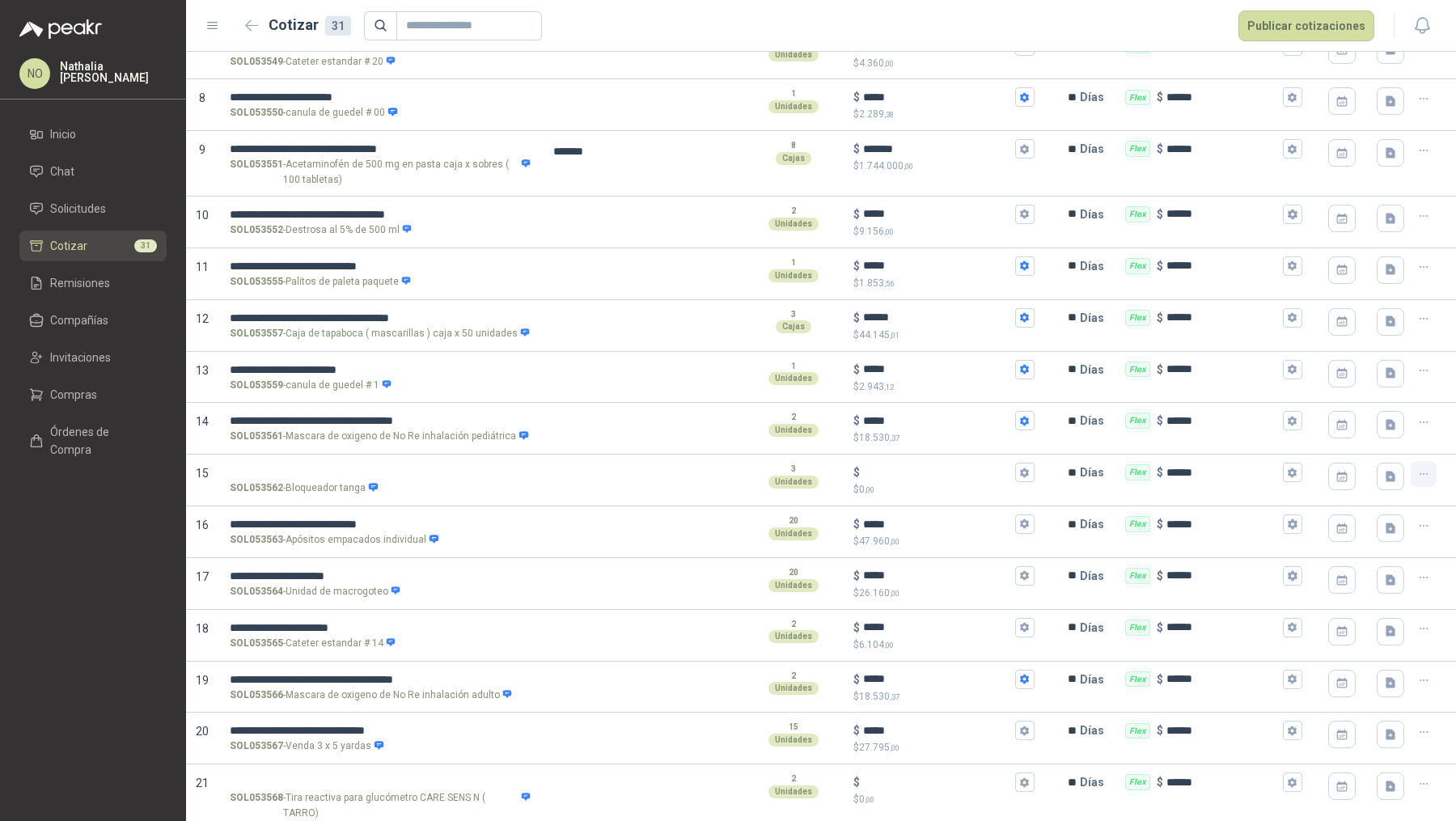
click at [1164, 462] on button "button" at bounding box center [1424, 474] width 25 height 25
click at [1164, 433] on button "Eliminar cotización" at bounding box center [1354, 430] width 122 height 25
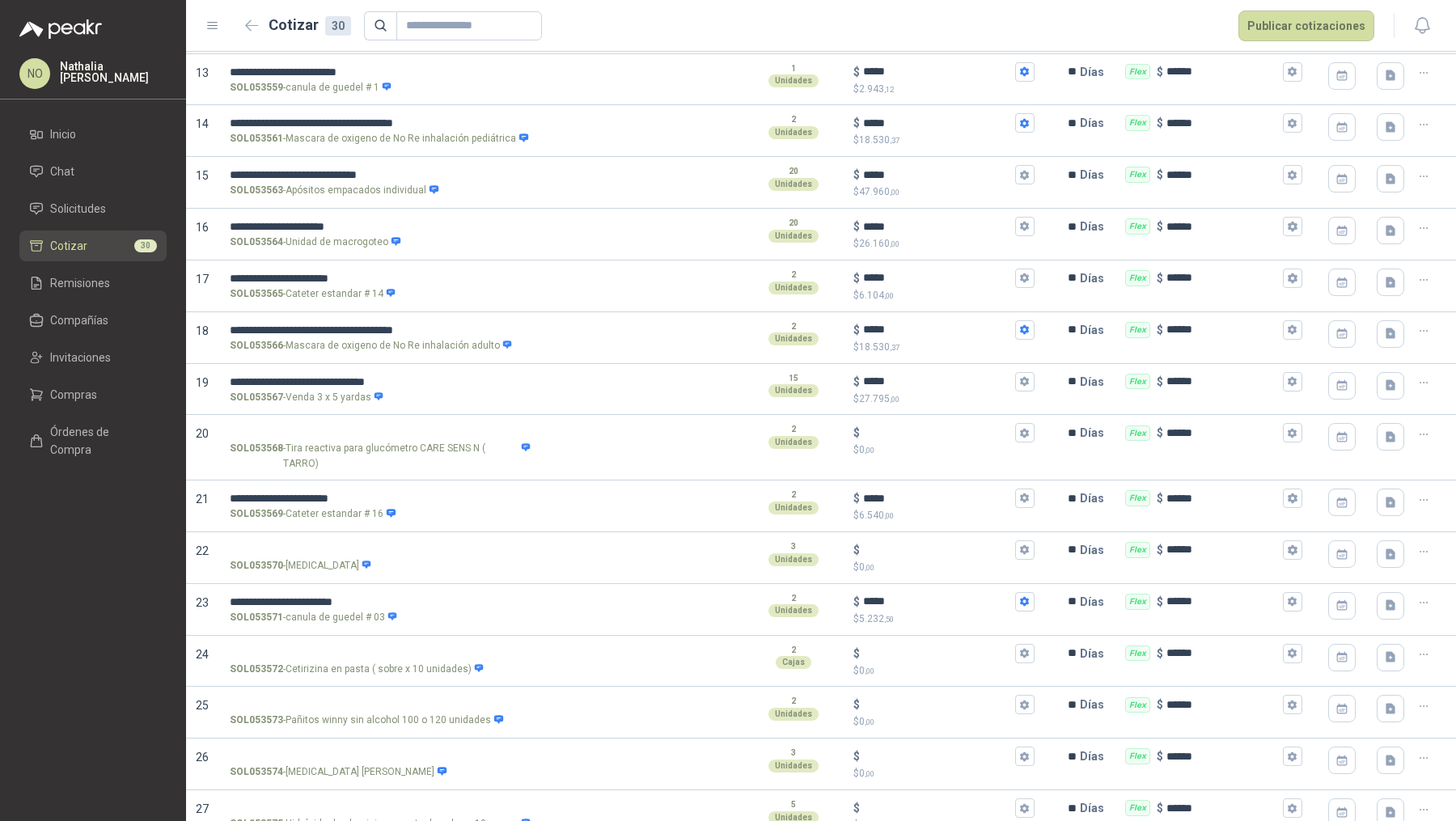
scroll to position [827, 0]
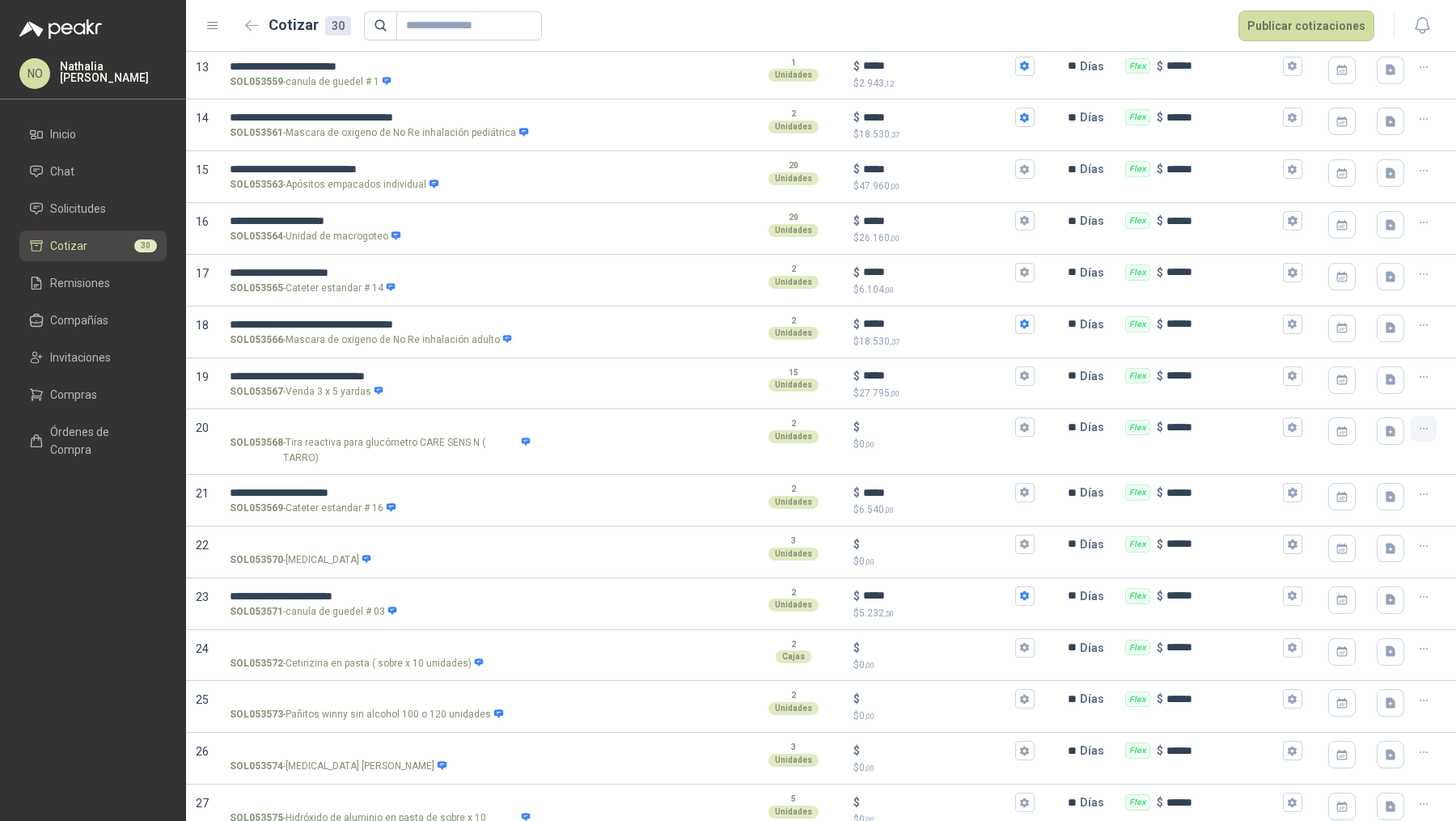
click at [1164, 424] on icon "button" at bounding box center [1424, 429] width 14 height 14
click at [1164, 387] on button "Eliminar cotización" at bounding box center [1354, 384] width 122 height 25
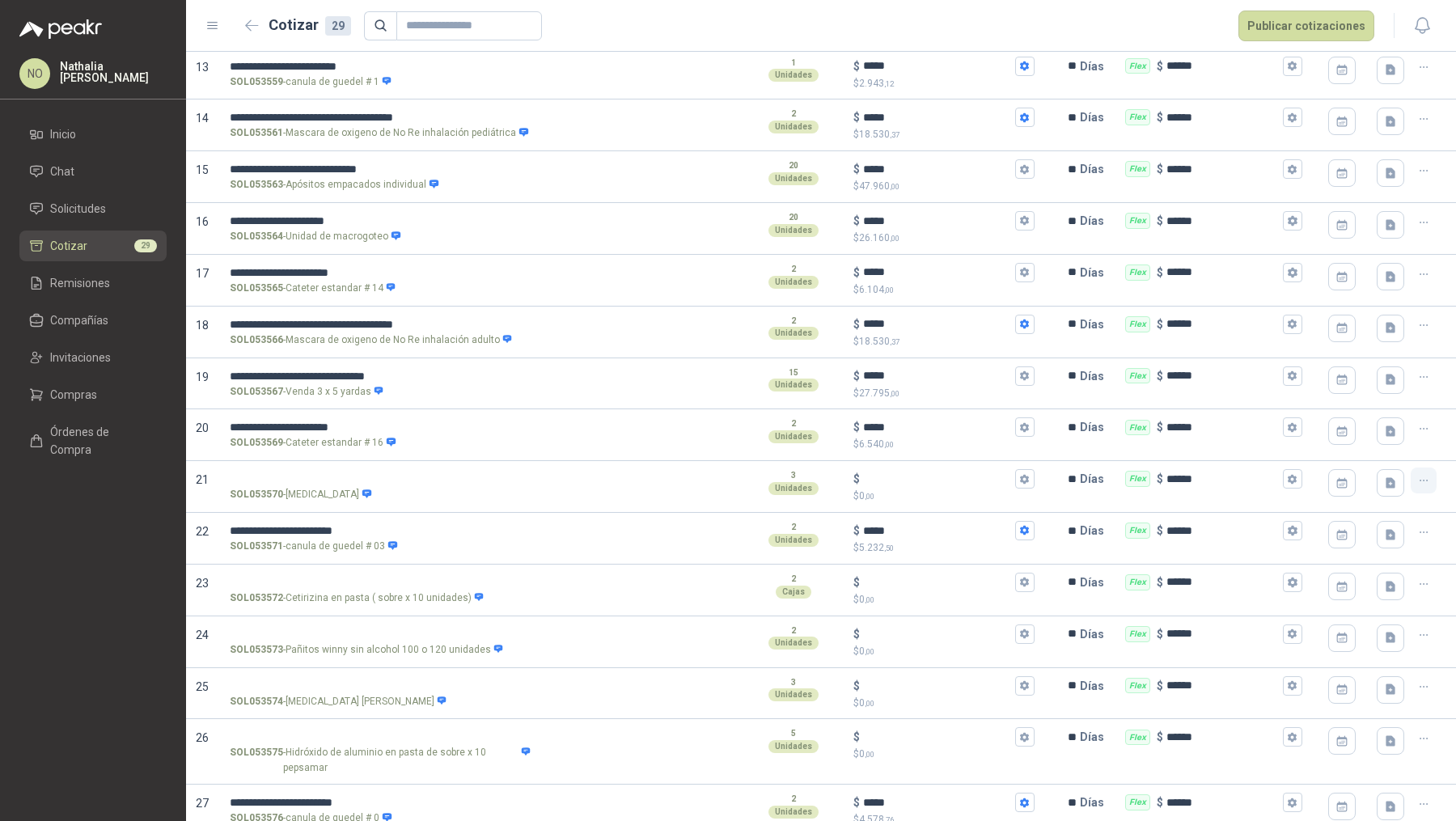
click at [1164, 475] on icon "button" at bounding box center [1424, 481] width 14 height 14
click at [1164, 444] on button "Eliminar cotización" at bounding box center [1354, 435] width 122 height 25
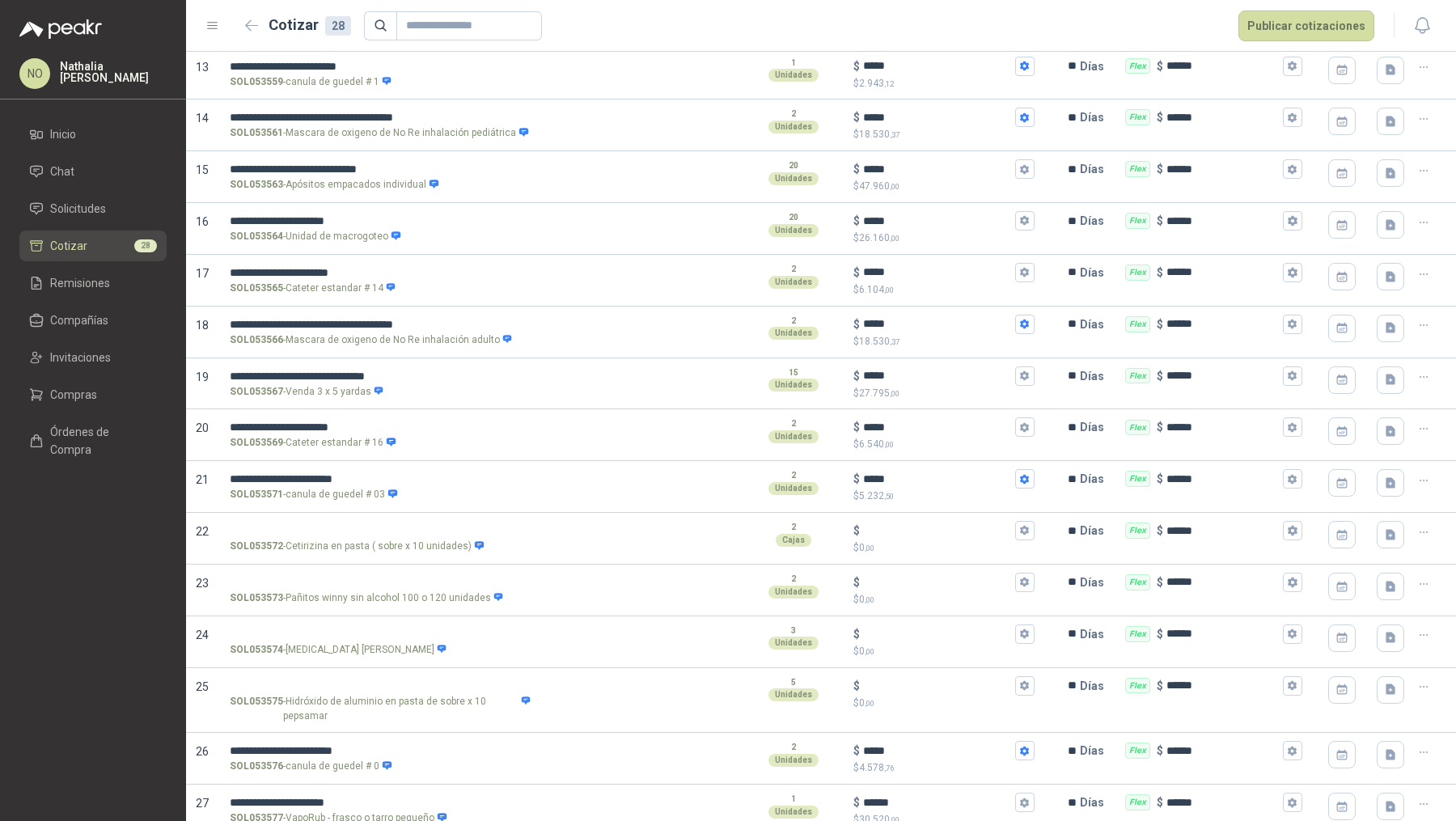
scroll to position [885, 0]
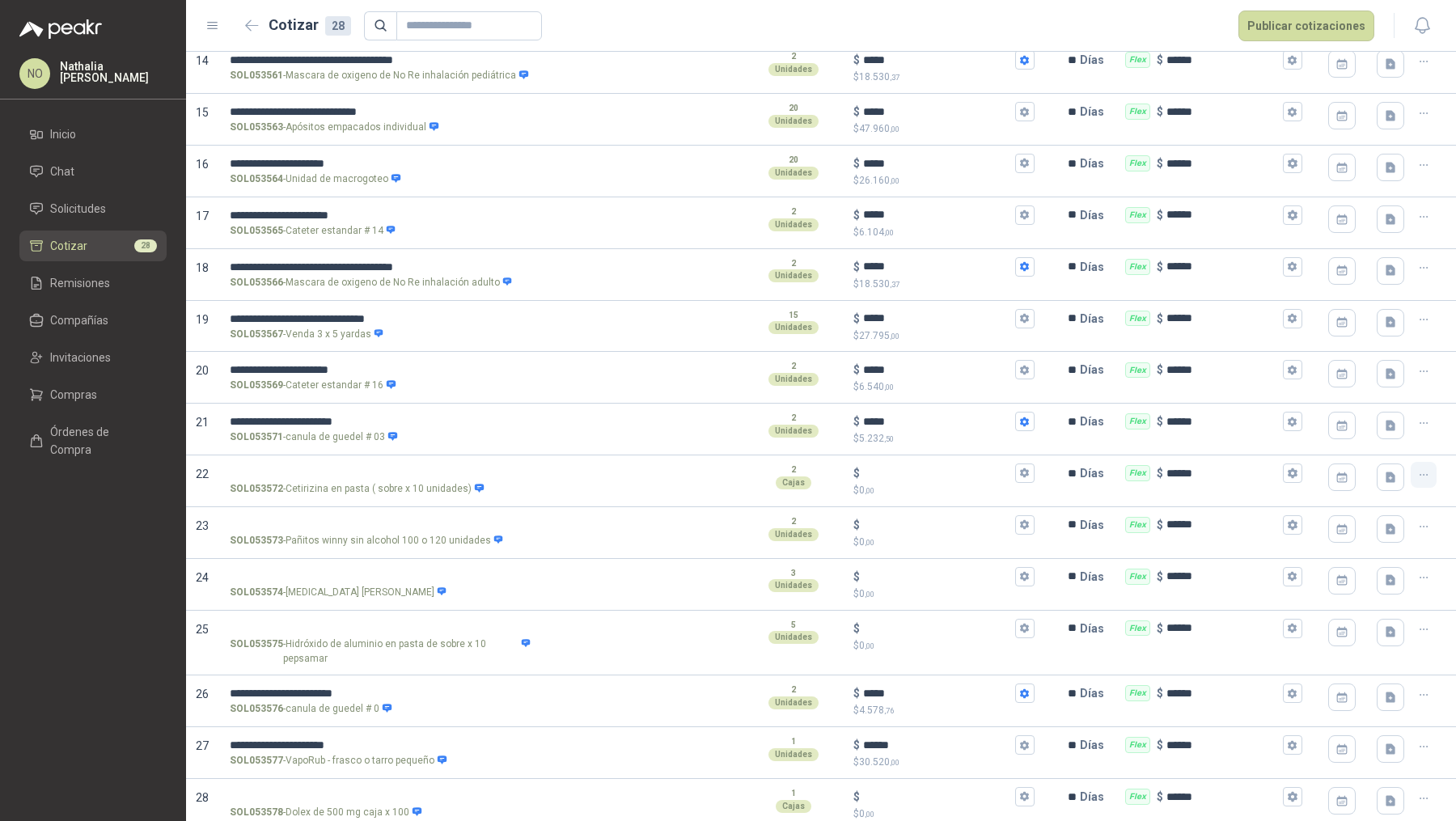
click at [1164, 470] on icon "button" at bounding box center [1424, 475] width 14 height 14
click at [1164, 438] on button "Eliminar cotización" at bounding box center [1354, 428] width 122 height 25
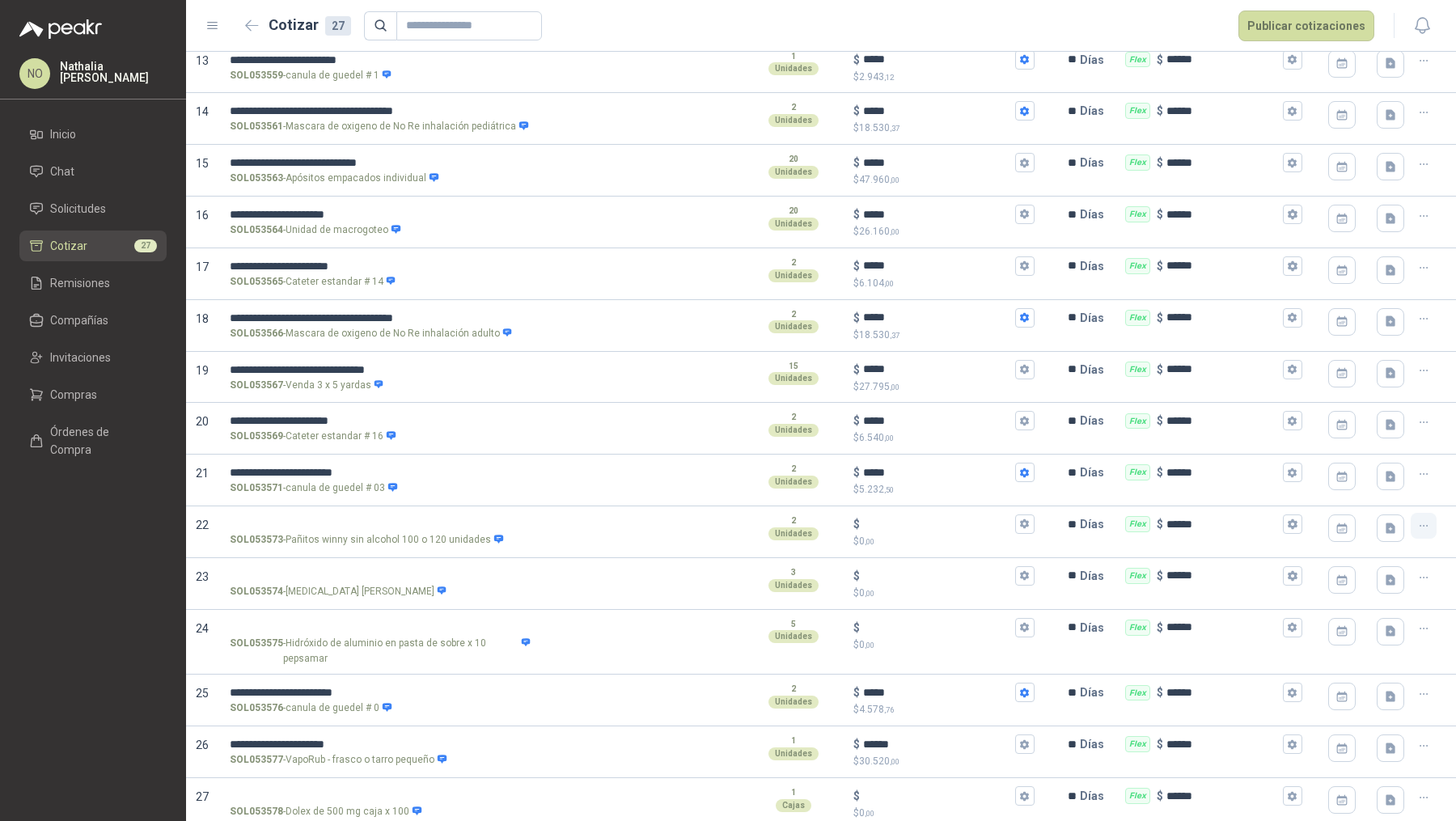
click at [1164, 520] on icon "button" at bounding box center [1424, 526] width 14 height 14
click at [1164, 480] on button "Eliminar cotización" at bounding box center [1354, 479] width 122 height 25
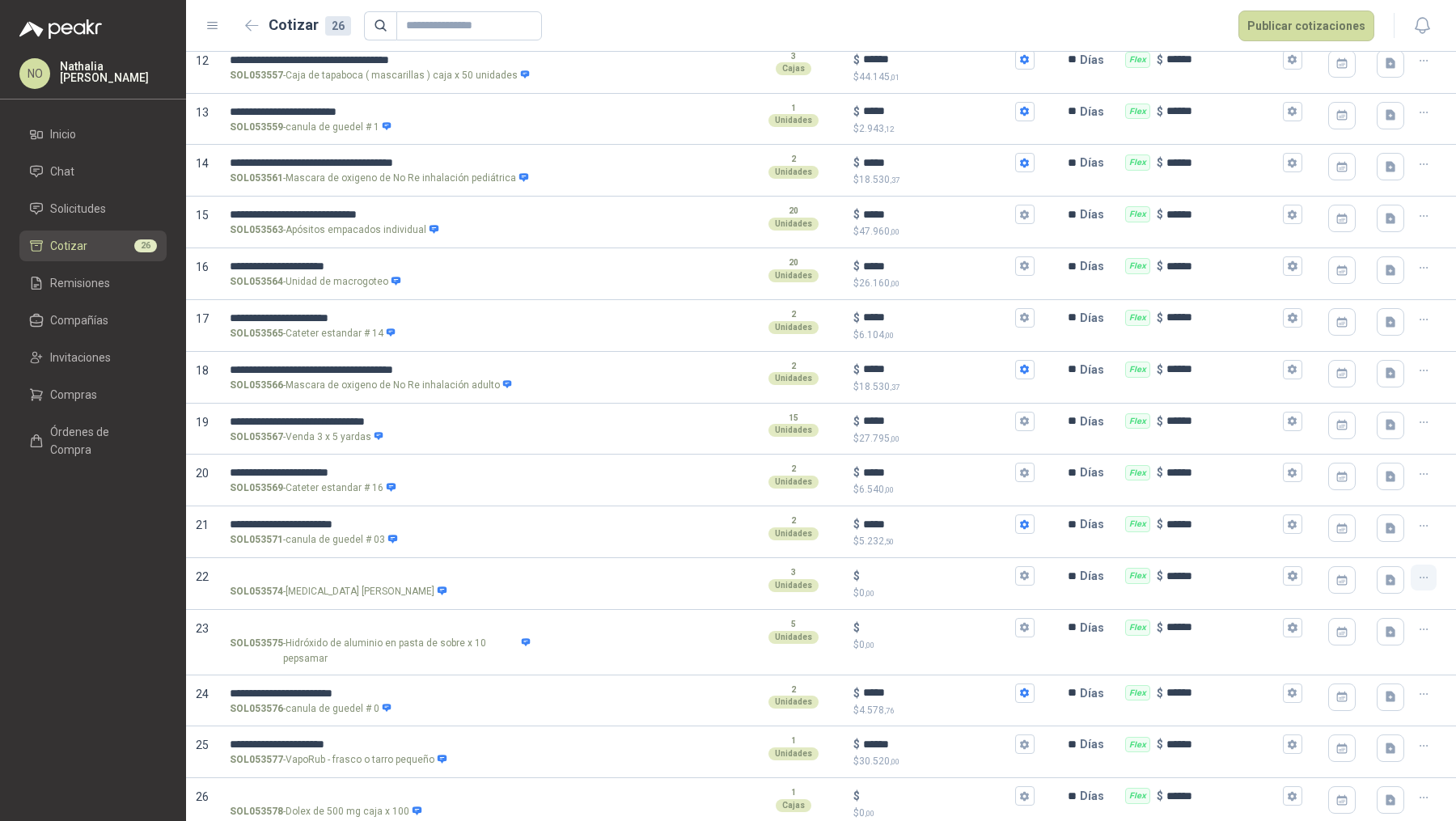
click at [1164, 571] on icon "button" at bounding box center [1424, 578] width 14 height 14
click at [1164, 539] on button "Eliminar cotización" at bounding box center [1354, 531] width 122 height 25
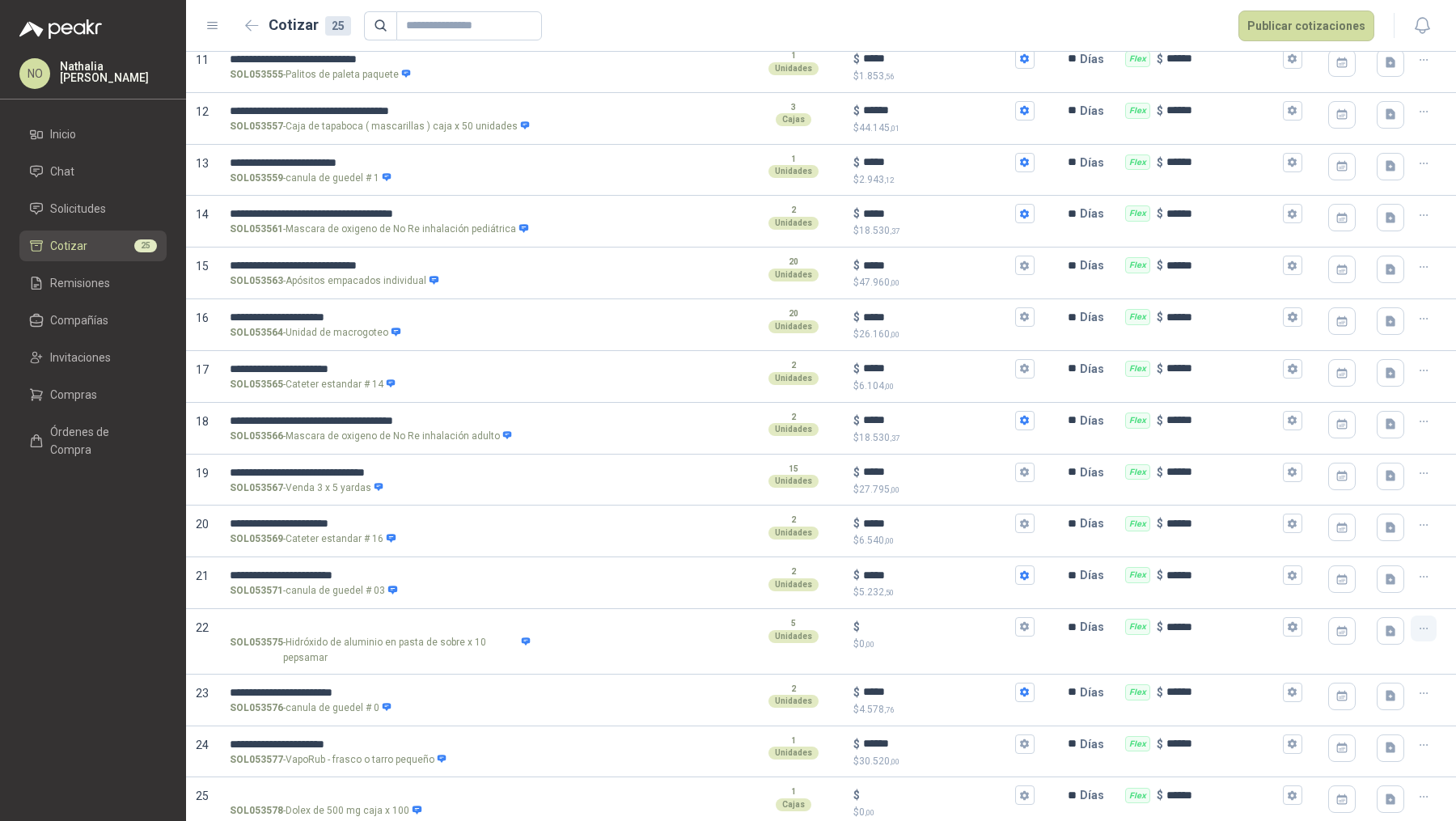
click at [1164, 620] on button "button" at bounding box center [1424, 629] width 25 height 25
click at [1164, 585] on button "Eliminar cotización" at bounding box center [1354, 582] width 122 height 25
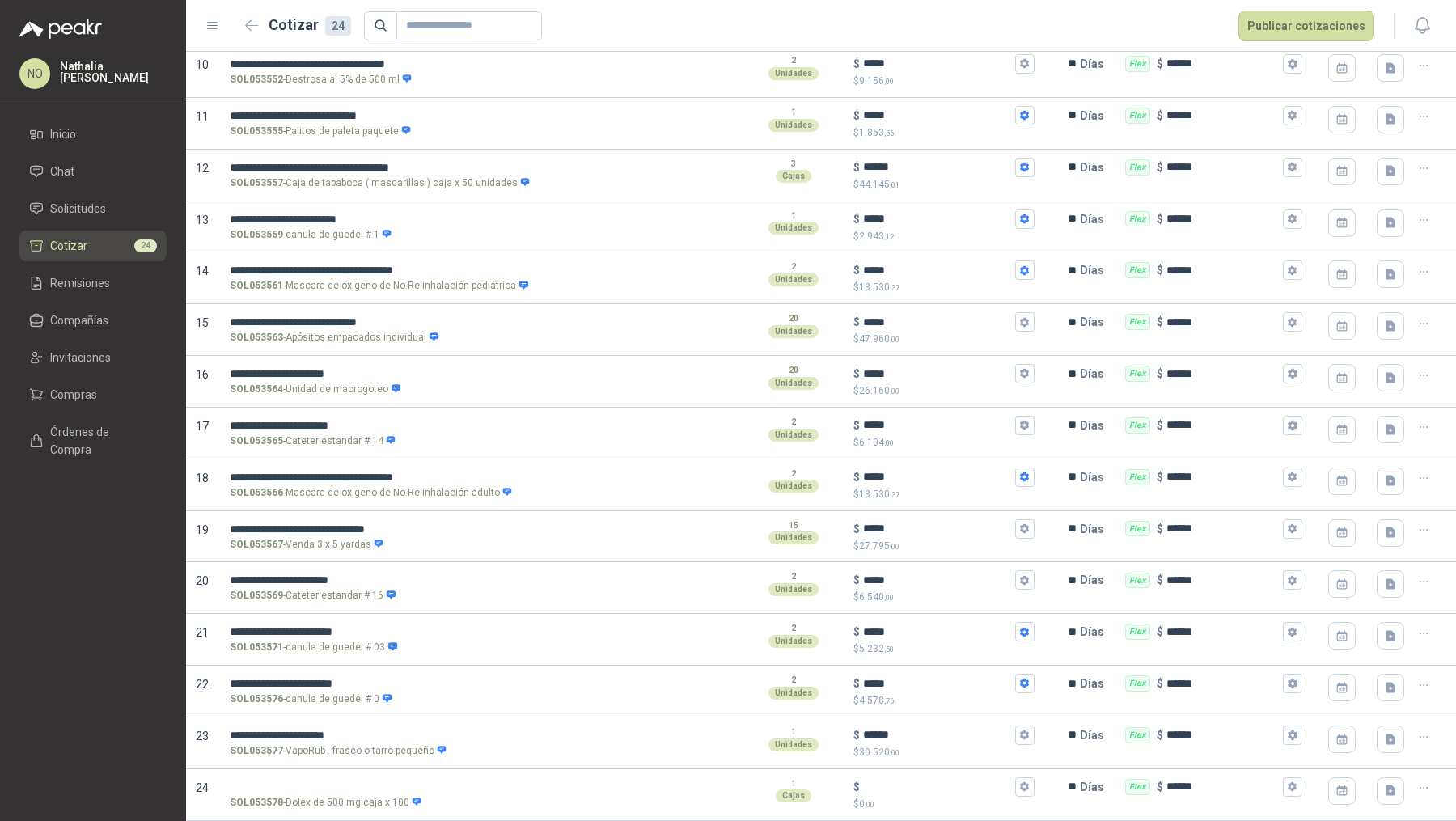
scroll to position [666, 0]
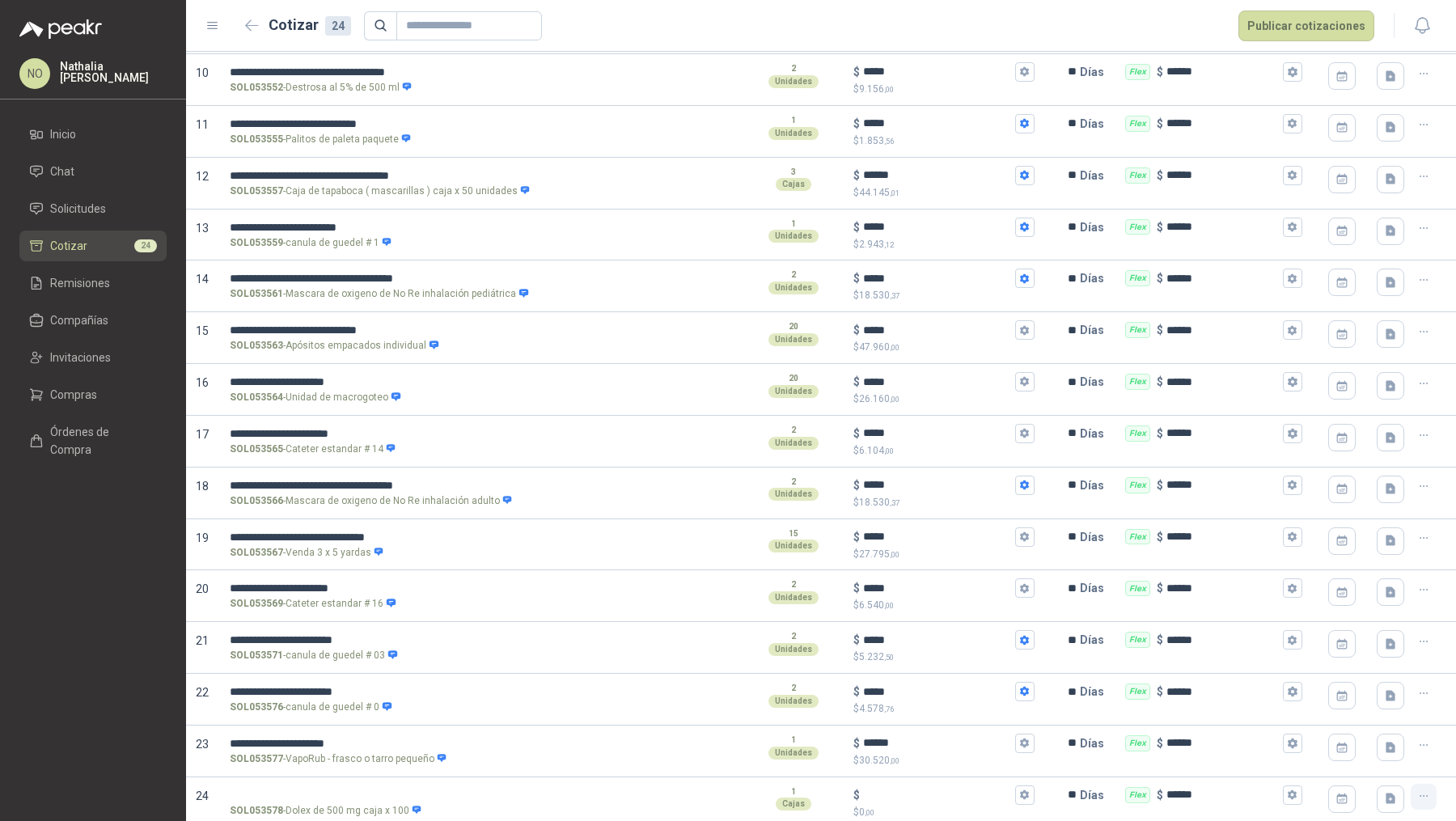
click at [1164, 656] on icon "button" at bounding box center [1424, 796] width 14 height 14
click at [1164, 656] on button "Eliminar cotización" at bounding box center [1354, 750] width 122 height 25
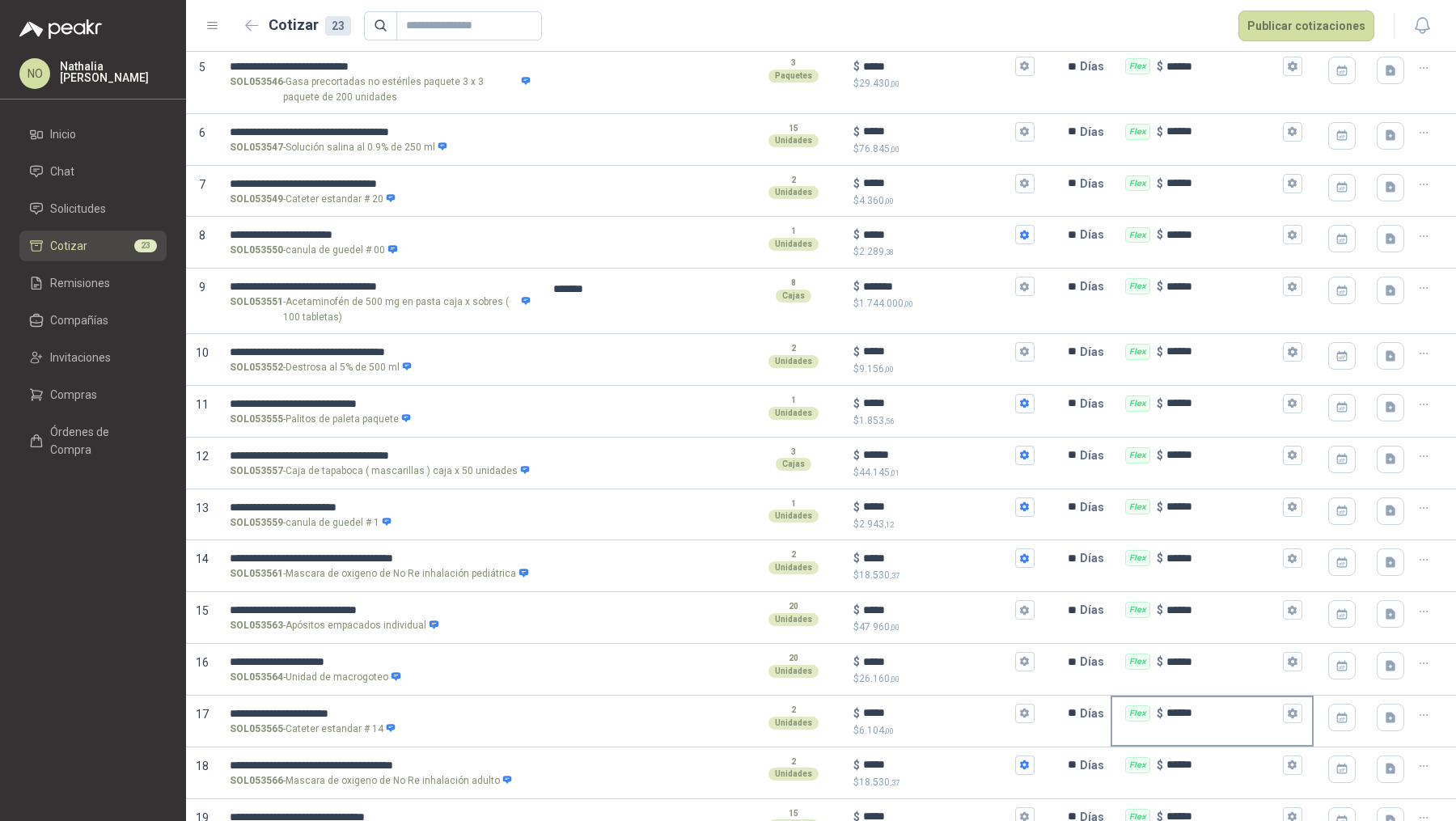
scroll to position [0, 0]
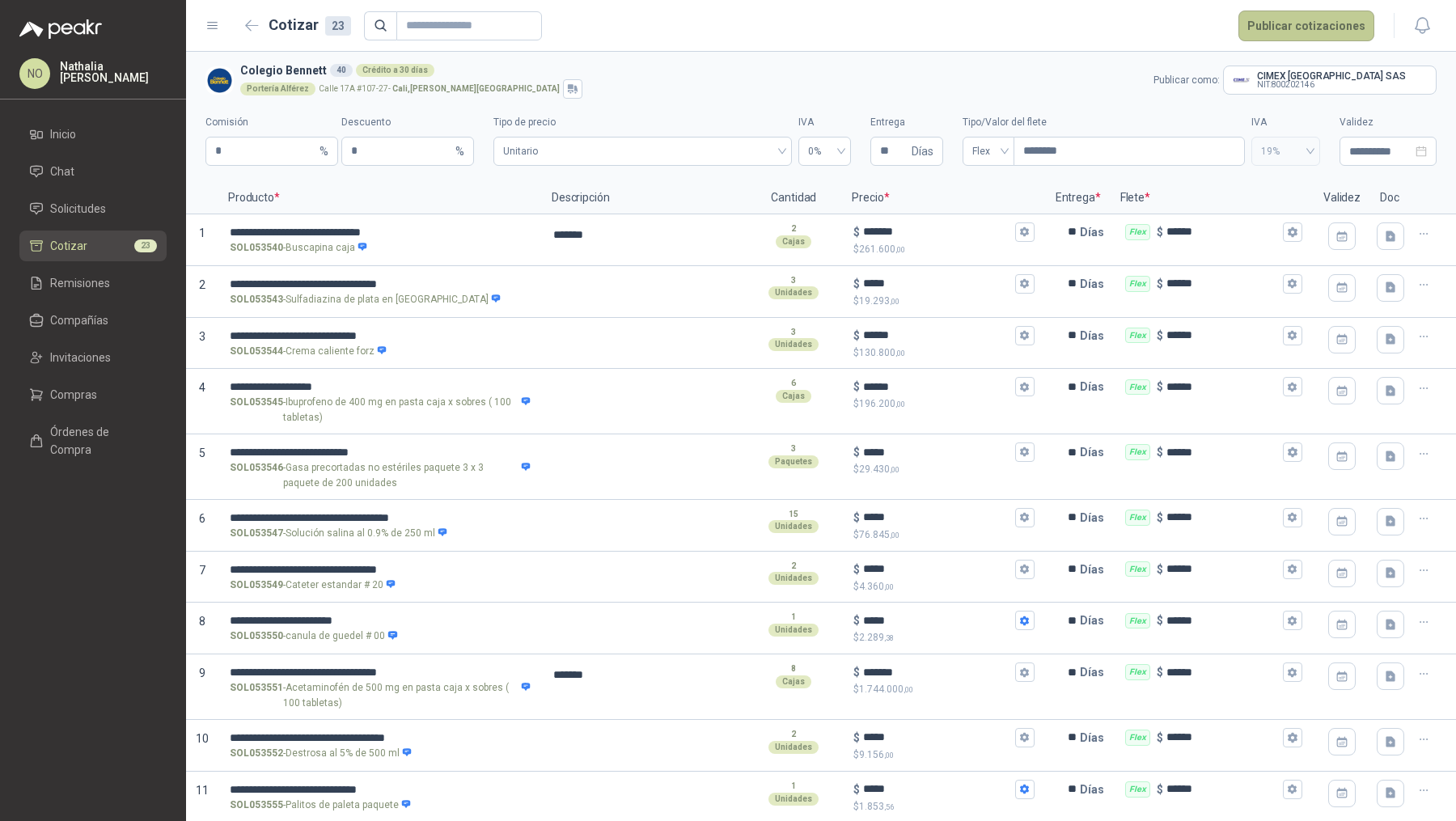
click at [1164, 34] on button "Publicar cotizaciones" at bounding box center [1306, 25] width 136 height 31
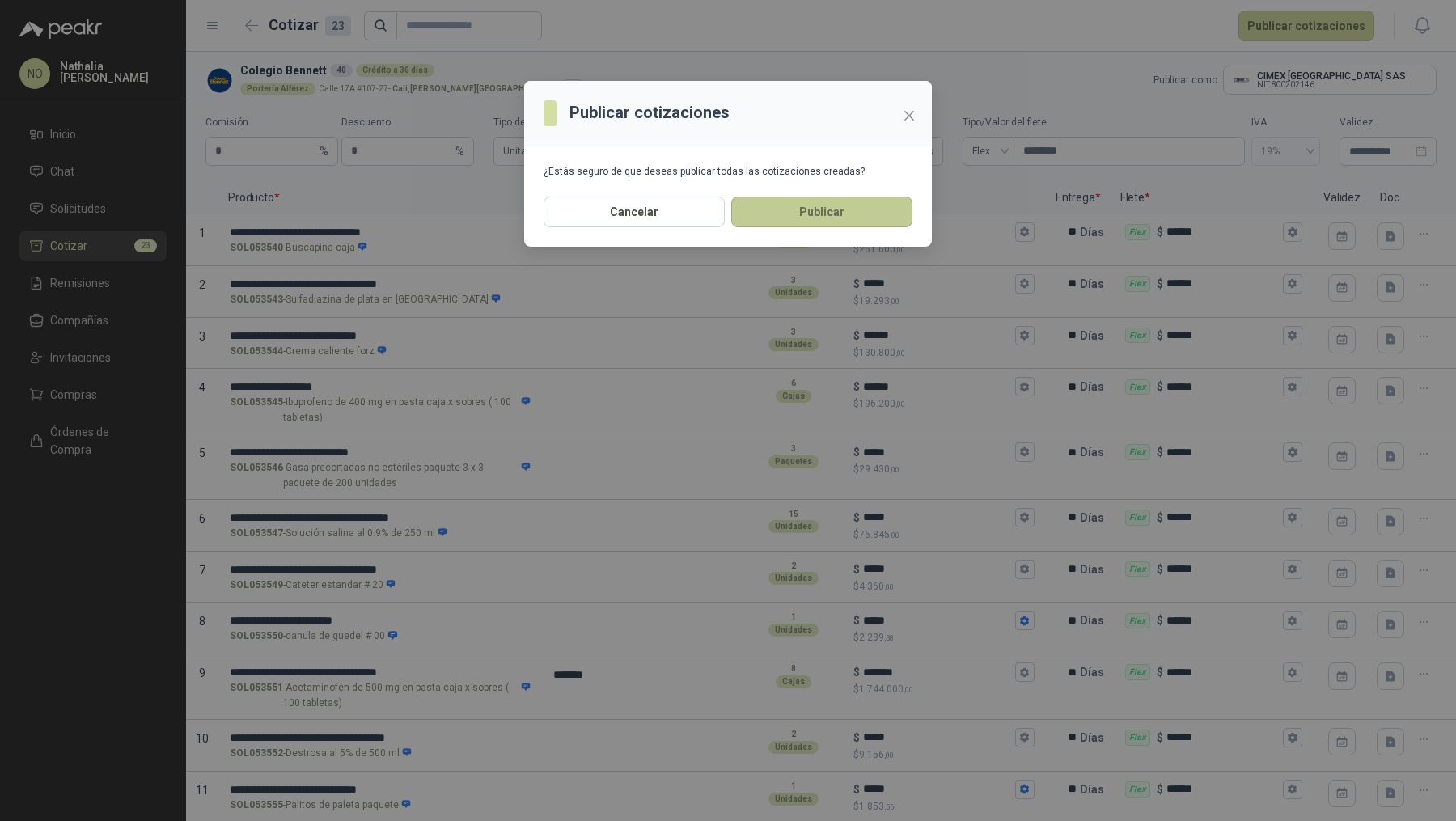
click at [820, 216] on button "Publicar" at bounding box center [821, 212] width 181 height 31
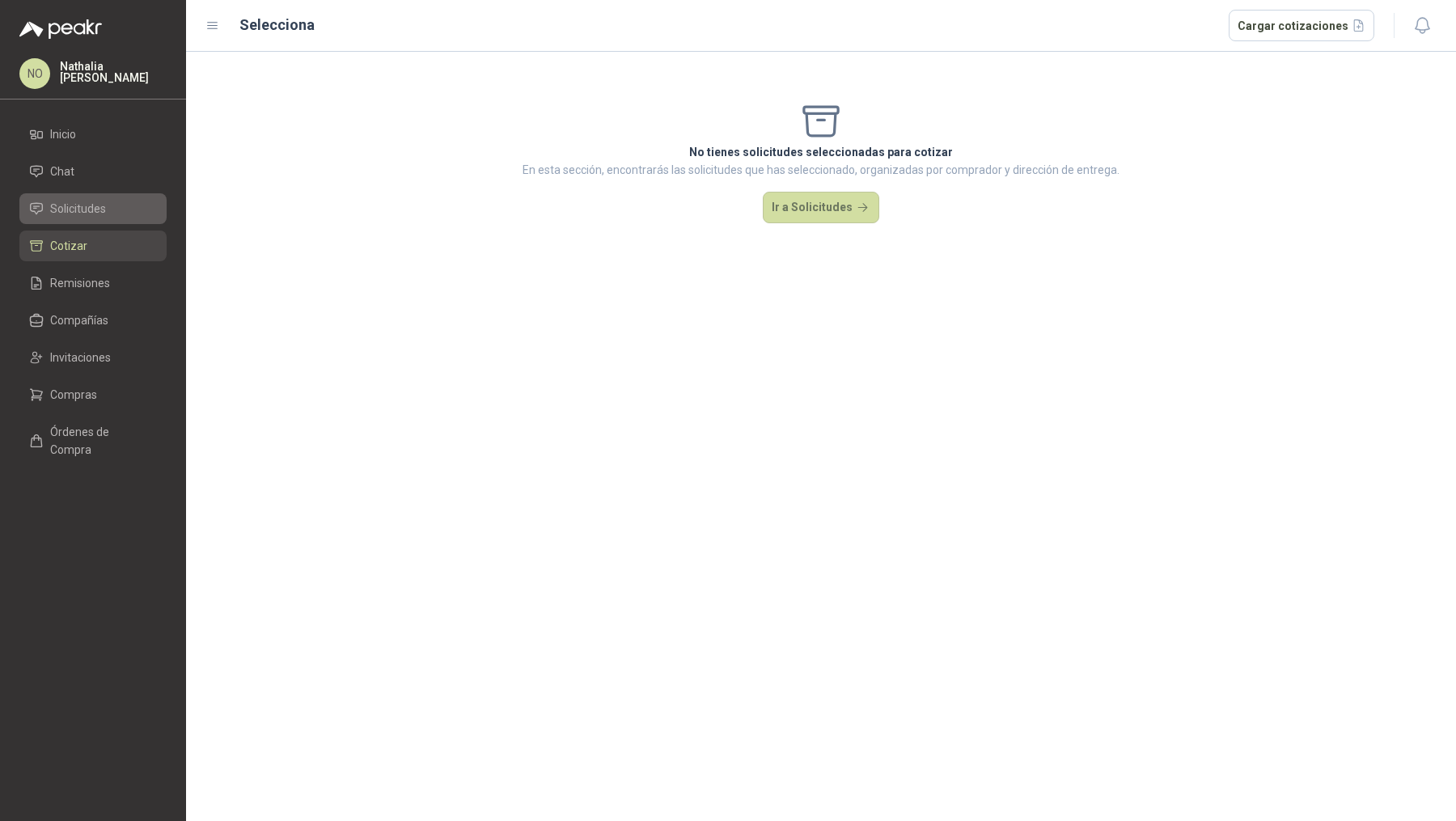
click at [87, 206] on span "Solicitudes" at bounding box center [78, 208] width 56 height 18
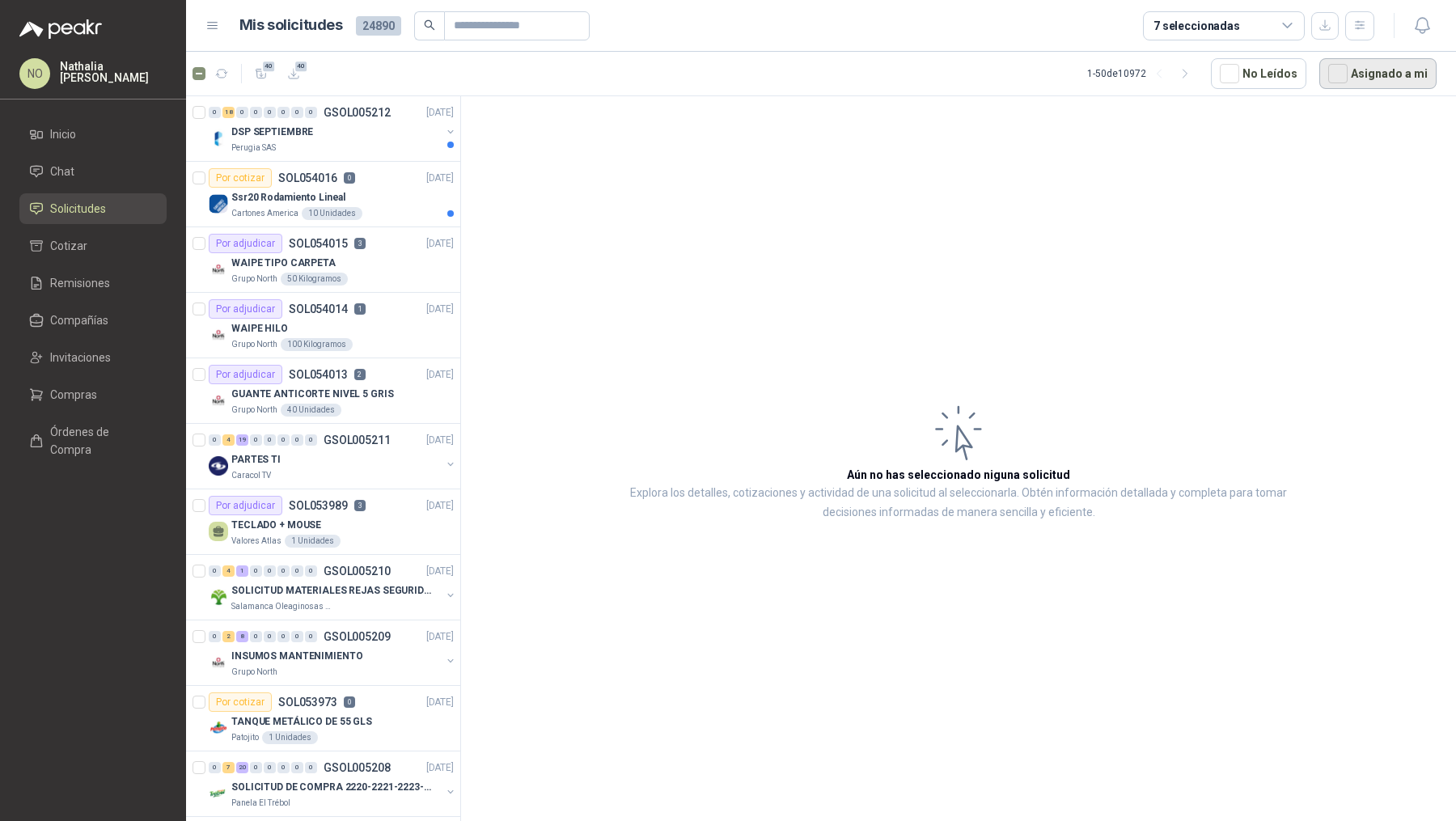
click at [1164, 64] on button "Asignado a mi" at bounding box center [1378, 74] width 117 height 31
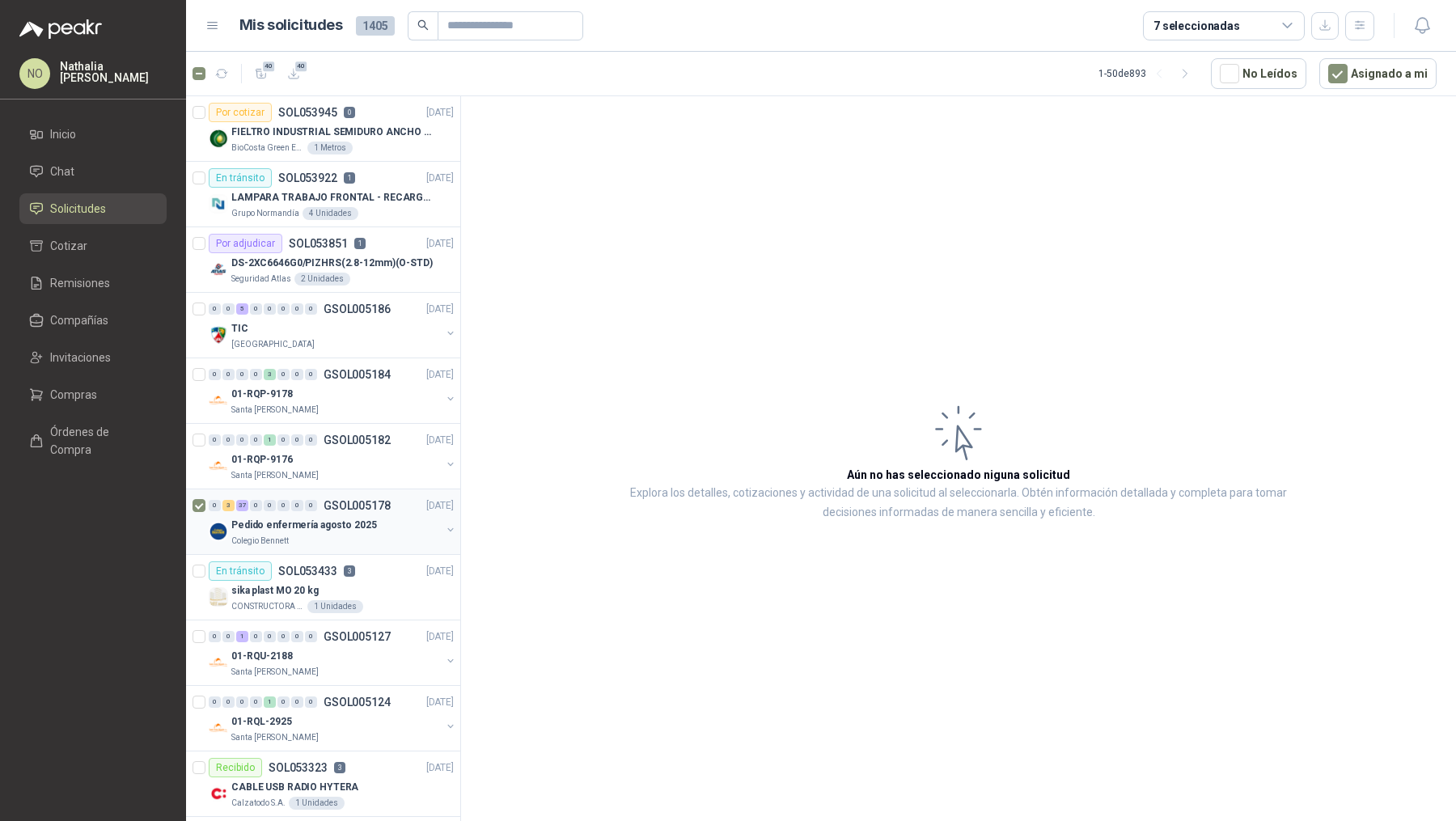
click at [357, 526] on p "Pedido enfermería agosto 2025" at bounding box center [303, 525] width 145 height 15
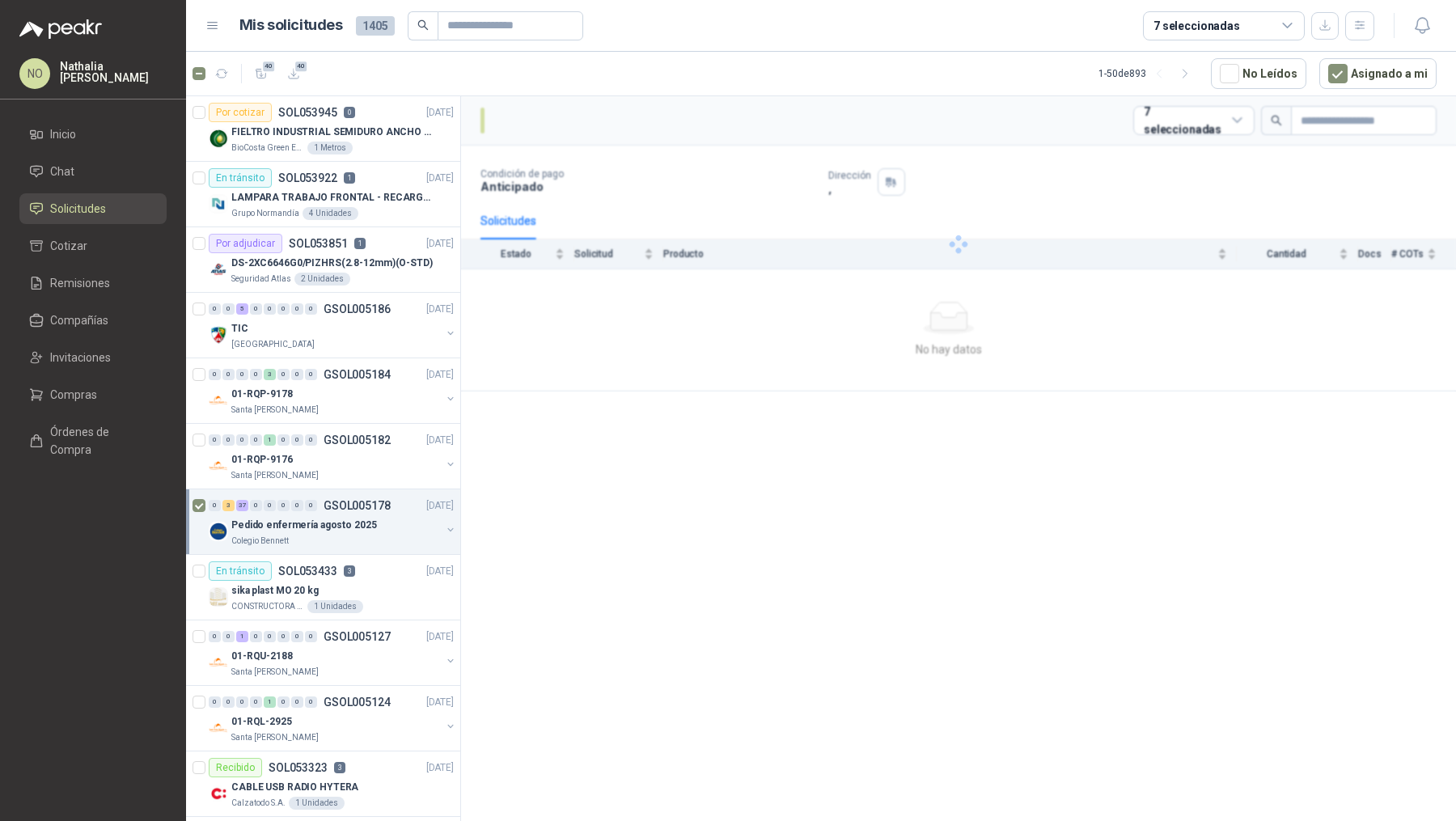
click at [357, 526] on p "Pedido enfermería agosto 2025" at bounding box center [303, 525] width 145 height 15
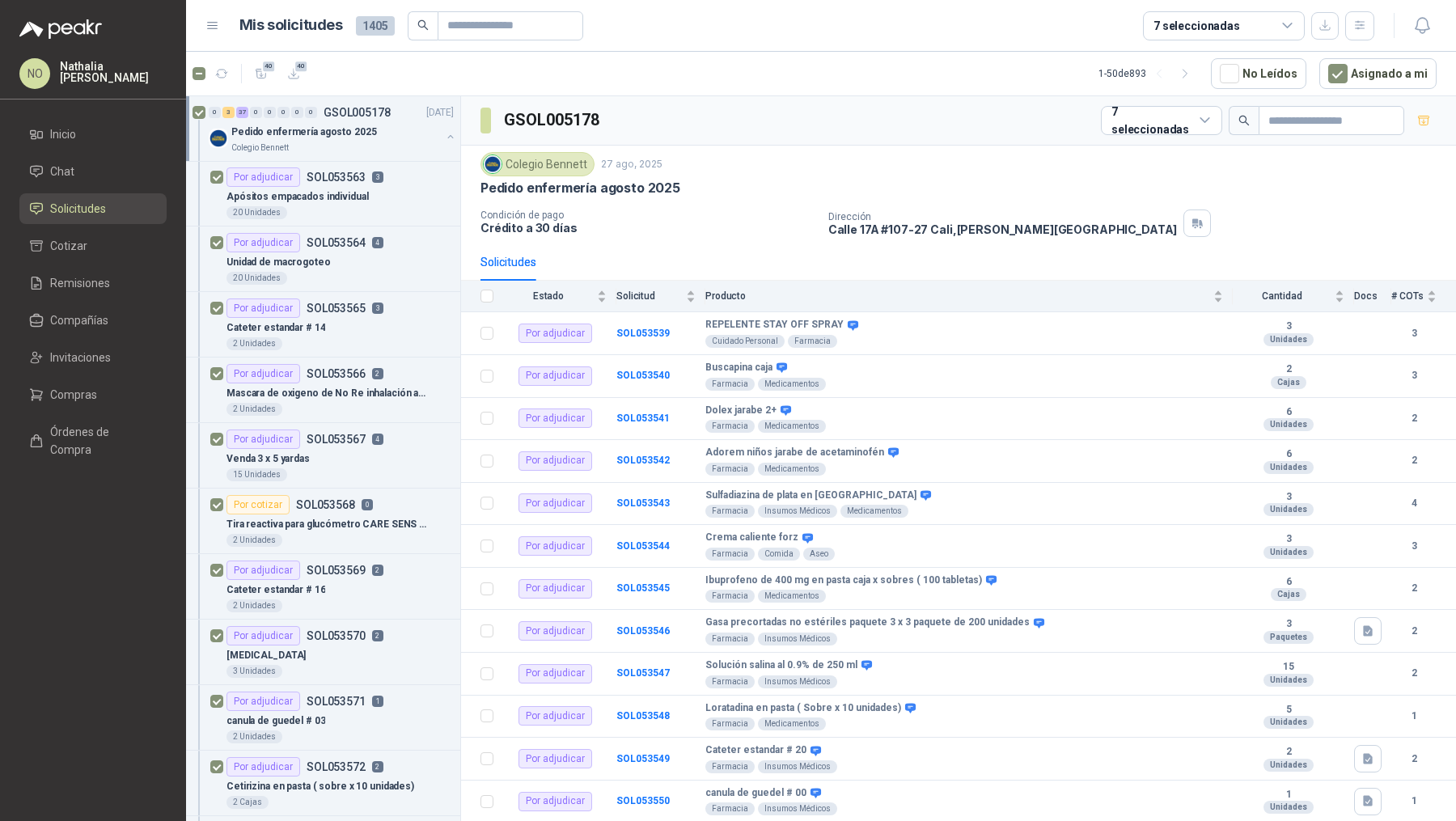
scroll to position [2011, 0]
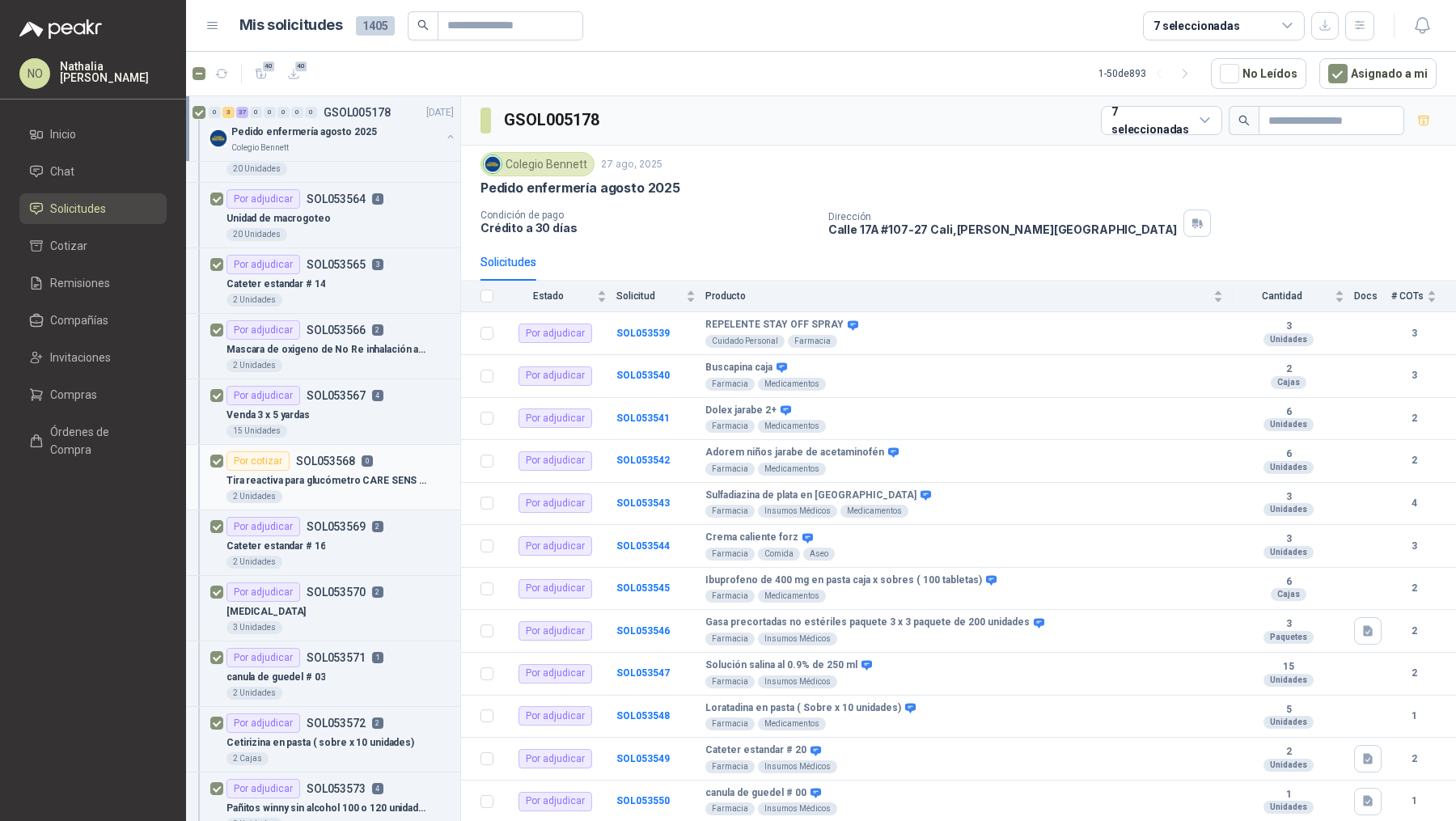
click at [376, 473] on p "Tira reactiva para glucómetro CARE SENS N ( TARRO)" at bounding box center [327, 481] width 201 height 15
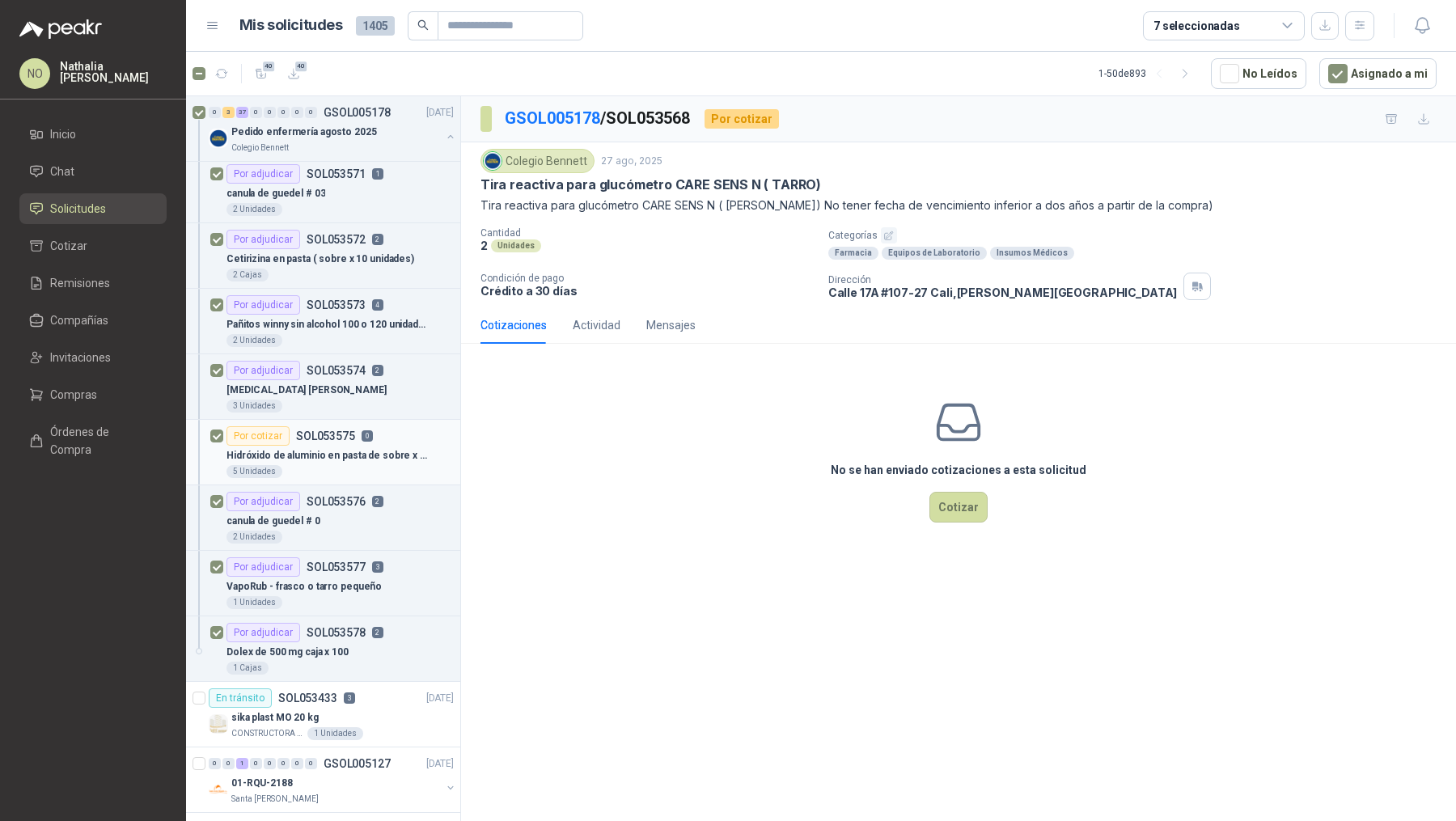
scroll to position [2506, 0]
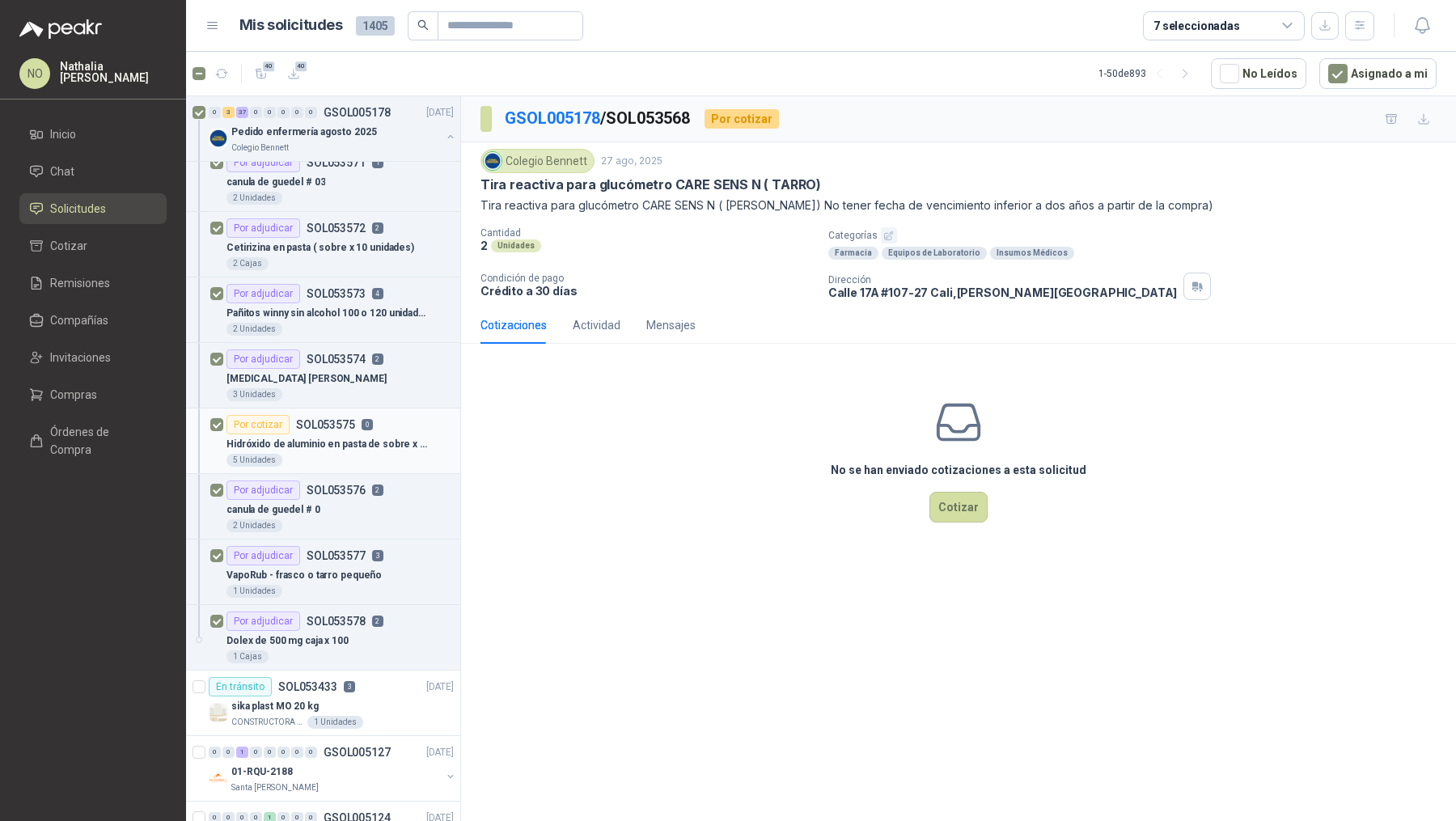
click at [378, 437] on p "Hidróxido de aluminio en pasta de sobre x 10 pepsamar" at bounding box center [327, 444] width 201 height 15
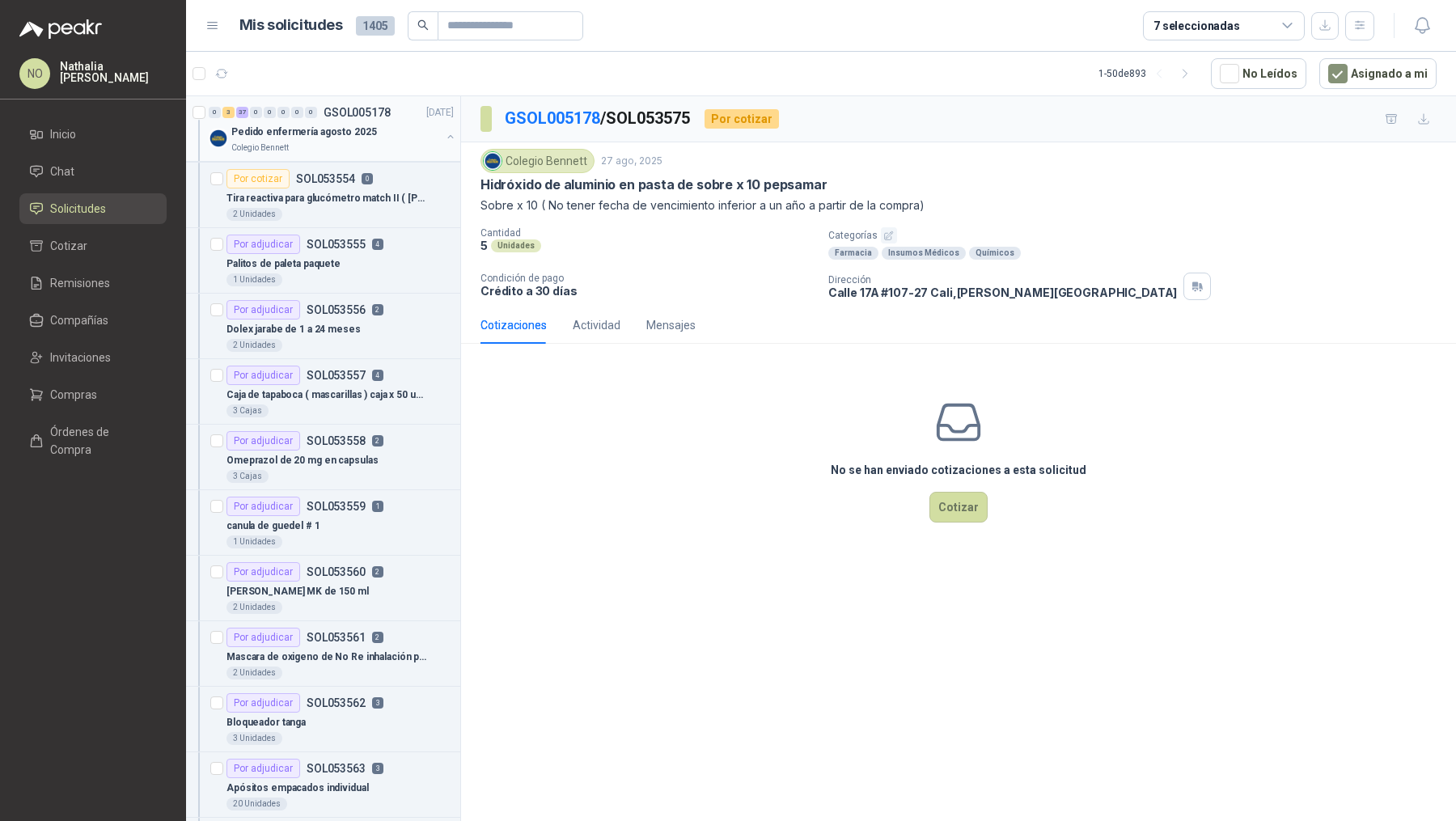
scroll to position [1346, 0]
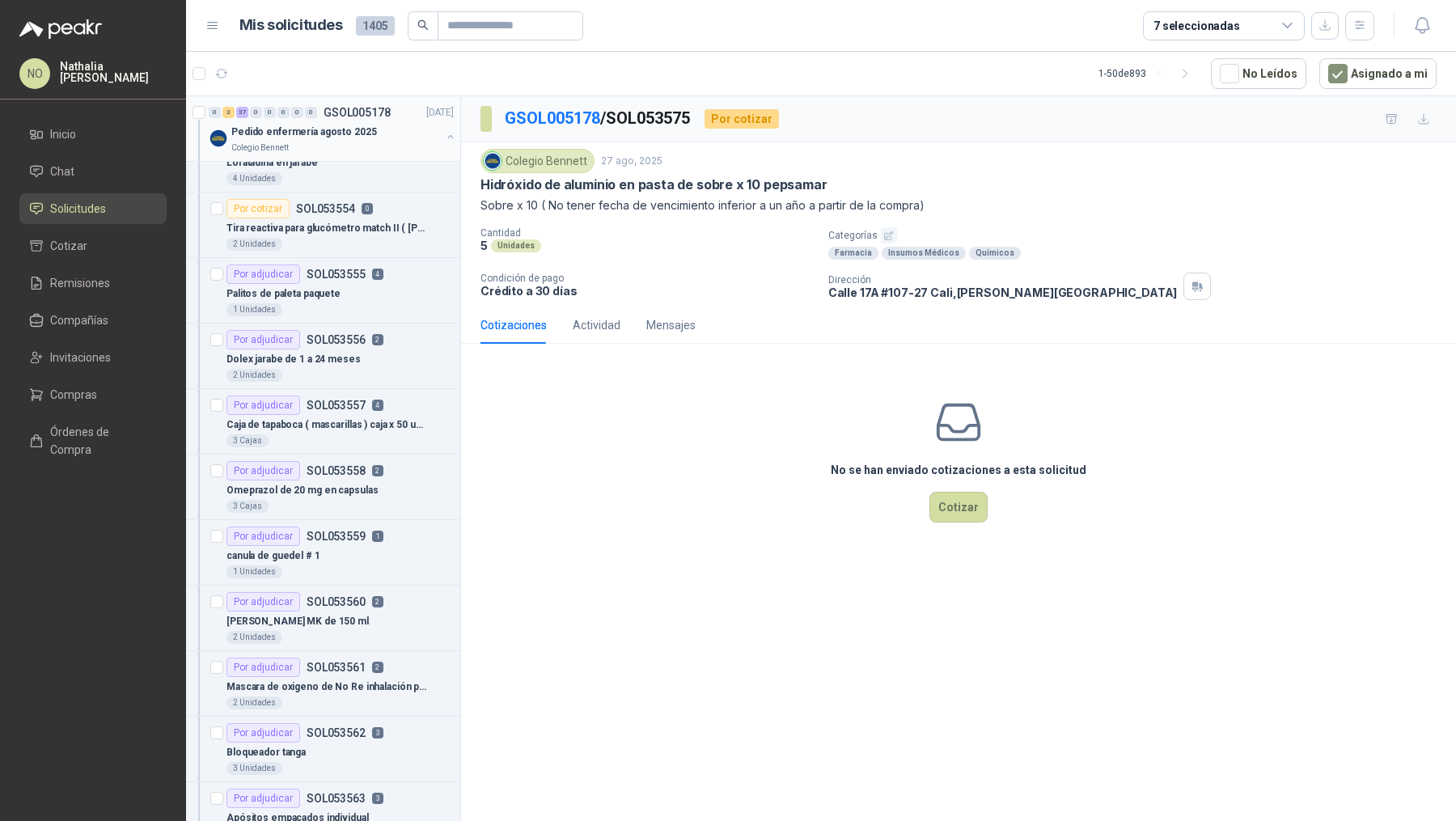
click at [364, 125] on p "Pedido enfermería agosto 2025" at bounding box center [303, 133] width 145 height 15
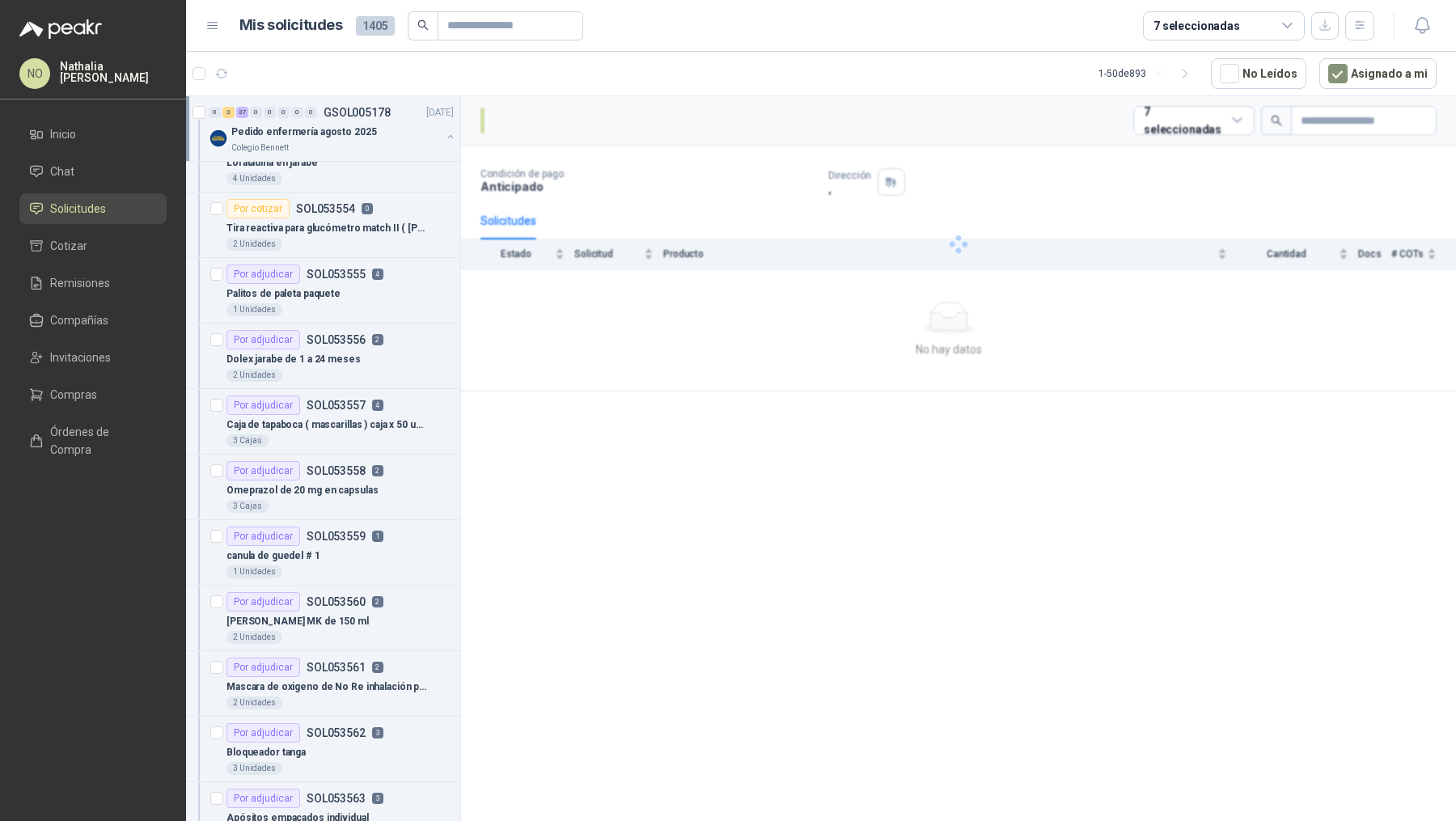
click at [364, 125] on p "Pedido enfermería agosto 2025" at bounding box center [303, 133] width 145 height 15
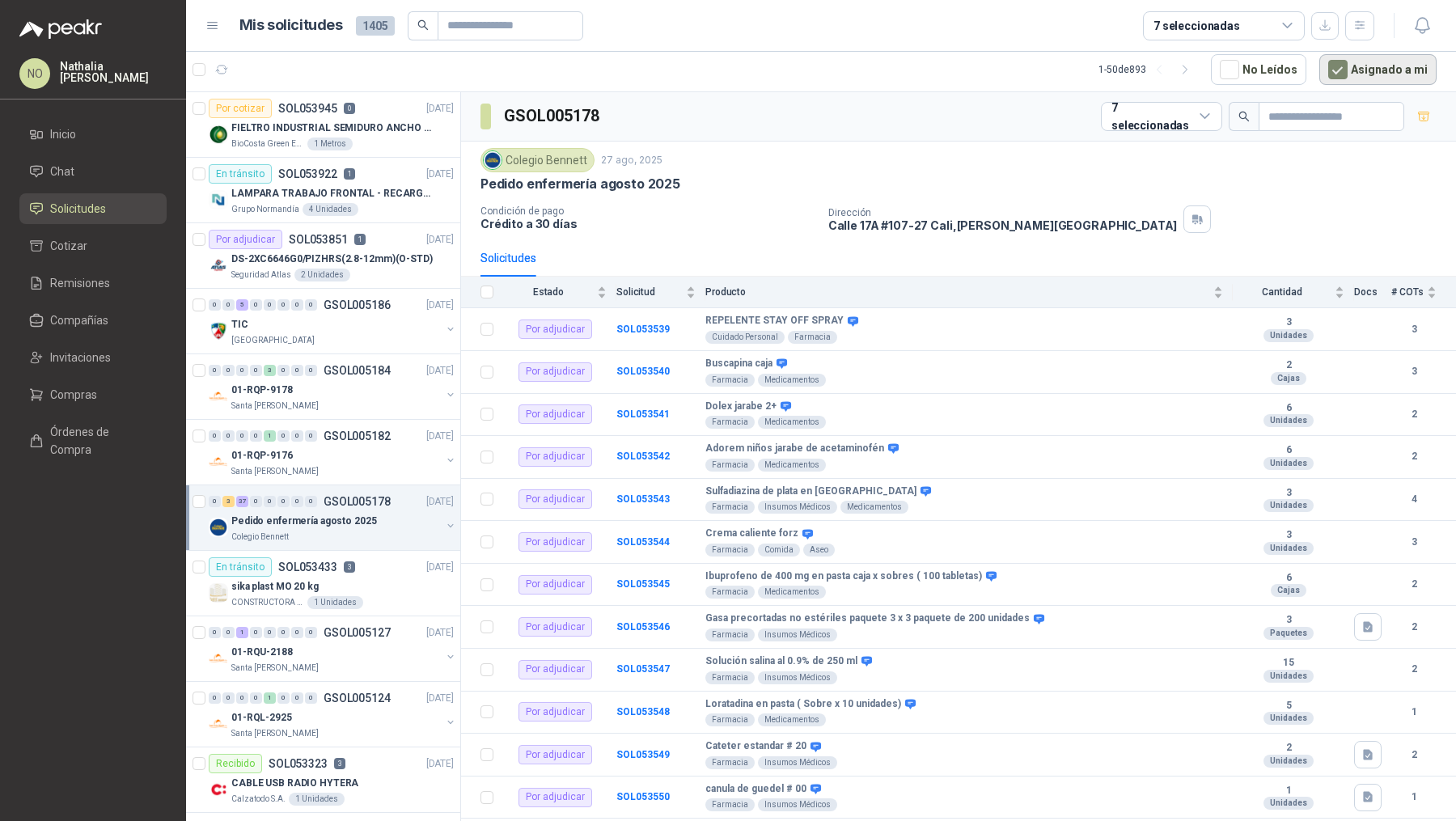
click at [1164, 76] on button "Asignado a mi" at bounding box center [1378, 70] width 117 height 31
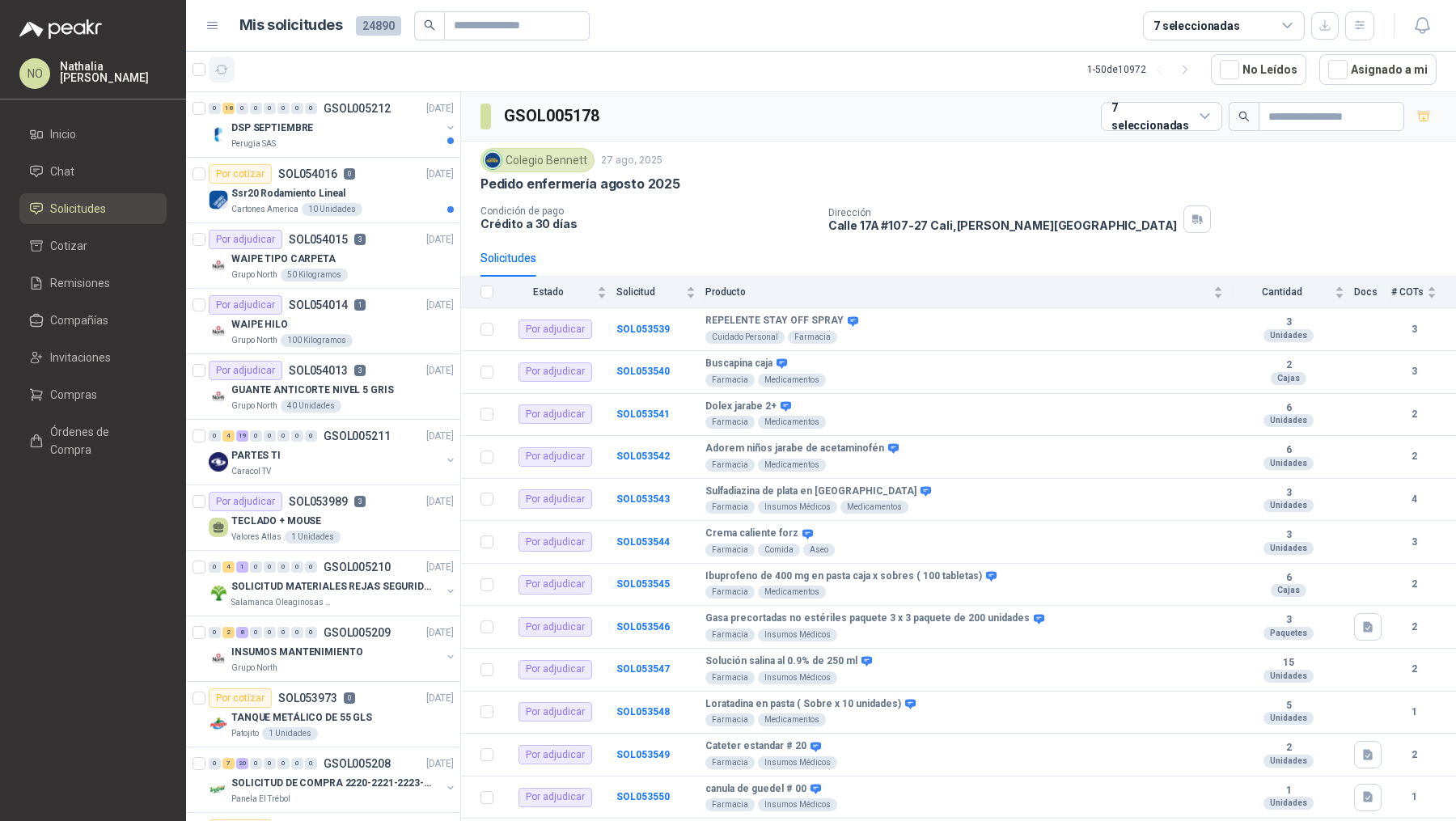
click at [224, 67] on icon "button" at bounding box center [222, 70] width 12 height 8
click at [355, 138] on div "Perugia SAS" at bounding box center [336, 144] width 210 height 13
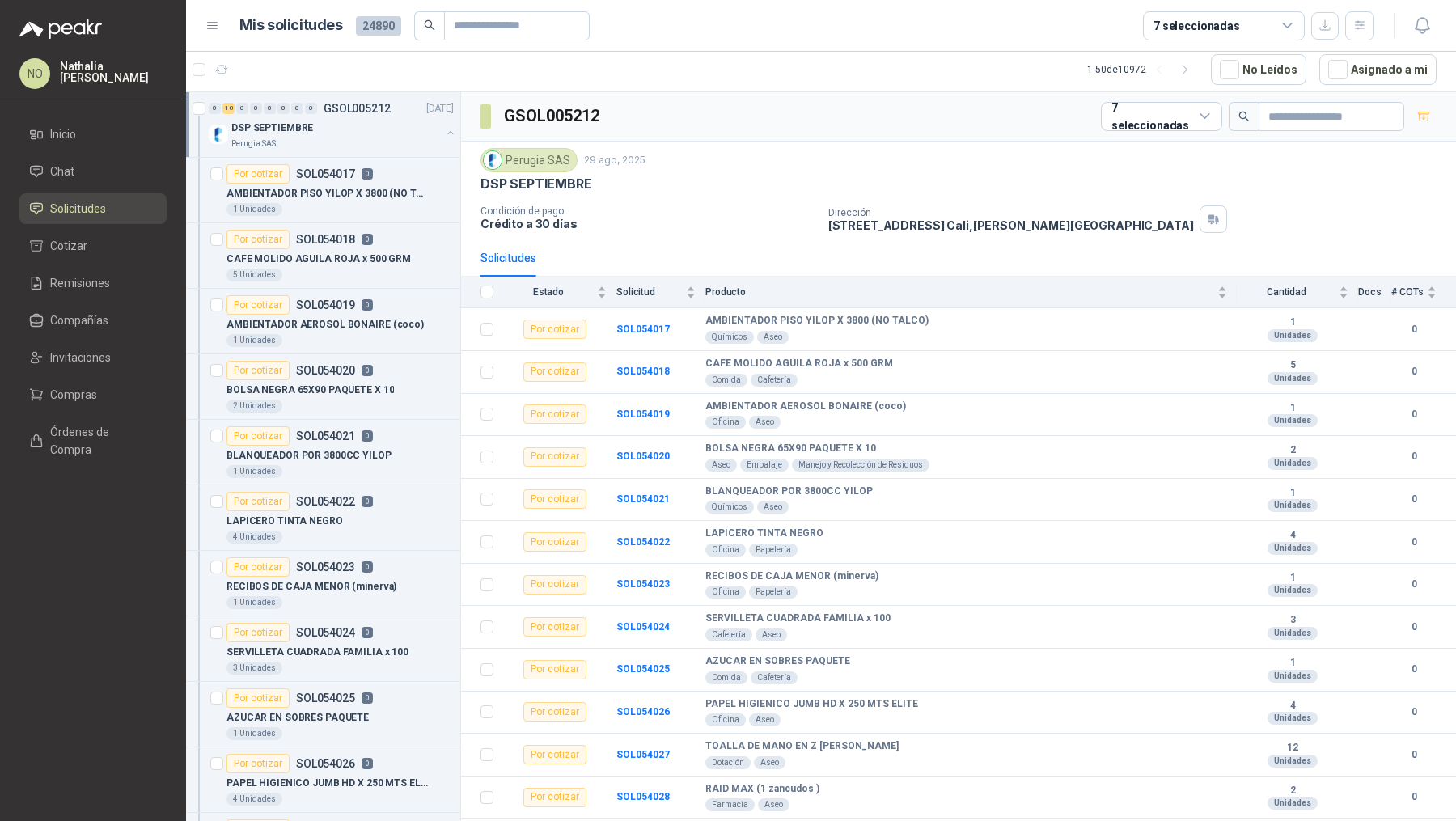
click at [355, 138] on div "Perugia SAS" at bounding box center [336, 144] width 210 height 13
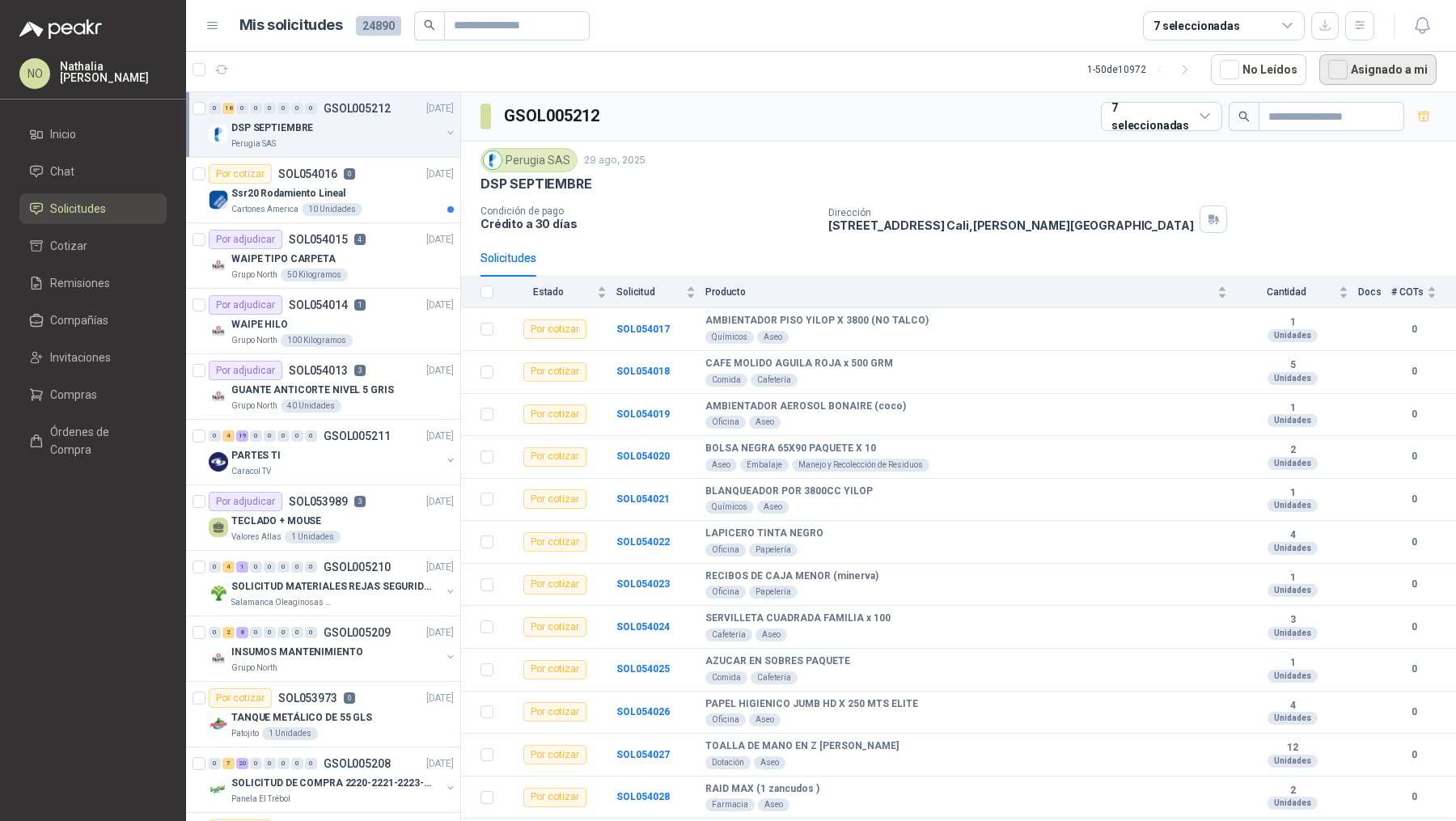
click at [1164, 65] on button "Asignado a mi" at bounding box center [1378, 70] width 117 height 31
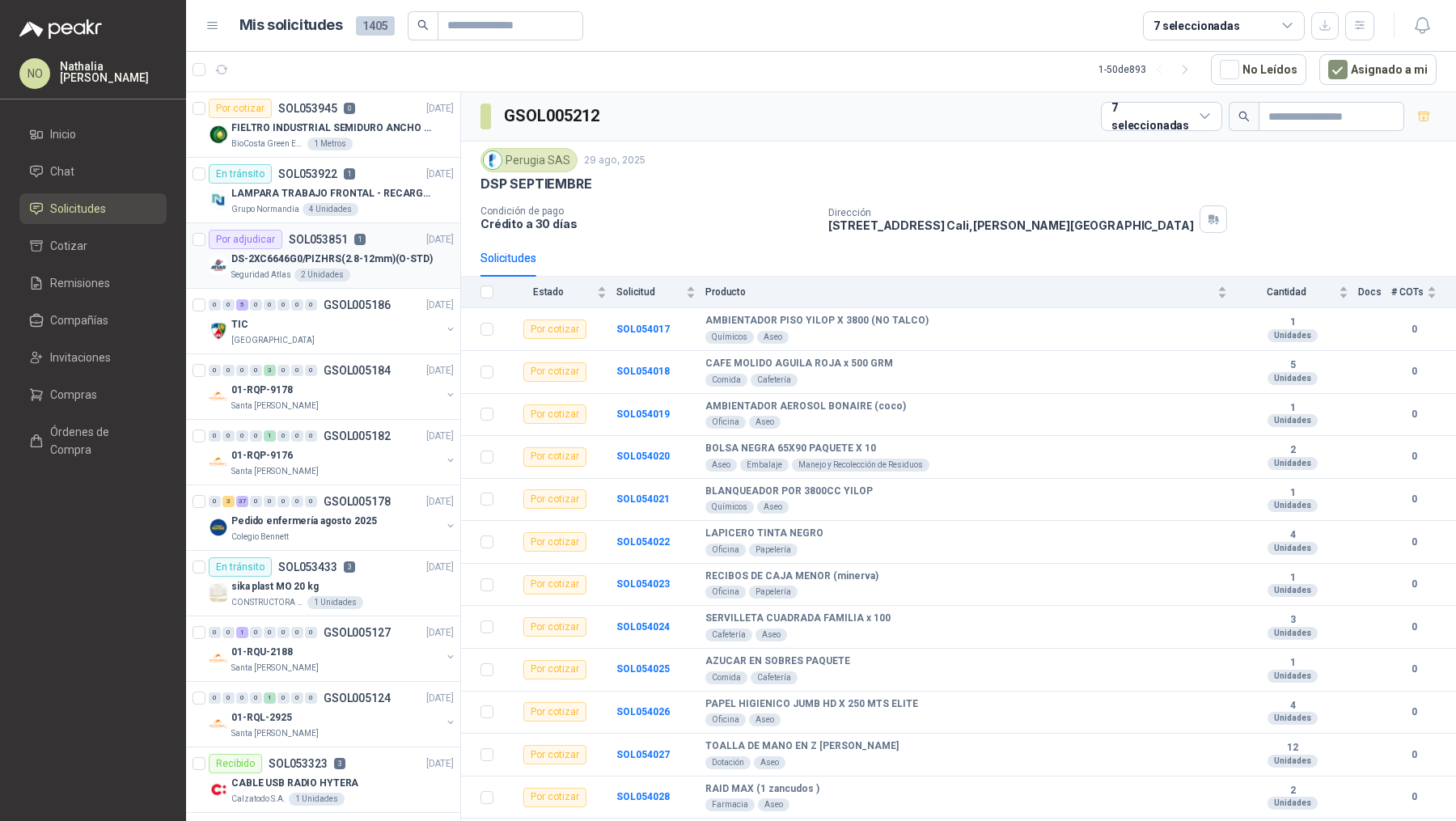
click at [351, 274] on div "Seguridad Atlas 2 Unidades" at bounding box center [342, 275] width 223 height 13
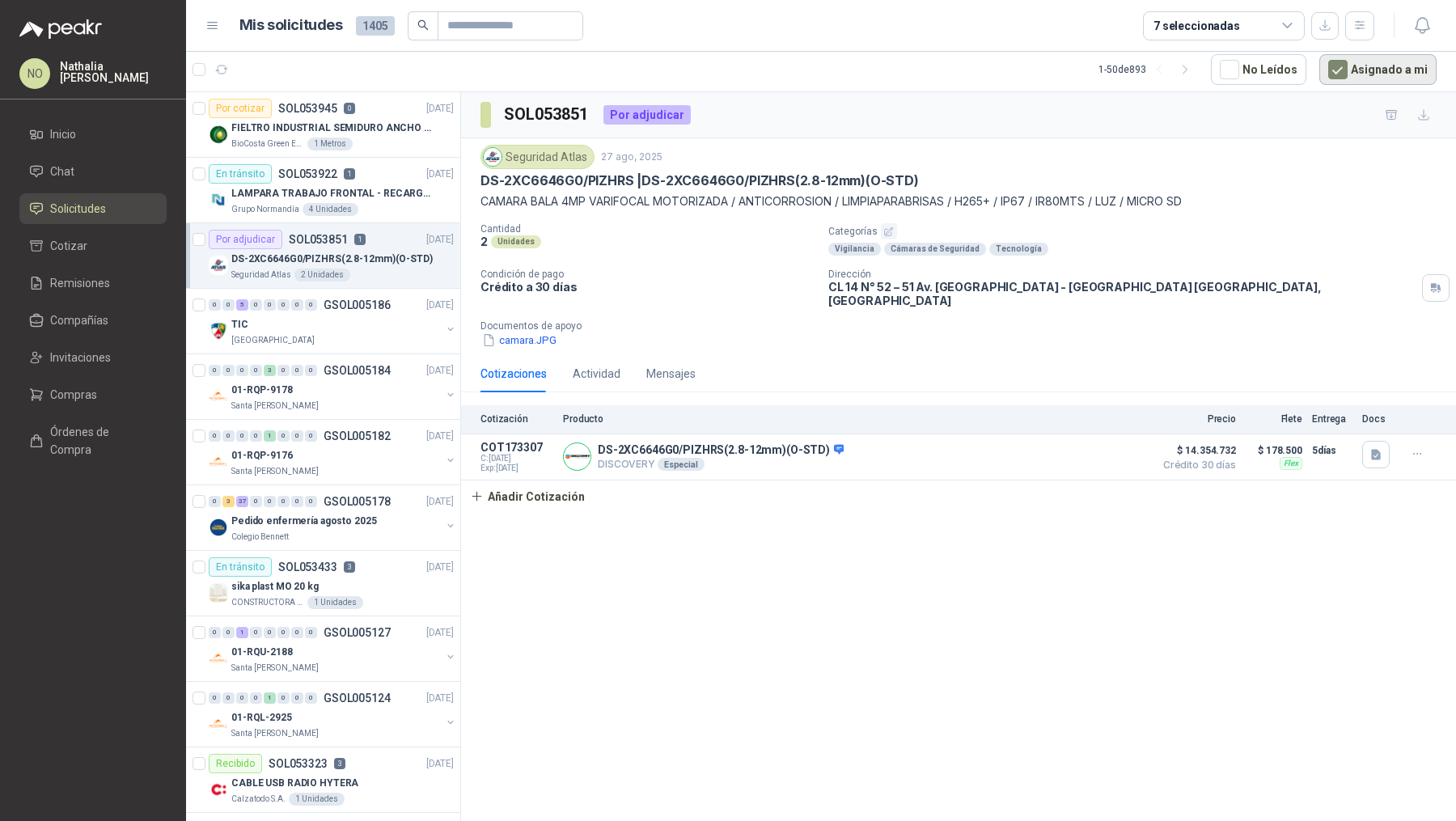
click at [1164, 76] on button "Asignado a mi" at bounding box center [1378, 70] width 117 height 31
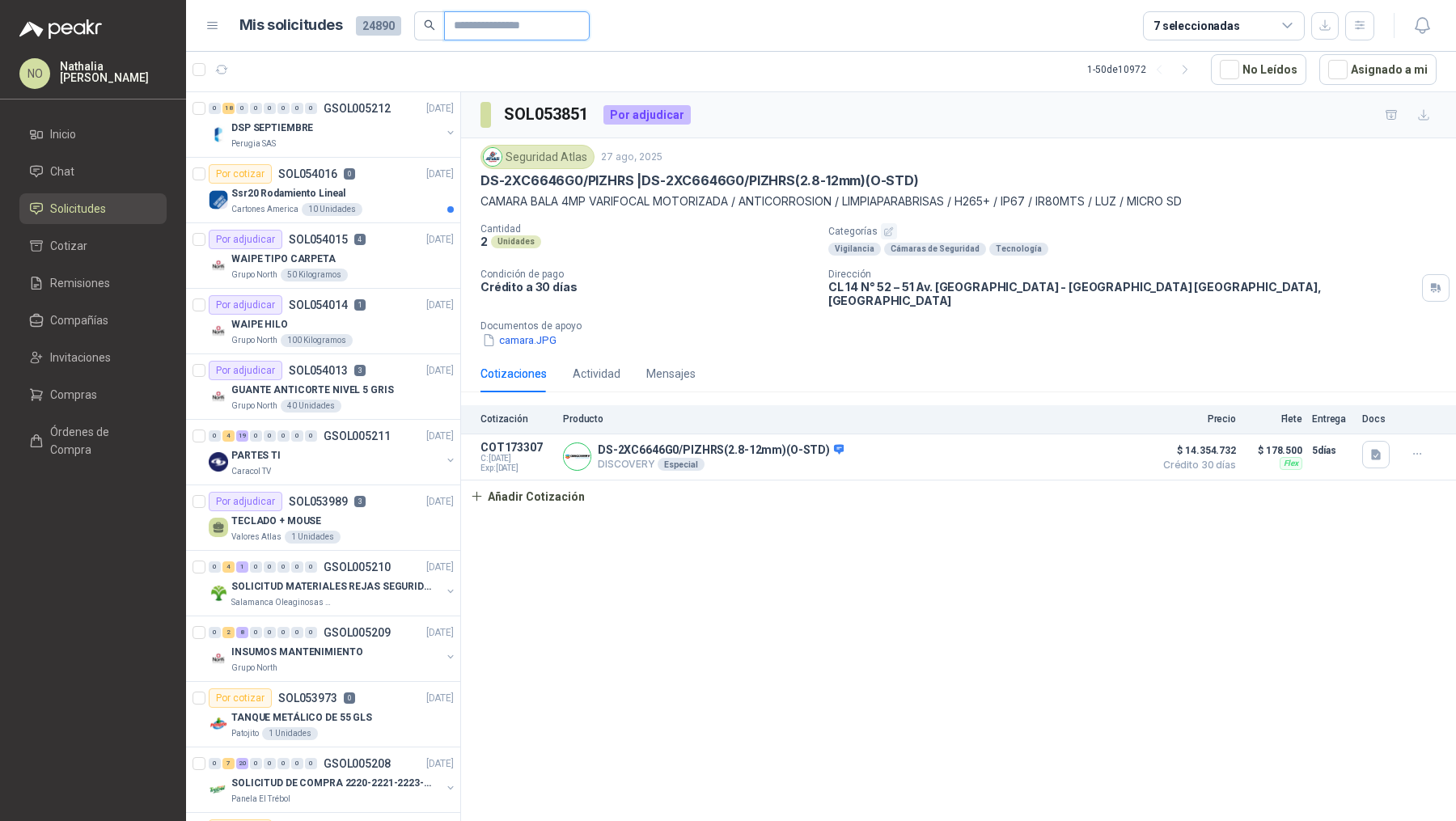
click at [498, 28] on input "text" at bounding box center [510, 25] width 113 height 27
paste input "*********"
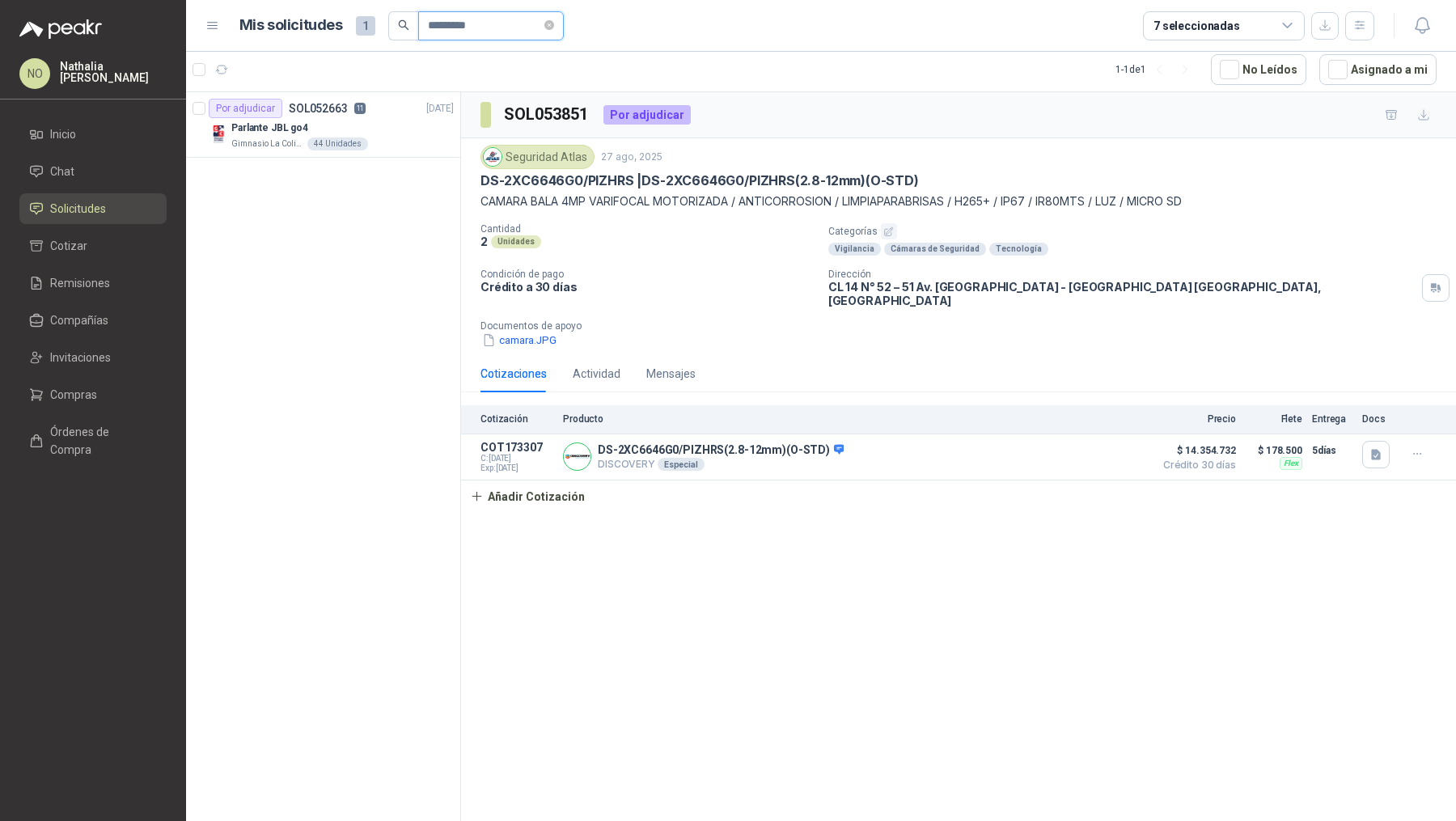
type input "*********"
click at [380, 144] on div "Gimnasio La Colina 44 Unidades" at bounding box center [342, 144] width 223 height 13
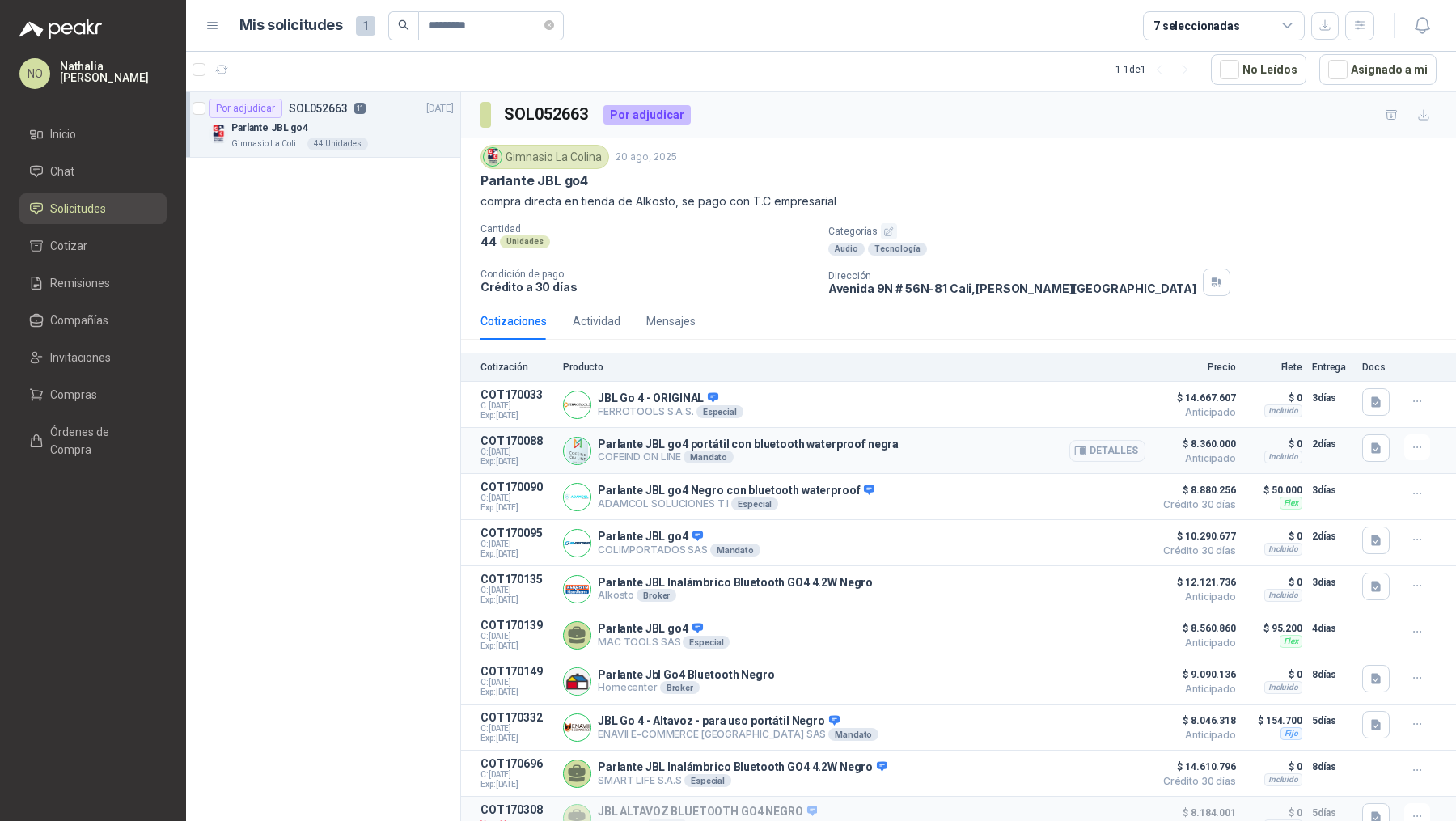
scroll to position [92, 0]
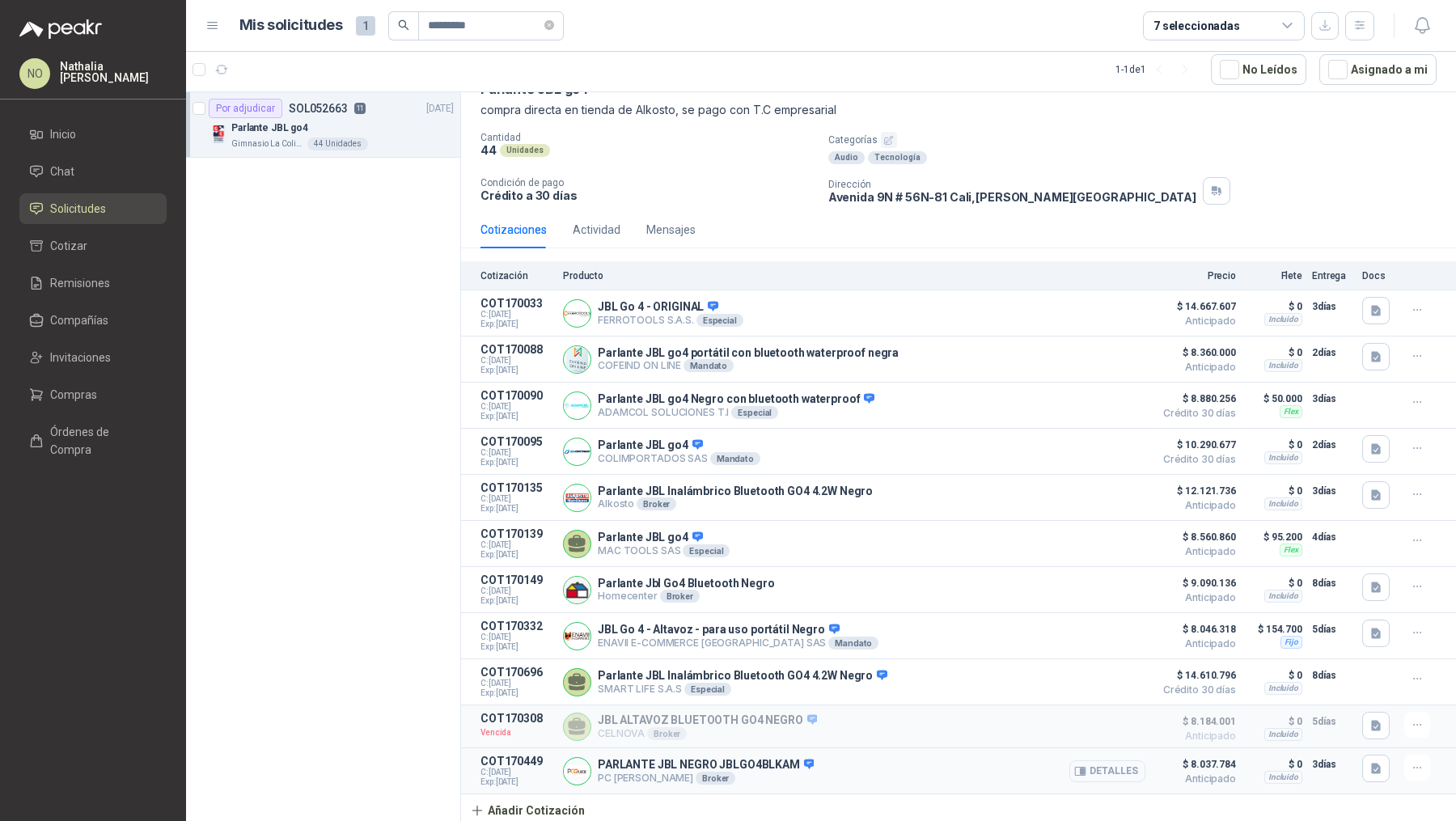
click at [1099, 656] on button "Detalles" at bounding box center [1108, 772] width 76 height 22
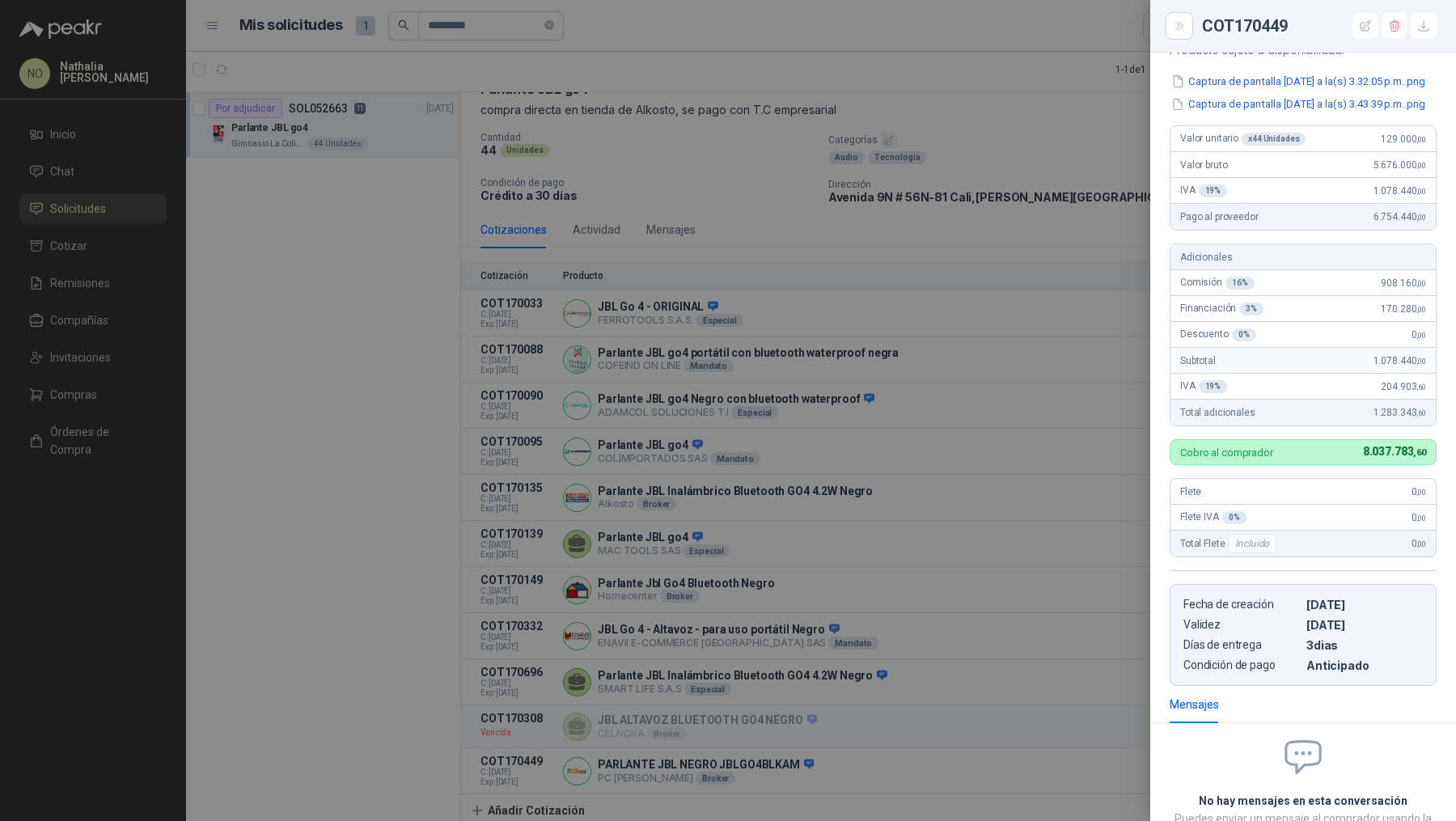
scroll to position [177, 0]
click at [680, 425] on div at bounding box center [728, 410] width 1456 height 821
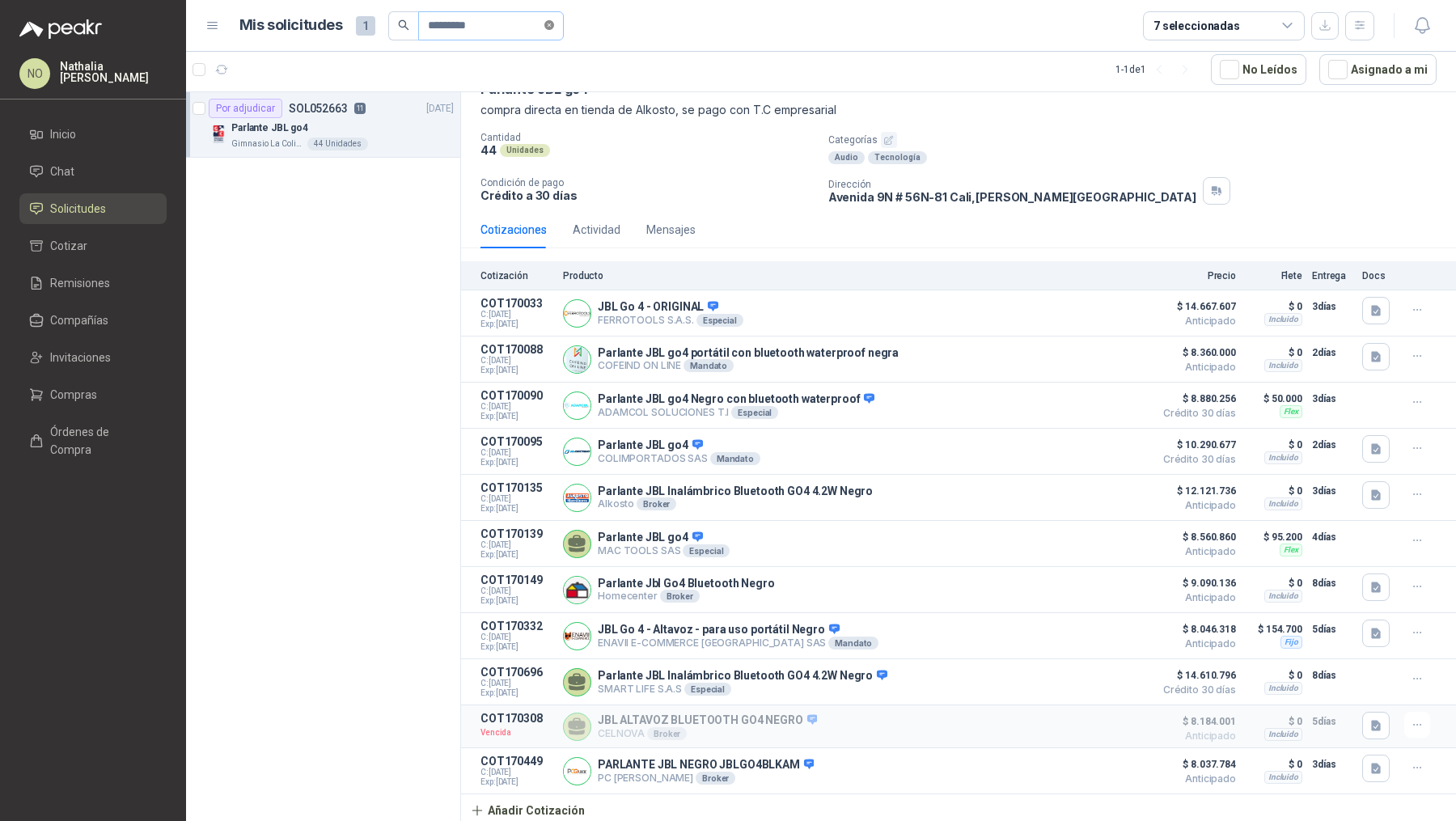
click at [550, 20] on icon "close-circle" at bounding box center [549, 25] width 9 height 9
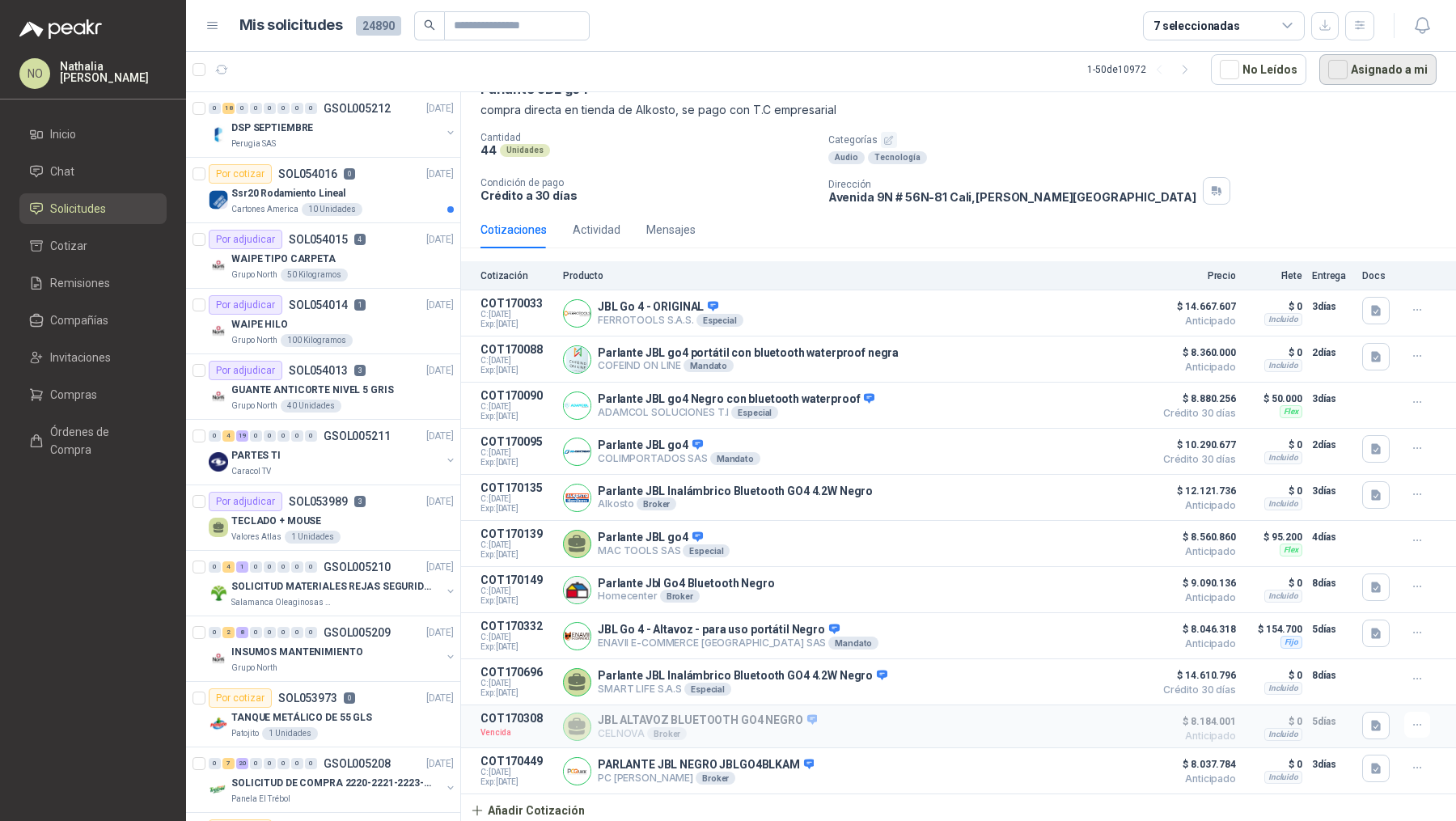
click at [1164, 62] on button "Asignado a mi" at bounding box center [1378, 70] width 117 height 31
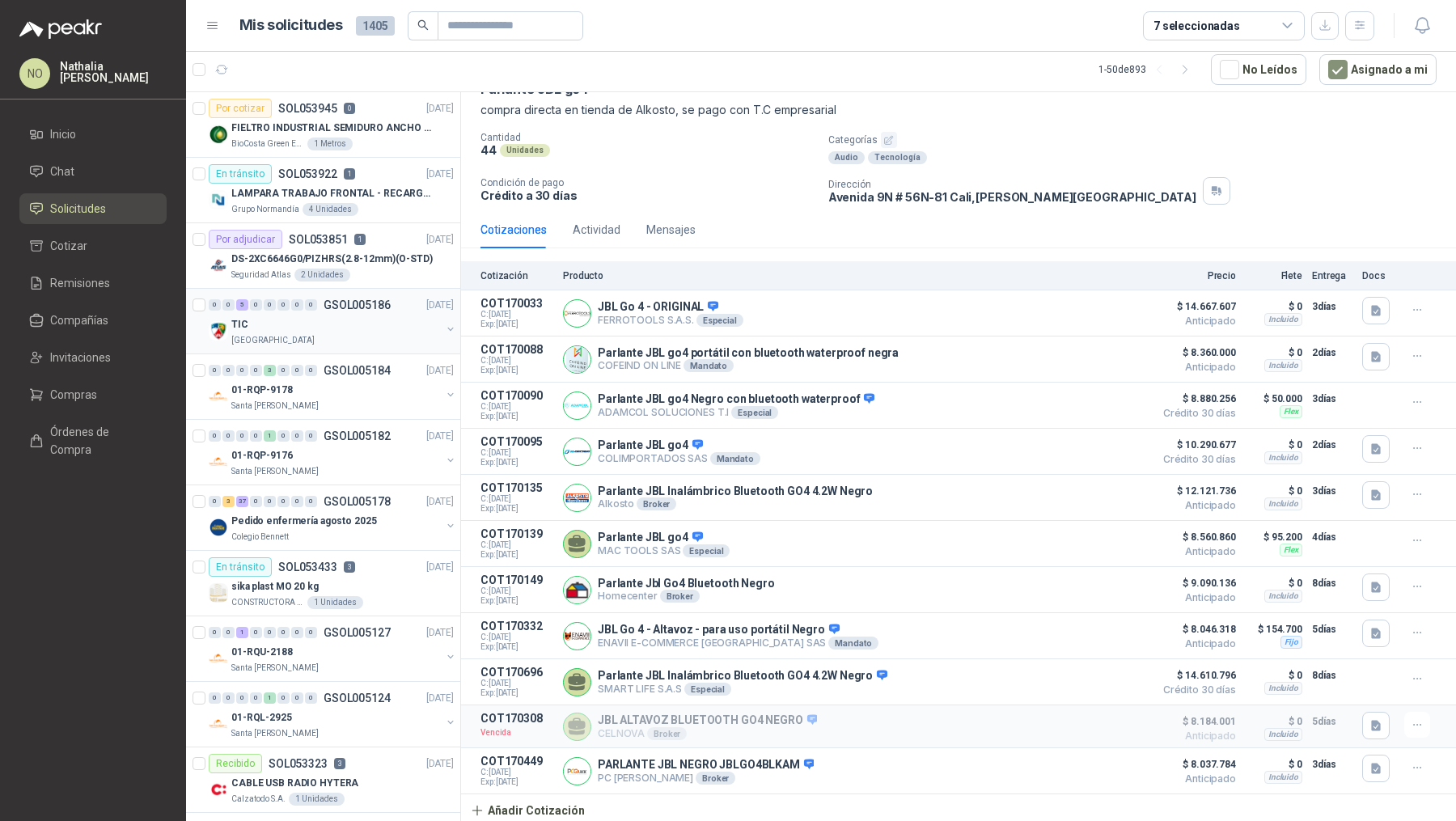
click at [316, 329] on div "TIC" at bounding box center [336, 324] width 210 height 20
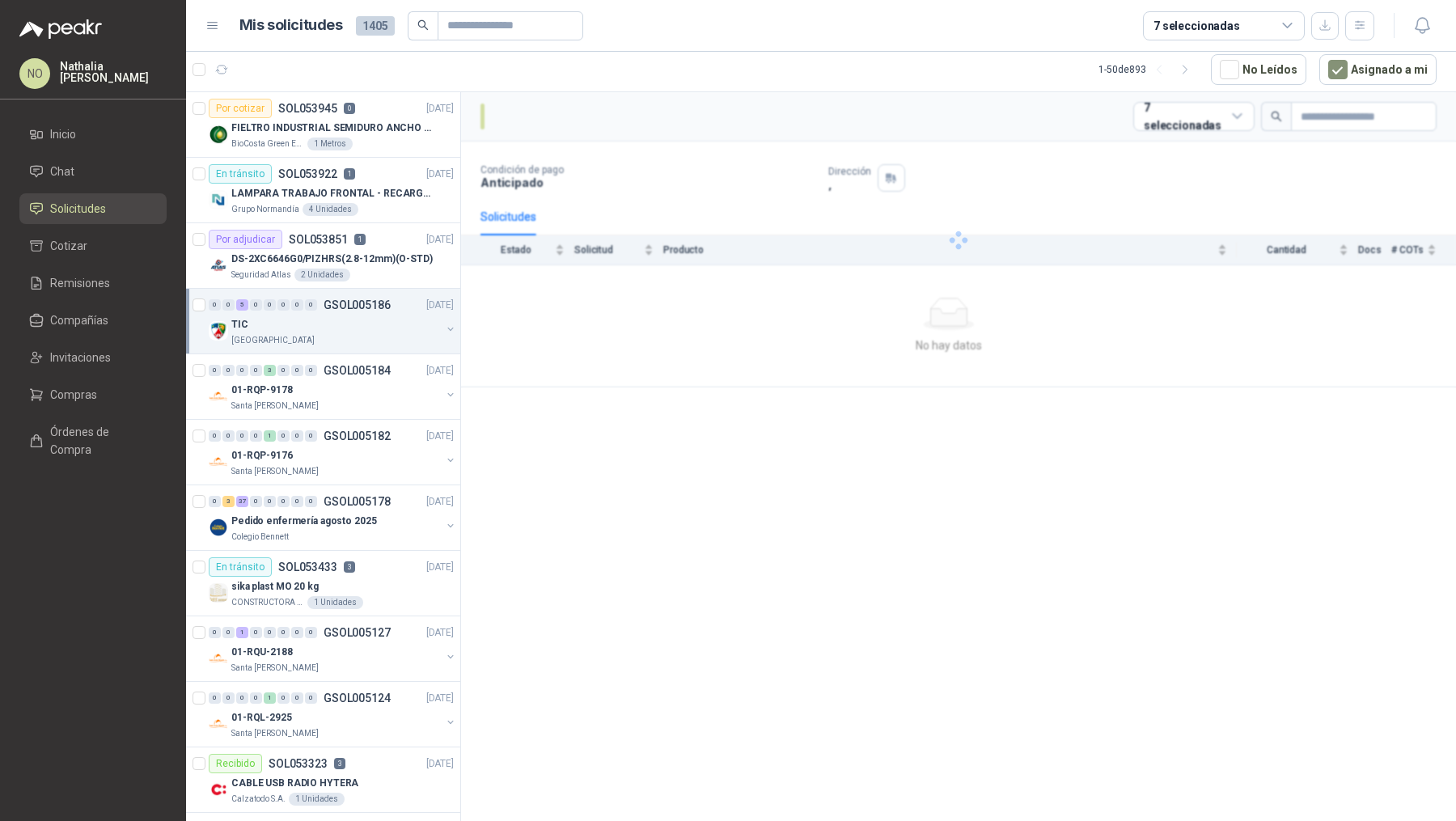
click at [316, 329] on div "TIC" at bounding box center [336, 324] width 210 height 20
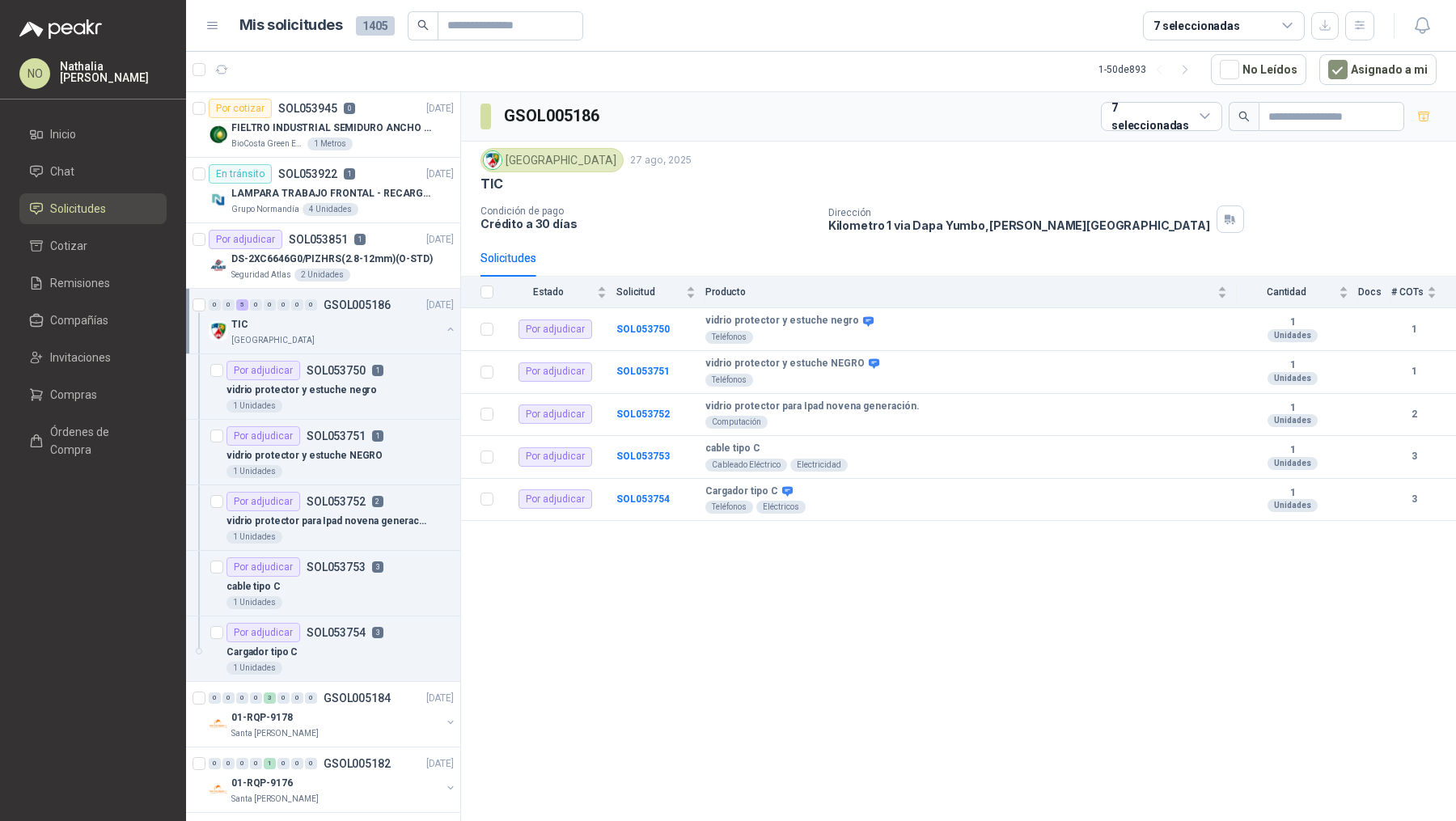
click at [316, 329] on div "TIC" at bounding box center [336, 324] width 210 height 20
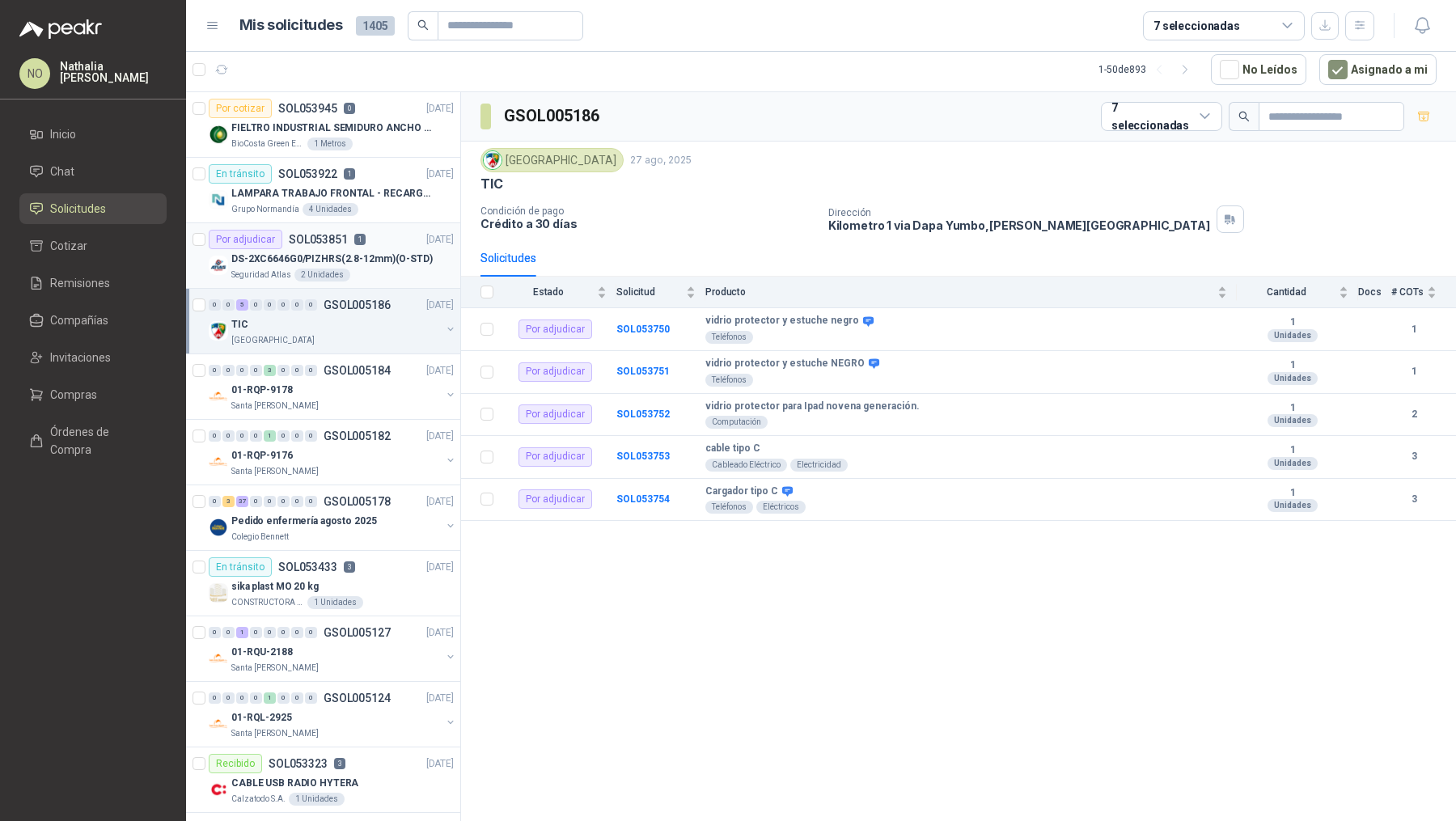
click at [375, 235] on div "Por adjudicar SOL053851 1 27/08/25" at bounding box center [331, 239] width 245 height 20
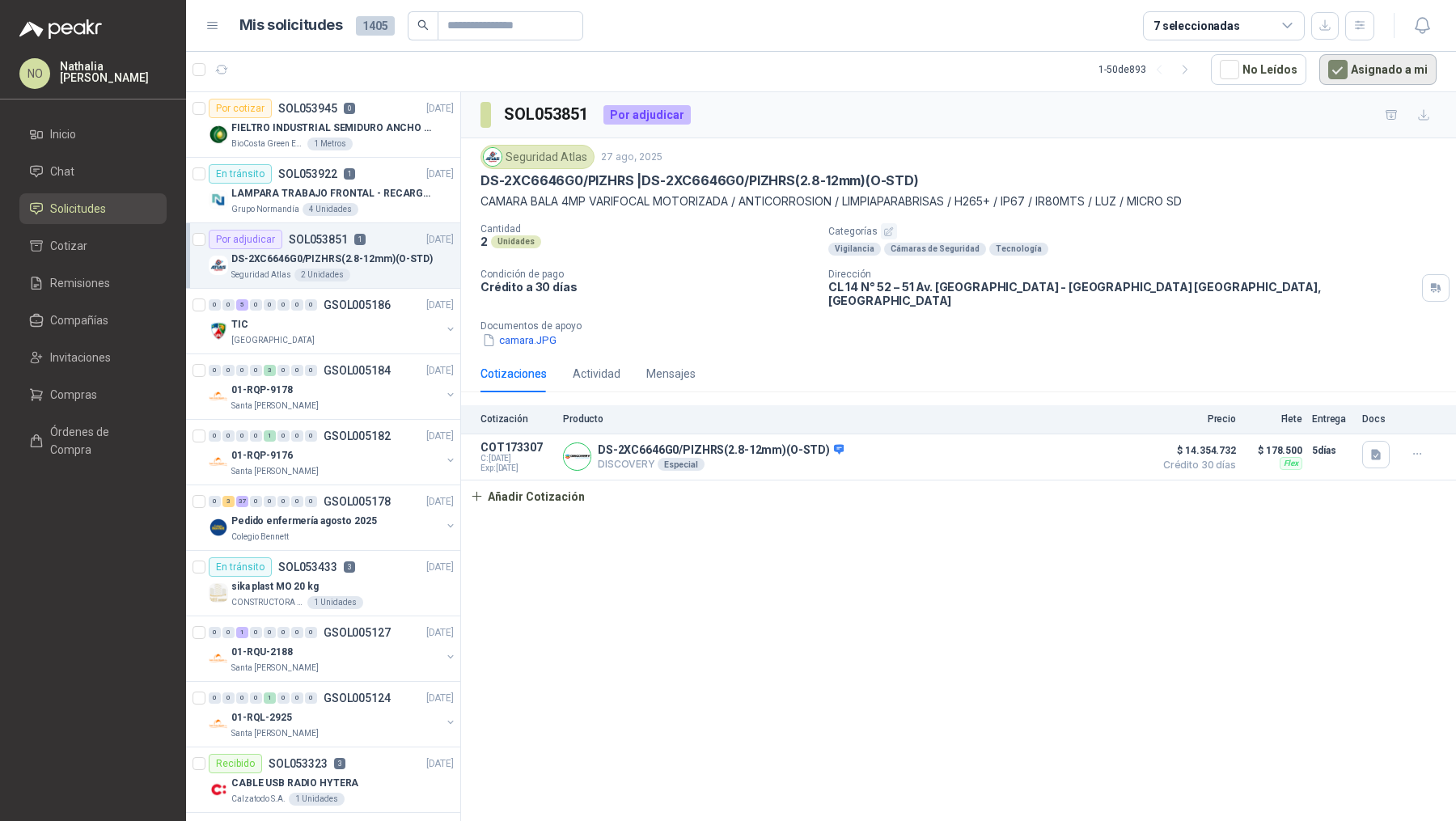
click at [1164, 75] on button "Asignado a mi" at bounding box center [1378, 70] width 117 height 31
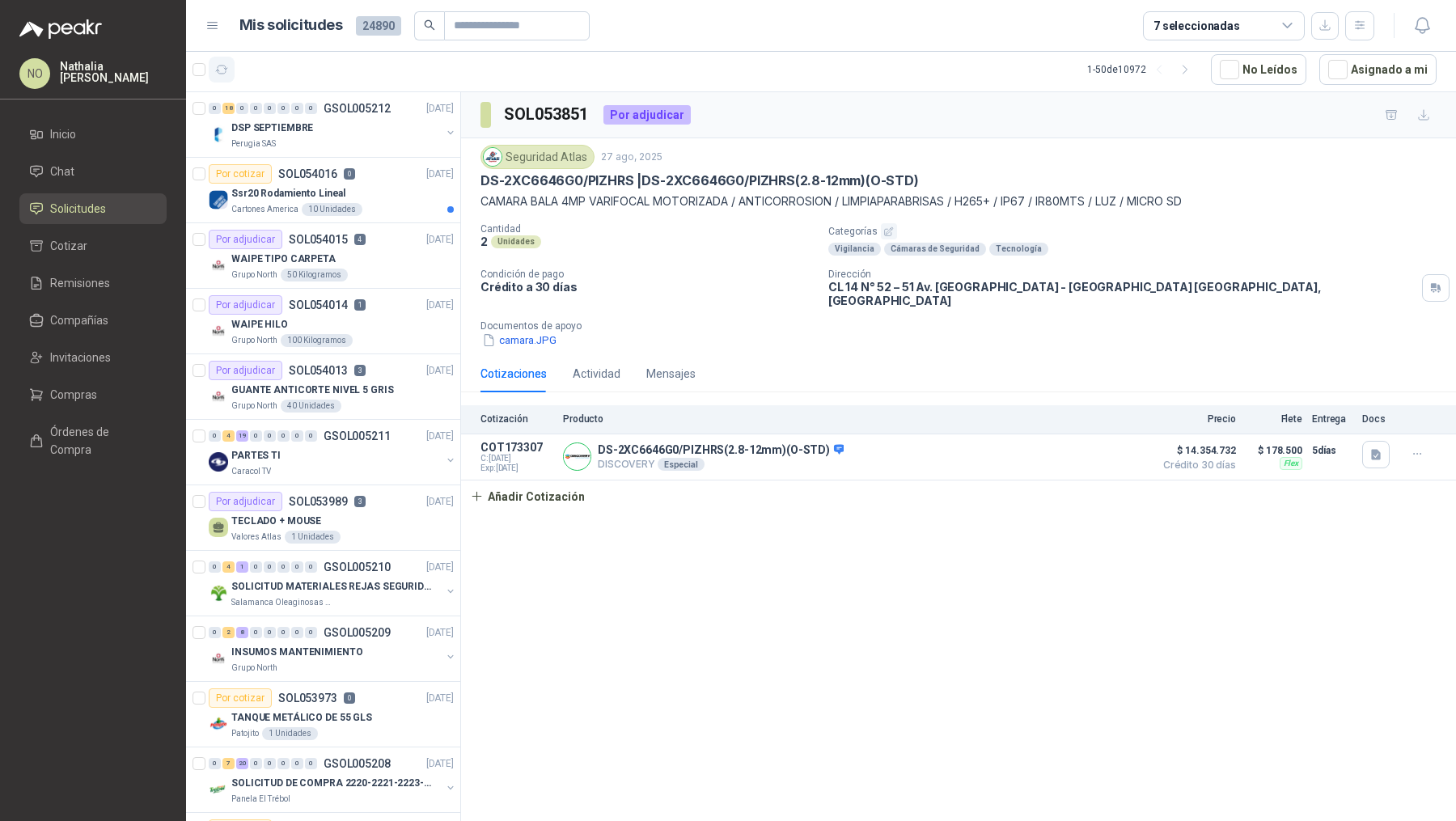
click at [229, 72] on button "button" at bounding box center [222, 70] width 25 height 25
click at [324, 447] on div "PARTES TI" at bounding box center [336, 456] width 210 height 20
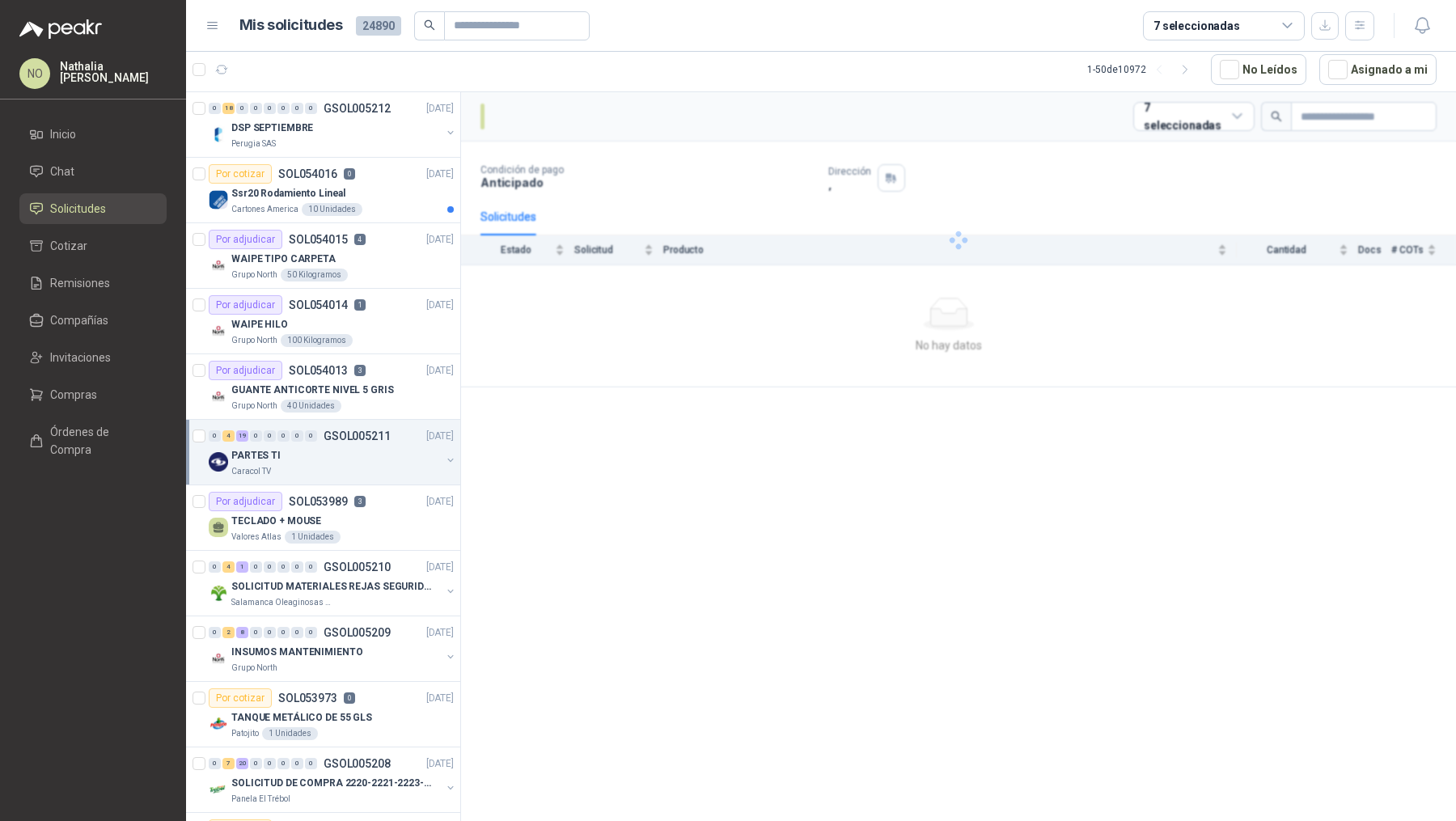
click at [324, 447] on div "PARTES TI" at bounding box center [336, 456] width 210 height 20
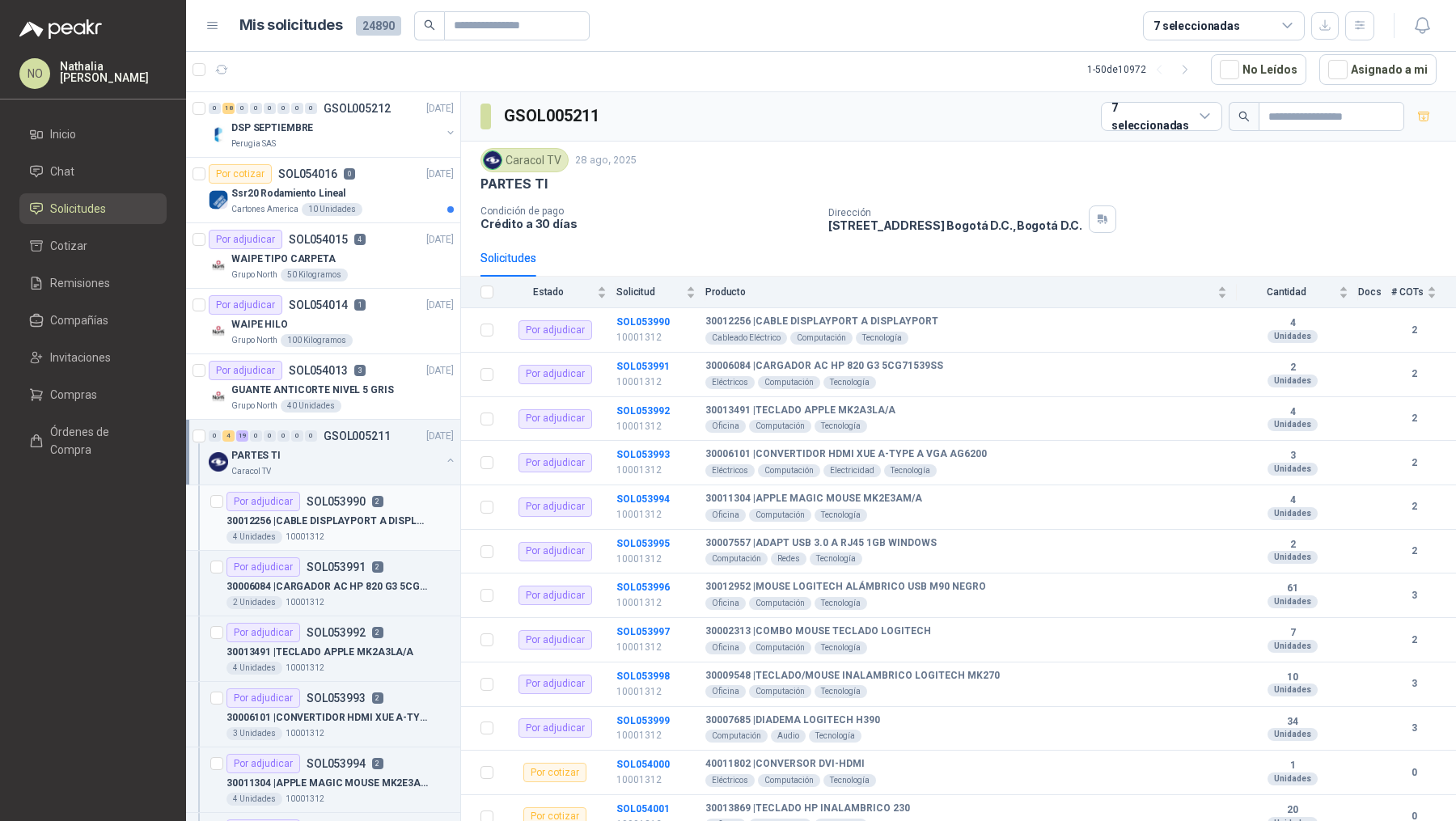
click at [329, 523] on p "30012256 | CABLE DISPLAYPORT A DISPLAYPORT" at bounding box center [327, 522] width 201 height 15
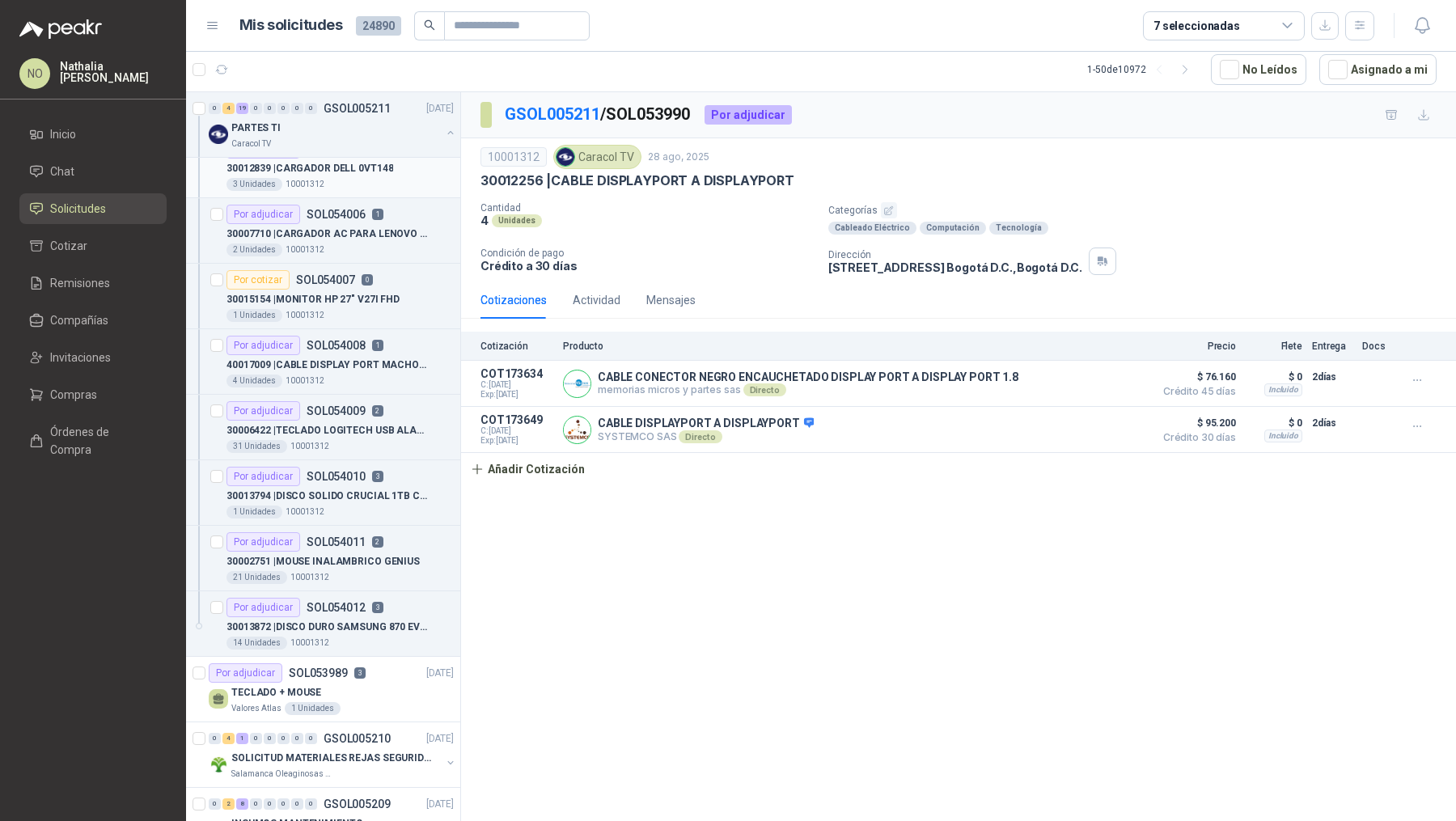
scroll to position [1337, 0]
click at [378, 439] on div "31 Unidades 10001312" at bounding box center [341, 445] width 228 height 13
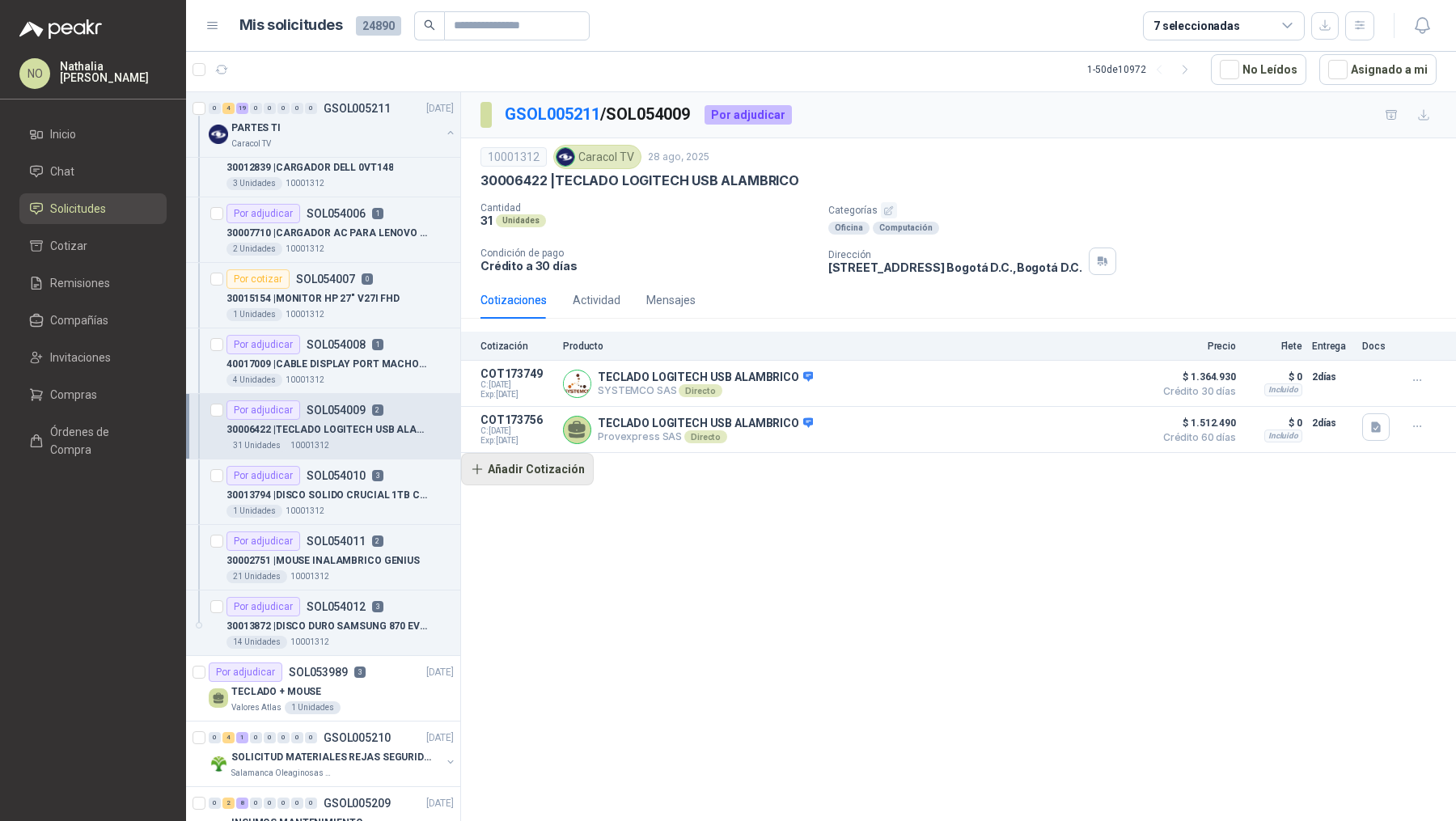
click at [539, 462] on button "Añadir Cotización" at bounding box center [528, 469] width 133 height 32
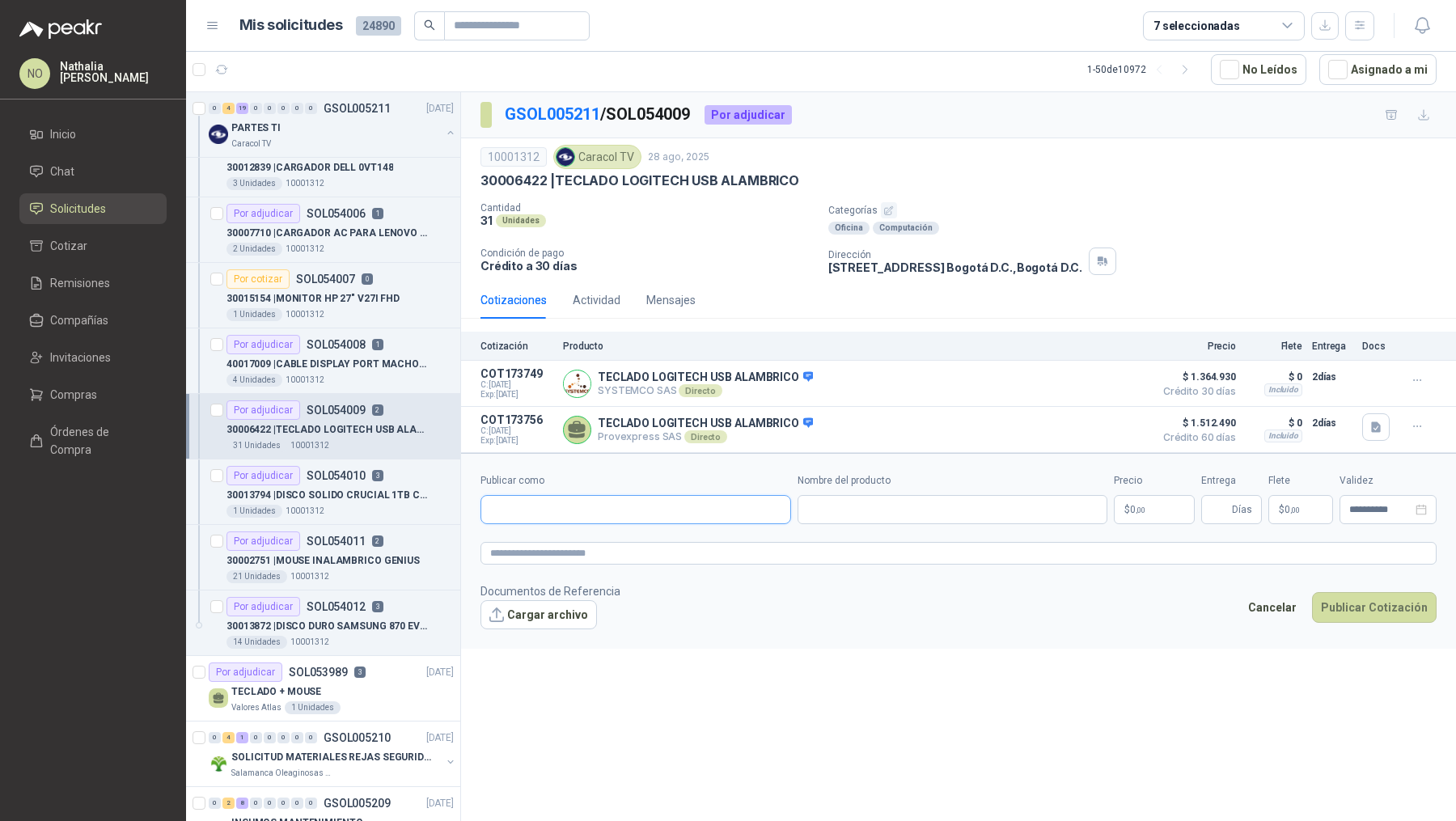
click at [556, 518] on input "Publicar como" at bounding box center [636, 510] width 309 height 27
type input "********"
click at [595, 545] on div "Tecnoplaza NIT : 000000001" at bounding box center [635, 545] width 283 height 18
type input "**********"
click at [1143, 507] on body "NO Nathalia Ortega Inicio Chat Solicitudes Cotizar Remisiones Compañías Invitac…" at bounding box center [728, 410] width 1456 height 821
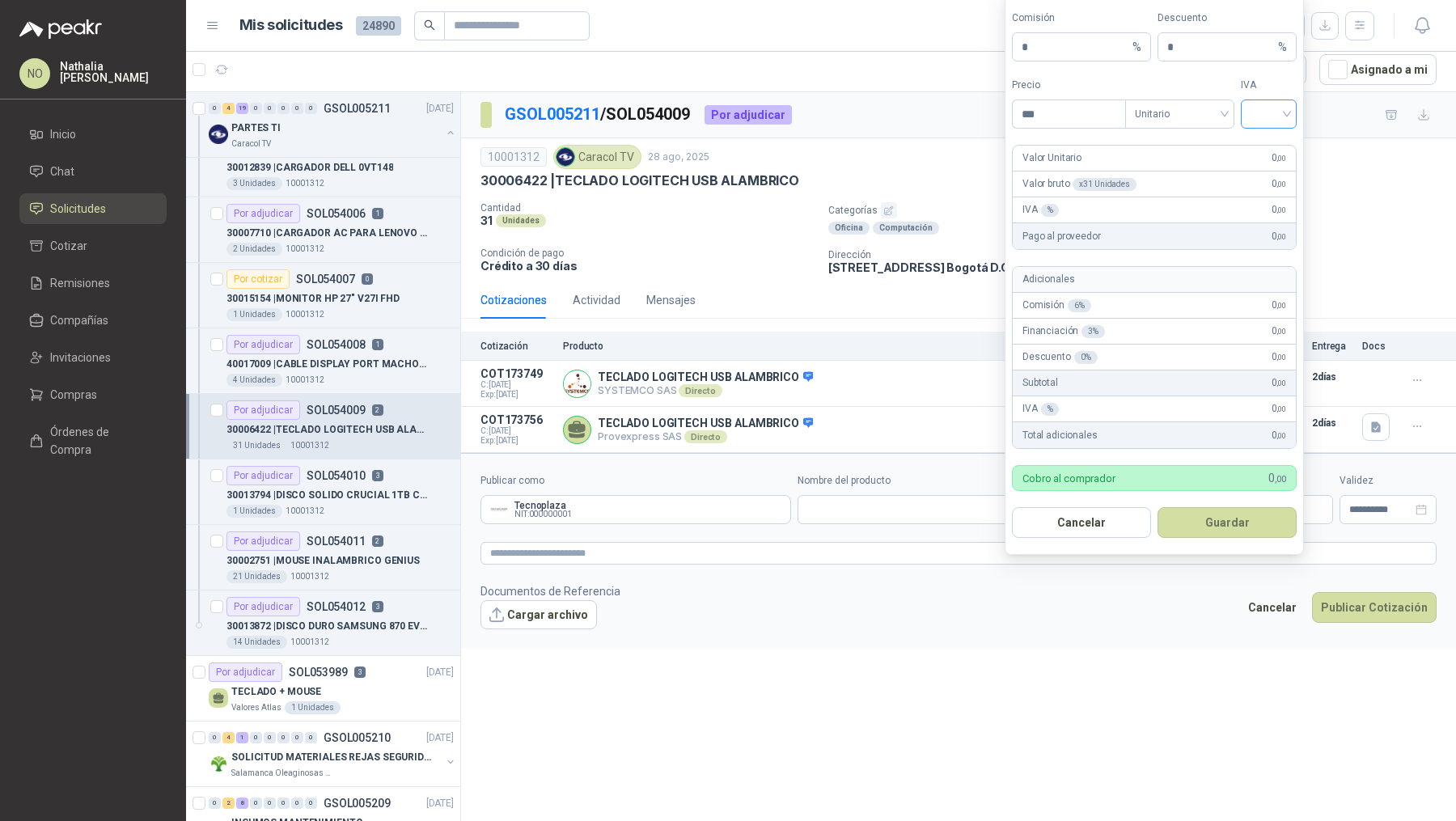
click at [1164, 113] on input "search" at bounding box center [1268, 112] width 37 height 25
click at [1164, 150] on div "19%" at bounding box center [1268, 150] width 30 height 18
click at [1164, 120] on span "Unitario" at bounding box center [1180, 114] width 90 height 25
click at [1164, 180] on div "Unitario con IVA" at bounding box center [1180, 176] width 83 height 18
click at [1060, 122] on input "***" at bounding box center [1069, 114] width 112 height 27
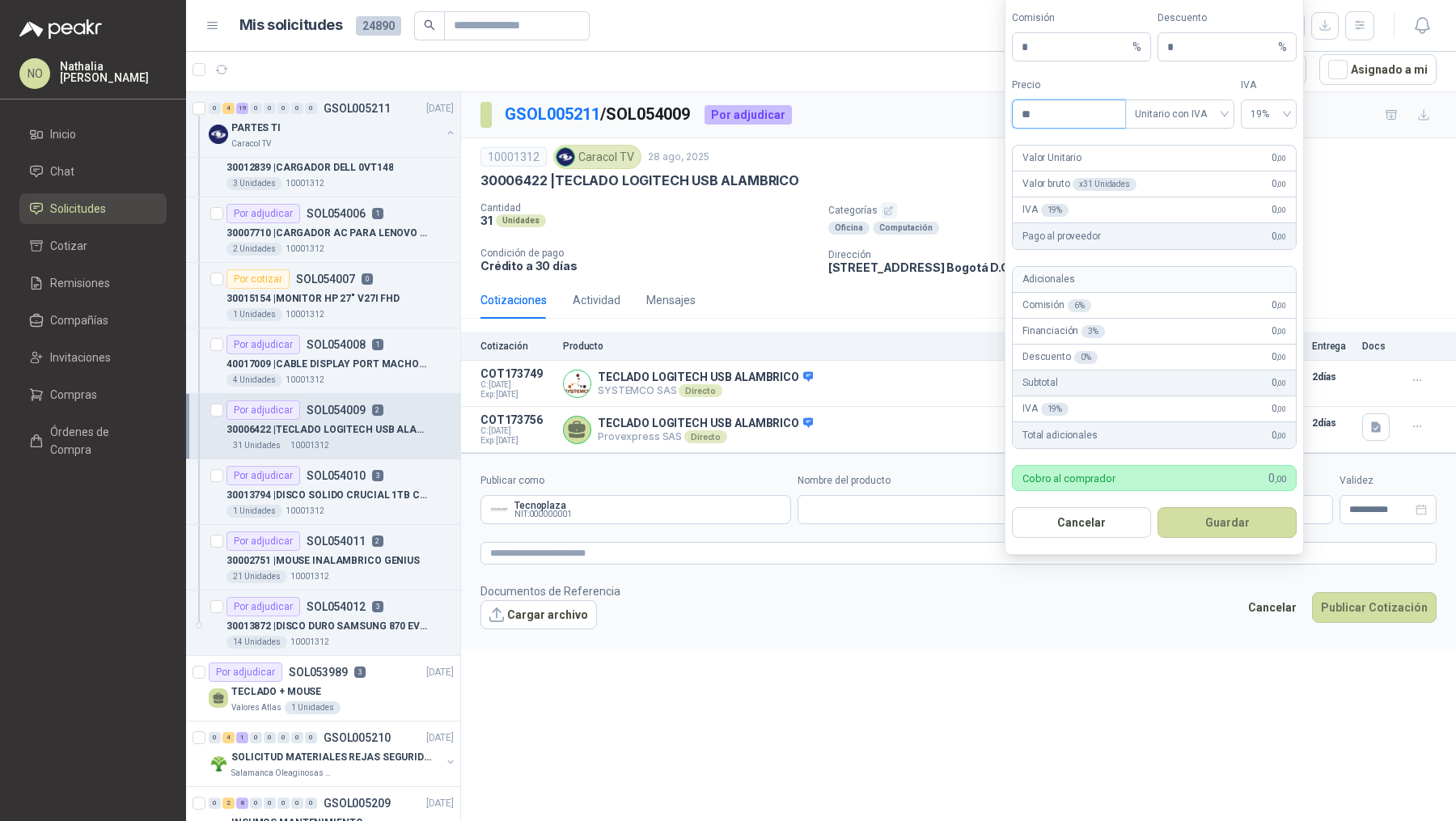
type input "*"
type input "*********"
click at [1007, 653] on div "**********" at bounding box center [958, 458] width 995 height 731
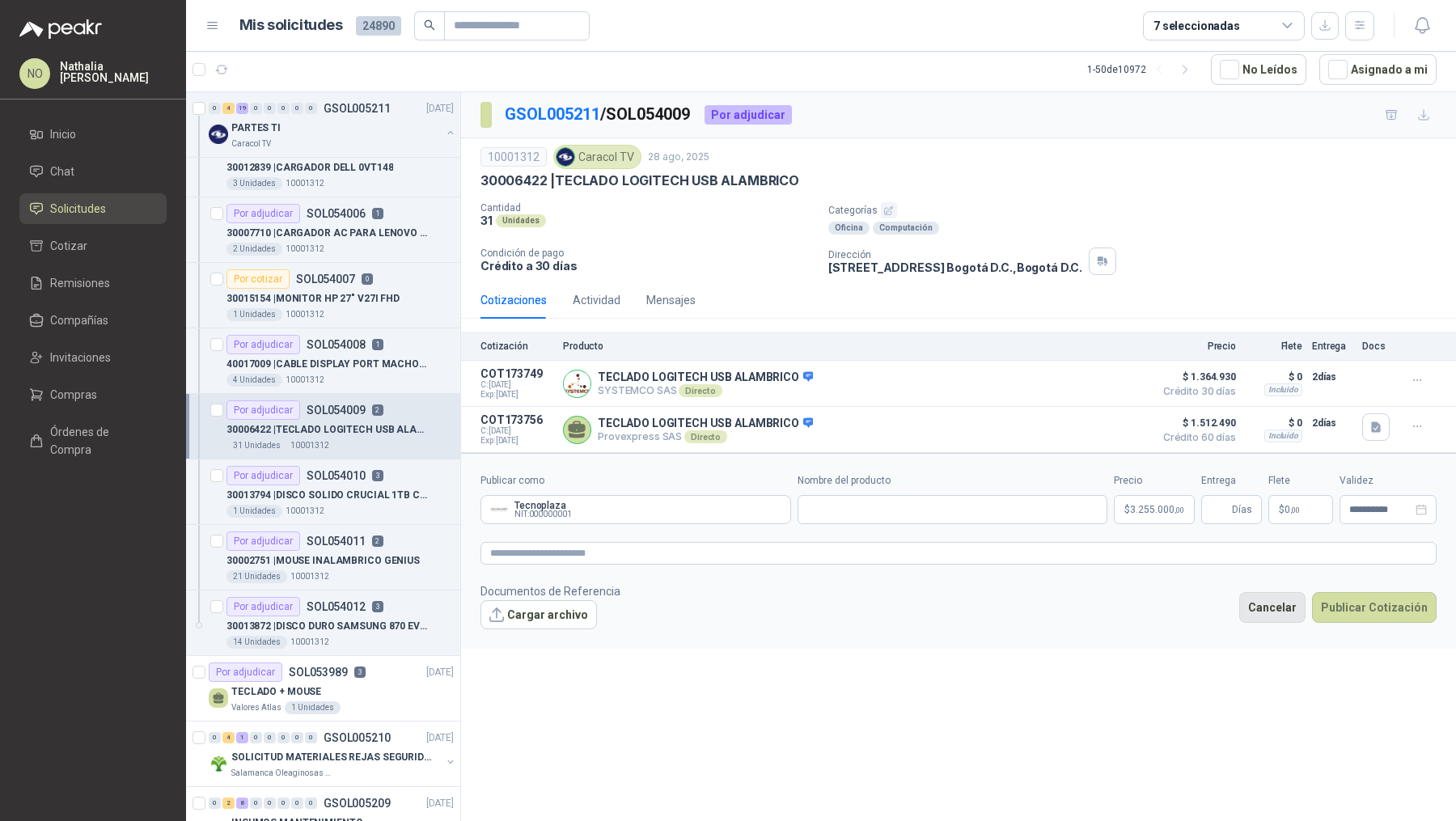
click at [1164, 593] on button "Cancelar" at bounding box center [1273, 608] width 66 height 31
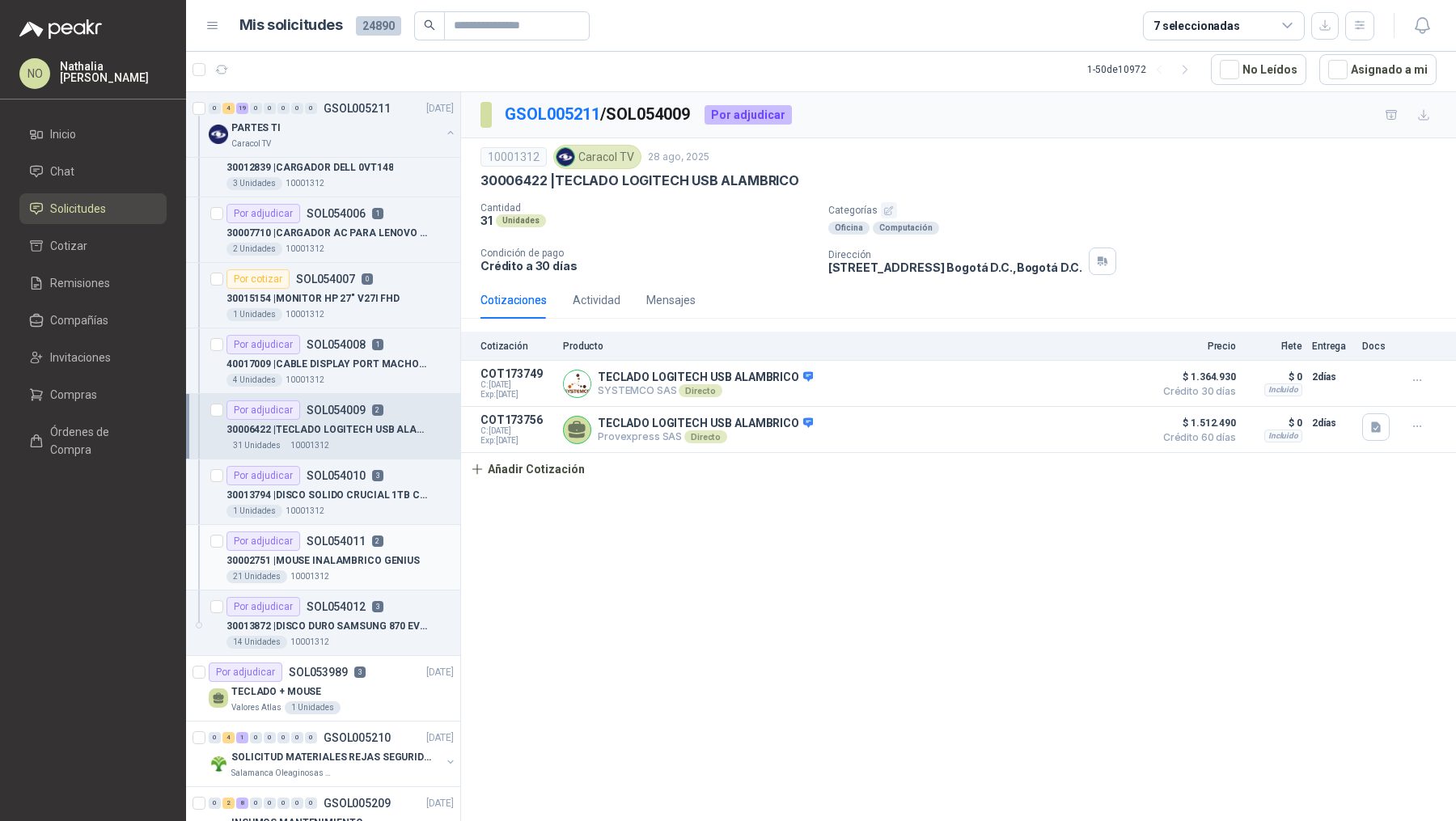
click at [391, 555] on p "30002751 | MOUSE INALAMBRICO GENIUS" at bounding box center [324, 561] width 194 height 15
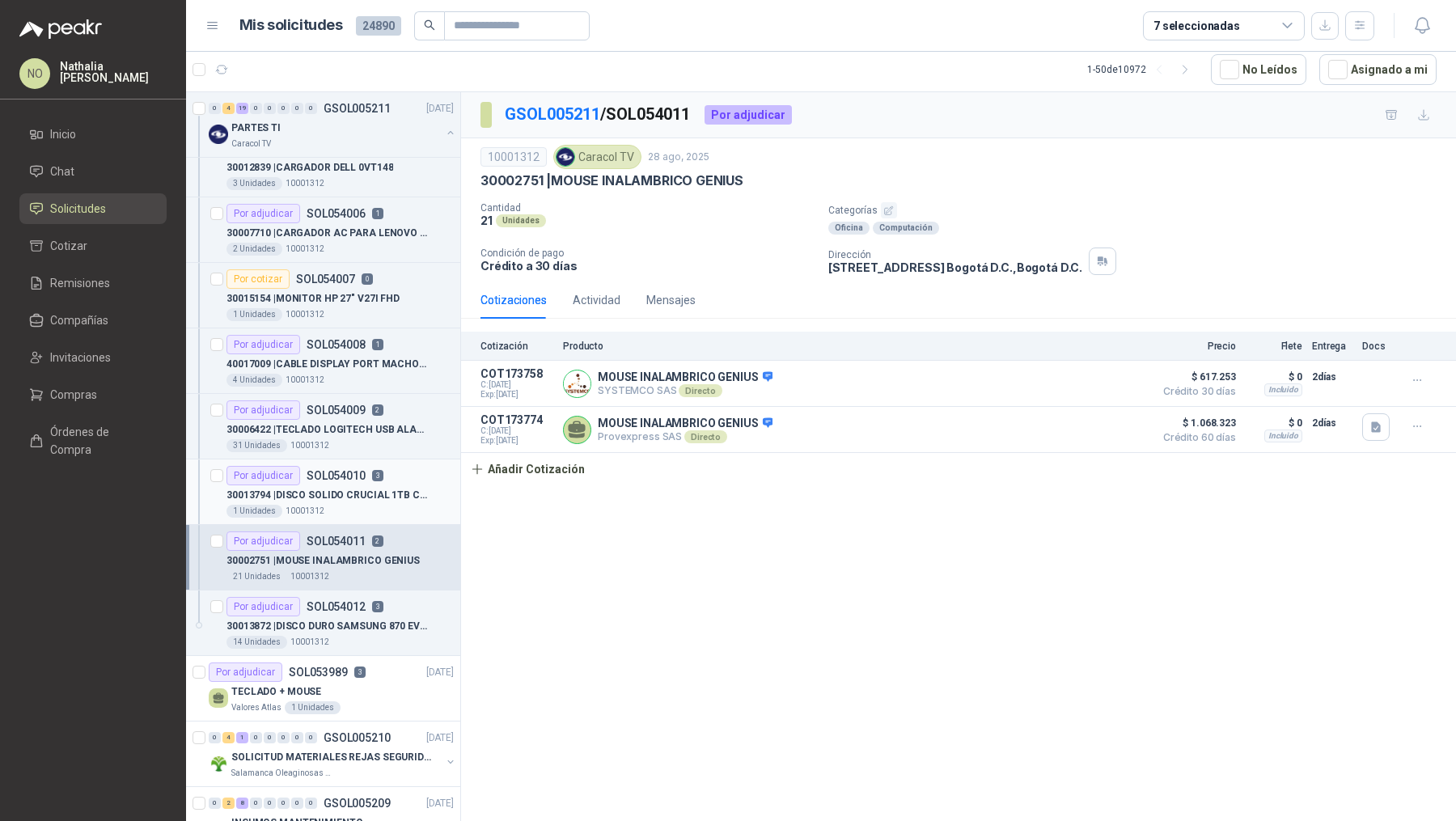
click at [402, 473] on div "Por adjudicar SOL054010 3" at bounding box center [341, 475] width 228 height 20
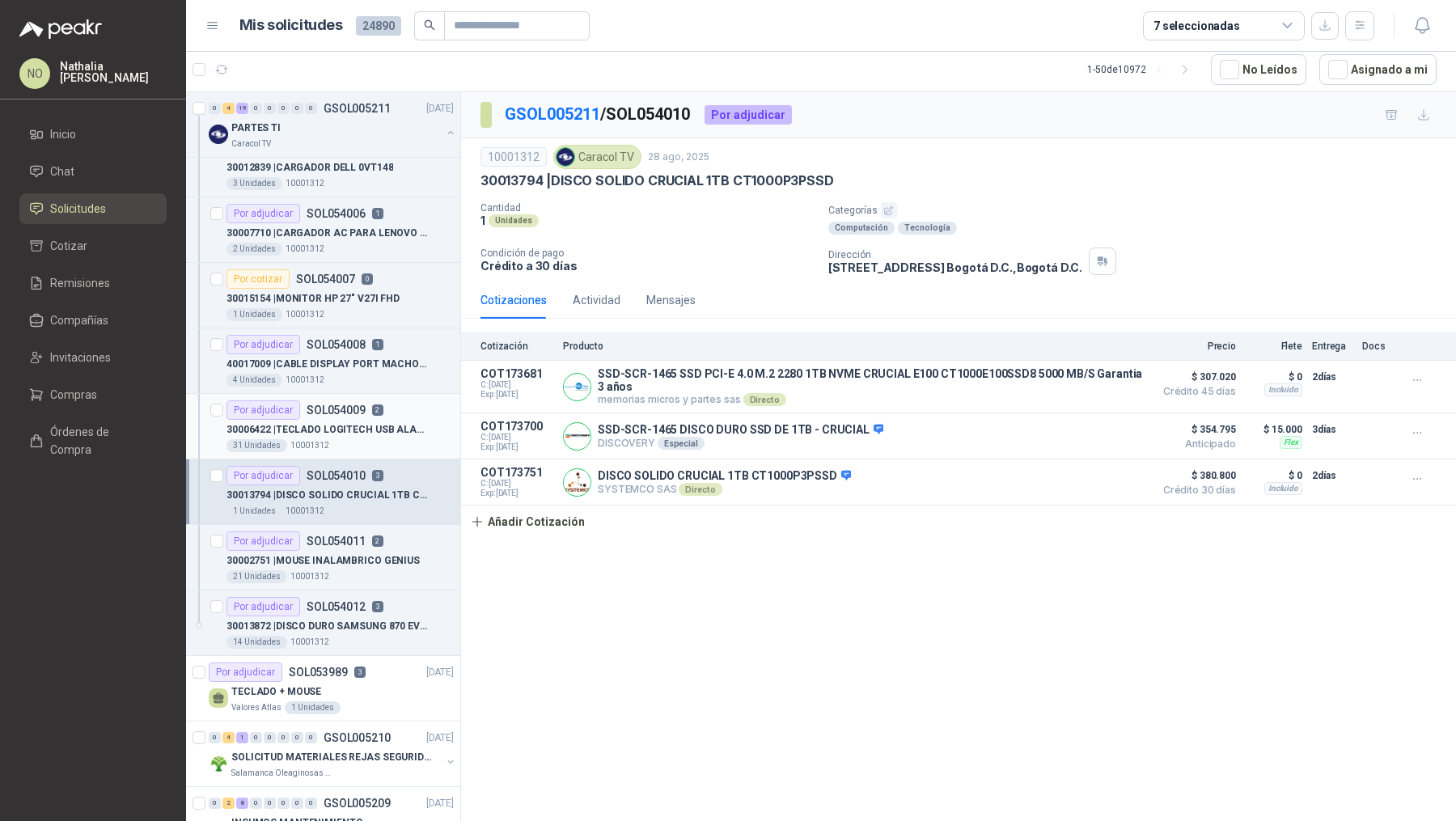
click at [411, 422] on p "30006422 | TECLADO LOGITECH USB ALAMBRICO" at bounding box center [327, 430] width 201 height 15
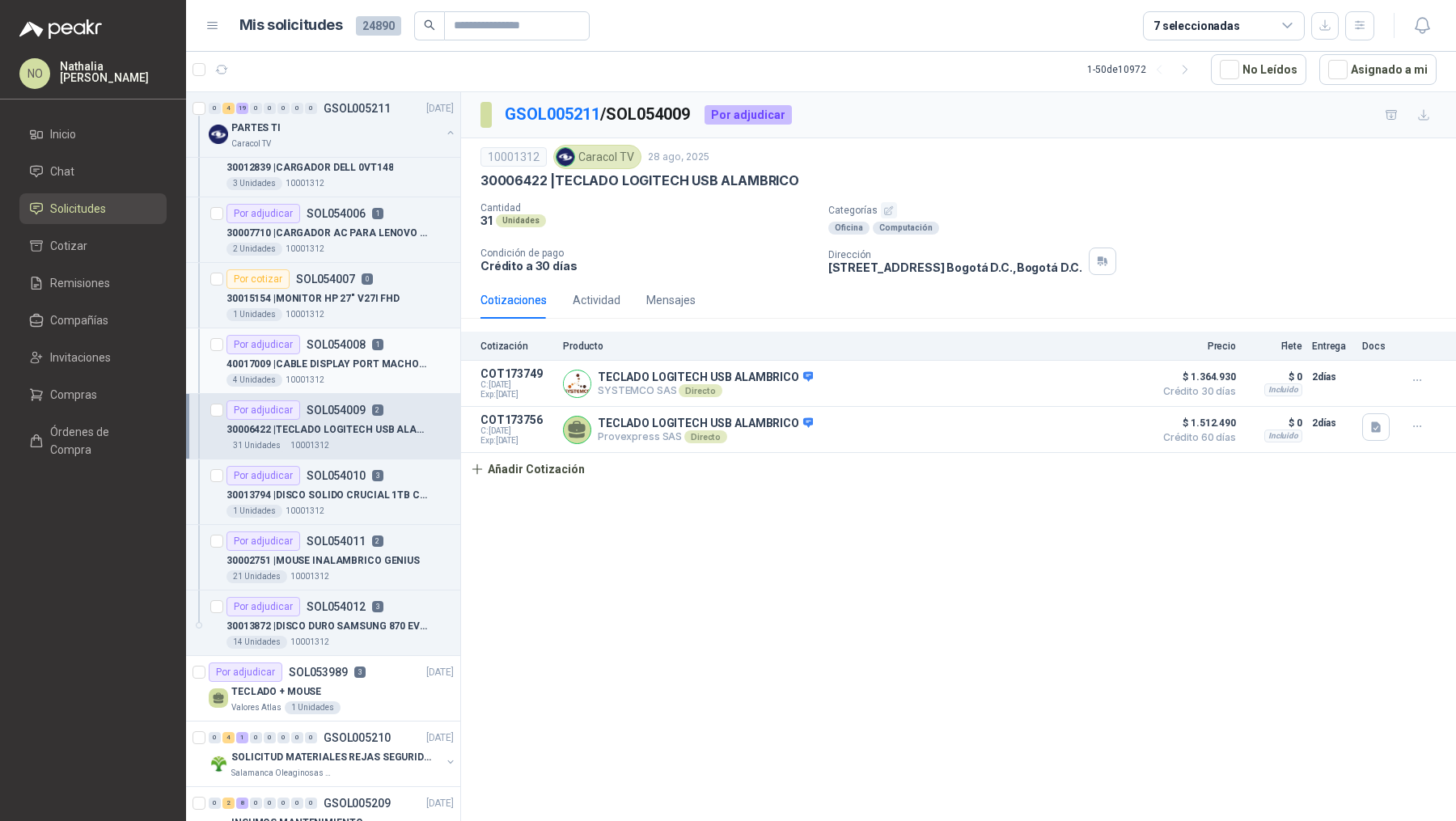
click at [401, 338] on div "Por adjudicar SOL054008 1" at bounding box center [341, 344] width 228 height 20
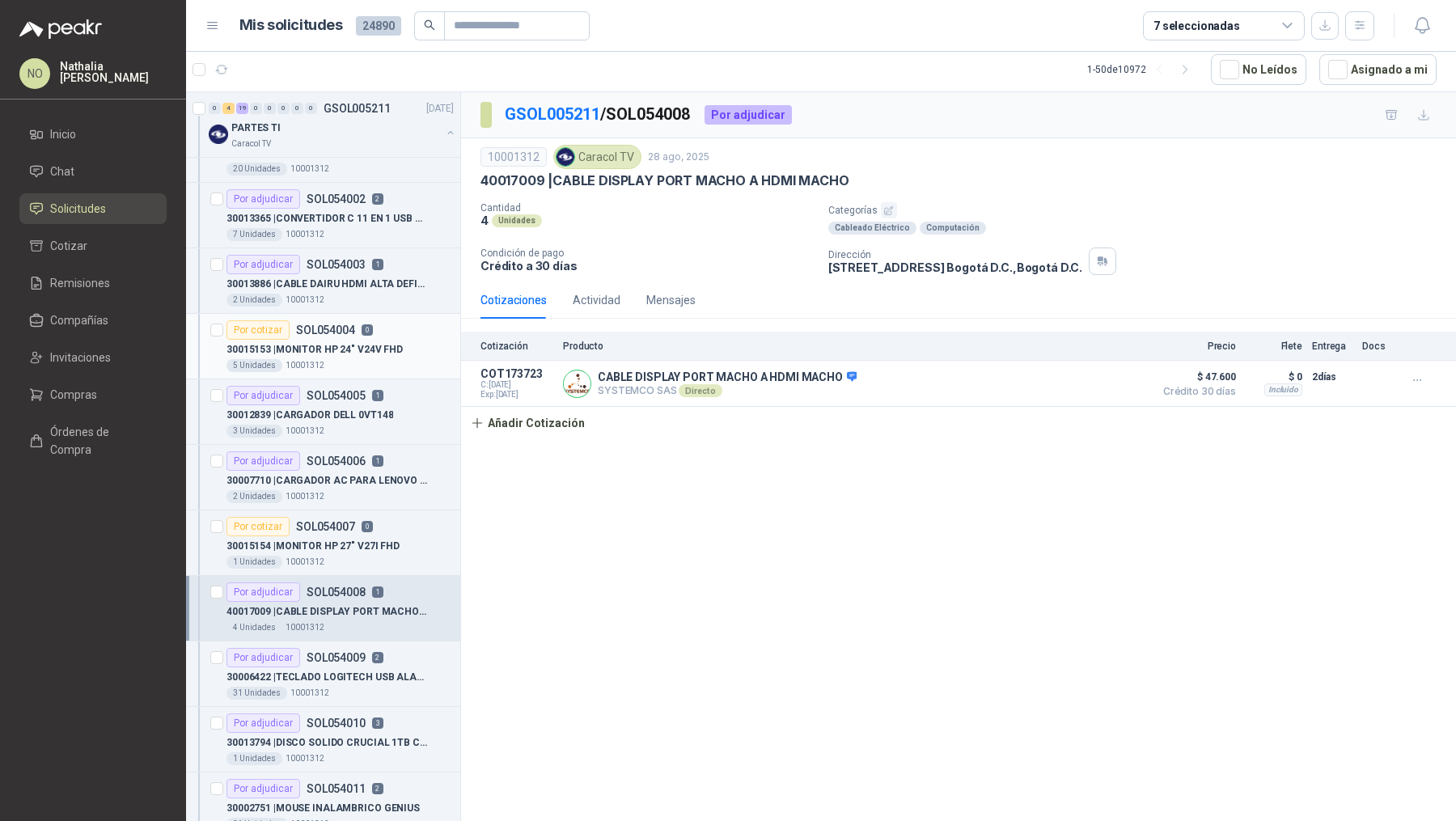
scroll to position [1087, 0]
click at [388, 280] on p "30013886 | CABLE DAIRU HDMI ALTA DEFINICIÓN 4K 2M" at bounding box center [327, 287] width 201 height 15
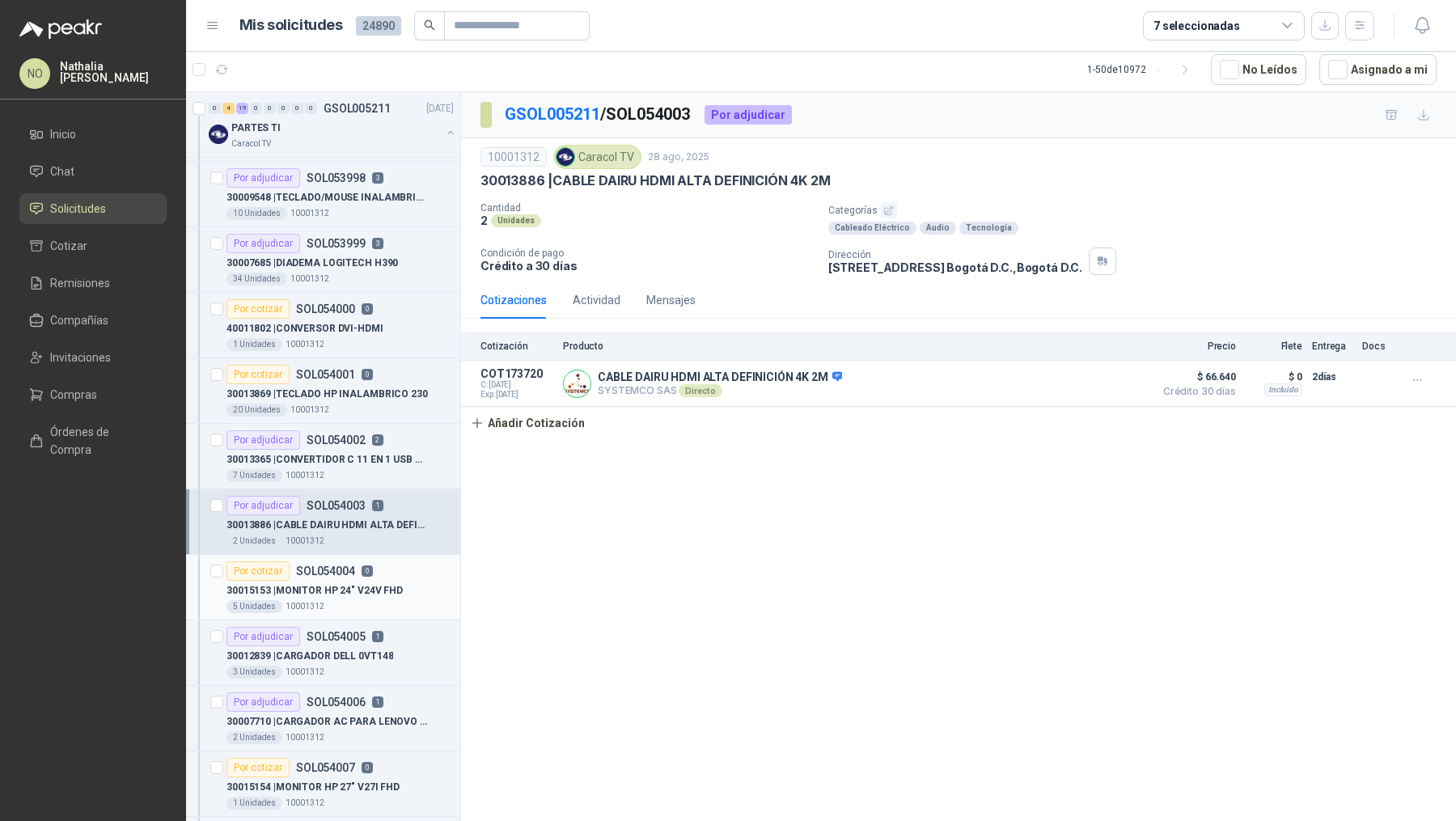
scroll to position [846, 0]
click at [388, 275] on div "34 Unidades 10001312" at bounding box center [341, 280] width 228 height 13
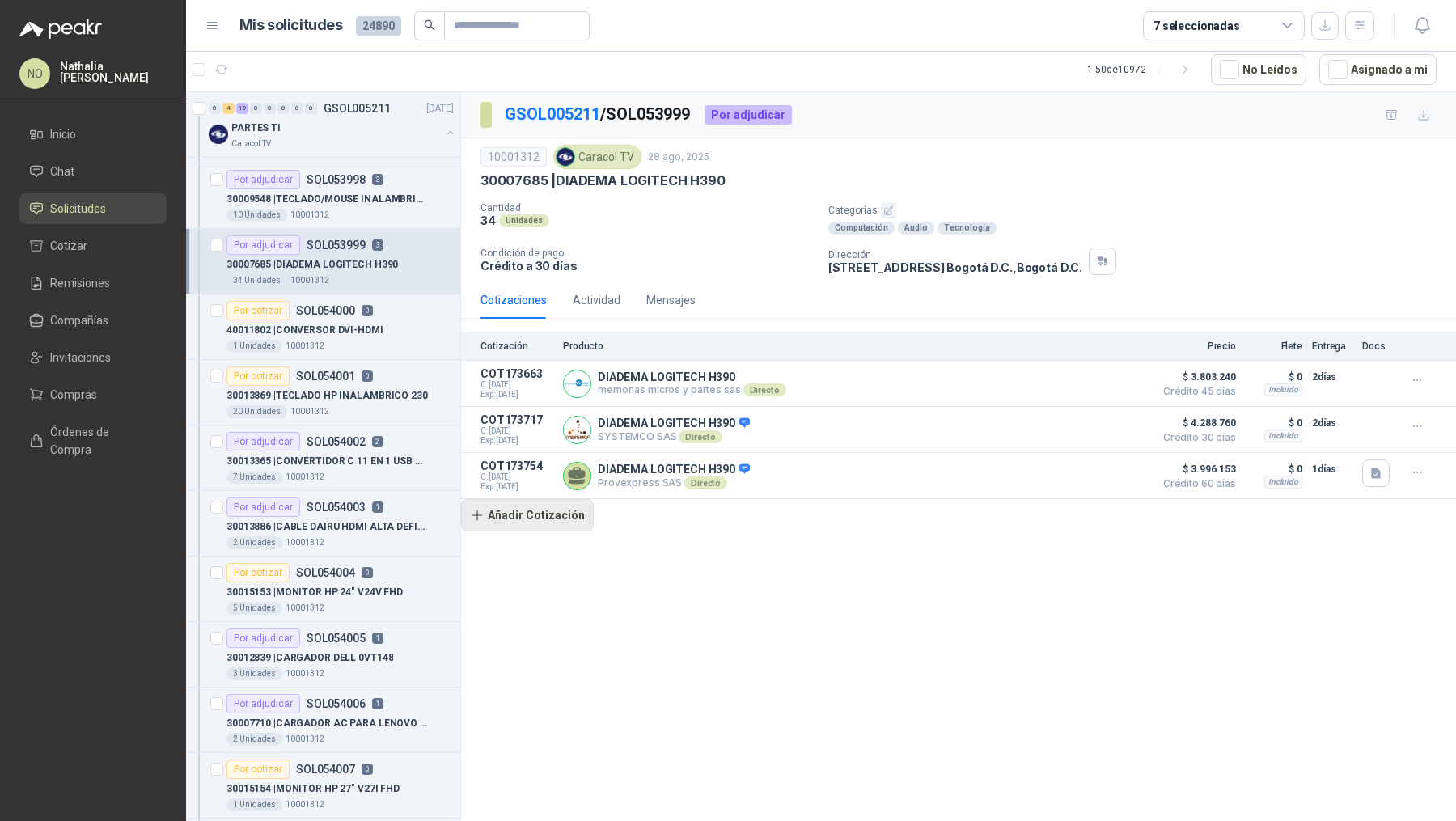
click at [522, 507] on button "Añadir Cotización" at bounding box center [528, 516] width 133 height 32
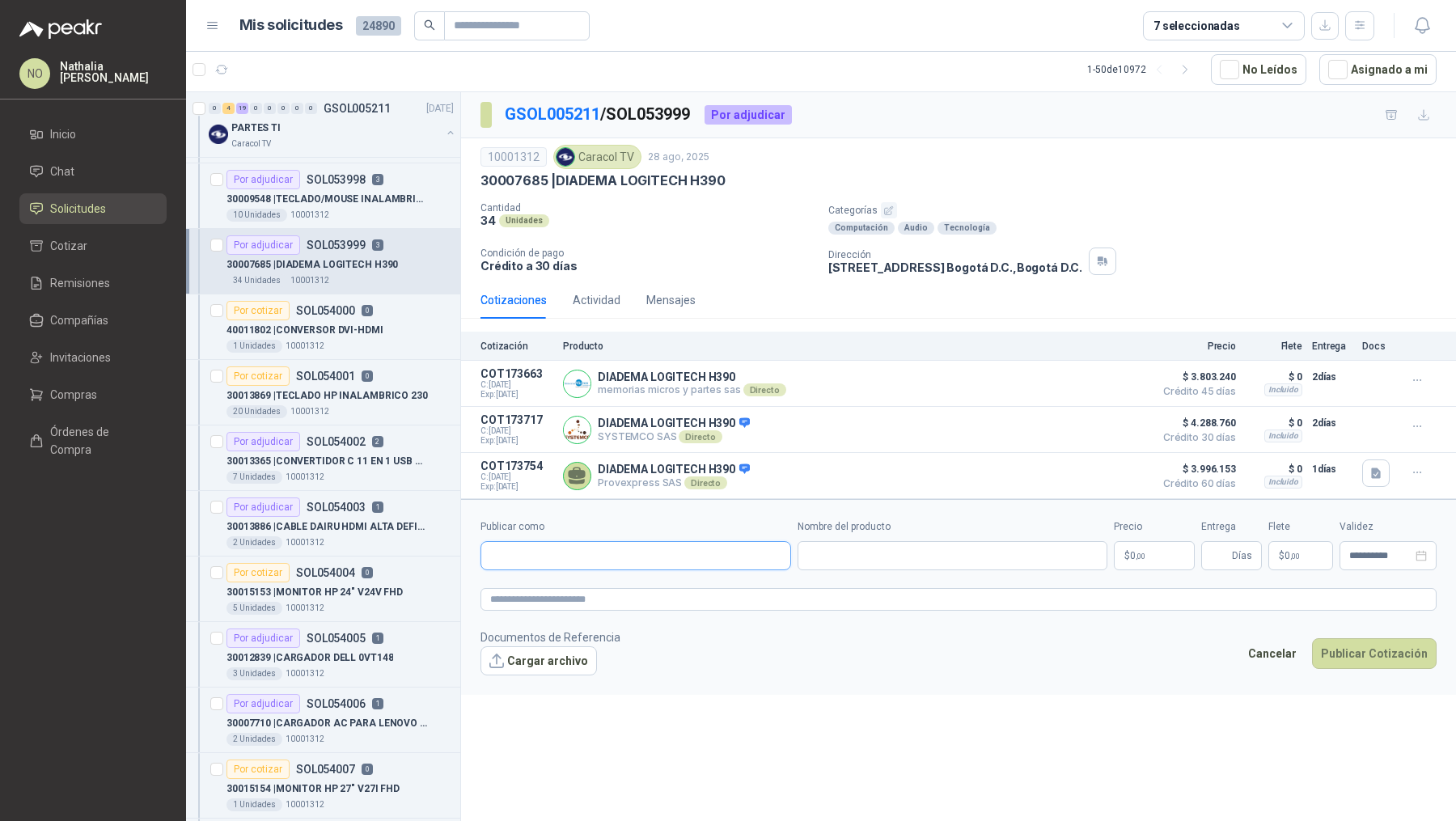
click at [584, 551] on input "Publicar como" at bounding box center [636, 556] width 309 height 27
type input "**********"
click at [590, 599] on div "Tecnoplaza NIT : 000000001" at bounding box center [635, 592] width 283 height 18
type input "**********"
click at [1150, 557] on p "$ 0 ,00" at bounding box center [1154, 556] width 81 height 29
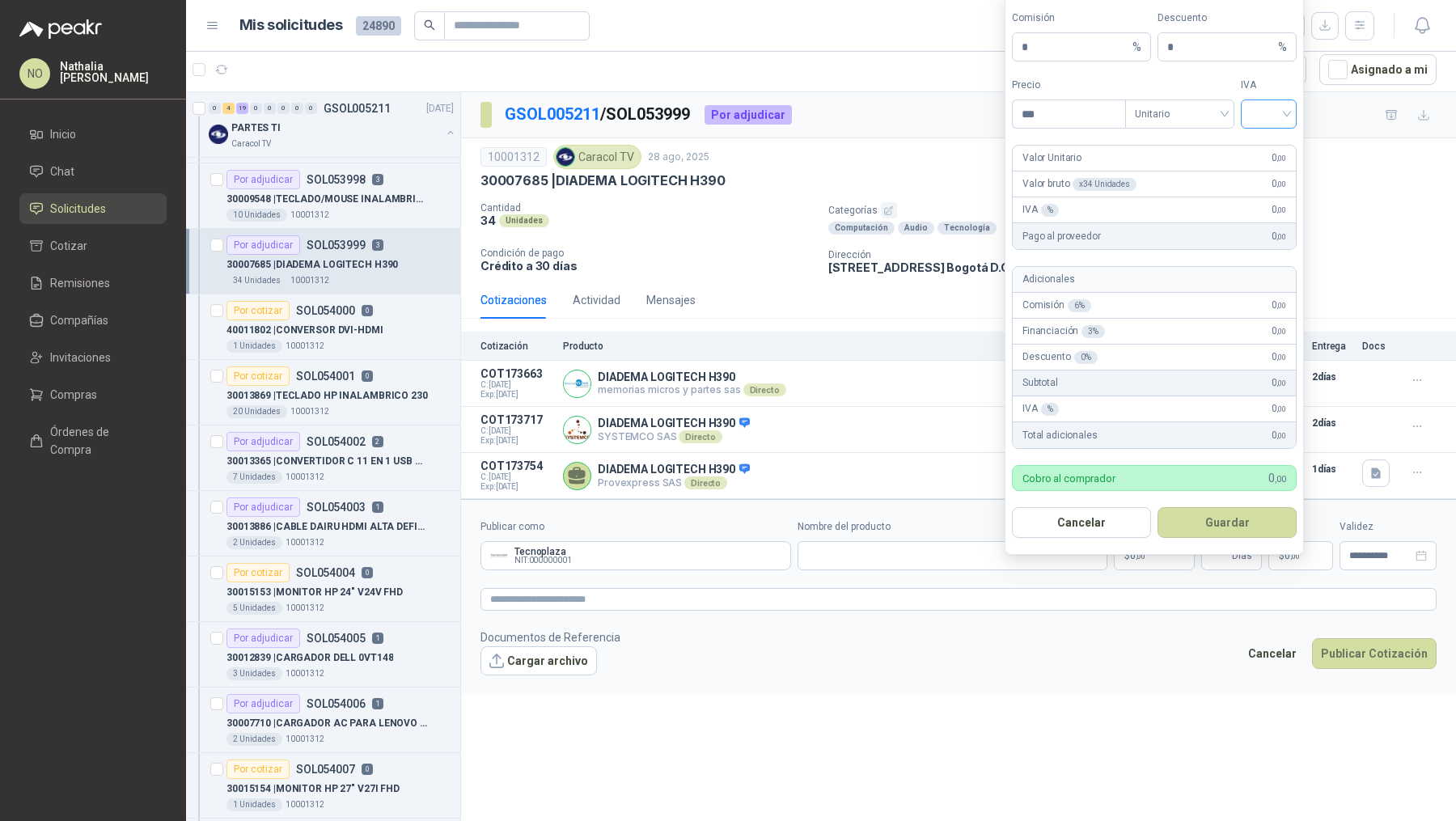
click at [1164, 117] on input "search" at bounding box center [1268, 112] width 37 height 25
click at [1164, 147] on div "19%" at bounding box center [1268, 150] width 30 height 18
click at [1160, 99] on div "Tipo Unitario" at bounding box center [1180, 103] width 110 height 51
click at [1160, 110] on span "Unitario" at bounding box center [1180, 114] width 90 height 25
click at [1164, 174] on div "Unitario con IVA" at bounding box center [1180, 176] width 83 height 18
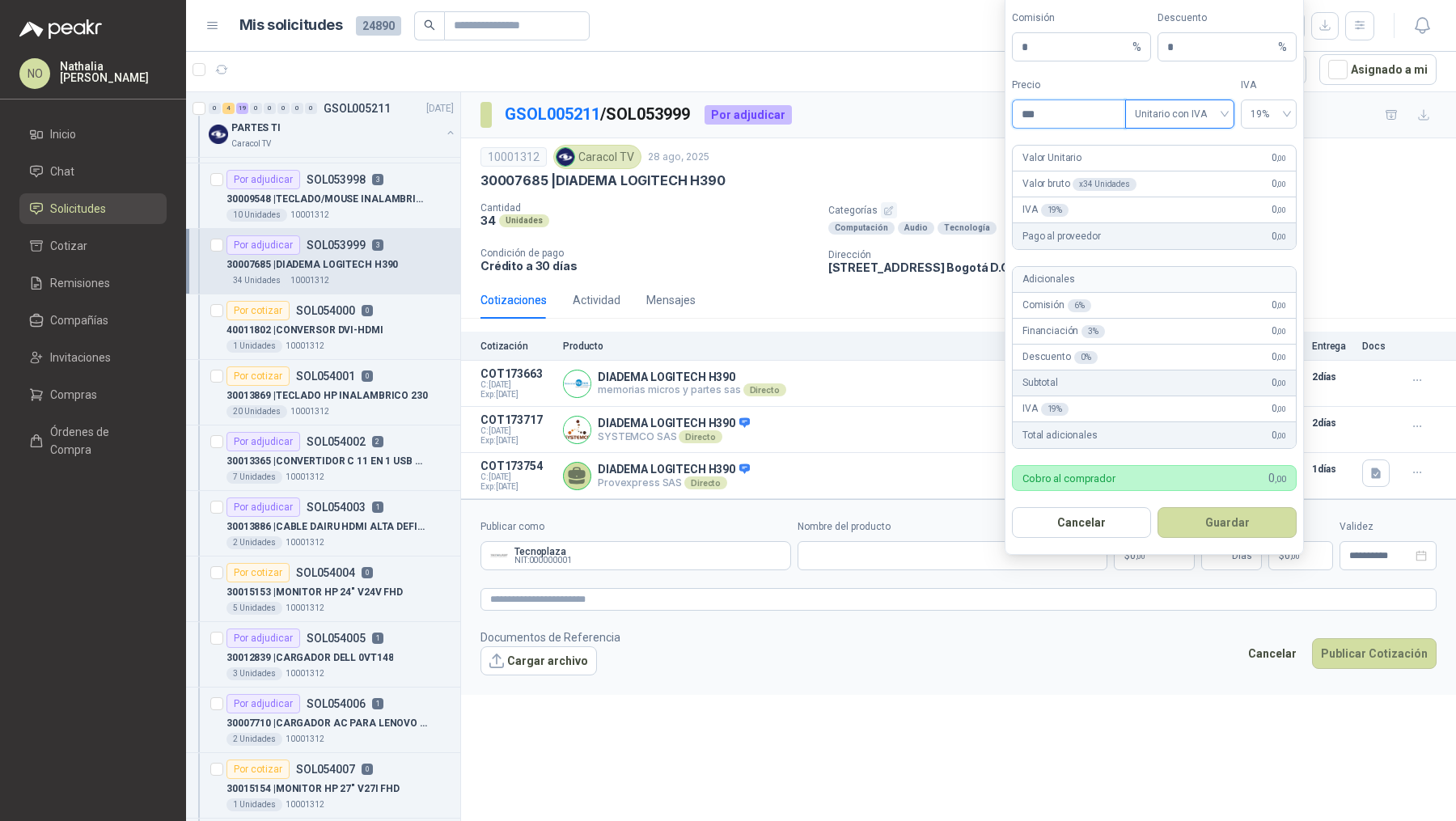
click at [1070, 117] on input "***" at bounding box center [1069, 114] width 112 height 27
type input "*"
type input "*********"
click at [1164, 517] on button "Guardar" at bounding box center [1227, 523] width 139 height 31
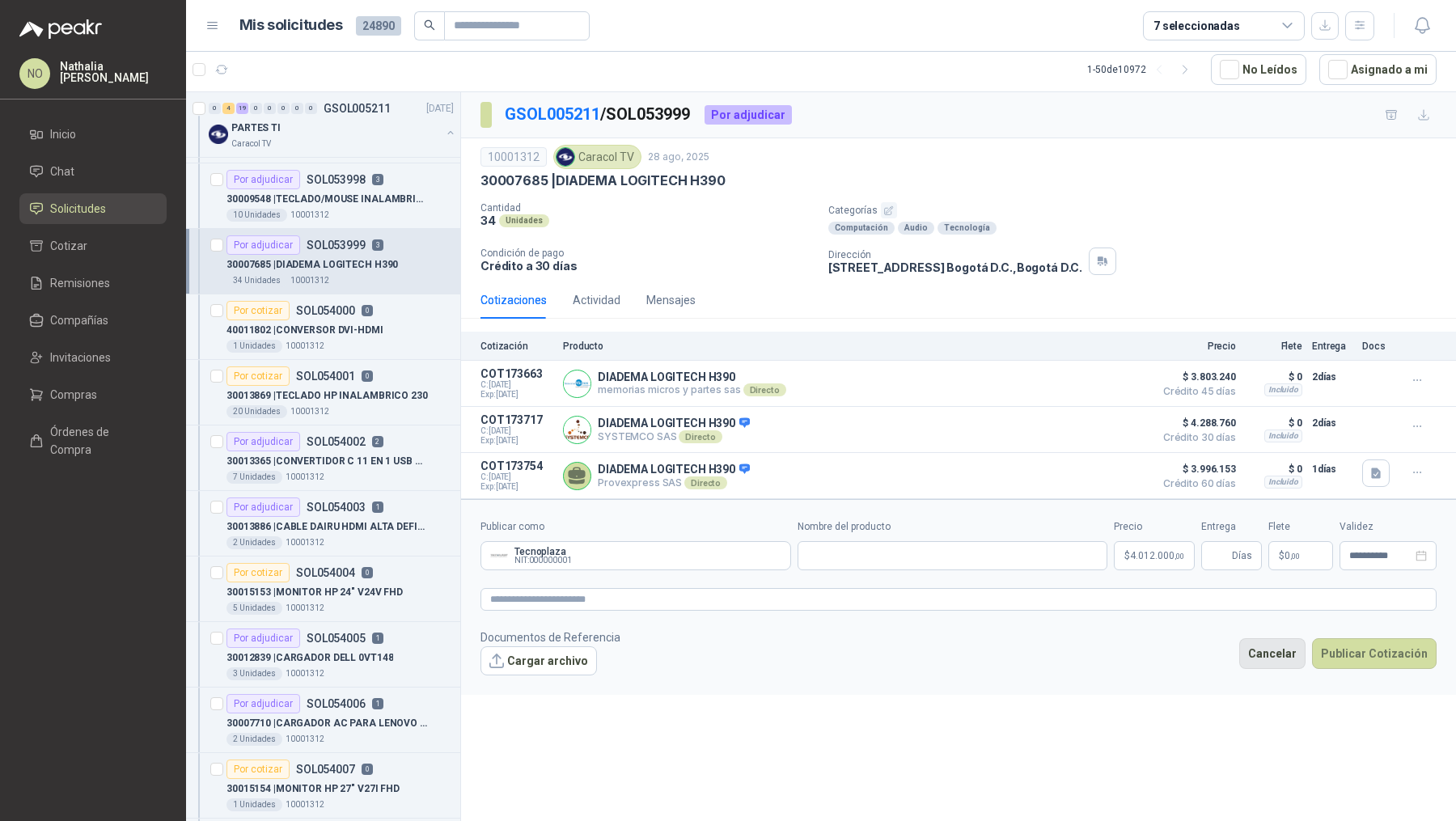
click at [1164, 648] on button "Cancelar" at bounding box center [1273, 654] width 66 height 31
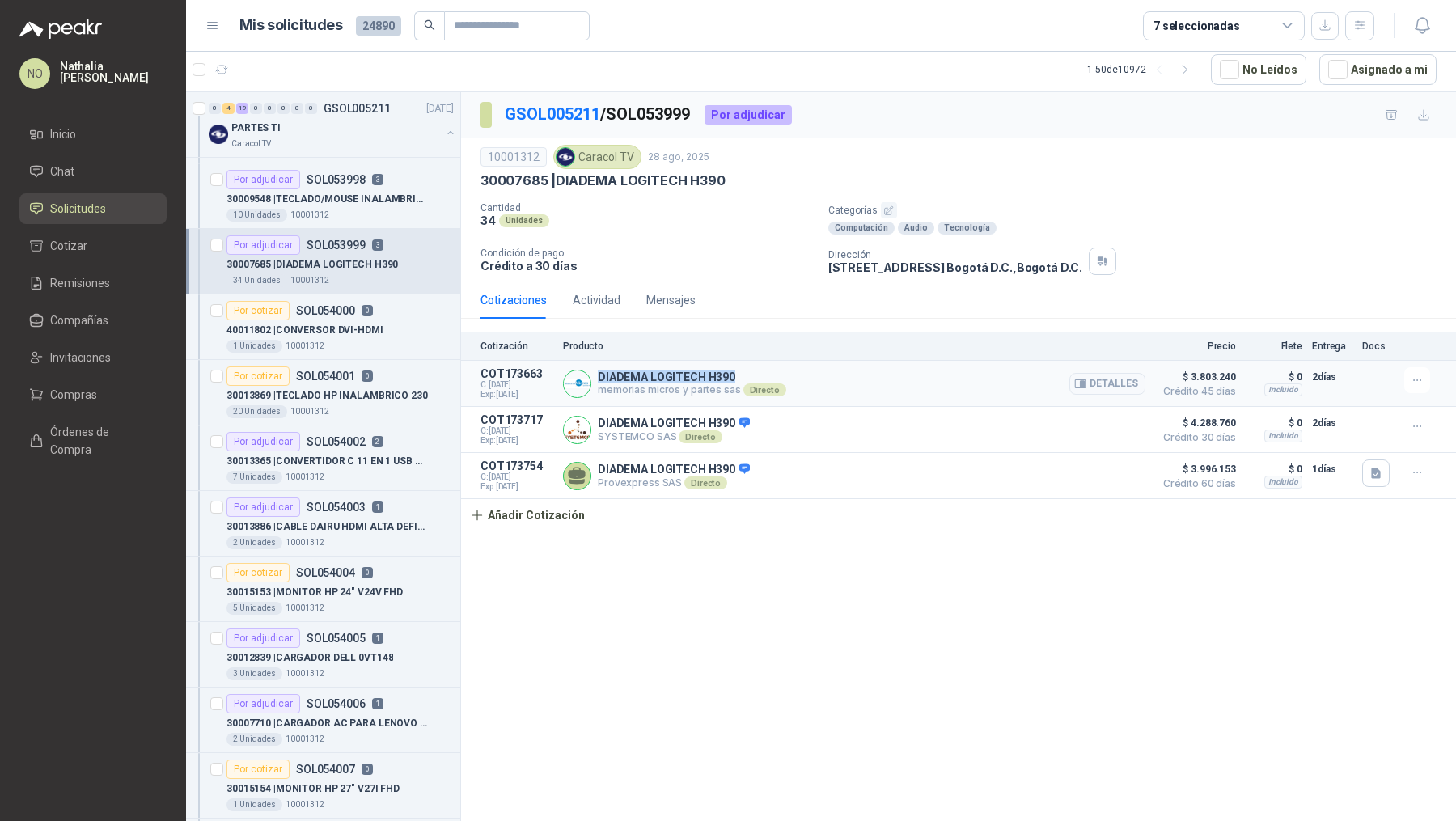
drag, startPoint x: 599, startPoint y: 372, endPoint x: 730, endPoint y: 372, distance: 131.0
click at [730, 372] on div "DIADEMA LOGITECH H390 memorias micros y partes sas Directo Detalles" at bounding box center [855, 383] width 583 height 32
copy p "DIADEMA LOGITECH H390"
click at [1164, 19] on icon "button" at bounding box center [1360, 25] width 14 height 14
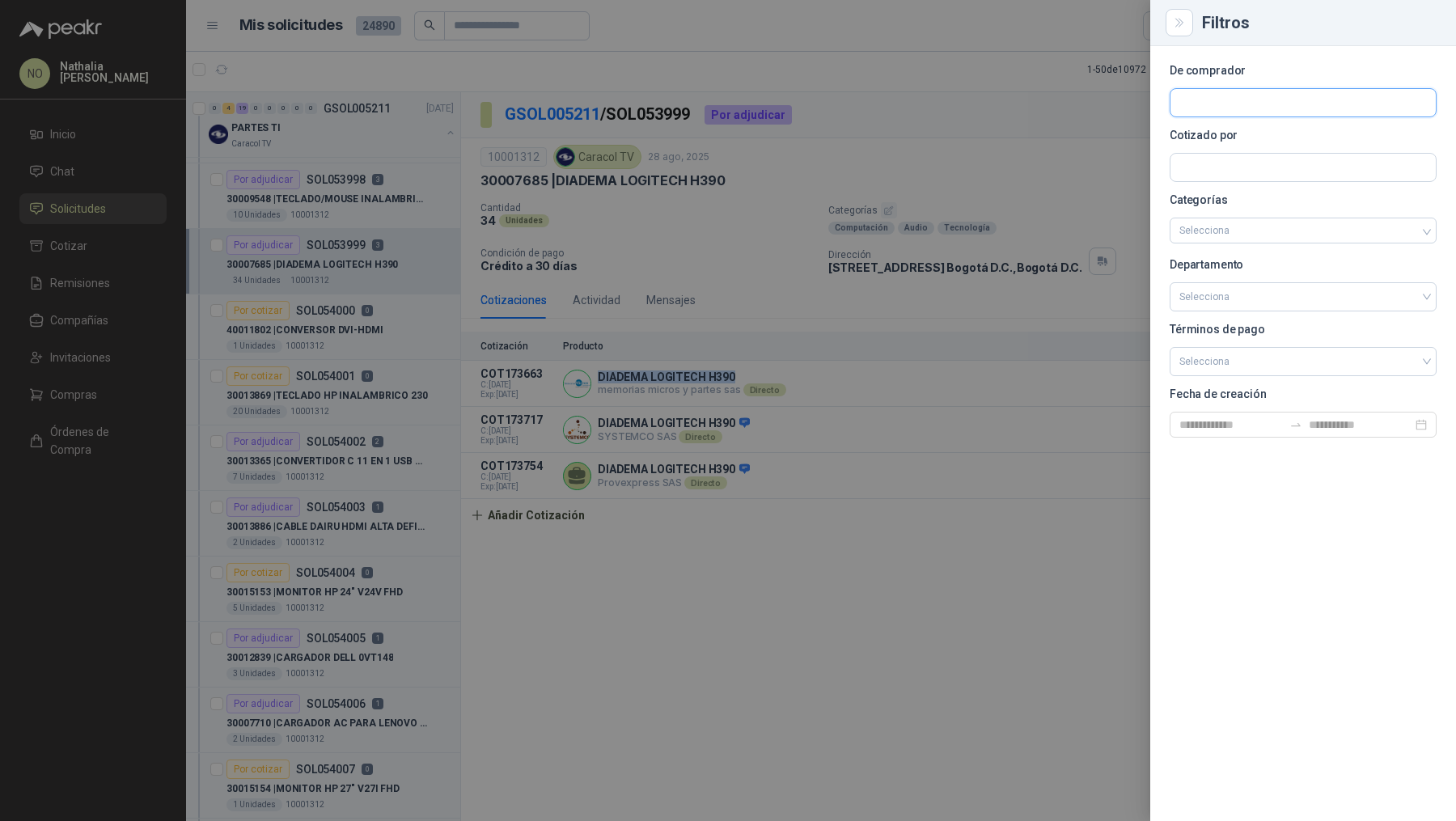
click at [1164, 95] on input "text" at bounding box center [1303, 103] width 265 height 27
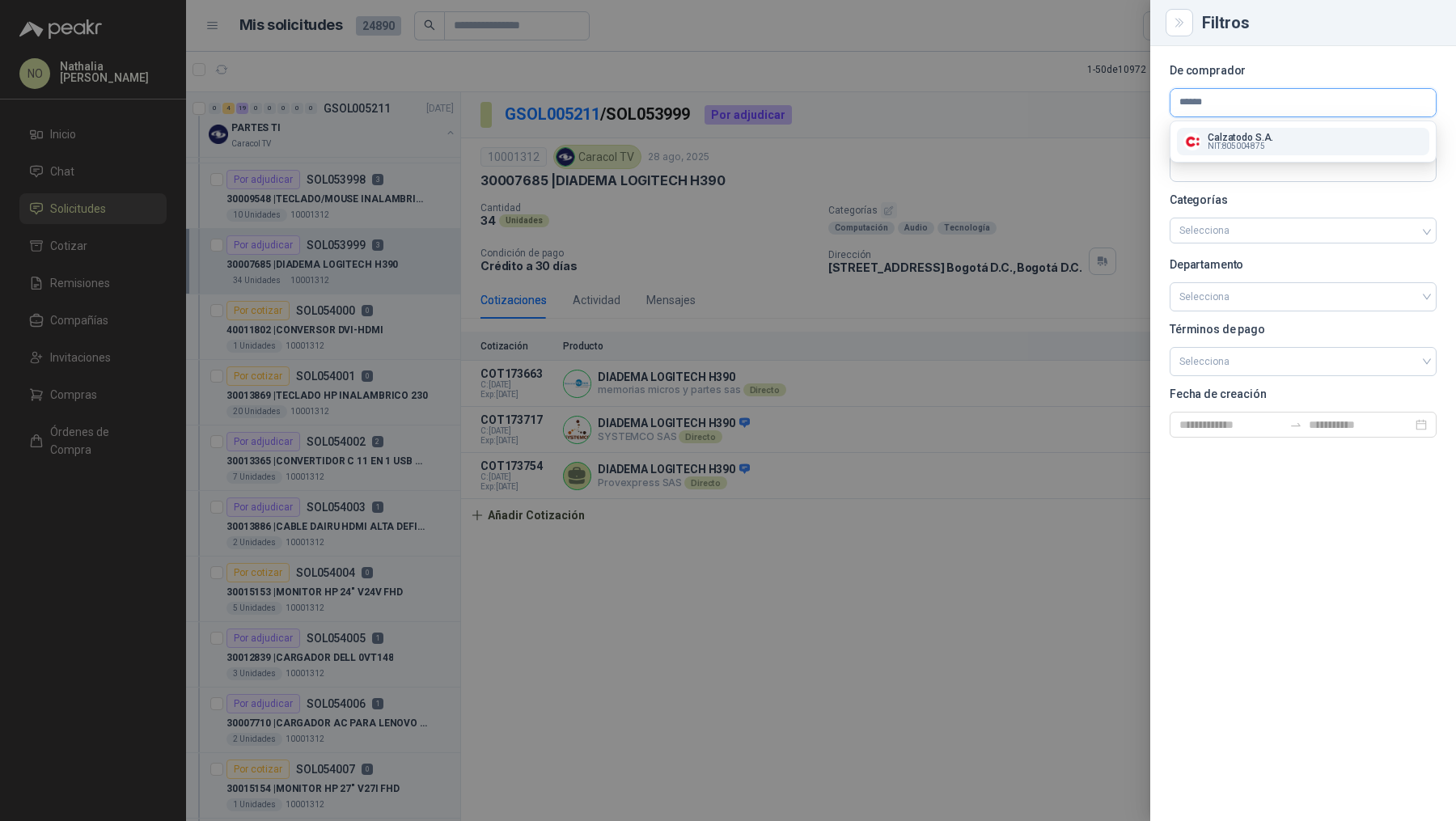
type input "******"
click at [1164, 145] on span "NIT : 805004875" at bounding box center [1237, 147] width 58 height 8
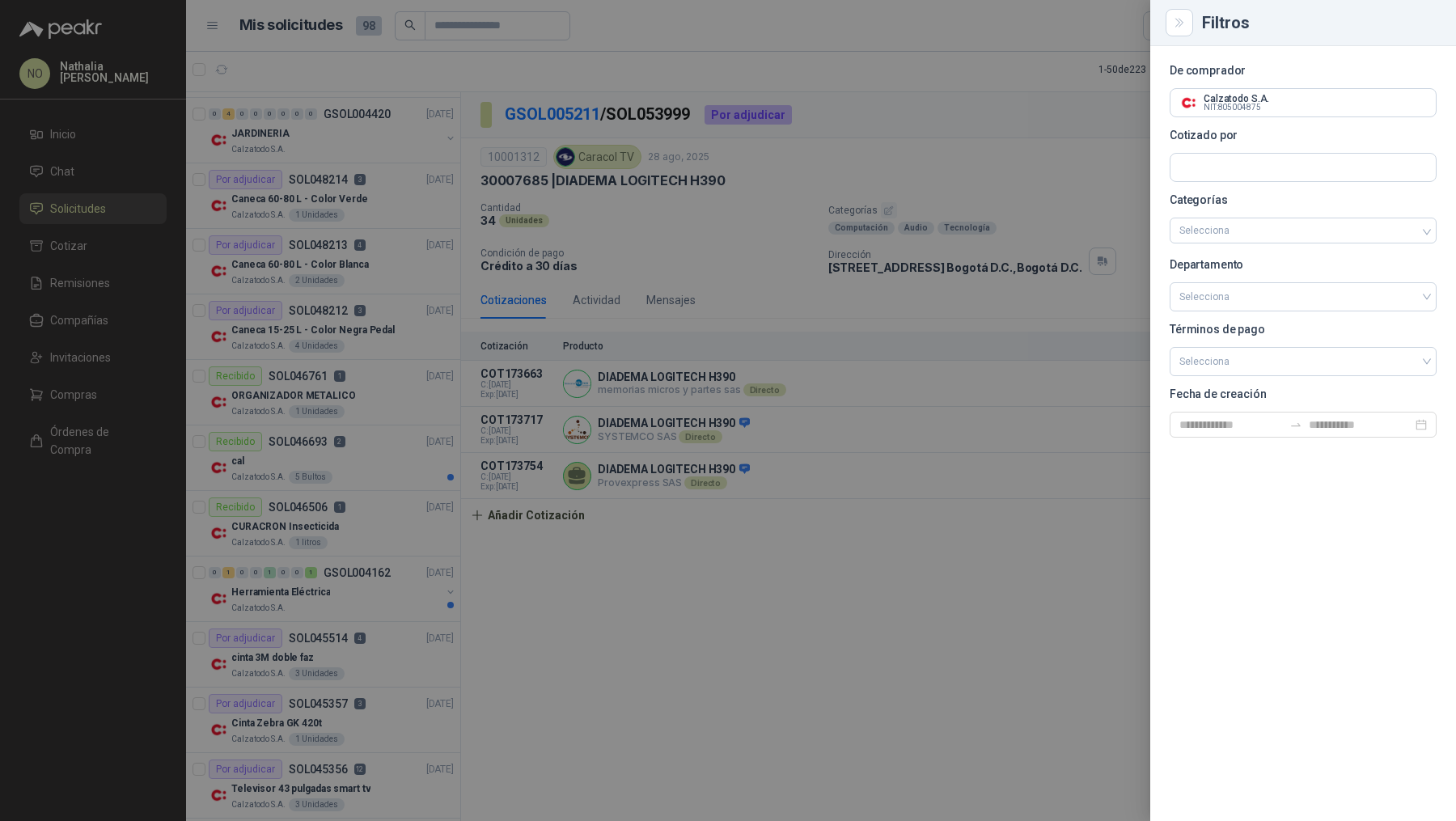
click at [328, 150] on div at bounding box center [728, 410] width 1456 height 821
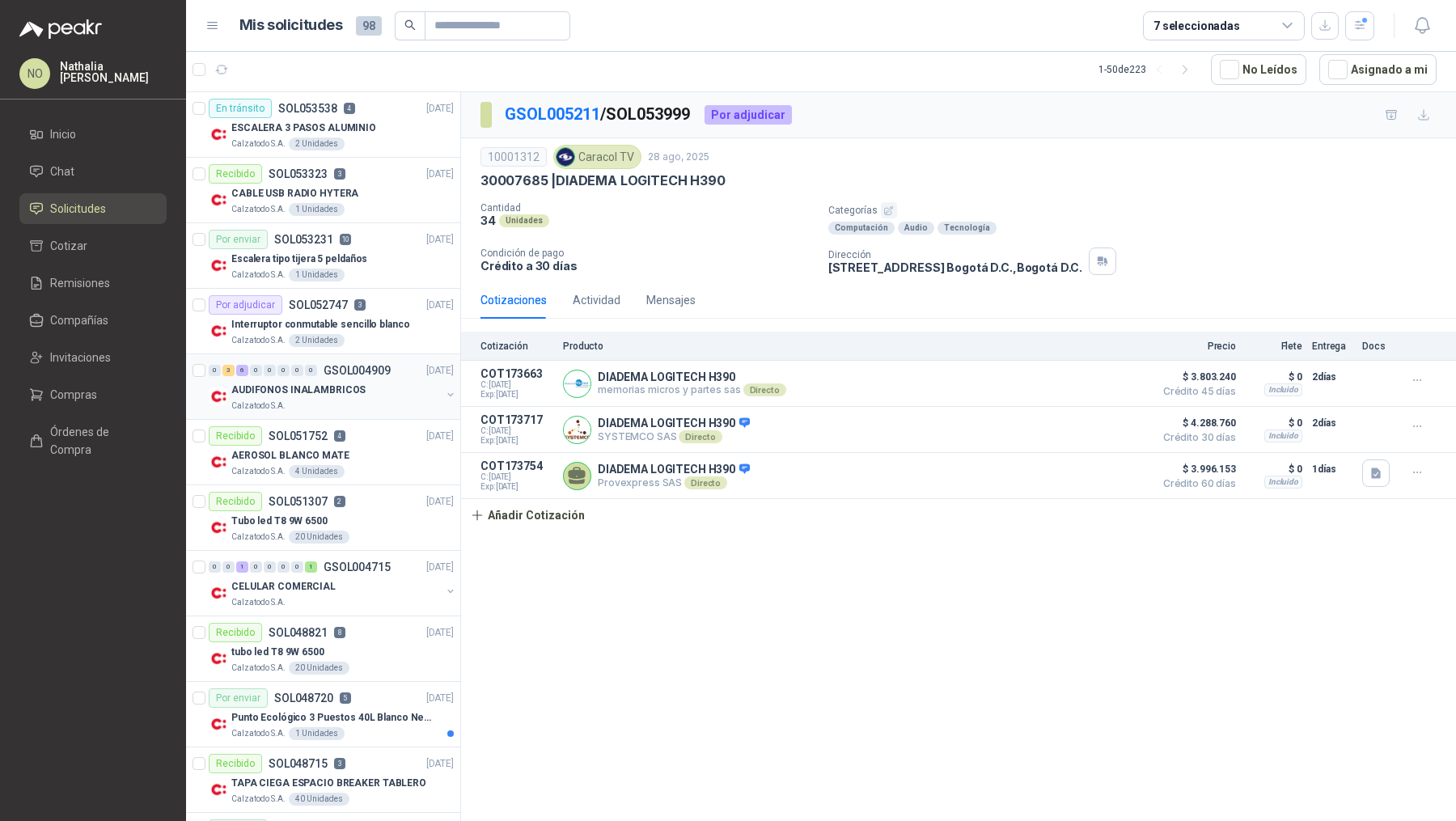
click at [352, 365] on p "GSOL004909" at bounding box center [357, 370] width 67 height 11
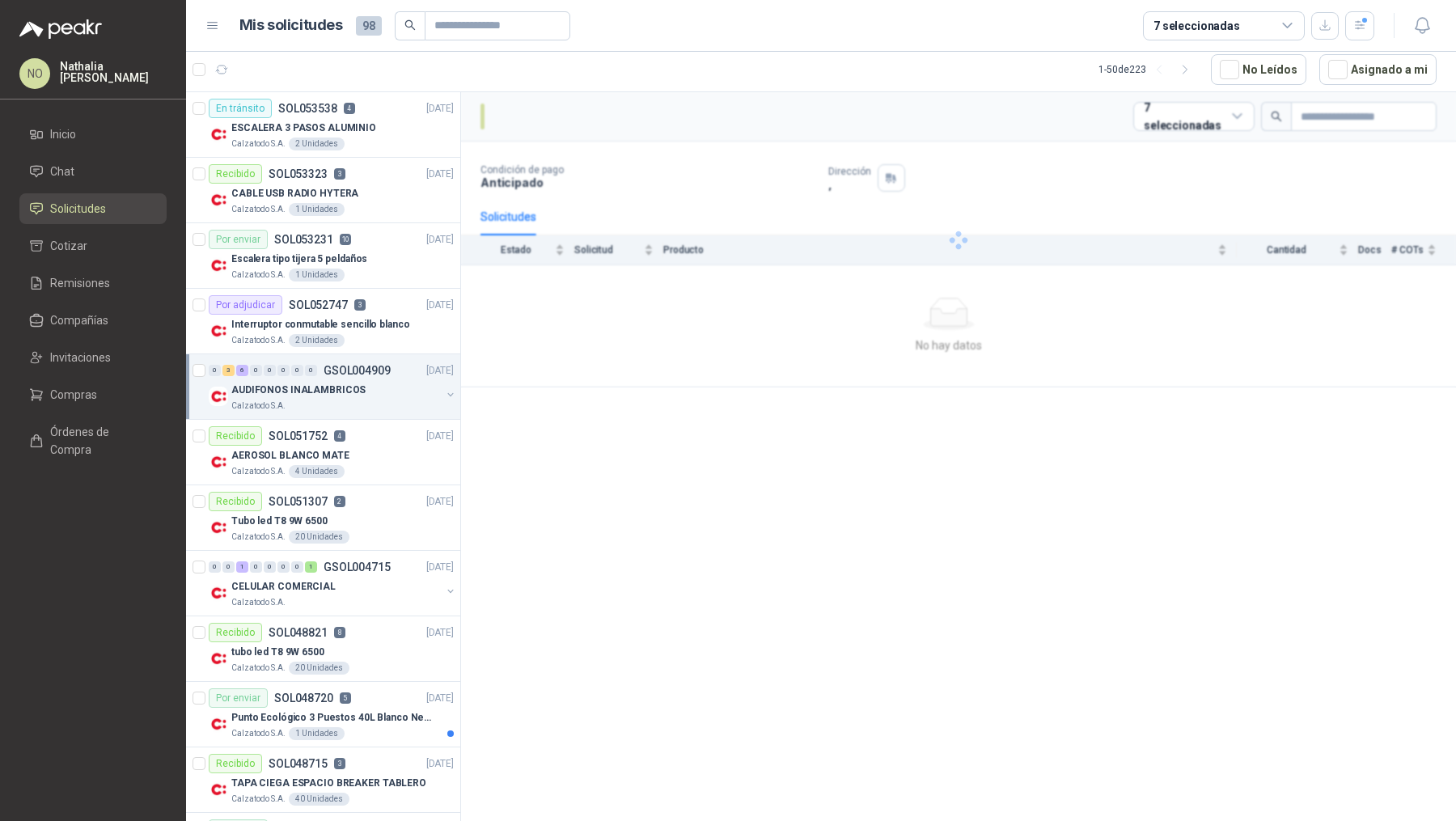
click at [352, 365] on p "GSOL004909" at bounding box center [357, 370] width 67 height 11
